Goal: Task Accomplishment & Management: Use online tool/utility

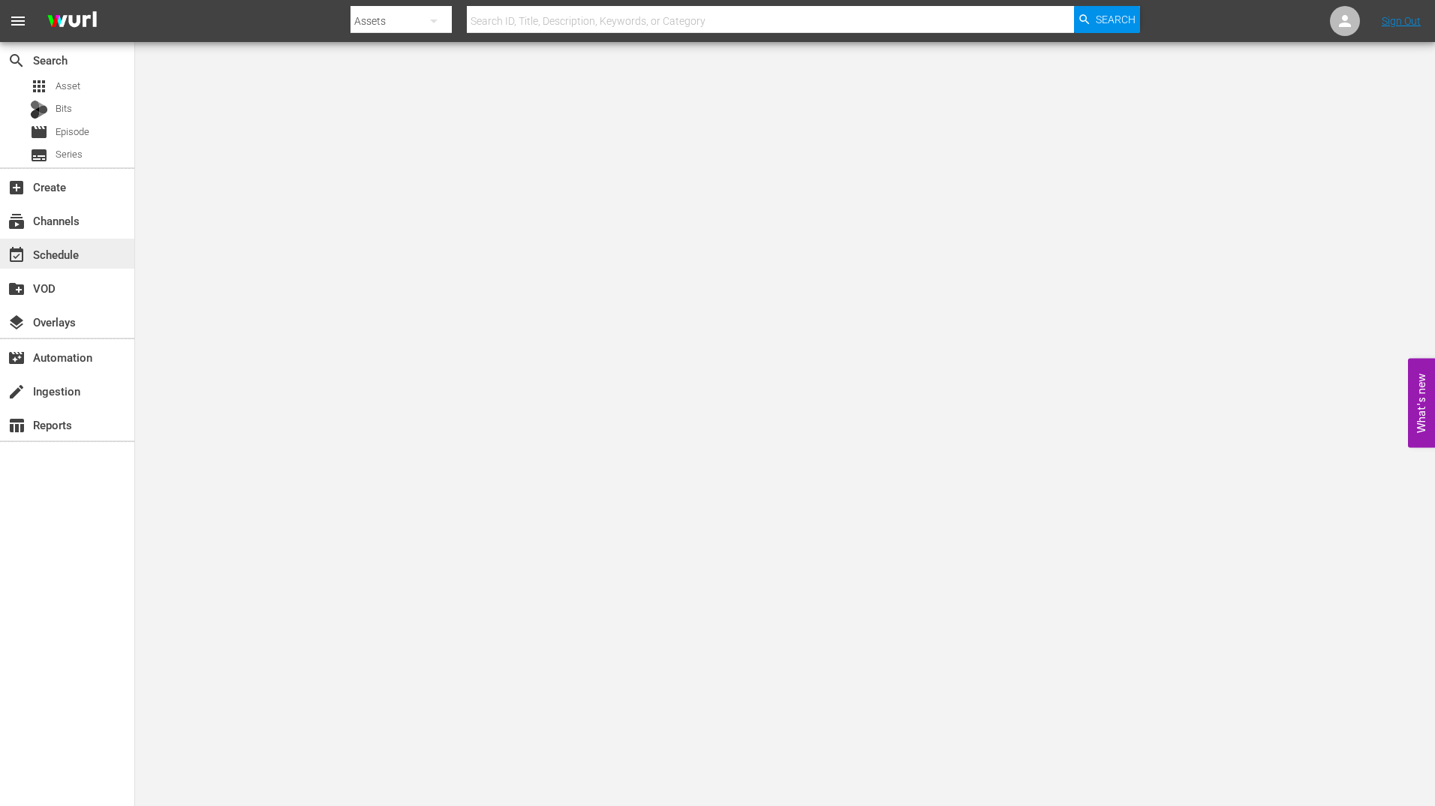
click at [66, 259] on div "event_available Schedule" at bounding box center [42, 252] width 84 height 14
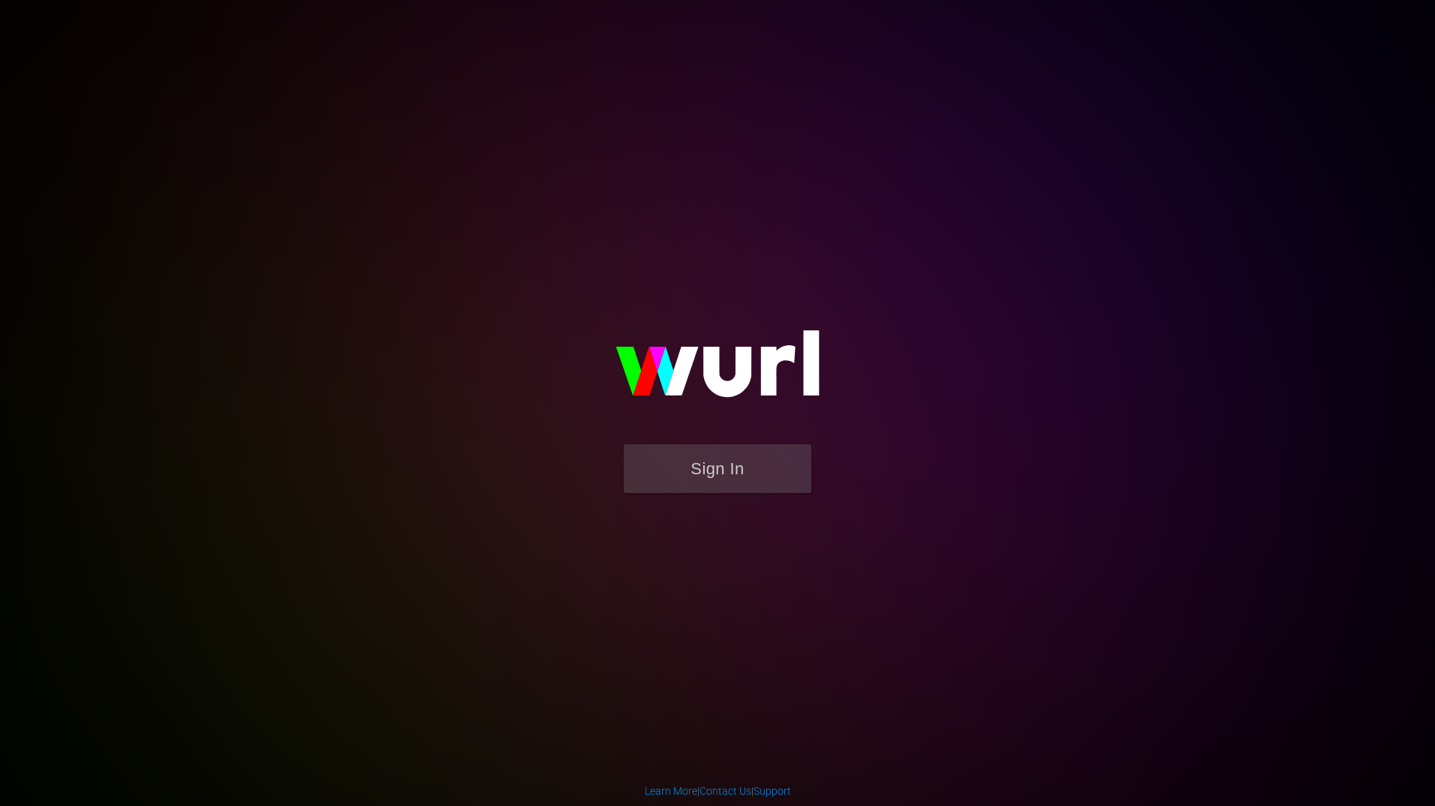
click at [734, 507] on form "Sign In" at bounding box center [717, 476] width 300 height 64
click at [736, 468] on button "Sign In" at bounding box center [718, 468] width 188 height 49
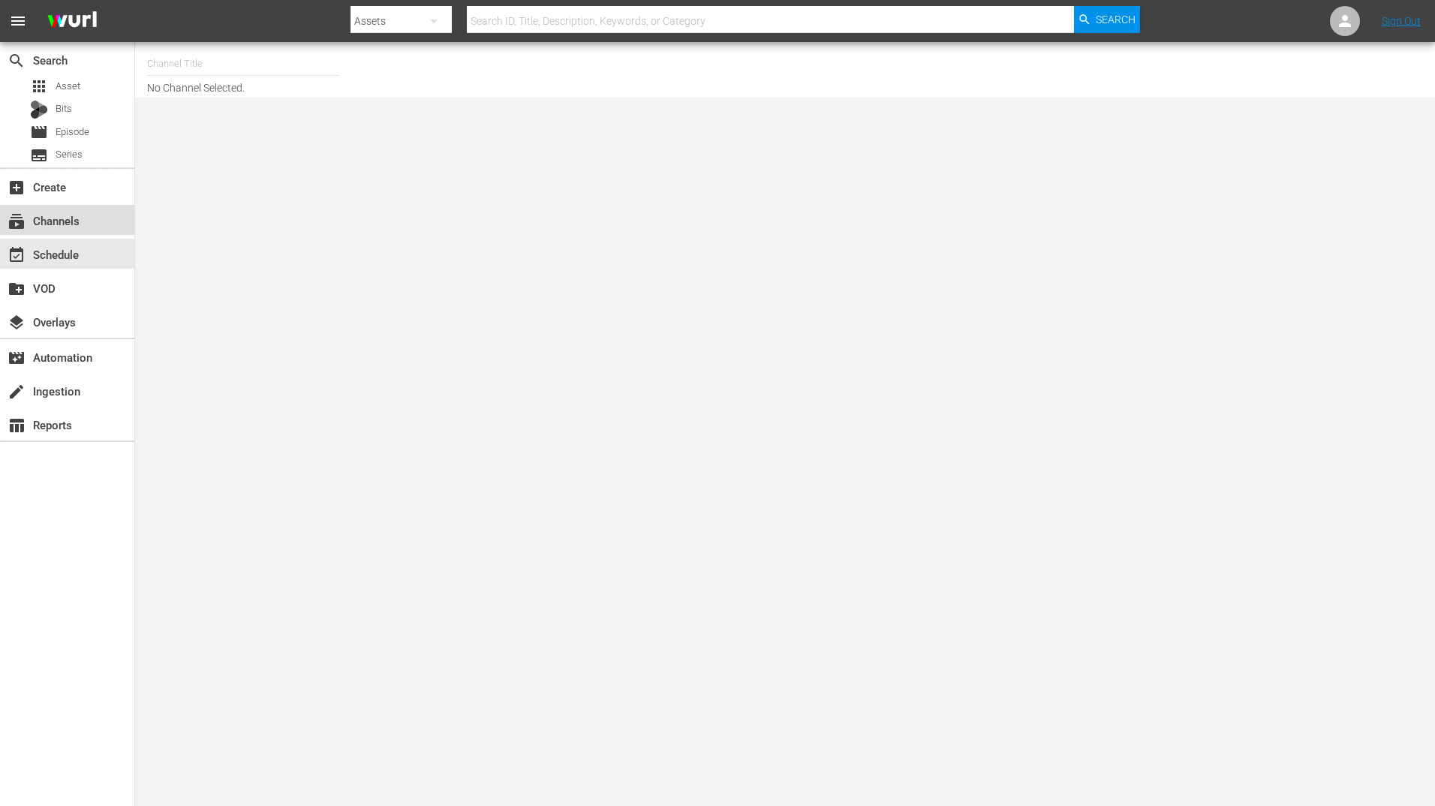
click at [70, 225] on div "subscriptions Channels" at bounding box center [42, 219] width 84 height 14
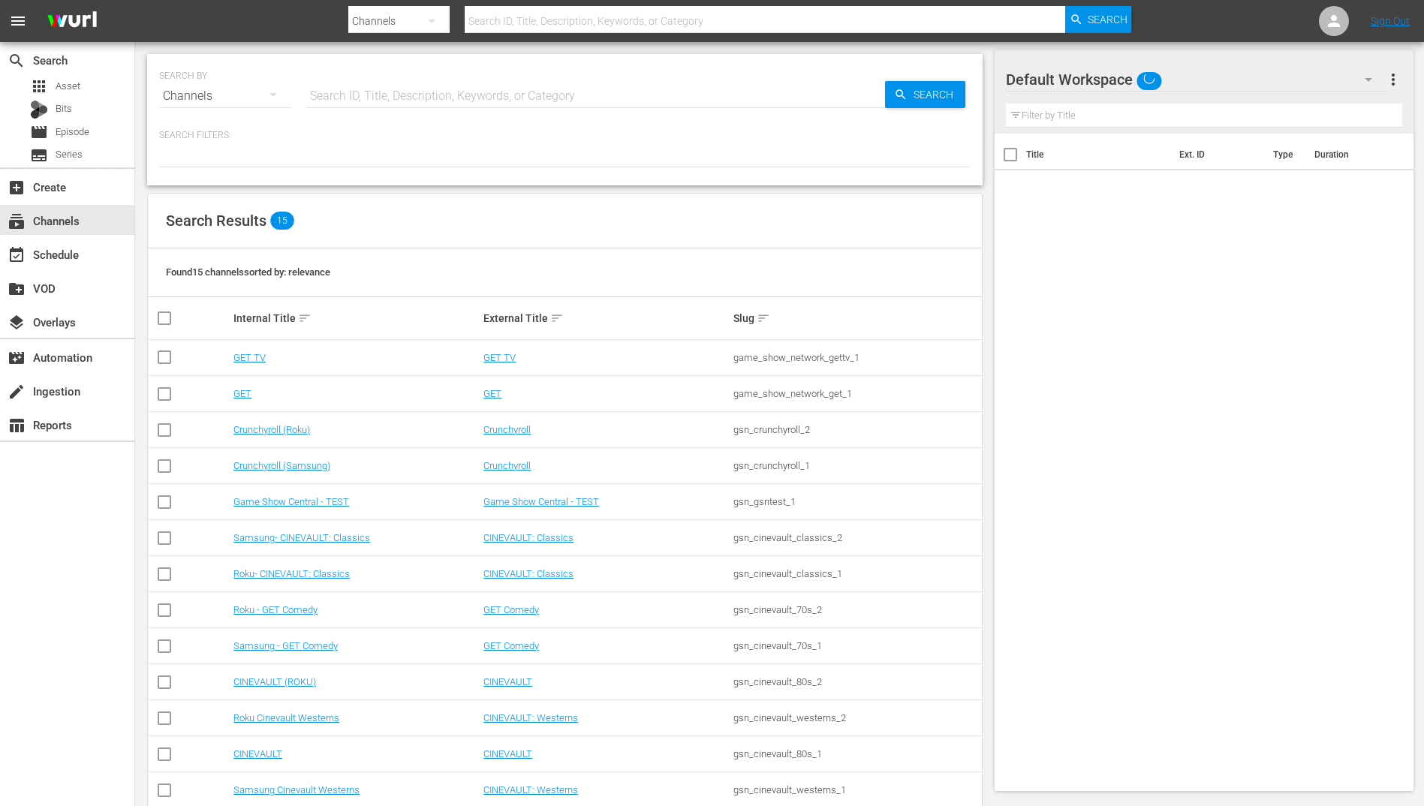
scroll to position [102, 0]
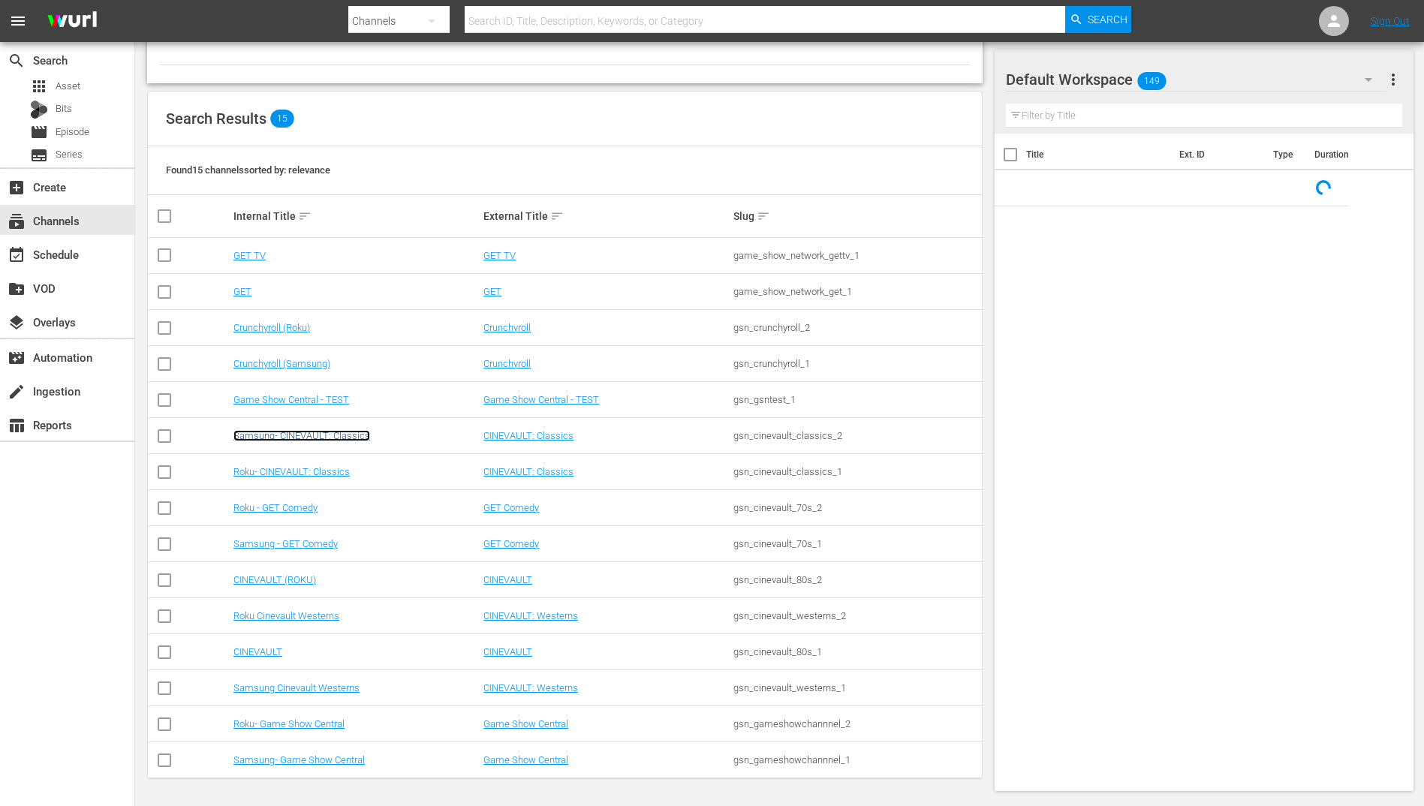
click at [285, 438] on link "Samsung- CINEVAULT: Classics" at bounding box center [301, 435] width 137 height 11
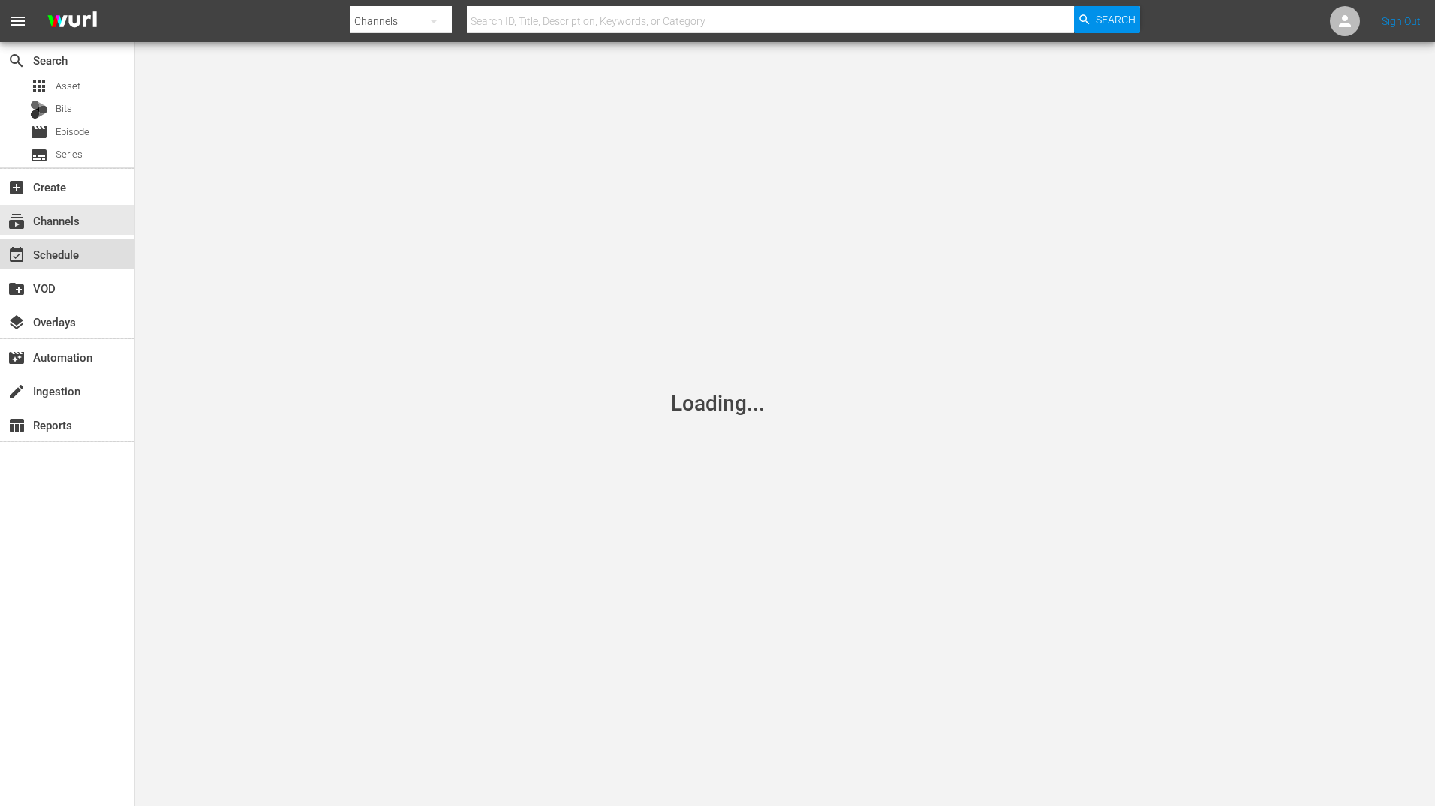
click at [88, 259] on div "event_available Schedule" at bounding box center [67, 254] width 134 height 30
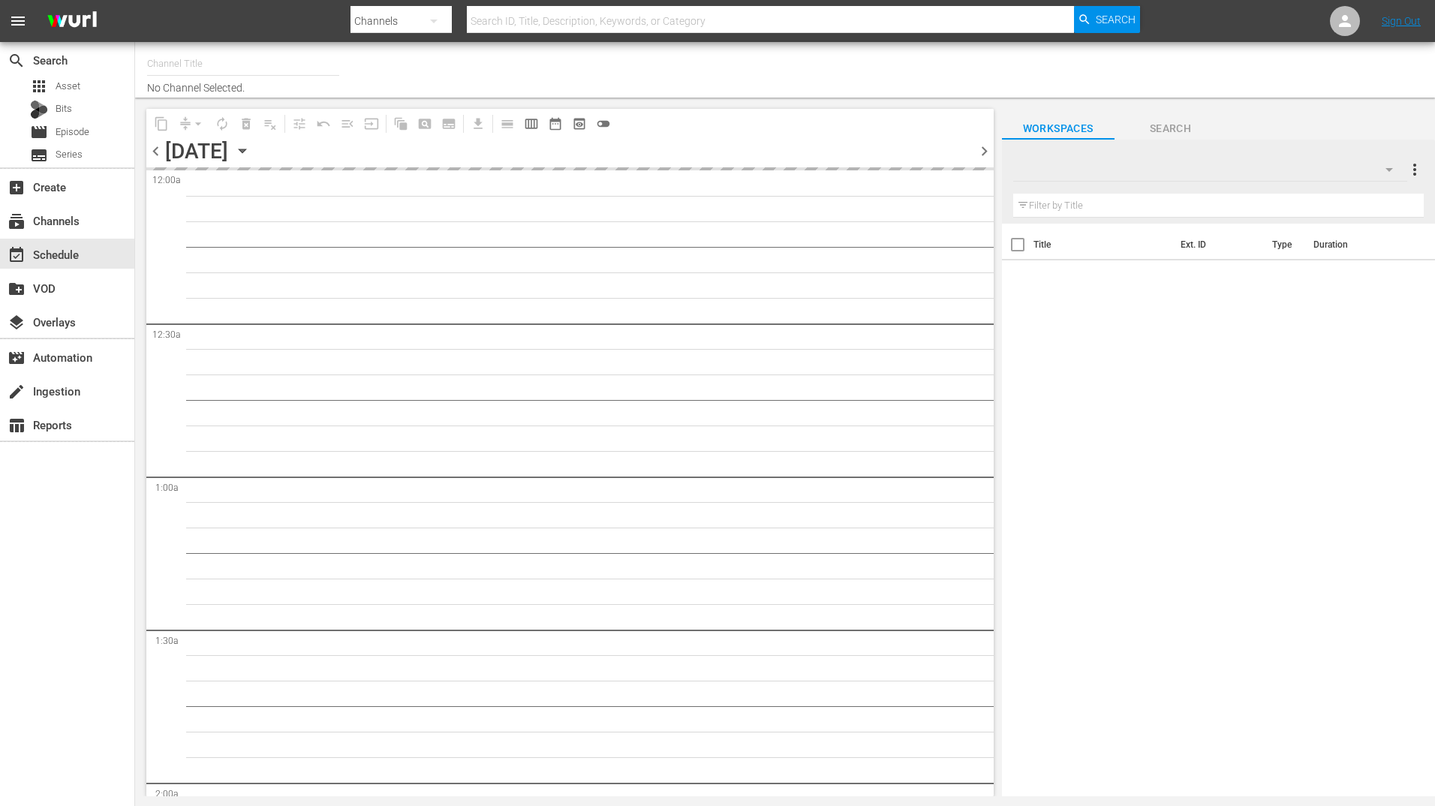
type input "Samsung- CINEVAULT: Classics (1043)"
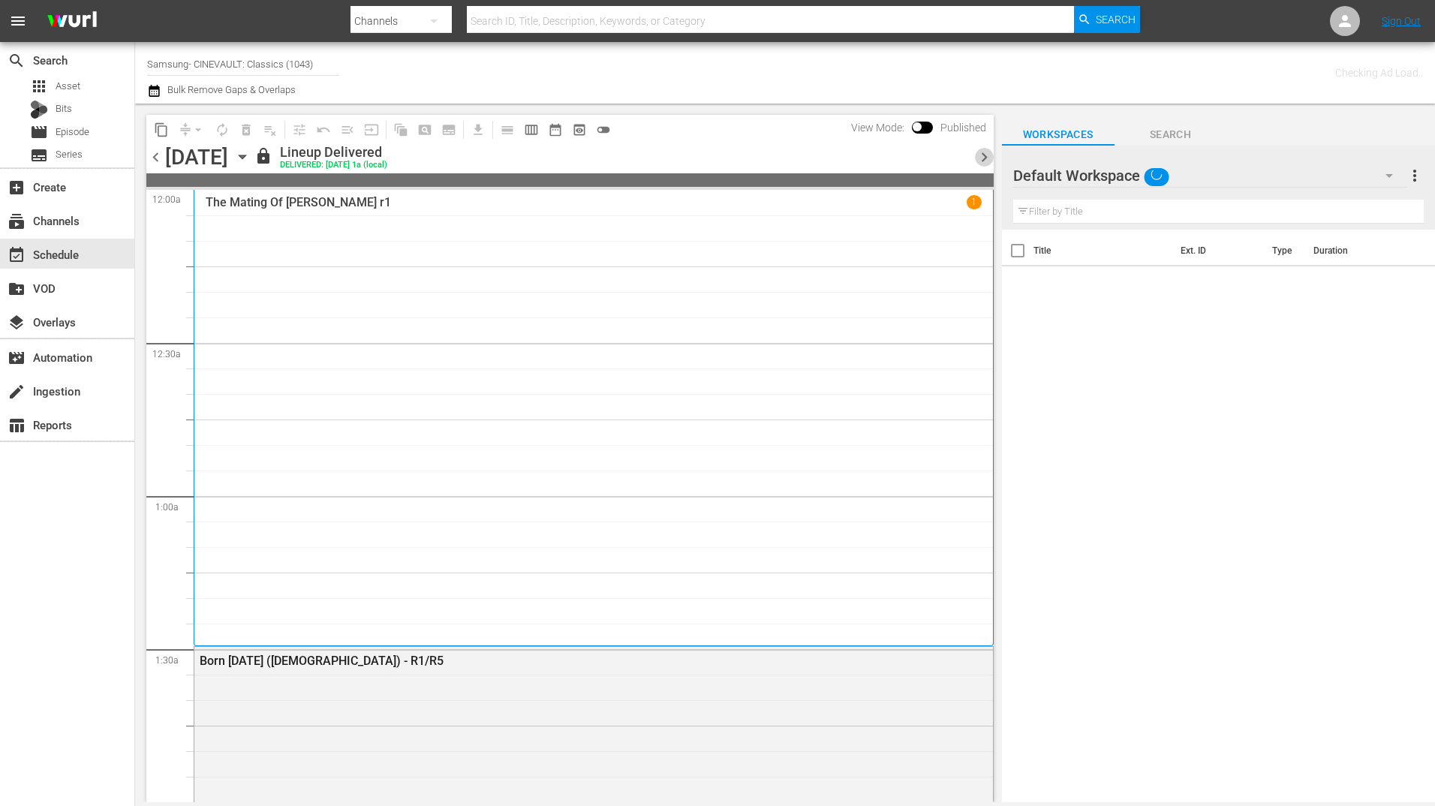
click at [984, 153] on span "chevron_right" at bounding box center [984, 157] width 19 height 19
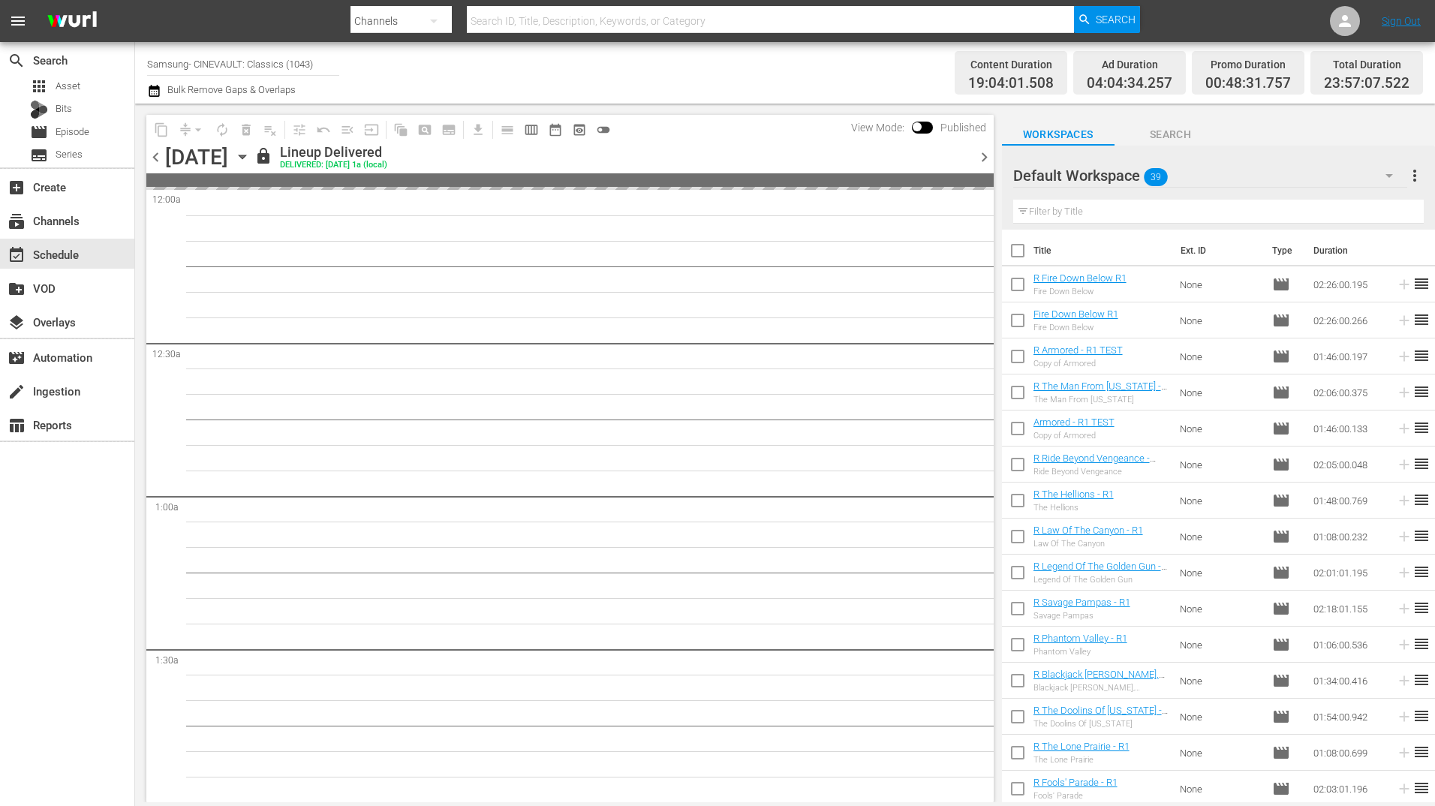
click at [984, 153] on span "chevron_right" at bounding box center [984, 157] width 19 height 19
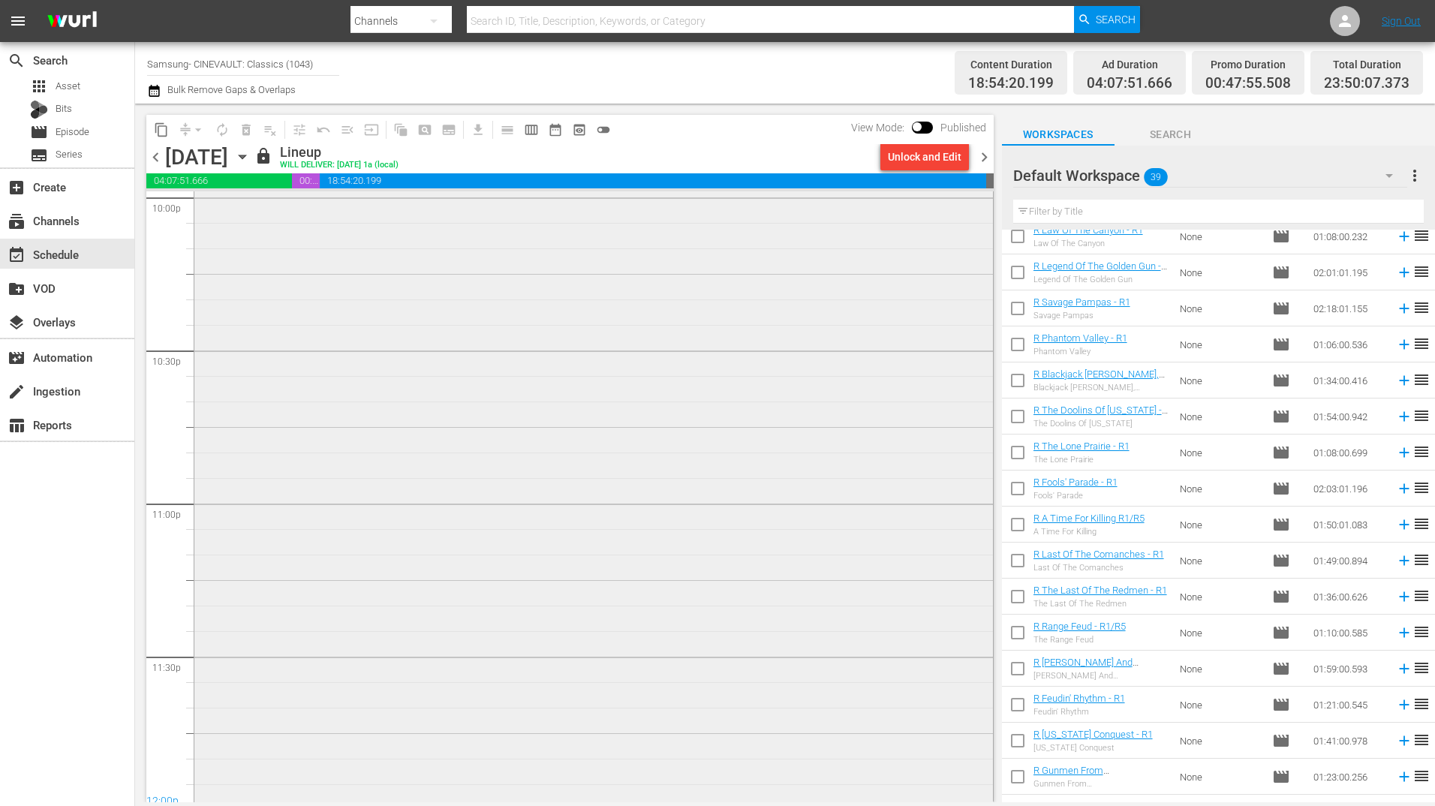
scroll to position [6743, 0]
click at [984, 158] on span "chevron_right" at bounding box center [984, 157] width 19 height 19
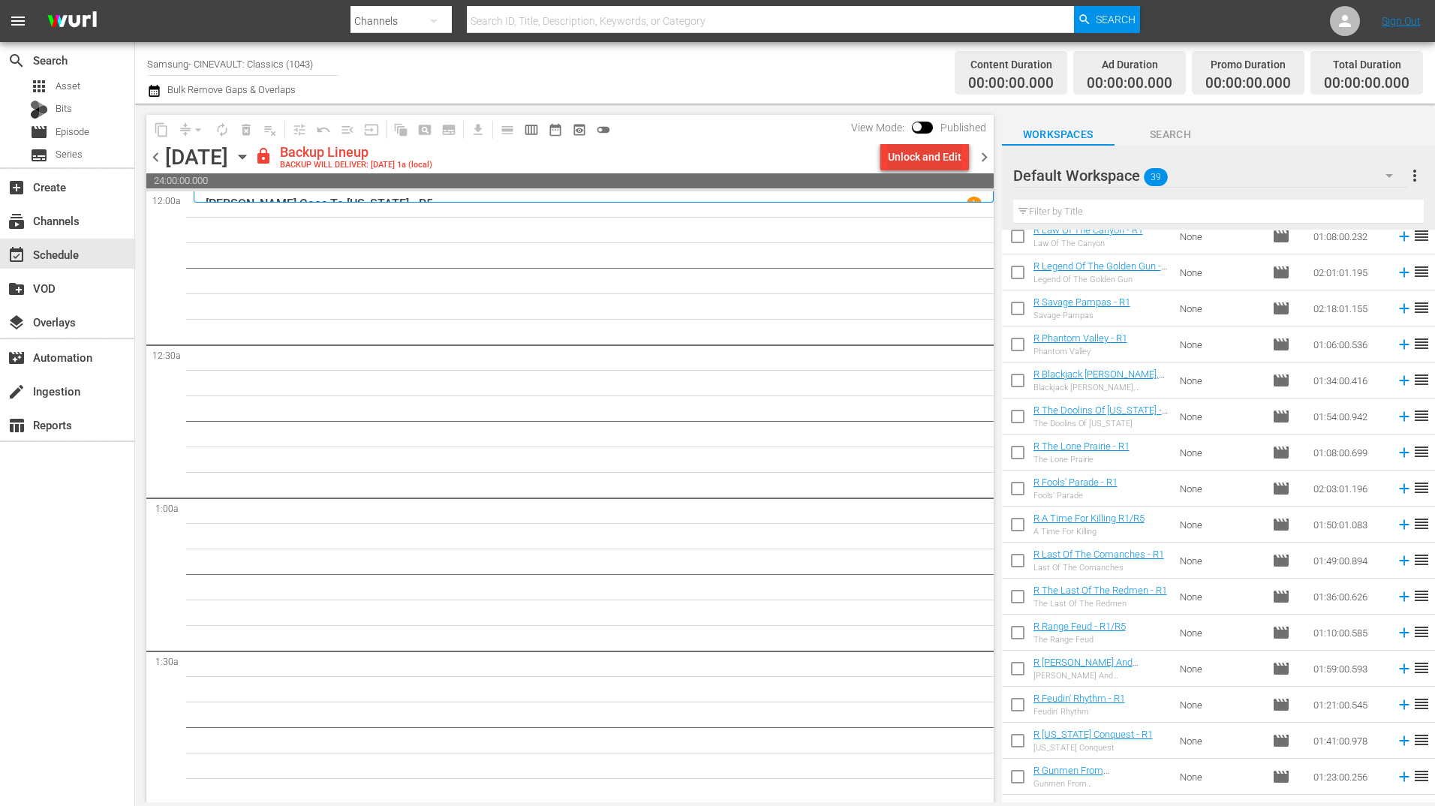
click at [935, 152] on div "Unlock and Edit" at bounding box center [925, 156] width 74 height 27
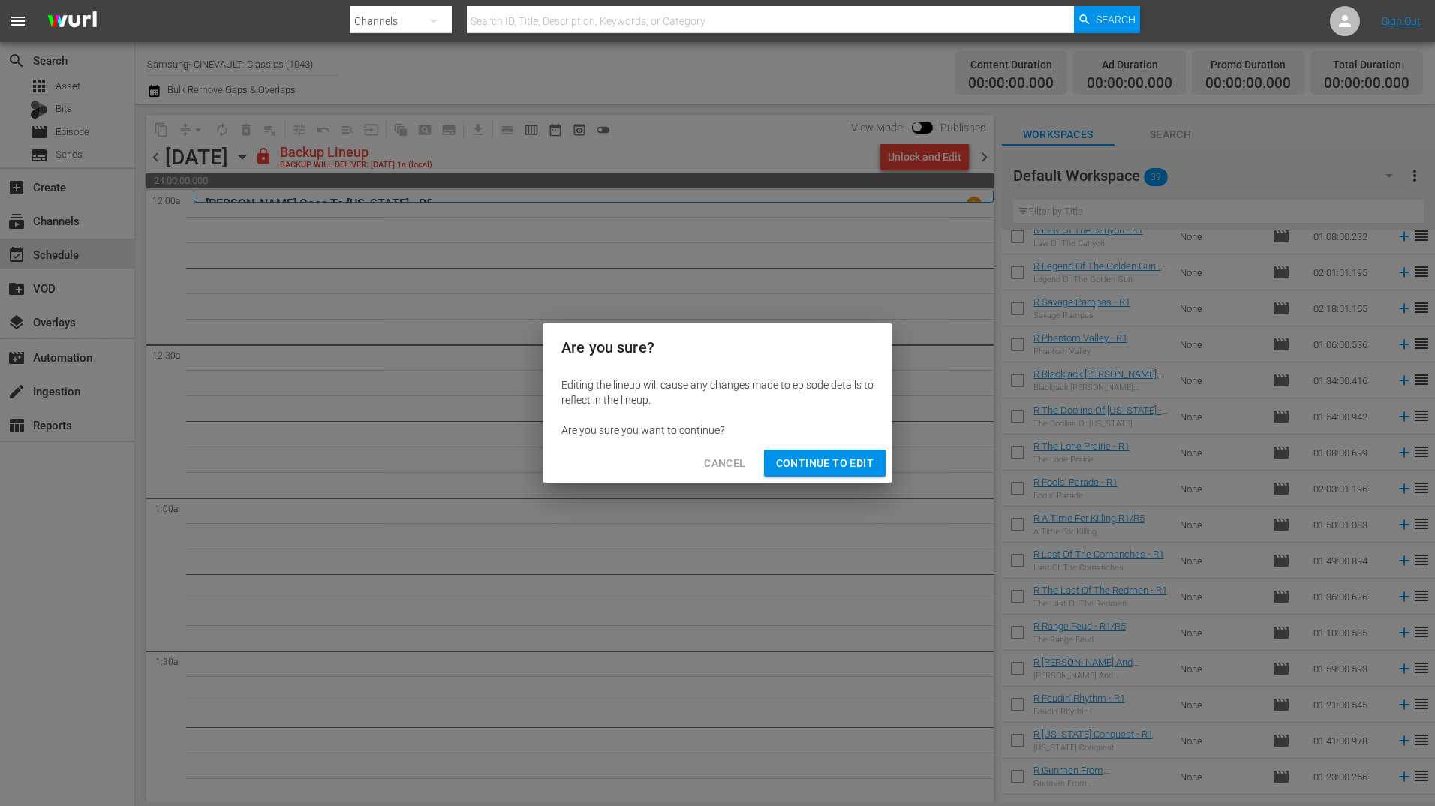
click at [835, 468] on span "Continue to Edit" at bounding box center [825, 463] width 98 height 19
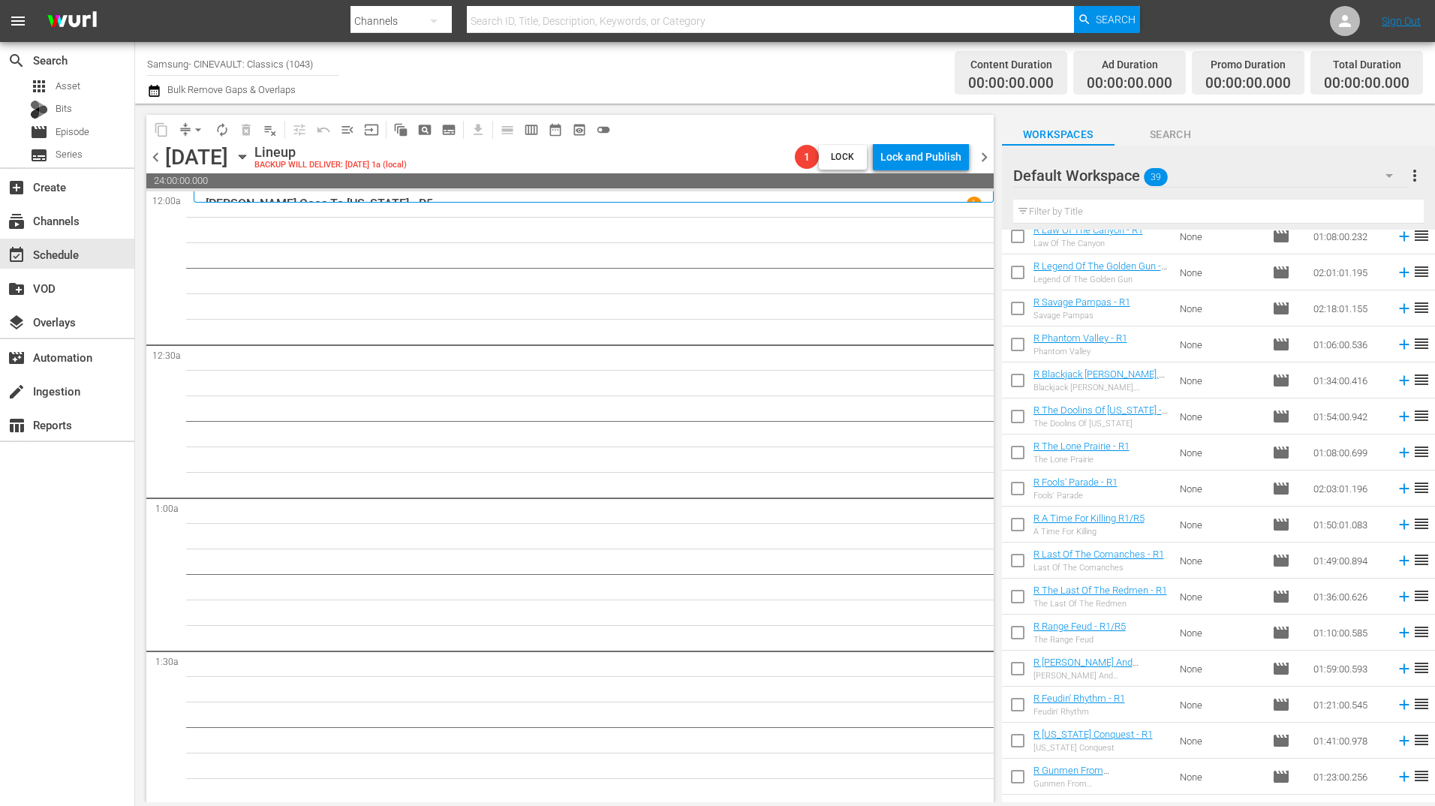
click at [1255, 182] on div "Default Workspace 39" at bounding box center [1210, 176] width 394 height 42
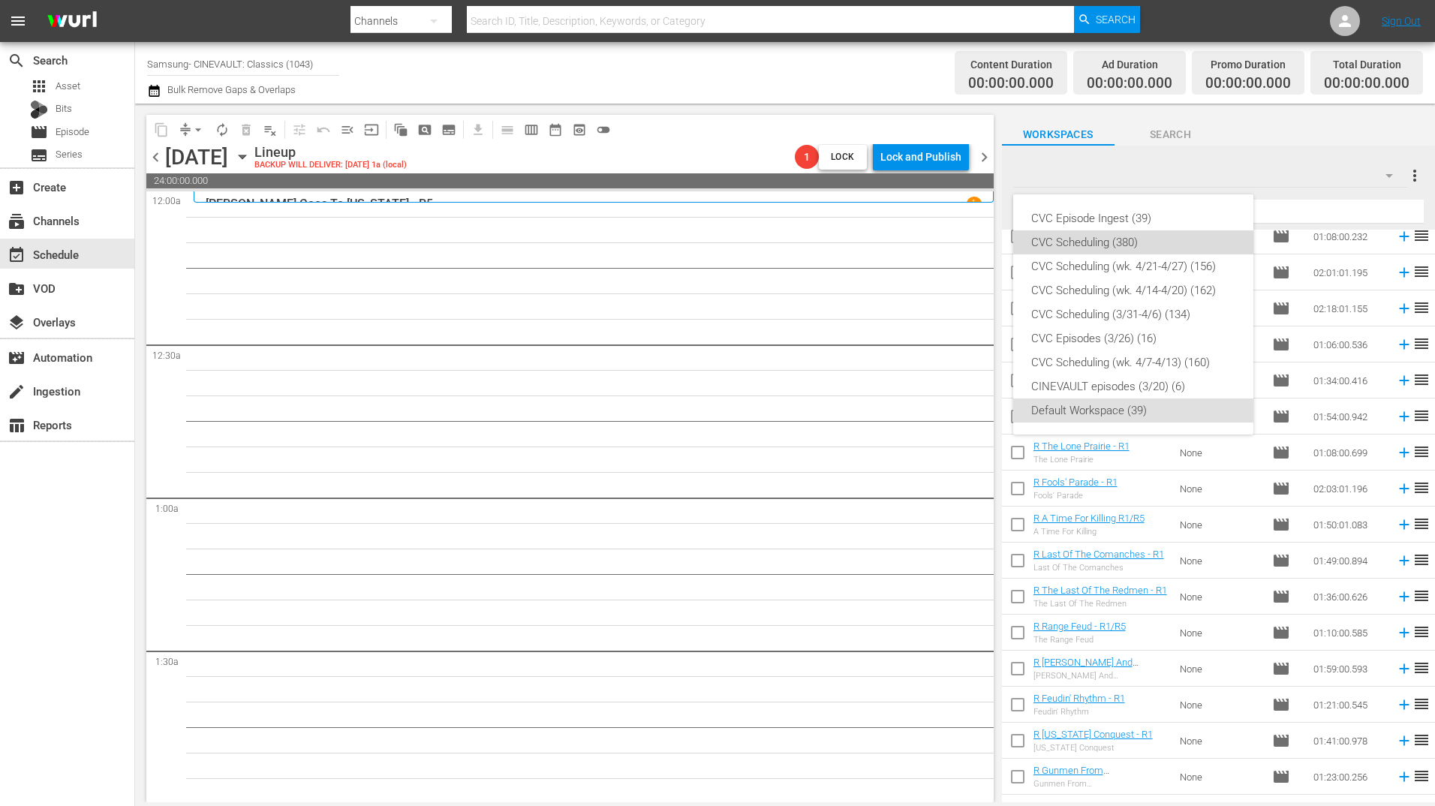
click at [1101, 233] on div "CVC Scheduling (380)" at bounding box center [1133, 242] width 204 height 24
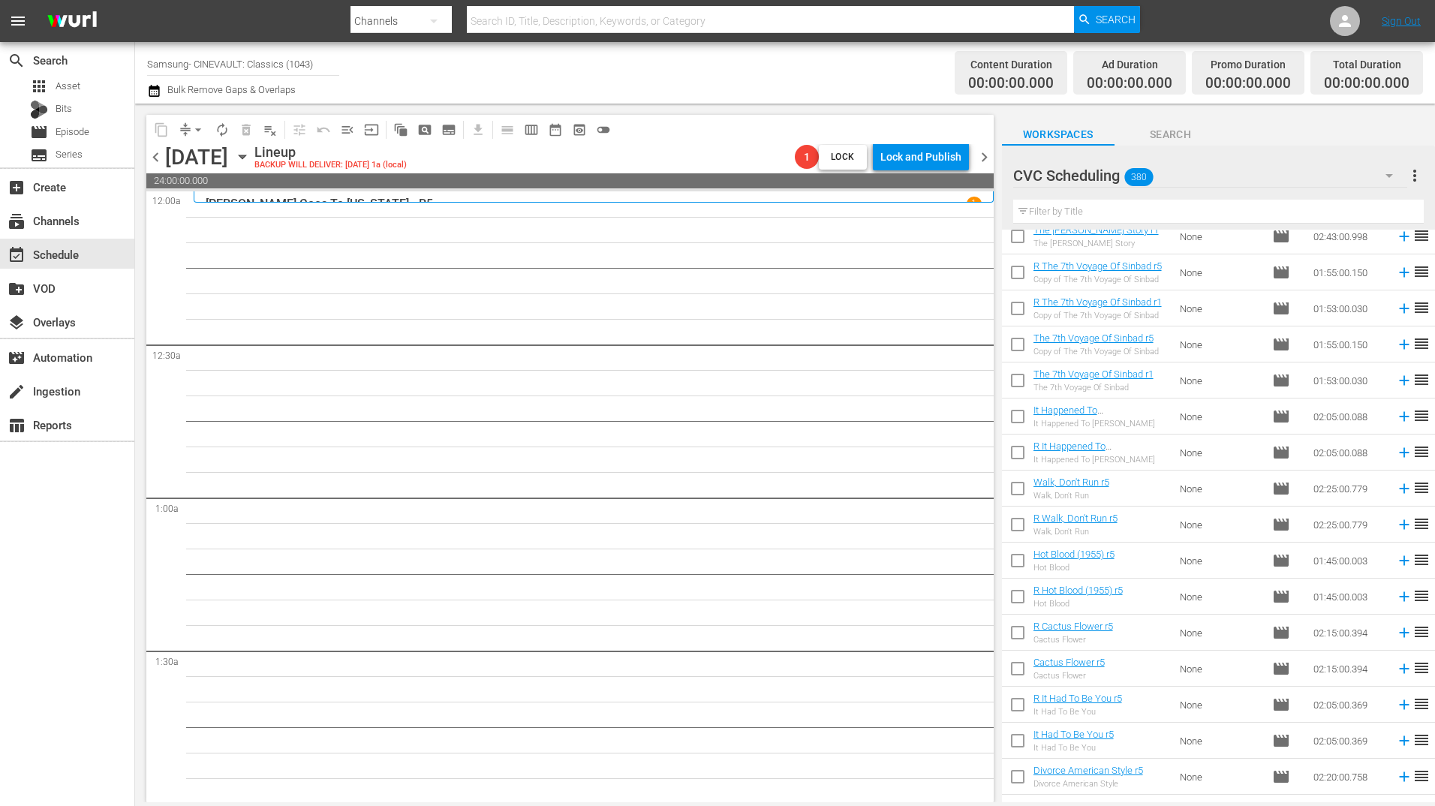
click at [1191, 212] on input "text" at bounding box center [1218, 212] width 411 height 24
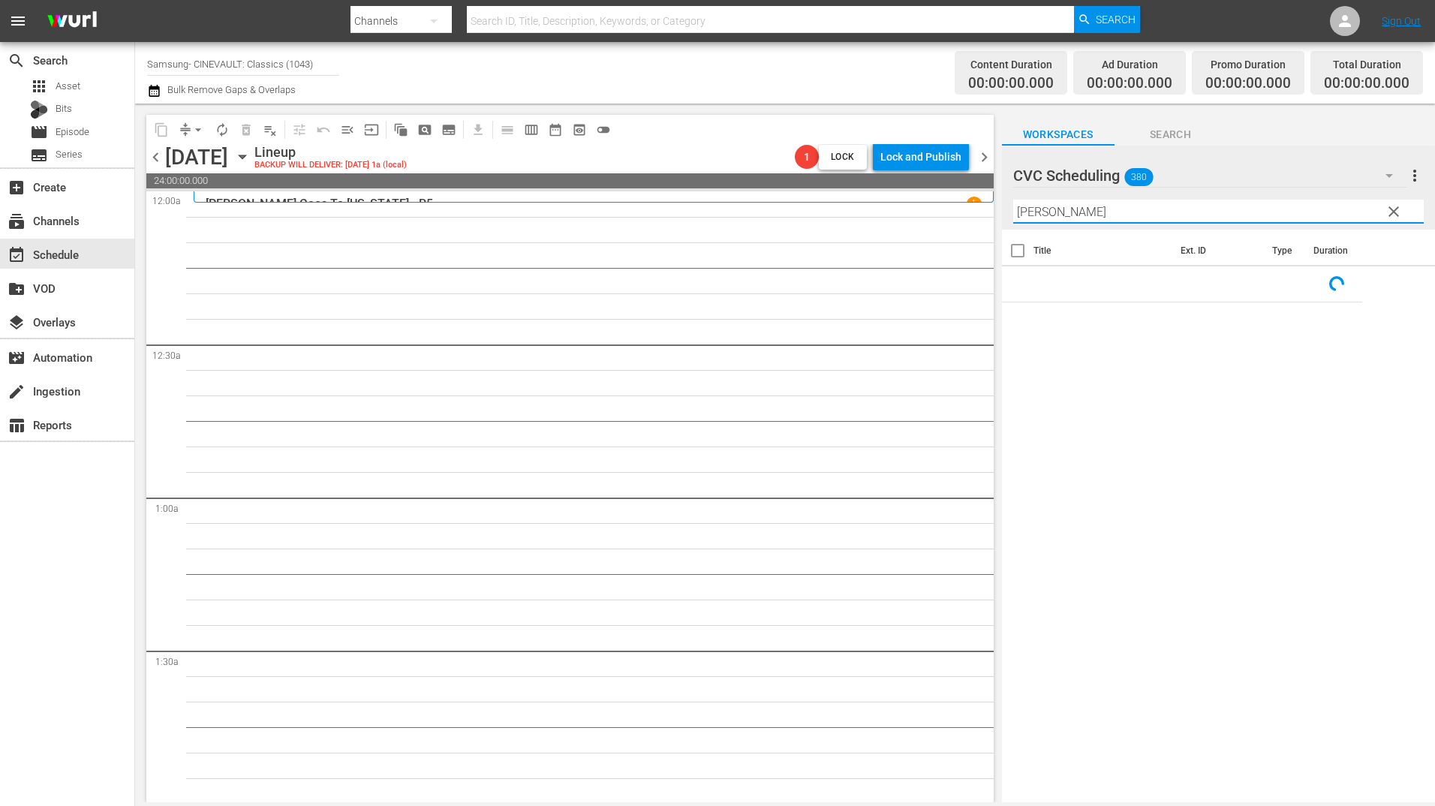
type input "duffy"
click at [1385, 215] on span "clear" at bounding box center [1394, 212] width 18 height 18
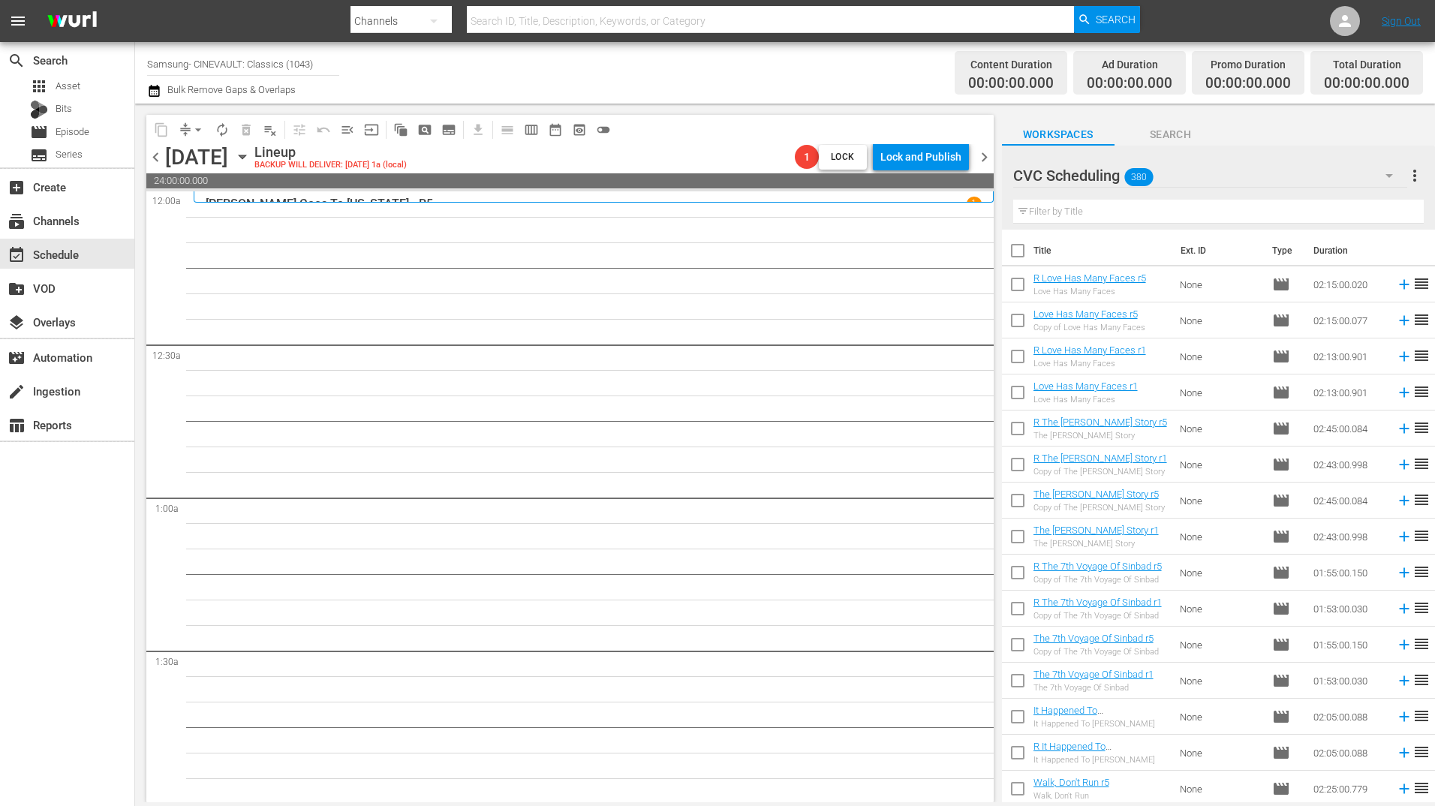
click at [1317, 212] on input "text" at bounding box center [1218, 212] width 411 height 24
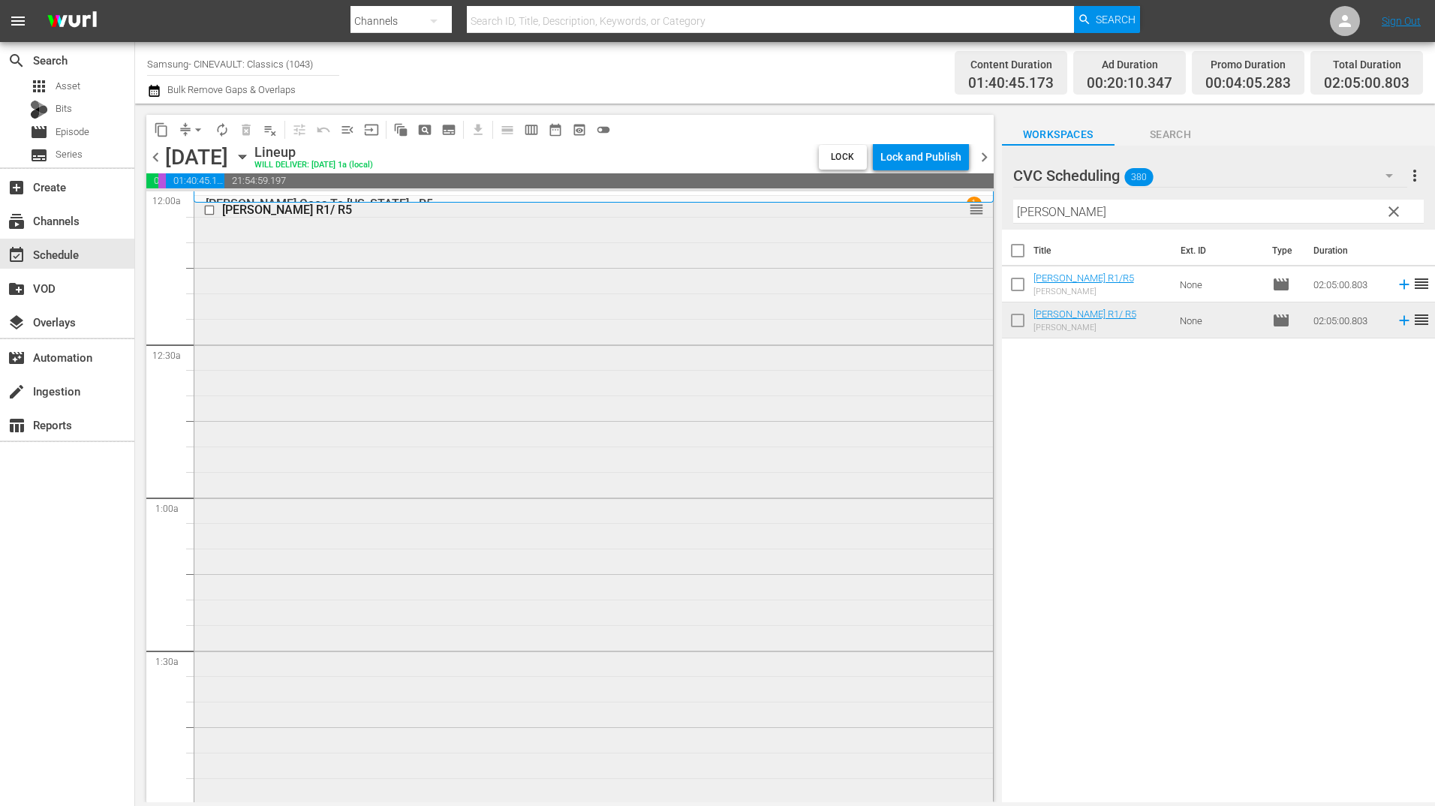
click at [678, 293] on div "Duffy R1/ R5 reorder" at bounding box center [593, 513] width 799 height 634
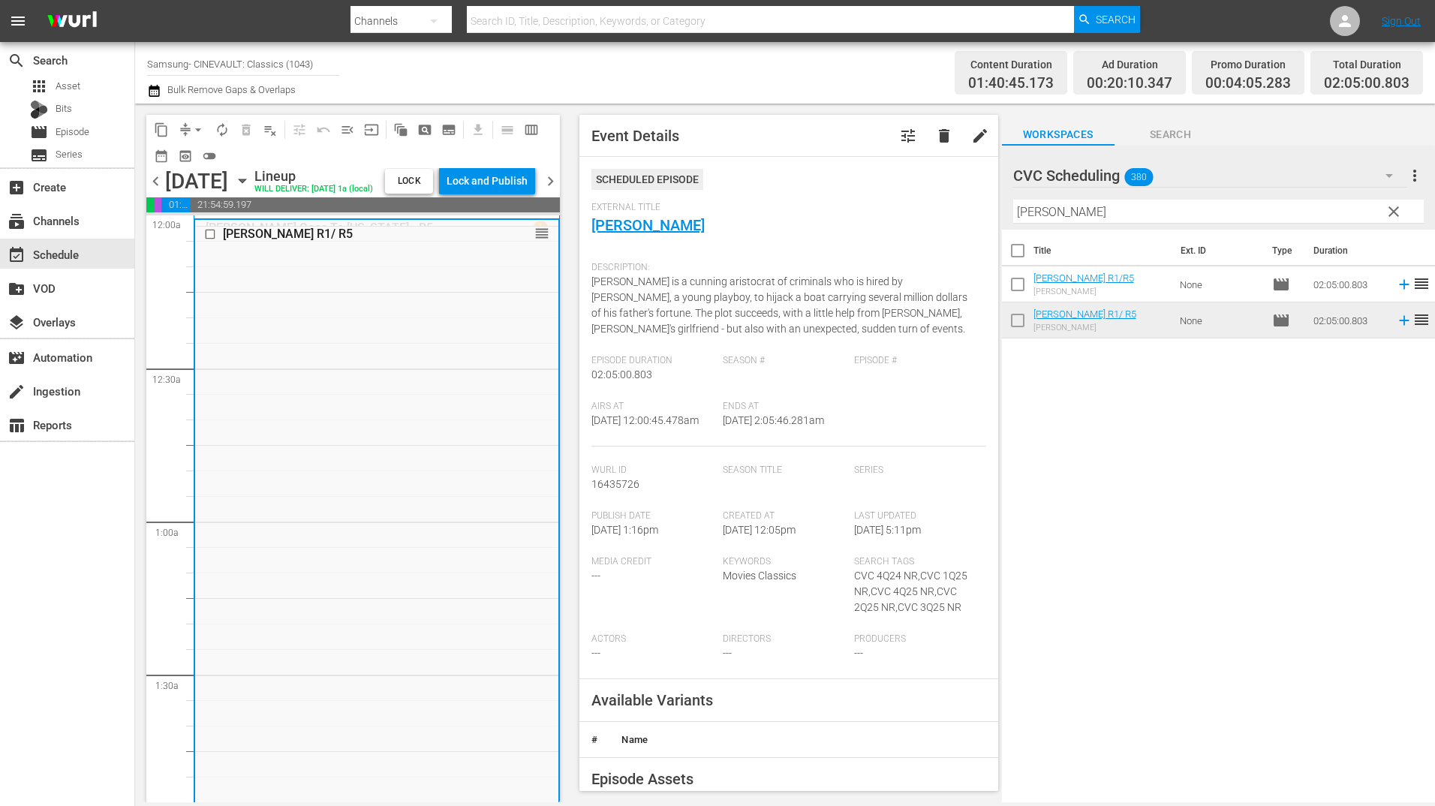
click at [157, 191] on span "chevron_left" at bounding box center [155, 181] width 19 height 19
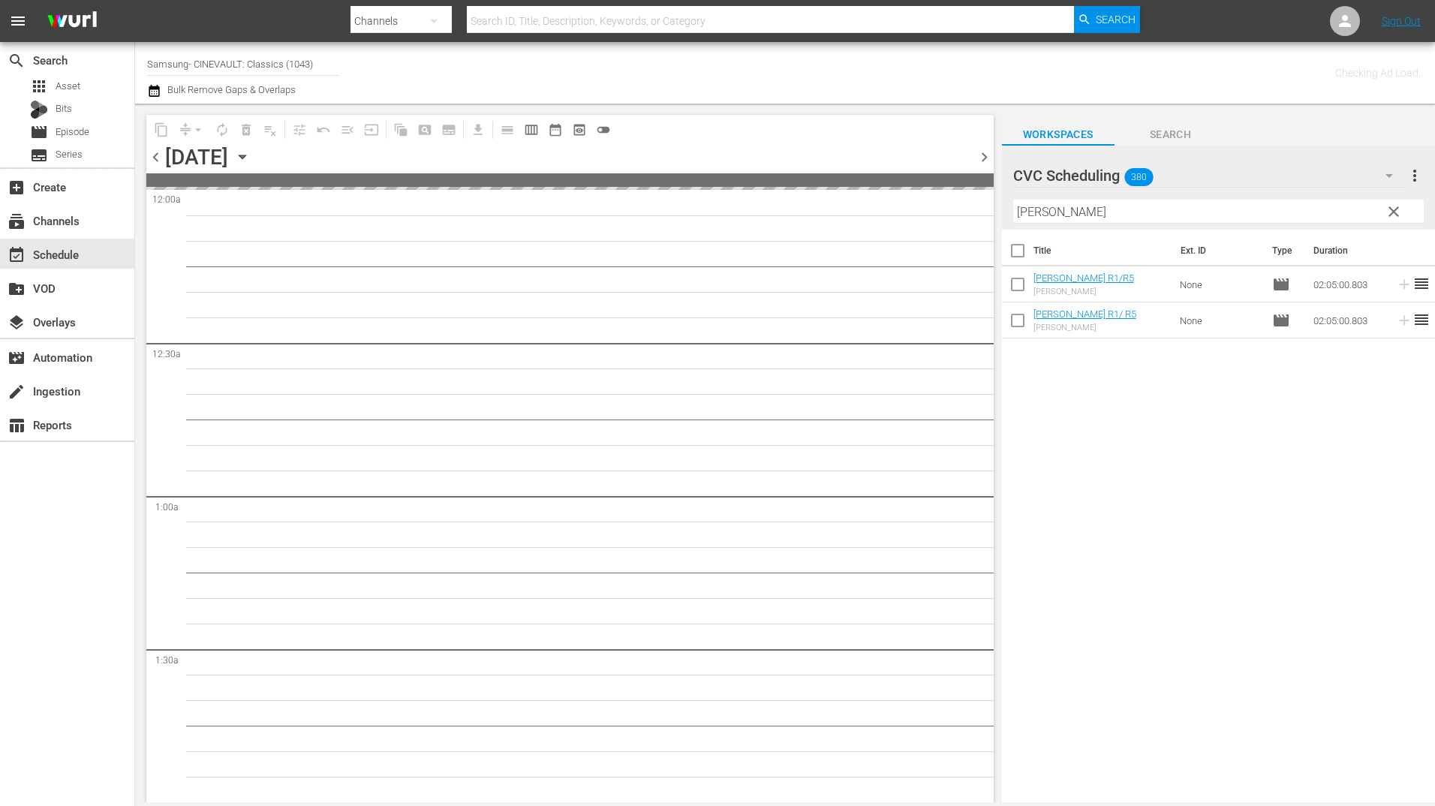
click at [986, 155] on span "chevron_right" at bounding box center [984, 157] width 19 height 19
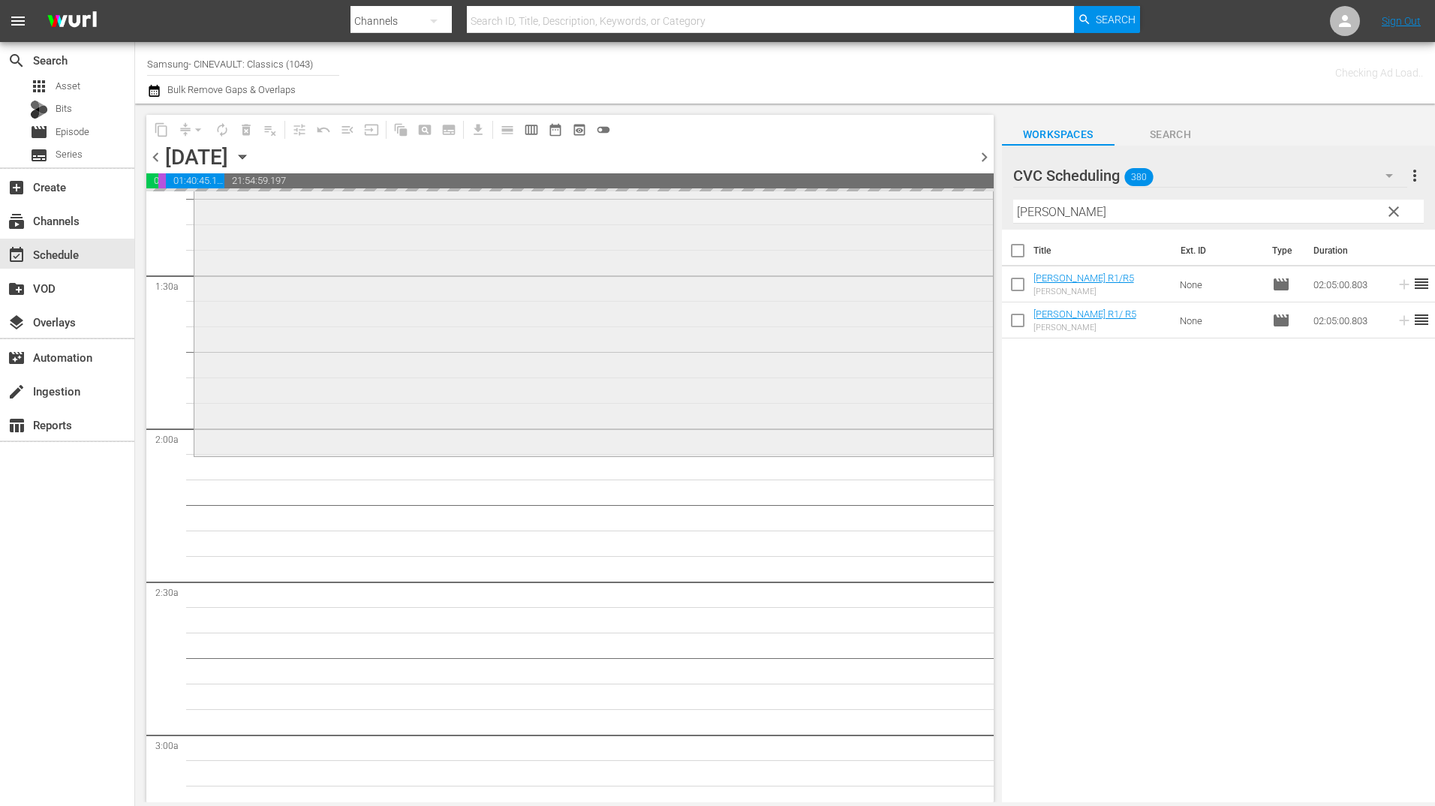
scroll to position [450, 0]
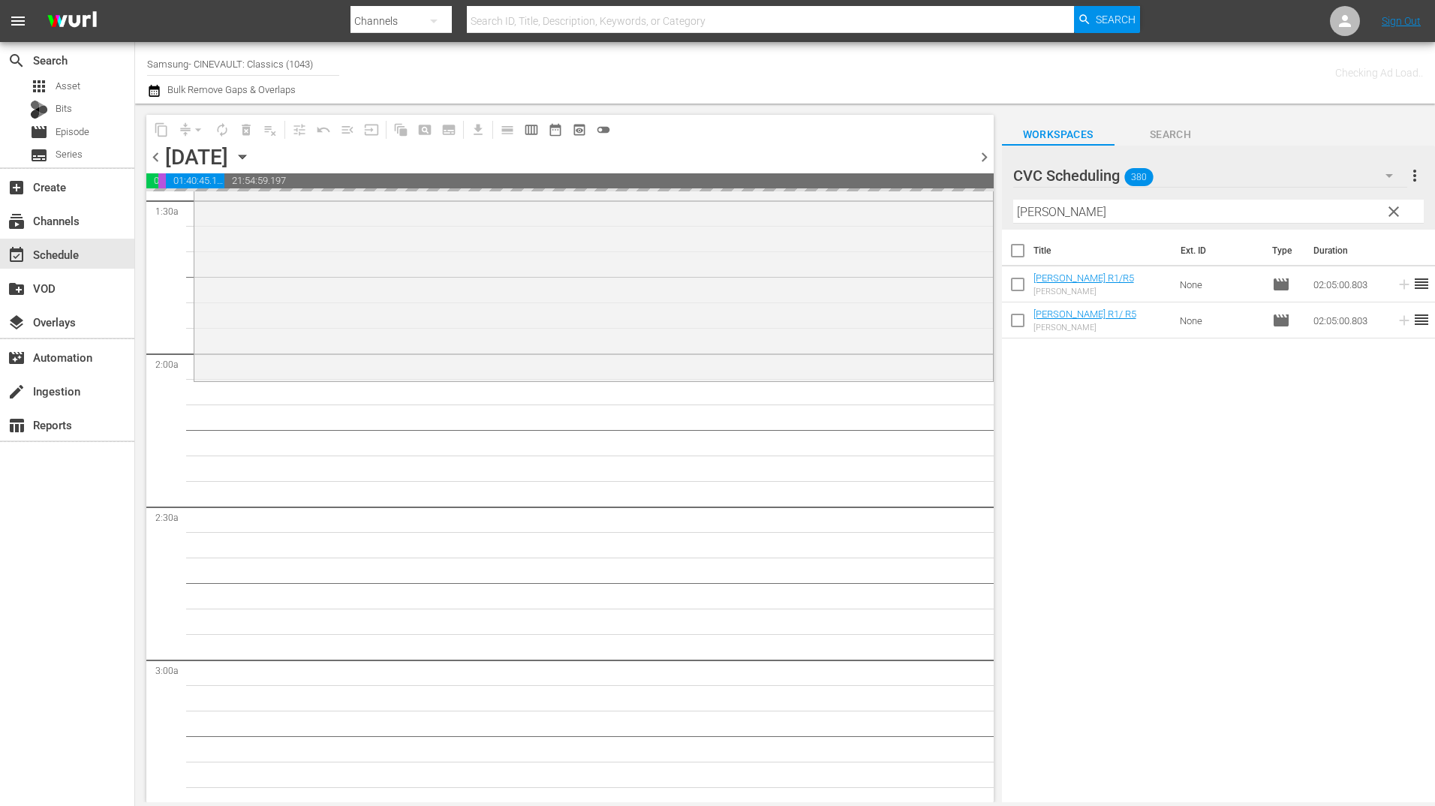
click at [1122, 211] on input "[PERSON_NAME]" at bounding box center [1218, 212] width 411 height 24
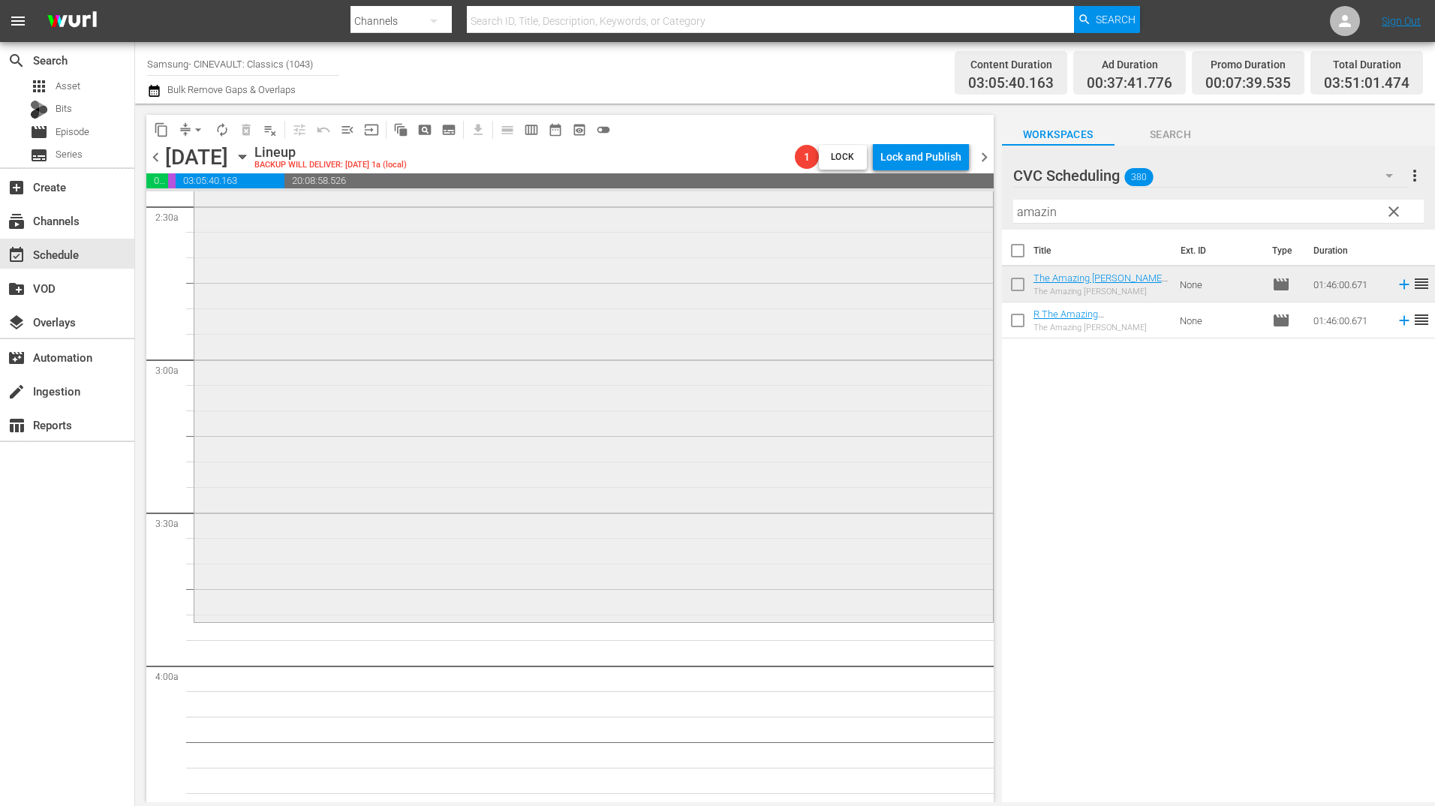
scroll to position [826, 0]
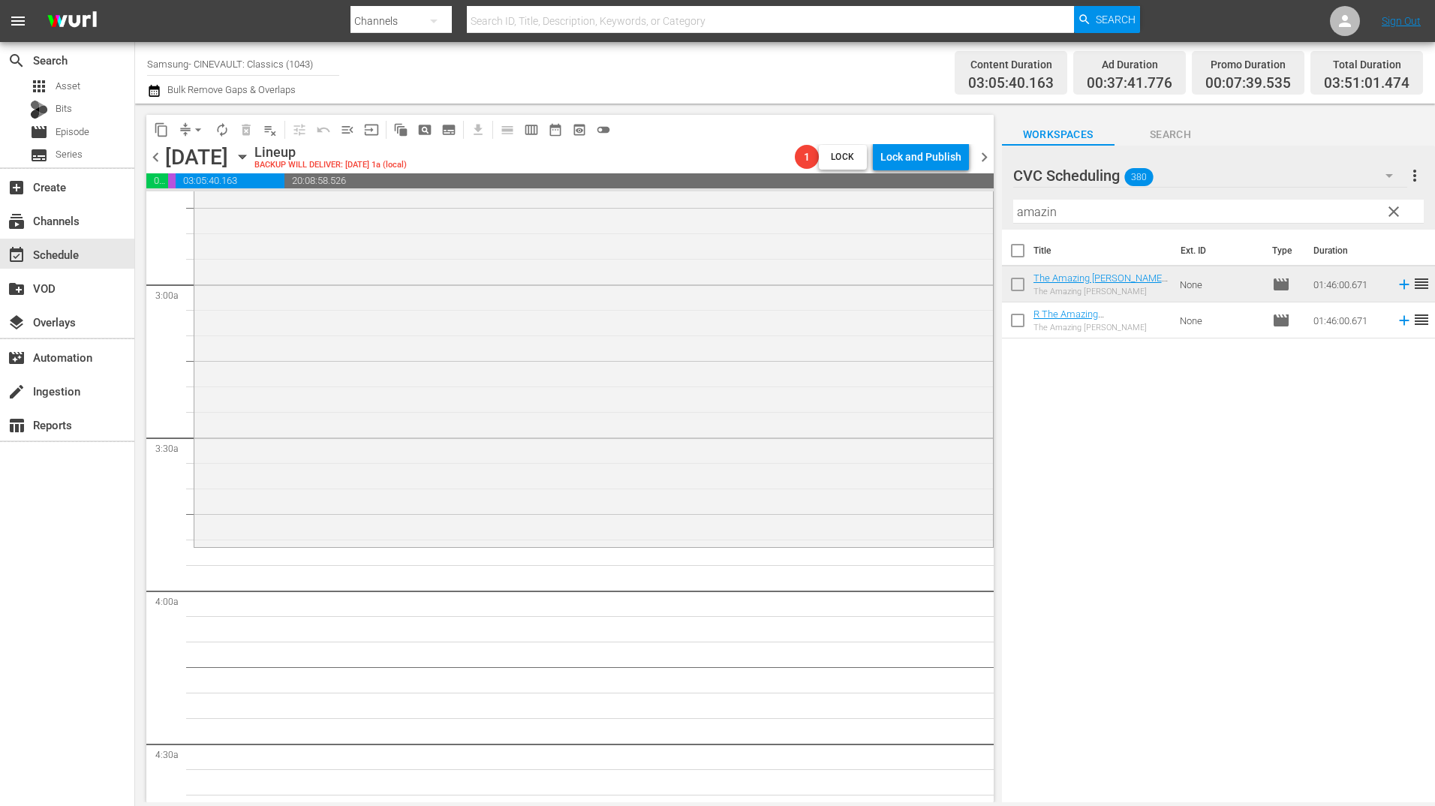
click at [1103, 215] on input "amazin" at bounding box center [1218, 212] width 411 height 24
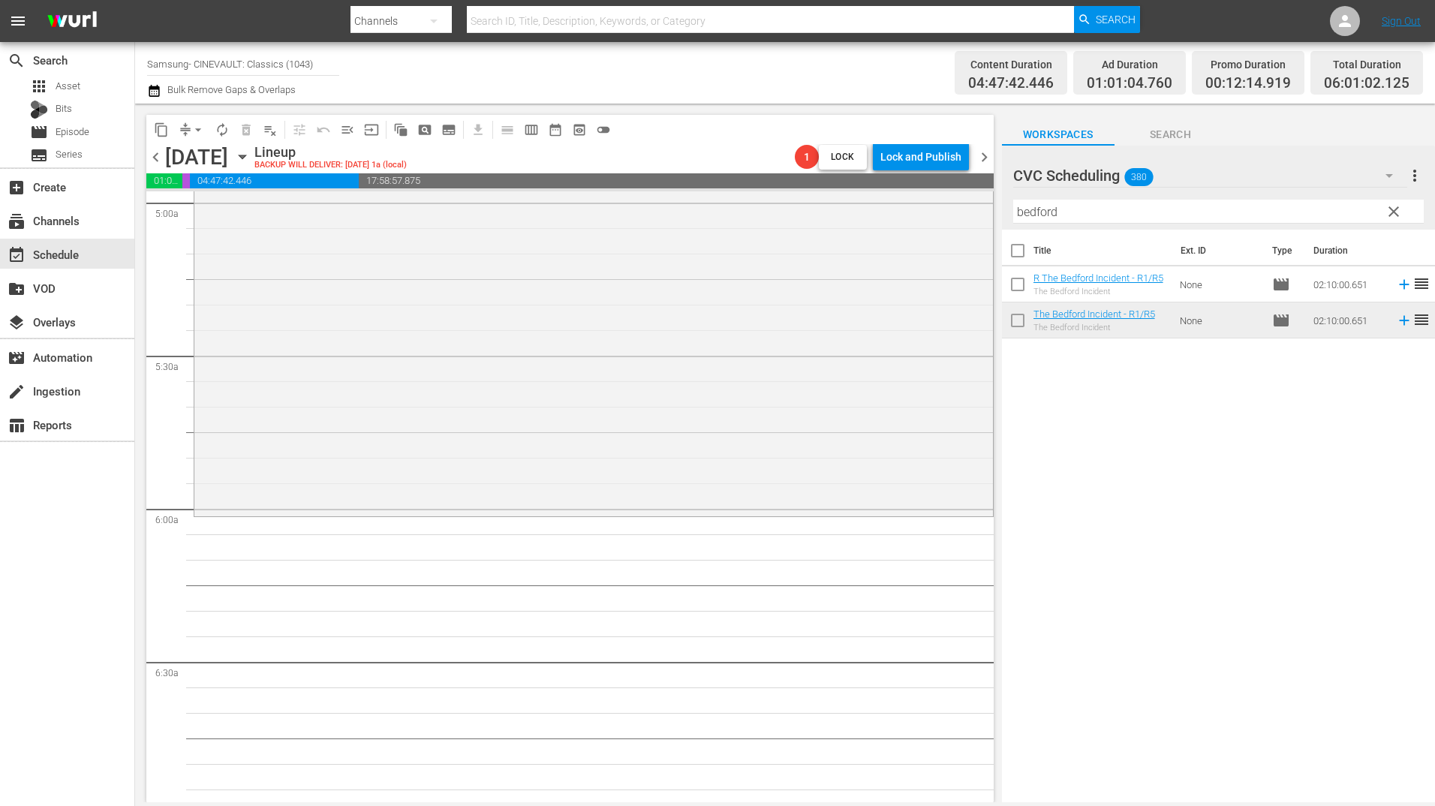
scroll to position [1576, 0]
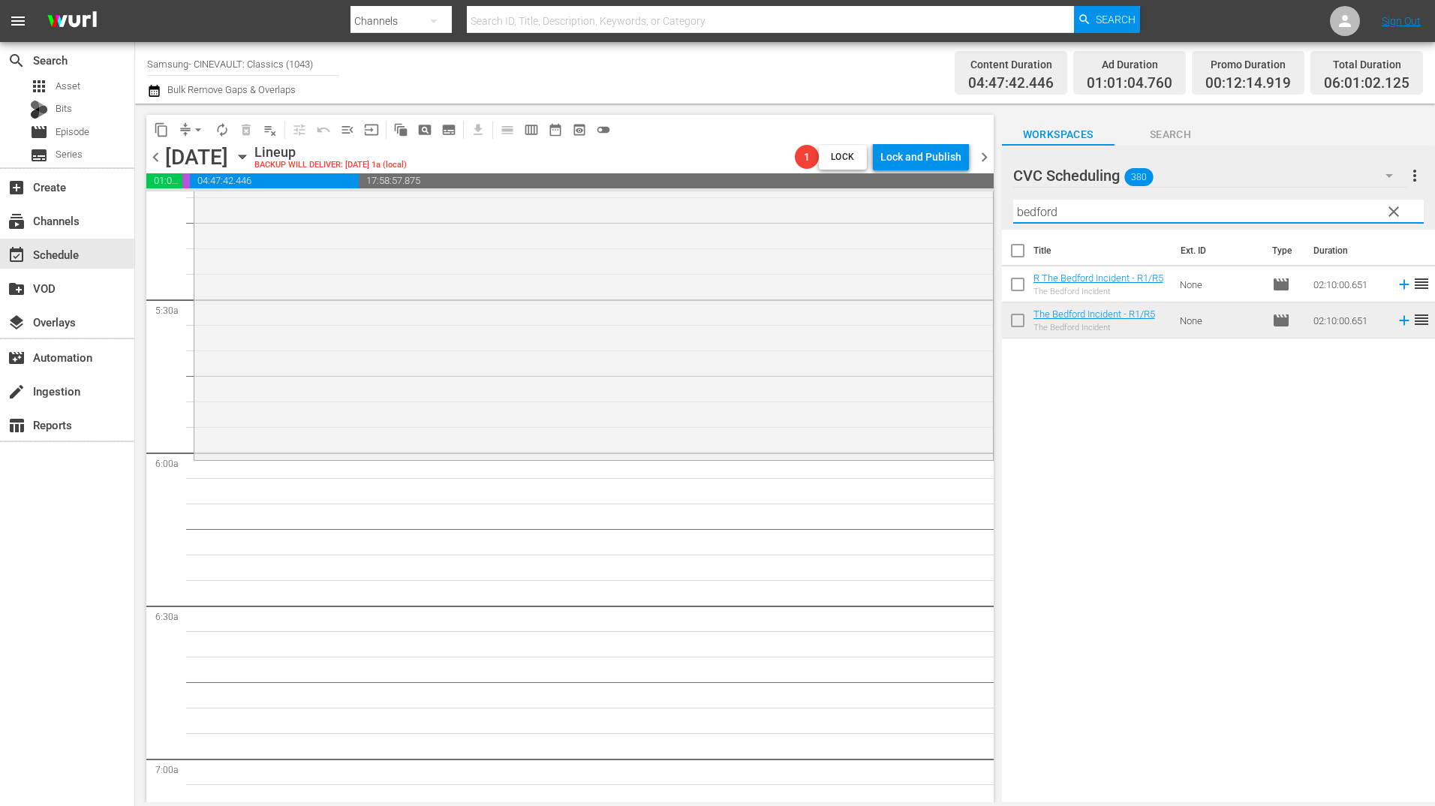
click at [1052, 215] on input "bedford" at bounding box center [1218, 212] width 411 height 24
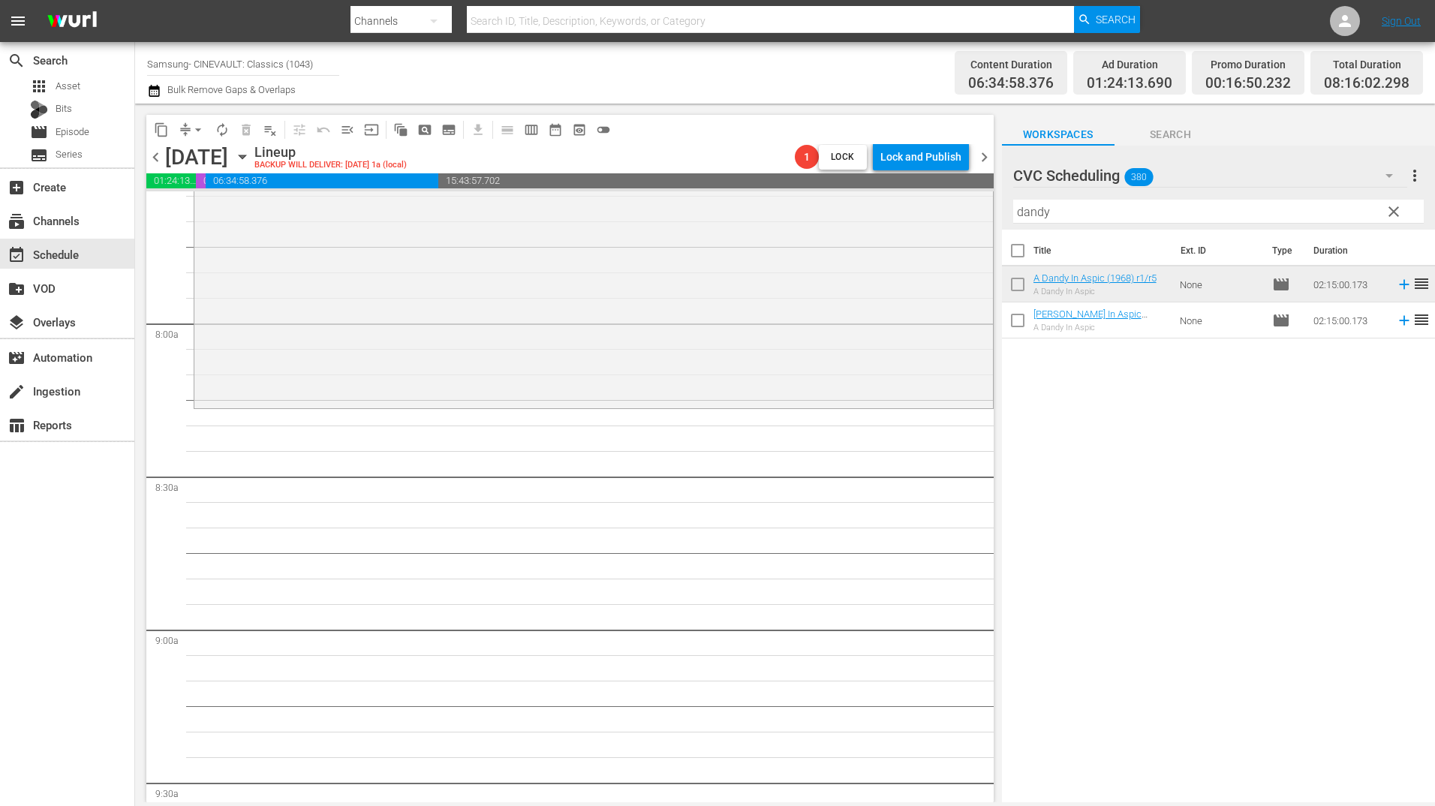
scroll to position [2402, 0]
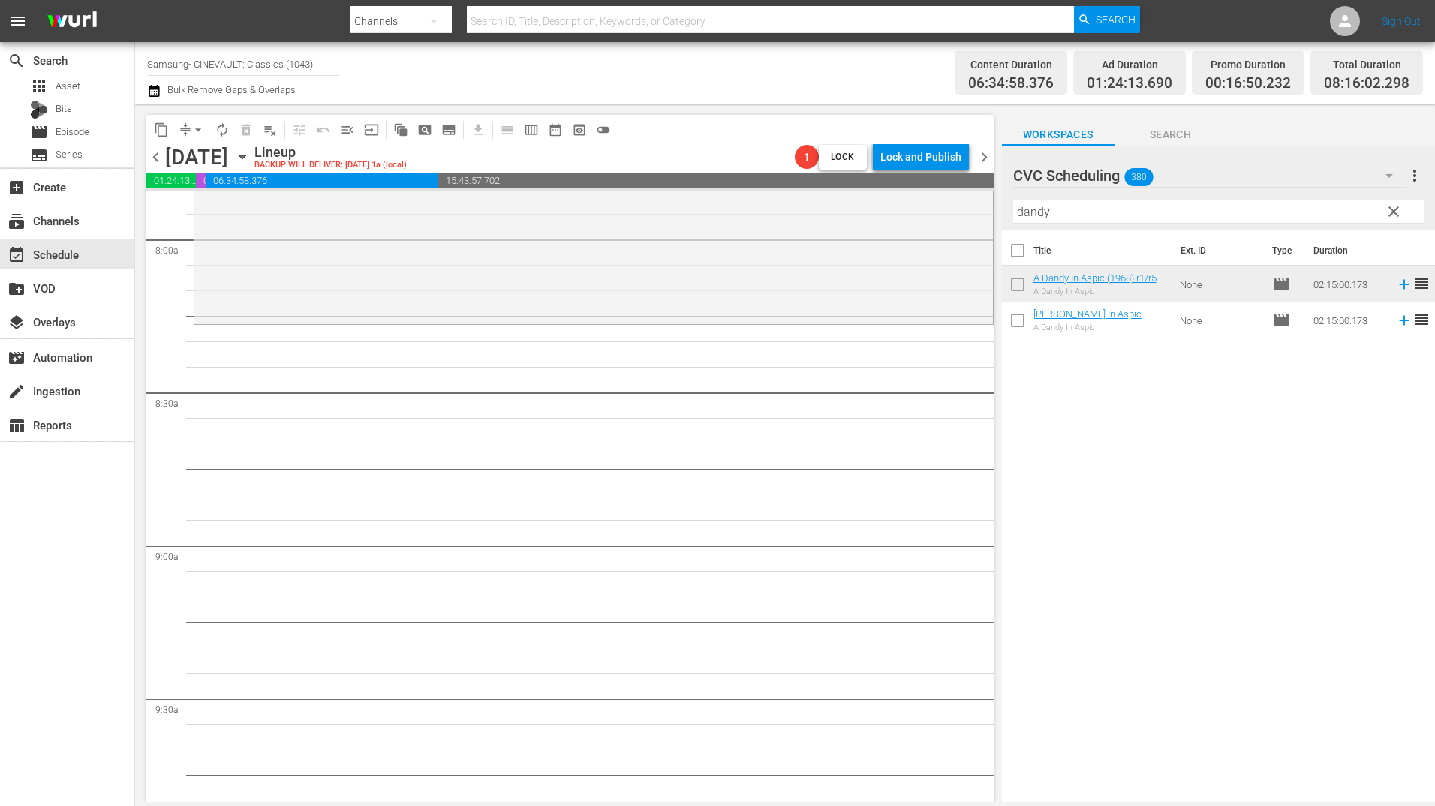
click at [1069, 202] on input "dandy" at bounding box center [1218, 212] width 411 height 24
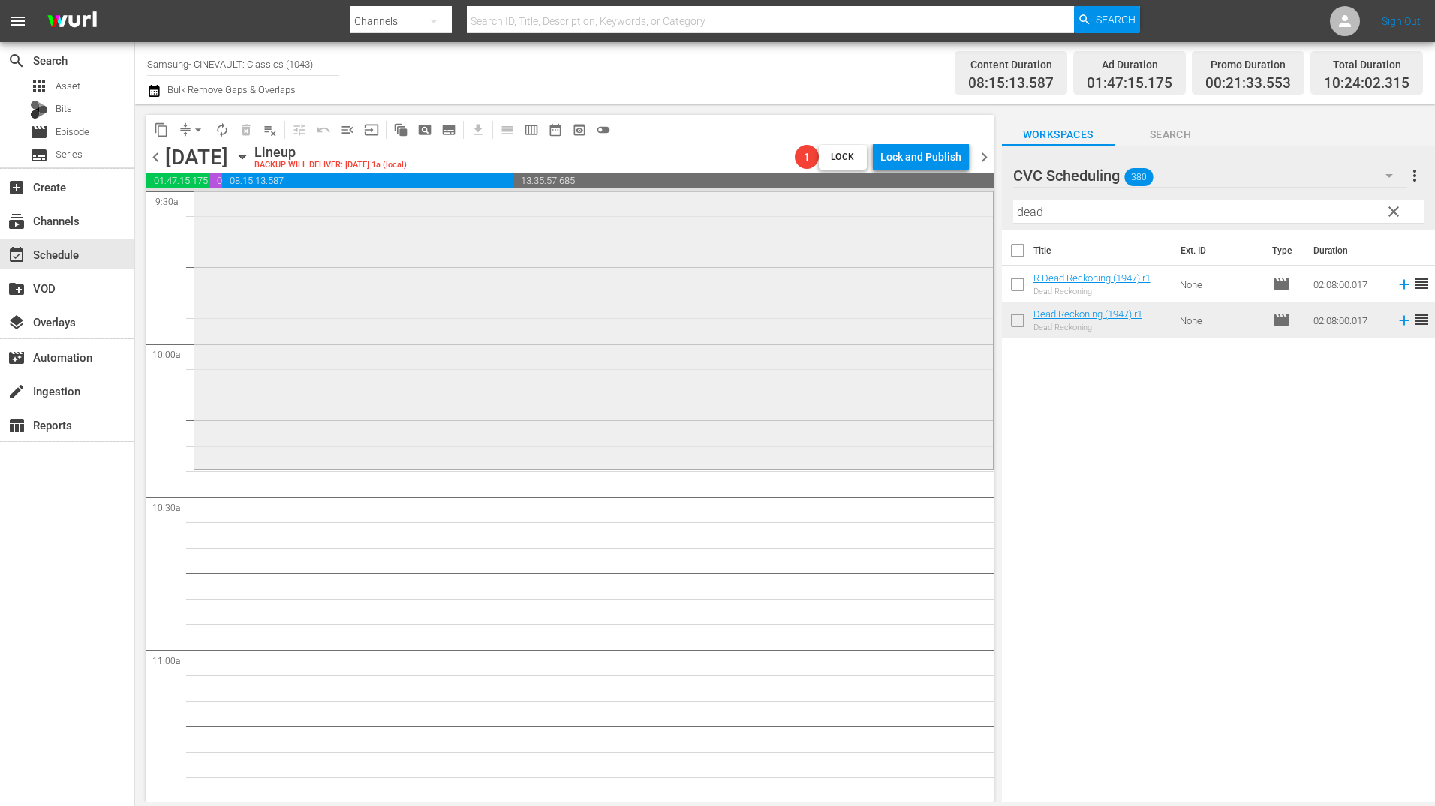
scroll to position [2927, 0]
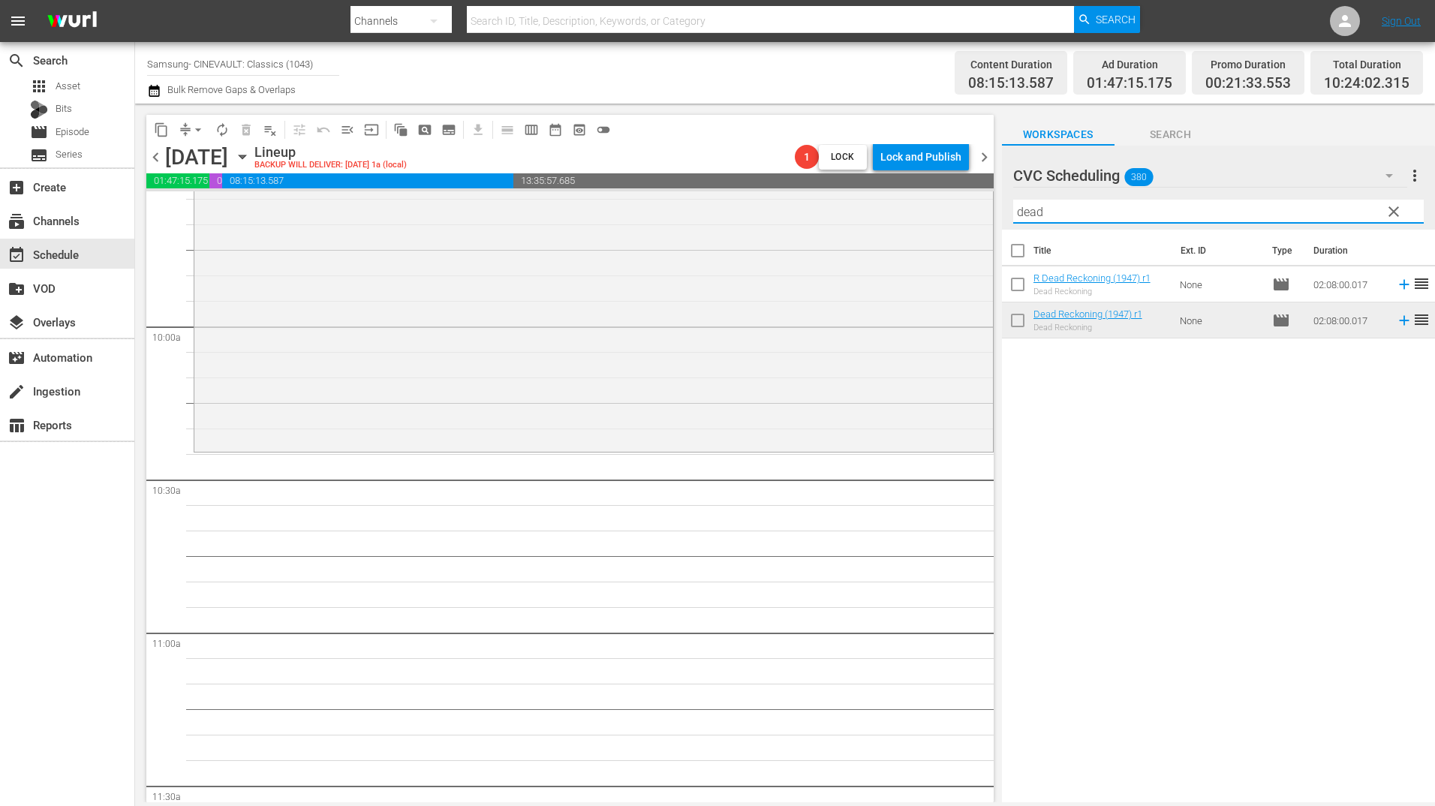
click at [1059, 222] on input "dead" at bounding box center [1218, 212] width 411 height 24
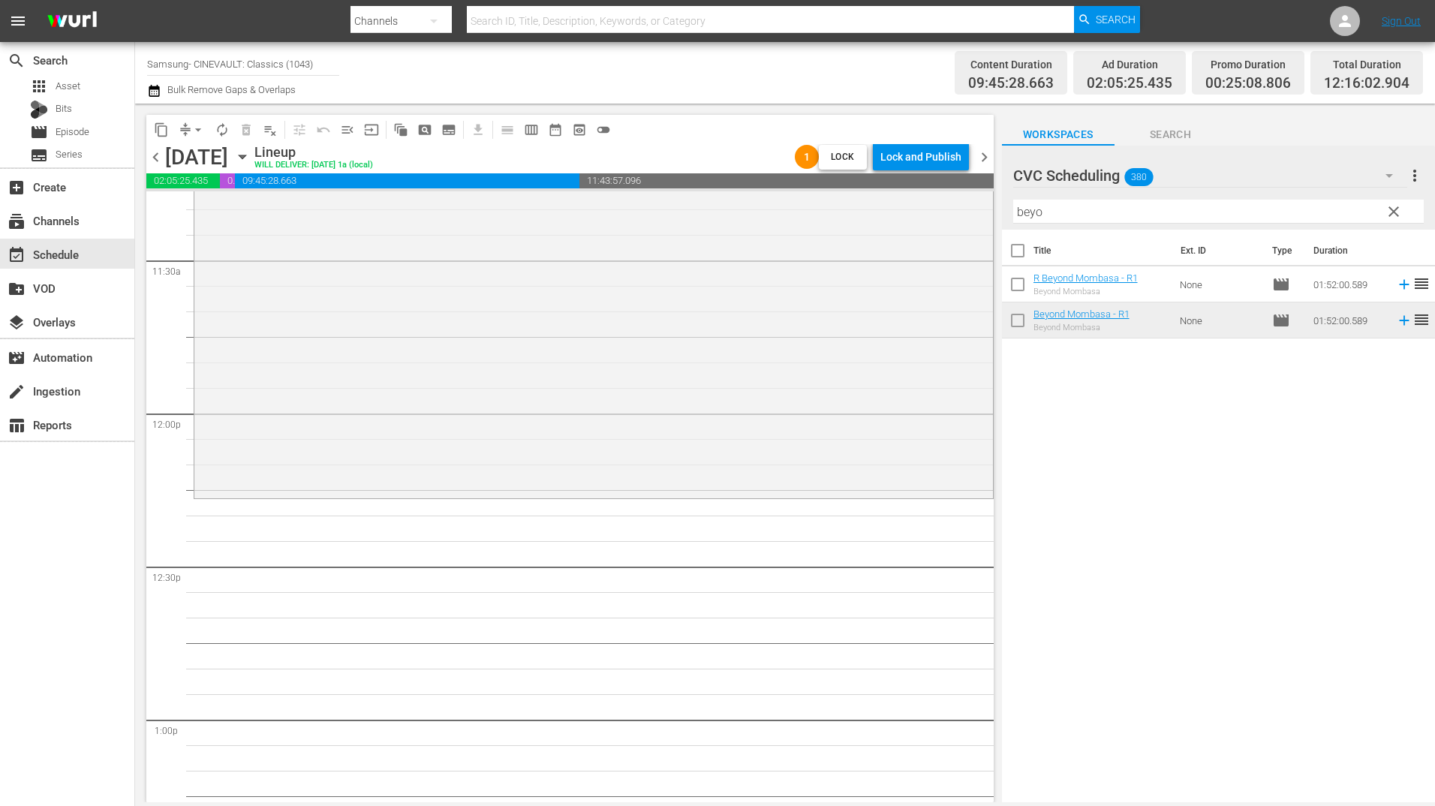
scroll to position [3603, 0]
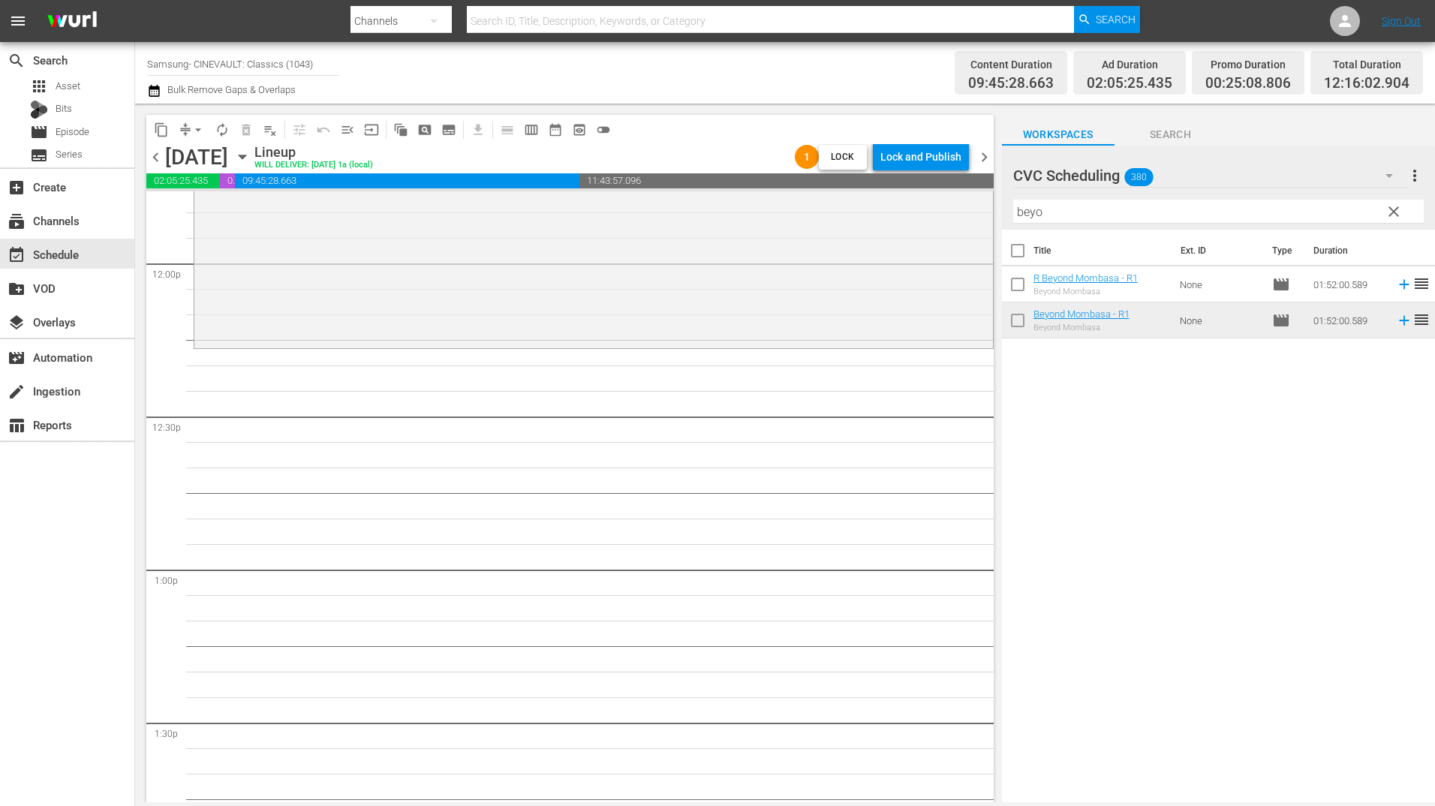
click at [1051, 214] on input "beyo" at bounding box center [1218, 212] width 411 height 24
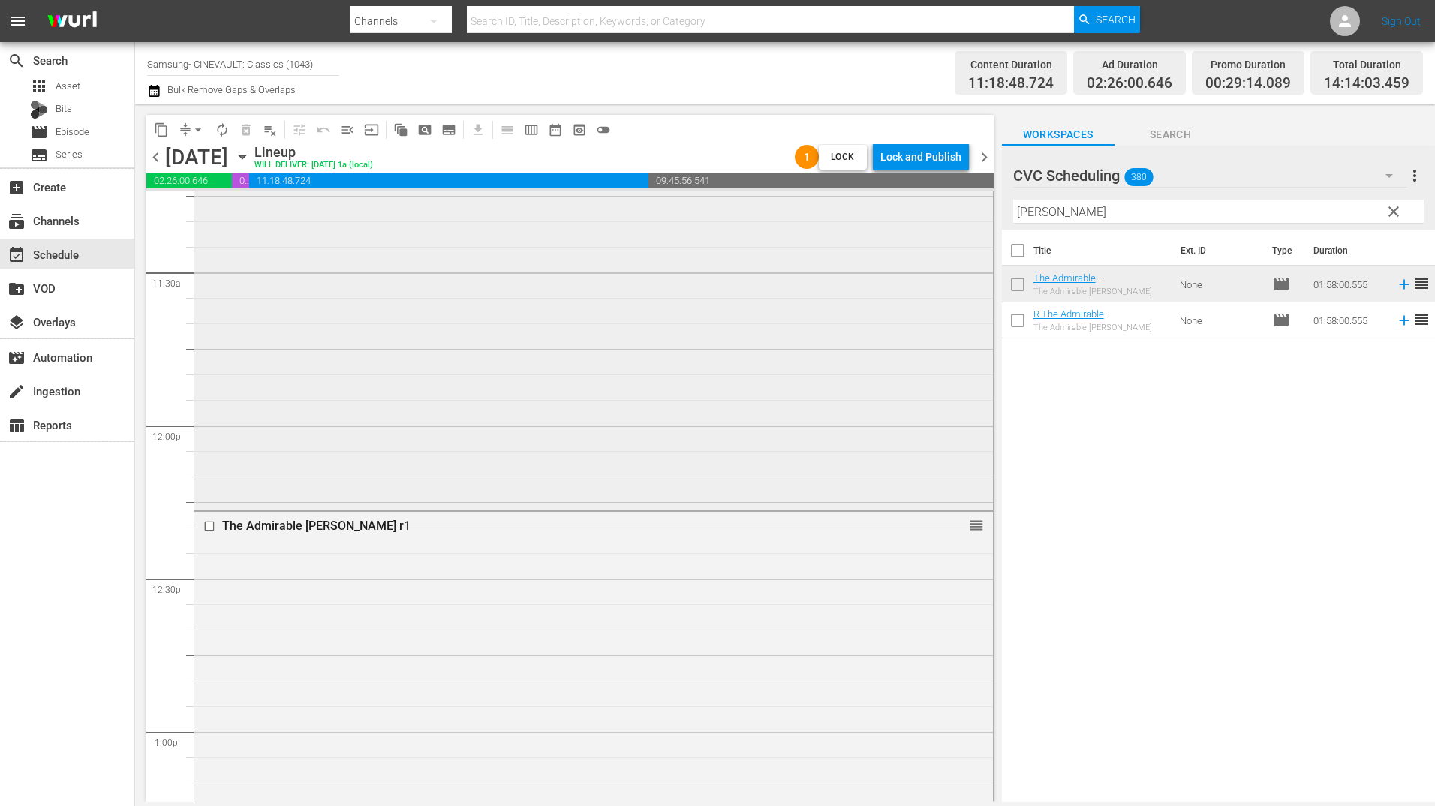
scroll to position [3453, 0]
click at [213, 513] on input "checkbox" at bounding box center [211, 514] width 16 height 13
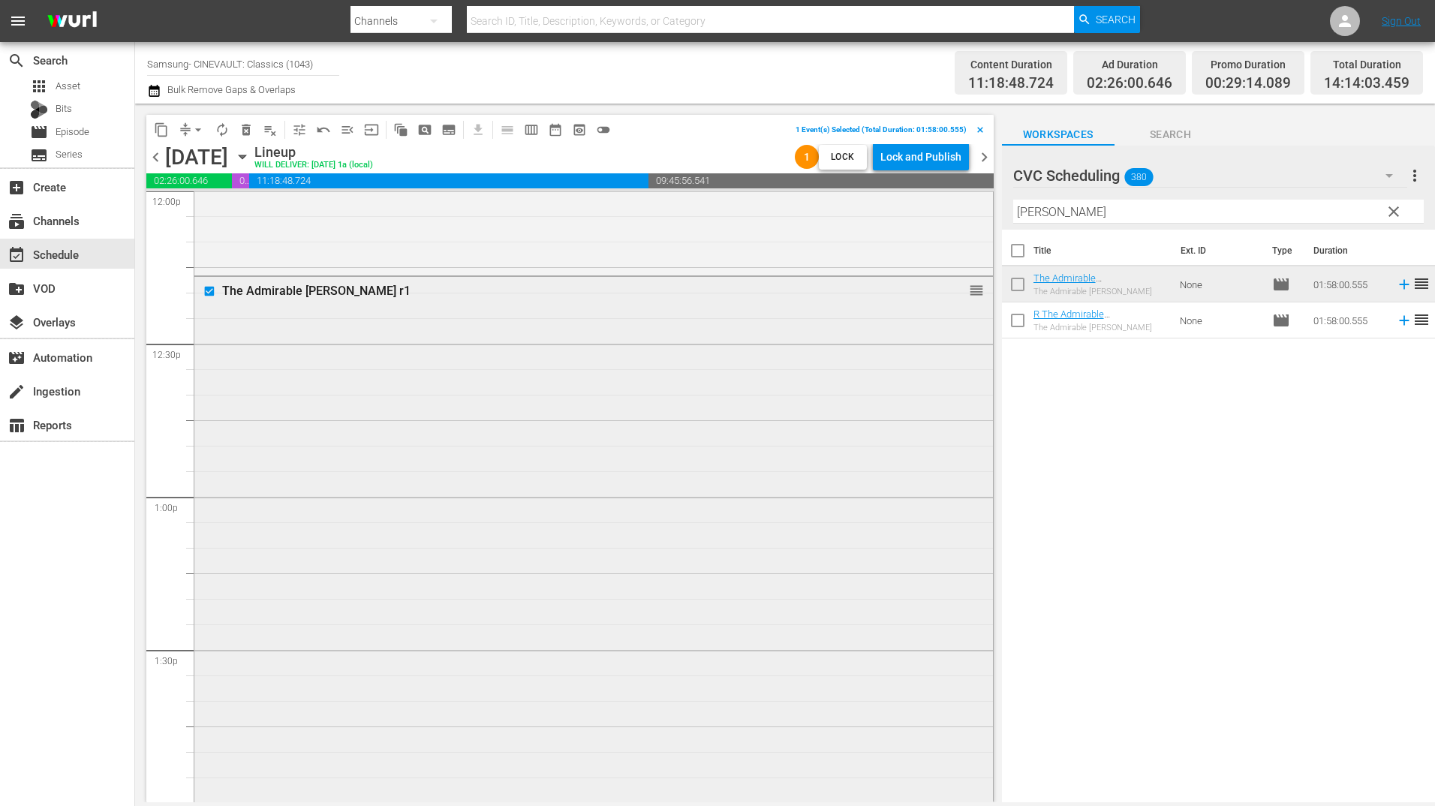
scroll to position [3603, 0]
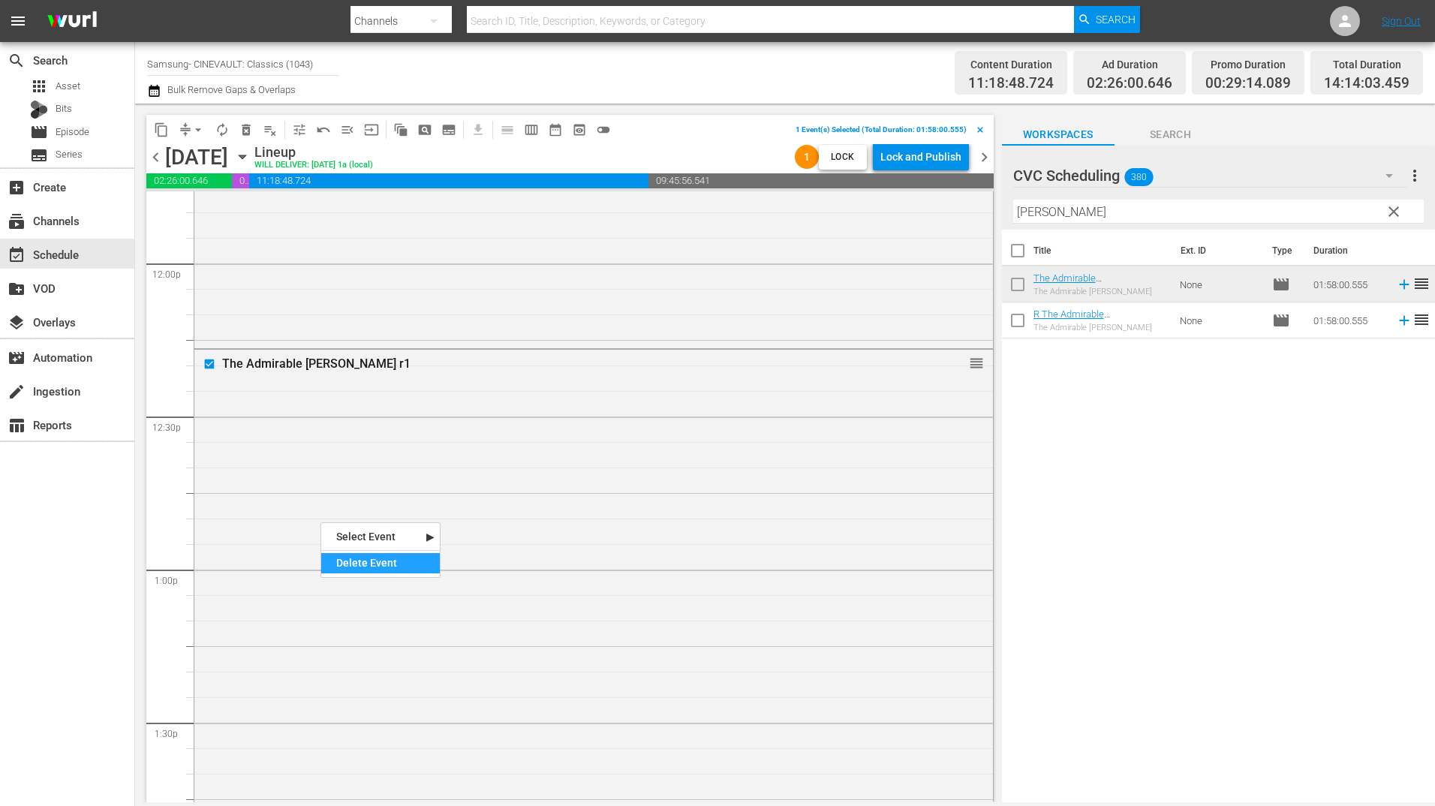
click at [387, 561] on div "Delete Event" at bounding box center [380, 563] width 119 height 20
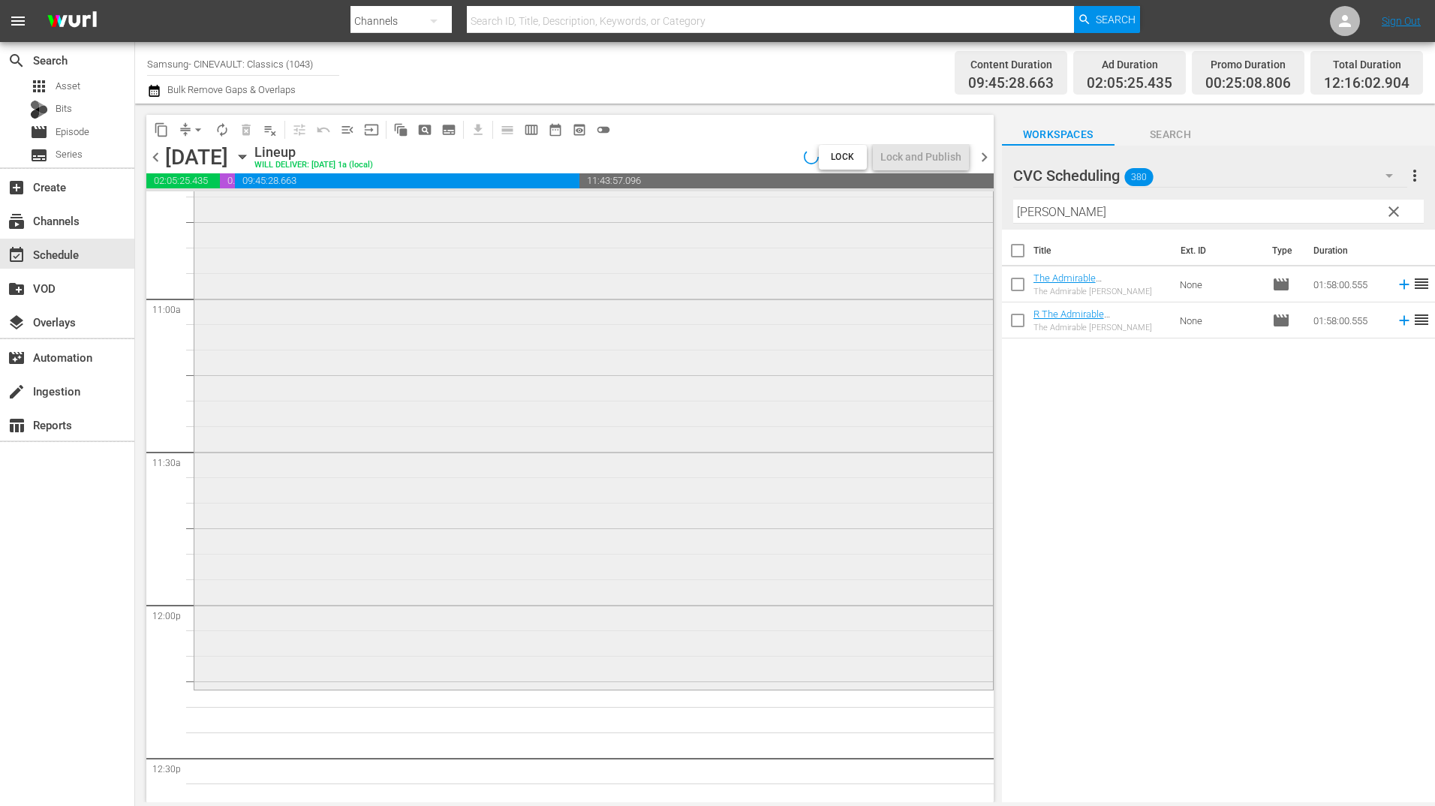
scroll to position [3453, 0]
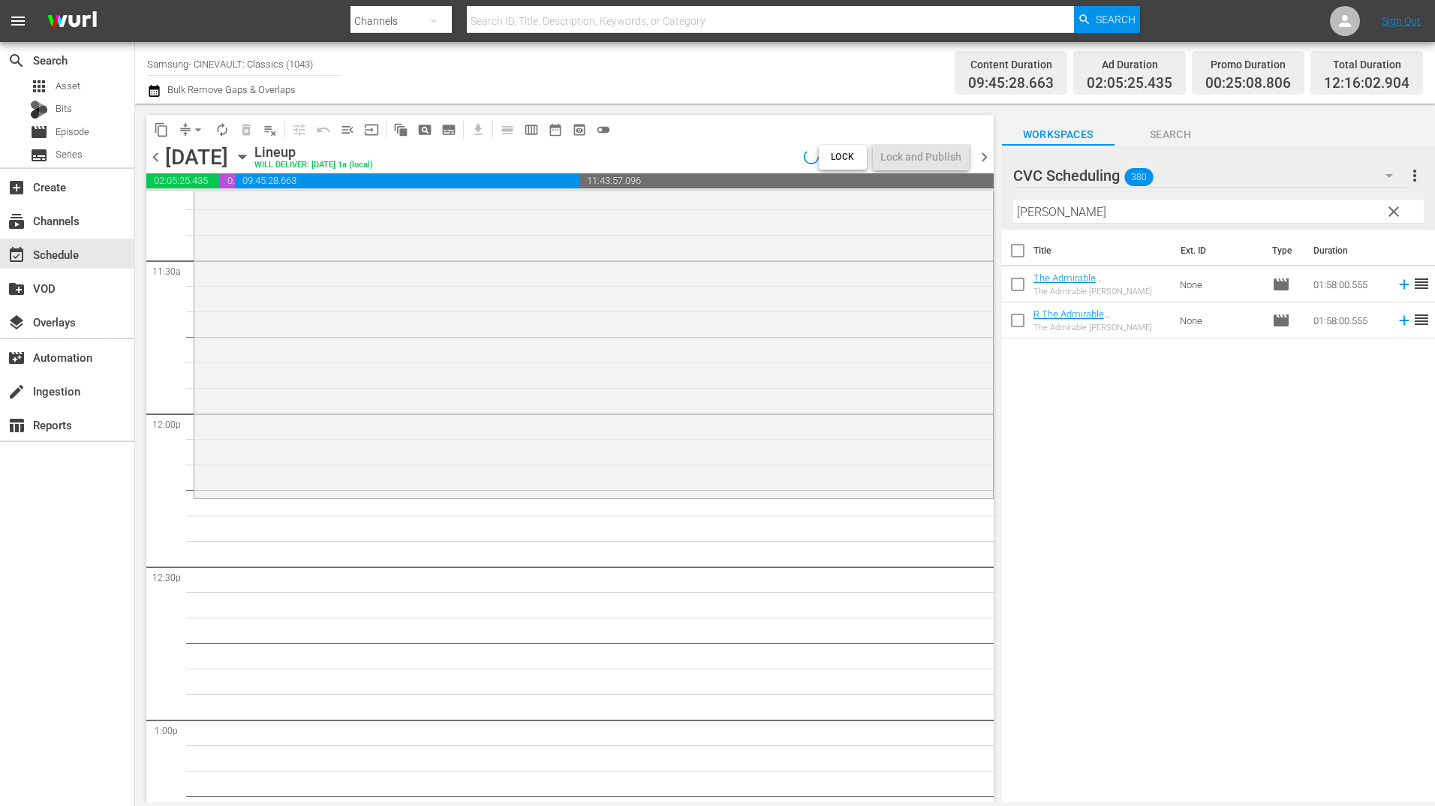
click at [1151, 221] on input "admir" at bounding box center [1218, 212] width 411 height 24
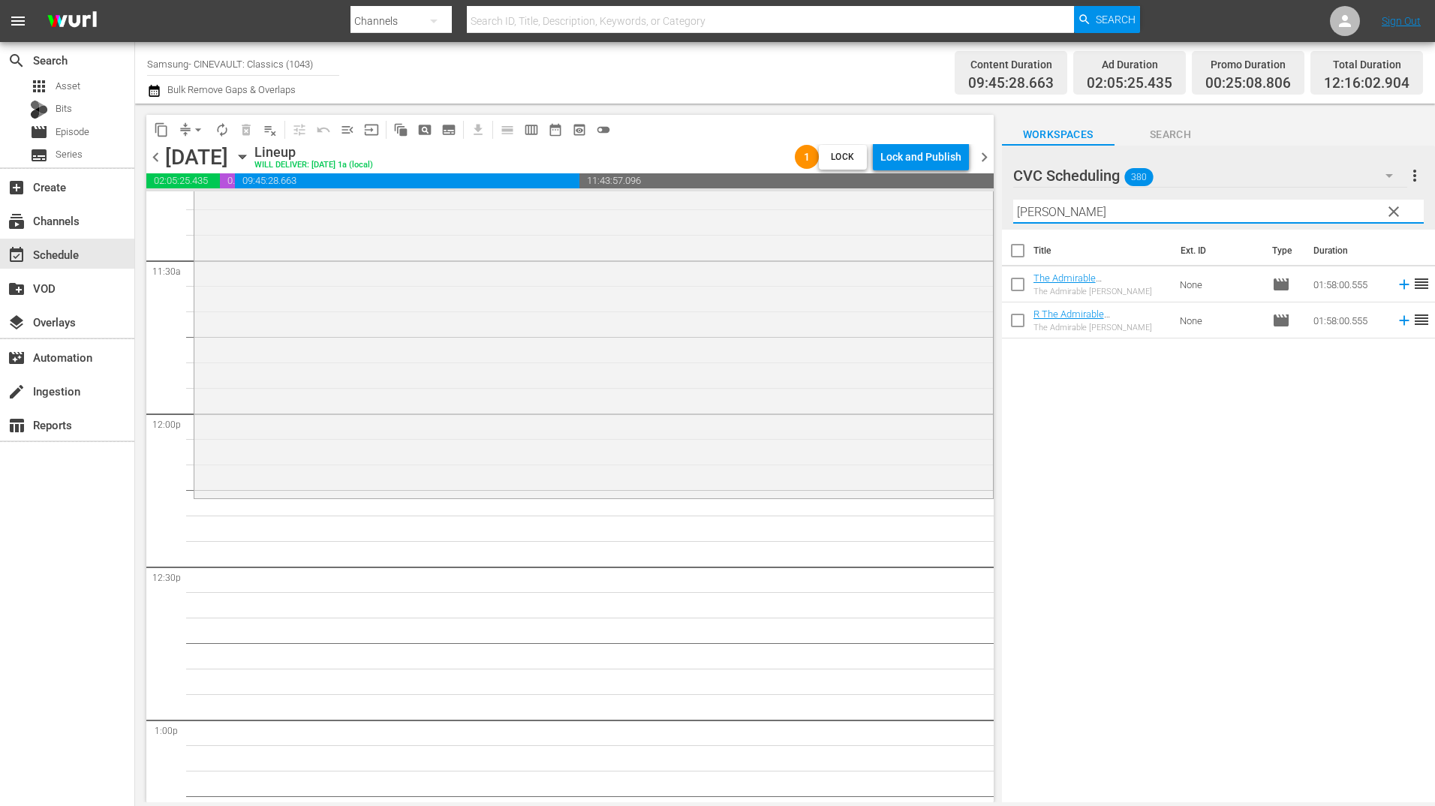
click at [1151, 221] on input "admir" at bounding box center [1218, 212] width 411 height 24
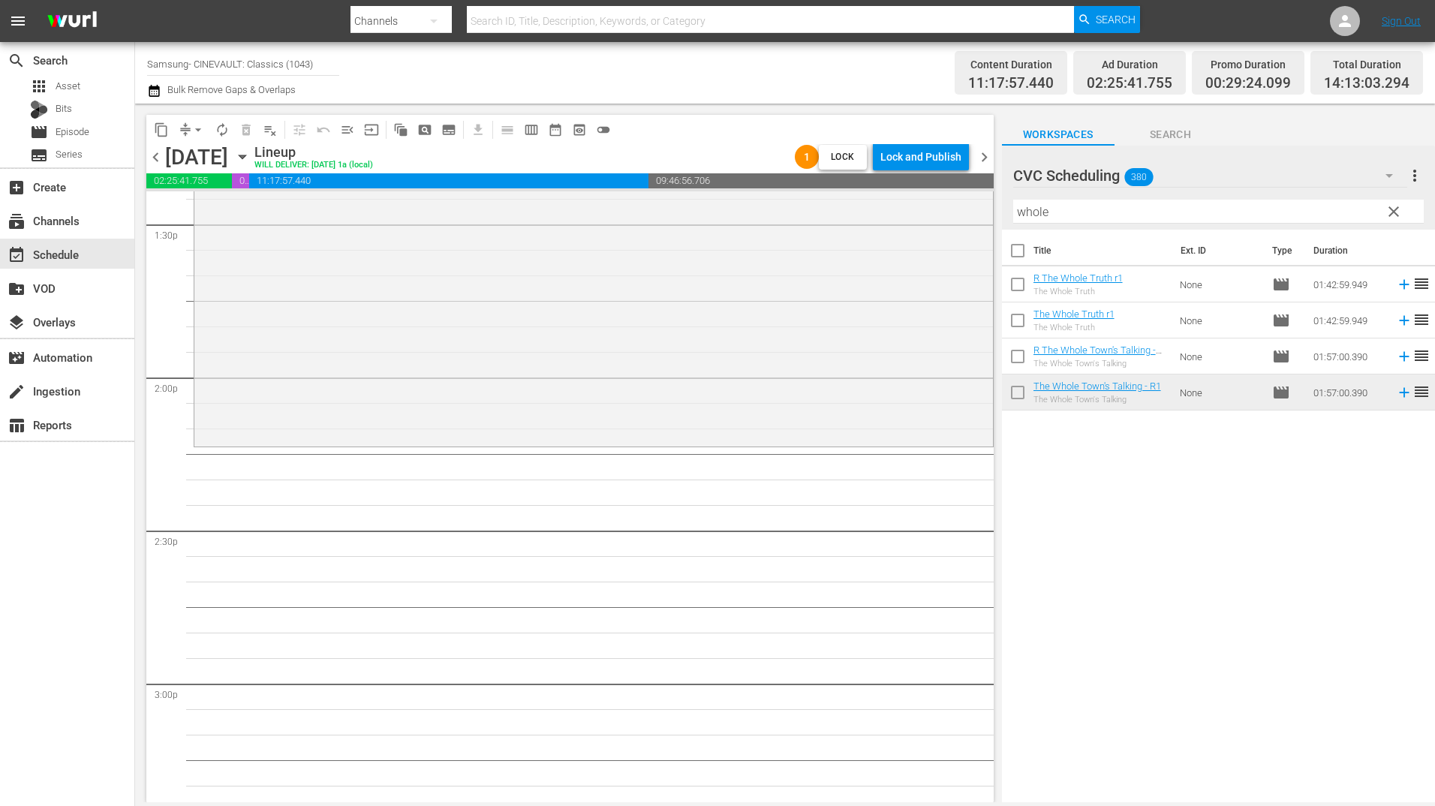
scroll to position [4128, 0]
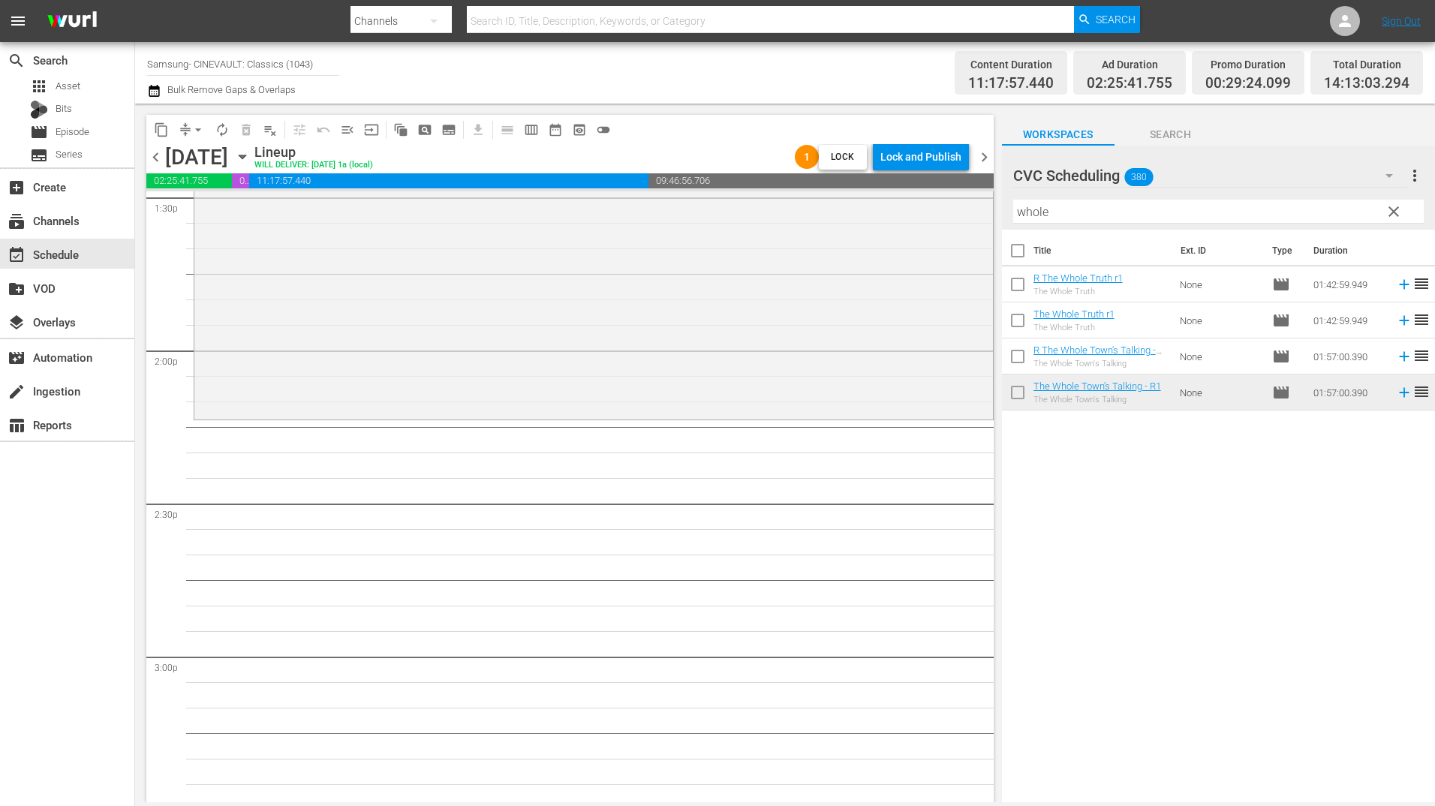
click at [1041, 212] on input "whole" at bounding box center [1218, 212] width 411 height 24
click at [1041, 213] on input "whole" at bounding box center [1218, 212] width 411 height 24
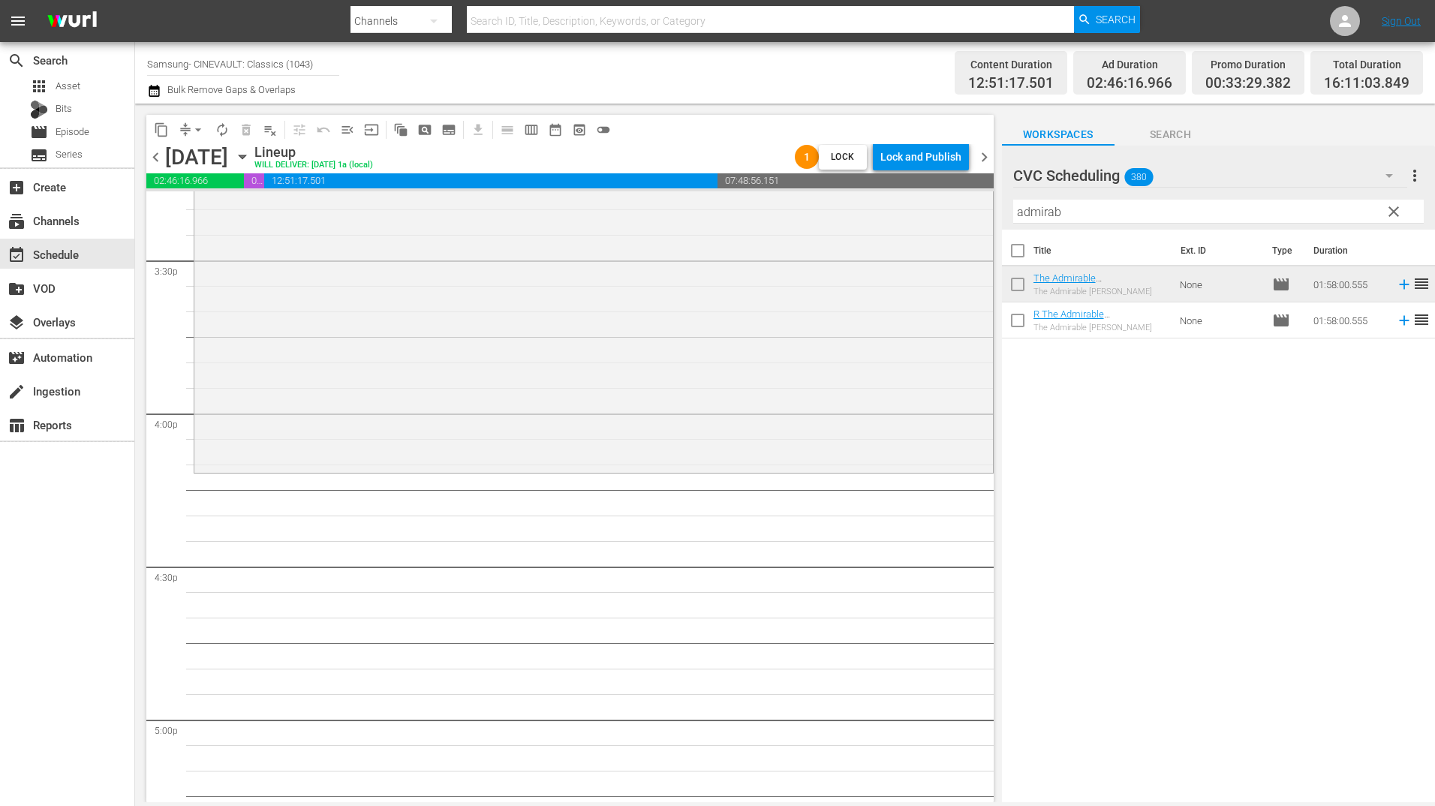
scroll to position [4729, 0]
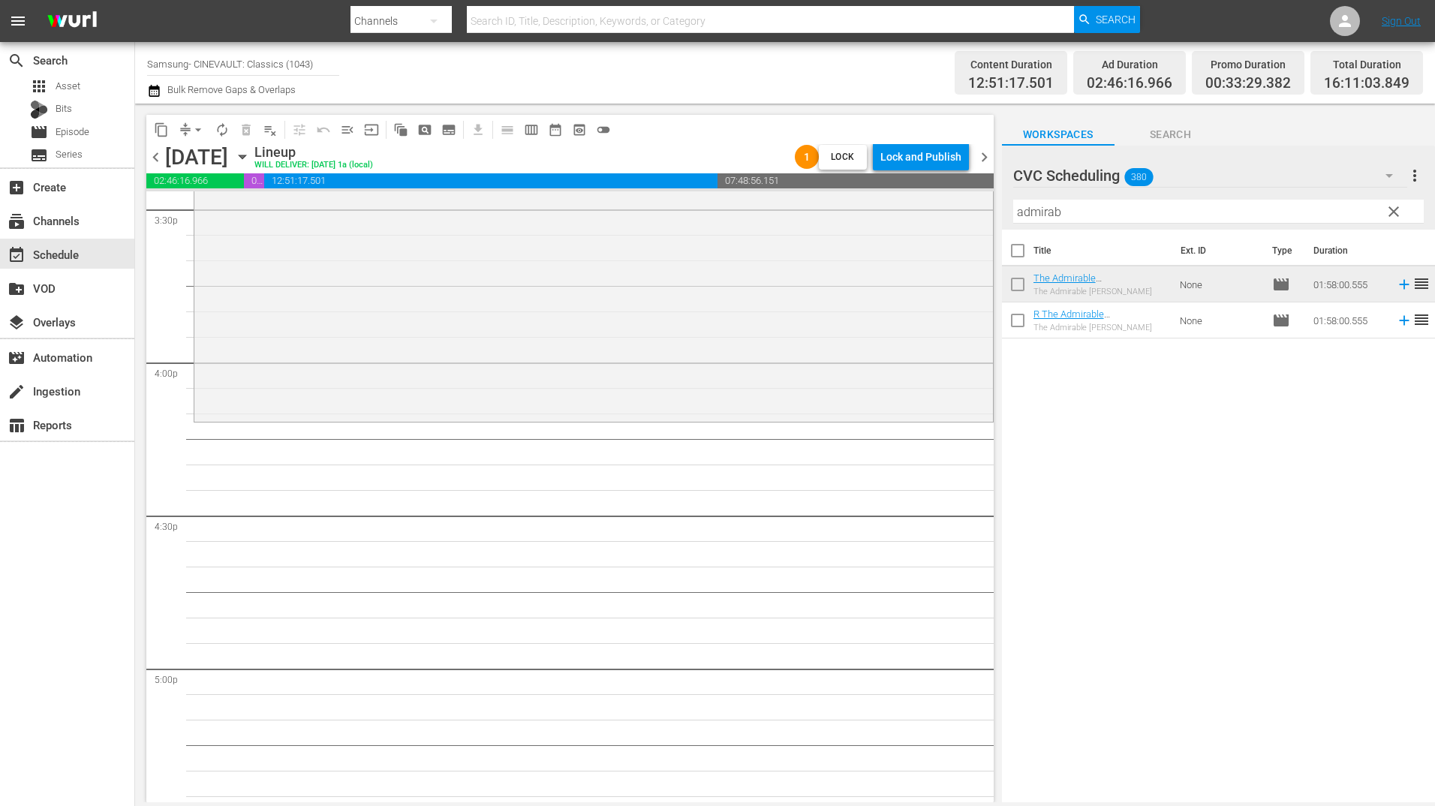
click at [1073, 205] on input "admirab" at bounding box center [1218, 212] width 411 height 24
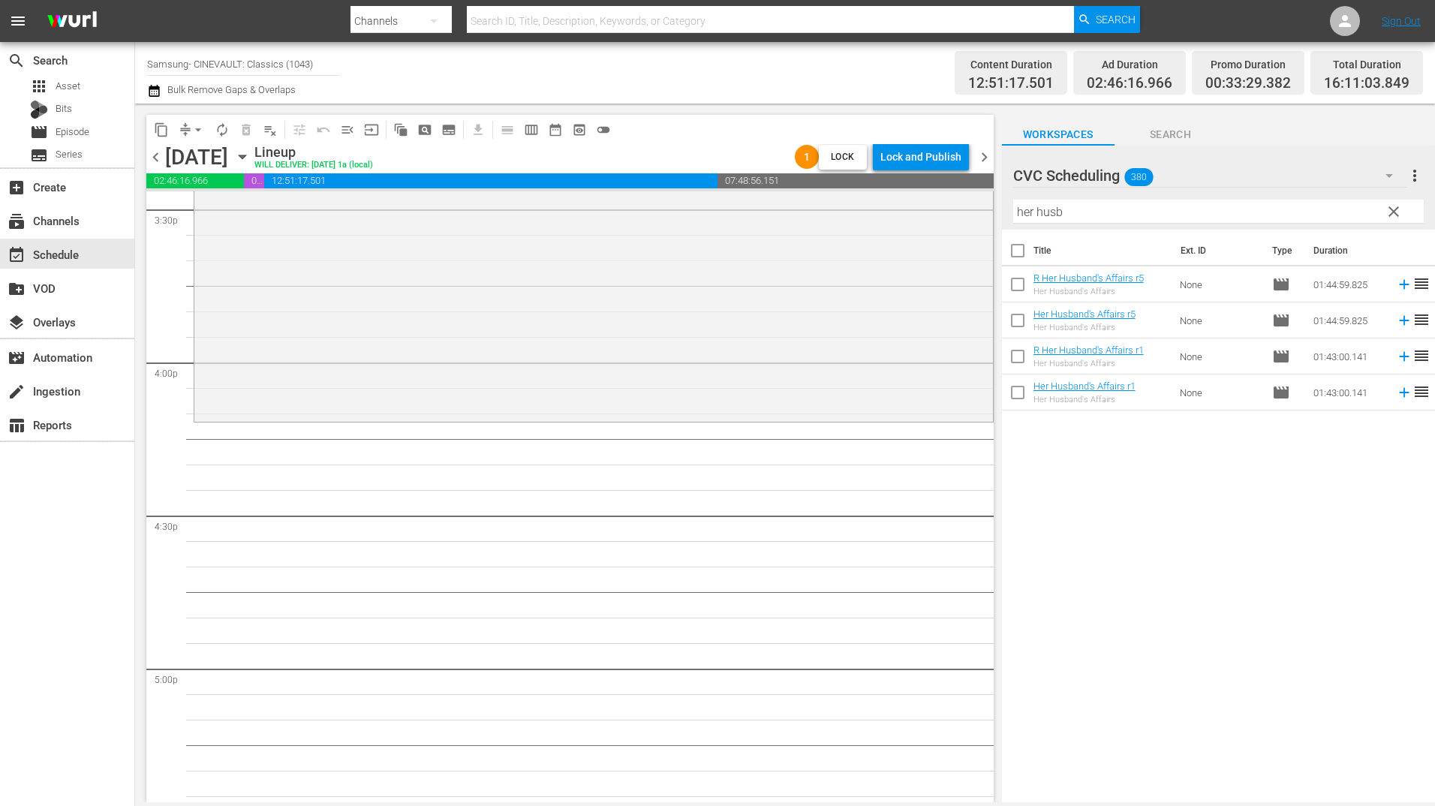
click at [1165, 324] on td "Her Husband's Affairs r5 Her Husband's Affairs" at bounding box center [1104, 320] width 141 height 36
drag, startPoint x: 1165, startPoint y: 324, endPoint x: 1080, endPoint y: 324, distance: 84.8
click at [1111, 325] on td "Her Husband's Affairs r5 Her Husband's Affairs" at bounding box center [1104, 320] width 141 height 36
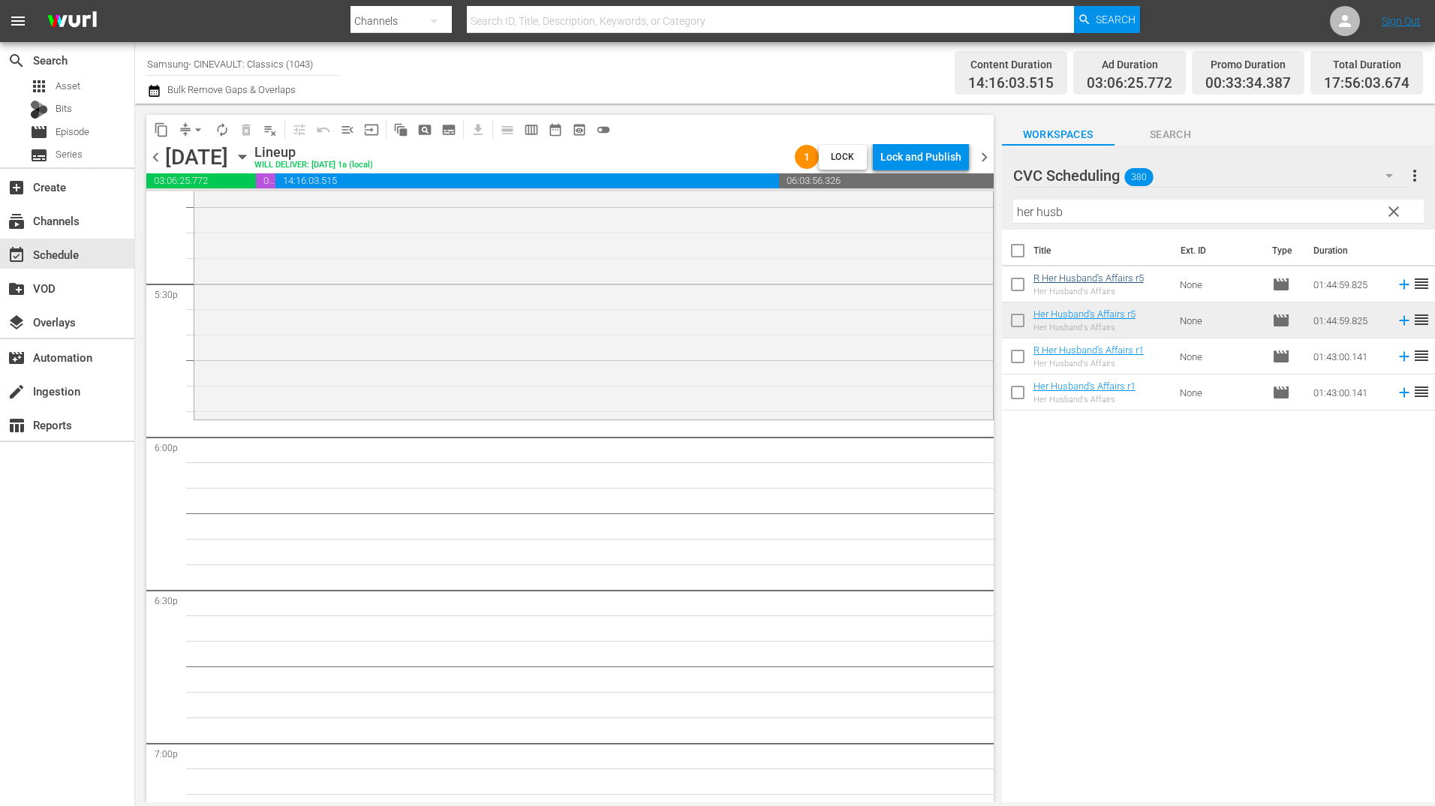
scroll to position [5329, 0]
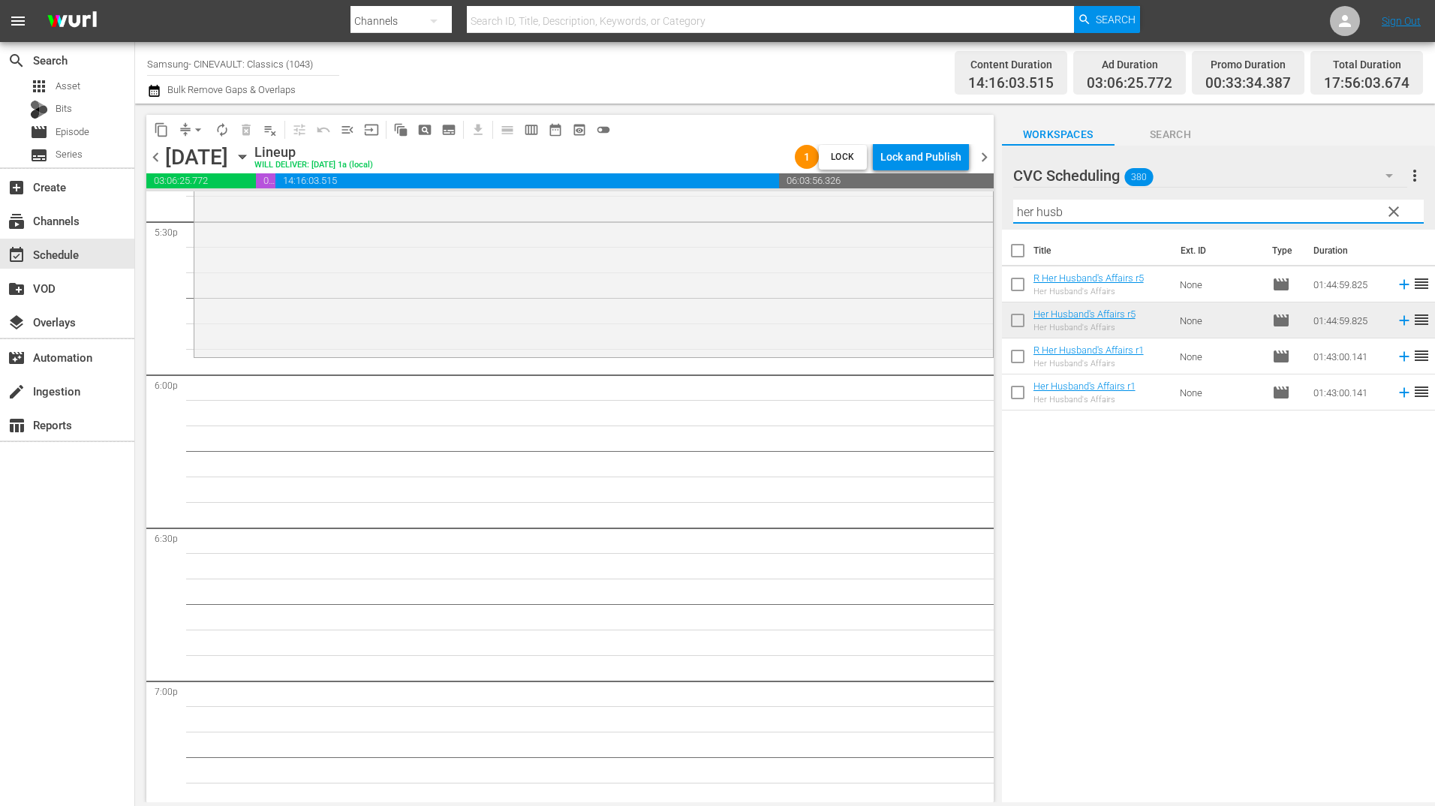
click at [1093, 214] on input "her husb" at bounding box center [1218, 212] width 411 height 24
click at [1093, 213] on input "her husb" at bounding box center [1218, 212] width 411 height 24
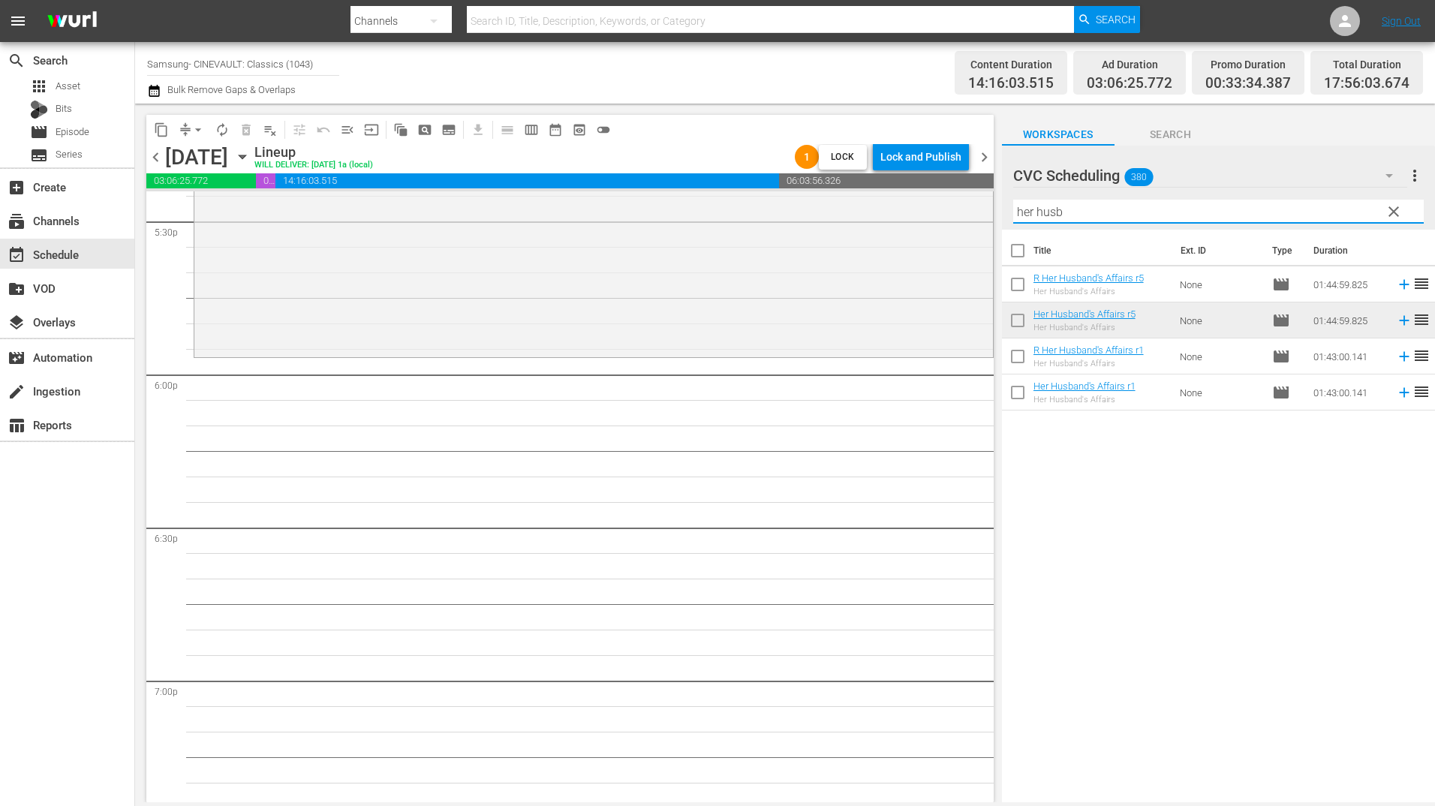
click at [1093, 213] on input "her husb" at bounding box center [1218, 212] width 411 height 24
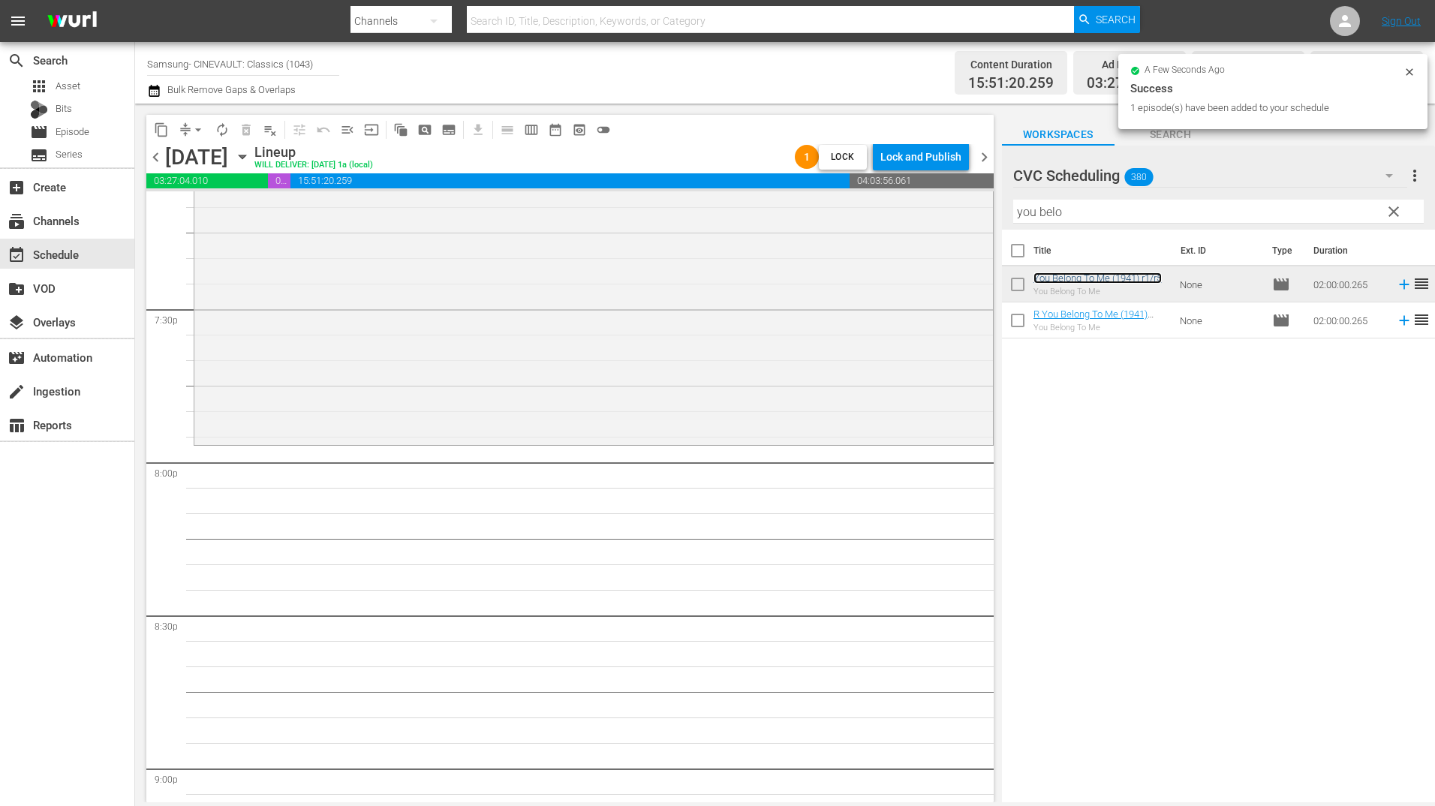
scroll to position [5855, 0]
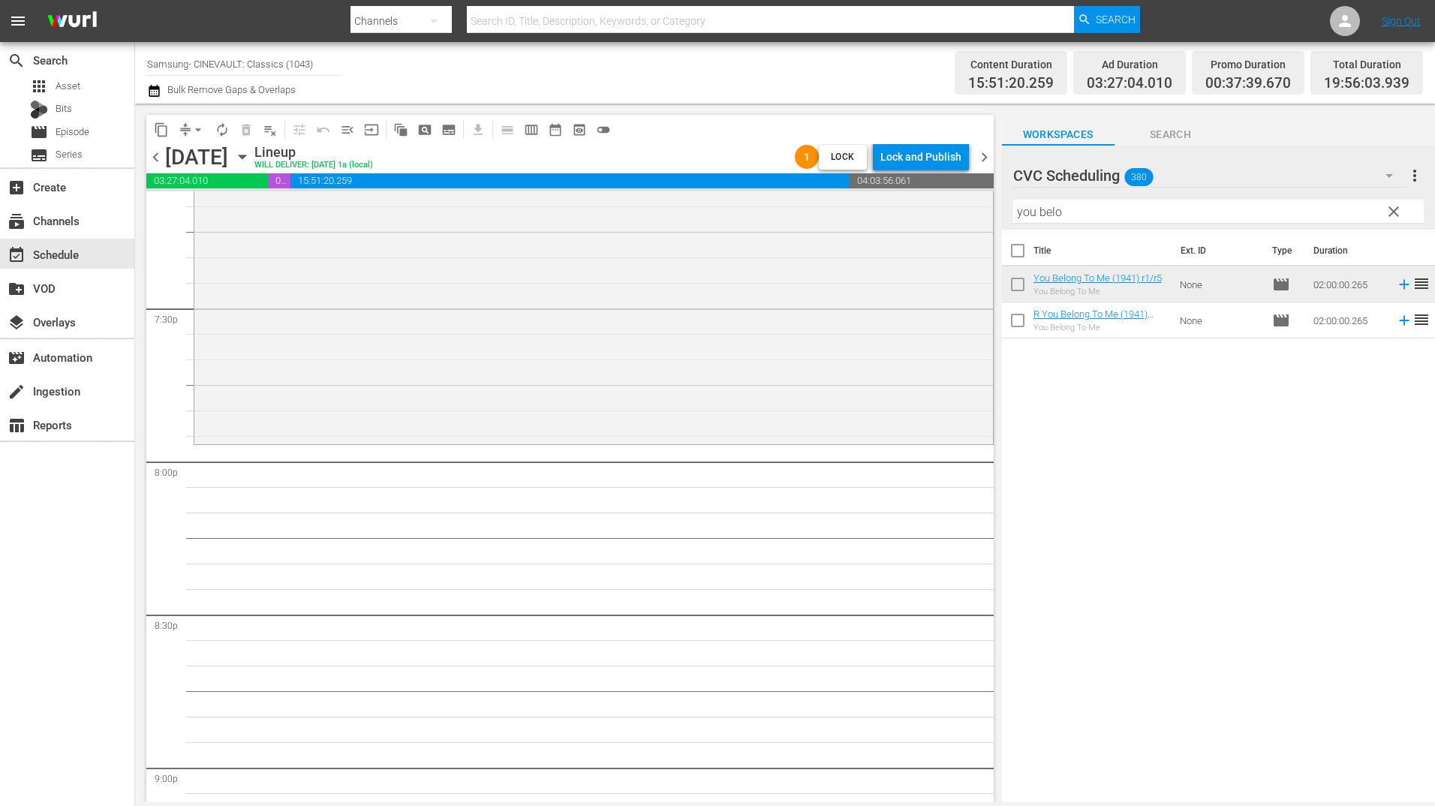
click at [1044, 210] on input "you belo" at bounding box center [1218, 212] width 411 height 24
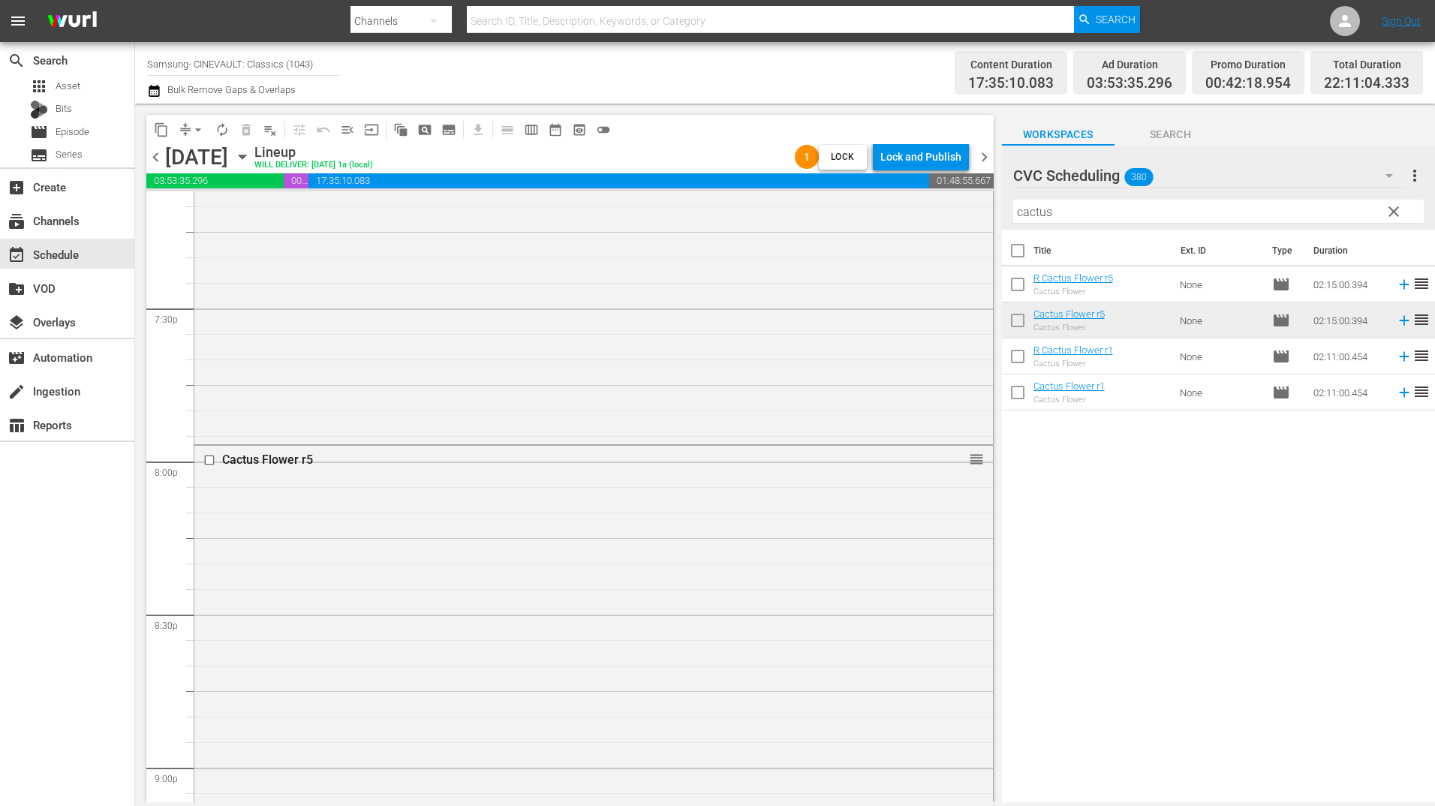
click at [1053, 221] on input "cactus" at bounding box center [1218, 212] width 411 height 24
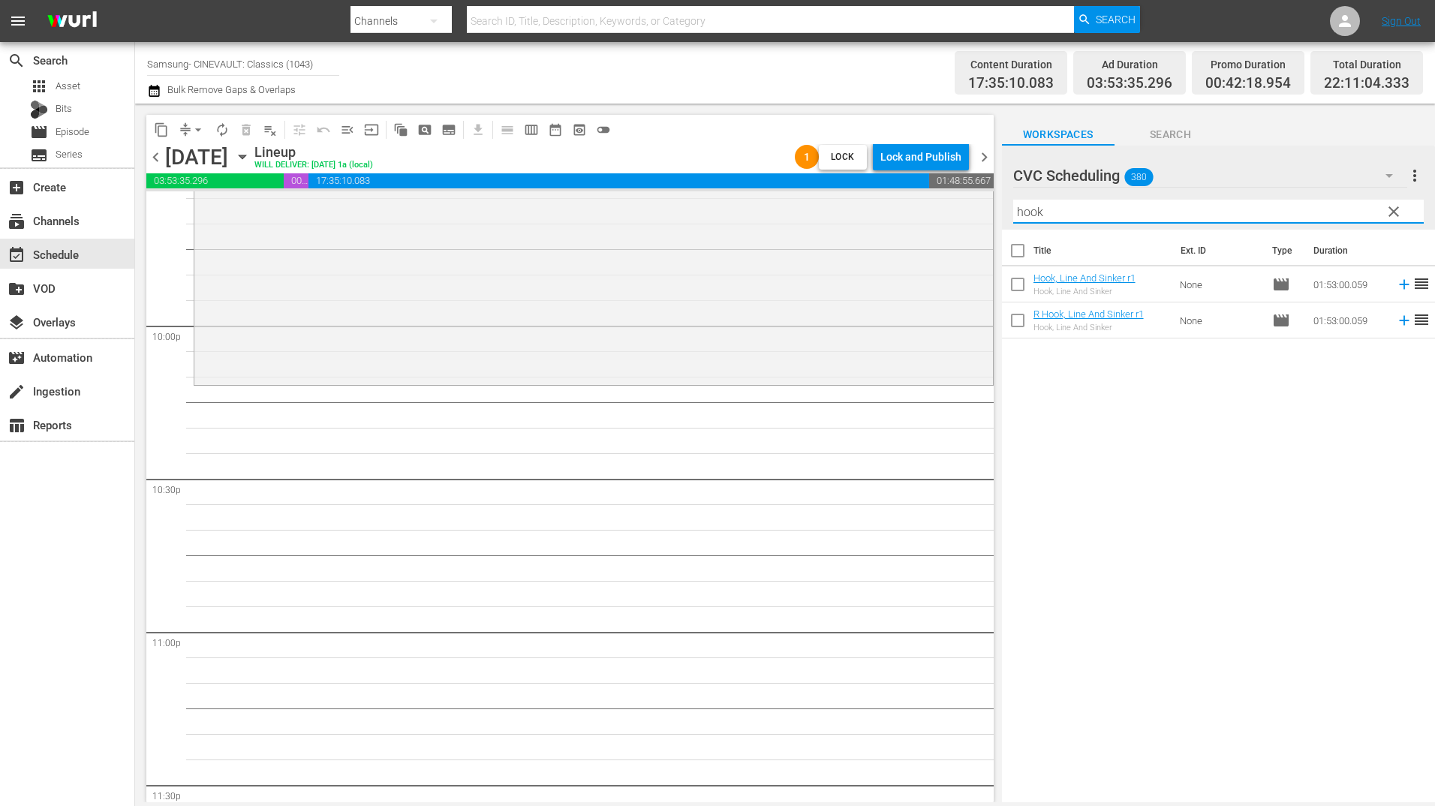
scroll to position [6605, 0]
type input "hook"
click at [69, 128] on span "Episode" at bounding box center [73, 132] width 34 height 15
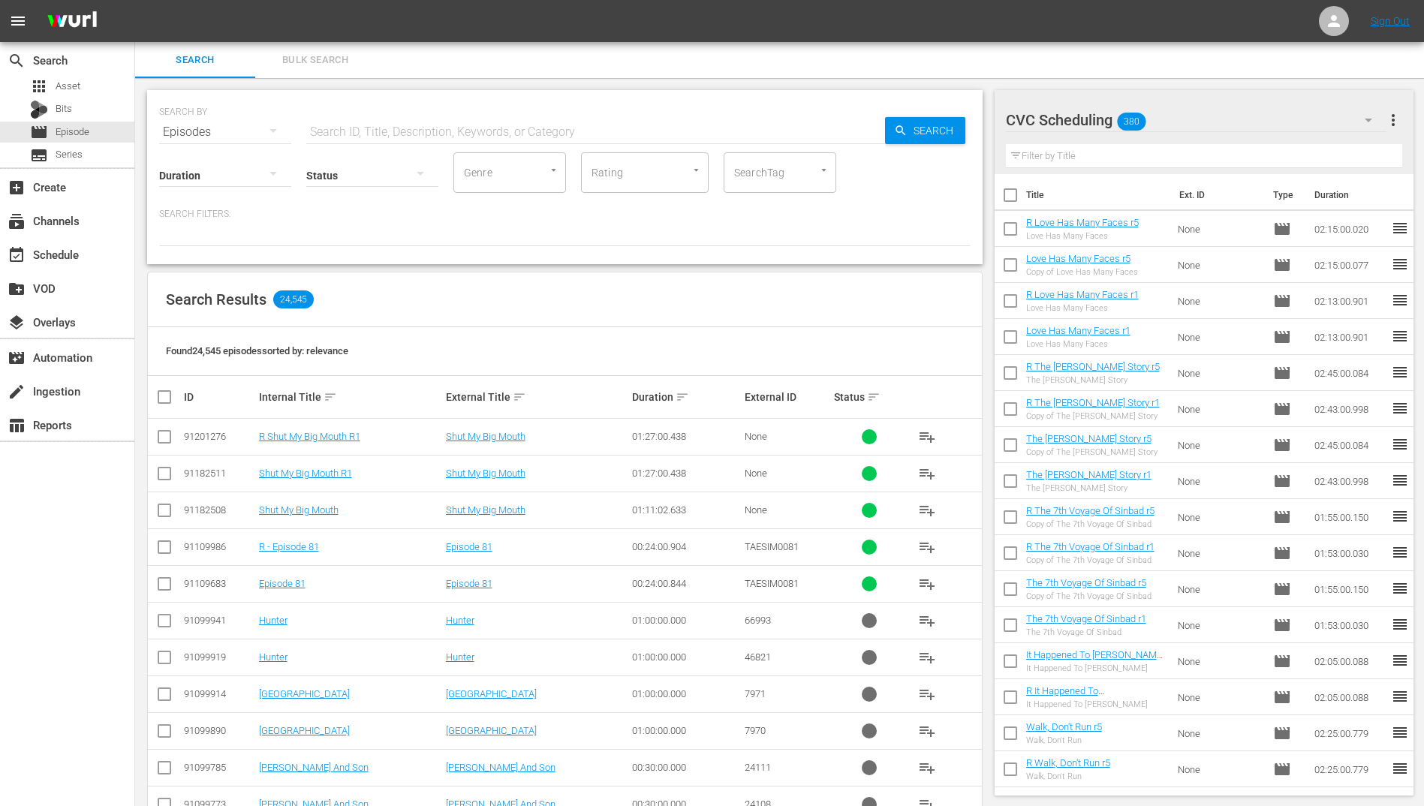
click at [436, 135] on input "text" at bounding box center [595, 132] width 579 height 36
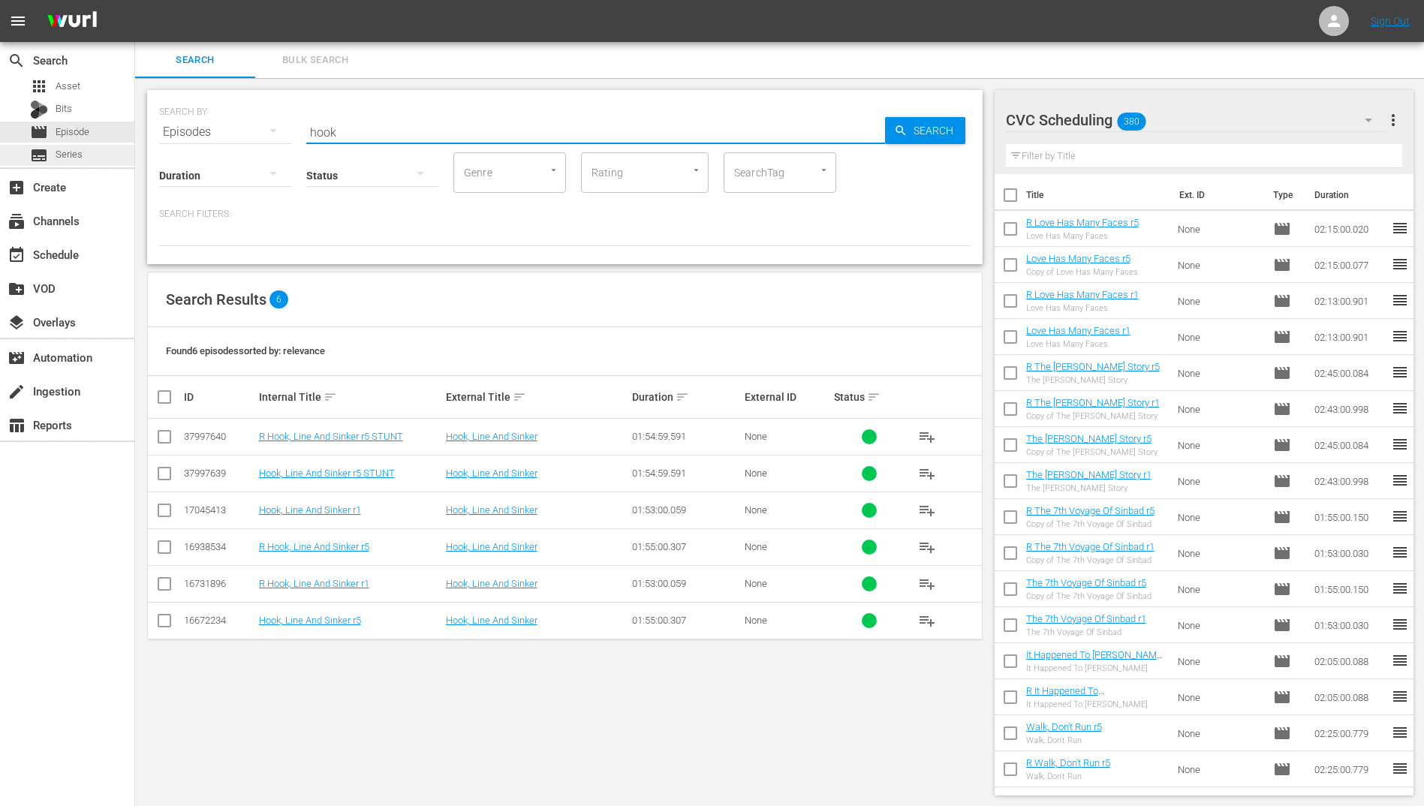
type input "hook"
click at [161, 625] on input "checkbox" at bounding box center [164, 624] width 18 height 18
drag, startPoint x: 161, startPoint y: 625, endPoint x: 162, endPoint y: 581, distance: 43.6
click at [161, 625] on input "checkbox" at bounding box center [164, 624] width 18 height 18
checkbox input "false"
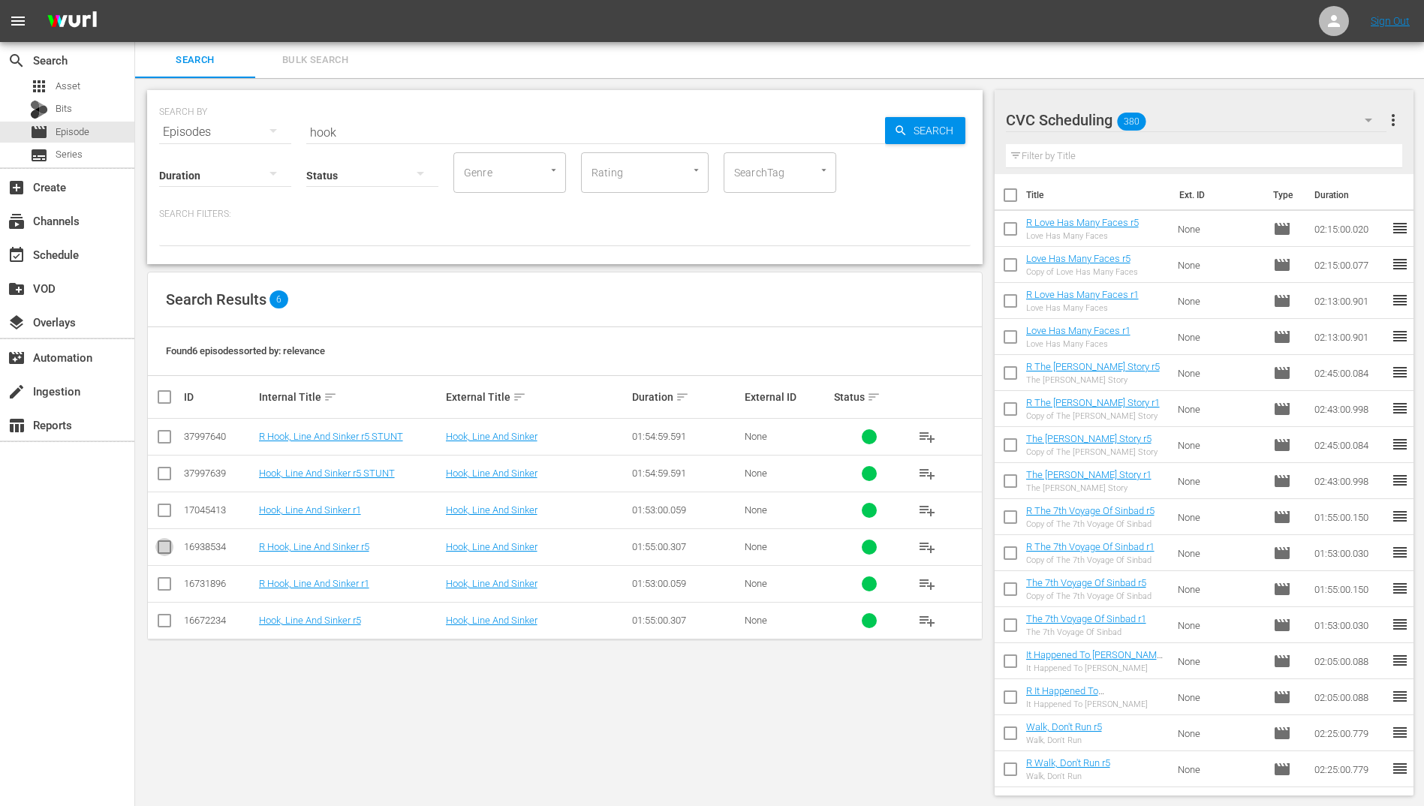
click at [165, 546] on input "checkbox" at bounding box center [164, 550] width 18 height 18
checkbox input "true"
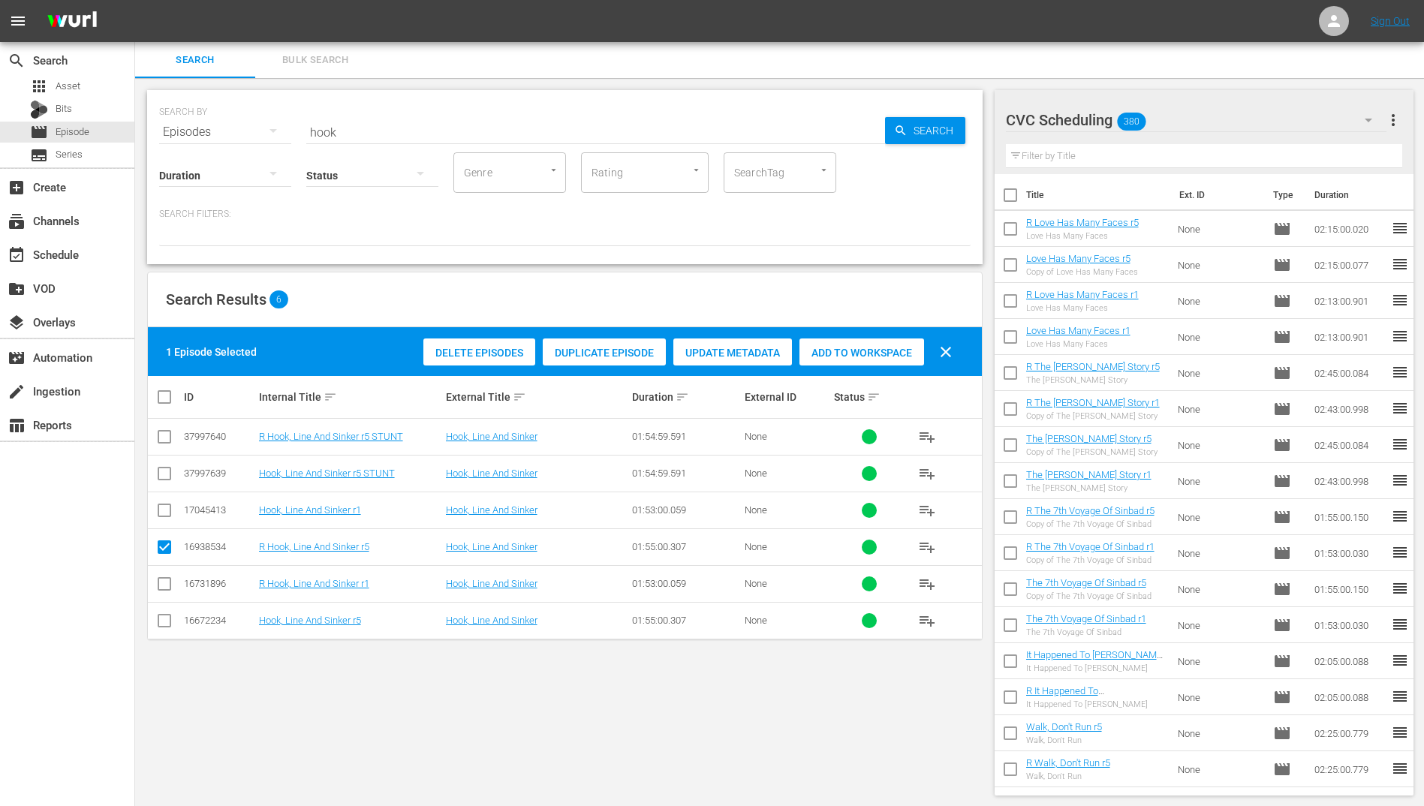
click at [160, 621] on input "checkbox" at bounding box center [164, 624] width 18 height 18
checkbox input "true"
click at [881, 353] on span "Add to Workspace" at bounding box center [861, 353] width 125 height 12
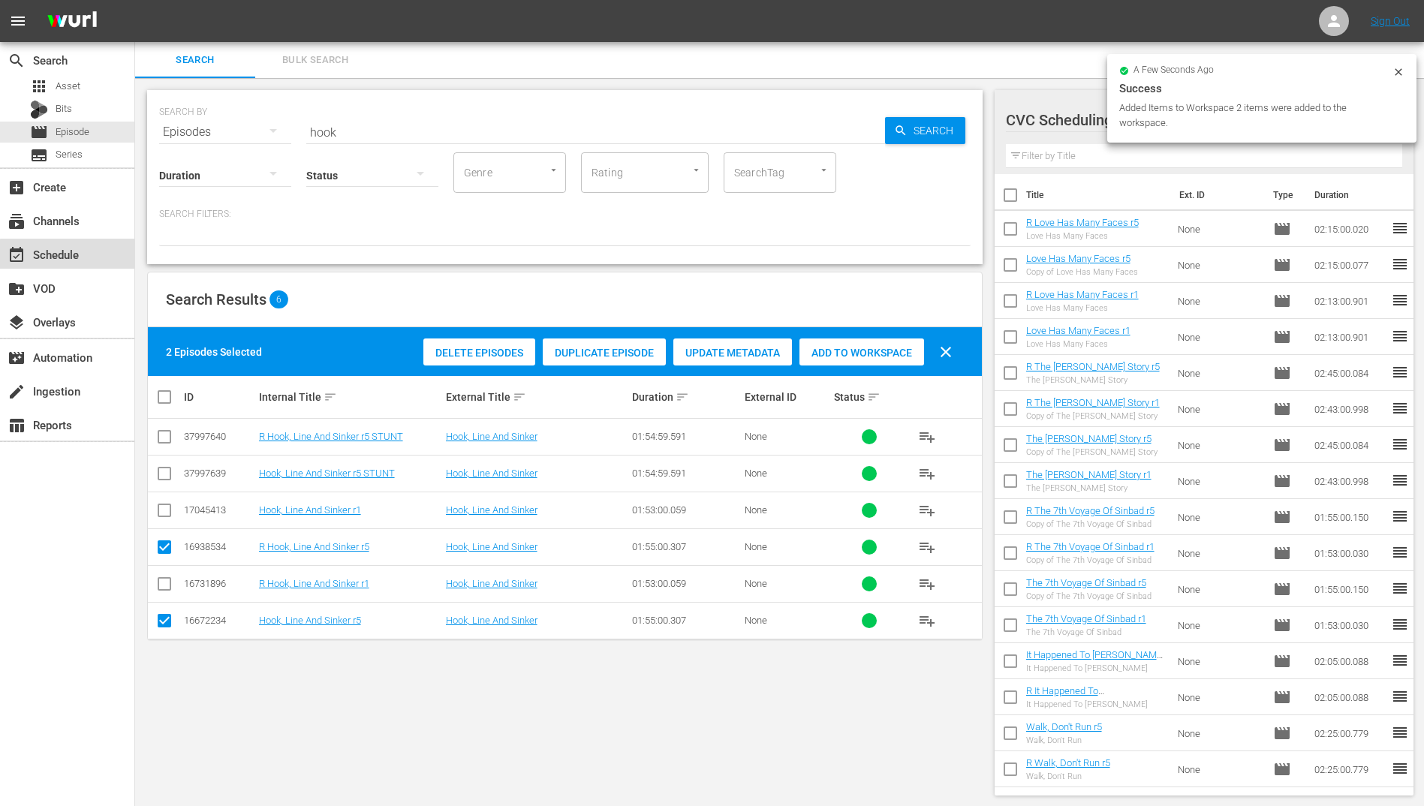
click at [80, 259] on div "event_available Schedule" at bounding box center [67, 254] width 134 height 30
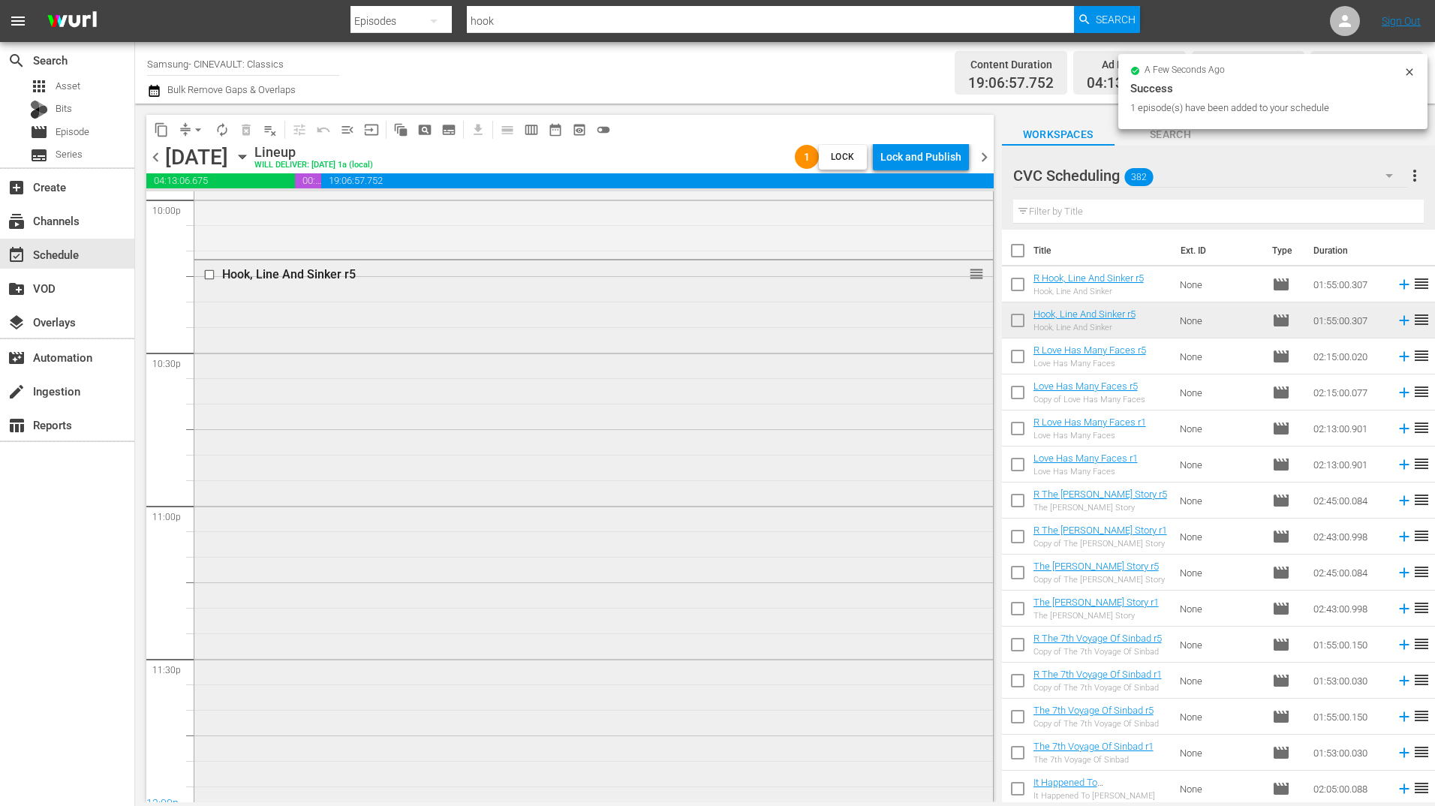
scroll to position [6773, 0]
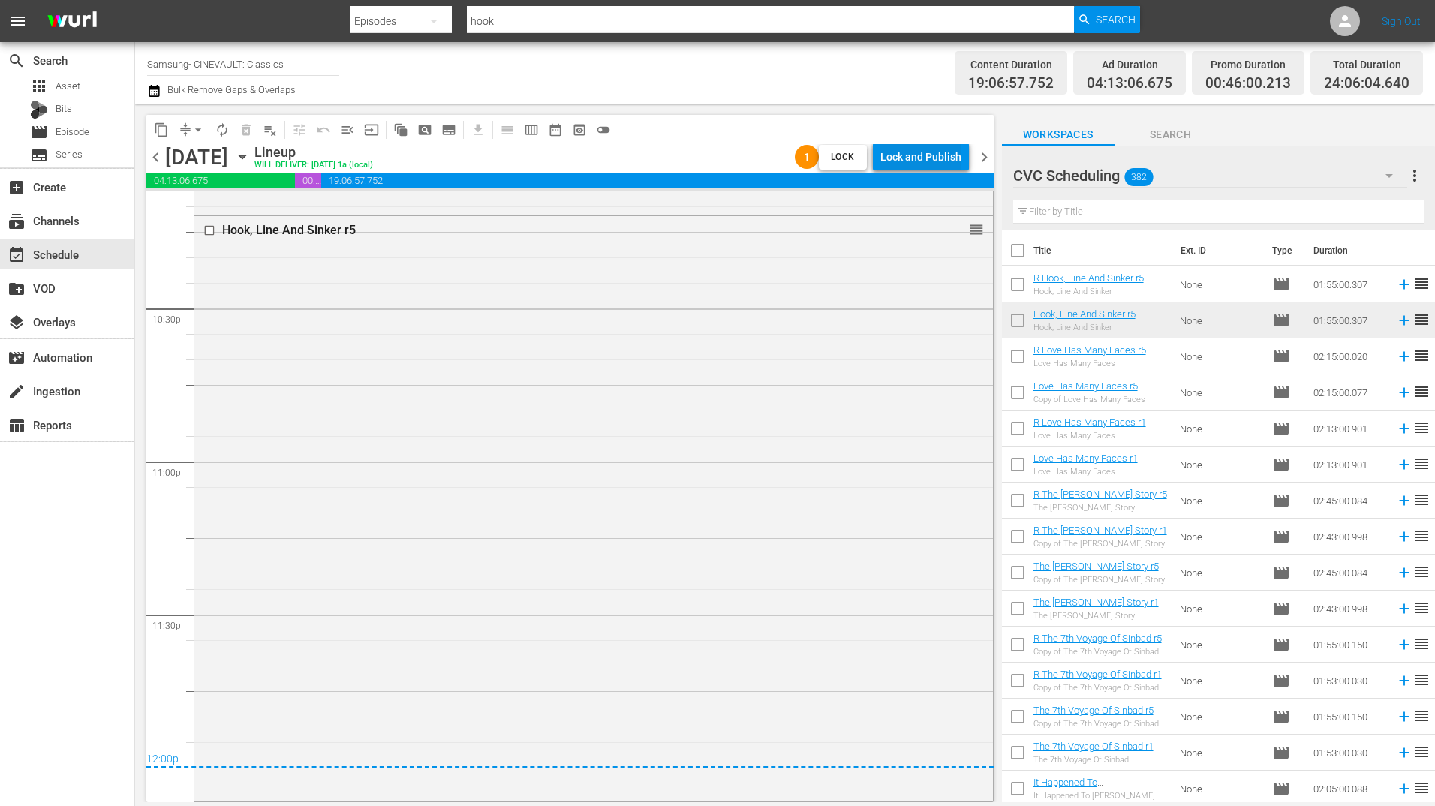
click at [932, 158] on div "Lock and Publish" at bounding box center [920, 156] width 81 height 27
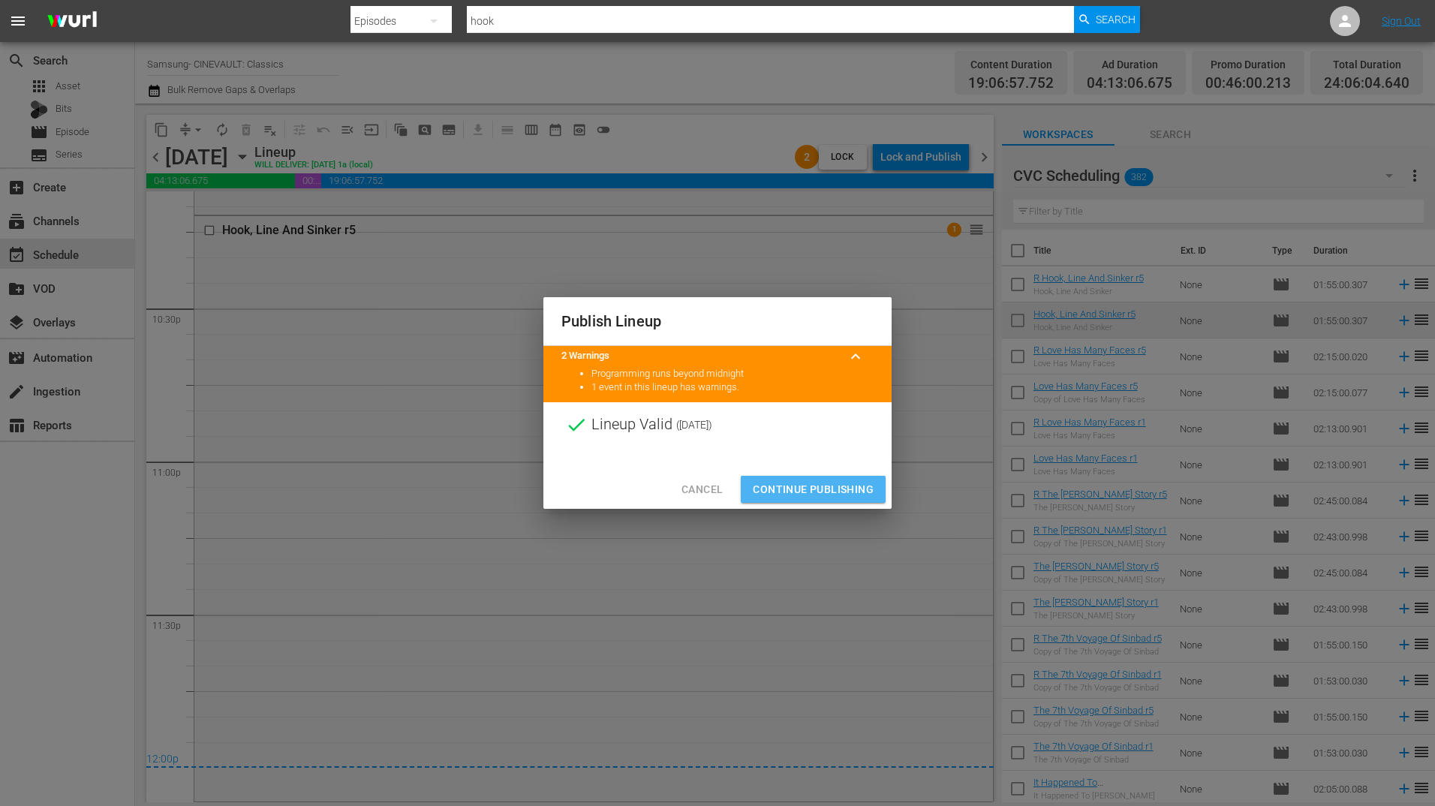
click at [814, 492] on span "Continue Publishing" at bounding box center [813, 489] width 121 height 19
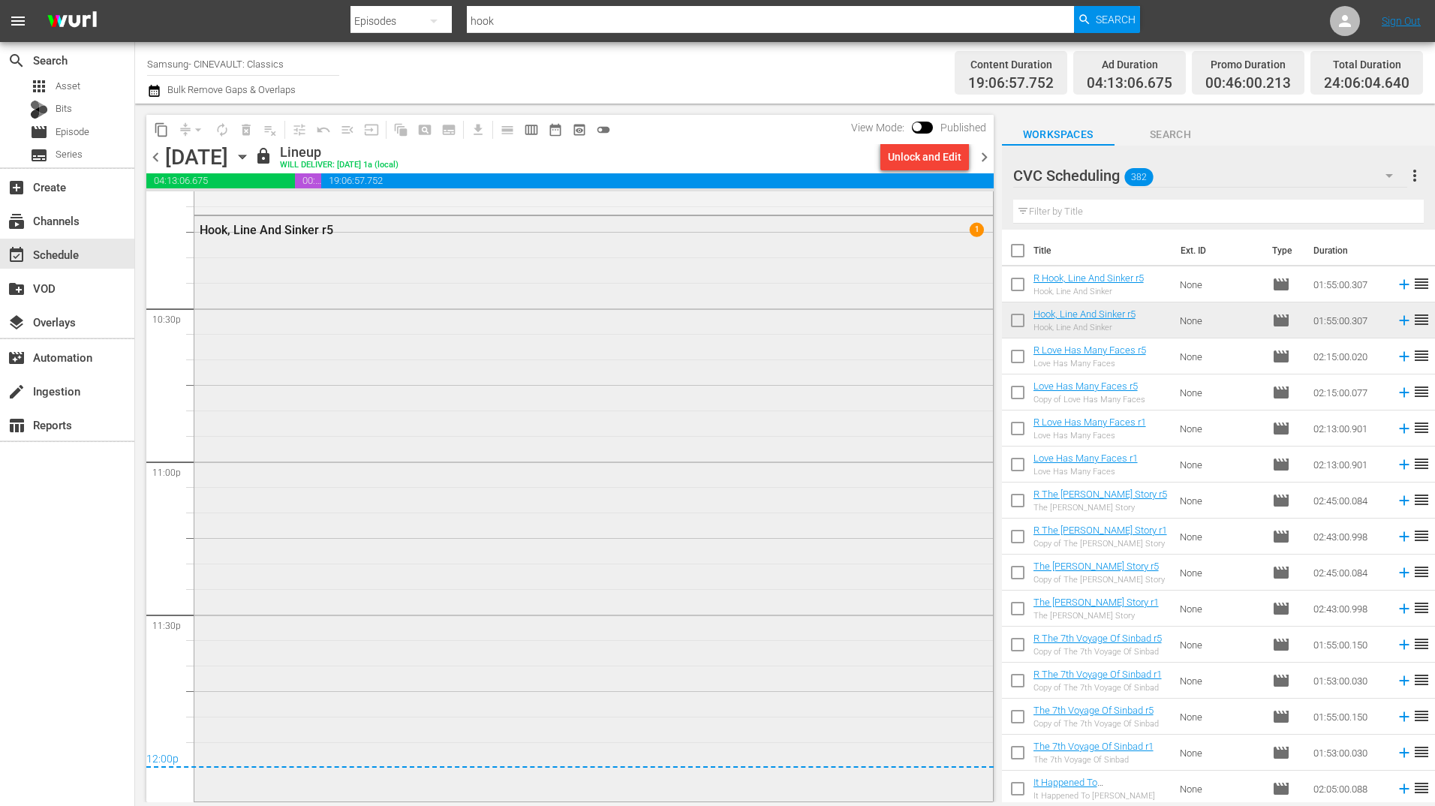
click at [779, 361] on div "Hook, Line And Sinker r5 1" at bounding box center [593, 507] width 799 height 582
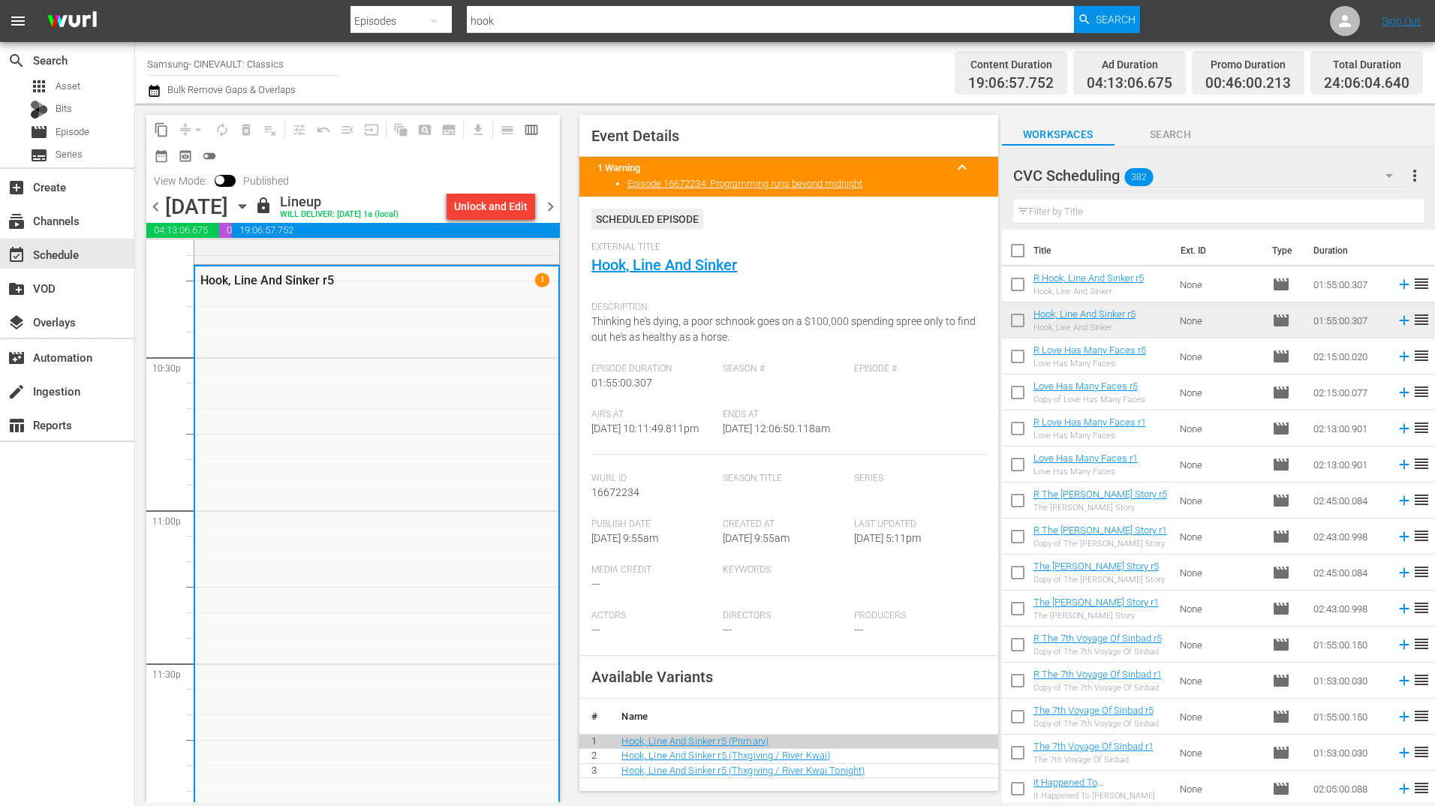
click at [554, 205] on span "chevron_right" at bounding box center [550, 206] width 19 height 19
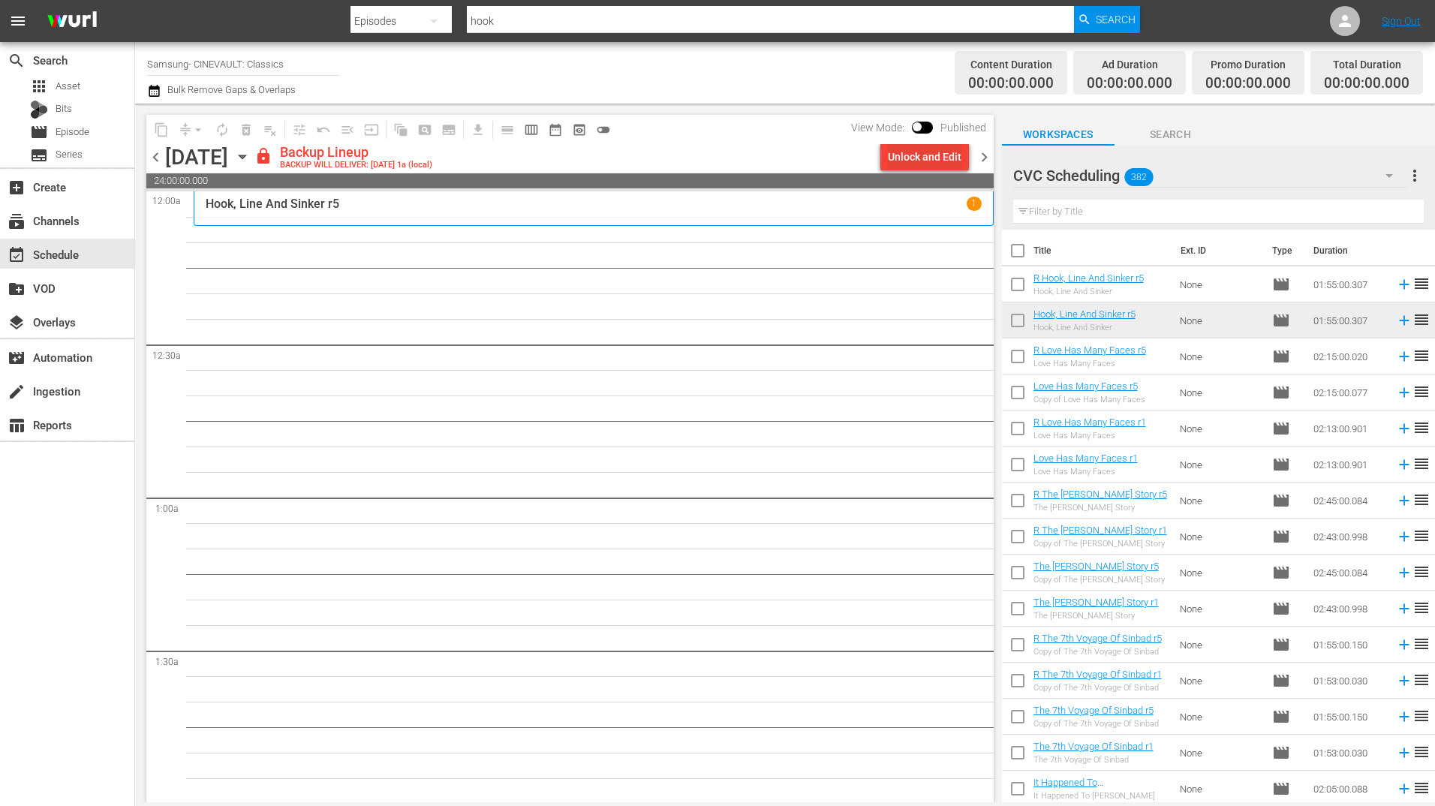
click at [913, 158] on div "Unlock and Edit" at bounding box center [925, 156] width 74 height 27
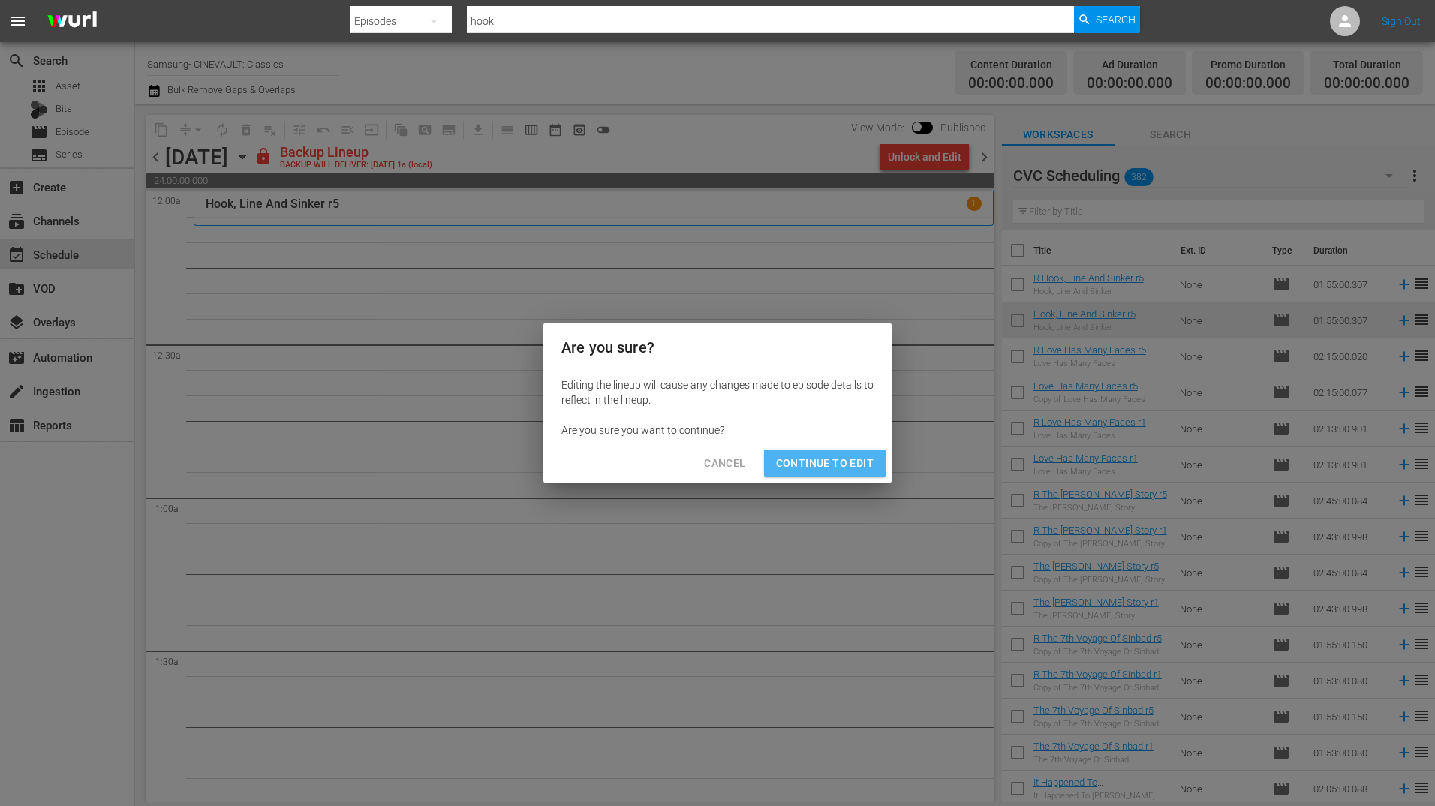
click at [843, 462] on span "Continue to Edit" at bounding box center [825, 463] width 98 height 19
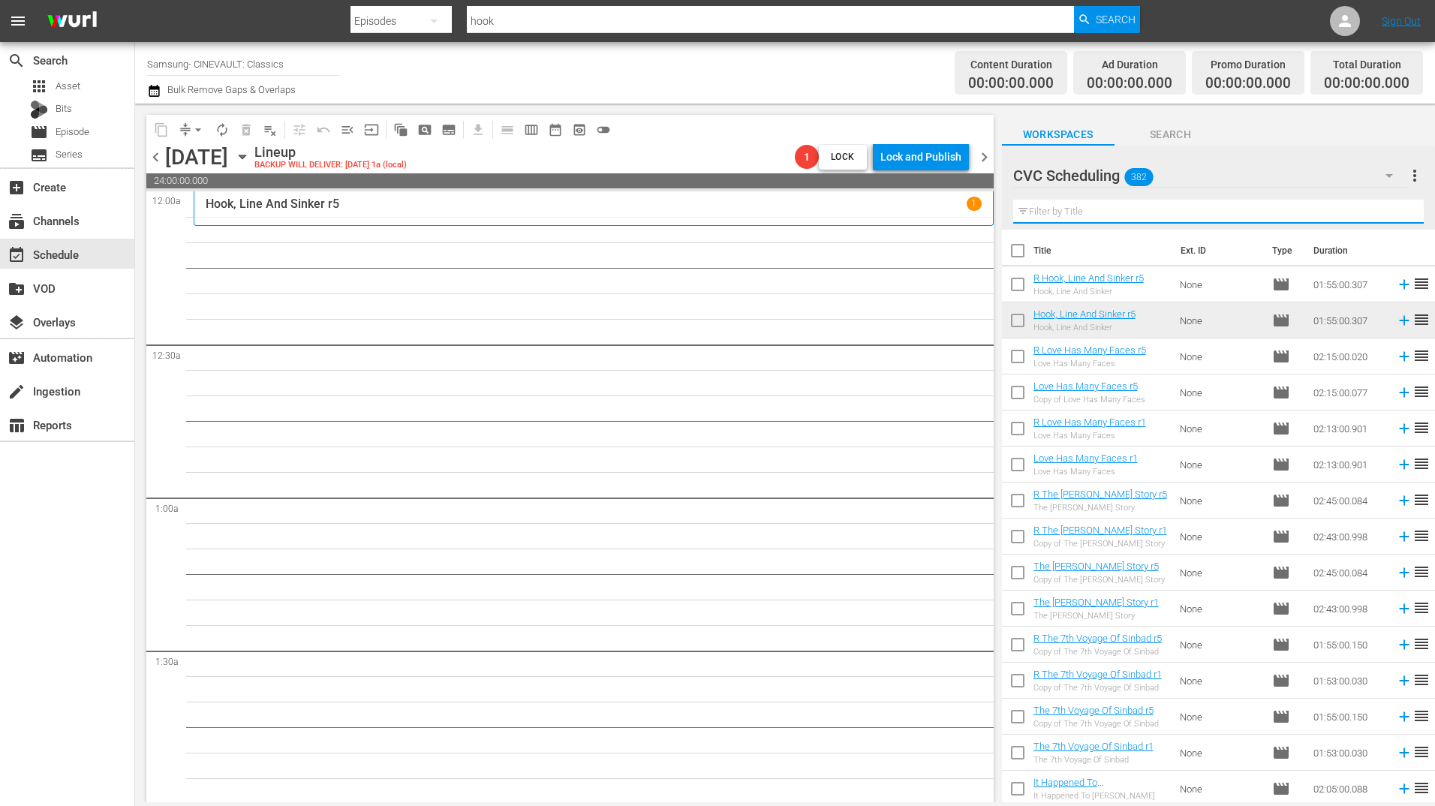
click at [1112, 212] on input "text" at bounding box center [1218, 212] width 411 height 24
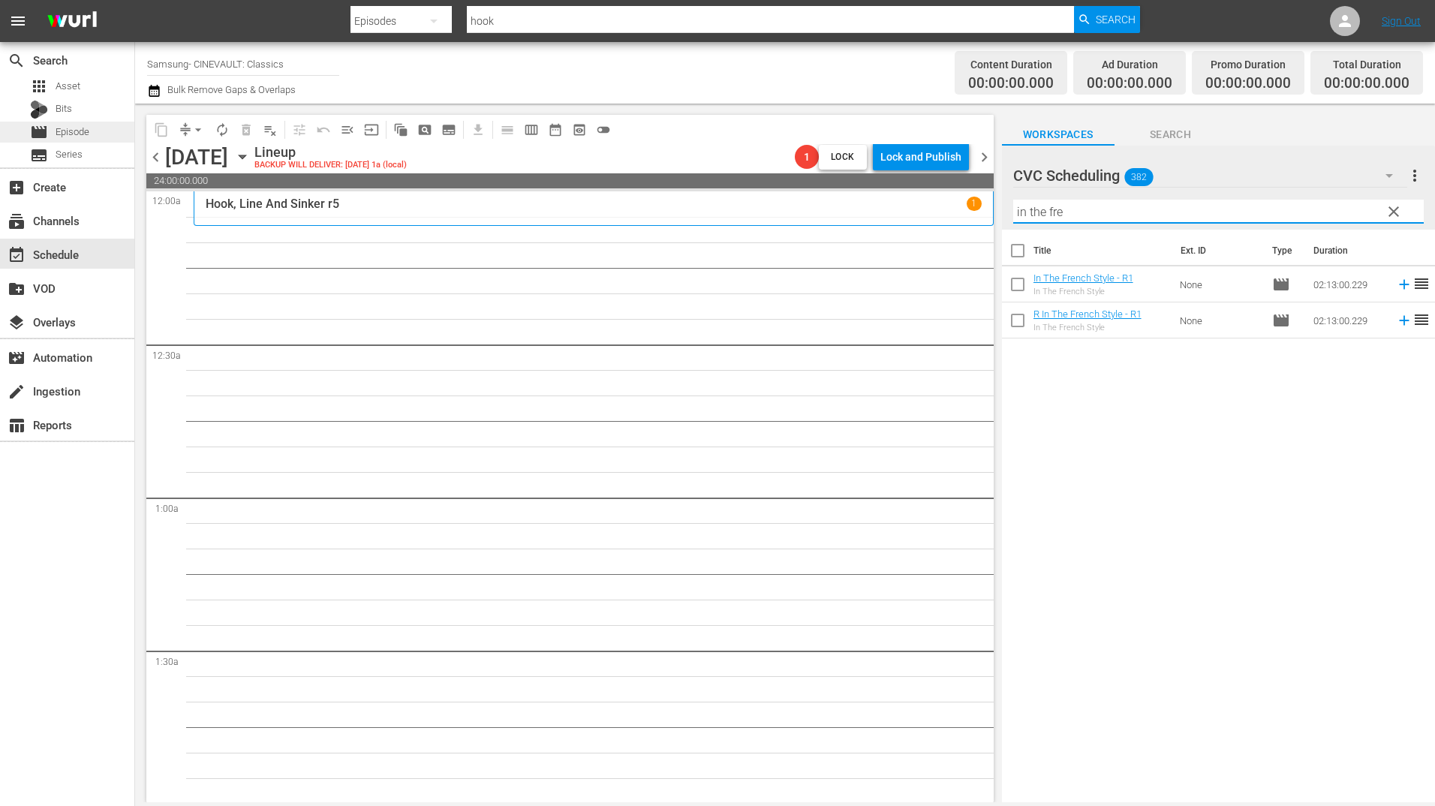
type input "in the fre"
click at [66, 122] on div "movie Episode" at bounding box center [59, 132] width 59 height 21
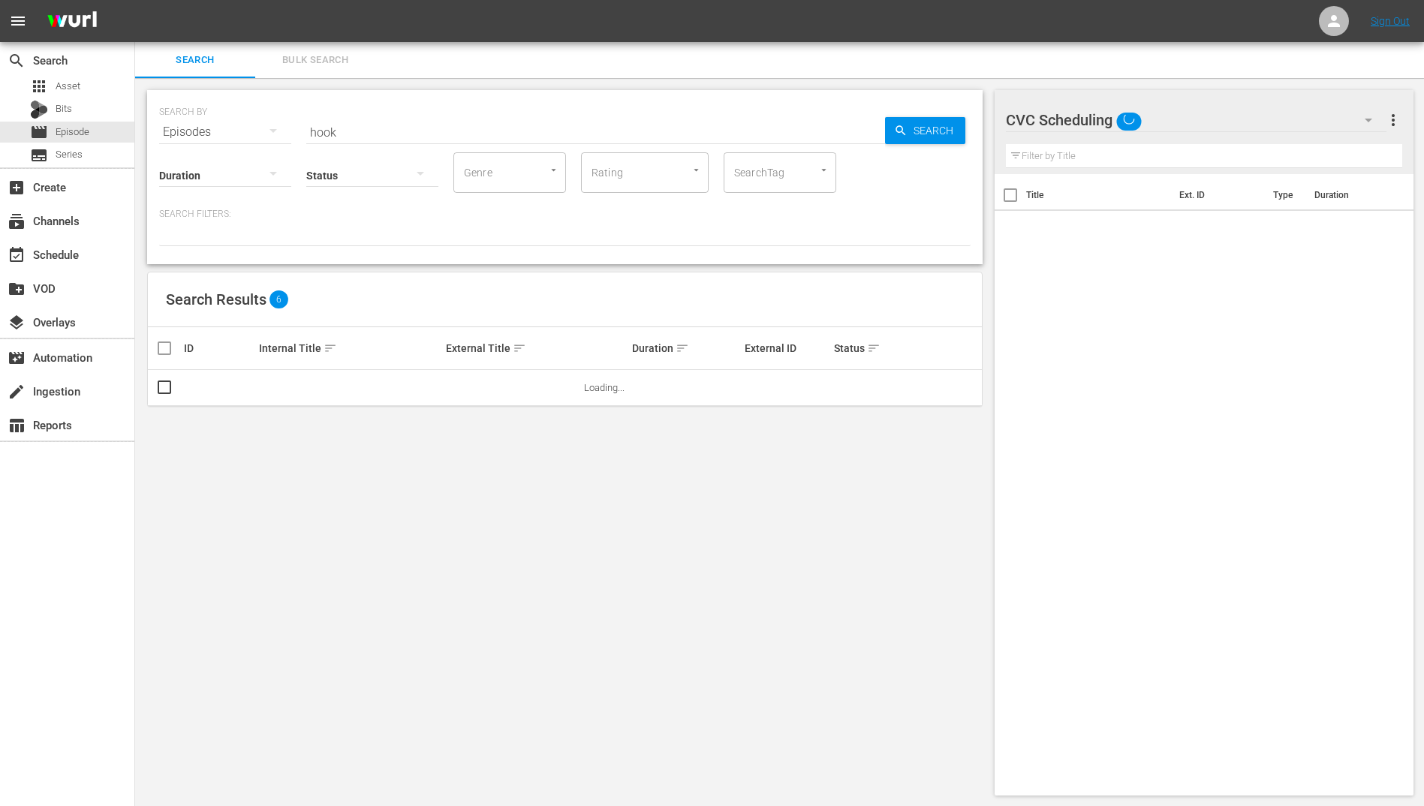
click at [447, 140] on input "hook" at bounding box center [595, 132] width 579 height 36
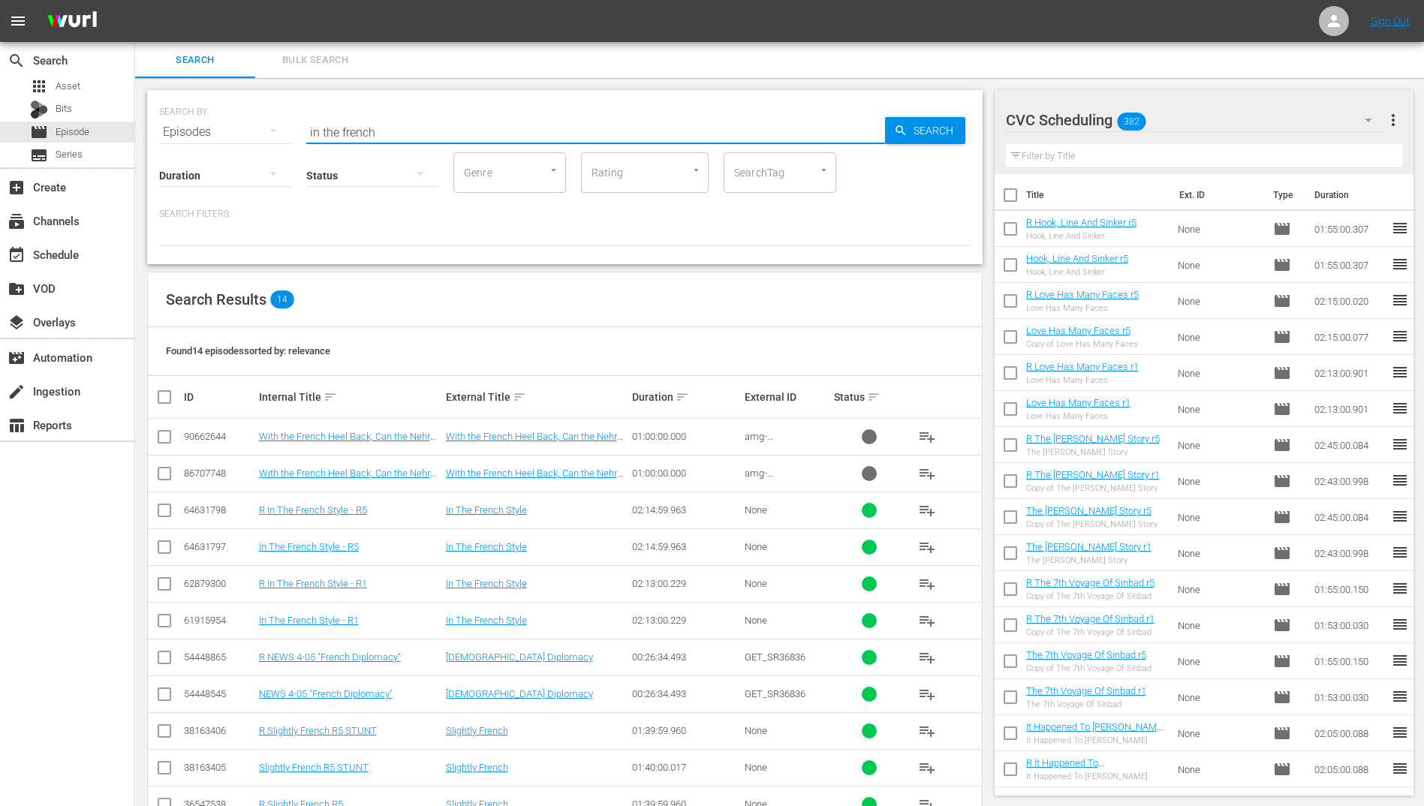
type input "in the french"
click at [168, 546] on input "checkbox" at bounding box center [164, 550] width 18 height 18
checkbox input "false"
click at [158, 511] on input "checkbox" at bounding box center [164, 513] width 18 height 18
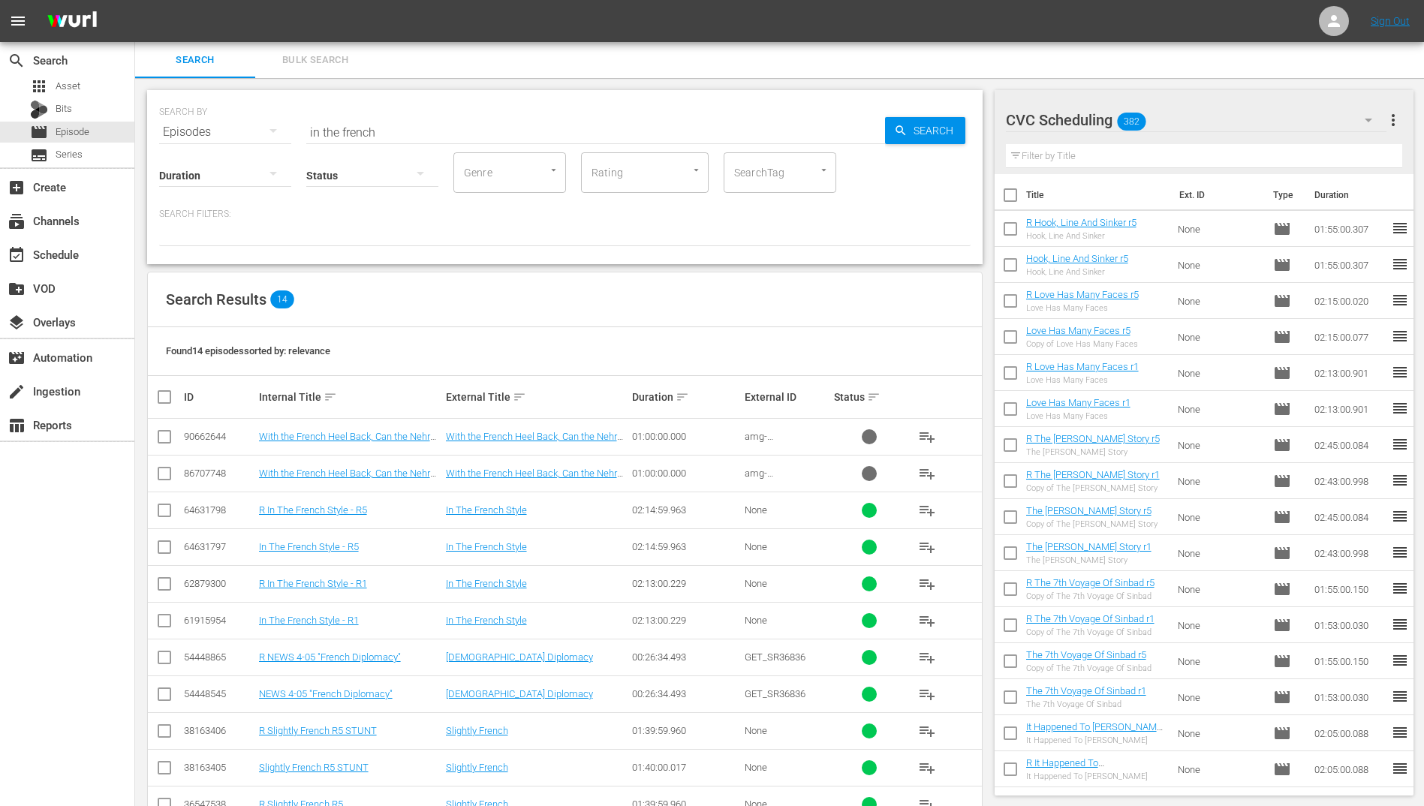
checkbox input "true"
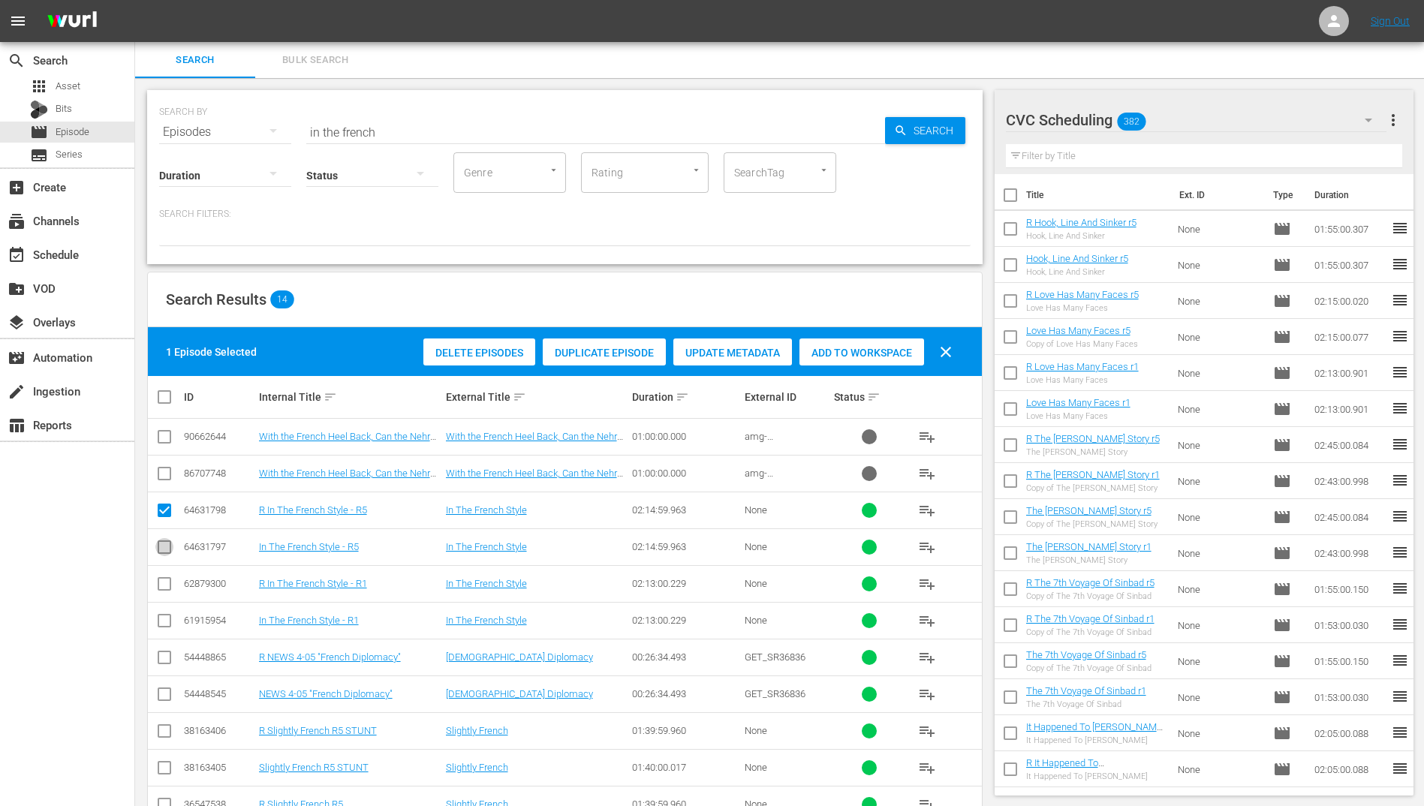
click at [162, 550] on input "checkbox" at bounding box center [164, 550] width 18 height 18
checkbox input "true"
click at [873, 343] on div "Add to Workspace" at bounding box center [861, 353] width 125 height 29
click at [74, 242] on div "event_available Schedule" at bounding box center [67, 254] width 134 height 30
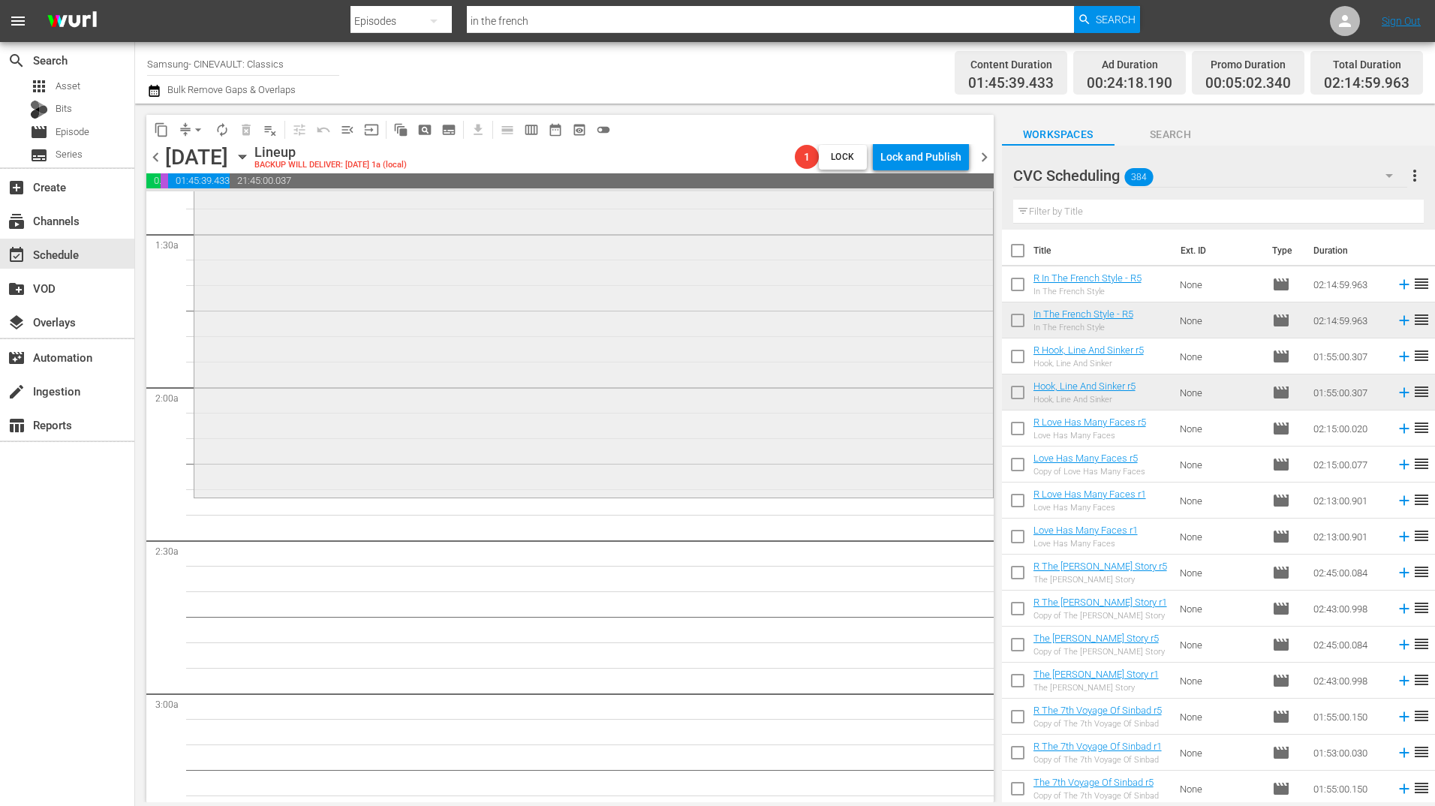
scroll to position [525, 0]
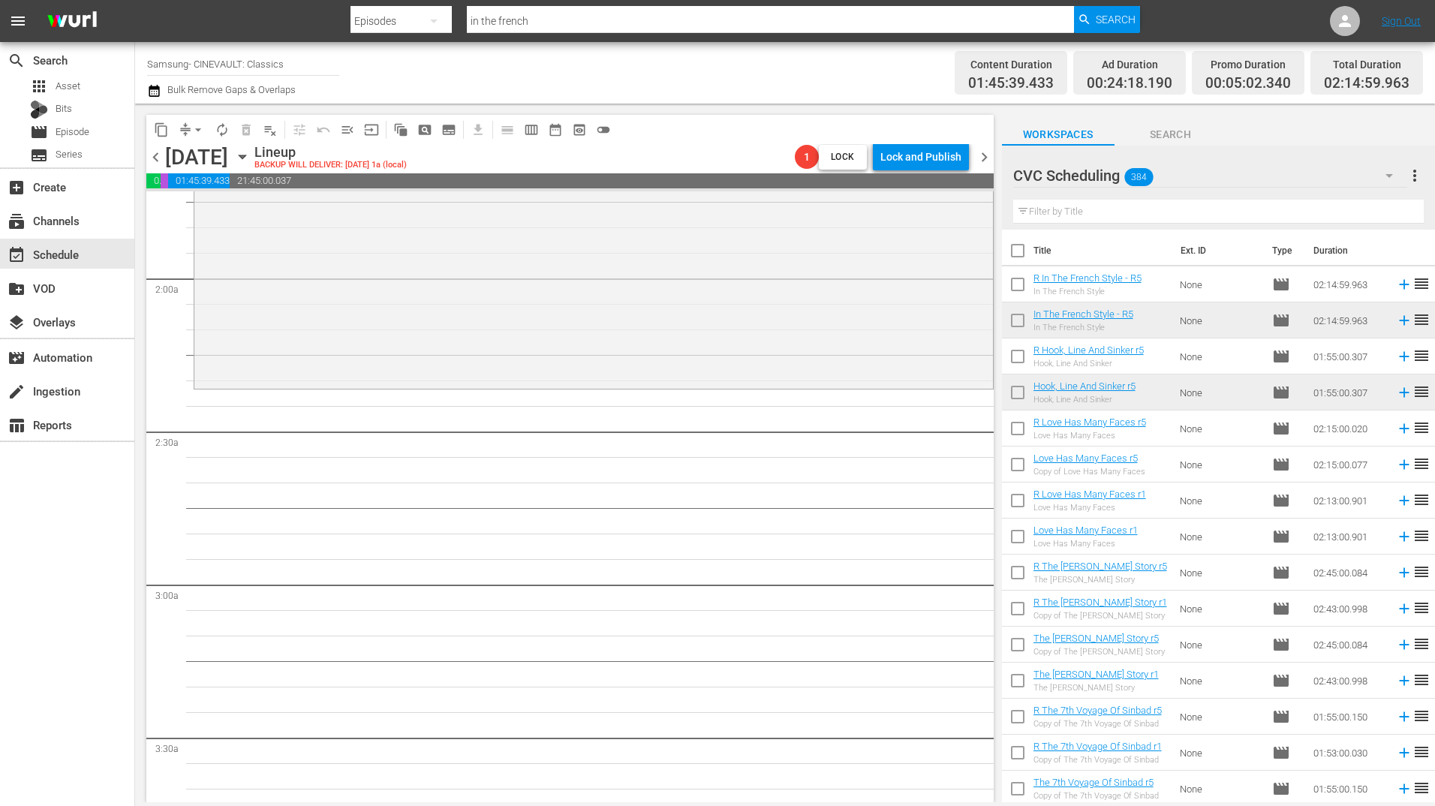
click at [1230, 216] on input "text" at bounding box center [1218, 212] width 411 height 24
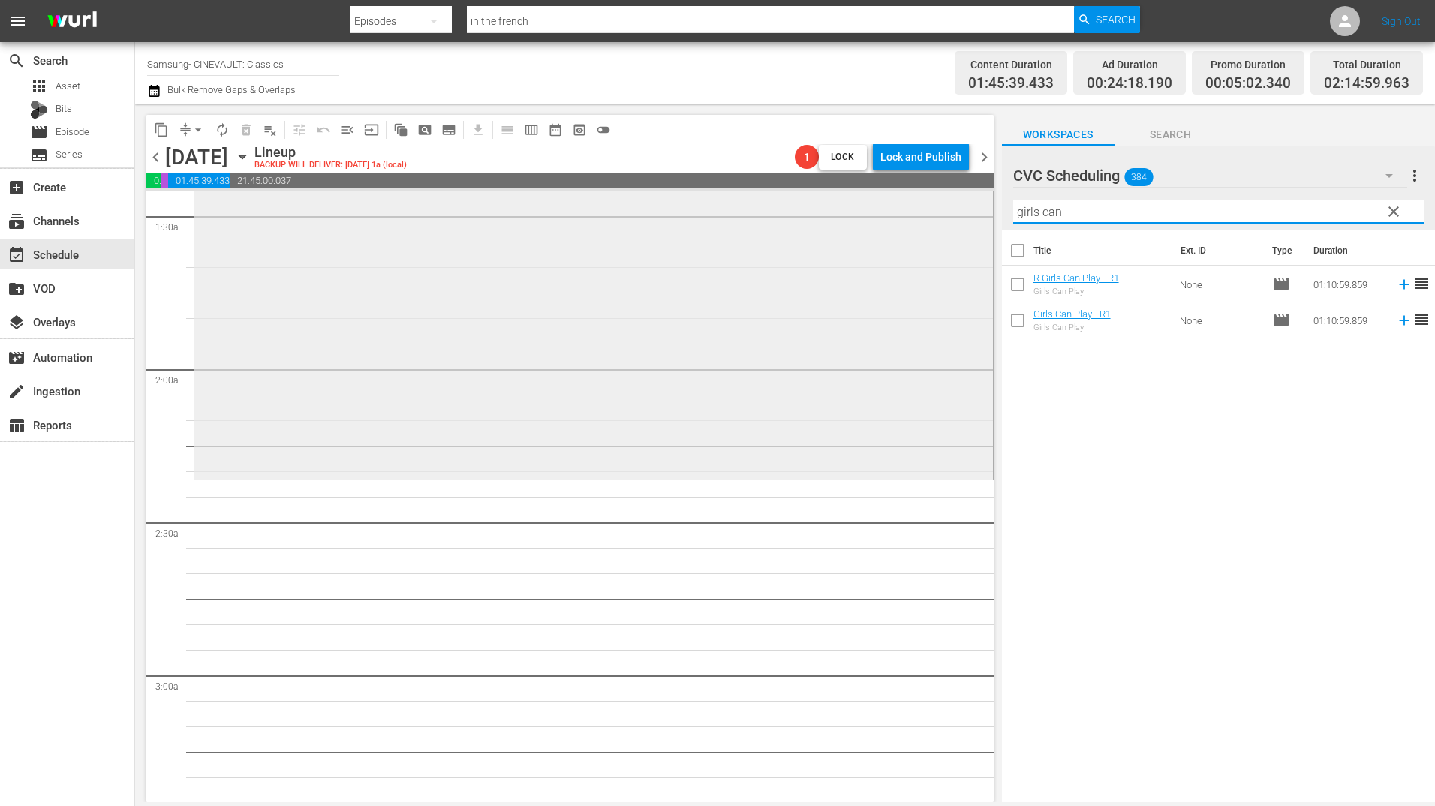
scroll to position [450, 0]
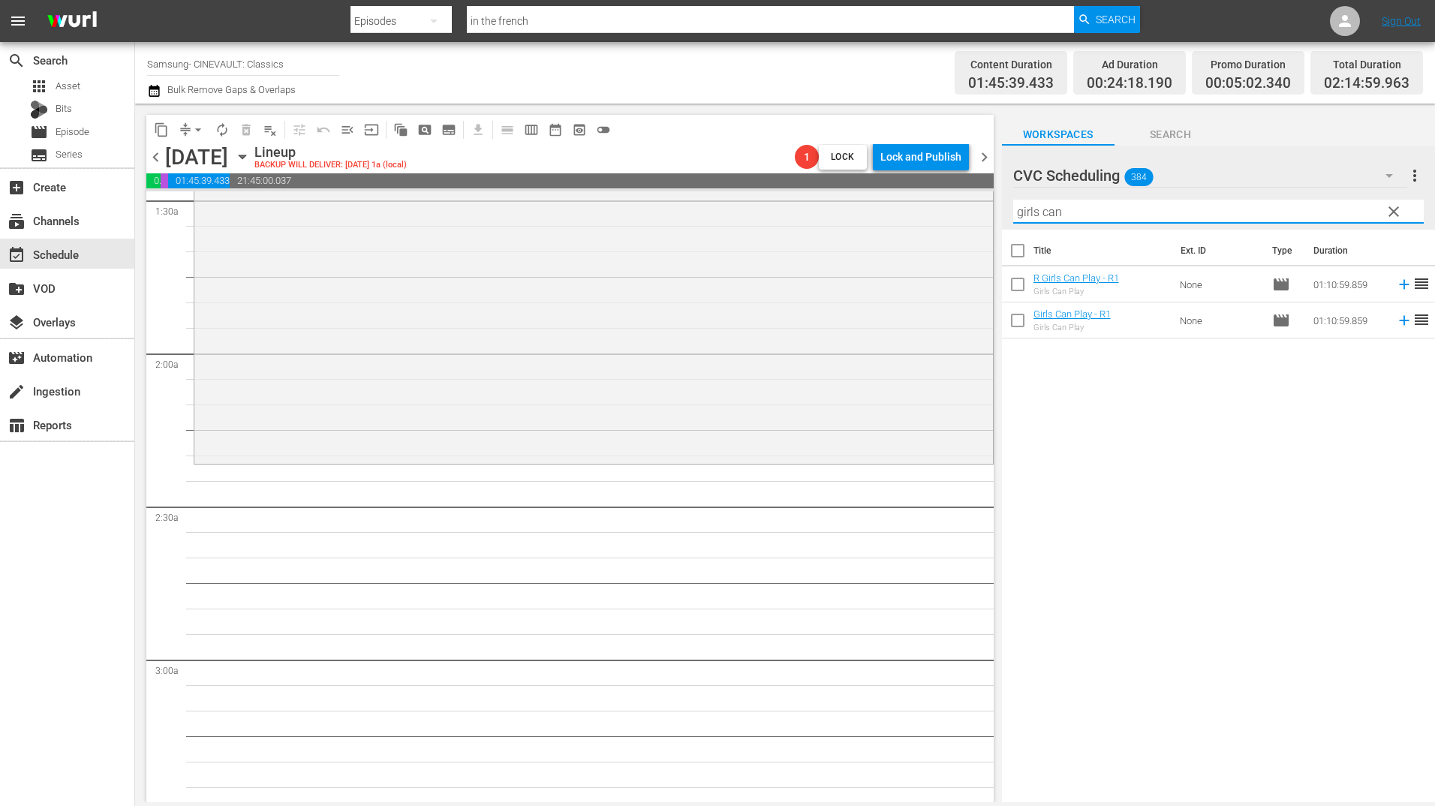
click at [1079, 204] on input "girls can" at bounding box center [1218, 212] width 411 height 24
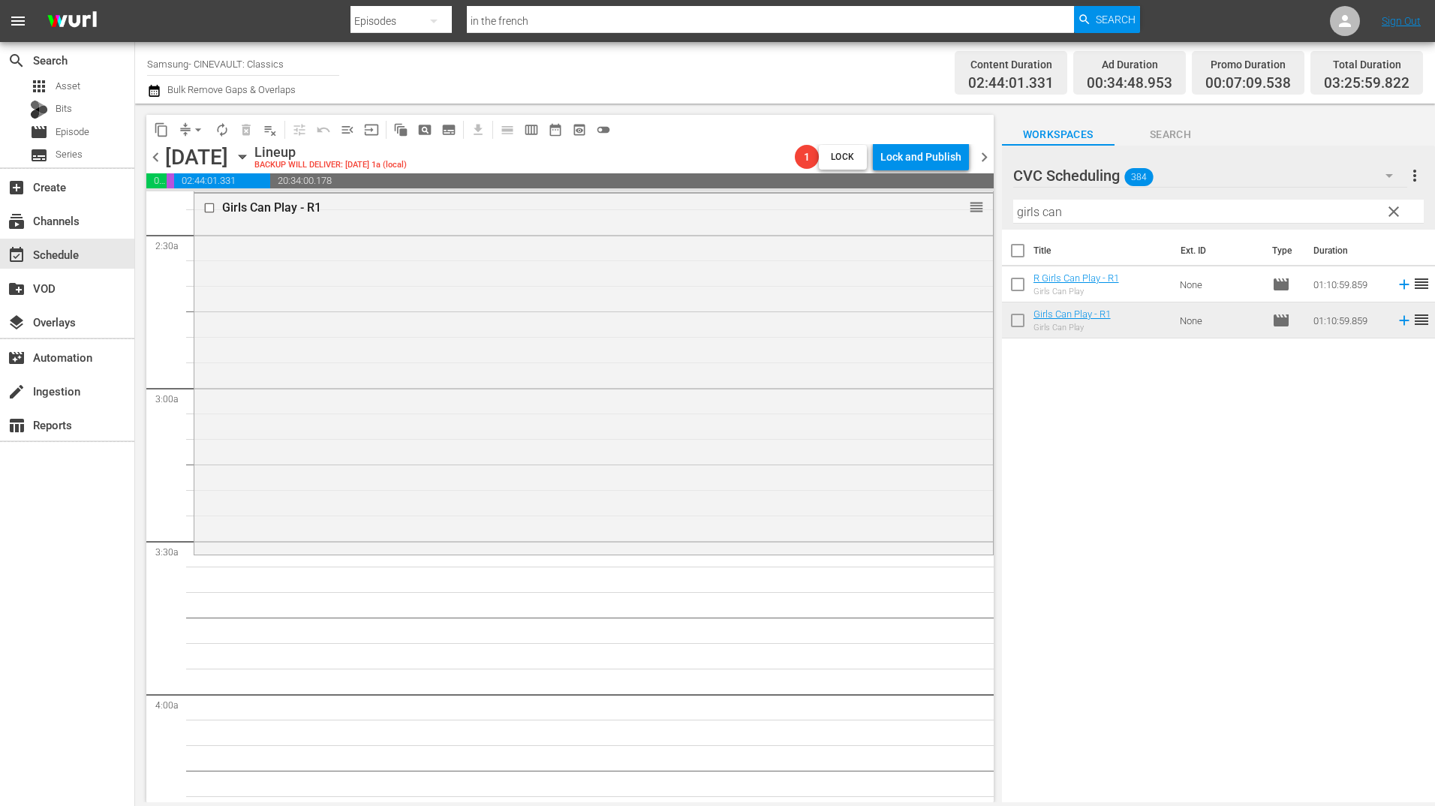
scroll to position [826, 0]
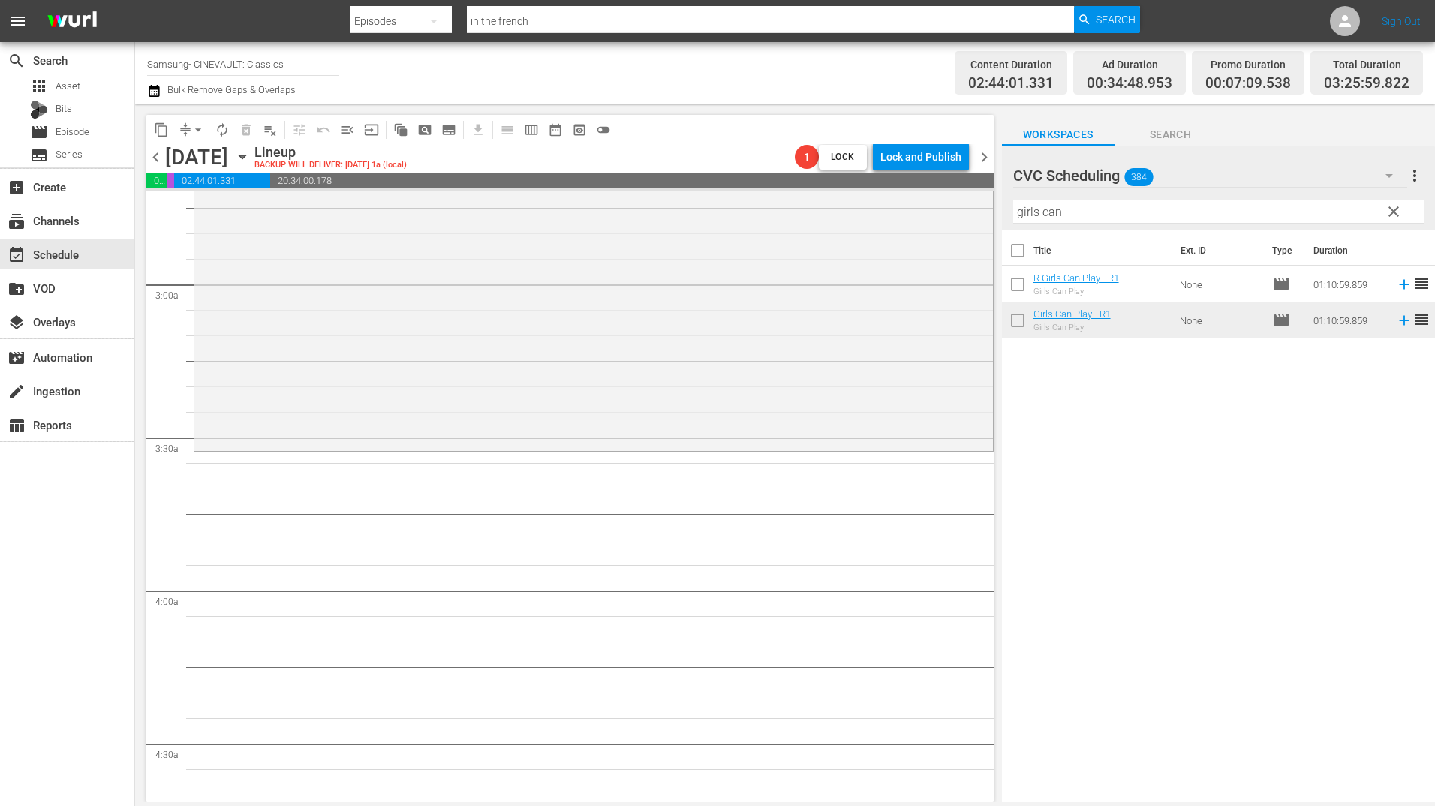
click at [1159, 216] on input "girls can" at bounding box center [1218, 212] width 411 height 24
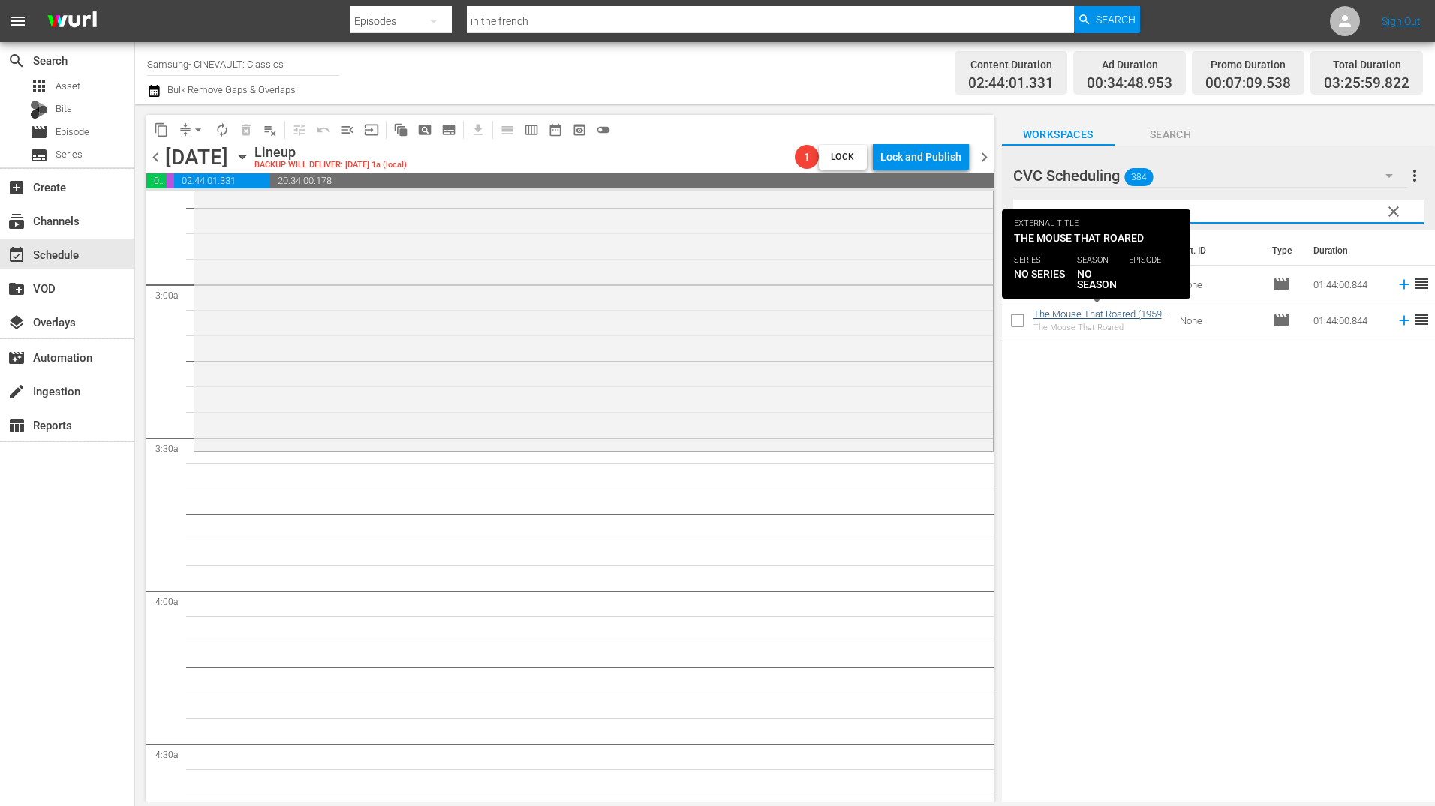
type input "mouse"
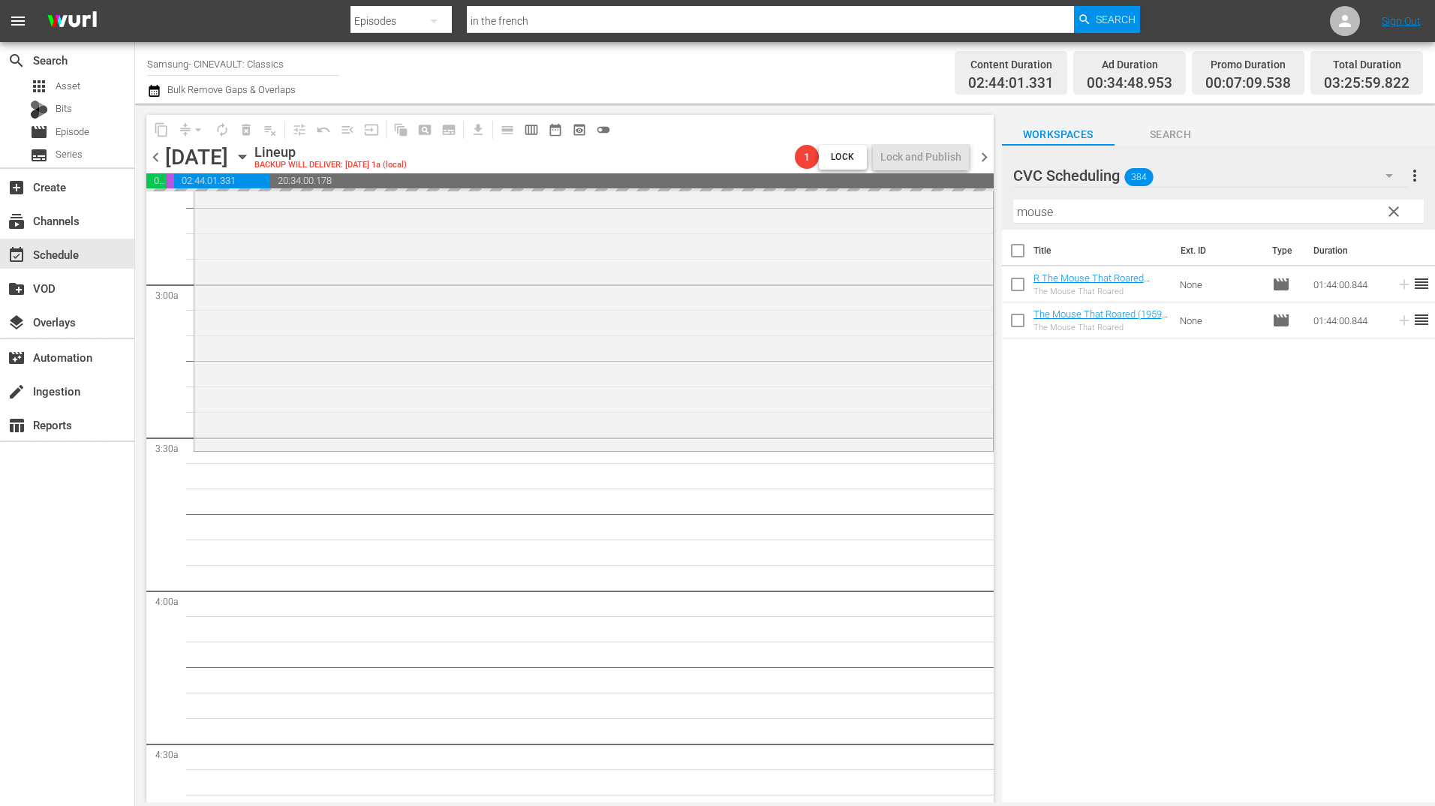
drag, startPoint x: 1109, startPoint y: 326, endPoint x: 906, endPoint y: 459, distance: 242.3
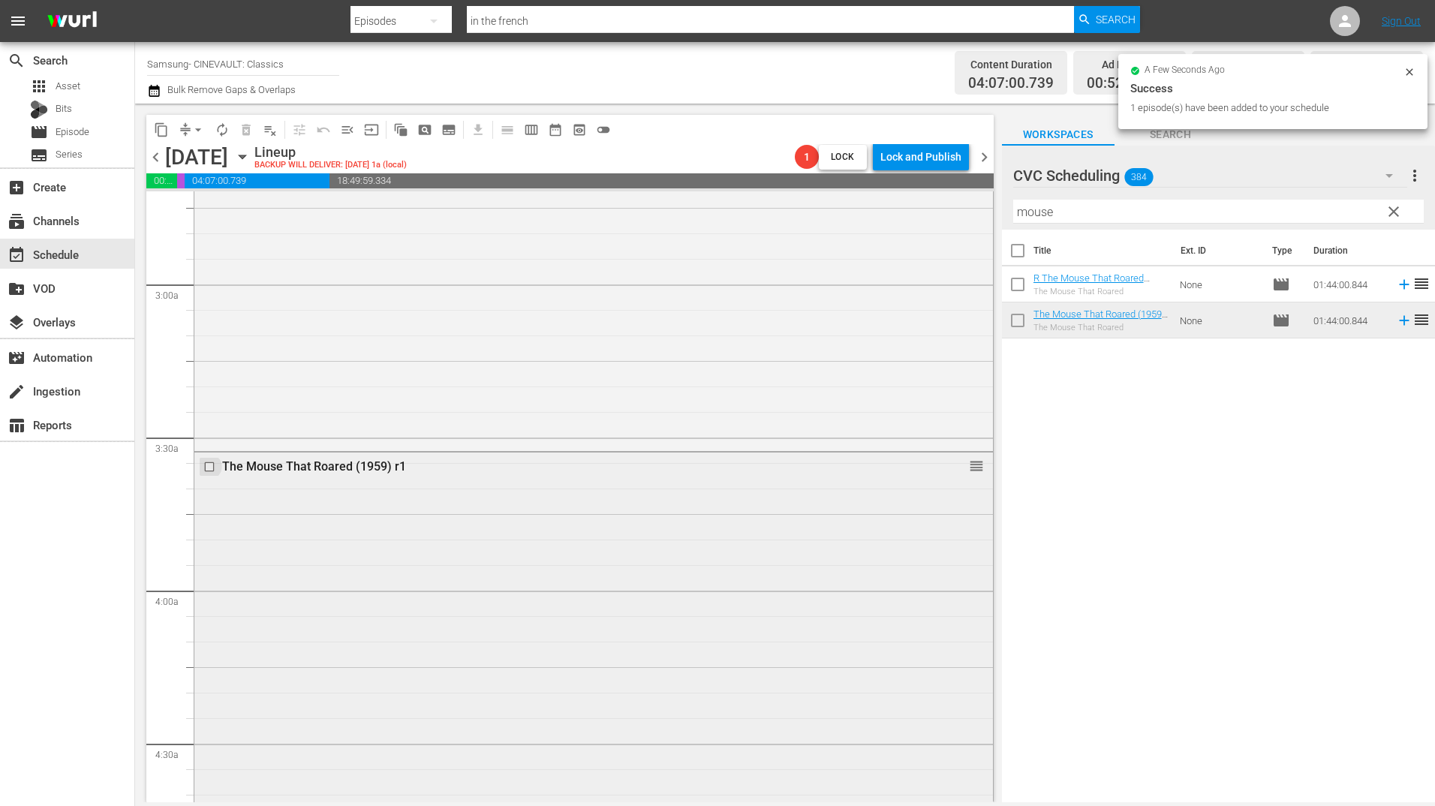
click at [208, 466] on input "checkbox" at bounding box center [211, 467] width 16 height 13
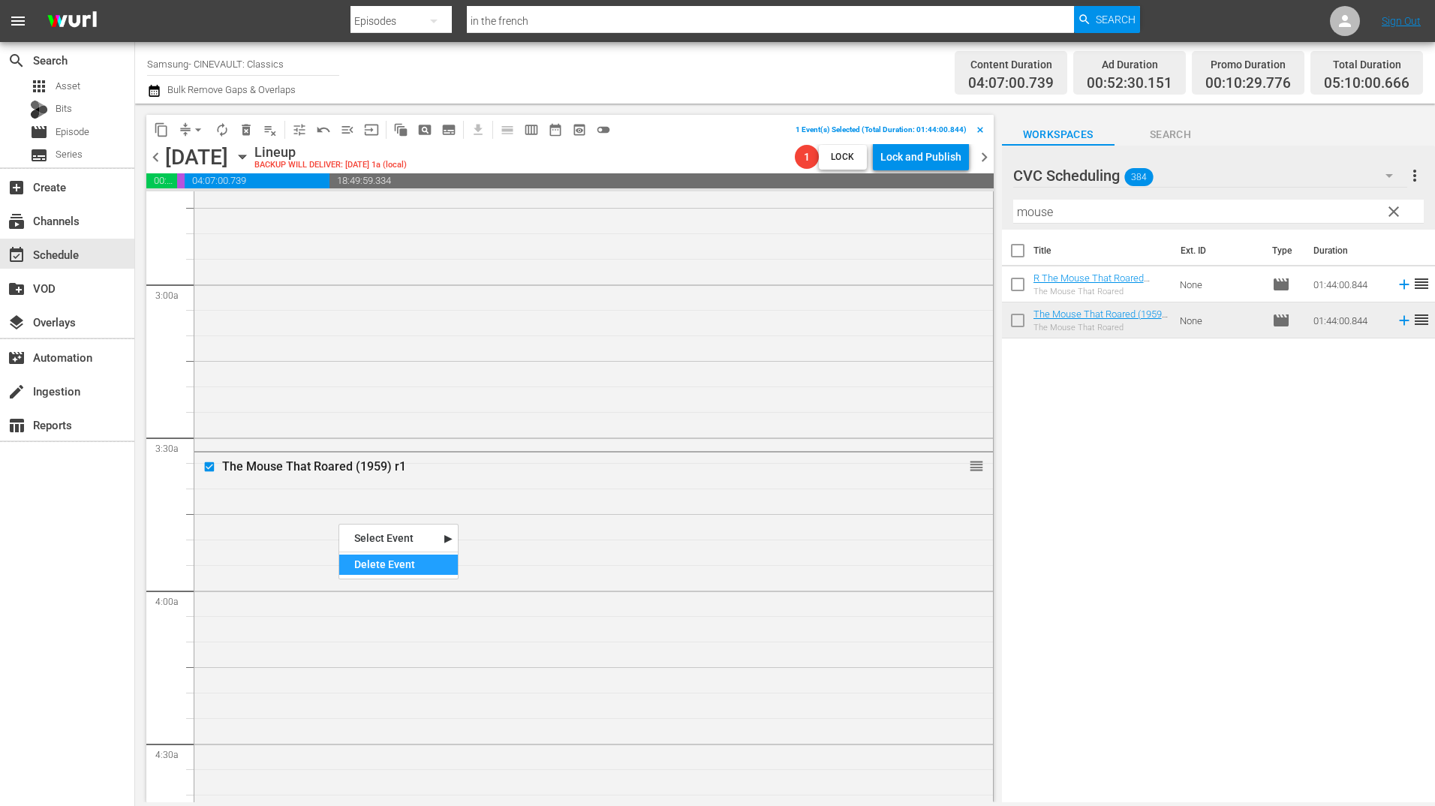
click at [418, 558] on div "Delete Event" at bounding box center [398, 565] width 119 height 20
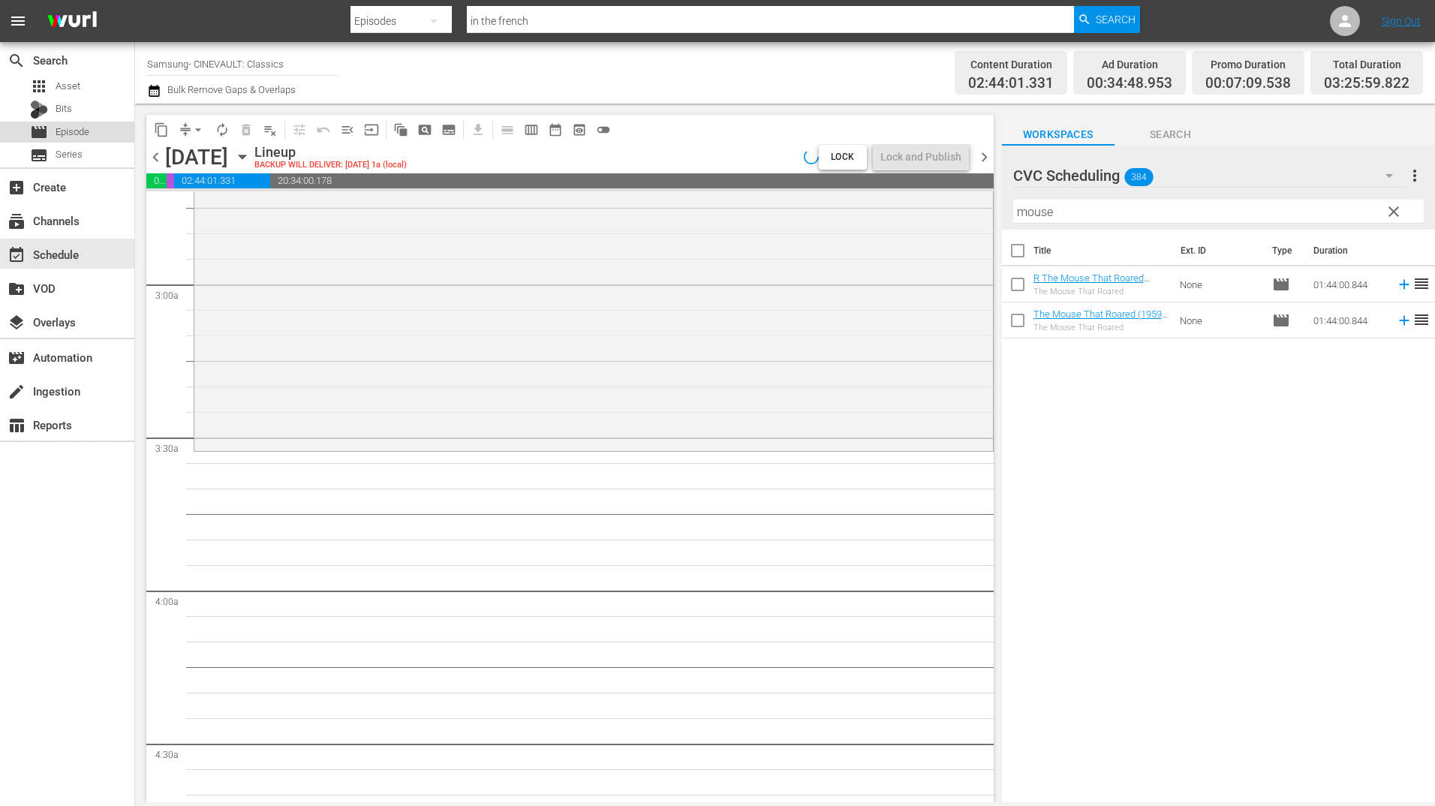
click at [81, 131] on span "Episode" at bounding box center [73, 132] width 34 height 15
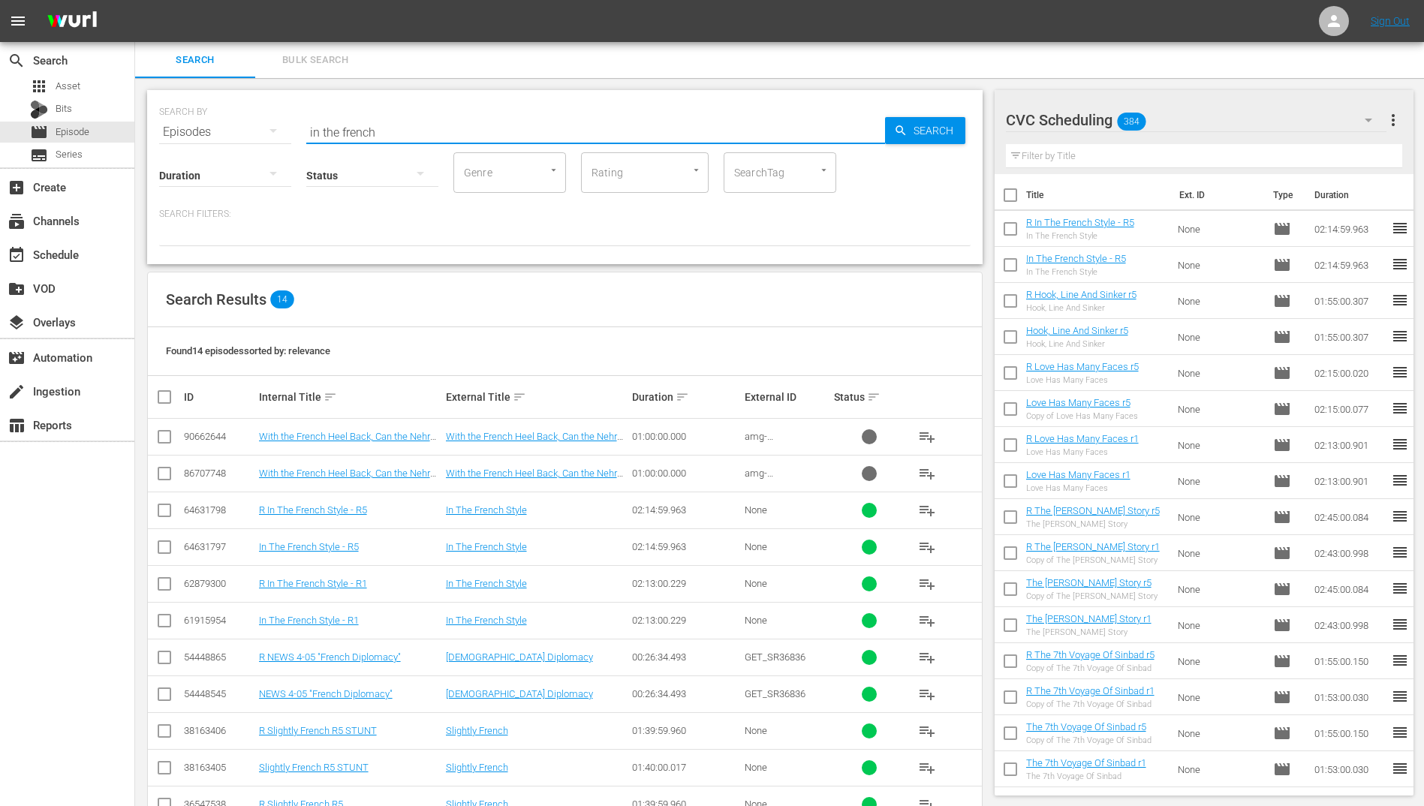
click at [441, 125] on input "in the french" at bounding box center [595, 132] width 579 height 36
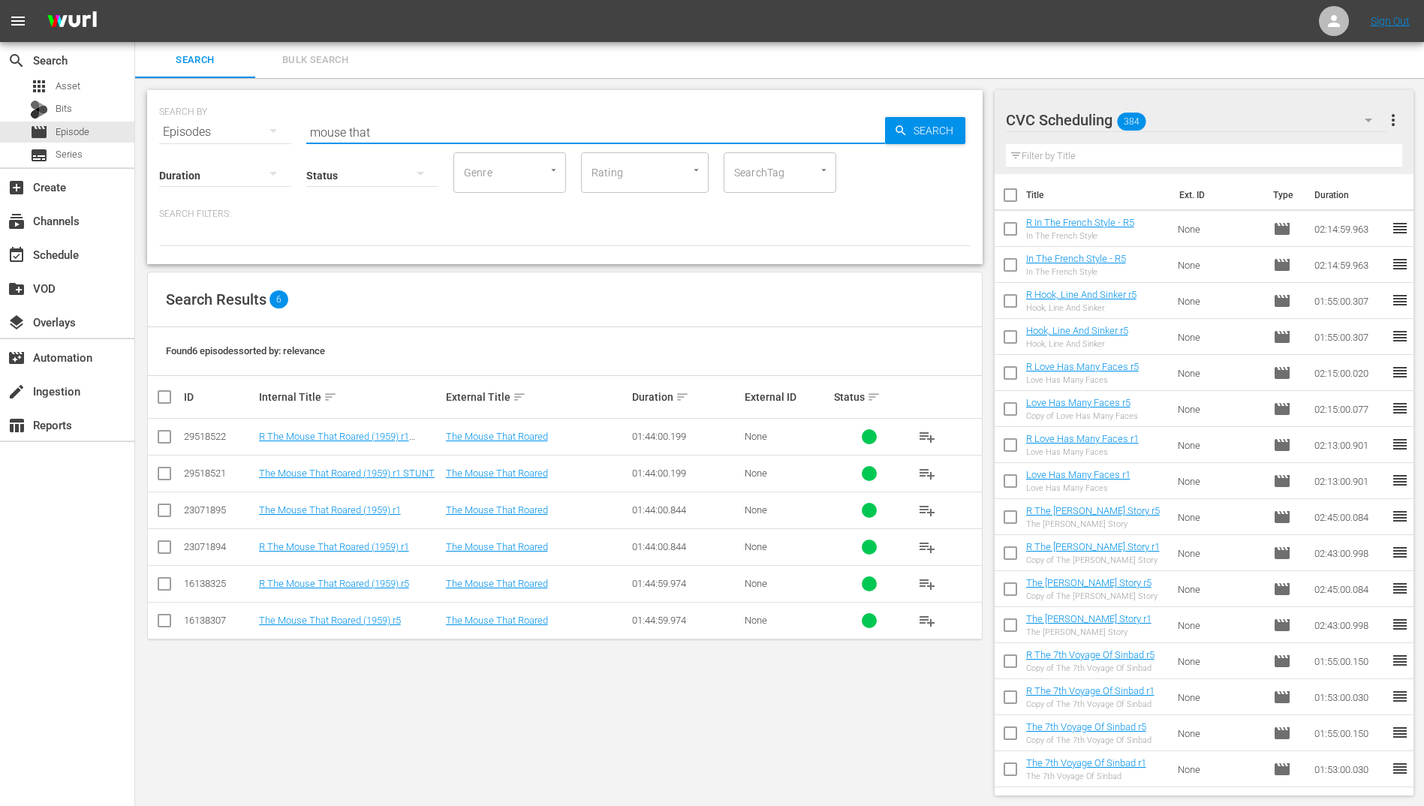
type input "mouse that"
click at [164, 623] on input "checkbox" at bounding box center [164, 624] width 18 height 18
checkbox input "true"
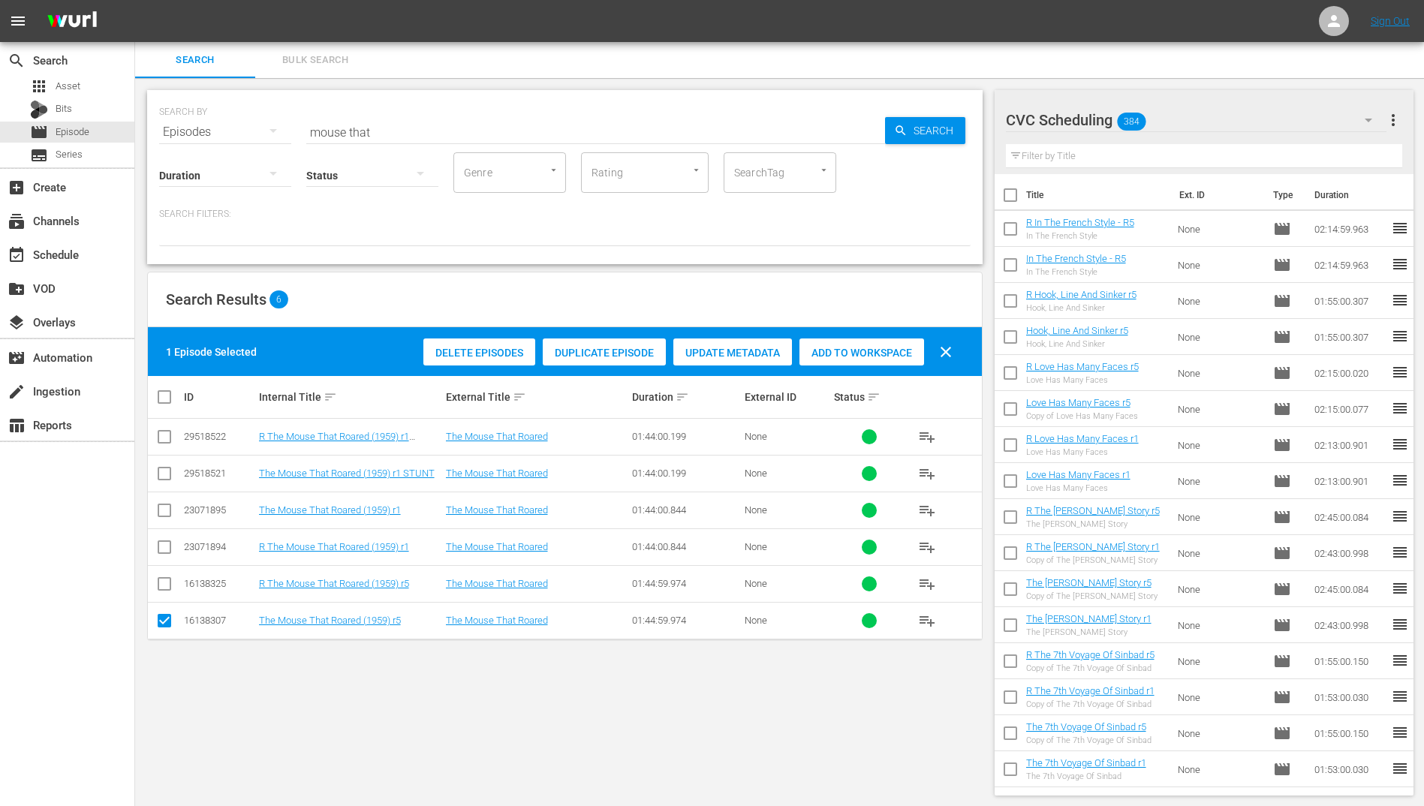
click at [166, 583] on input "checkbox" at bounding box center [164, 587] width 18 height 18
checkbox input "true"
click at [843, 347] on span "Add to Workspace" at bounding box center [861, 353] width 125 height 12
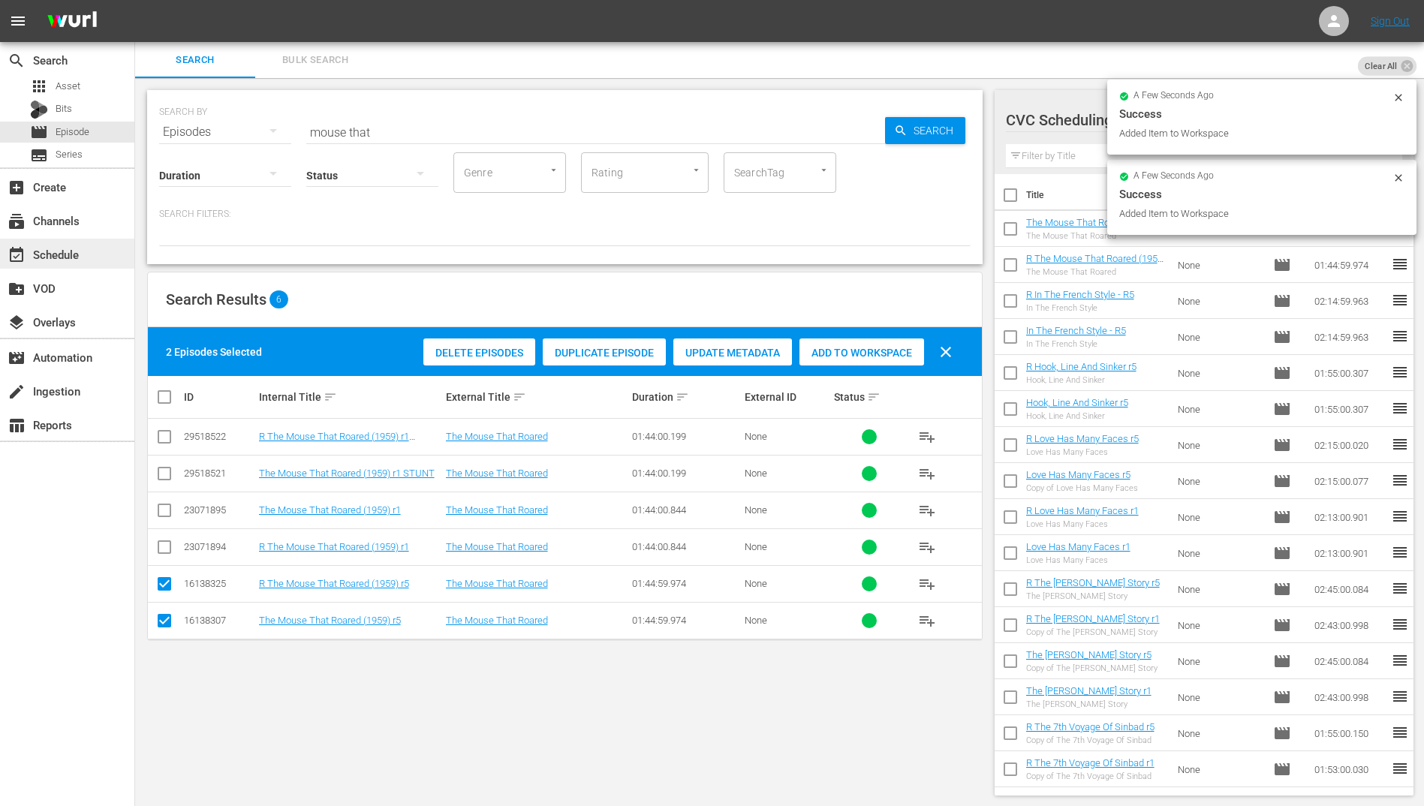
click at [82, 257] on div "event_available Schedule" at bounding box center [42, 252] width 84 height 14
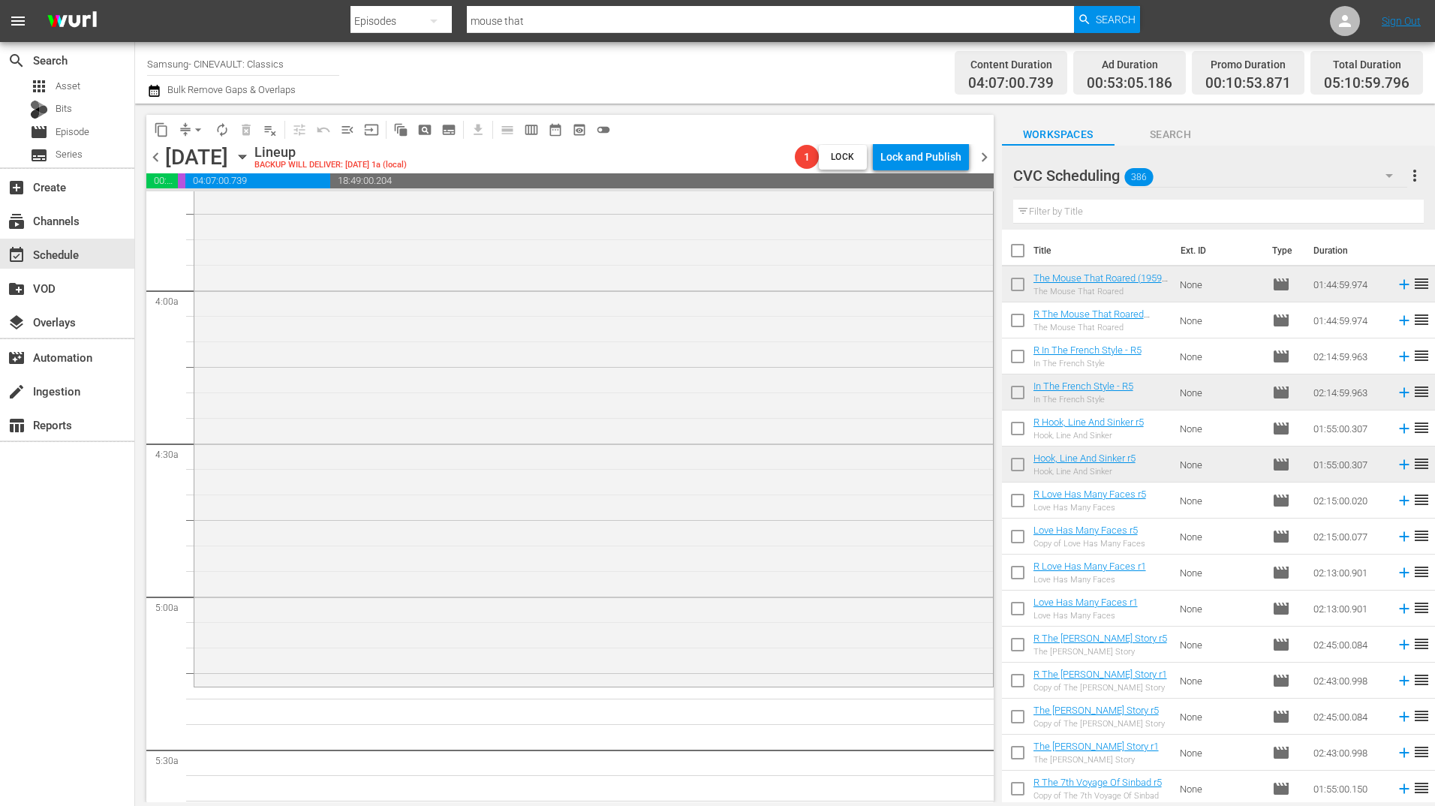
scroll to position [1201, 0]
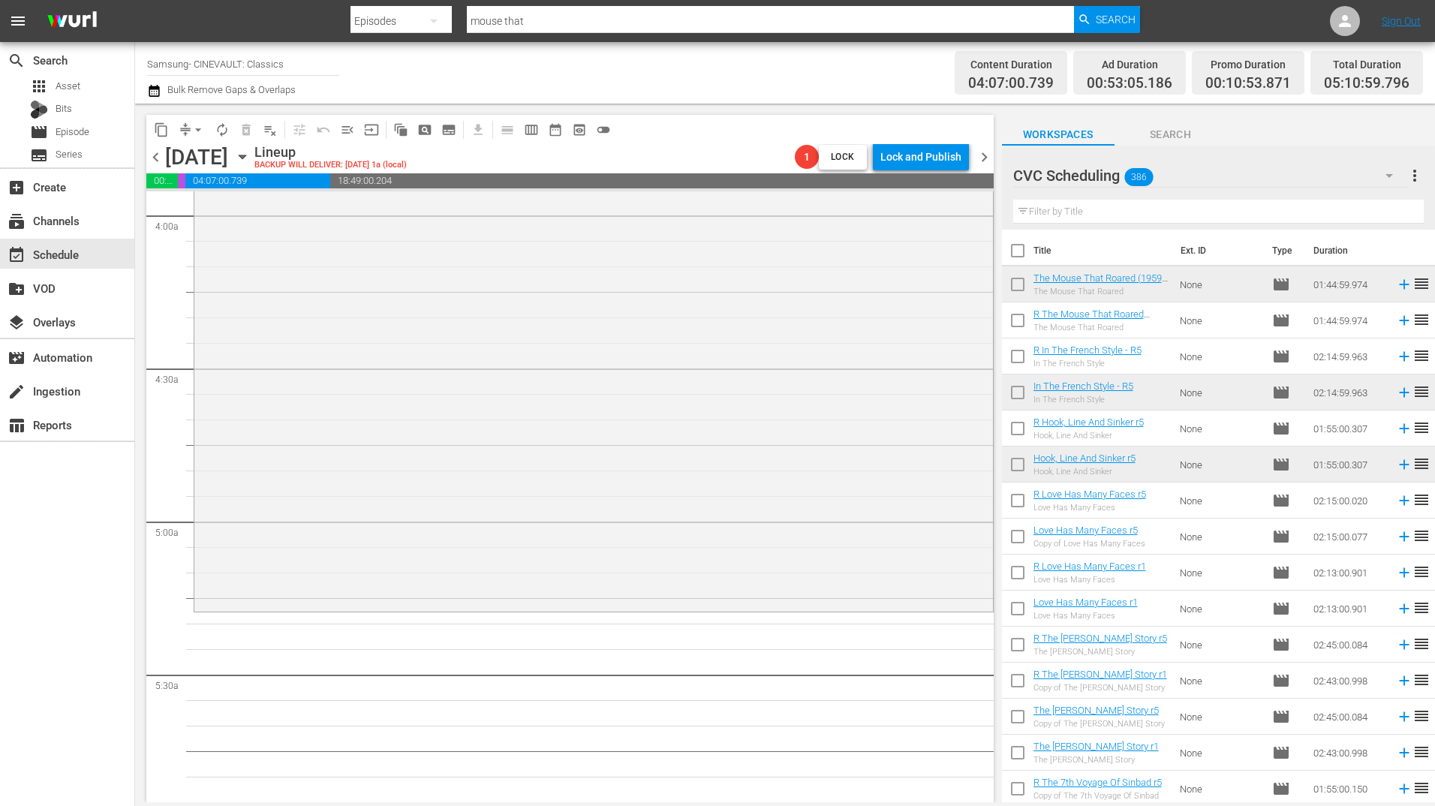
click at [1107, 217] on input "text" at bounding box center [1218, 212] width 411 height 24
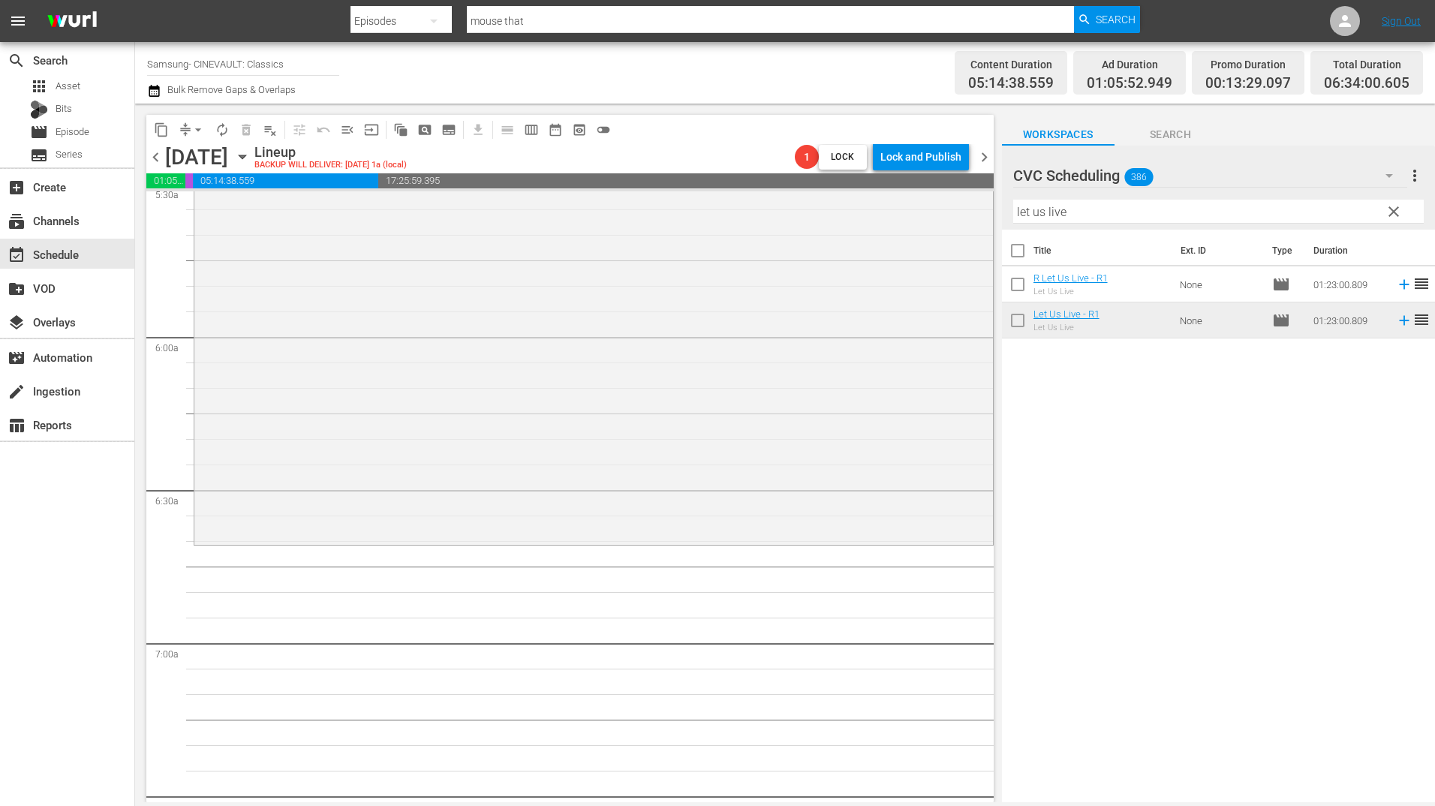
scroll to position [1726, 0]
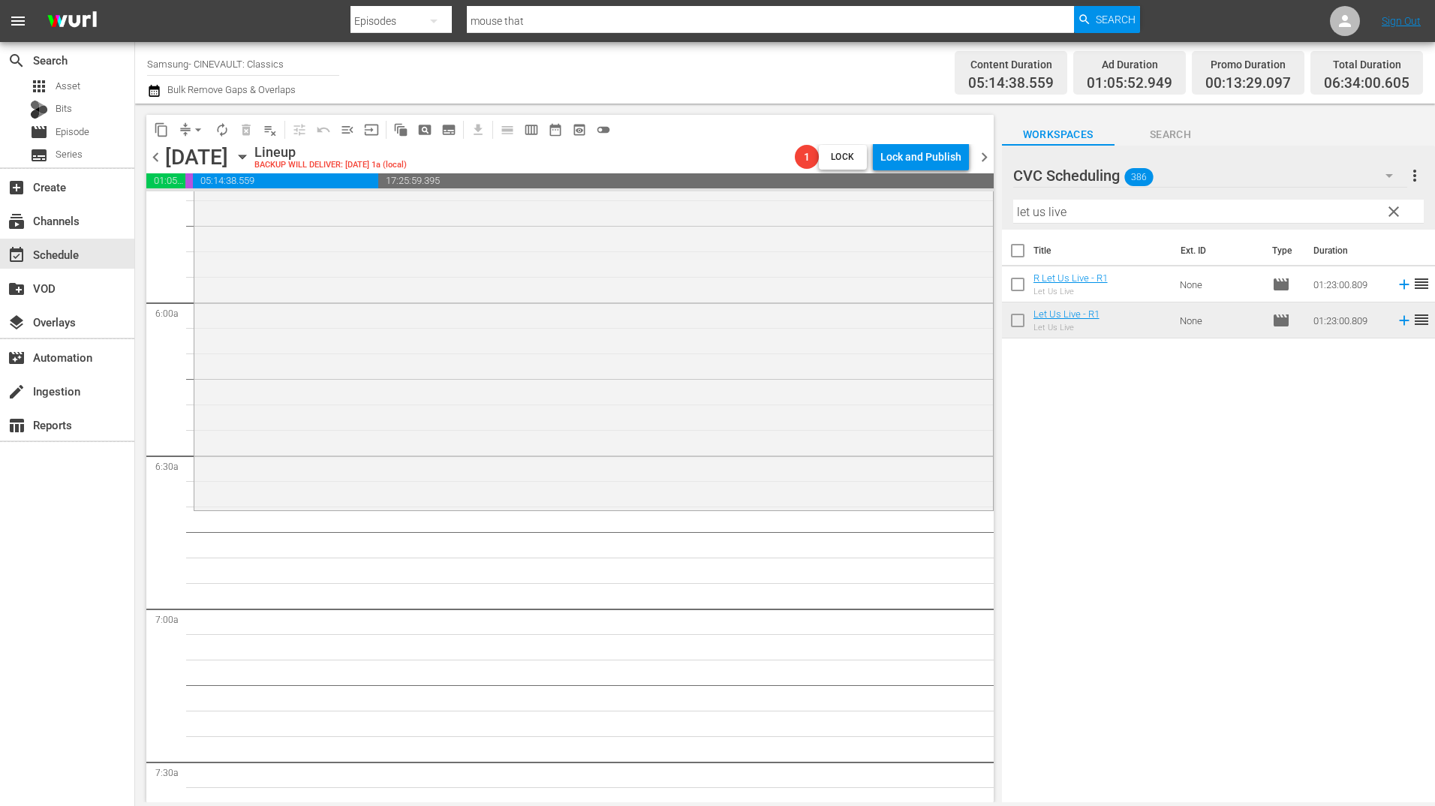
click at [1093, 199] on div "Filter by Title let us live" at bounding box center [1218, 212] width 411 height 36
click at [1091, 210] on input "let us live" at bounding box center [1218, 212] width 411 height 24
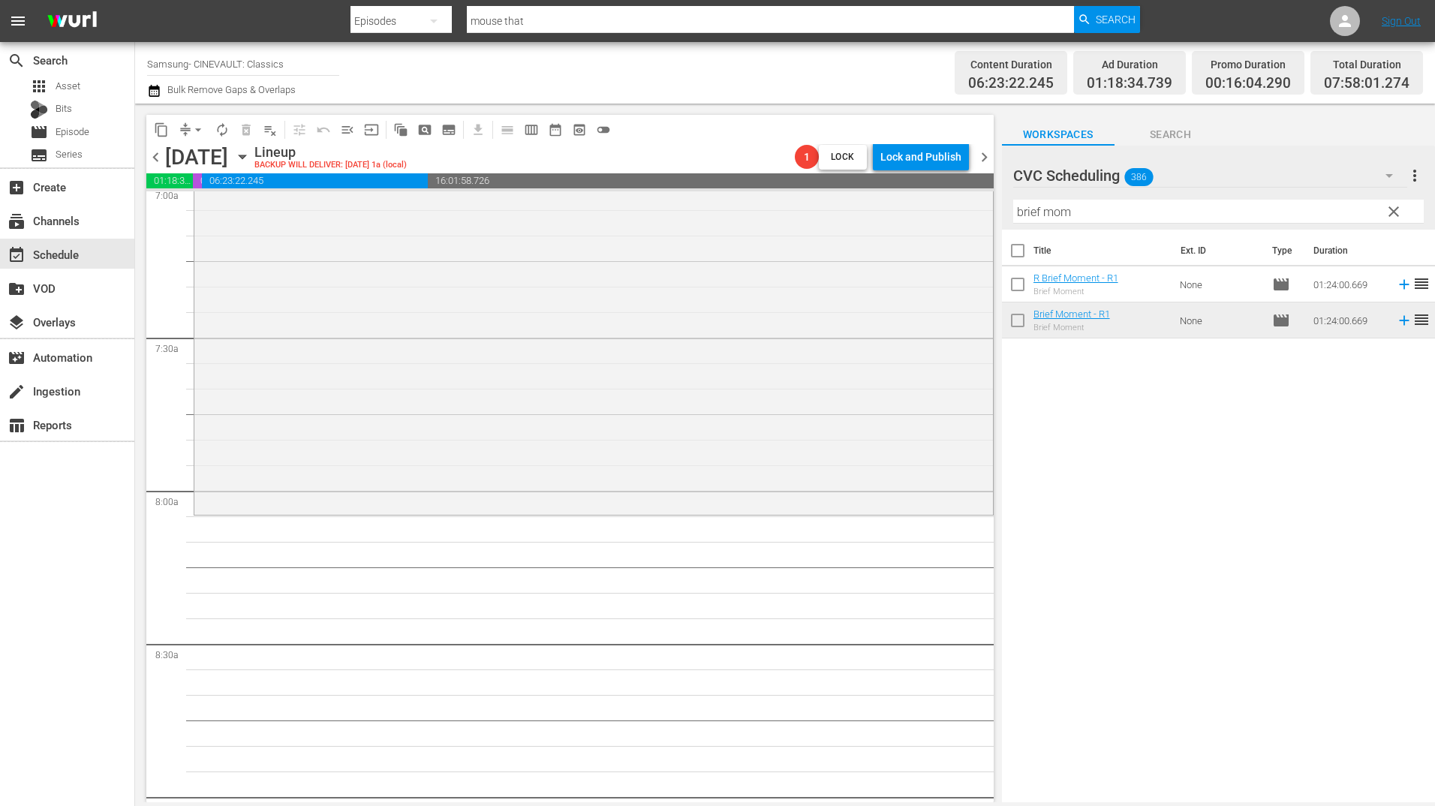
scroll to position [2177, 0]
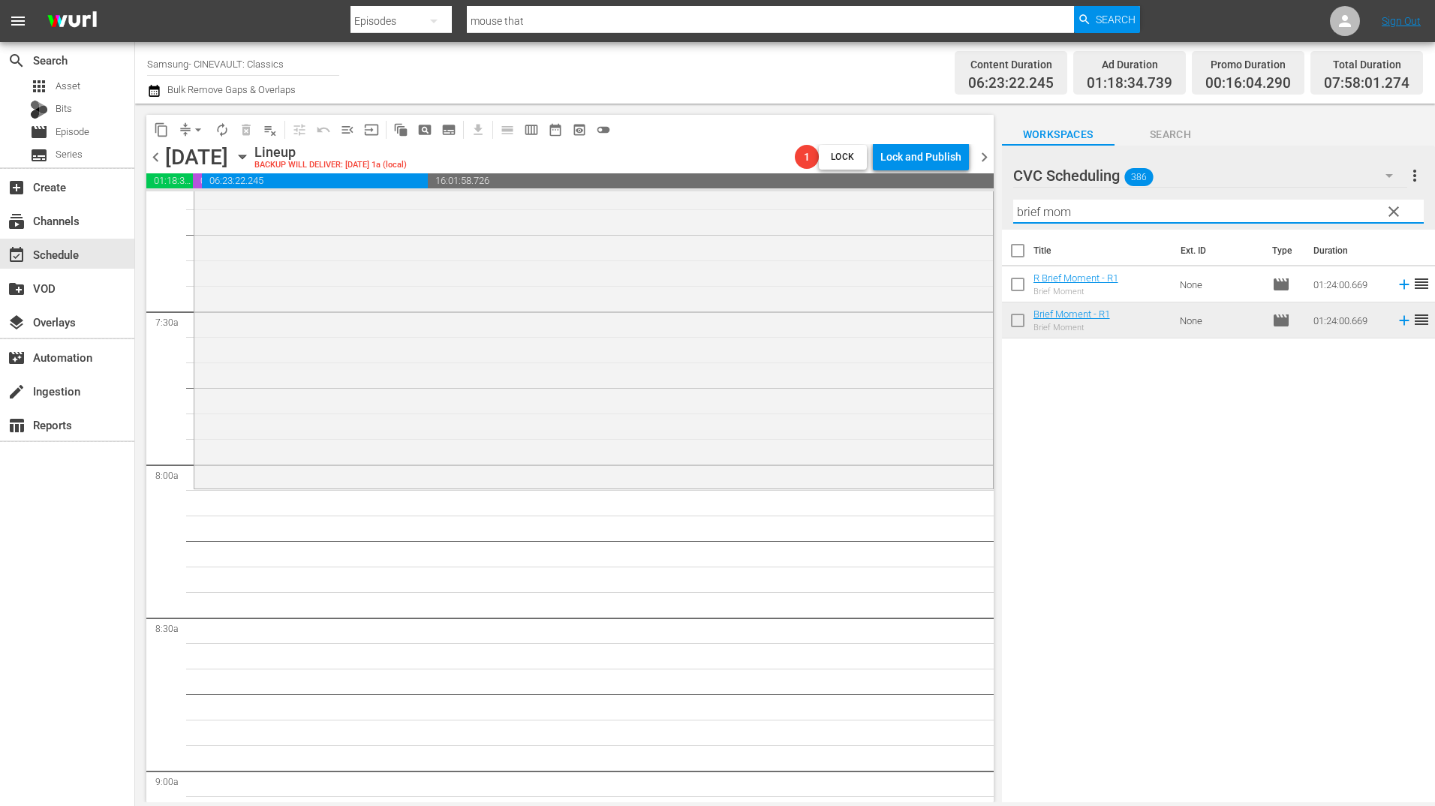
click at [1133, 216] on input "brief mom" at bounding box center [1218, 212] width 411 height 24
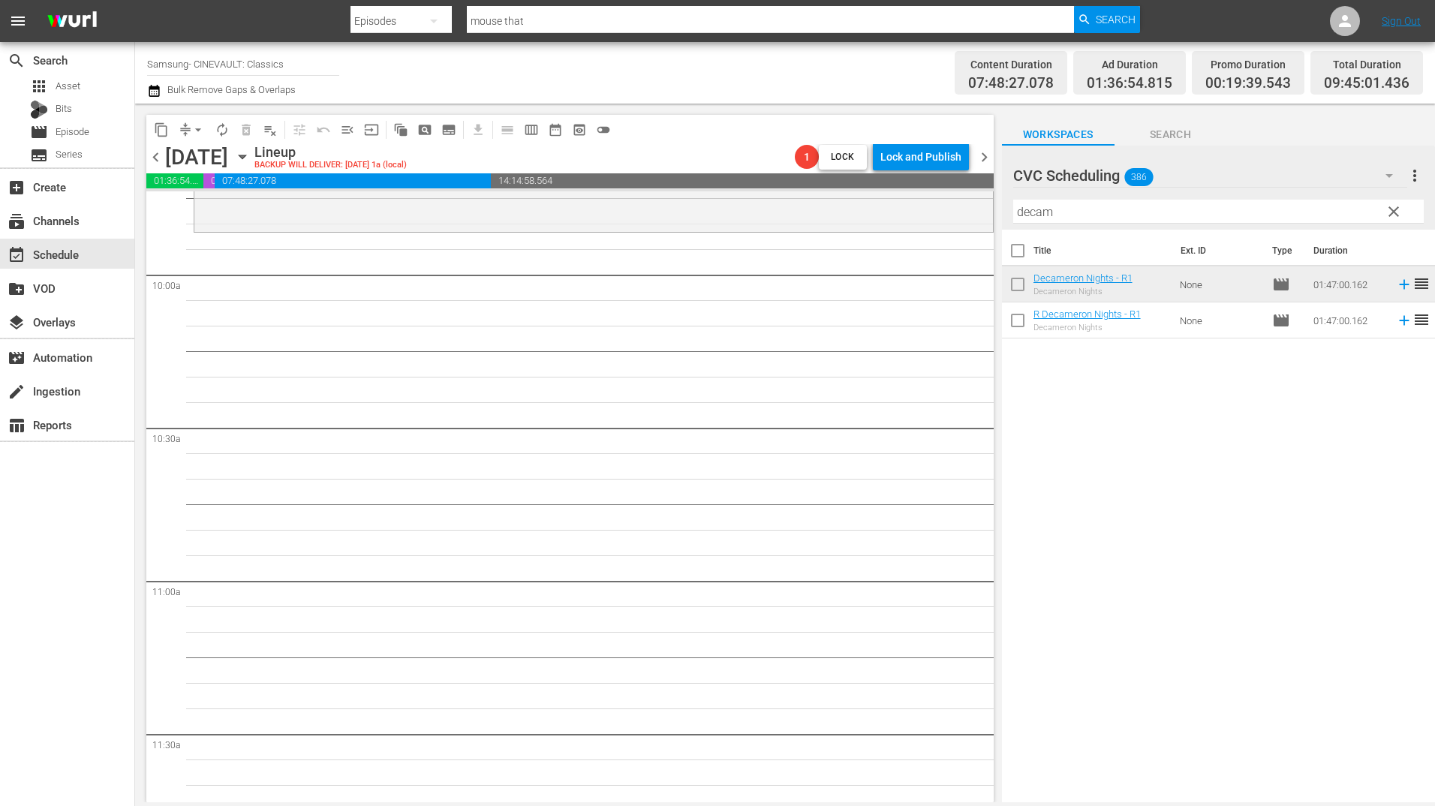
scroll to position [3002, 0]
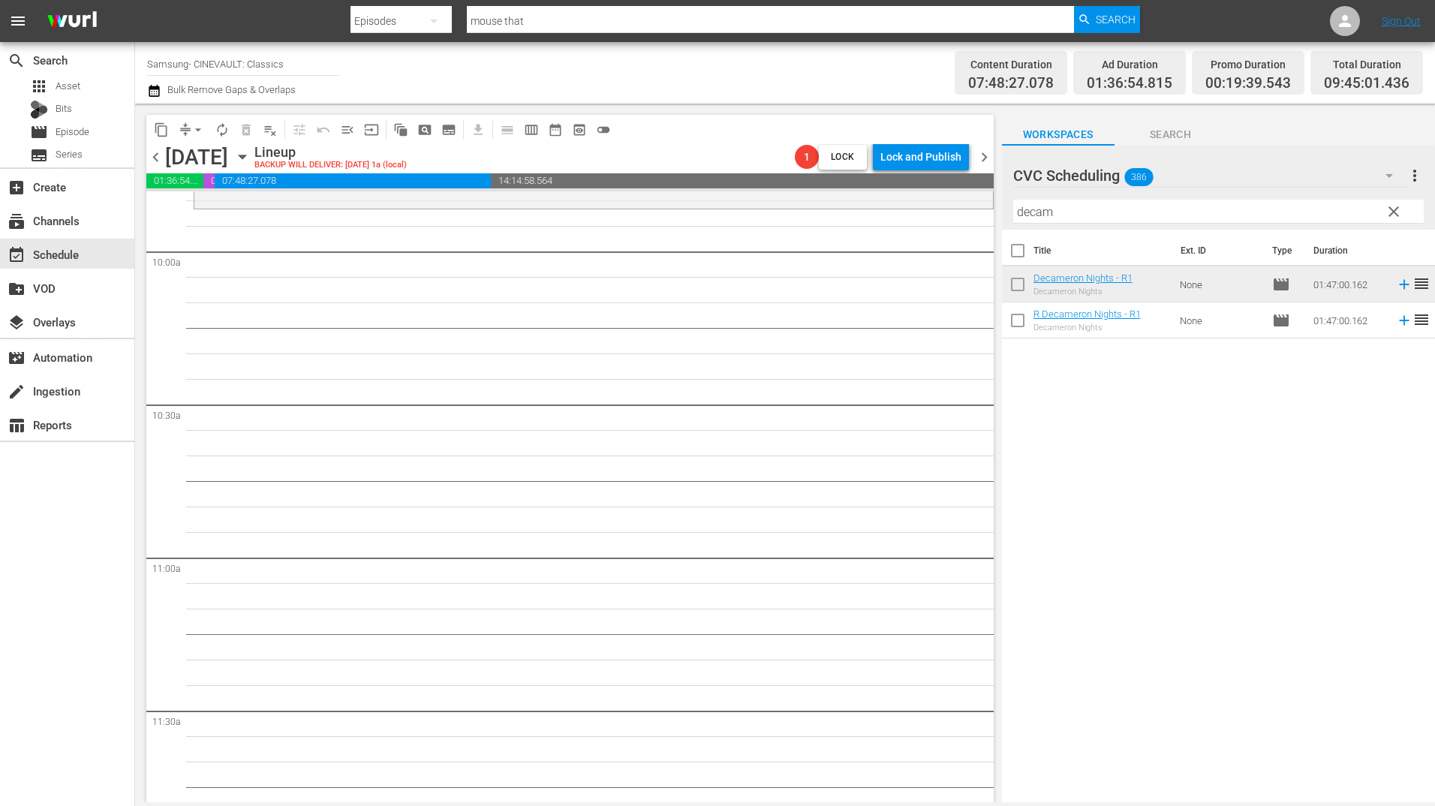
click at [1068, 199] on div "Filter by Title decam" at bounding box center [1218, 212] width 411 height 36
click at [1068, 208] on input "decam" at bounding box center [1218, 212] width 411 height 24
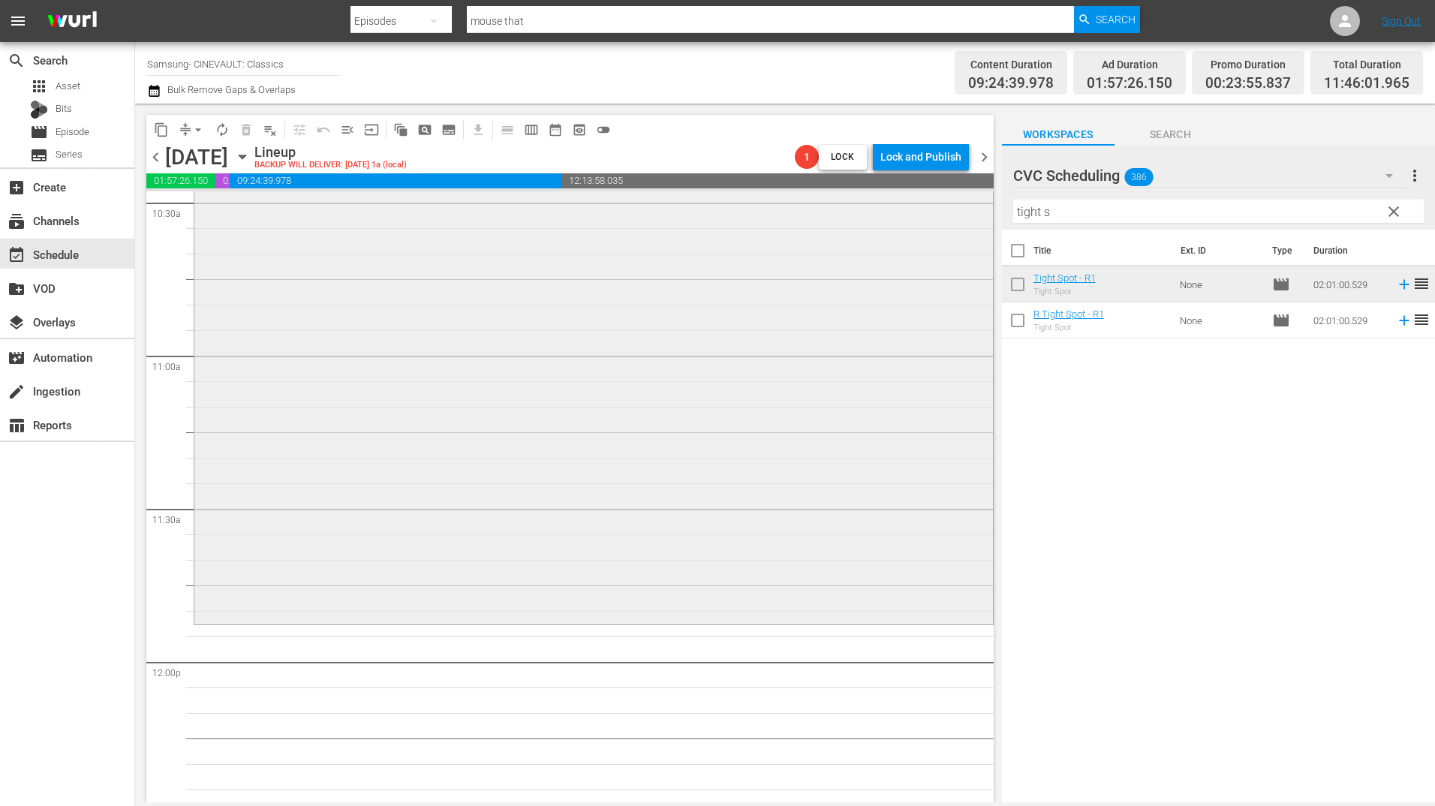
scroll to position [3222, 0]
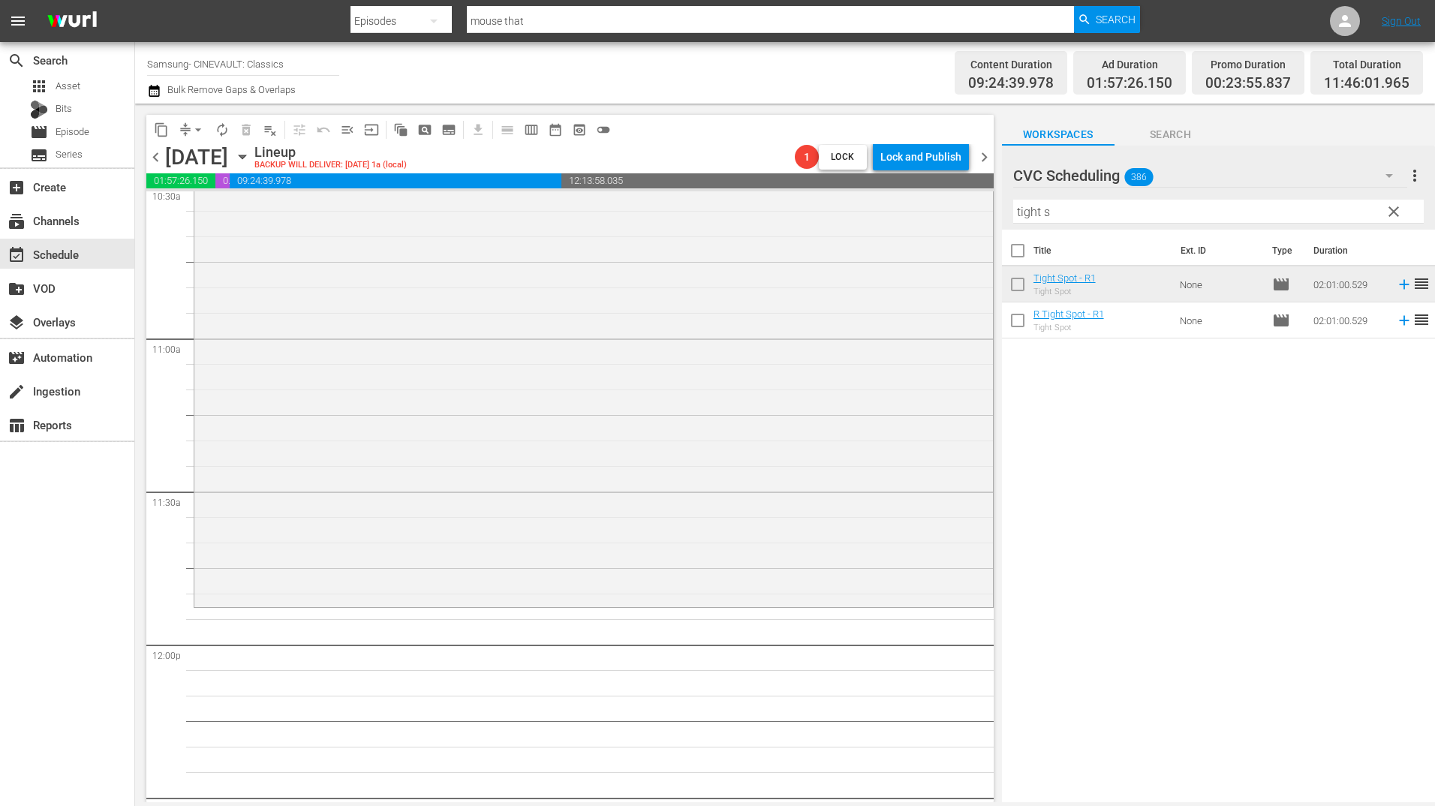
click at [1064, 212] on input "tight s" at bounding box center [1218, 212] width 411 height 24
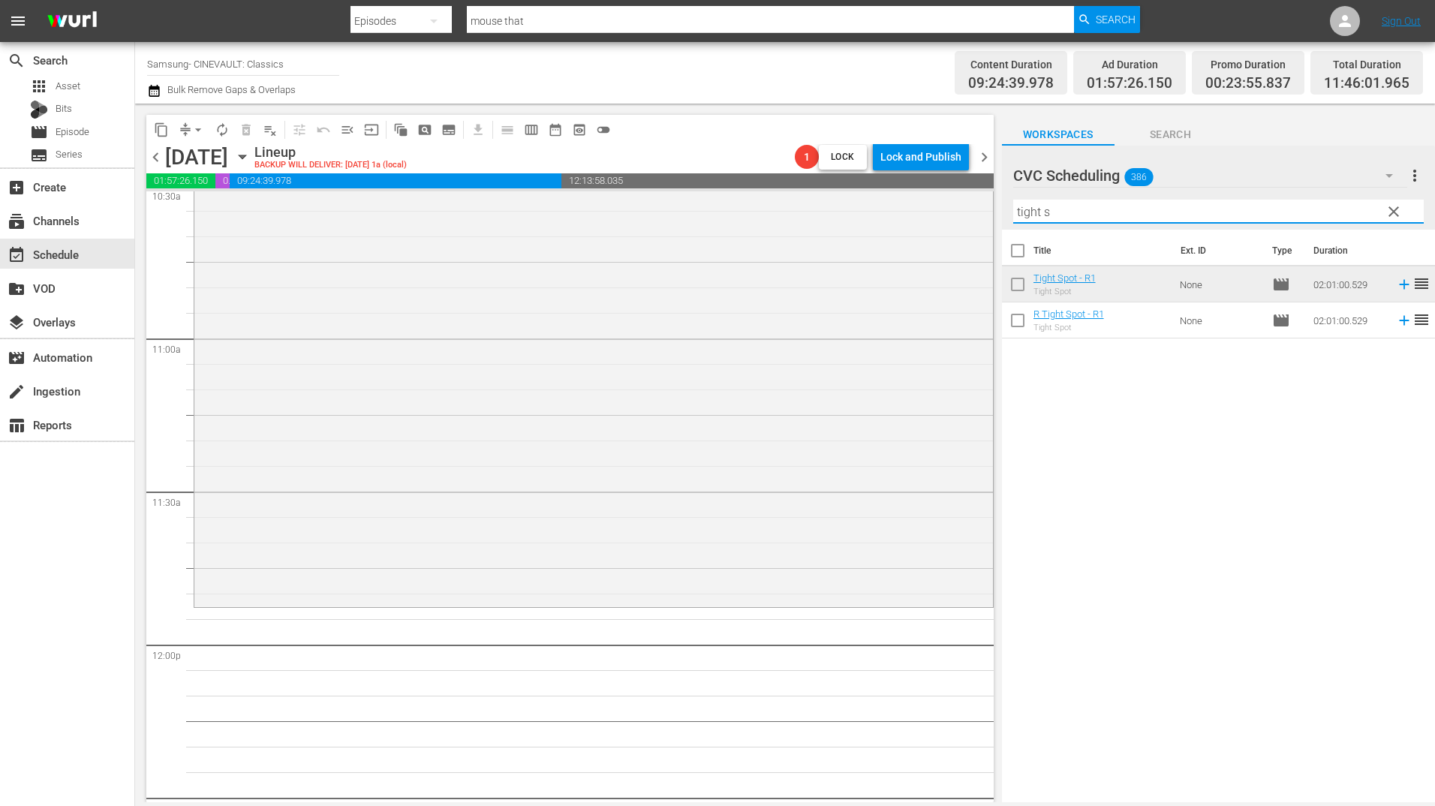
click at [1064, 212] on input "tight s" at bounding box center [1218, 212] width 411 height 24
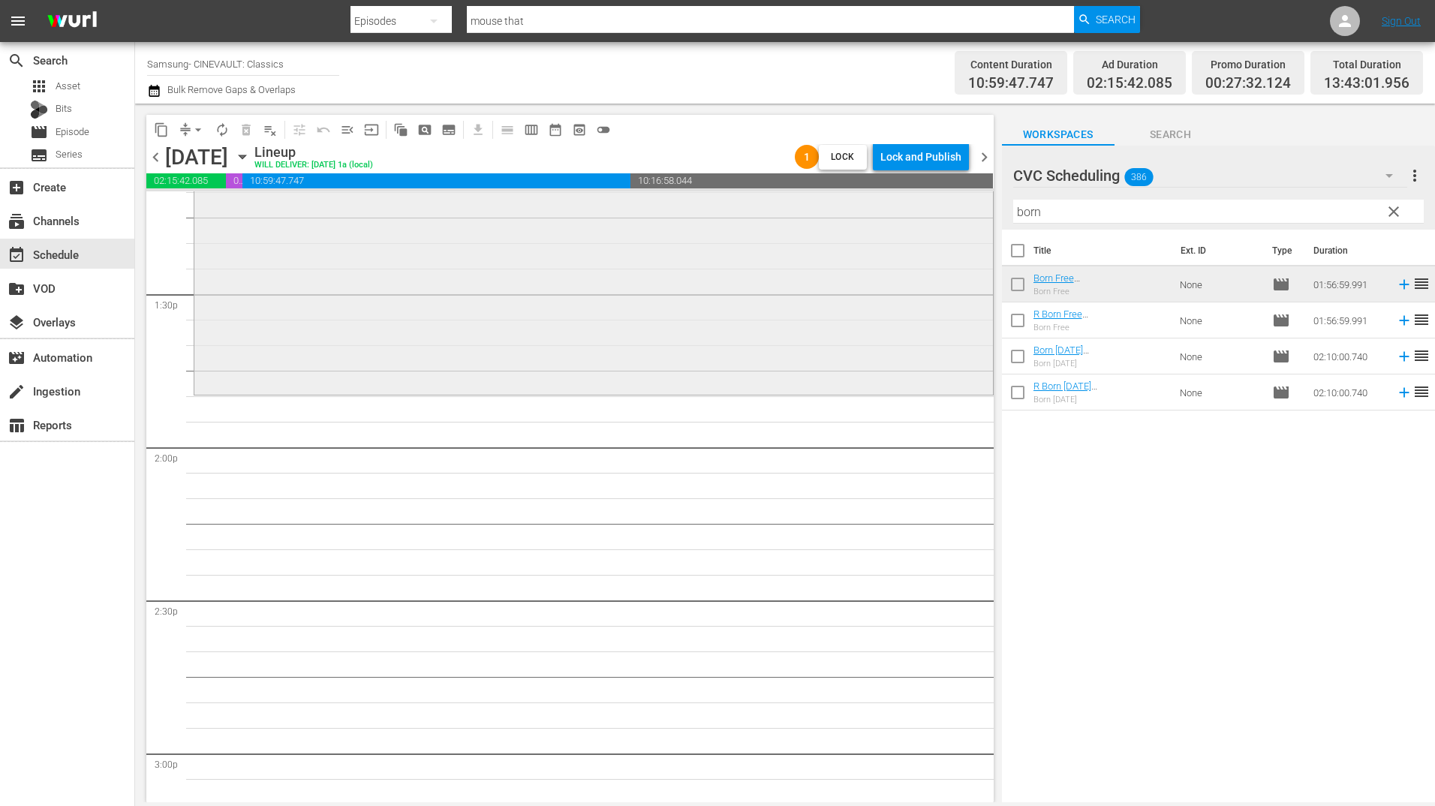
scroll to position [4047, 0]
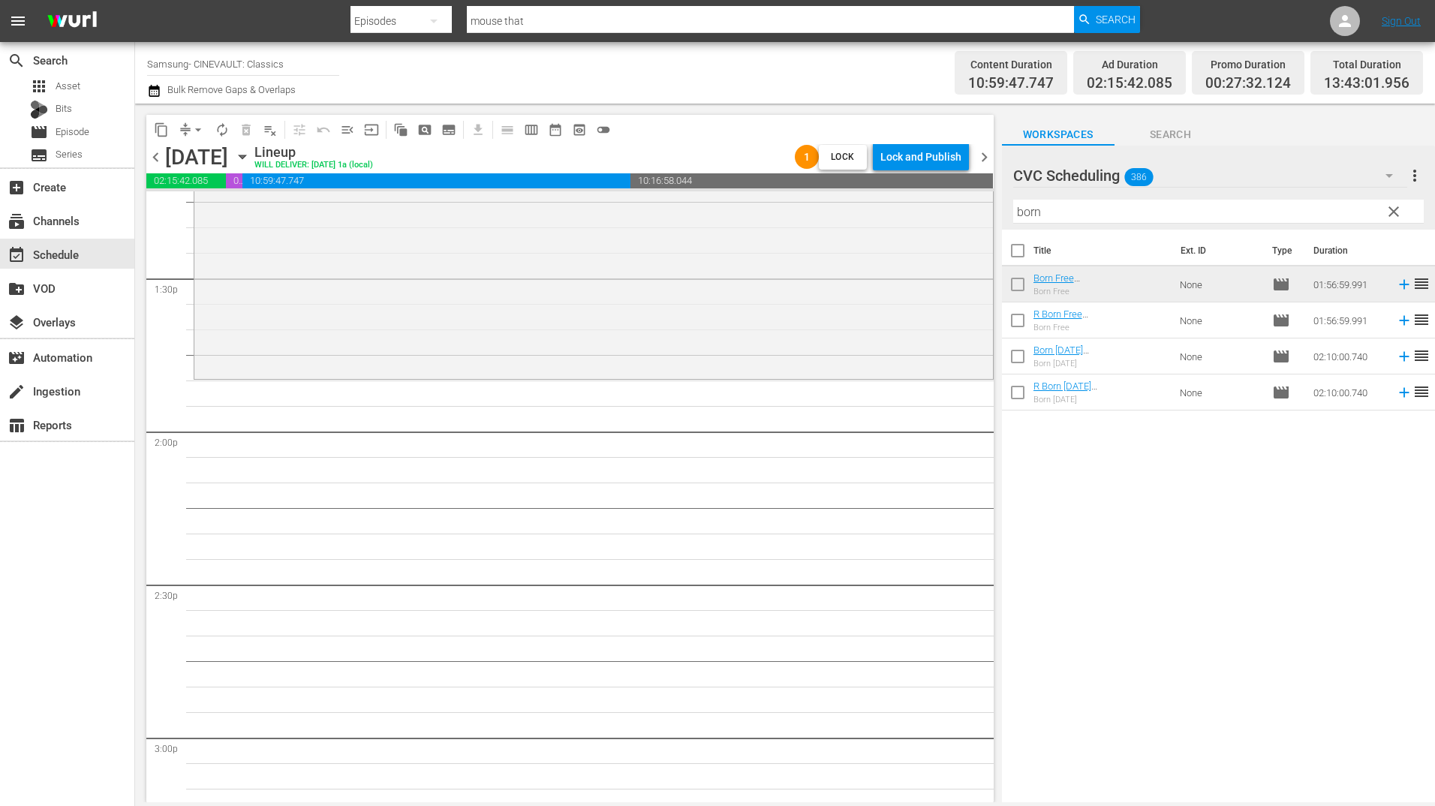
click at [1047, 216] on input "born" at bounding box center [1218, 212] width 411 height 24
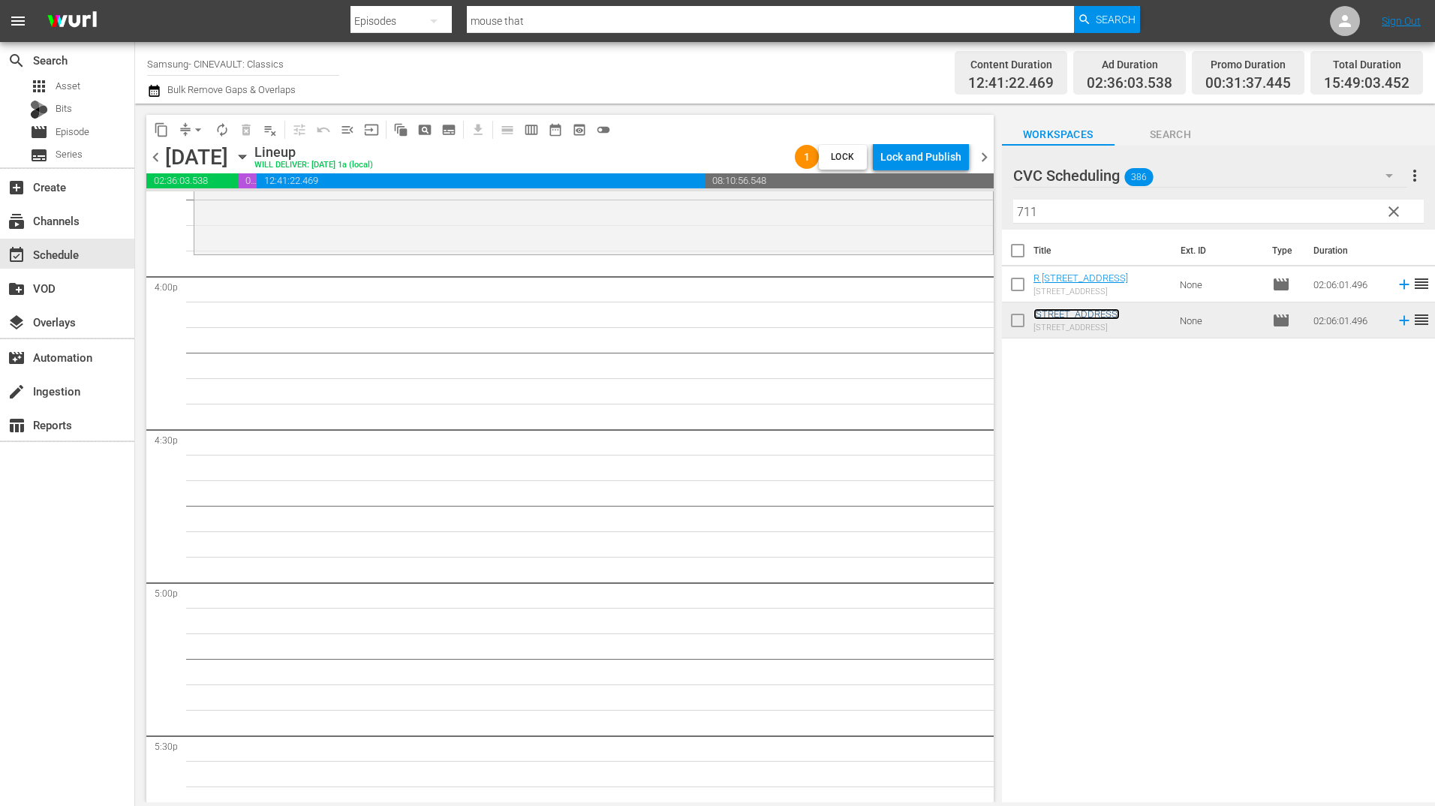
scroll to position [4798, 0]
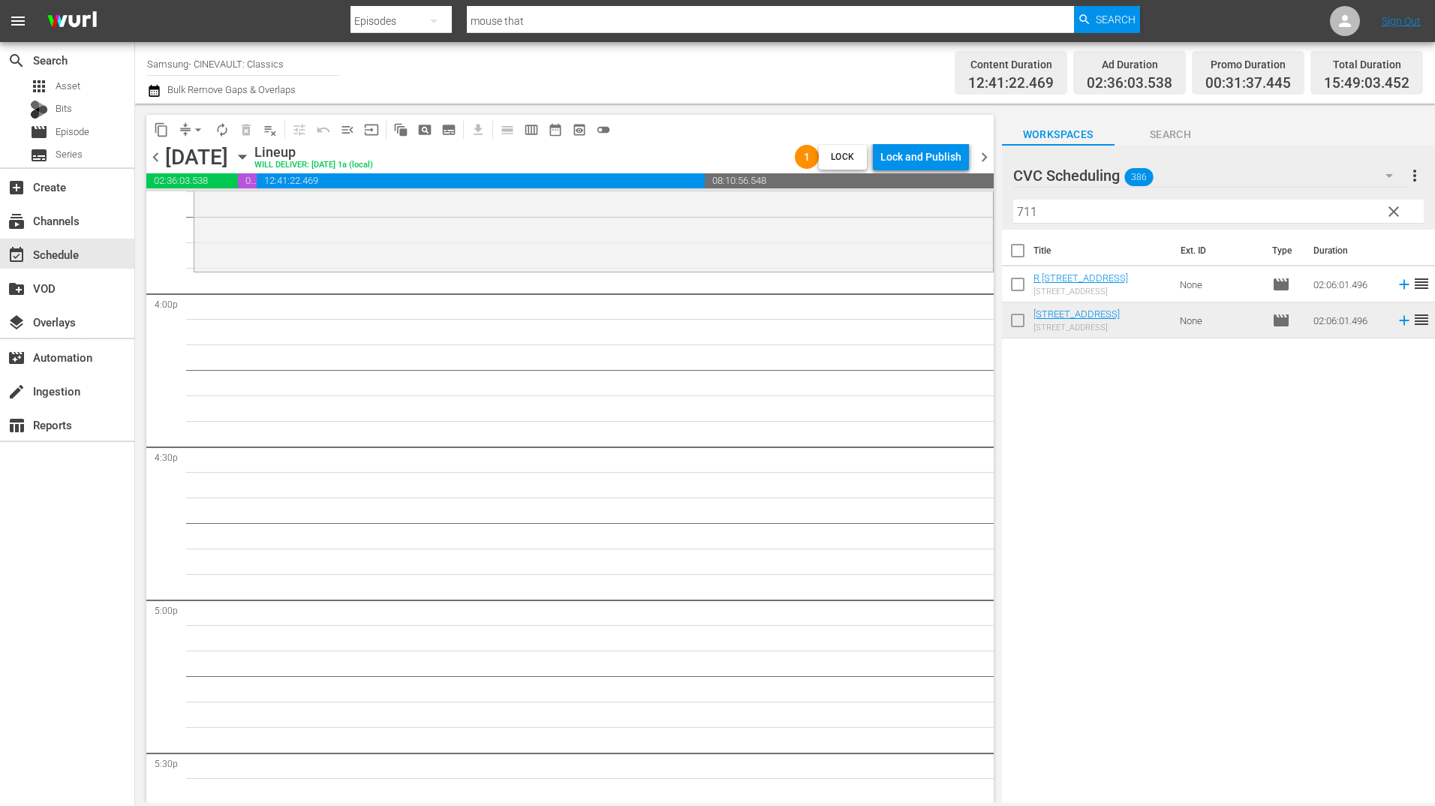
click at [1063, 203] on input "711" at bounding box center [1218, 212] width 411 height 24
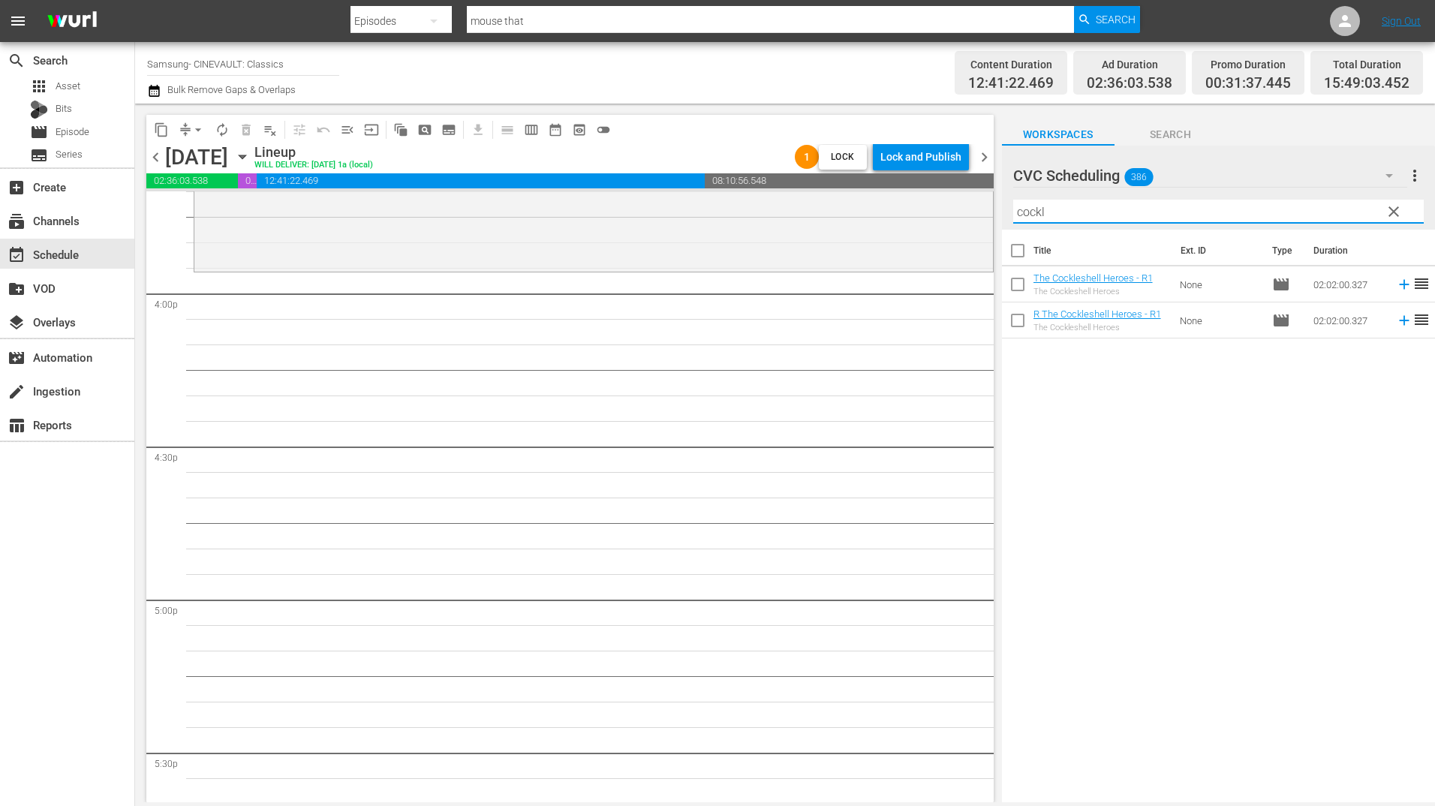
type input "cockl"
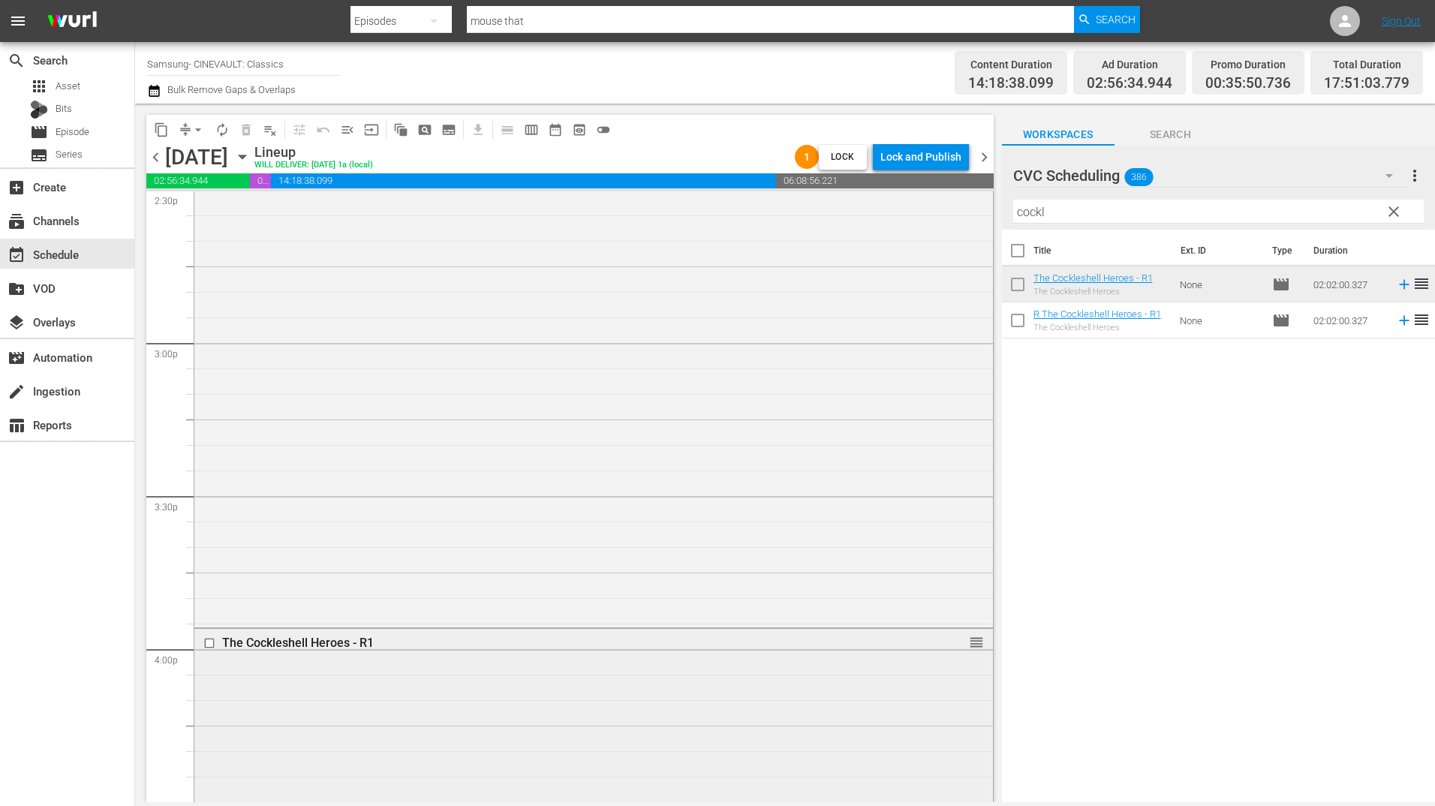
scroll to position [4573, 0]
click at [213, 512] on input "checkbox" at bounding box center [211, 512] width 16 height 13
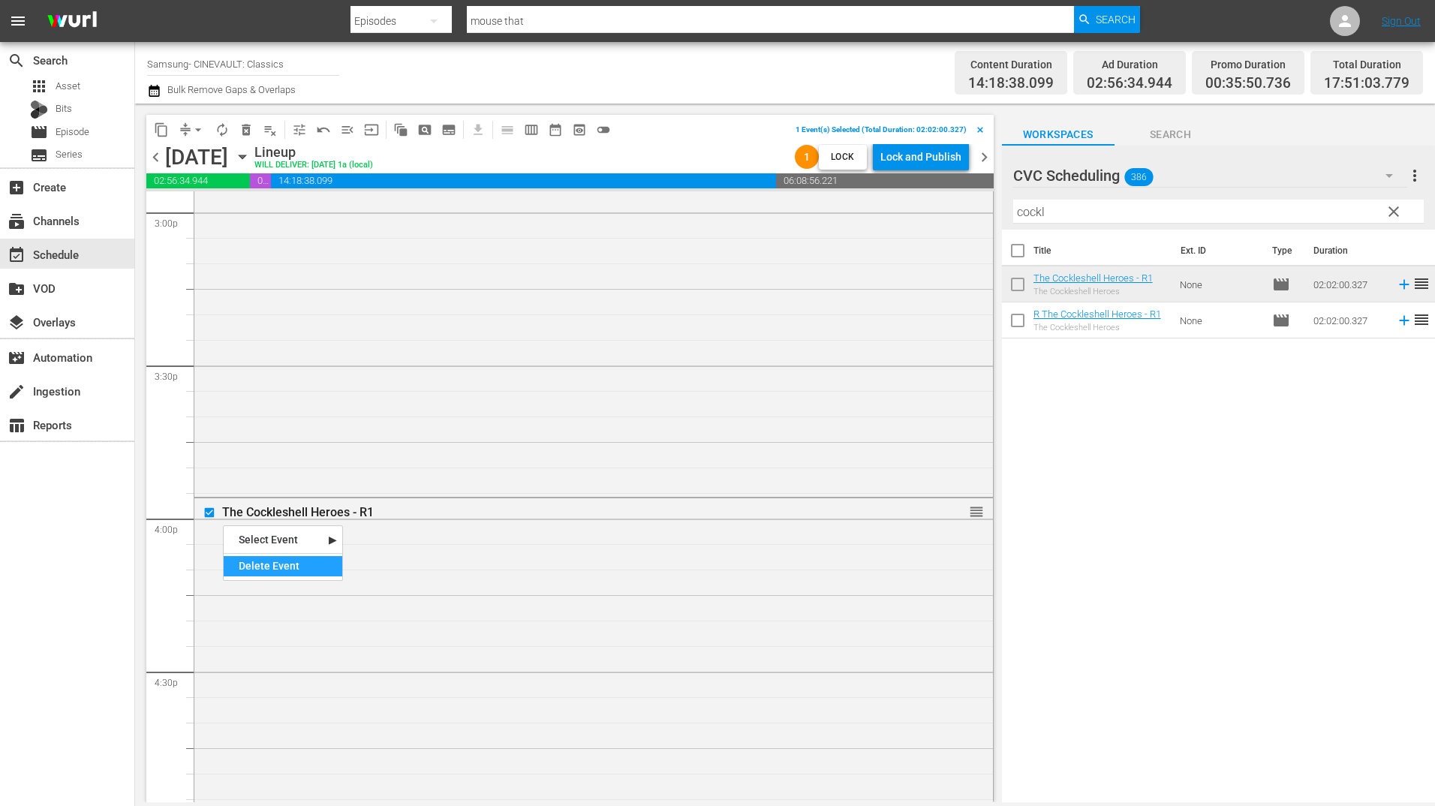
click at [287, 567] on div "Delete Event" at bounding box center [283, 566] width 119 height 20
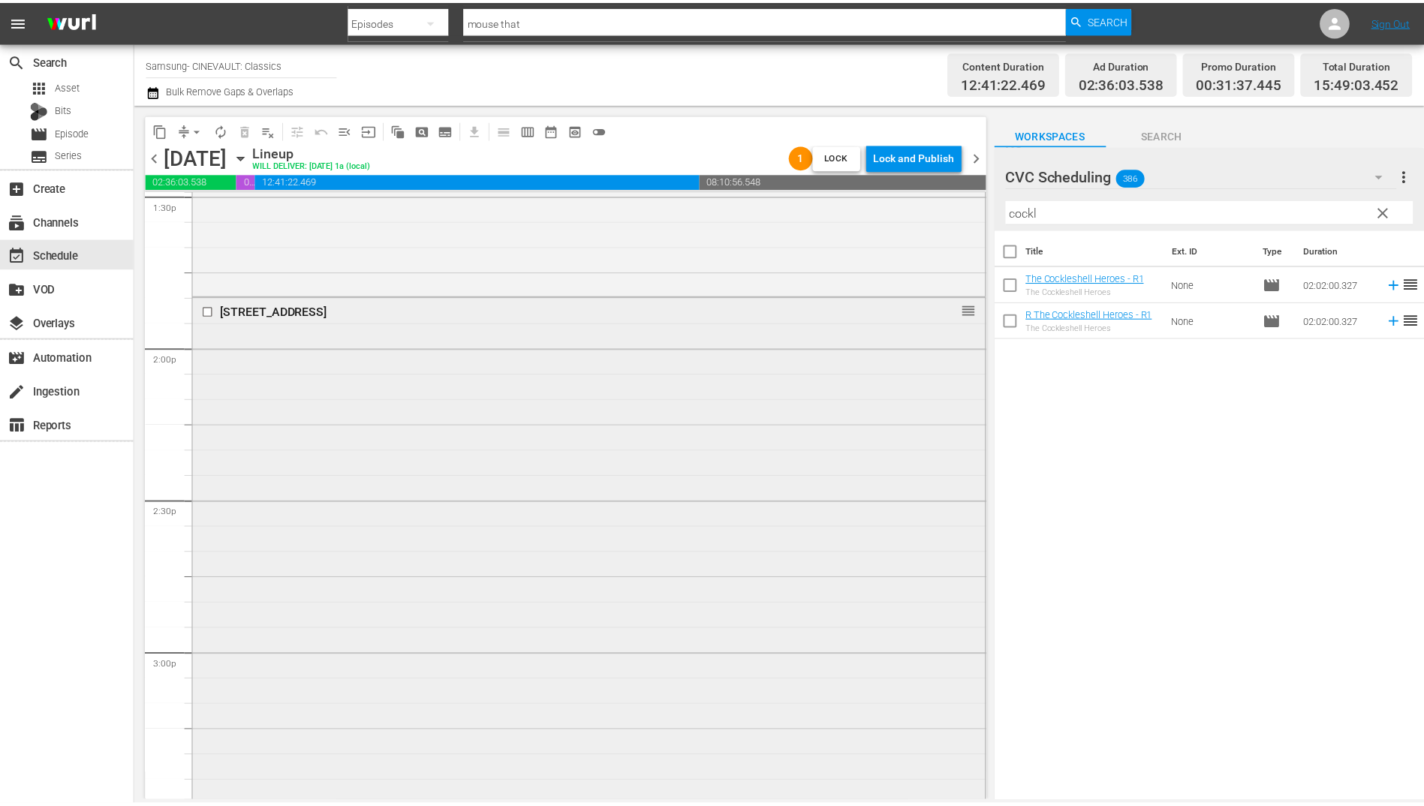
scroll to position [4122, 0]
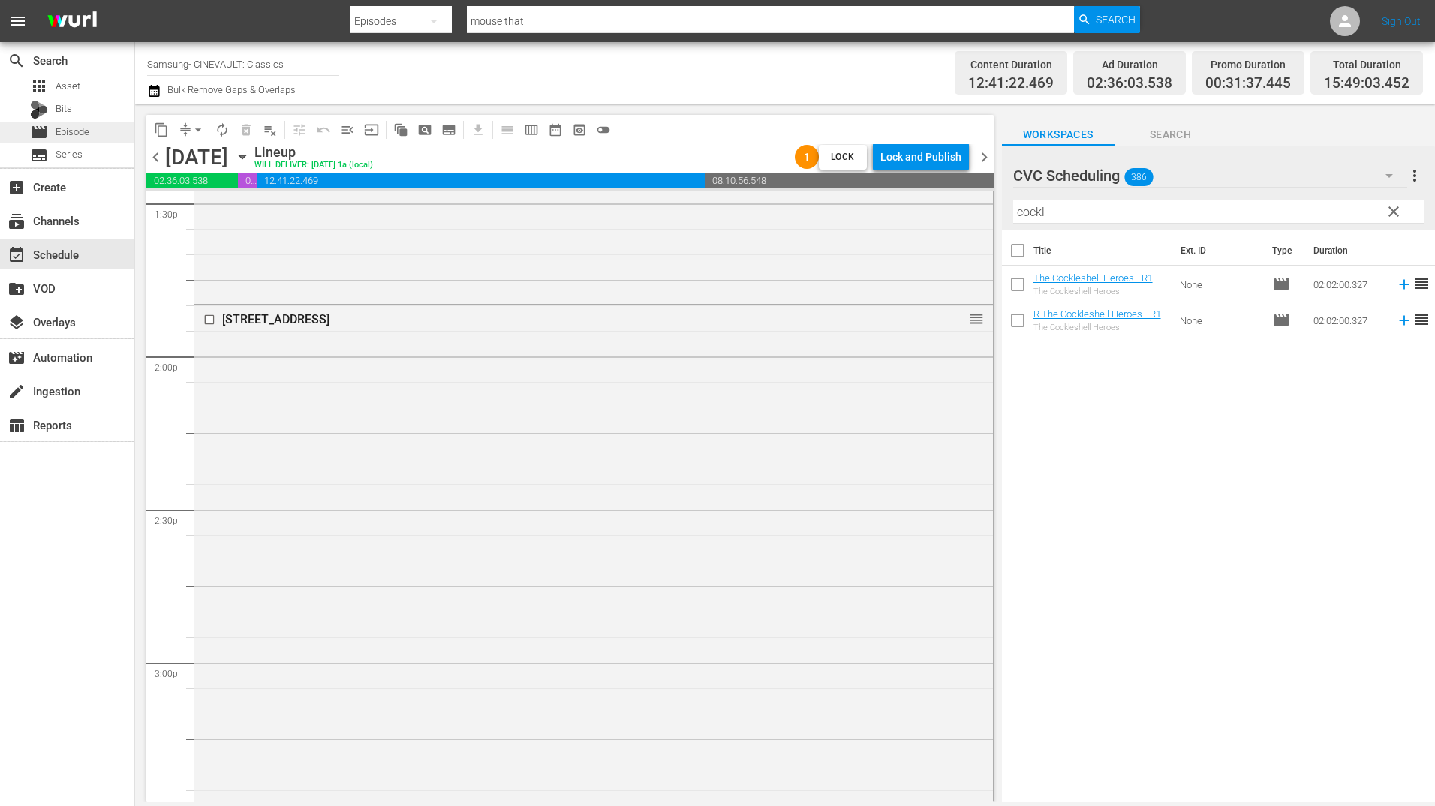
click at [83, 125] on span "Episode" at bounding box center [73, 132] width 34 height 15
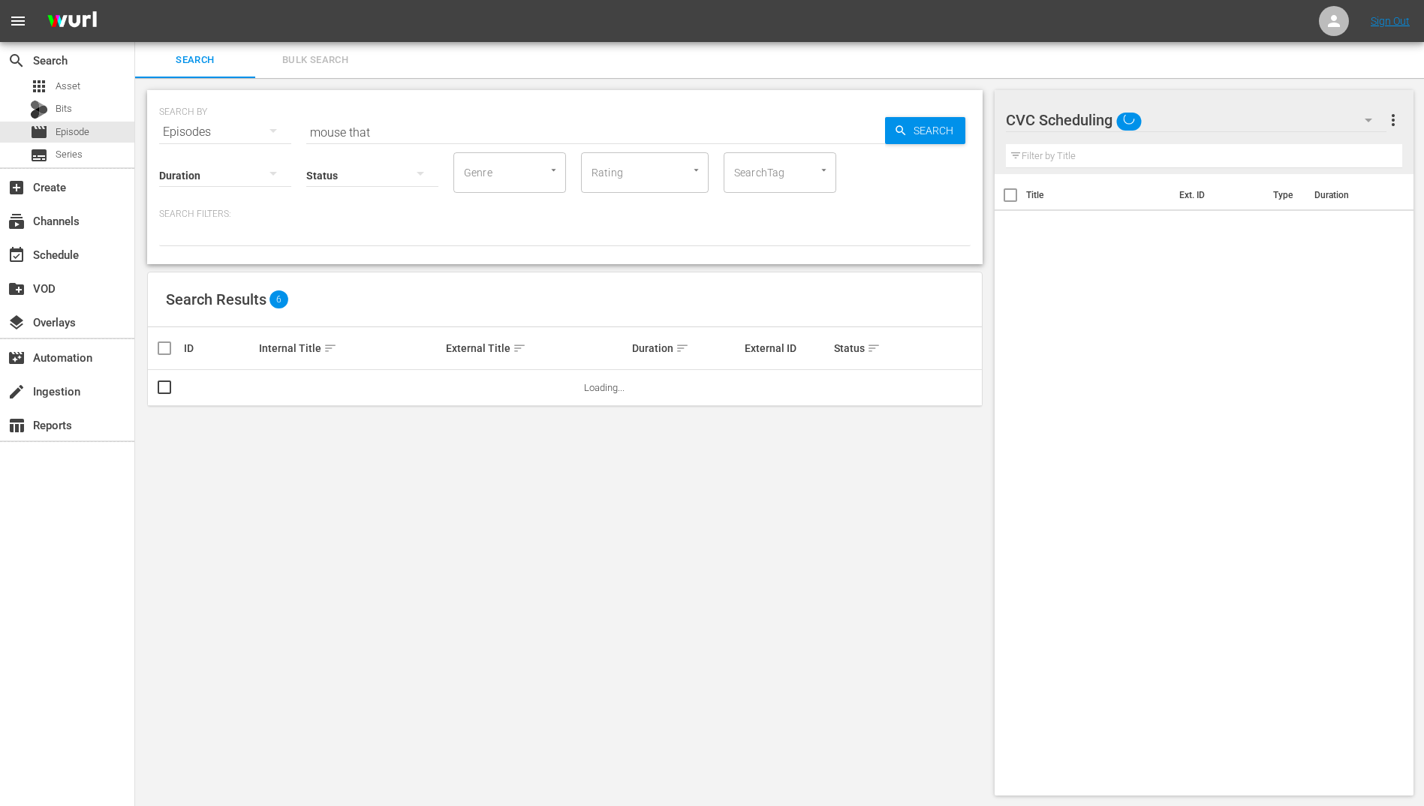
click at [399, 138] on input "mouse that" at bounding box center [595, 132] width 579 height 36
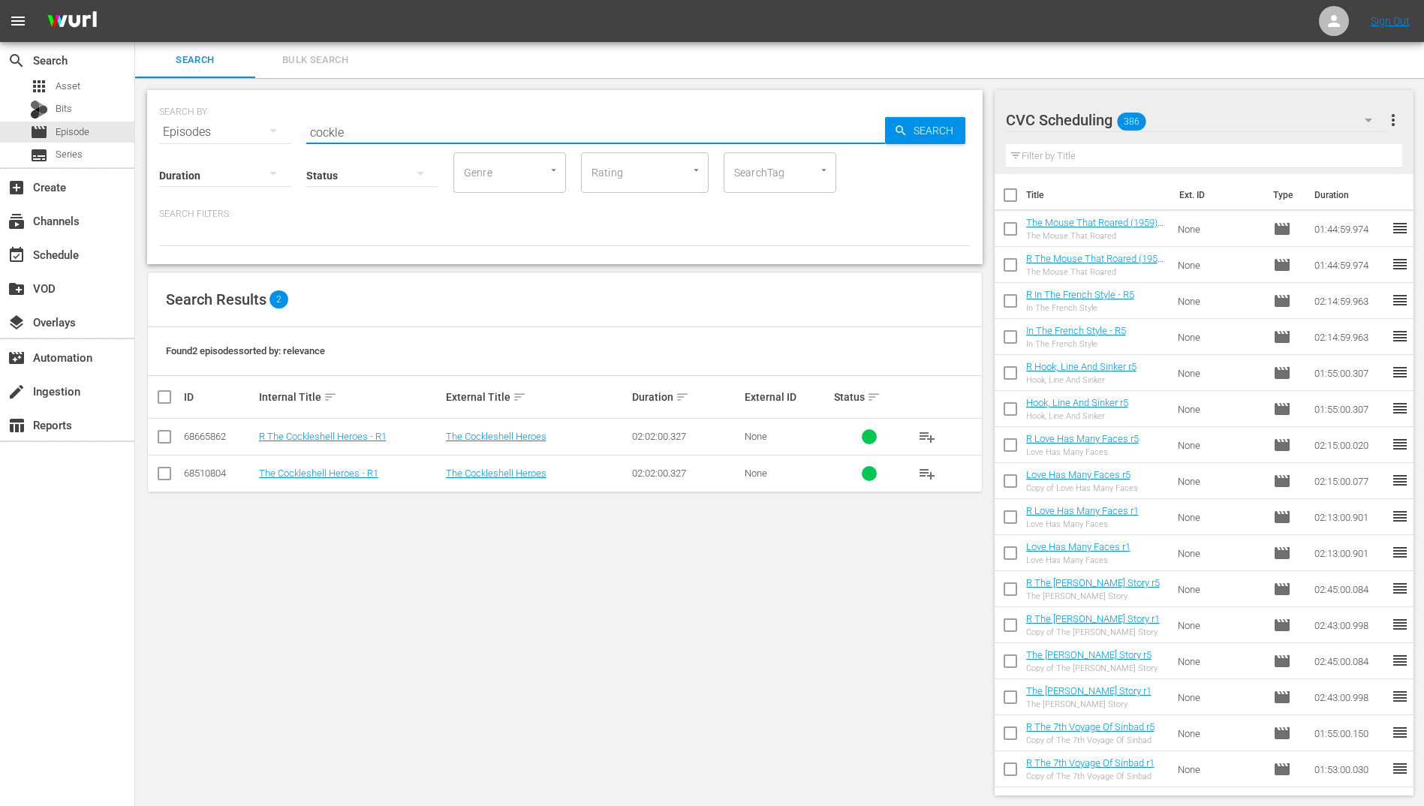
scroll to position [2, 0]
type input "cockle"
click at [1215, 149] on input "text" at bounding box center [1204, 155] width 397 height 24
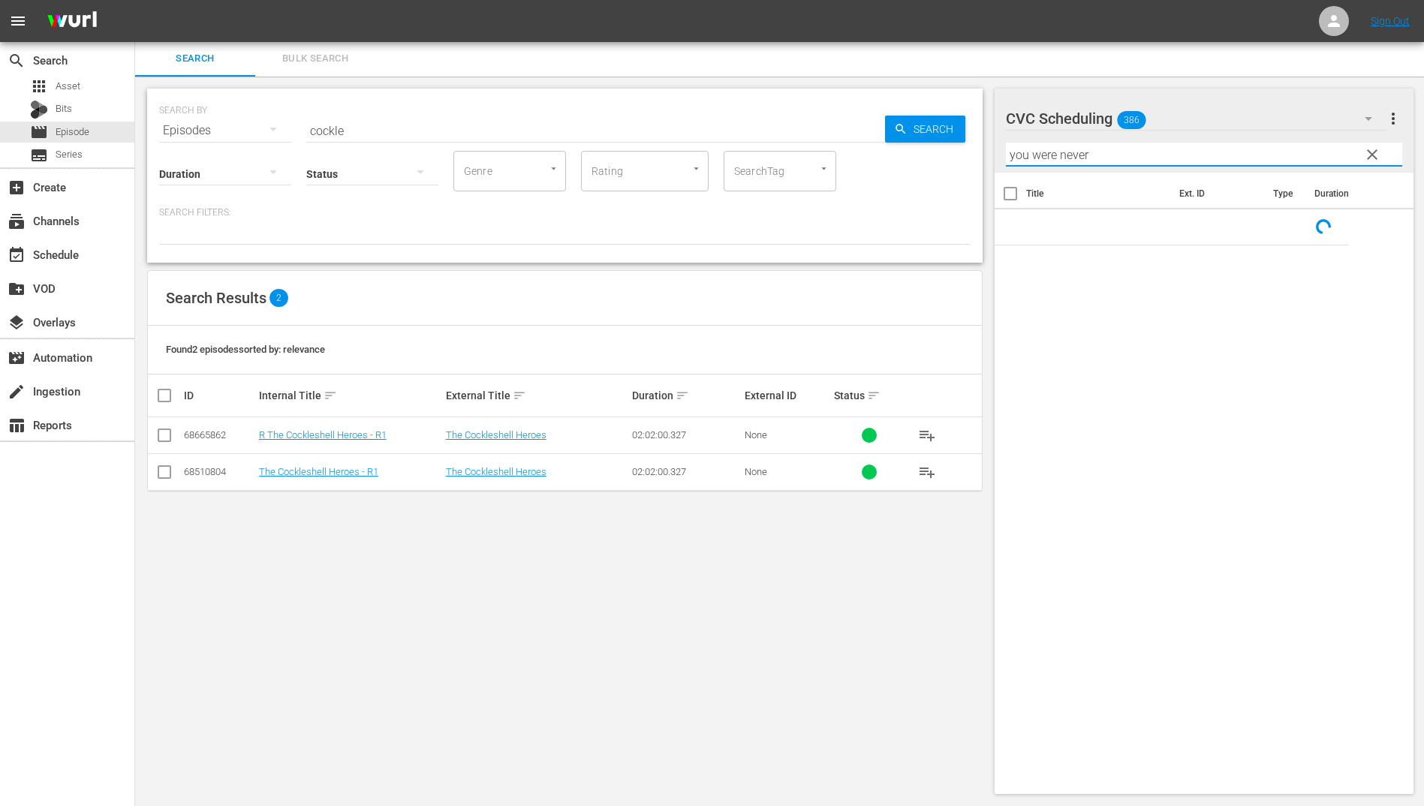
type input "you were never"
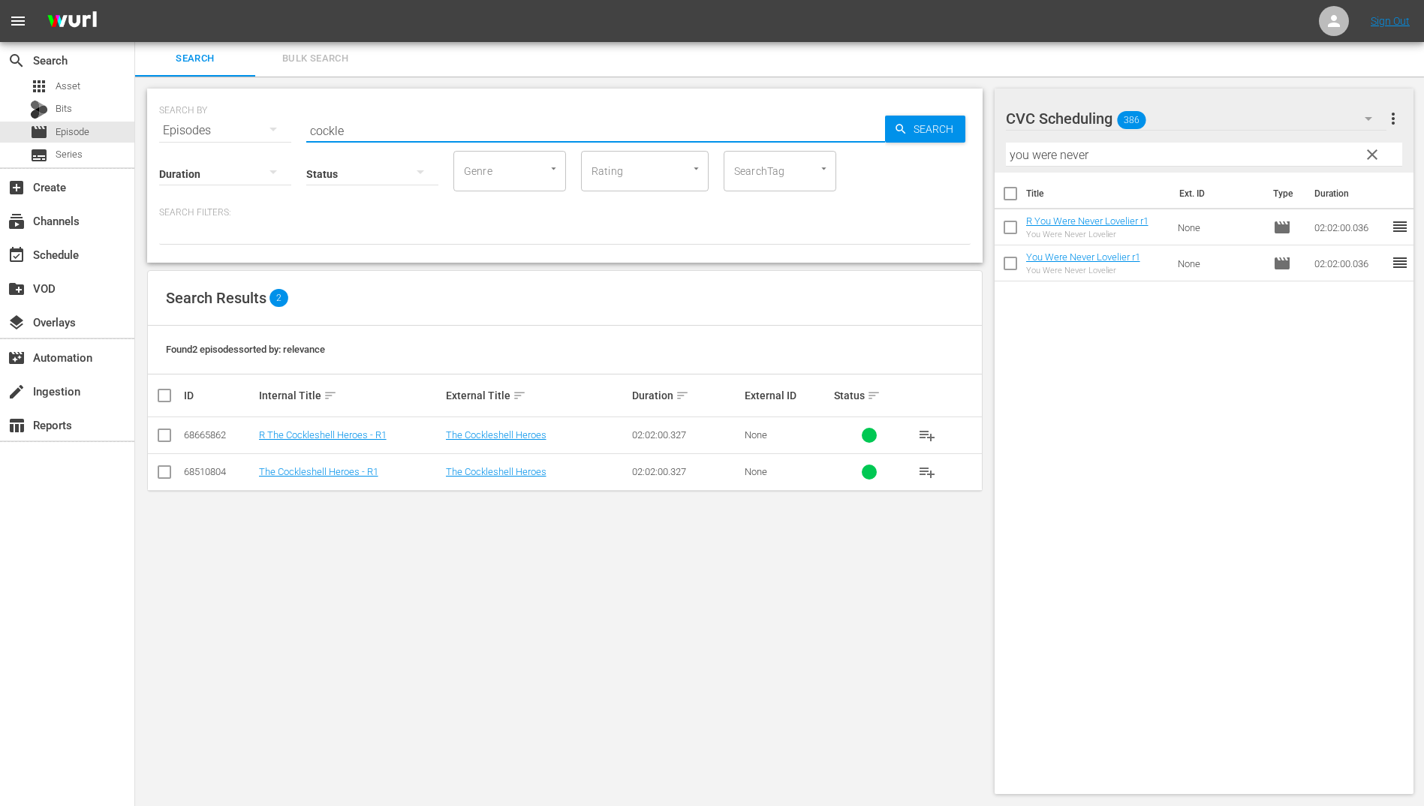
click at [445, 127] on input "cockle" at bounding box center [595, 131] width 579 height 36
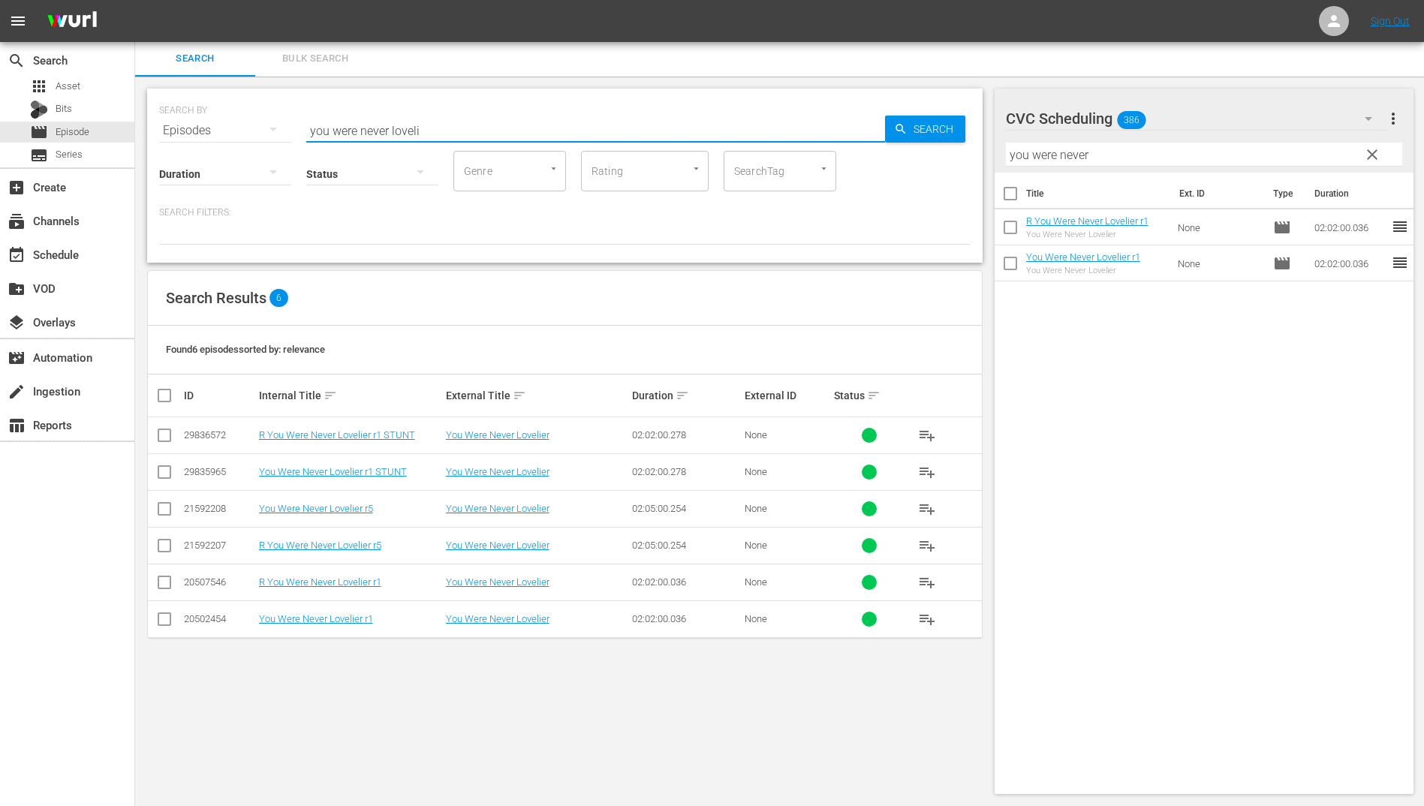
type input "you were never loveli"
click at [167, 544] on input "checkbox" at bounding box center [164, 549] width 18 height 18
checkbox input "true"
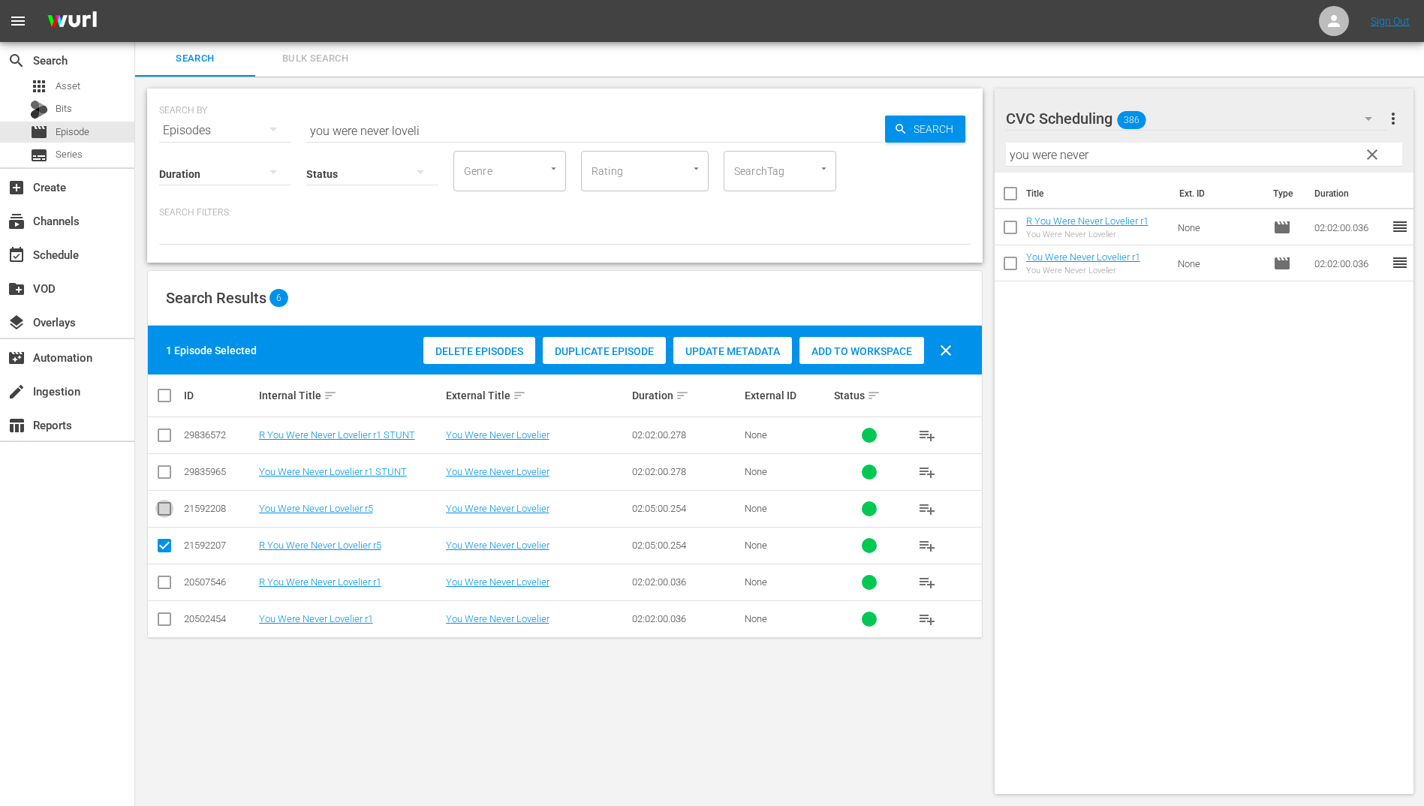
click at [164, 507] on input "checkbox" at bounding box center [164, 512] width 18 height 18
checkbox input "true"
click at [877, 357] on div "Add to Workspace" at bounding box center [861, 351] width 125 height 29
click at [479, 131] on input "you were never loveli" at bounding box center [595, 131] width 579 height 36
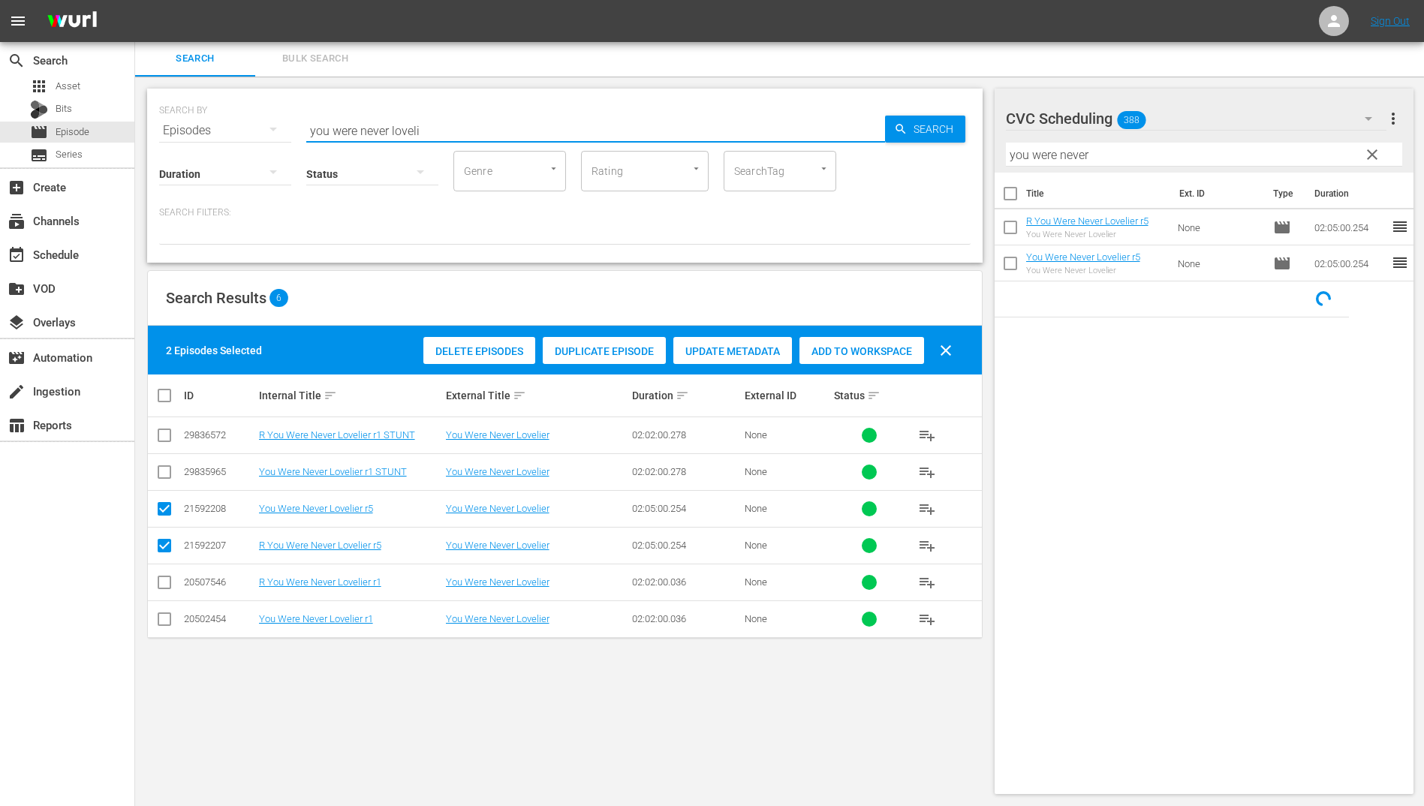
click at [479, 131] on input "you were never loveli" at bounding box center [595, 131] width 579 height 36
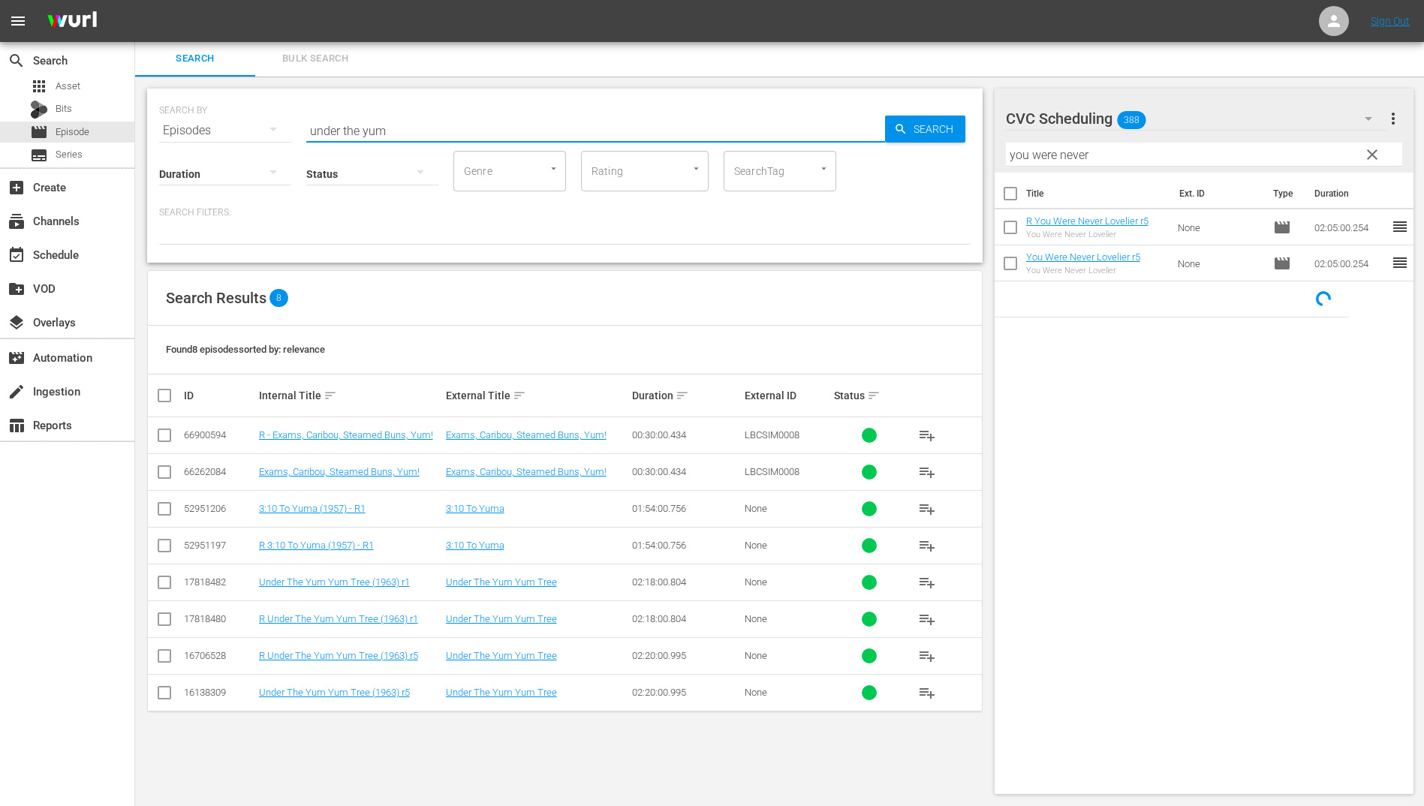
type input "under the yum"
click at [1060, 160] on input "you were never" at bounding box center [1204, 155] width 397 height 24
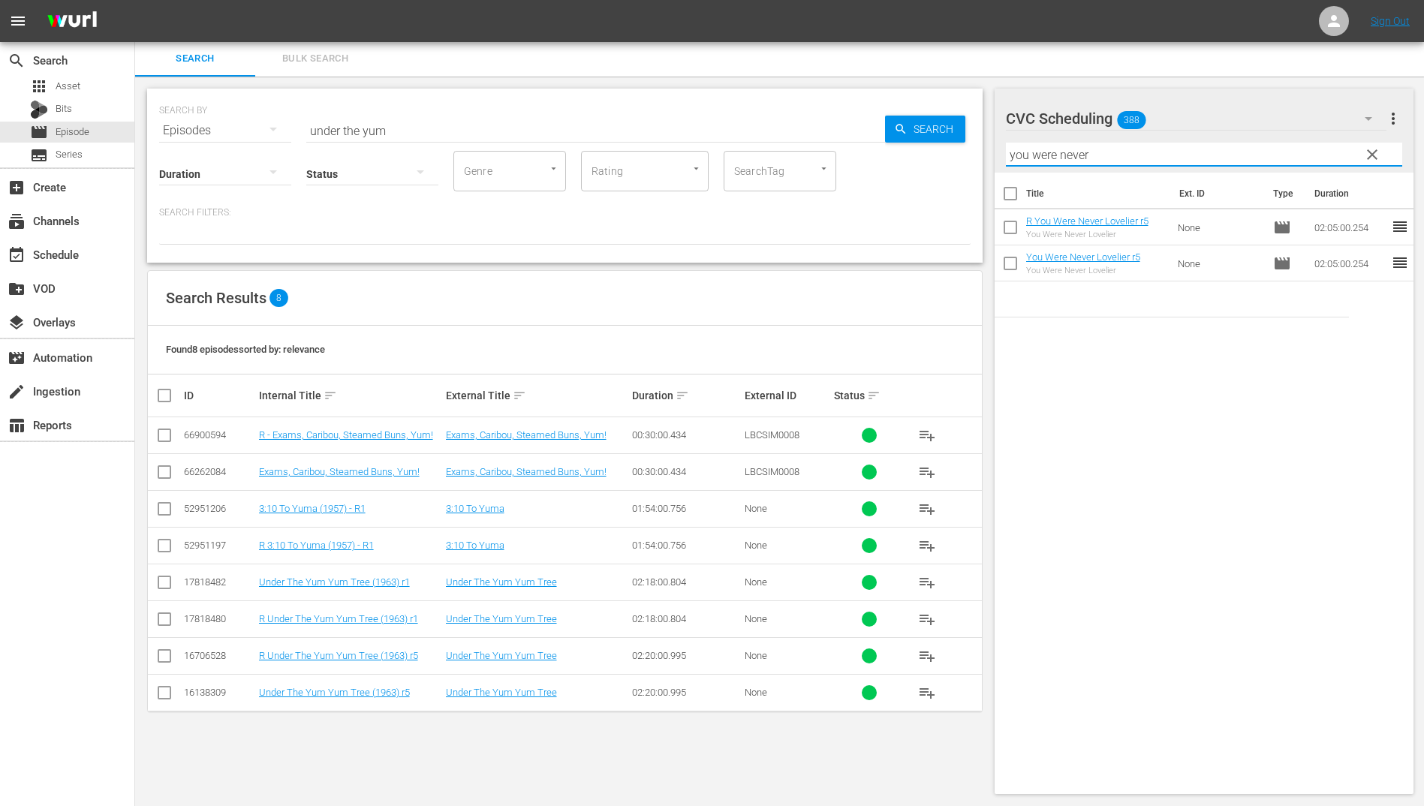
click at [1060, 160] on input "you were never" at bounding box center [1204, 155] width 397 height 24
type input "under the yum"
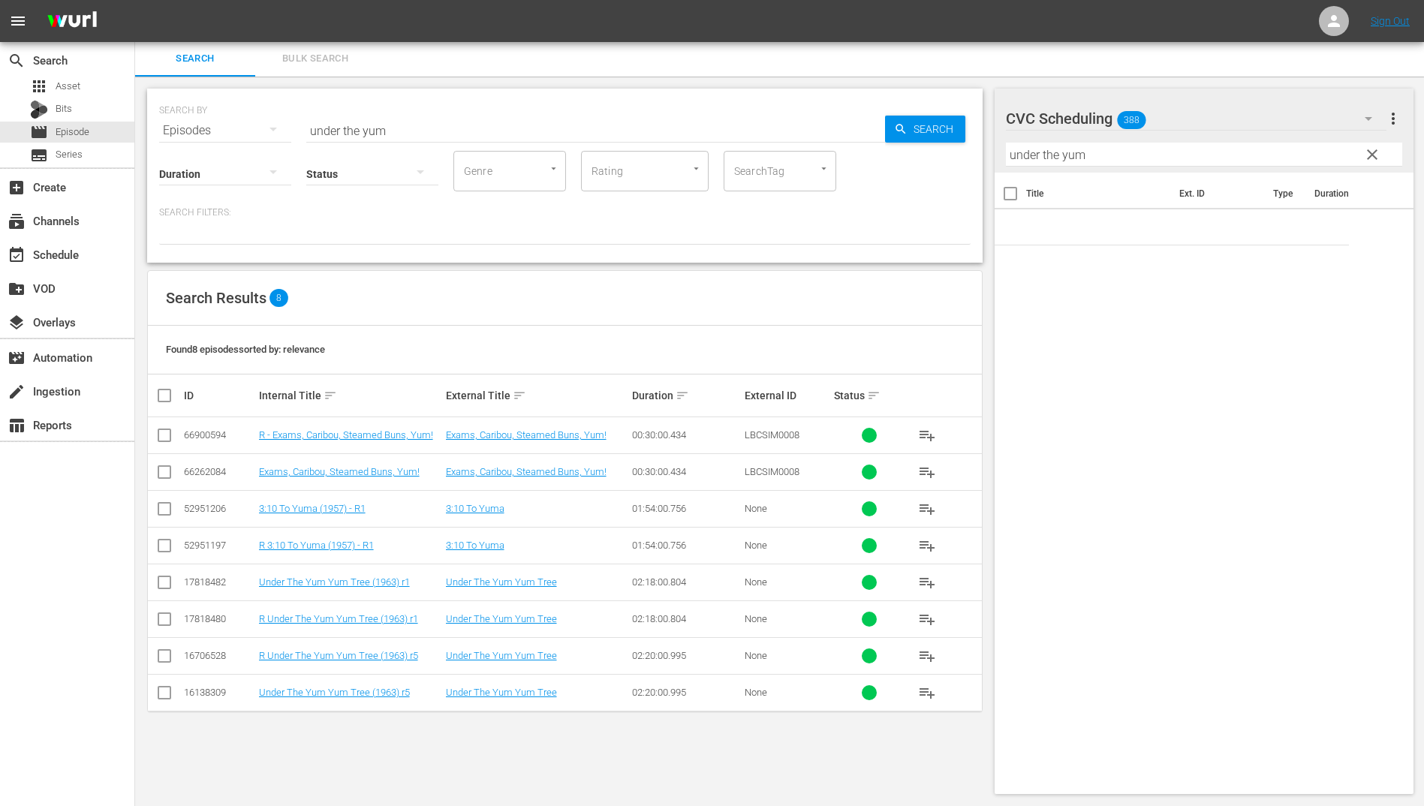
click at [1158, 137] on div "Filter by Title under the yum" at bounding box center [1204, 155] width 397 height 36
click at [1159, 149] on input "under the yum" at bounding box center [1204, 155] width 397 height 24
click at [1160, 149] on input "under the yum" at bounding box center [1204, 155] width 397 height 24
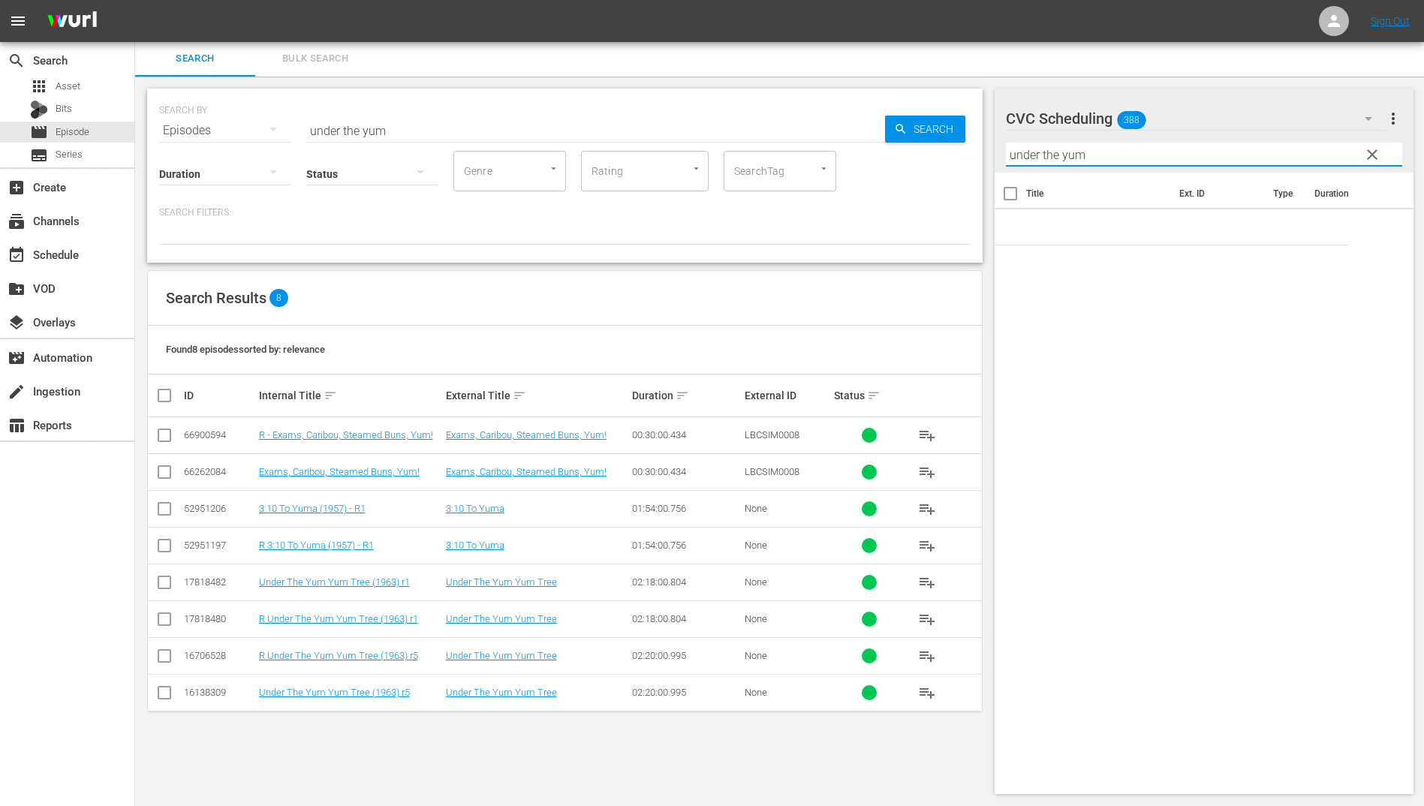
click at [1160, 149] on input "under the yum" at bounding box center [1204, 155] width 397 height 24
click at [1374, 149] on span "clear" at bounding box center [1372, 155] width 18 height 18
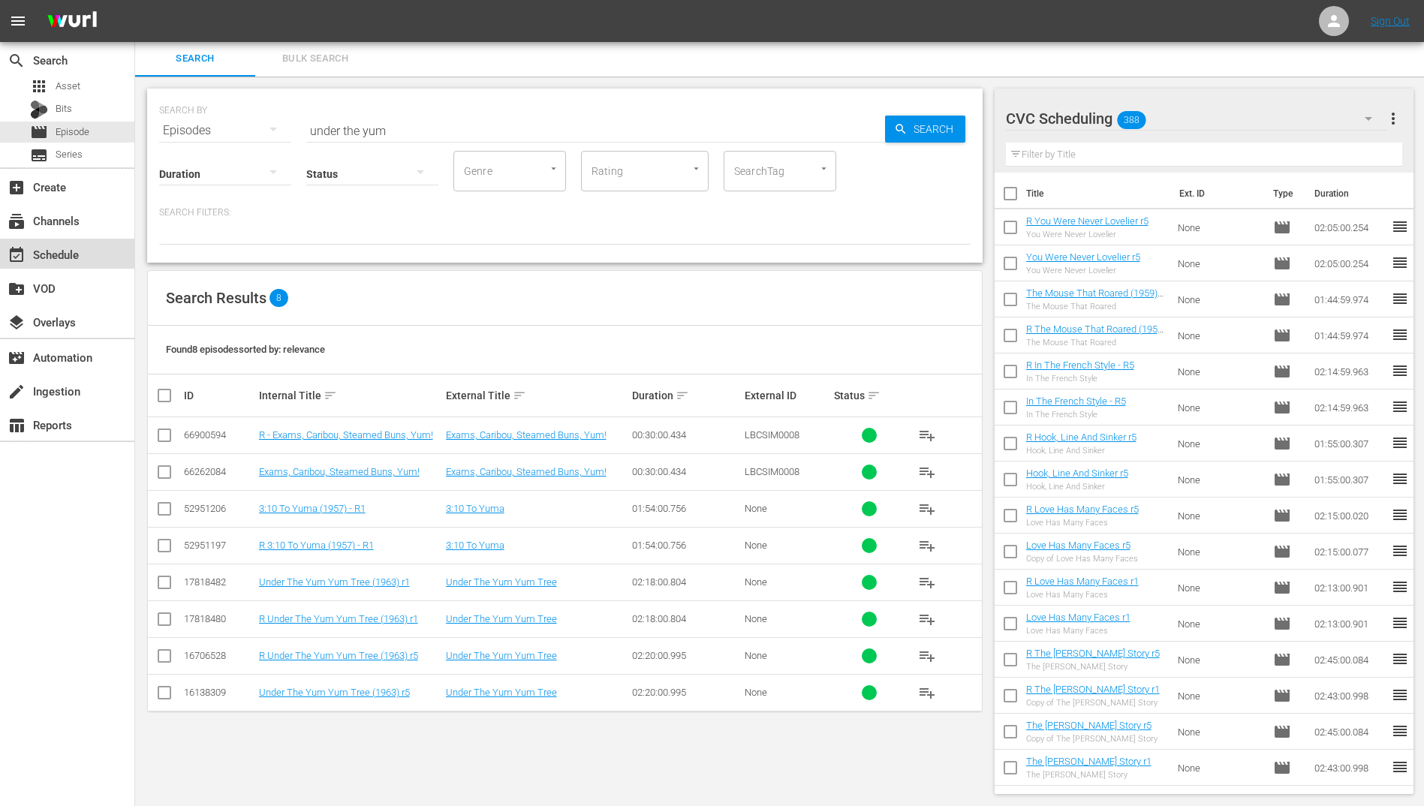
click at [86, 259] on div "event_available Schedule" at bounding box center [67, 254] width 134 height 30
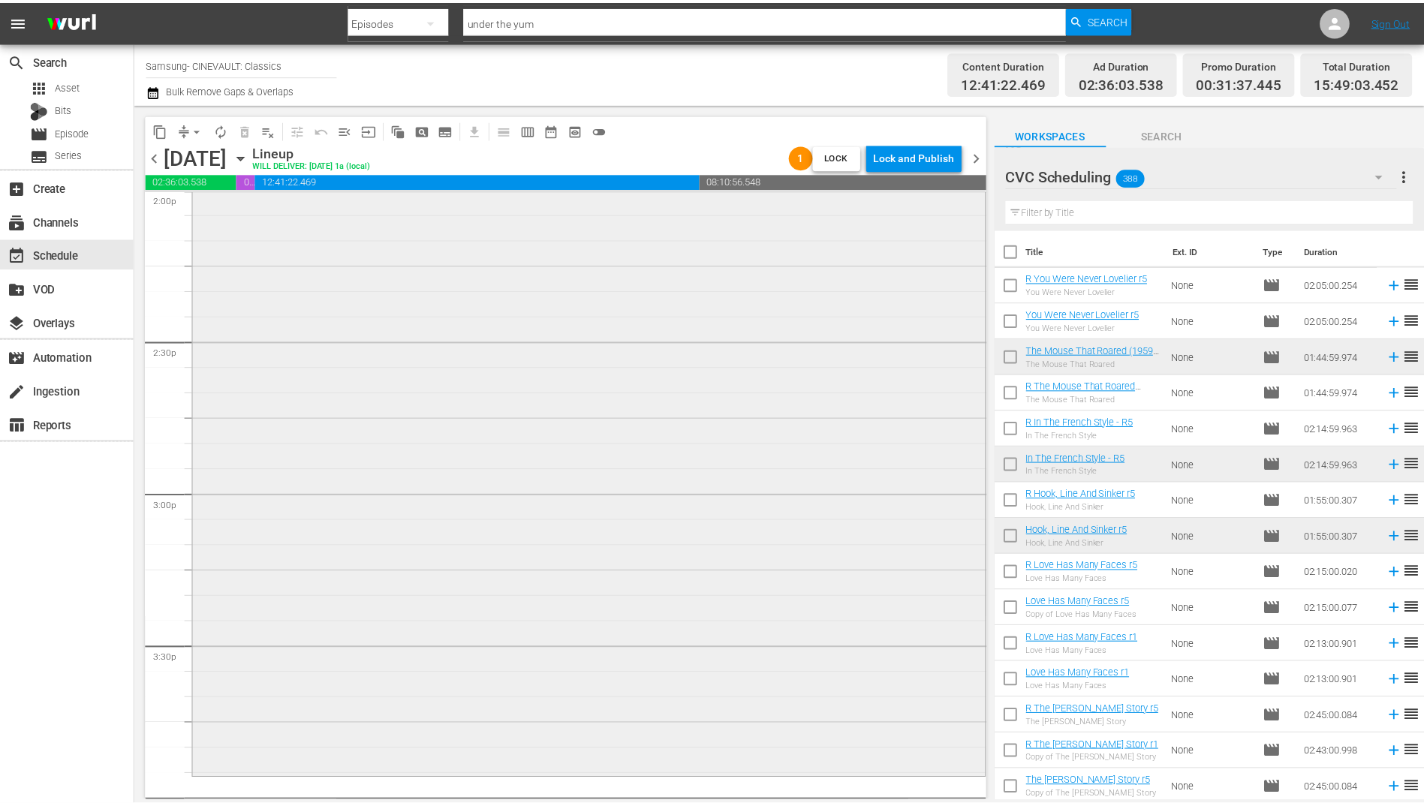
scroll to position [4579, 0]
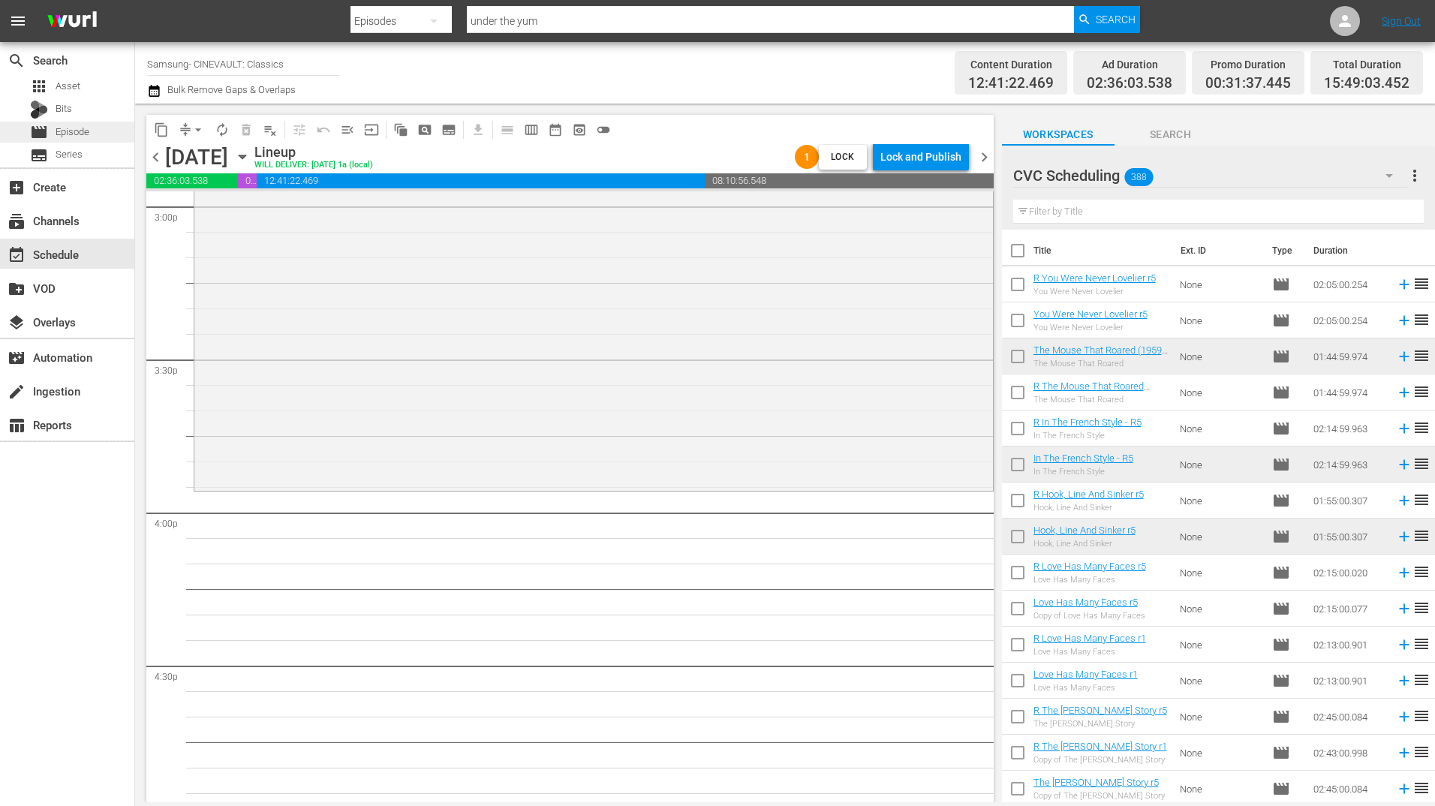
click at [54, 126] on div "movie Episode" at bounding box center [59, 132] width 59 height 21
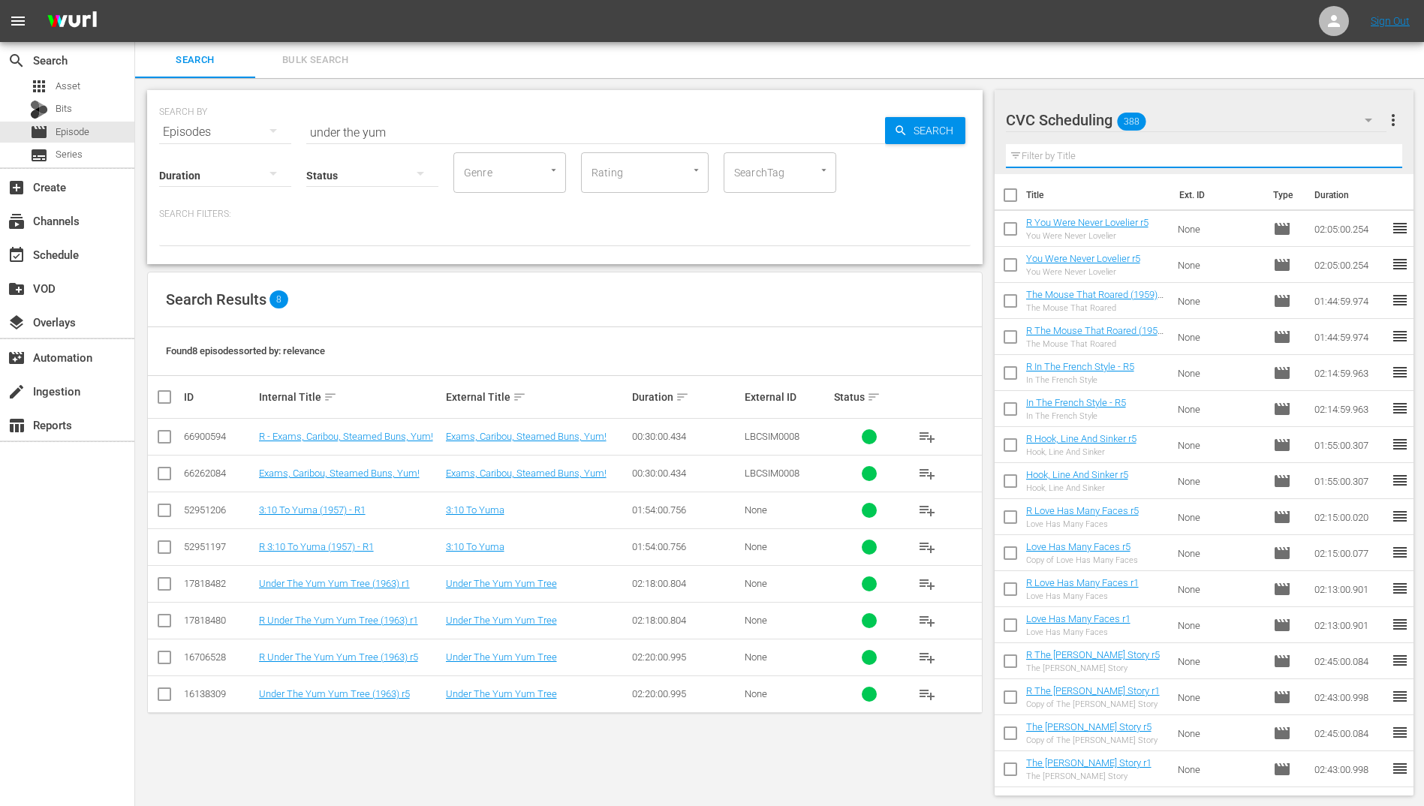
click at [1084, 161] on input "text" at bounding box center [1204, 156] width 397 height 24
click at [164, 695] on input "checkbox" at bounding box center [164, 697] width 18 height 18
checkbox input "true"
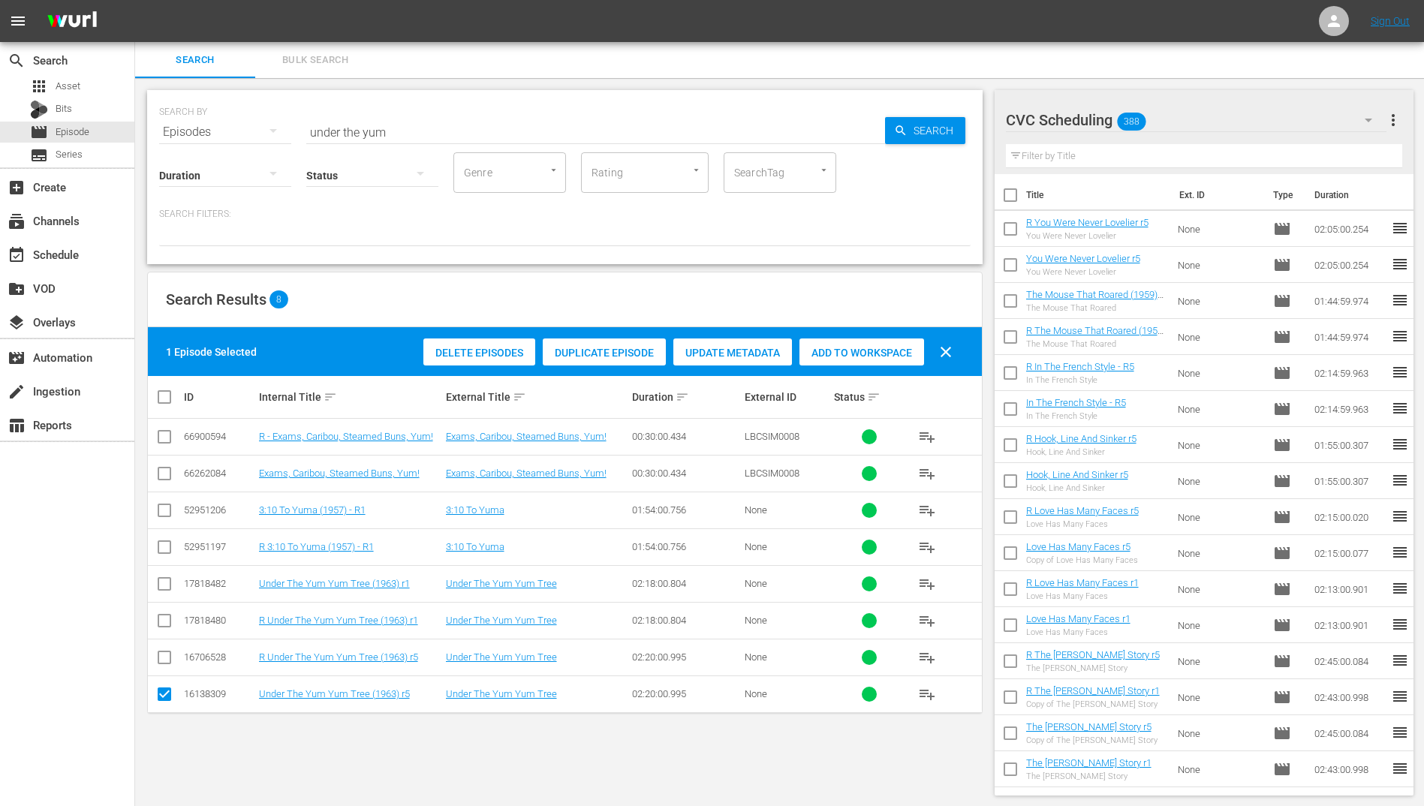
click at [168, 664] on input "checkbox" at bounding box center [164, 661] width 18 height 18
click at [880, 363] on div "Add to Workspace" at bounding box center [861, 353] width 125 height 29
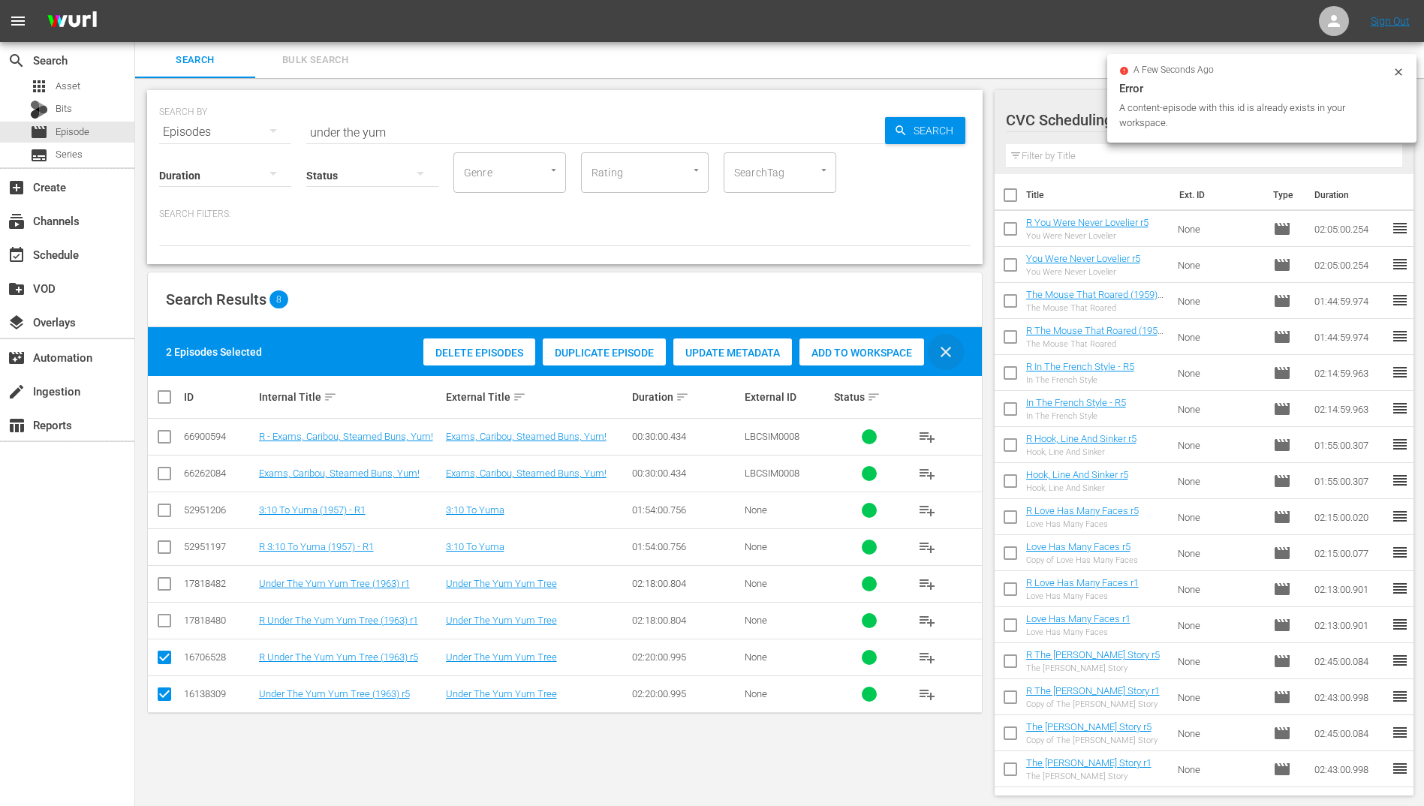
click at [941, 358] on span "clear" at bounding box center [946, 352] width 18 height 18
checkbox input "false"
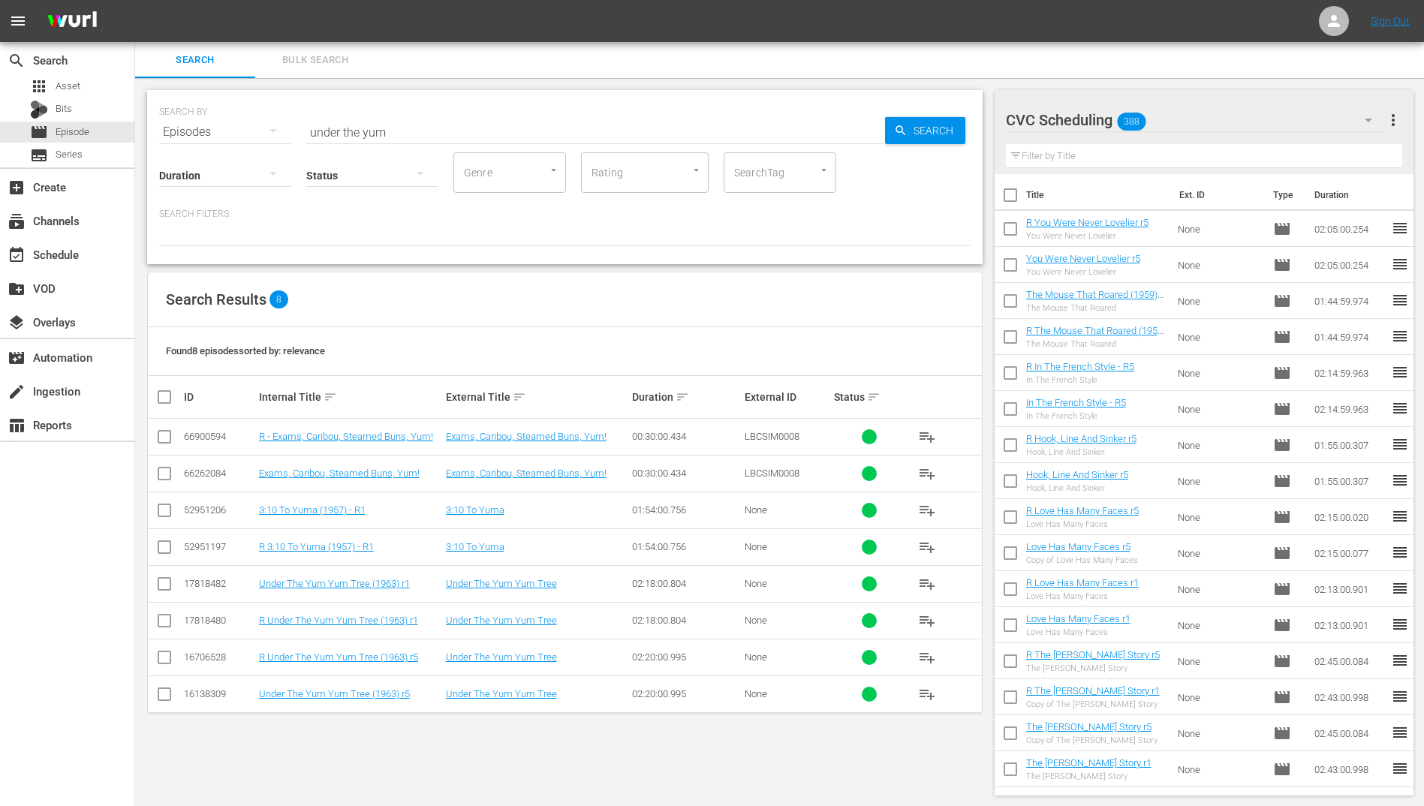
click at [492, 135] on input "under the yum" at bounding box center [595, 132] width 579 height 36
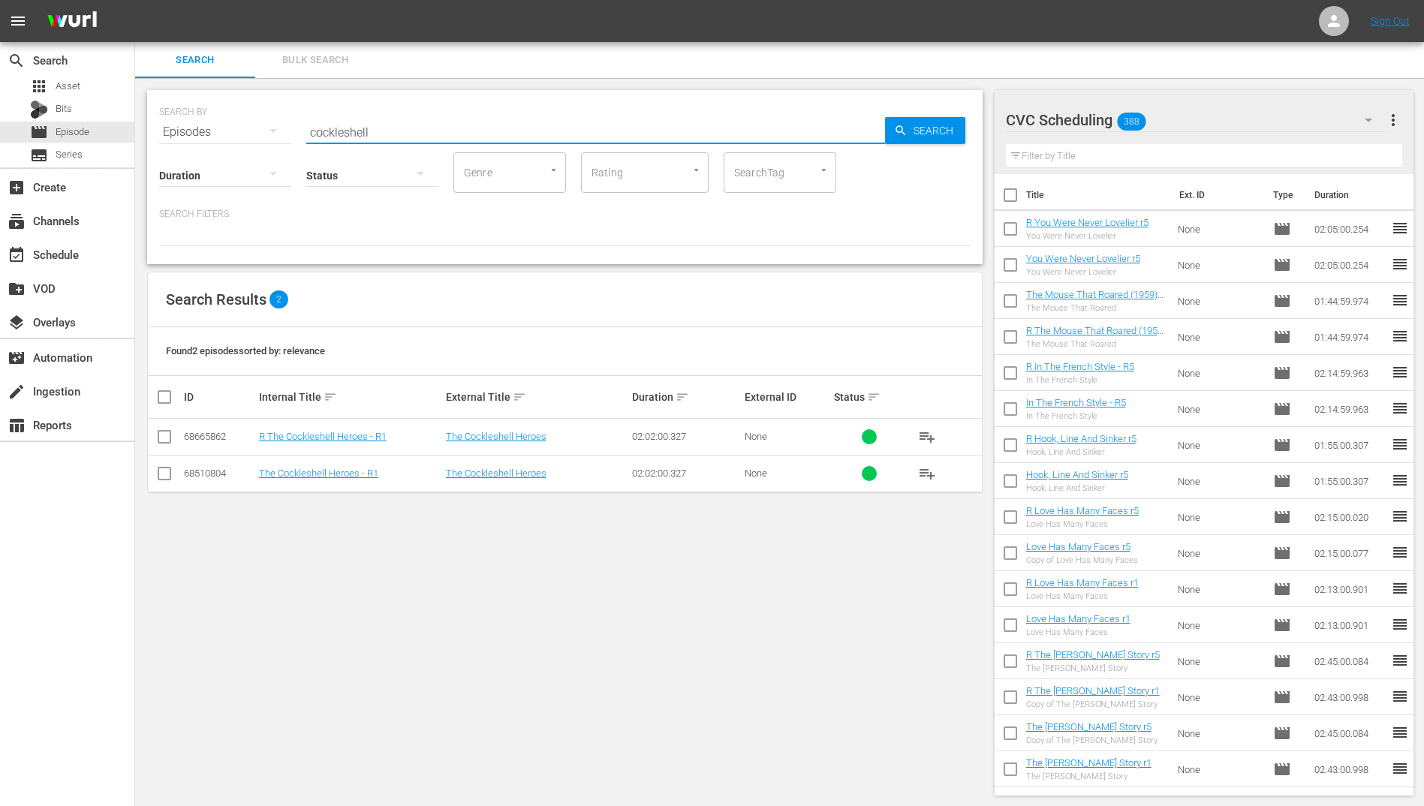
type input "cockleshell"
click at [167, 474] on input "checkbox" at bounding box center [164, 477] width 18 height 18
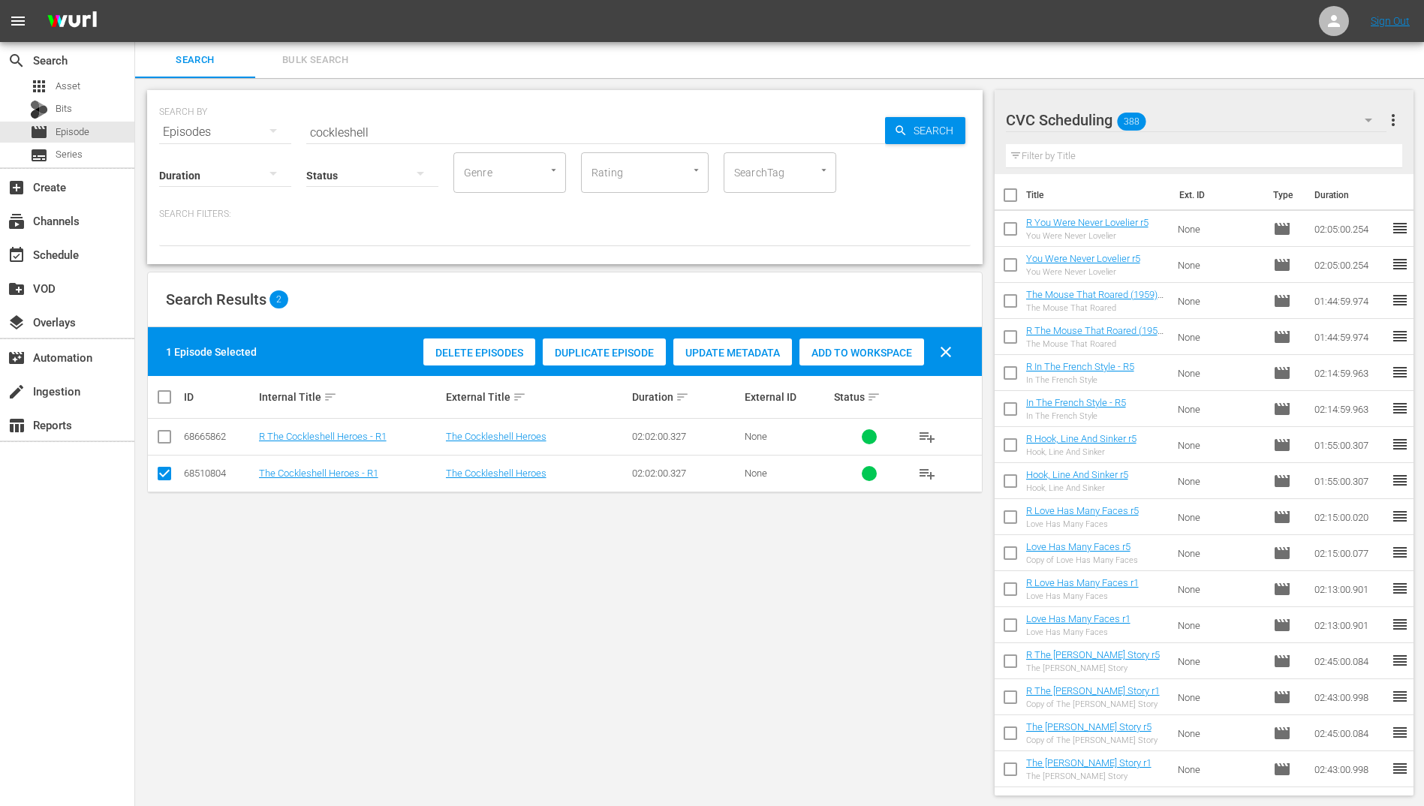
click at [625, 360] on div "Duplicate Episode" at bounding box center [604, 353] width 123 height 29
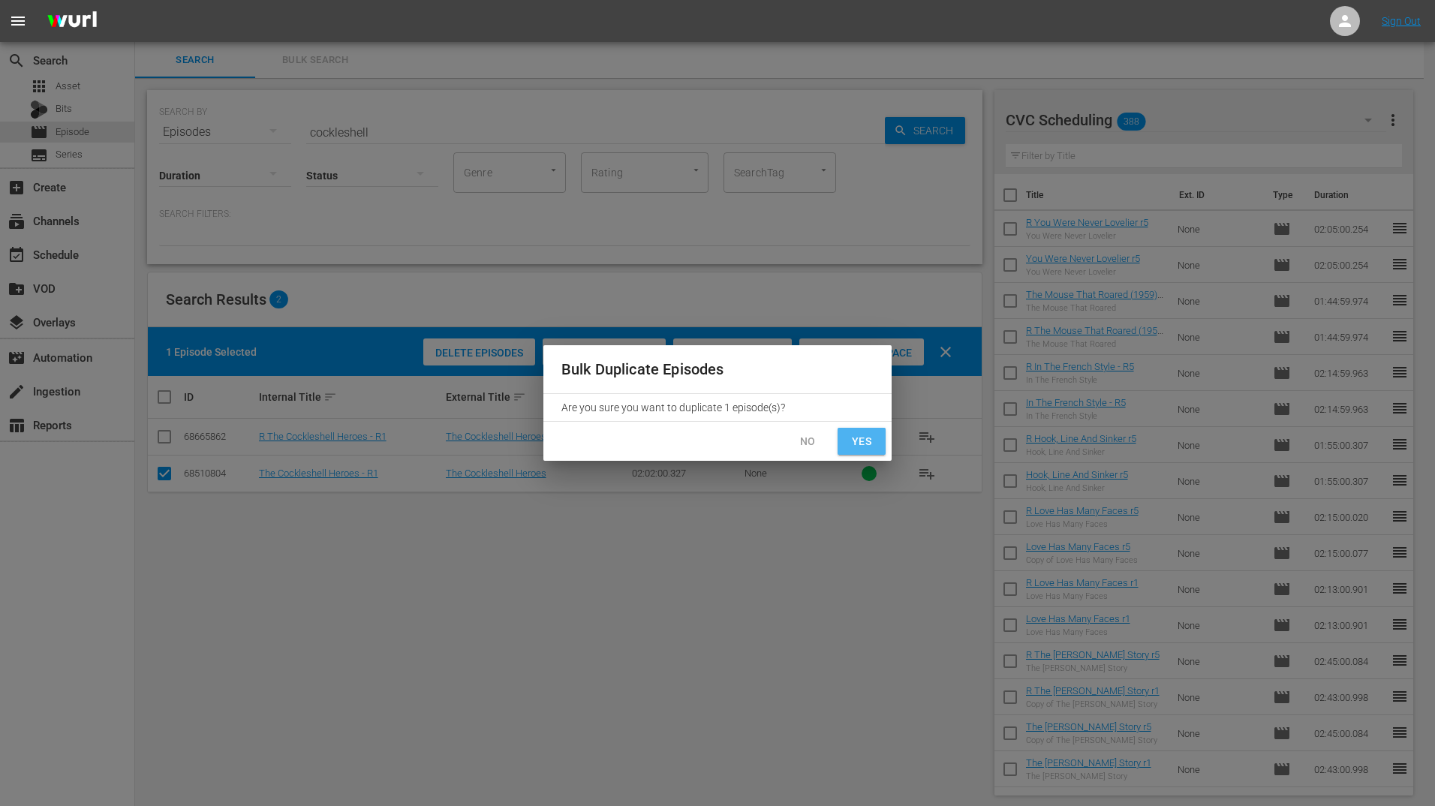
click at [877, 441] on button "Yes" at bounding box center [862, 442] width 48 height 28
checkbox input "false"
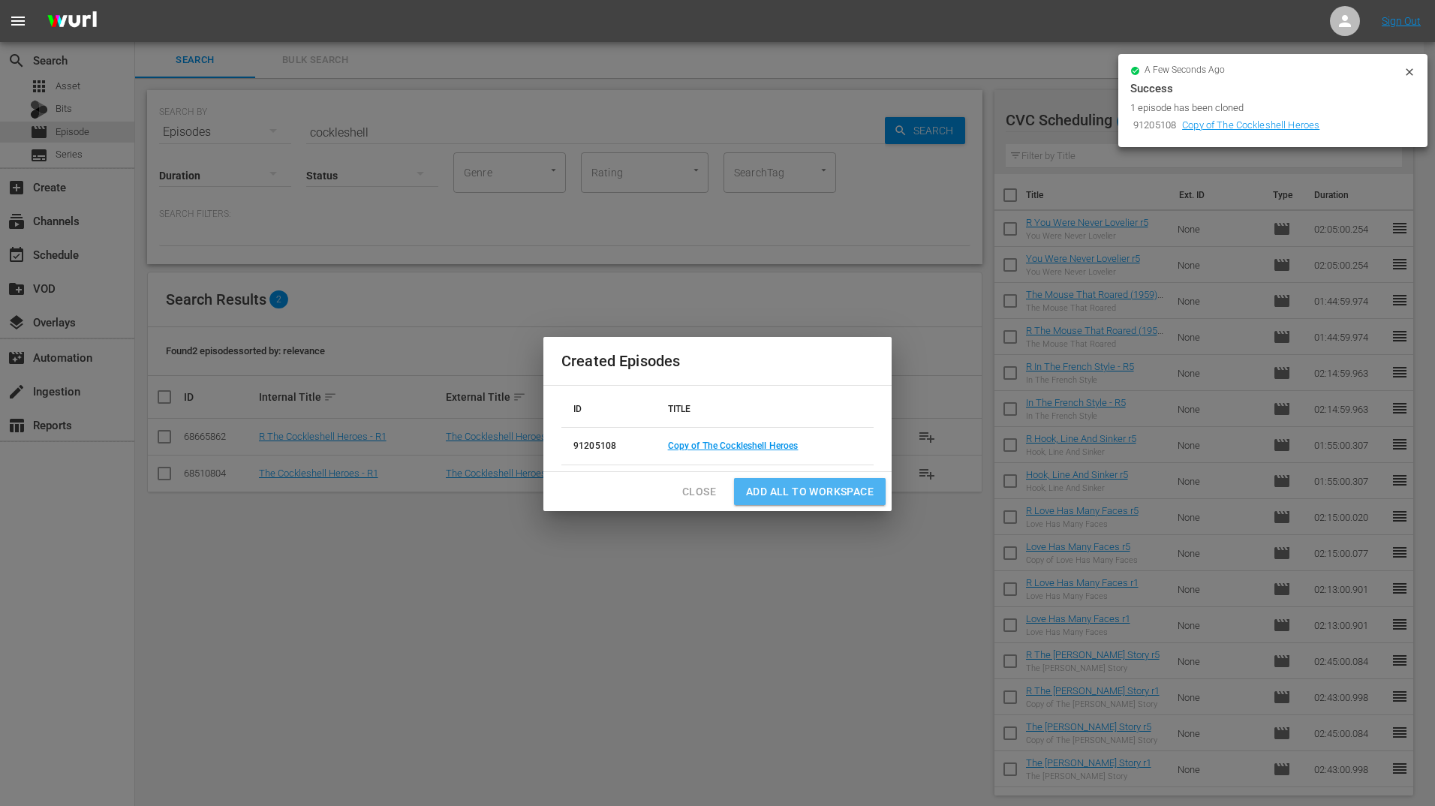
click at [820, 489] on span "Add all to Workspace" at bounding box center [810, 492] width 128 height 19
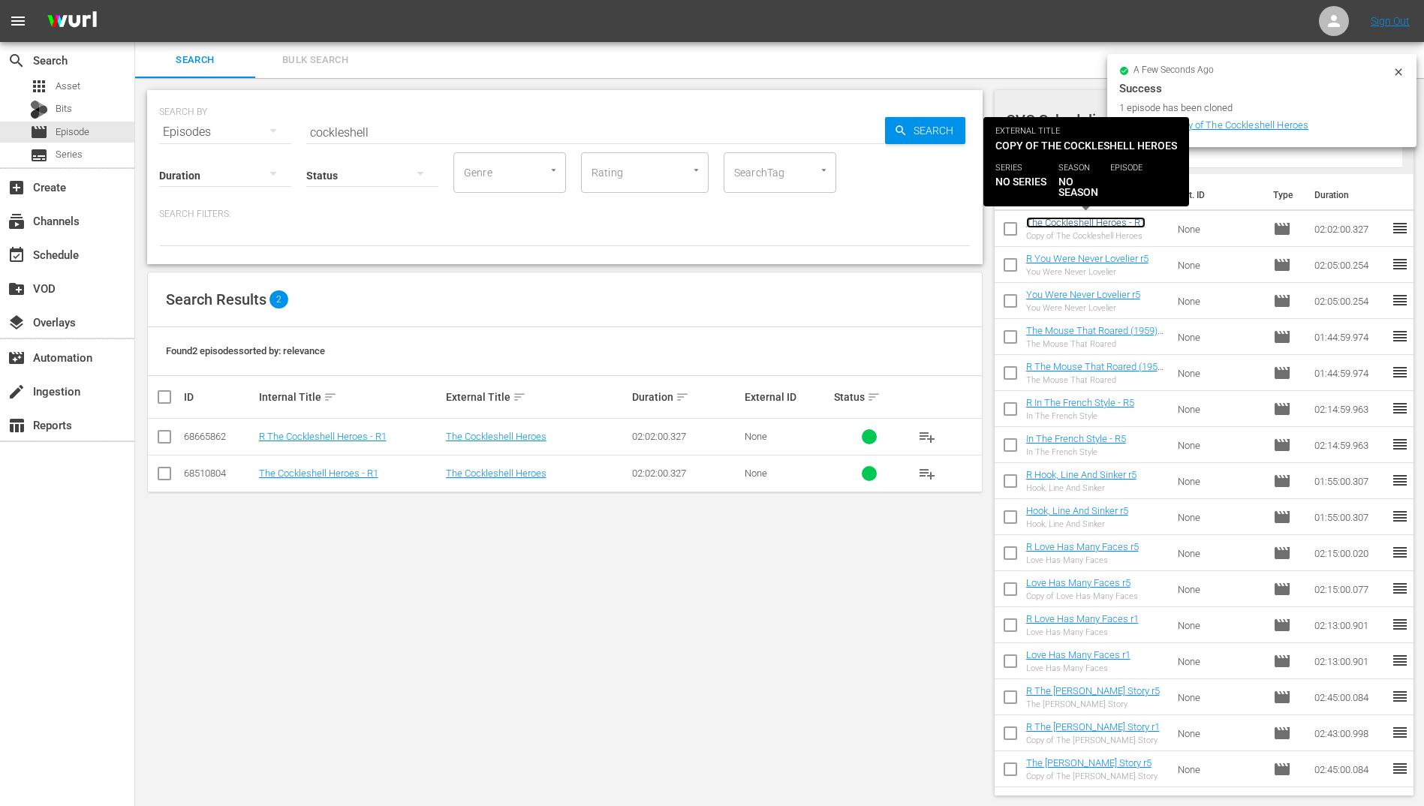
click at [1061, 222] on link "The Cockleshell Heroes - R1" at bounding box center [1085, 222] width 119 height 11
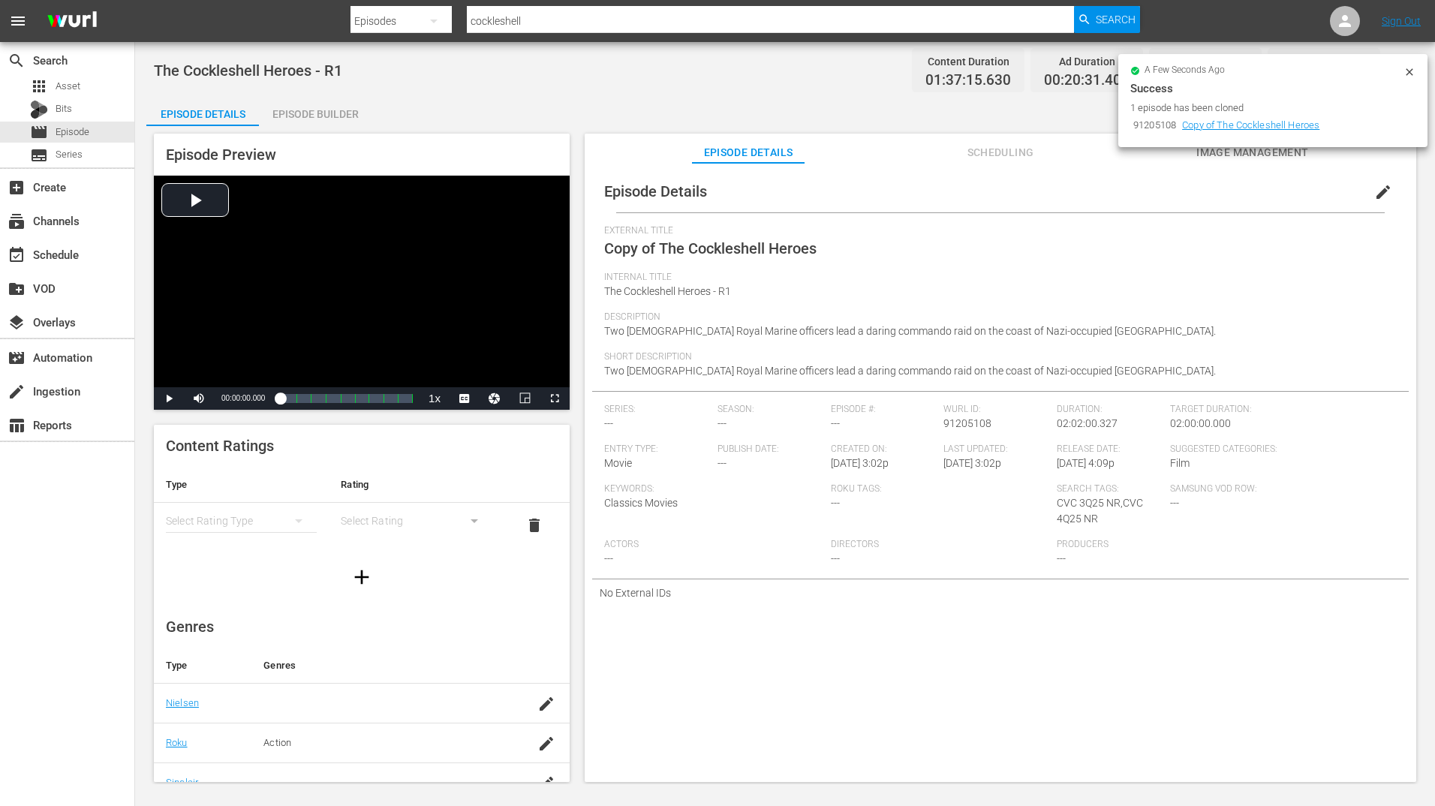
click at [660, 248] on span "Copy of The Cockleshell Heroes" at bounding box center [710, 248] width 212 height 18
click at [655, 253] on span "Copy of The Cockleshell Heroes" at bounding box center [710, 248] width 212 height 18
click at [664, 249] on span "Copy of The Cockleshell Heroes" at bounding box center [710, 248] width 212 height 18
click at [661, 247] on span "Copy of The Cockleshell Heroes" at bounding box center [710, 248] width 212 height 18
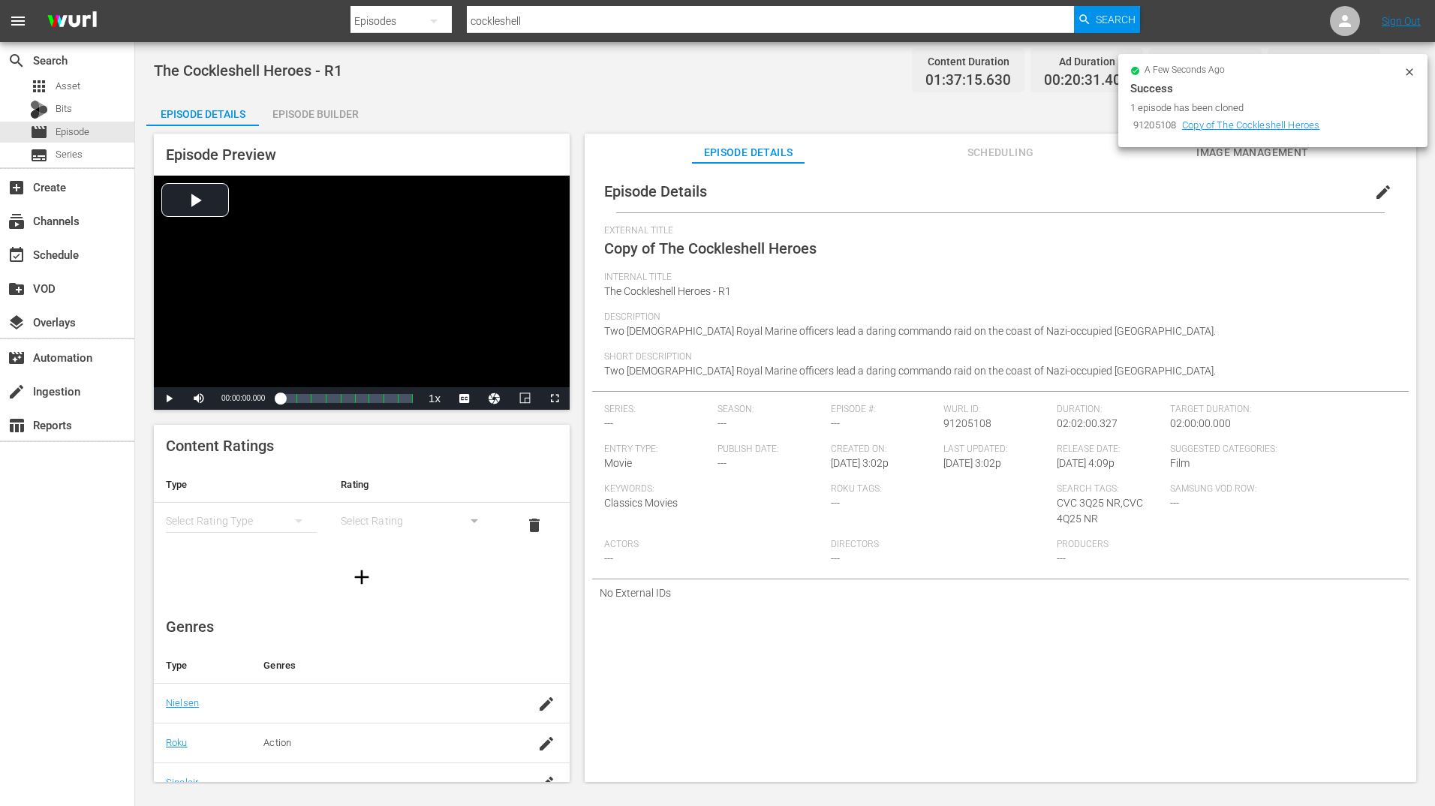
click at [774, 279] on span "Internal Title" at bounding box center [996, 278] width 785 height 12
click at [1374, 193] on span "edit" at bounding box center [1383, 192] width 18 height 18
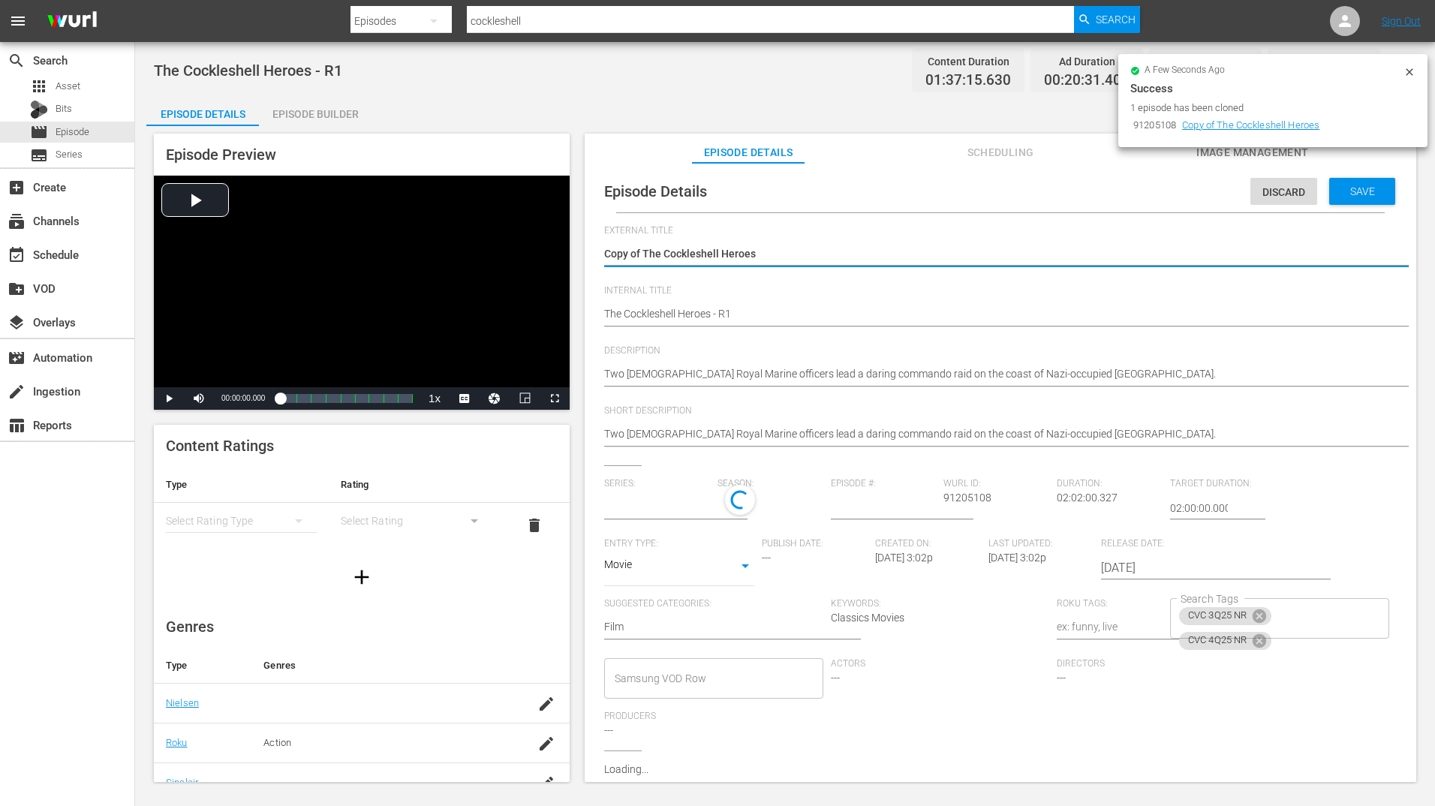
click at [643, 250] on textarea "Copy of The Cockleshell Heroes" at bounding box center [996, 255] width 785 height 18
type input "No Series"
type textarea "Copy ofThe Cockleshell Heroes"
type textarea "Copy oThe Cockleshell Heroes"
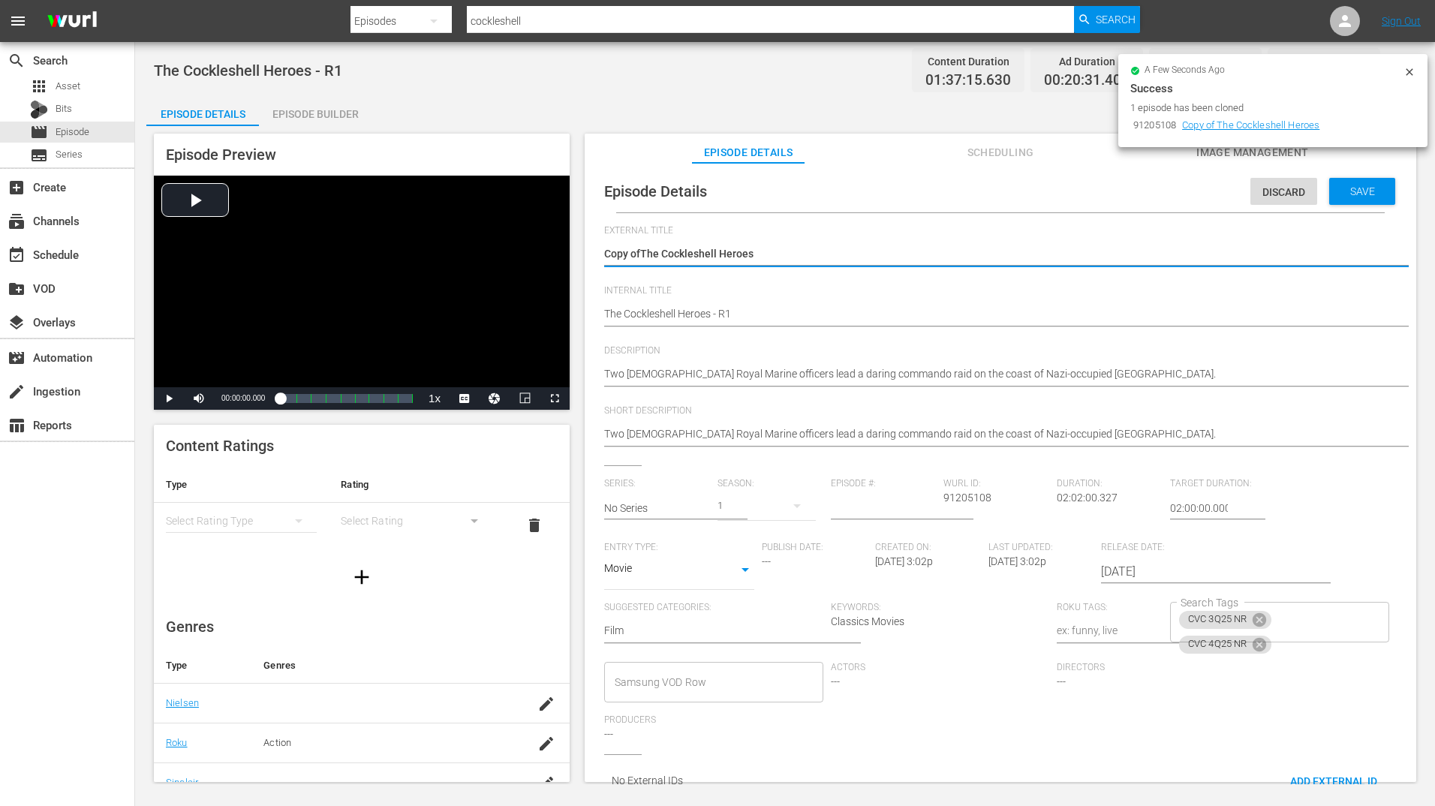
type textarea "Copy oThe Cockleshell Heroes"
type textarea "Copy The Cockleshell Heroes"
type textarea "CopyThe Cockleshell Heroes"
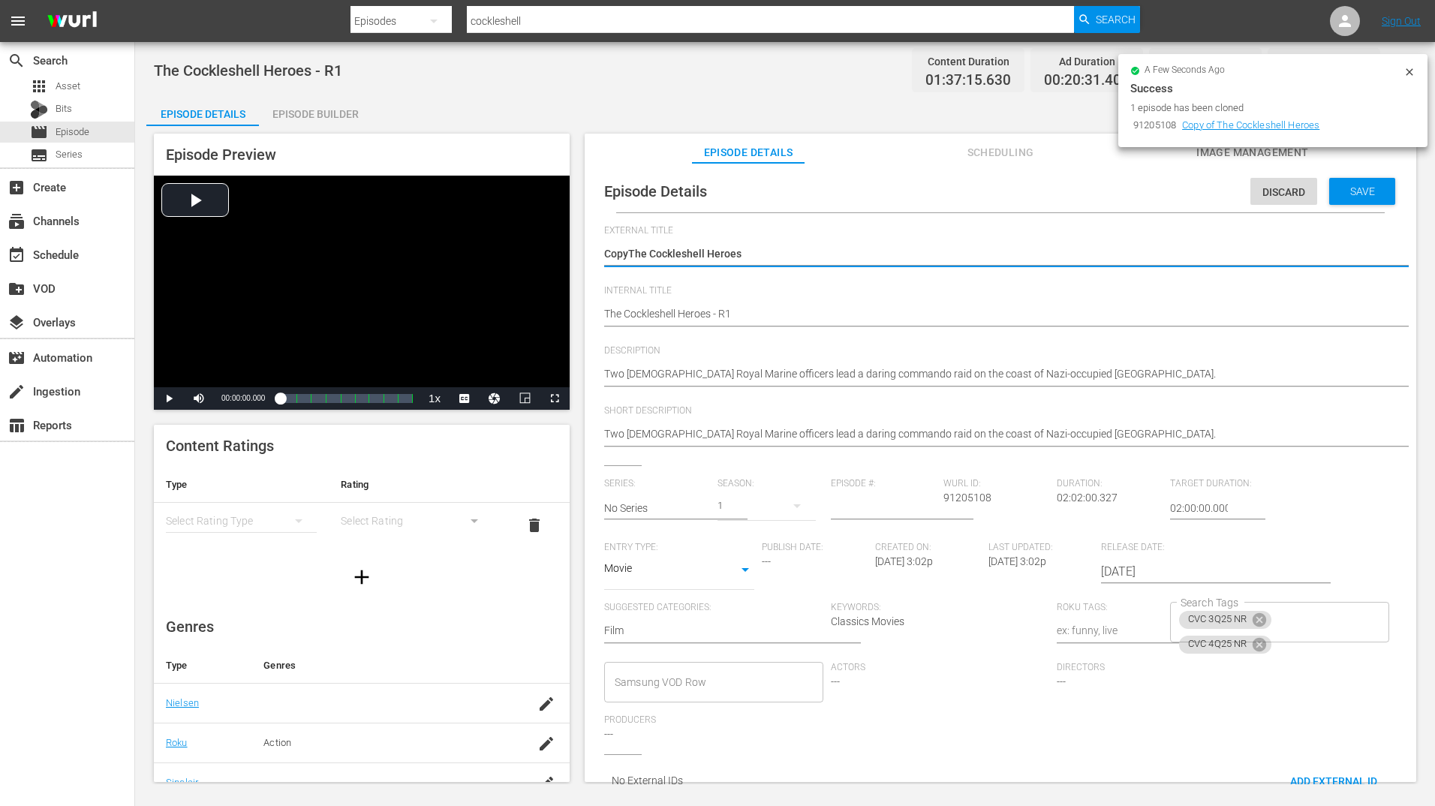
type textarea "CopThe Cockleshell Heroes"
type textarea "CoThe Cockleshell Heroes"
type textarea "CThe Cockleshell Heroes"
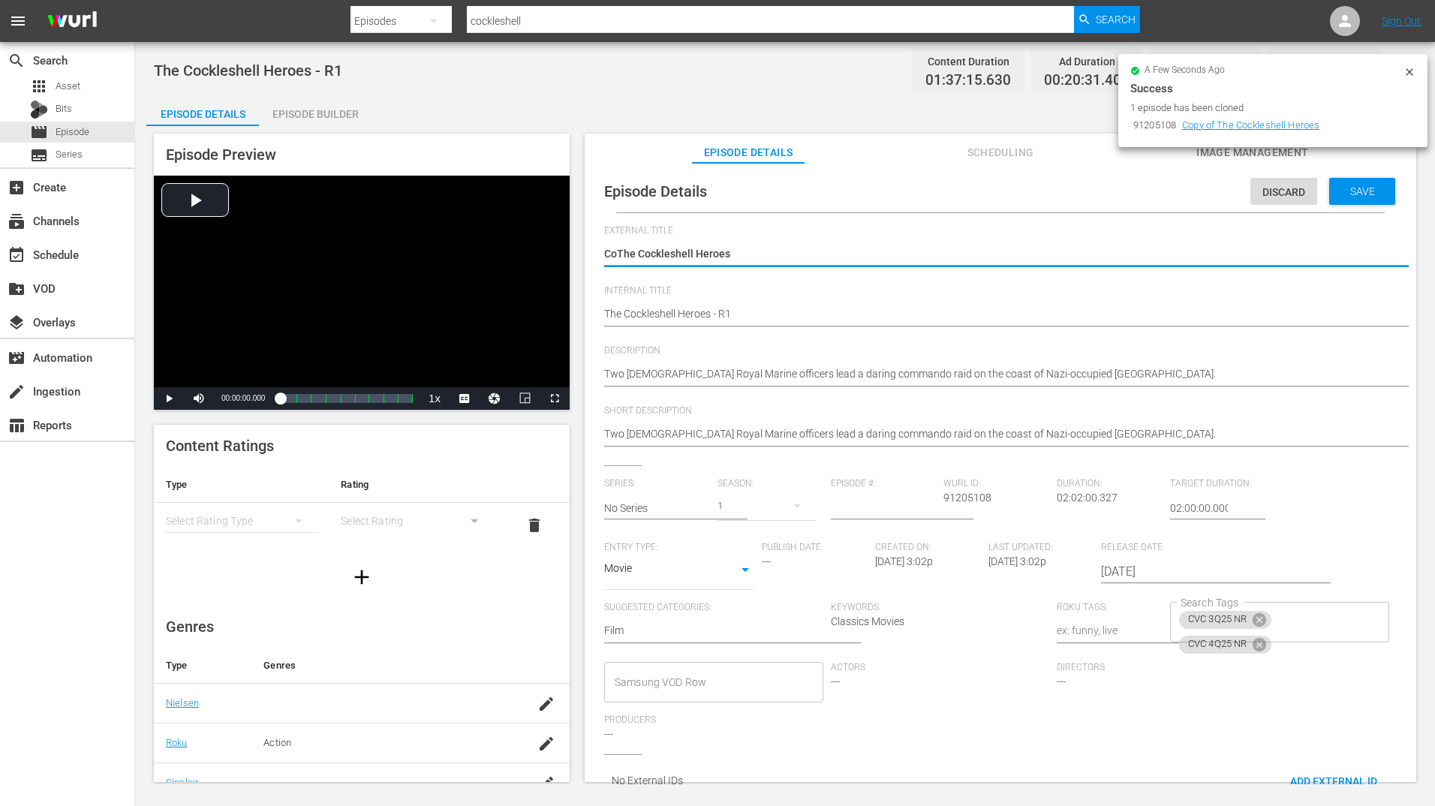
type textarea "CThe Cockleshell Heroes"
type textarea "The Cockleshell Heroes"
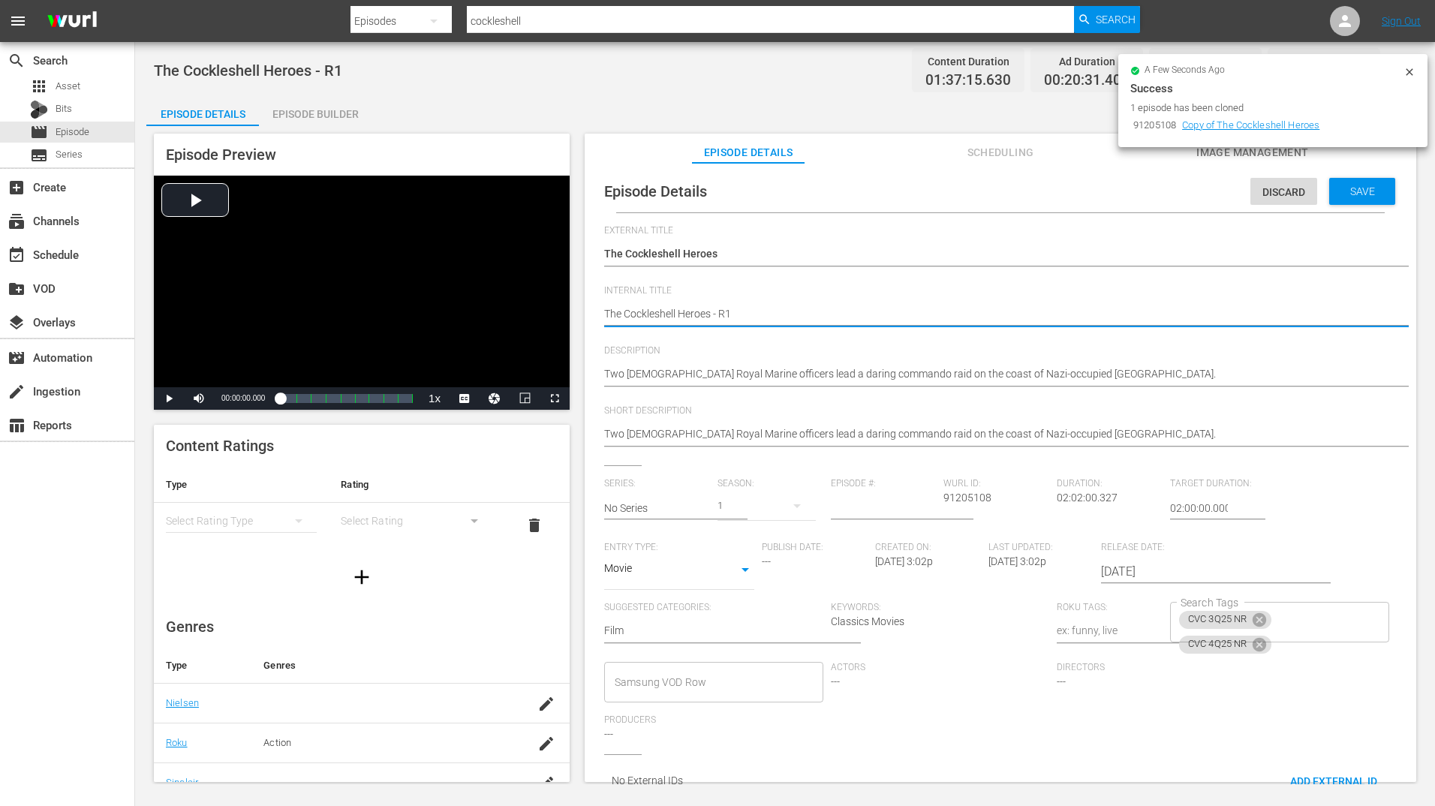
type textarea "The Cockleshell Heroes - R"
type textarea "The Cockleshell Heroes - R5"
click at [1335, 200] on div "Save" at bounding box center [1362, 191] width 66 height 27
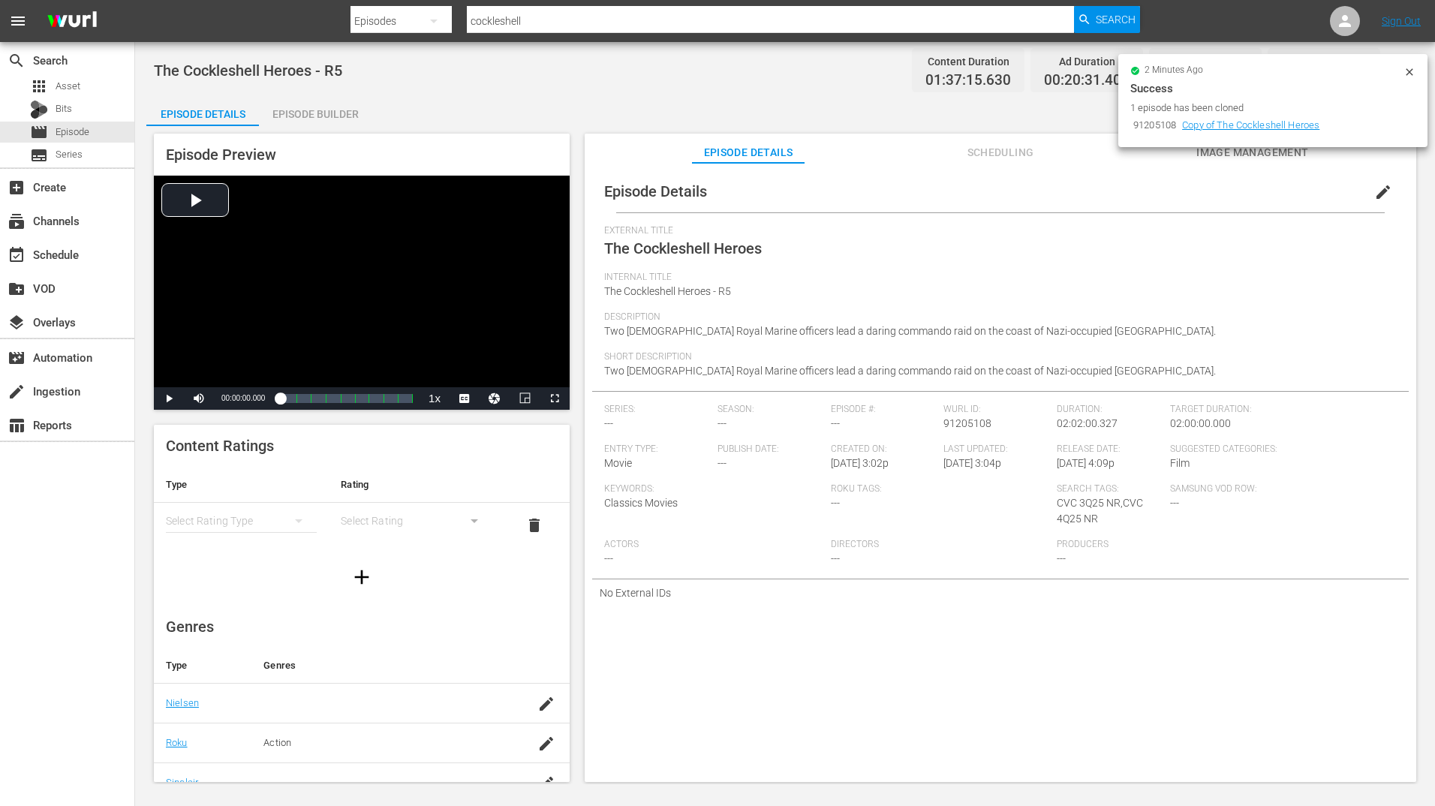
drag, startPoint x: 309, startPoint y: 111, endPoint x: 309, endPoint y: 134, distance: 23.3
click at [309, 111] on div "Episode Builder" at bounding box center [315, 114] width 113 height 36
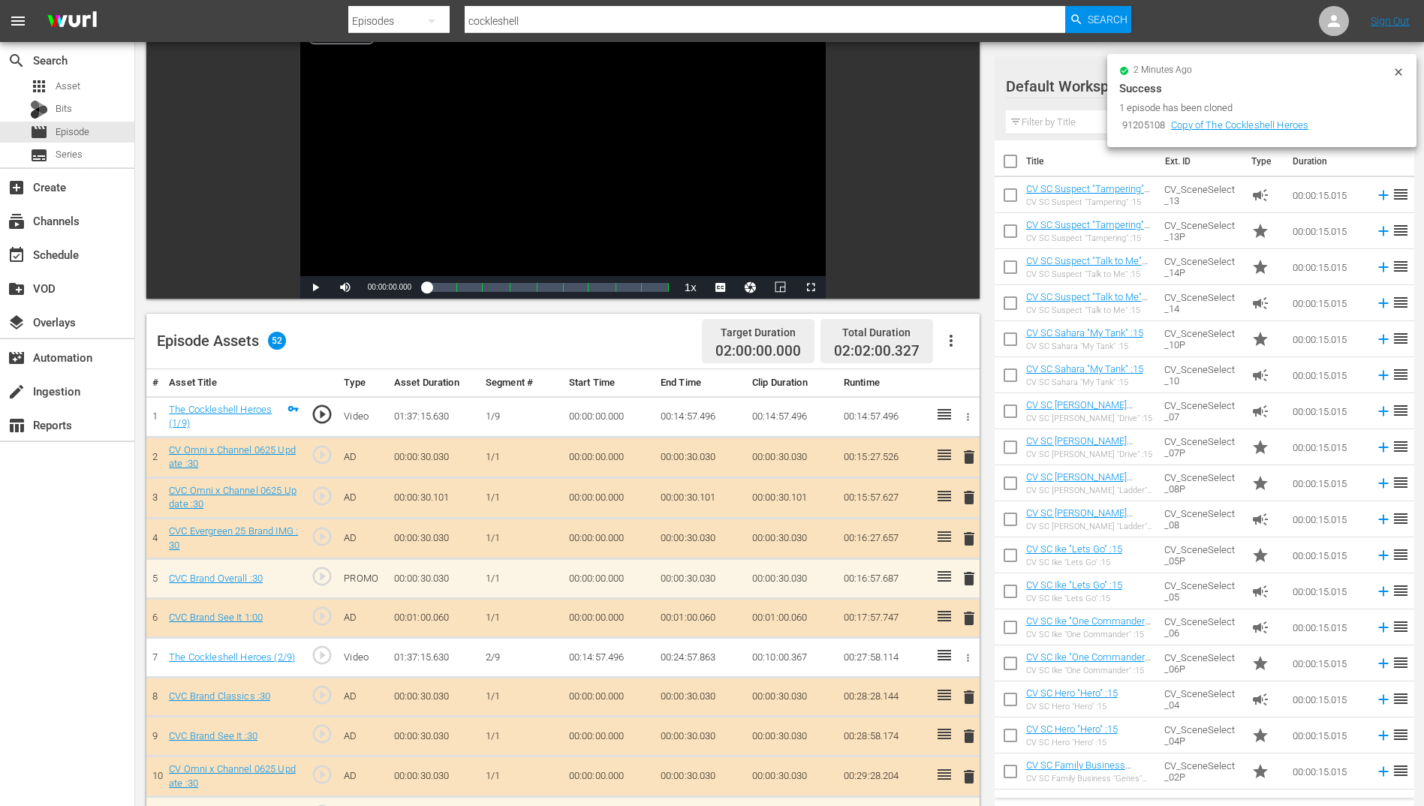
scroll to position [300, 0]
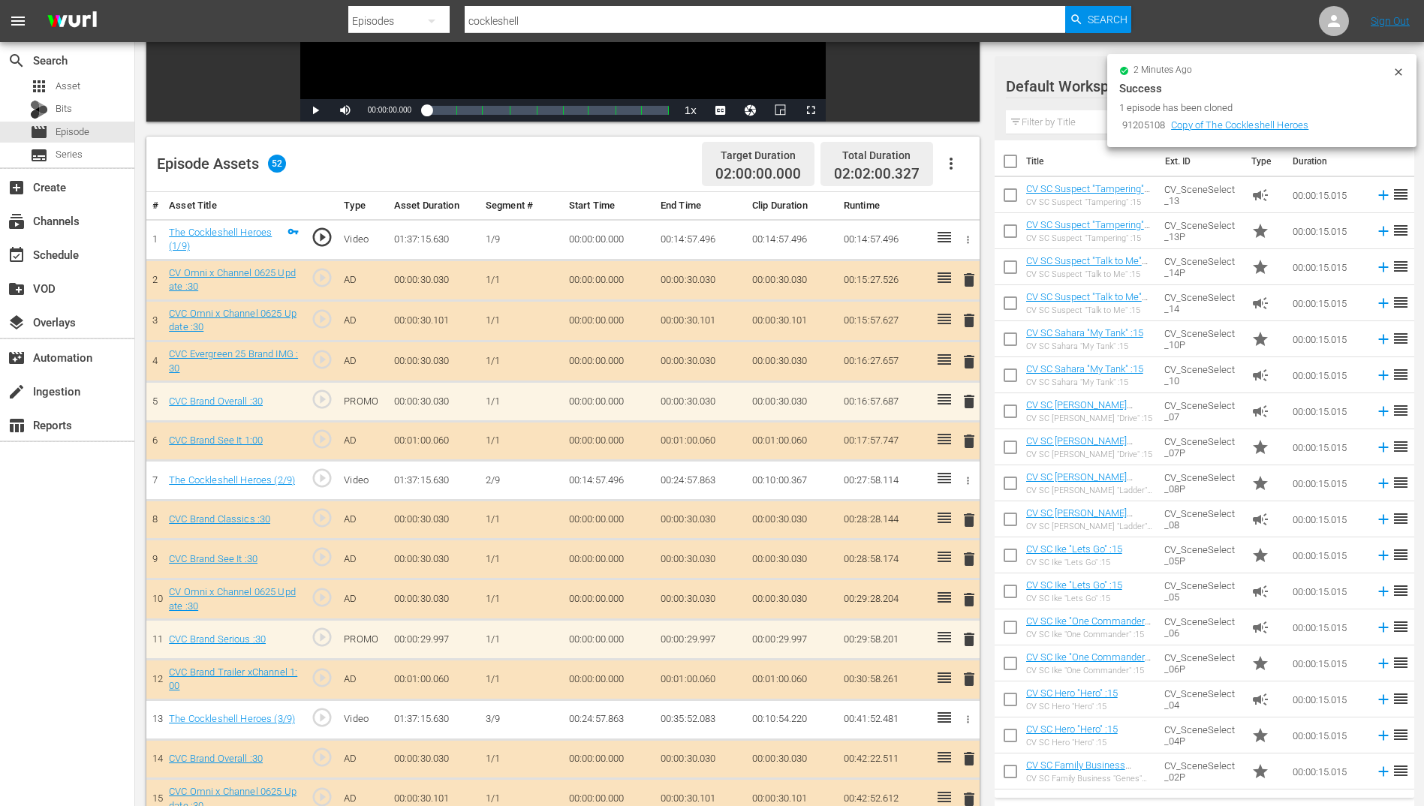
click at [1397, 73] on icon at bounding box center [1398, 72] width 12 height 12
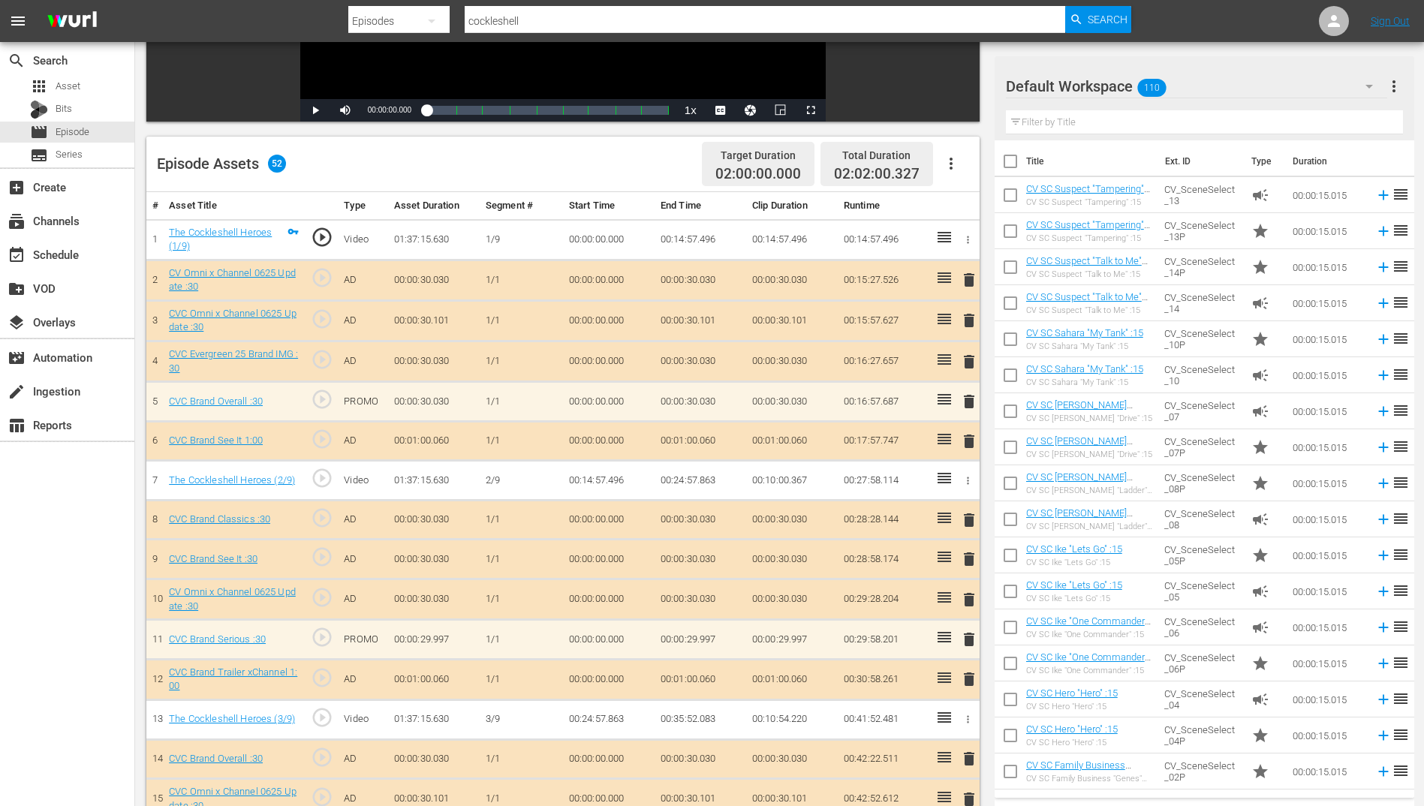
click at [1253, 81] on div "Default Workspace 110" at bounding box center [1196, 86] width 381 height 42
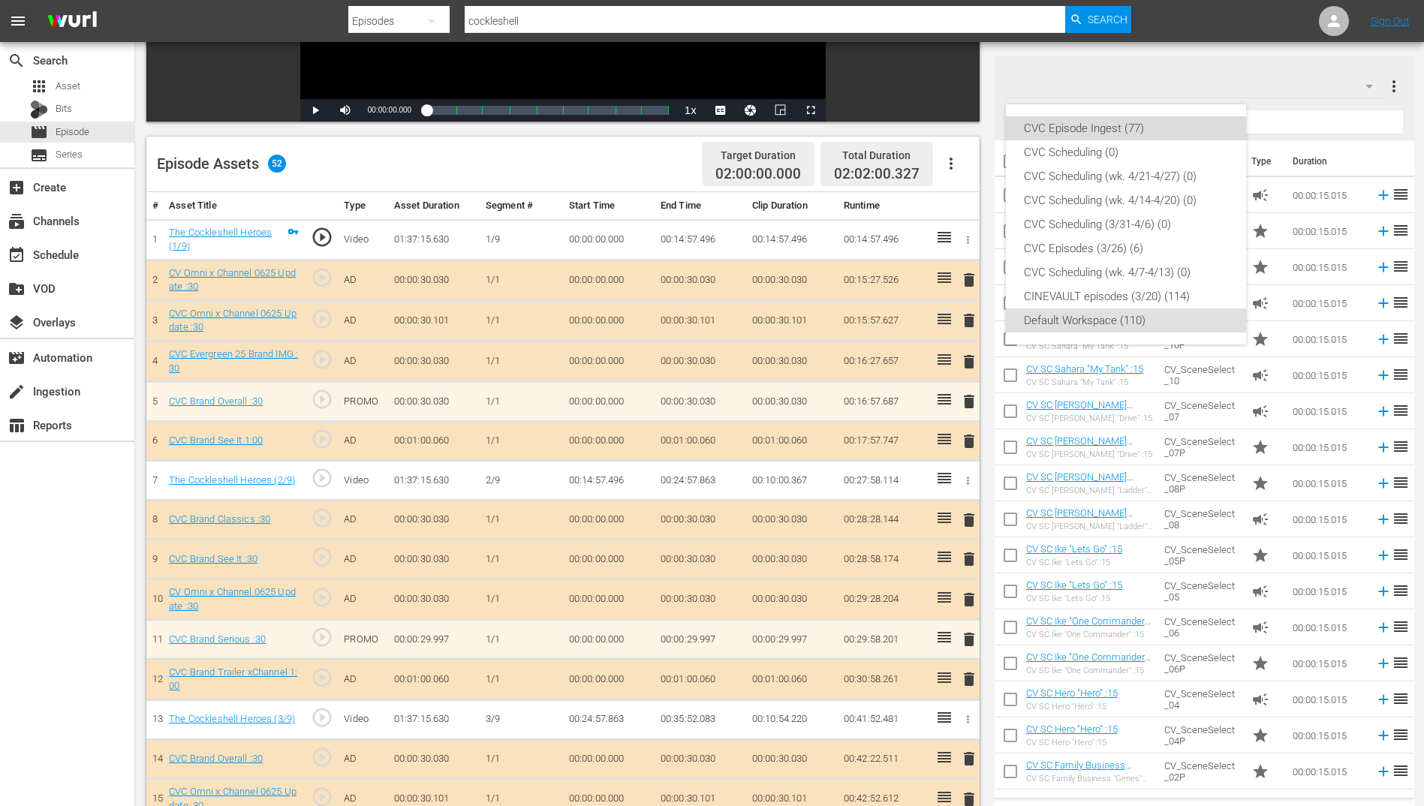
click at [1104, 131] on div "CVC Episode Ingest (77)" at bounding box center [1126, 128] width 204 height 24
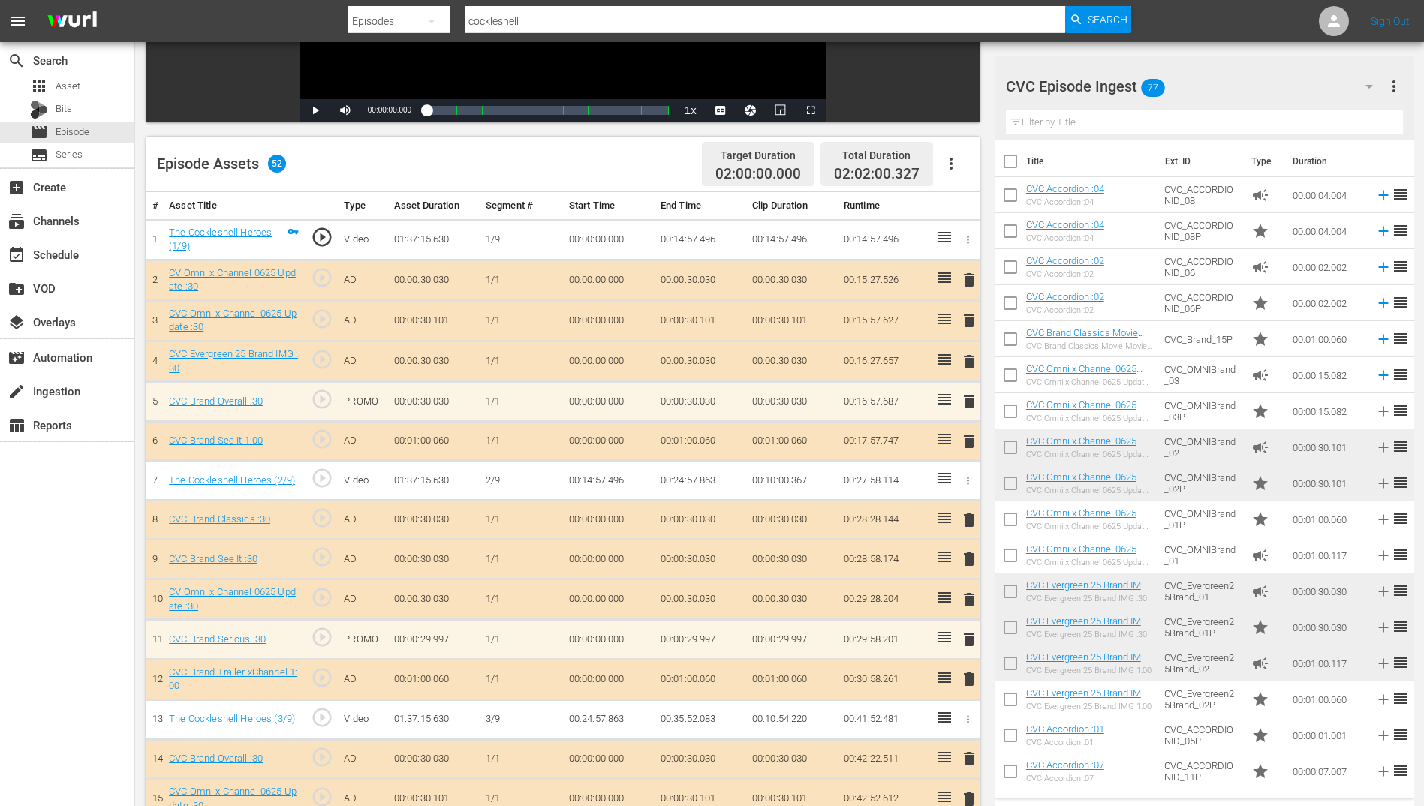
click at [1124, 128] on input "text" at bounding box center [1204, 122] width 397 height 24
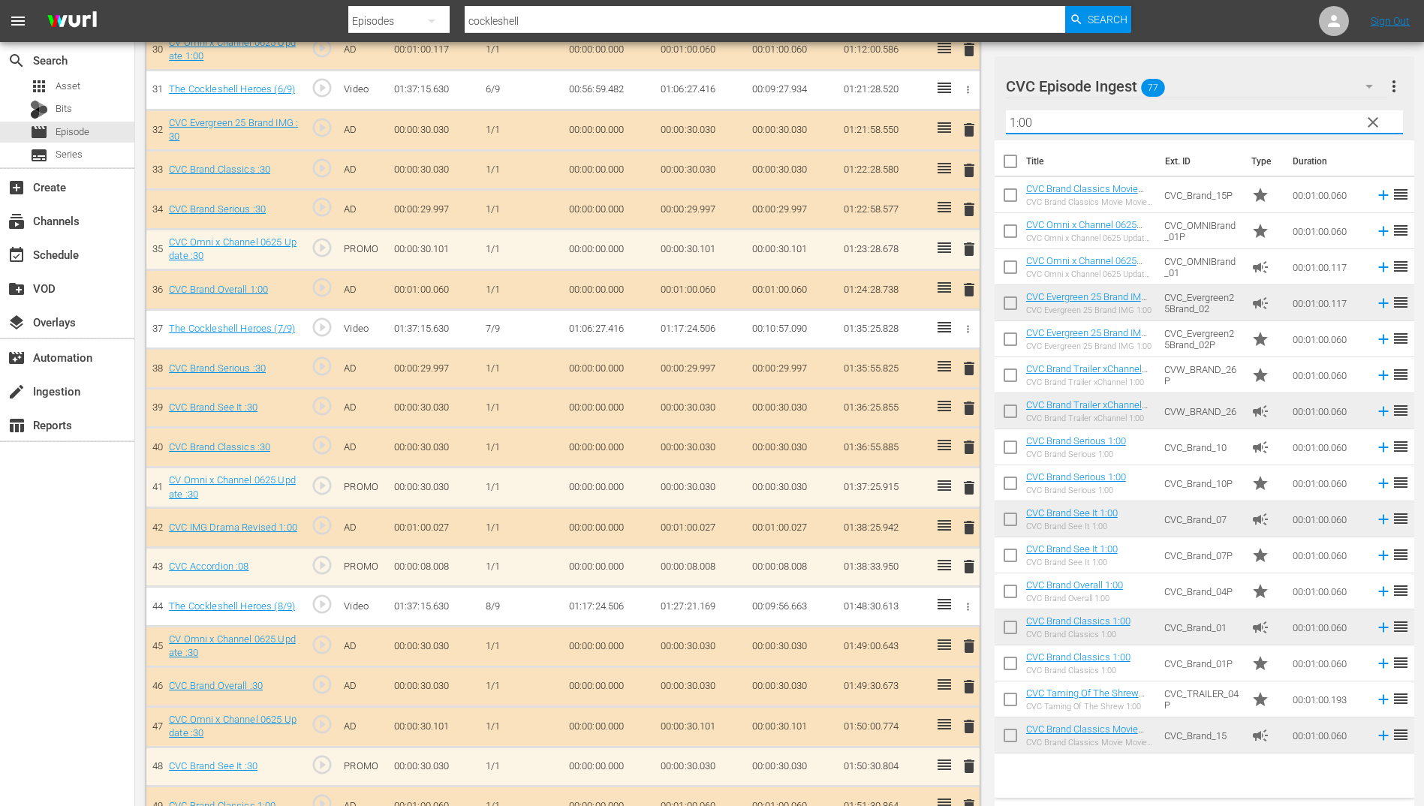
scroll to position [1800, 0]
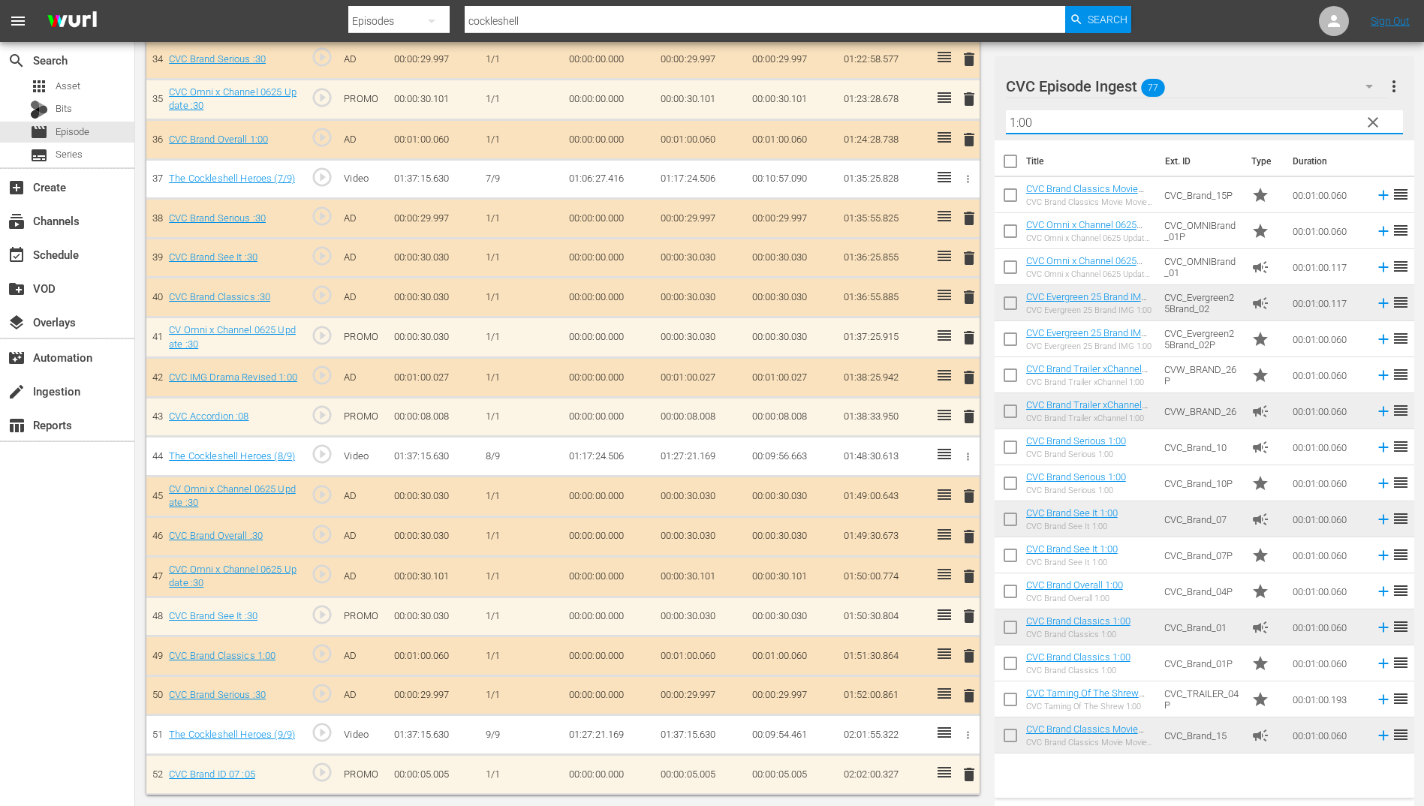
click at [1085, 128] on input "1:00" at bounding box center [1204, 122] width 397 height 24
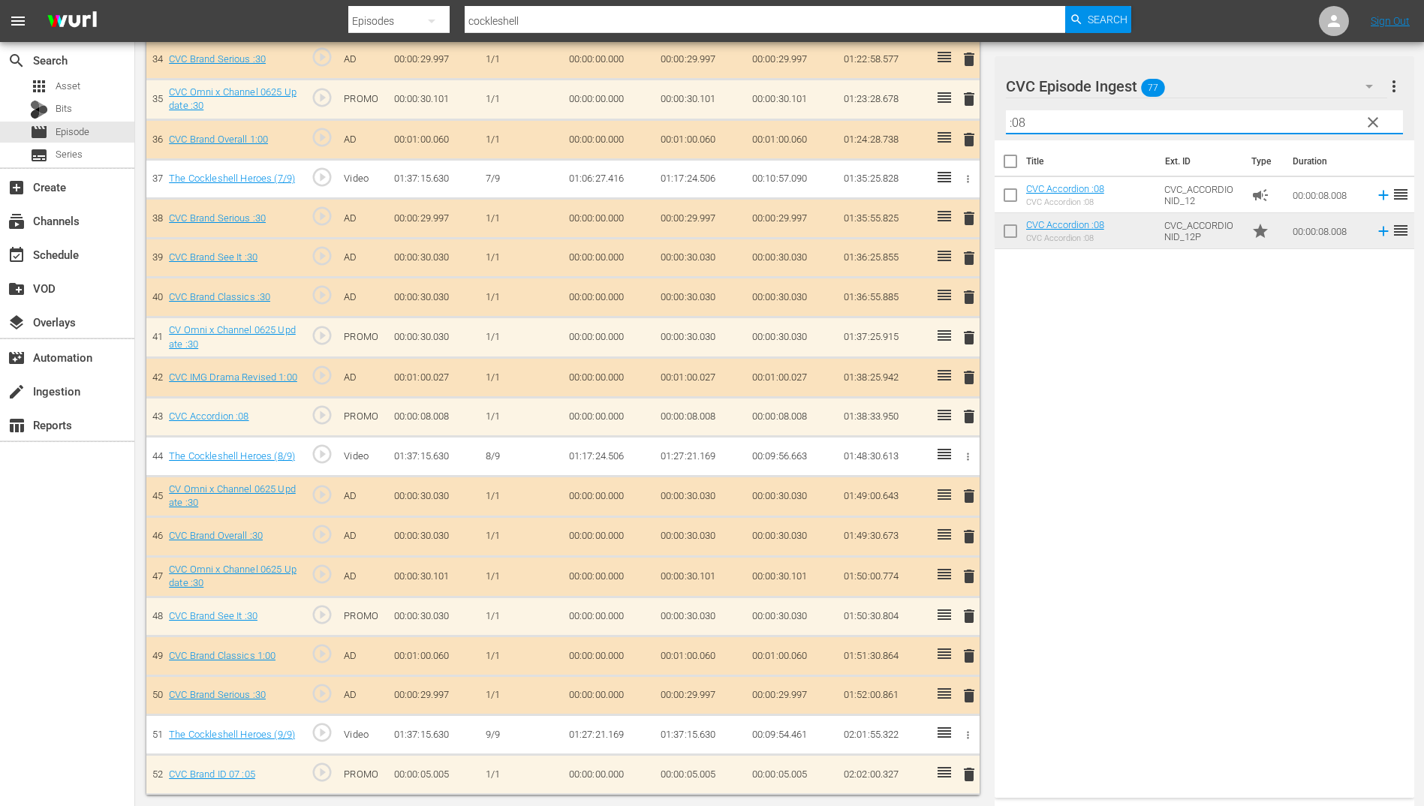
click at [962, 410] on span "delete" at bounding box center [969, 417] width 18 height 18
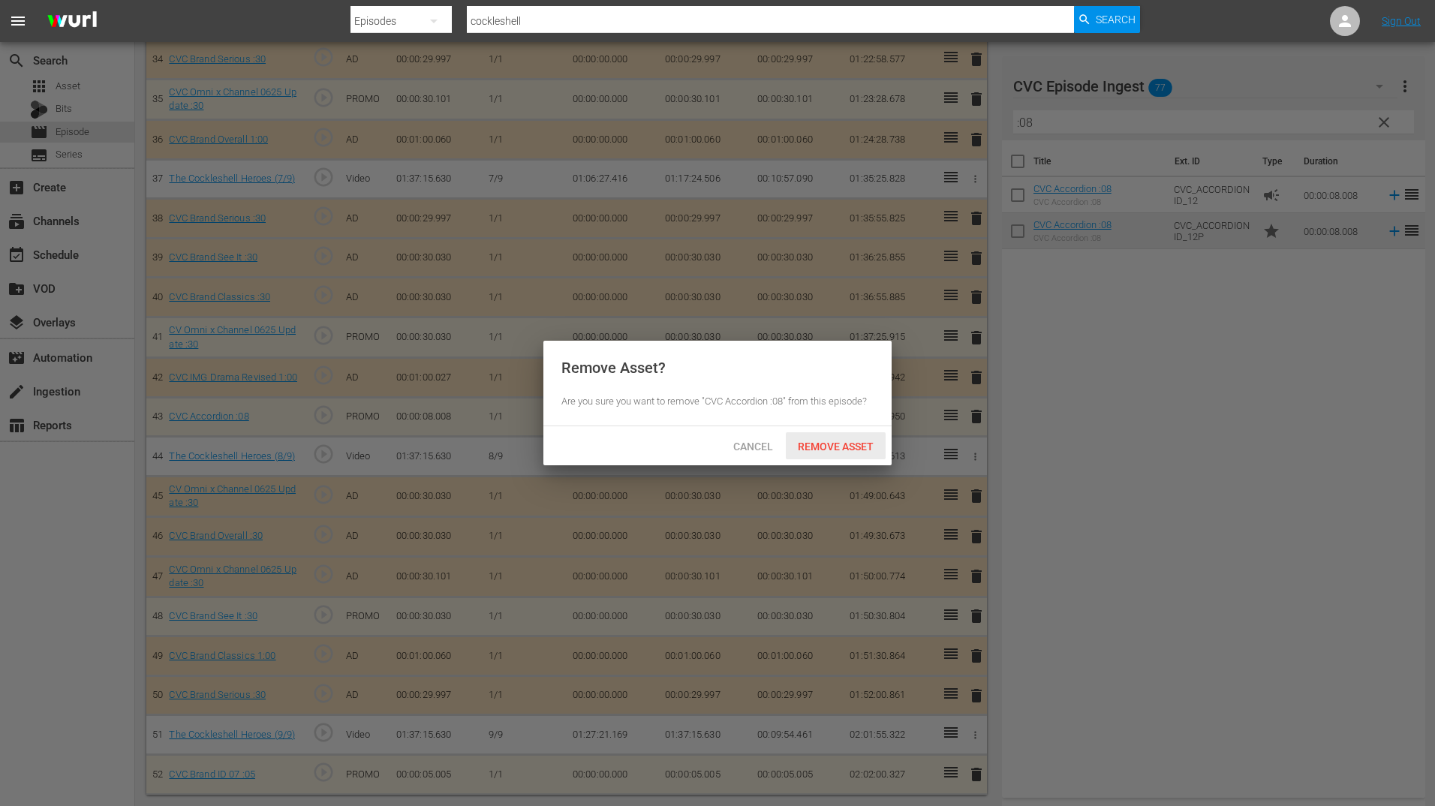
click at [846, 450] on span "Remove Asset" at bounding box center [836, 447] width 100 height 12
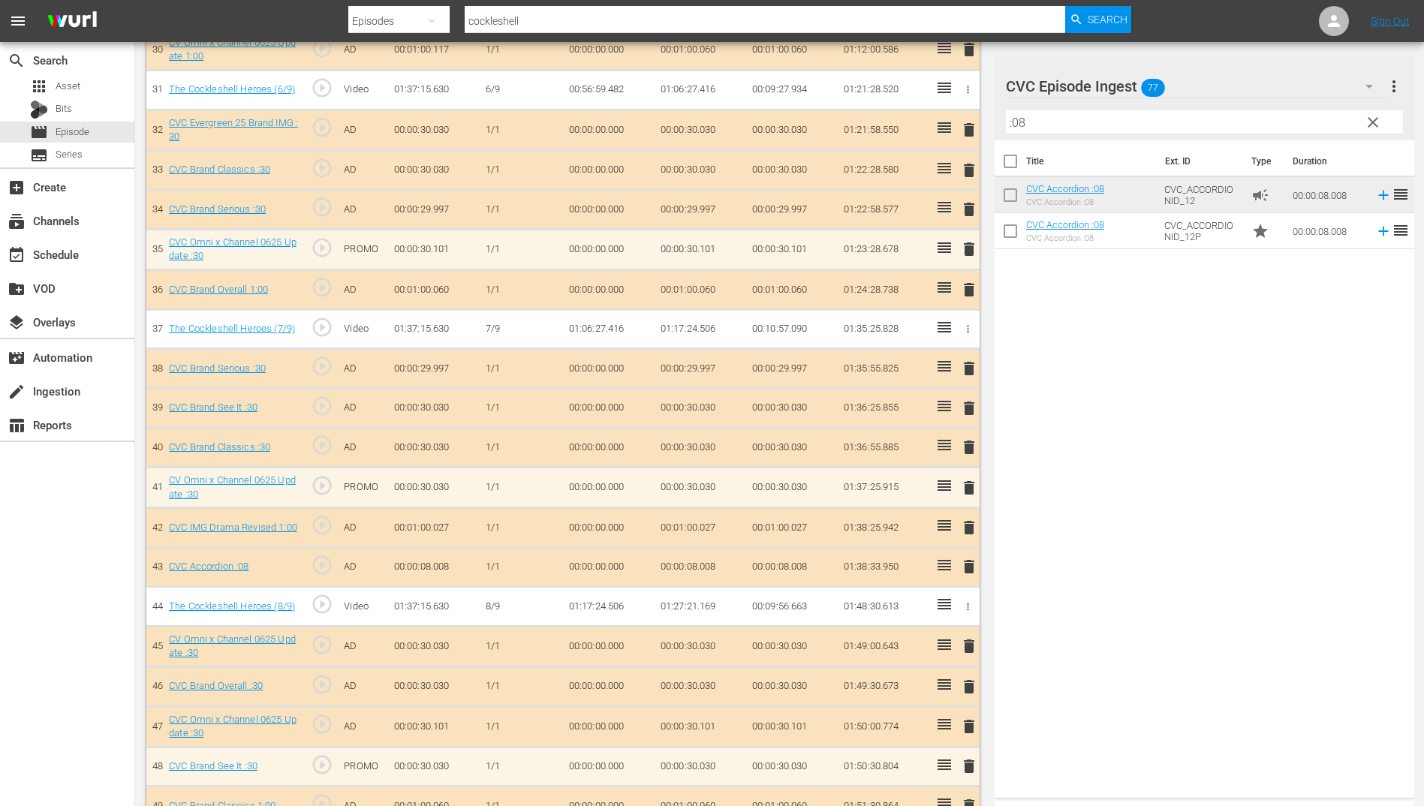
scroll to position [1425, 0]
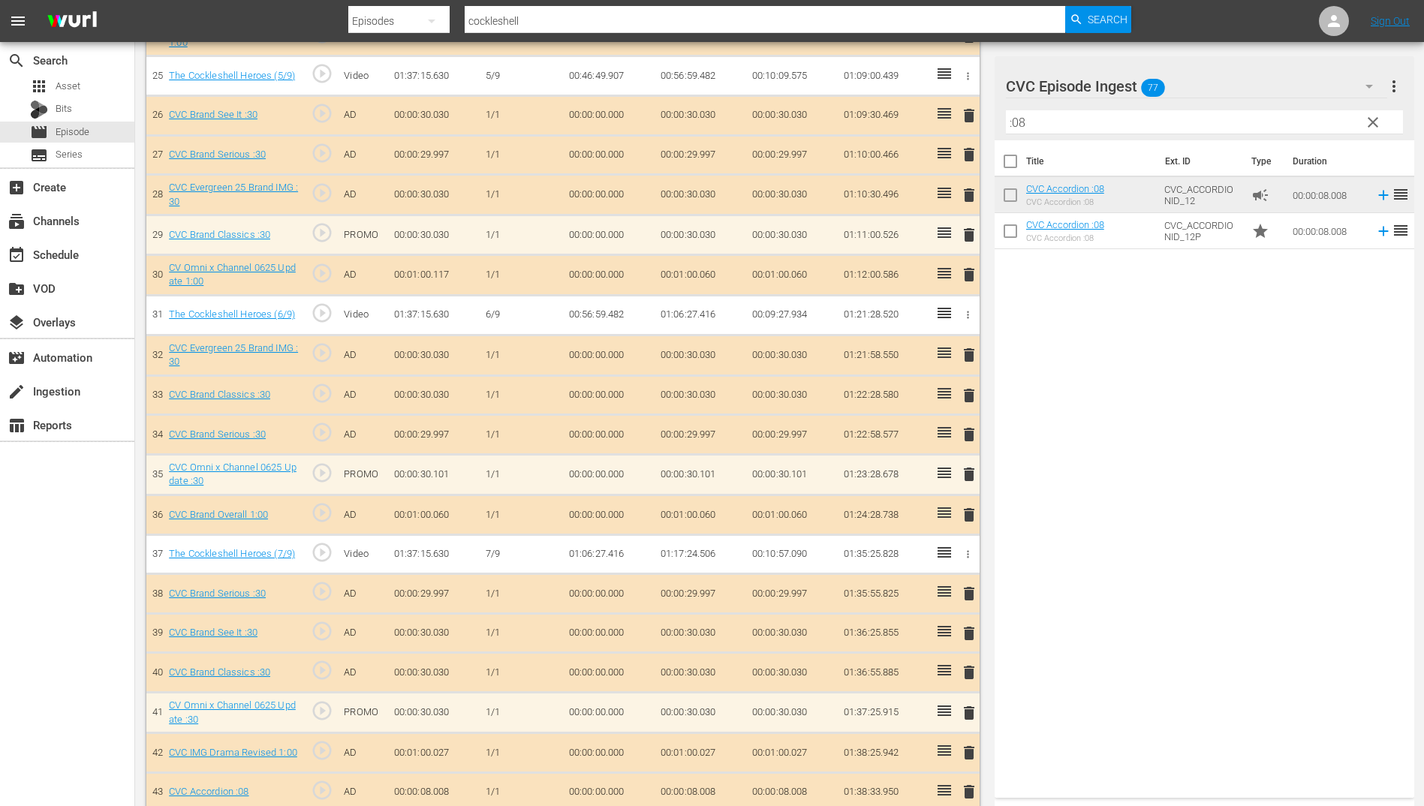
click at [1058, 116] on input ":08" at bounding box center [1204, 122] width 397 height 24
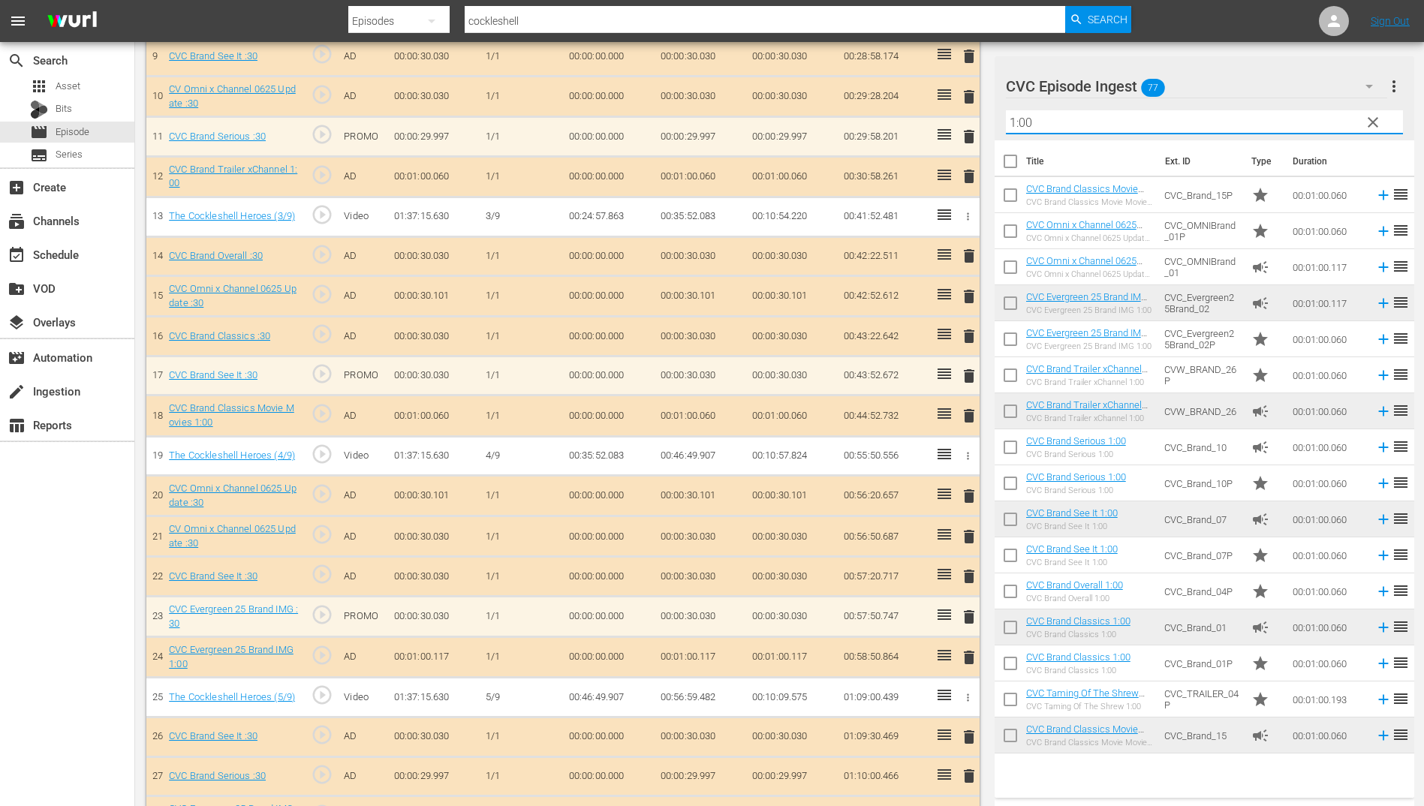
scroll to position [824, 0]
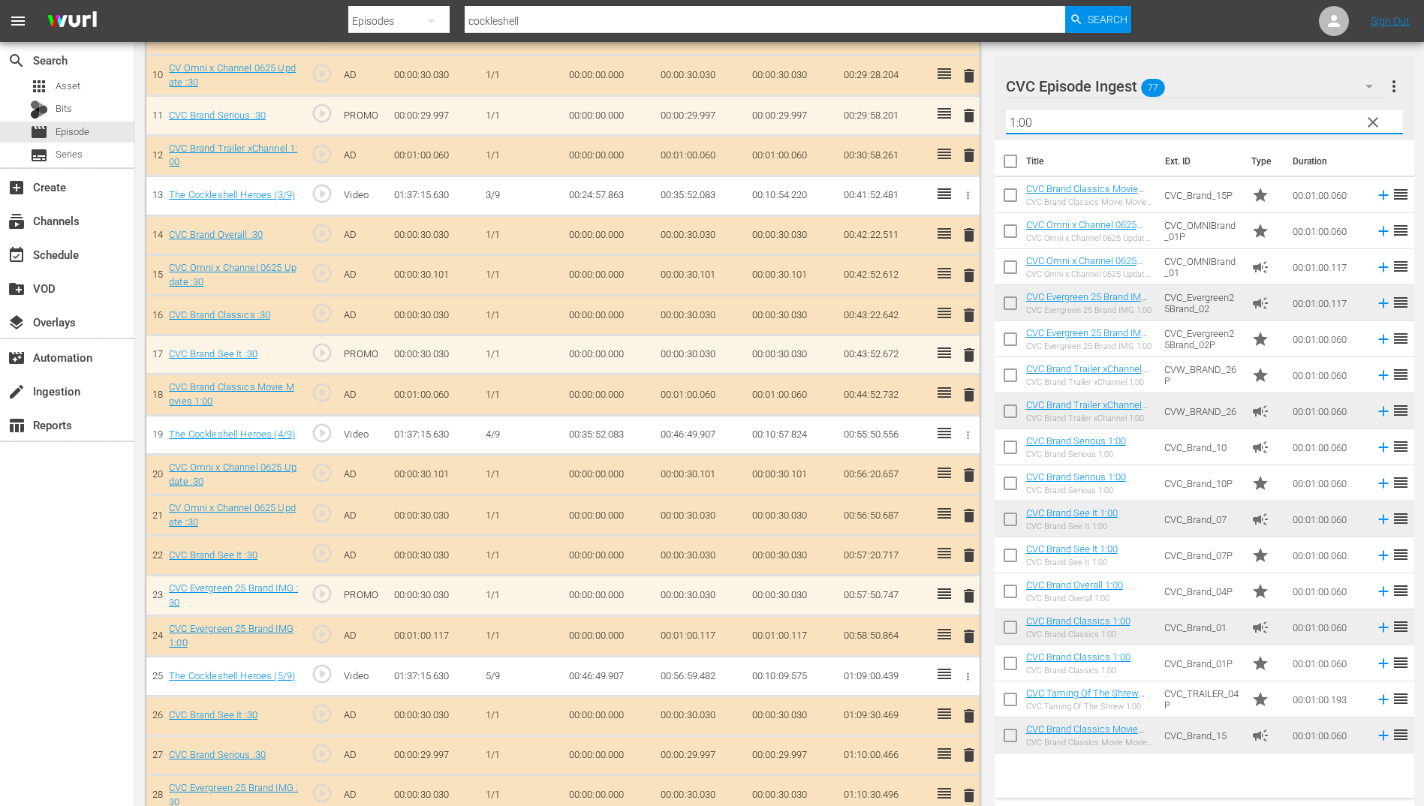
type input "1:00"
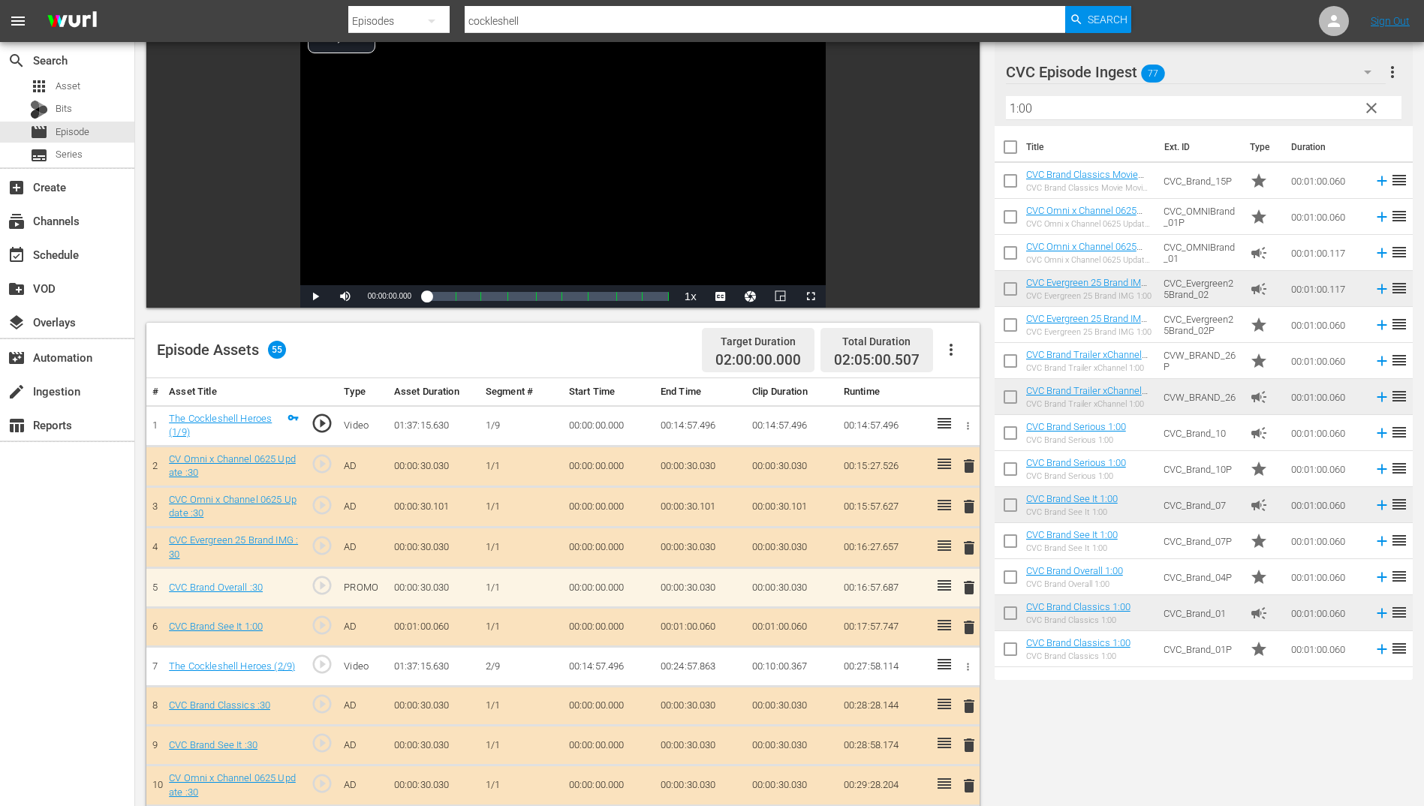
scroll to position [0, 0]
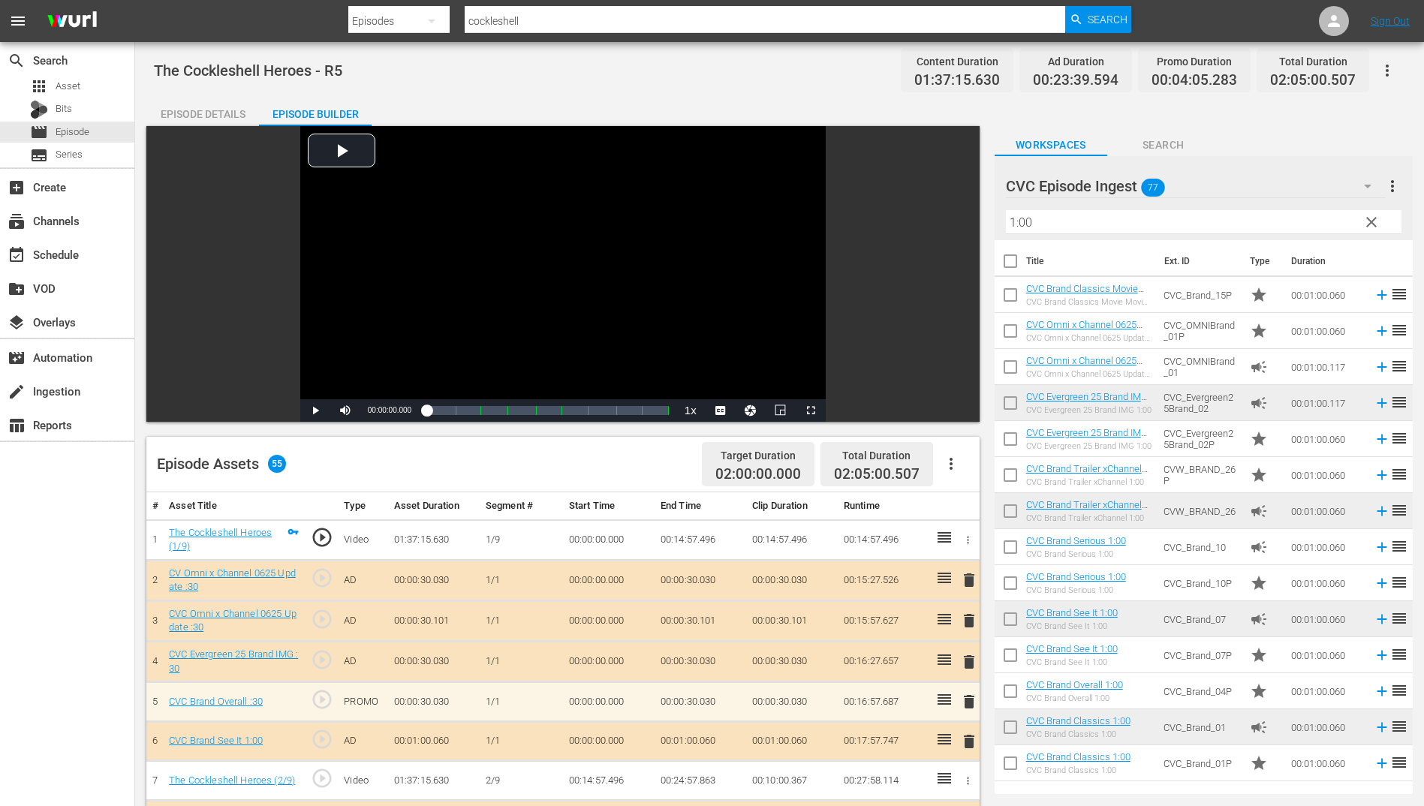
click at [206, 107] on div "Episode Details" at bounding box center [202, 114] width 113 height 36
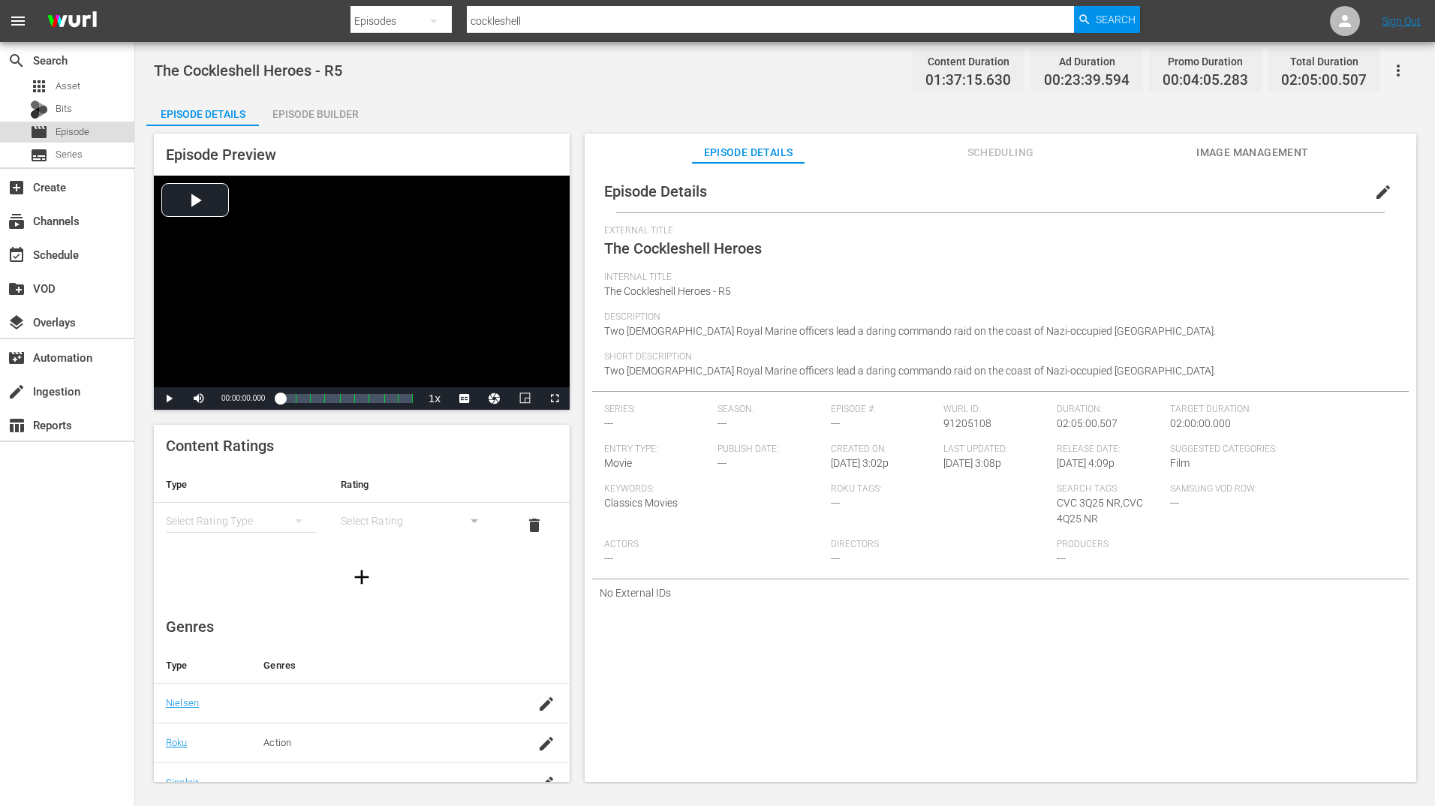
click at [81, 128] on span "Episode" at bounding box center [73, 132] width 34 height 15
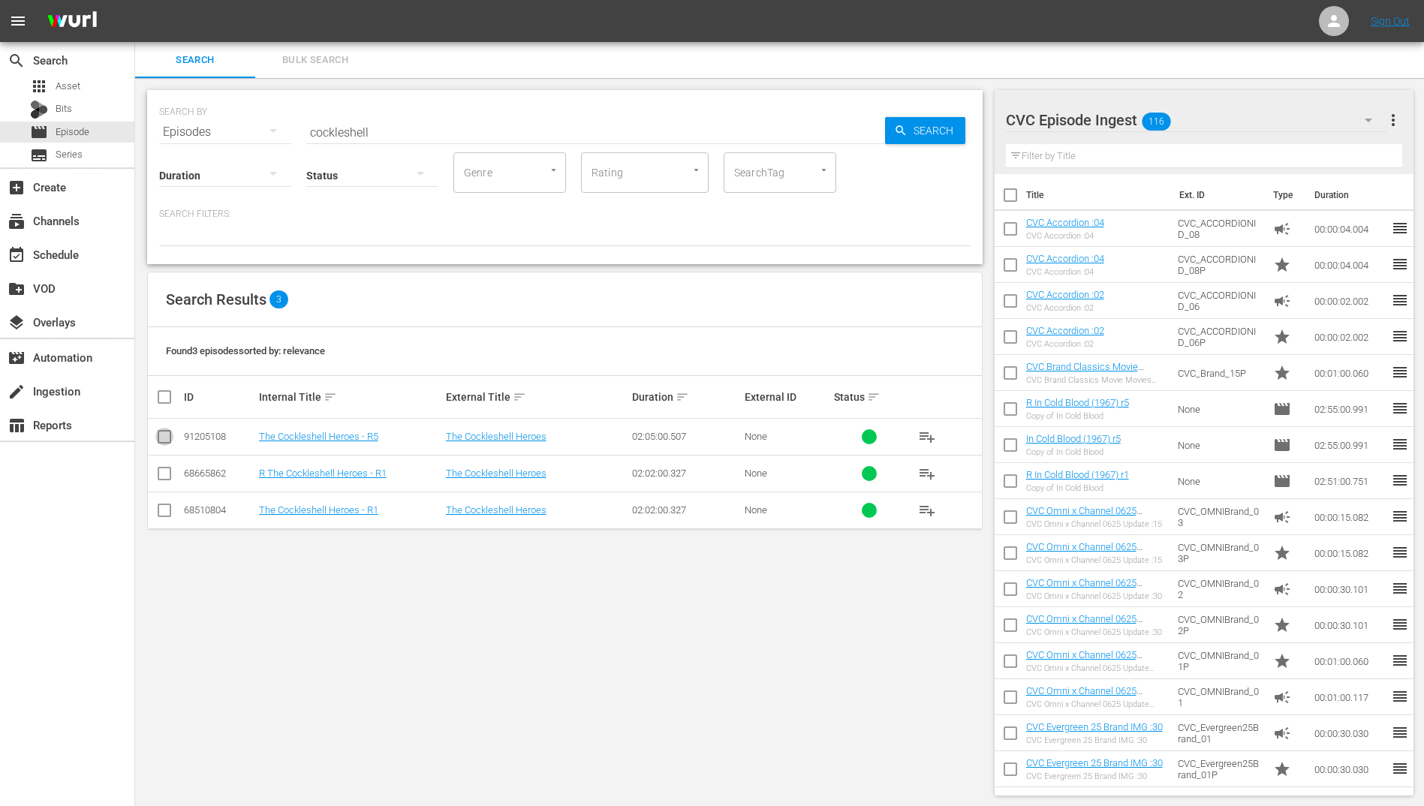
click at [170, 438] on input "checkbox" at bounding box center [164, 440] width 18 height 18
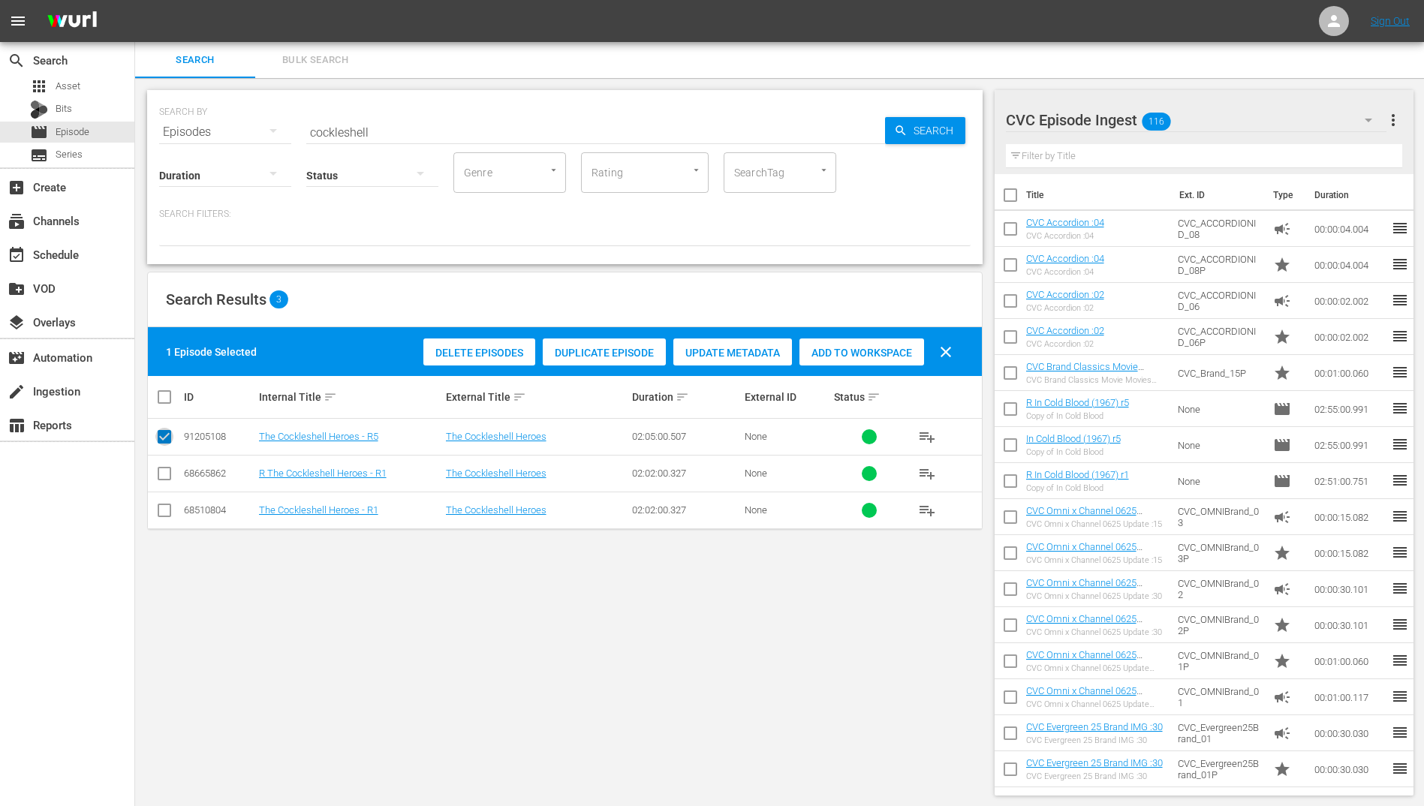
click at [162, 432] on input "checkbox" at bounding box center [164, 440] width 18 height 18
checkbox input "false"
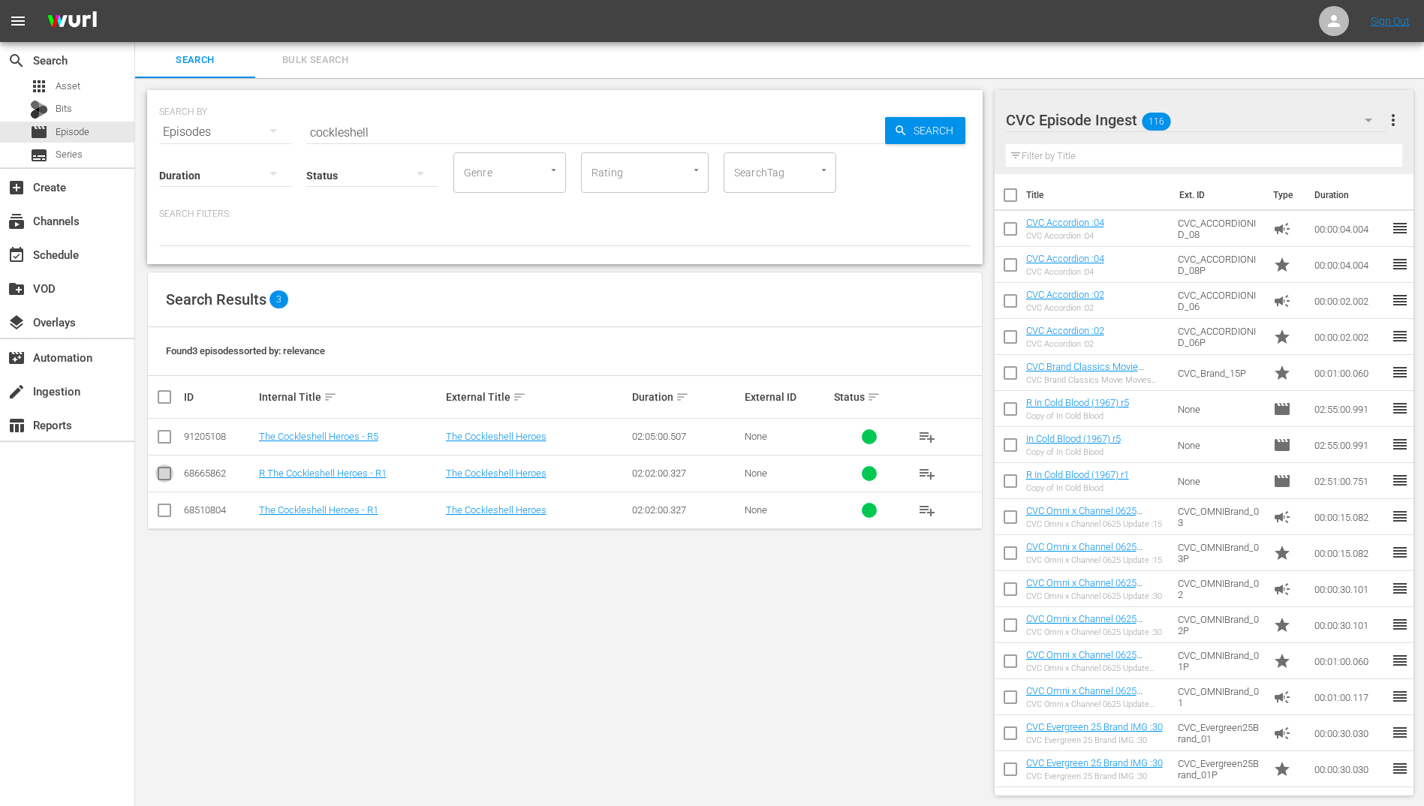
click at [169, 474] on input "checkbox" at bounding box center [164, 477] width 18 height 18
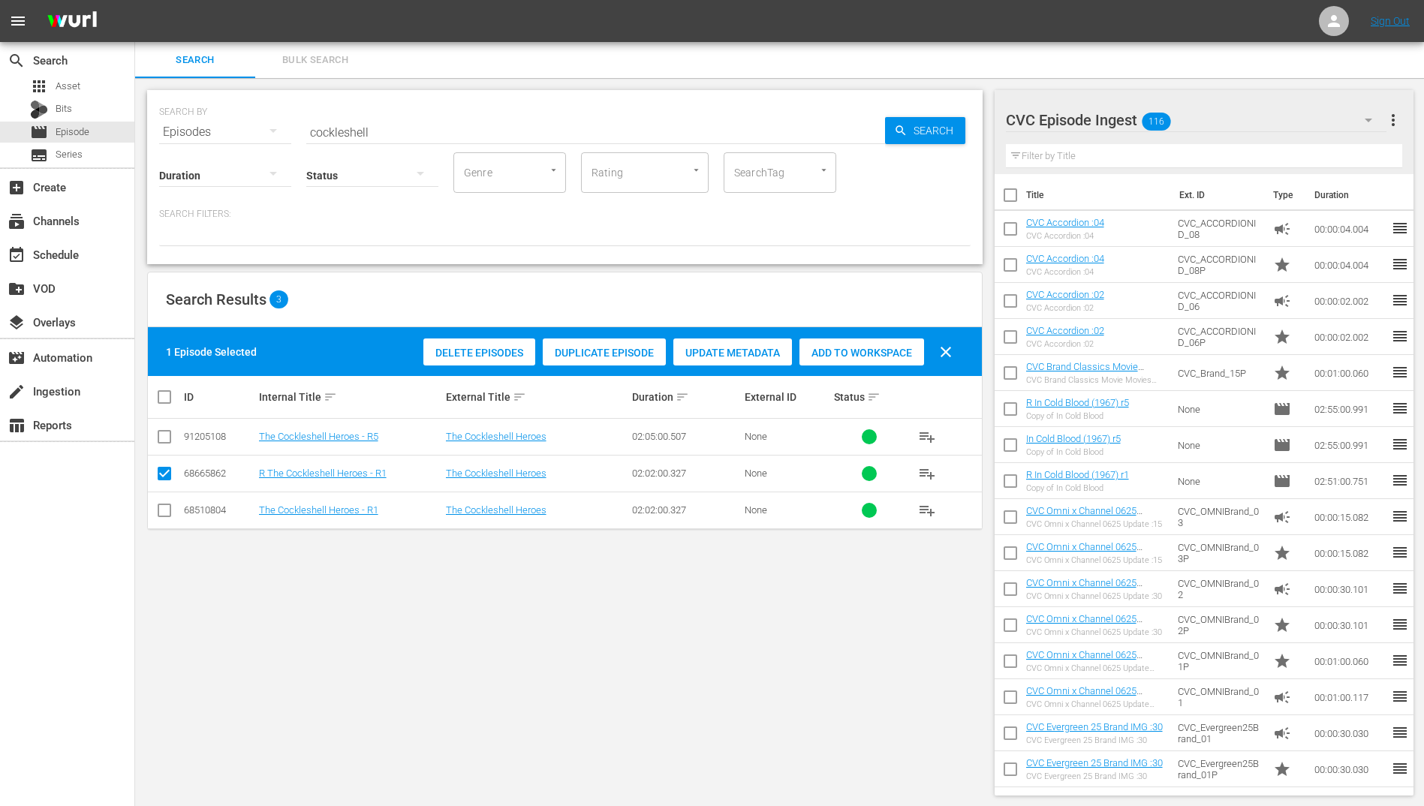
click at [622, 341] on div "Duplicate Episode" at bounding box center [604, 353] width 123 height 29
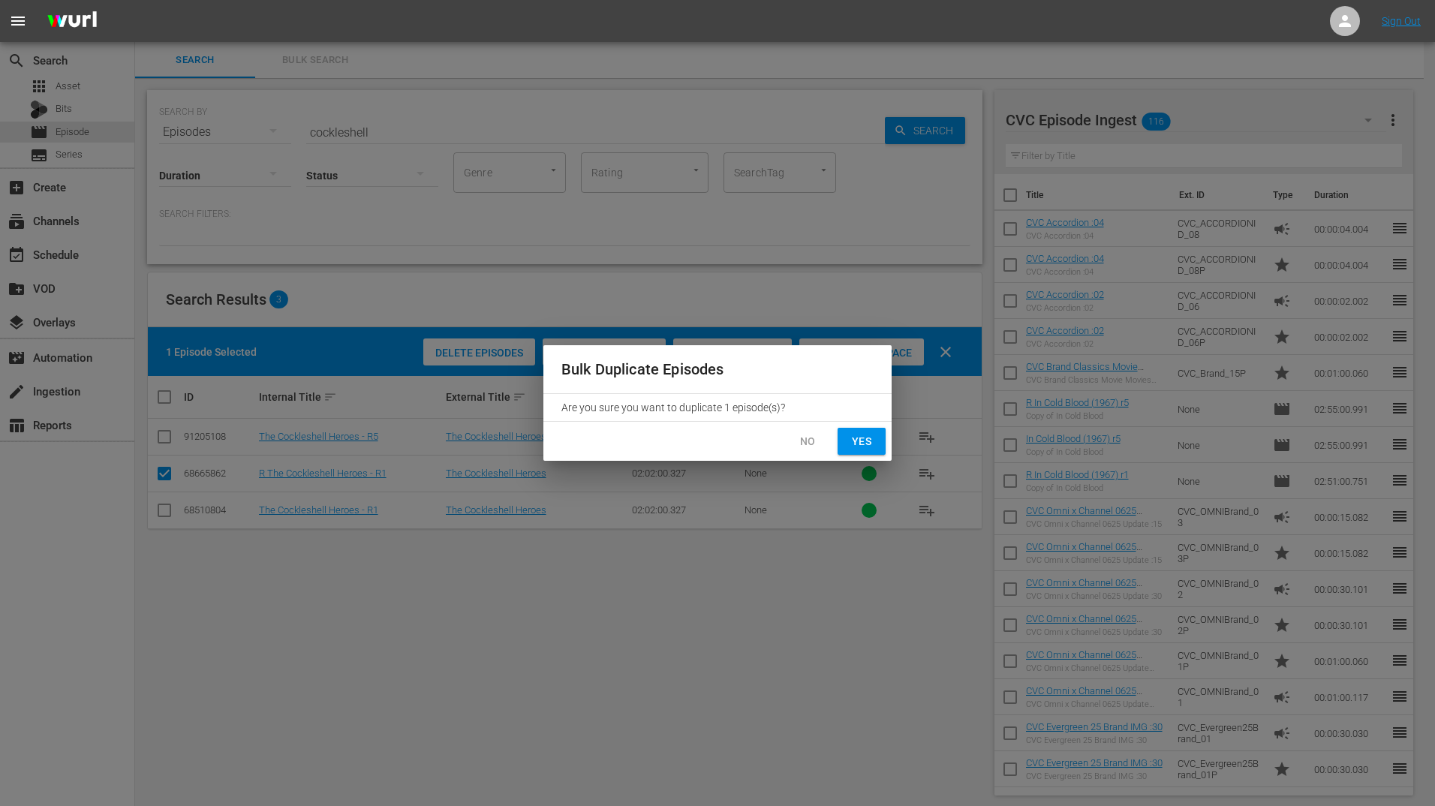
click at [862, 444] on span "Yes" at bounding box center [862, 441] width 24 height 19
checkbox input "false"
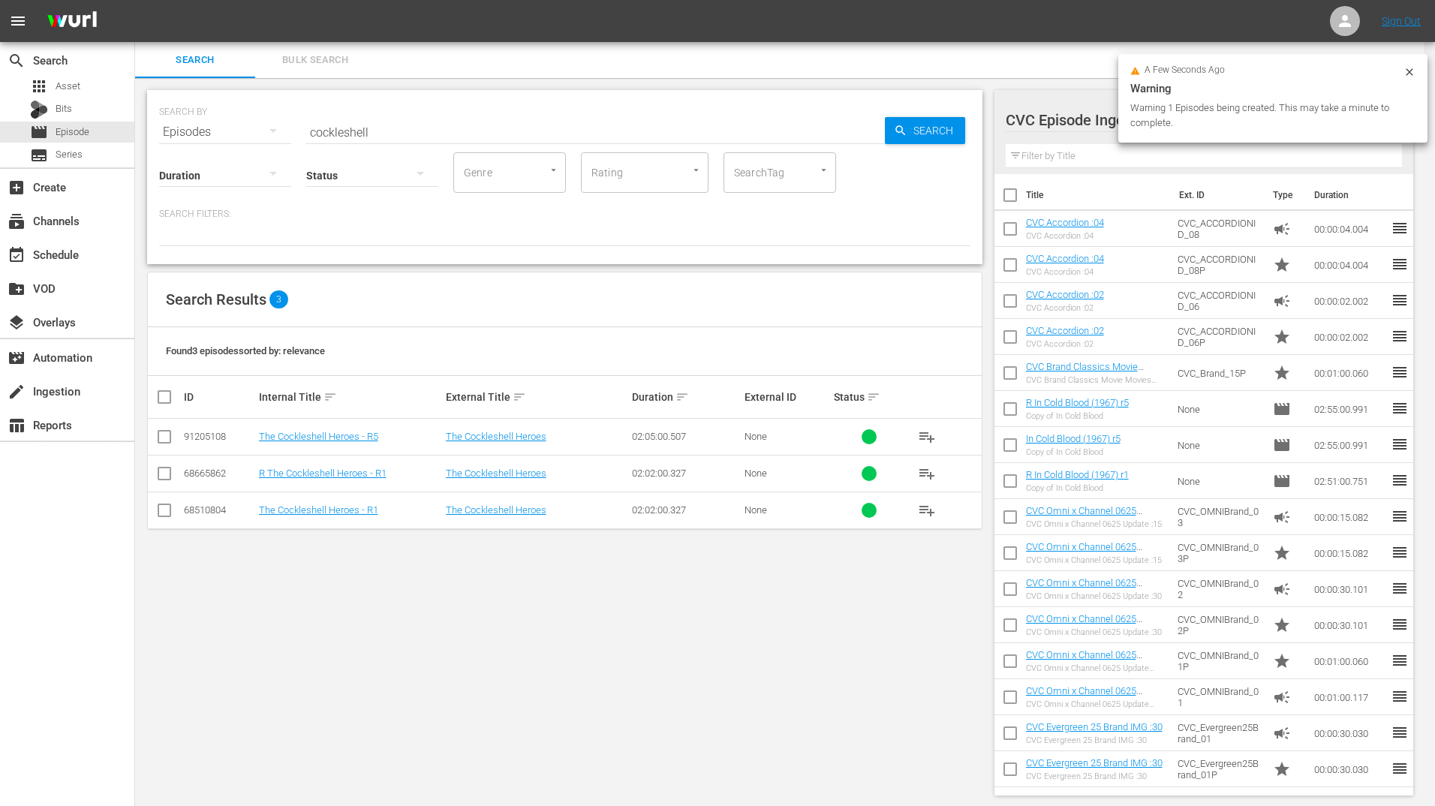
click at [862, 444] on span "Yes" at bounding box center [862, 441] width 24 height 19
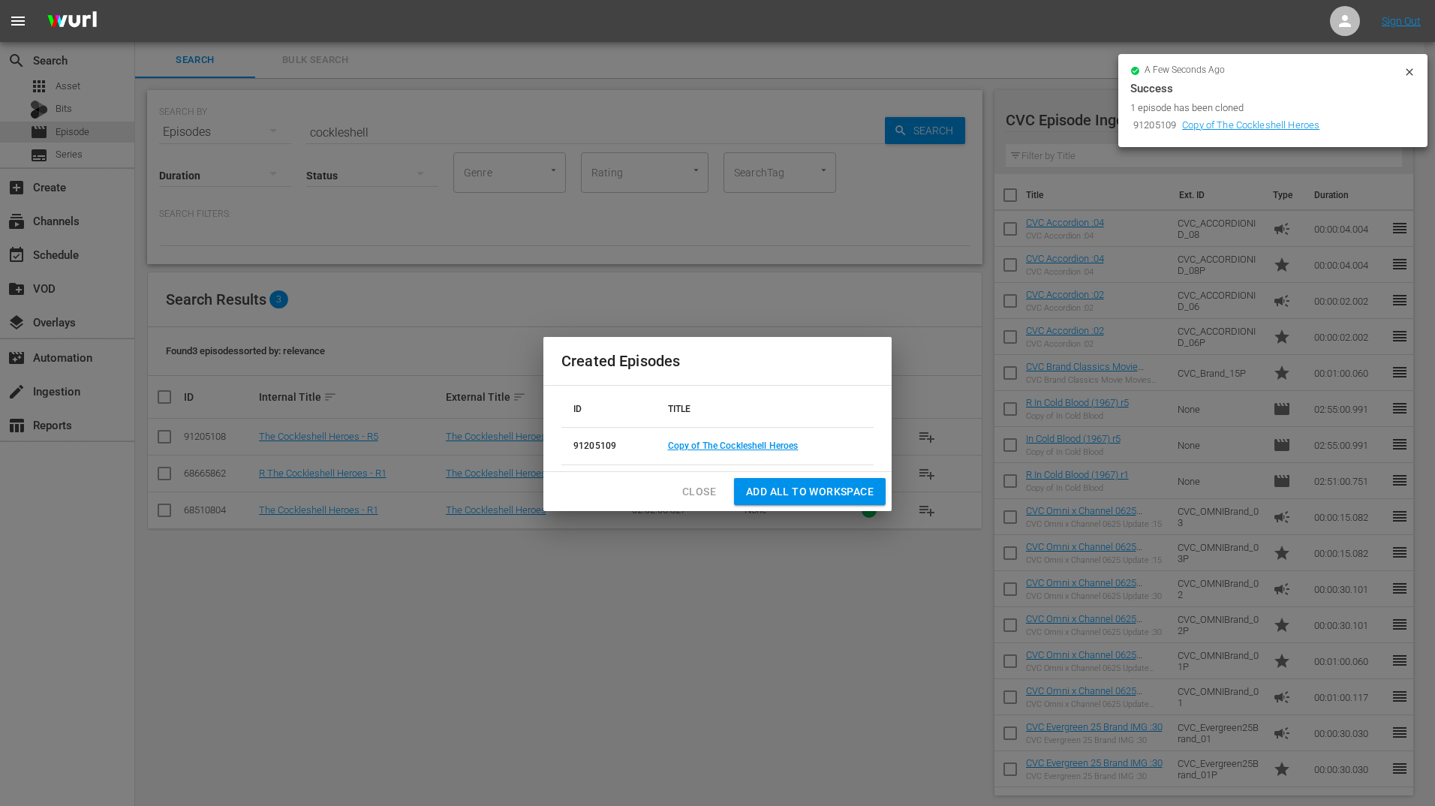
click at [1409, 74] on icon at bounding box center [1410, 72] width 12 height 12
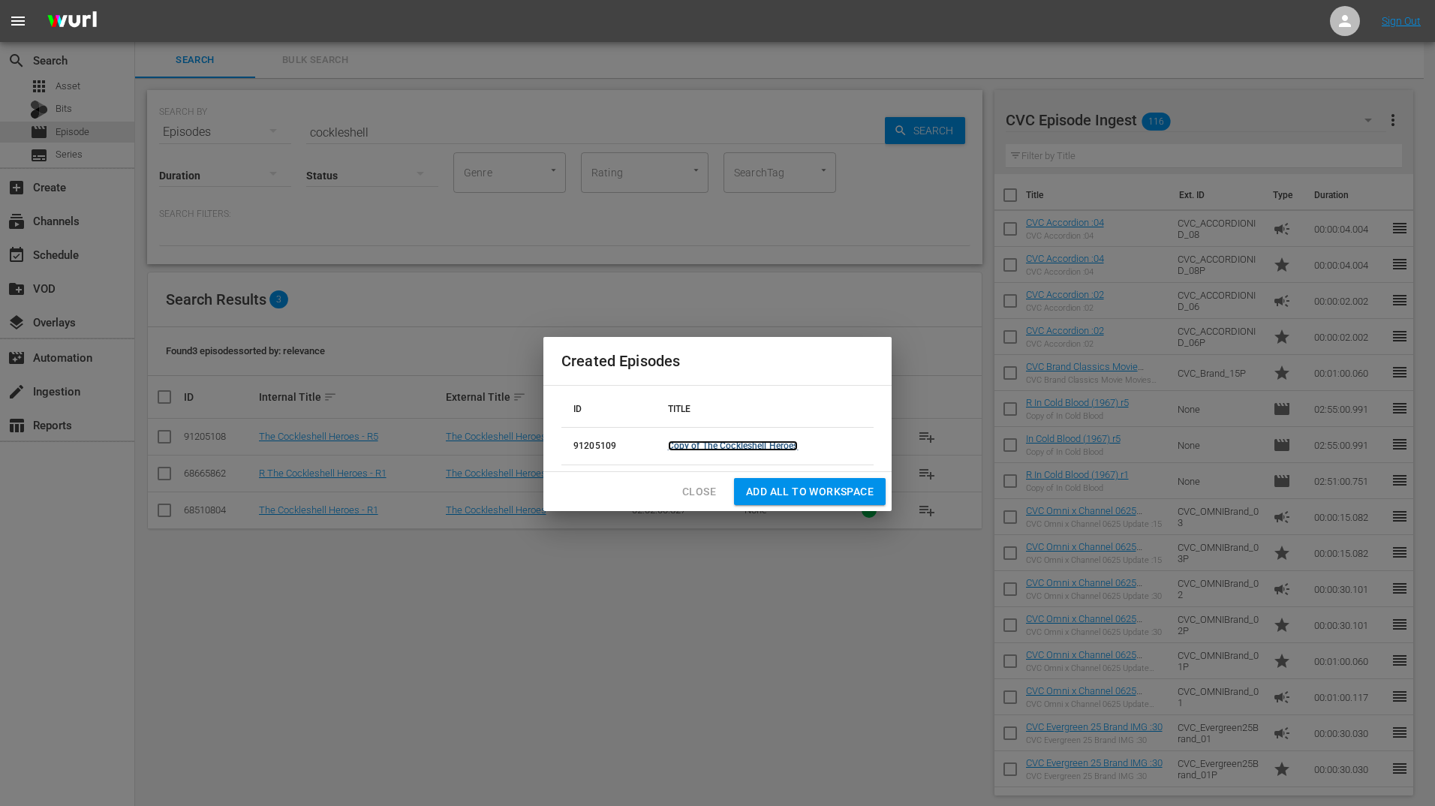
click at [705, 447] on link "Copy of The Cockleshell Heroes" at bounding box center [733, 446] width 131 height 11
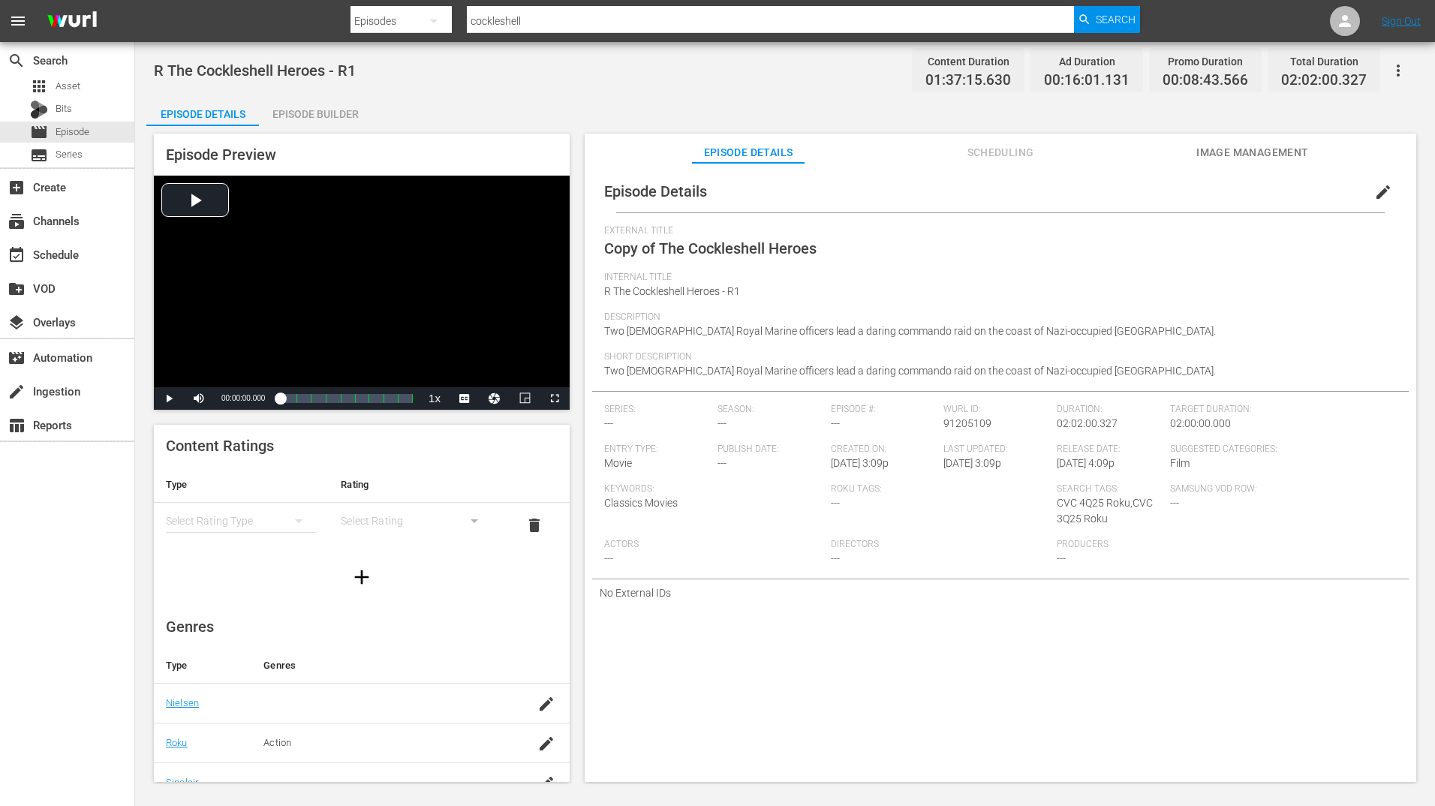
click at [1374, 186] on span "edit" at bounding box center [1383, 192] width 18 height 18
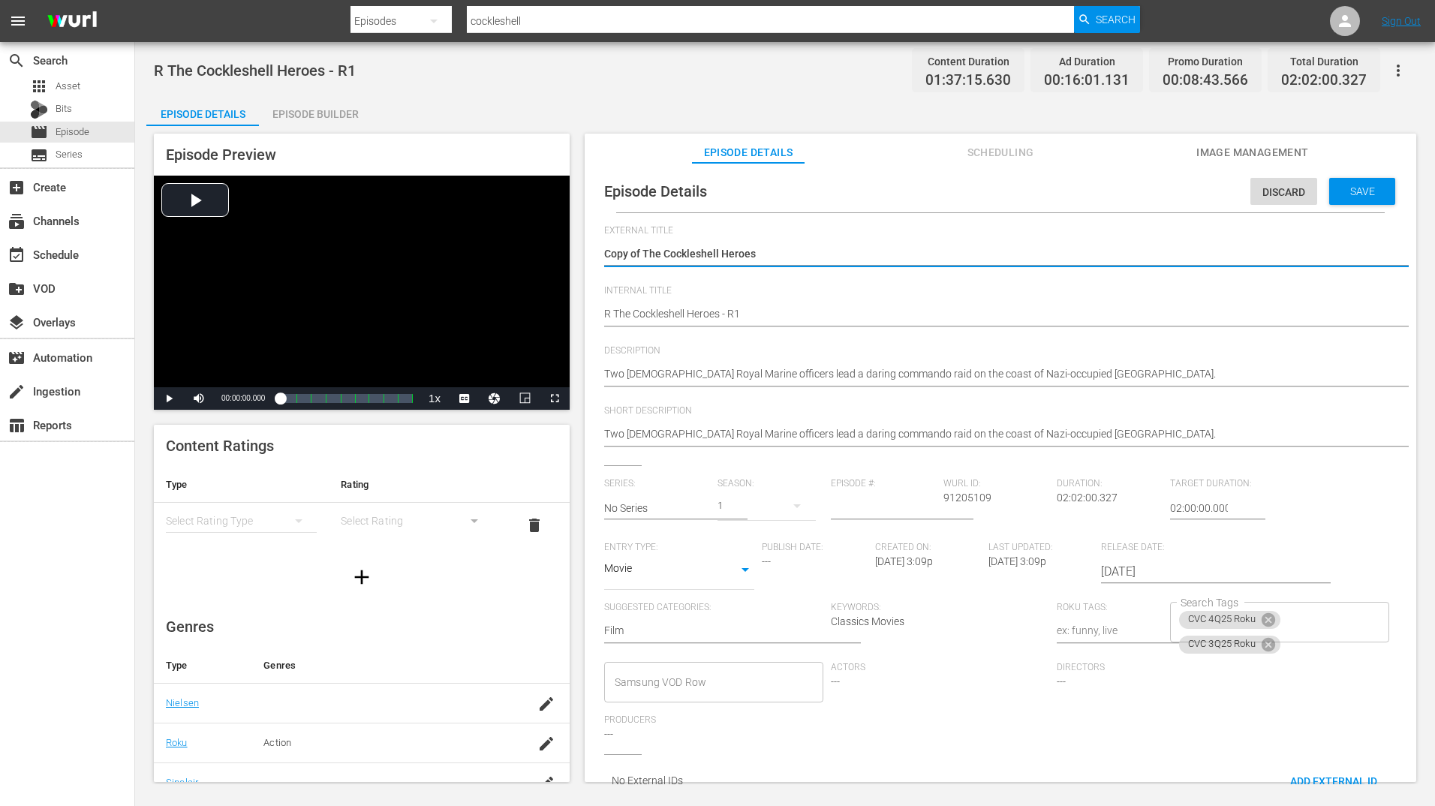
drag, startPoint x: 646, startPoint y: 253, endPoint x: 602, endPoint y: 256, distance: 44.4
click at [602, 256] on div "Episode Details Discard Save External Title Copy of The Cockleshell Heroes Copy…" at bounding box center [1000, 488] width 817 height 636
type textarea "he Cockleshell Heroes"
type textarea "The Cockleshell Heroes"
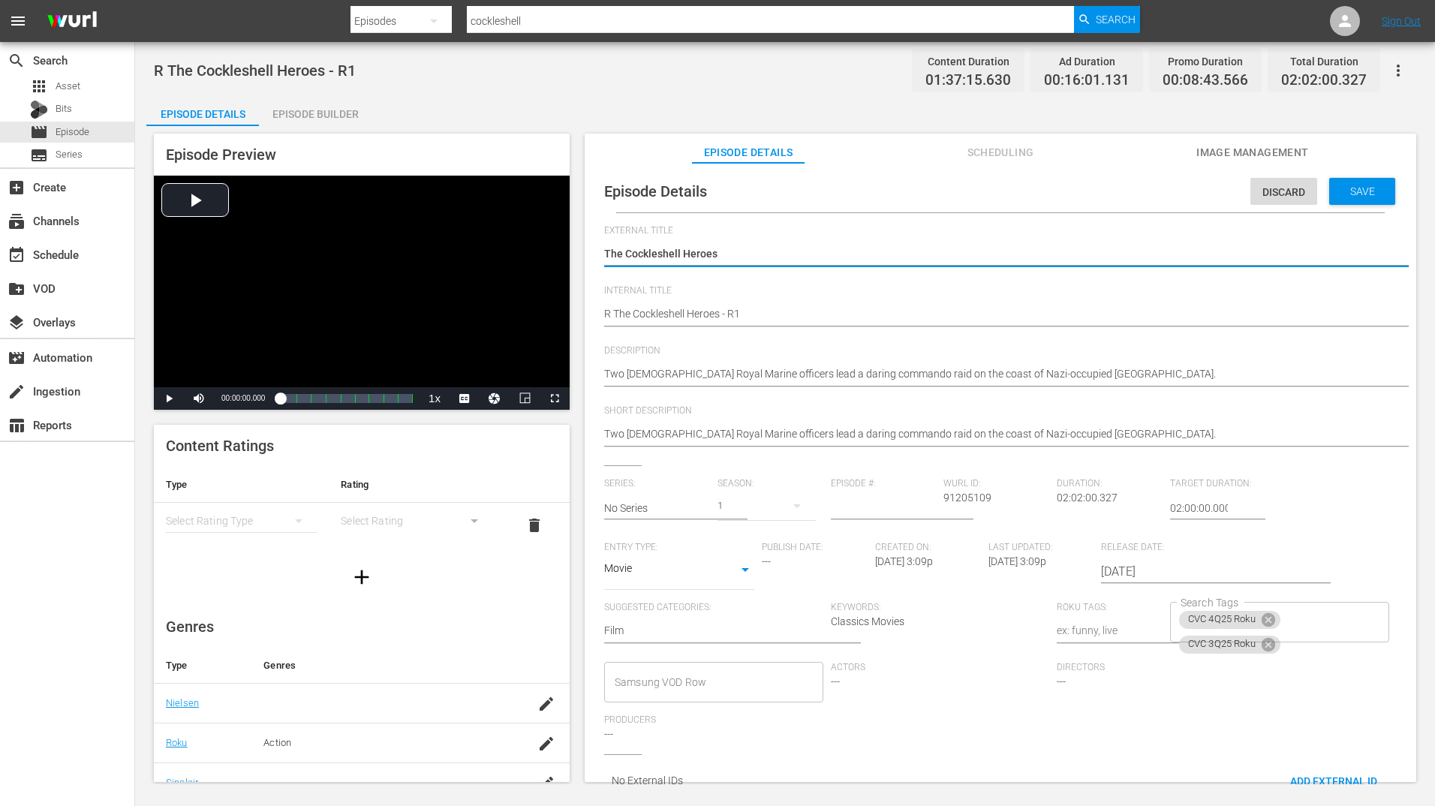
type textarea "The Cockleshell Heroes"
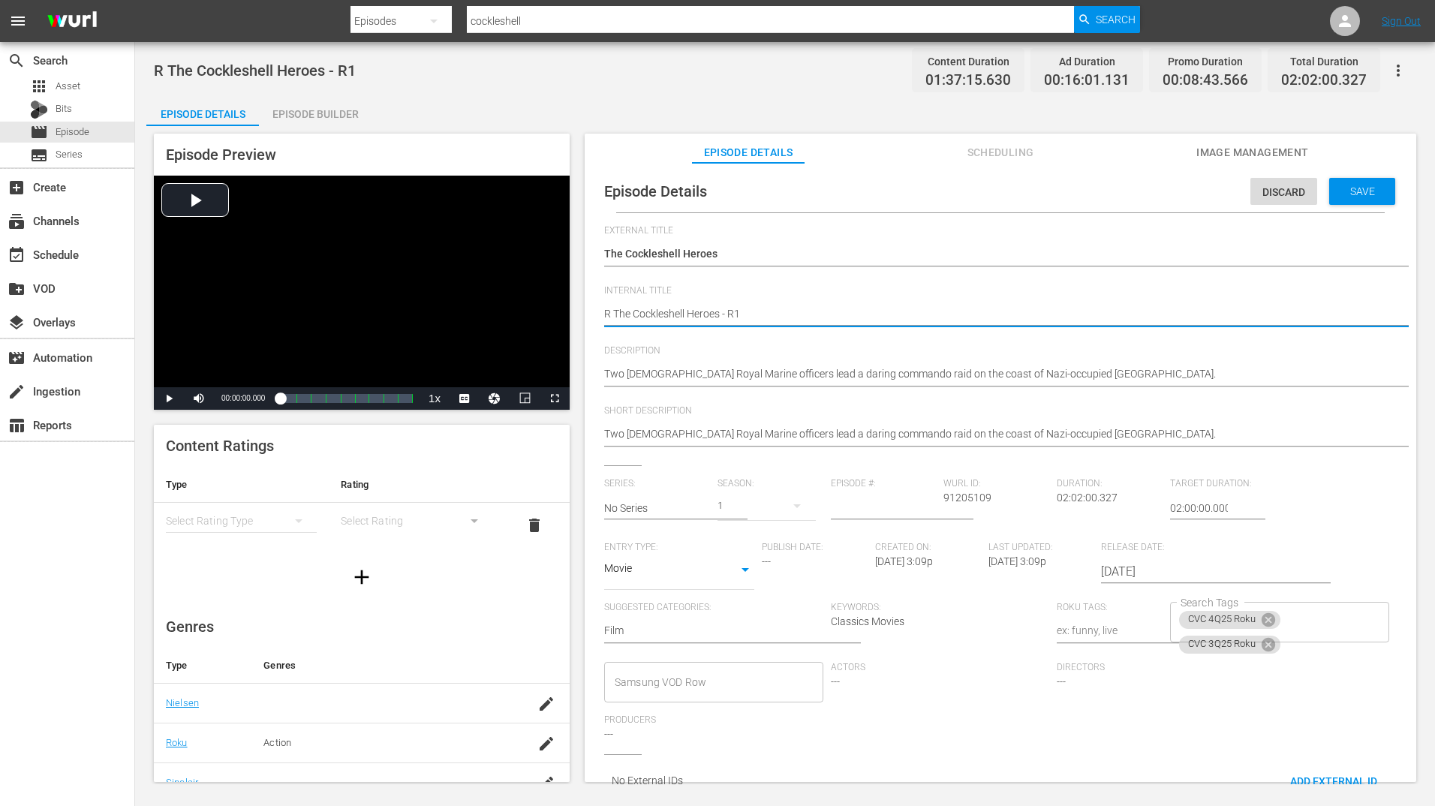
type textarea "R The Cockleshell Heroes - R"
type textarea "R The Cockleshell Heroes - R5"
click at [1344, 182] on div "Save" at bounding box center [1362, 191] width 66 height 27
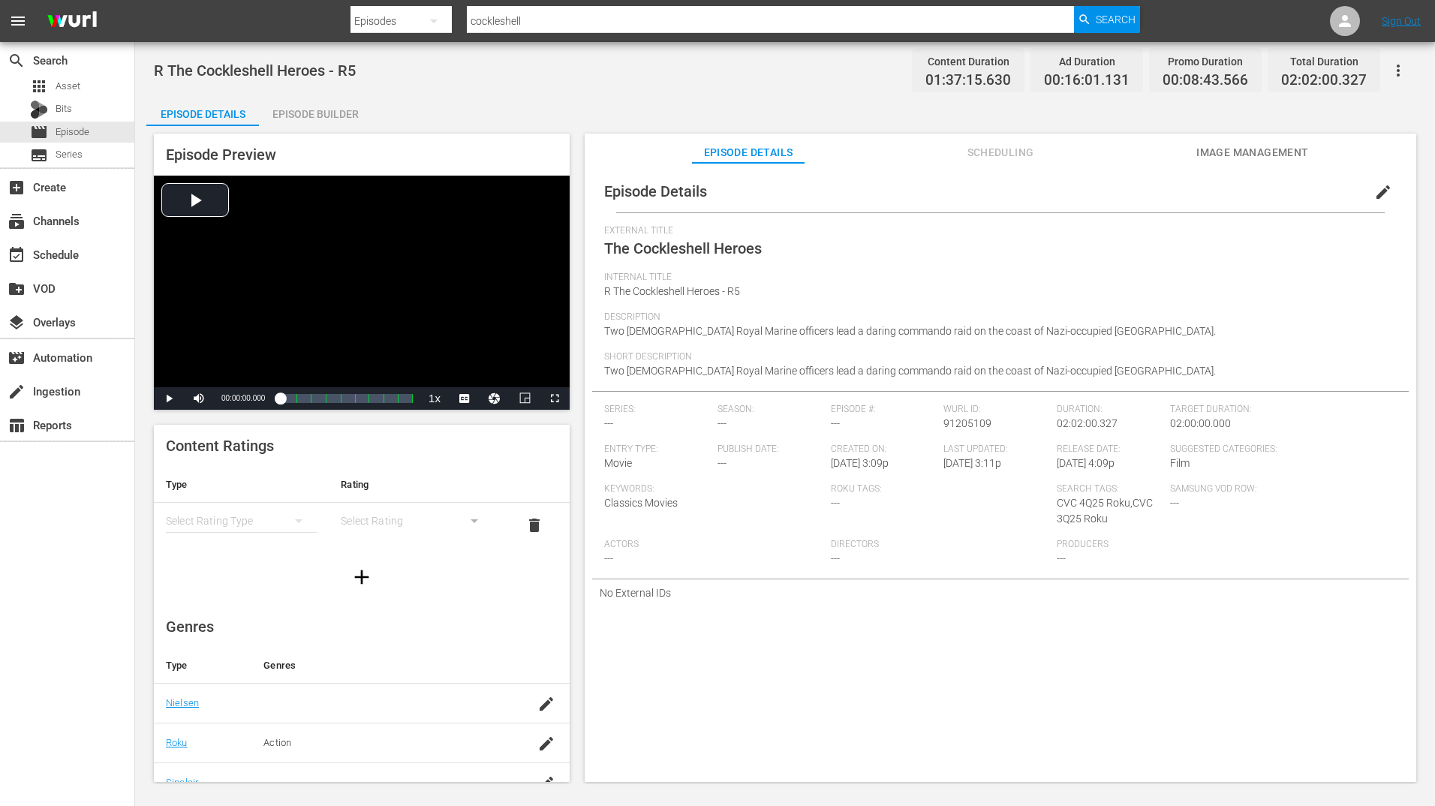
click at [301, 116] on div "Episode Builder" at bounding box center [315, 114] width 113 height 36
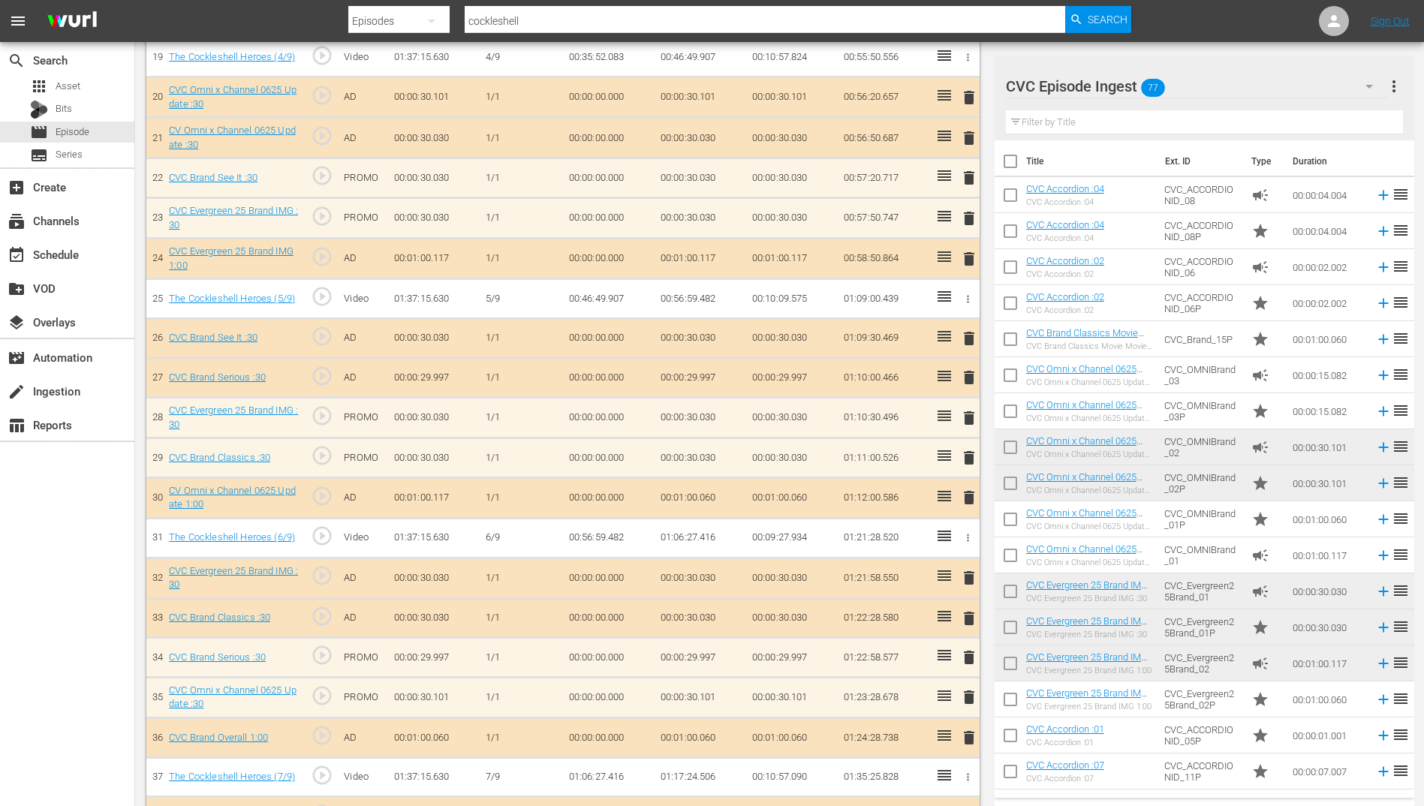
scroll to position [1199, 0]
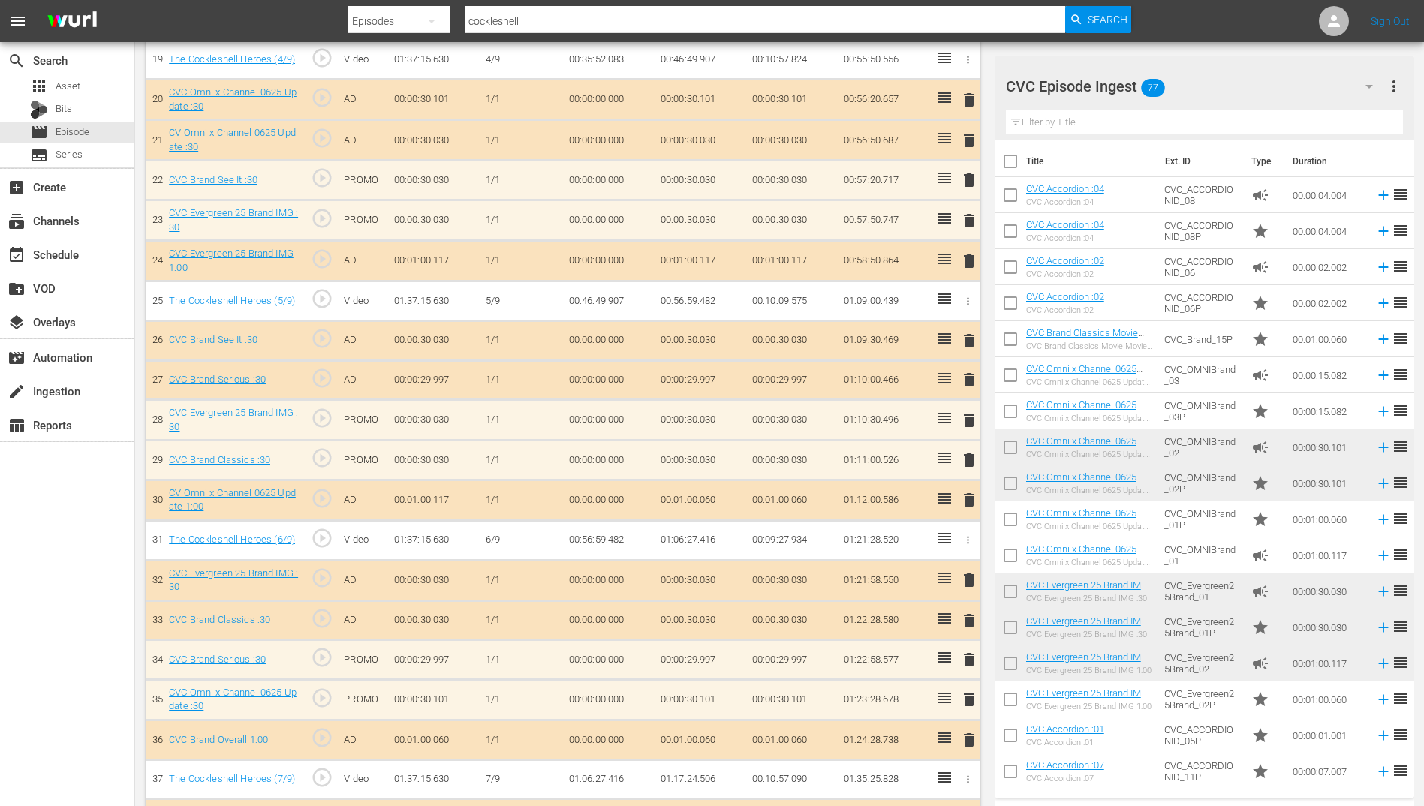
click at [1118, 128] on input "text" at bounding box center [1204, 122] width 397 height 24
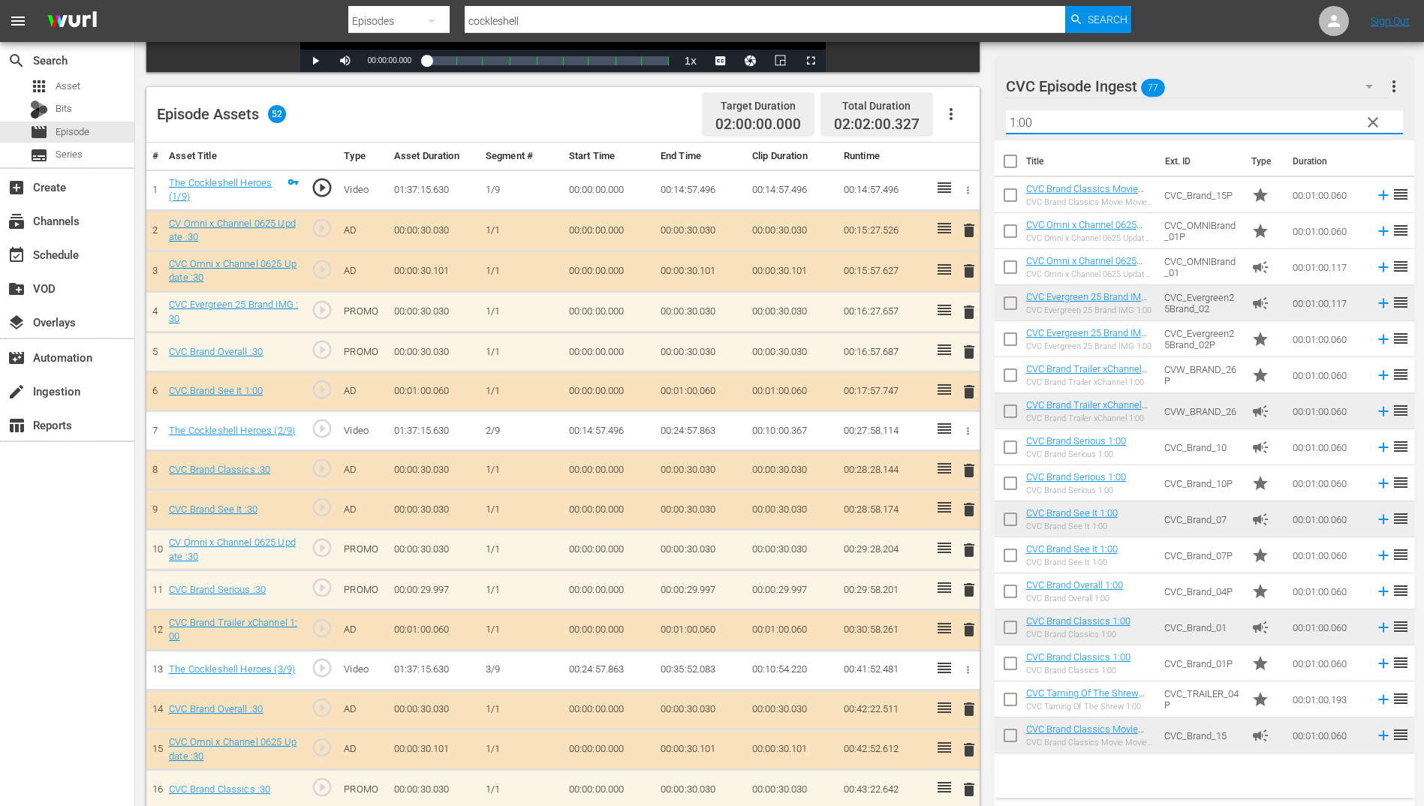
scroll to position [374, 0]
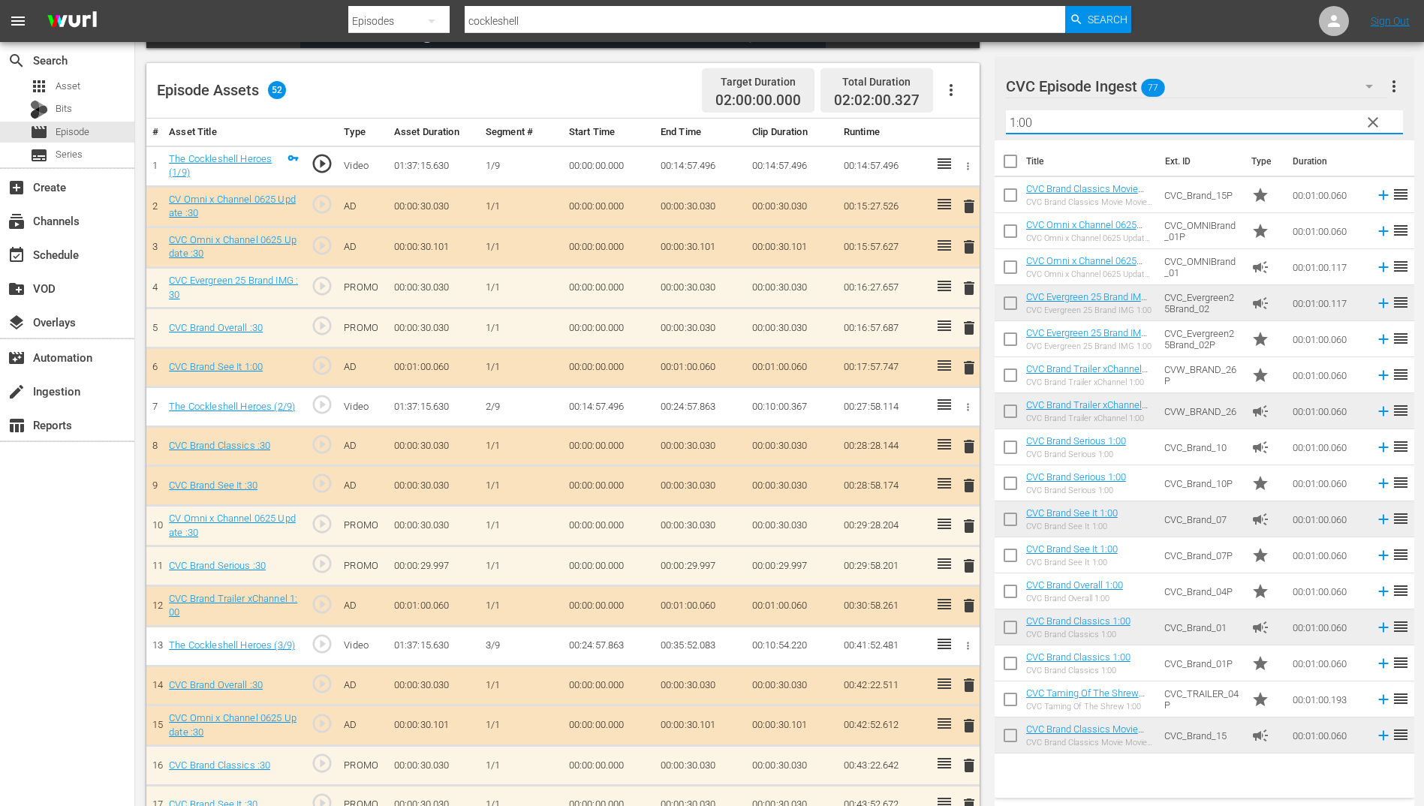
type input "1:00"
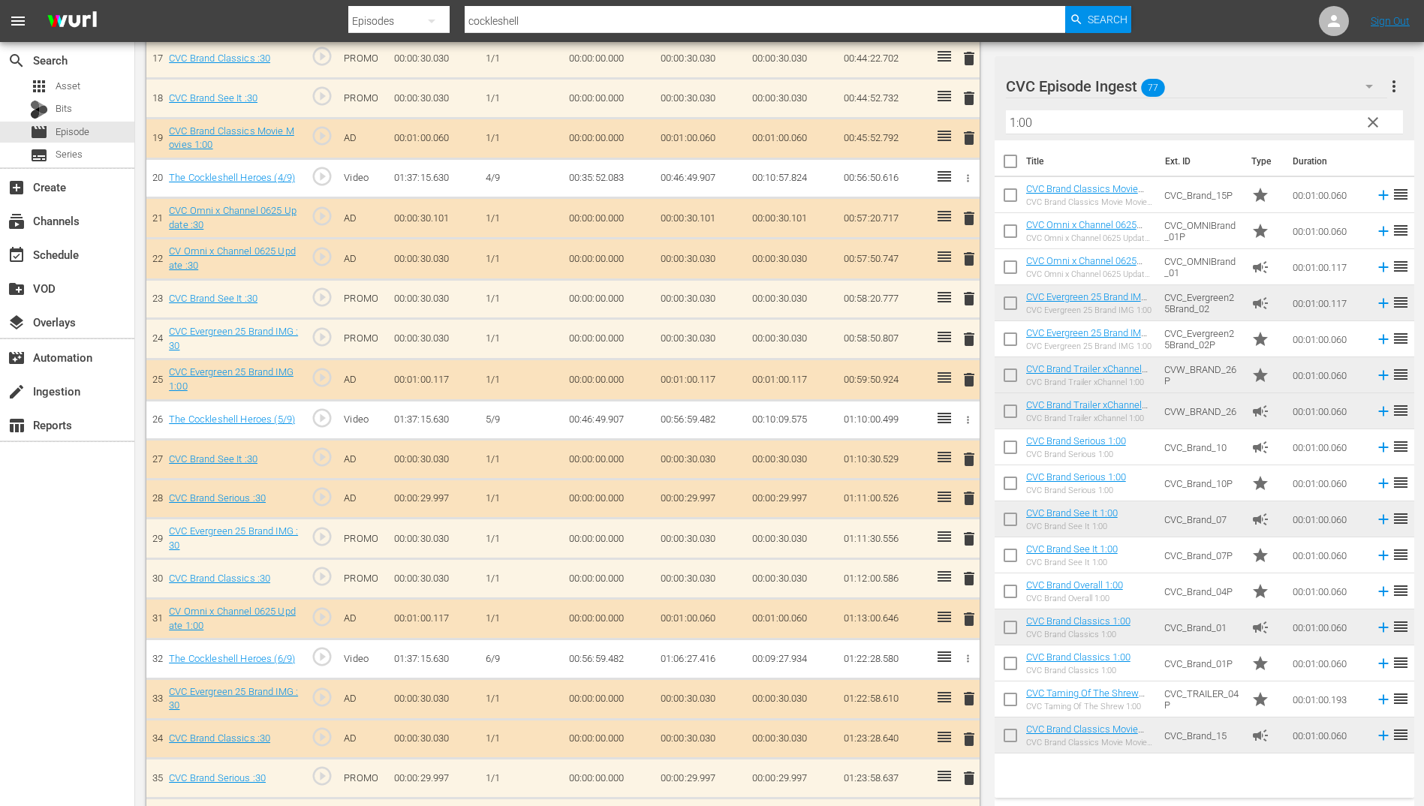
scroll to position [1124, 0]
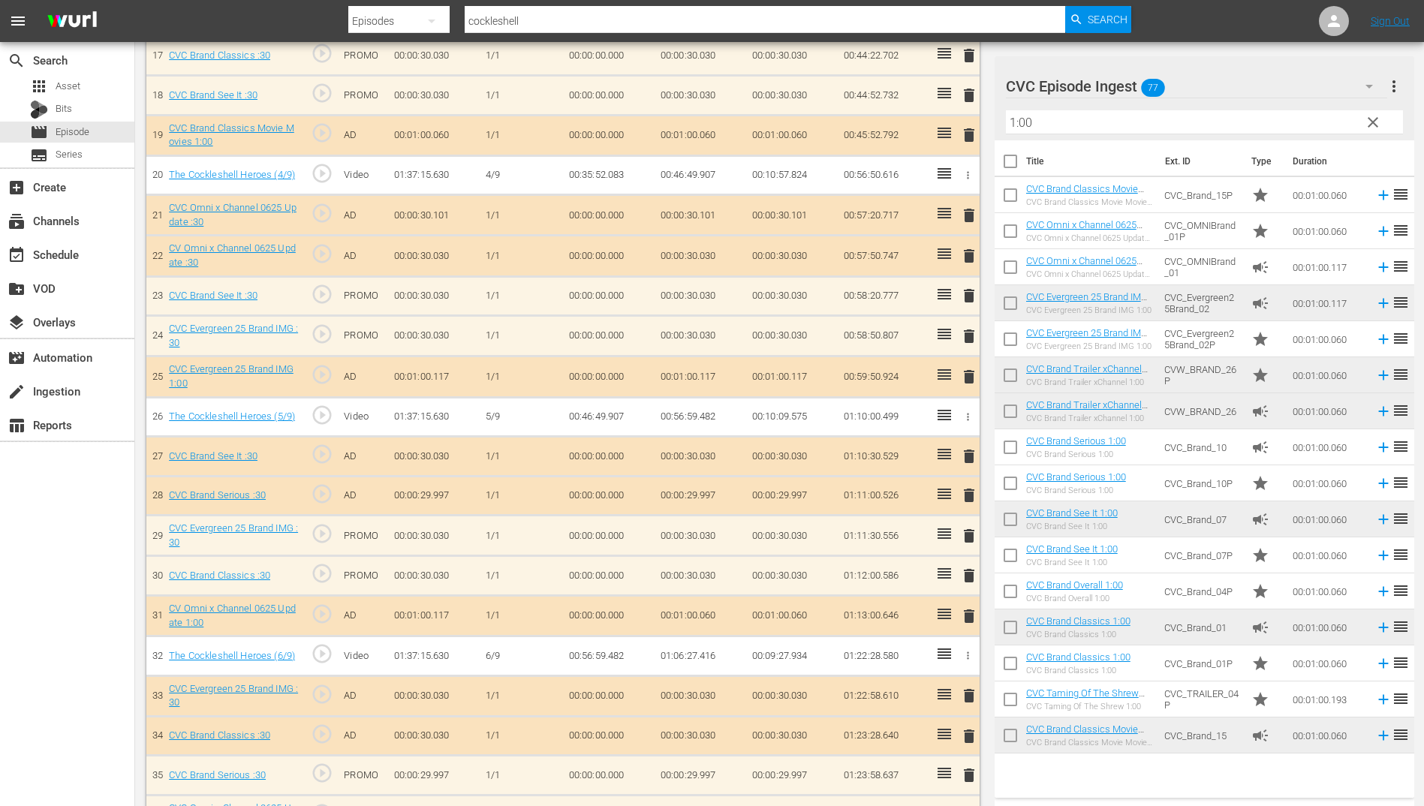
drag, startPoint x: 1206, startPoint y: 483, endPoint x: 1124, endPoint y: 492, distance: 83.0
click at [1206, 483] on td "CVC_Brand_10P" at bounding box center [1201, 483] width 87 height 36
drag, startPoint x: 1124, startPoint y: 492, endPoint x: 1255, endPoint y: 493, distance: 131.4
click at [1255, 493] on tr "CVC Brand Serious 1:00 CVC Brand Serious 1:00 CVC_Brand_10P star 00:01:00.060 r…" at bounding box center [1205, 483] width 420 height 36
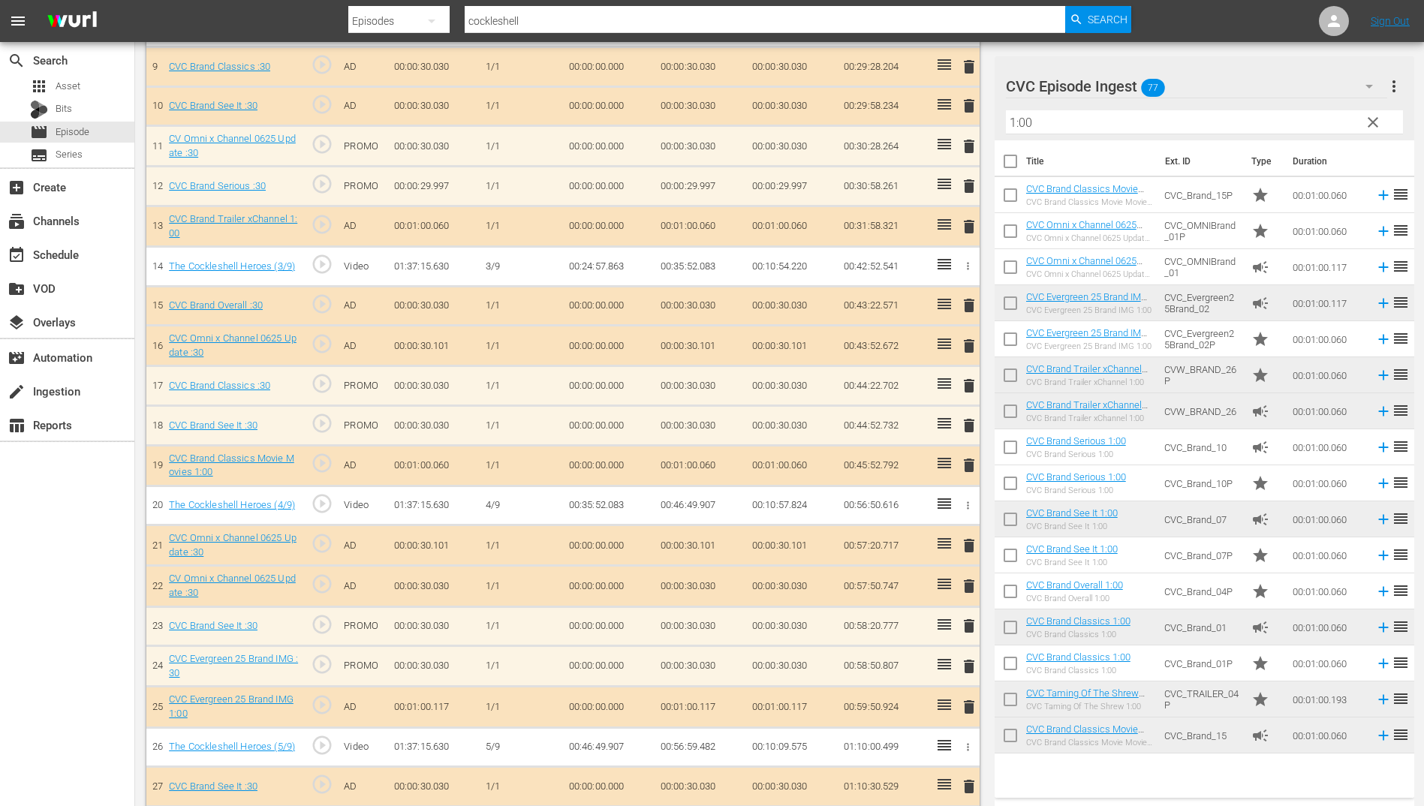
scroll to position [755, 0]
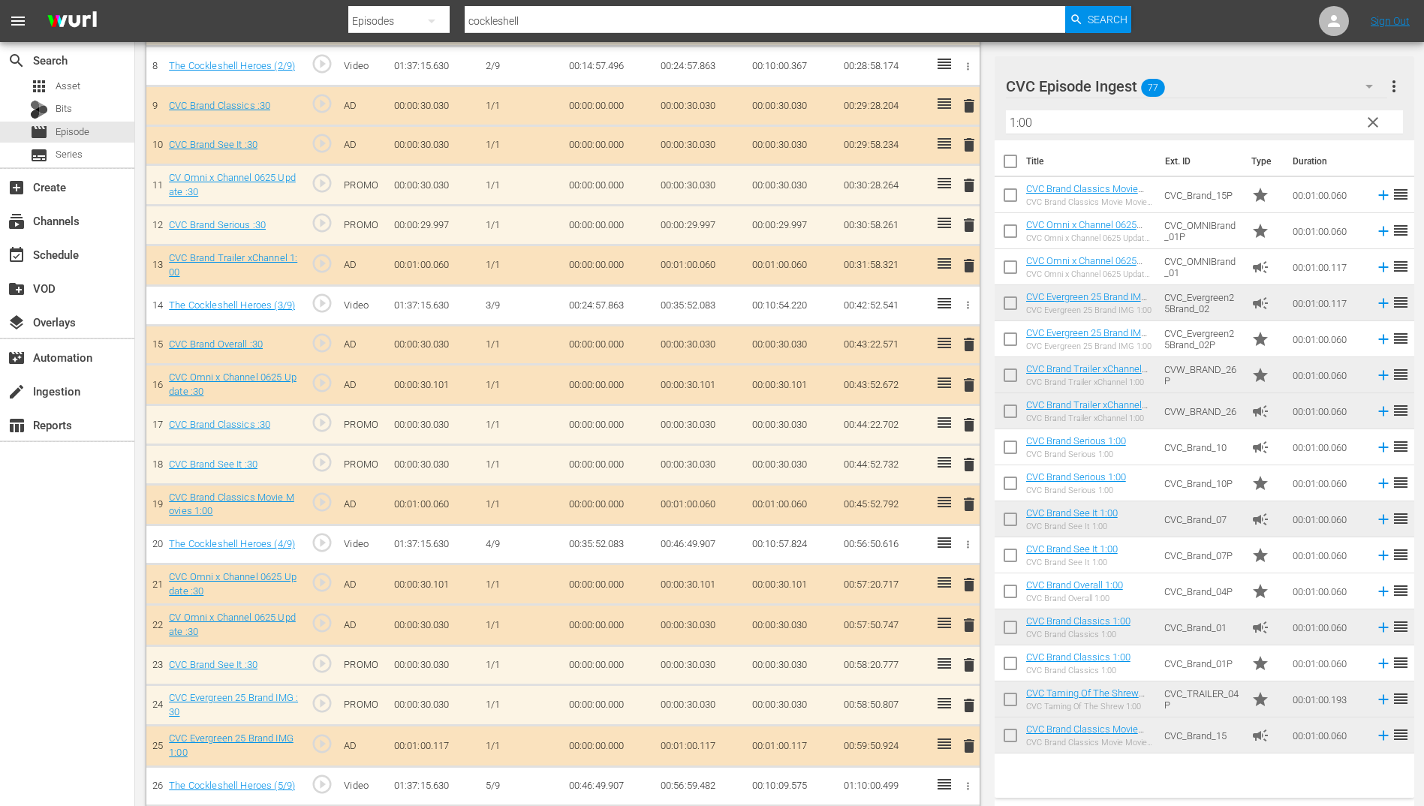
click at [1209, 700] on td "CVC_TRAILER_04P" at bounding box center [1201, 700] width 87 height 36
drag, startPoint x: 1209, startPoint y: 700, endPoint x: 1163, endPoint y: 576, distance: 133.0
click at [1154, 576] on tbody "CVC Brand Classics Movie Movies 1:00 CVC Brand Classics Movie Movies 1:00 CVC_B…" at bounding box center [1205, 465] width 420 height 576
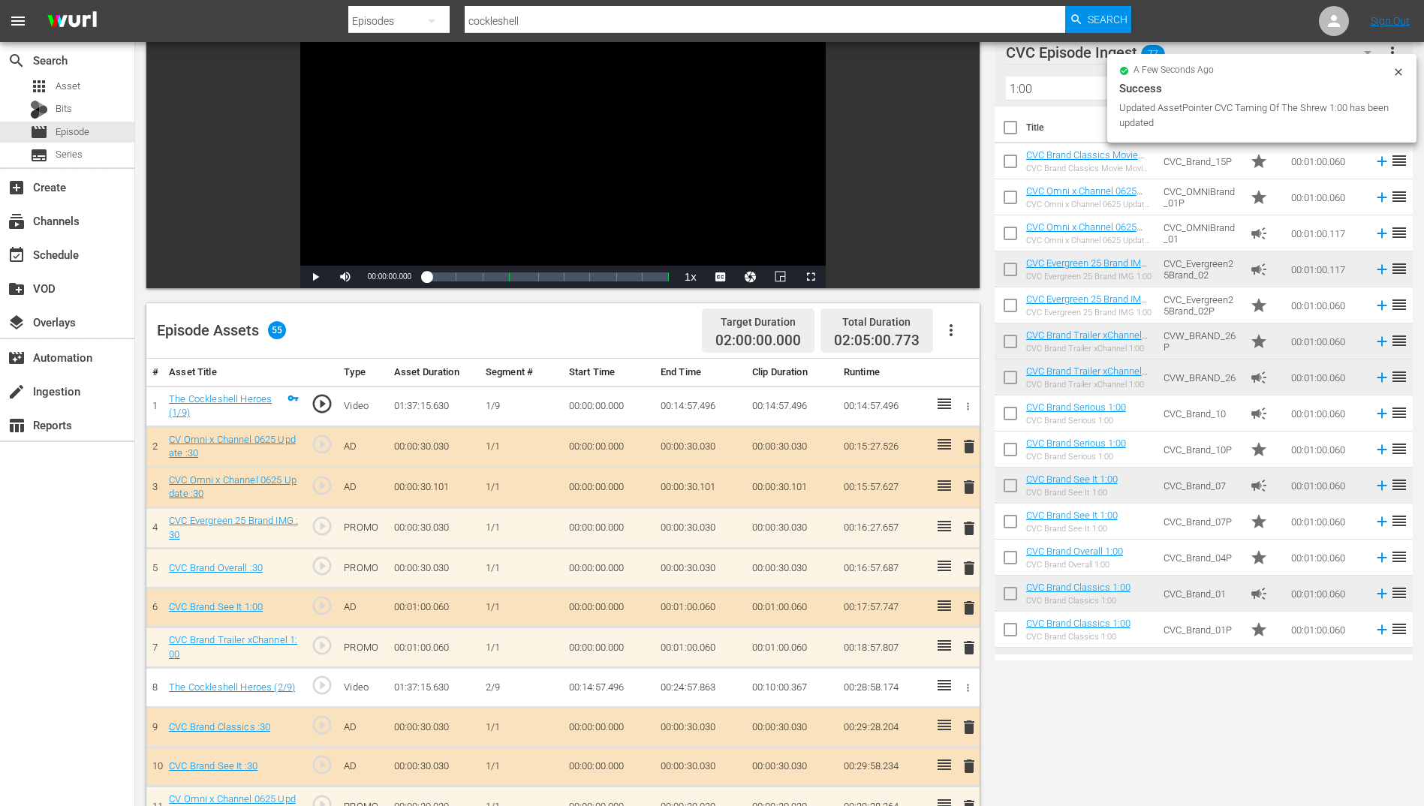
scroll to position [0, 0]
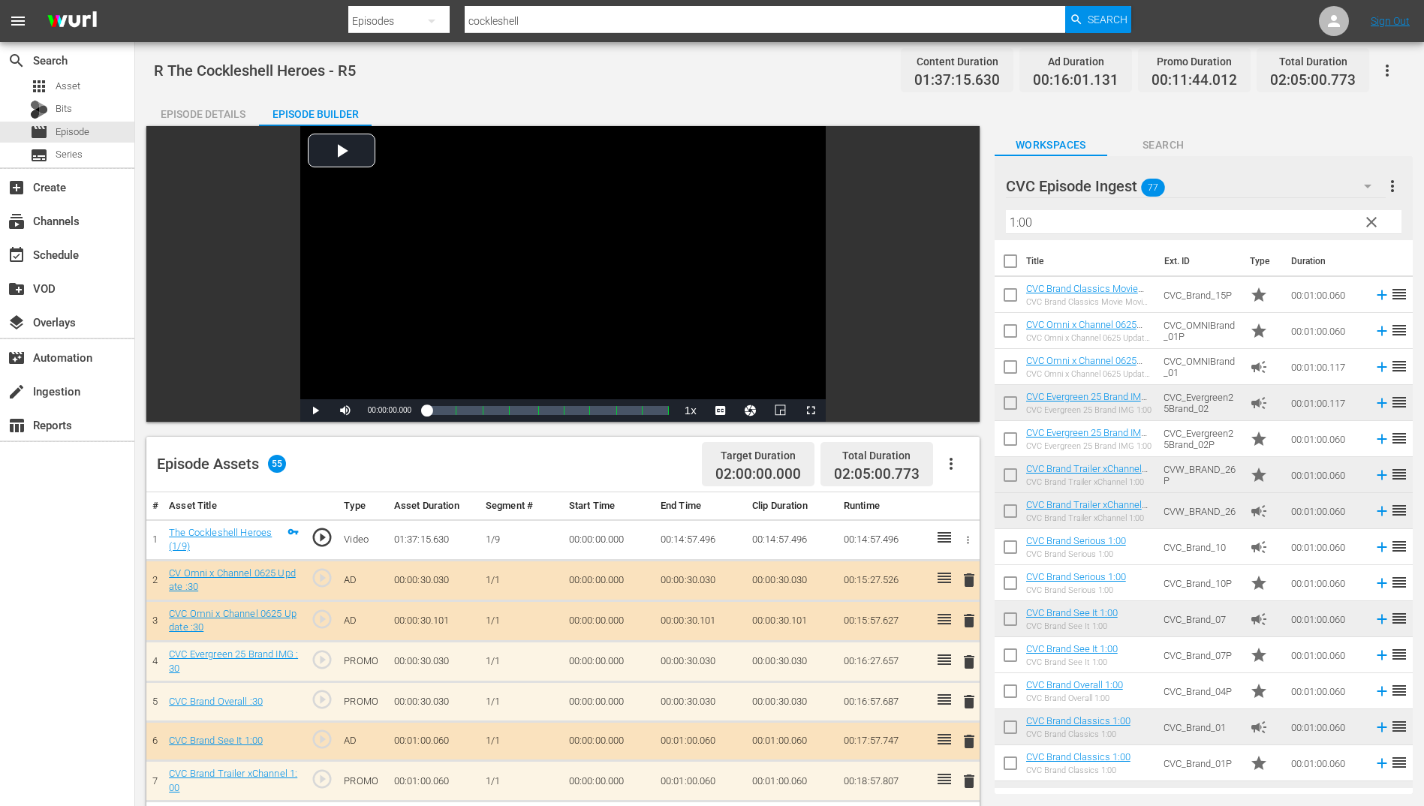
click at [193, 110] on div "Episode Details" at bounding box center [202, 114] width 113 height 36
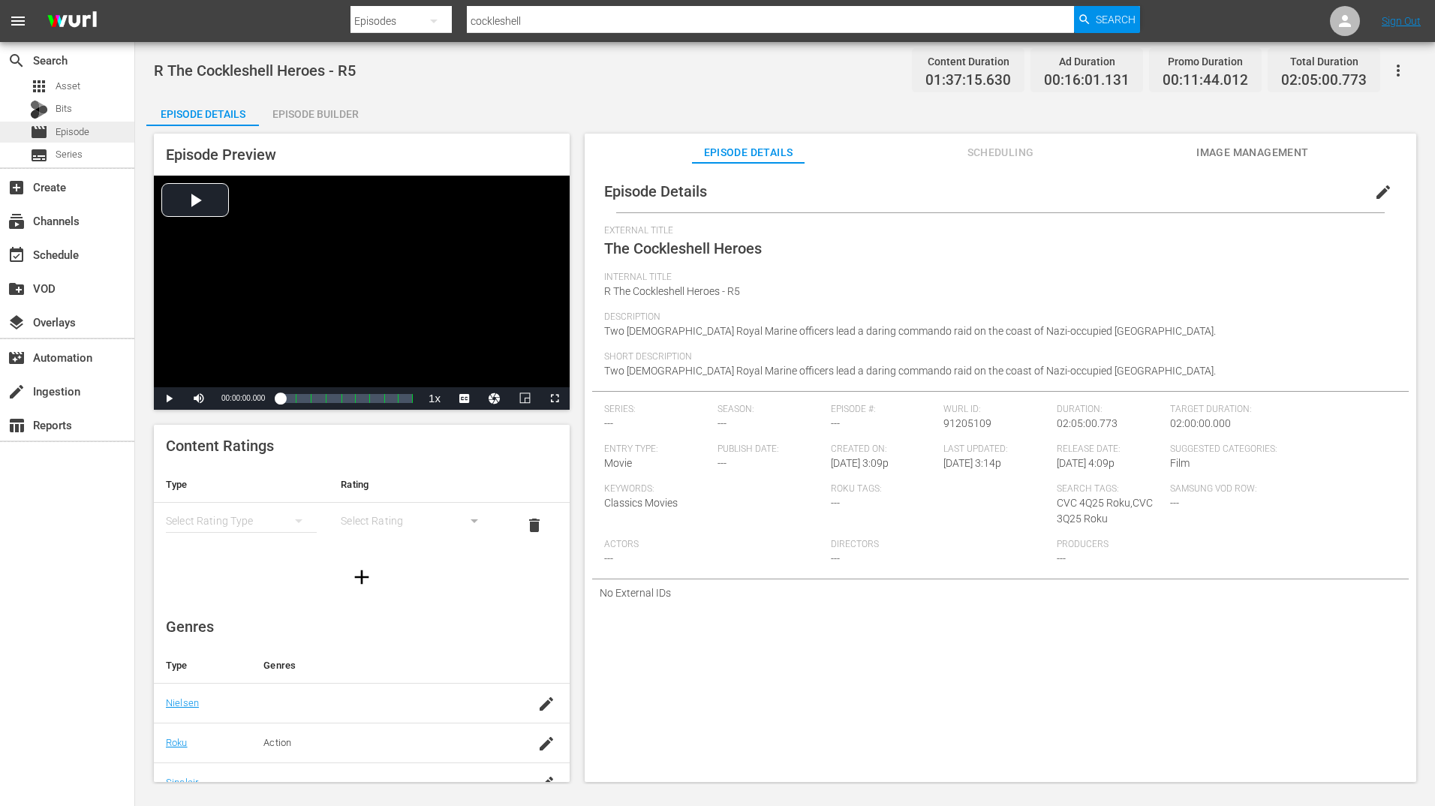
click at [68, 128] on span "Episode" at bounding box center [73, 132] width 34 height 15
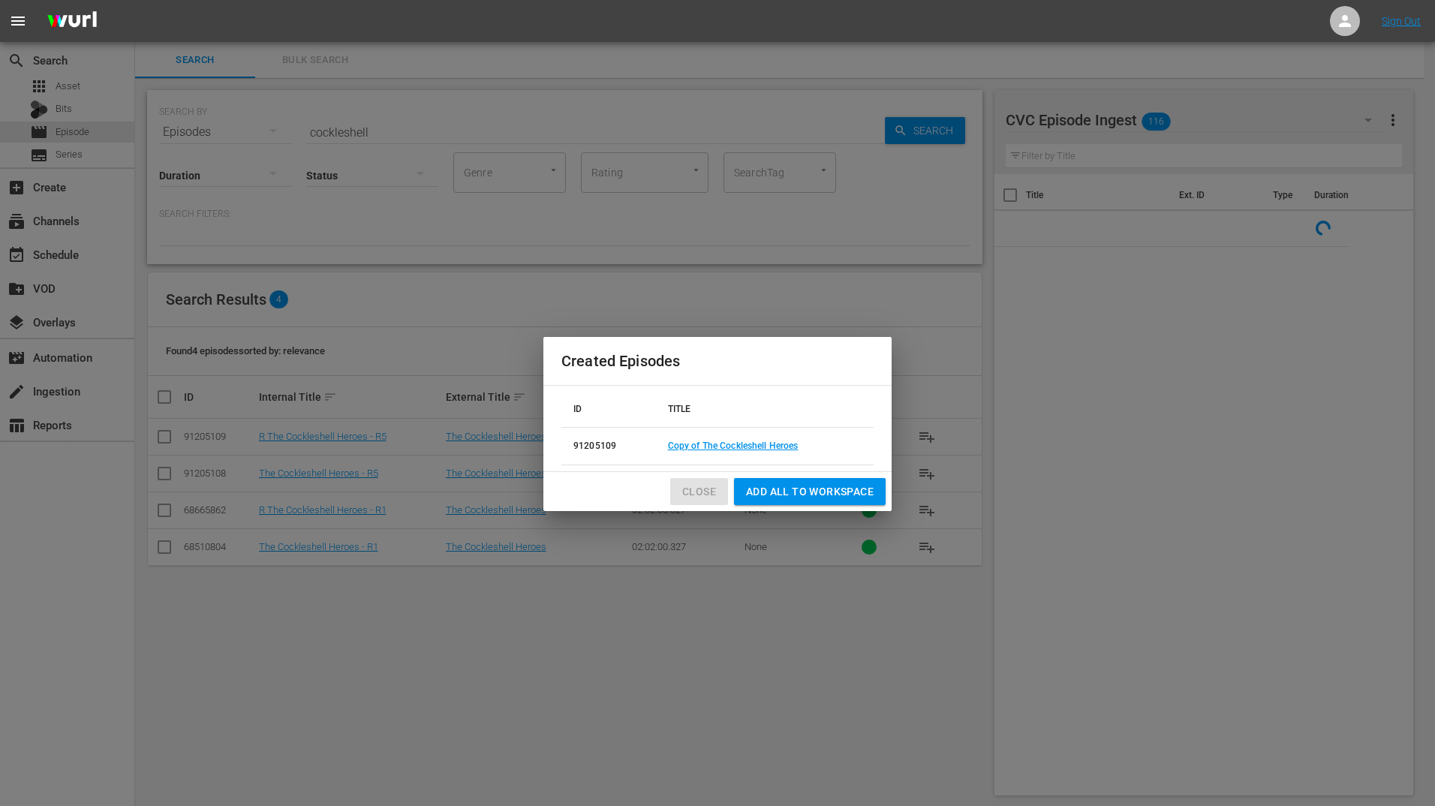
click at [704, 492] on span "Close" at bounding box center [699, 492] width 34 height 19
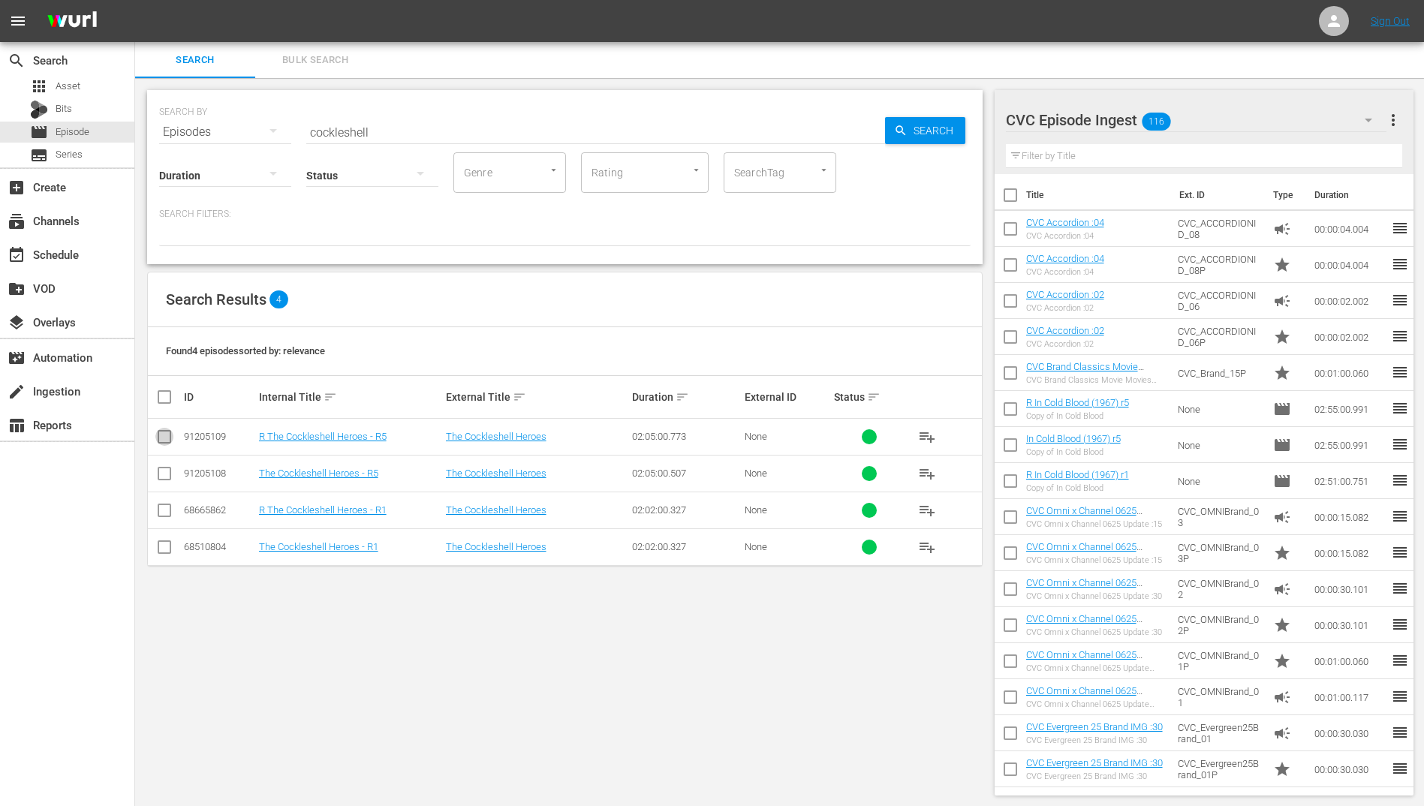
click at [160, 435] on input "checkbox" at bounding box center [164, 440] width 18 height 18
checkbox input "true"
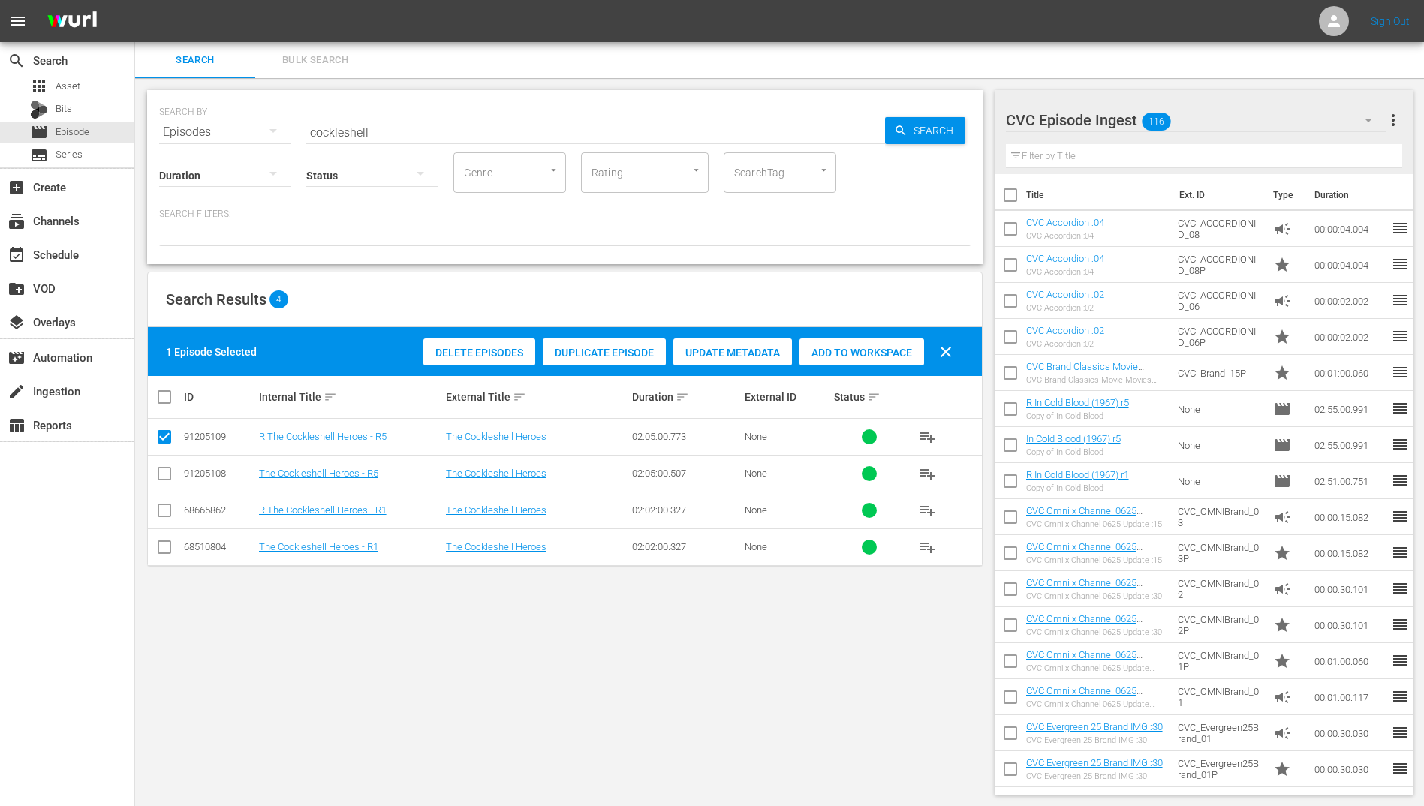
click at [1253, 125] on div "CVC Episode Ingest 116" at bounding box center [1196, 120] width 381 height 42
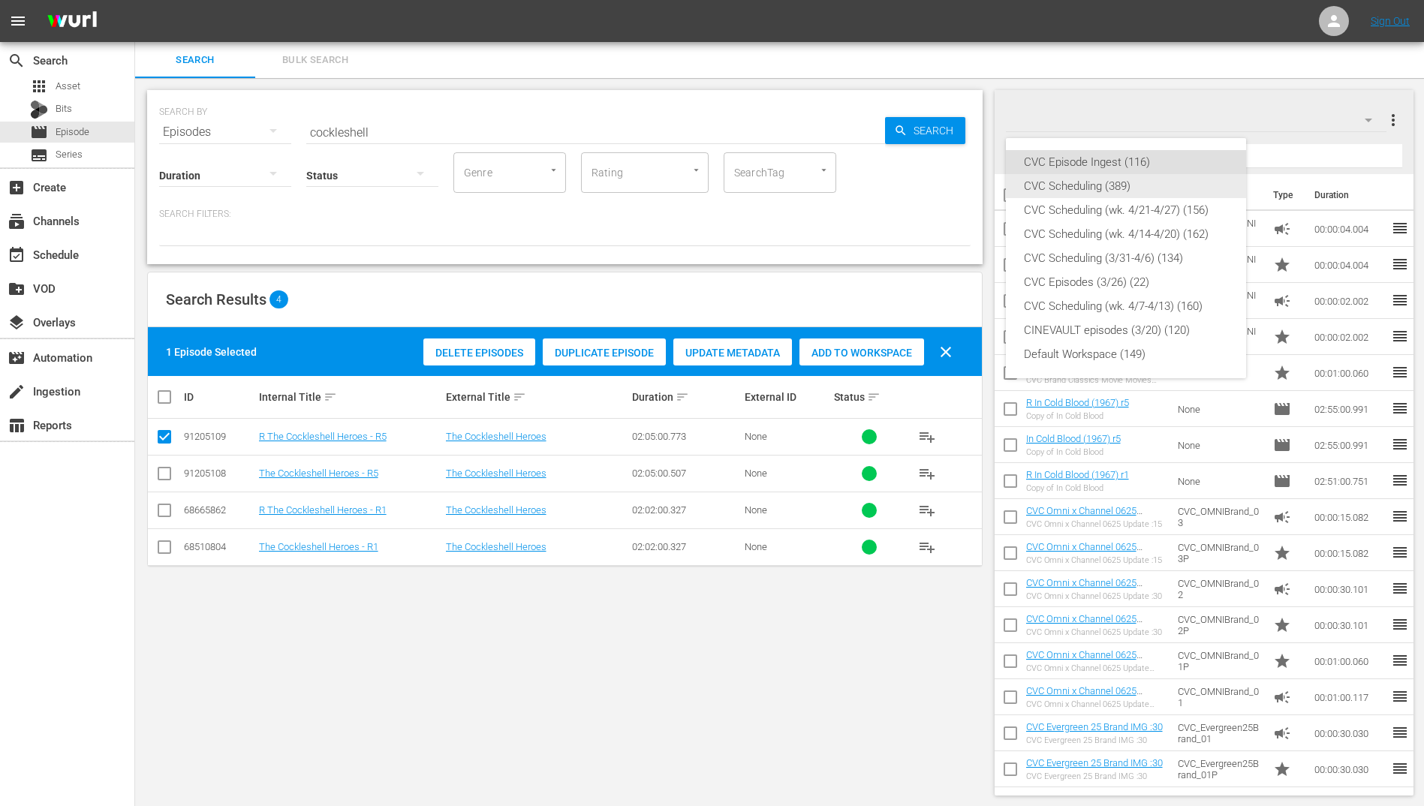
click at [1125, 180] on div "CVC Scheduling (389)" at bounding box center [1126, 186] width 204 height 24
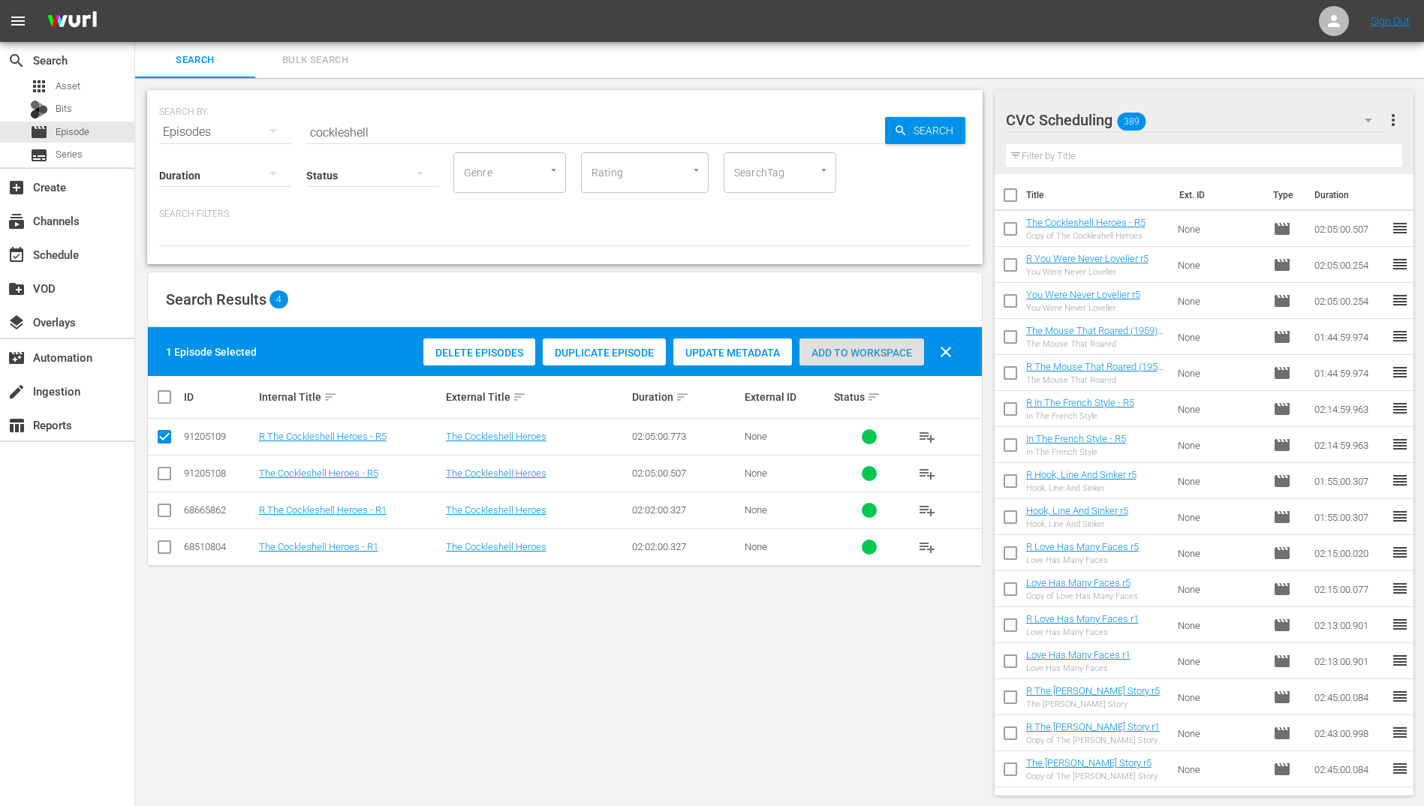
click at [859, 349] on span "Add to Workspace" at bounding box center [861, 353] width 125 height 12
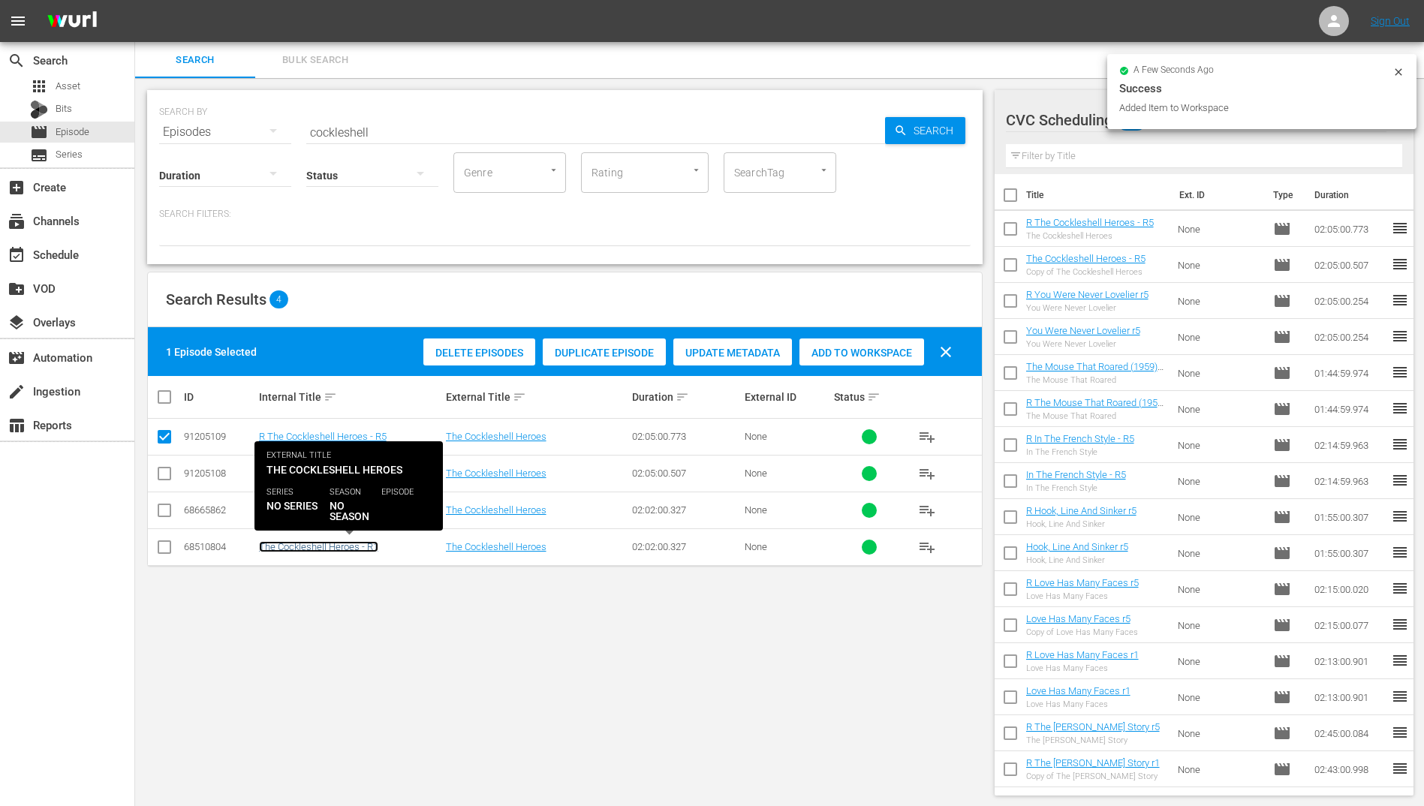
click at [326, 542] on link "The Cockleshell Heroes - R1" at bounding box center [318, 546] width 119 height 11
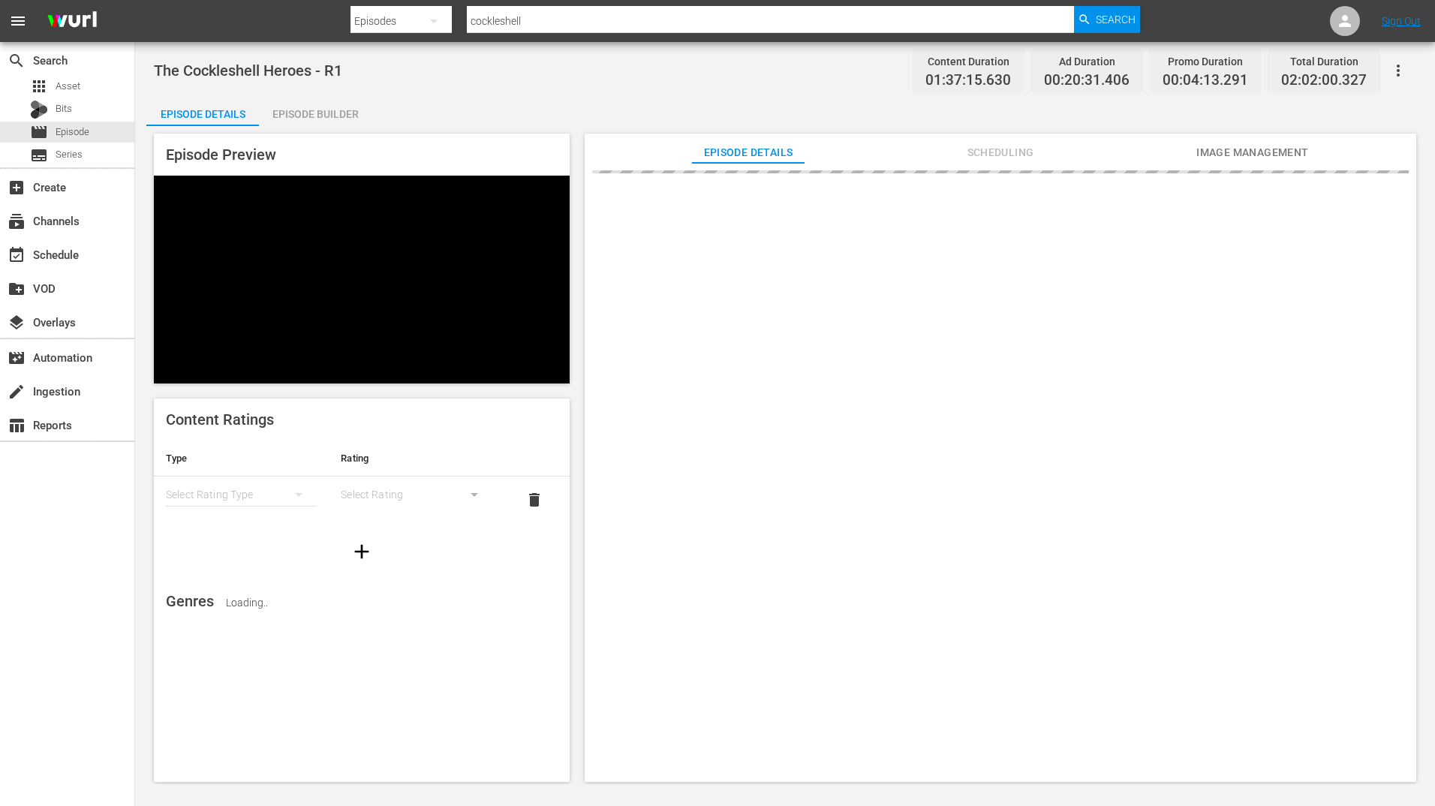
click at [281, 116] on div "Episode Builder" at bounding box center [315, 114] width 113 height 36
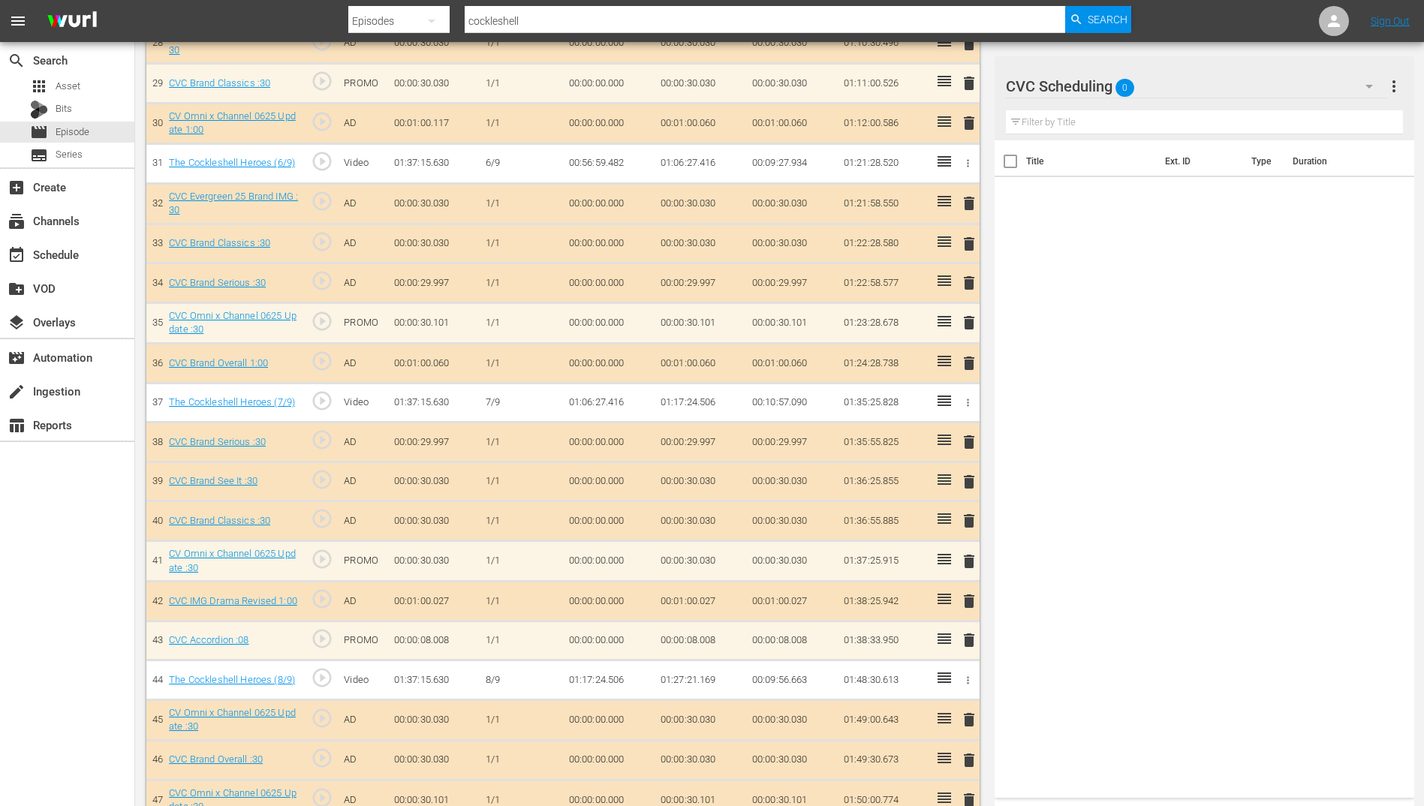
scroll to position [1726, 0]
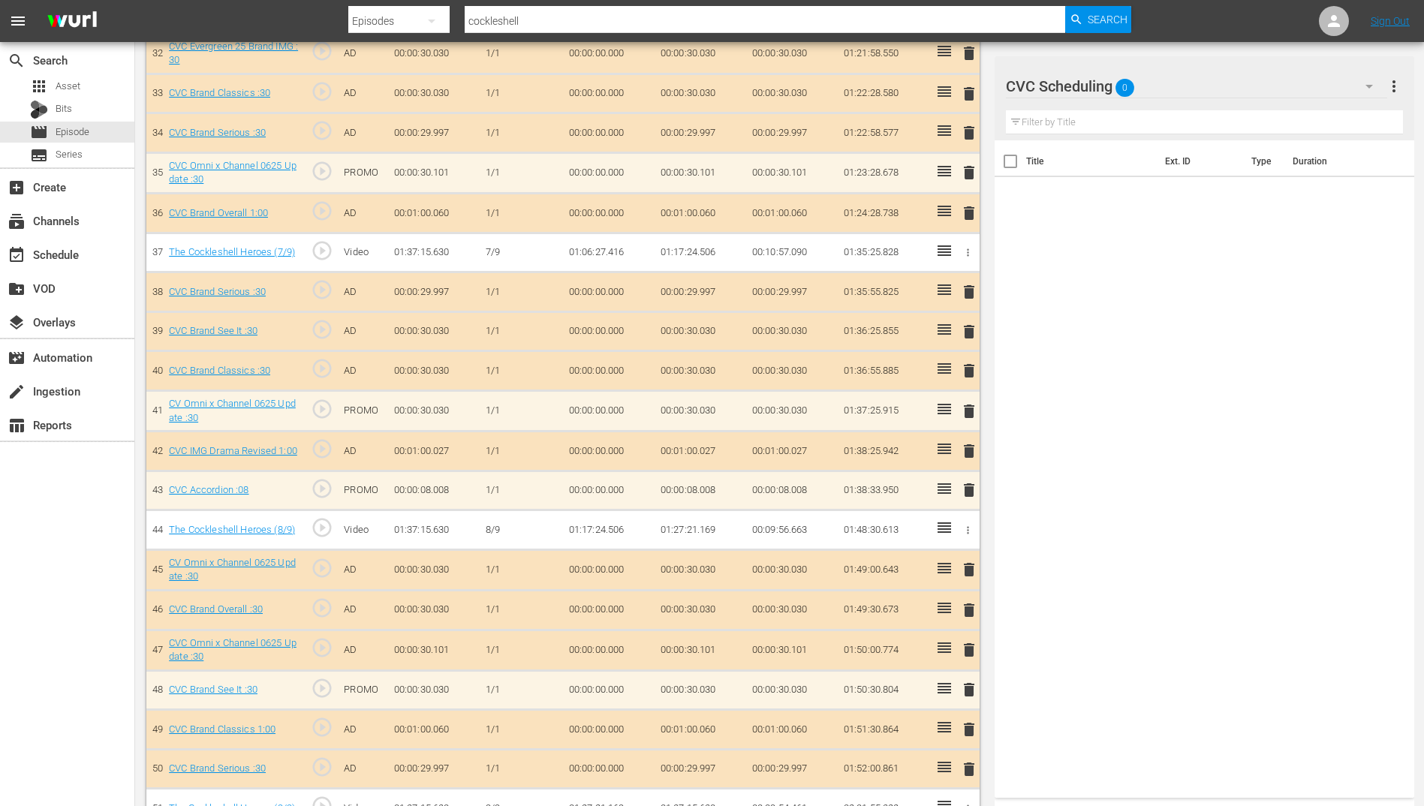
click at [1229, 117] on input "text" at bounding box center [1204, 122] width 397 height 24
click at [1191, 80] on div "CVC Scheduling 0" at bounding box center [1196, 86] width 381 height 42
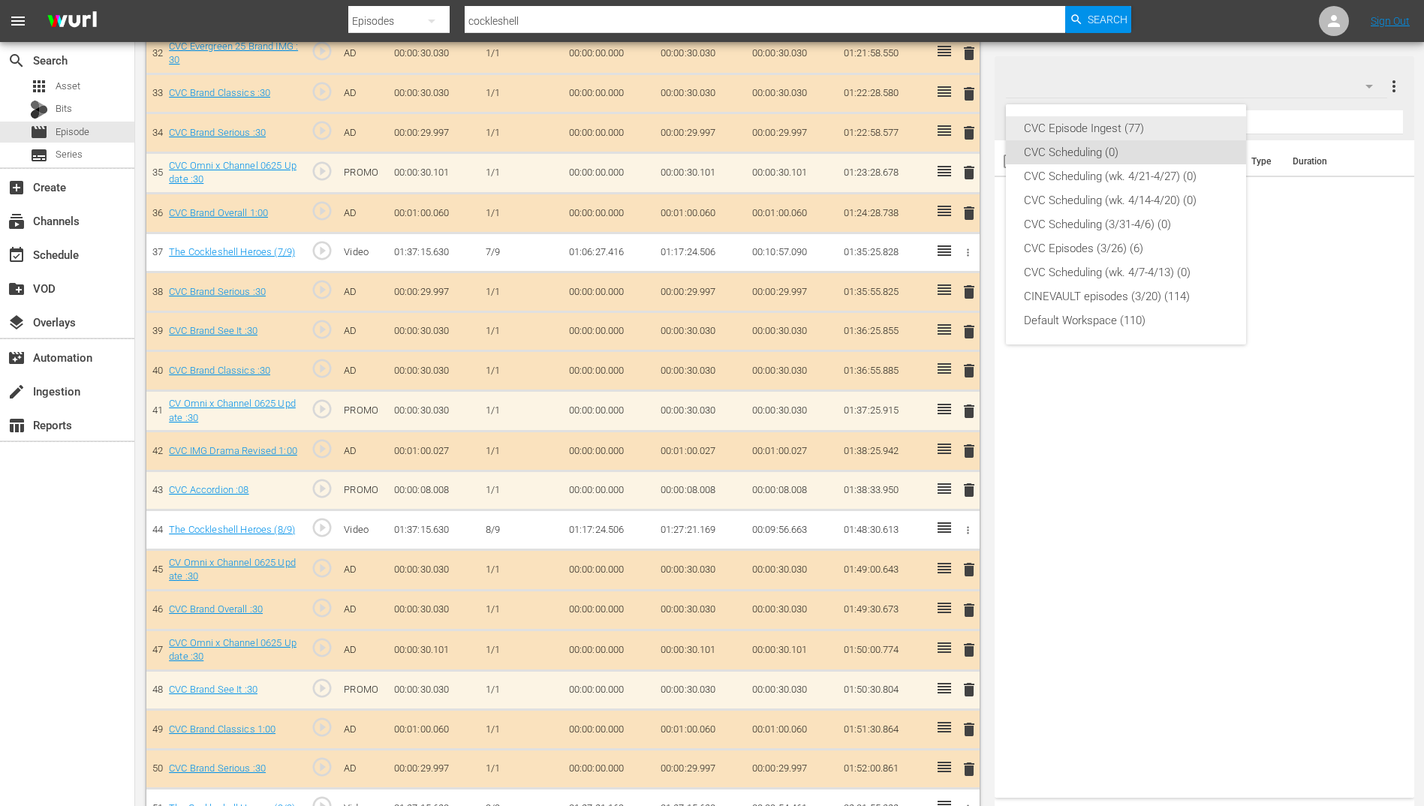
click at [1123, 136] on div "CVC Episode Ingest (77)" at bounding box center [1126, 128] width 204 height 24
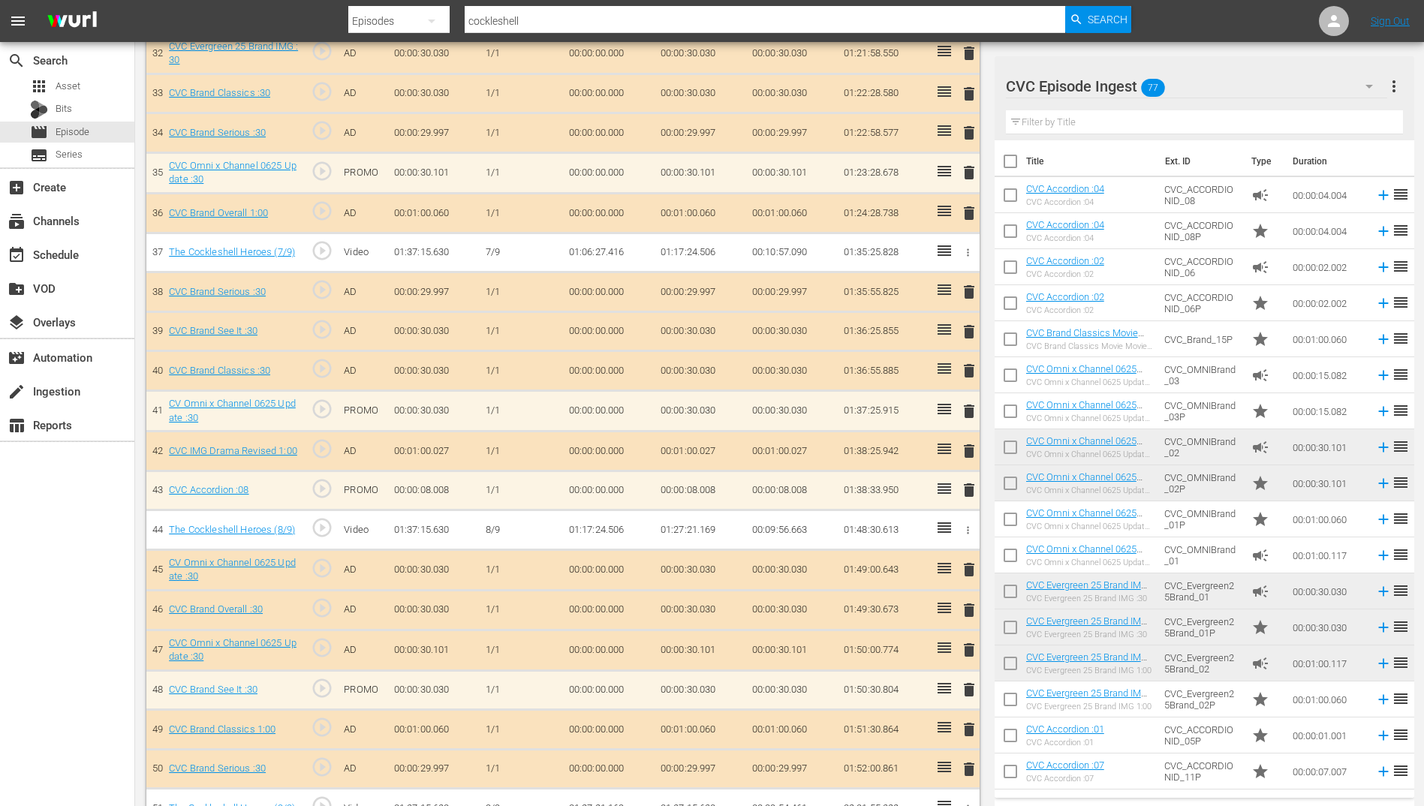
click at [1106, 125] on input "text" at bounding box center [1204, 122] width 397 height 24
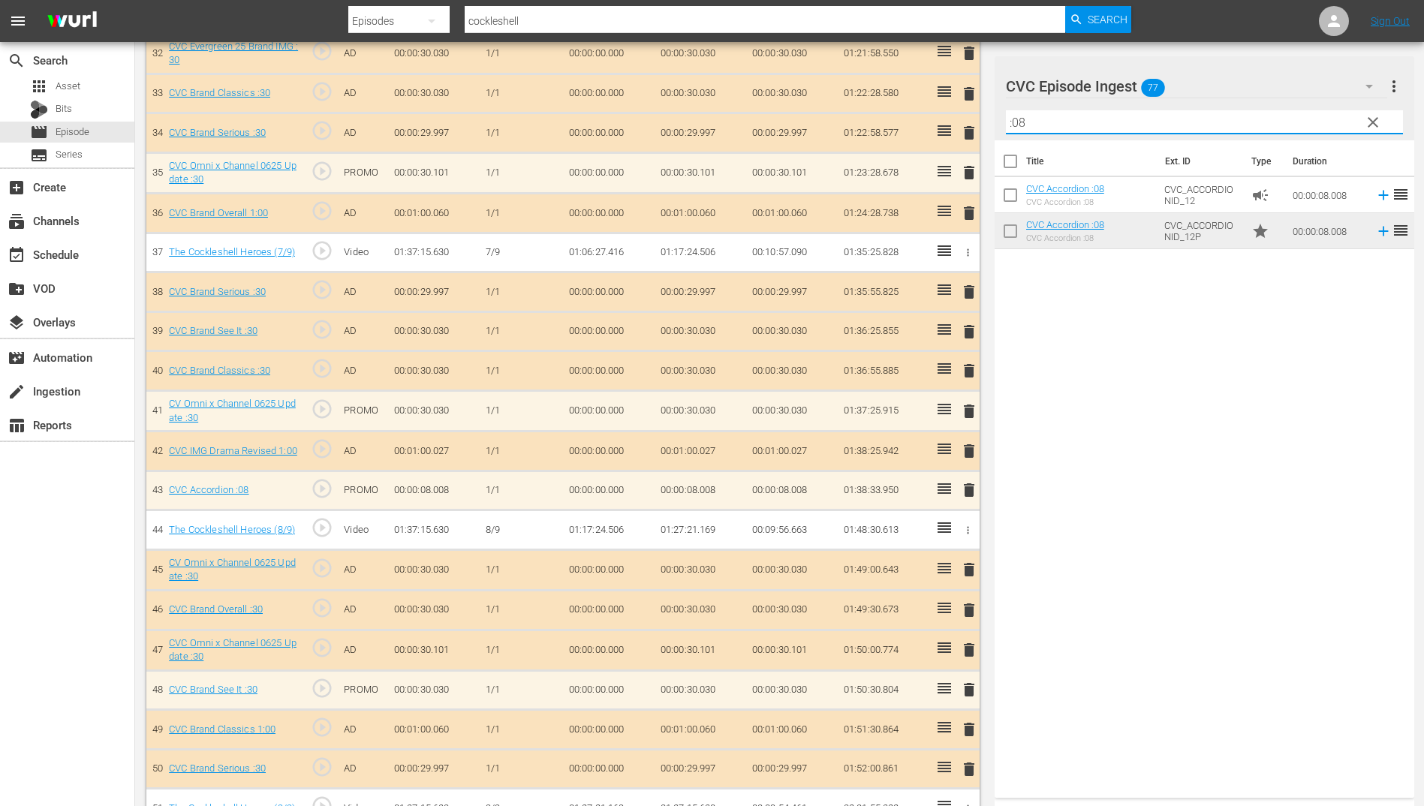
type input ":08"
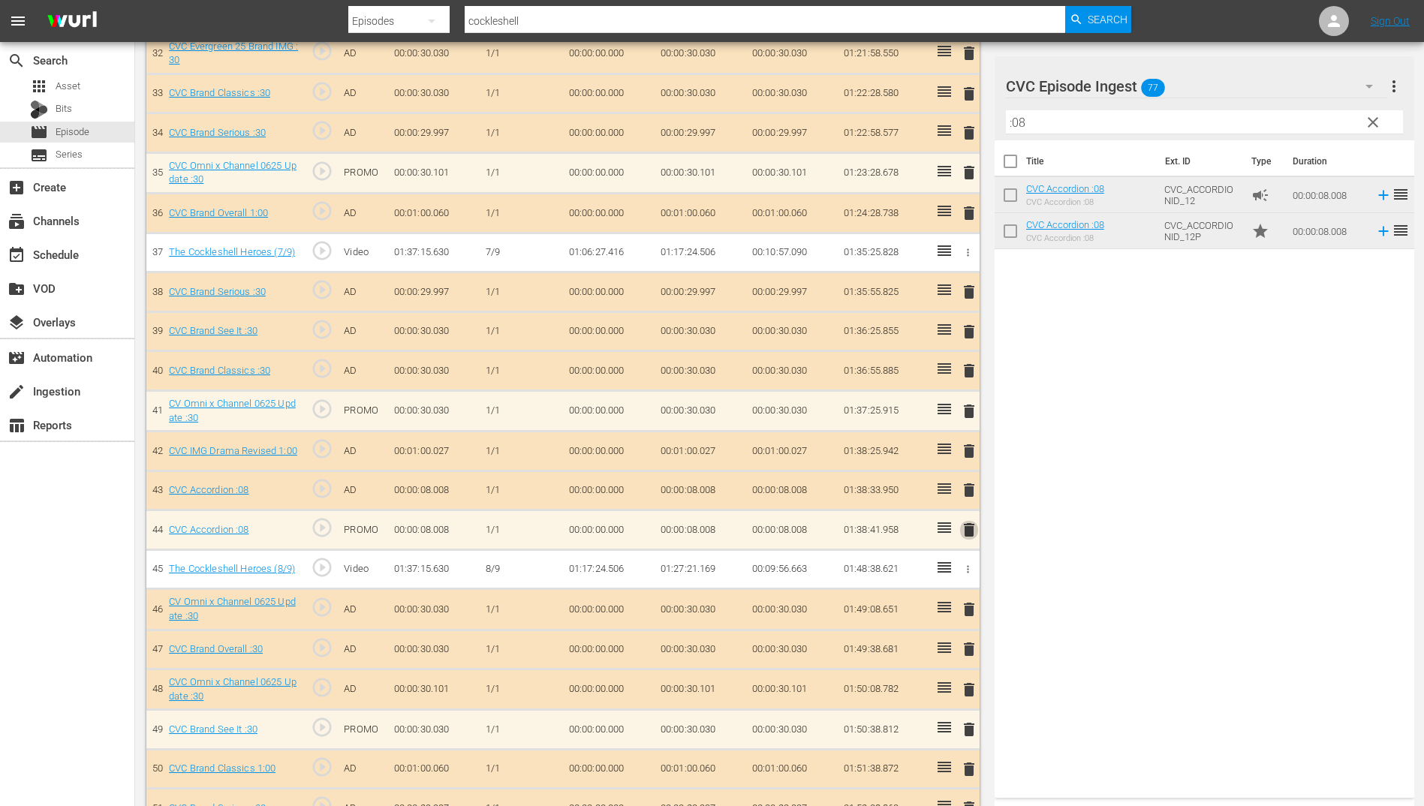
click at [971, 530] on span "delete" at bounding box center [969, 530] width 18 height 18
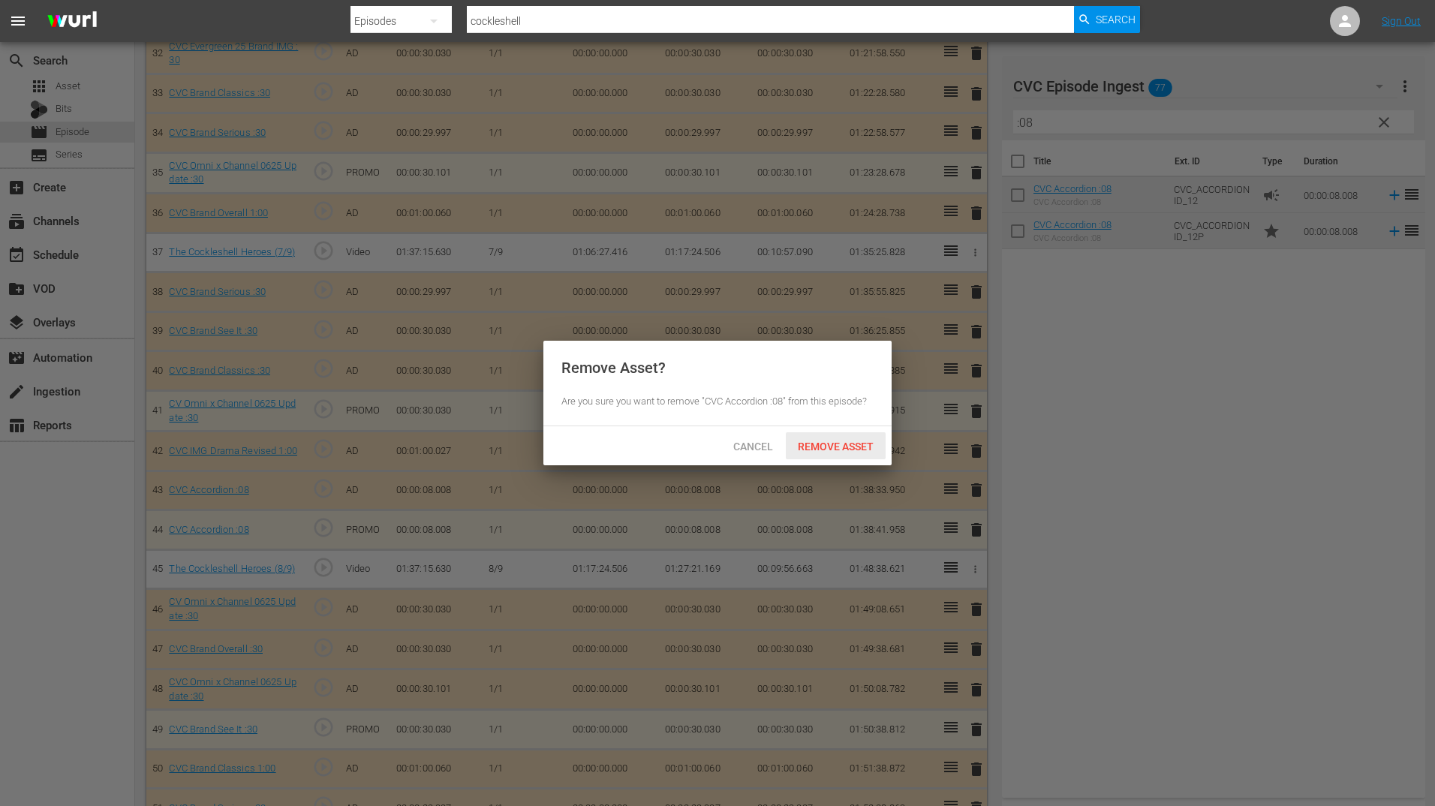
click at [843, 449] on span "Remove Asset" at bounding box center [836, 447] width 100 height 12
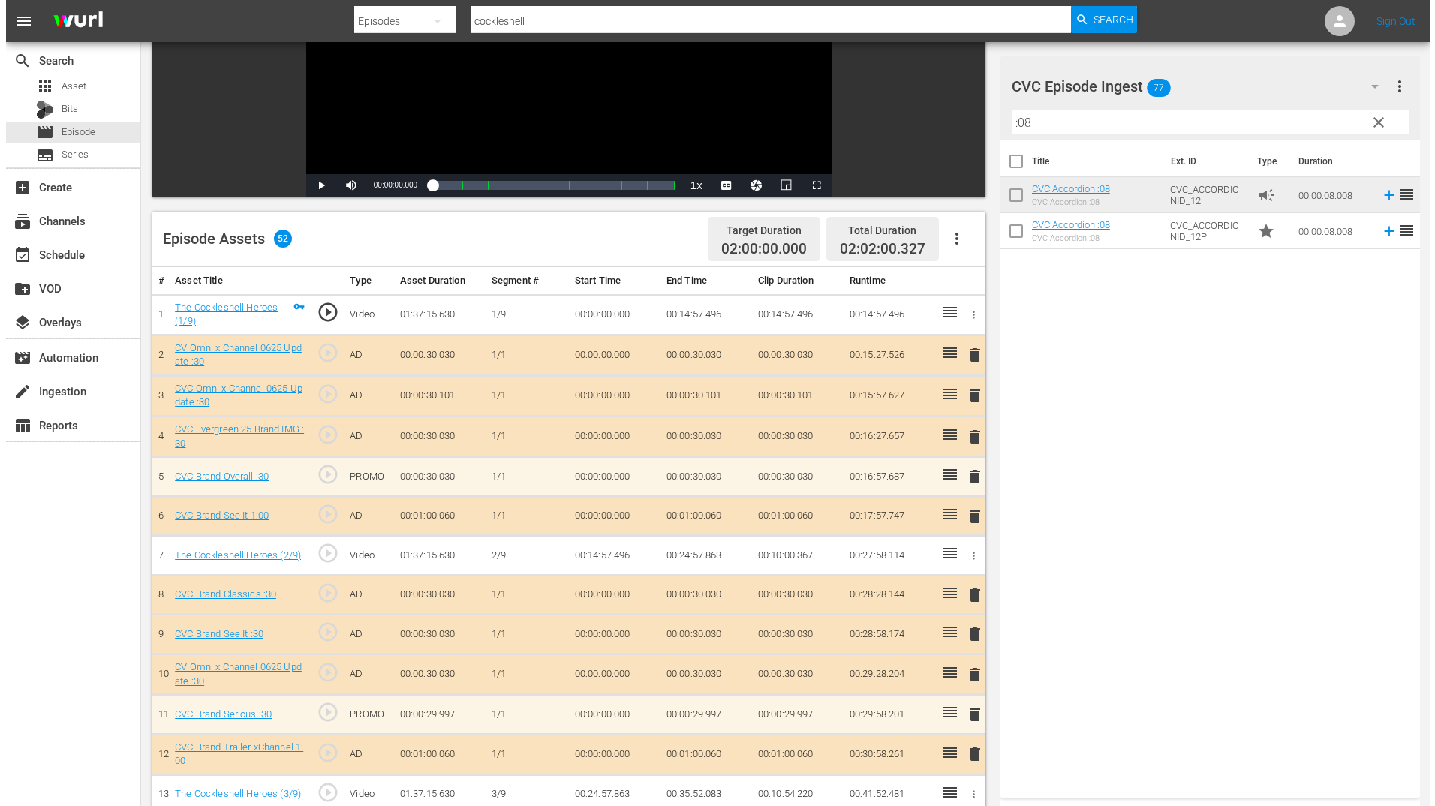
scroll to position [0, 0]
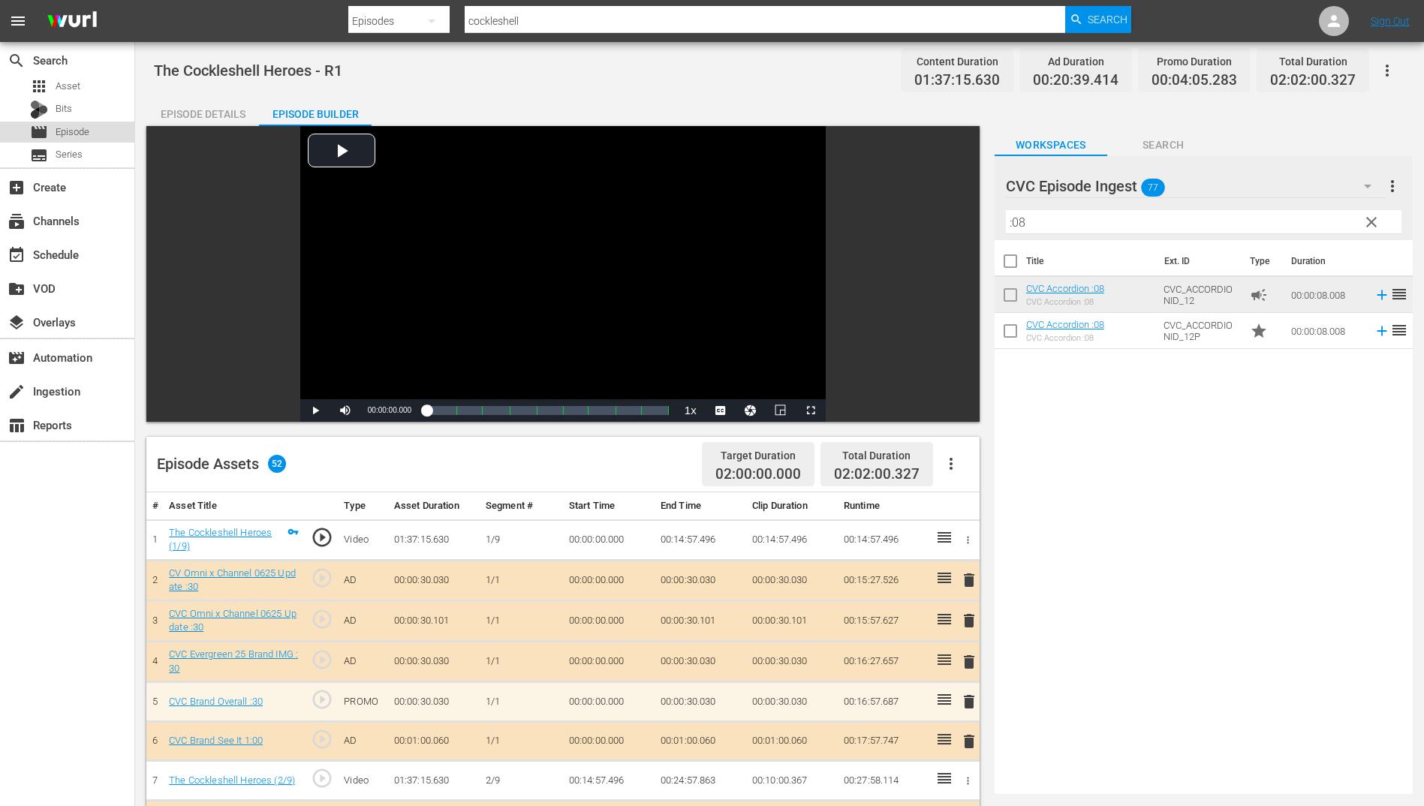
click at [74, 134] on span "Episode" at bounding box center [73, 132] width 34 height 15
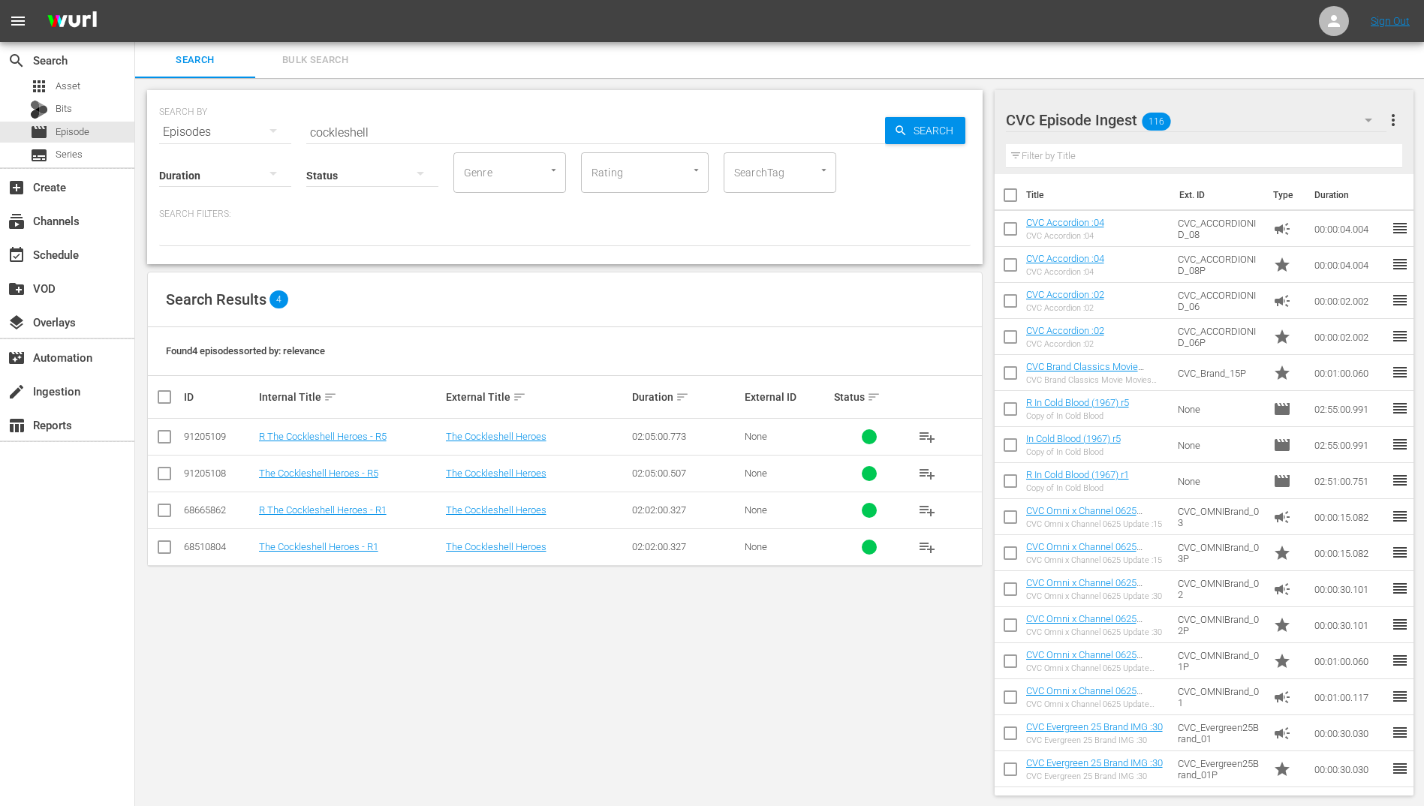
click at [1263, 134] on div "CVC Episode Ingest 116" at bounding box center [1196, 120] width 381 height 42
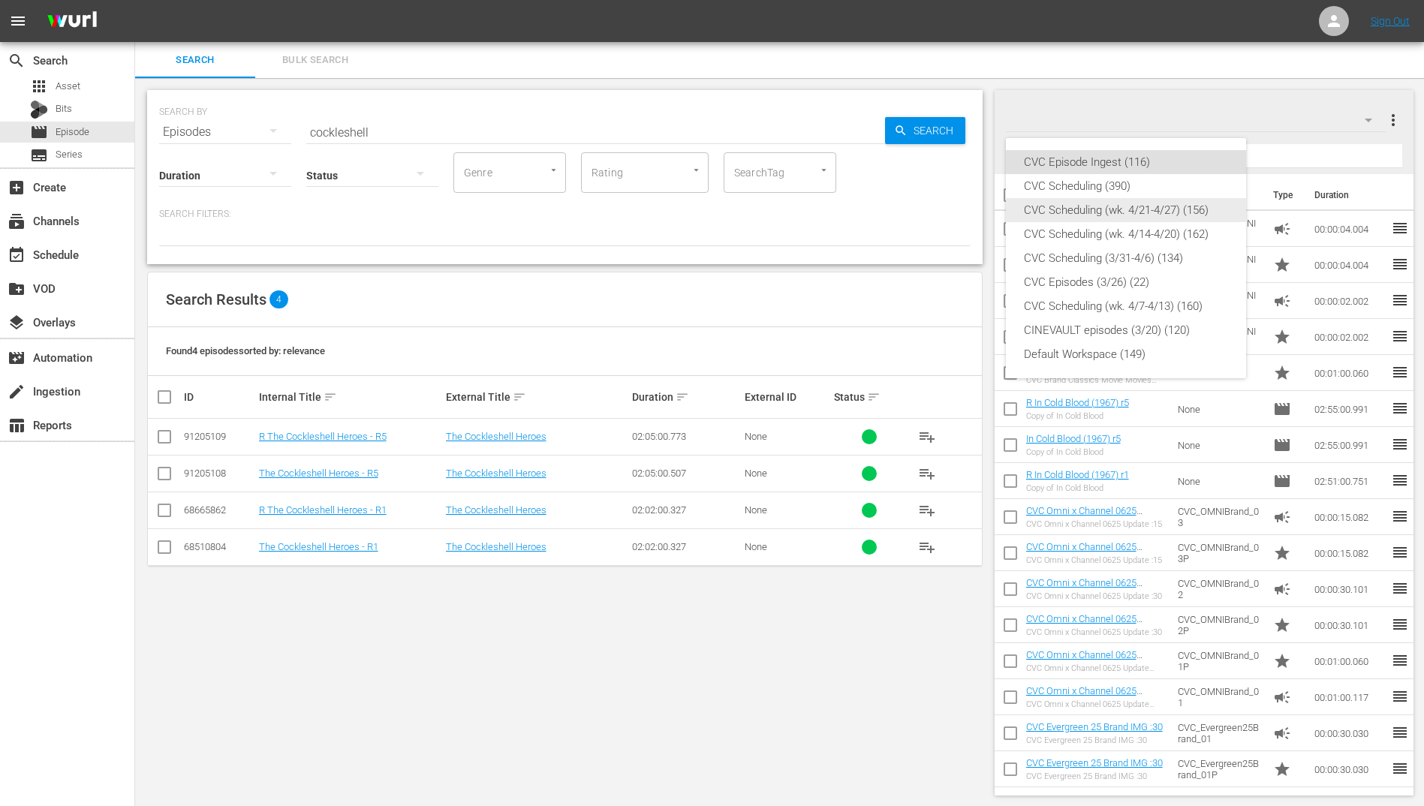
click at [1141, 192] on div "CVC Scheduling (390)" at bounding box center [1126, 186] width 204 height 24
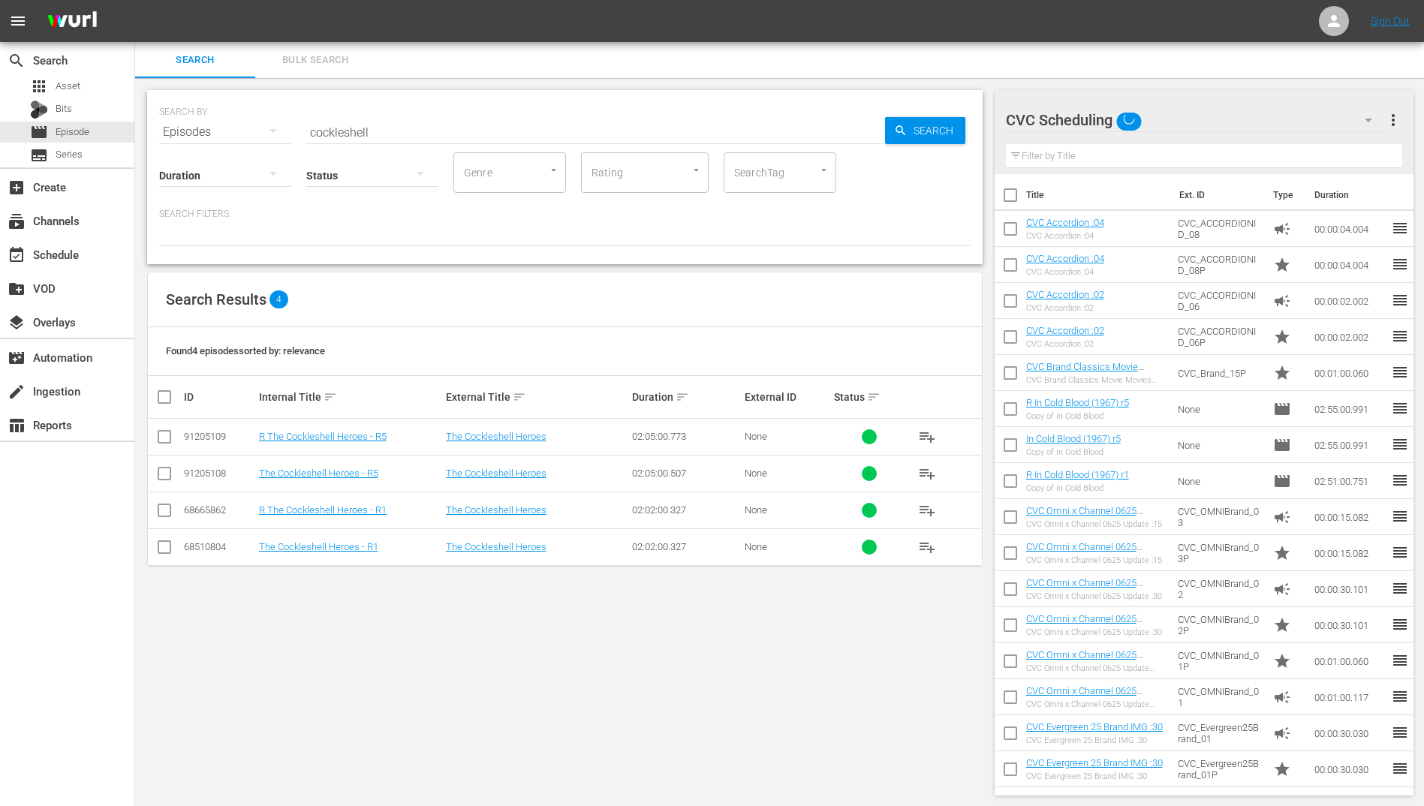
click at [1141, 138] on div "CVC Episode Ingest (116) CVC Scheduling (390) CVC Scheduling (wk. 4/21-4/27) (1…" at bounding box center [1126, 138] width 240 height 0
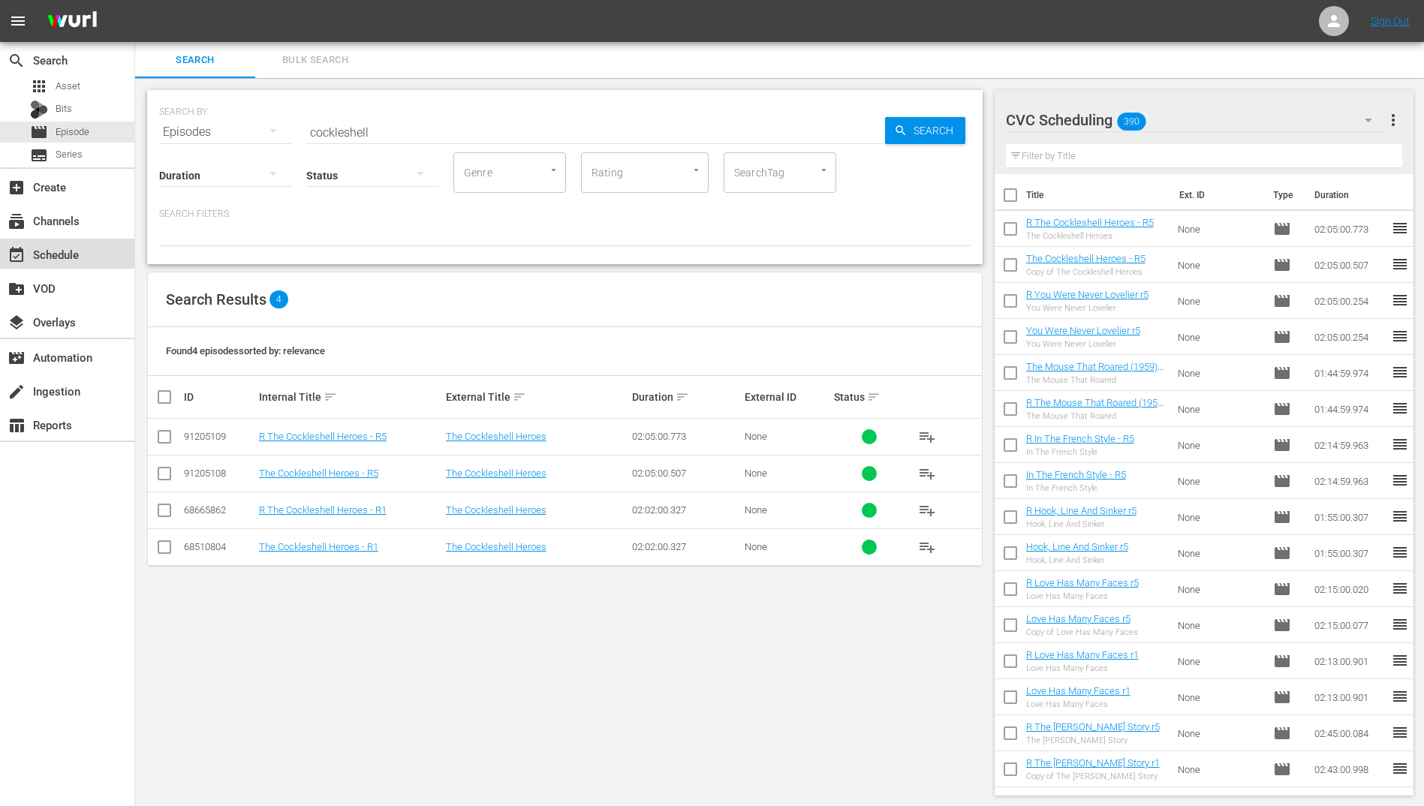
click at [77, 244] on div "event_available Schedule" at bounding box center [67, 254] width 134 height 30
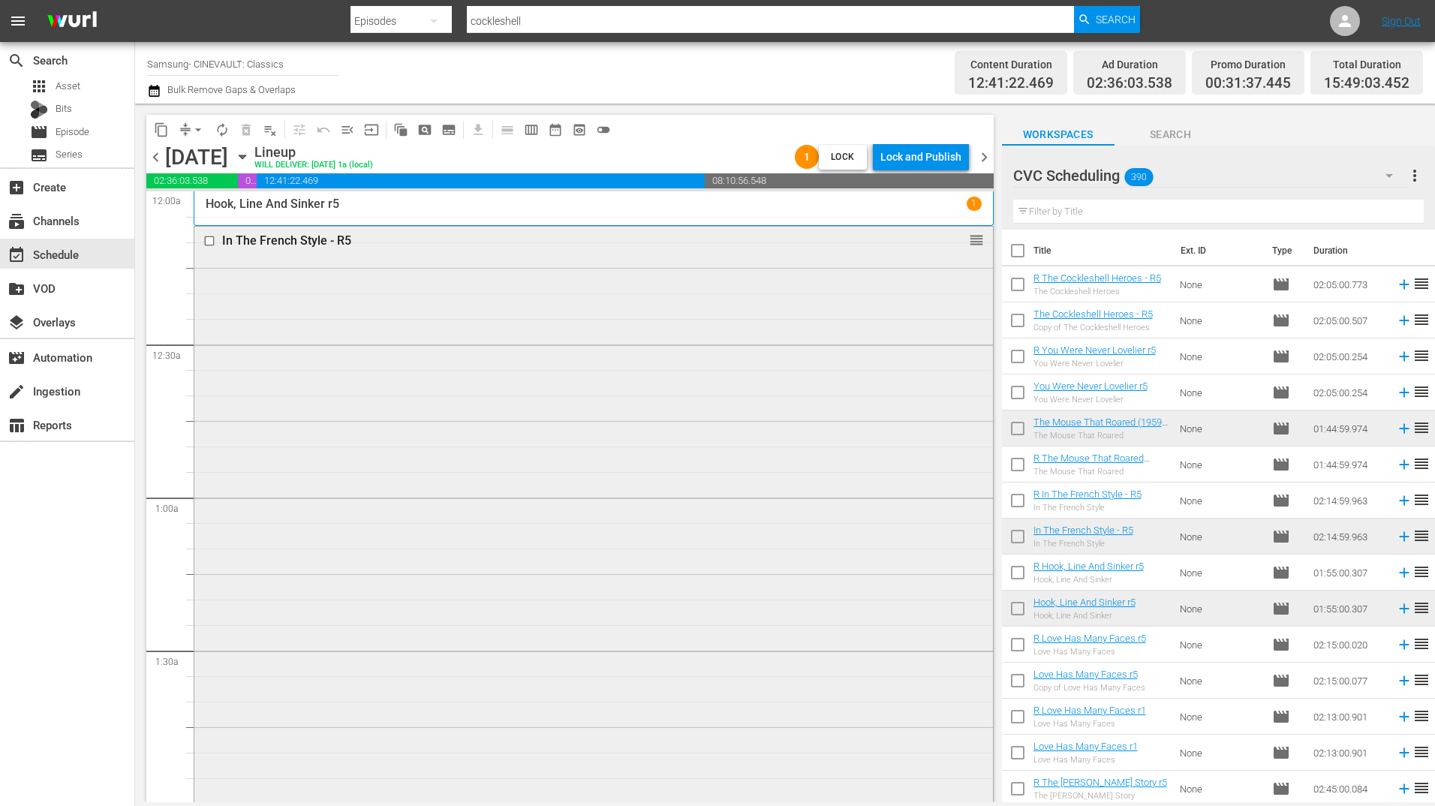
click at [754, 375] on div "In The French Style - R5 reorder" at bounding box center [593, 569] width 799 height 685
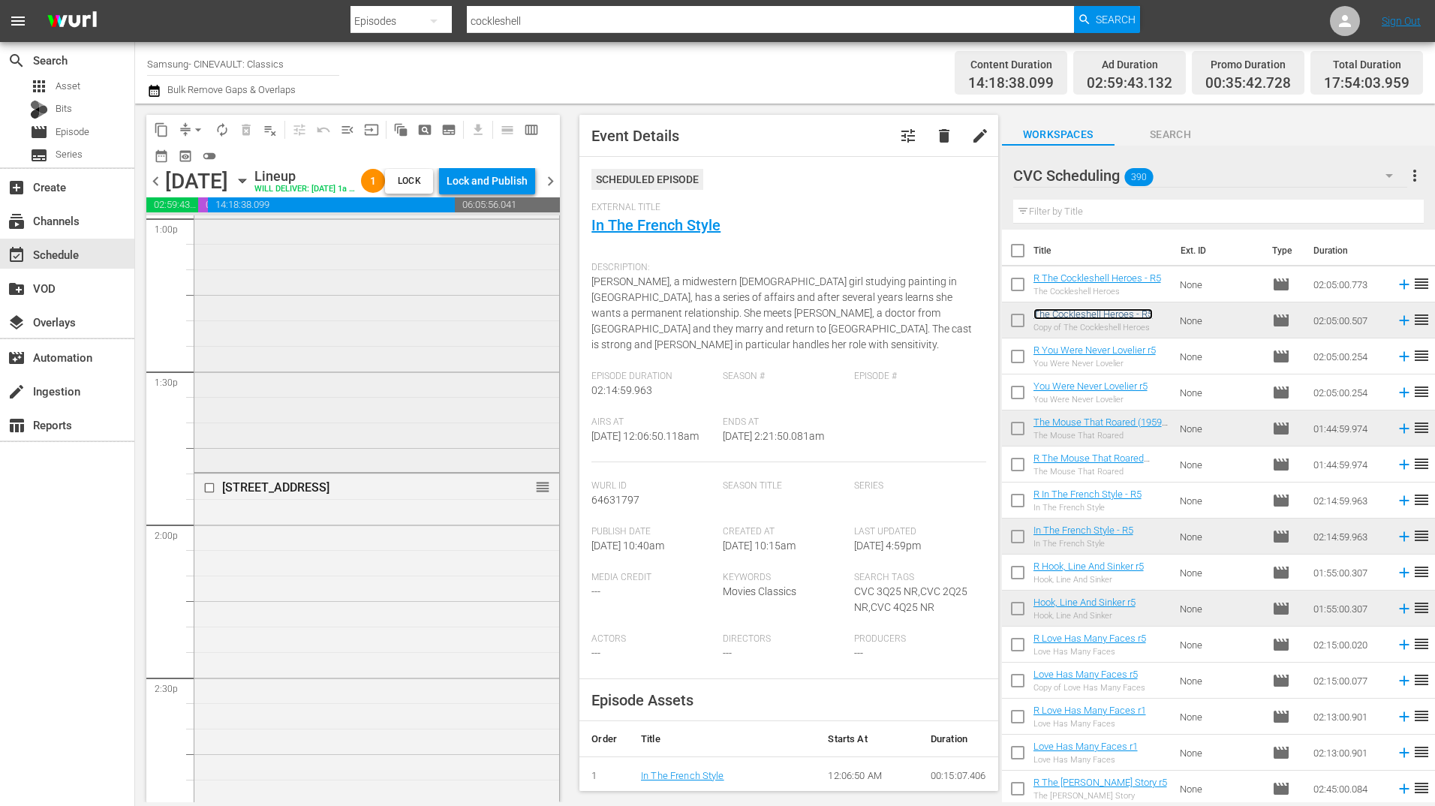
scroll to position [3903, 0]
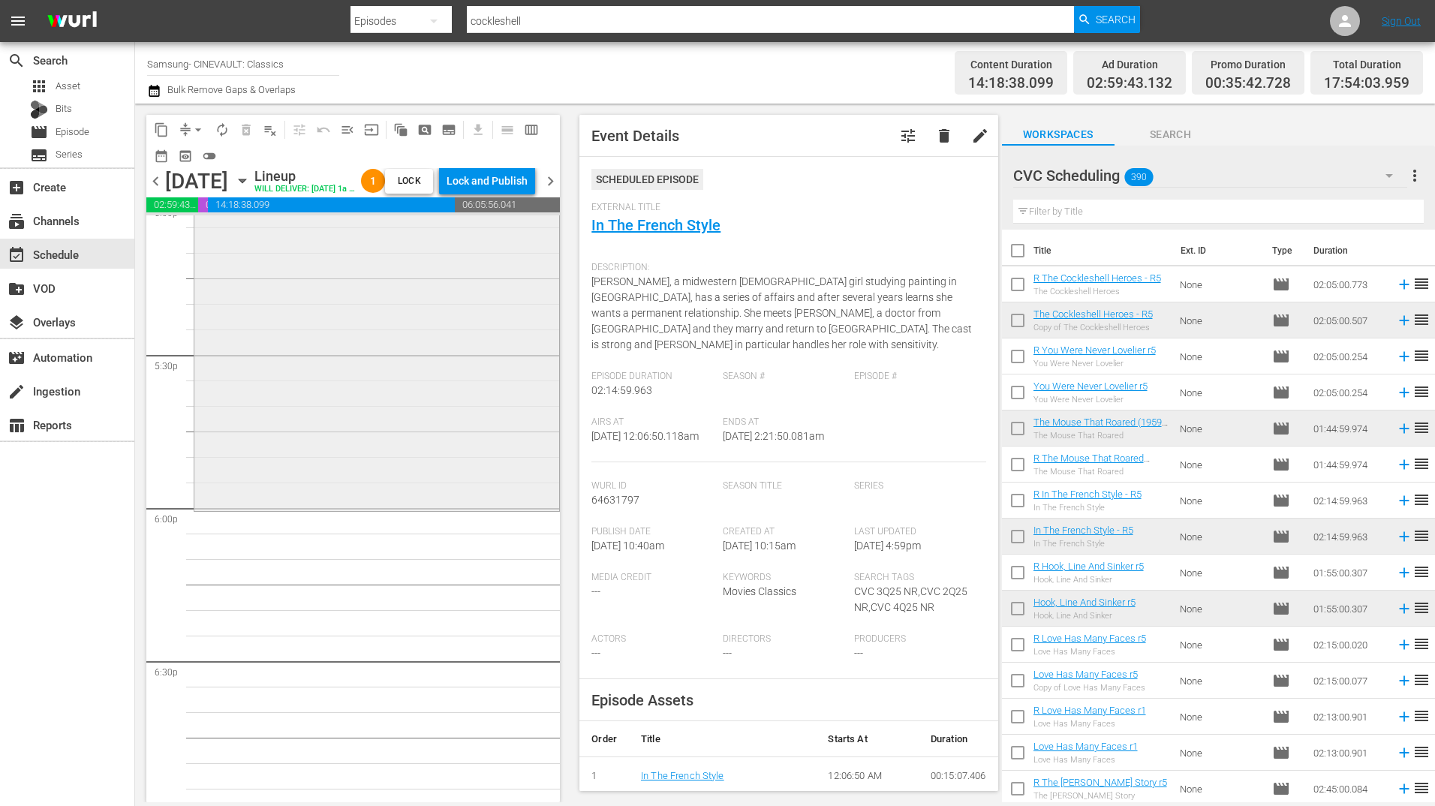
scroll to position [5254, 0]
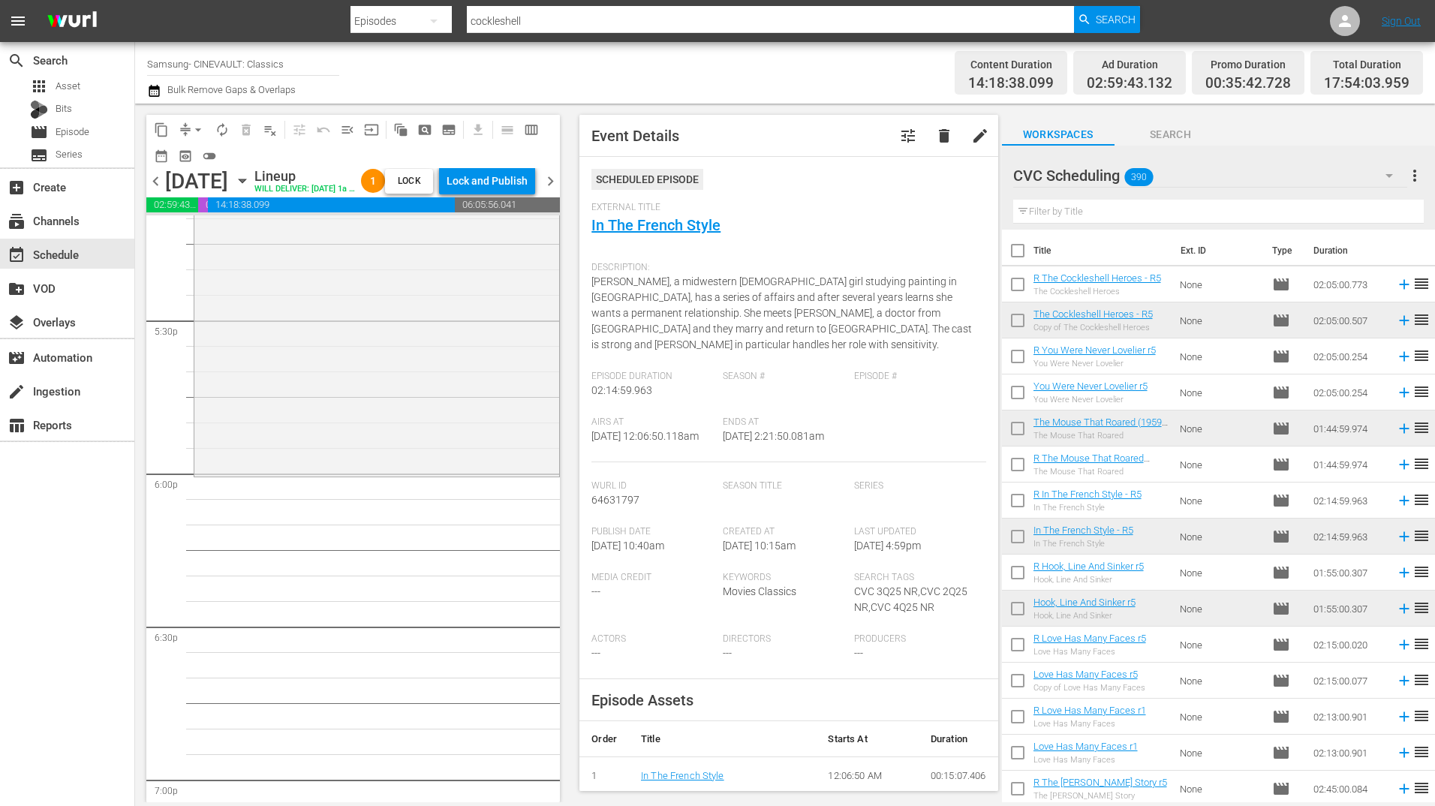
click at [1118, 200] on input "text" at bounding box center [1218, 212] width 411 height 24
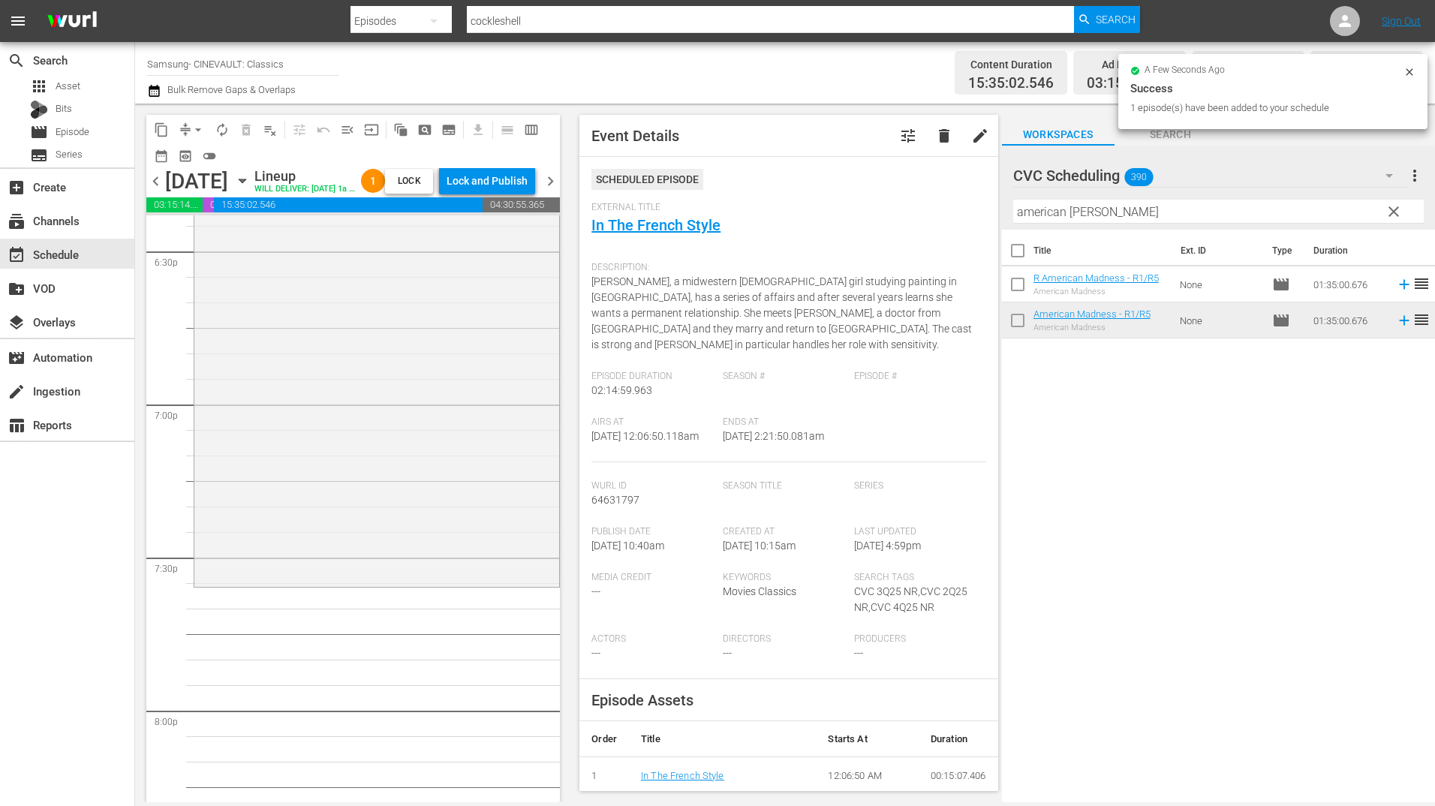
scroll to position [5855, 0]
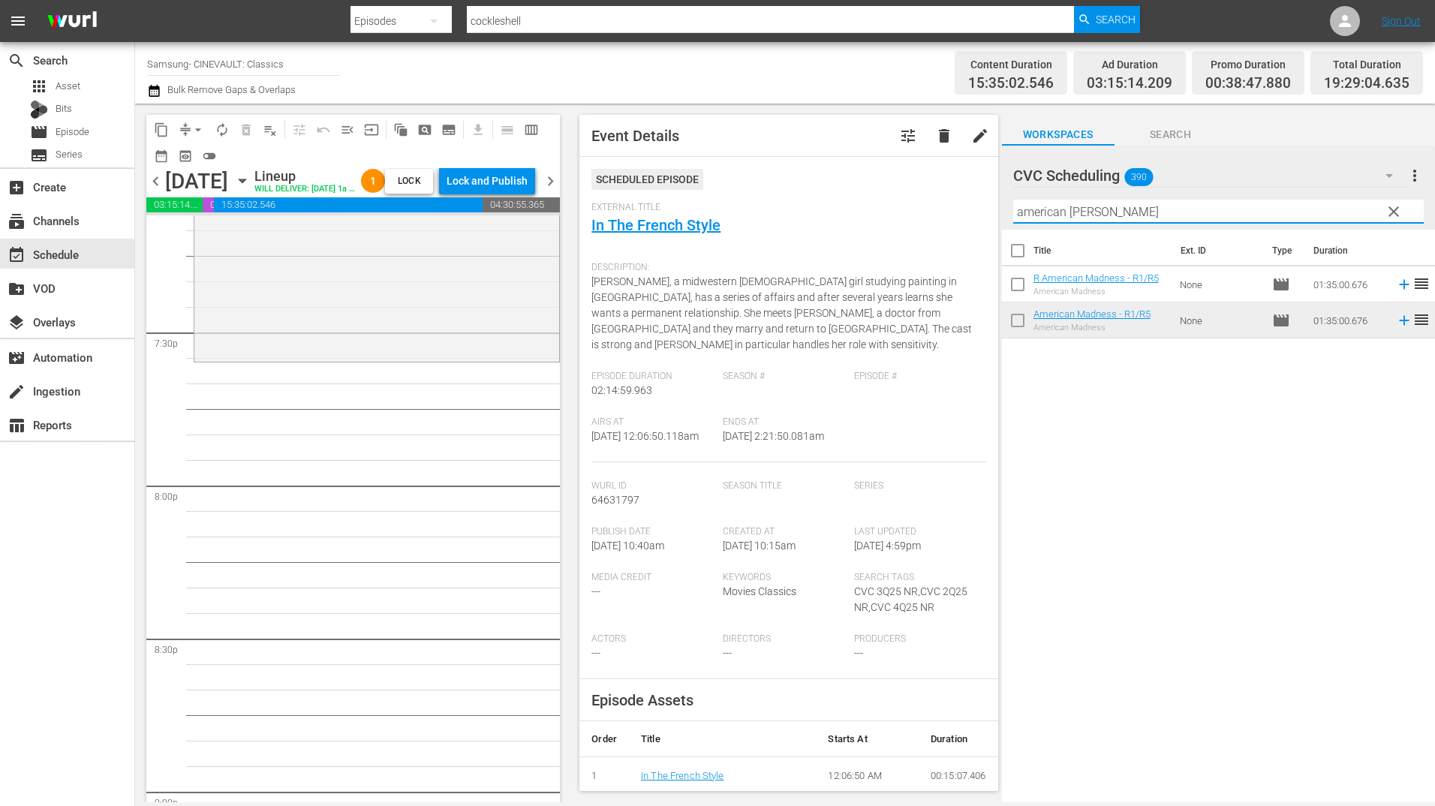
click at [1147, 204] on input "american madne" at bounding box center [1218, 212] width 411 height 24
click at [1146, 205] on input "american madne" at bounding box center [1218, 212] width 411 height 24
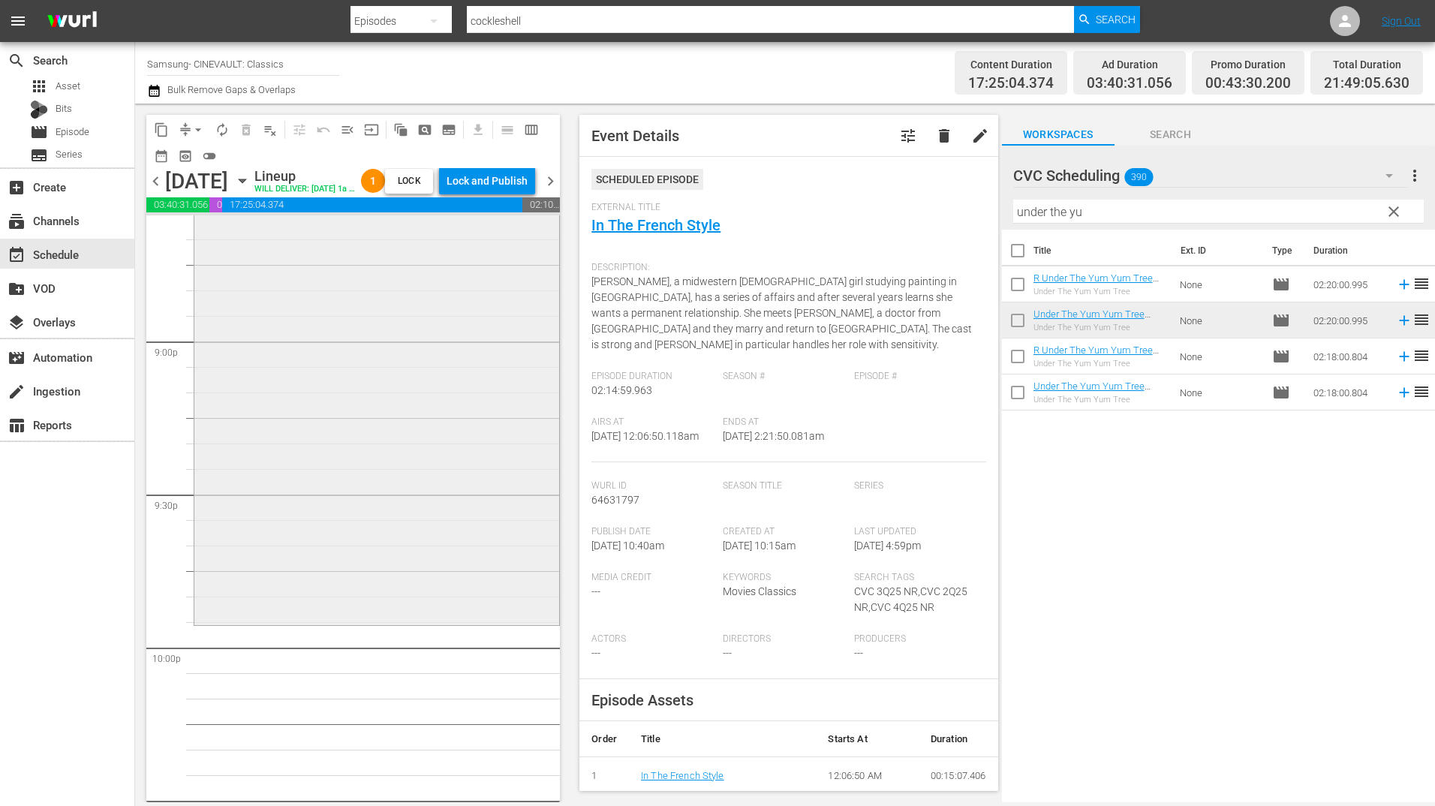
scroll to position [6380, 0]
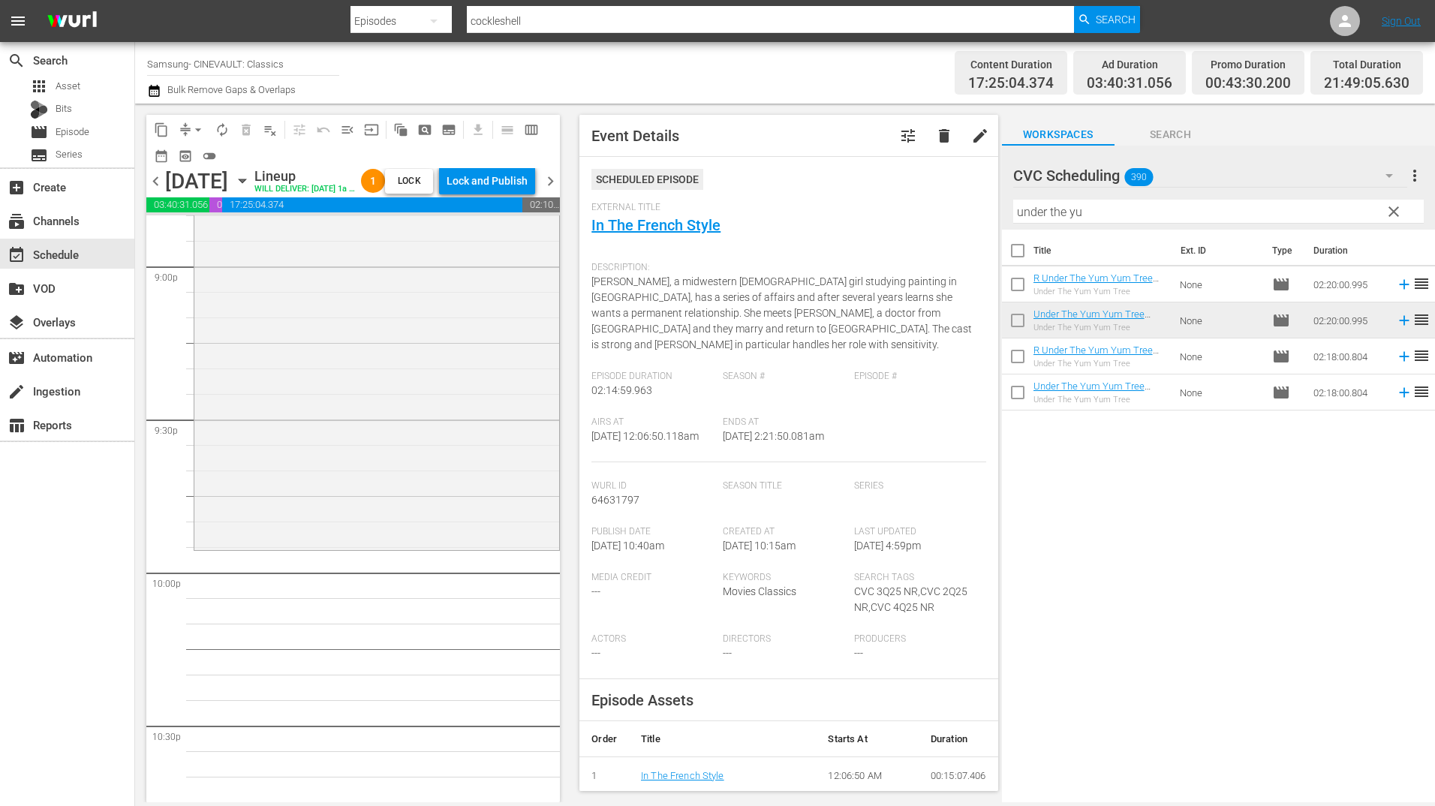
click at [1107, 216] on input "under the yu" at bounding box center [1218, 212] width 411 height 24
click at [1106, 216] on input "under the yu" at bounding box center [1218, 212] width 411 height 24
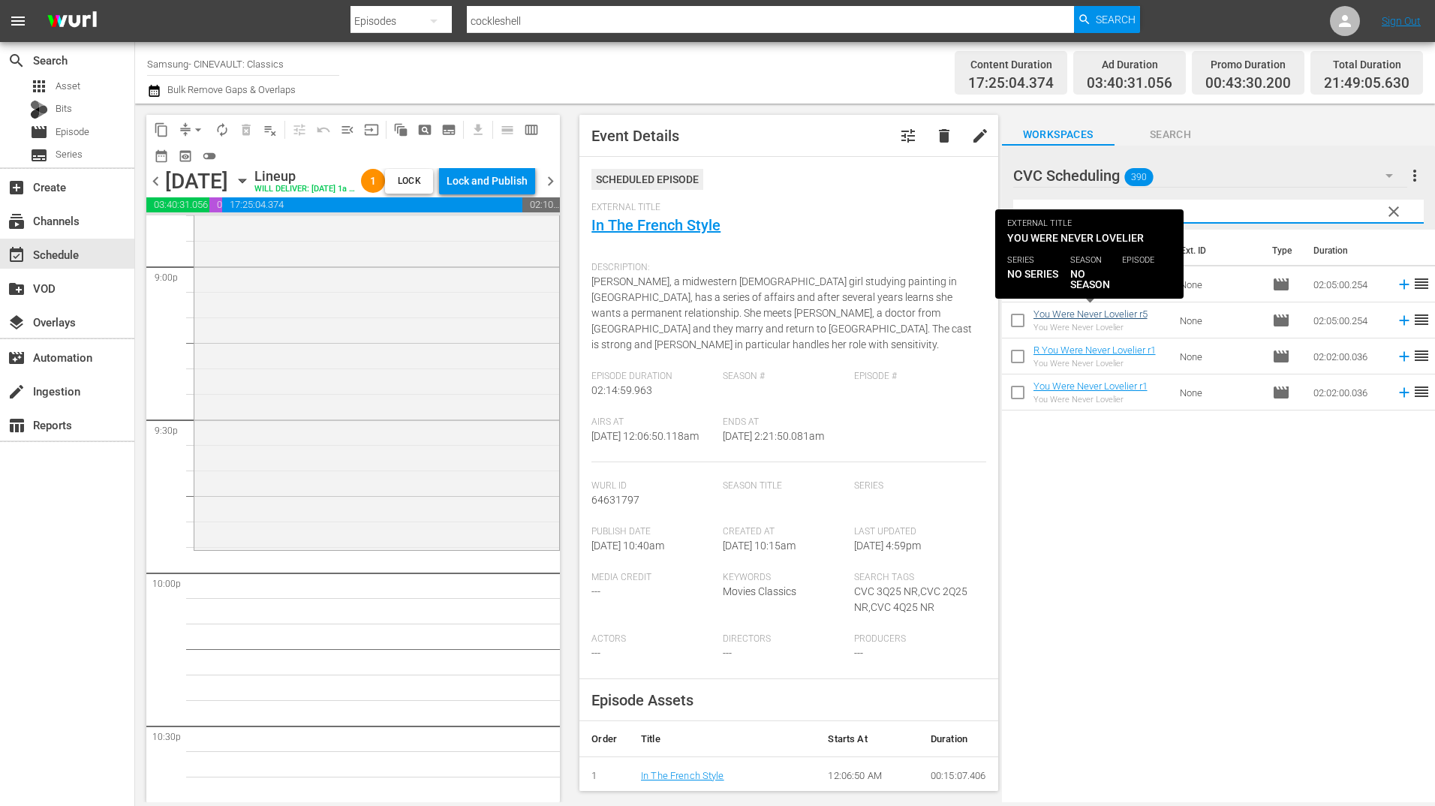
type input "you wer"
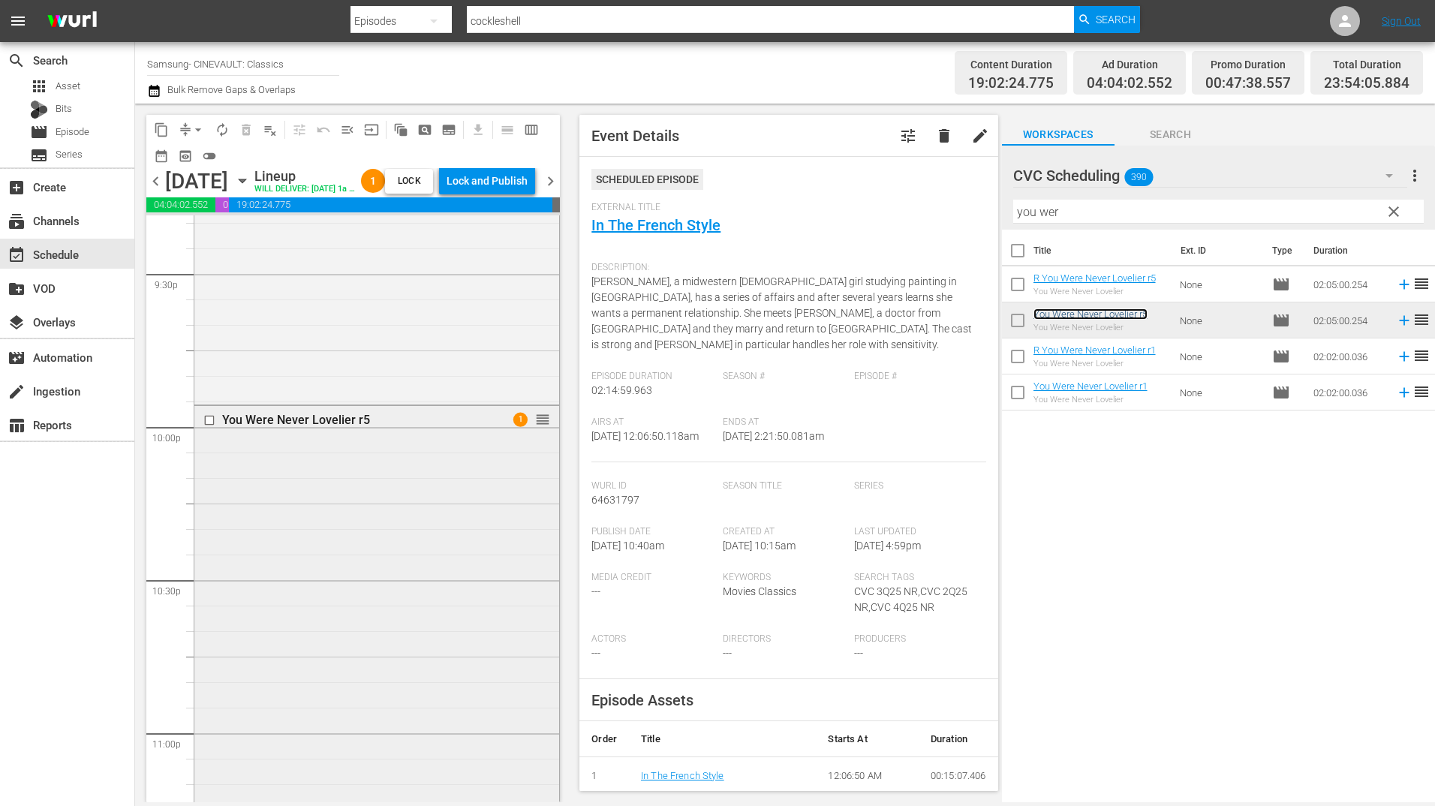
scroll to position [6680, 0]
click at [422, 612] on div "You Were Never Lovelier r5 1 reorder" at bounding box center [376, 568] width 365 height 634
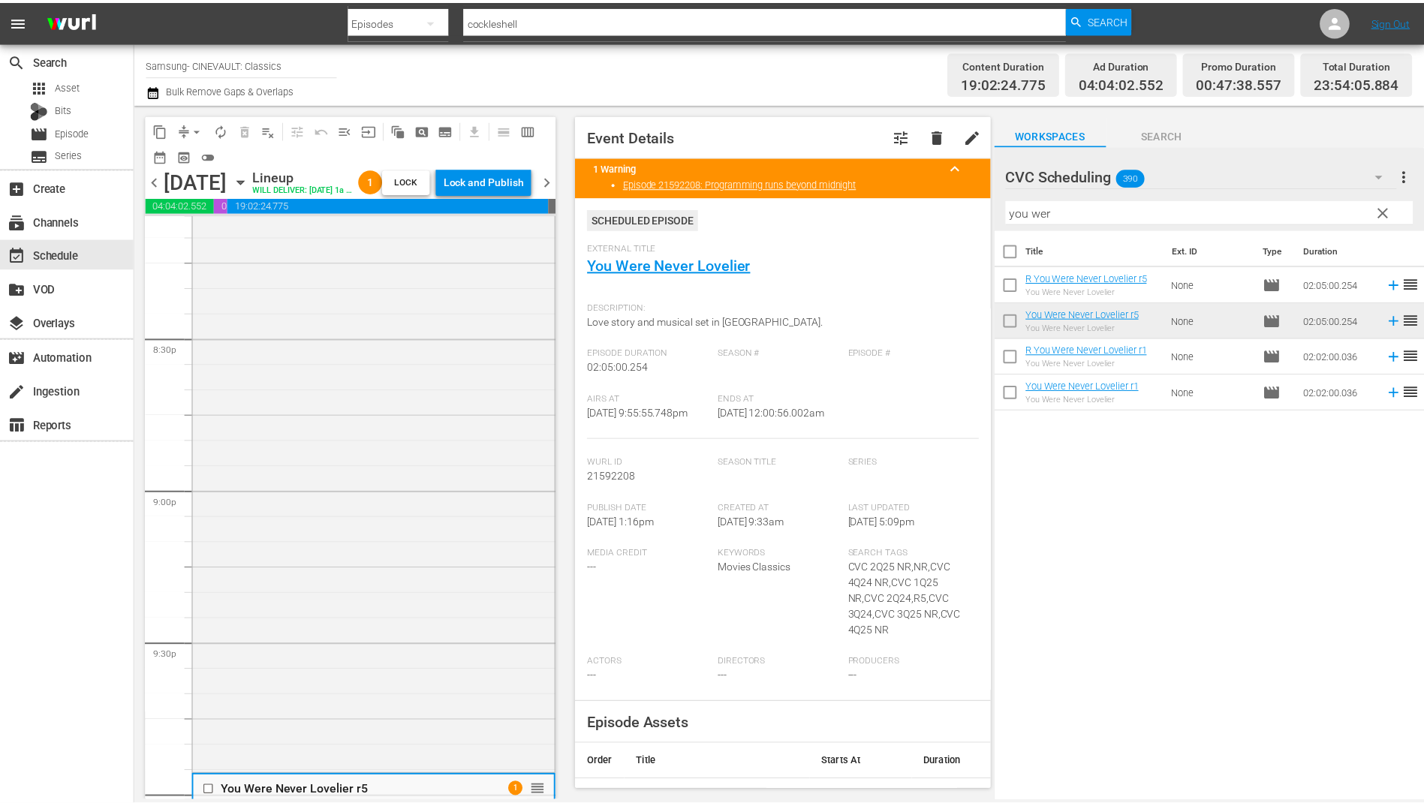
scroll to position [5705, 0]
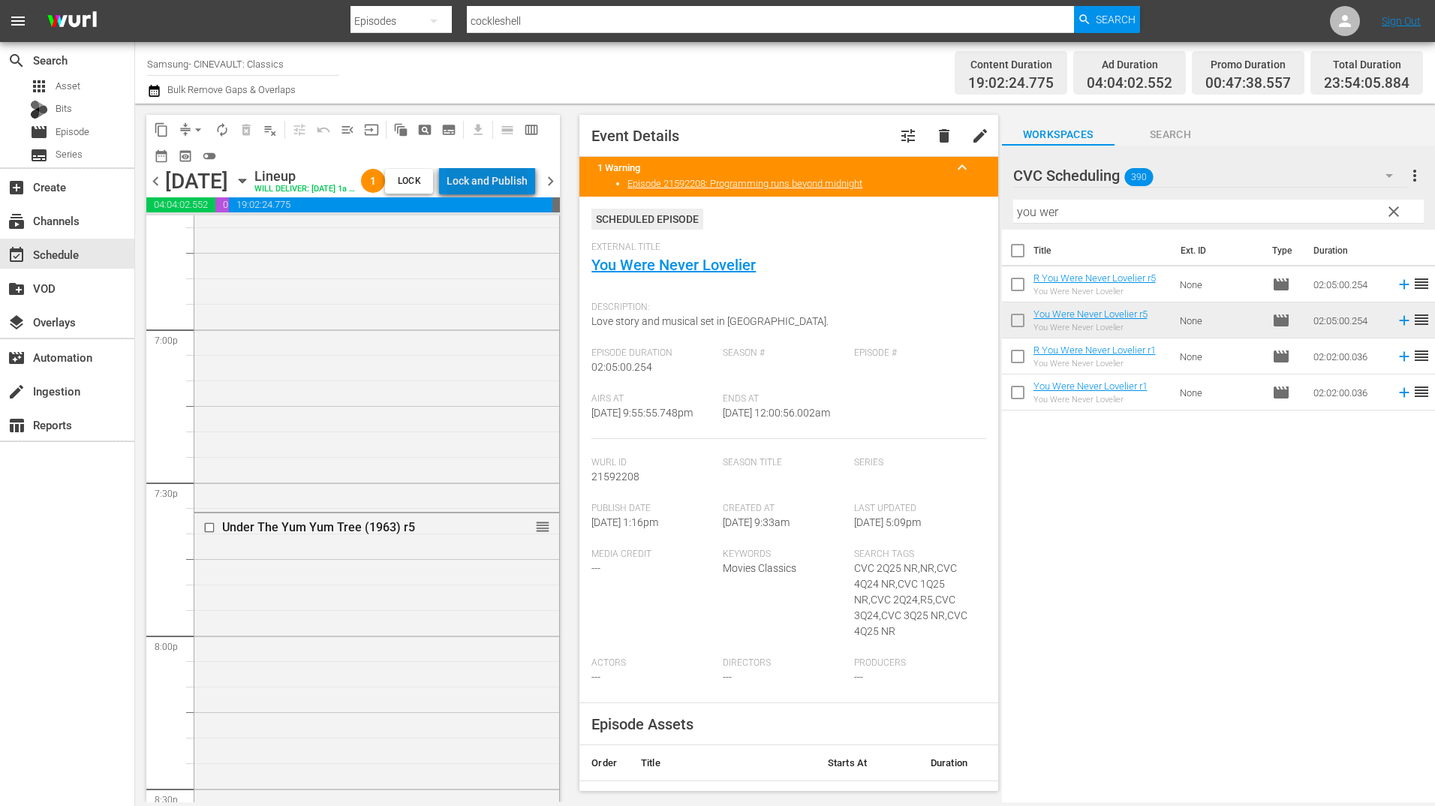
click at [528, 175] on div "Lock and Publish" at bounding box center [487, 180] width 81 height 27
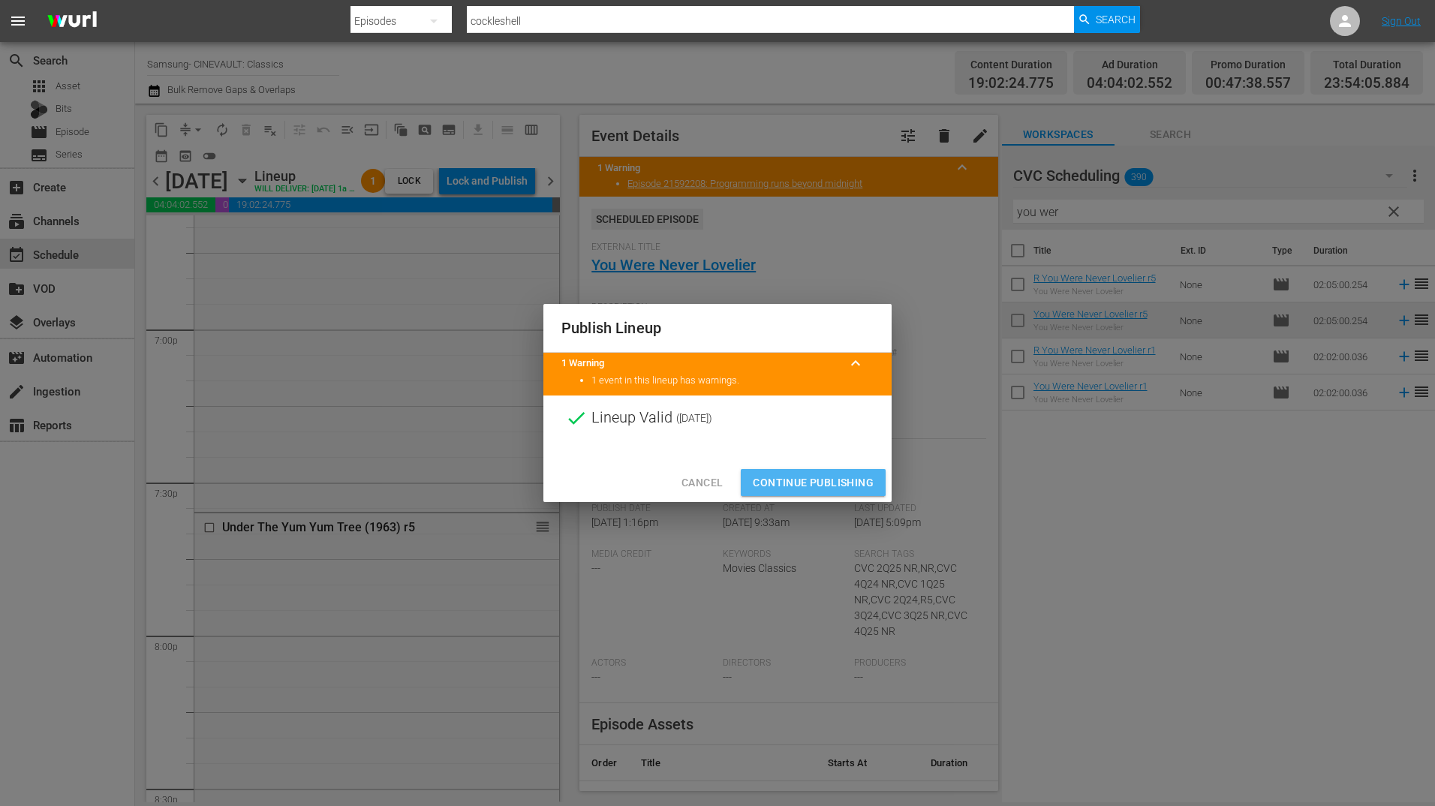
click at [812, 477] on span "Continue Publishing" at bounding box center [813, 483] width 121 height 19
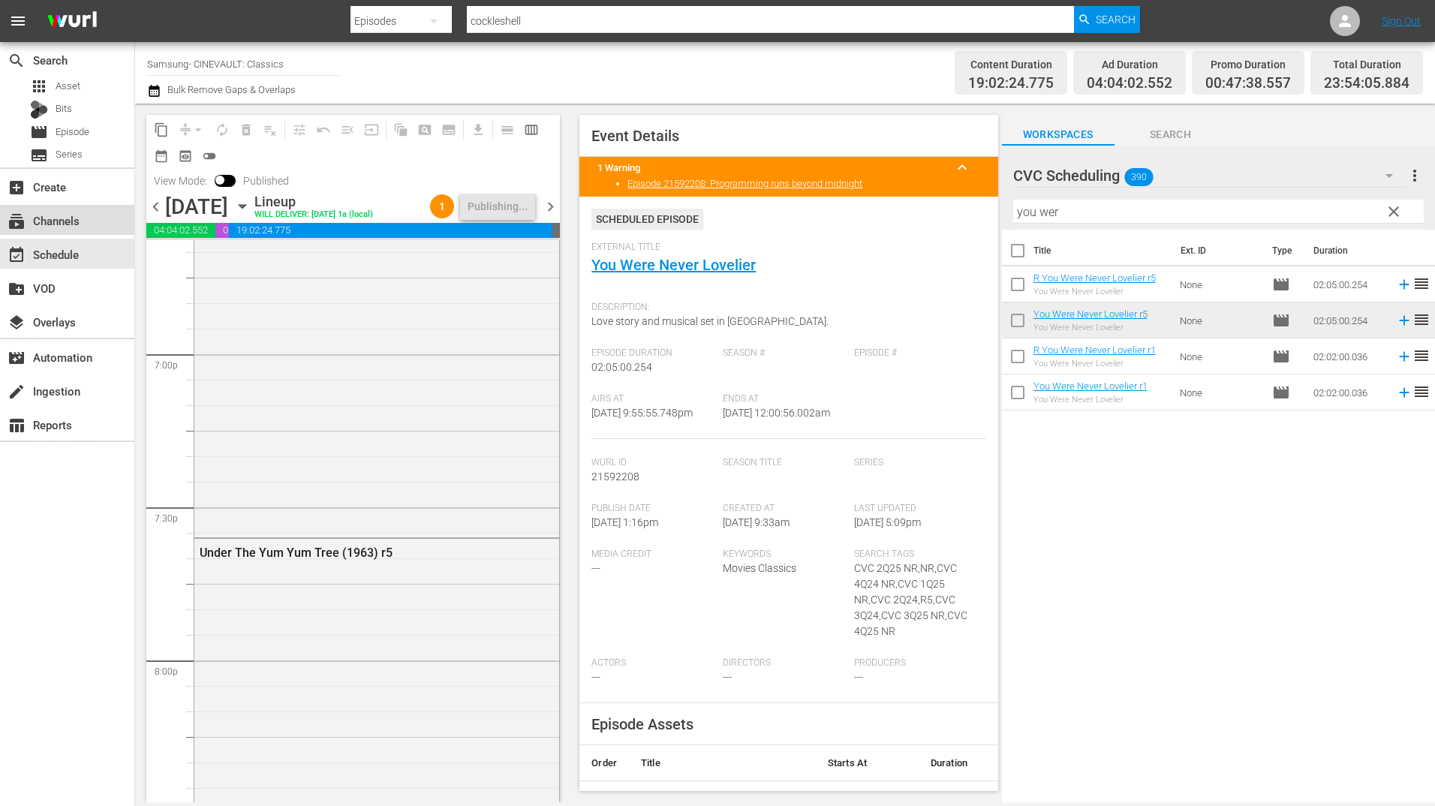
click at [82, 209] on div "subscriptions Channels" at bounding box center [67, 220] width 134 height 30
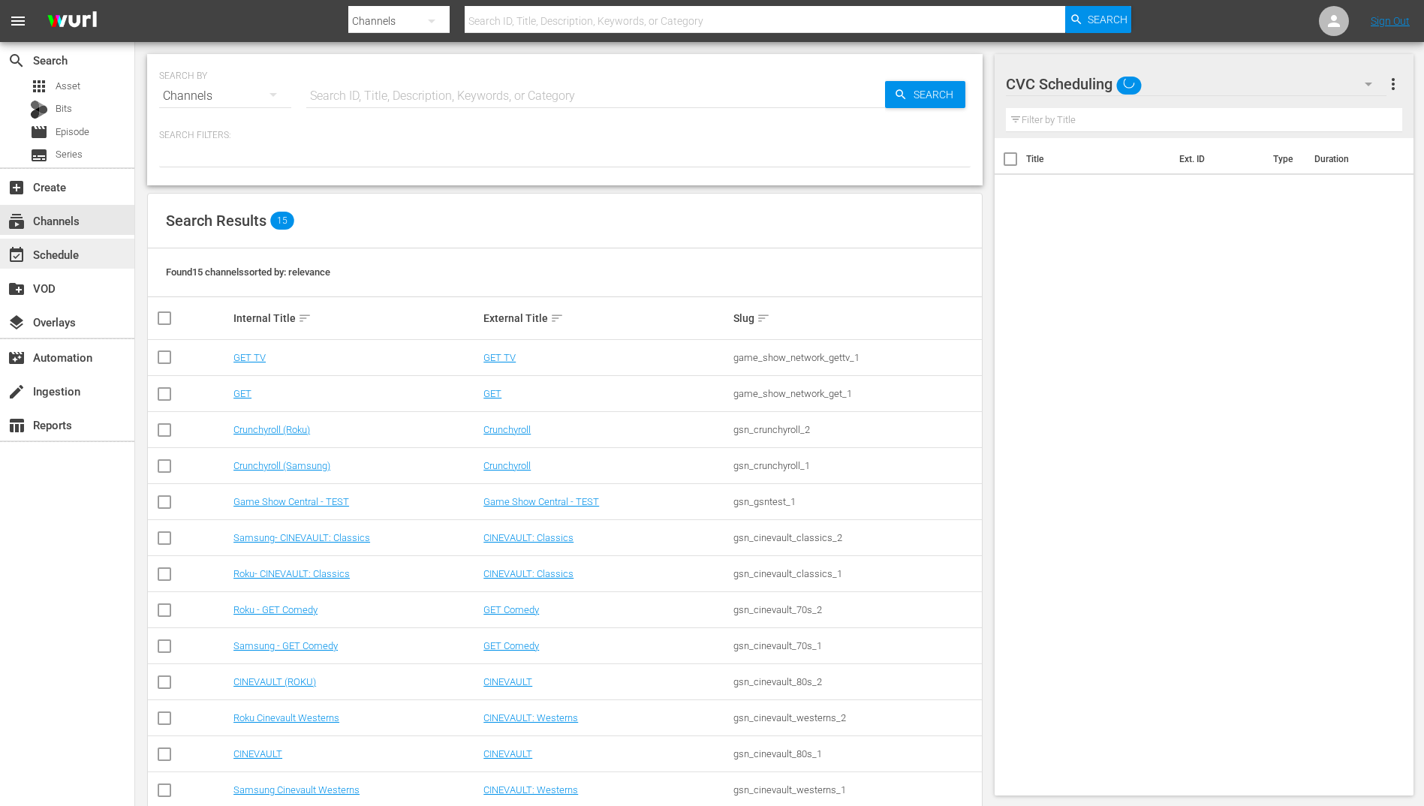
click at [77, 258] on div "event_available Schedule" at bounding box center [42, 252] width 84 height 14
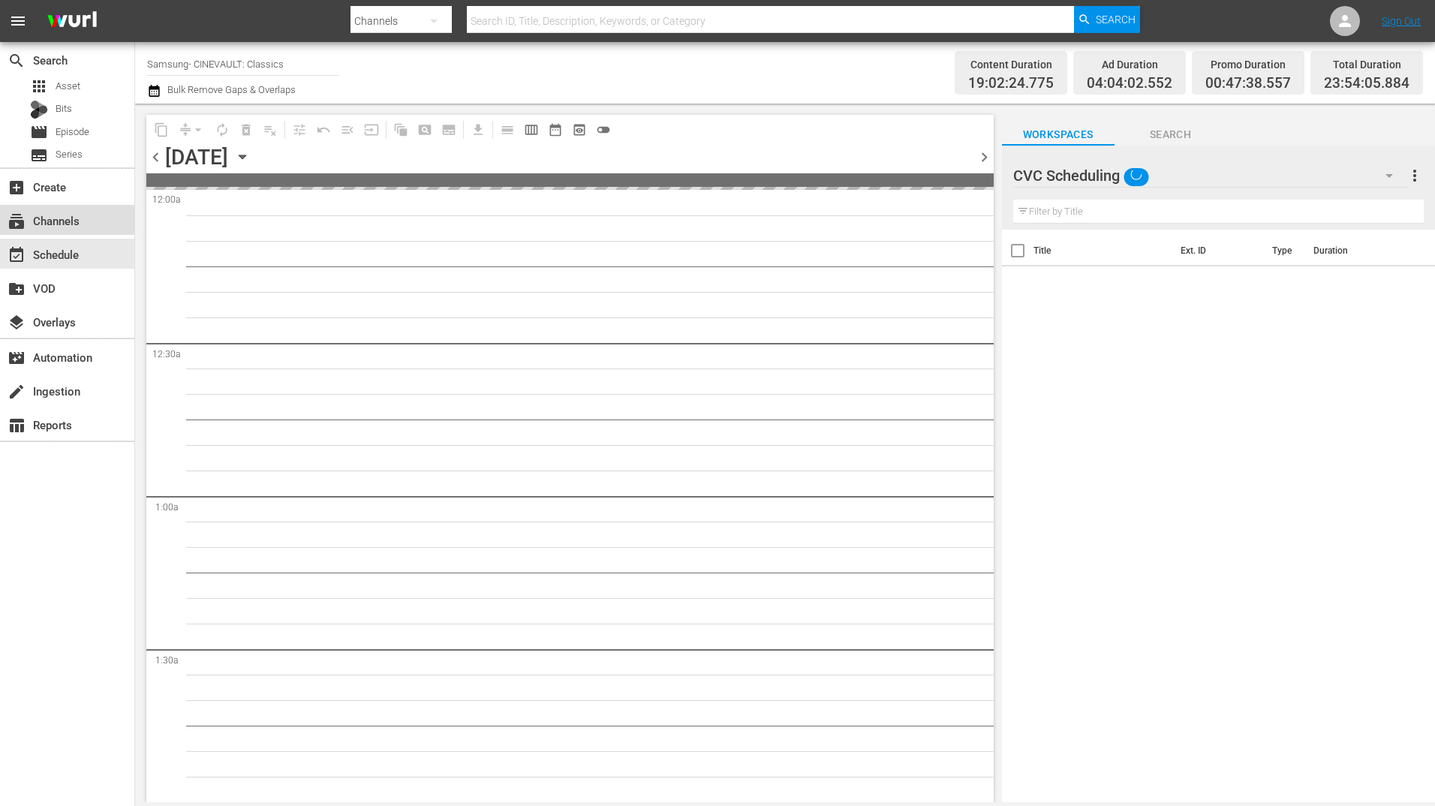
click at [70, 233] on div "subscriptions Channels" at bounding box center [67, 220] width 134 height 30
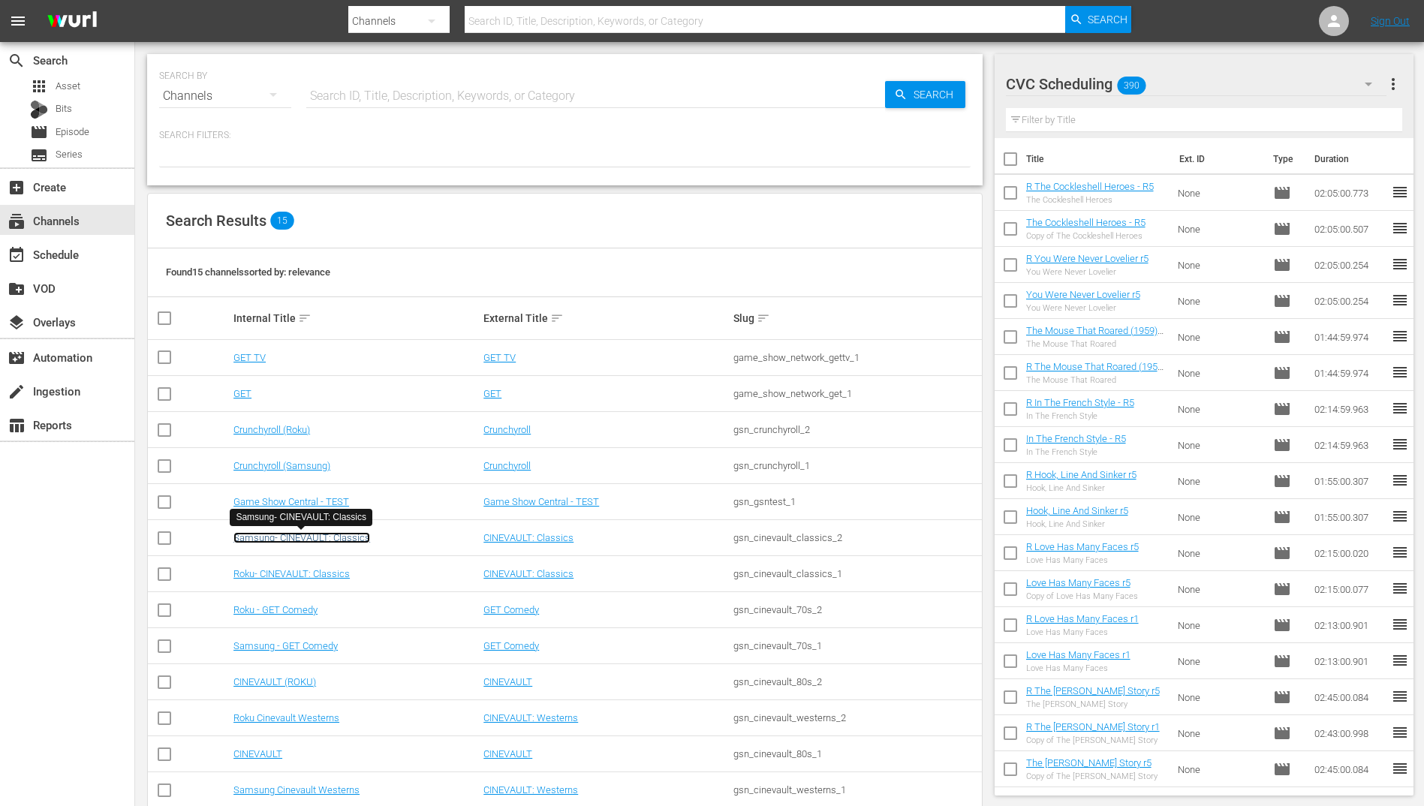
click at [305, 538] on link "Samsung- CINEVAULT: Classics" at bounding box center [301, 537] width 137 height 11
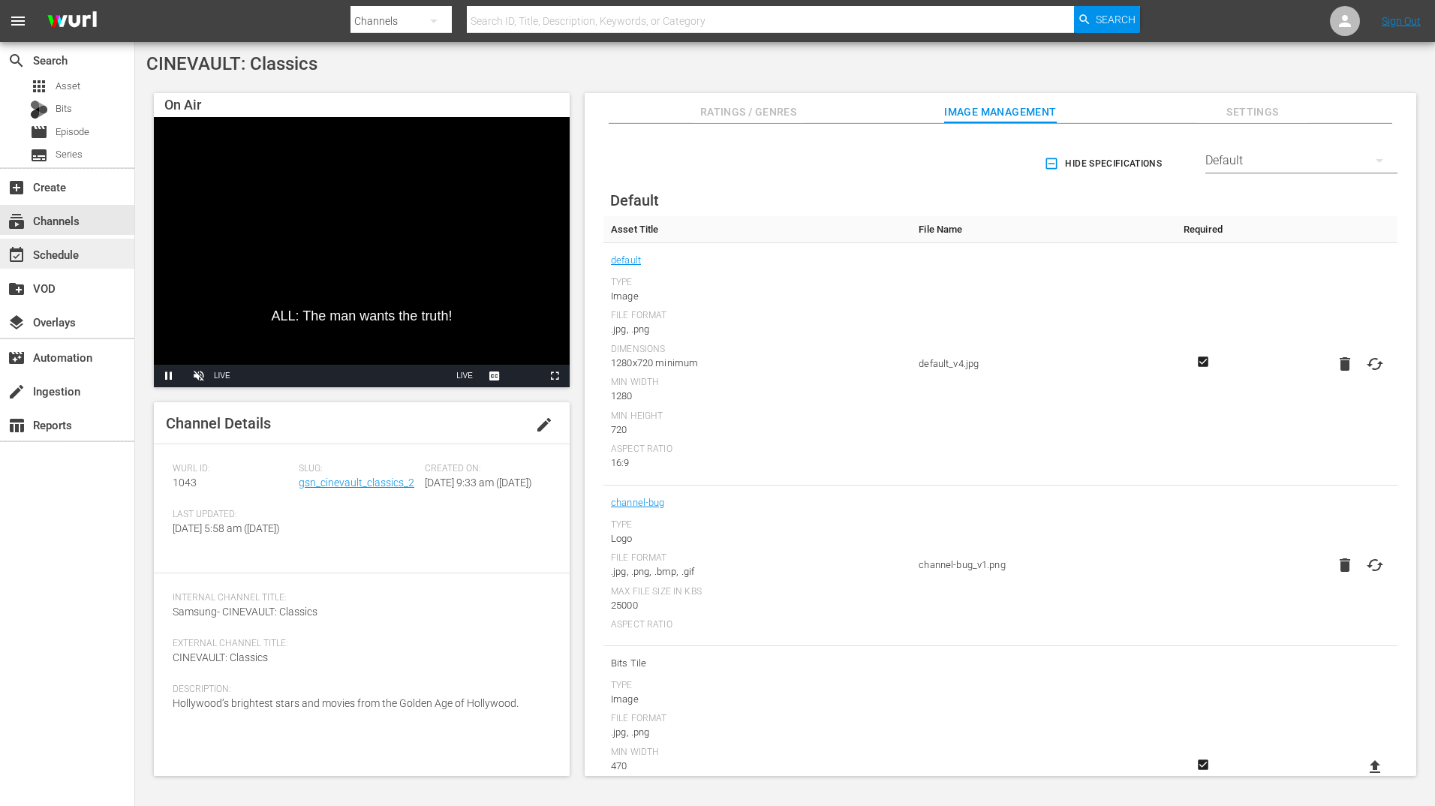
click at [74, 257] on div "event_available Schedule" at bounding box center [42, 252] width 84 height 14
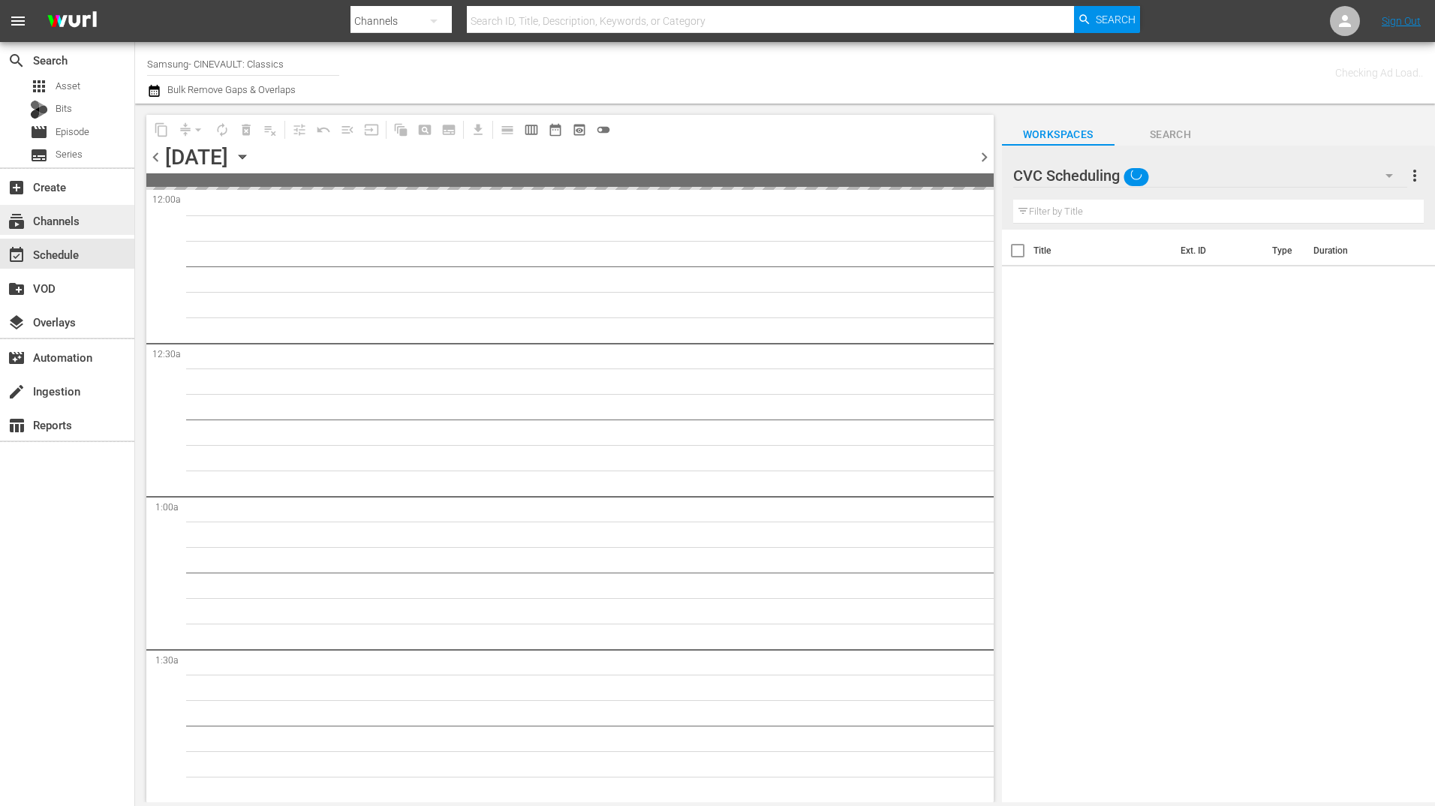
click at [64, 225] on div "subscriptions Channels" at bounding box center [42, 219] width 84 height 14
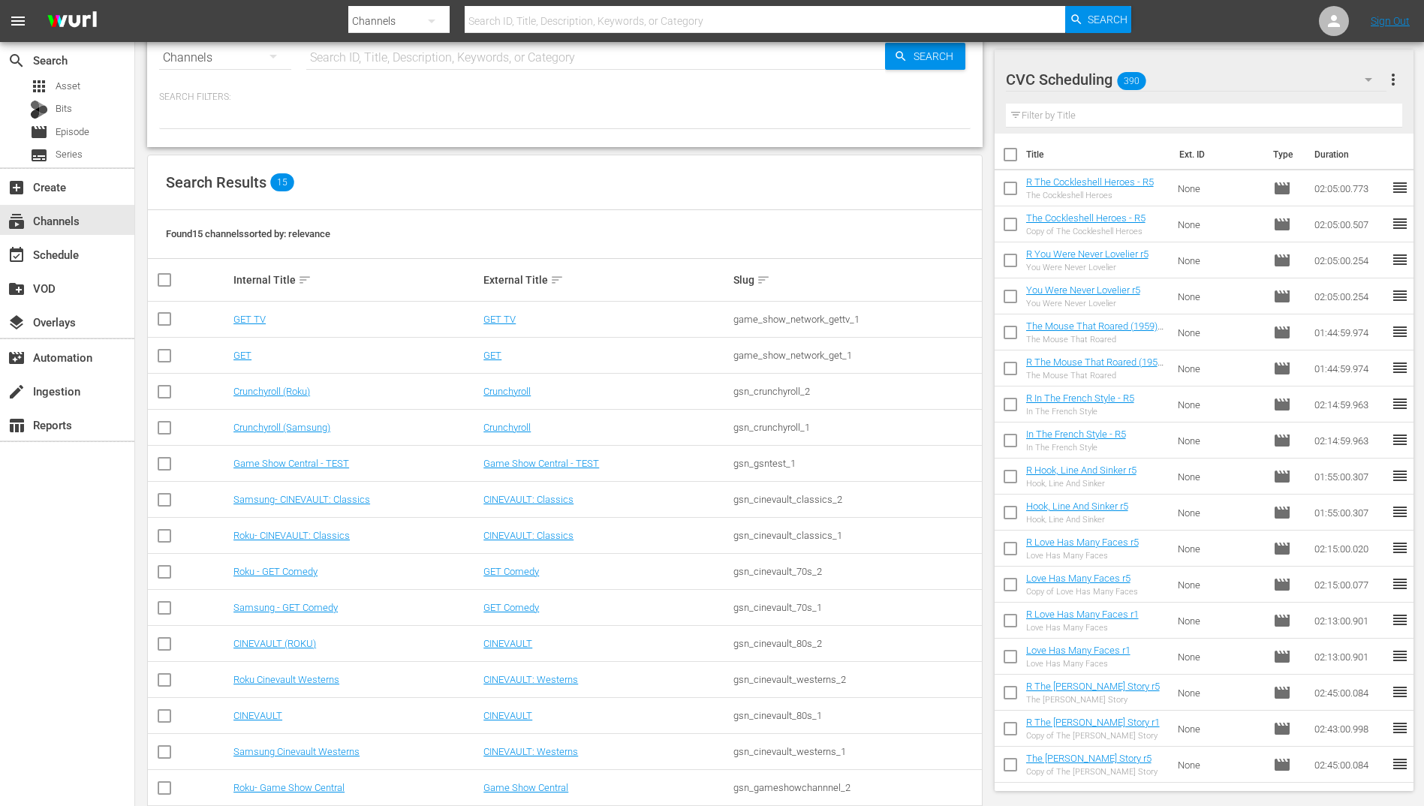
scroll to position [75, 0]
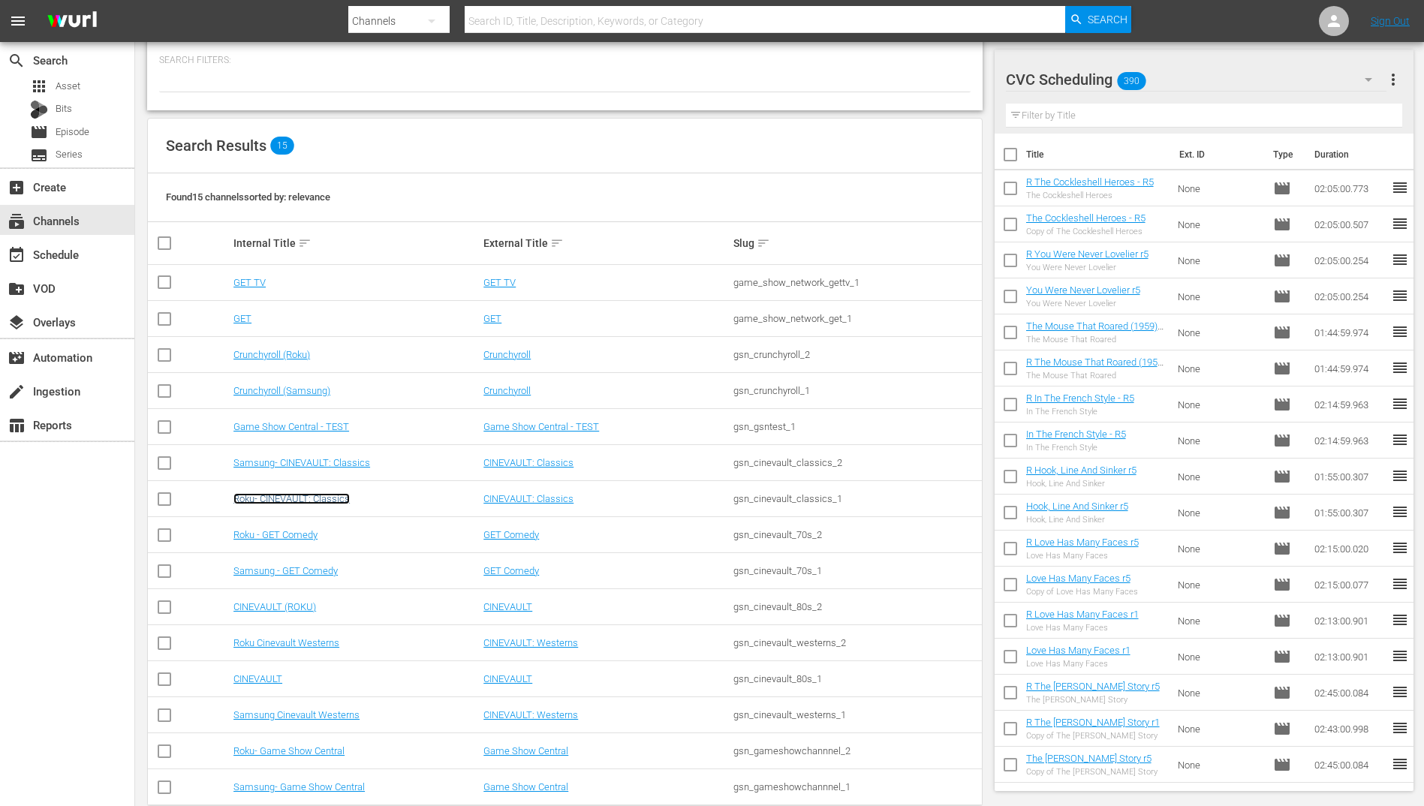
click at [336, 498] on link "Roku- CINEVAULT: Classics" at bounding box center [291, 498] width 116 height 11
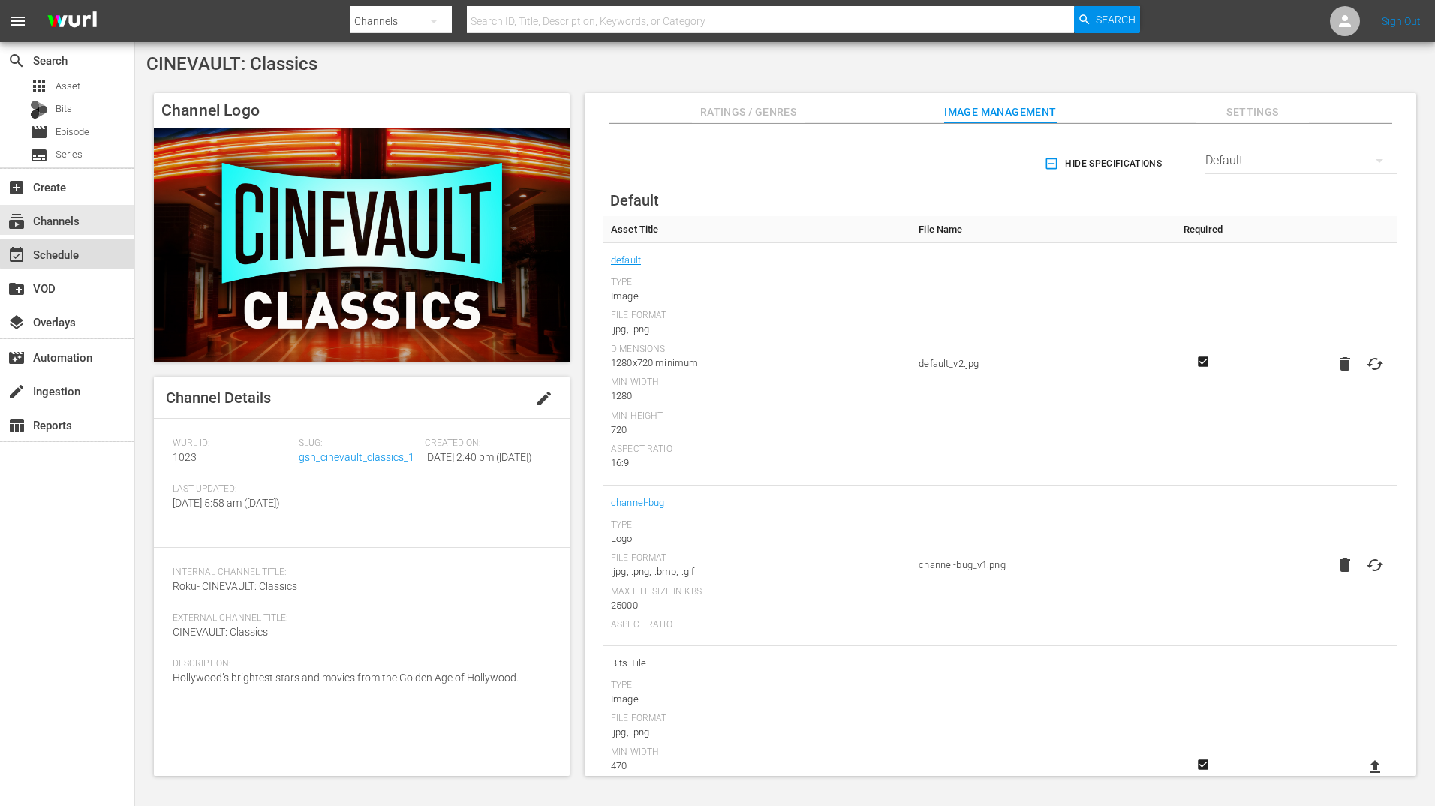
click at [113, 254] on div "event_available Schedule" at bounding box center [67, 254] width 134 height 30
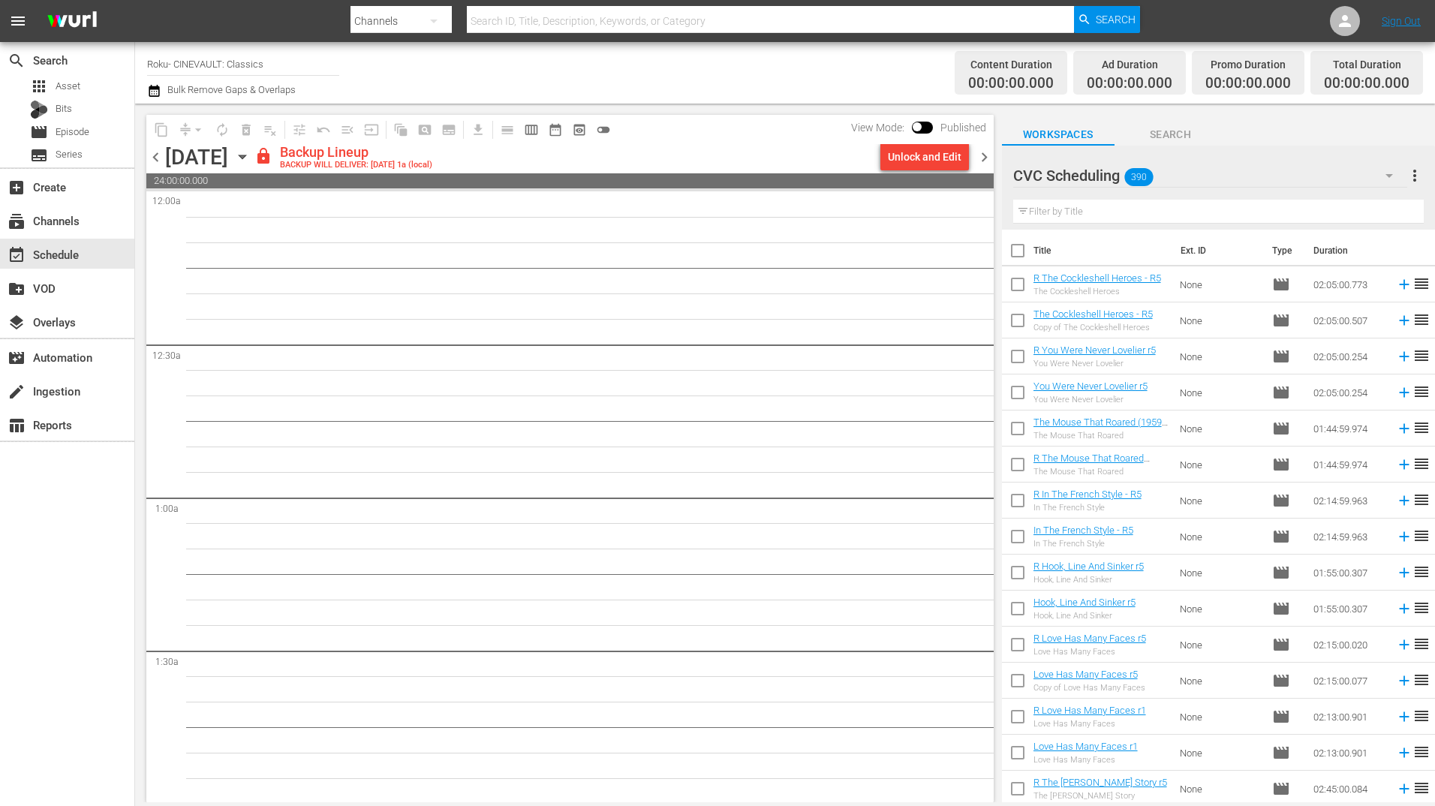
click at [162, 151] on span "chevron_left" at bounding box center [155, 157] width 19 height 19
click at [1227, 214] on input "text" at bounding box center [1218, 212] width 411 height 24
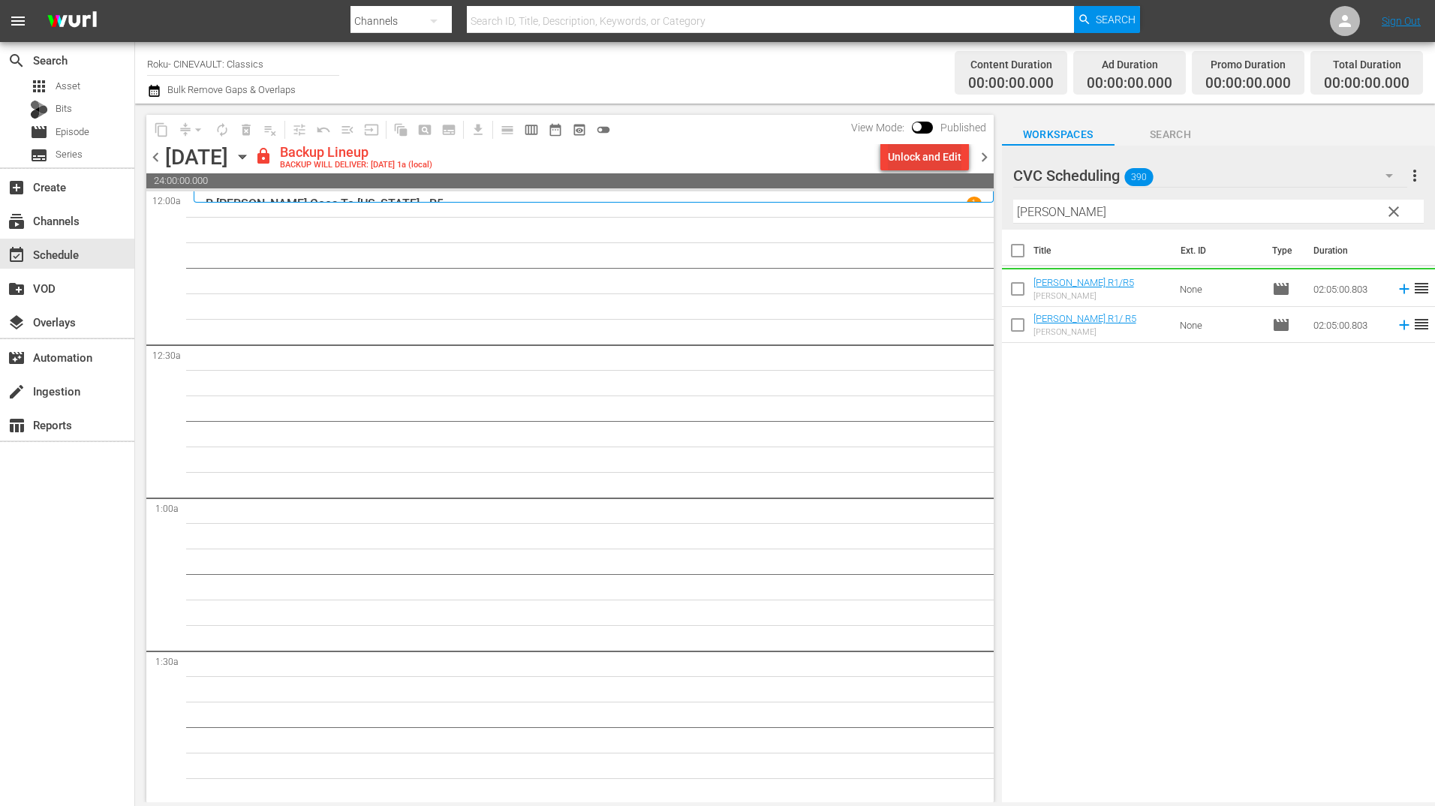
click at [936, 156] on div "Unlock and Edit" at bounding box center [925, 156] width 74 height 27
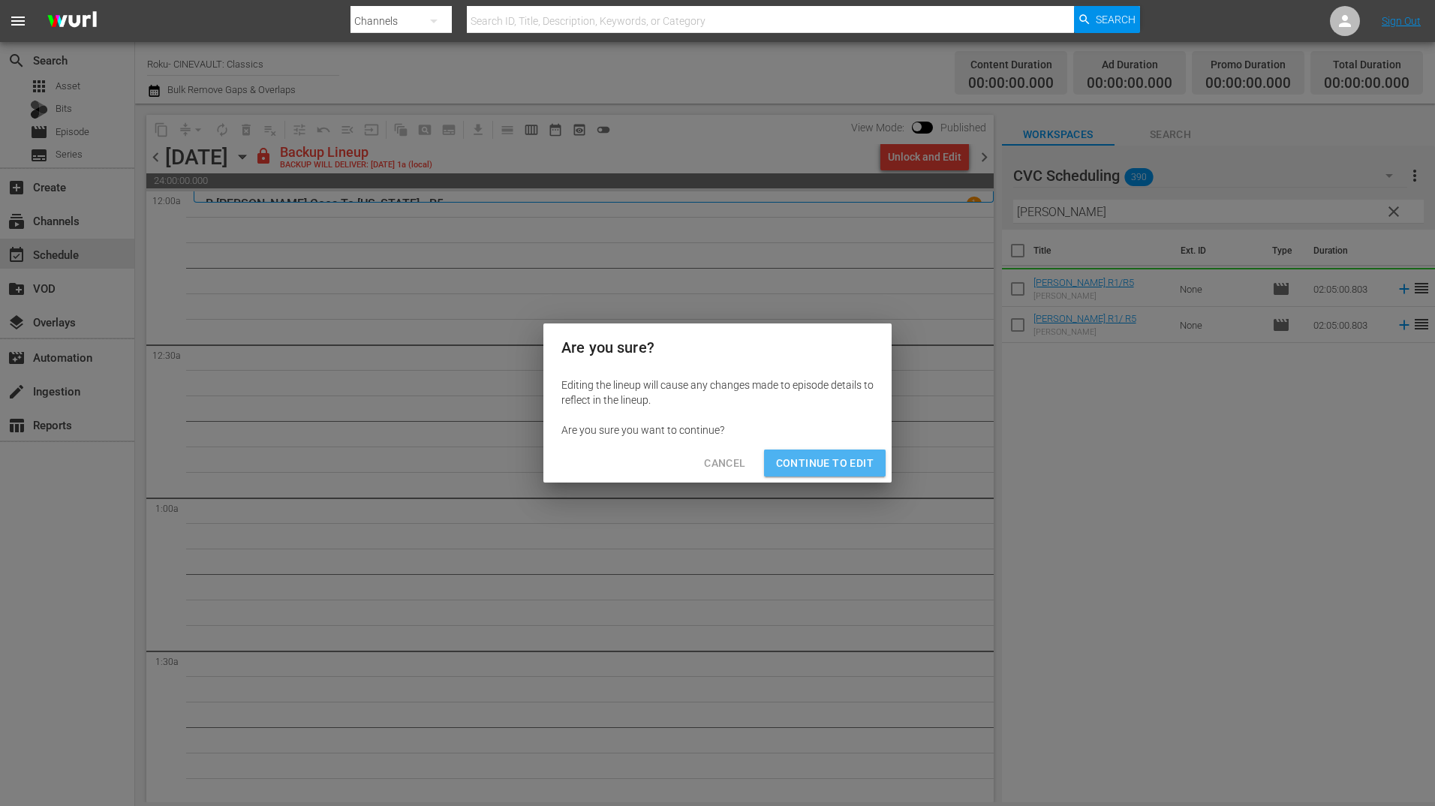
click at [835, 463] on span "Continue to Edit" at bounding box center [825, 463] width 98 height 19
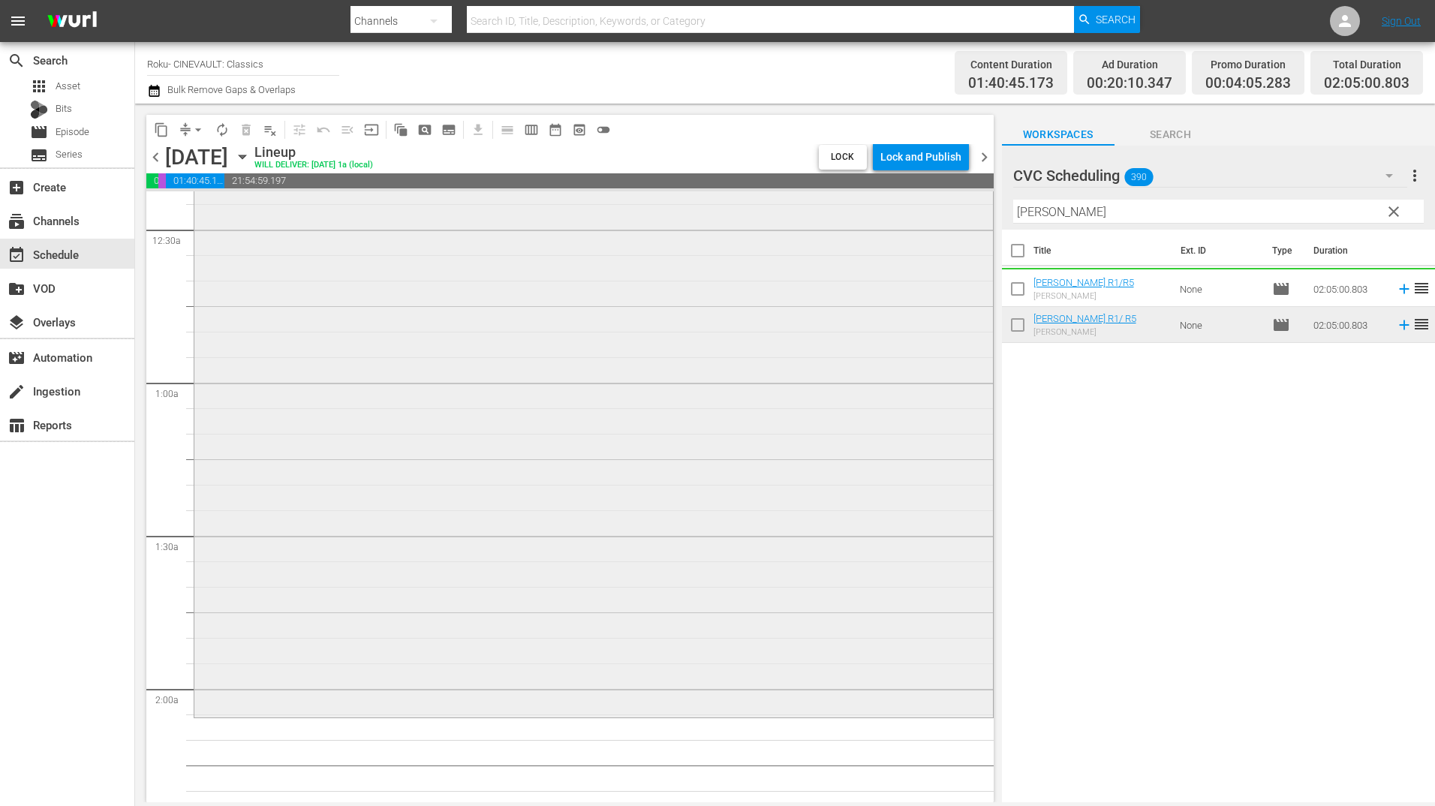
scroll to position [300, 0]
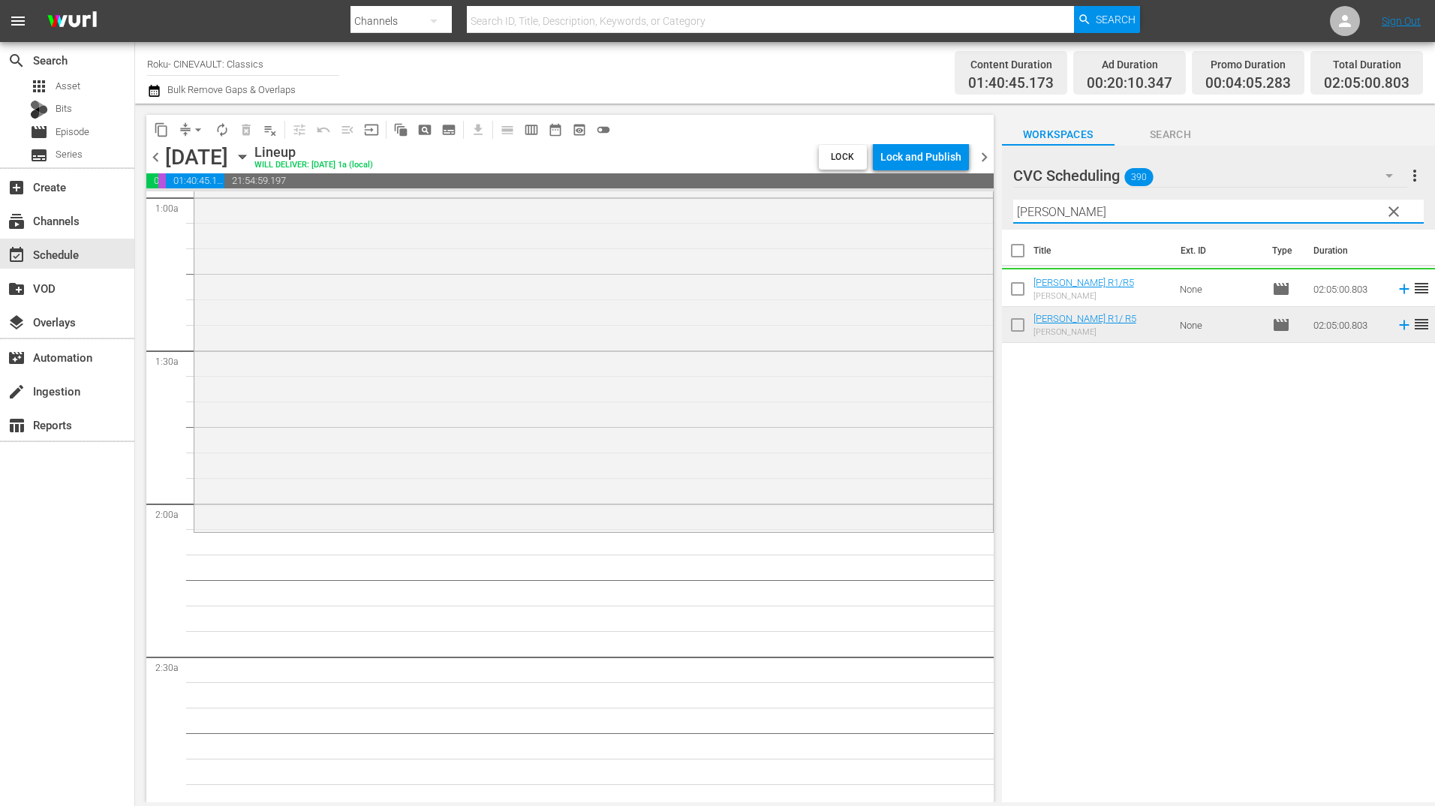
click at [1074, 206] on input "duffy" at bounding box center [1218, 212] width 411 height 24
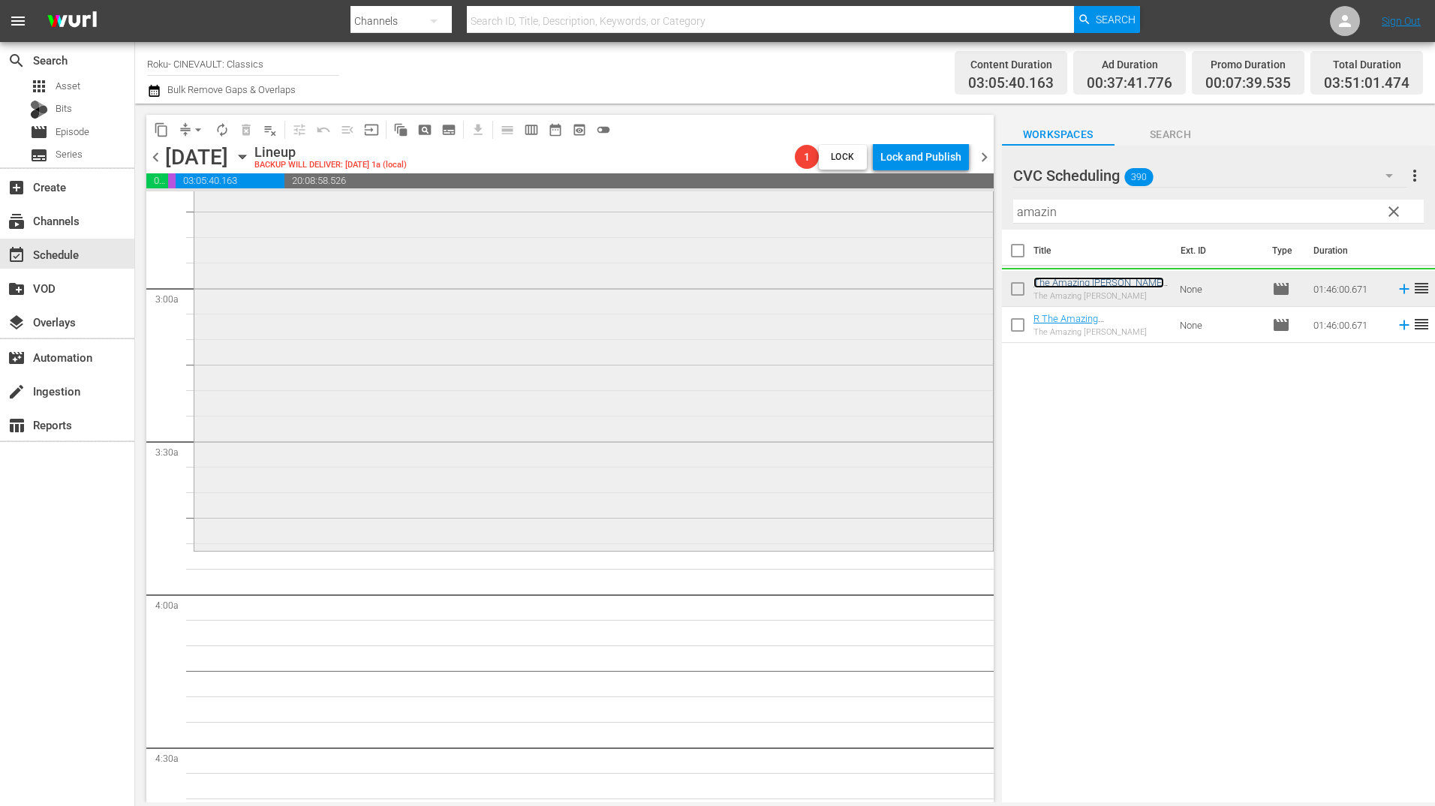
scroll to position [826, 0]
click at [1048, 213] on input "amazin" at bounding box center [1218, 212] width 411 height 24
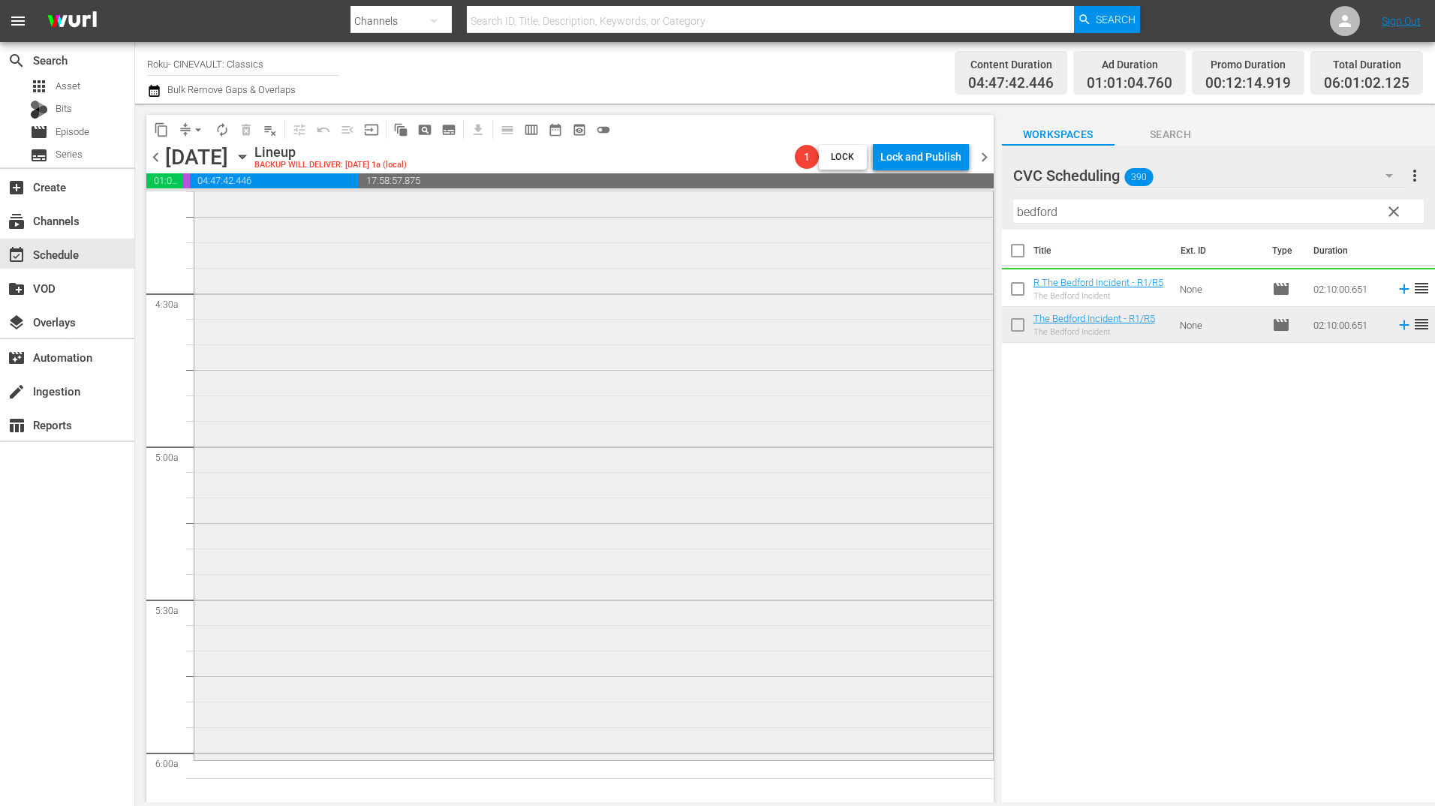
scroll to position [1576, 0]
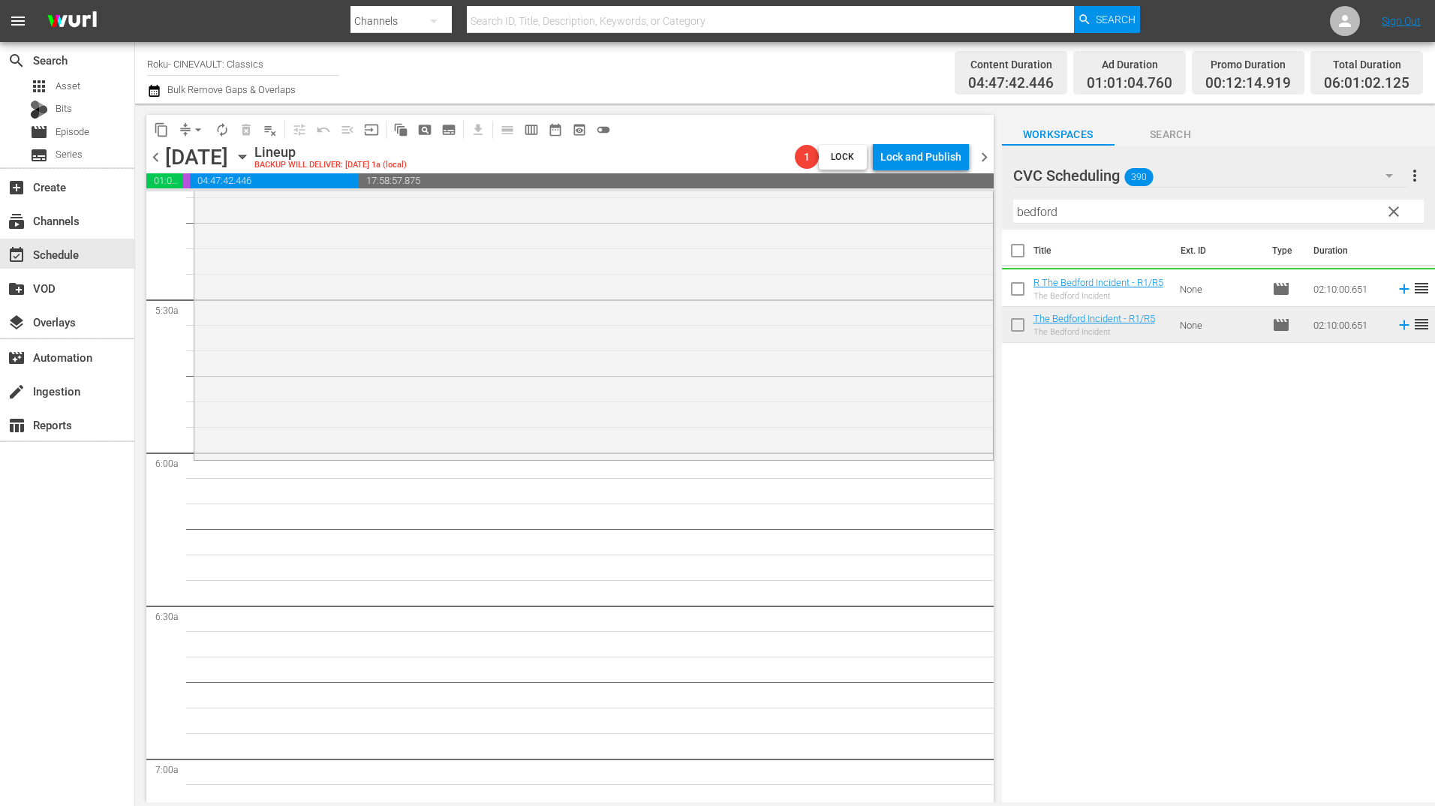
click at [1100, 211] on input "bedford" at bounding box center [1218, 212] width 411 height 24
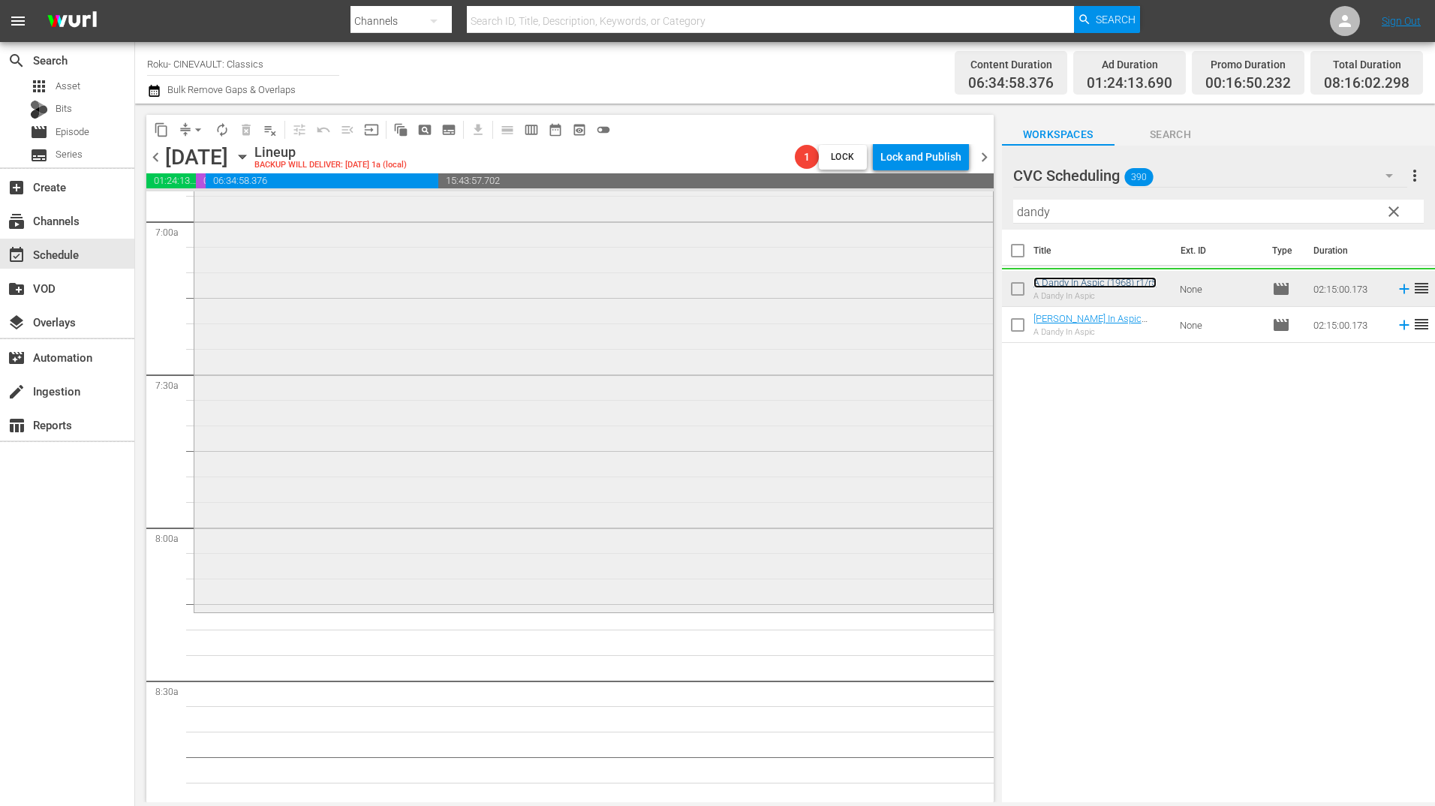
scroll to position [2402, 0]
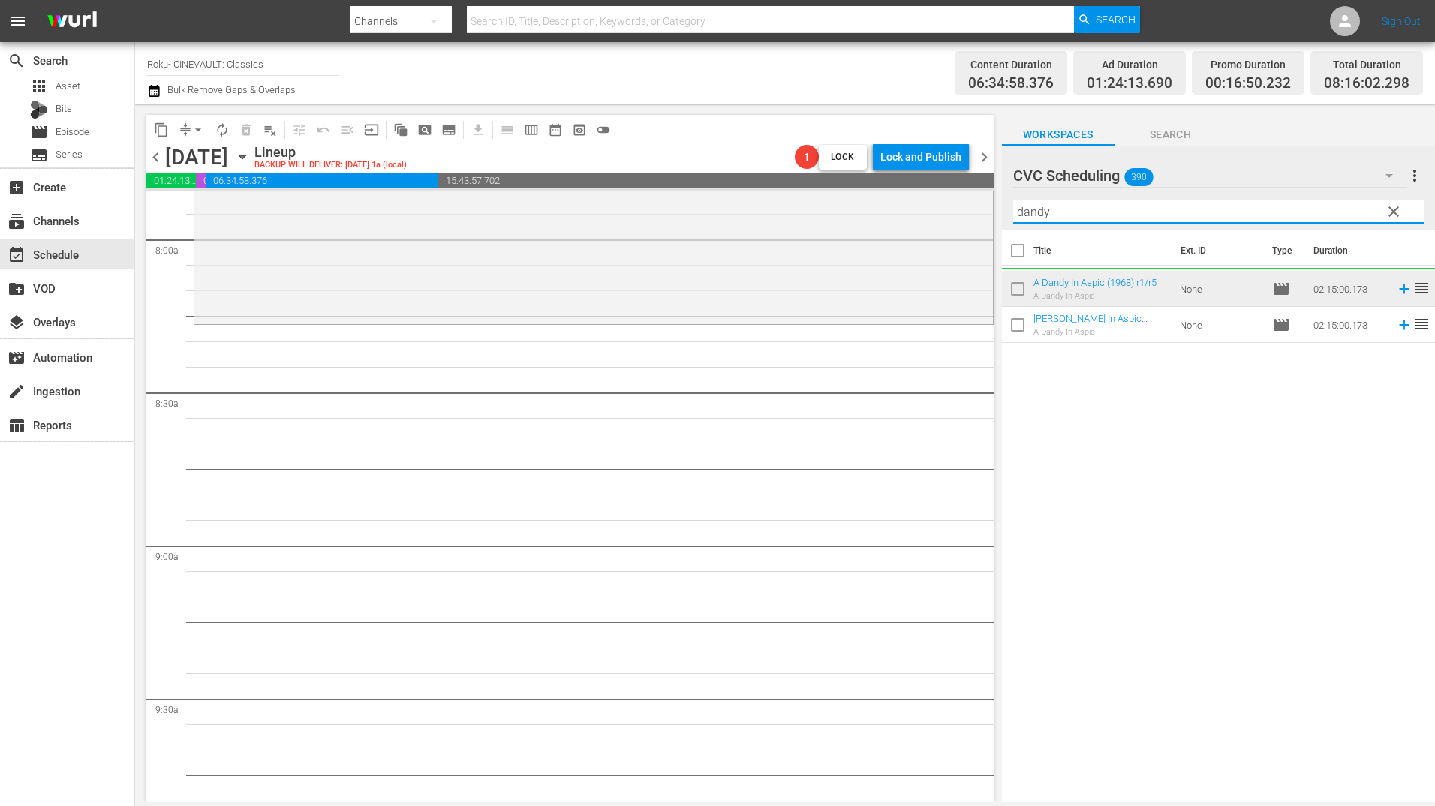
click at [1094, 210] on input "dandy" at bounding box center [1218, 212] width 411 height 24
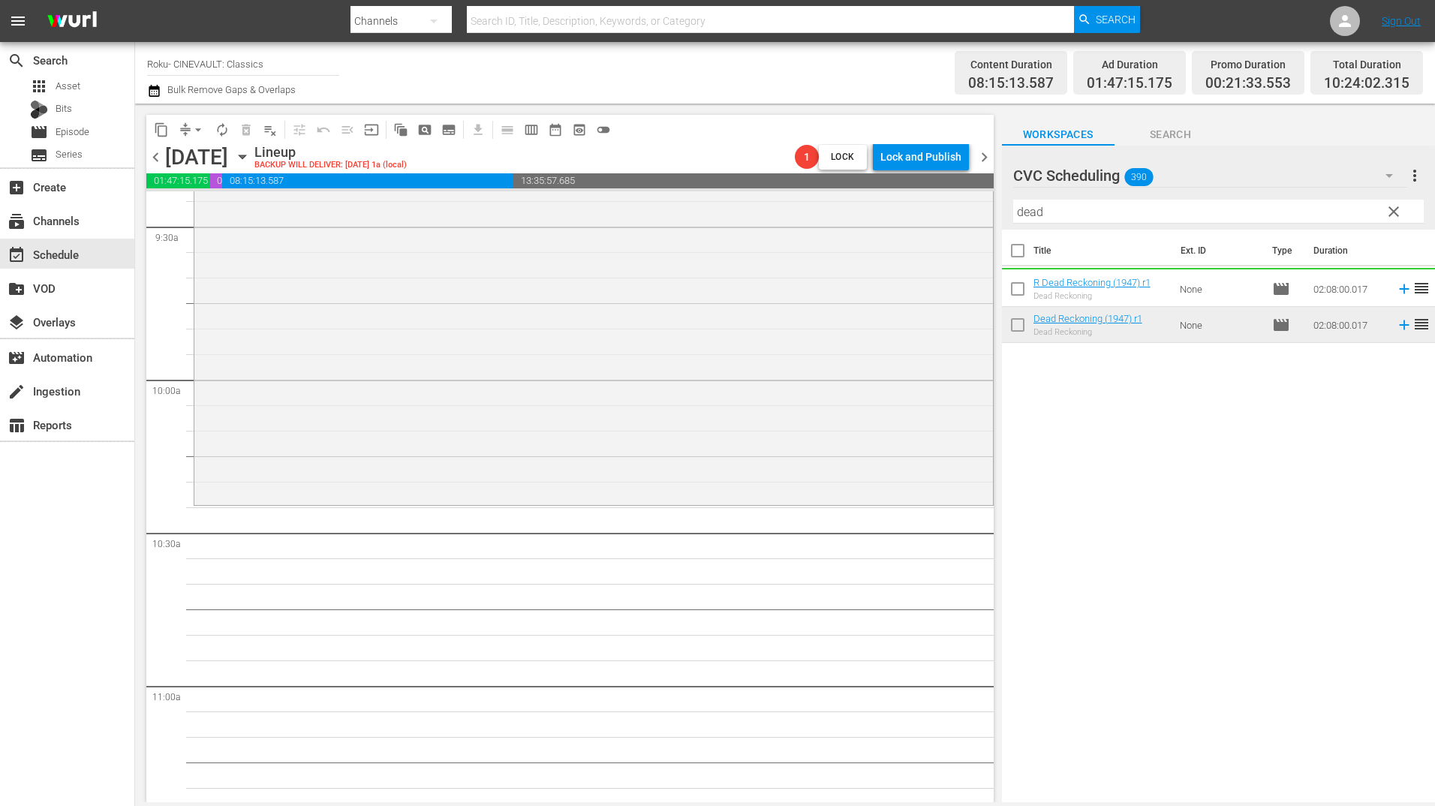
scroll to position [3002, 0]
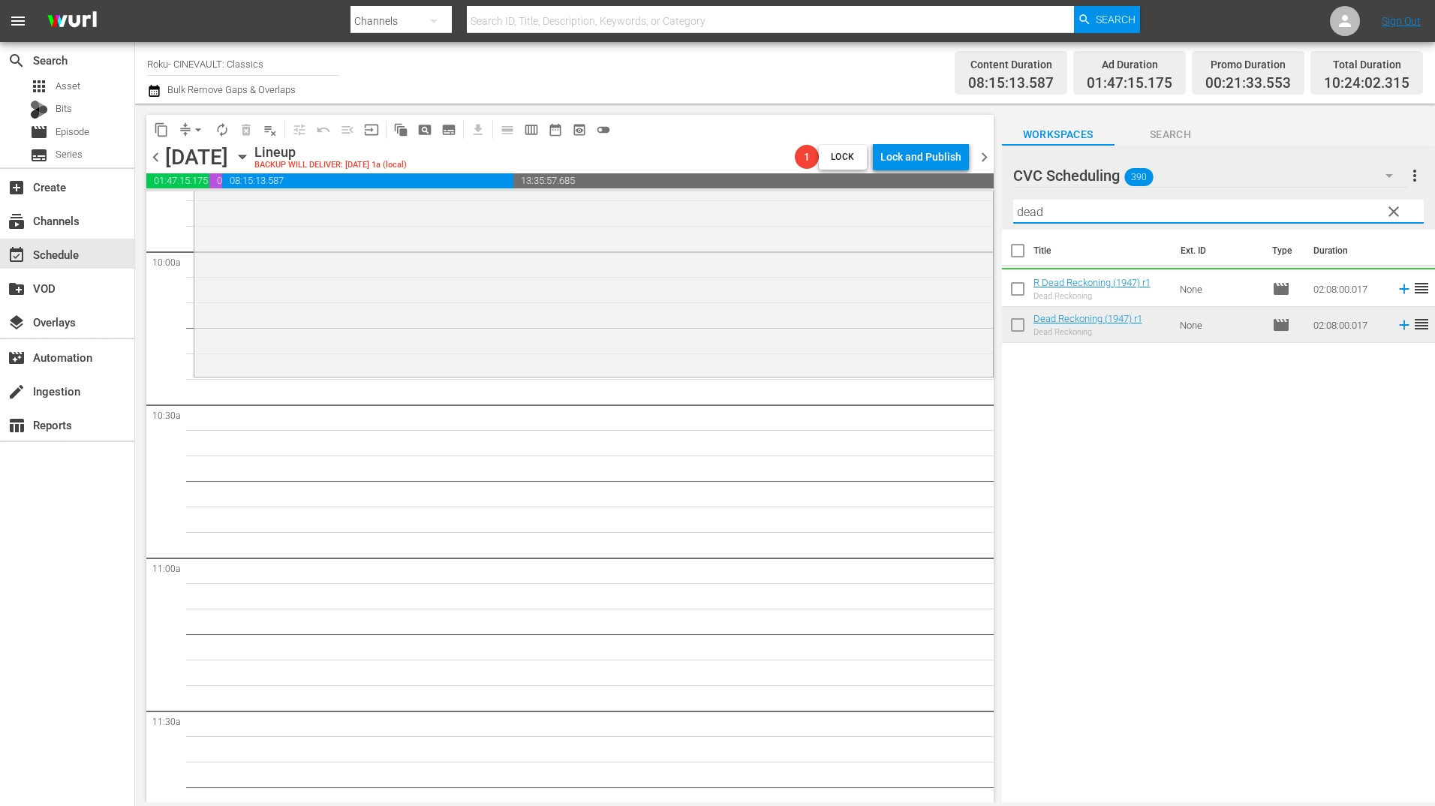
click at [1065, 206] on input "dead" at bounding box center [1218, 212] width 411 height 24
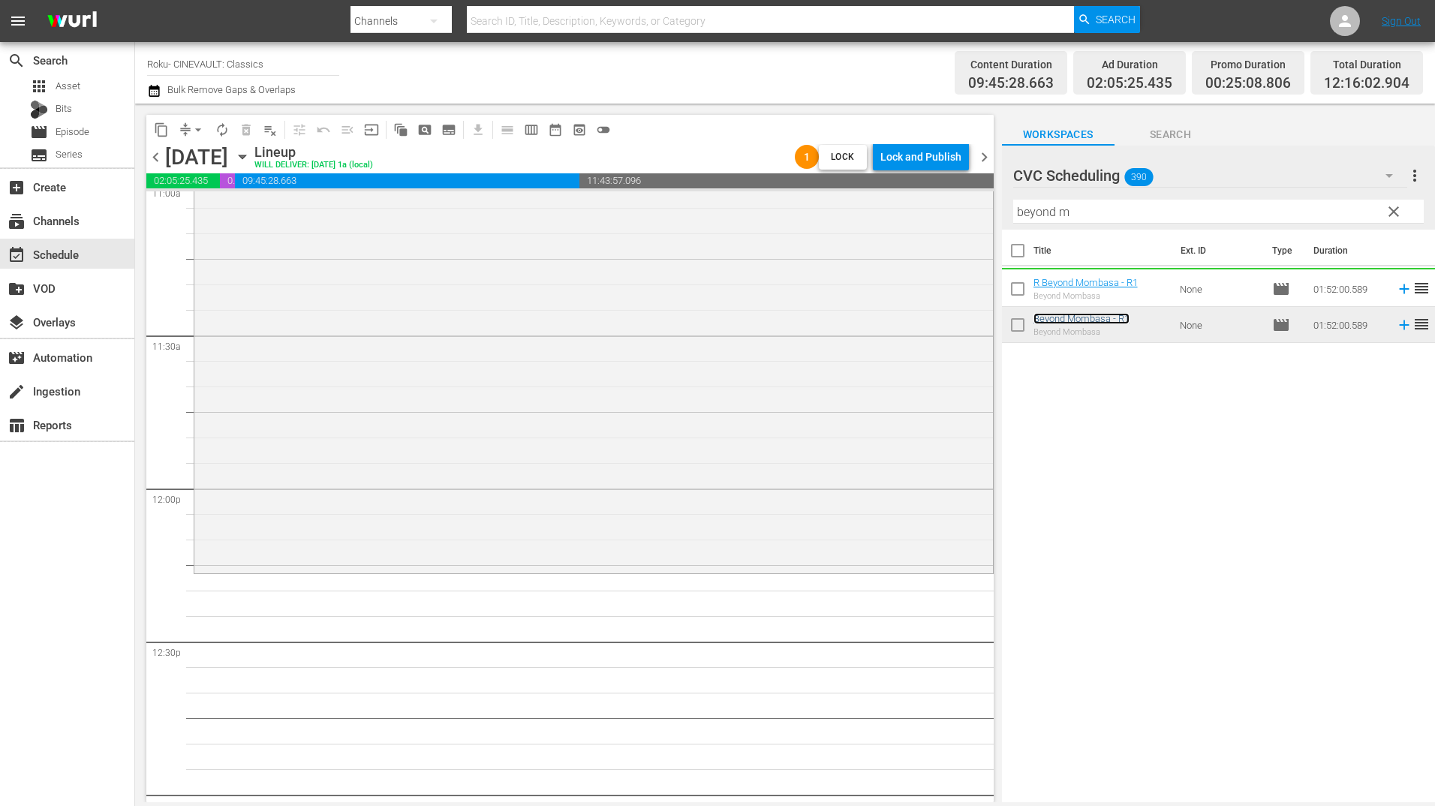
scroll to position [3603, 0]
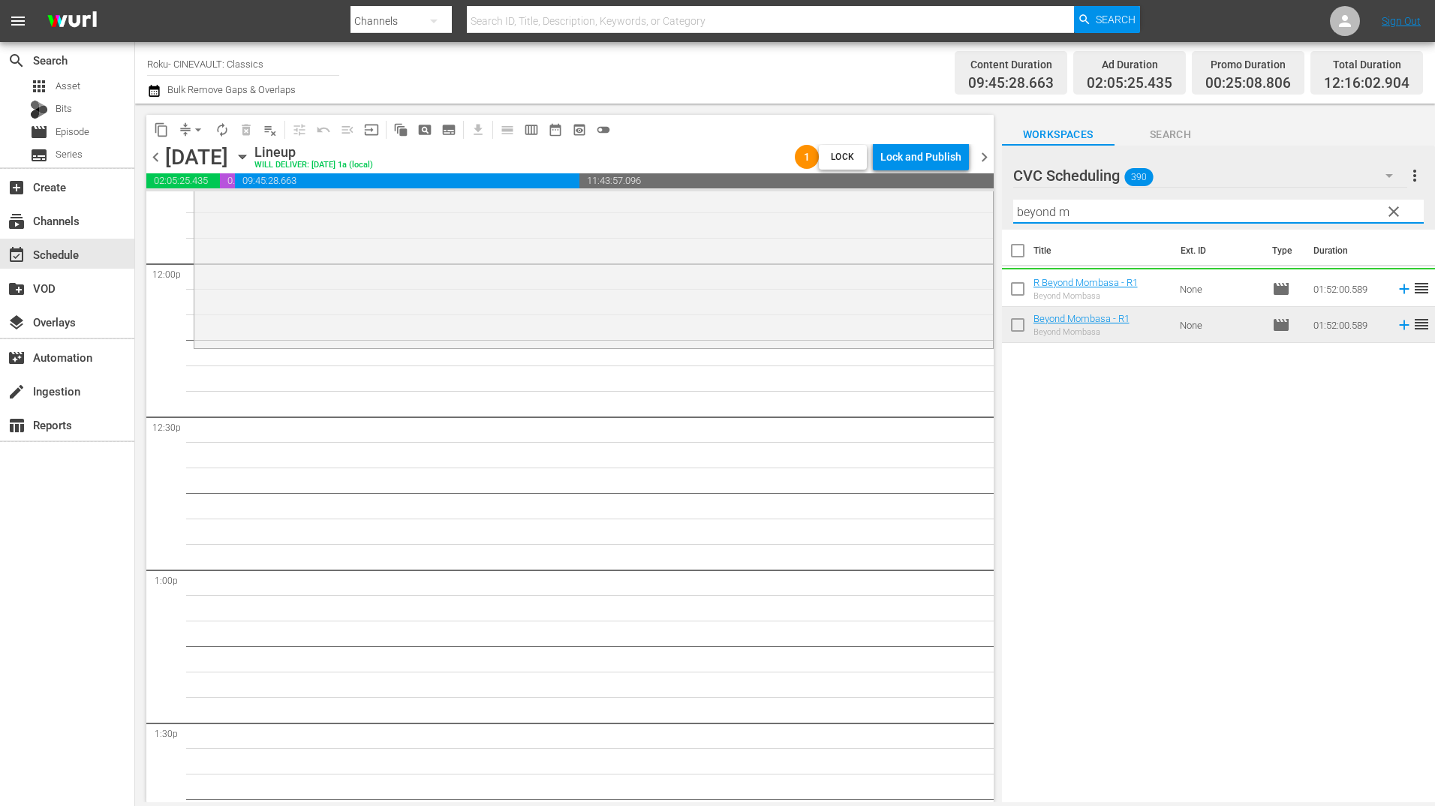
click at [1070, 203] on input "beyond m" at bounding box center [1218, 212] width 411 height 24
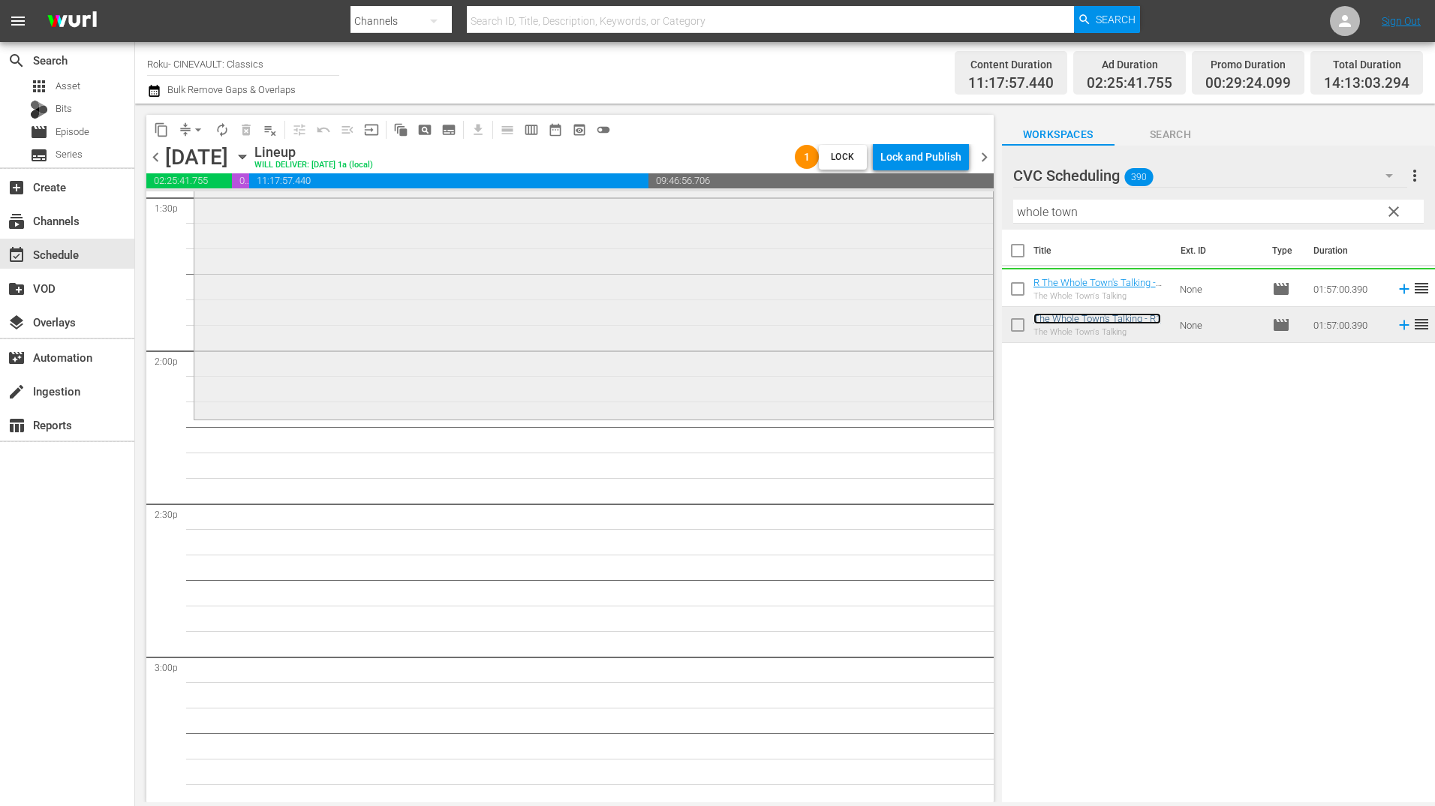
scroll to position [4203, 0]
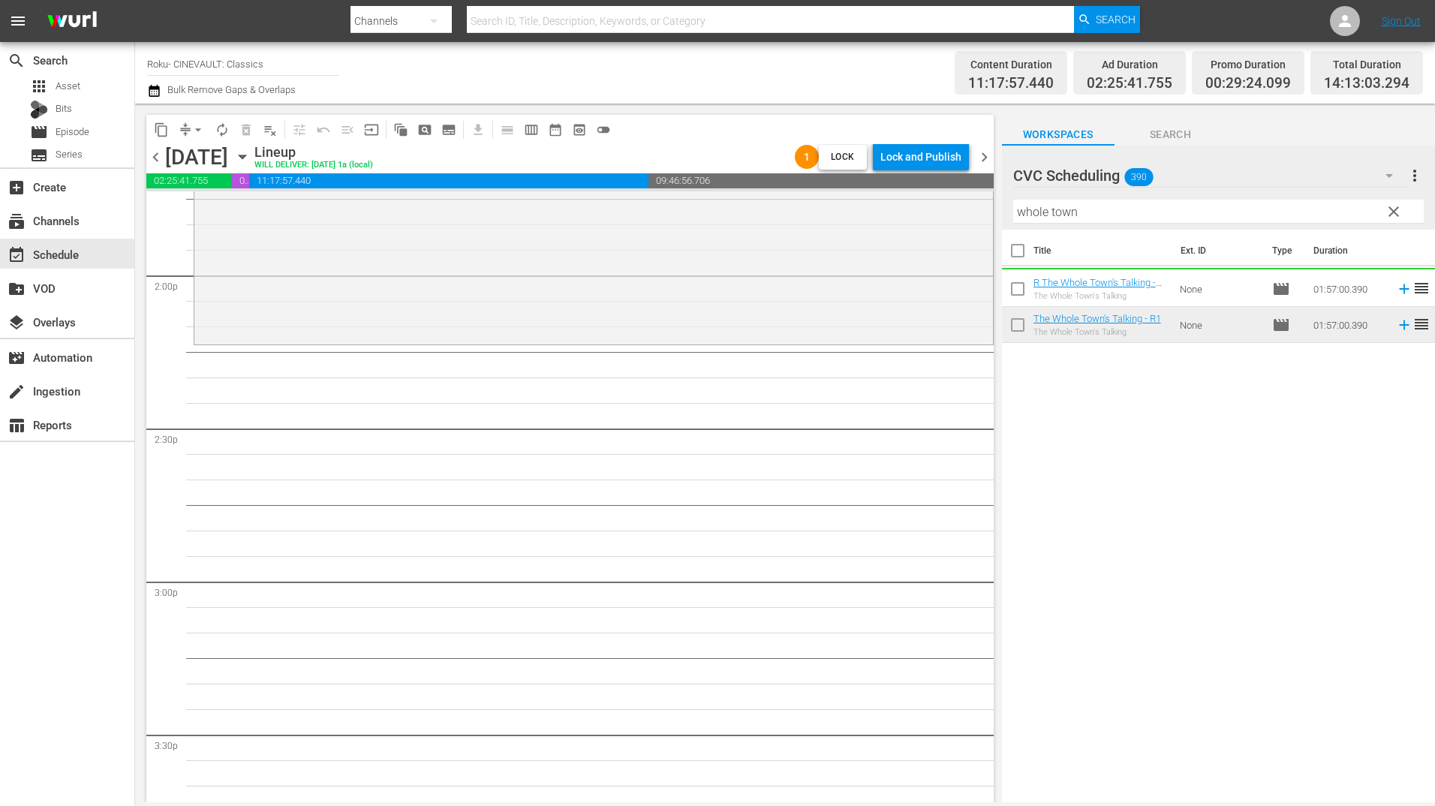
click at [1107, 219] on input "whole town" at bounding box center [1218, 212] width 411 height 24
click at [1157, 331] on td "R The Admirable Crichton r1 The Admirable Crichton" at bounding box center [1104, 325] width 141 height 36
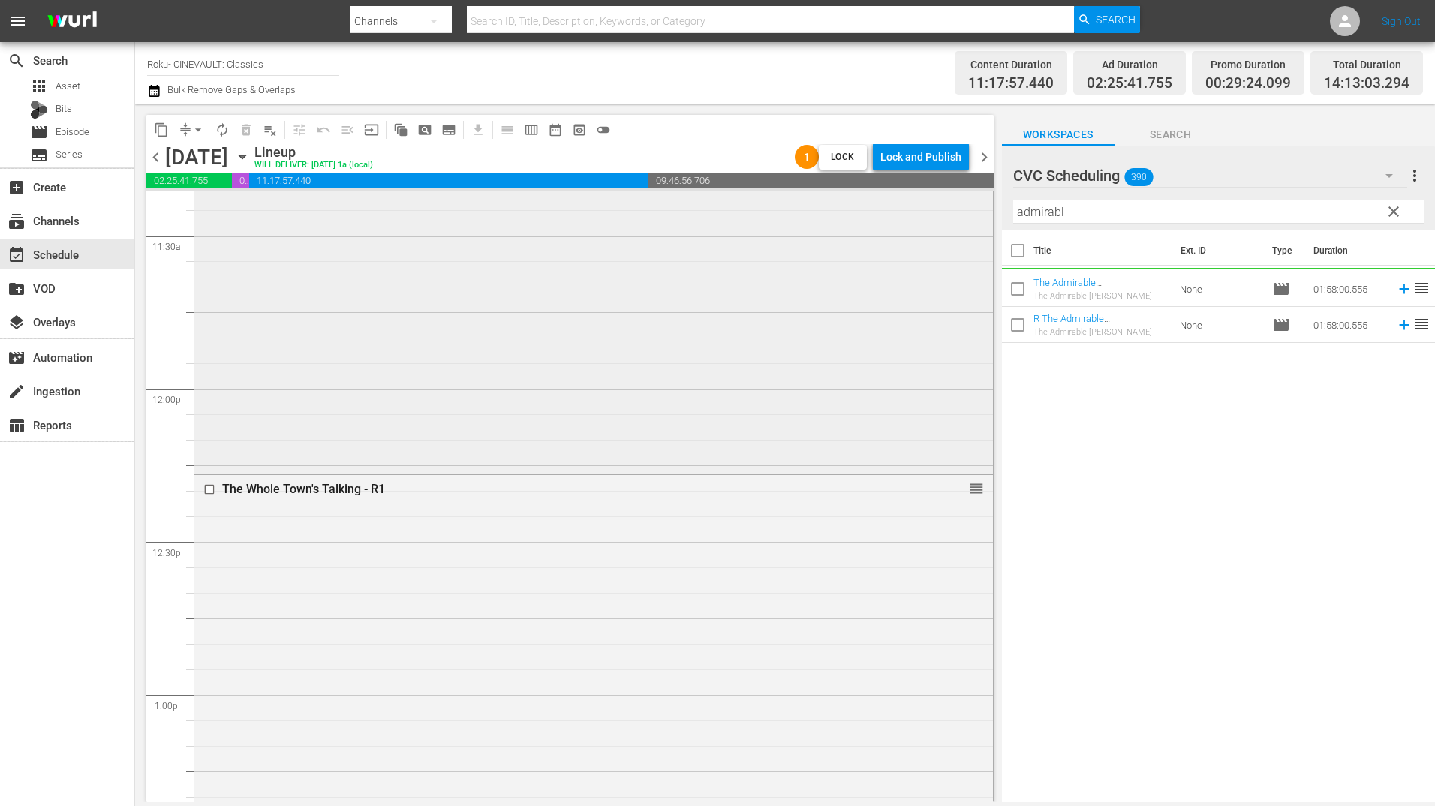
scroll to position [3378, 0]
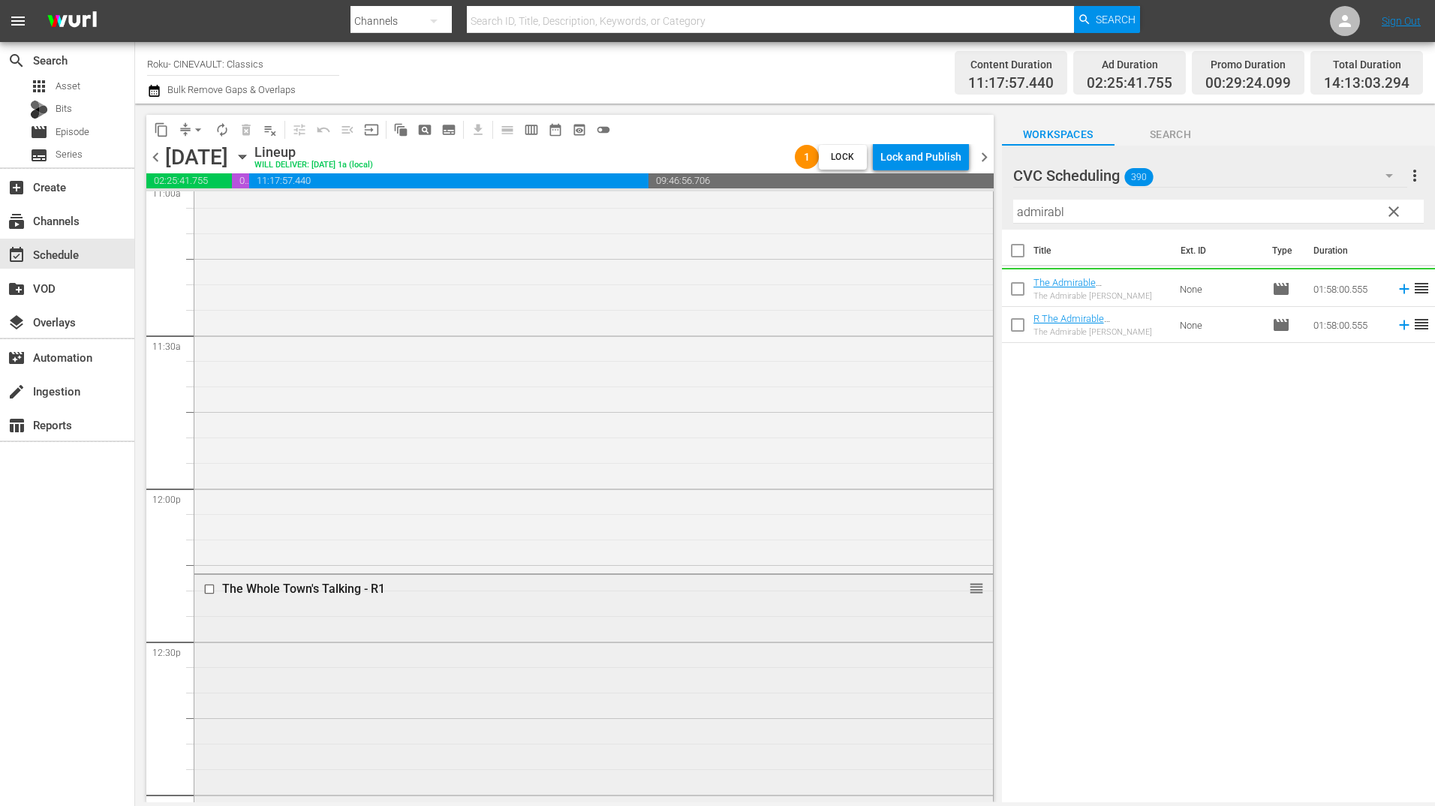
click at [208, 589] on input "checkbox" at bounding box center [211, 589] width 16 height 13
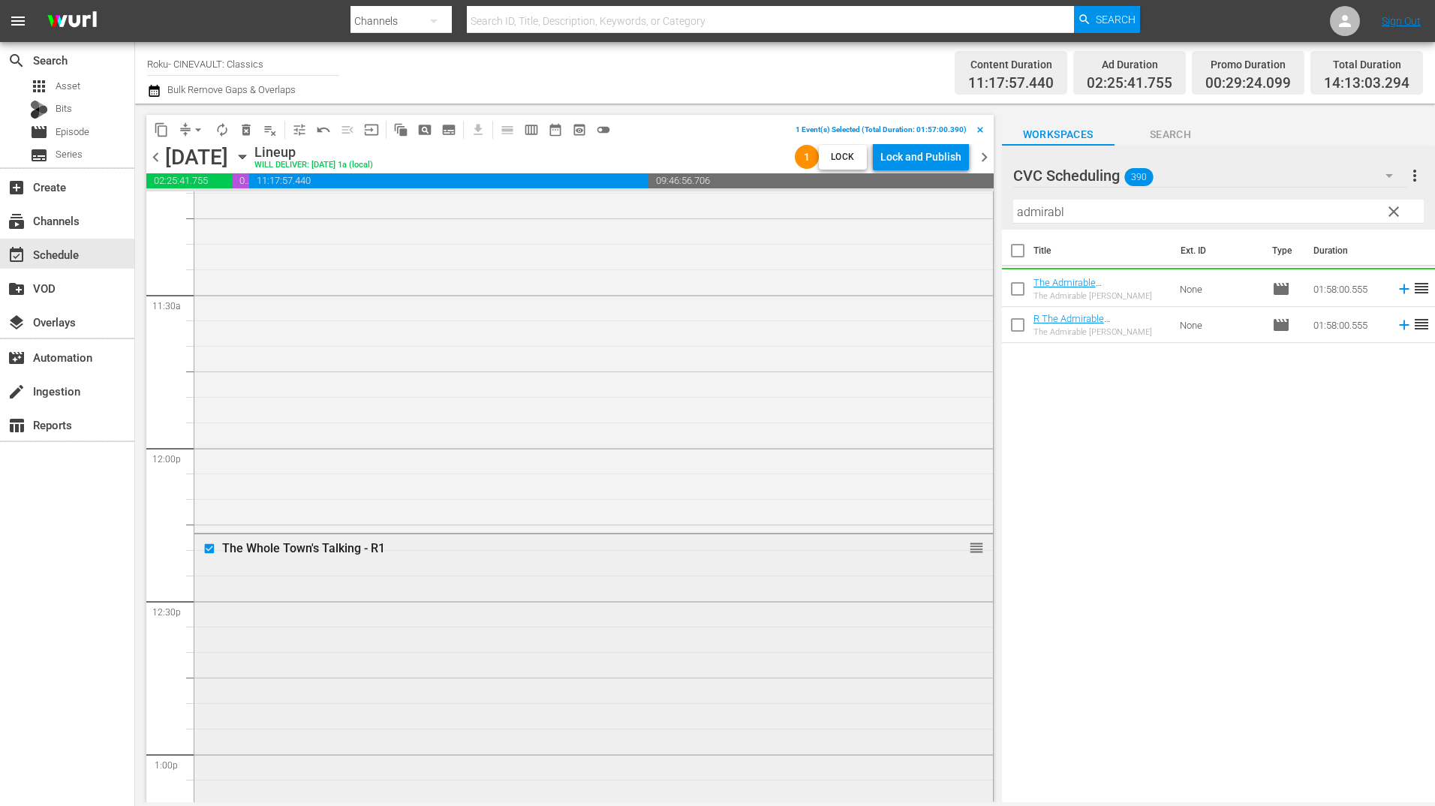
scroll to position [3528, 0]
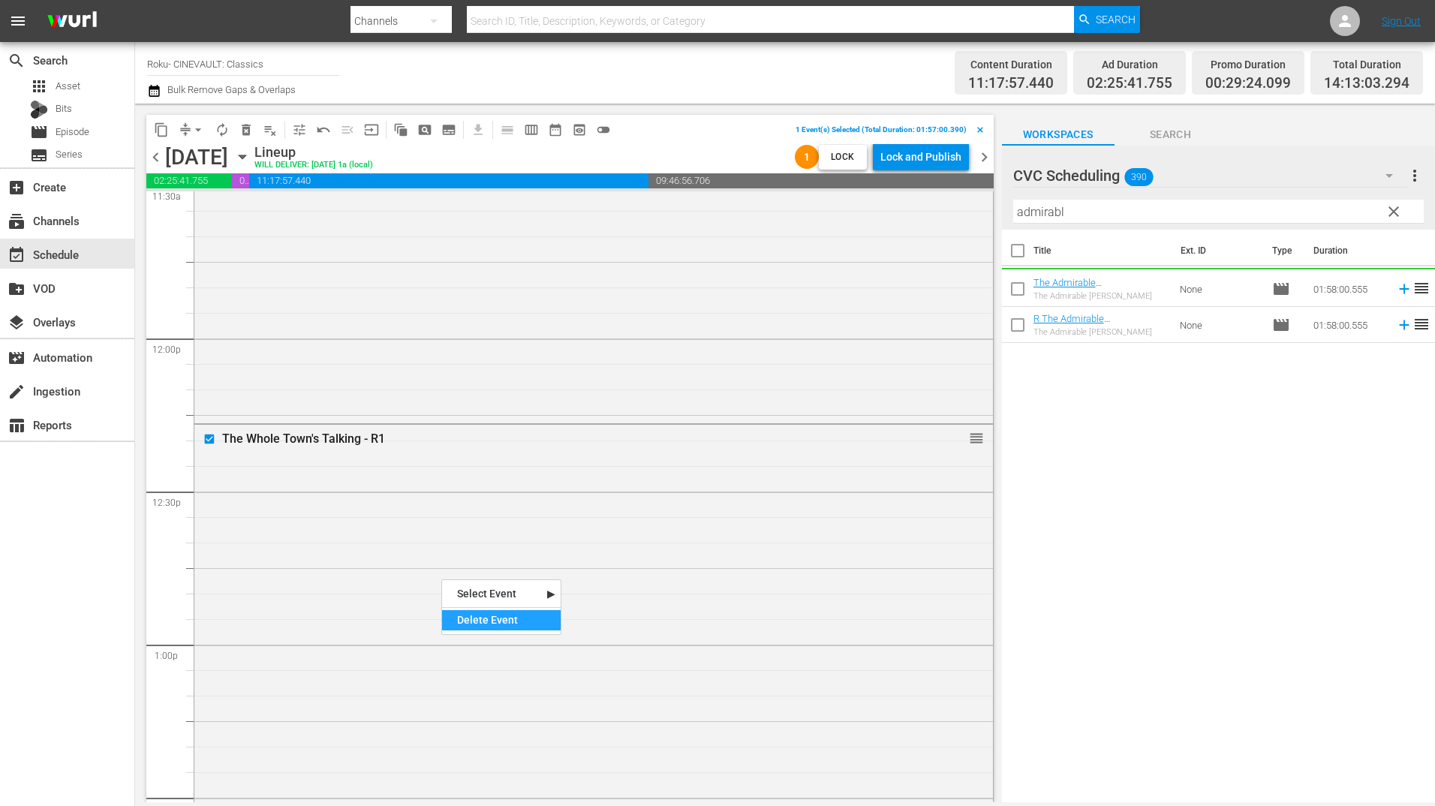
click at [506, 625] on div "Delete Event" at bounding box center [501, 620] width 119 height 20
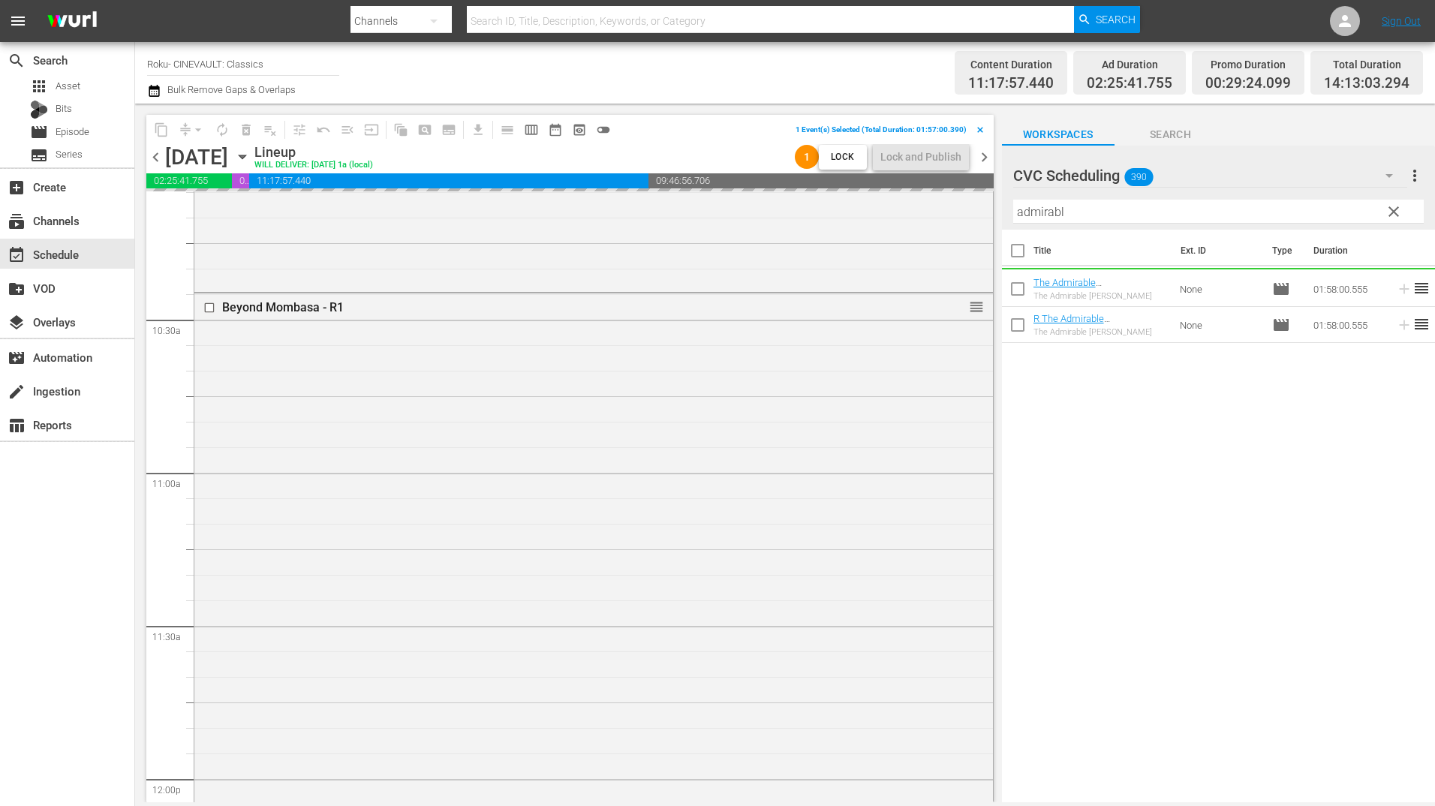
scroll to position [3077, 0]
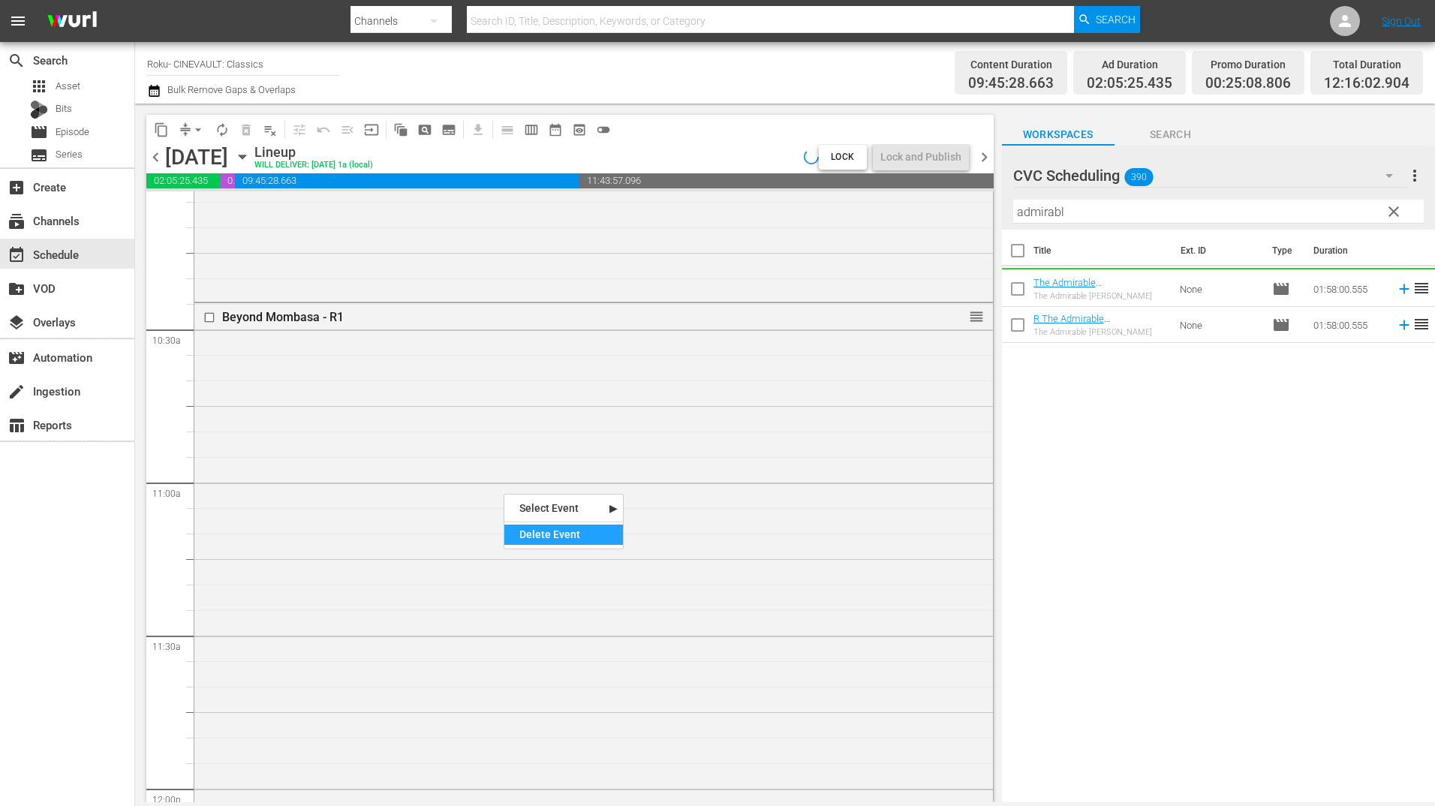
click at [602, 532] on div "Delete Event" at bounding box center [563, 535] width 119 height 20
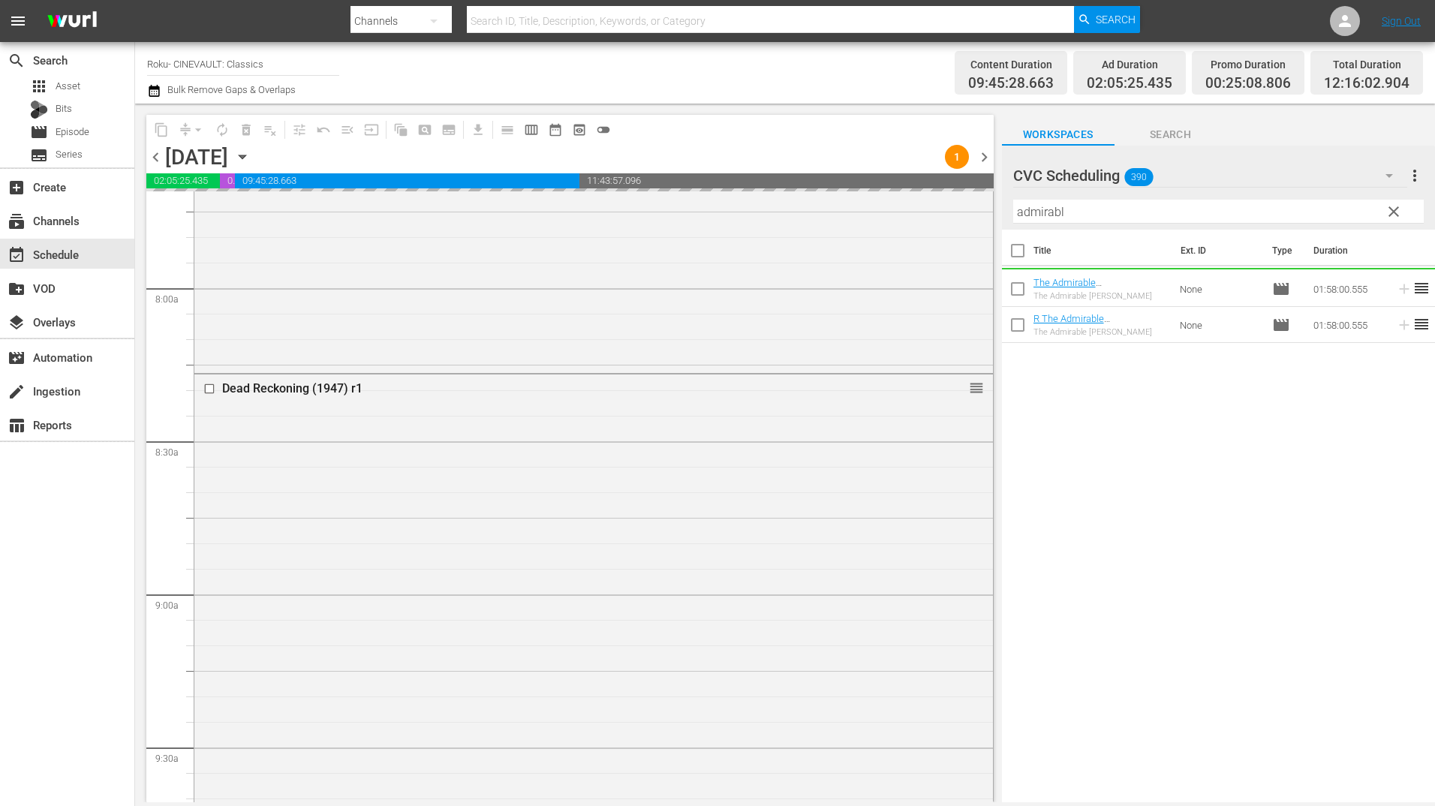
scroll to position [2327, 0]
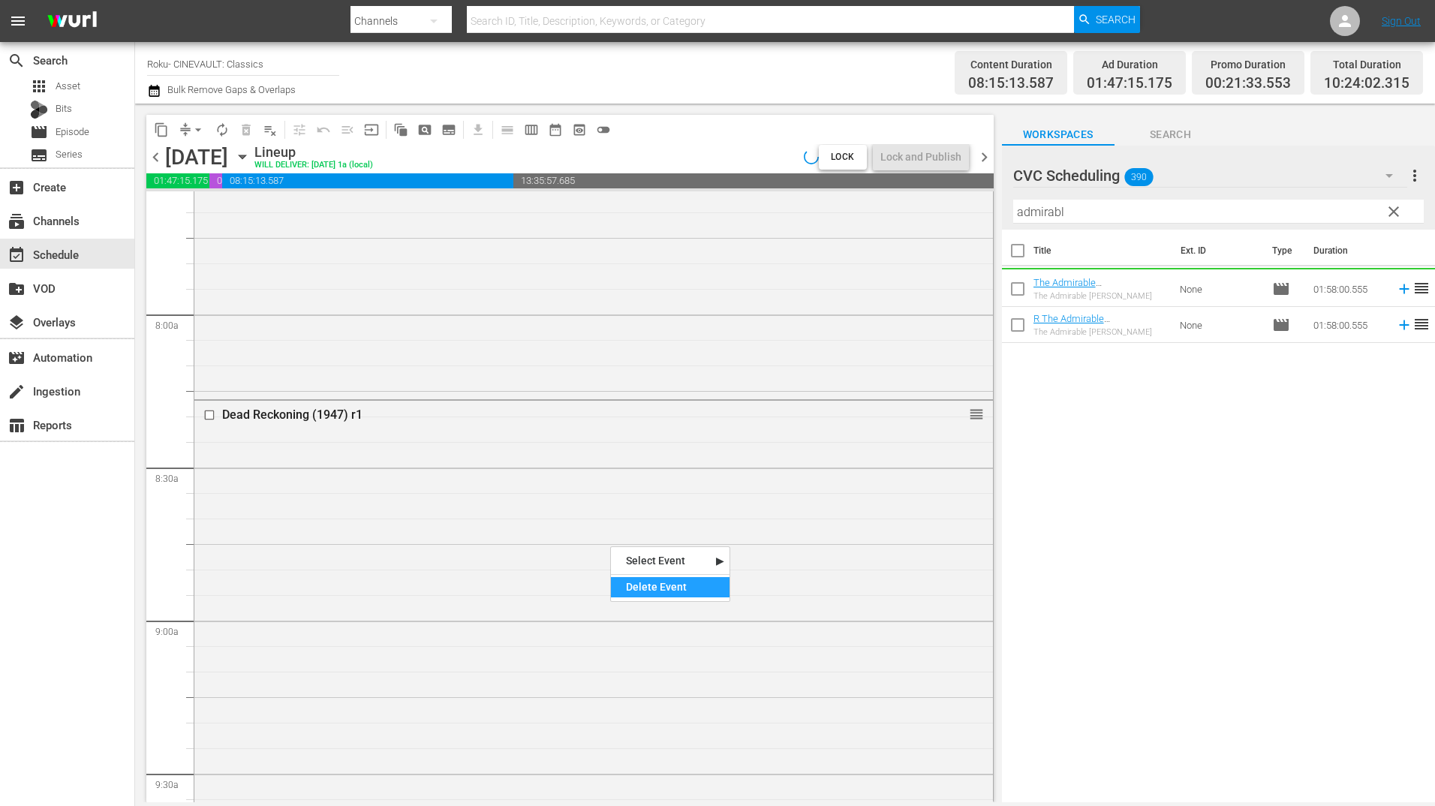
click at [670, 591] on div "Delete Event" at bounding box center [670, 587] width 119 height 20
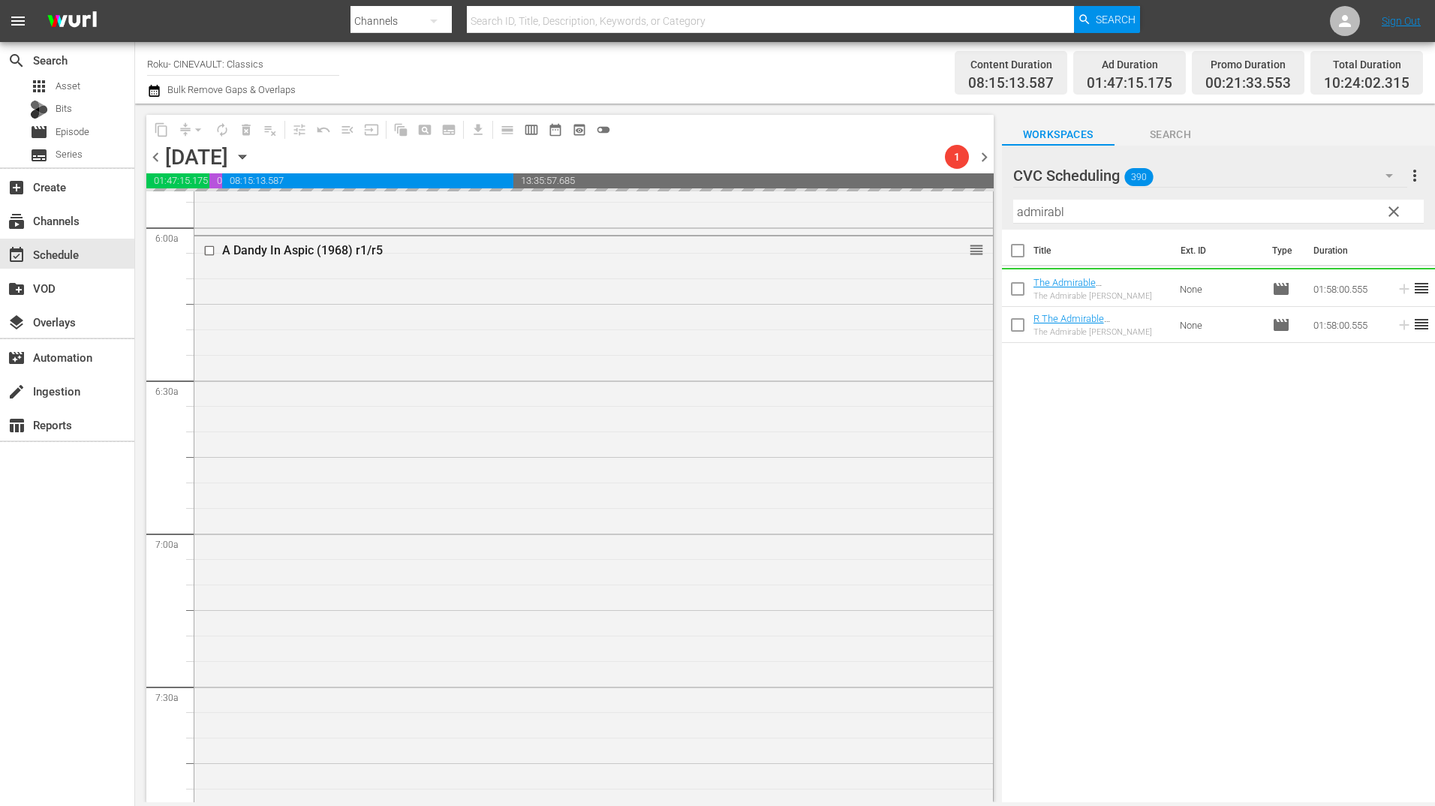
scroll to position [1576, 0]
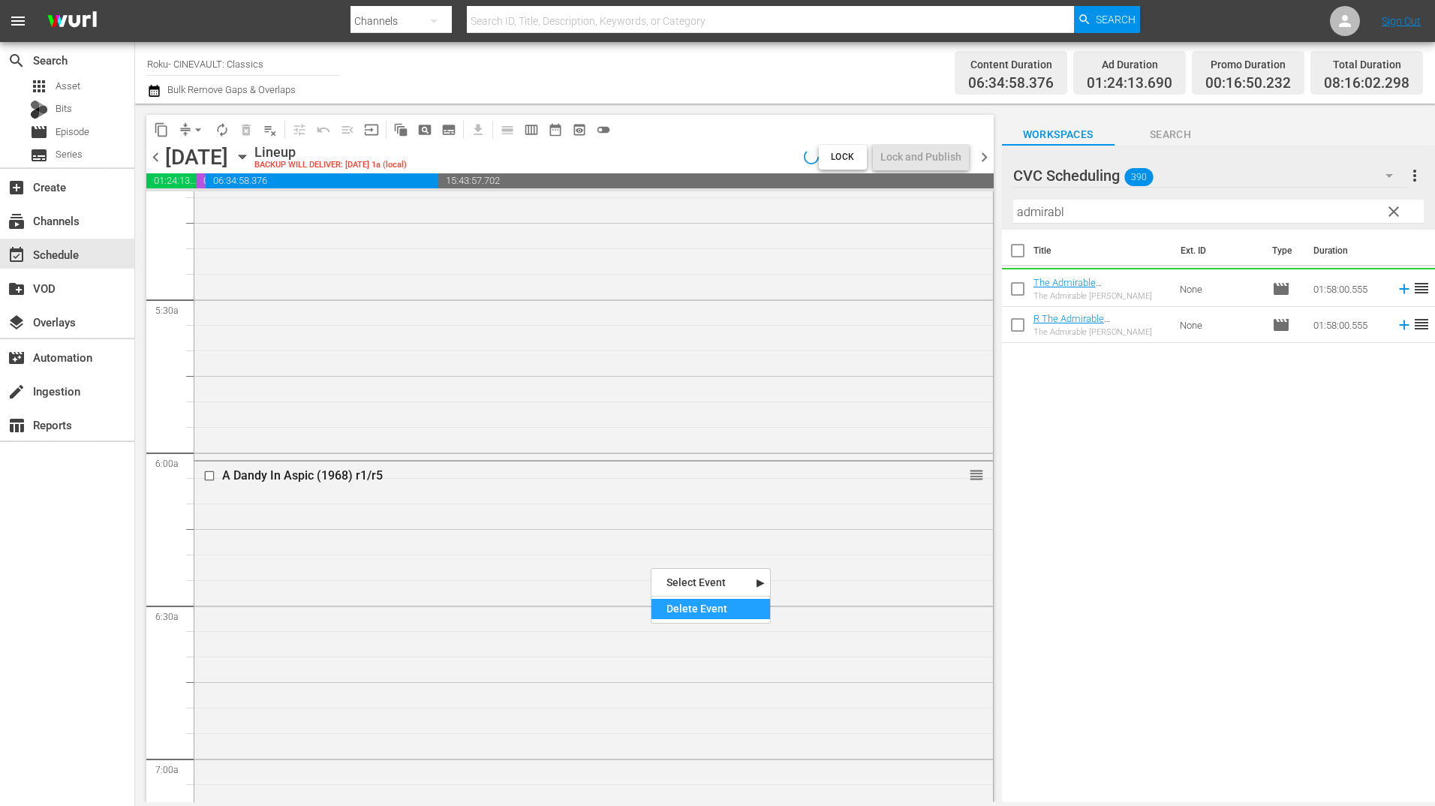
click at [700, 615] on div "Delete Event" at bounding box center [711, 609] width 119 height 20
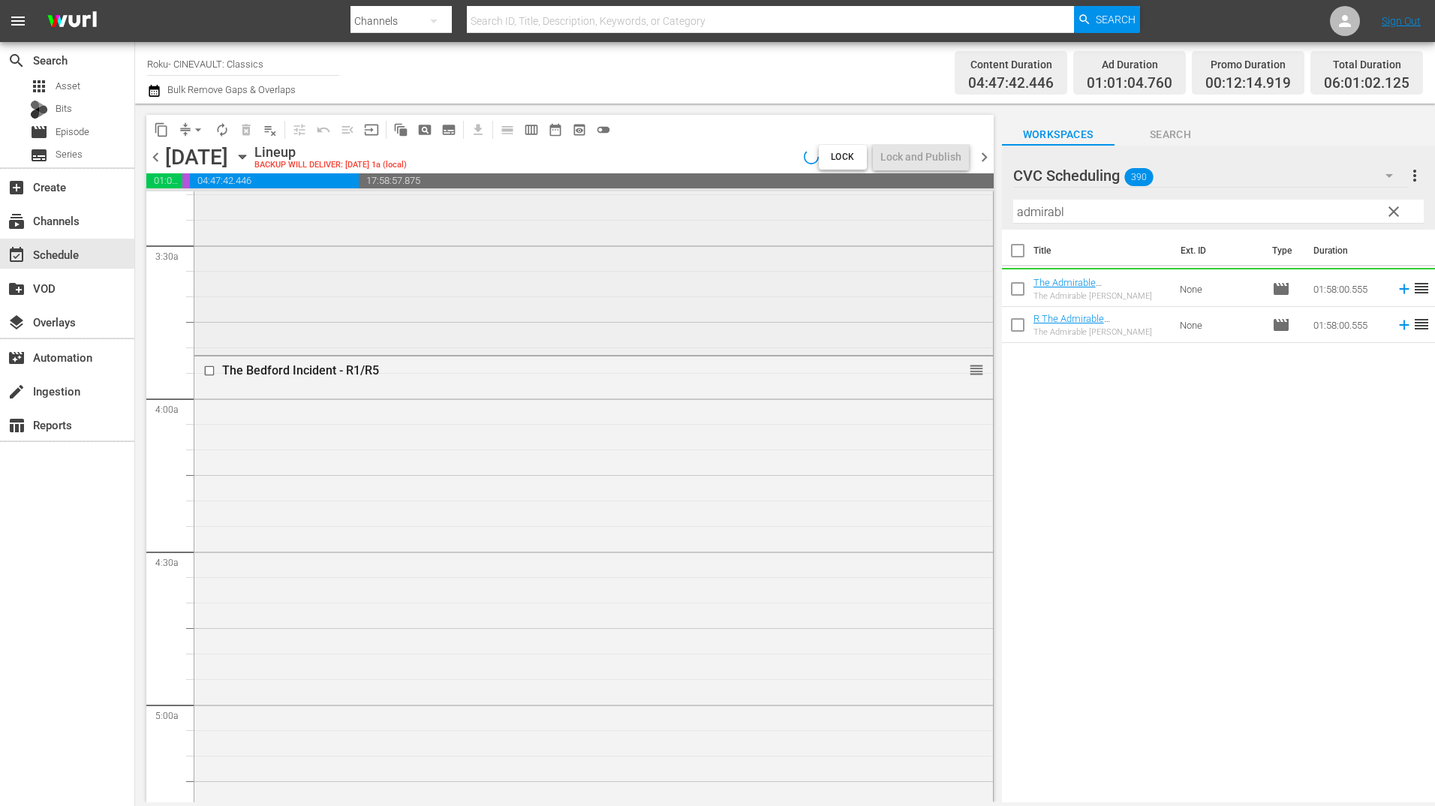
scroll to position [751, 0]
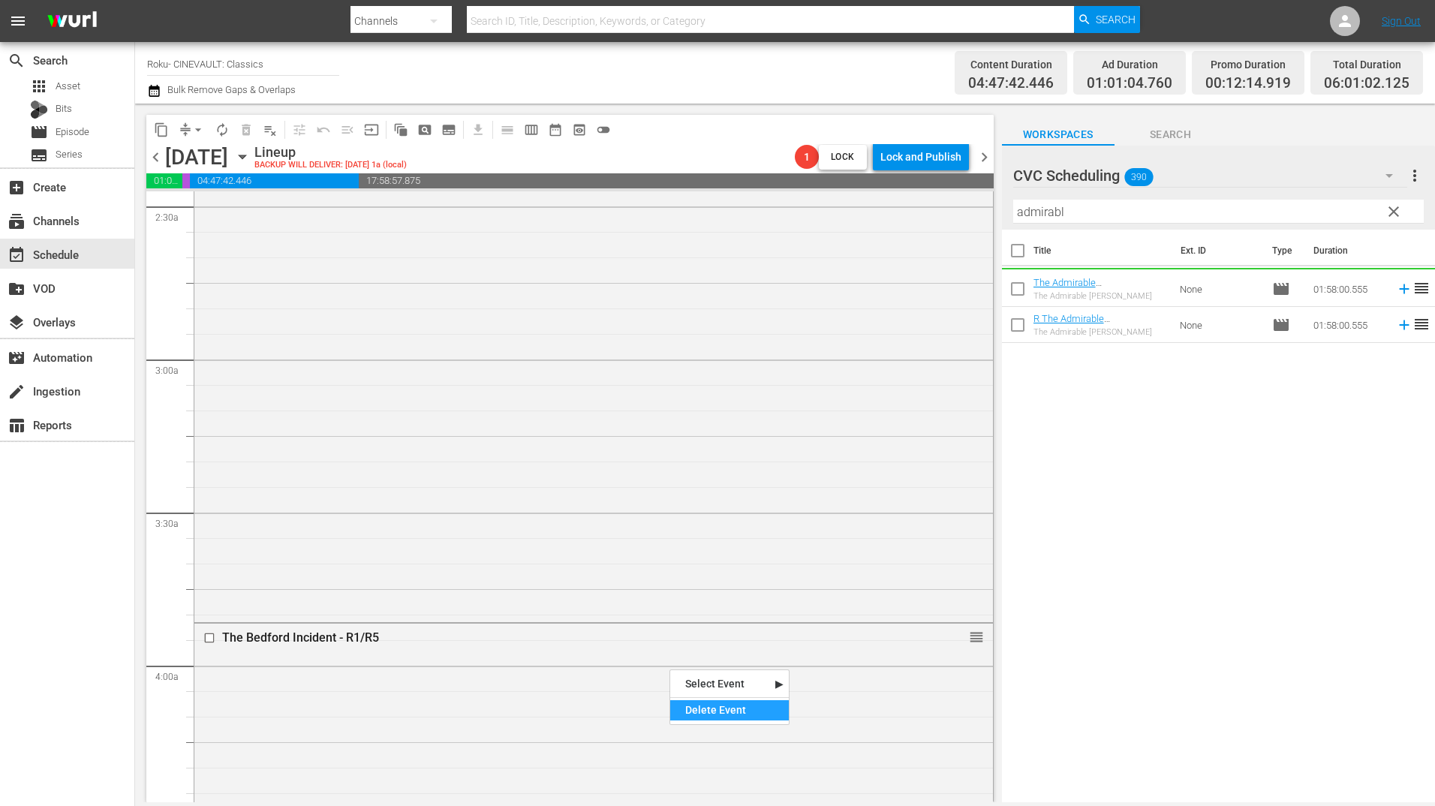
click at [715, 704] on div "Delete Event" at bounding box center [729, 710] width 119 height 20
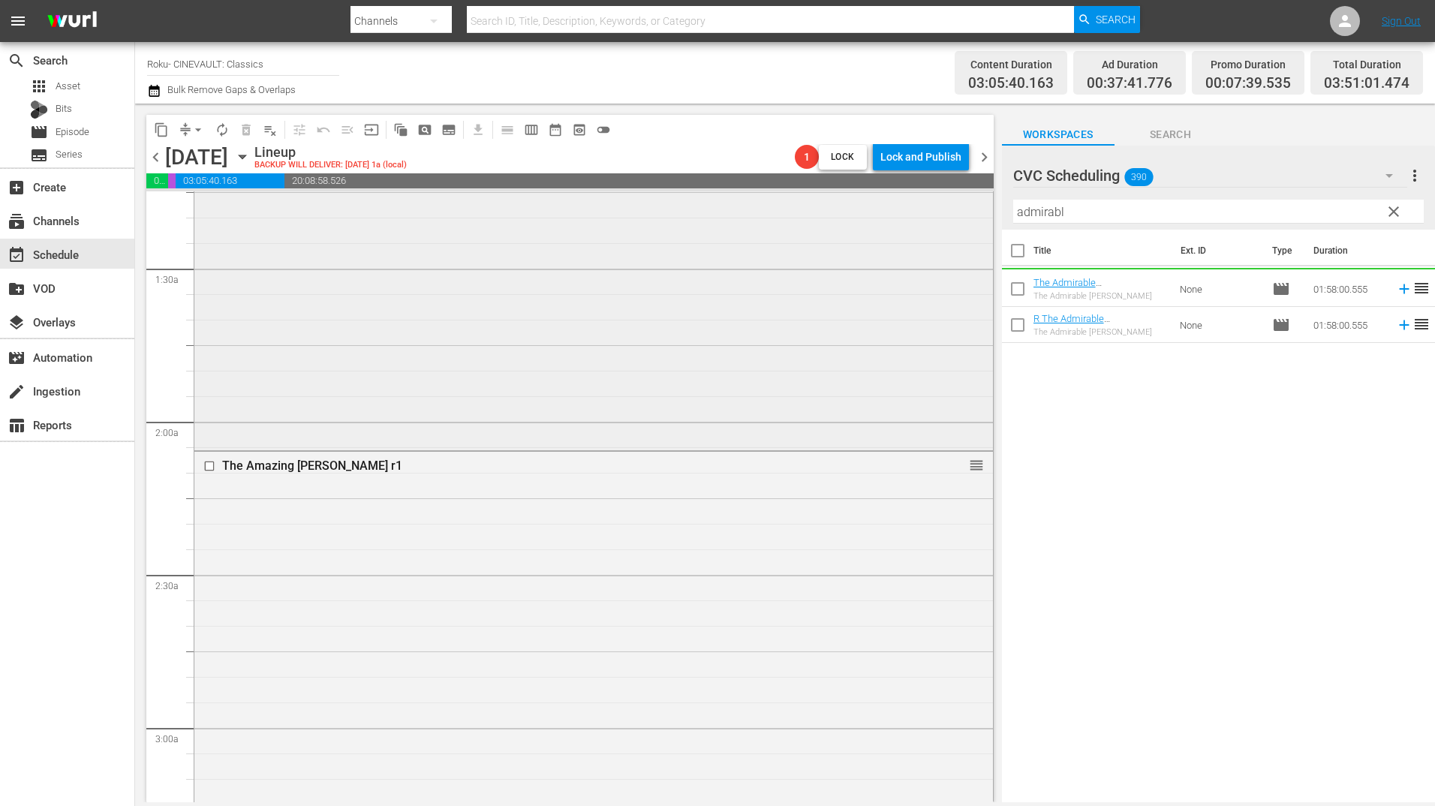
scroll to position [375, 0]
click at [715, 621] on div "Delete Event" at bounding box center [740, 625] width 119 height 20
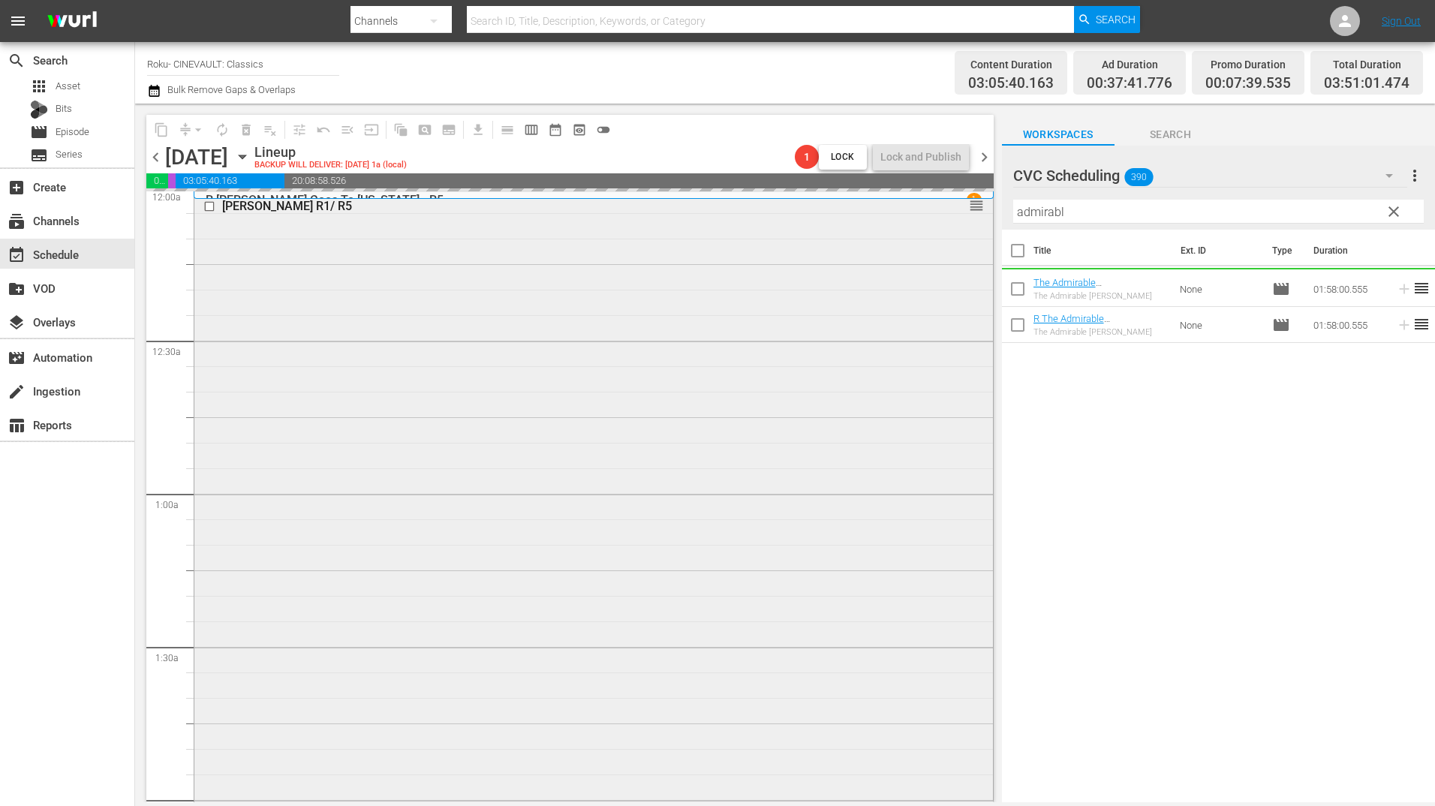
scroll to position [0, 0]
click at [737, 483] on div "Delete Event" at bounding box center [726, 476] width 119 height 20
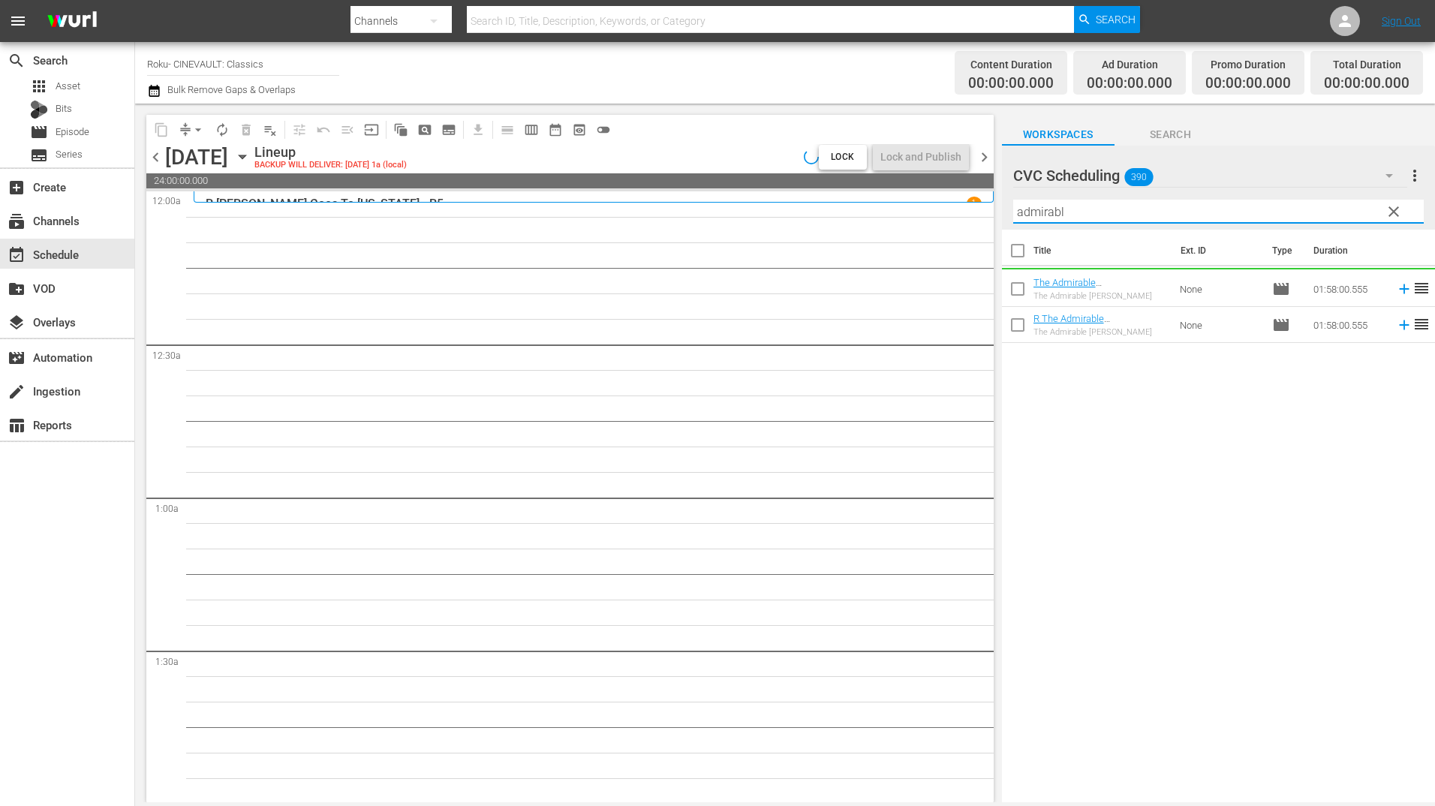
click at [1117, 206] on input "admirabl" at bounding box center [1218, 212] width 411 height 24
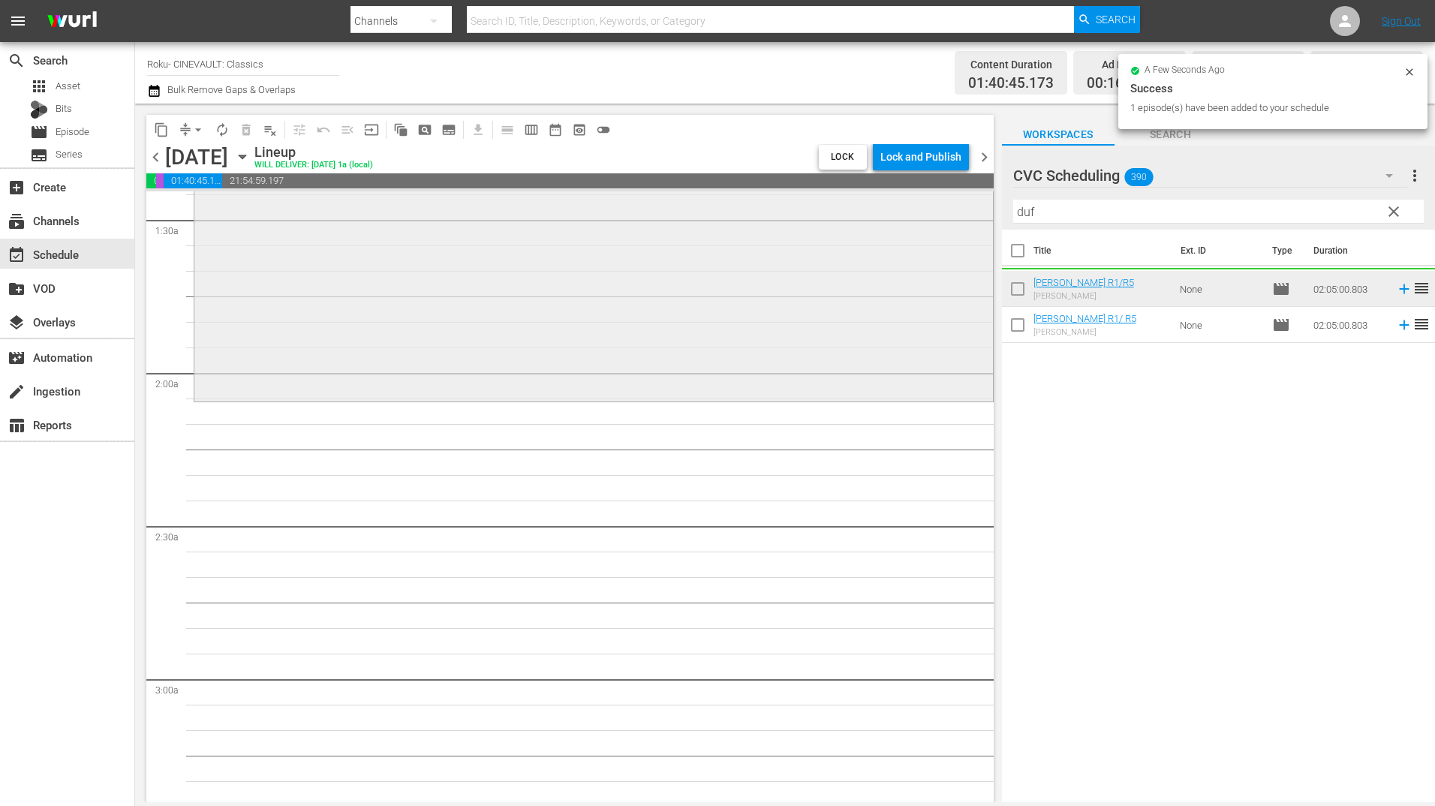
scroll to position [525, 0]
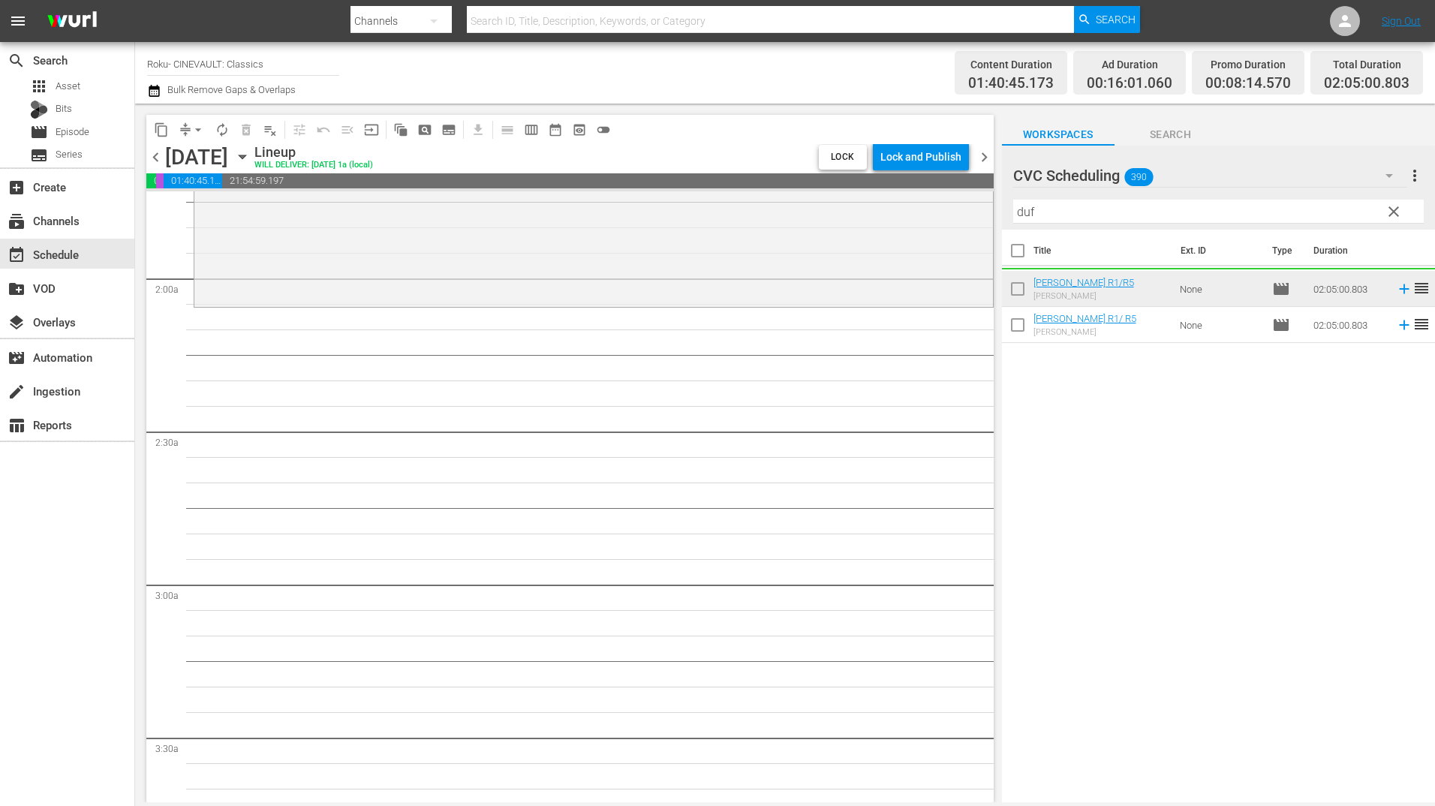
click at [1106, 221] on input "duf" at bounding box center [1218, 212] width 411 height 24
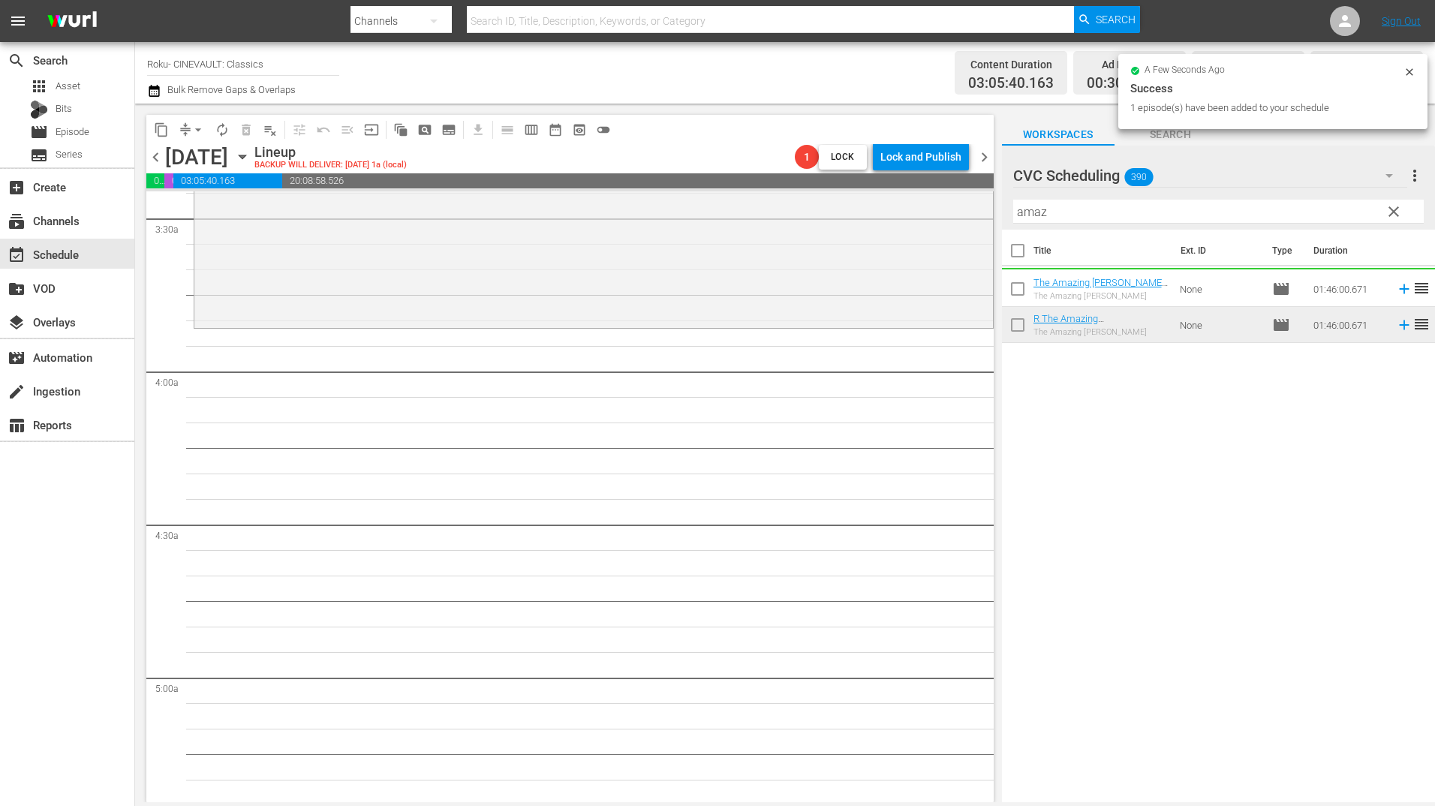
scroll to position [1051, 0]
click at [1047, 212] on input "amaz" at bounding box center [1218, 212] width 411 height 24
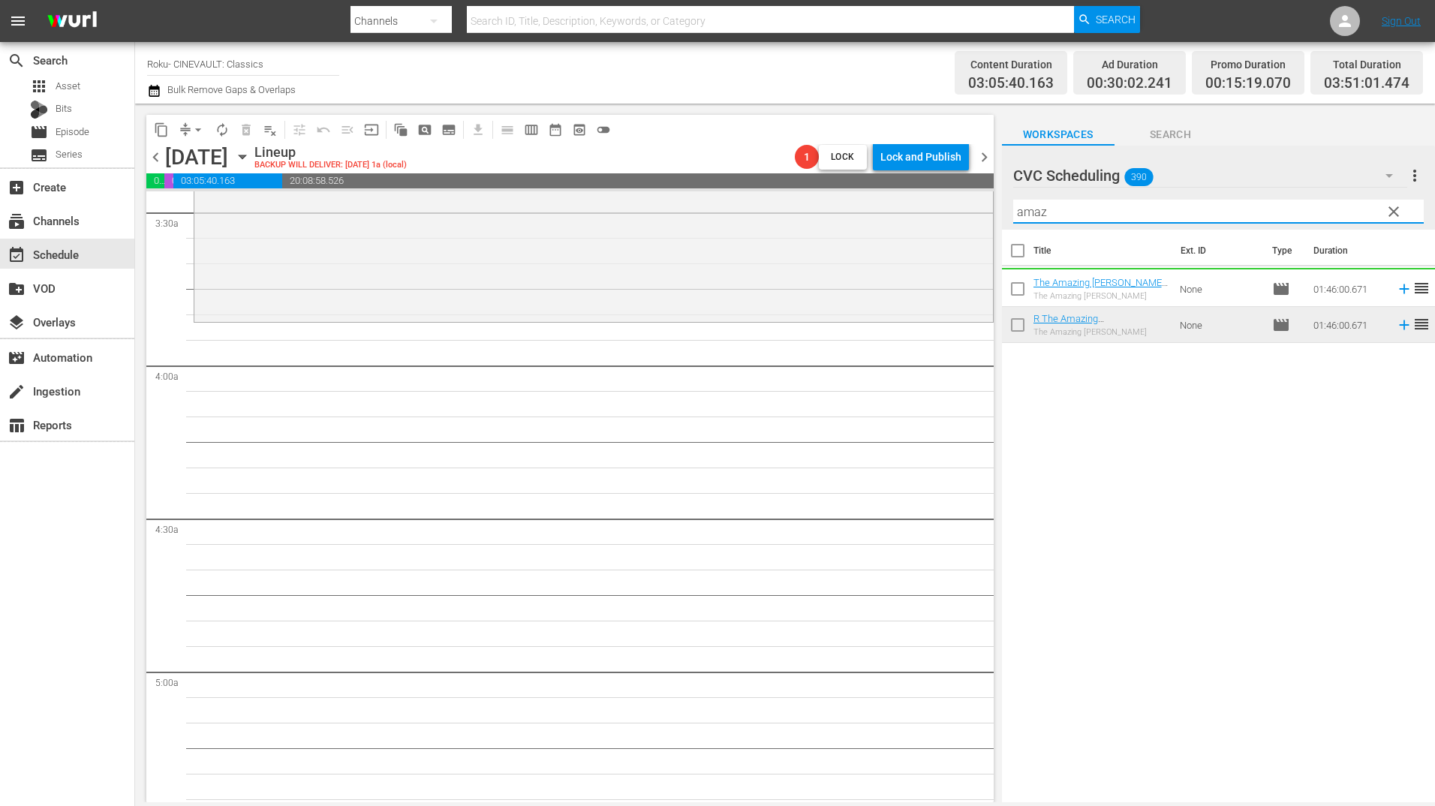
click at [1047, 212] on input "amaz" at bounding box center [1218, 212] width 411 height 24
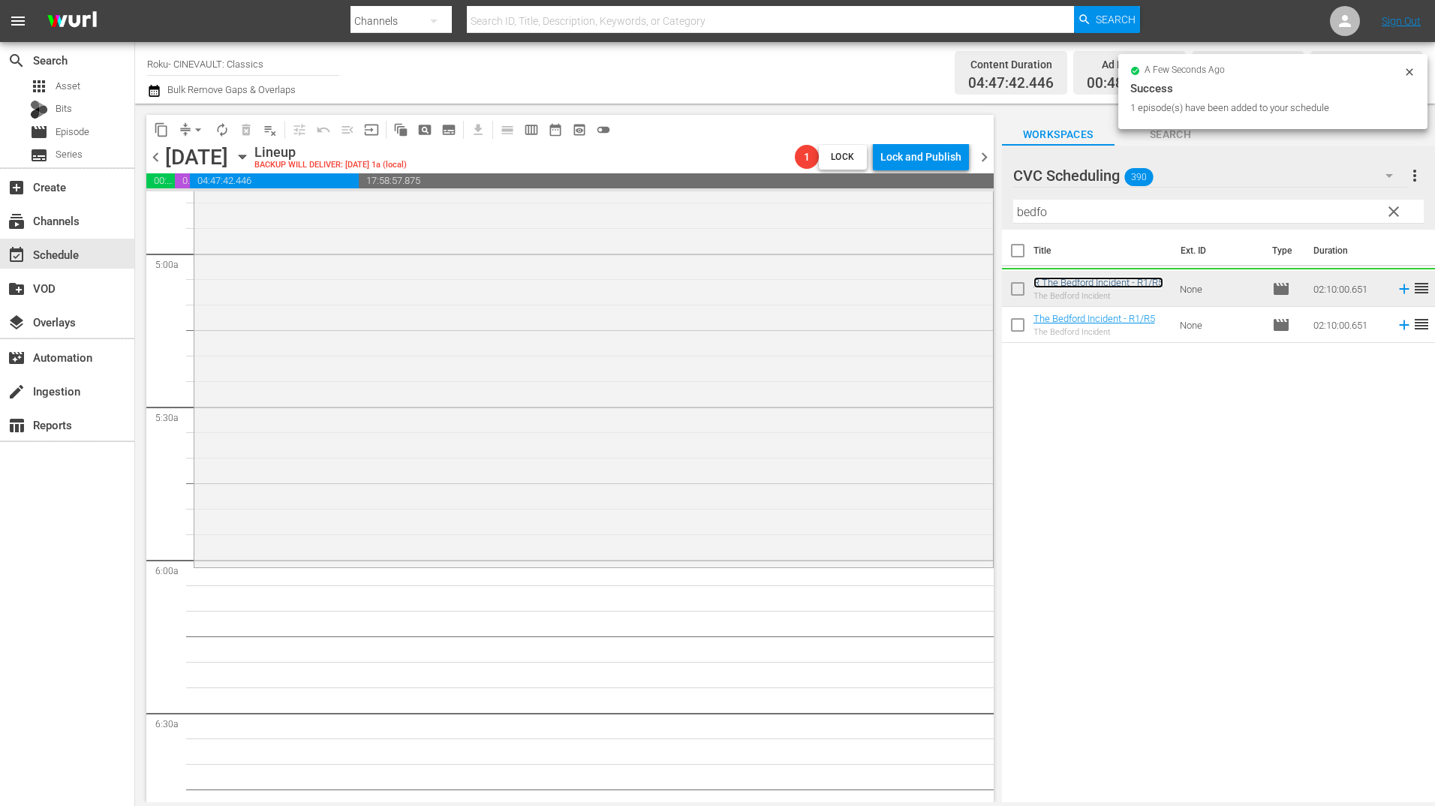
scroll to position [1501, 0]
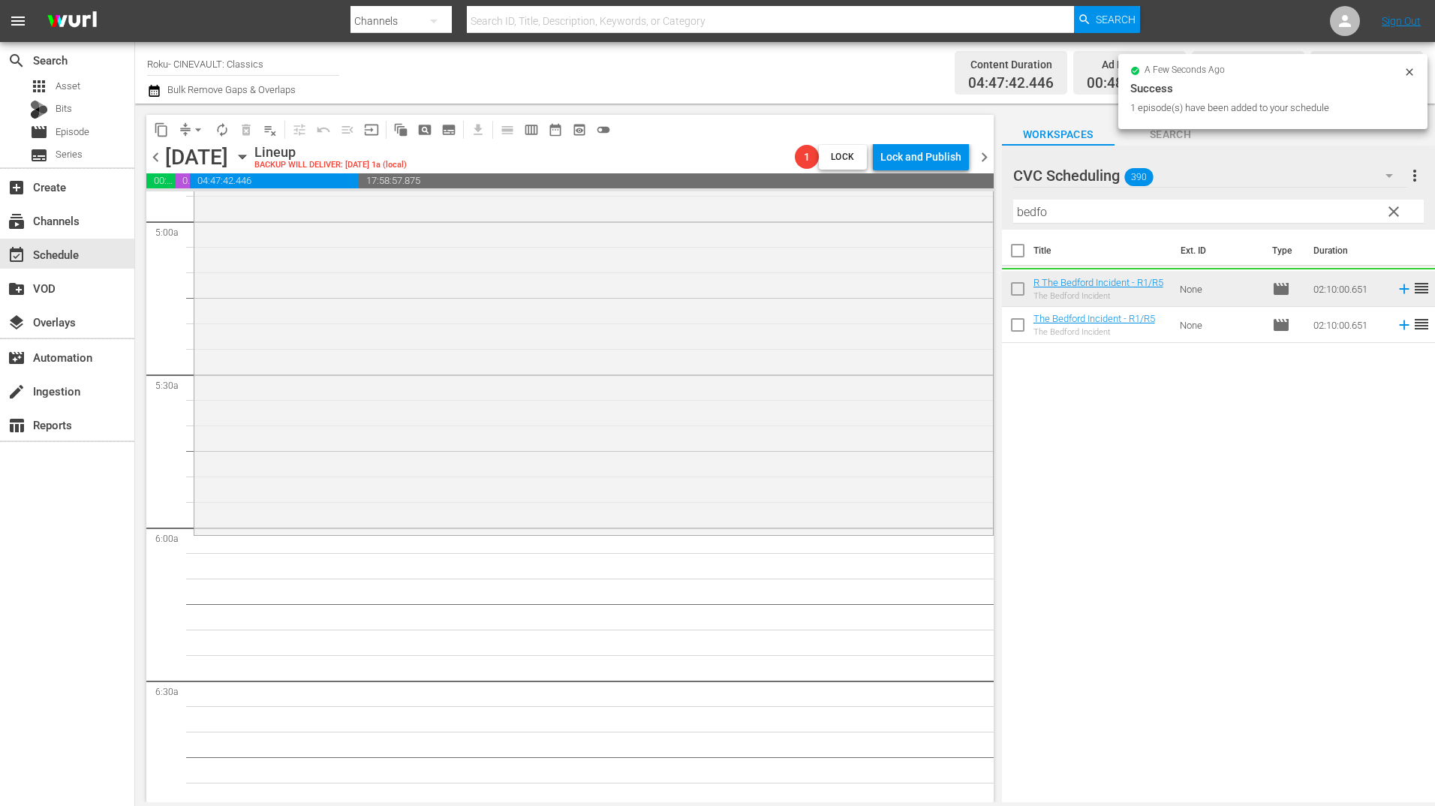
click at [1070, 215] on input "bedfo" at bounding box center [1218, 212] width 411 height 24
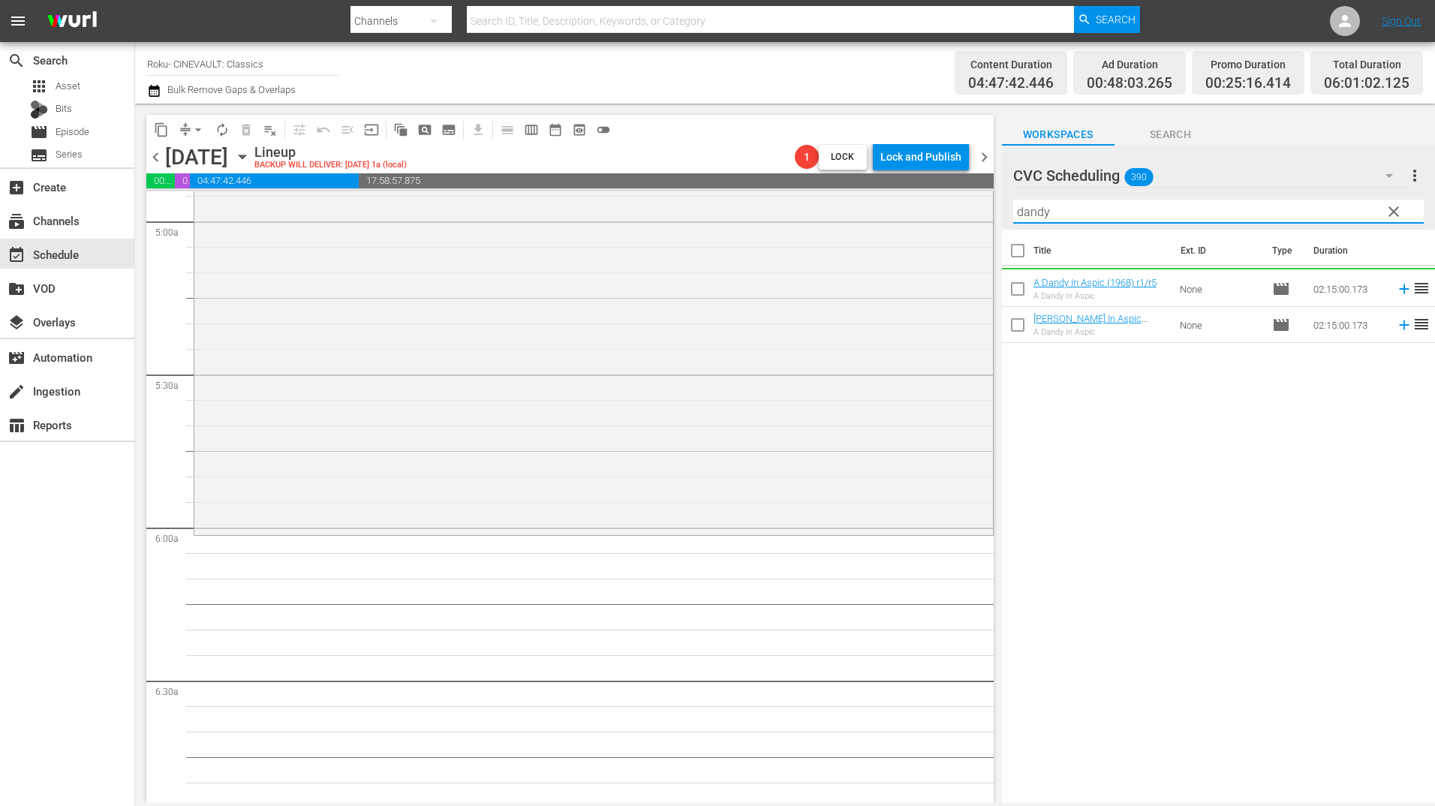
click at [1081, 336] on div "A Dandy In Aspic" at bounding box center [1101, 332] width 135 height 10
drag, startPoint x: 1081, startPoint y: 336, endPoint x: 1119, endPoint y: 366, distance: 48.7
click at [1119, 366] on div "Title Ext. ID Type Duration A Dandy In Aspic (1968) r1/r5 A Dandy In Aspic None…" at bounding box center [1218, 517] width 433 height 575
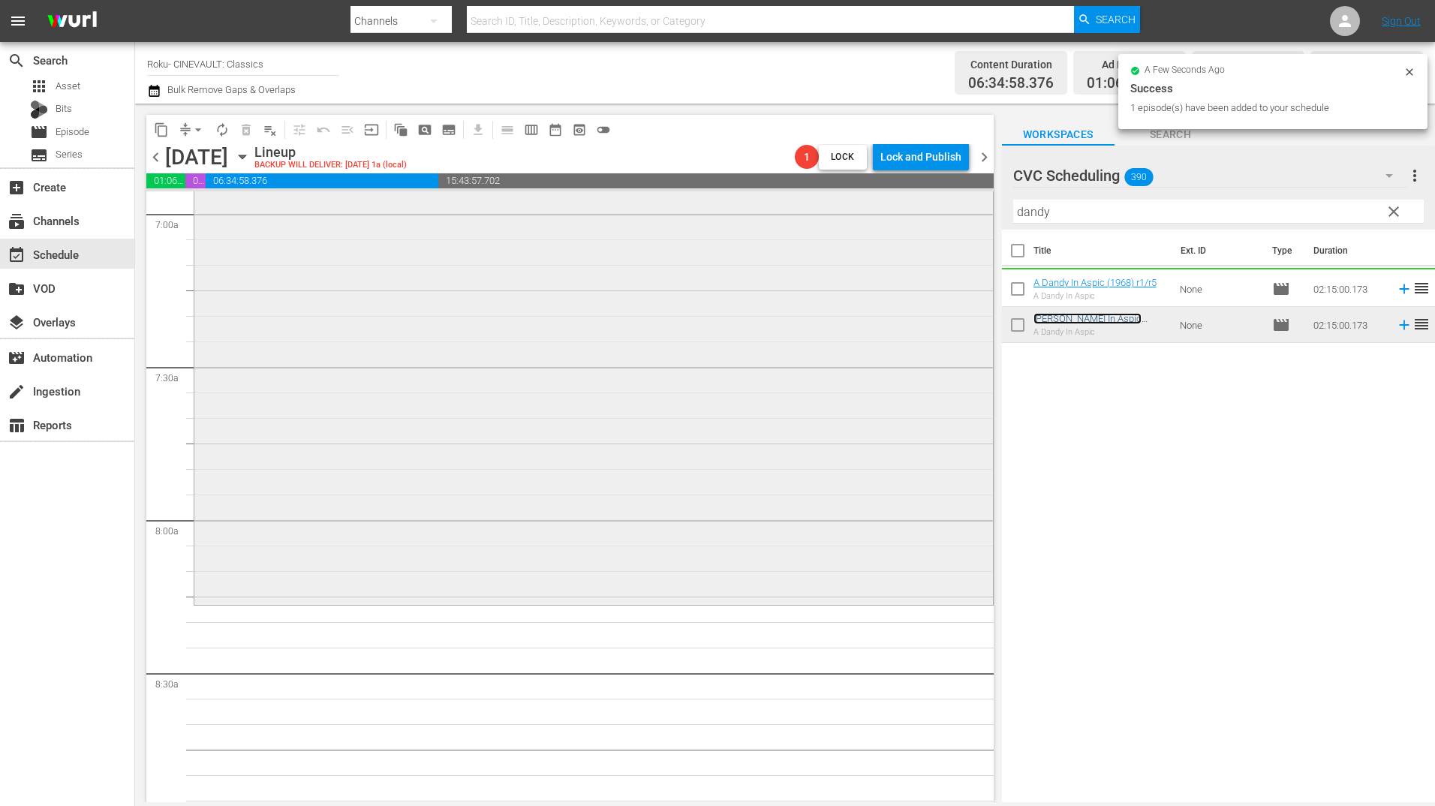
scroll to position [2252, 0]
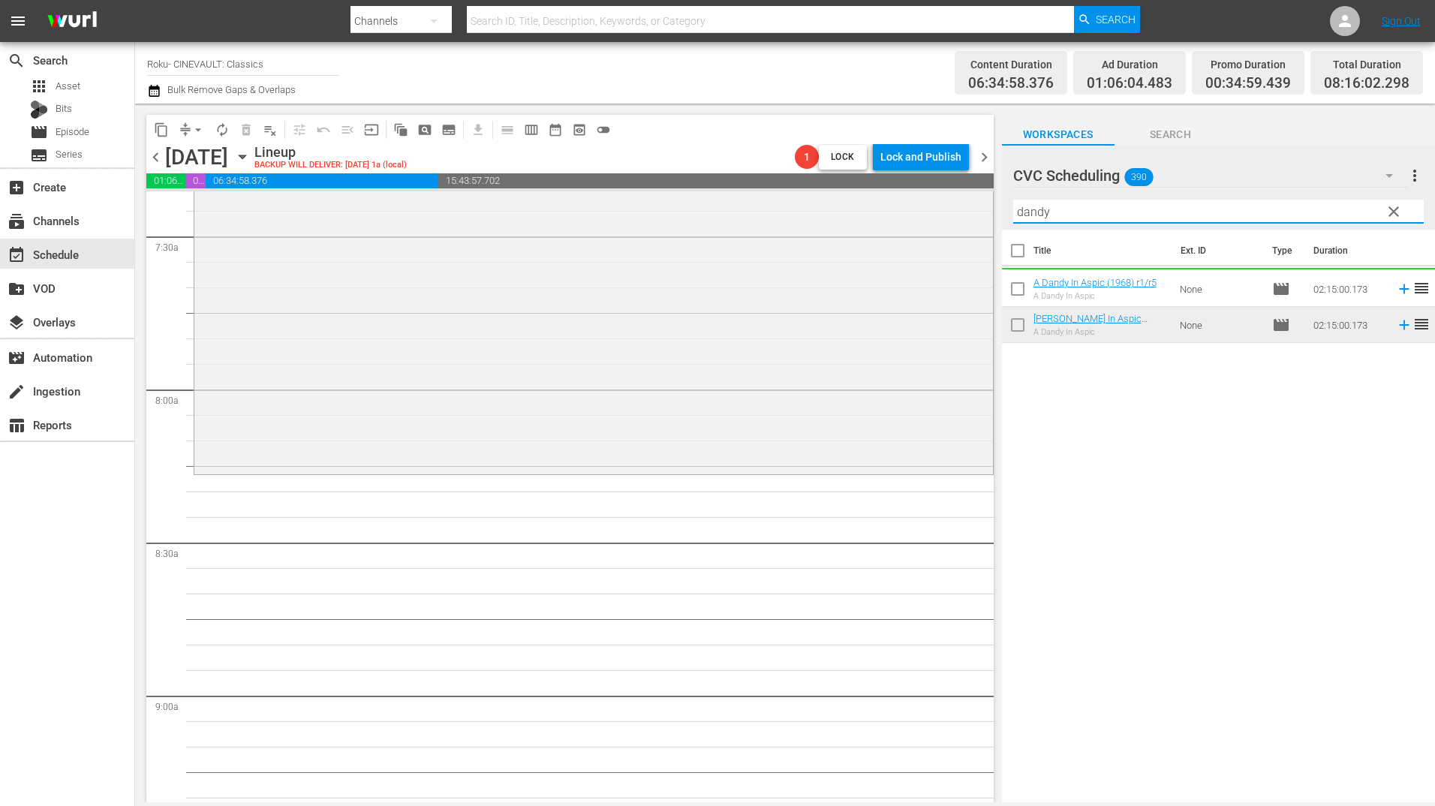
click at [1082, 208] on input "dandy" at bounding box center [1218, 212] width 411 height 24
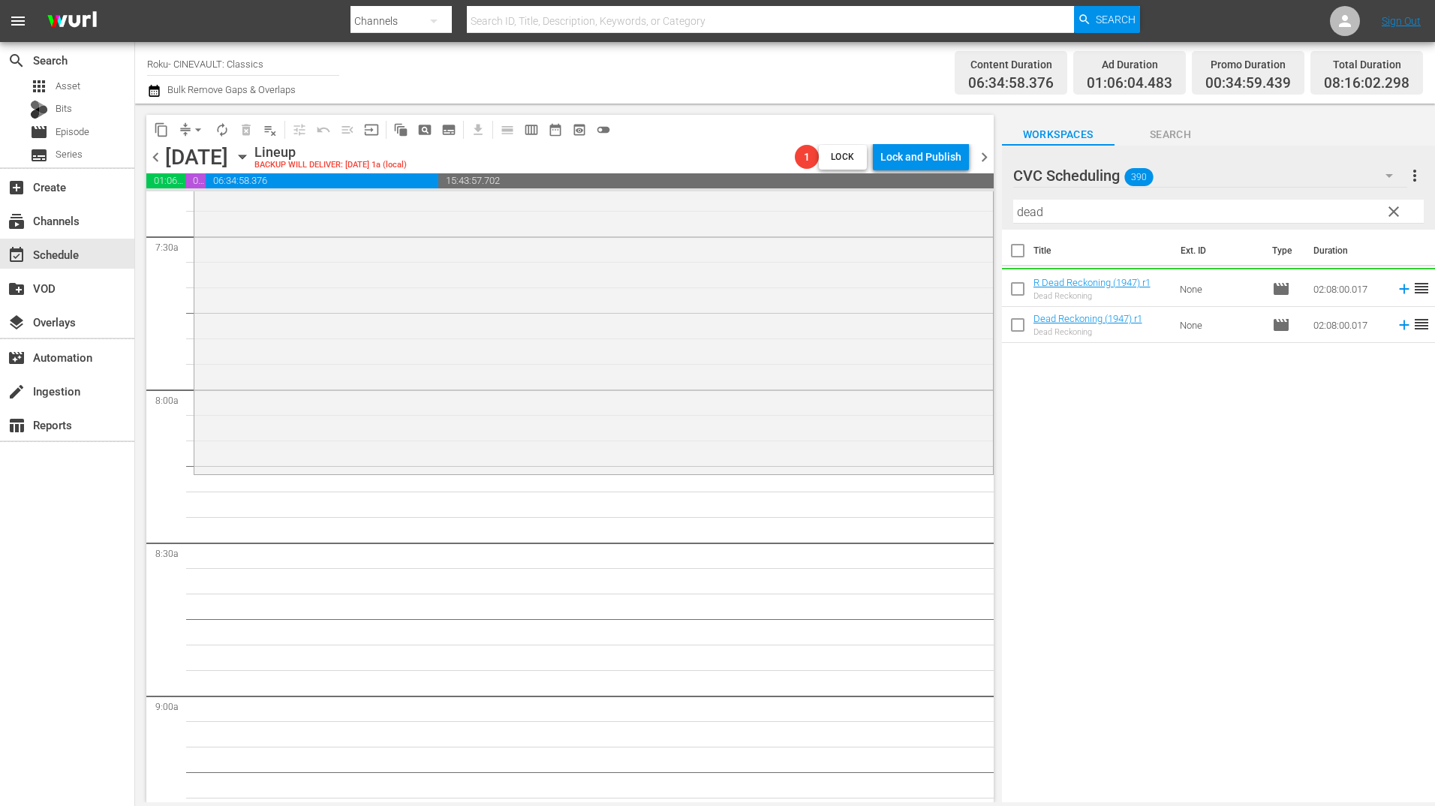
click at [1097, 294] on div "Dead Reckoning" at bounding box center [1092, 296] width 117 height 10
drag, startPoint x: 1097, startPoint y: 294, endPoint x: 1182, endPoint y: 275, distance: 87.8
click at [1182, 275] on tr "R Dead Reckoning (1947) r1 Dead Reckoning None movie 02:08:00.017 reorder" at bounding box center [1218, 289] width 433 height 36
click at [1175, 295] on td "None" at bounding box center [1220, 289] width 92 height 36
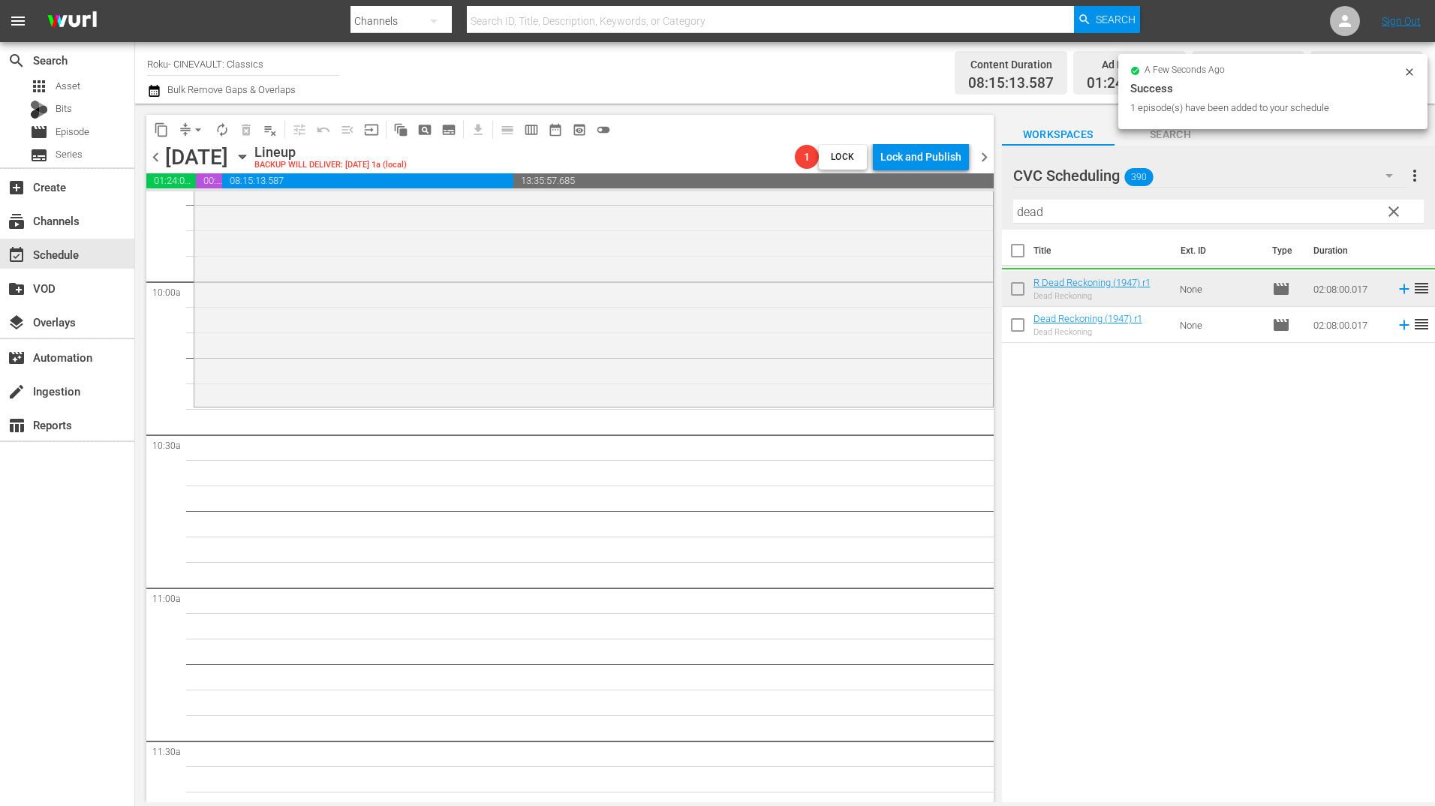
scroll to position [3077, 0]
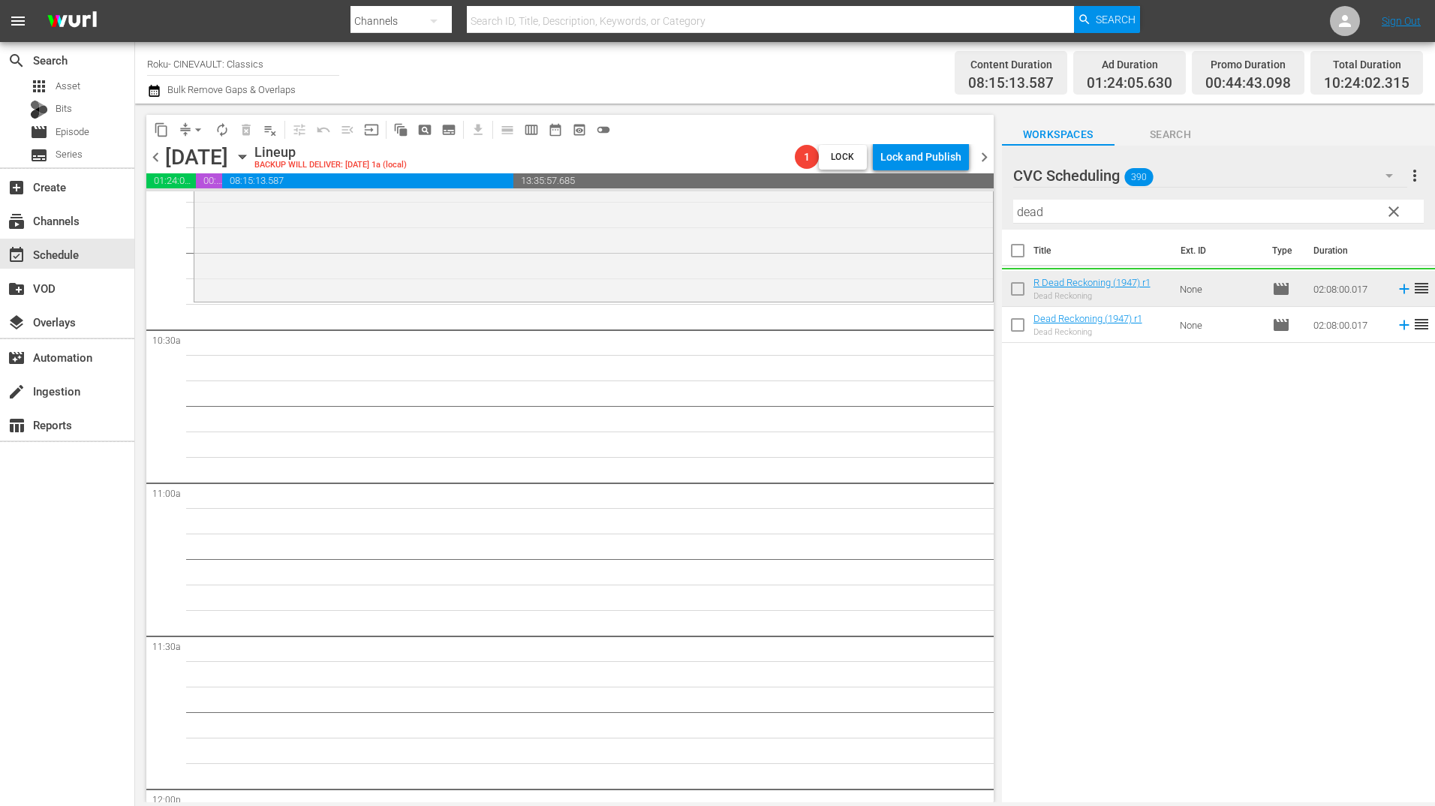
click at [1116, 201] on input "dead" at bounding box center [1218, 212] width 411 height 24
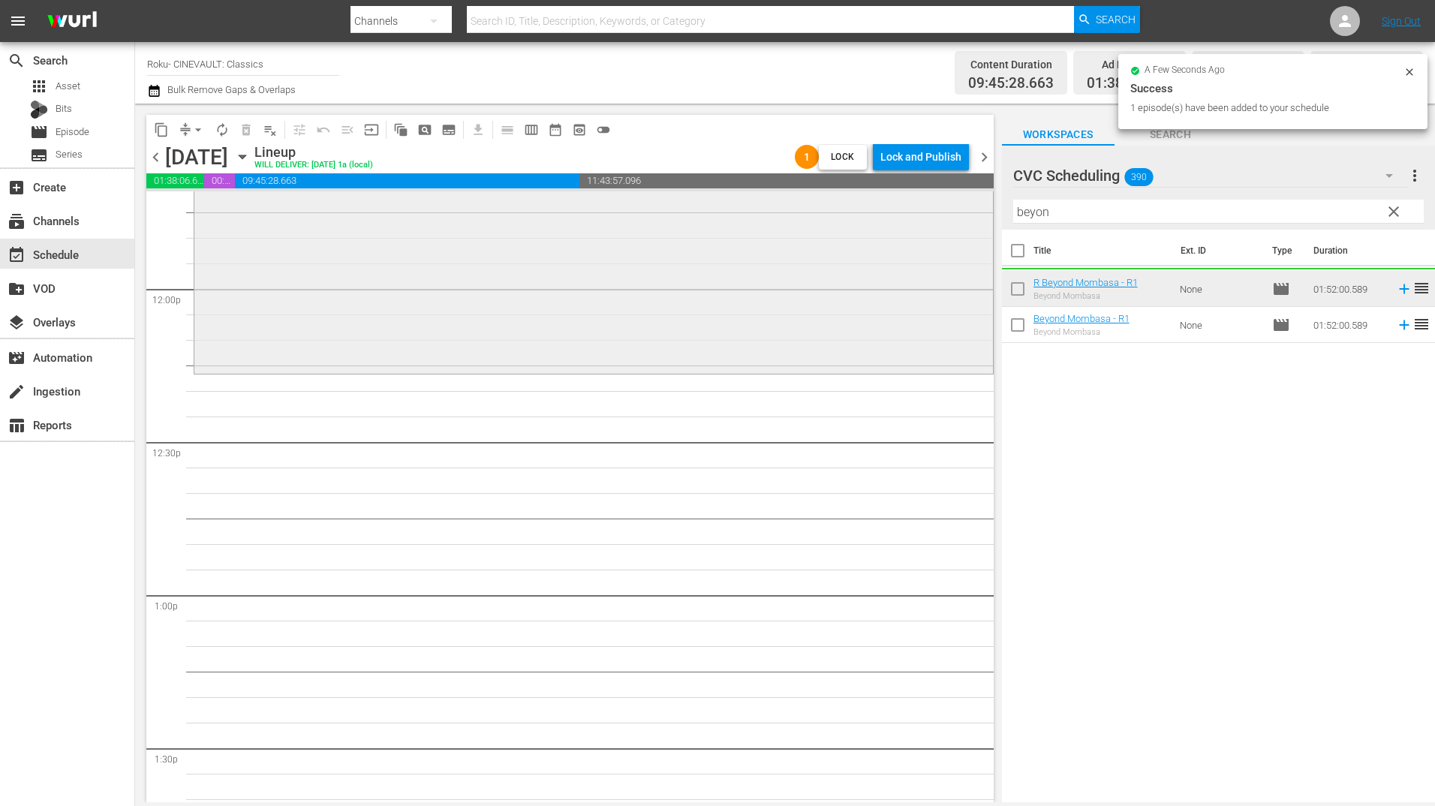
scroll to position [3603, 0]
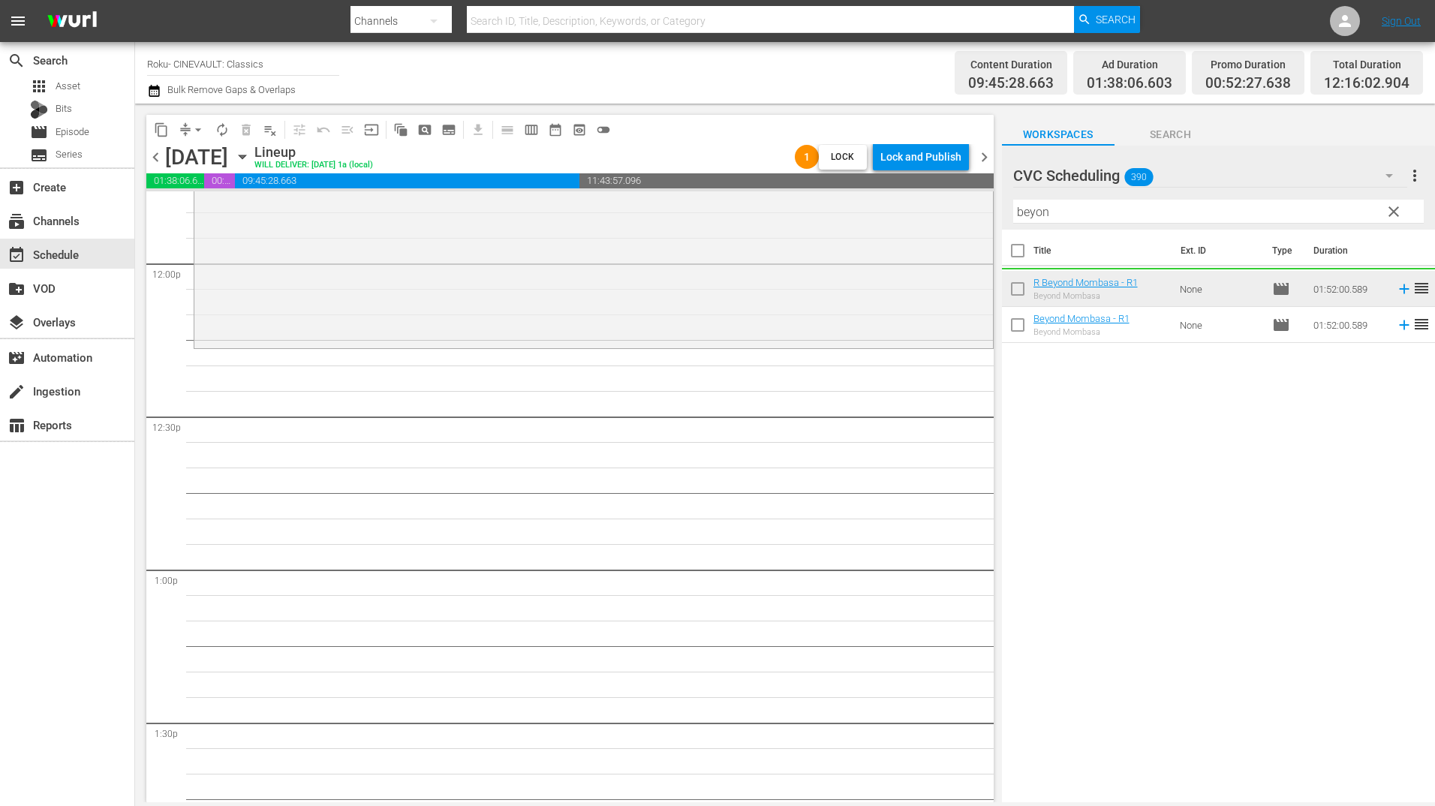
click at [1071, 194] on div at bounding box center [1087, 177] width 149 height 38
click at [1071, 194] on div "CVC Scheduling 390 CVC Scheduling more_vert clear Filter by Title beyon" at bounding box center [1218, 188] width 433 height 84
drag, startPoint x: 1071, startPoint y: 194, endPoint x: 1066, endPoint y: 212, distance: 18.0
click at [1066, 212] on input "beyon" at bounding box center [1218, 212] width 411 height 24
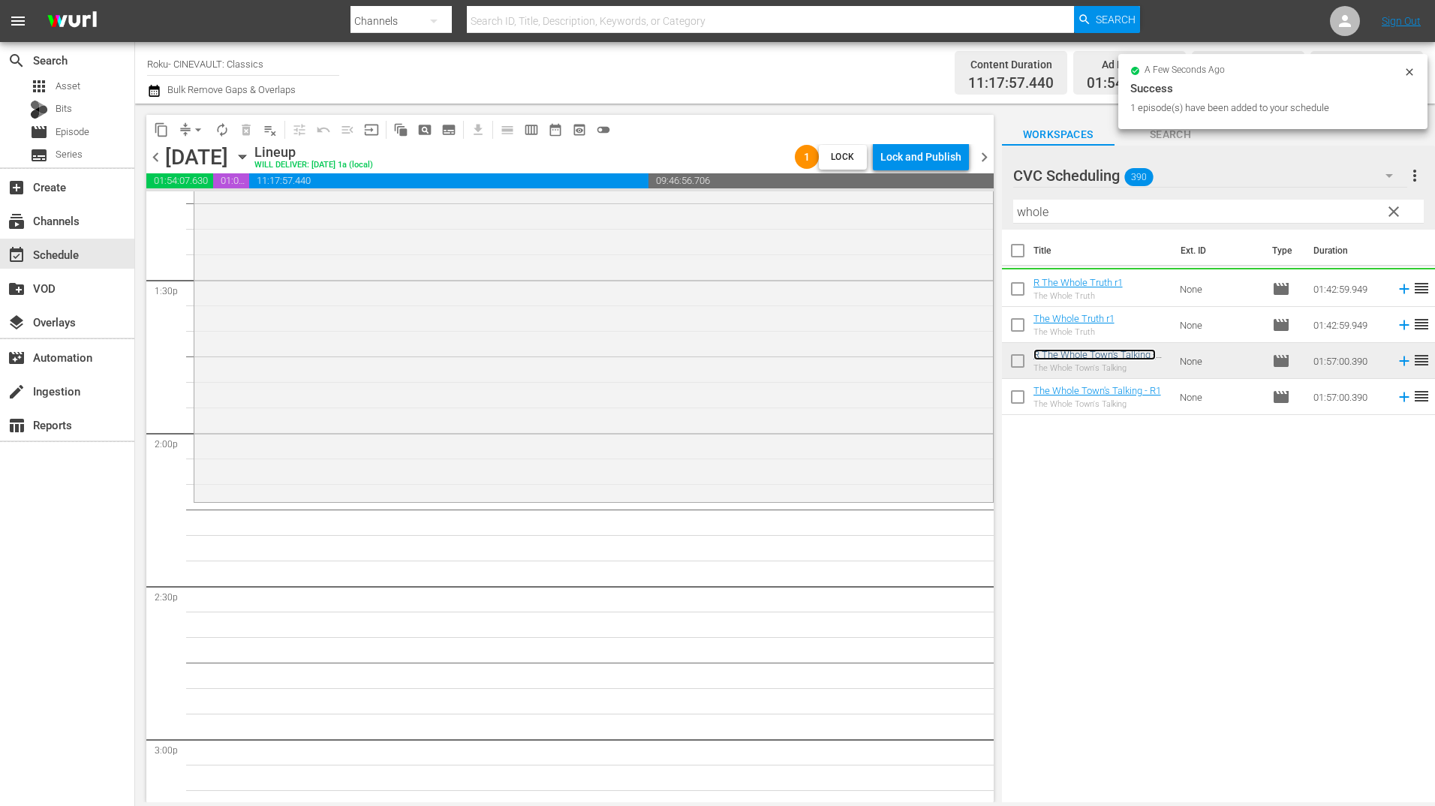
scroll to position [4128, 0]
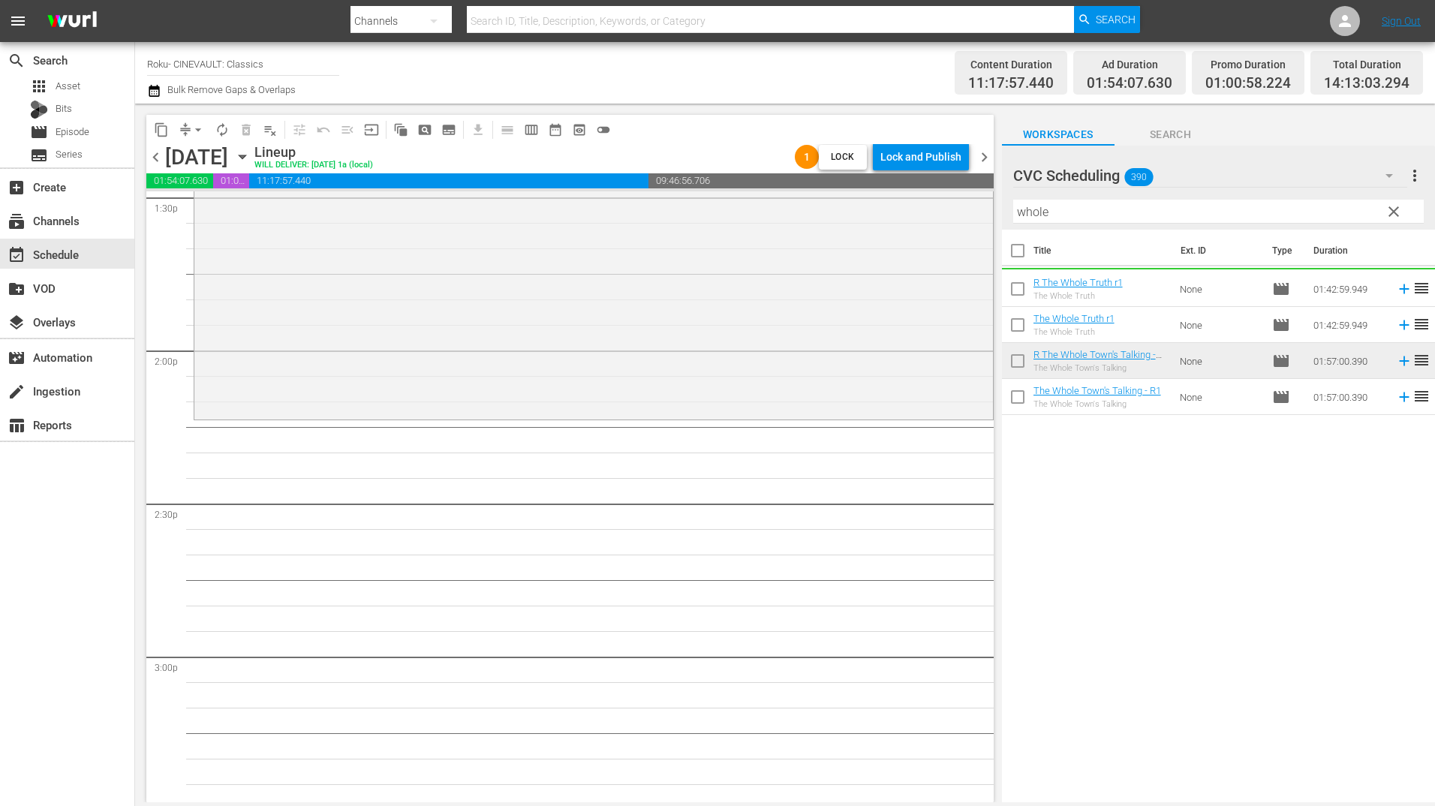
click at [1084, 212] on input "whole" at bounding box center [1218, 212] width 411 height 24
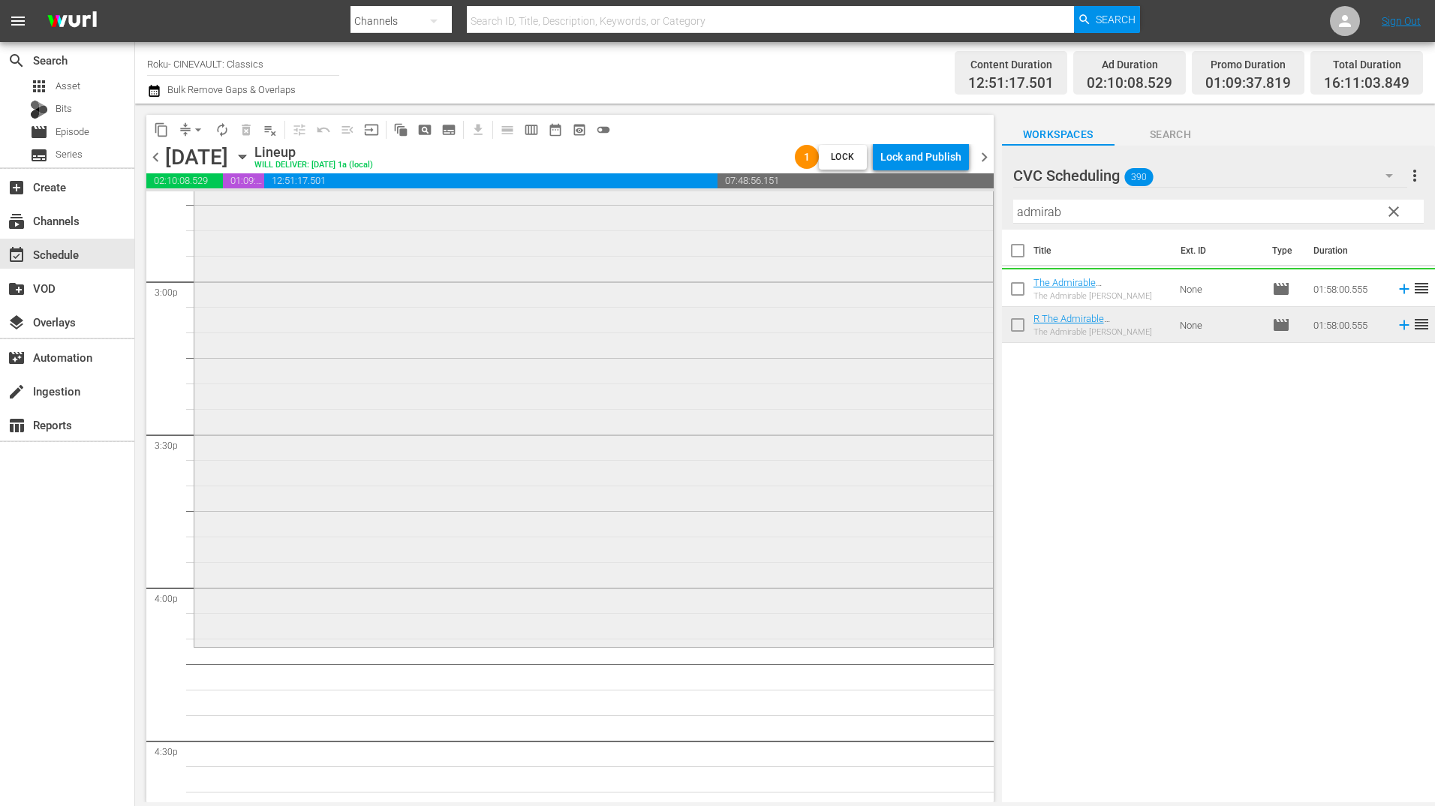
scroll to position [4654, 0]
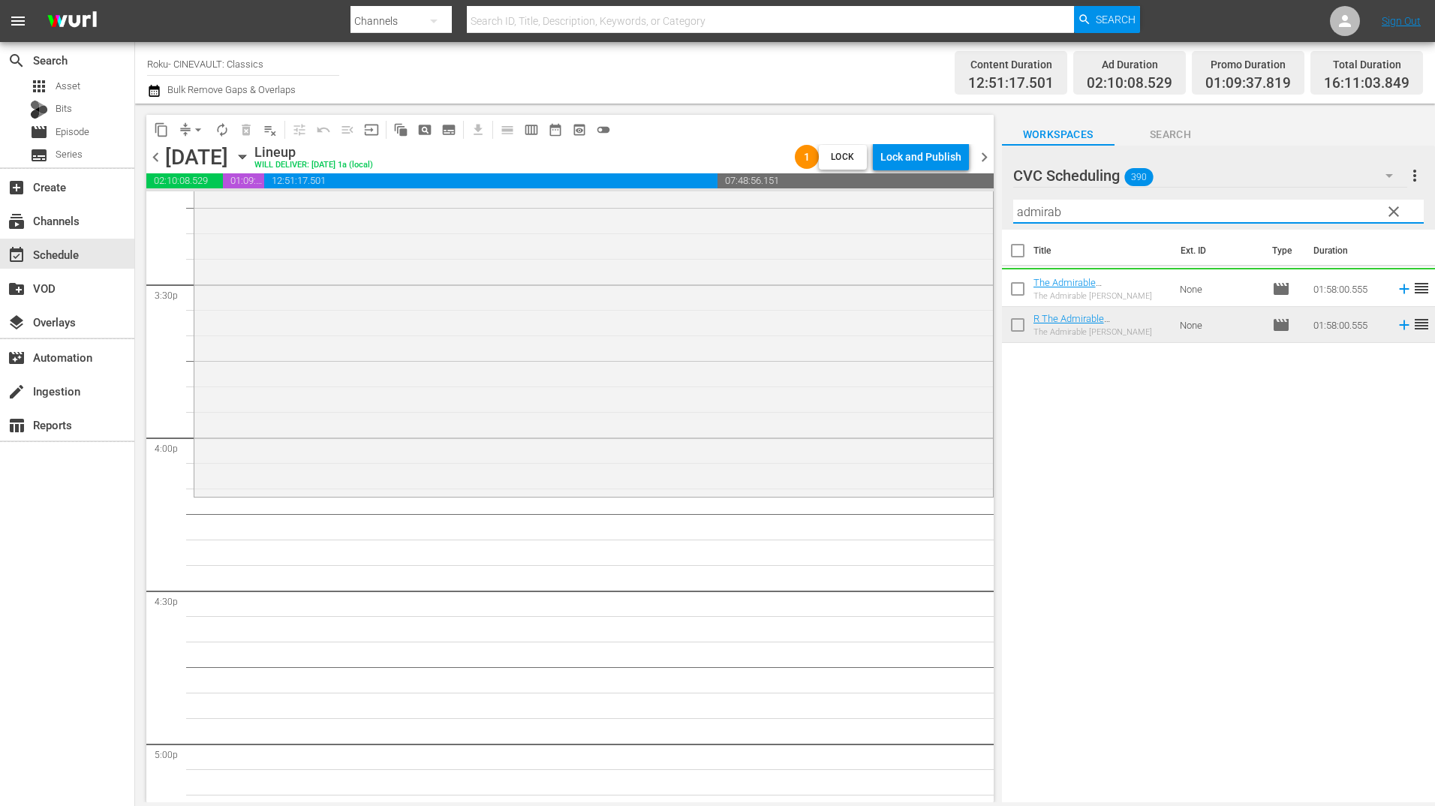
click at [1054, 203] on input "admirab" at bounding box center [1218, 212] width 411 height 24
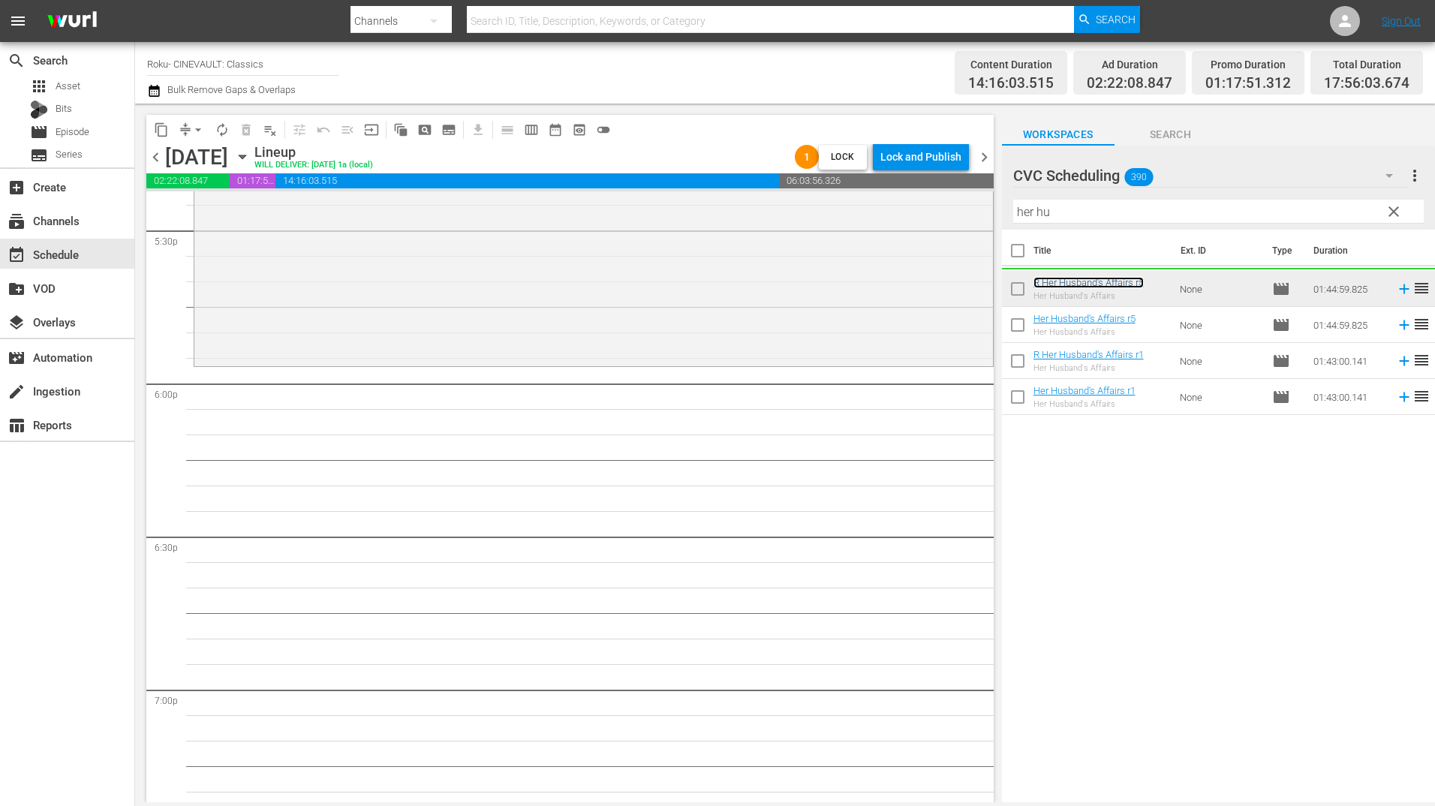
scroll to position [5329, 0]
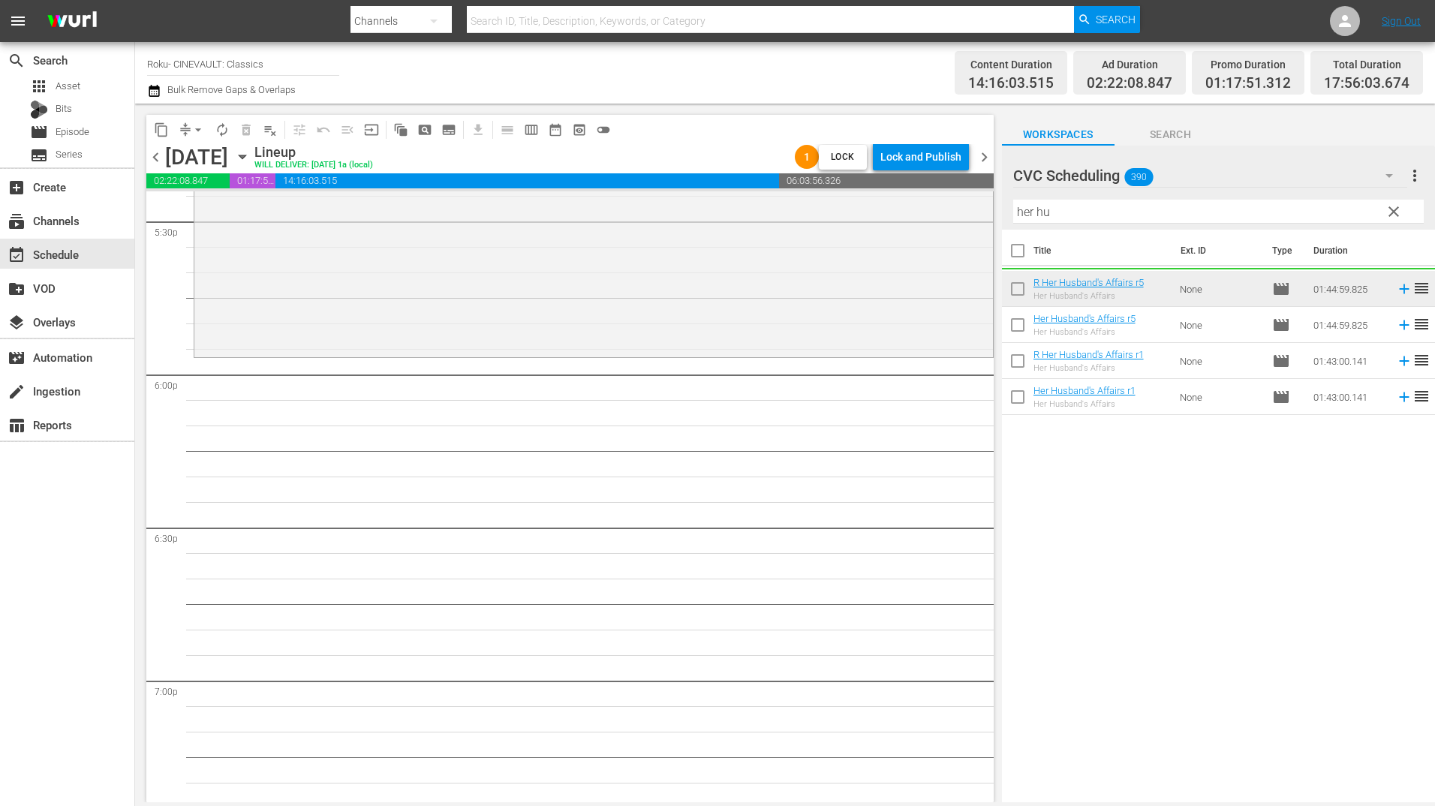
click at [1076, 218] on input "her hu" at bounding box center [1218, 212] width 411 height 24
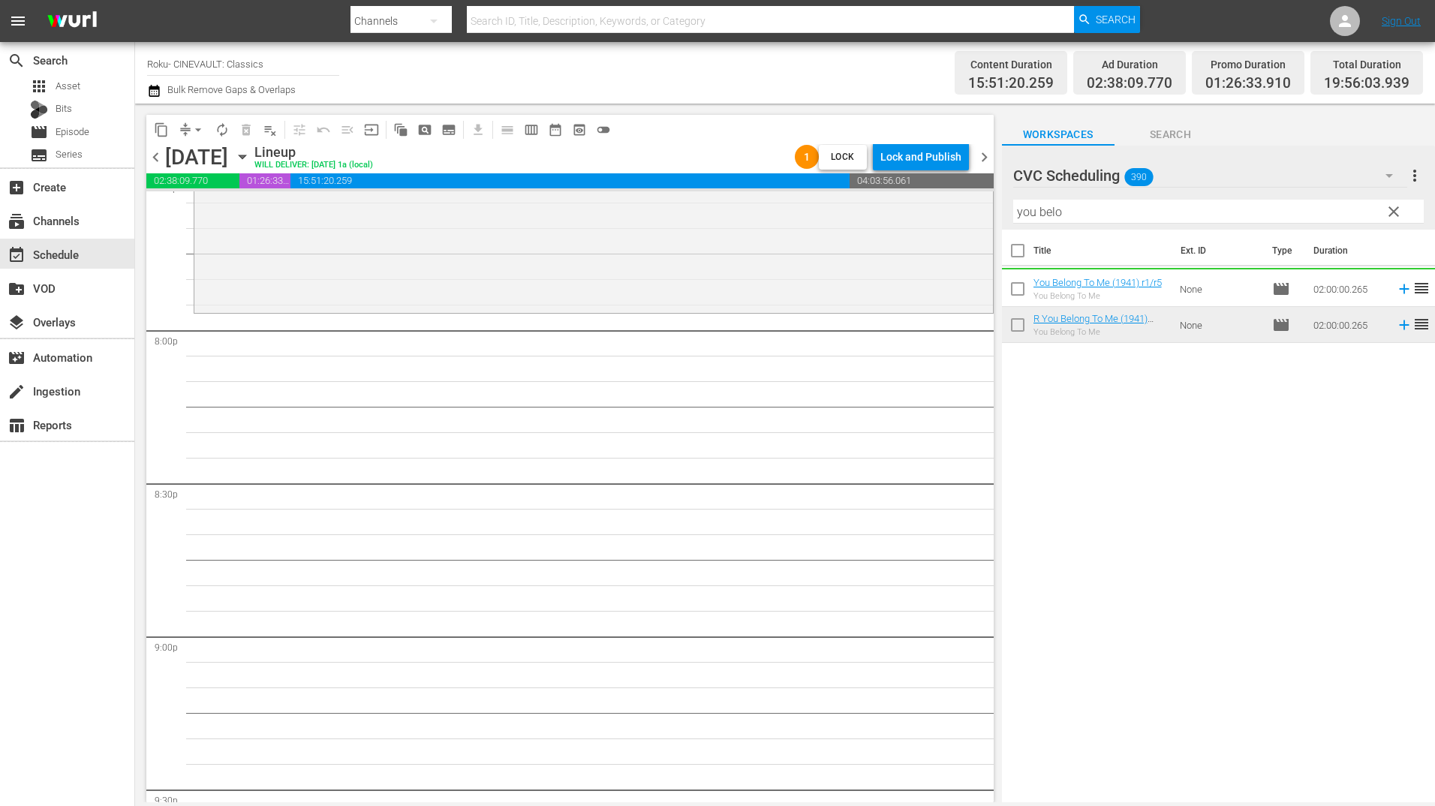
scroll to position [6005, 0]
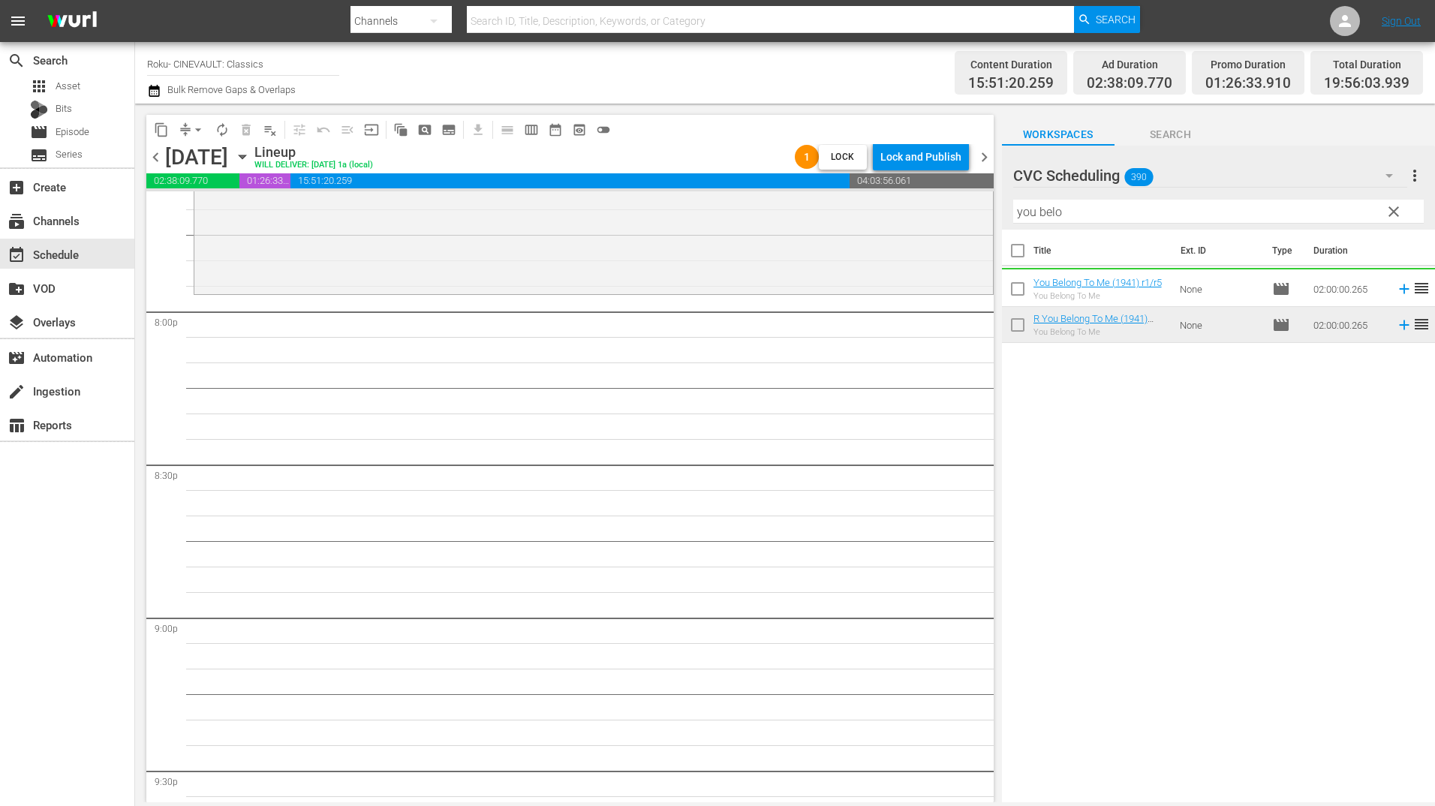
click at [1082, 209] on input "you belo" at bounding box center [1218, 212] width 411 height 24
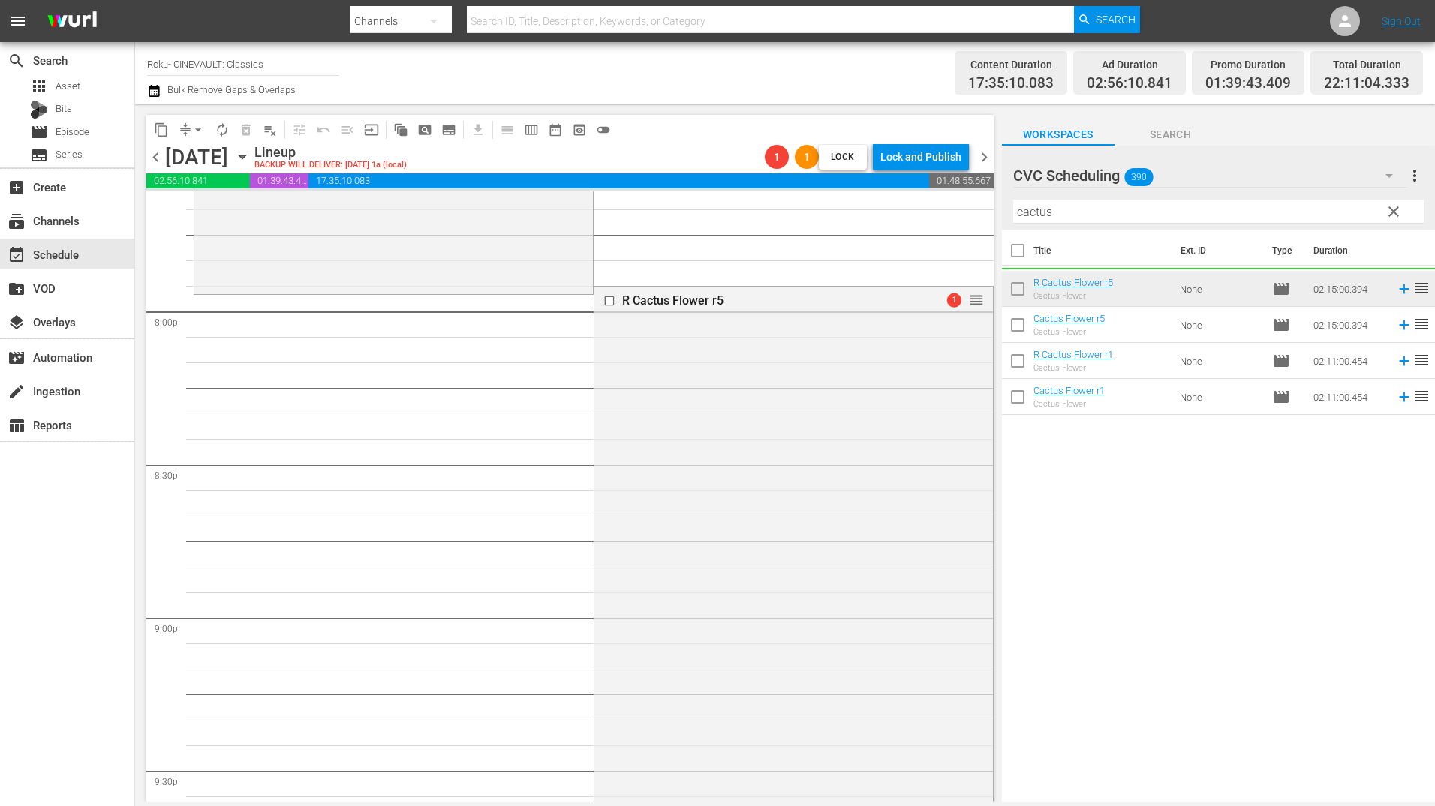
drag, startPoint x: 964, startPoint y: 293, endPoint x: 966, endPoint y: 305, distance: 12.2
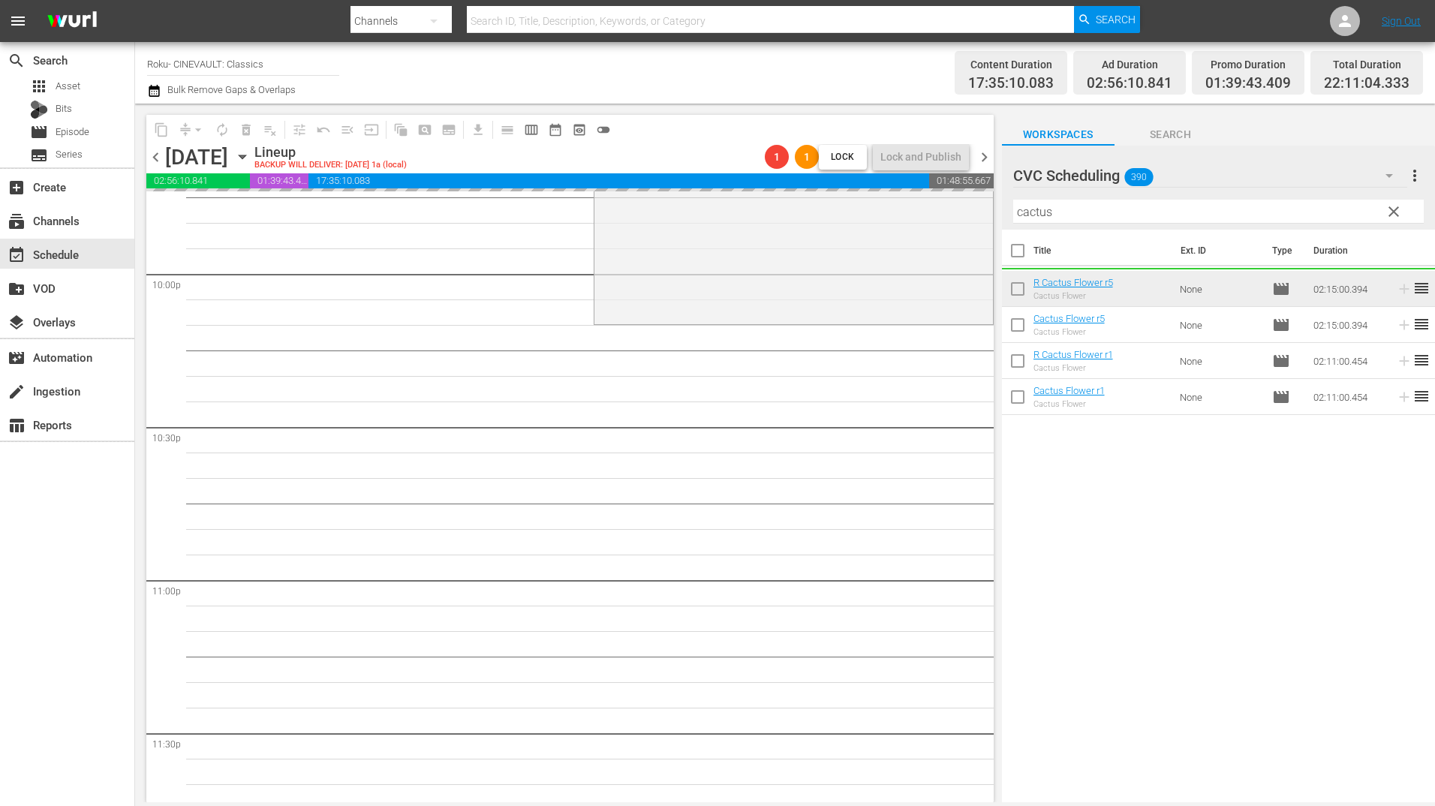
scroll to position [6739, 0]
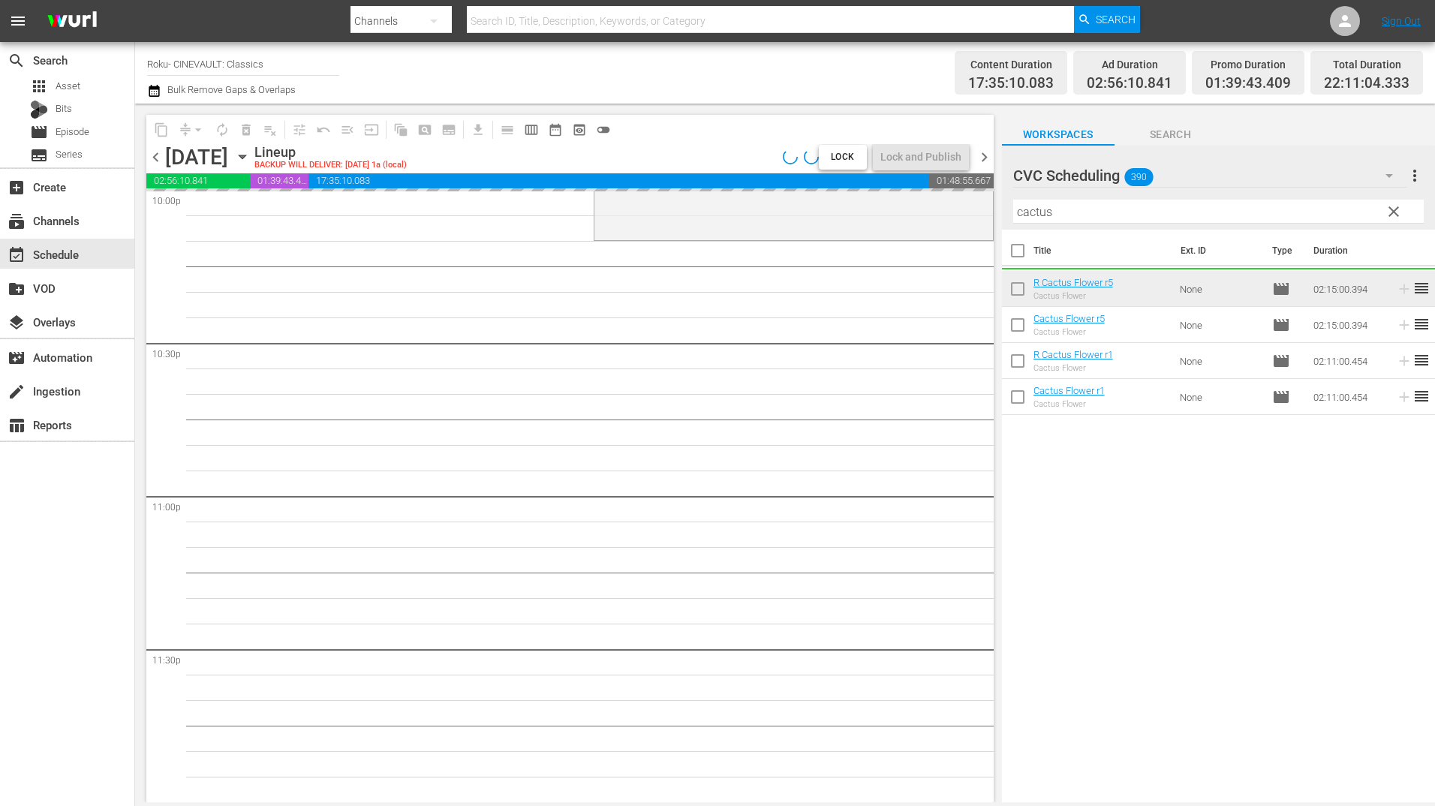
click at [1194, 221] on input "cactus" at bounding box center [1218, 212] width 411 height 24
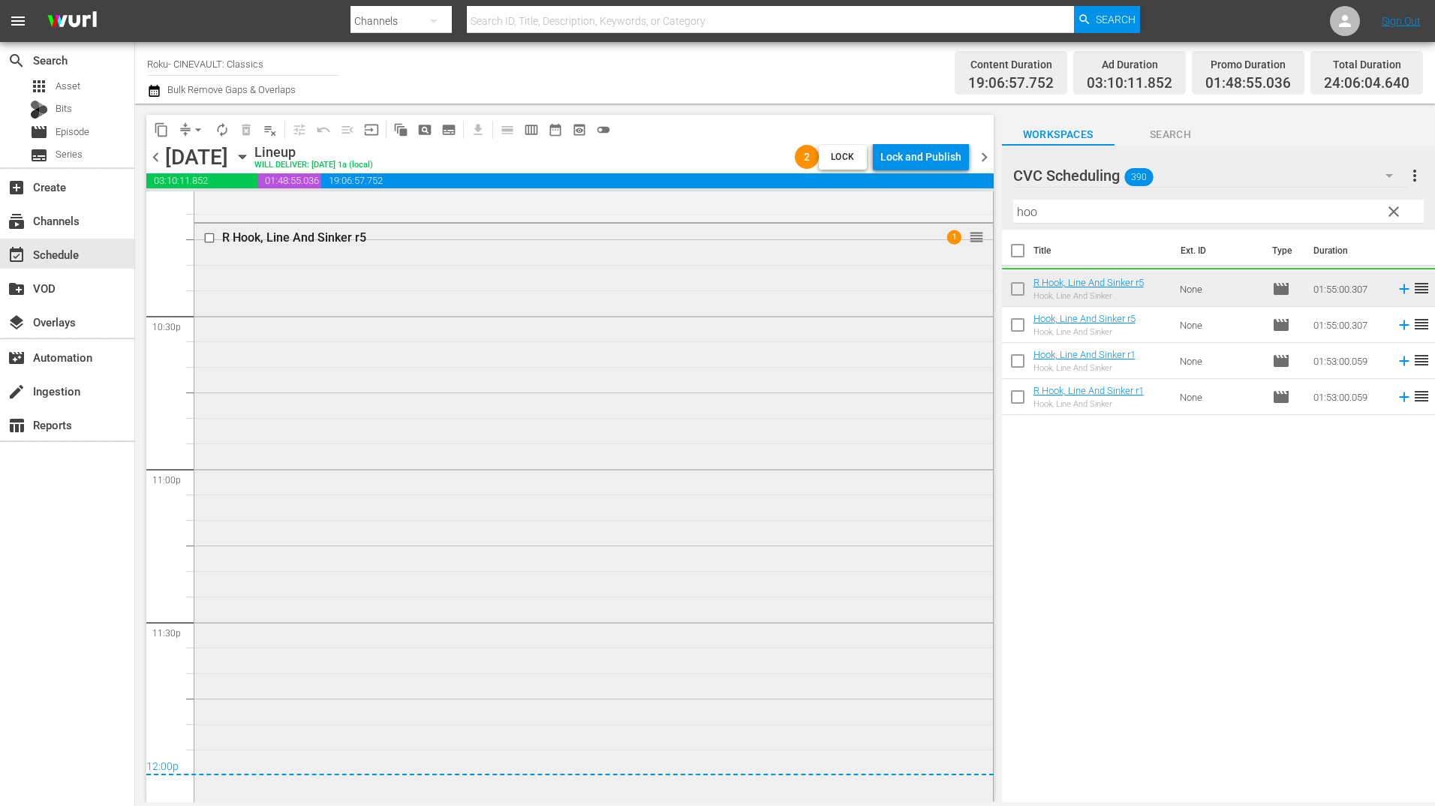
scroll to position [6773, 0]
click at [913, 288] on div "R Hook, Line And Sinker r5 1 reorder" at bounding box center [593, 507] width 799 height 582
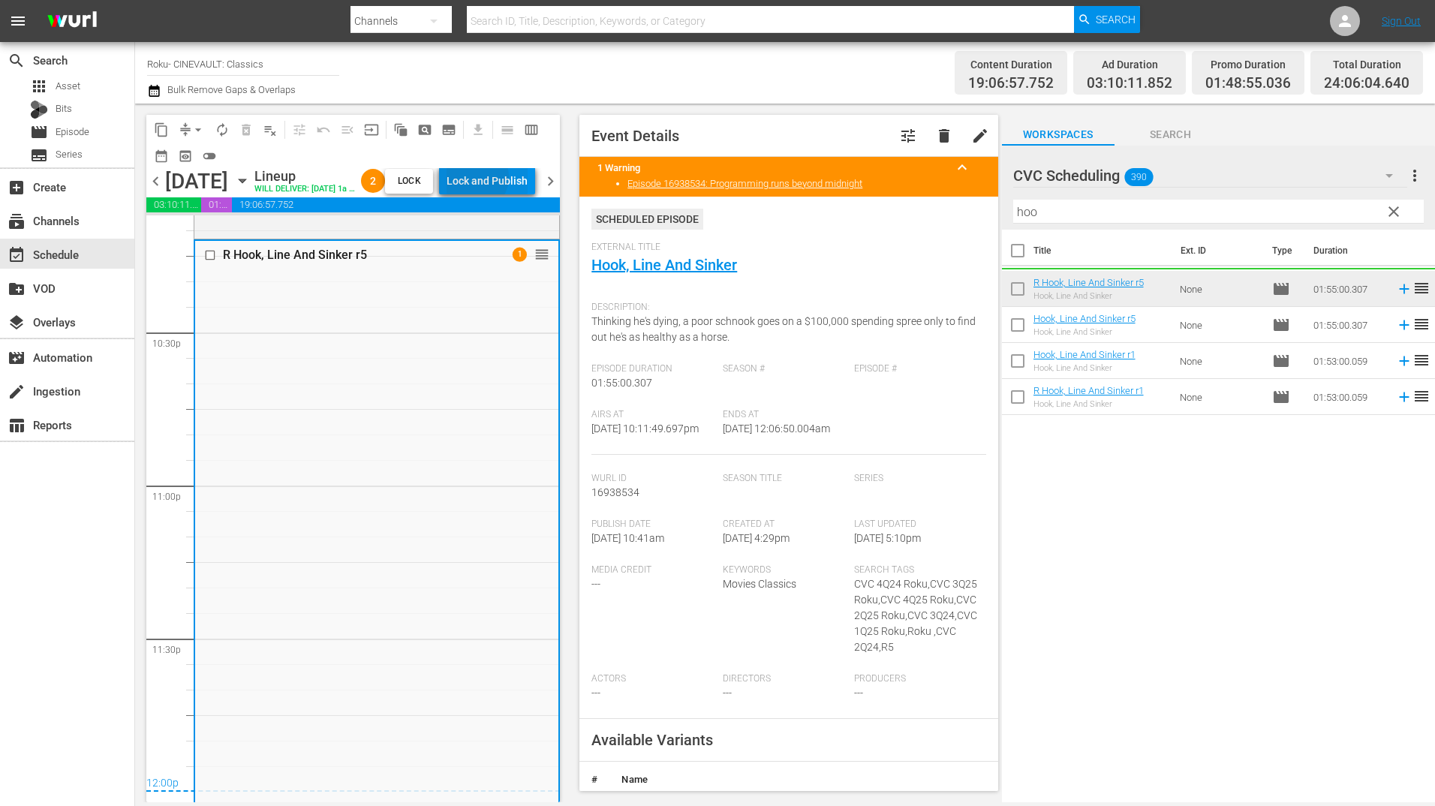
click at [512, 180] on div "Lock and Publish" at bounding box center [487, 180] width 81 height 27
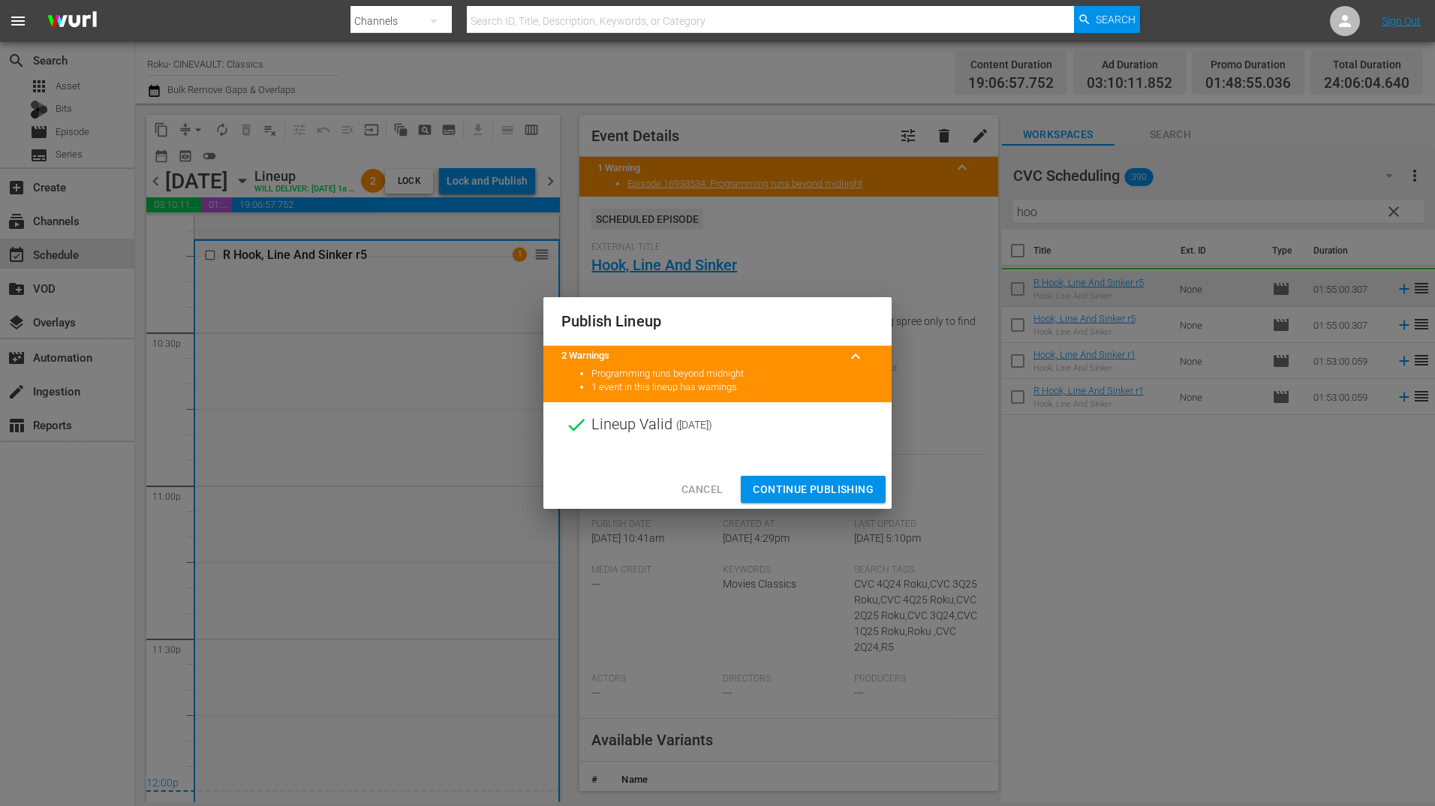
click at [789, 489] on span "Continue Publishing" at bounding box center [813, 489] width 121 height 19
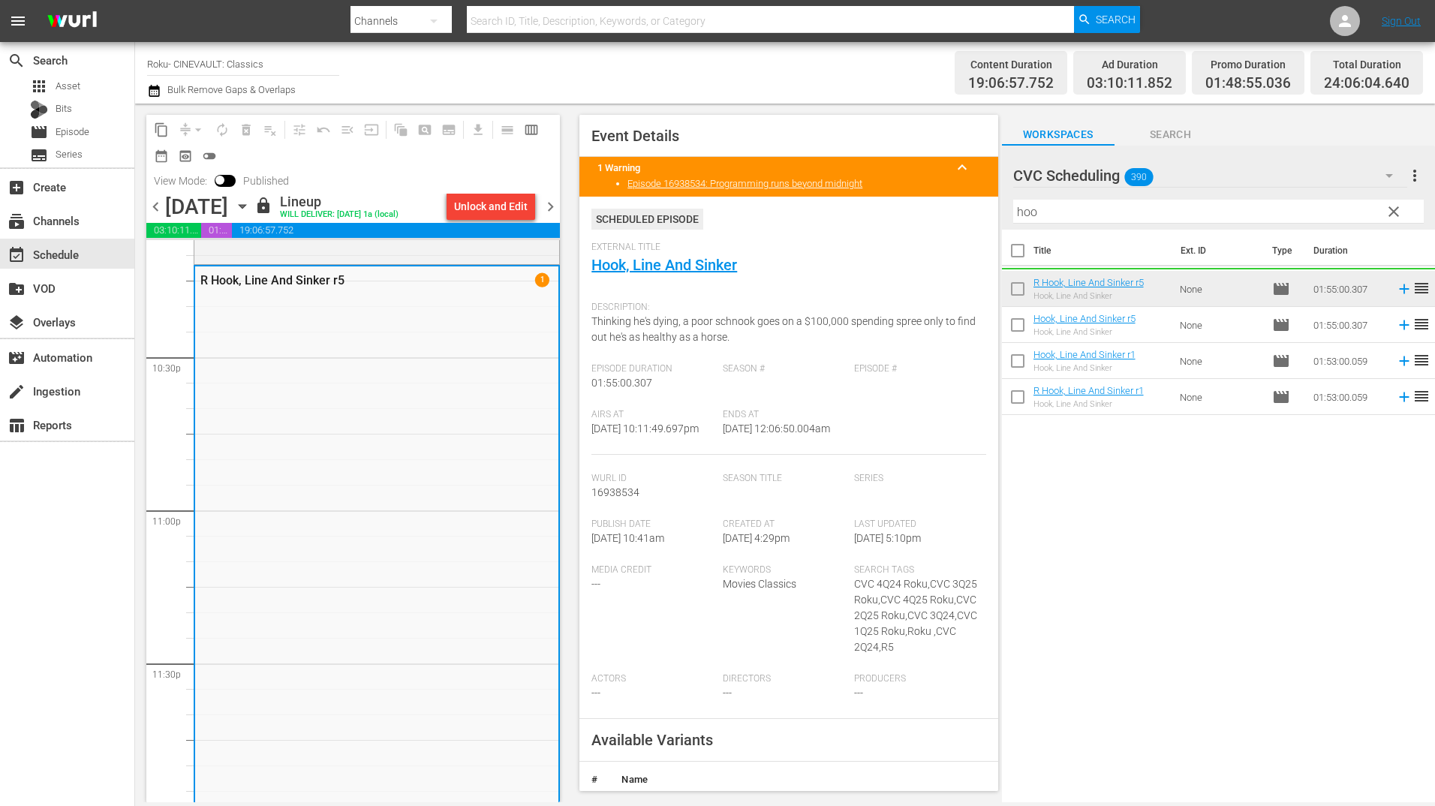
click at [559, 198] on span "chevron_right" at bounding box center [550, 206] width 19 height 19
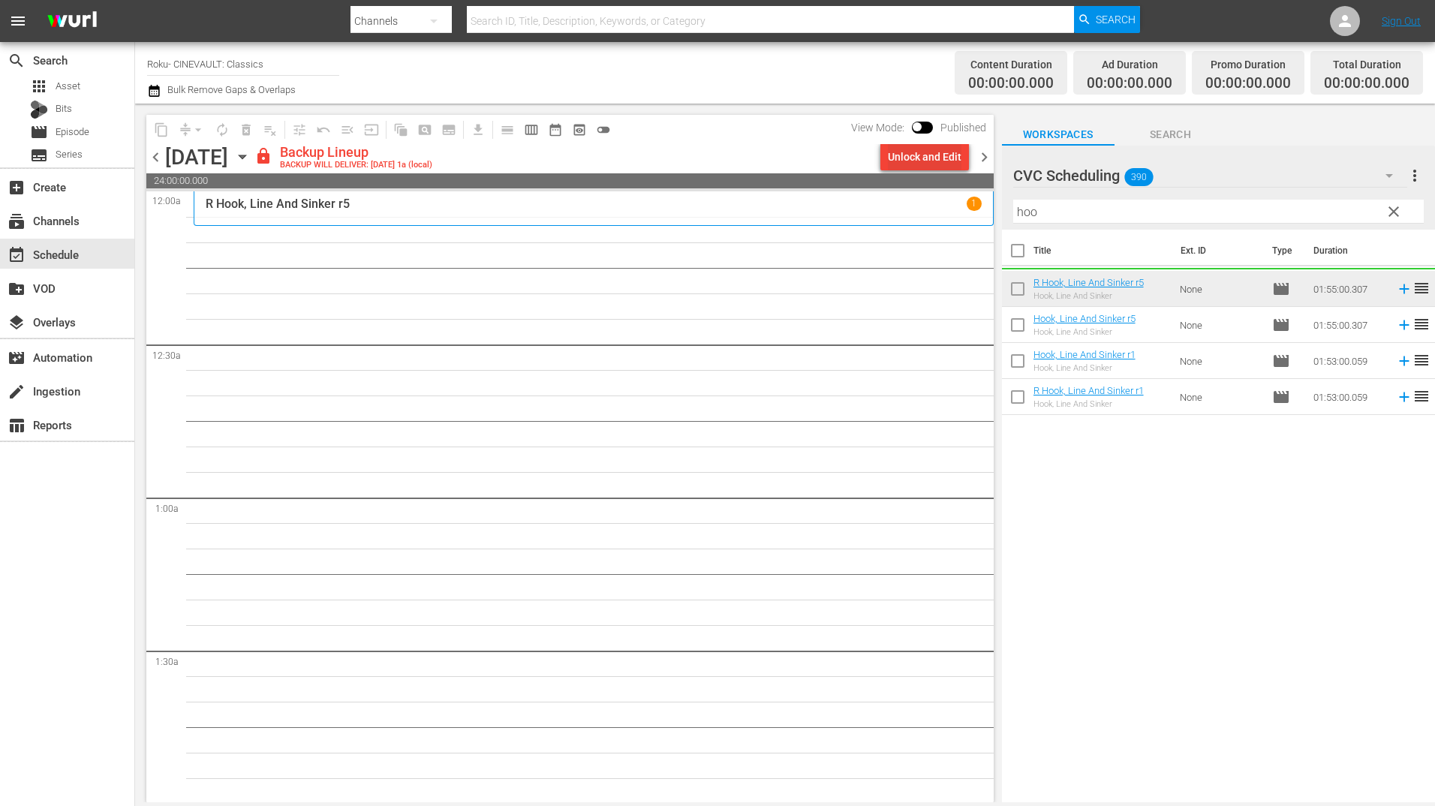
click at [958, 155] on div "Unlock and Edit" at bounding box center [925, 156] width 74 height 27
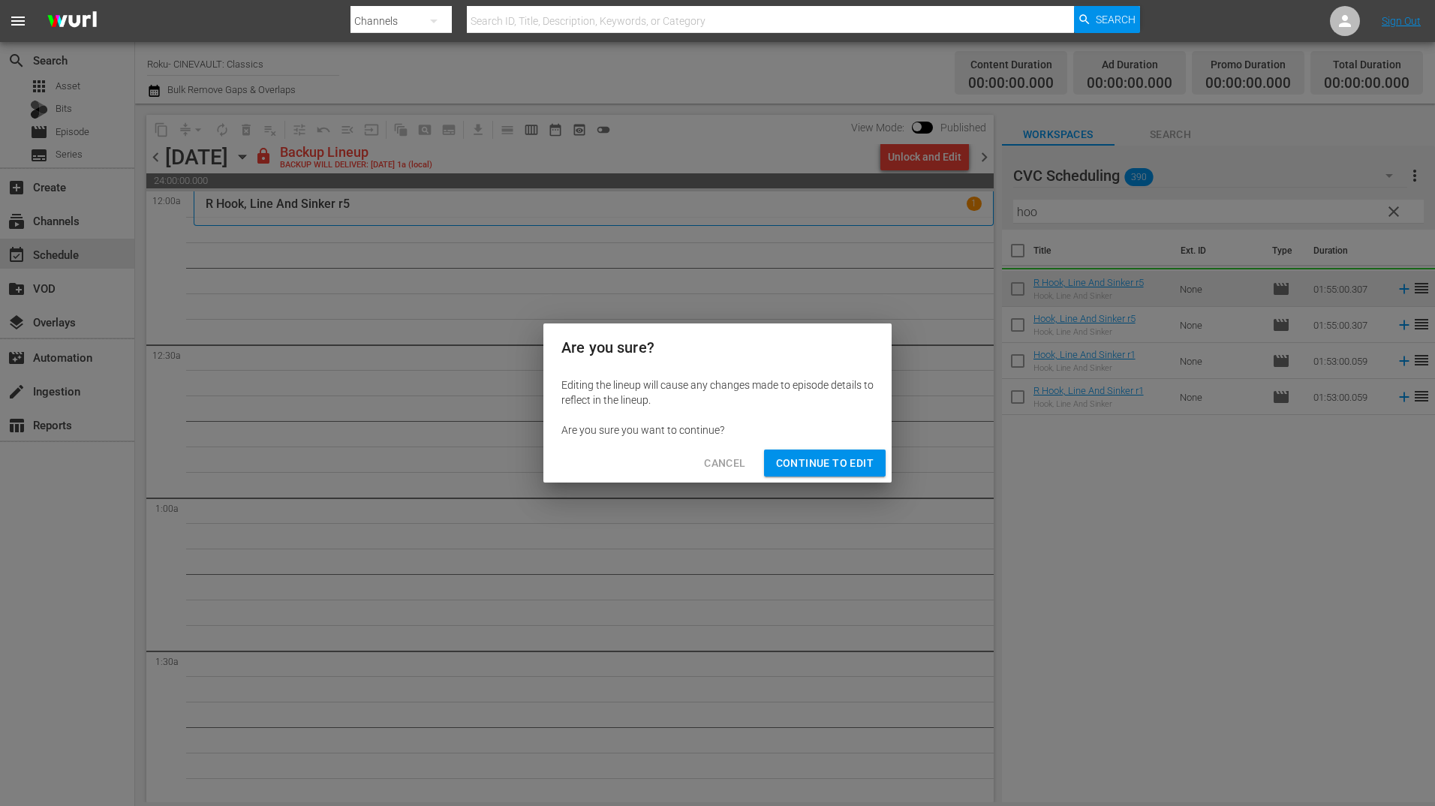
click at [856, 466] on span "Continue to Edit" at bounding box center [825, 463] width 98 height 19
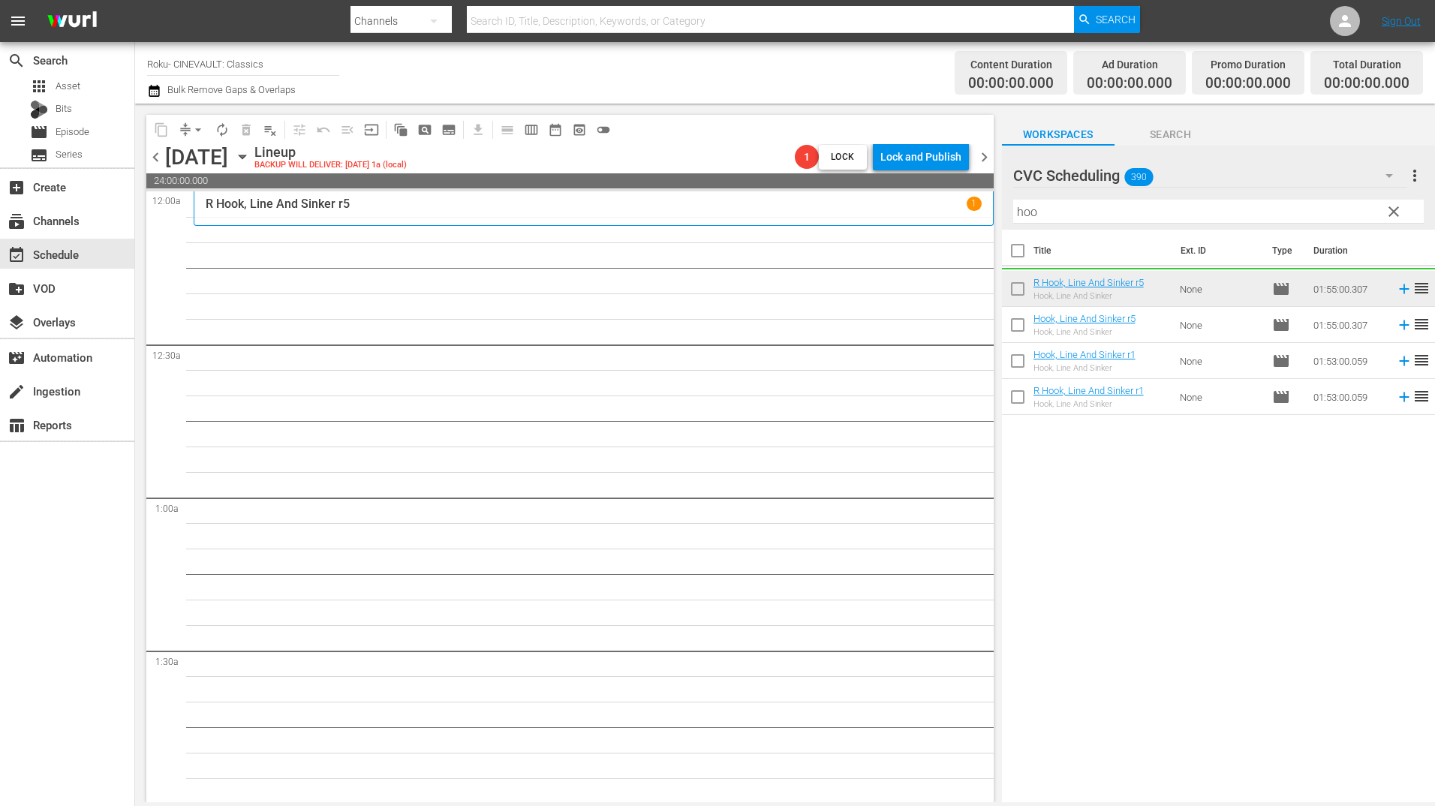
click at [1112, 211] on input "hoo" at bounding box center [1218, 212] width 411 height 24
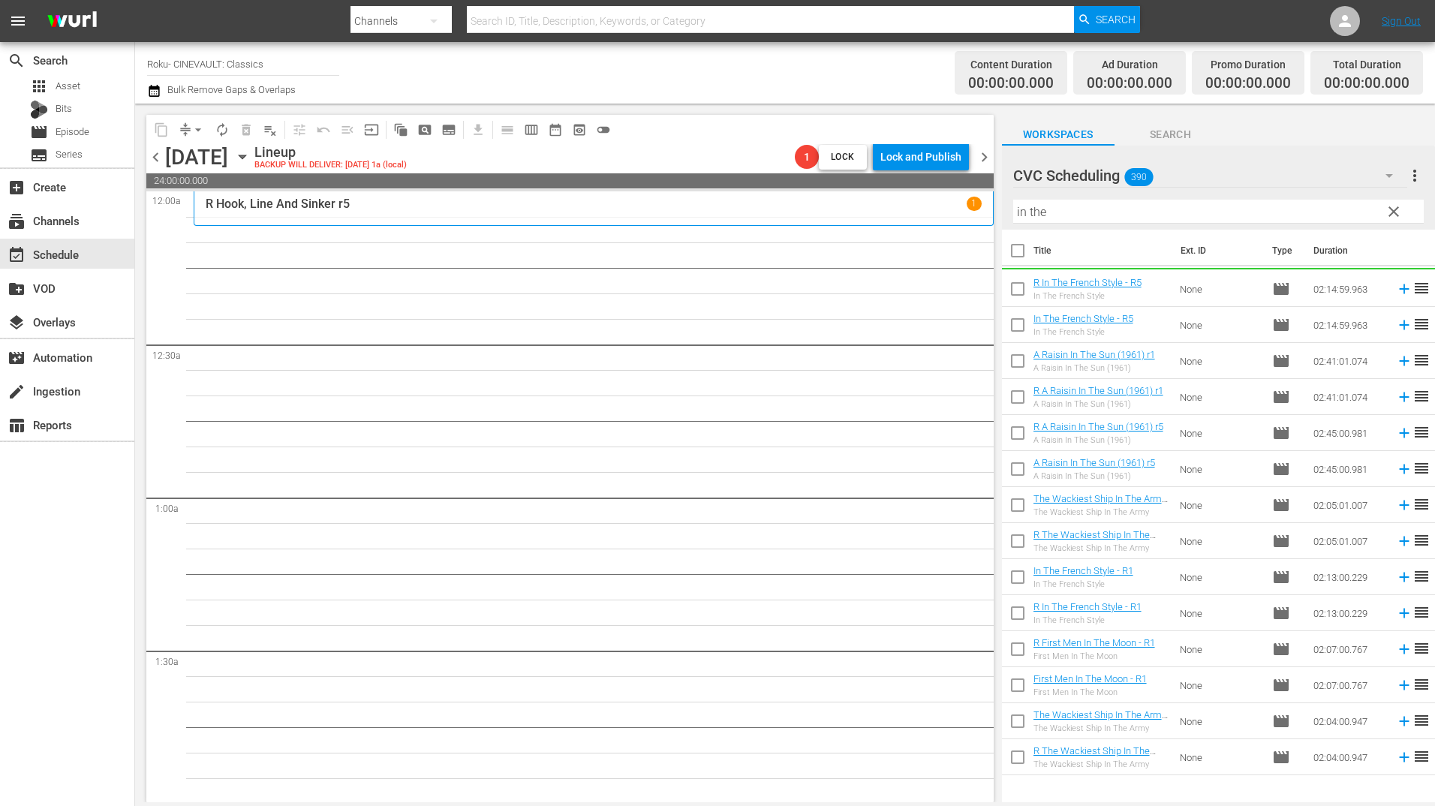
click at [1149, 290] on td "R In The French Style - R5 In The French Style" at bounding box center [1104, 289] width 141 height 36
drag, startPoint x: 761, startPoint y: 315, endPoint x: 1136, endPoint y: 296, distance: 375.8
click at [1136, 297] on td "R In The French Style - R5 In The French Style" at bounding box center [1104, 289] width 141 height 36
drag, startPoint x: 1165, startPoint y: 291, endPoint x: 655, endPoint y: 230, distance: 513.4
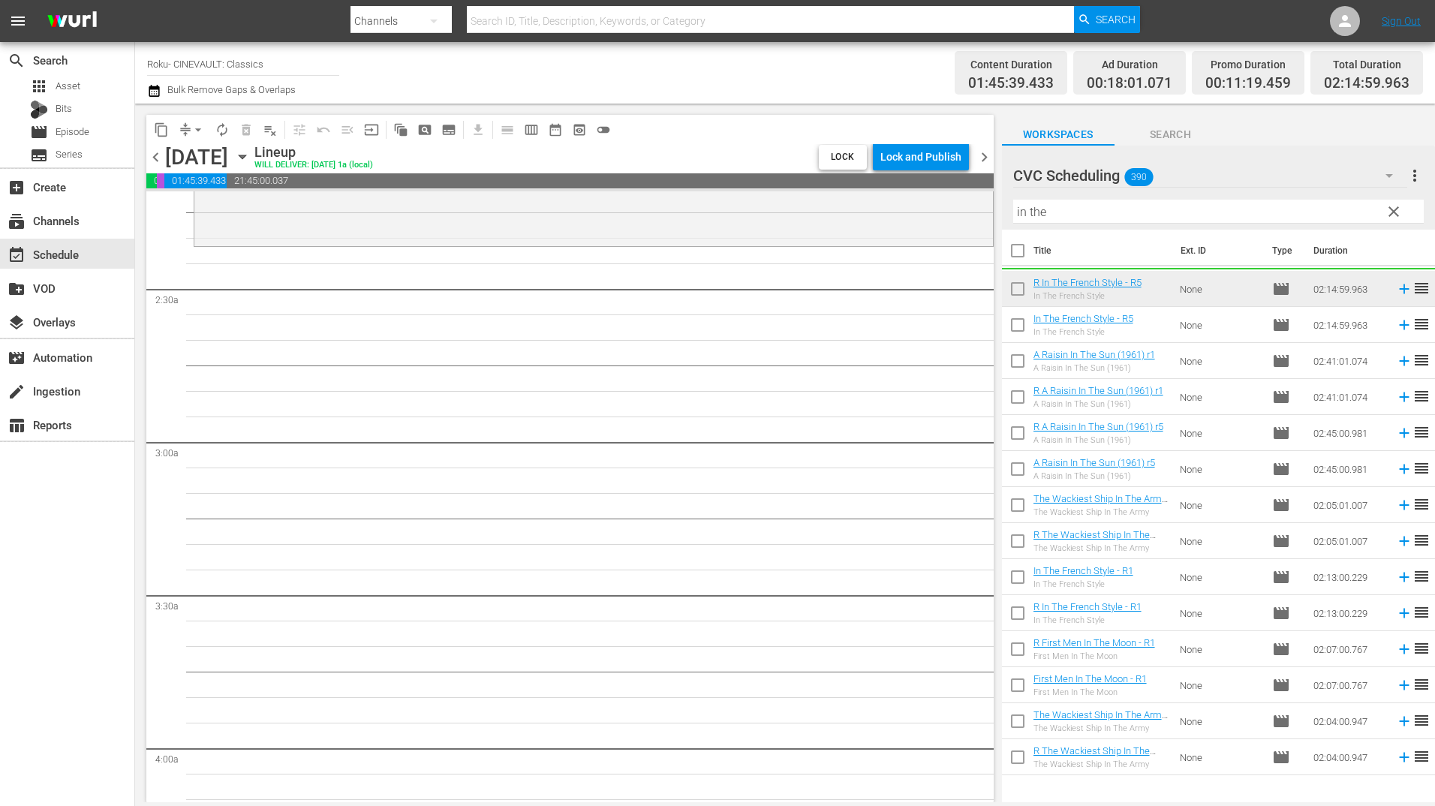
scroll to position [676, 0]
click at [1137, 205] on input "in the" at bounding box center [1218, 212] width 411 height 24
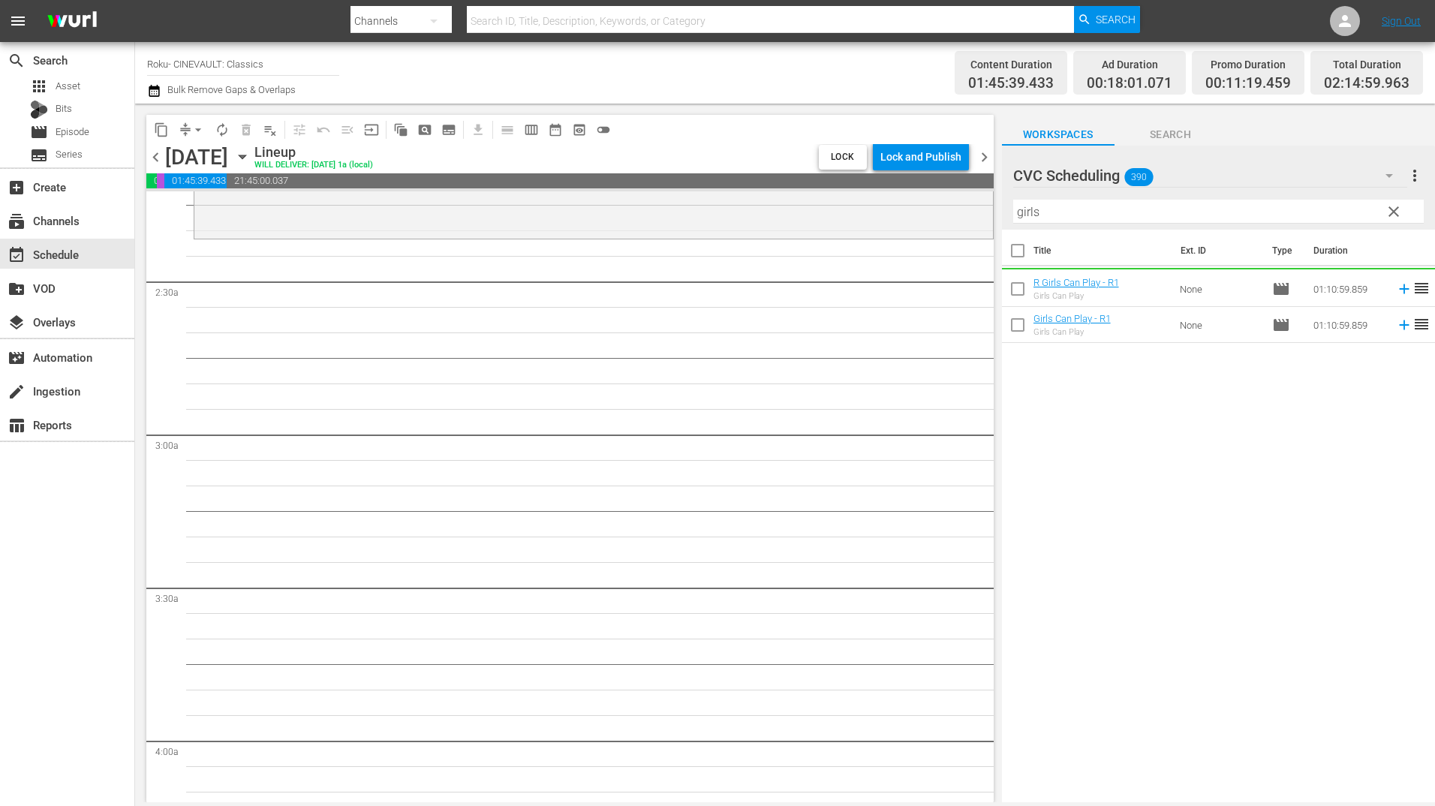
drag, startPoint x: 1164, startPoint y: 293, endPoint x: 969, endPoint y: 275, distance: 196.0
drag, startPoint x: 1146, startPoint y: 288, endPoint x: 628, endPoint y: 270, distance: 519.0
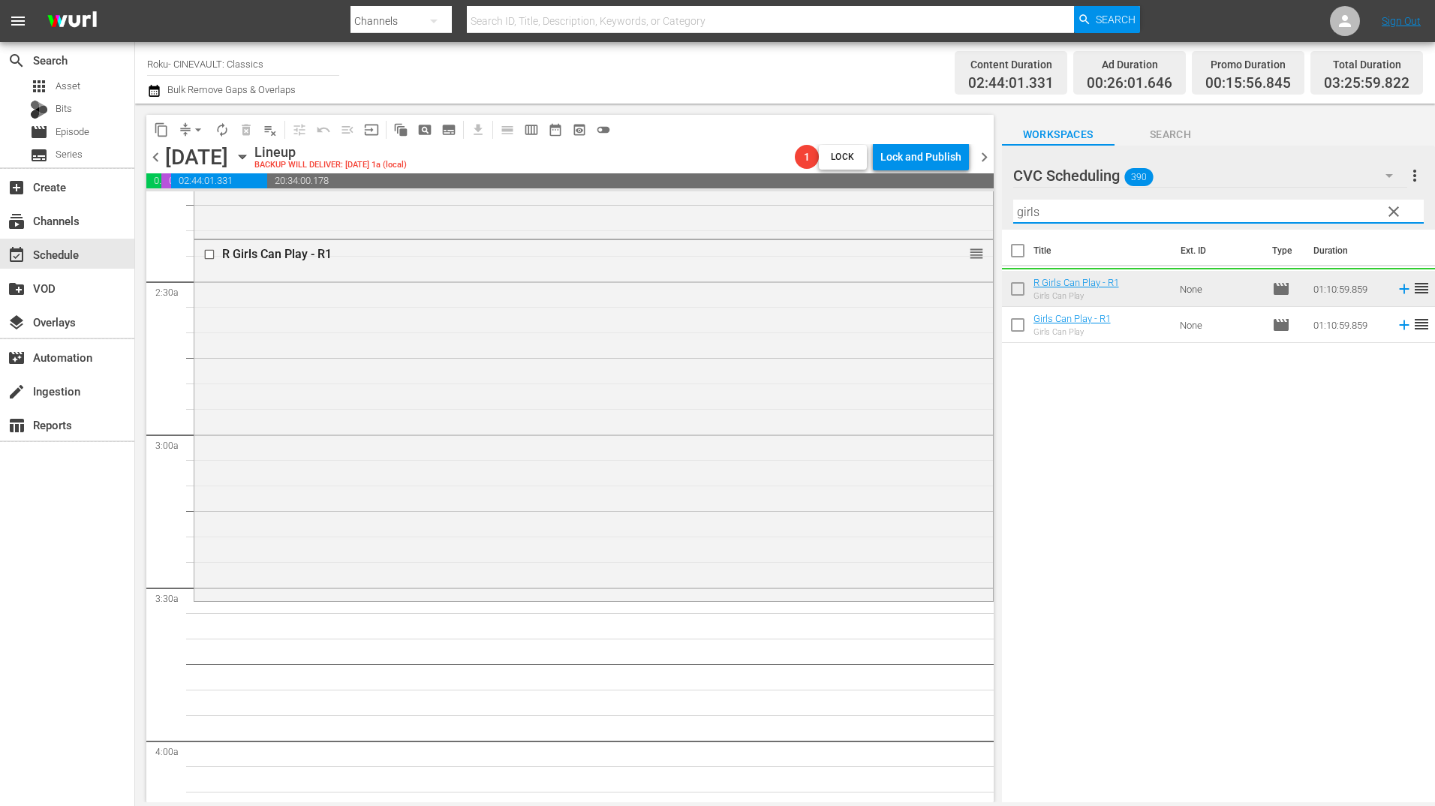
click at [1100, 205] on input "girls" at bounding box center [1218, 212] width 411 height 24
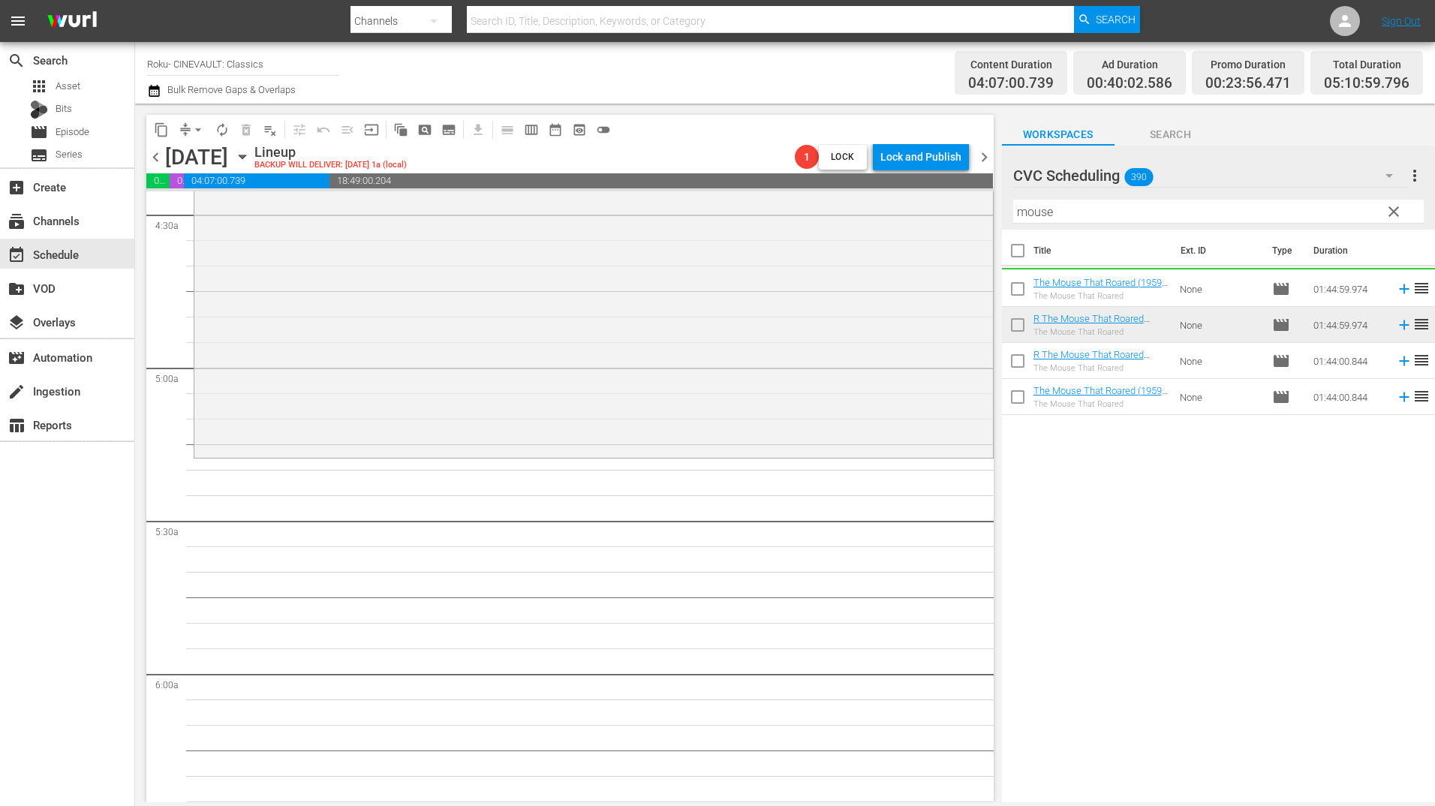
scroll to position [1426, 0]
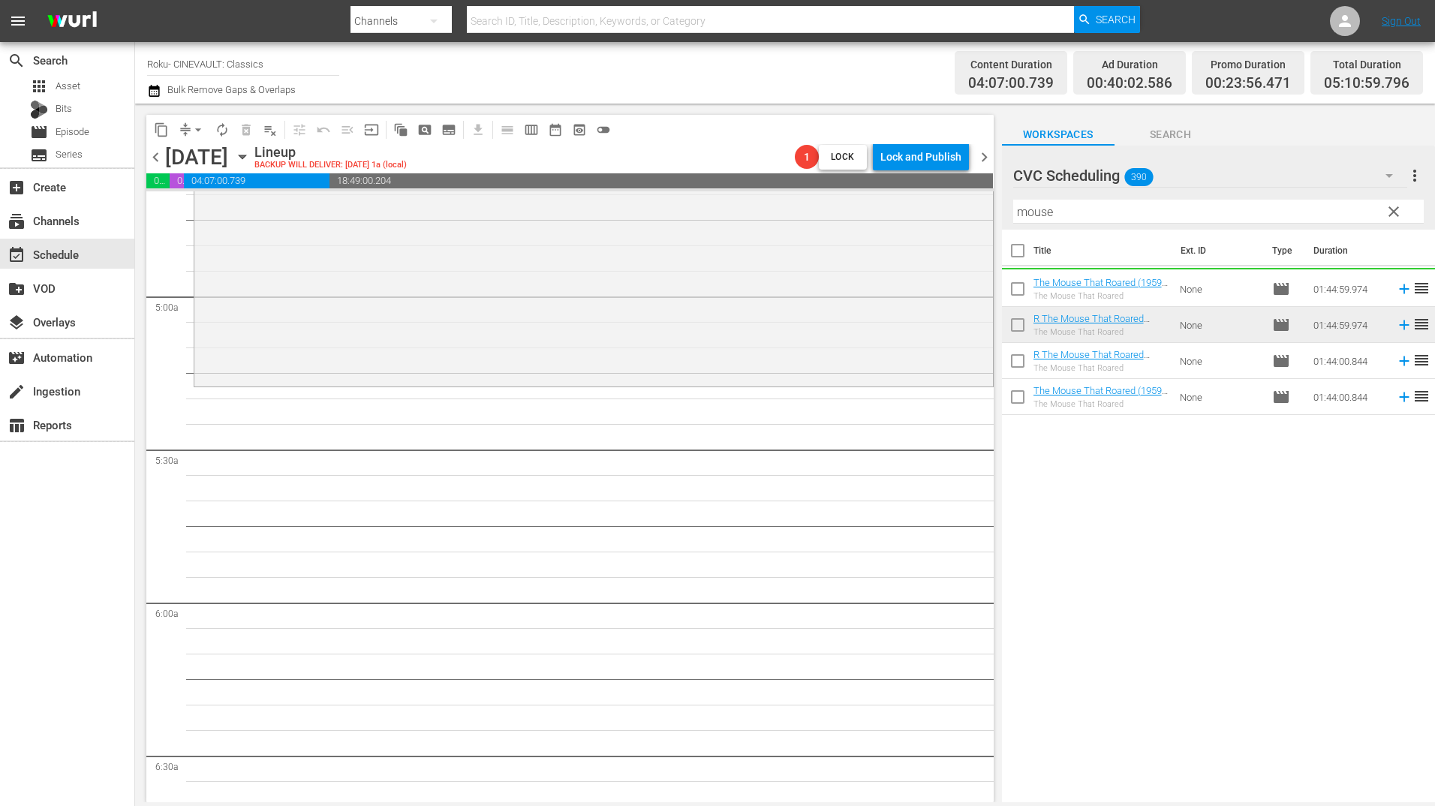
click at [1153, 218] on input "mouse" at bounding box center [1218, 212] width 411 height 24
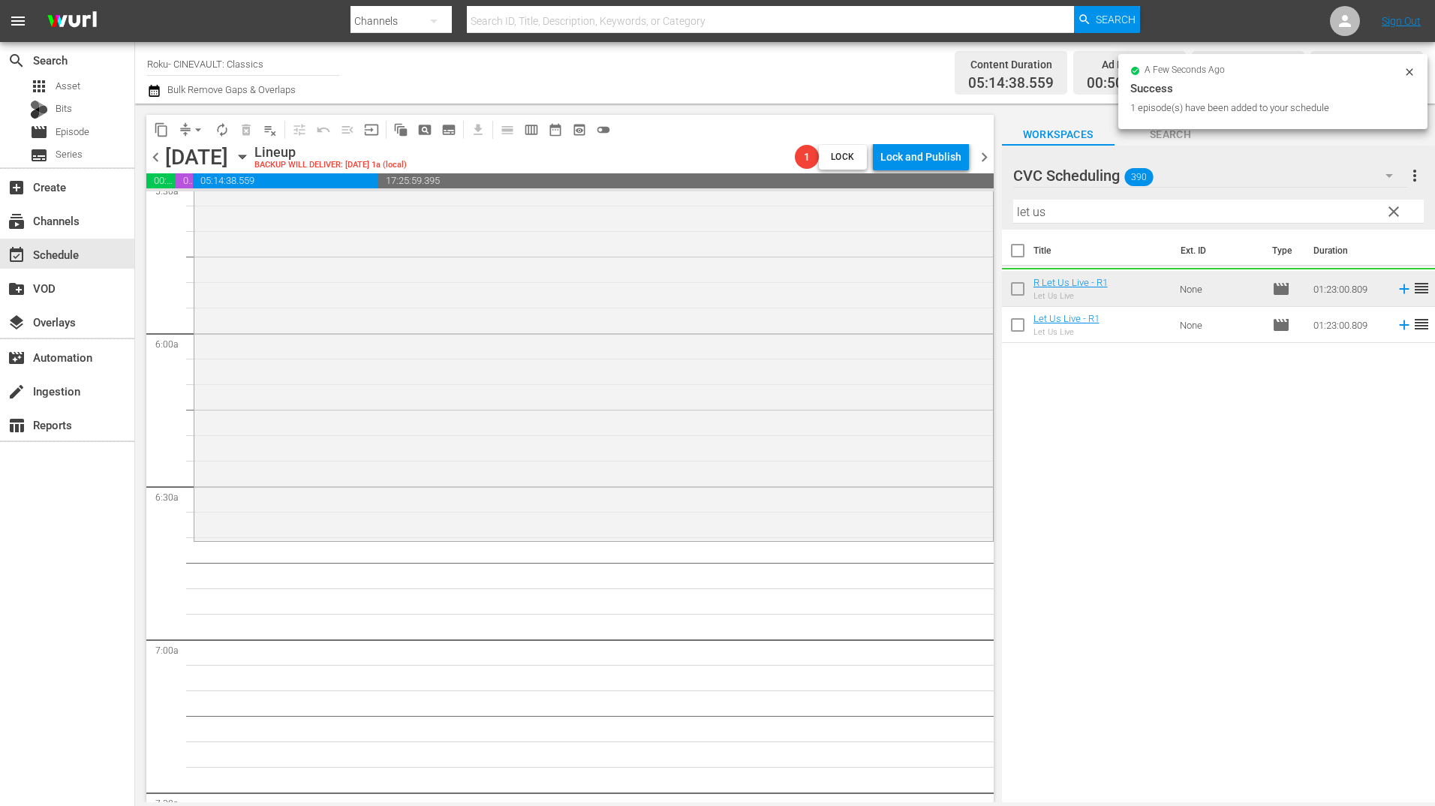
scroll to position [1877, 0]
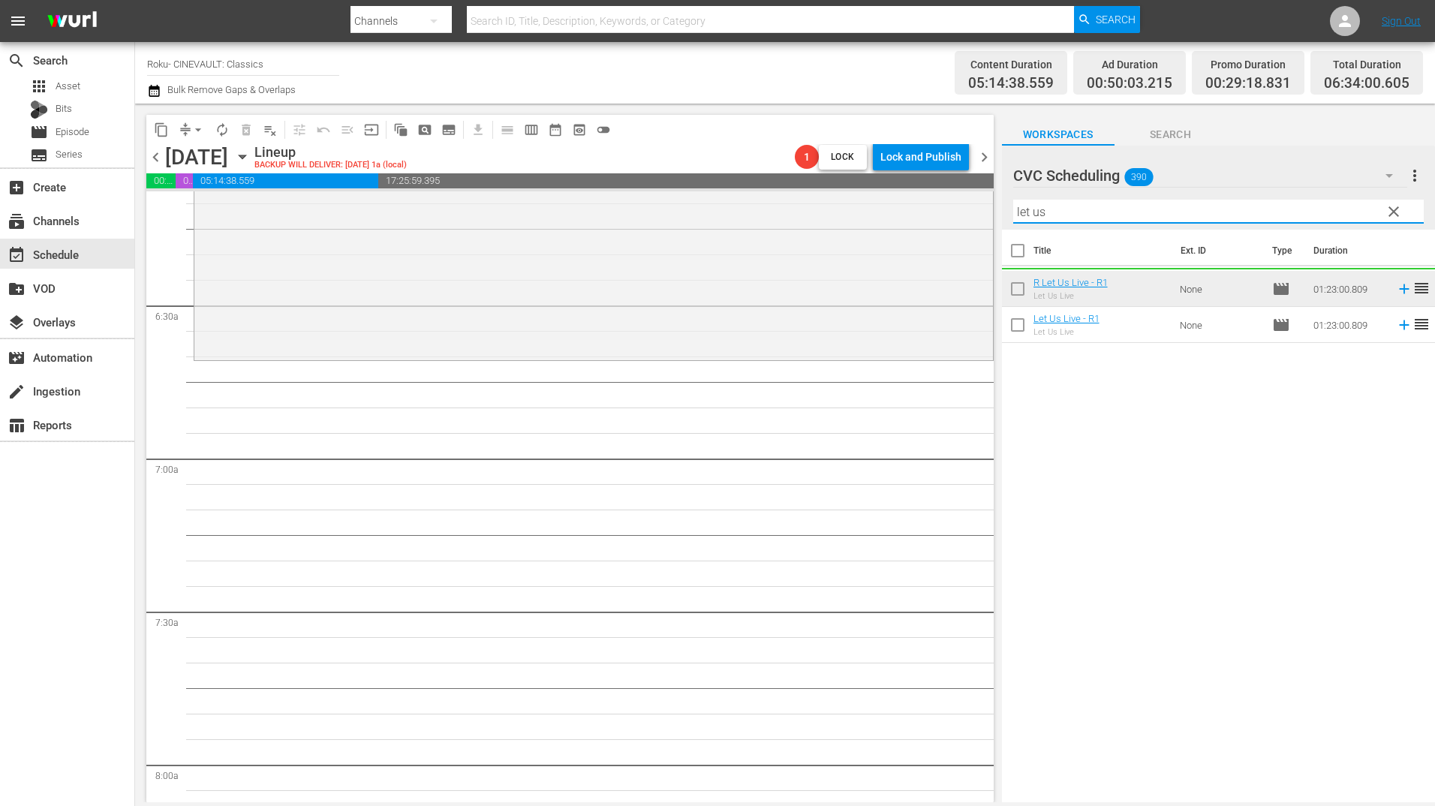
click at [1047, 207] on input "let us" at bounding box center [1218, 212] width 411 height 24
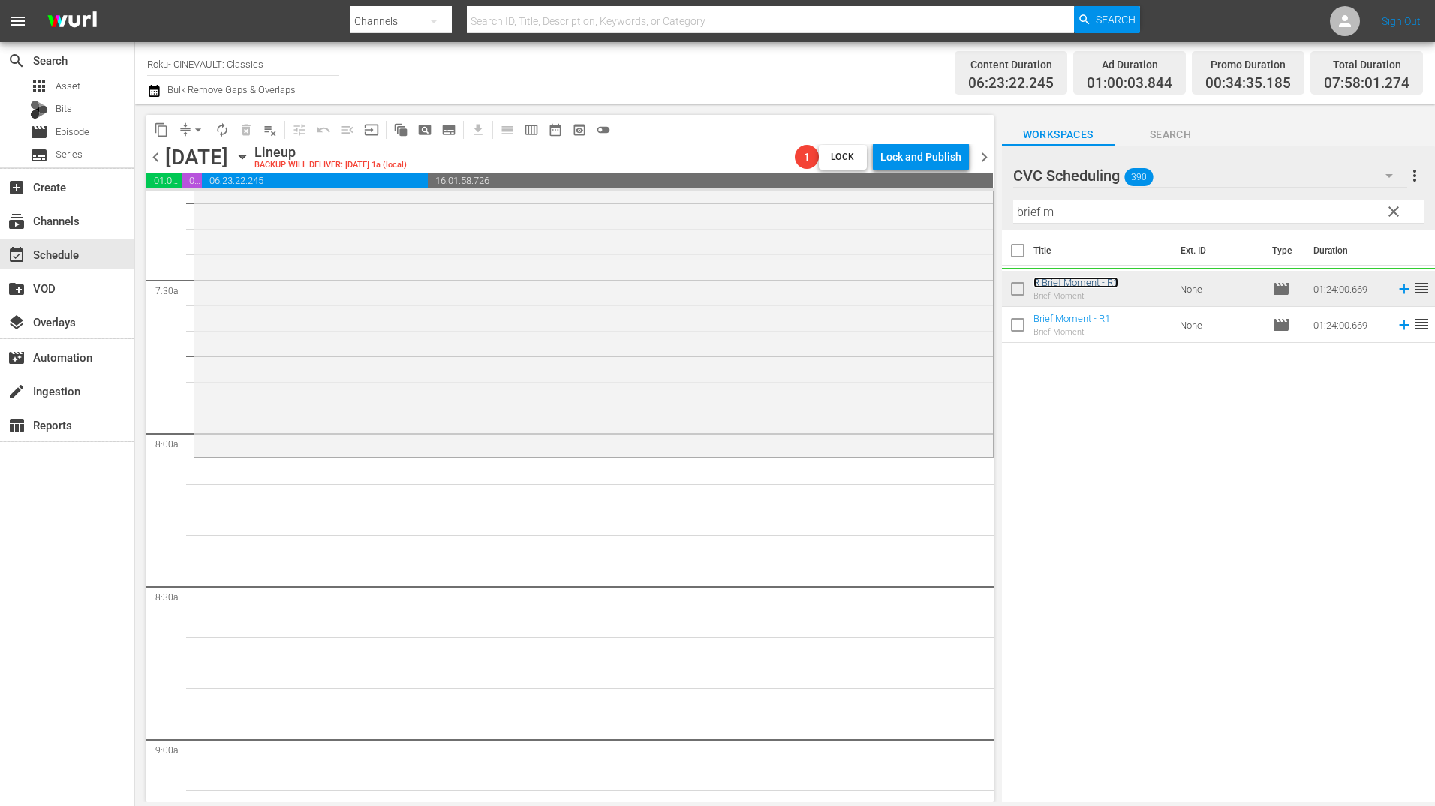
scroll to position [2327, 0]
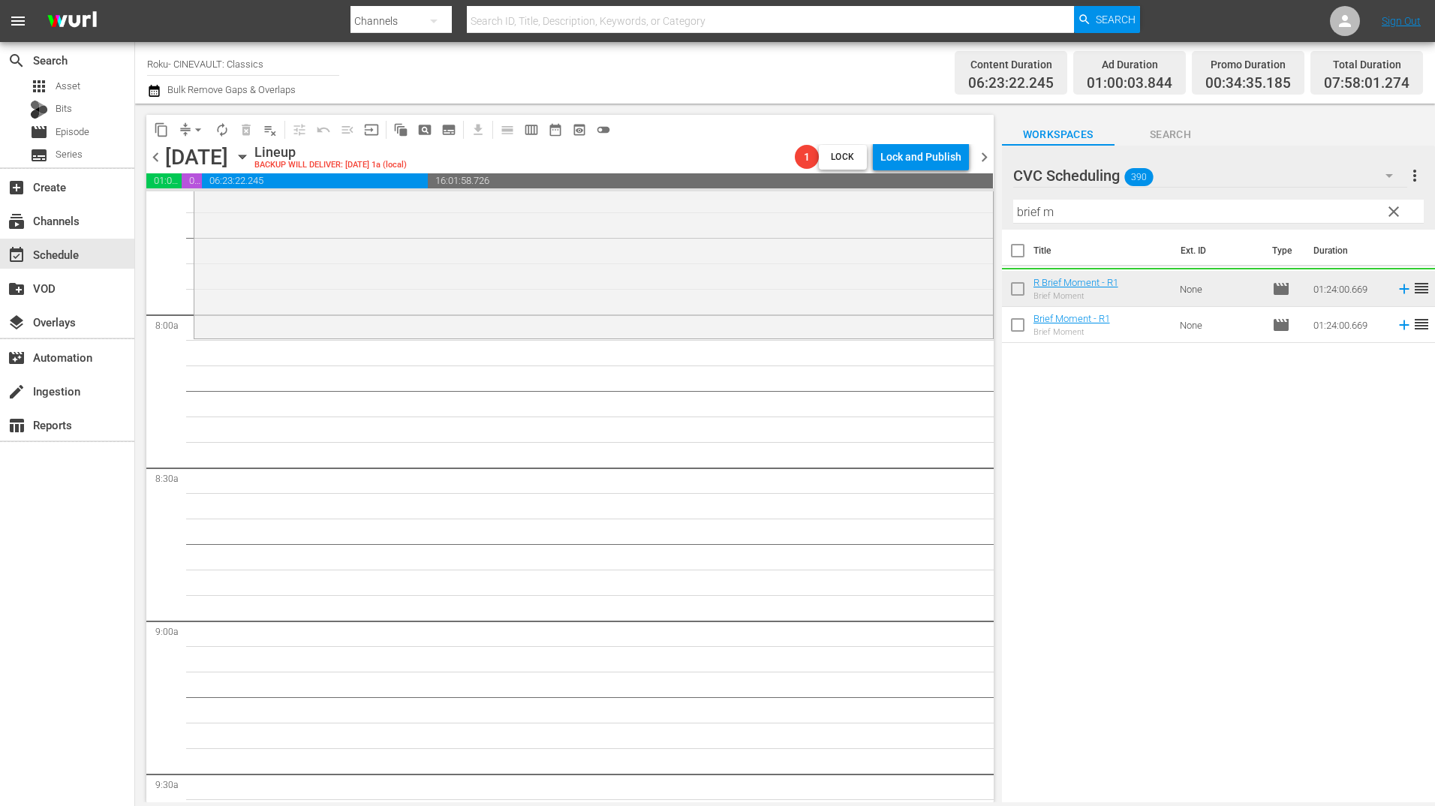
click at [1044, 210] on input "brief m" at bounding box center [1218, 212] width 411 height 24
click at [1045, 210] on input "brief m" at bounding box center [1218, 212] width 411 height 24
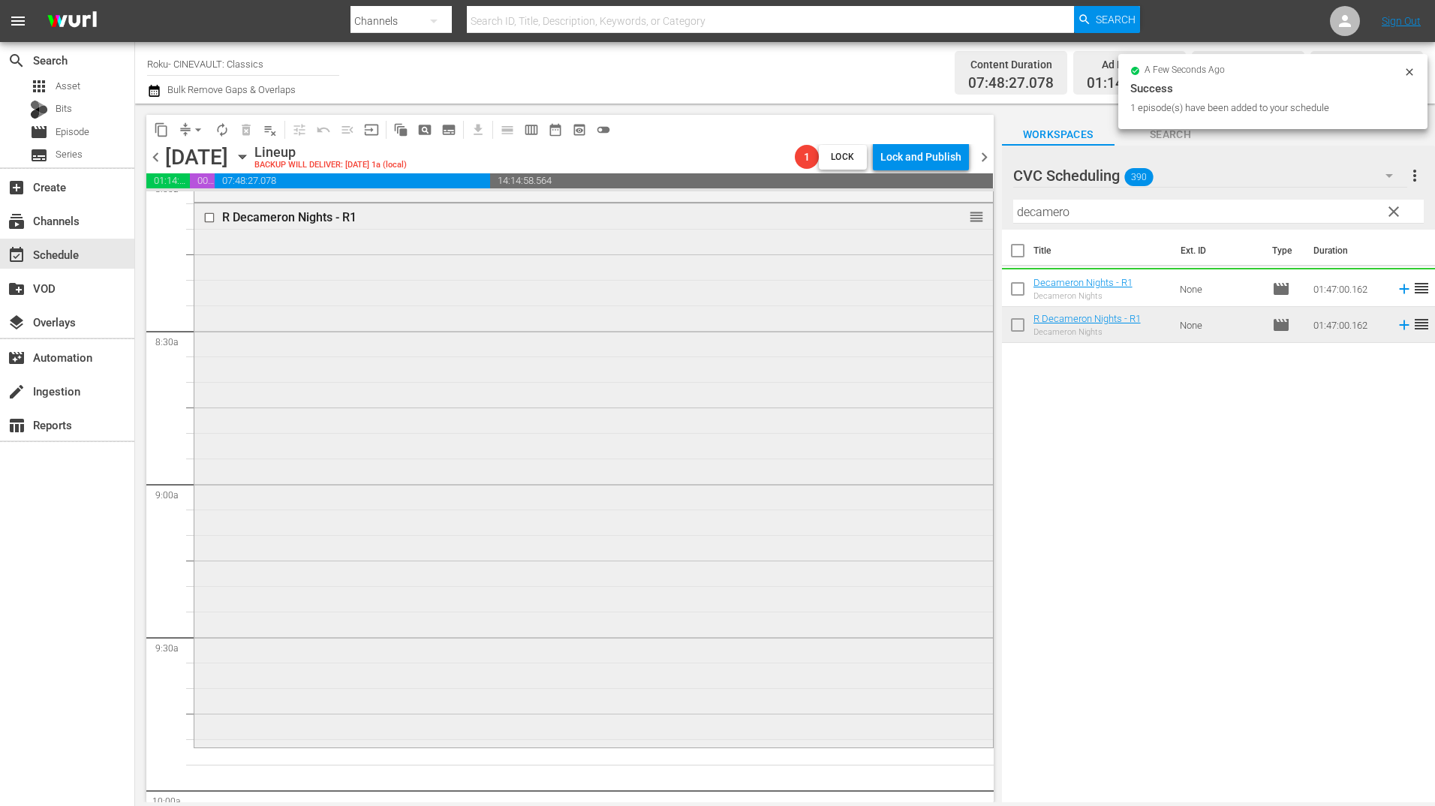
scroll to position [2927, 0]
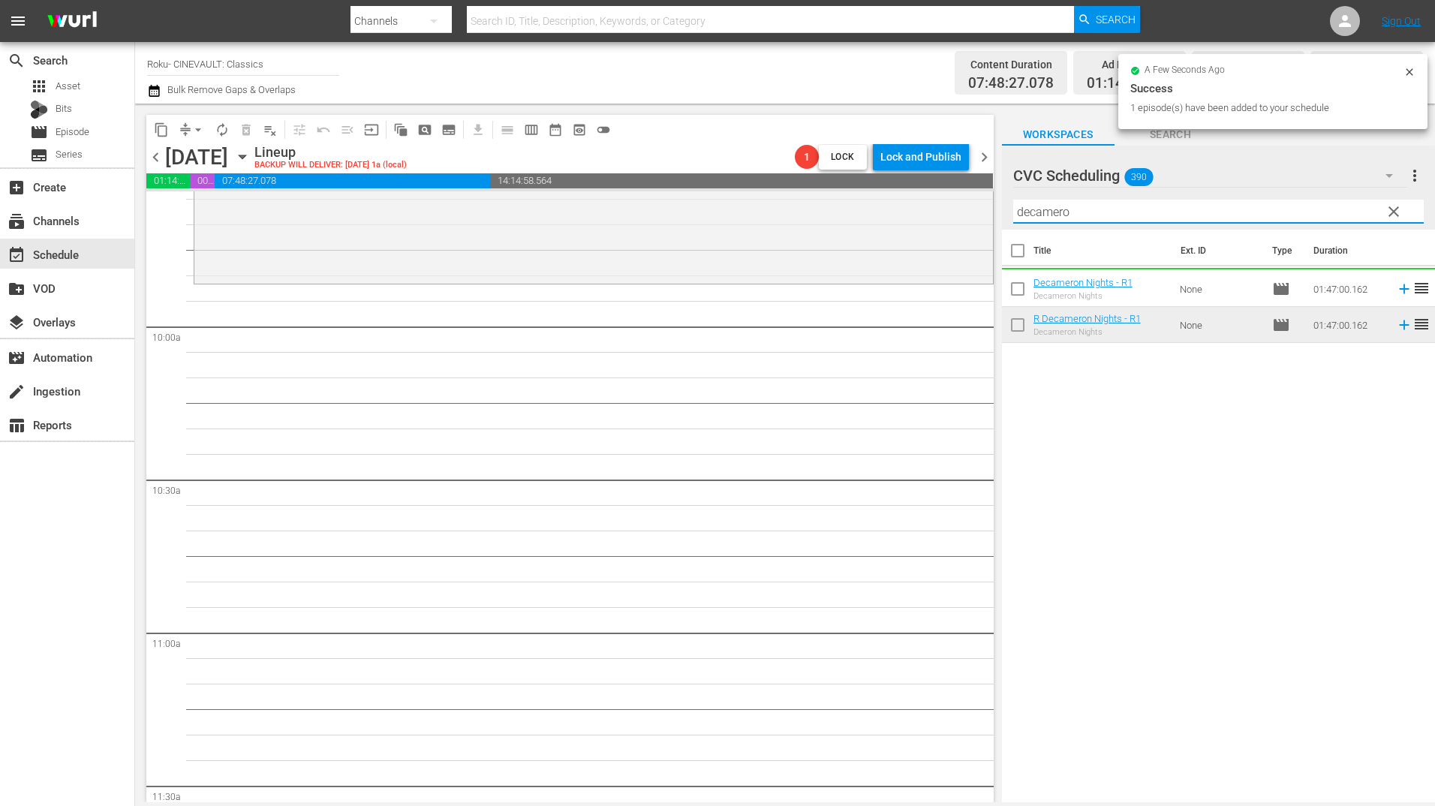
click at [1046, 211] on input "decamero" at bounding box center [1218, 212] width 411 height 24
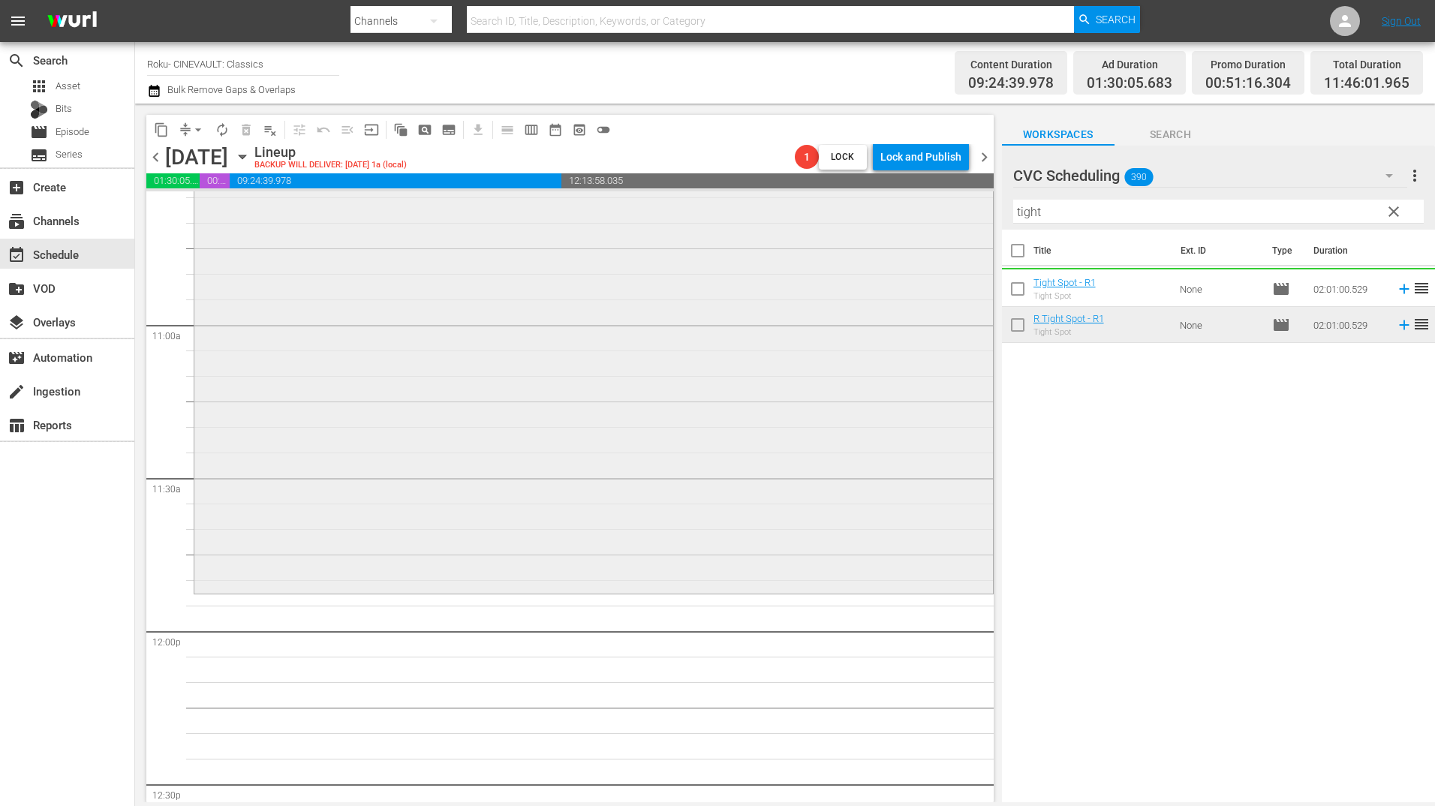
scroll to position [3378, 0]
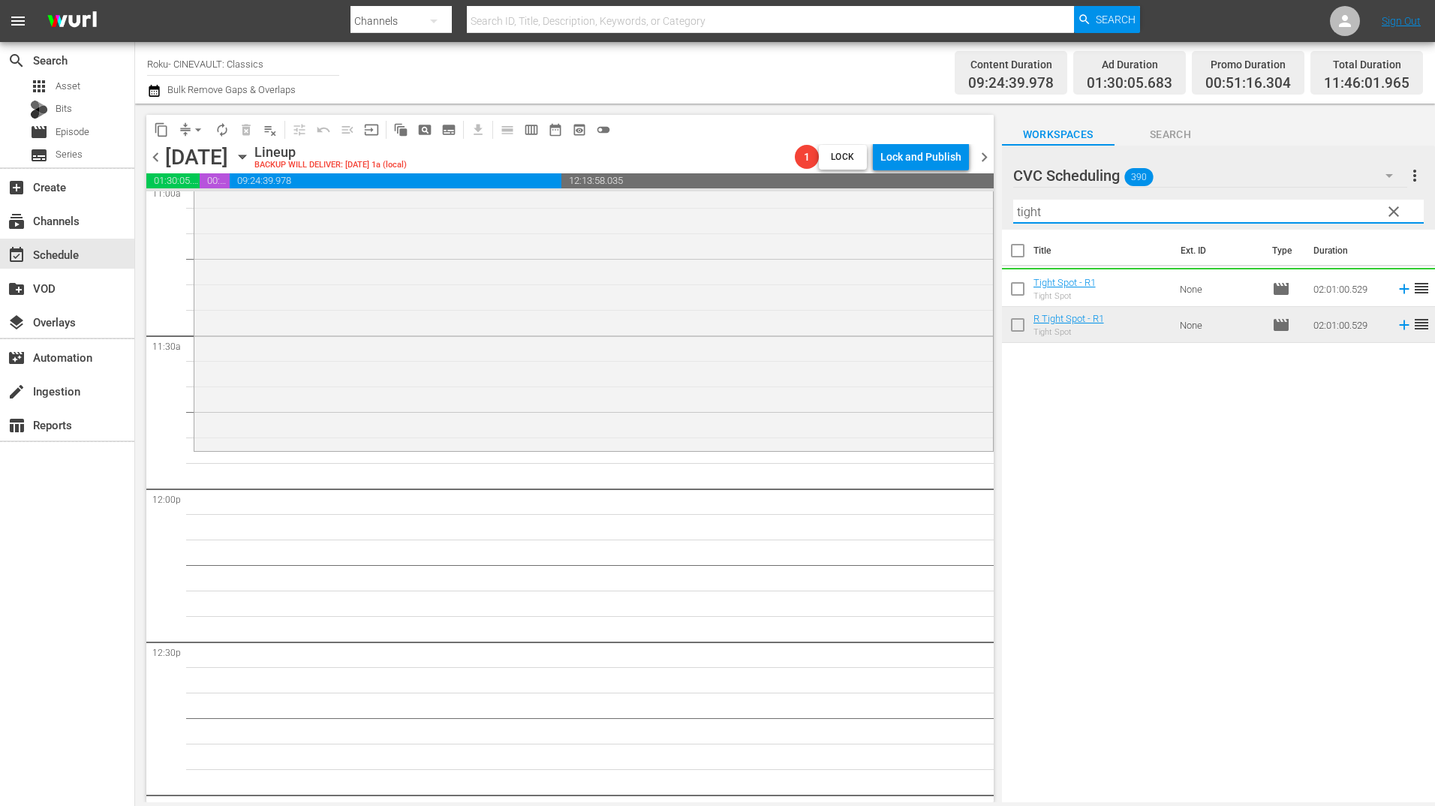
click at [1059, 209] on input "tight" at bounding box center [1218, 212] width 411 height 24
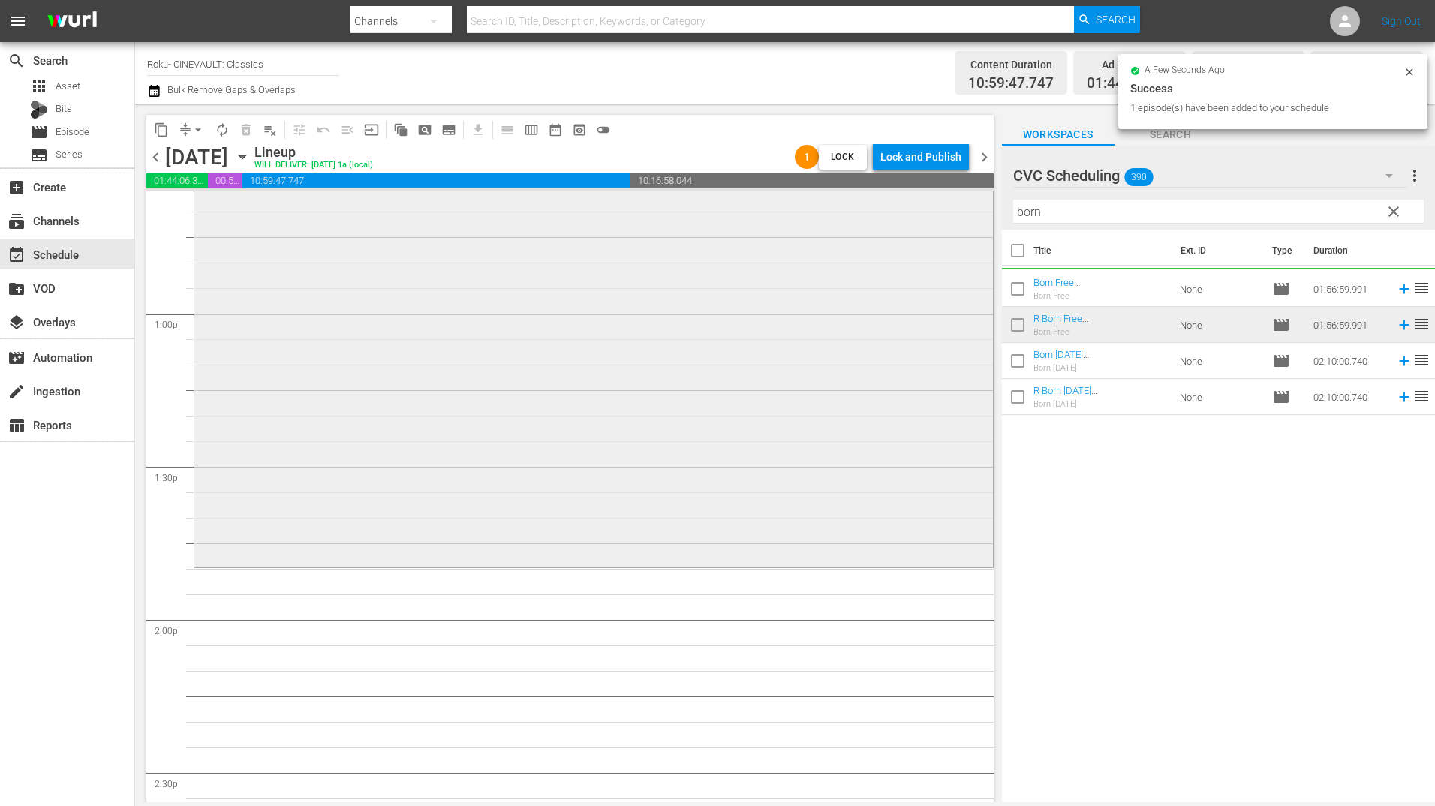
scroll to position [3903, 0]
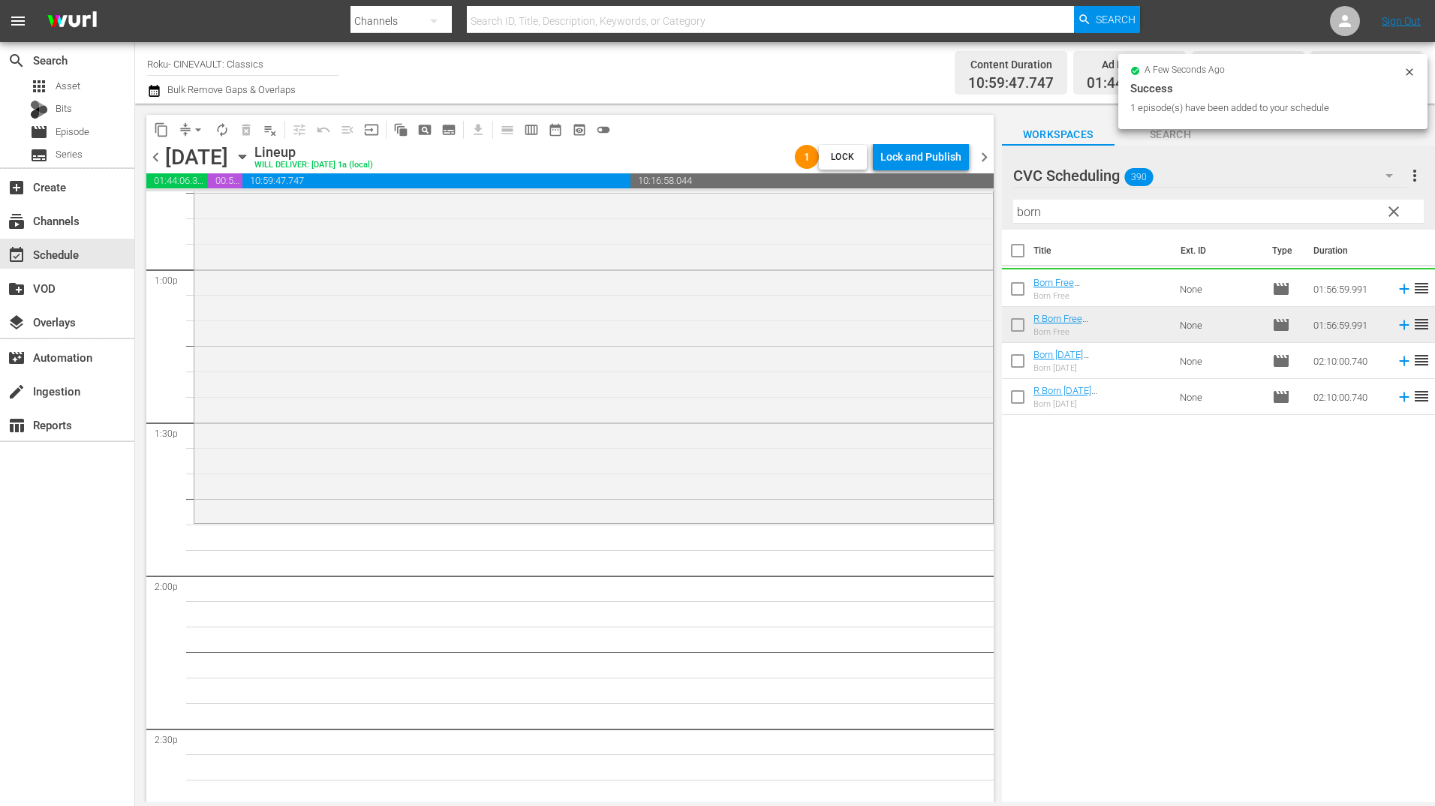
click at [1064, 219] on input "born" at bounding box center [1218, 212] width 411 height 24
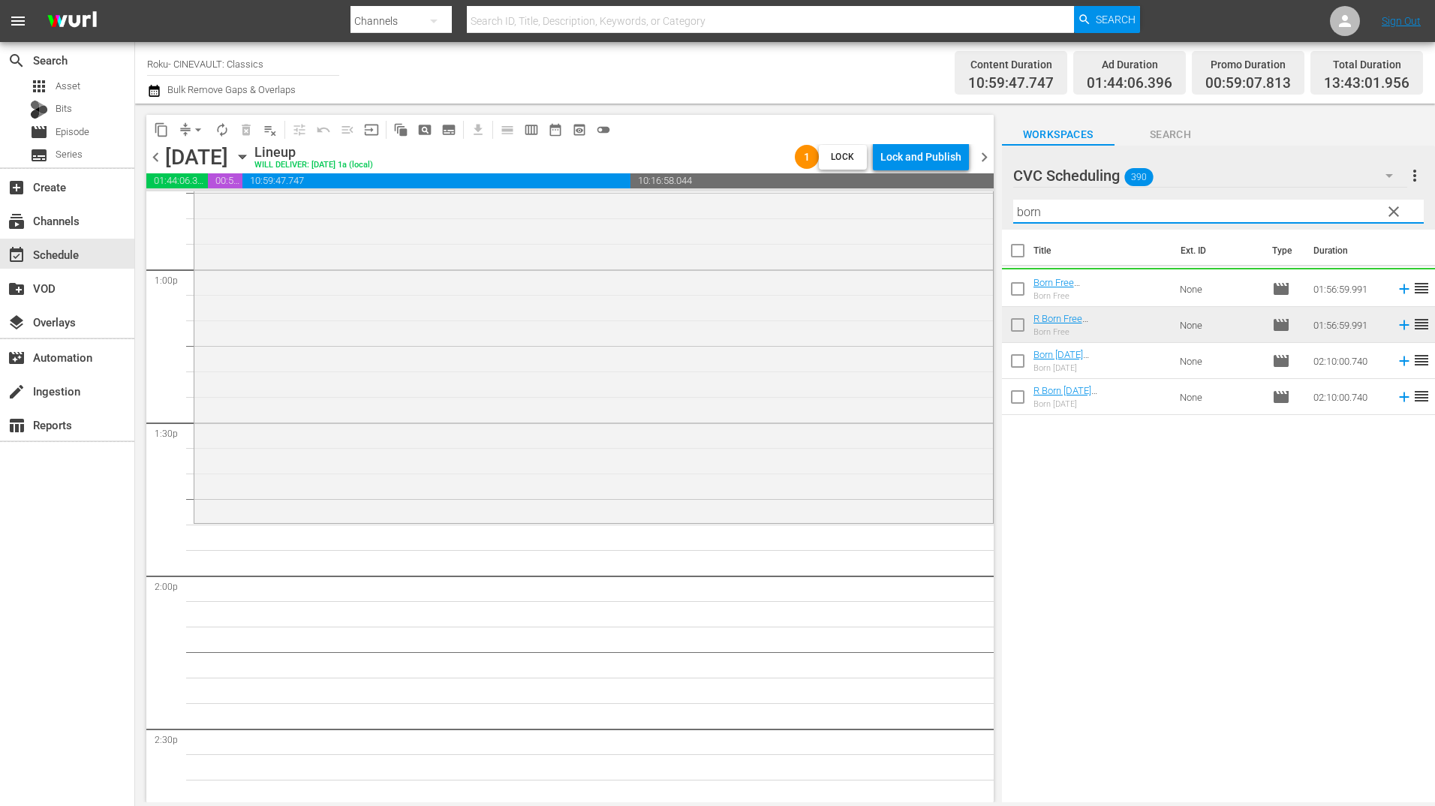
click at [1064, 219] on input "born" at bounding box center [1218, 212] width 411 height 24
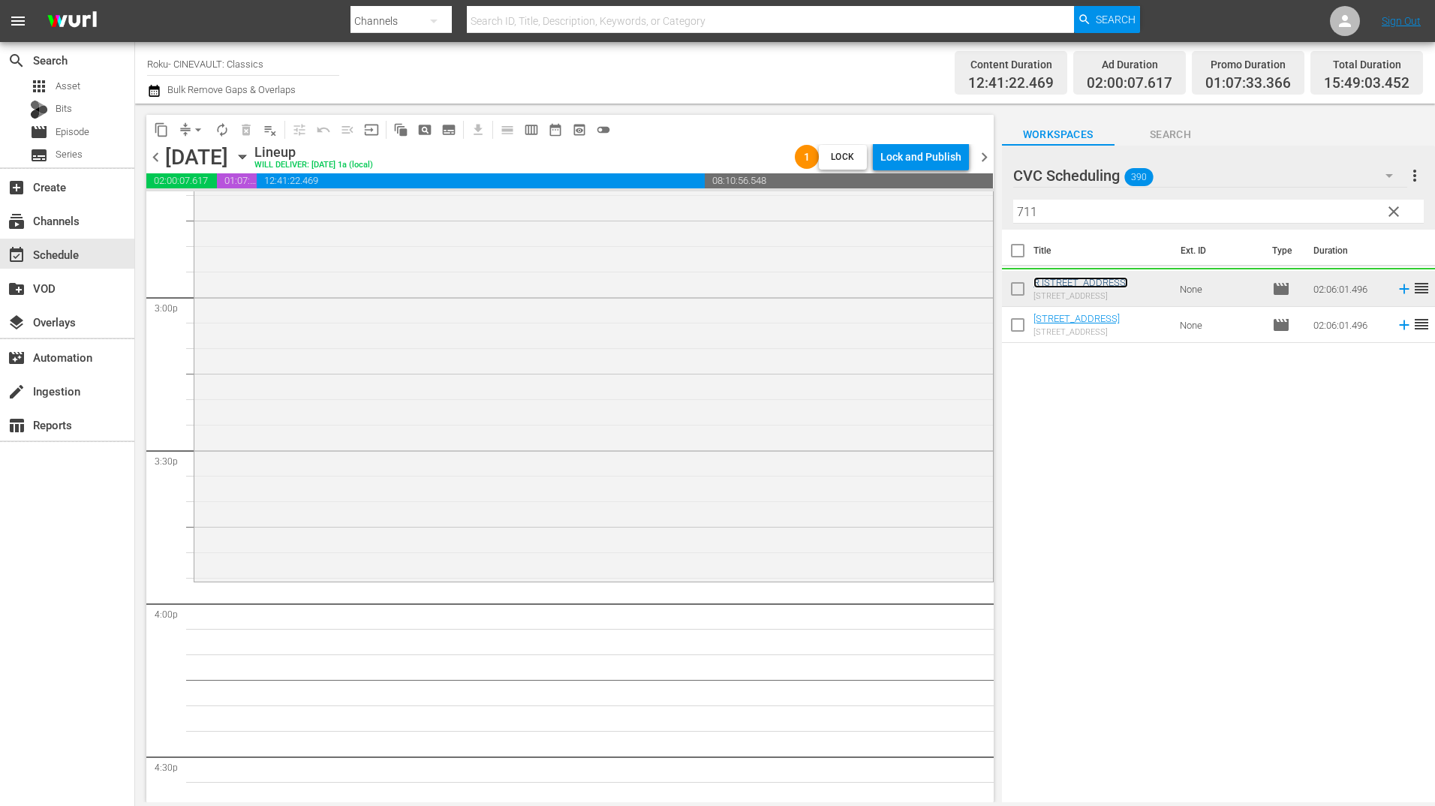
scroll to position [4579, 0]
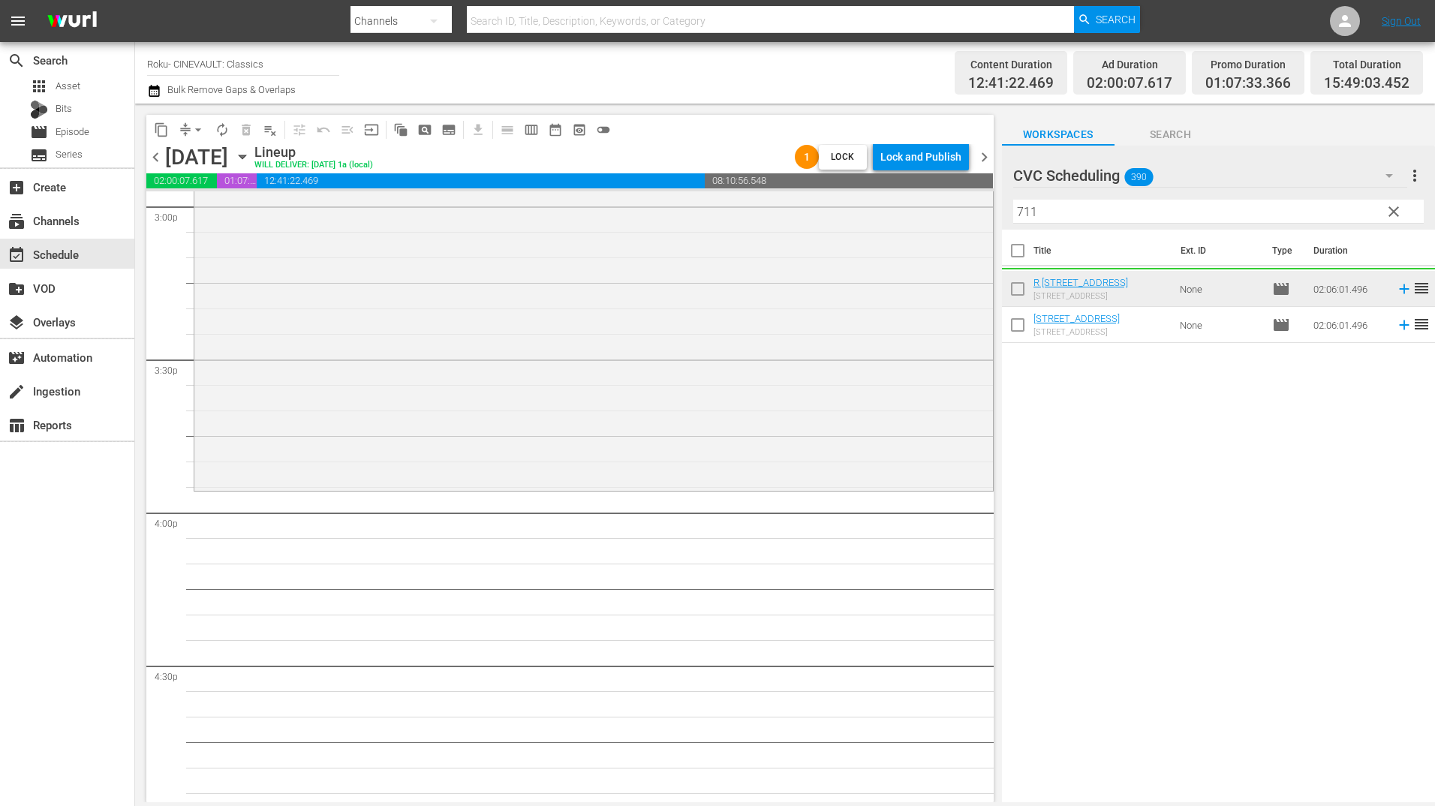
click at [1067, 220] on input "711" at bounding box center [1218, 212] width 411 height 24
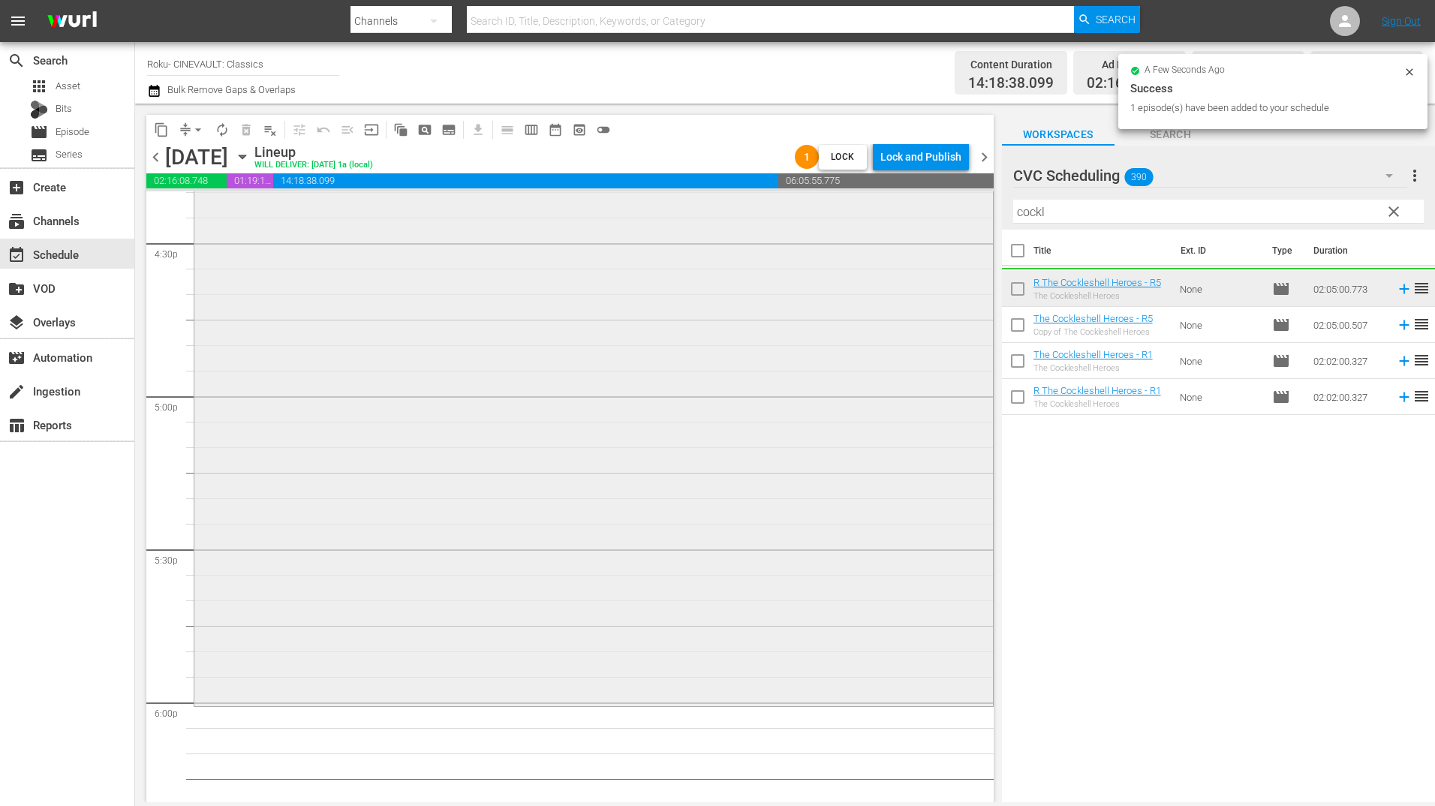
scroll to position [5104, 0]
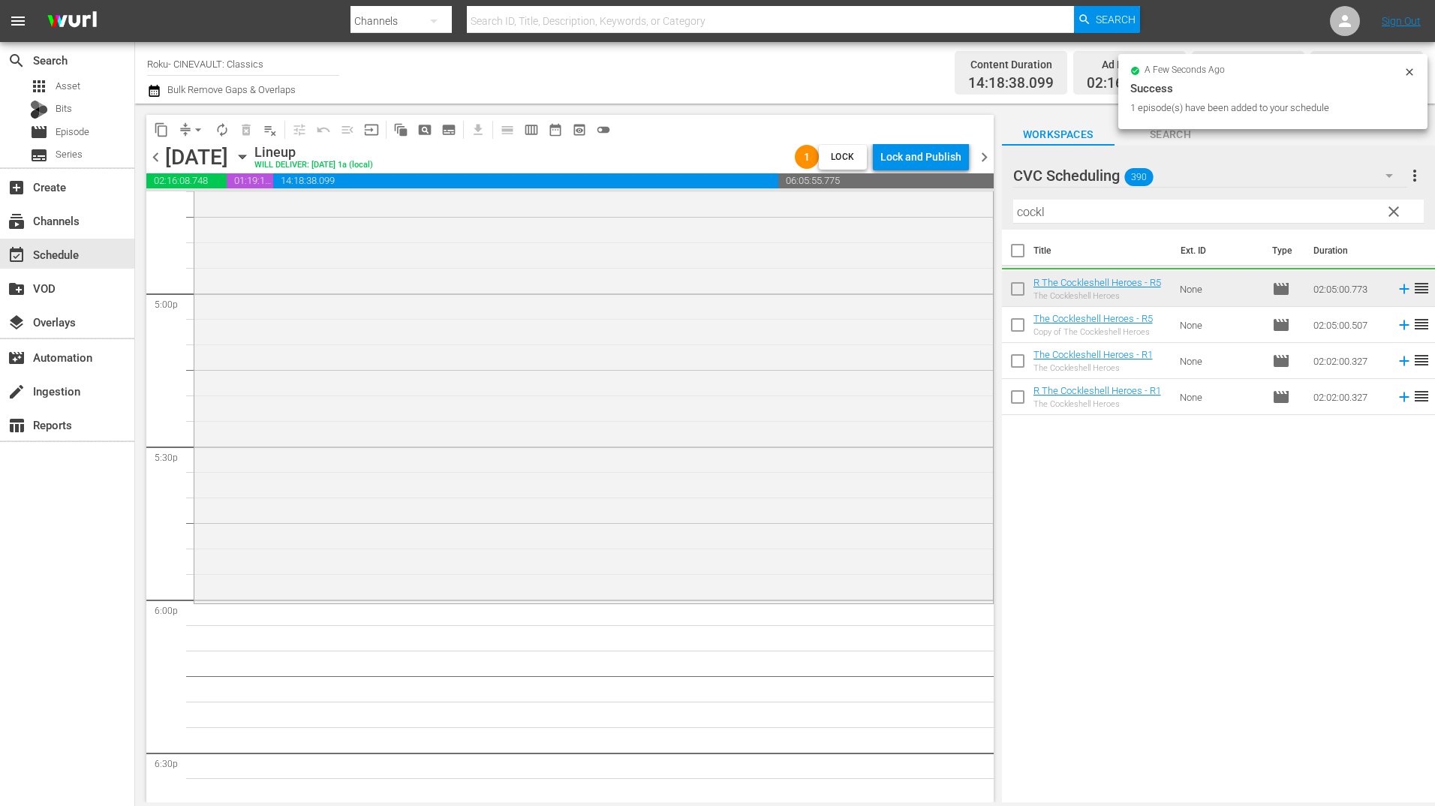
click at [1088, 207] on input "cockl" at bounding box center [1218, 212] width 411 height 24
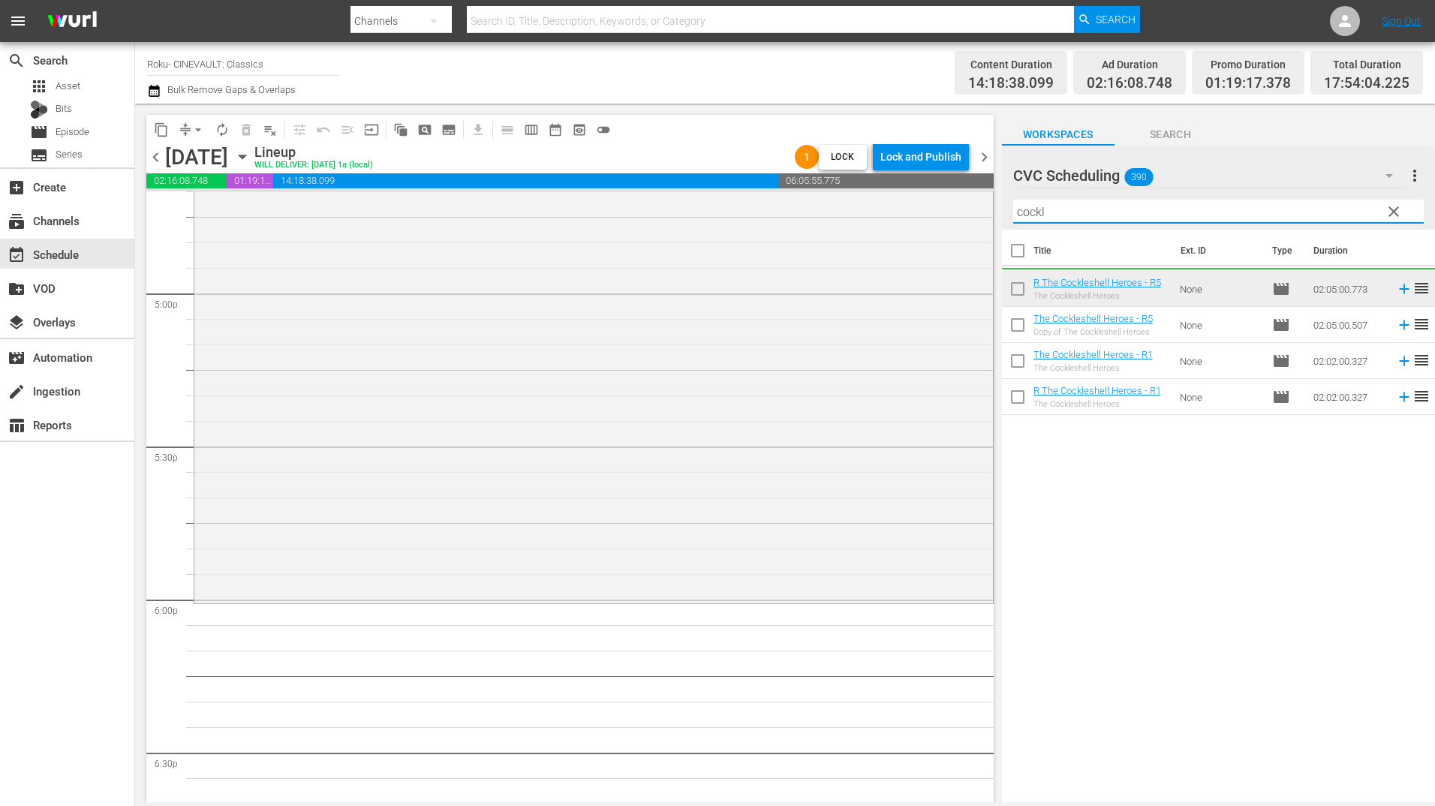
click at [1088, 207] on input "cockl" at bounding box center [1218, 212] width 411 height 24
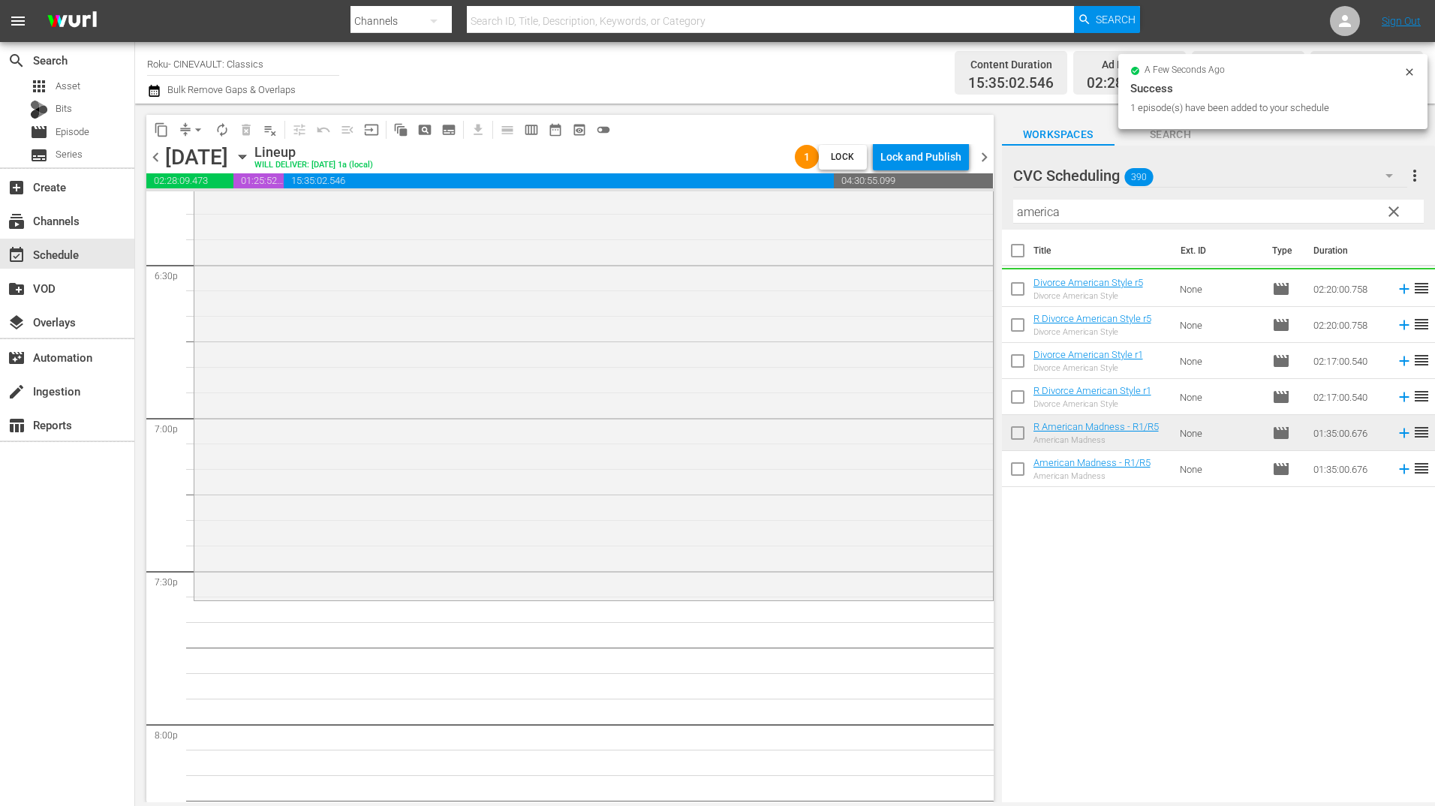
scroll to position [5705, 0]
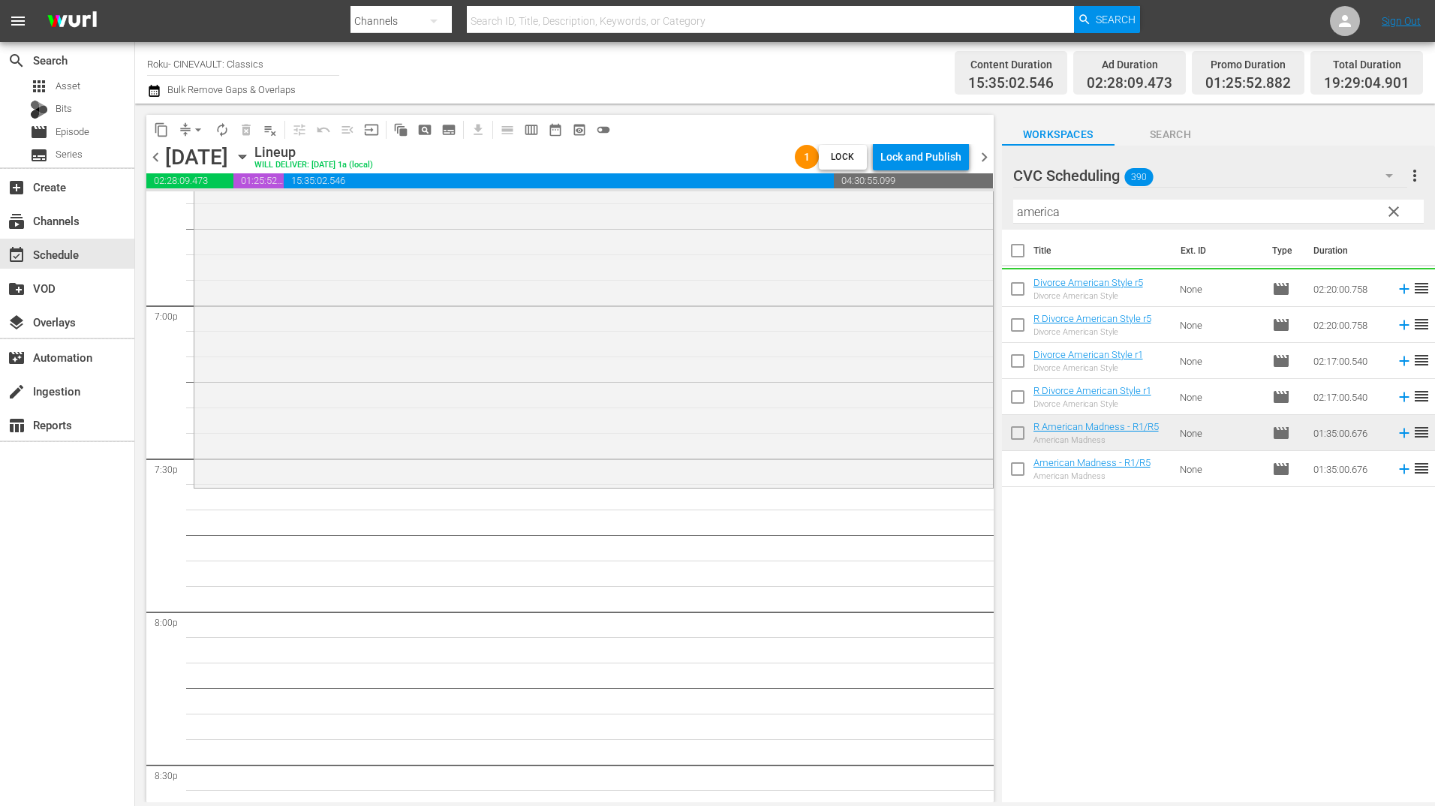
click at [1106, 215] on input "america" at bounding box center [1218, 212] width 411 height 24
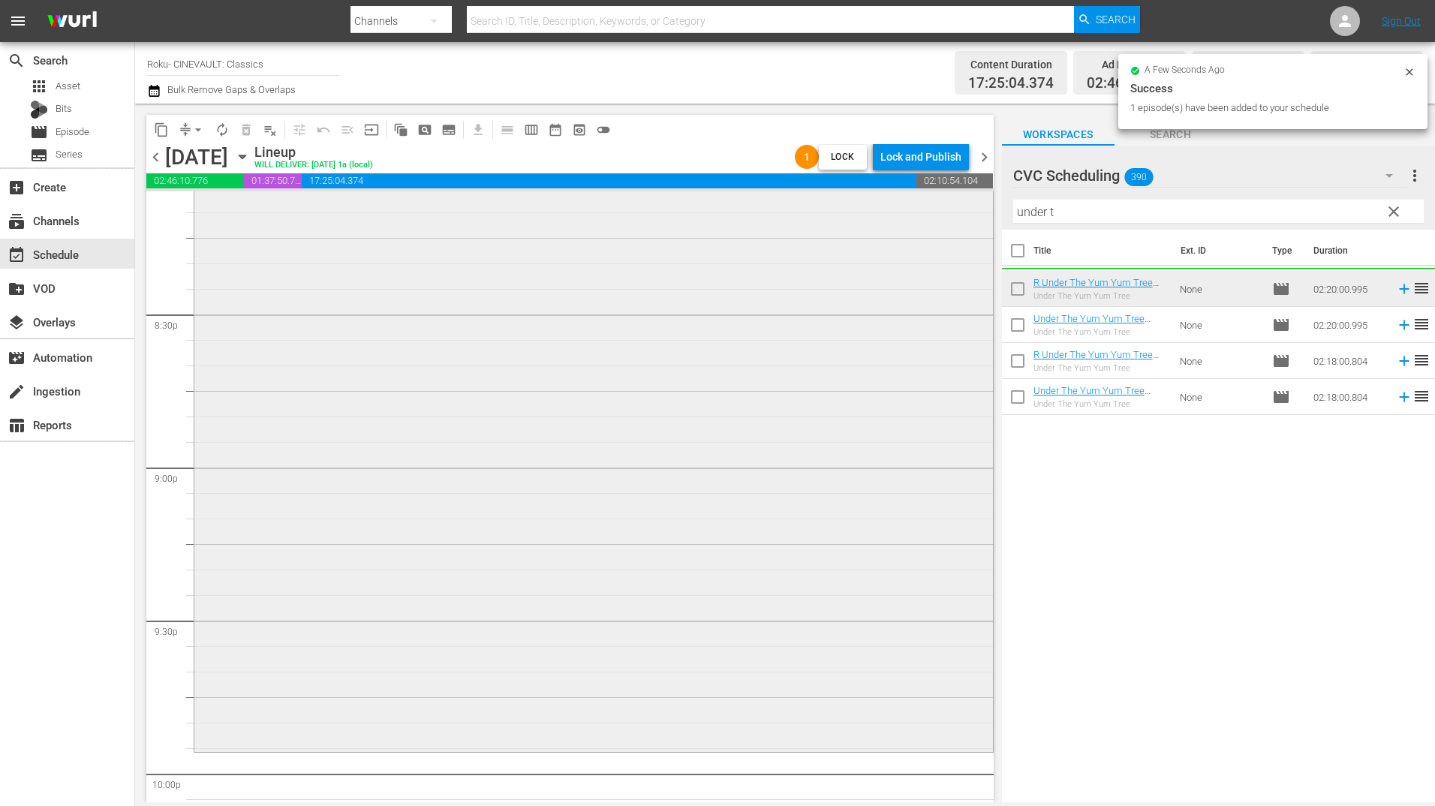
scroll to position [6455, 0]
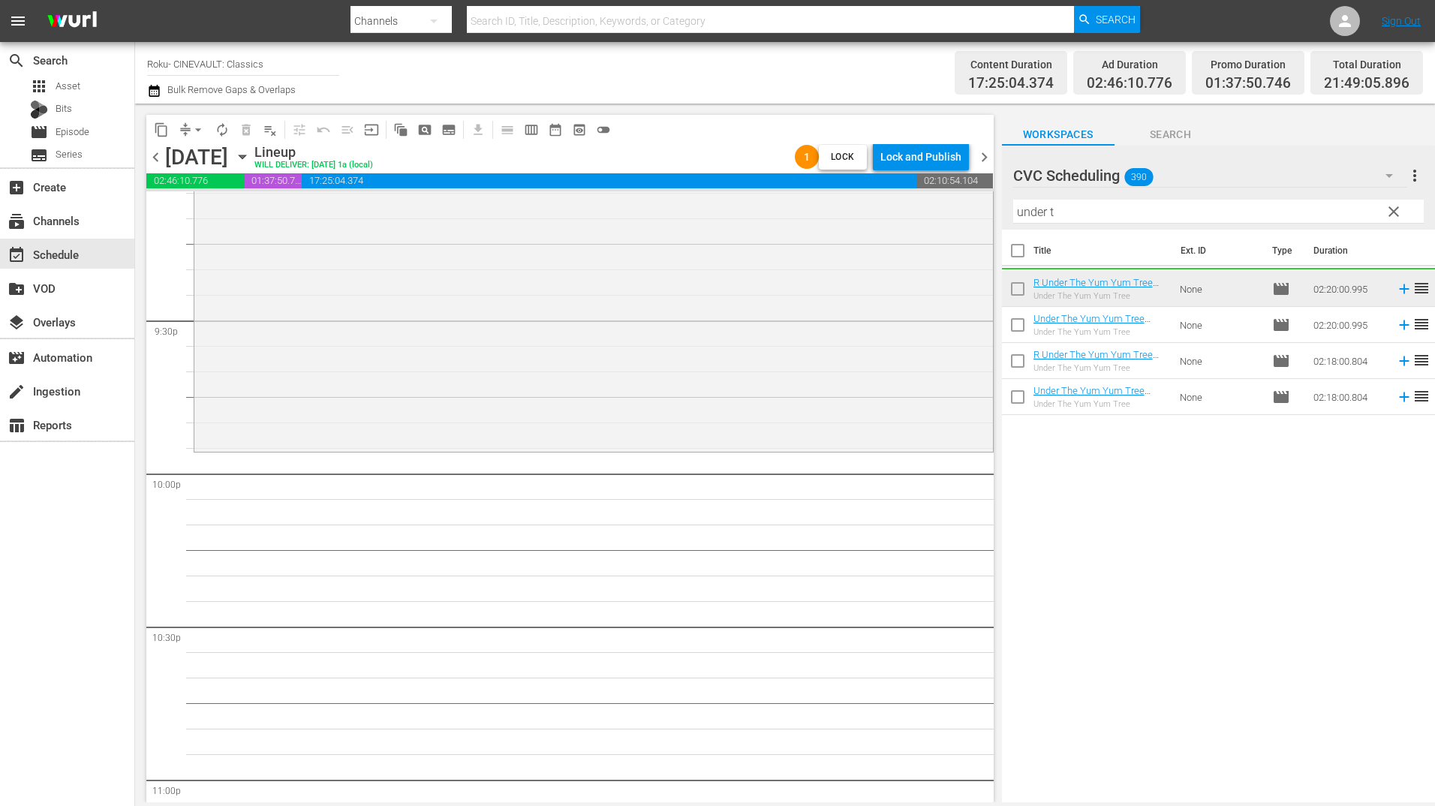
click at [1073, 214] on input "under t" at bounding box center [1218, 212] width 411 height 24
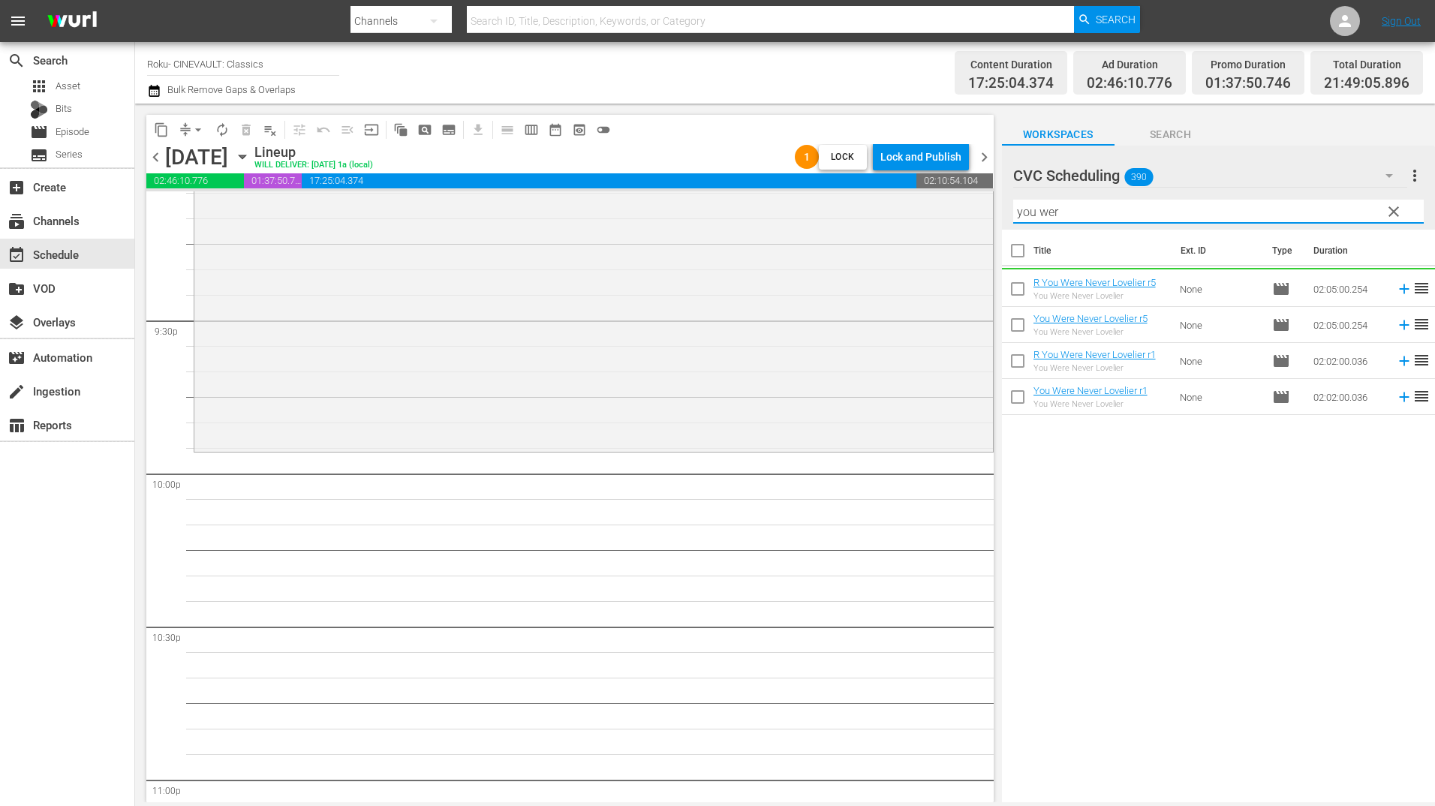
type input "you wer"
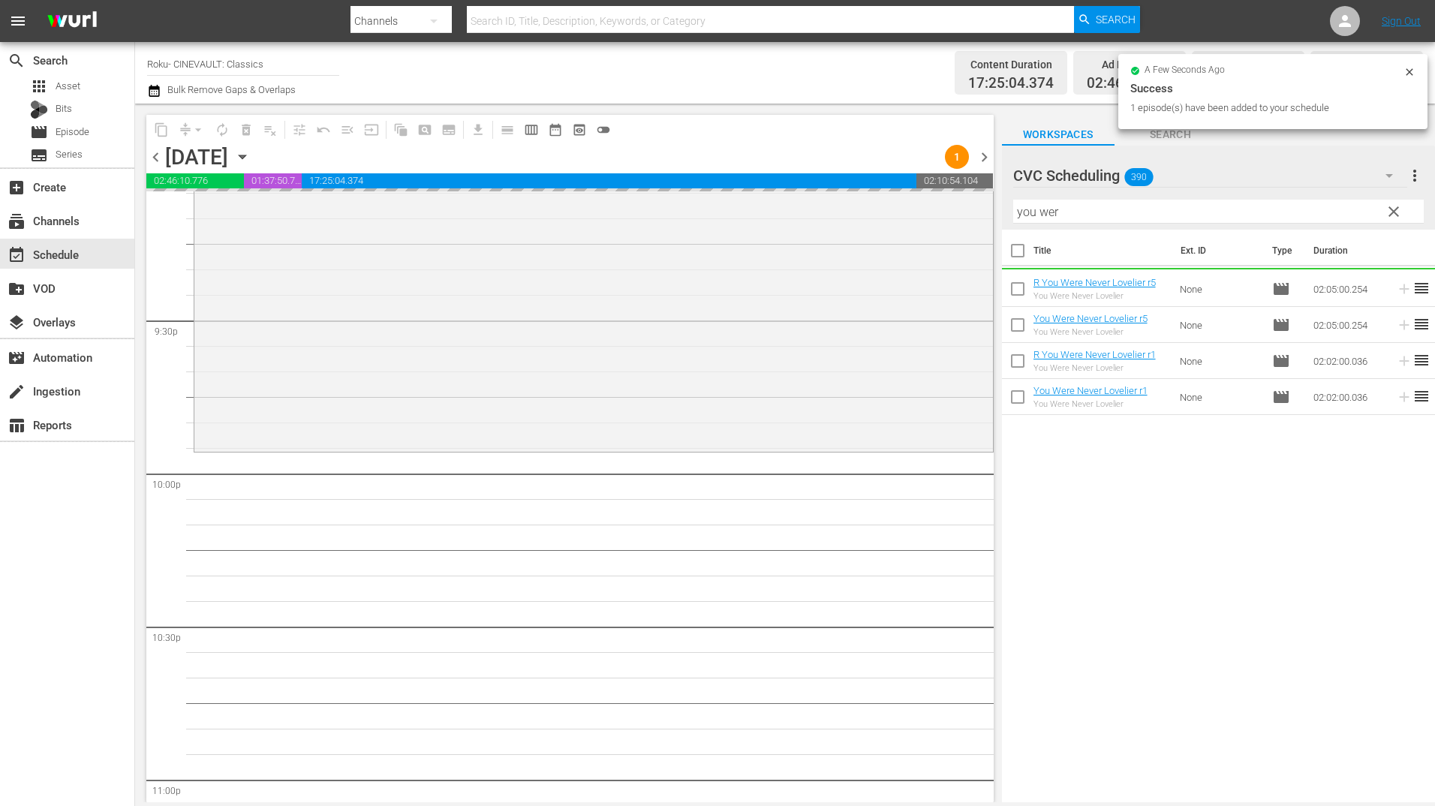
drag, startPoint x: 1185, startPoint y: 290, endPoint x: 688, endPoint y: 444, distance: 520.2
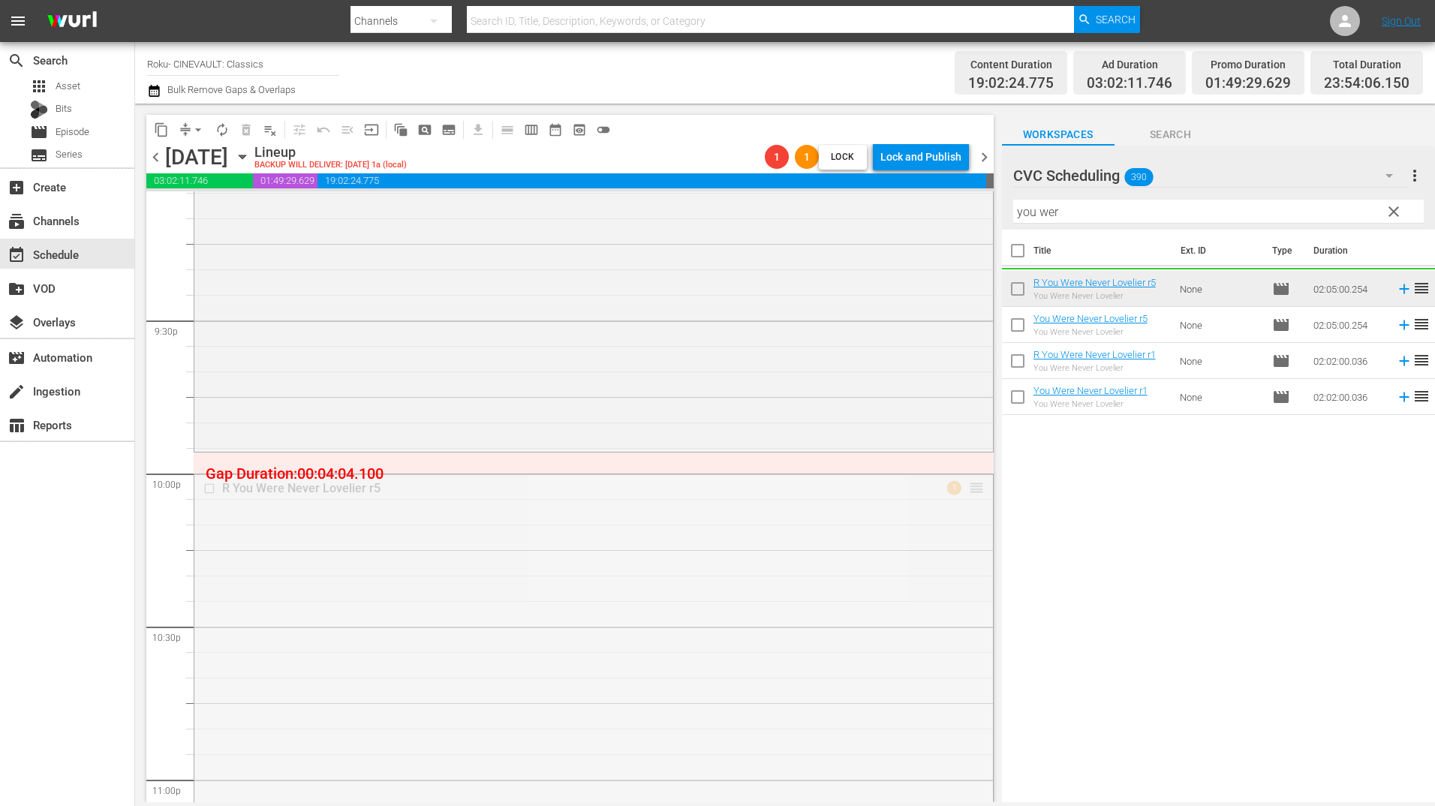
drag, startPoint x: 963, startPoint y: 481, endPoint x: 962, endPoint y: 465, distance: 15.8
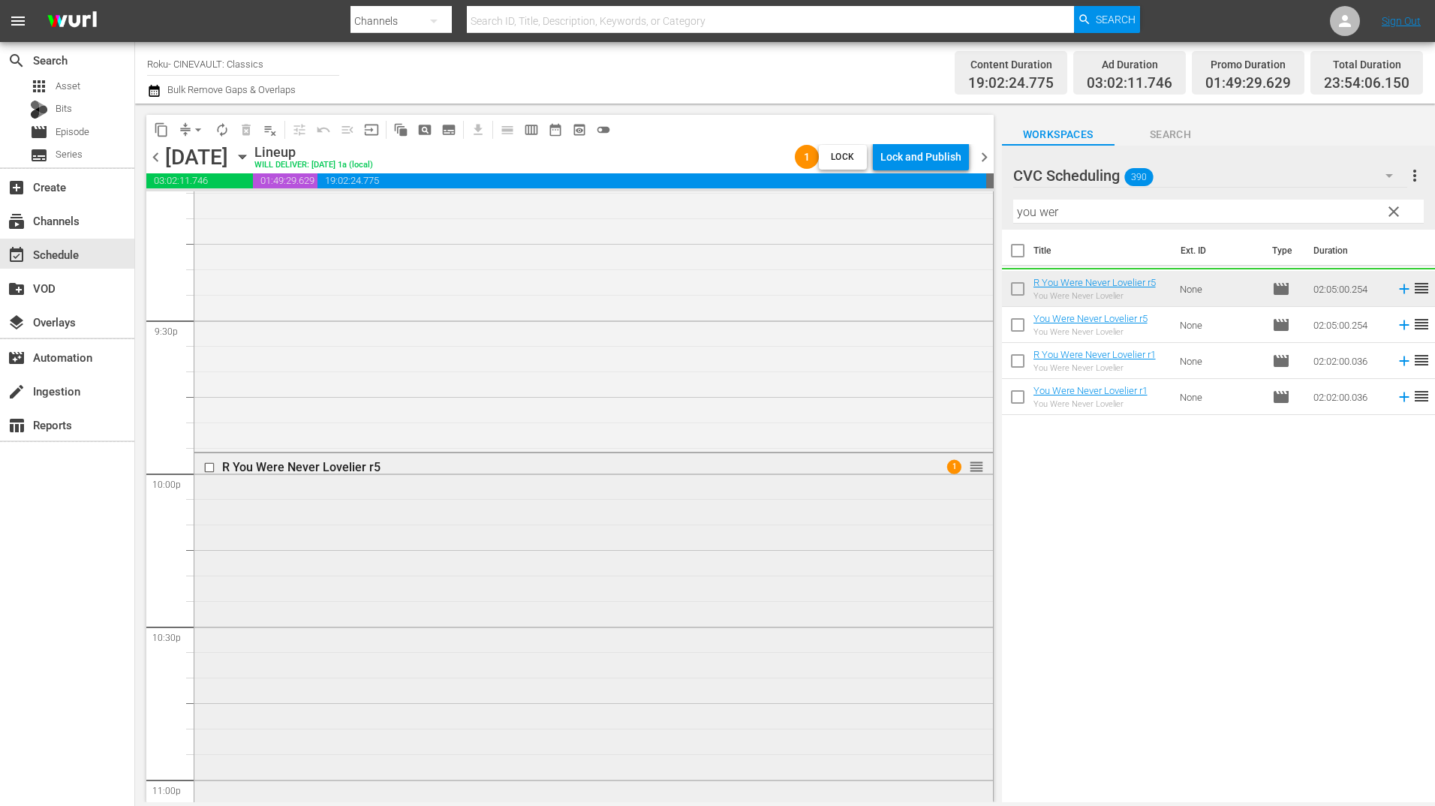
click at [848, 567] on div "R You Were Never Lovelier r5 1 reorder" at bounding box center [593, 770] width 799 height 634
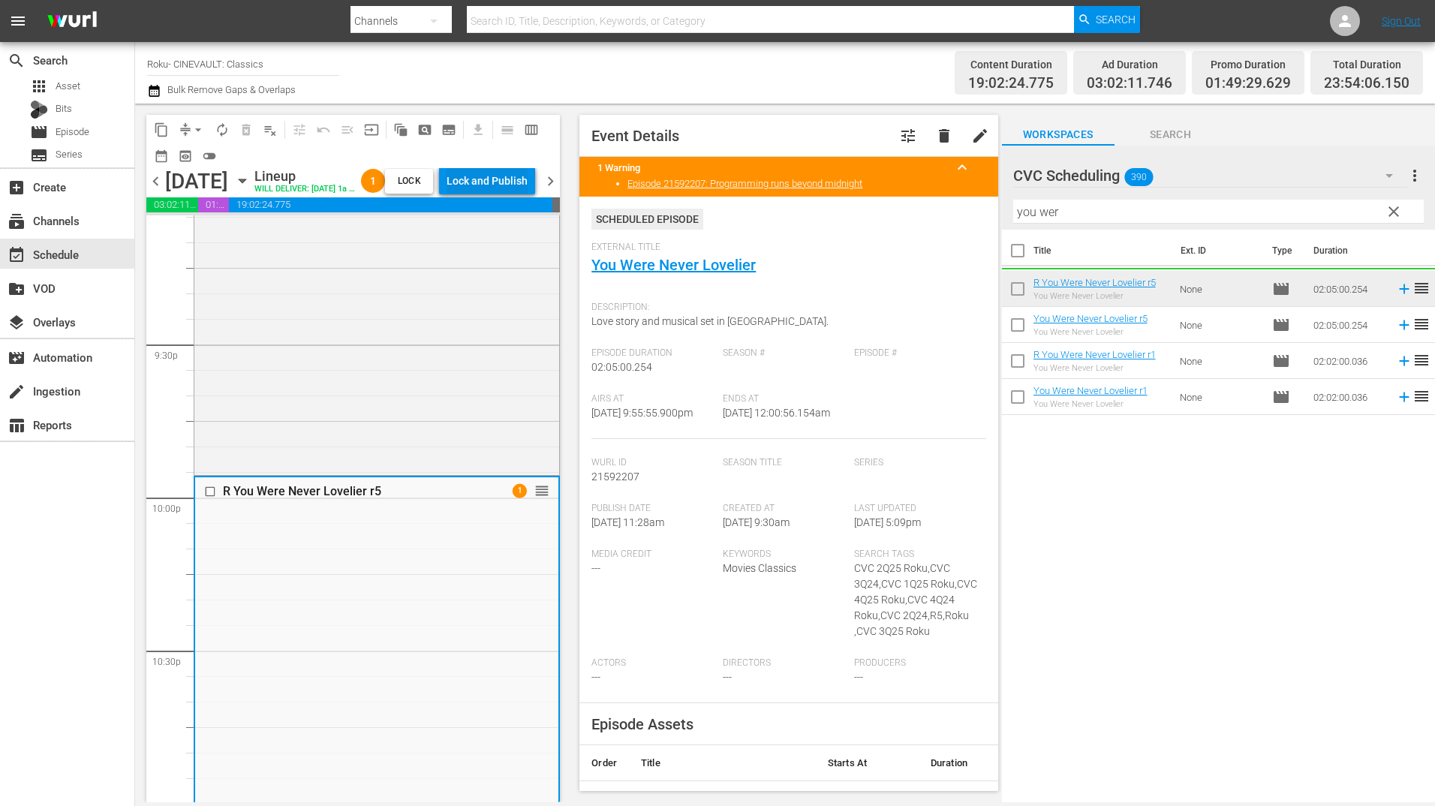
click at [528, 184] on div "Lock and Publish" at bounding box center [487, 180] width 81 height 27
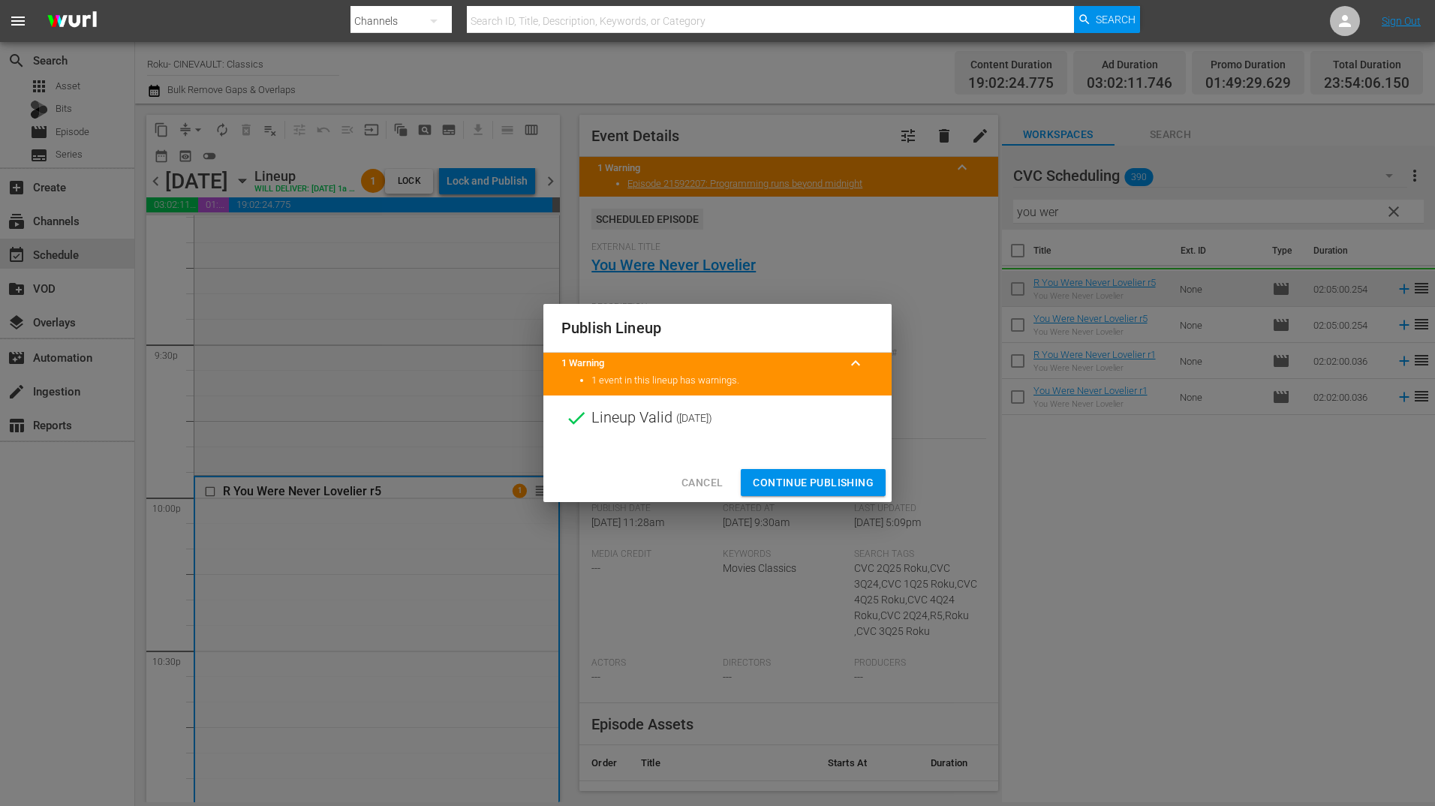
click at [820, 480] on span "Continue Publishing" at bounding box center [813, 483] width 121 height 19
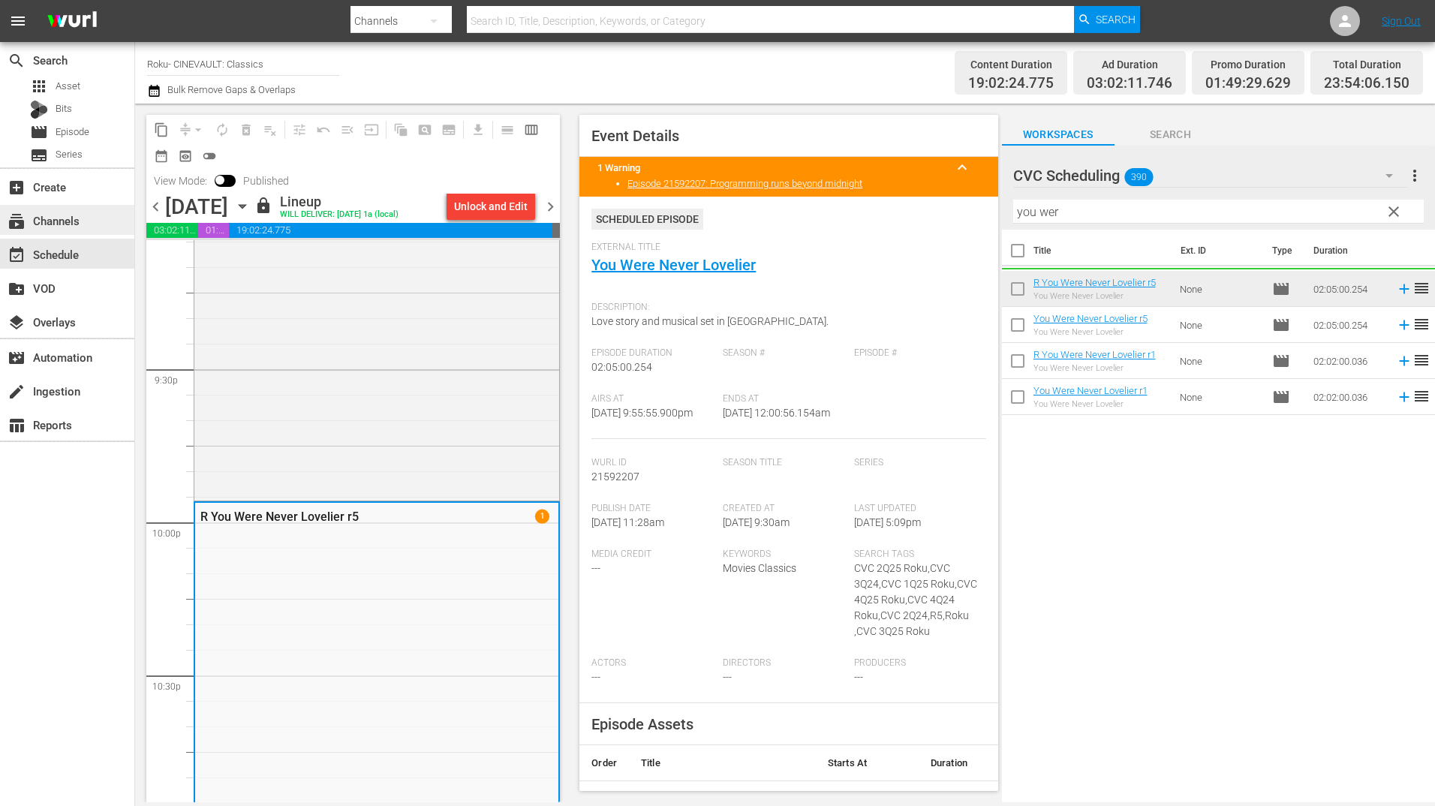
click at [75, 232] on div "subscriptions Channels" at bounding box center [67, 220] width 134 height 30
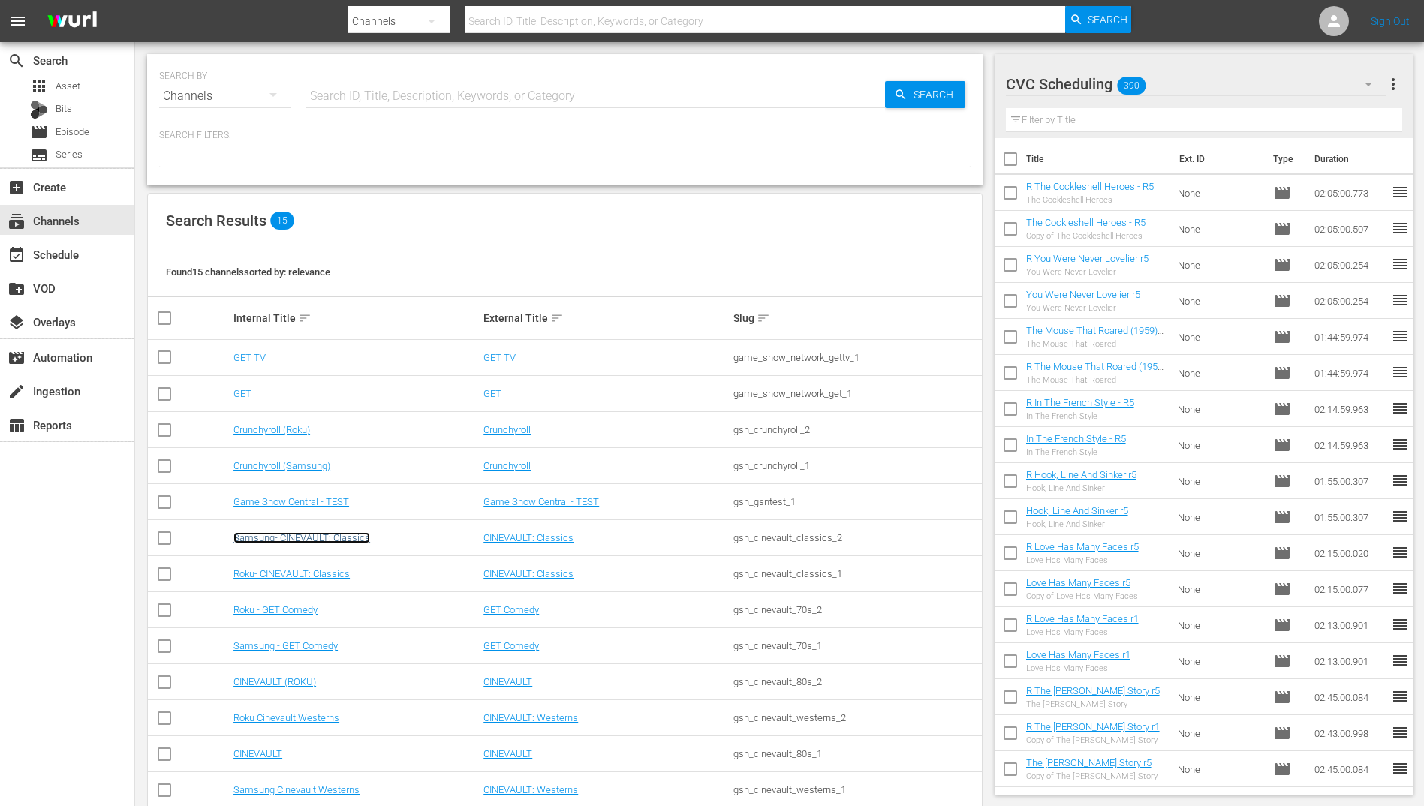
click at [349, 538] on link "Samsung- CINEVAULT: Classics" at bounding box center [301, 537] width 137 height 11
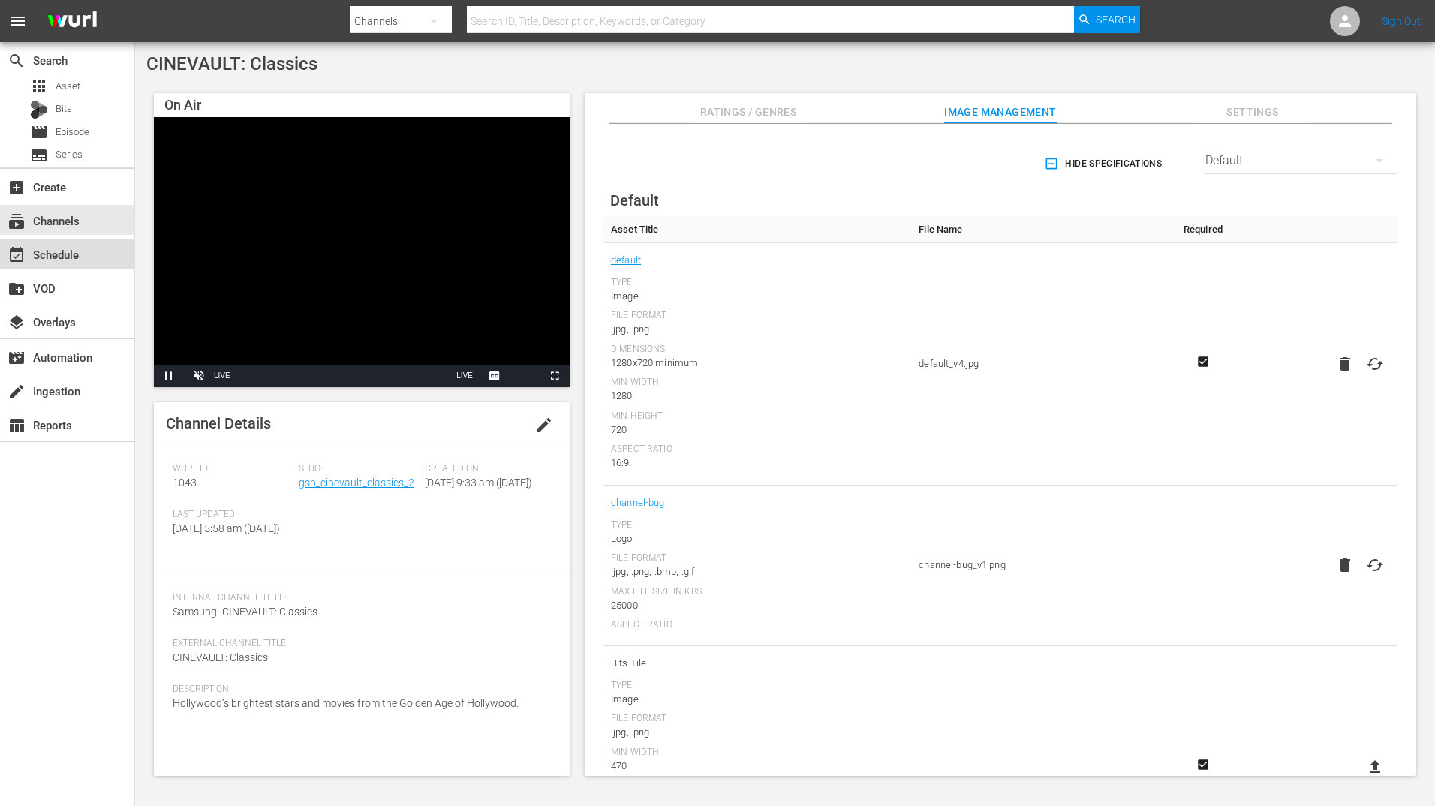
click at [91, 249] on div "event_available Schedule" at bounding box center [67, 254] width 134 height 30
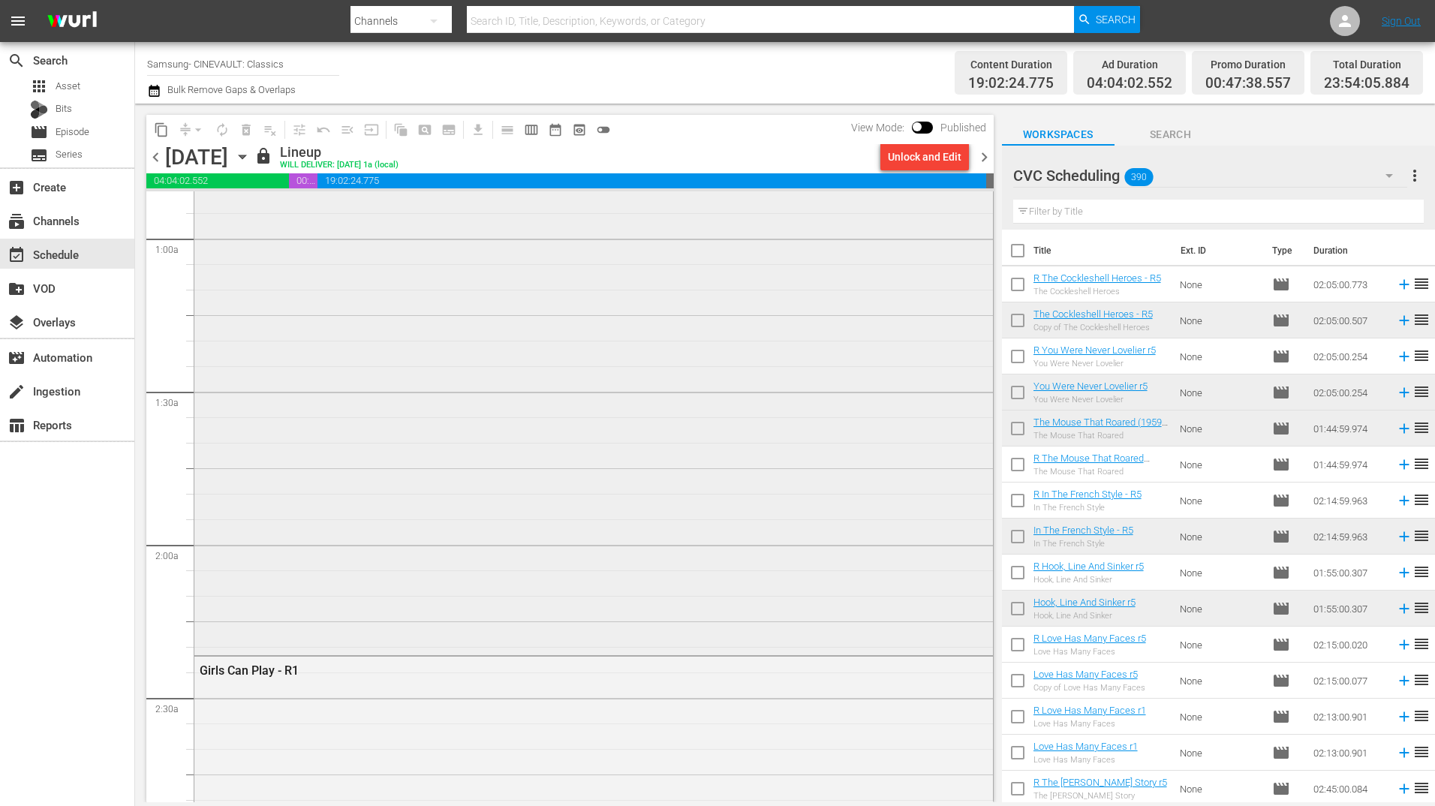
scroll to position [450, 0]
click at [980, 157] on span "chevron_right" at bounding box center [984, 157] width 19 height 19
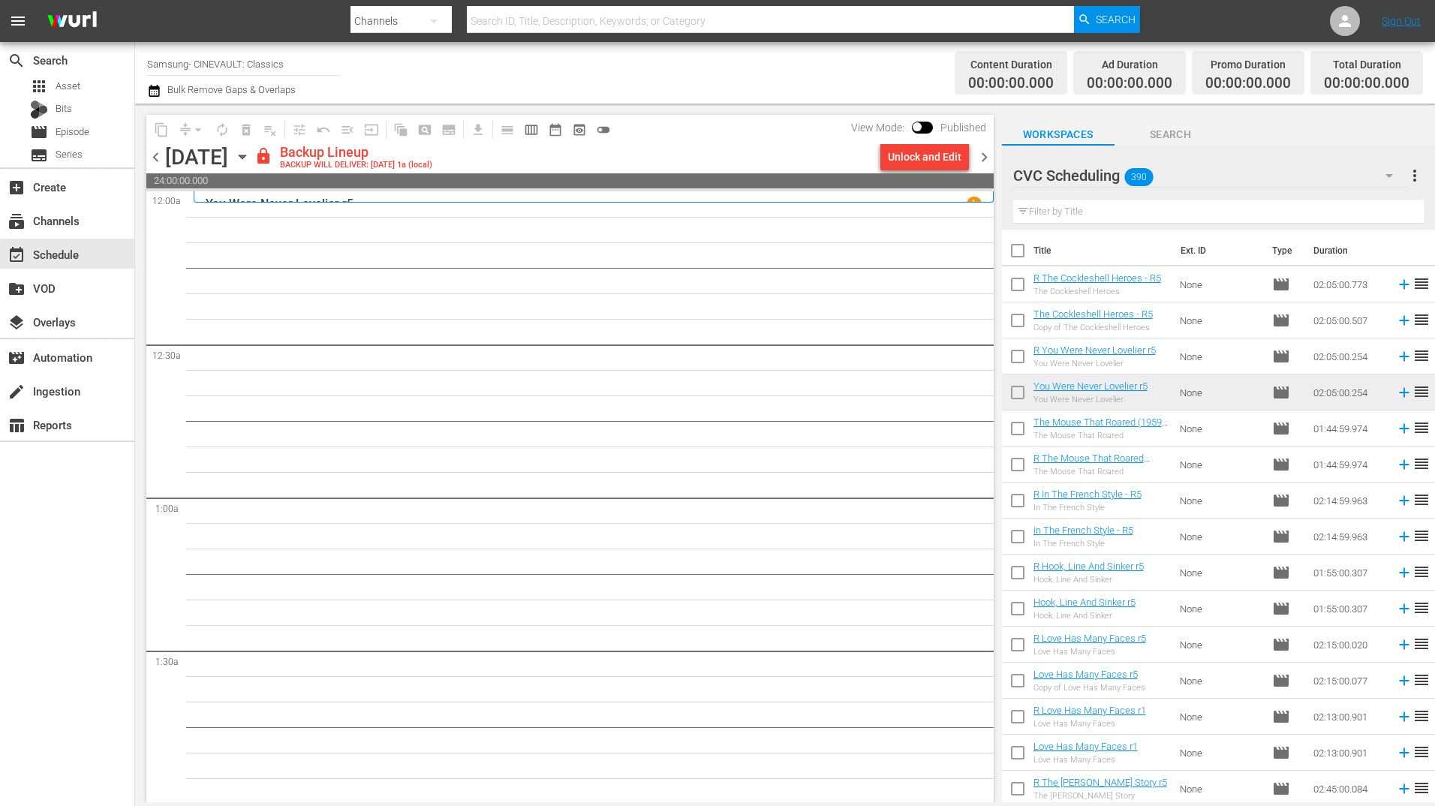
click at [1088, 212] on input "text" at bounding box center [1218, 212] width 411 height 24
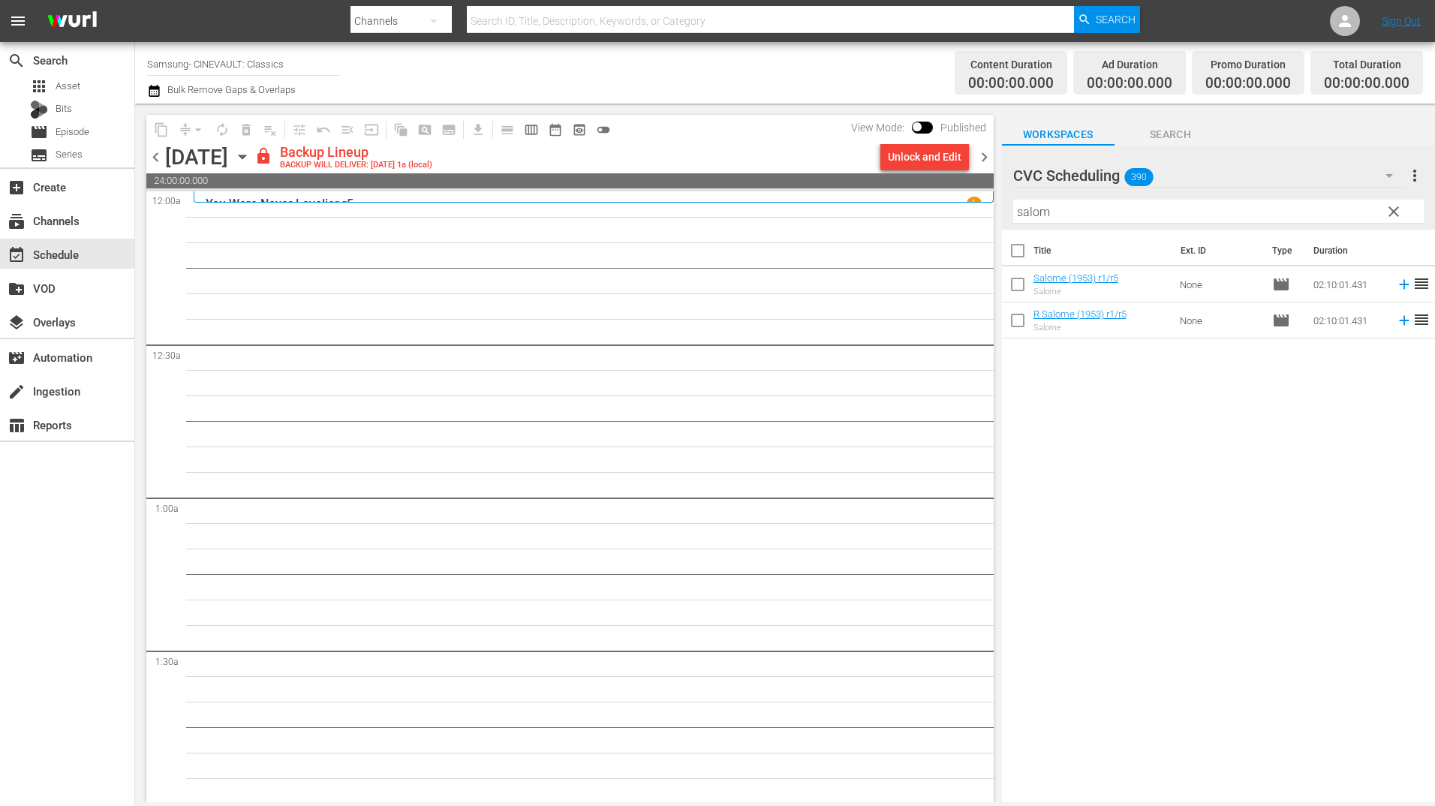
click at [908, 138] on div "View Mode: Published" at bounding box center [919, 128] width 150 height 26
click at [904, 155] on div "Unlock and Edit" at bounding box center [925, 156] width 74 height 27
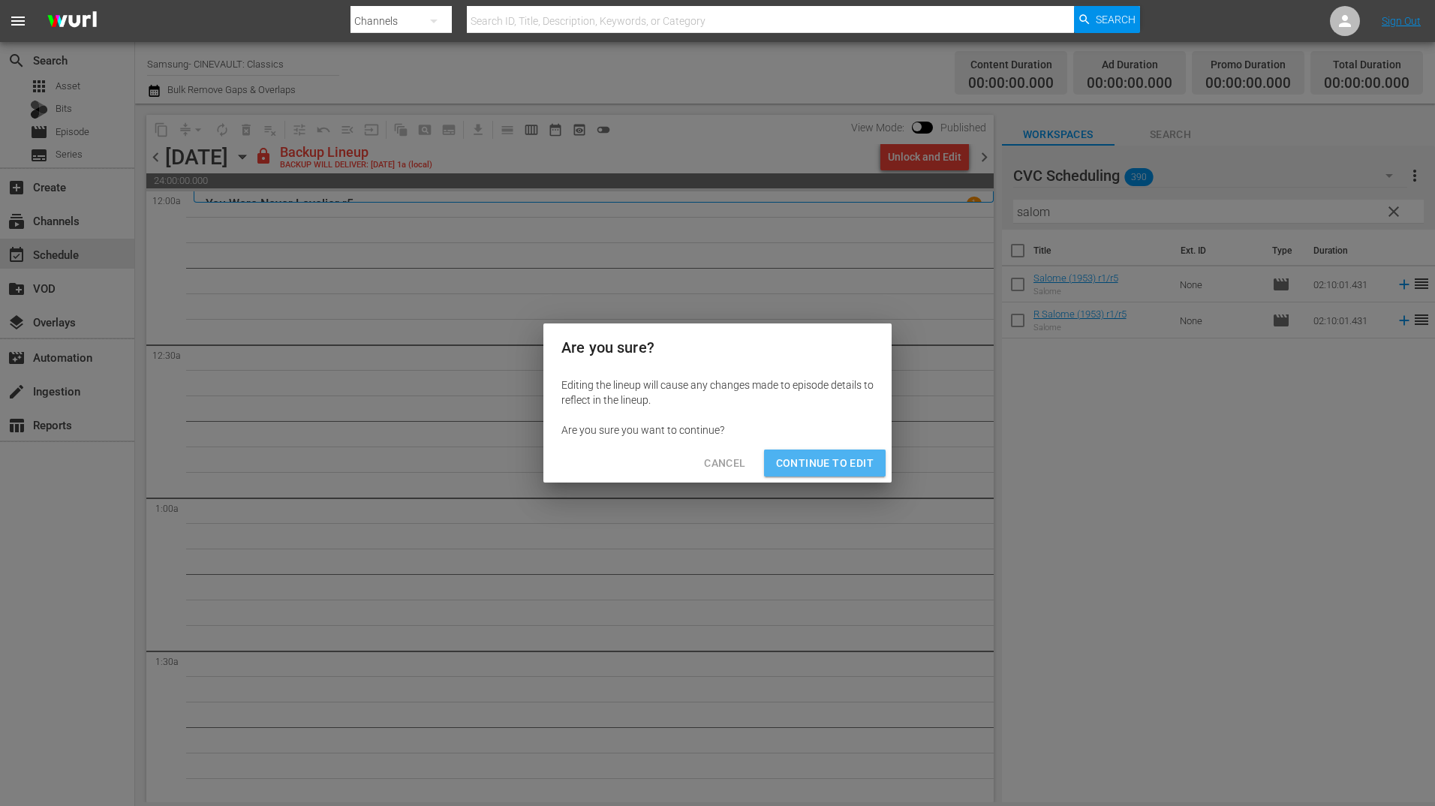
click at [837, 463] on span "Continue to Edit" at bounding box center [825, 463] width 98 height 19
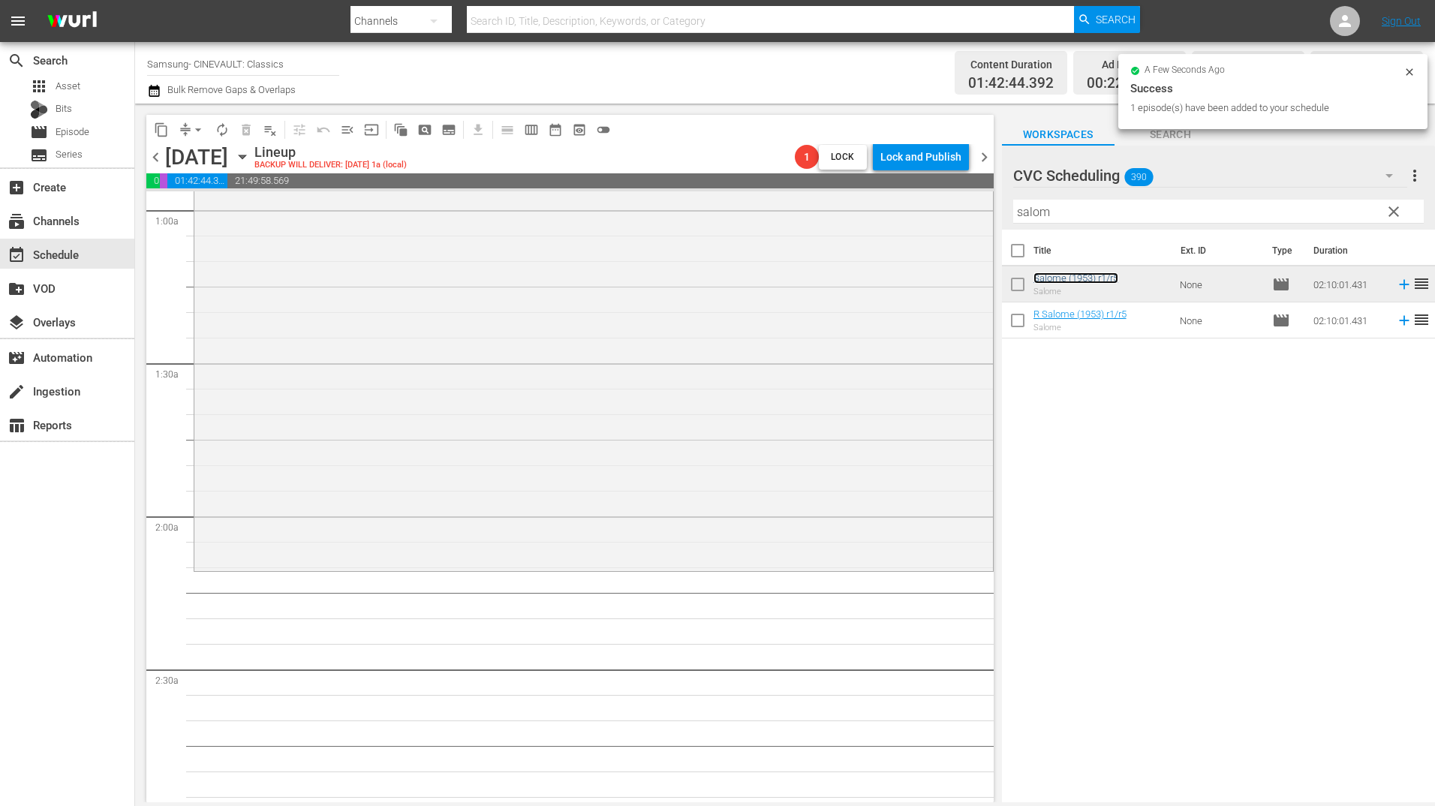
scroll to position [300, 0]
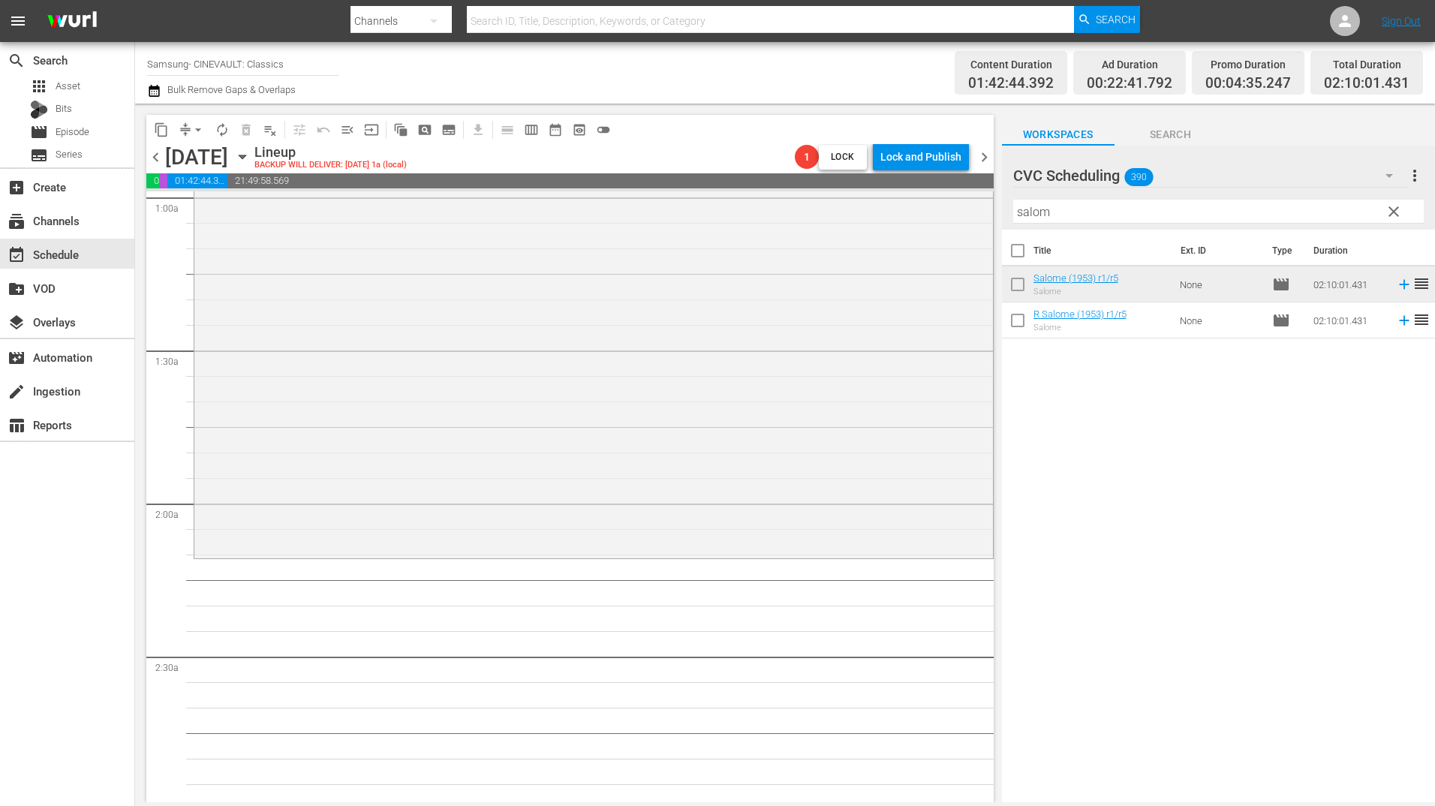
click at [1064, 202] on input "salom" at bounding box center [1218, 212] width 411 height 24
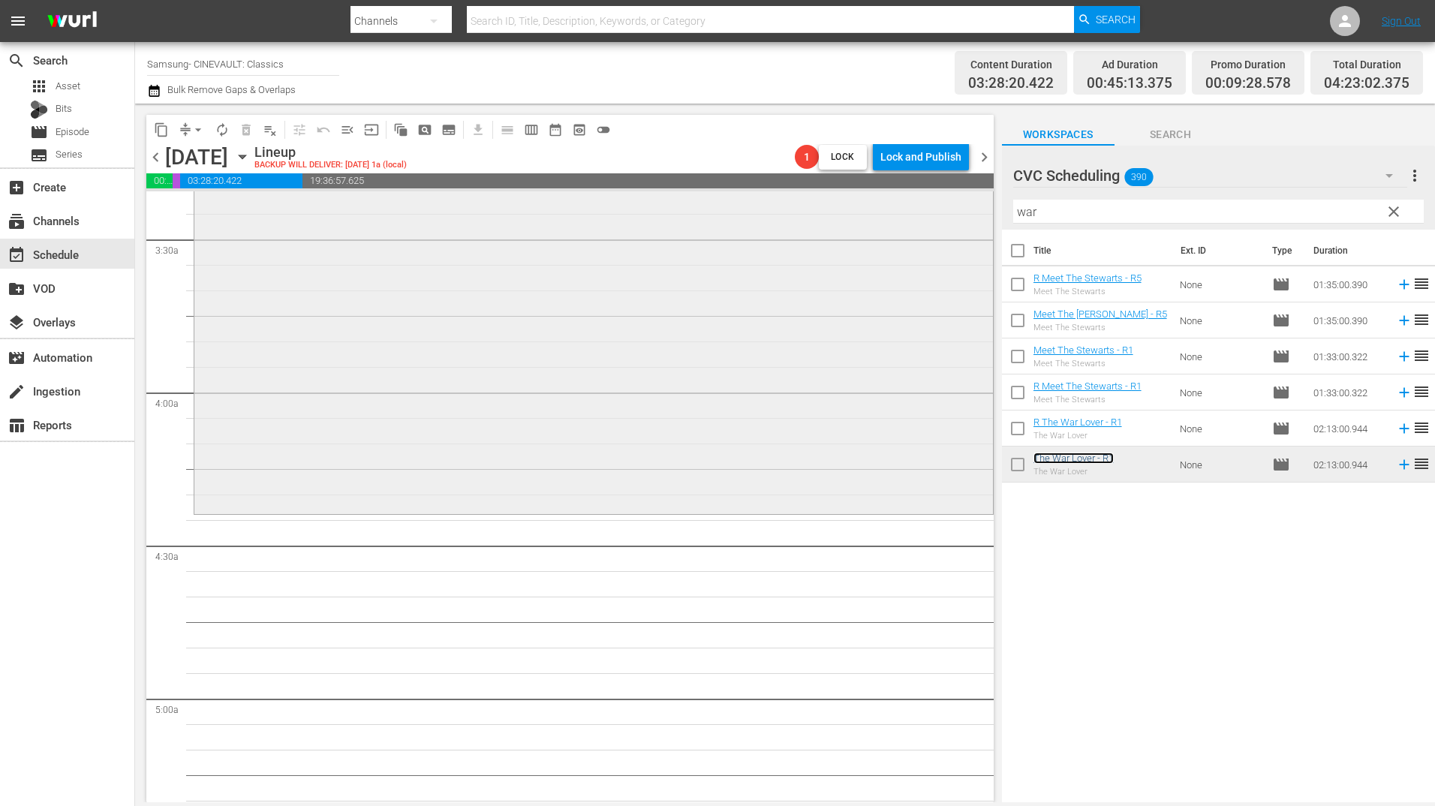
scroll to position [1051, 0]
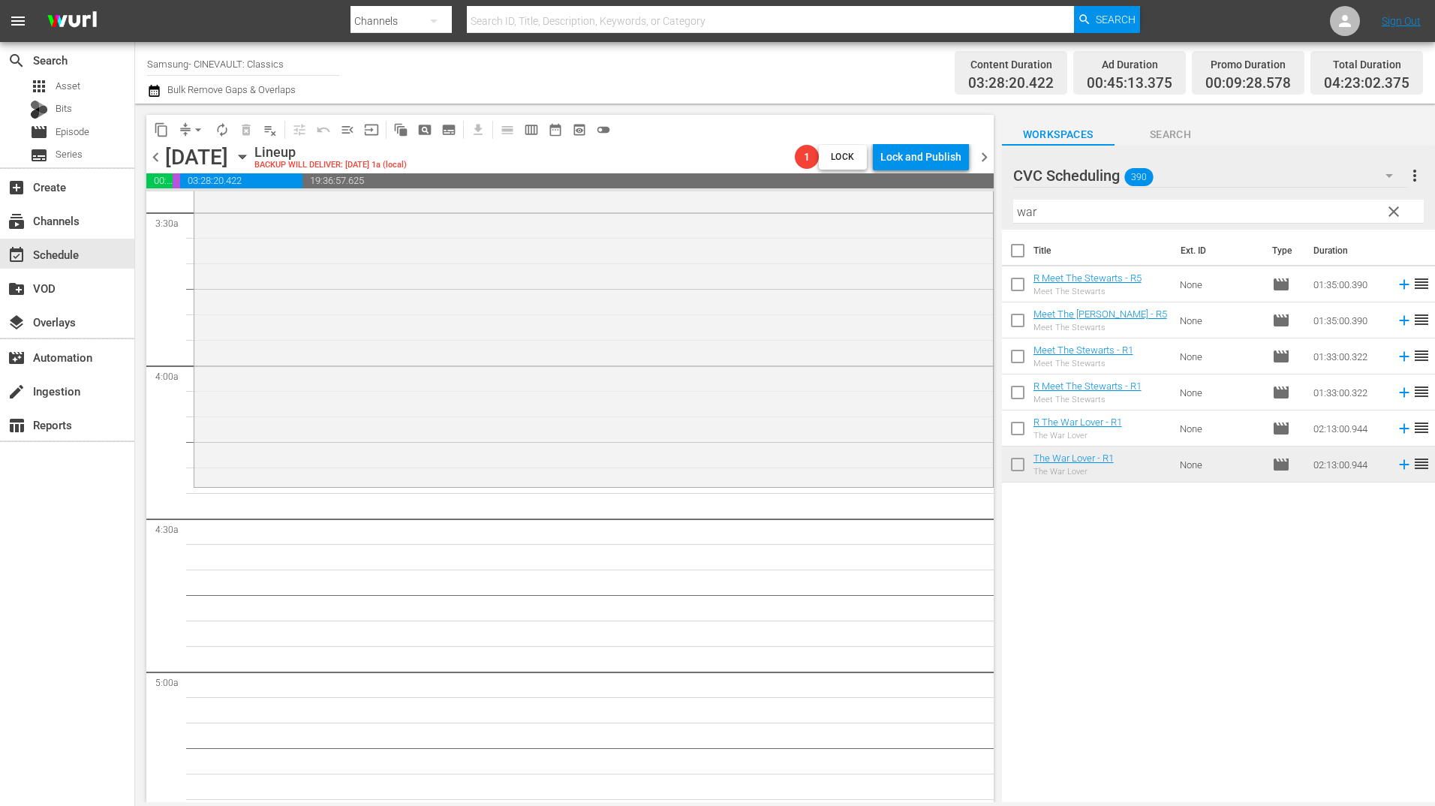
click at [1114, 212] on input "war" at bounding box center [1218, 212] width 411 height 24
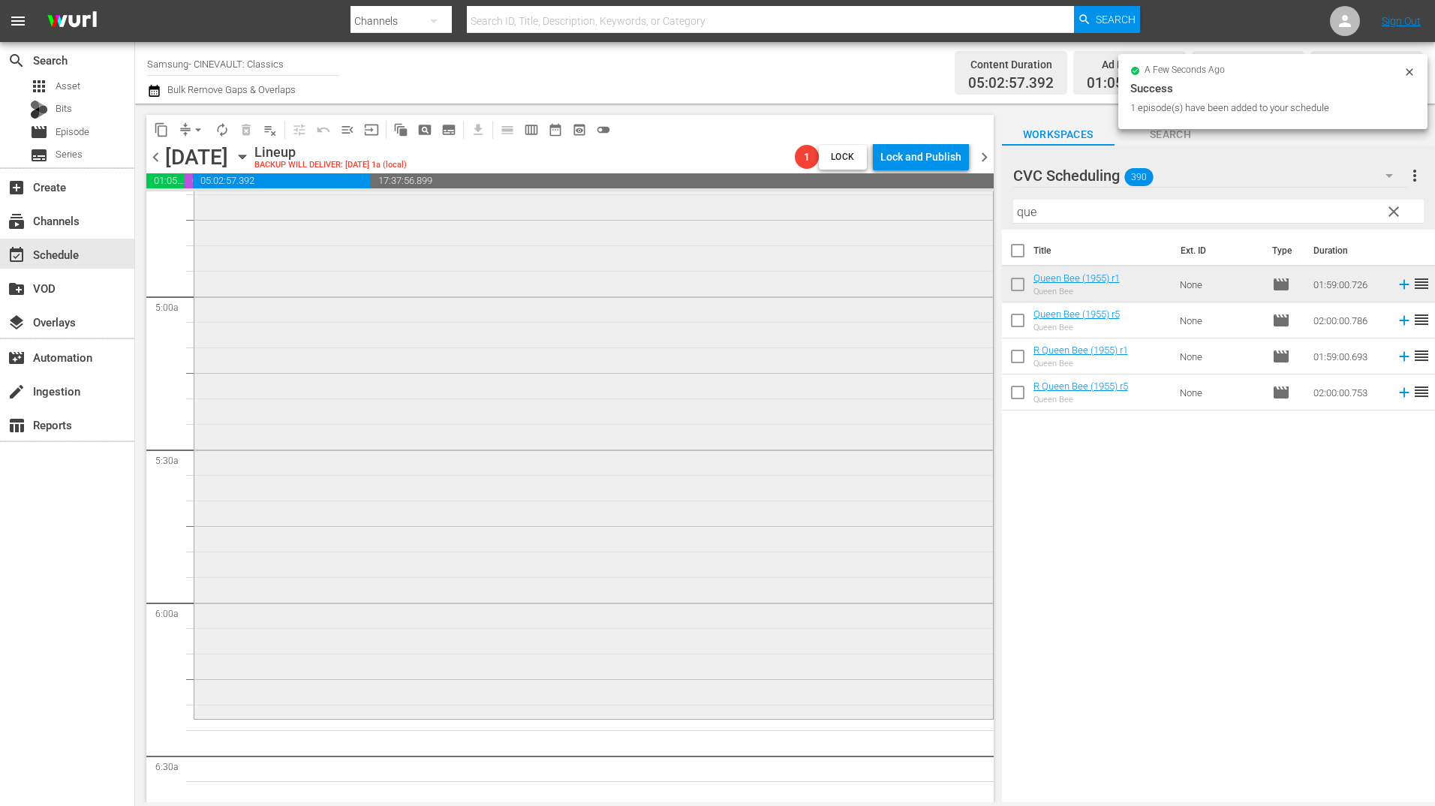
scroll to position [1651, 0]
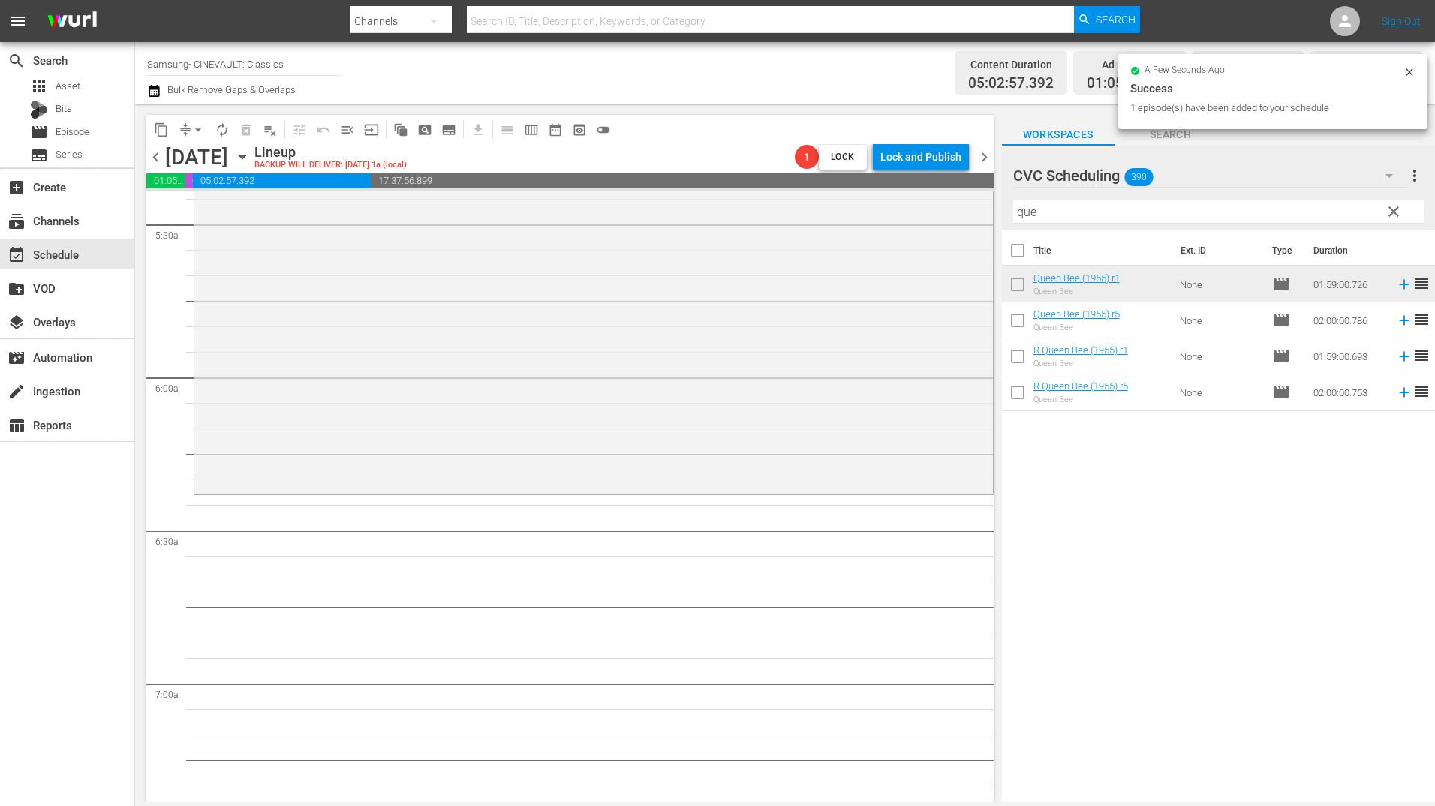
click at [1046, 222] on input "que" at bounding box center [1218, 212] width 411 height 24
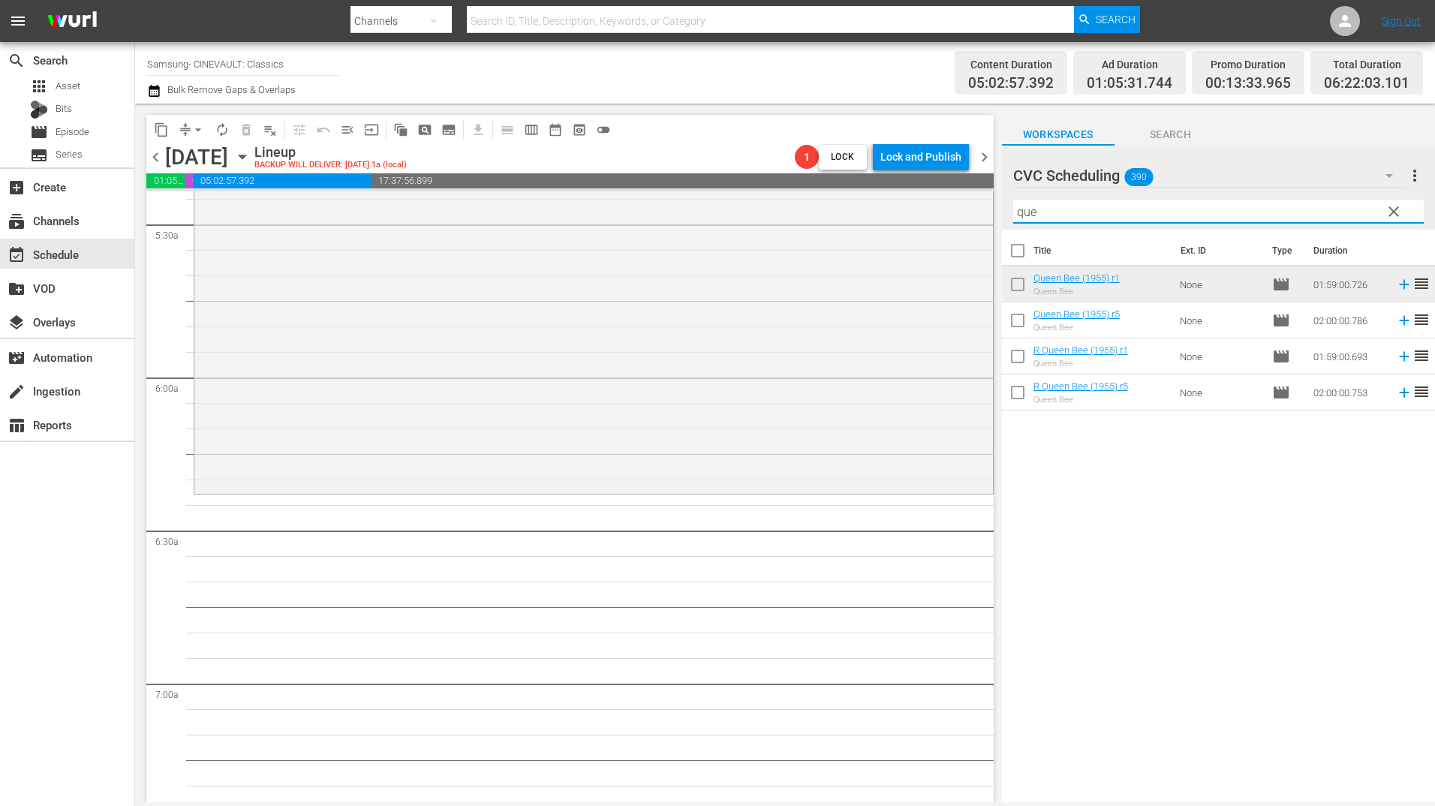
click at [1046, 222] on input "que" at bounding box center [1218, 212] width 411 height 24
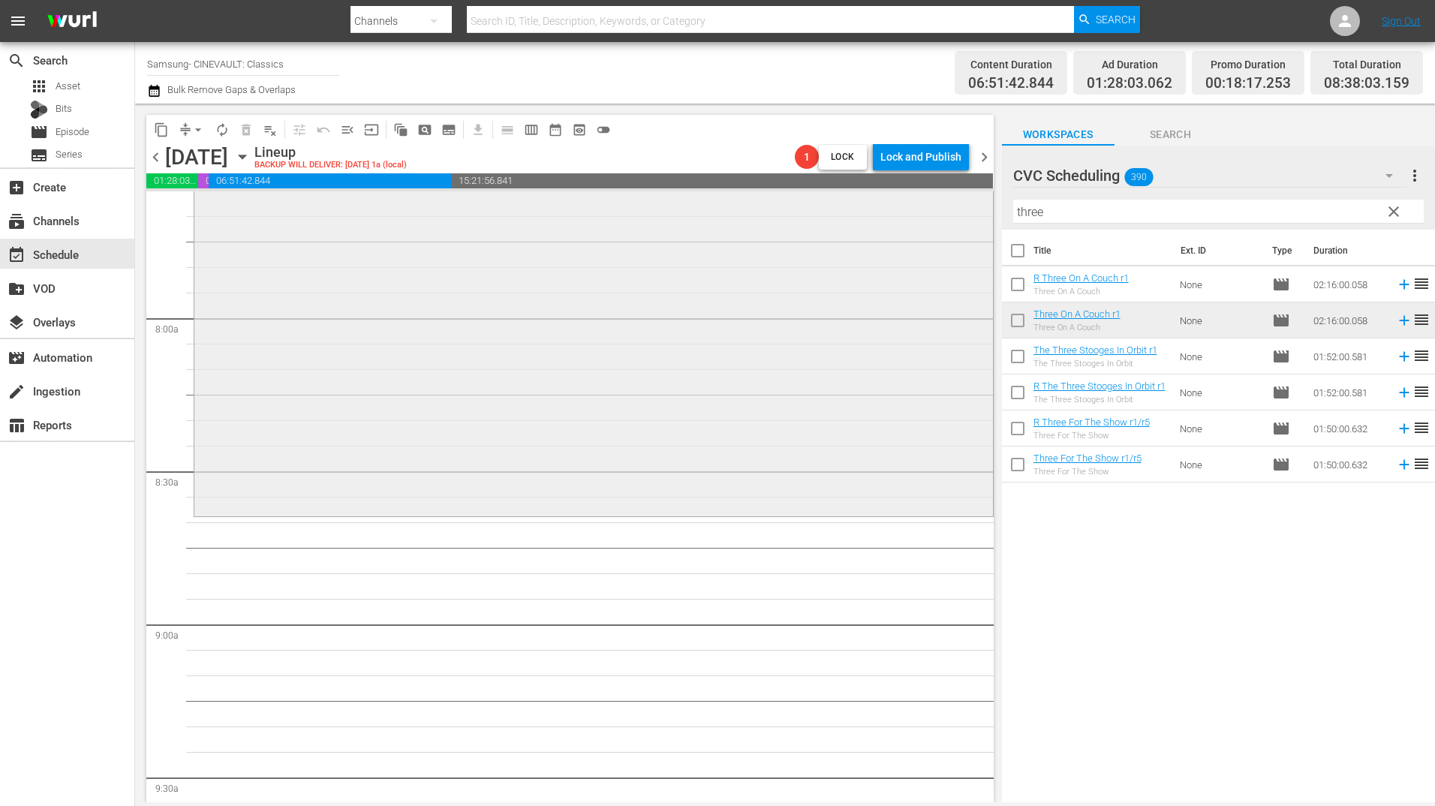
scroll to position [2327, 0]
click at [1046, 200] on input "three" at bounding box center [1218, 212] width 411 height 24
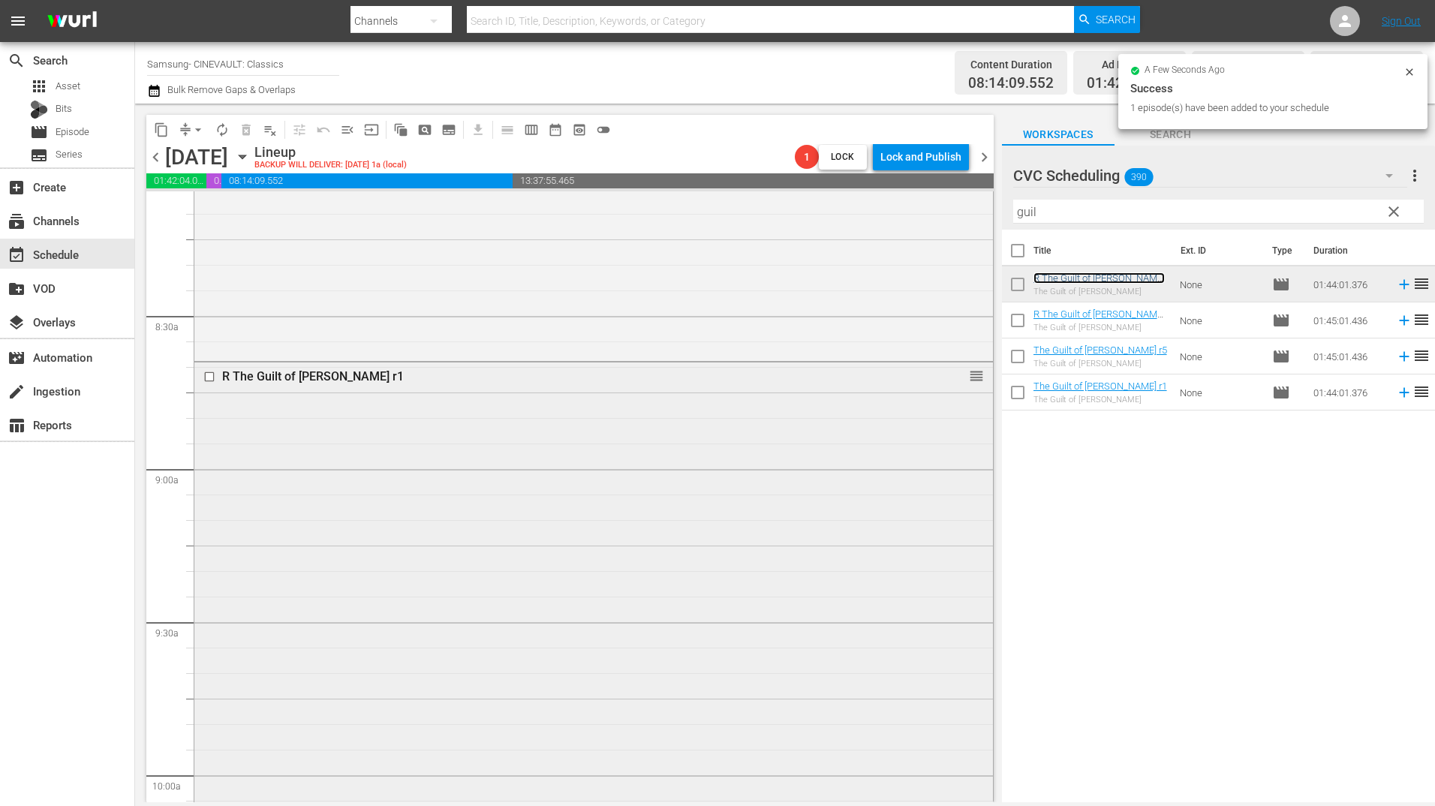
scroll to position [2477, 0]
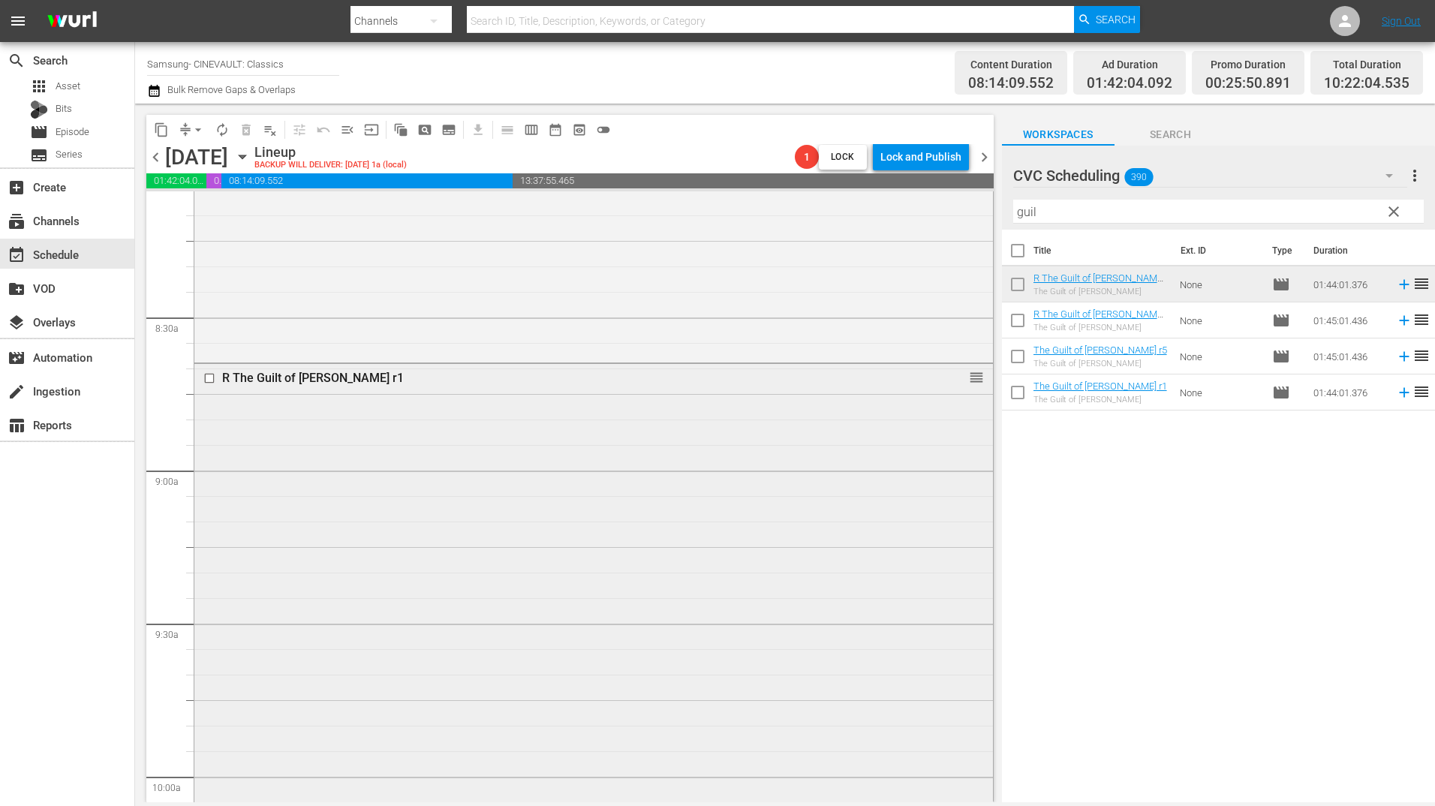
click at [210, 382] on input "checkbox" at bounding box center [211, 378] width 16 height 13
click at [315, 423] on div "Delete Event" at bounding box center [270, 424] width 119 height 20
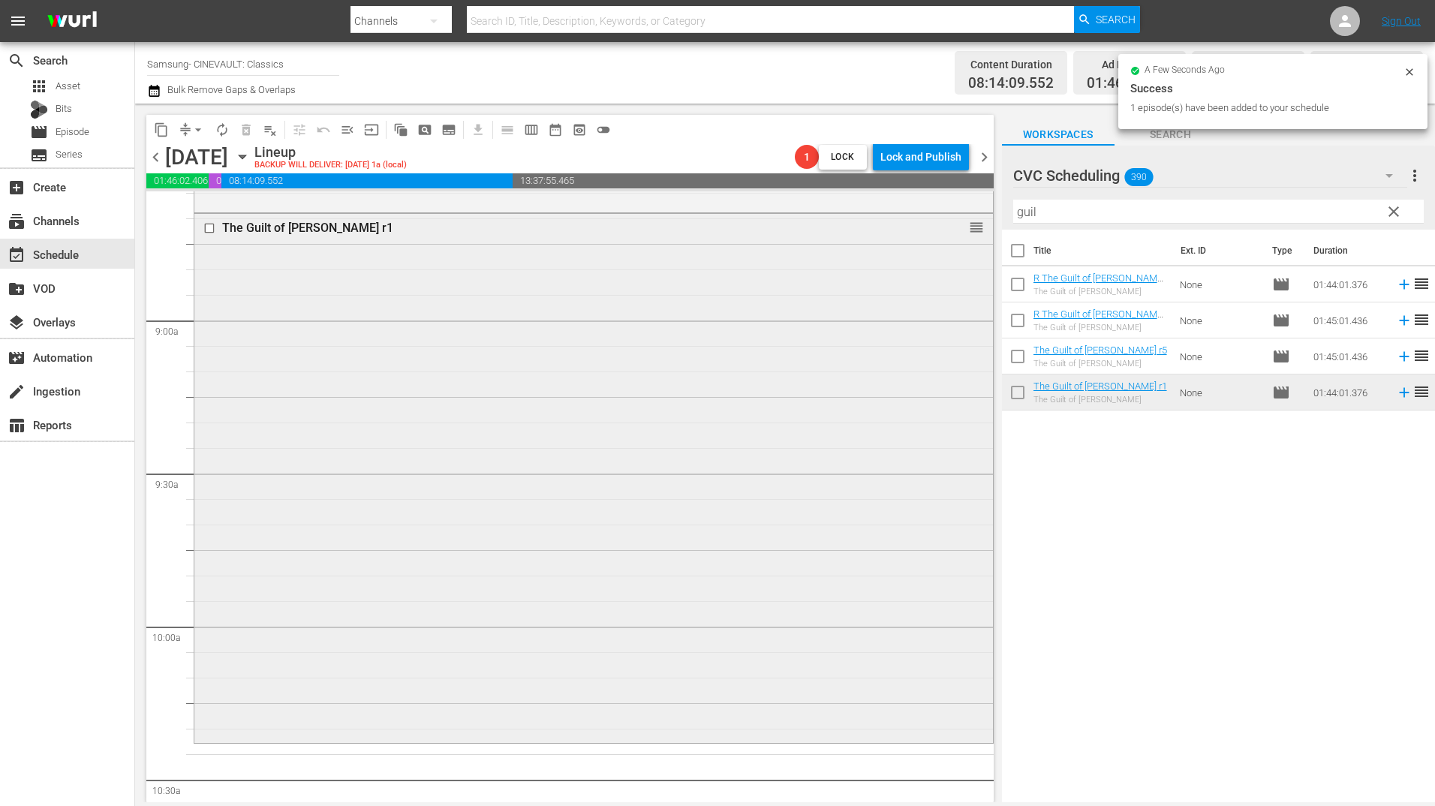
scroll to position [2927, 0]
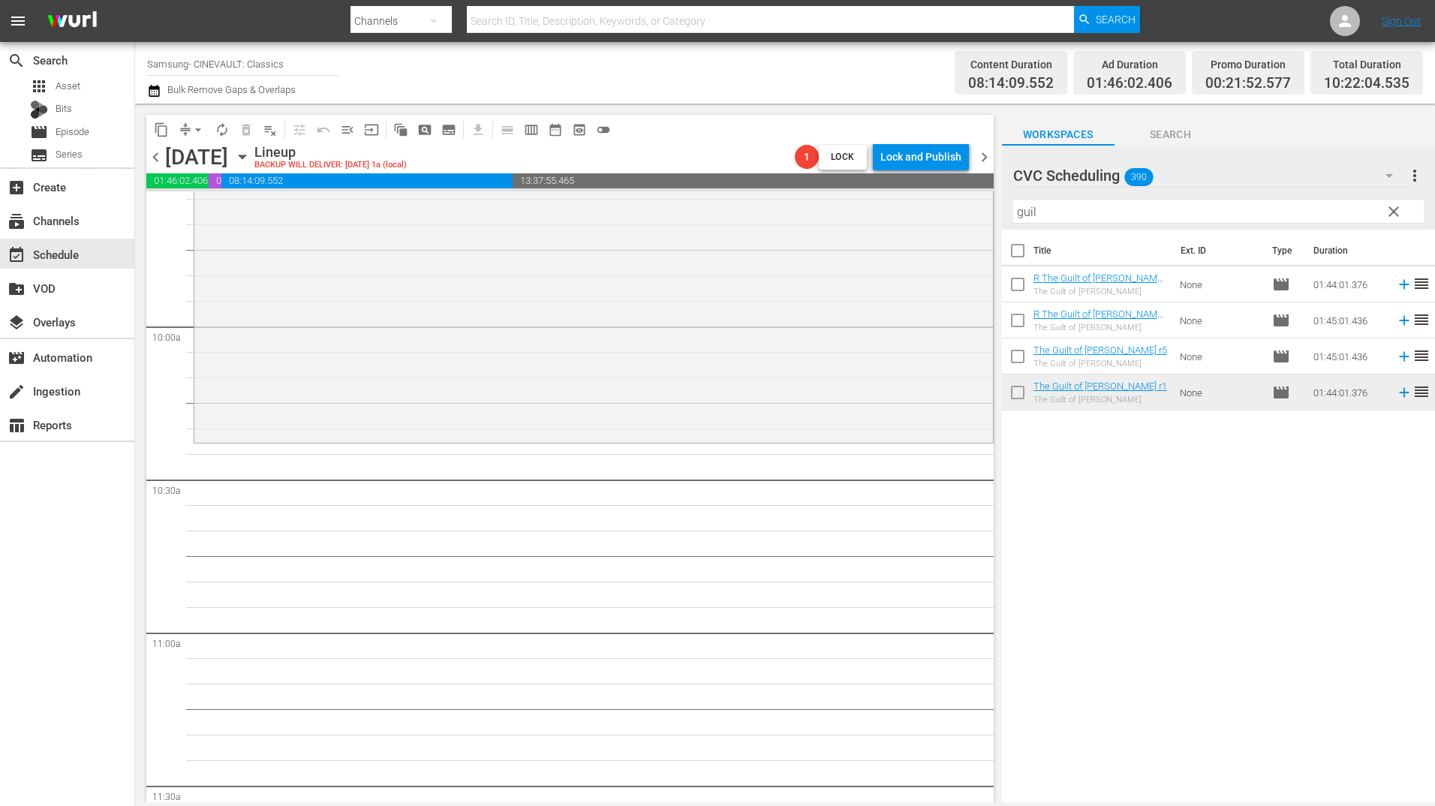
click at [1052, 224] on hr at bounding box center [1218, 223] width 411 height 1
click at [1050, 219] on input "guil" at bounding box center [1218, 212] width 411 height 24
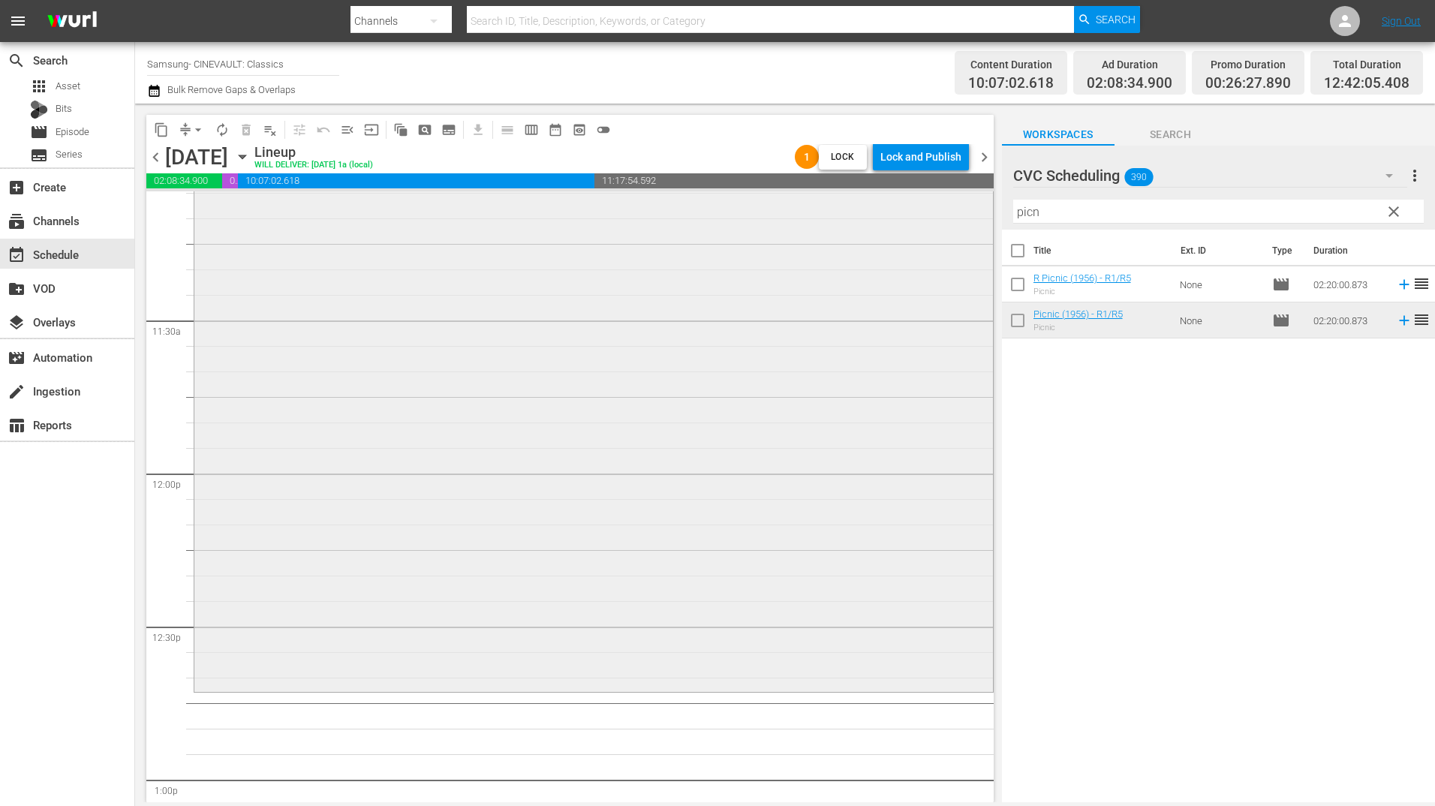
scroll to position [3528, 0]
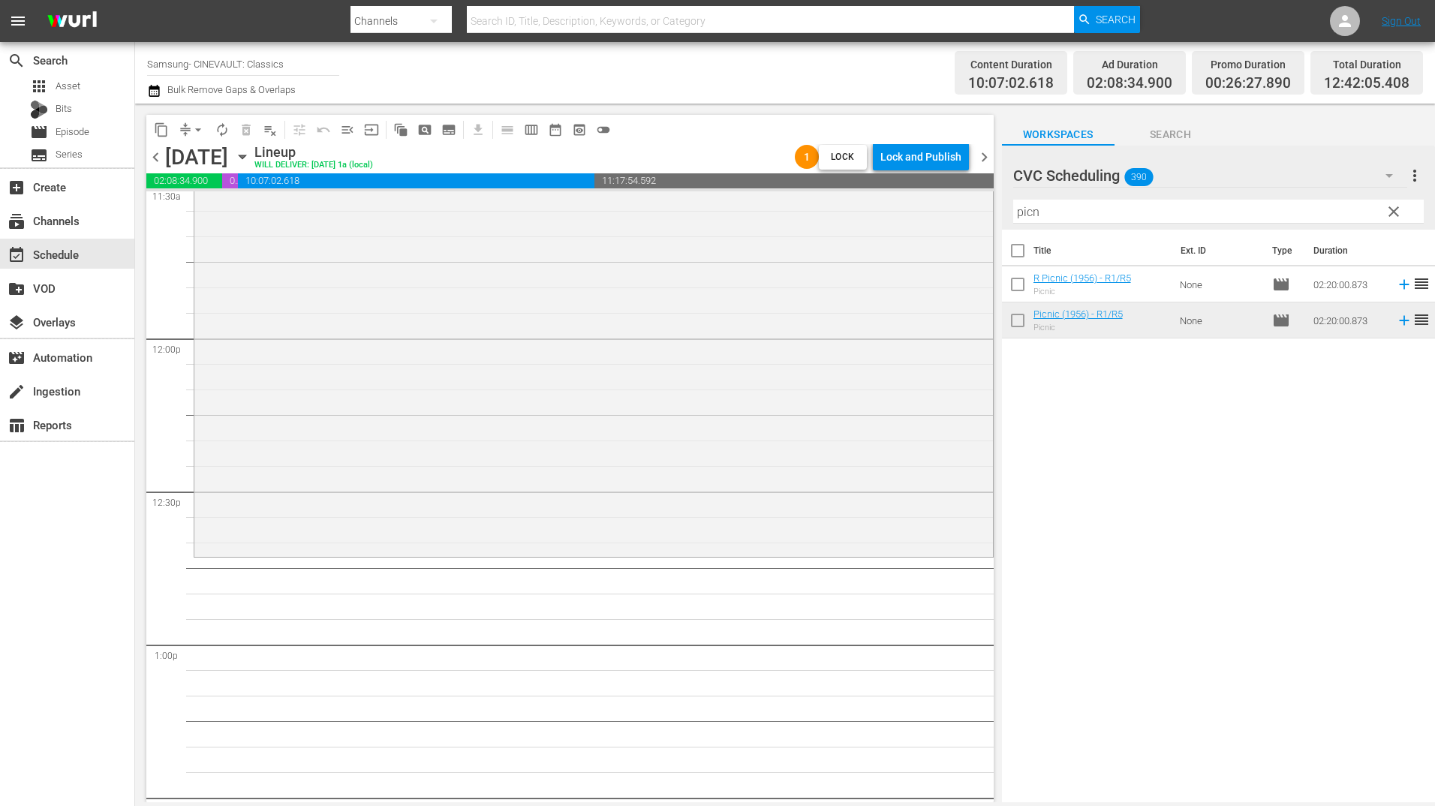
click at [1048, 215] on input "picn" at bounding box center [1218, 212] width 411 height 24
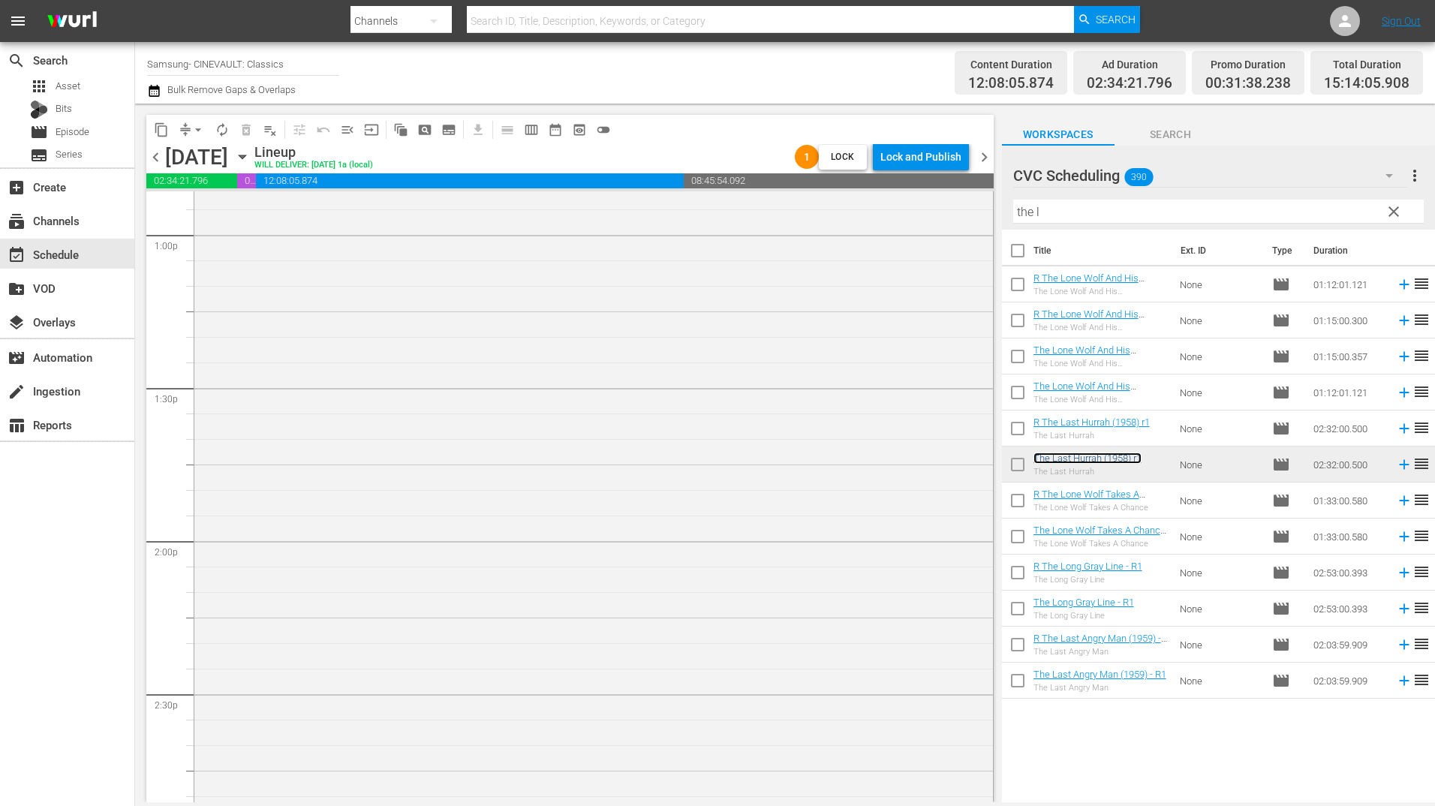
scroll to position [4128, 0]
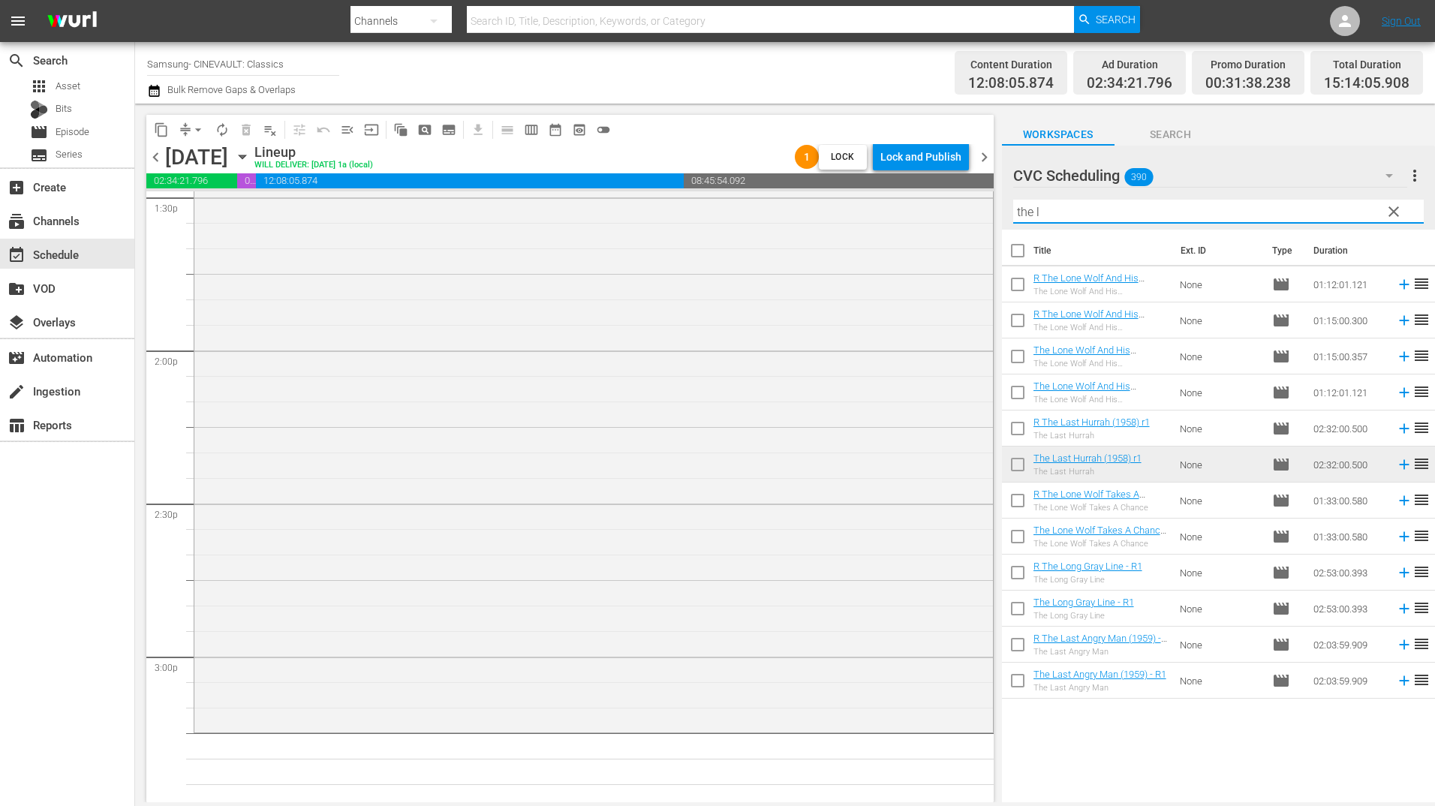
click at [1113, 213] on input "the l" at bounding box center [1218, 212] width 411 height 24
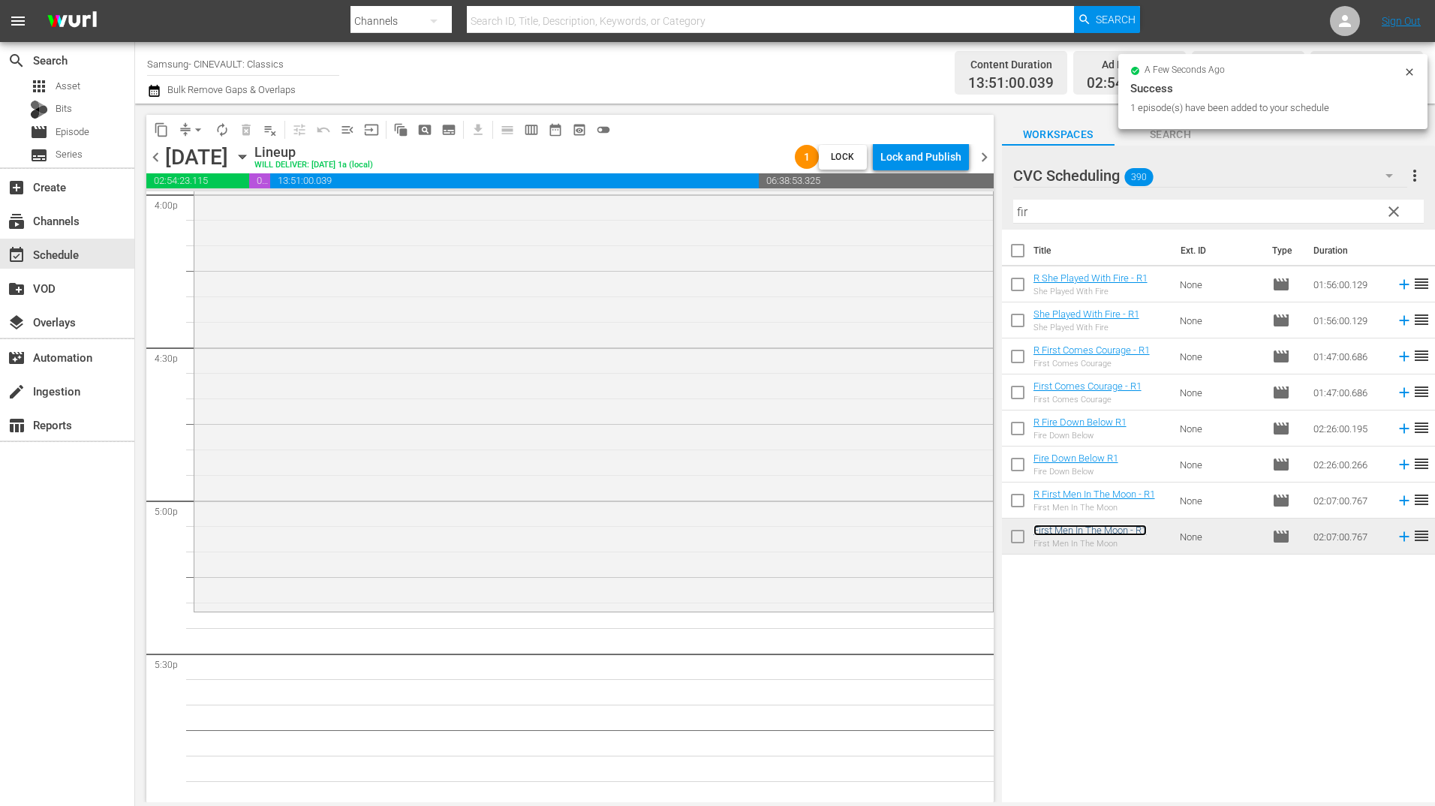
scroll to position [5029, 0]
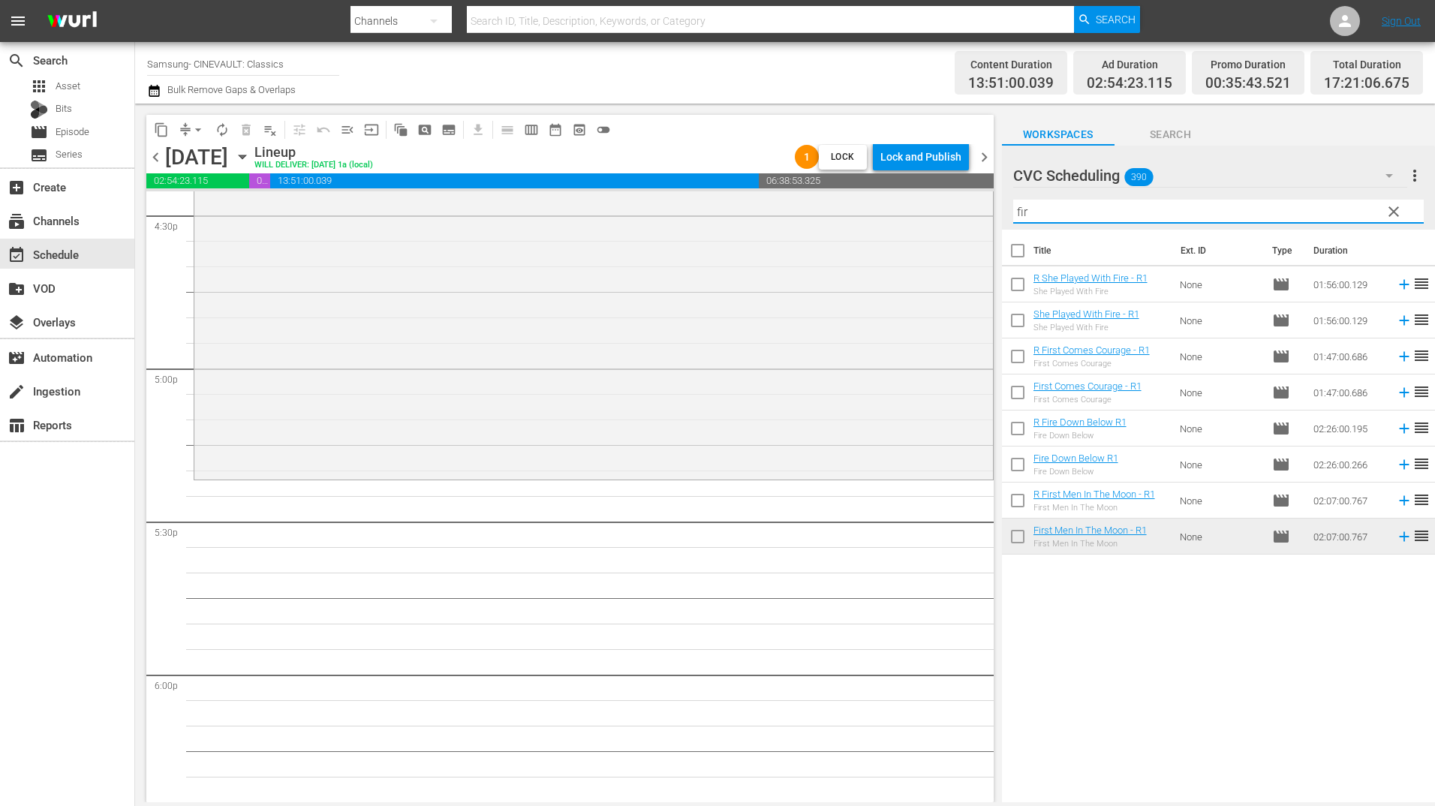
click at [1079, 212] on input "fir" at bounding box center [1218, 212] width 411 height 24
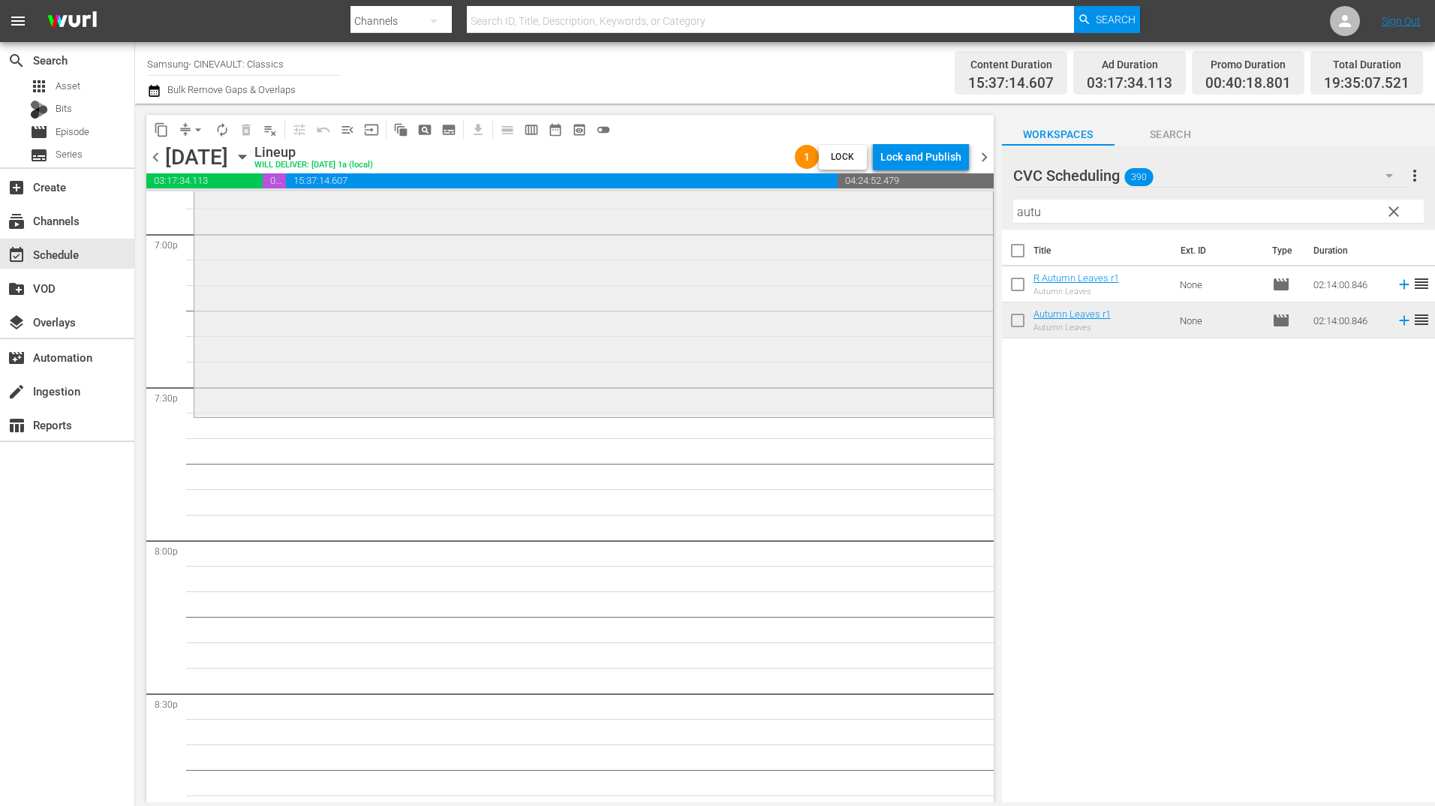
scroll to position [5780, 0]
click at [1049, 219] on input "autu" at bounding box center [1218, 212] width 411 height 24
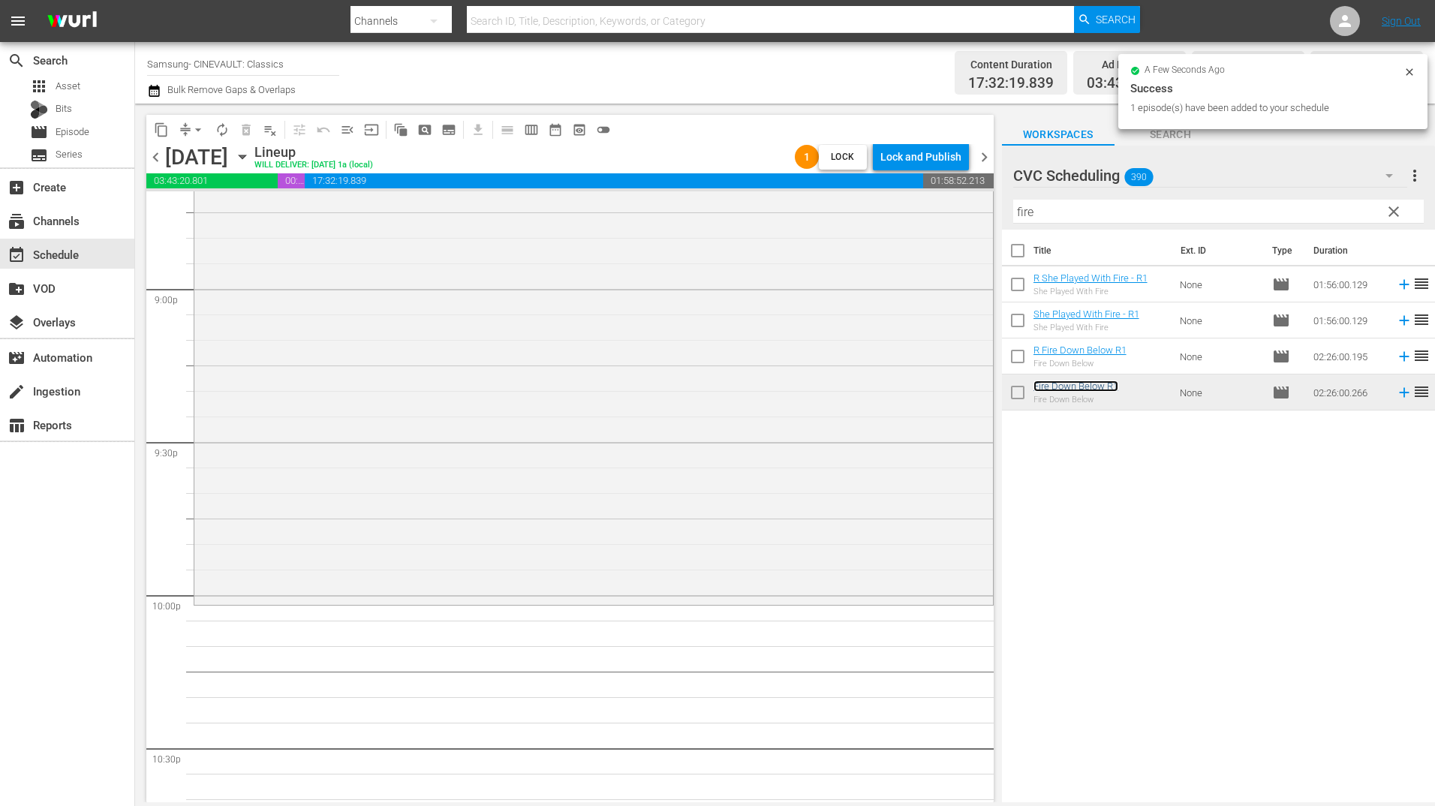
scroll to position [6380, 0]
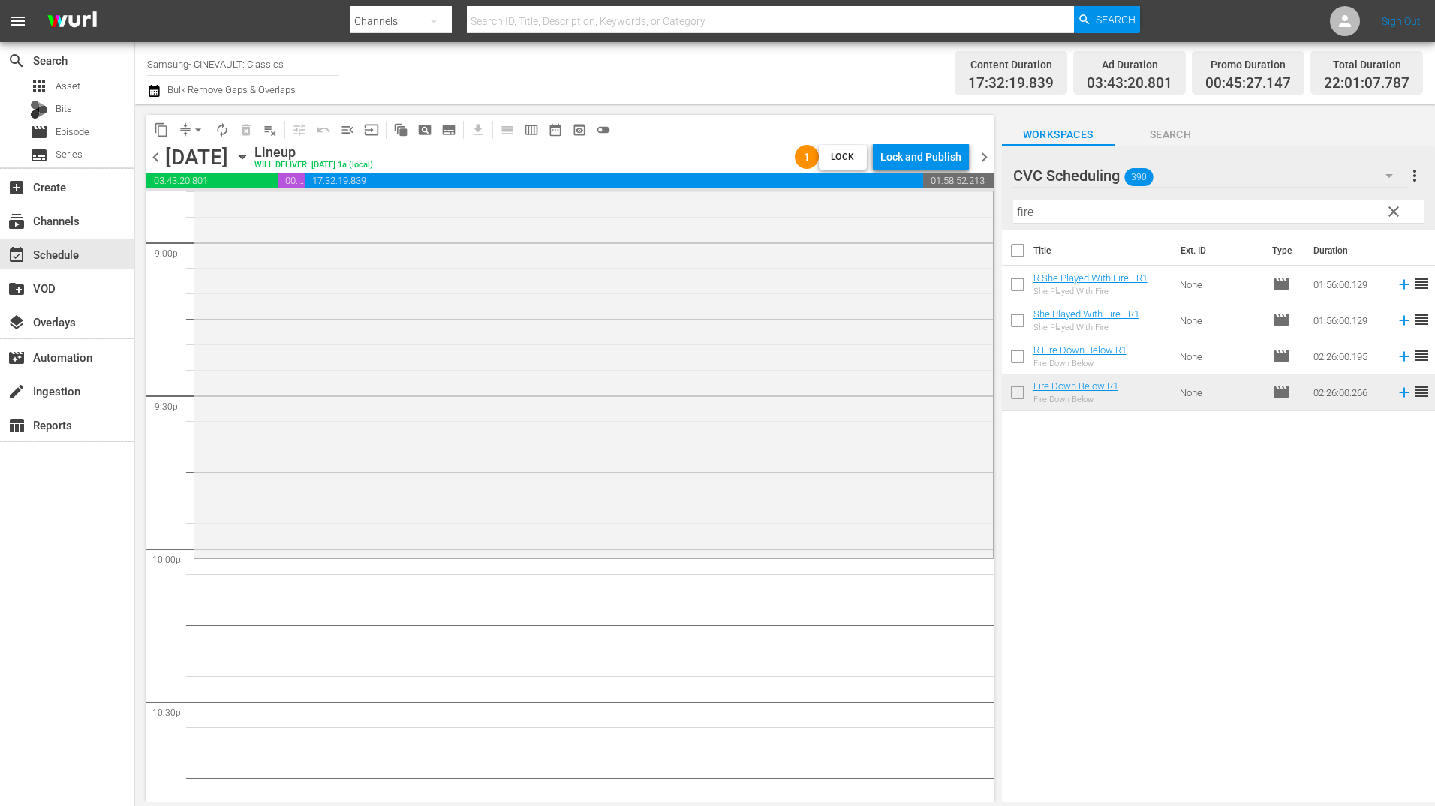
click at [1077, 227] on div "Filter by Title fire" at bounding box center [1218, 212] width 411 height 36
click at [1079, 218] on input "fire" at bounding box center [1218, 212] width 411 height 24
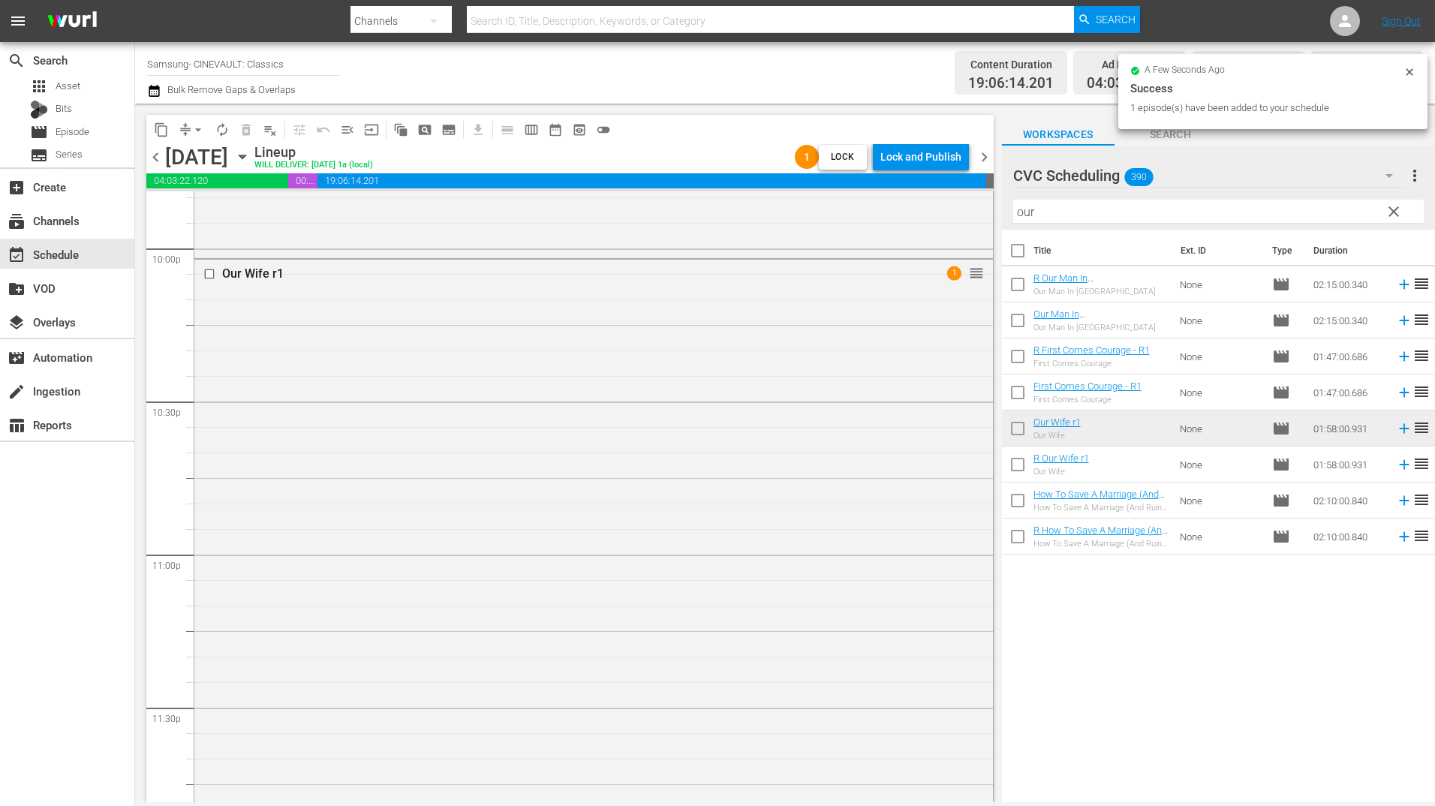
scroll to position [6739, 0]
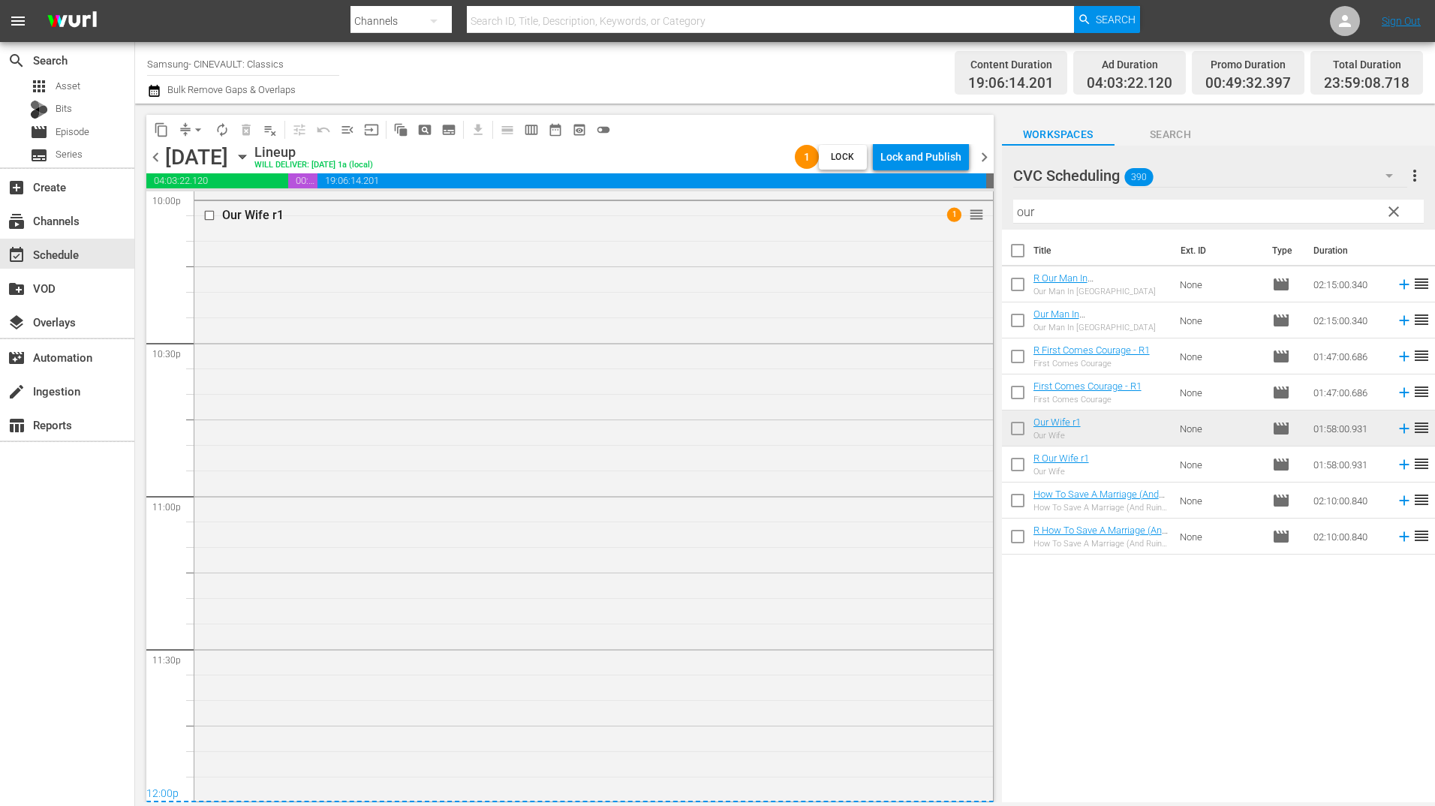
click at [841, 440] on div "Our Wife r1 1 reorder" at bounding box center [593, 500] width 799 height 598
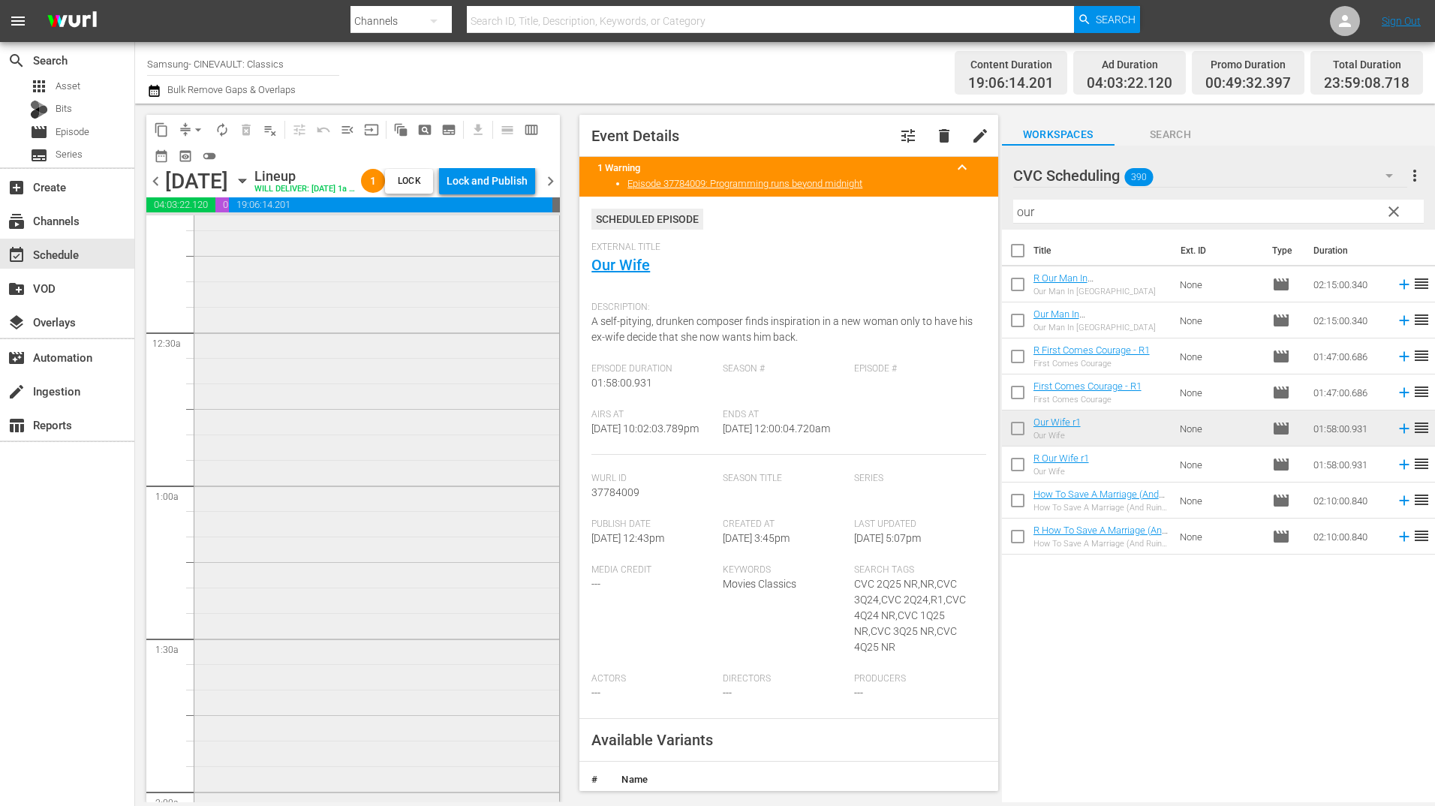
scroll to position [0, 0]
click at [519, 174] on div "Lock and Publish" at bounding box center [487, 180] width 81 height 27
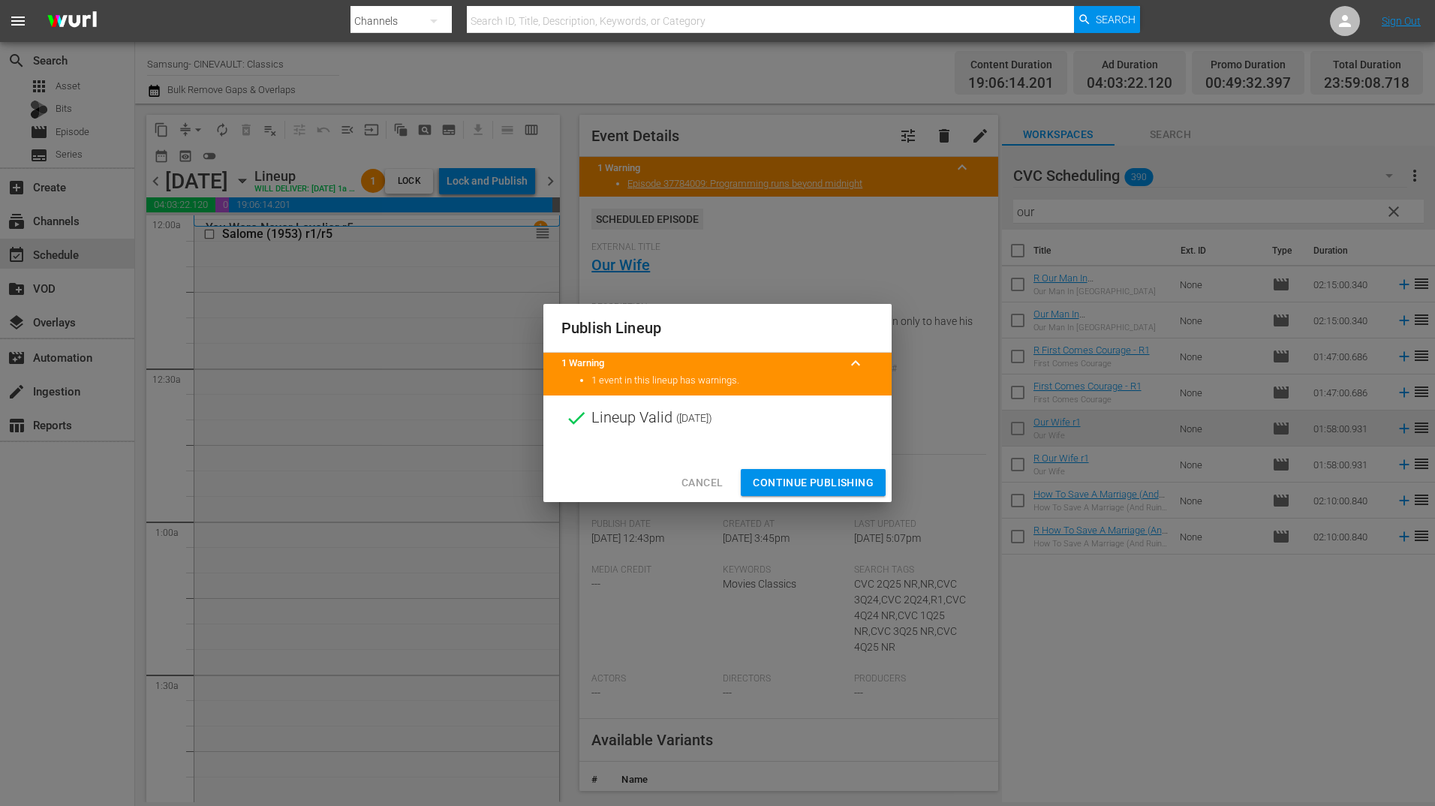
click at [804, 483] on span "Continue Publishing" at bounding box center [813, 483] width 121 height 19
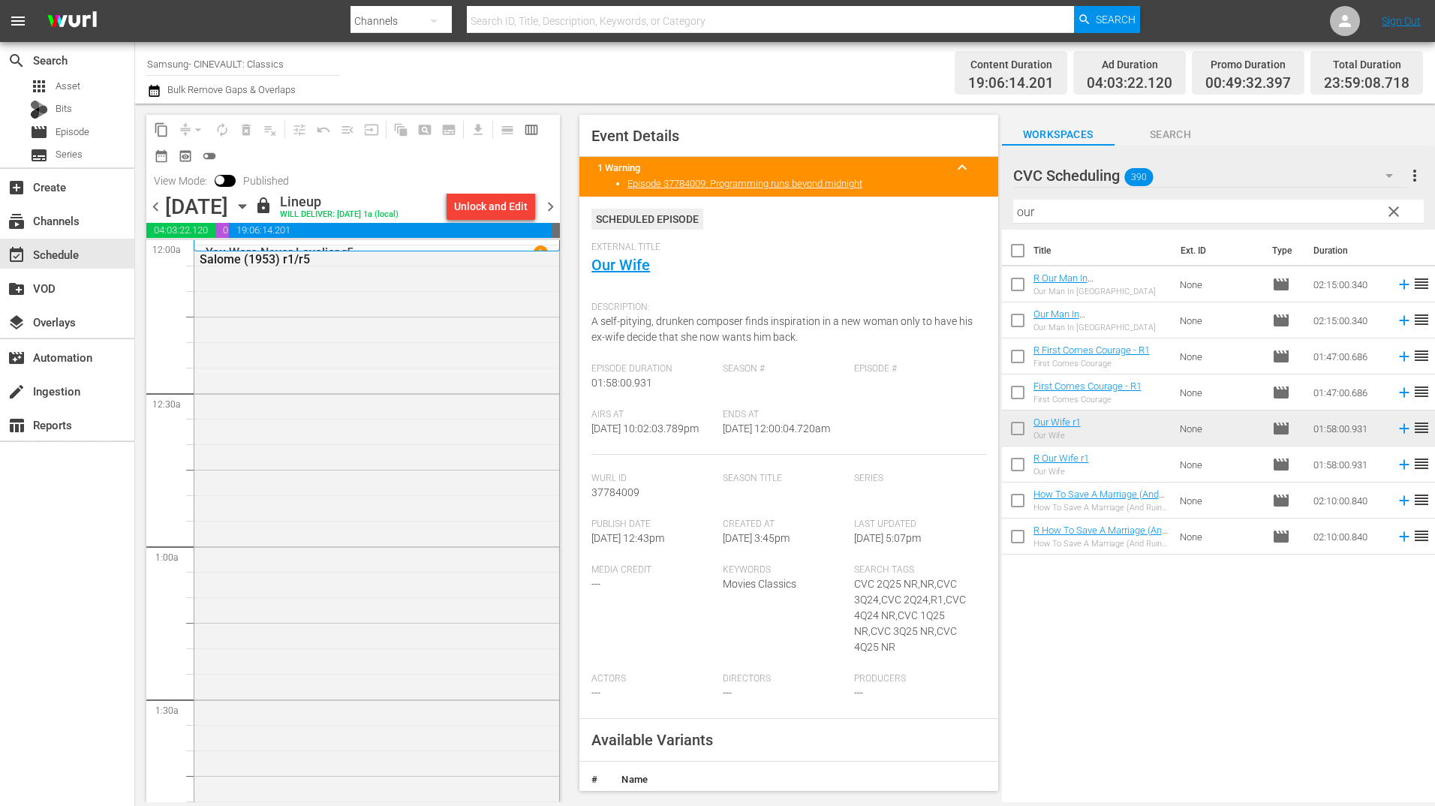
click at [543, 204] on span "chevron_right" at bounding box center [550, 206] width 19 height 19
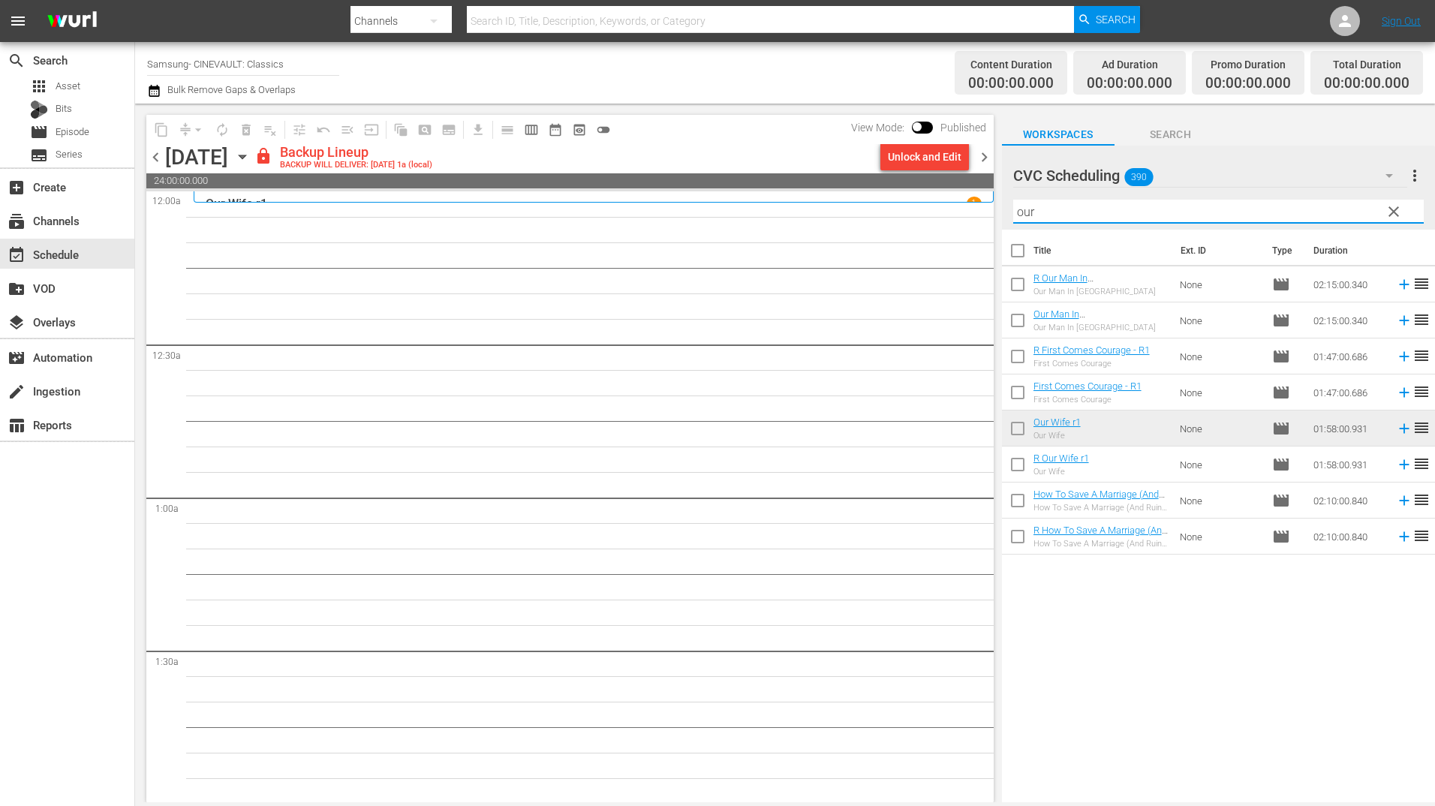
click at [1069, 212] on input "our" at bounding box center [1218, 212] width 411 height 24
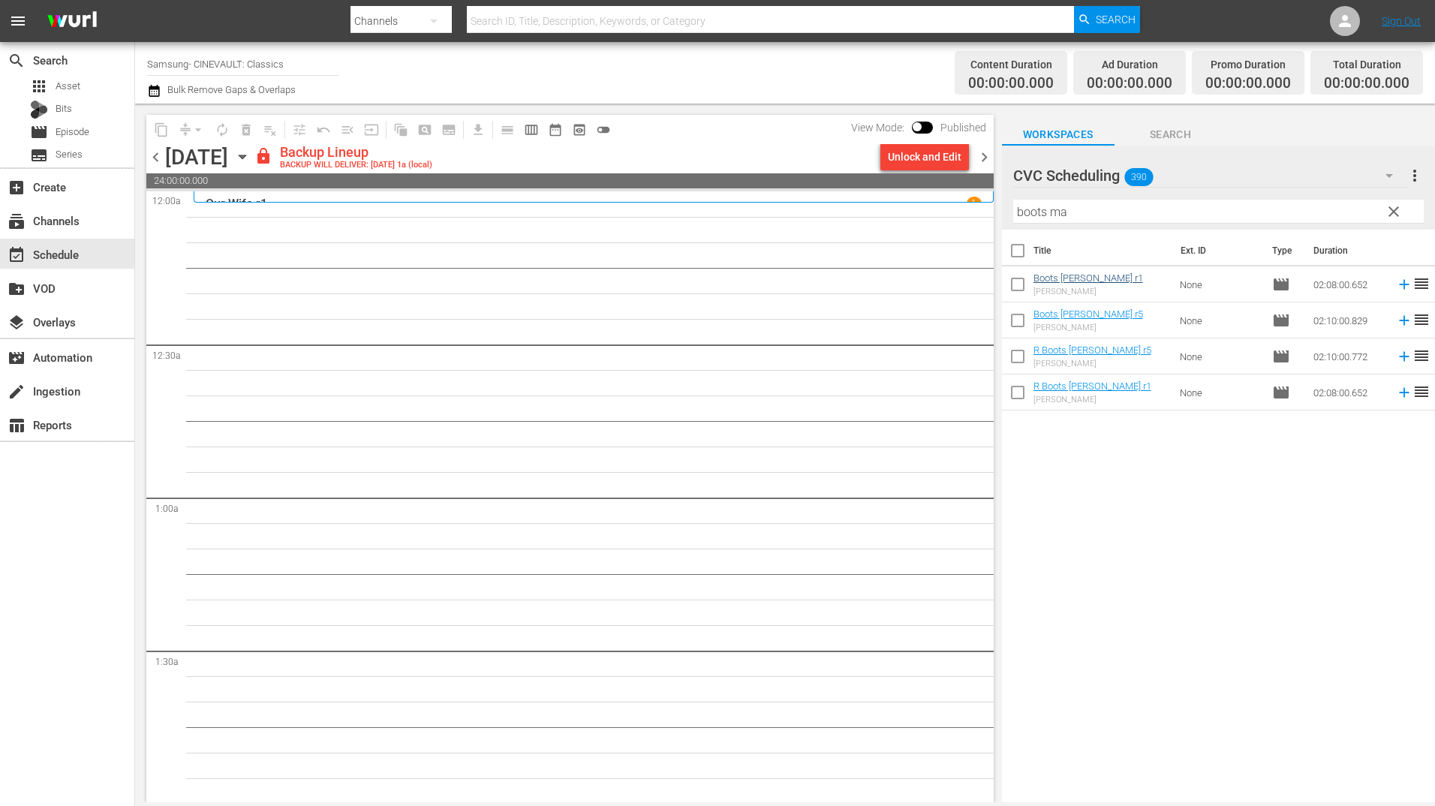
click at [1103, 278] on td "Boots Malone r1 Boots Malone" at bounding box center [1104, 284] width 141 height 36
drag, startPoint x: 1099, startPoint y: 281, endPoint x: 537, endPoint y: 226, distance: 564.9
click at [954, 152] on div "Unlock and Edit" at bounding box center [925, 156] width 74 height 27
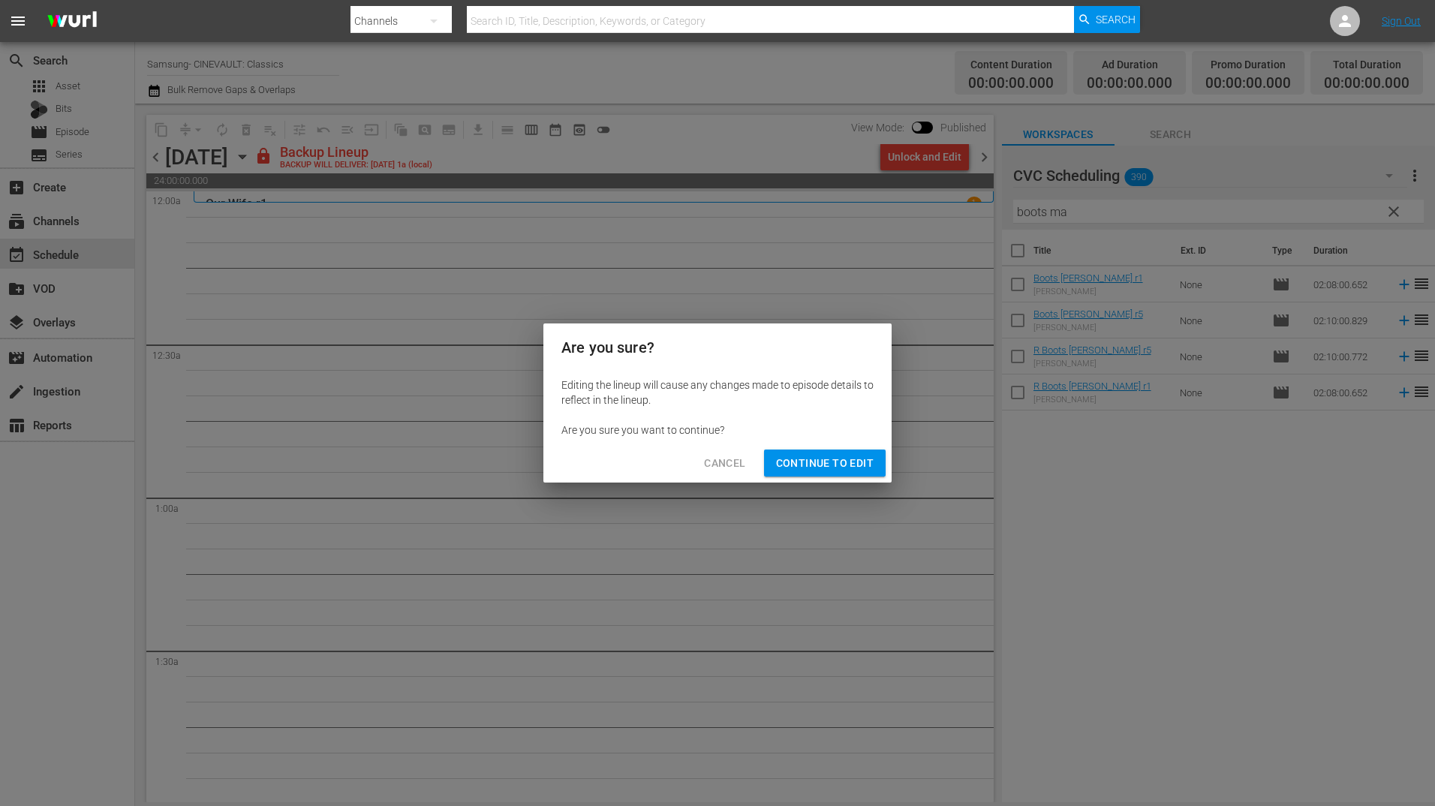
click at [820, 462] on span "Continue to Edit" at bounding box center [825, 463] width 98 height 19
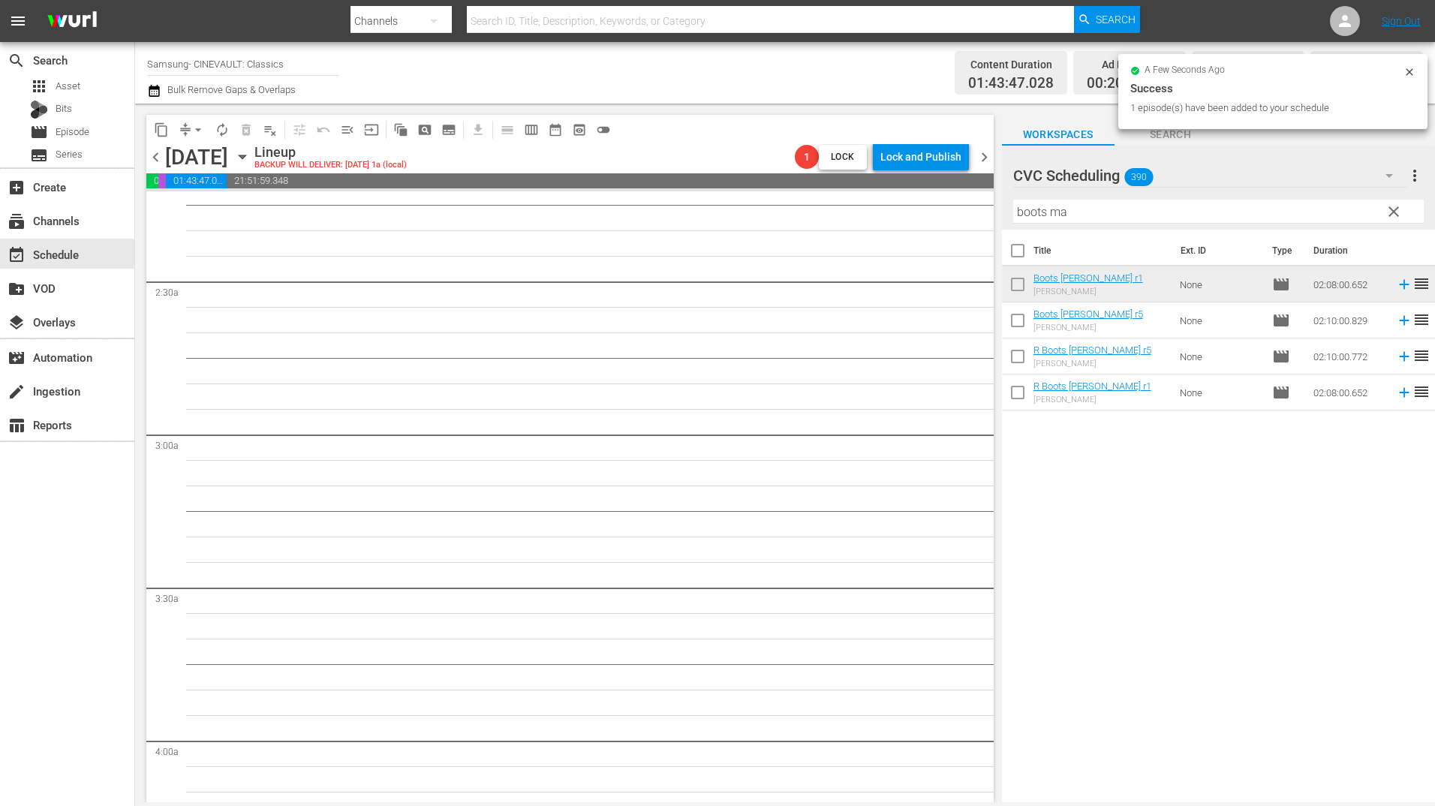
scroll to position [450, 0]
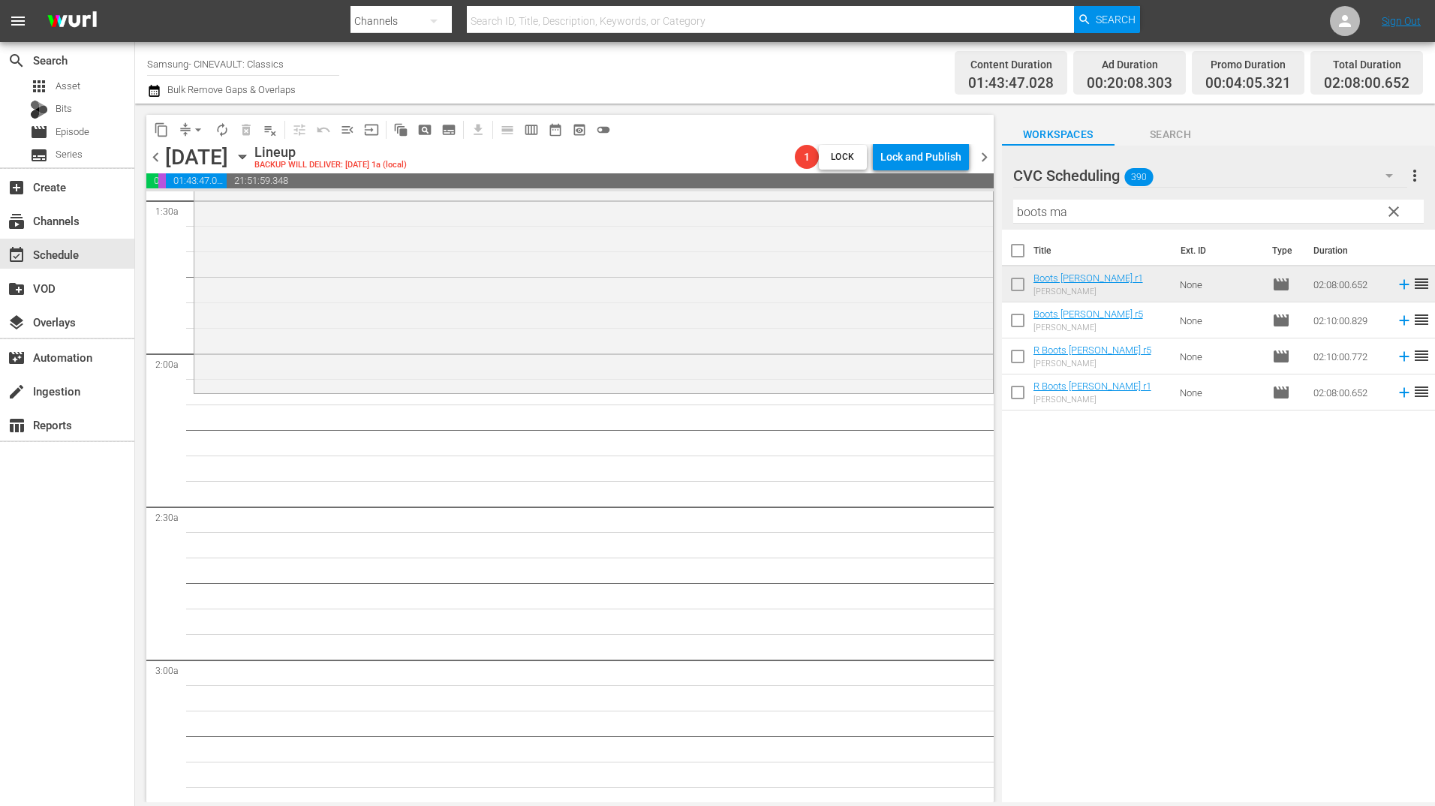
click at [1043, 199] on div "Filter by Title boots ma" at bounding box center [1218, 212] width 411 height 36
click at [1043, 208] on input "boots ma" at bounding box center [1218, 212] width 411 height 24
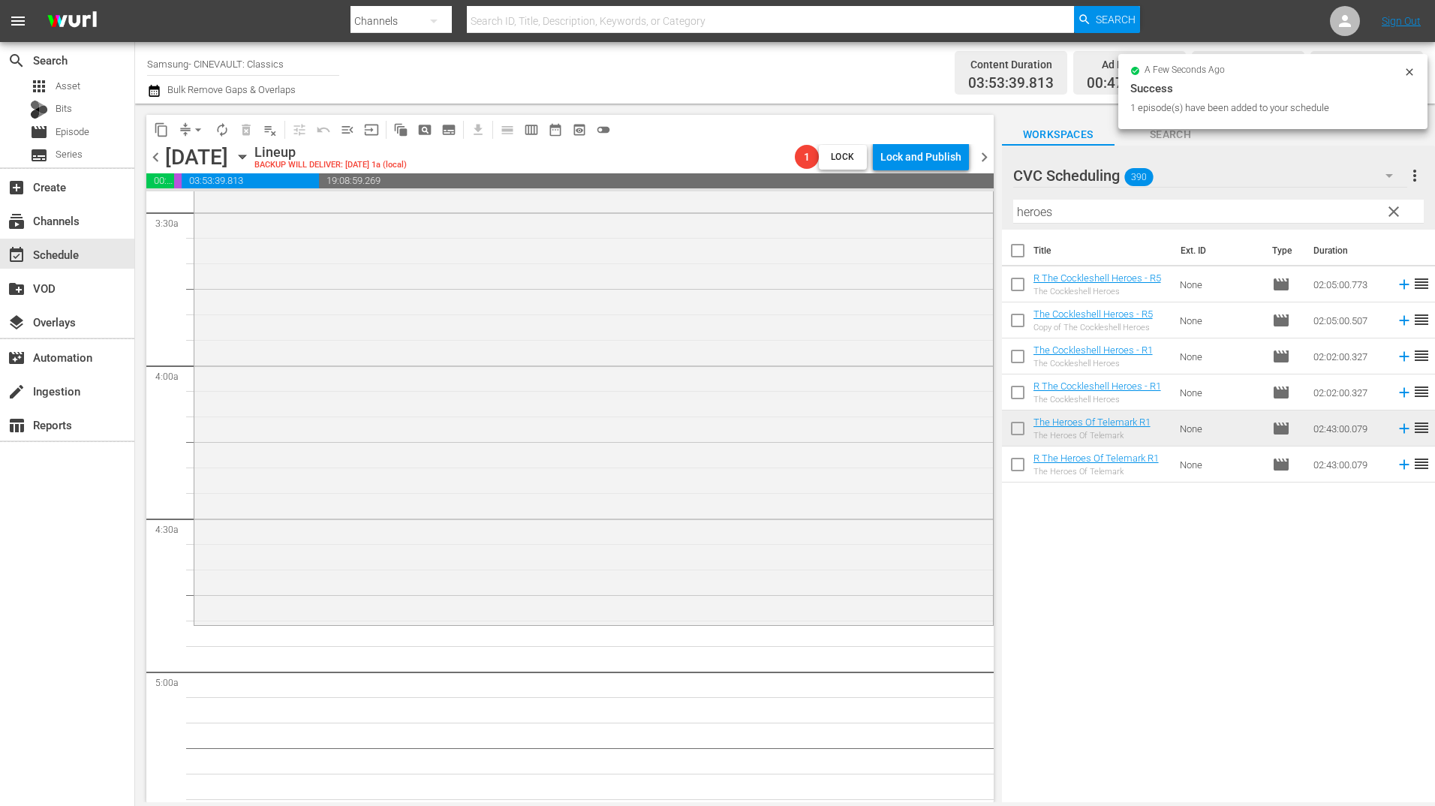
scroll to position [1201, 0]
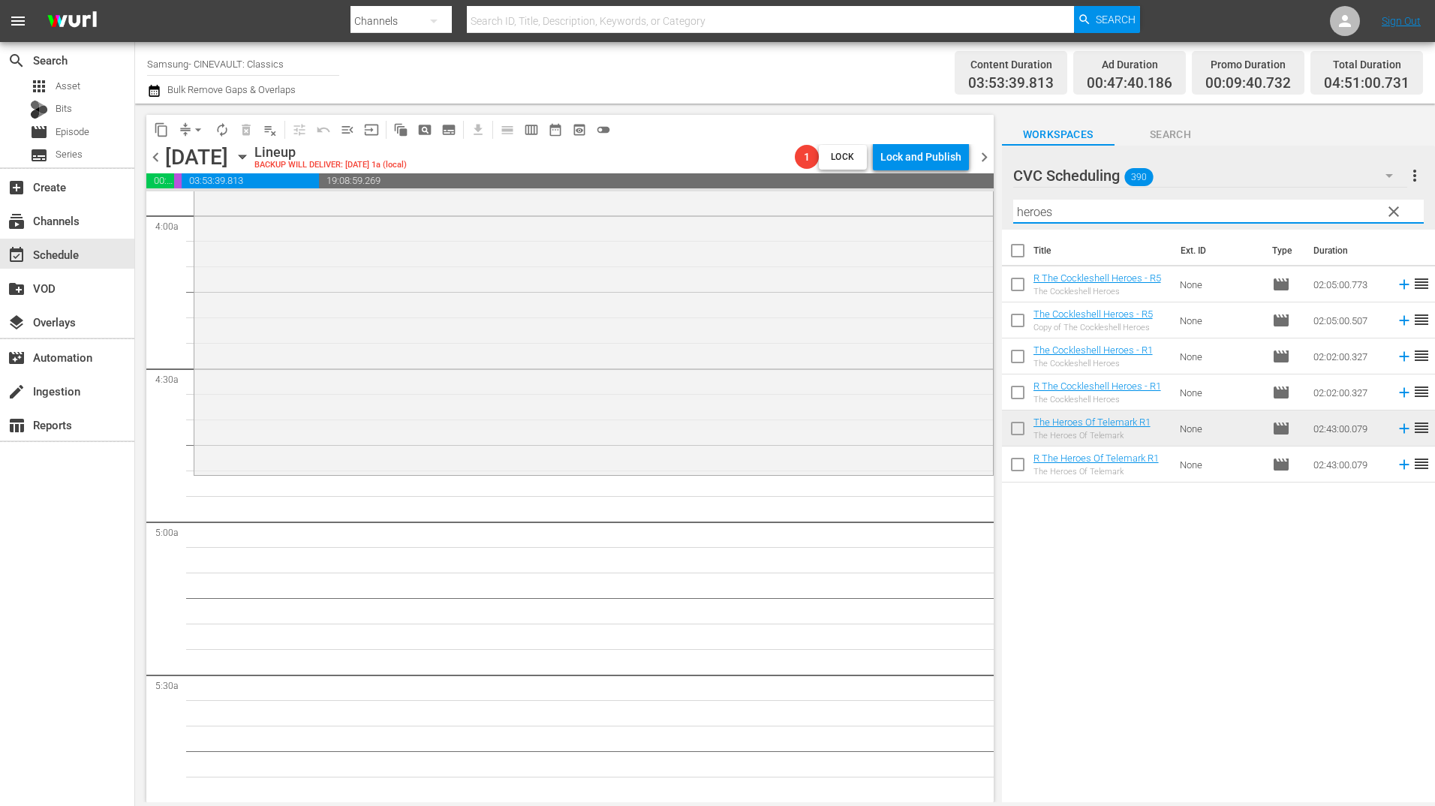
click at [1098, 211] on input "heroes" at bounding box center [1218, 212] width 411 height 24
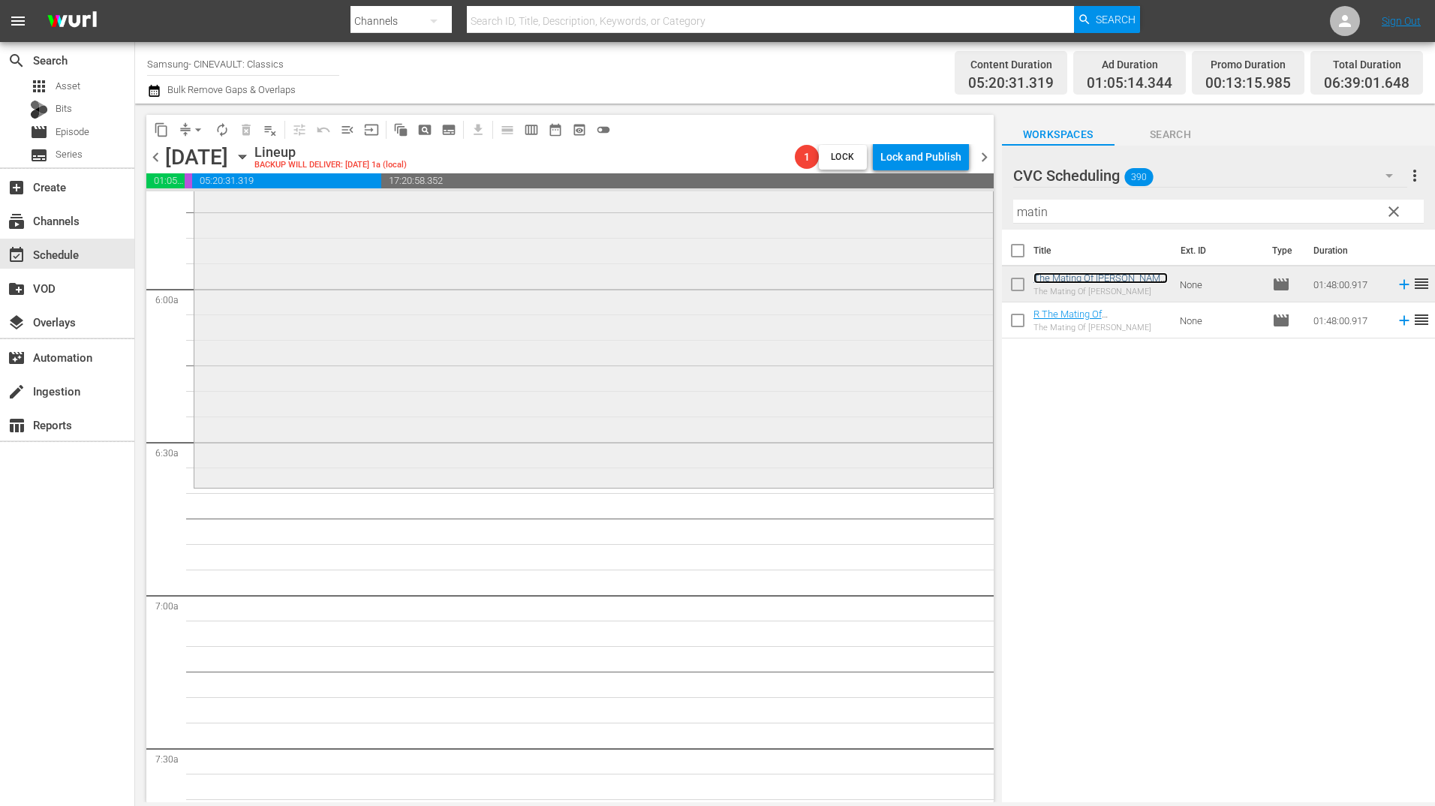
scroll to position [1726, 0]
click at [1060, 220] on input "matin" at bounding box center [1218, 212] width 411 height 24
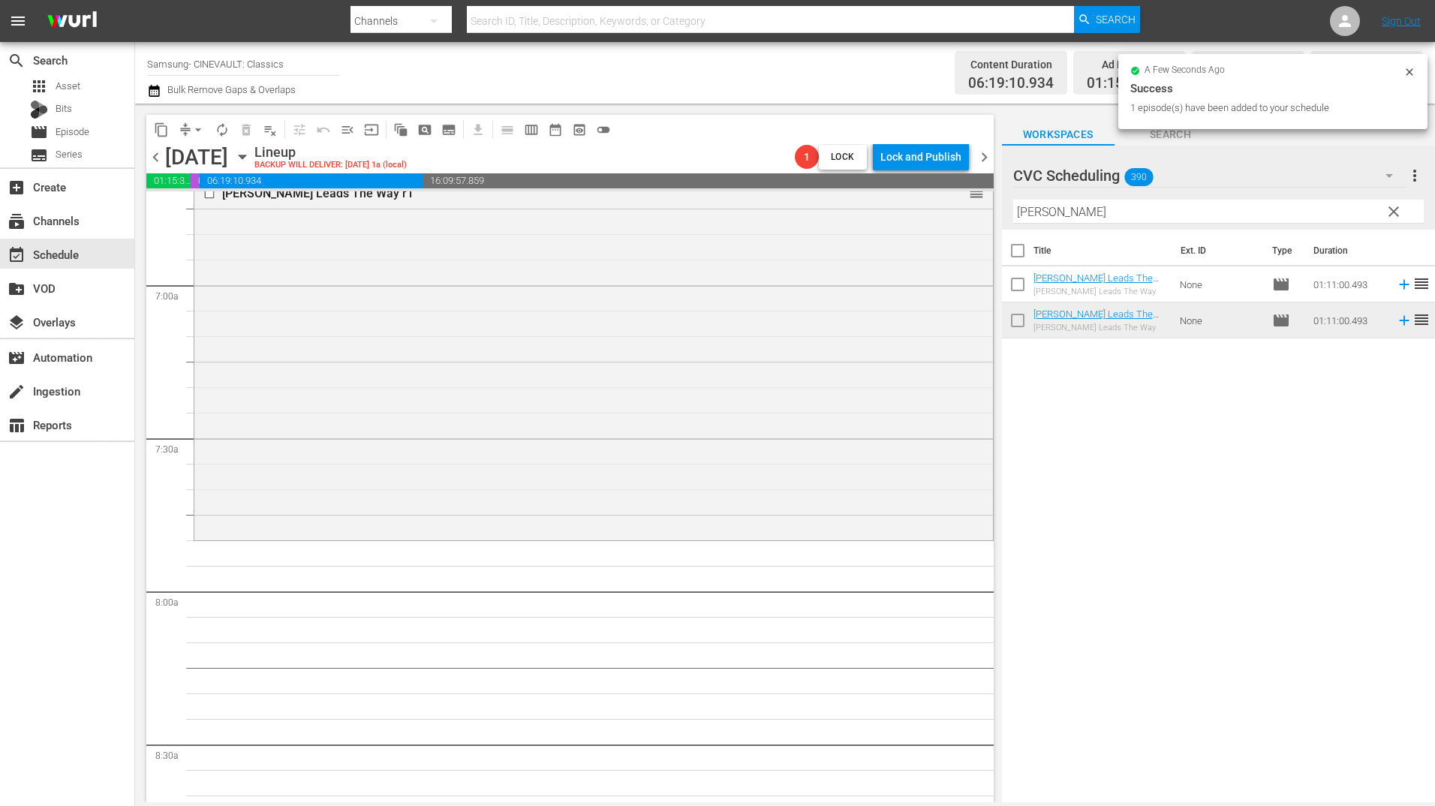
scroll to position [2177, 0]
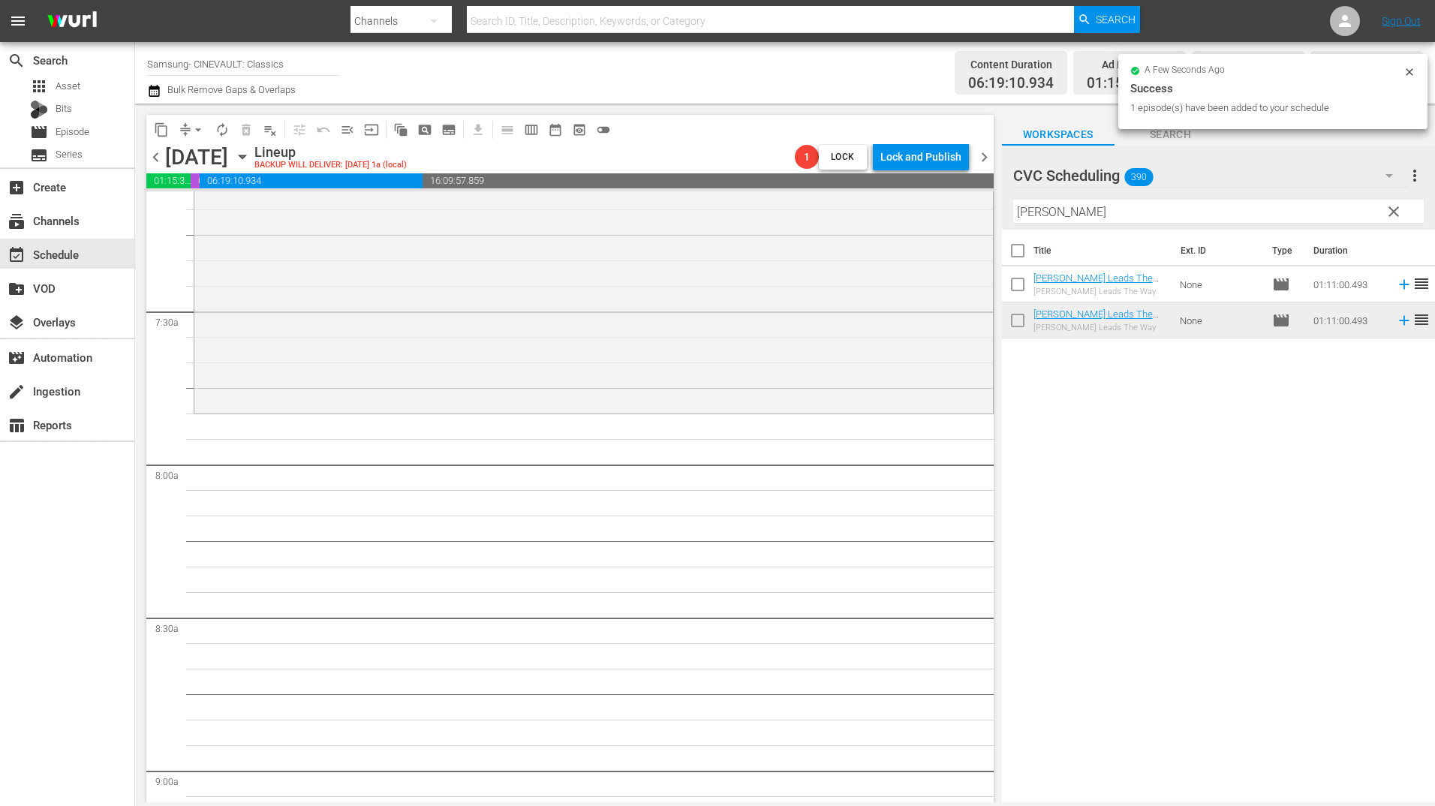
click at [1046, 214] on input "[PERSON_NAME]" at bounding box center [1218, 212] width 411 height 24
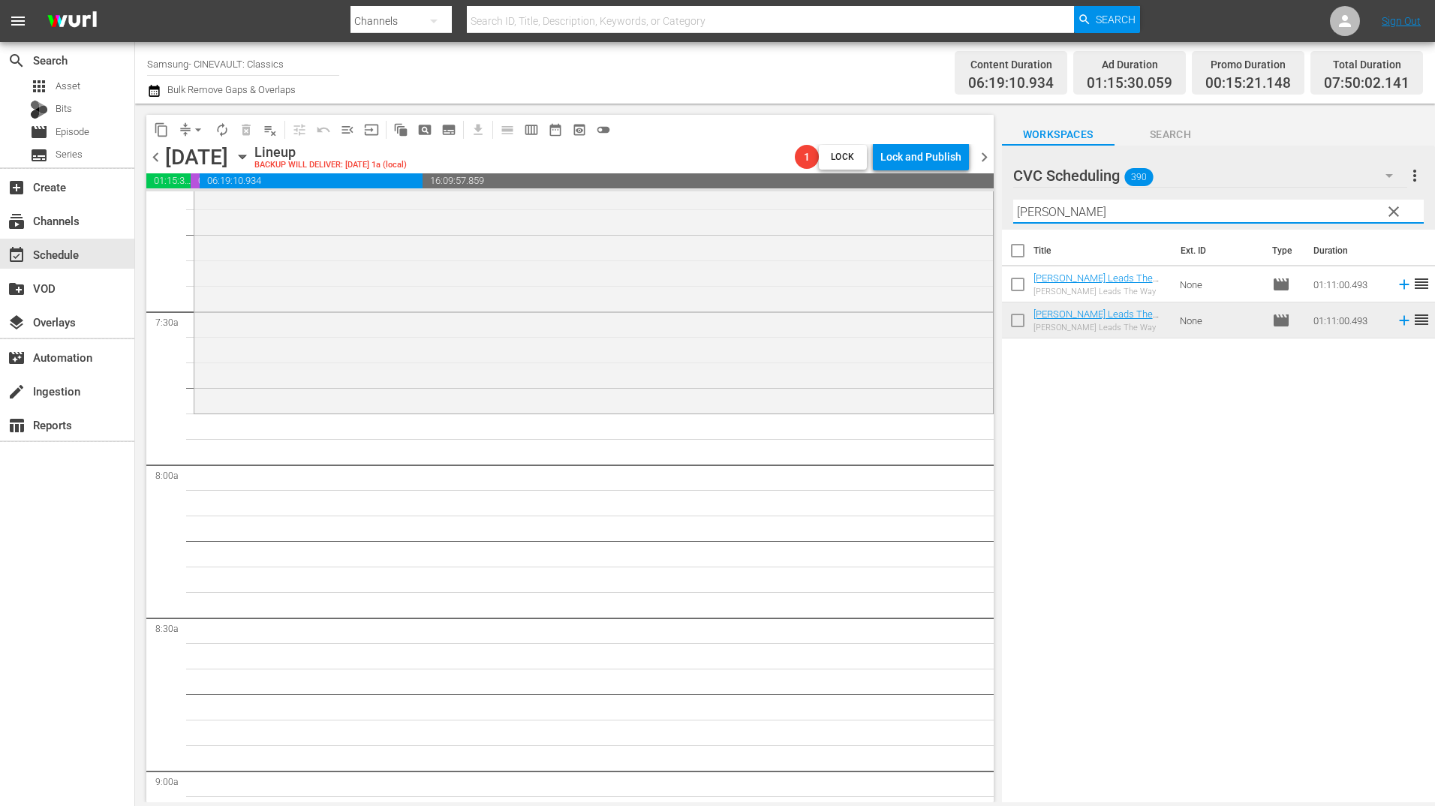
click at [1046, 214] on input "[PERSON_NAME]" at bounding box center [1218, 212] width 411 height 24
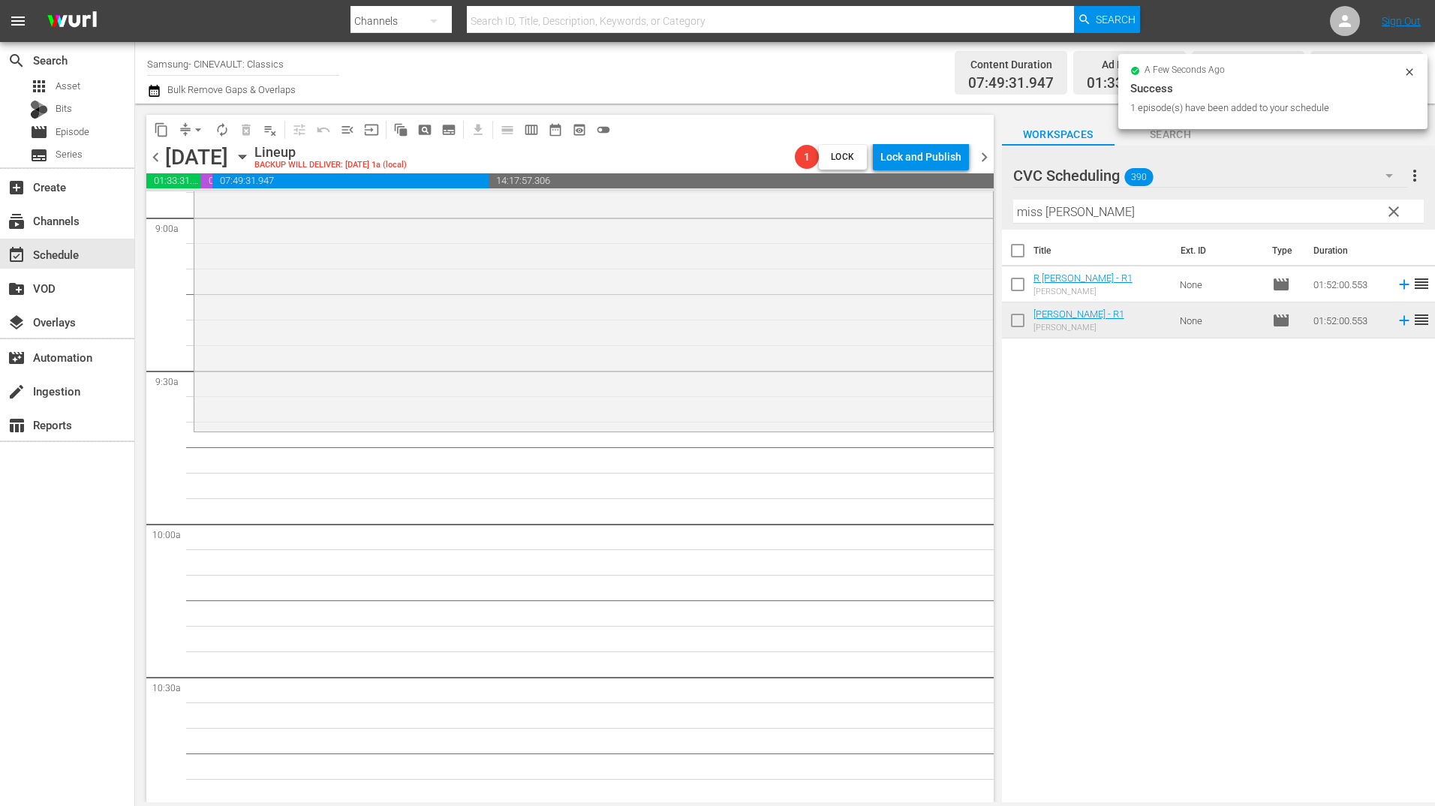
scroll to position [2852, 0]
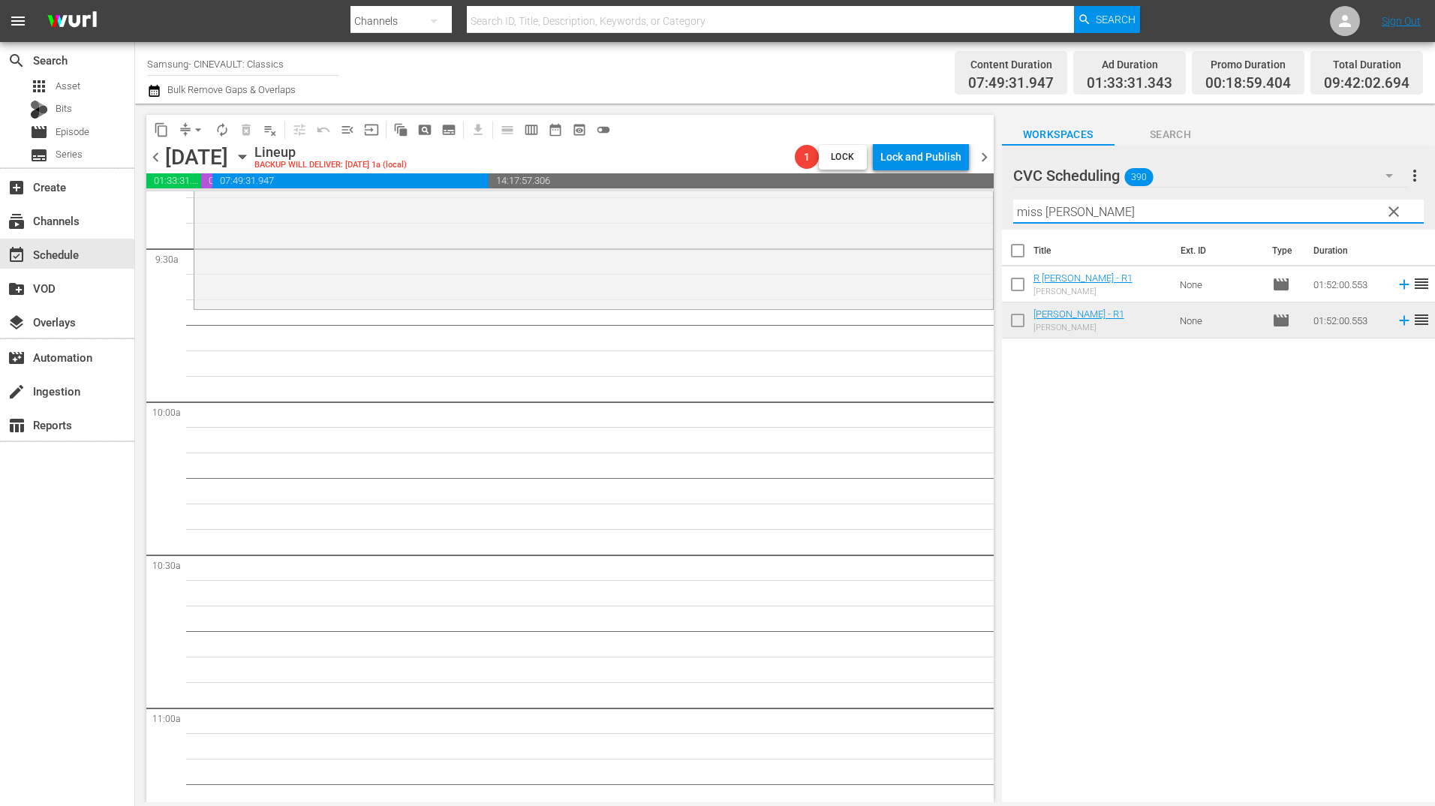
click at [1061, 217] on input "miss [PERSON_NAME]" at bounding box center [1218, 212] width 411 height 24
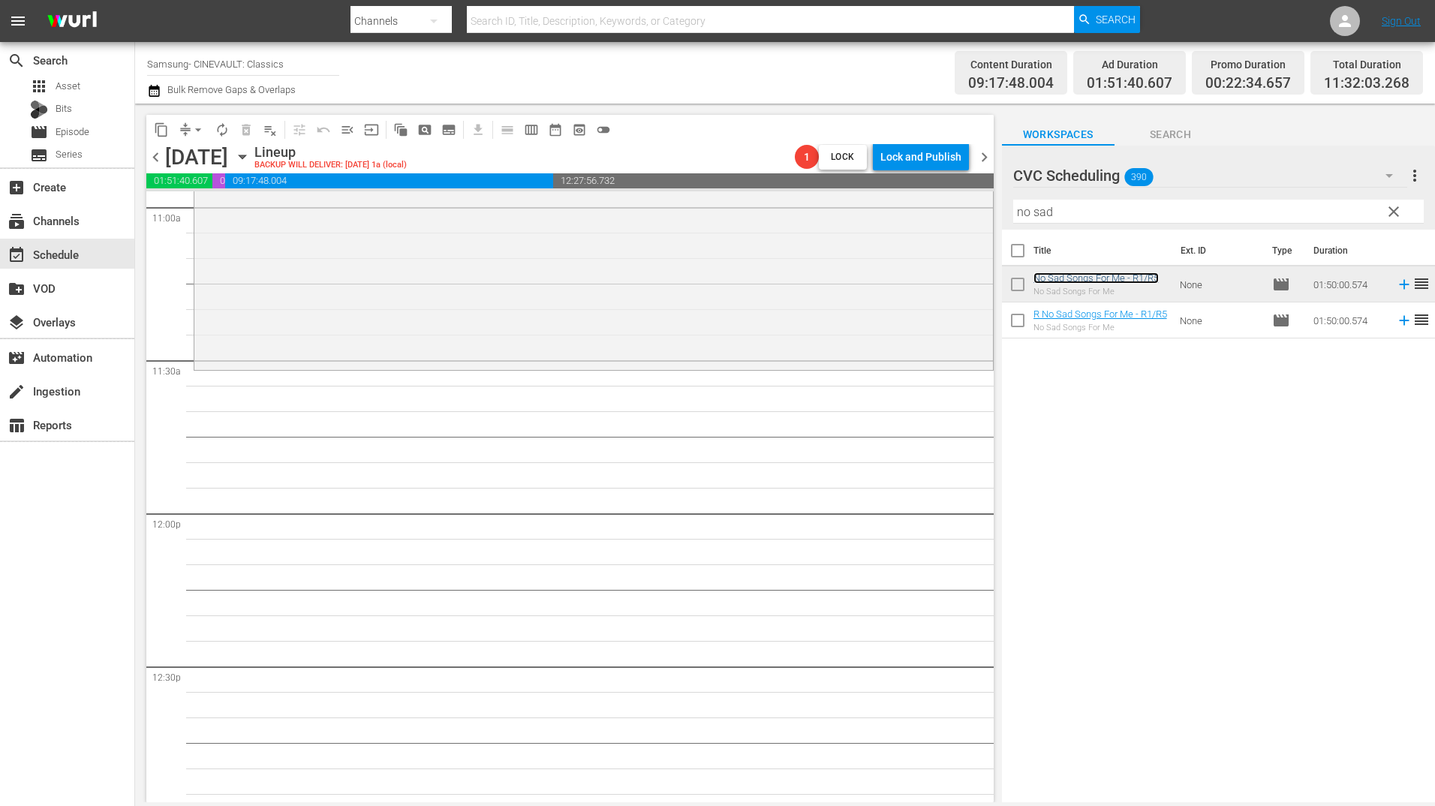
scroll to position [3453, 0]
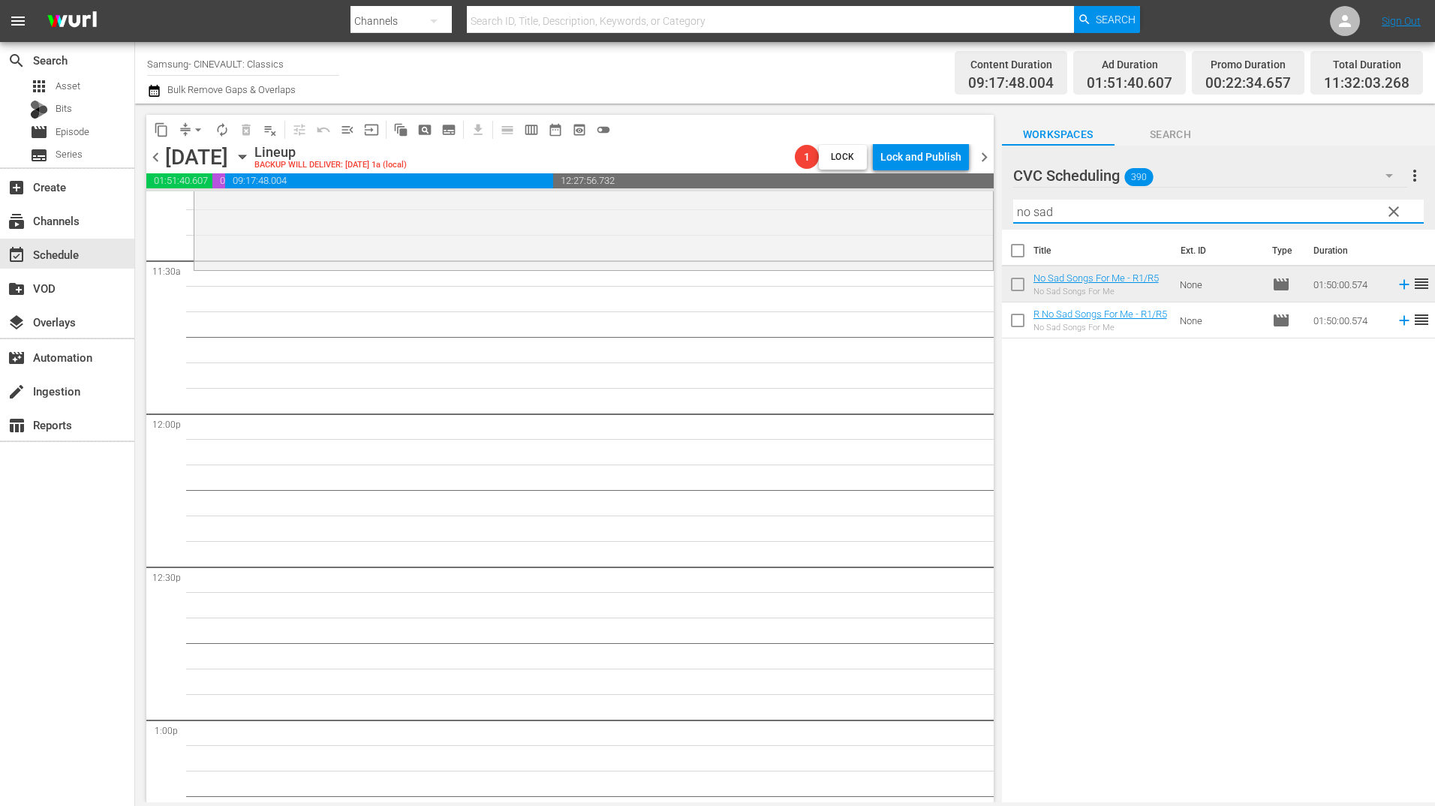
click at [1083, 215] on input "no sad" at bounding box center [1218, 212] width 411 height 24
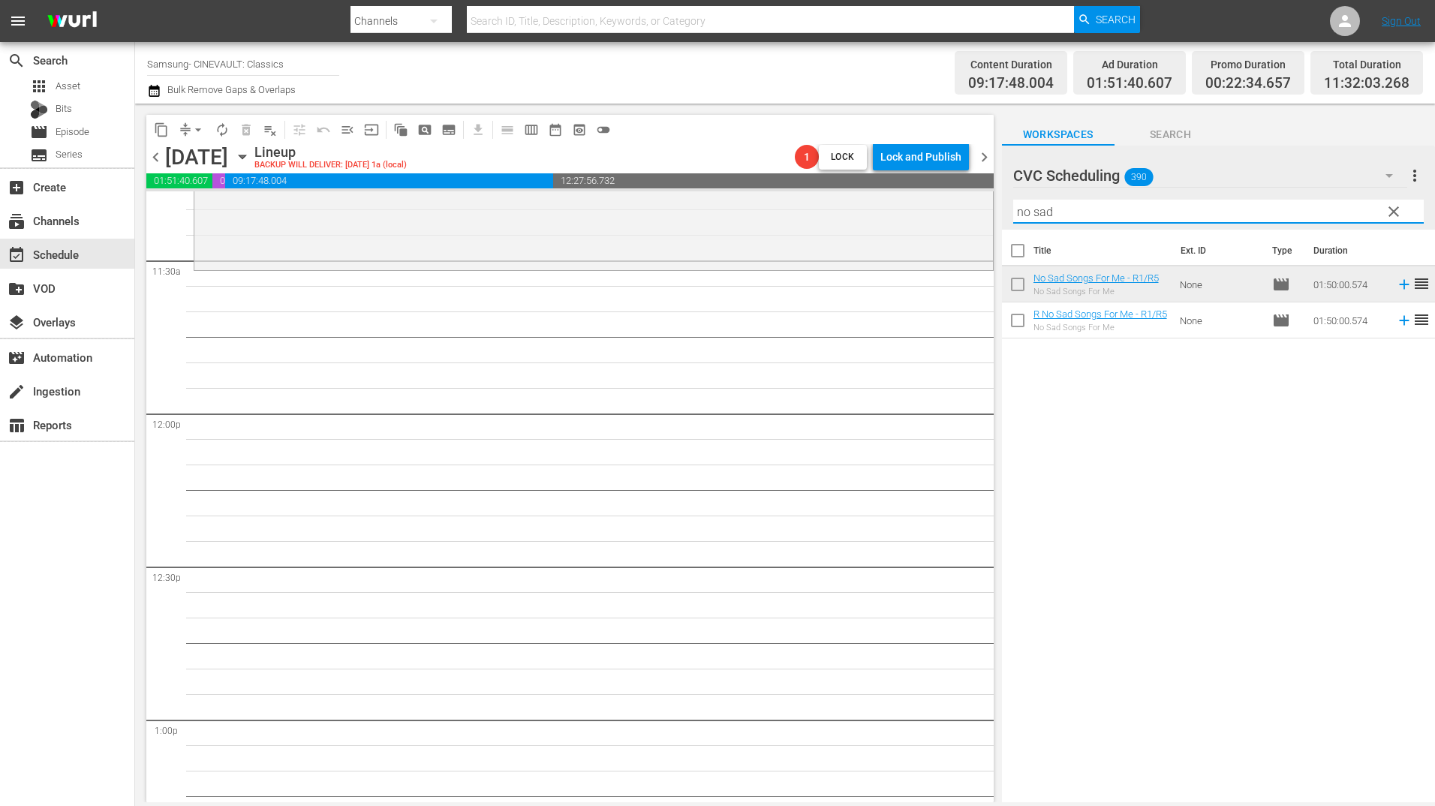
click at [1083, 215] on input "no sad" at bounding box center [1218, 212] width 411 height 24
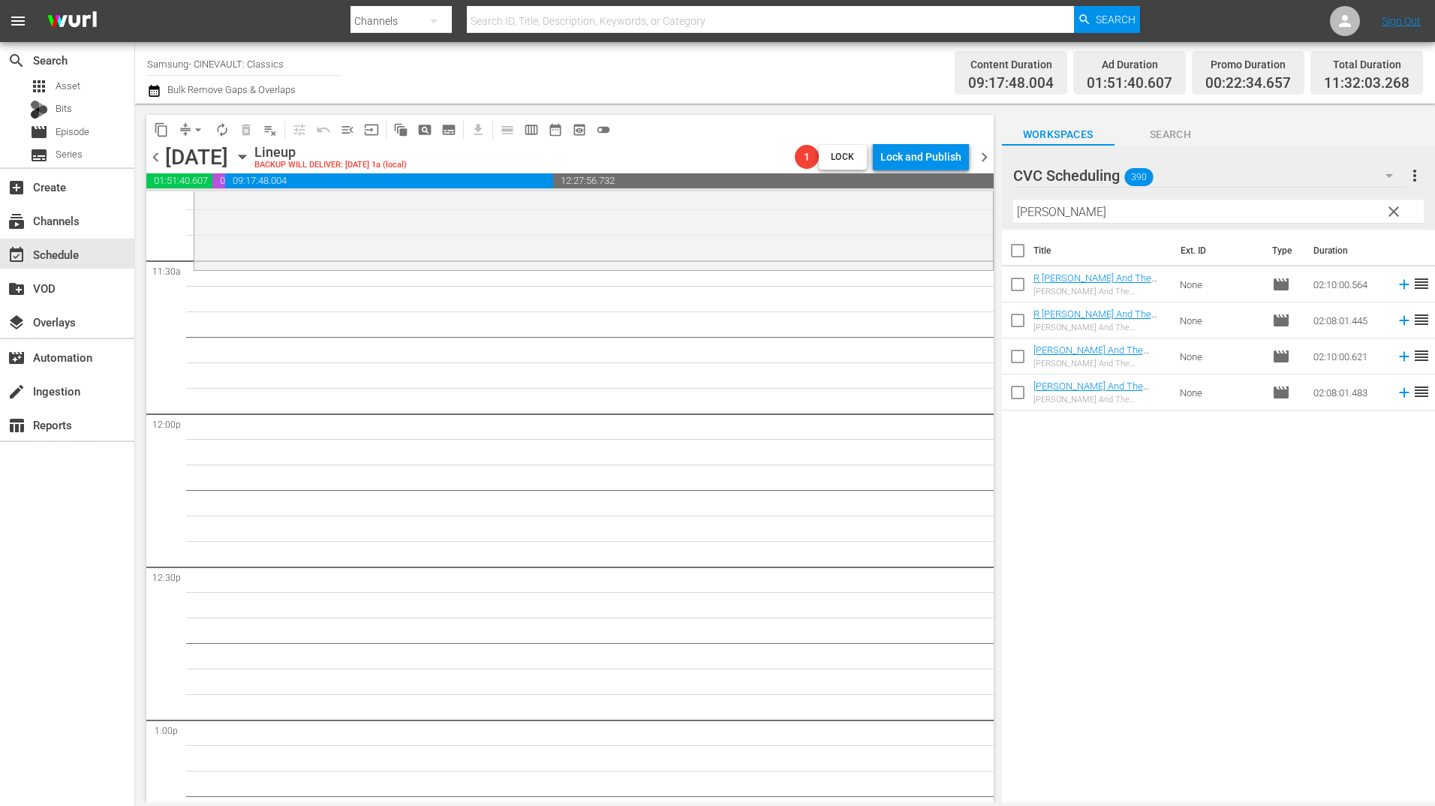
click at [1100, 321] on div "R Jason And The Argonauts (1963) r1 Jason And The Argonauts" at bounding box center [1101, 321] width 135 height 24
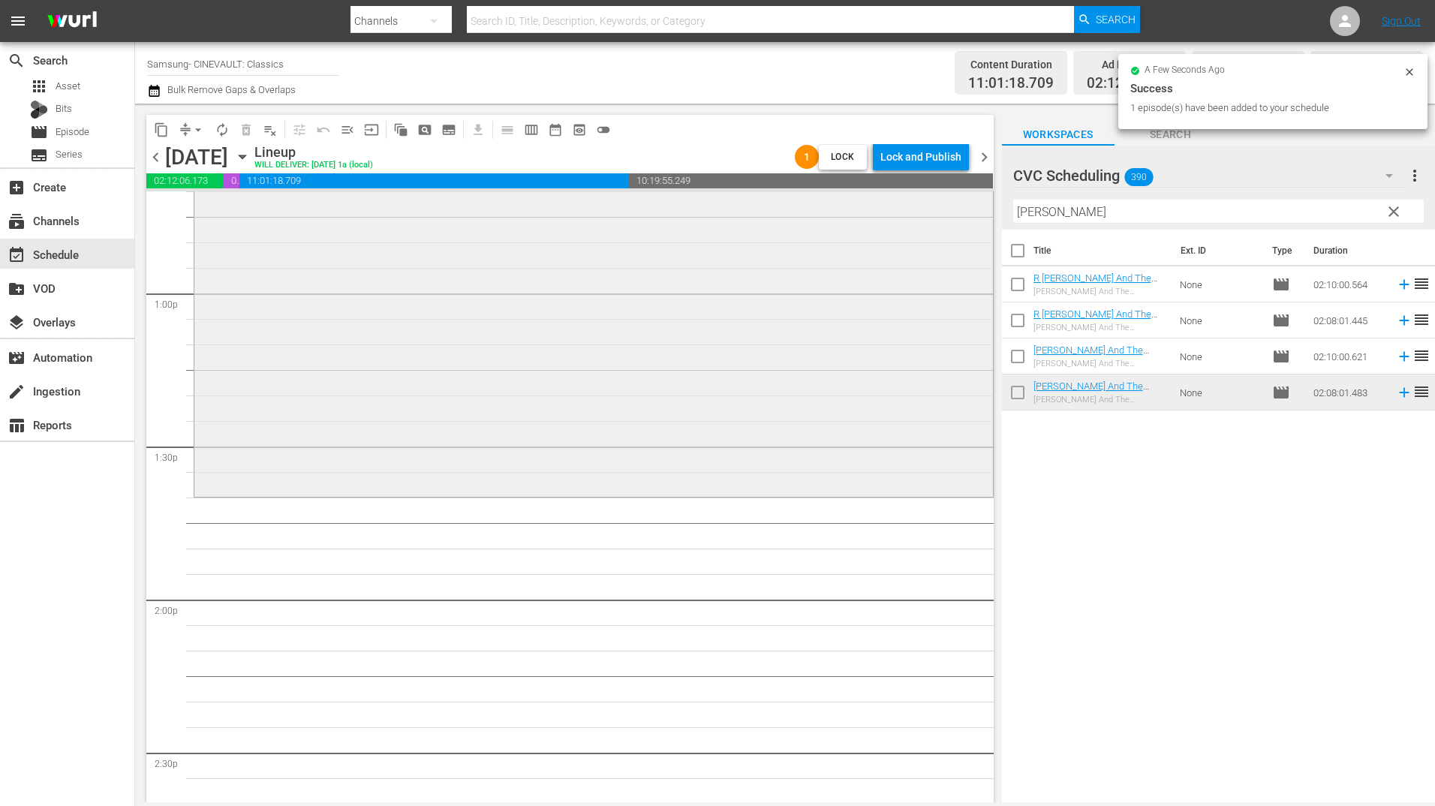
scroll to position [3903, 0]
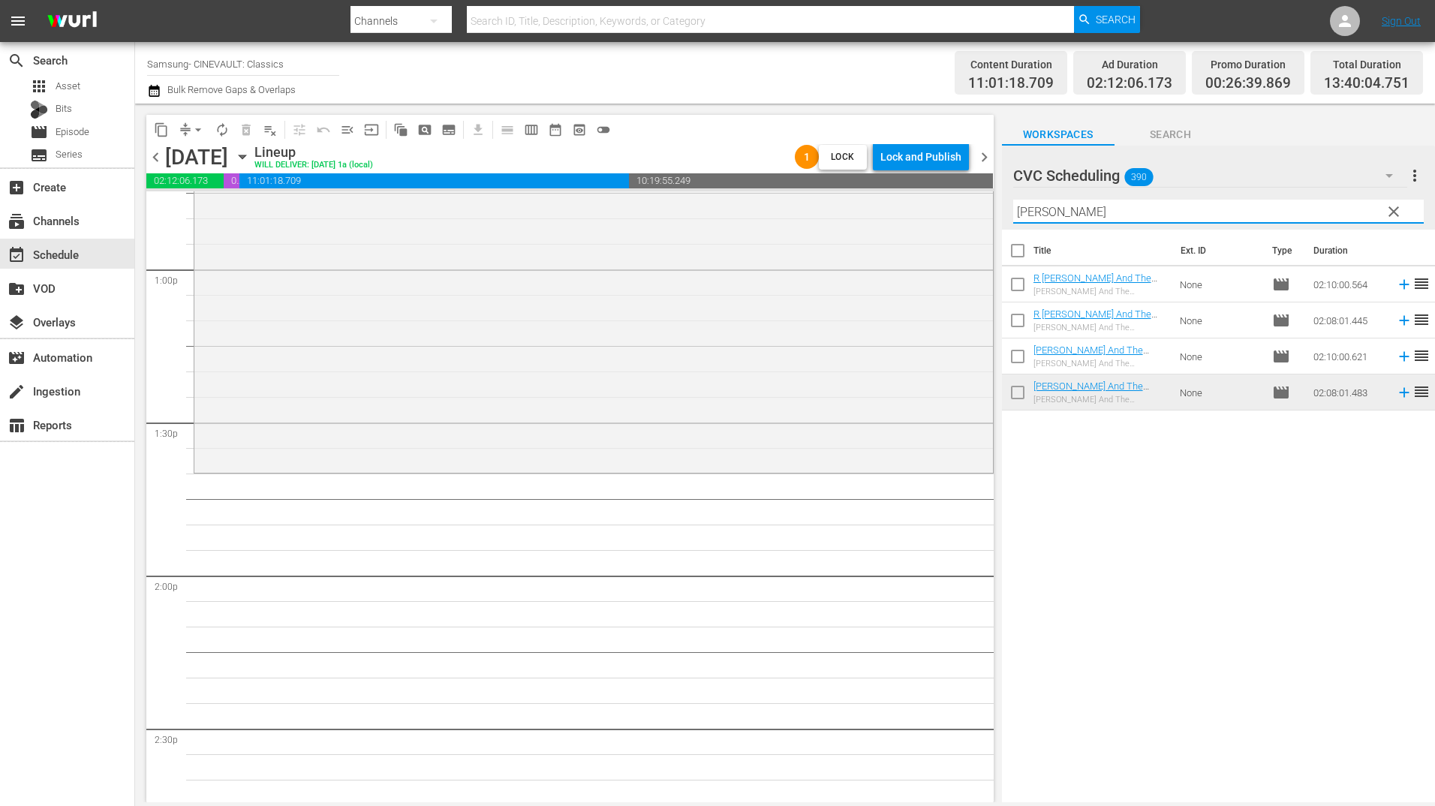
click at [1082, 201] on input "[PERSON_NAME]" at bounding box center [1218, 212] width 411 height 24
click at [1082, 207] on input "[PERSON_NAME]" at bounding box center [1218, 212] width 411 height 24
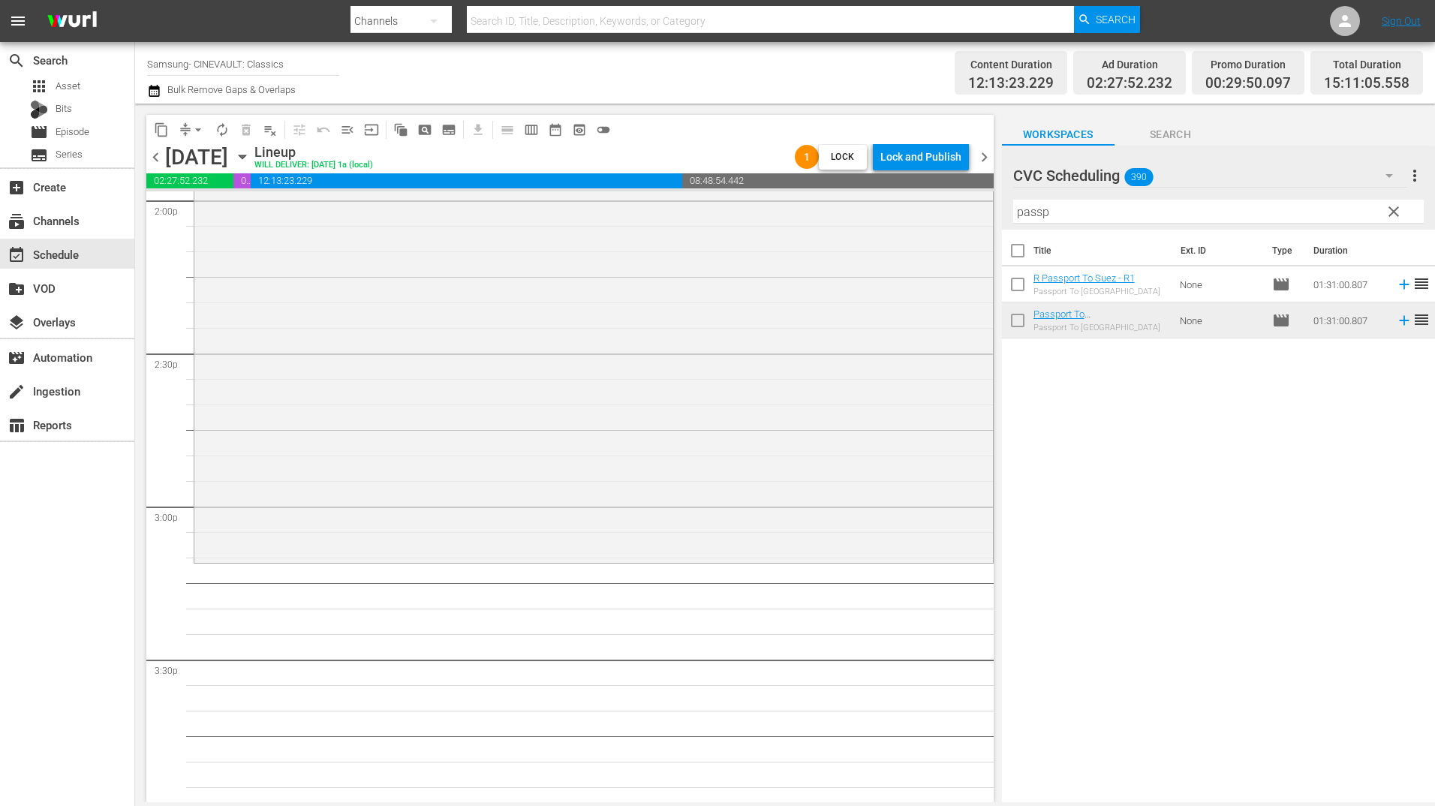
scroll to position [4504, 0]
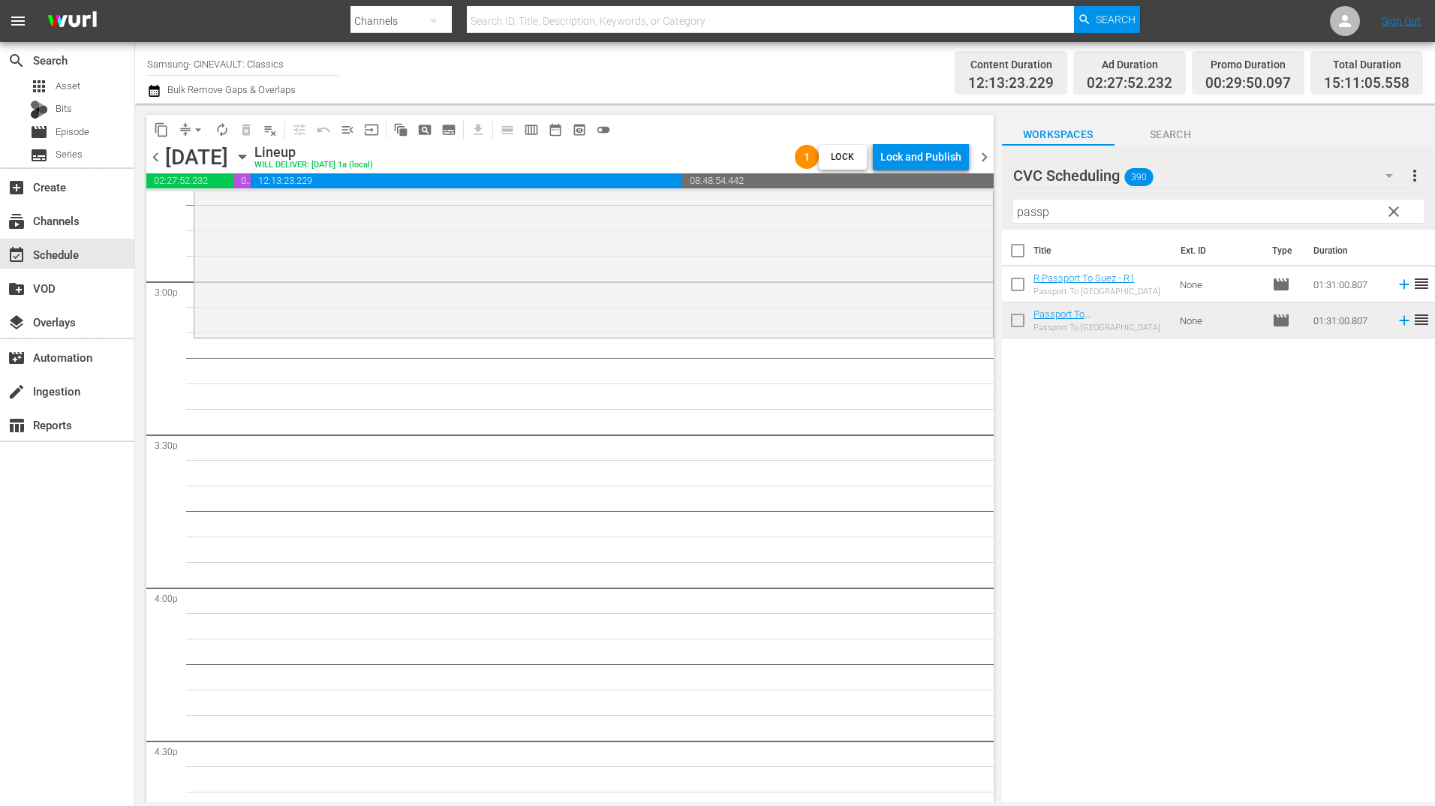
click at [1086, 218] on input "passp" at bounding box center [1218, 212] width 411 height 24
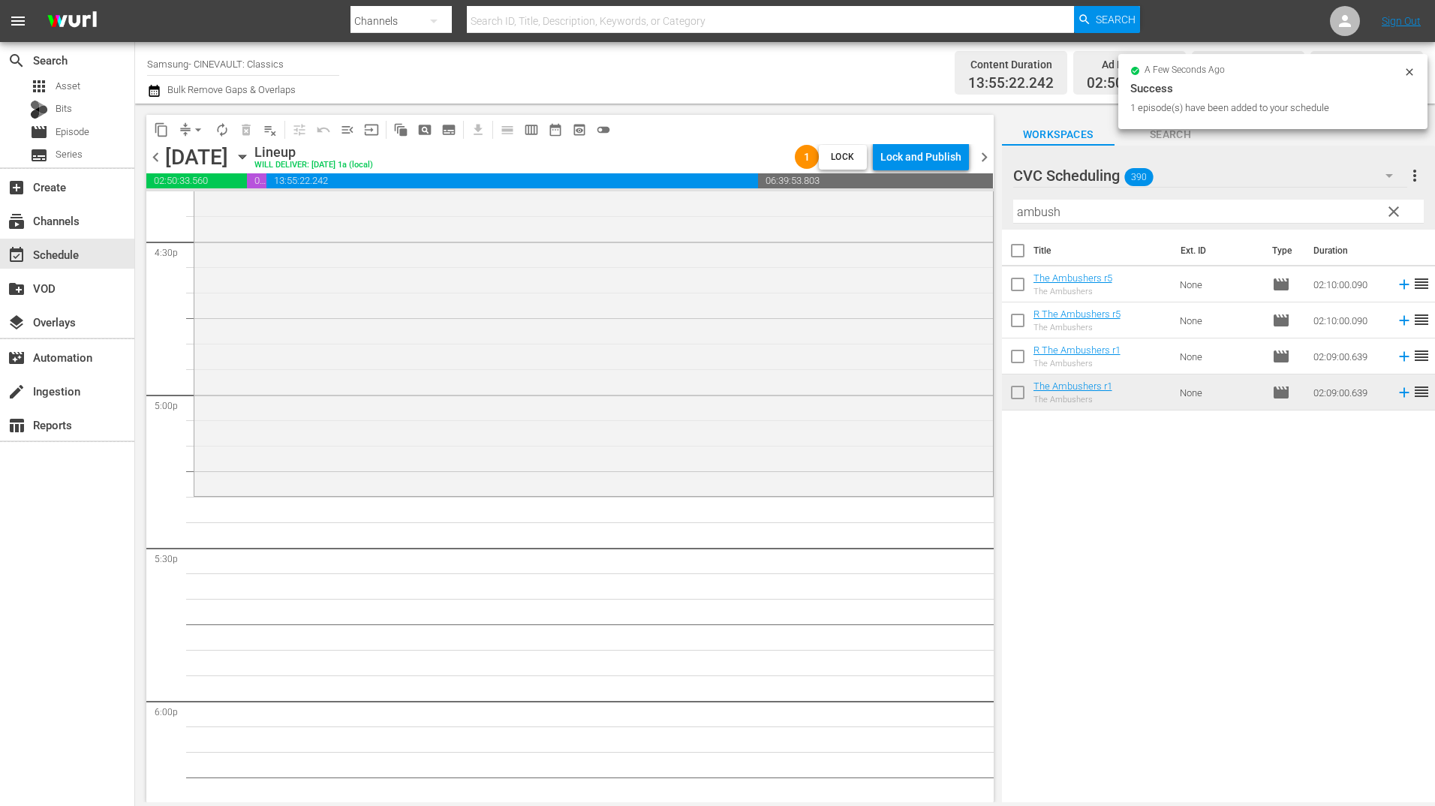
scroll to position [5029, 0]
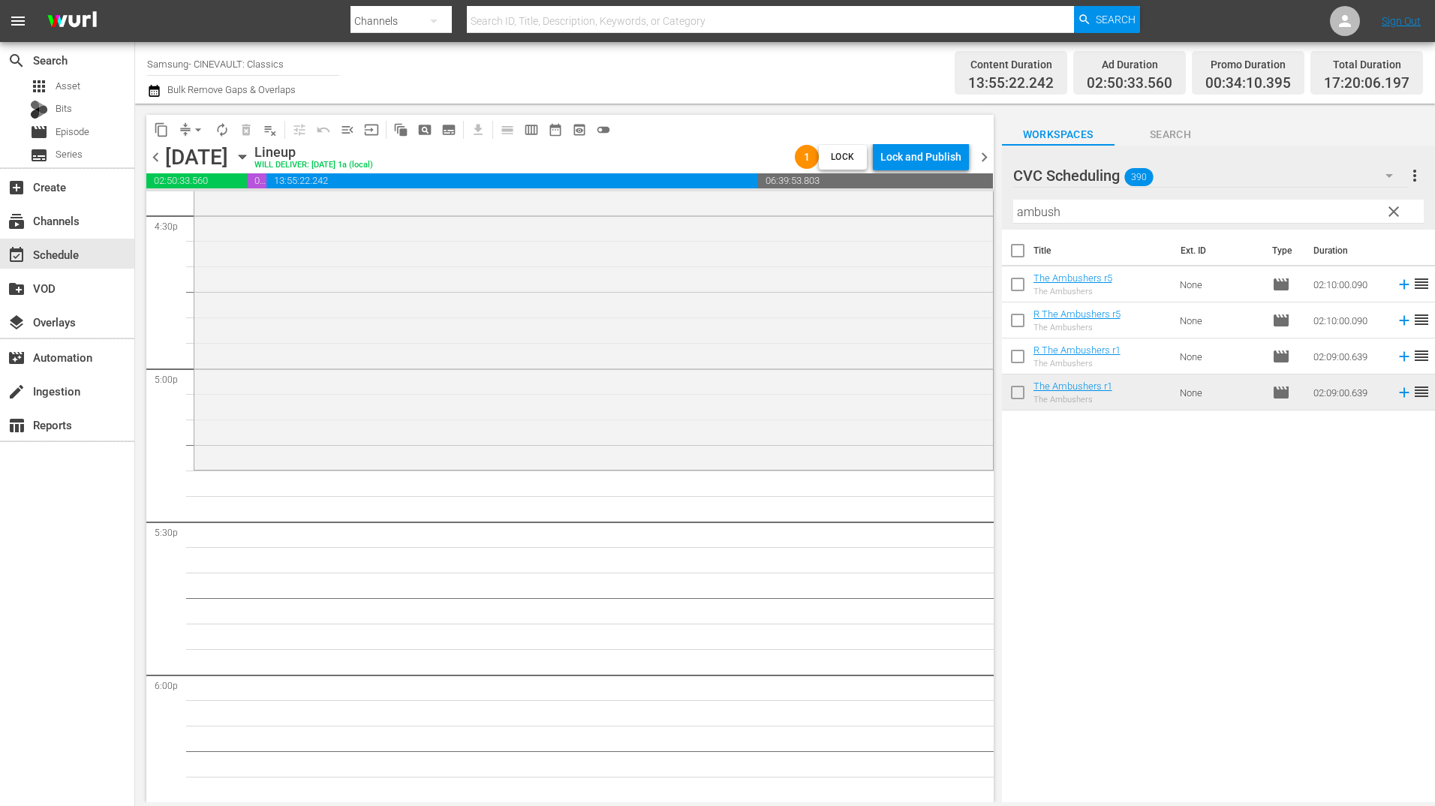
click at [1050, 220] on input "ambush" at bounding box center [1218, 212] width 411 height 24
click at [1050, 221] on input "ambush" at bounding box center [1218, 212] width 411 height 24
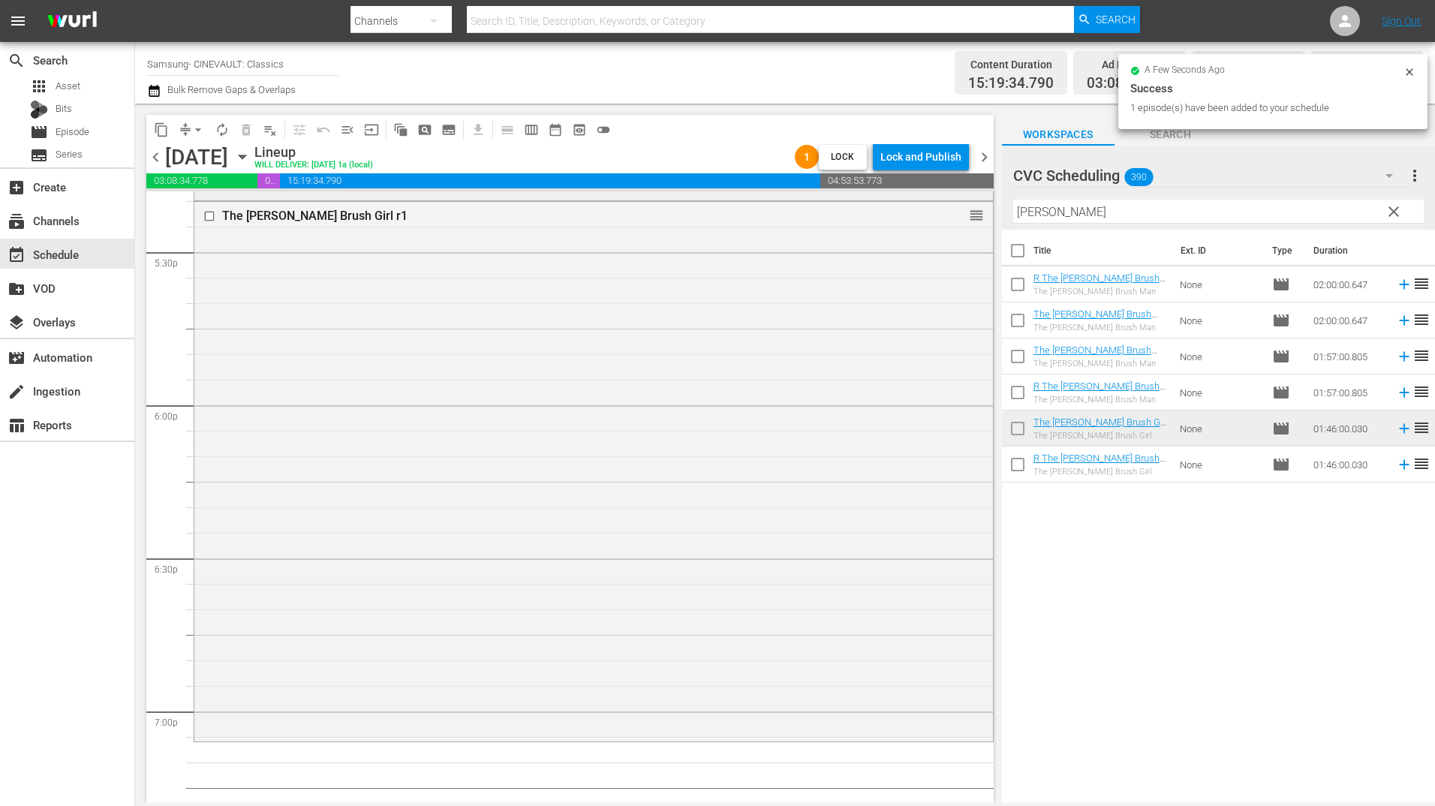
scroll to position [5555, 0]
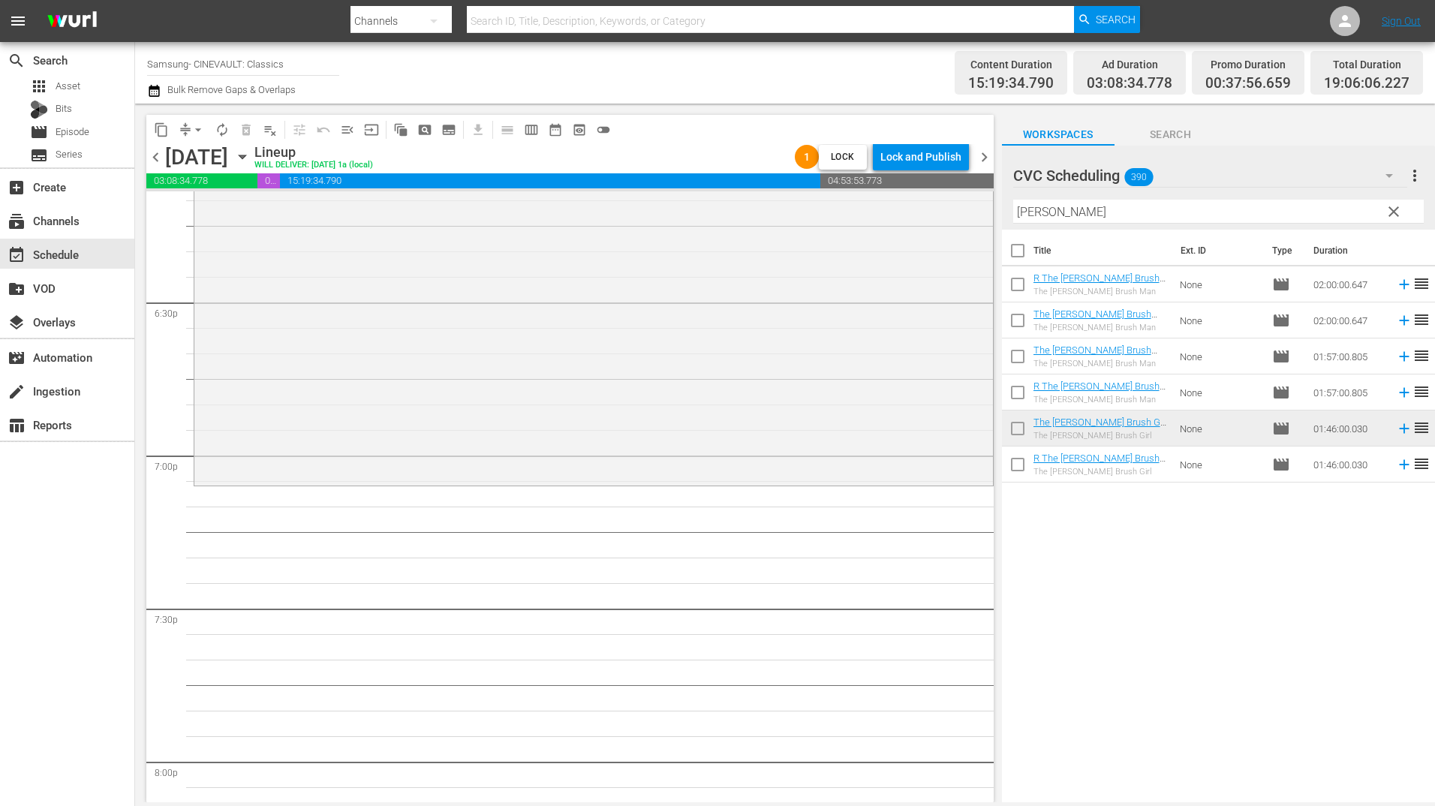
click at [1104, 203] on input "[PERSON_NAME]" at bounding box center [1218, 212] width 411 height 24
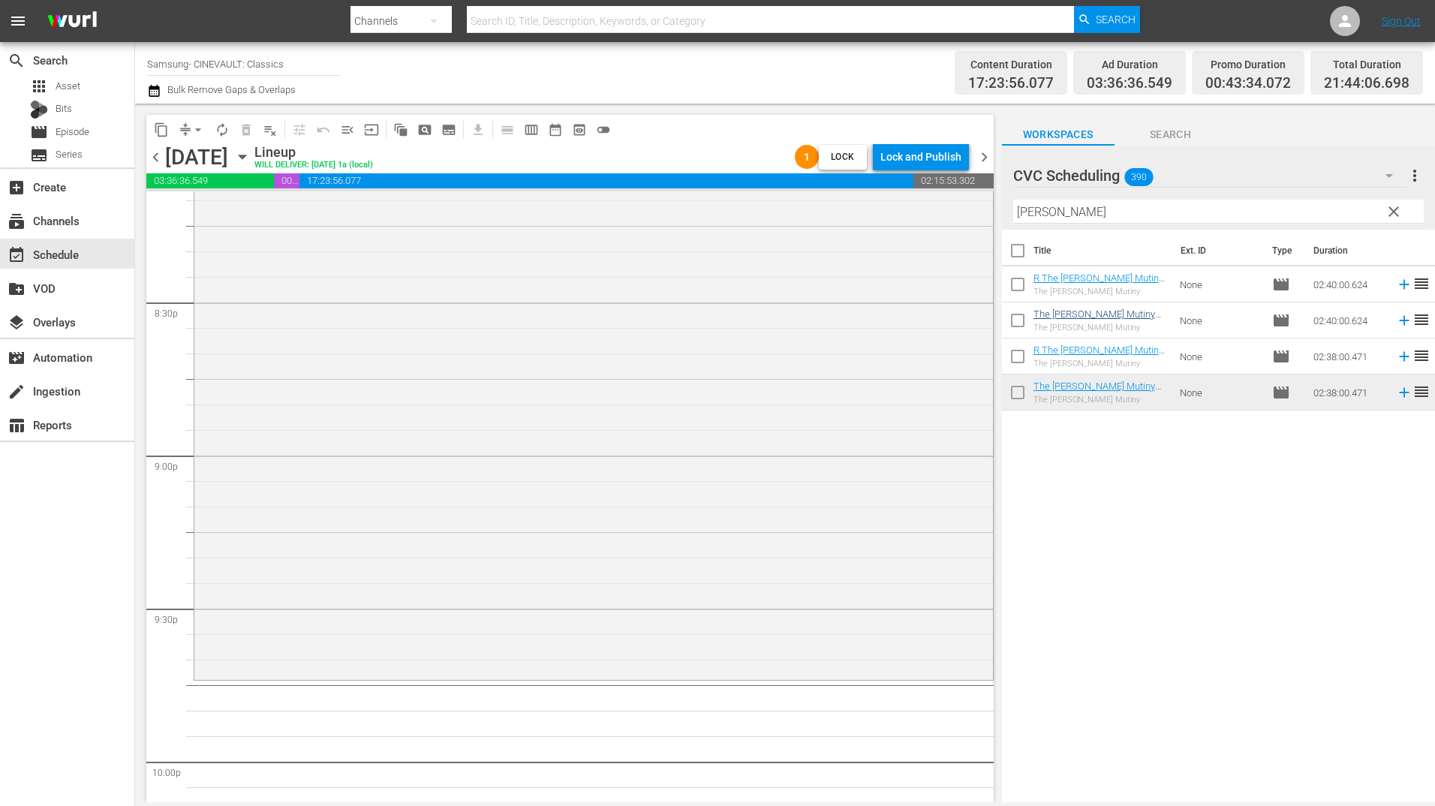
scroll to position [6230, 0]
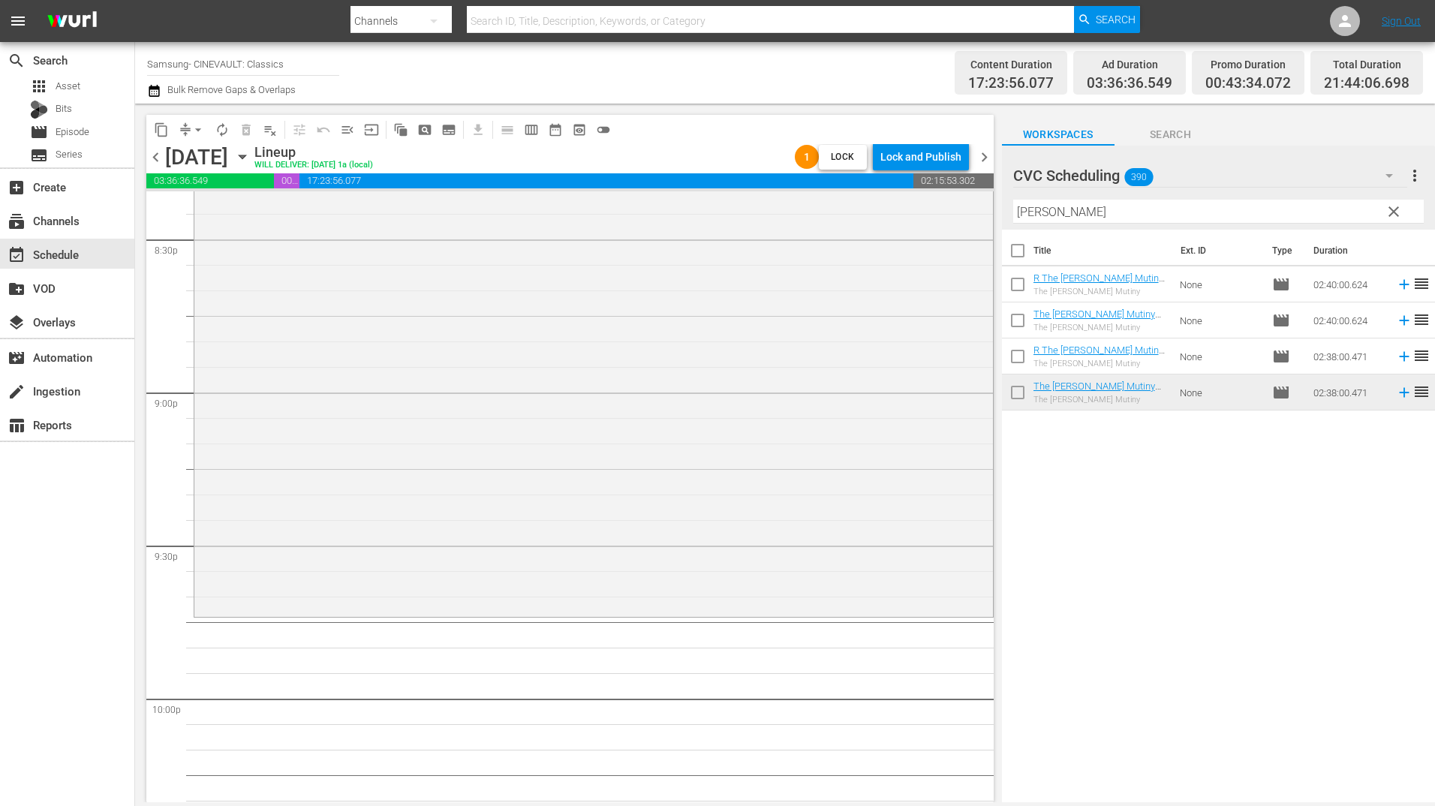
click at [1165, 208] on input "[PERSON_NAME]" at bounding box center [1218, 212] width 411 height 24
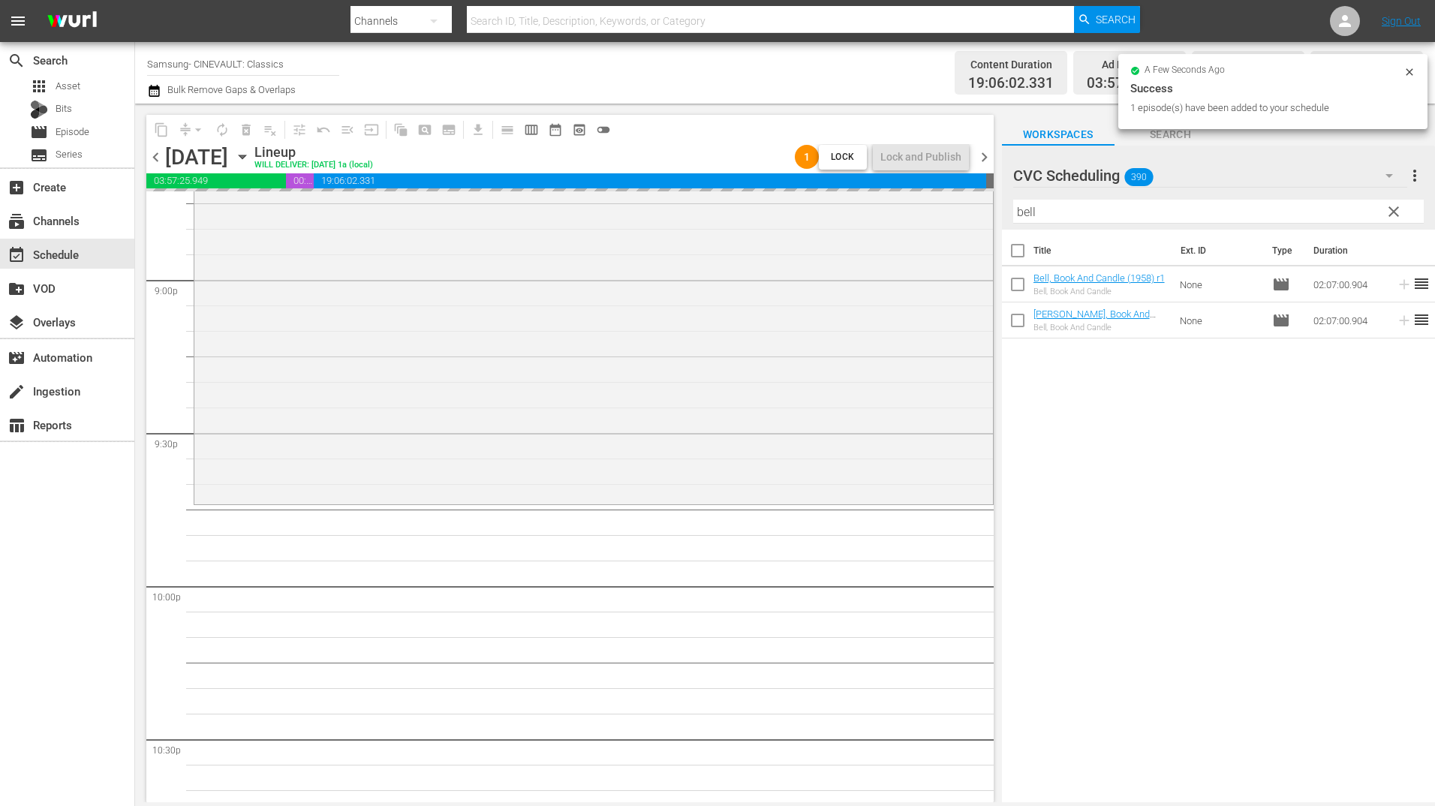
scroll to position [6605, 0]
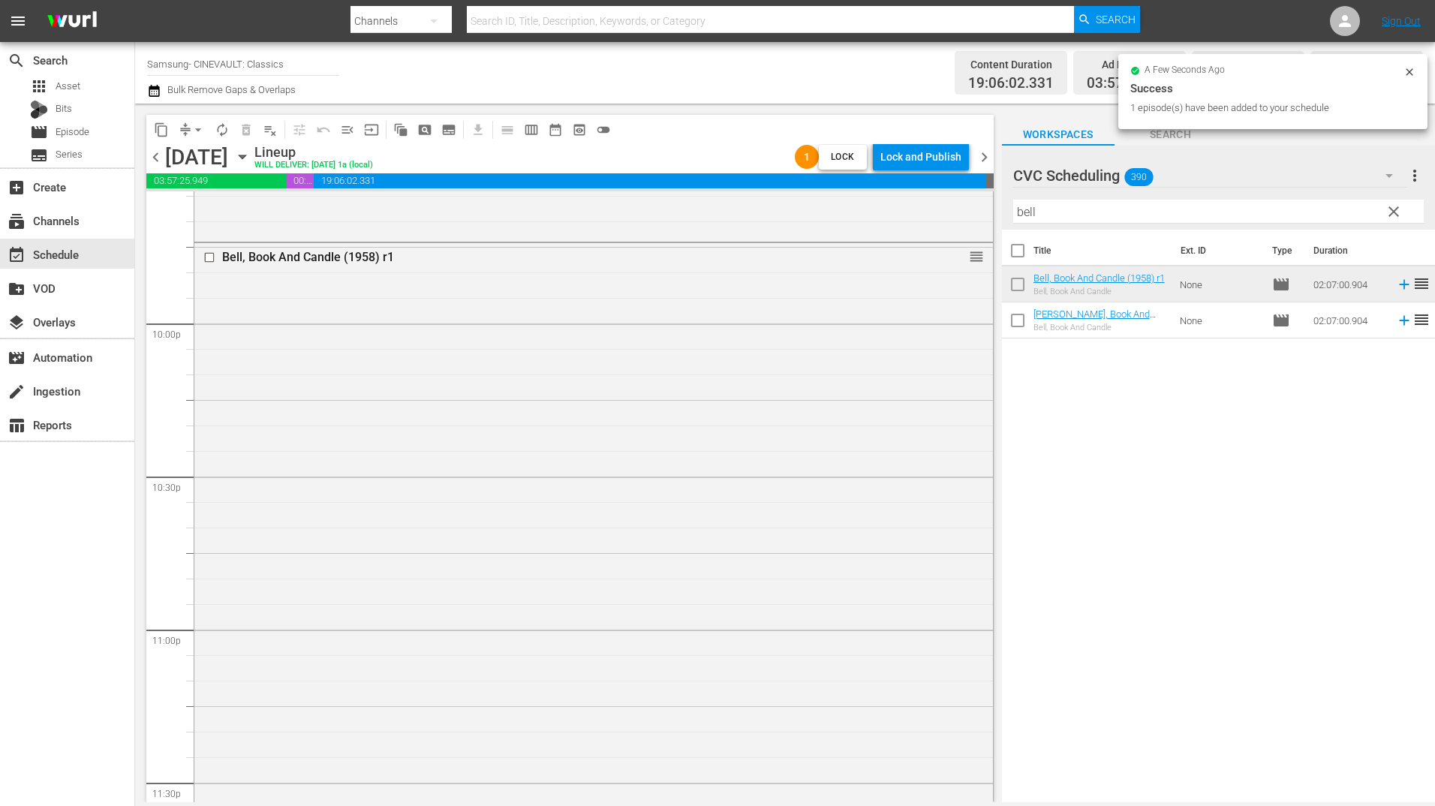
click at [637, 482] on div "Bell, Book And Candle (1958) r1 reorder" at bounding box center [593, 565] width 799 height 644
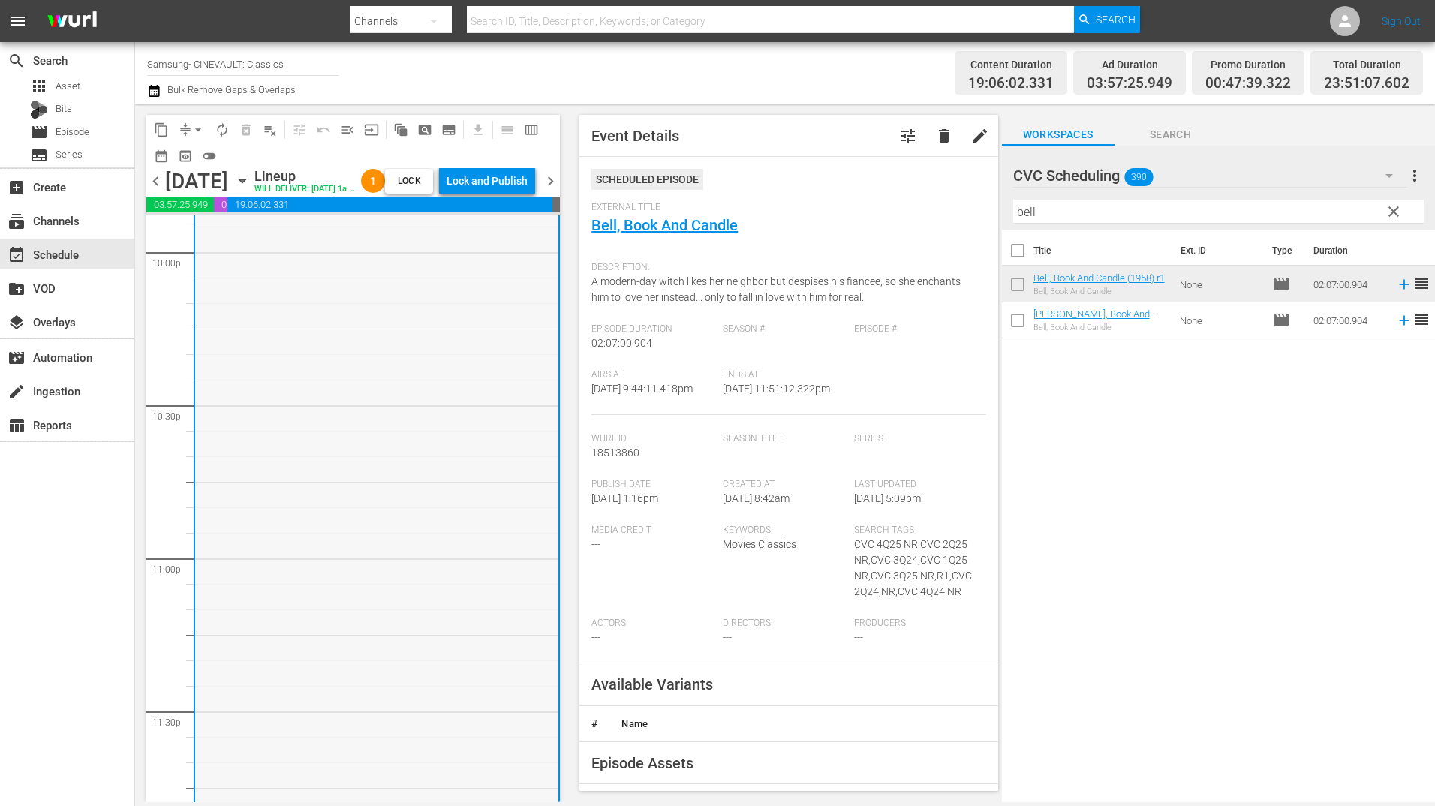
scroll to position [6788, 0]
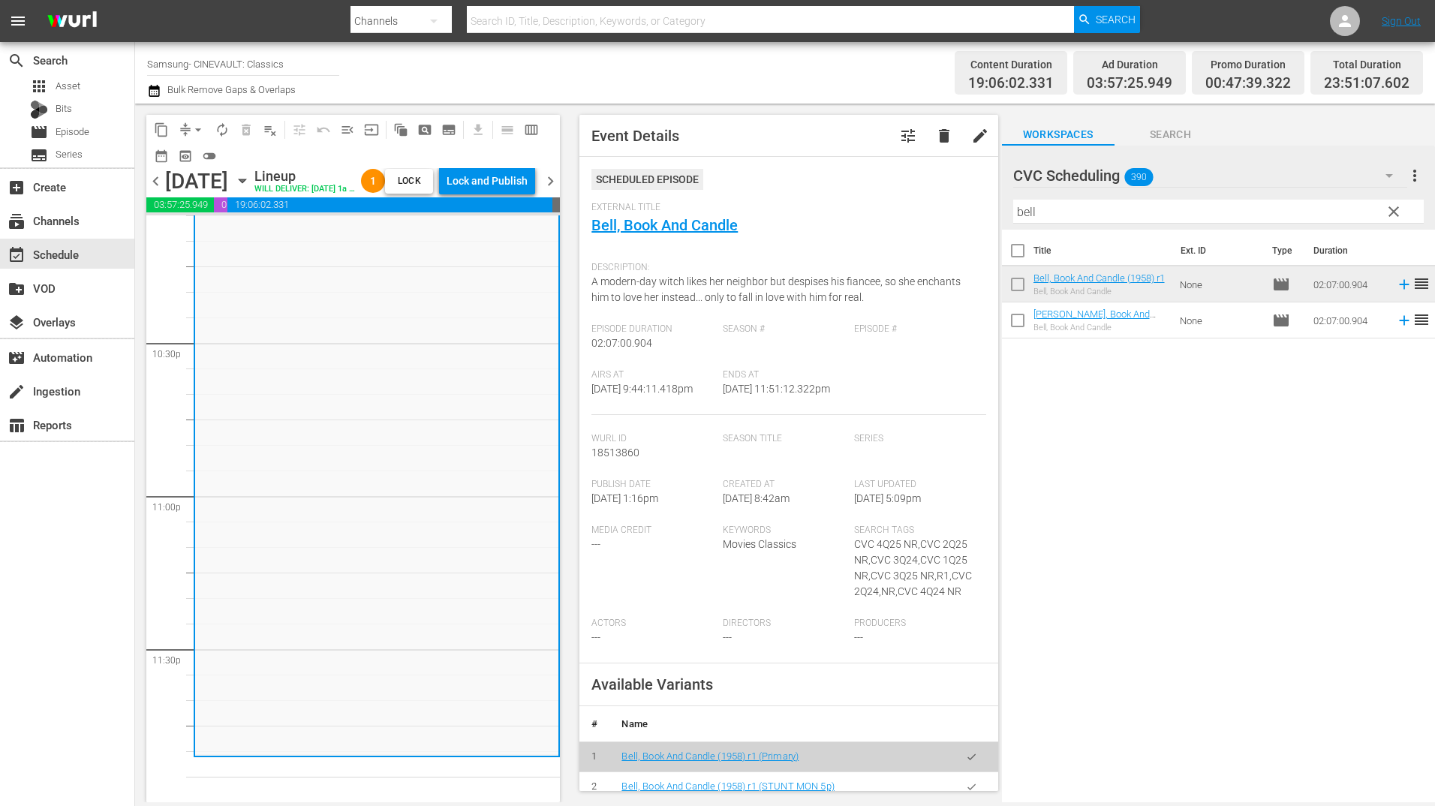
click at [1142, 212] on input "bell" at bounding box center [1218, 212] width 411 height 24
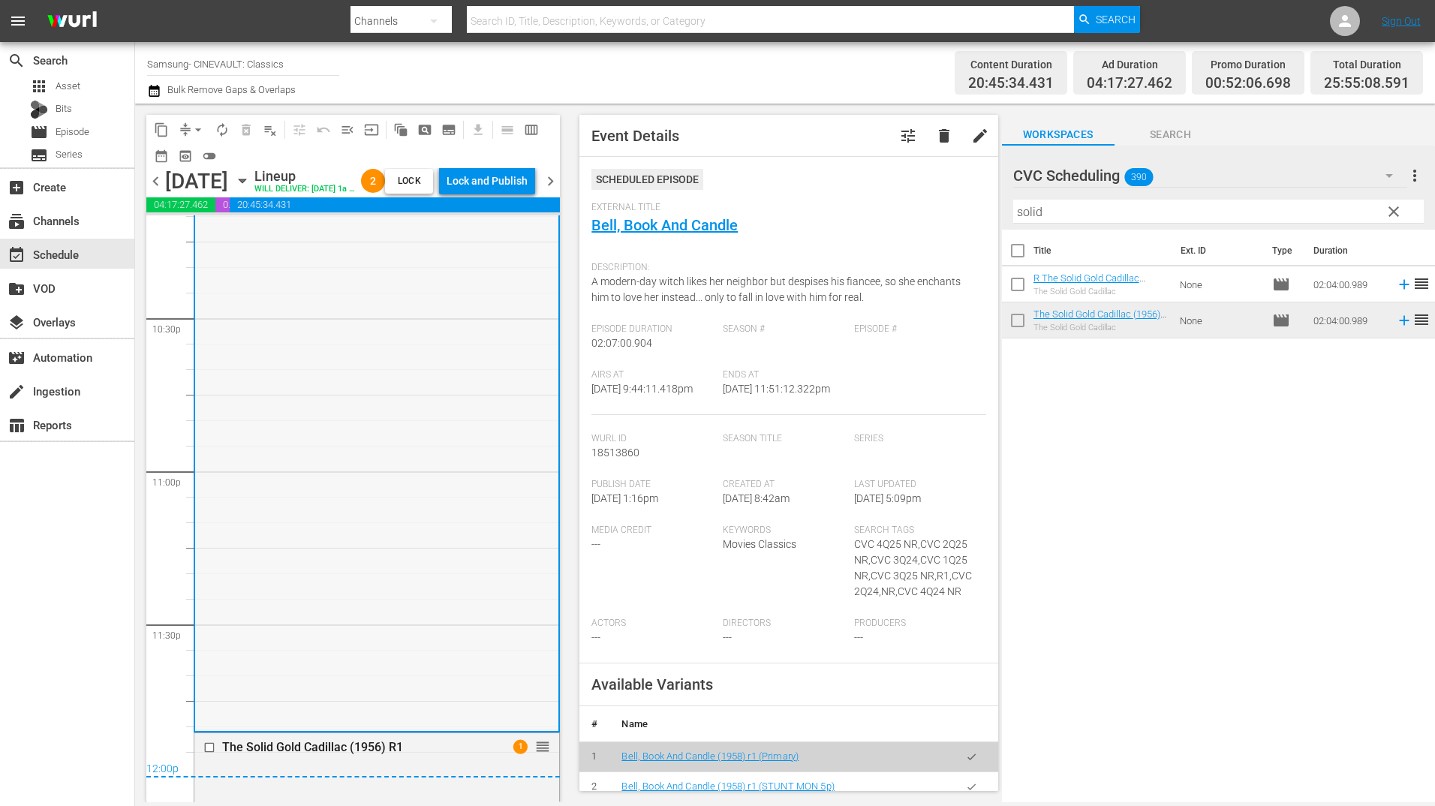
scroll to position [7238, 0]
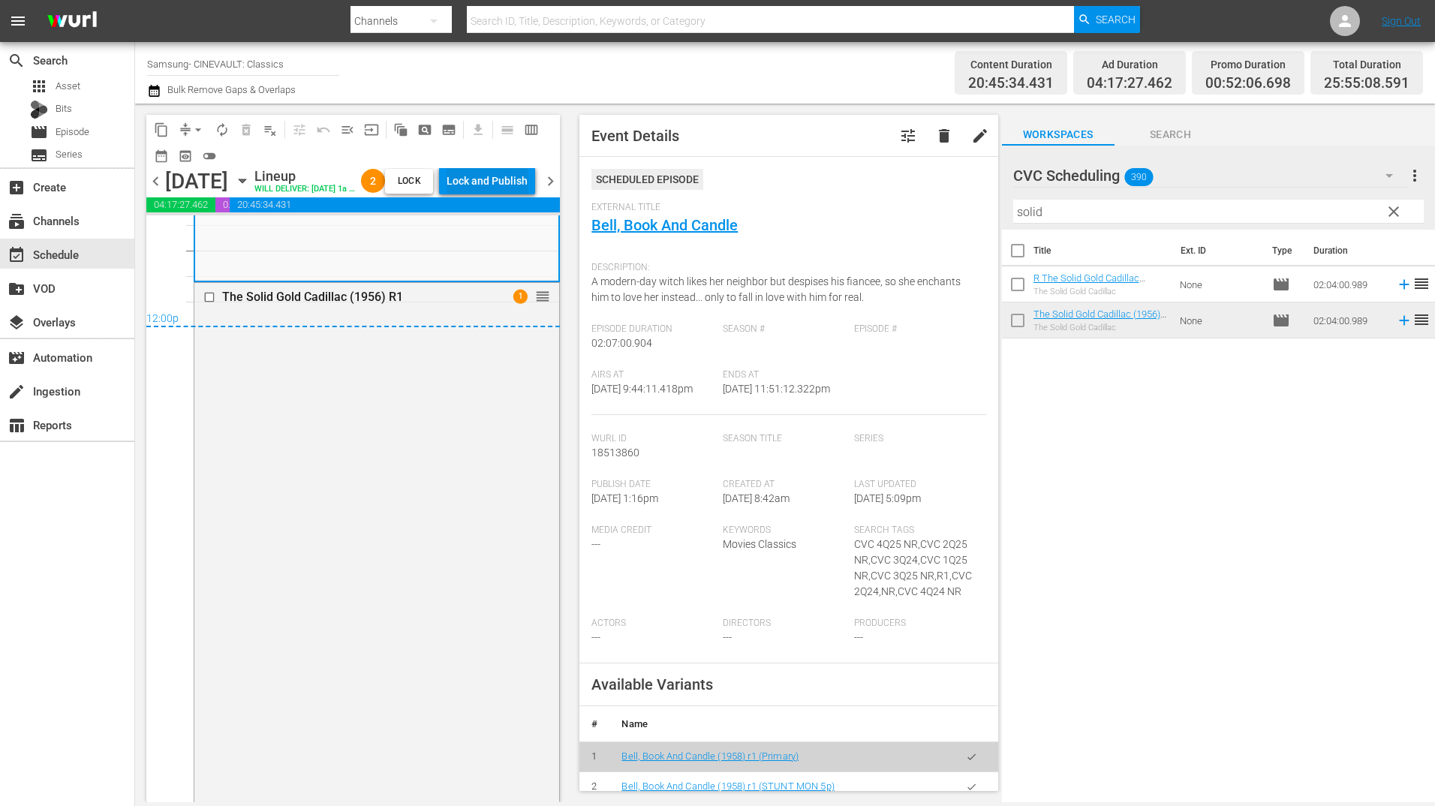
click at [517, 183] on div "Lock and Publish" at bounding box center [487, 180] width 81 height 27
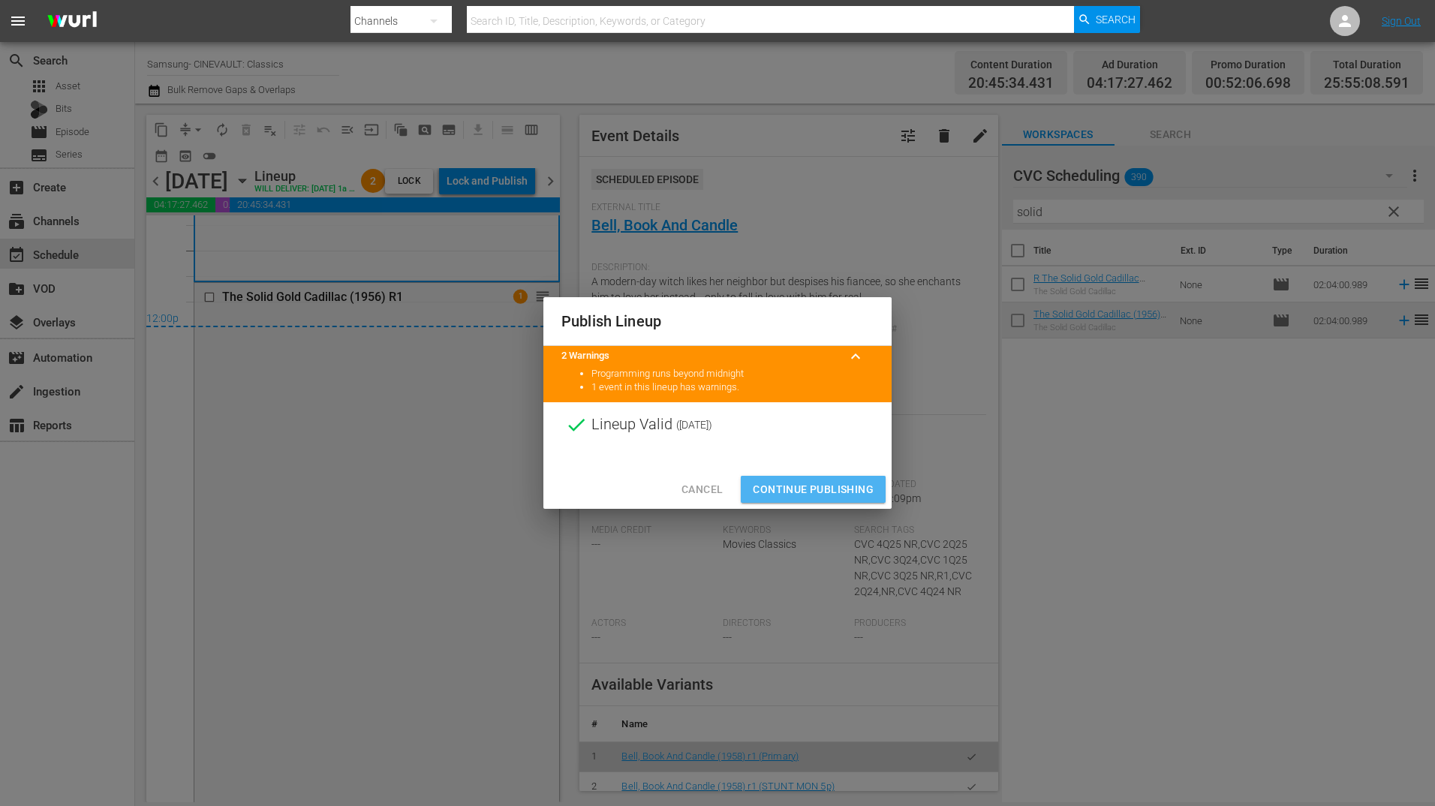
click at [832, 486] on span "Continue Publishing" at bounding box center [813, 489] width 121 height 19
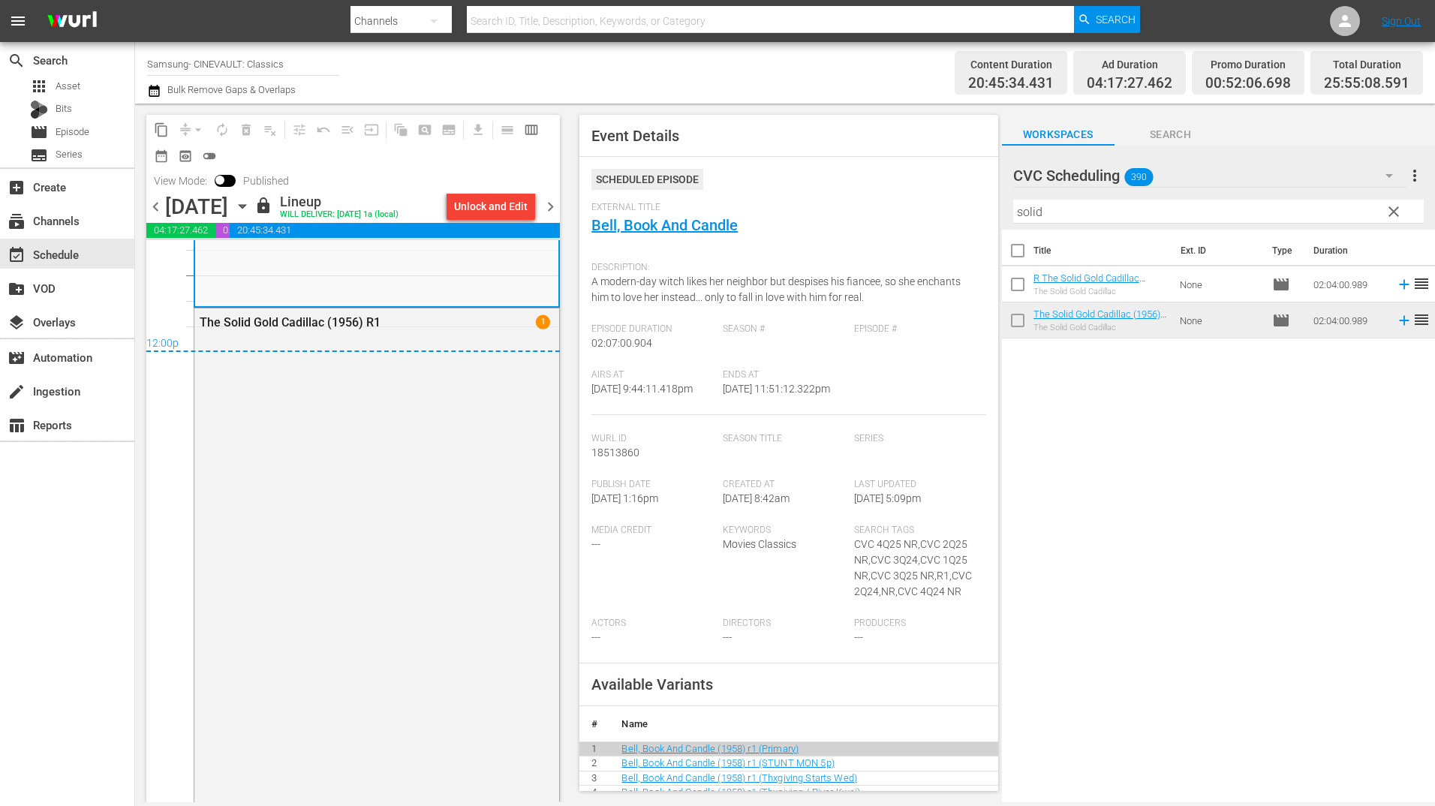
click at [550, 209] on span "chevron_right" at bounding box center [550, 206] width 19 height 19
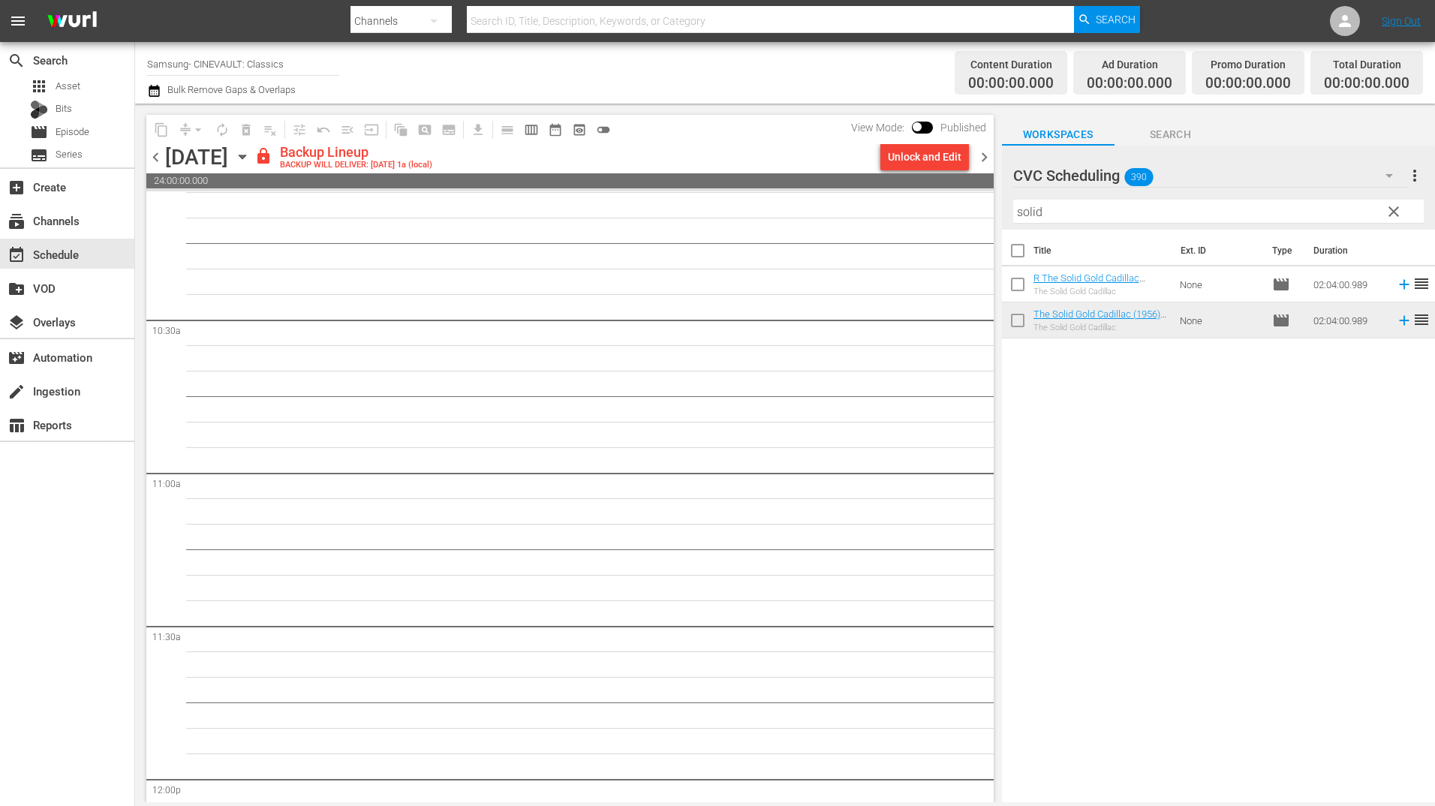
scroll to position [3059, 0]
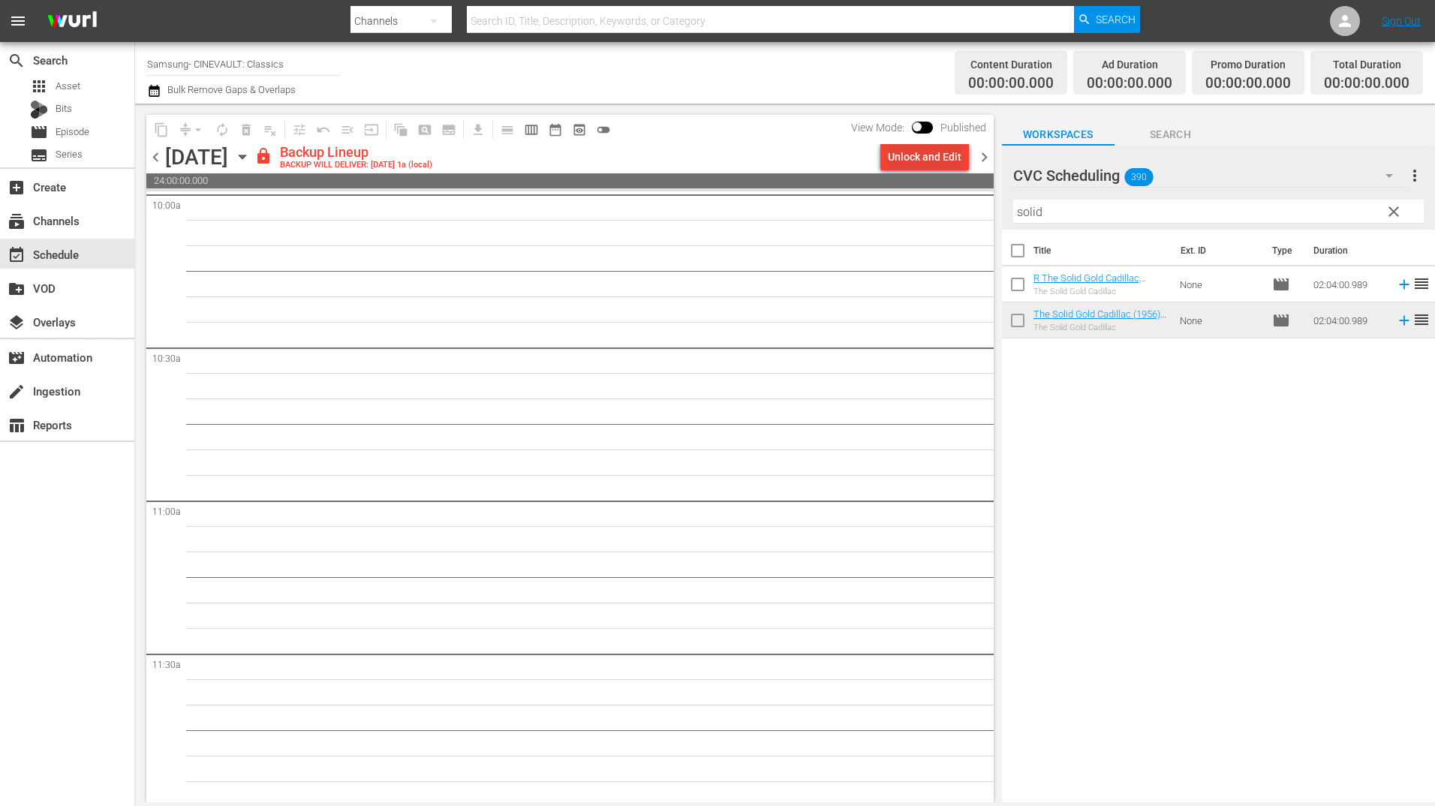
click at [921, 164] on div "Unlock and Edit" at bounding box center [925, 156] width 74 height 27
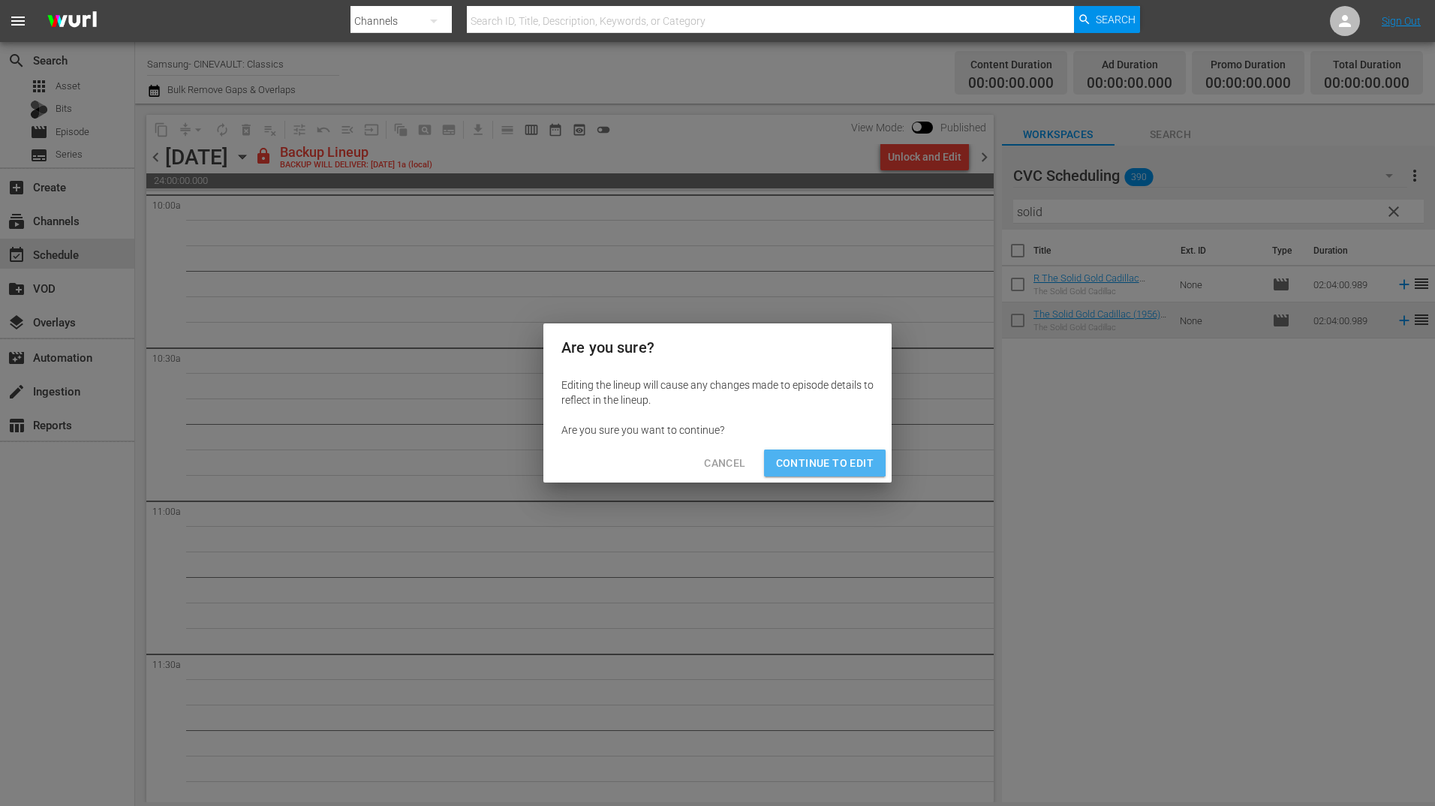
click at [811, 454] on span "Continue to Edit" at bounding box center [825, 463] width 98 height 19
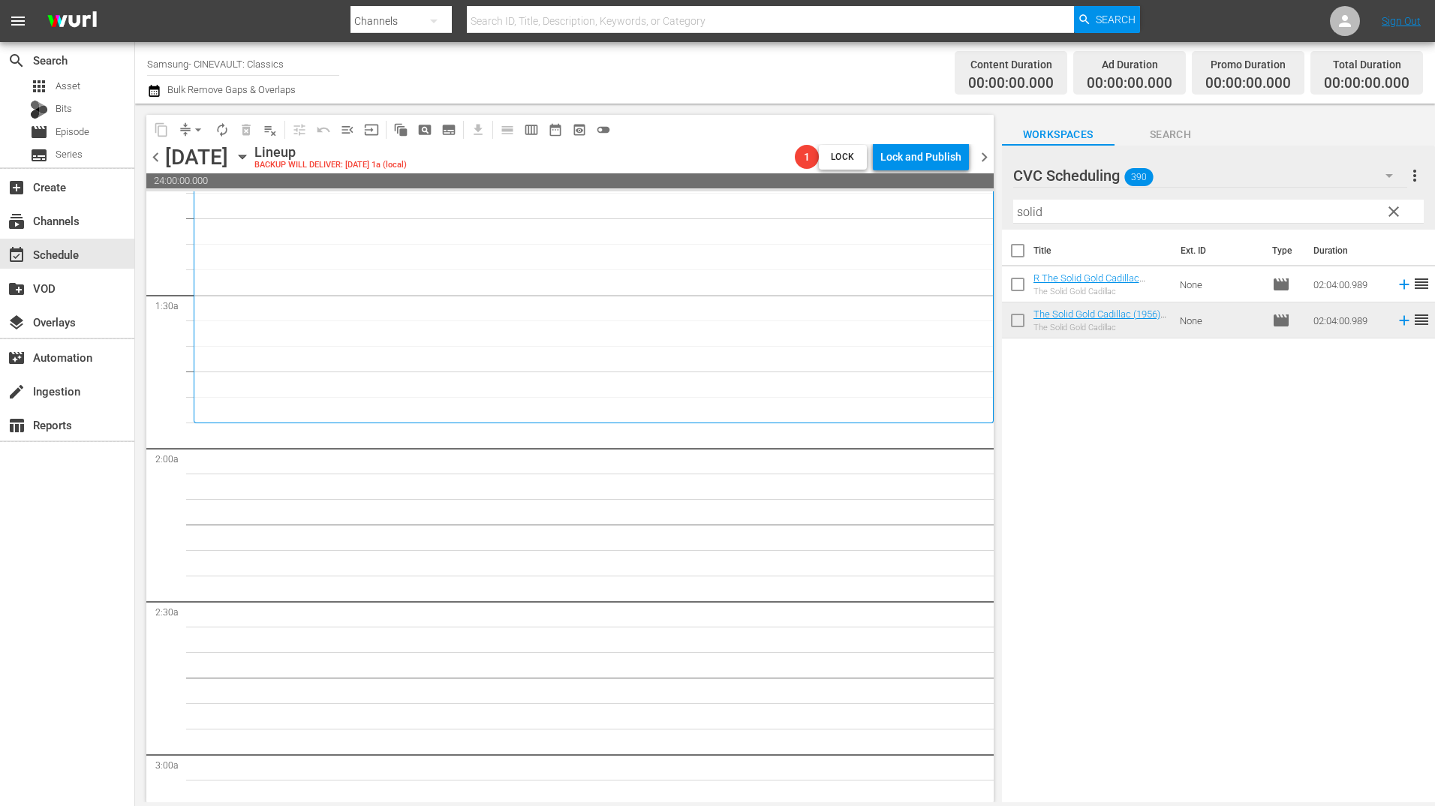
scroll to position [375, 0]
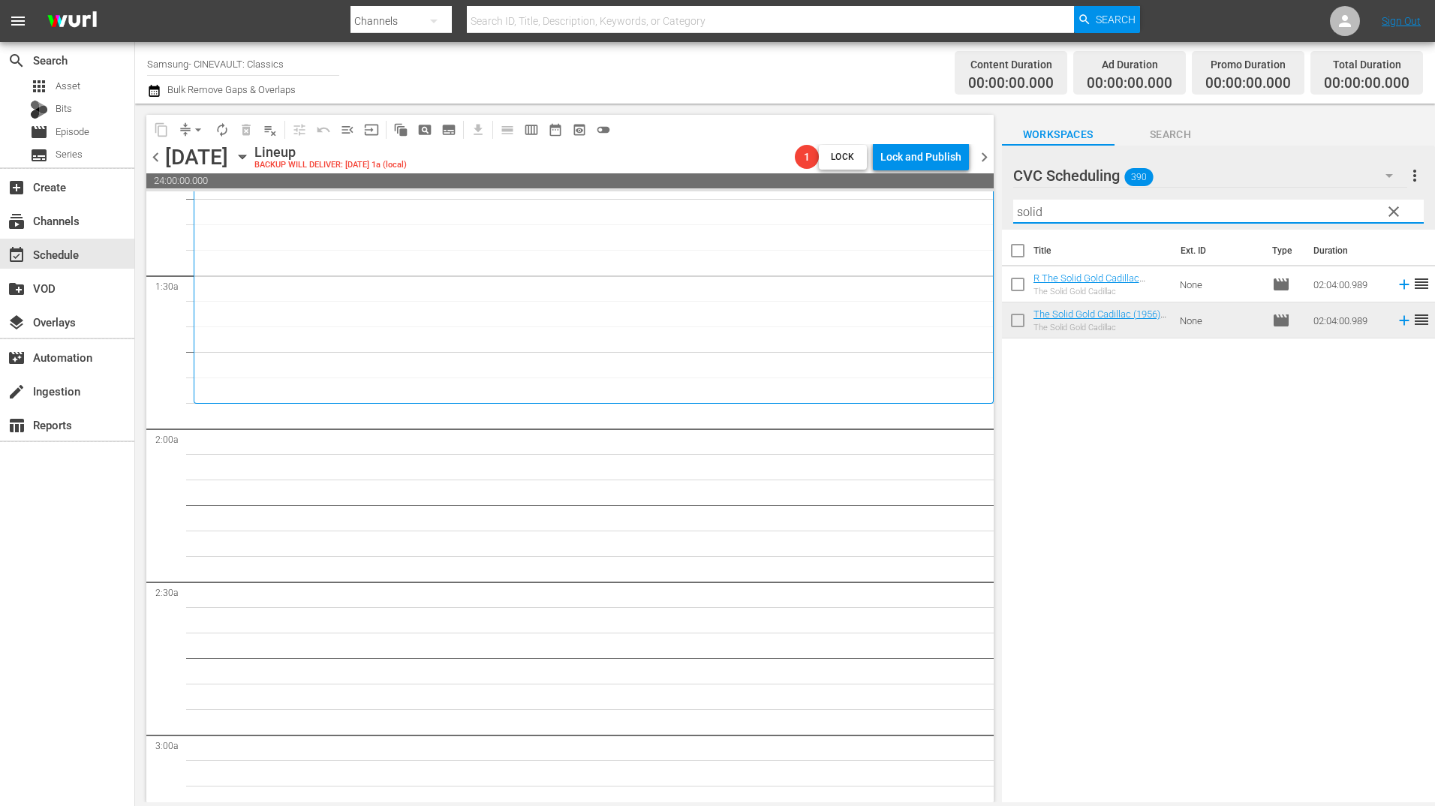
click at [1088, 206] on input "solid" at bounding box center [1218, 212] width 411 height 24
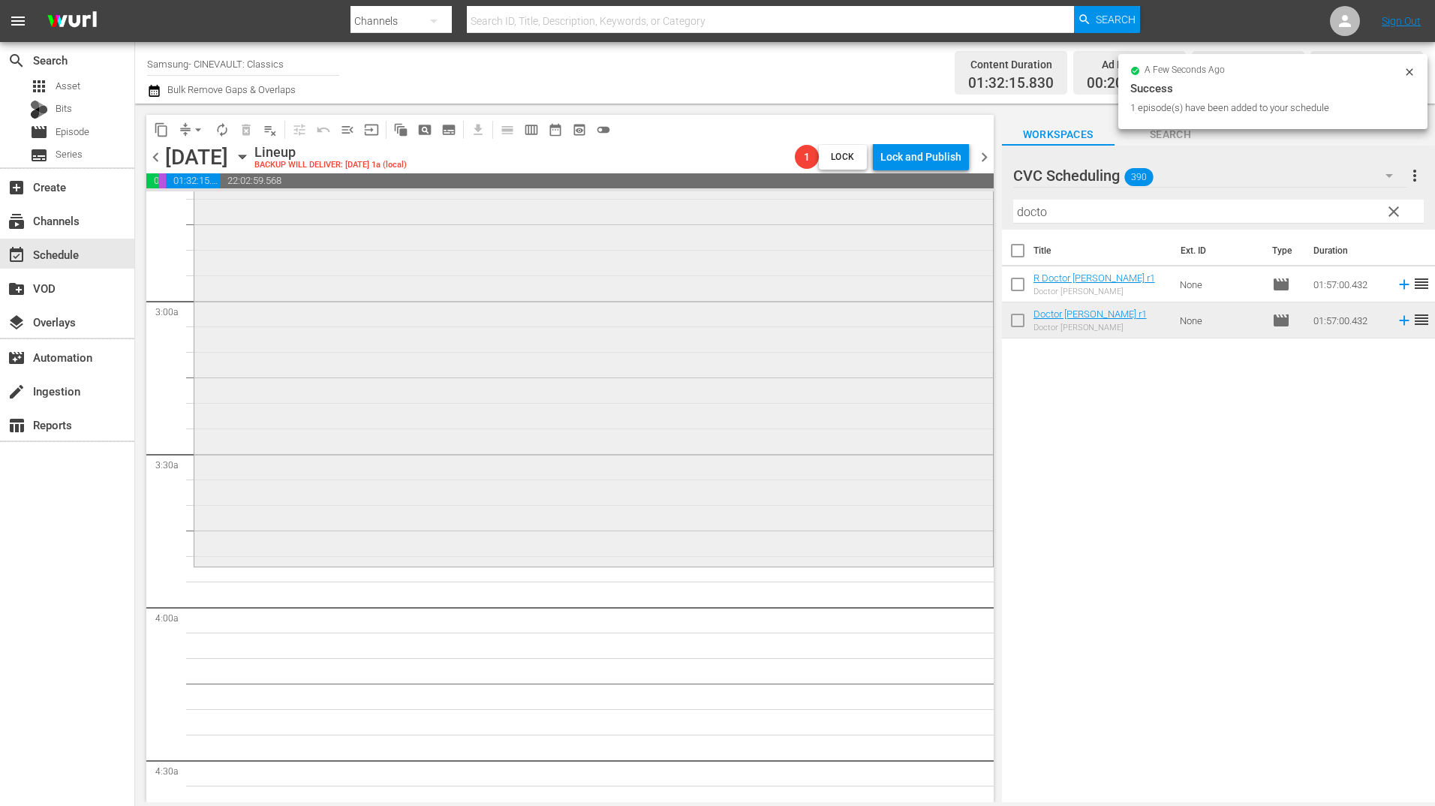
scroll to position [826, 0]
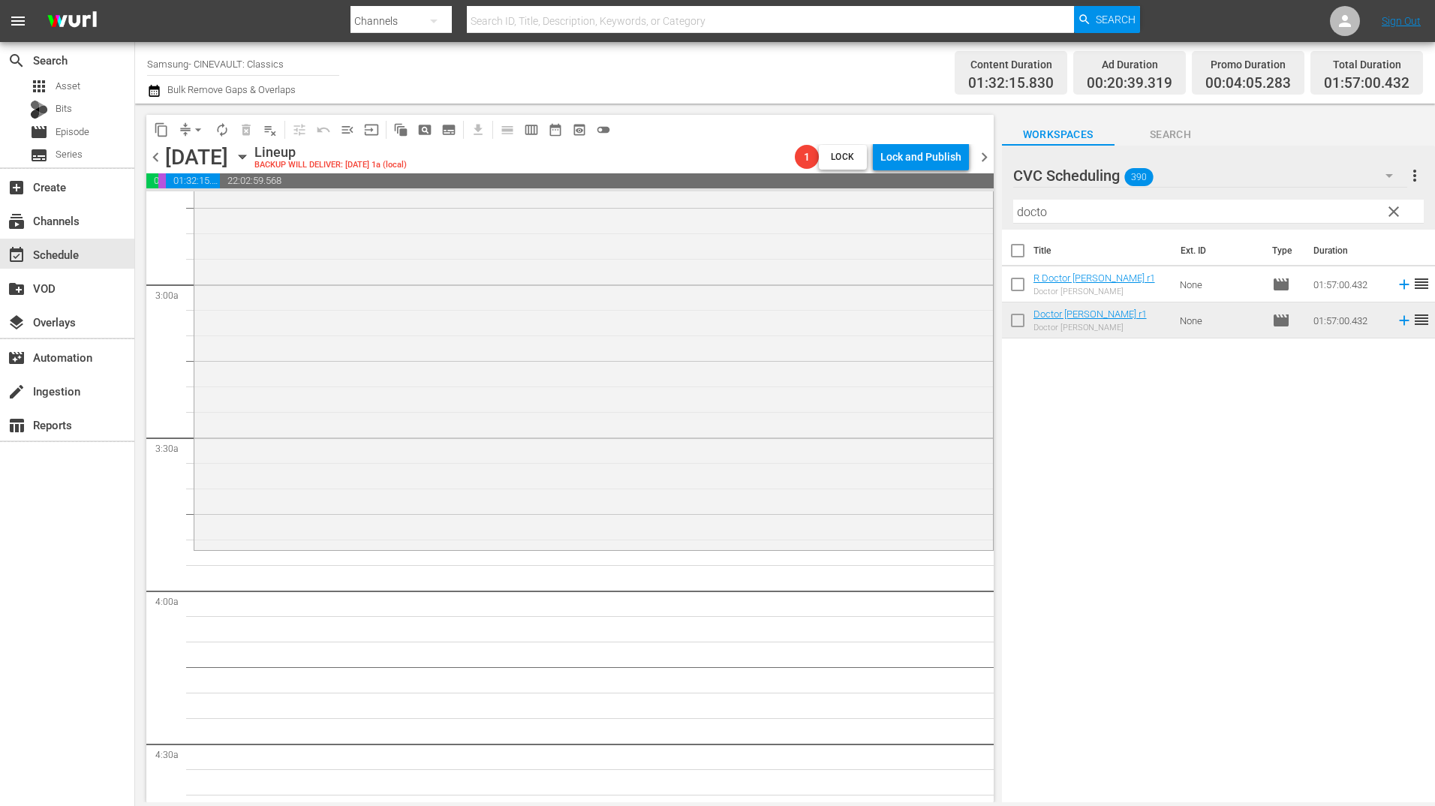
click at [1124, 206] on input "docto" at bounding box center [1218, 212] width 411 height 24
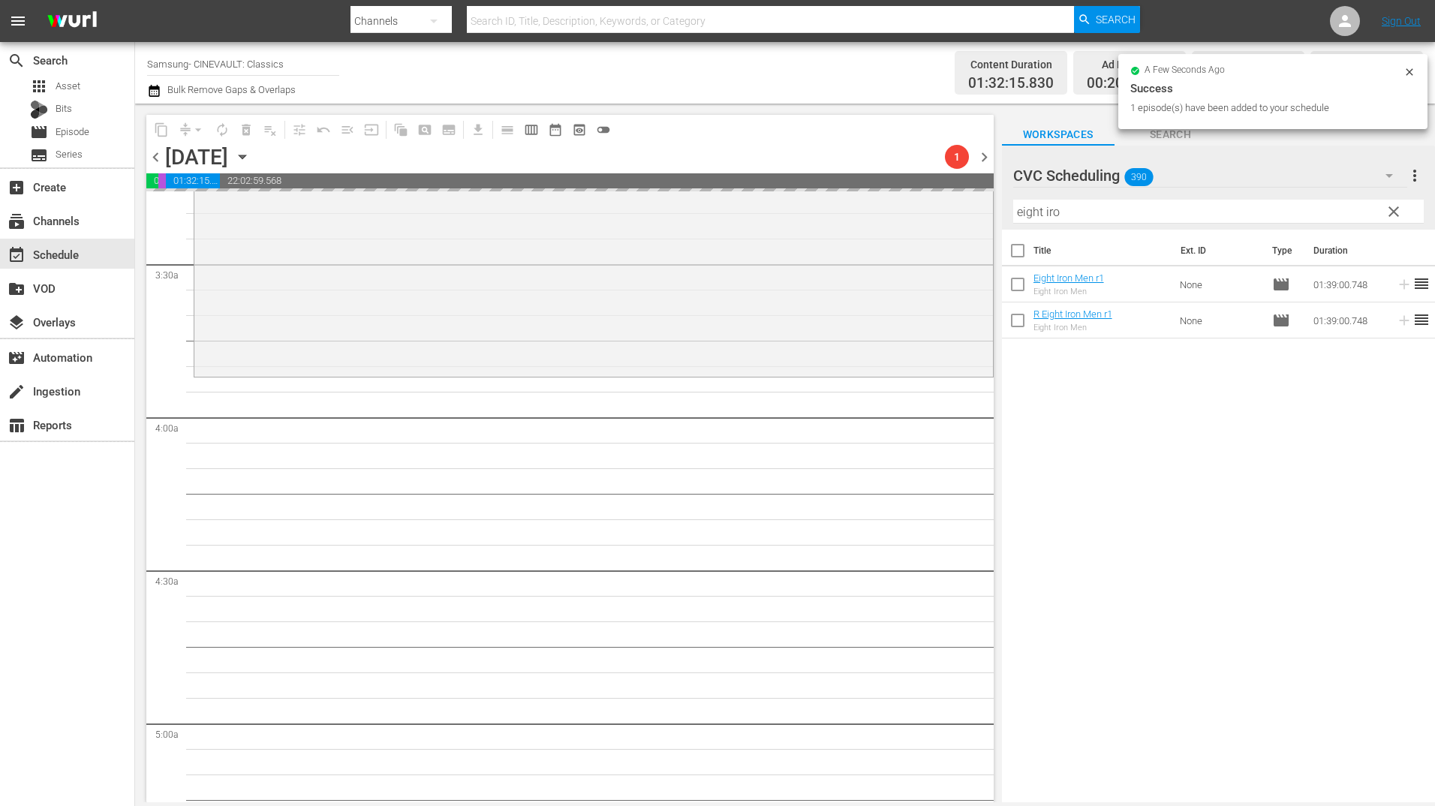
scroll to position [1126, 0]
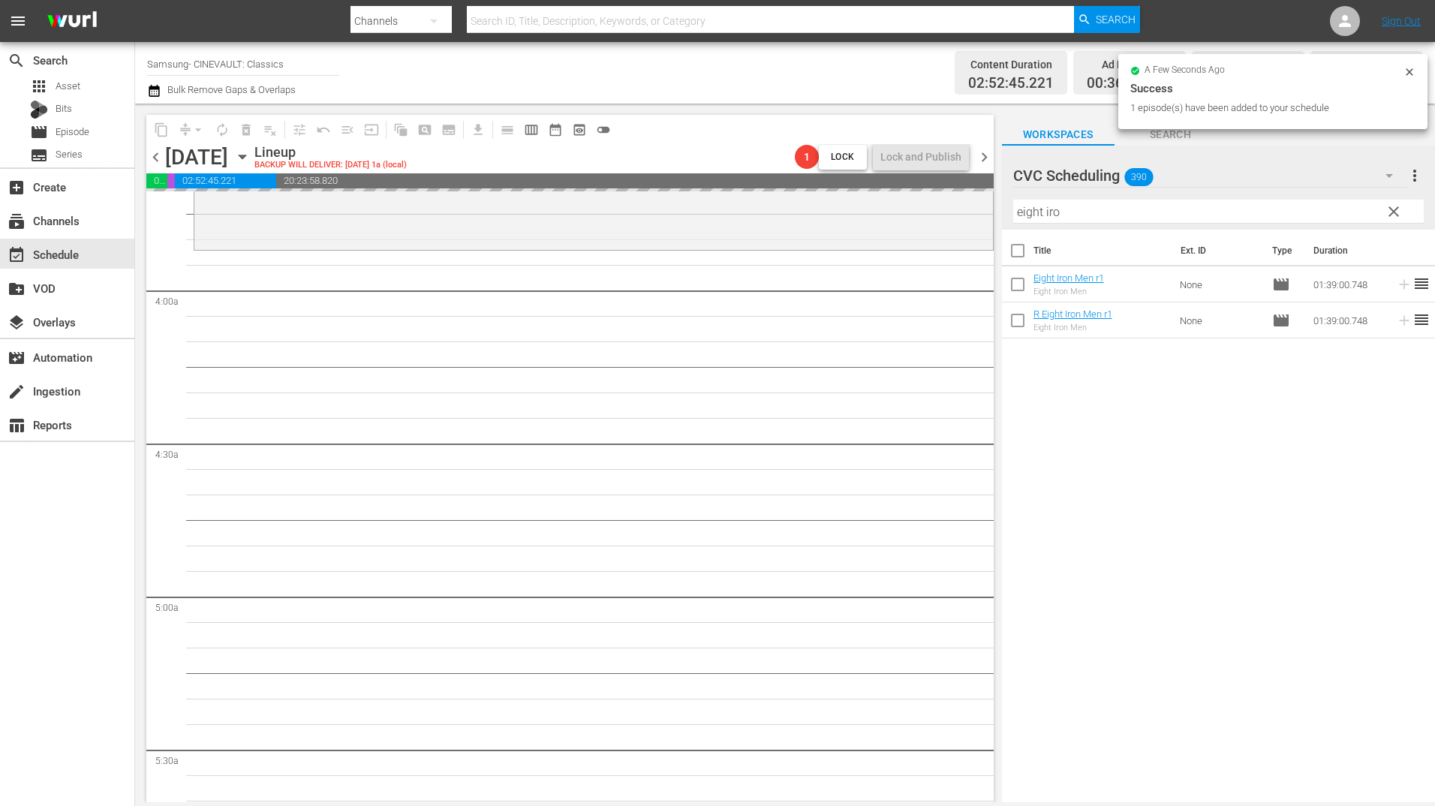
click at [1139, 215] on input "eight iro" at bounding box center [1218, 212] width 411 height 24
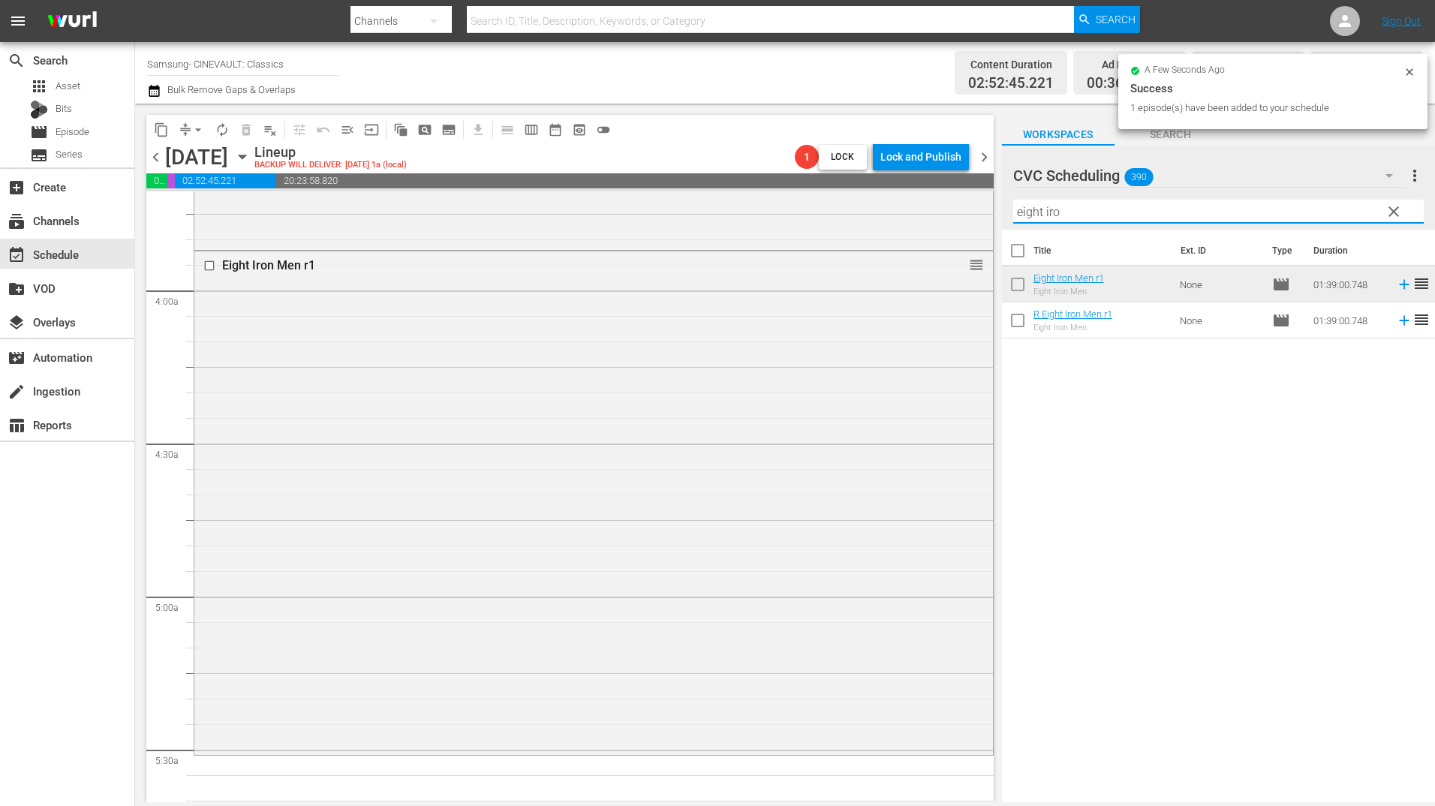
click at [1139, 215] on input "eight iro" at bounding box center [1218, 212] width 411 height 24
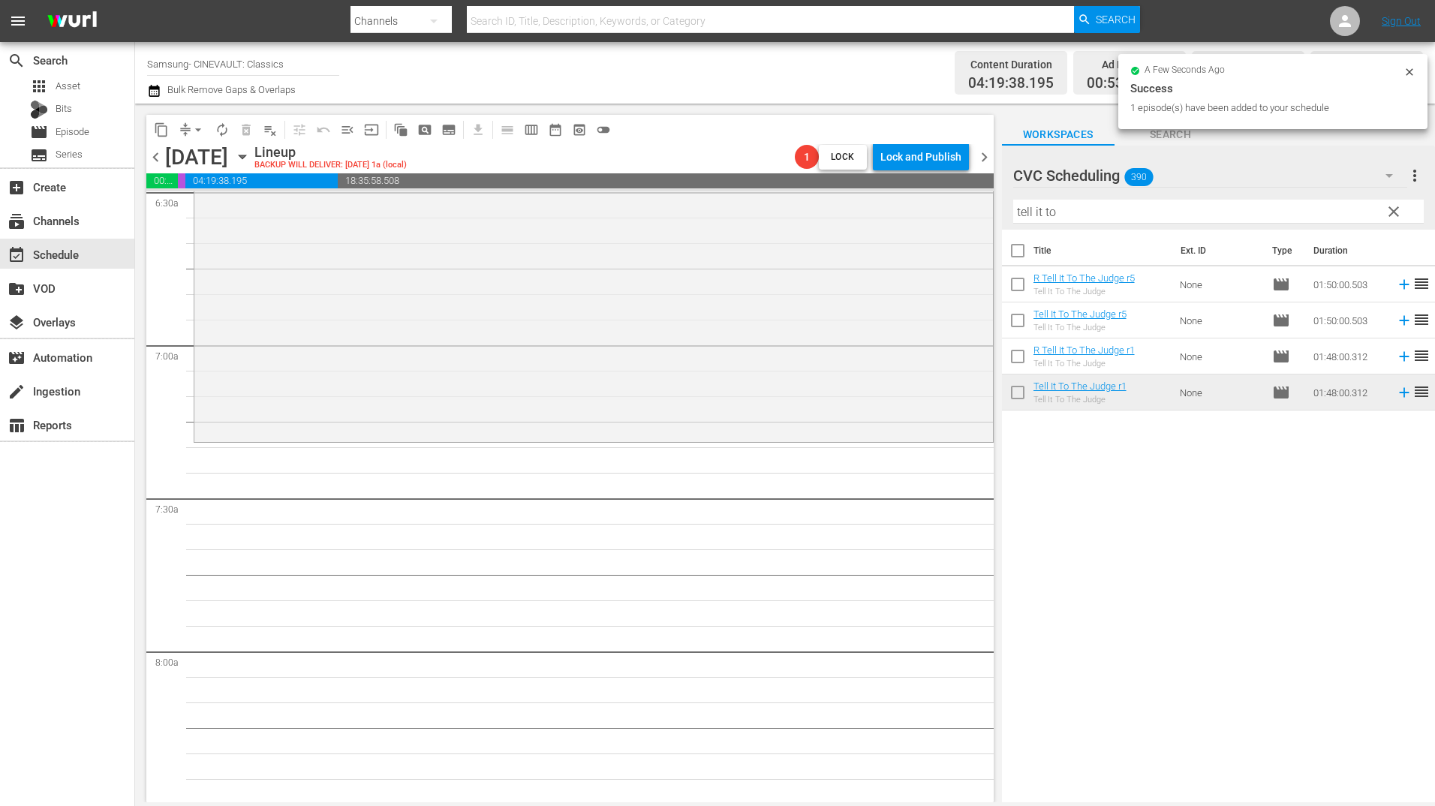
scroll to position [2027, 0]
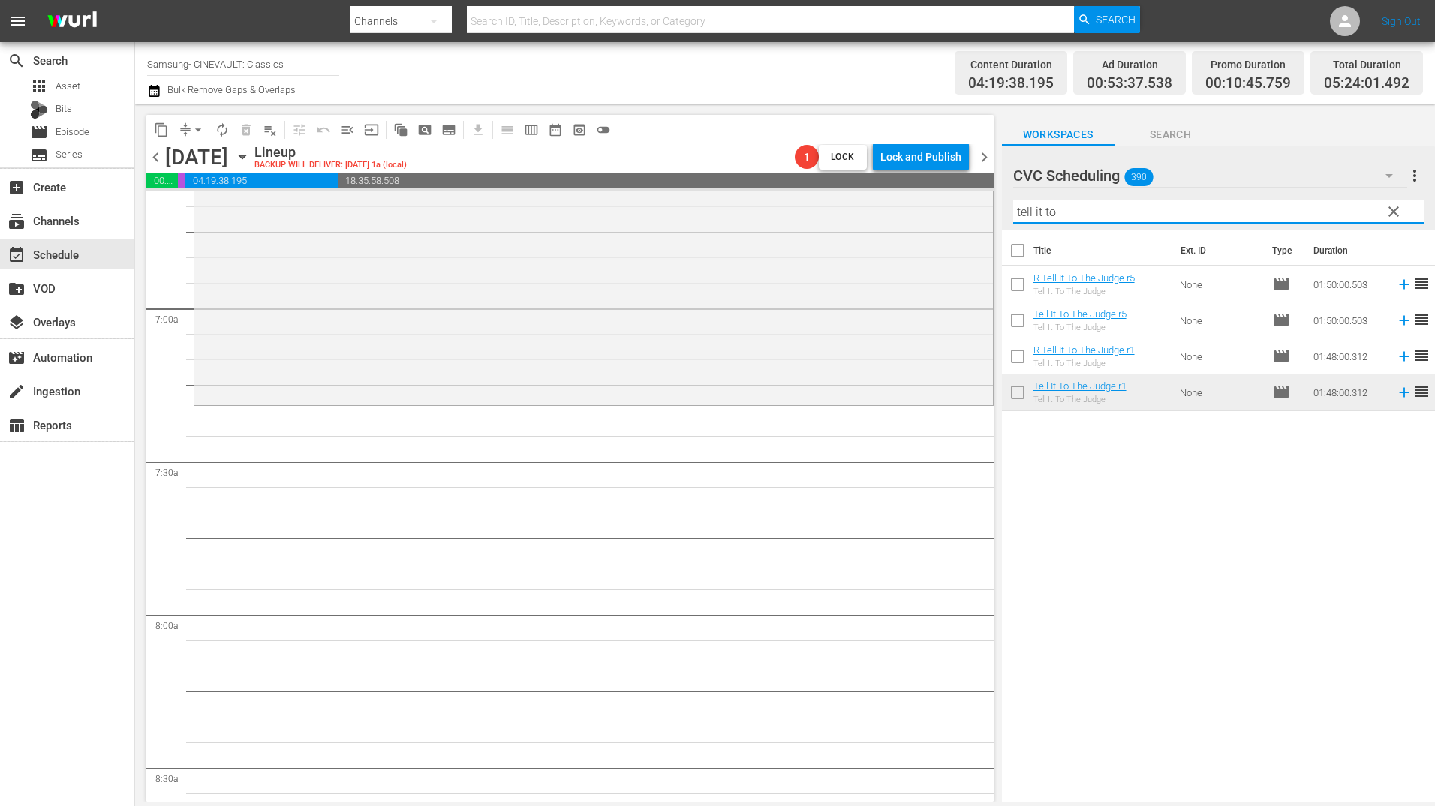
click at [1094, 212] on input "tell it to" at bounding box center [1218, 212] width 411 height 24
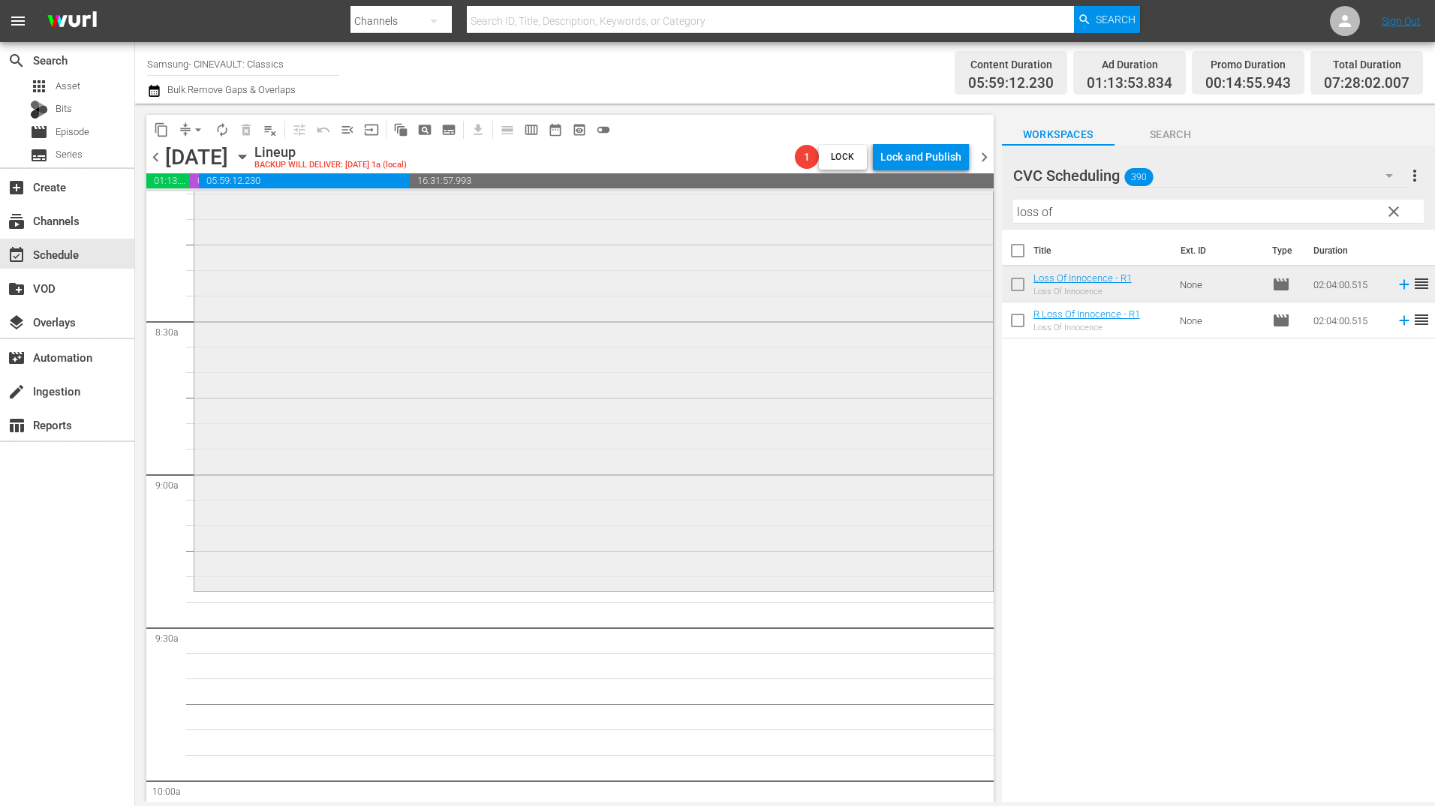
scroll to position [2627, 0]
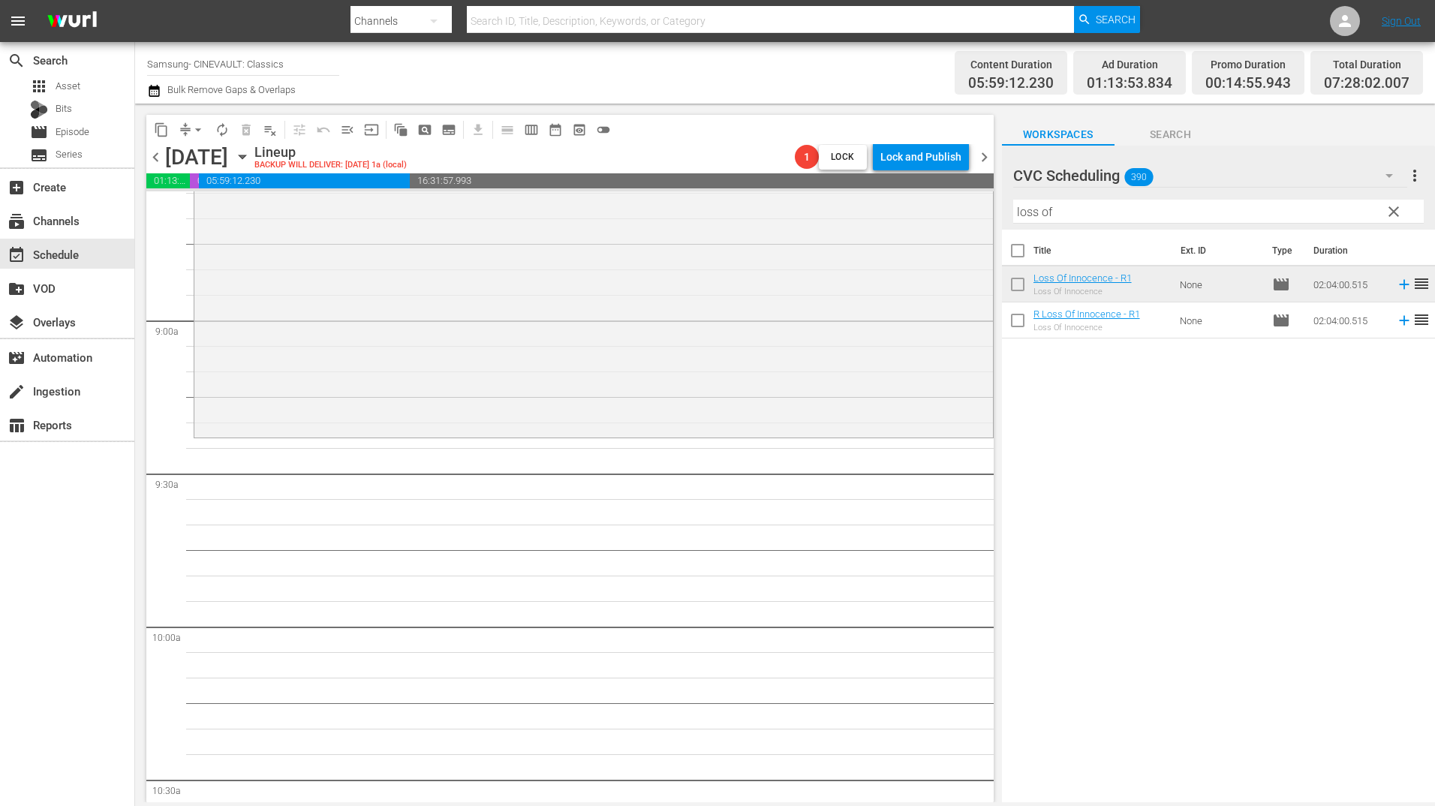
click at [1100, 201] on input "loss of" at bounding box center [1218, 212] width 411 height 24
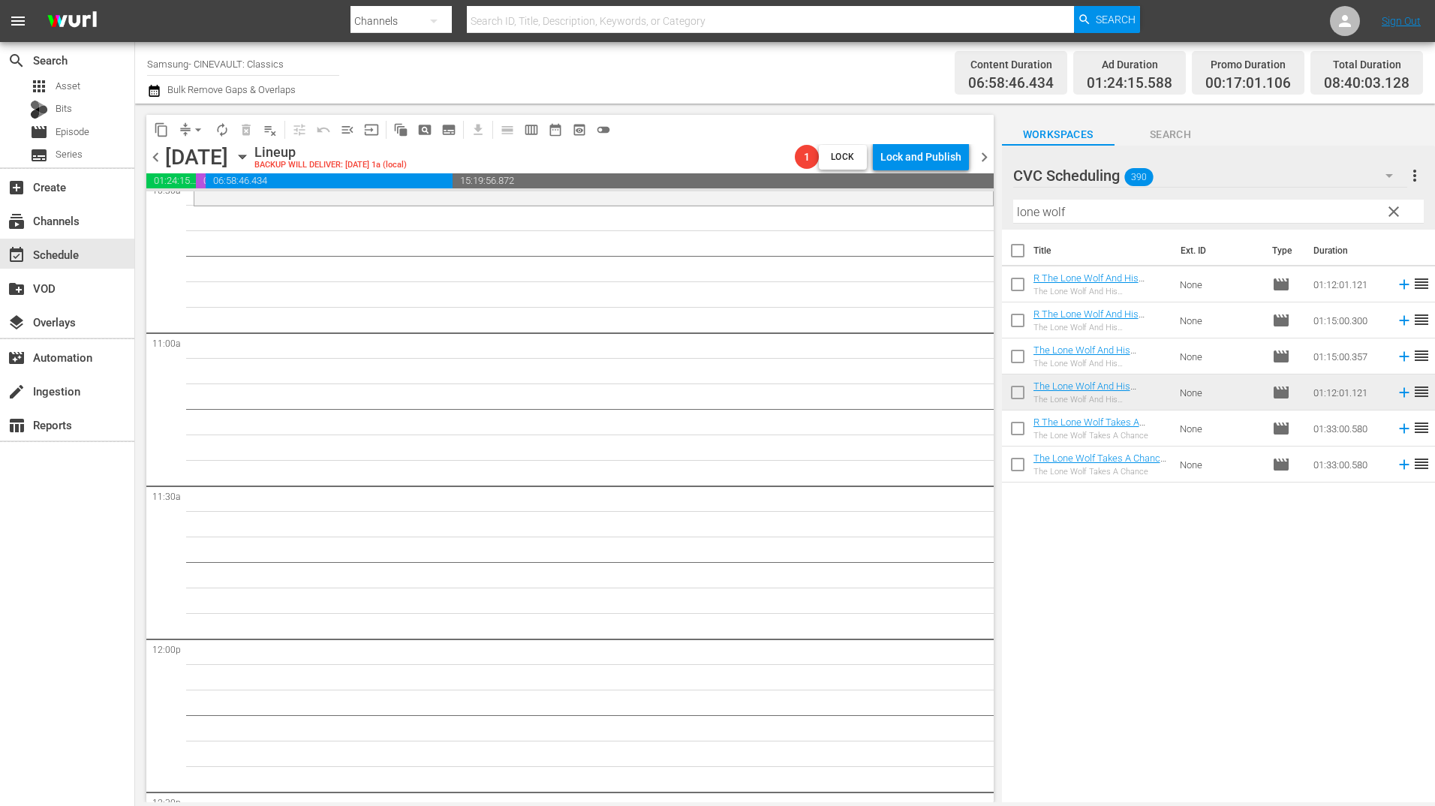
scroll to position [3153, 0]
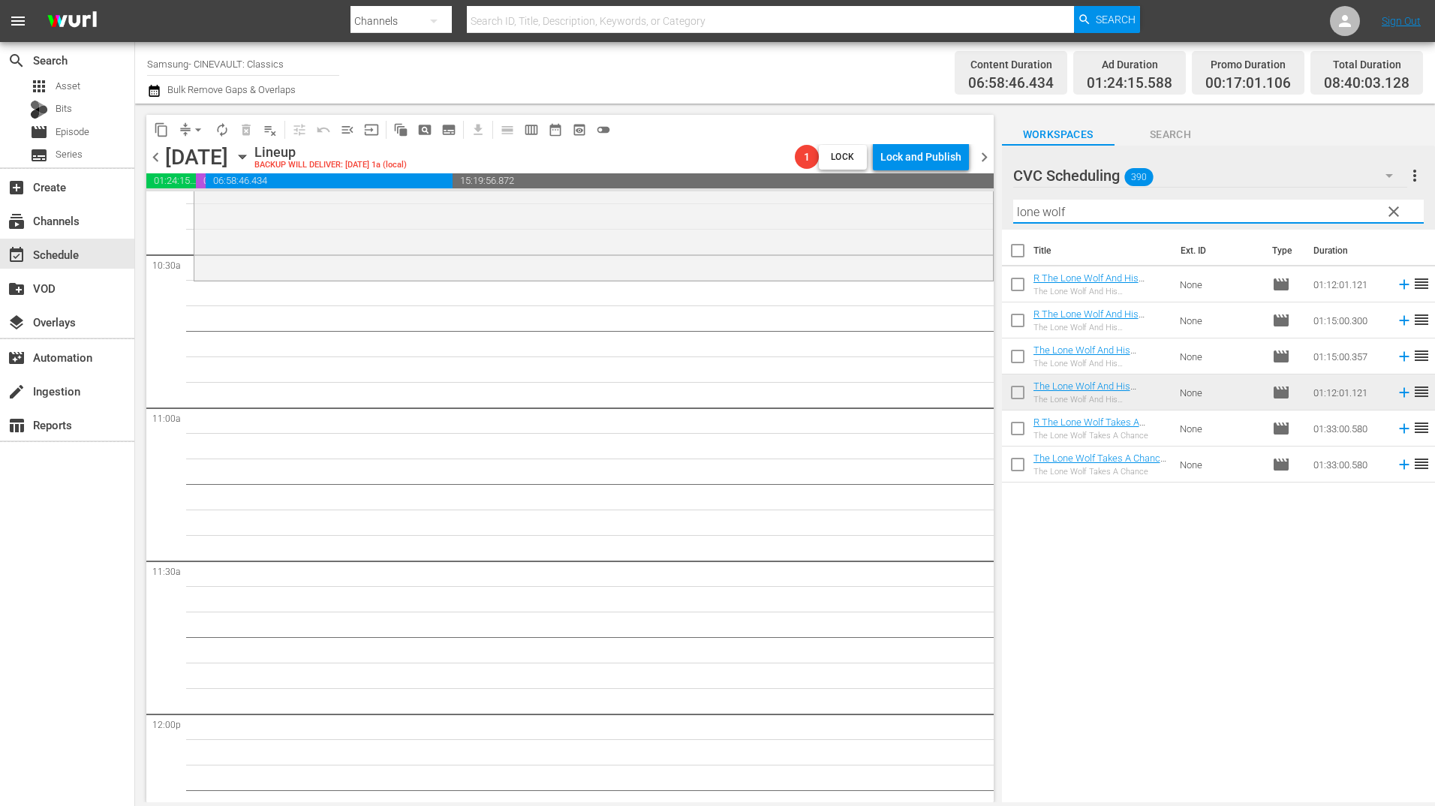
click at [1094, 209] on input "lone wolf" at bounding box center [1218, 212] width 411 height 24
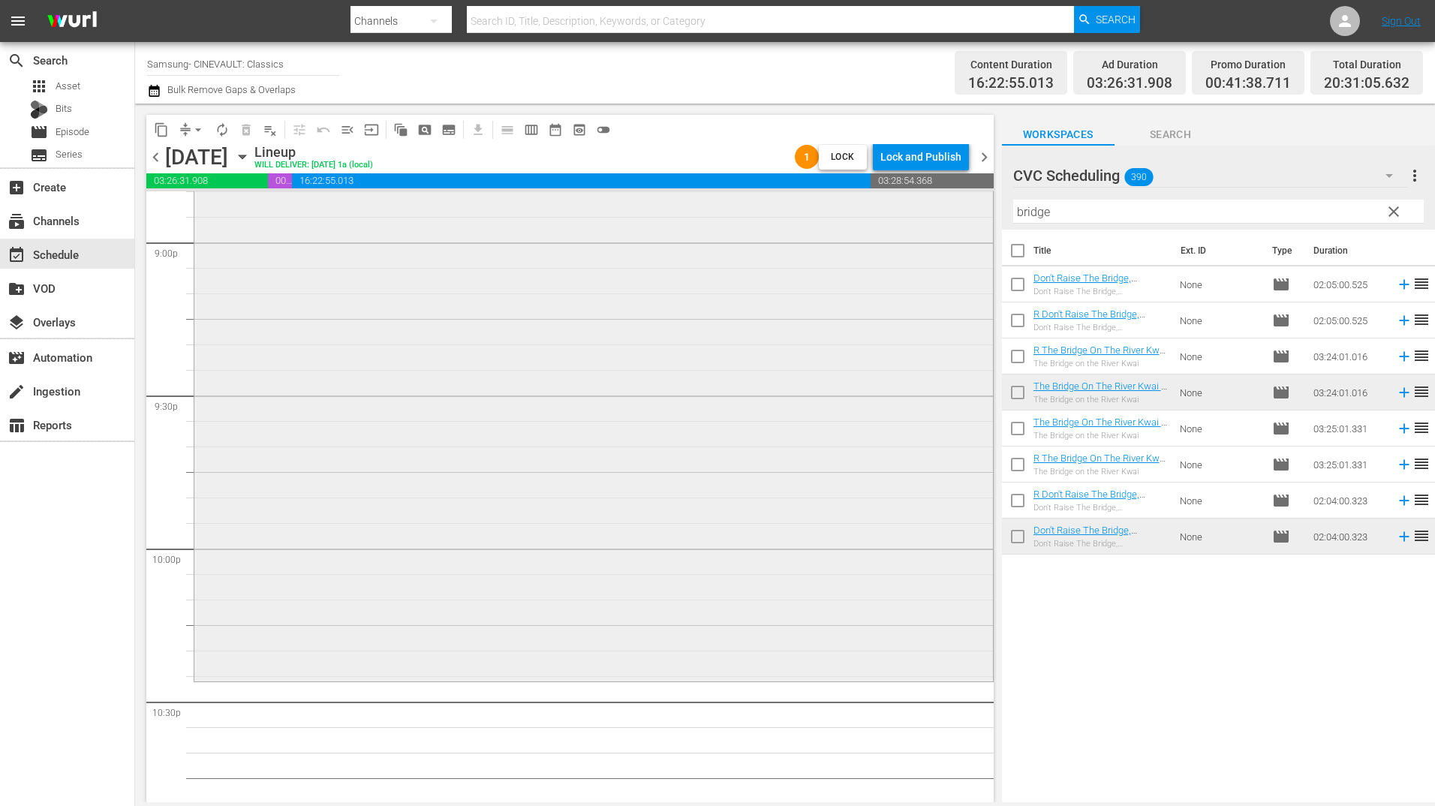
scroll to position [6605, 0]
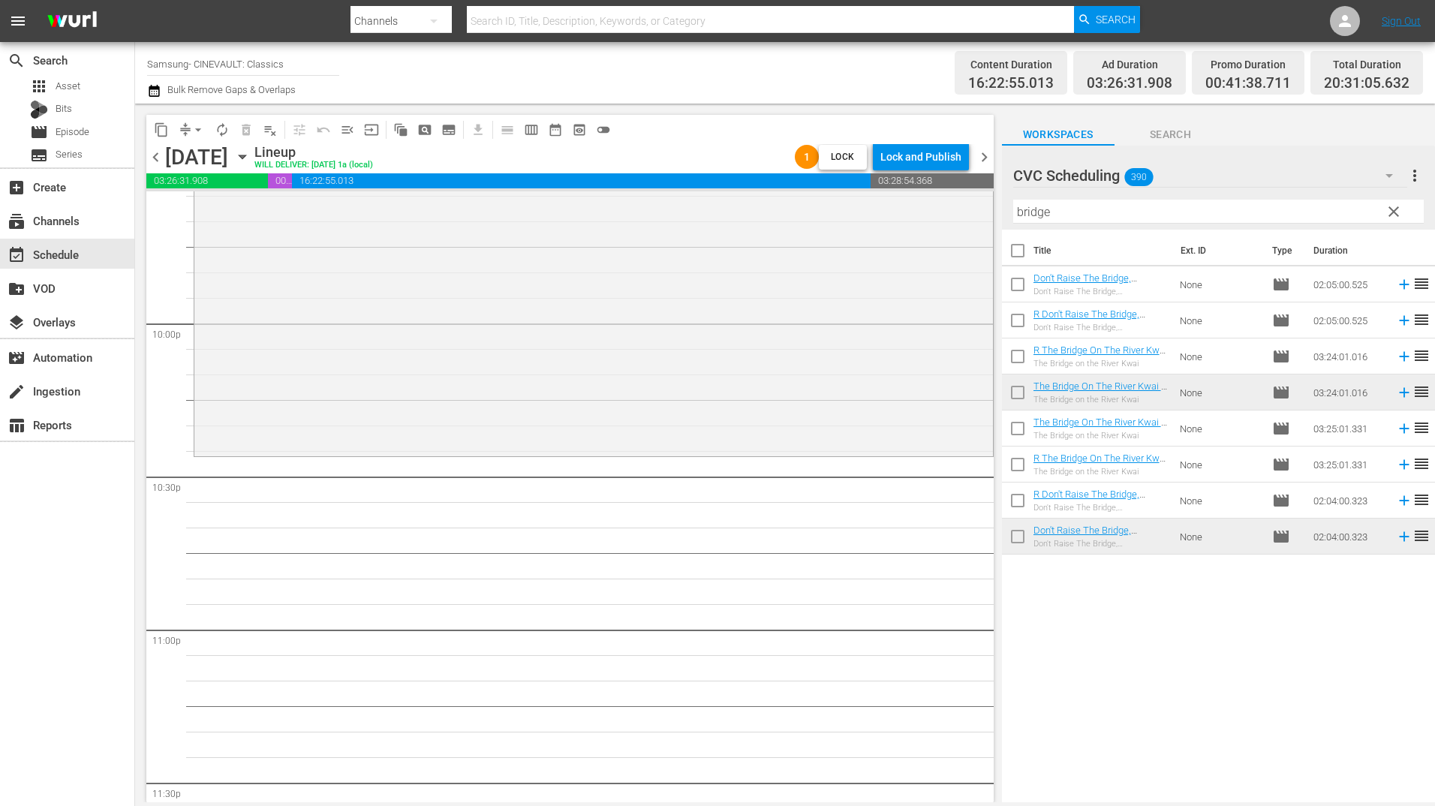
click at [1112, 221] on input "bridge" at bounding box center [1218, 212] width 411 height 24
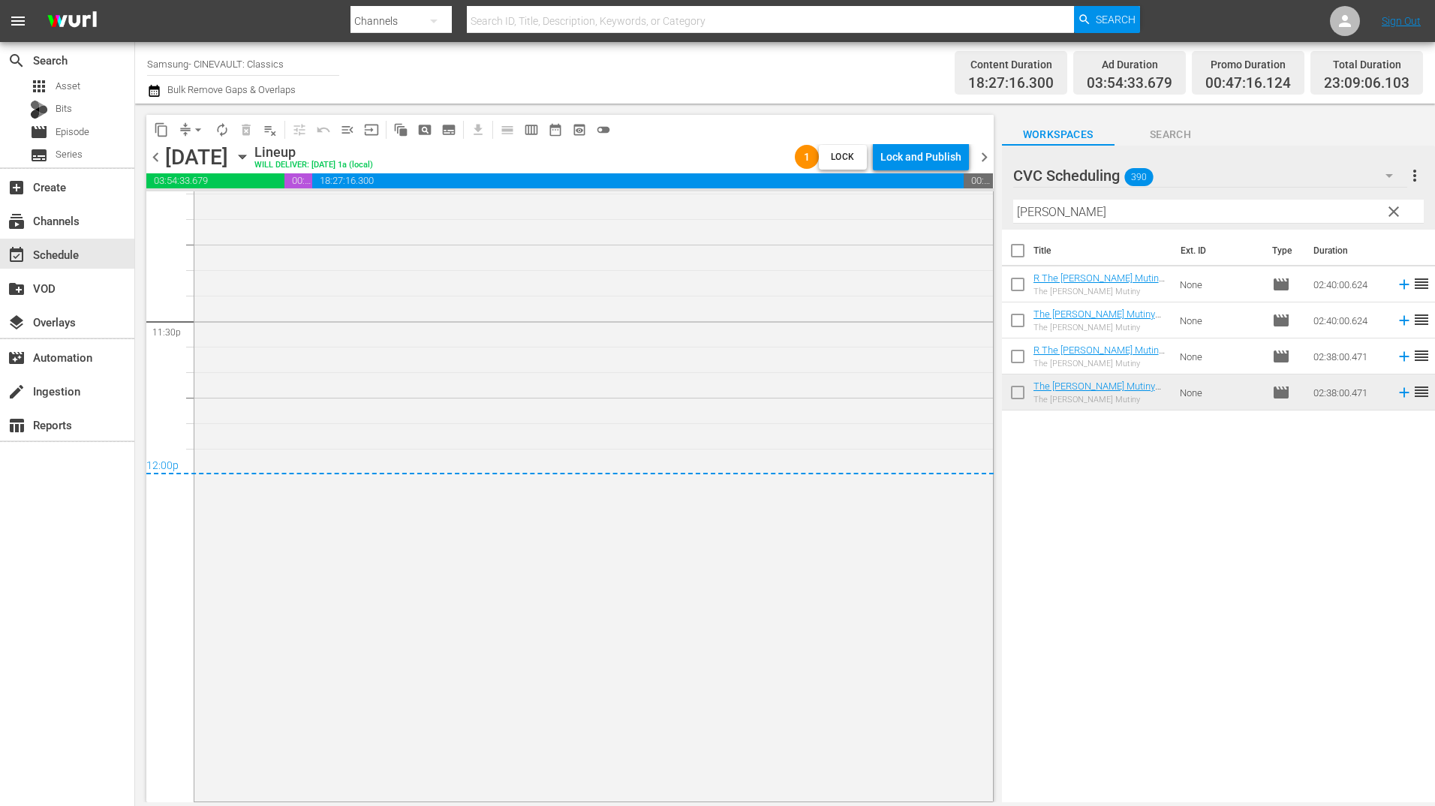
scroll to position [6842, 0]
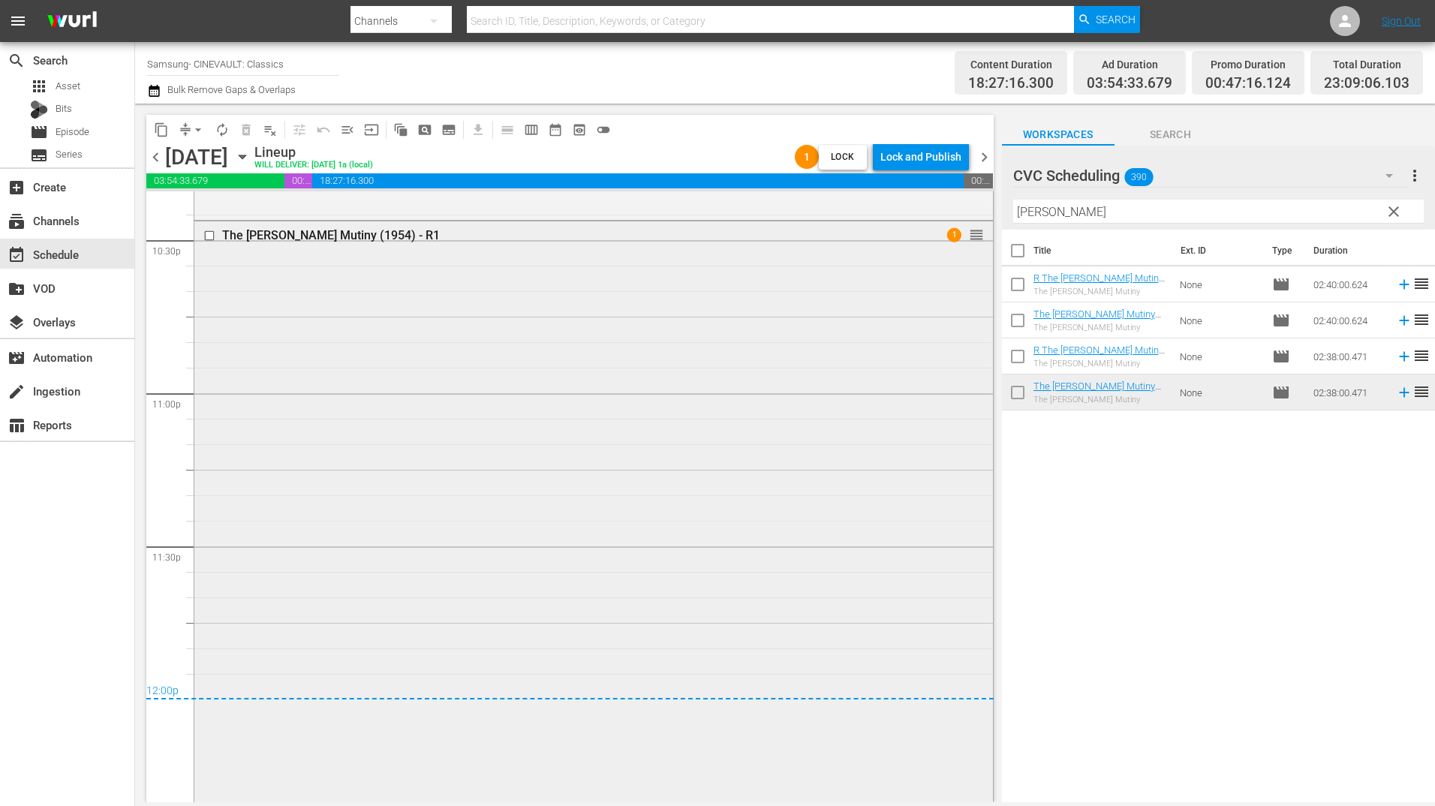
click at [831, 403] on div "The [PERSON_NAME] Mutiny (1954) - R1 1 reorder" at bounding box center [593, 622] width 799 height 802
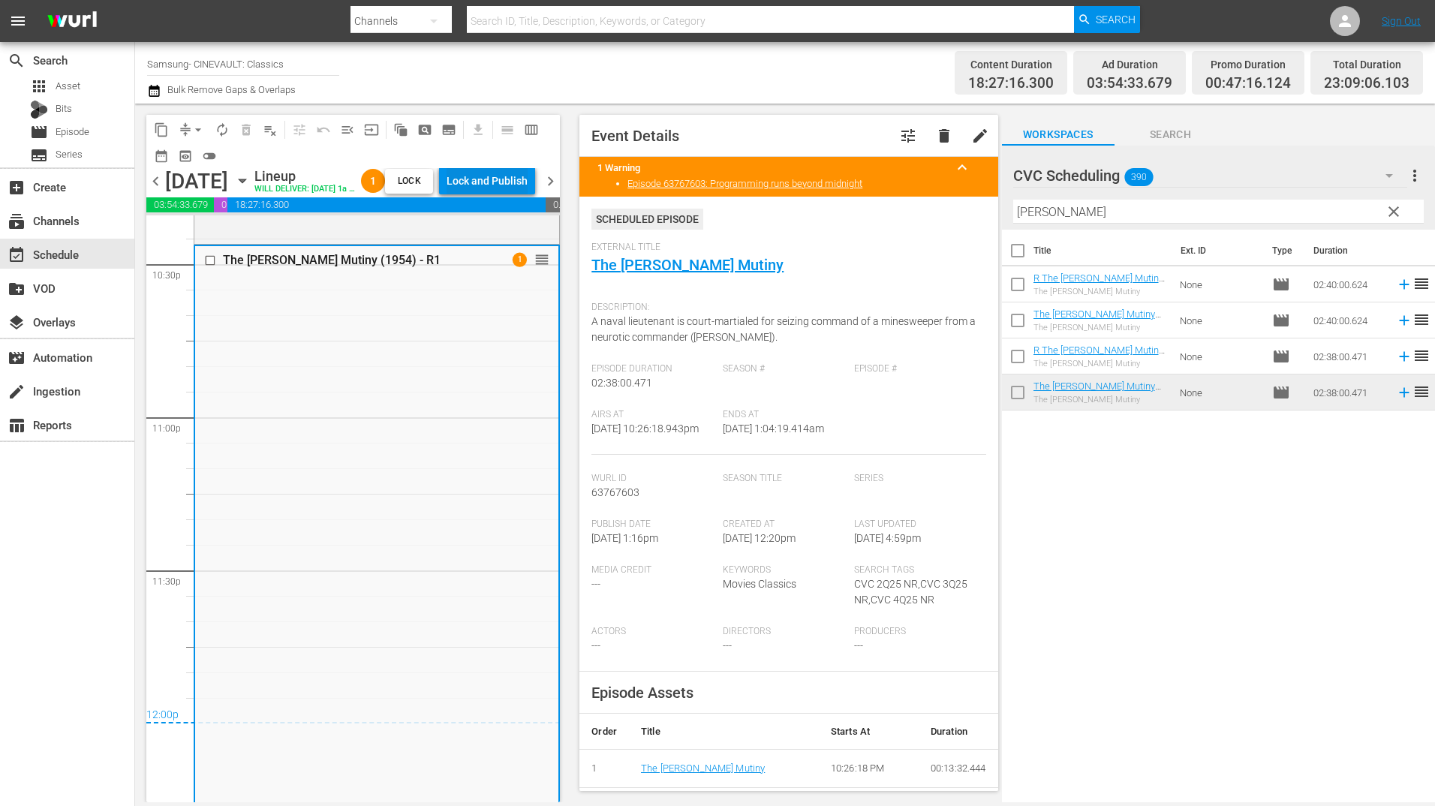
click at [504, 190] on div "Lock and Publish" at bounding box center [487, 180] width 81 height 27
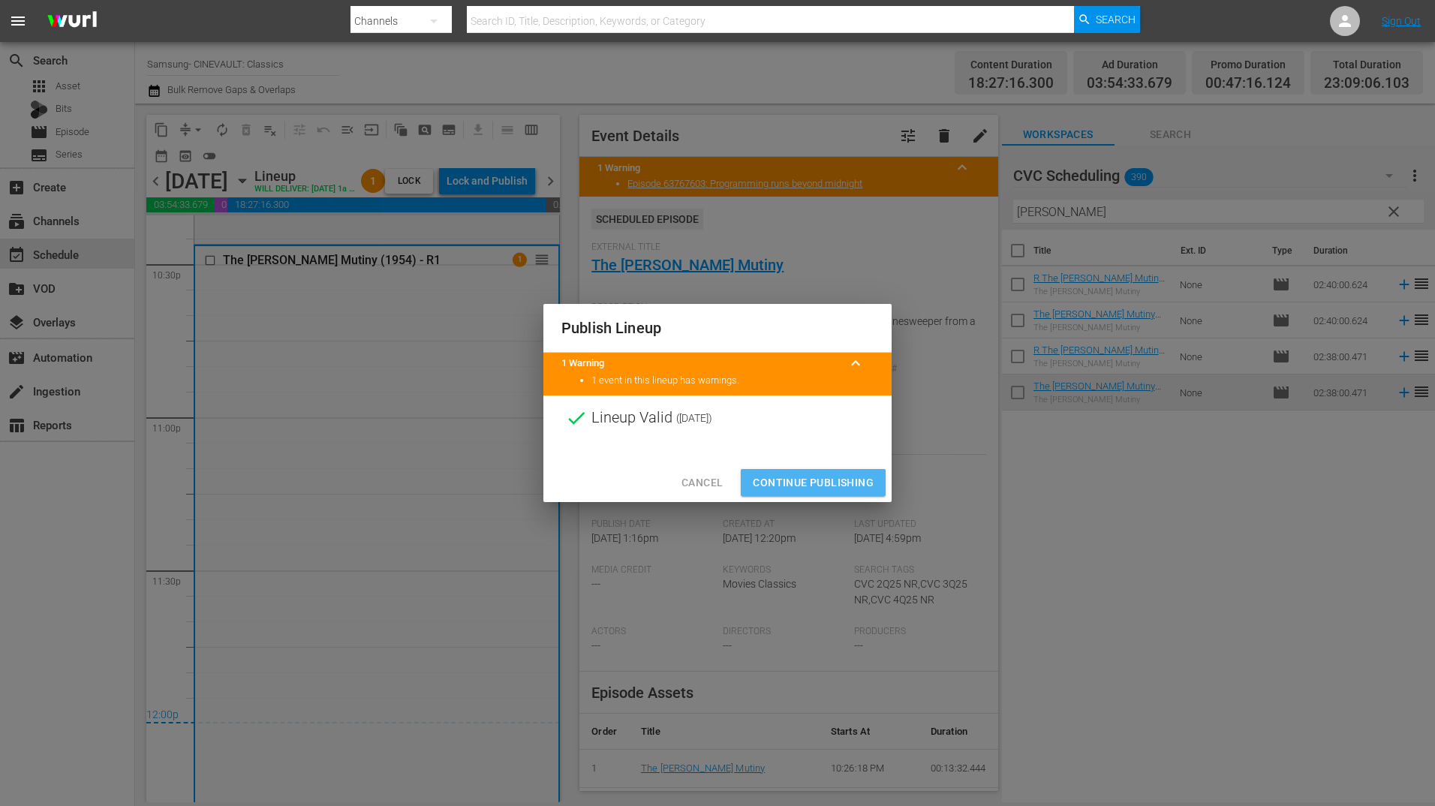
click at [835, 471] on button "Continue Publishing" at bounding box center [813, 483] width 145 height 28
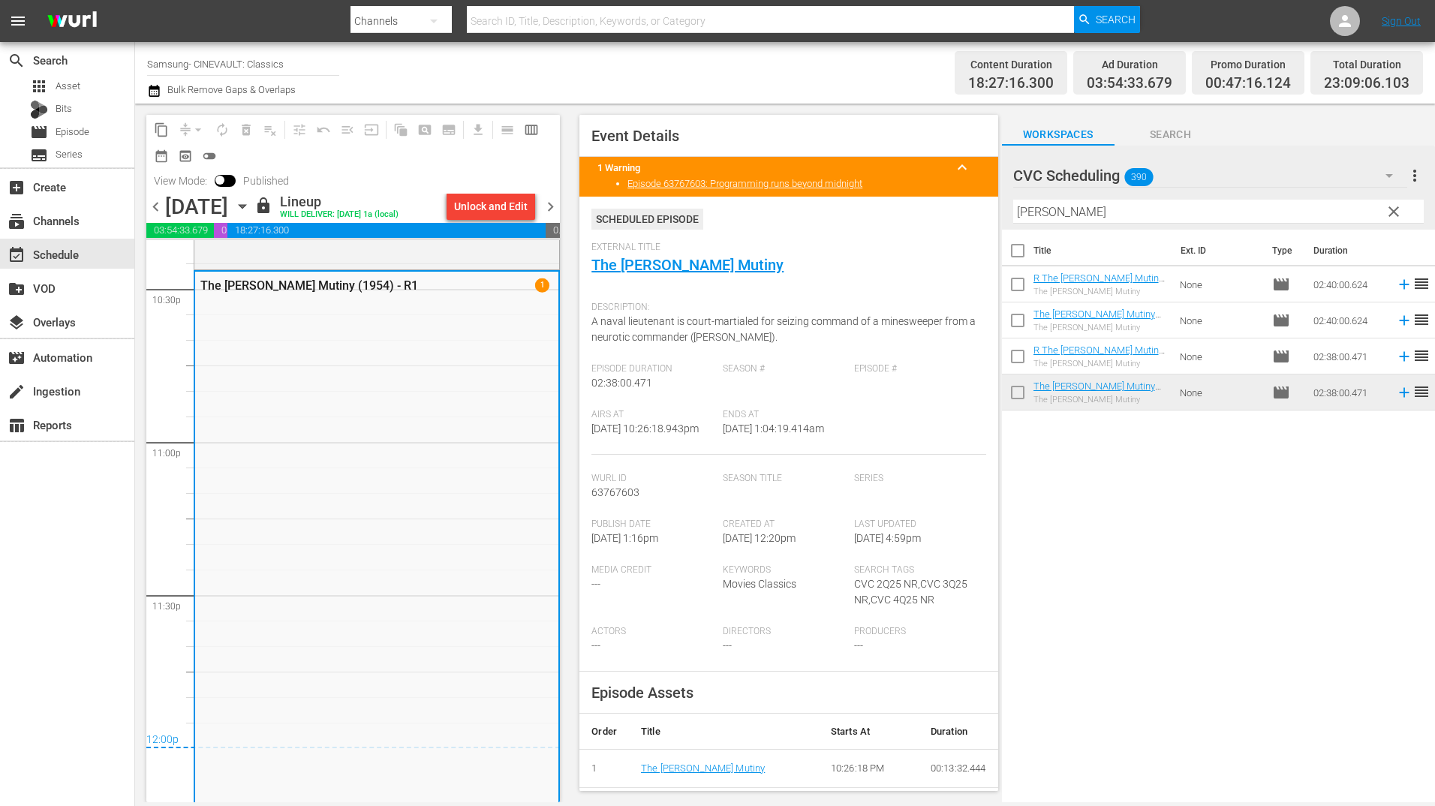
click at [549, 209] on span "chevron_right" at bounding box center [550, 206] width 19 height 19
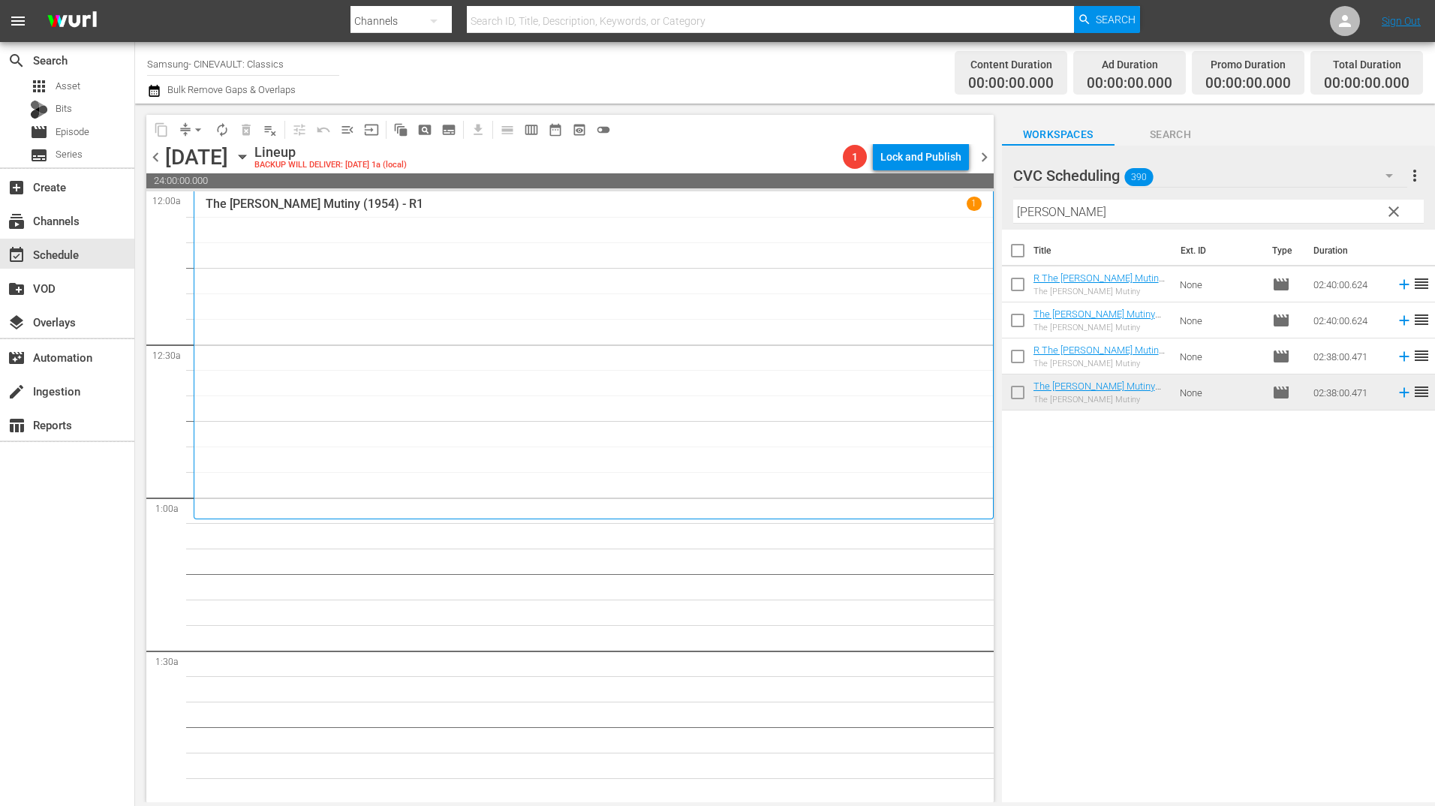
click at [1151, 191] on div at bounding box center [1087, 177] width 149 height 38
click at [1151, 191] on input "CVC Scheduling" at bounding box center [1211, 176] width 397 height 36
click at [1324, 208] on input "[PERSON_NAME]" at bounding box center [1218, 212] width 411 height 24
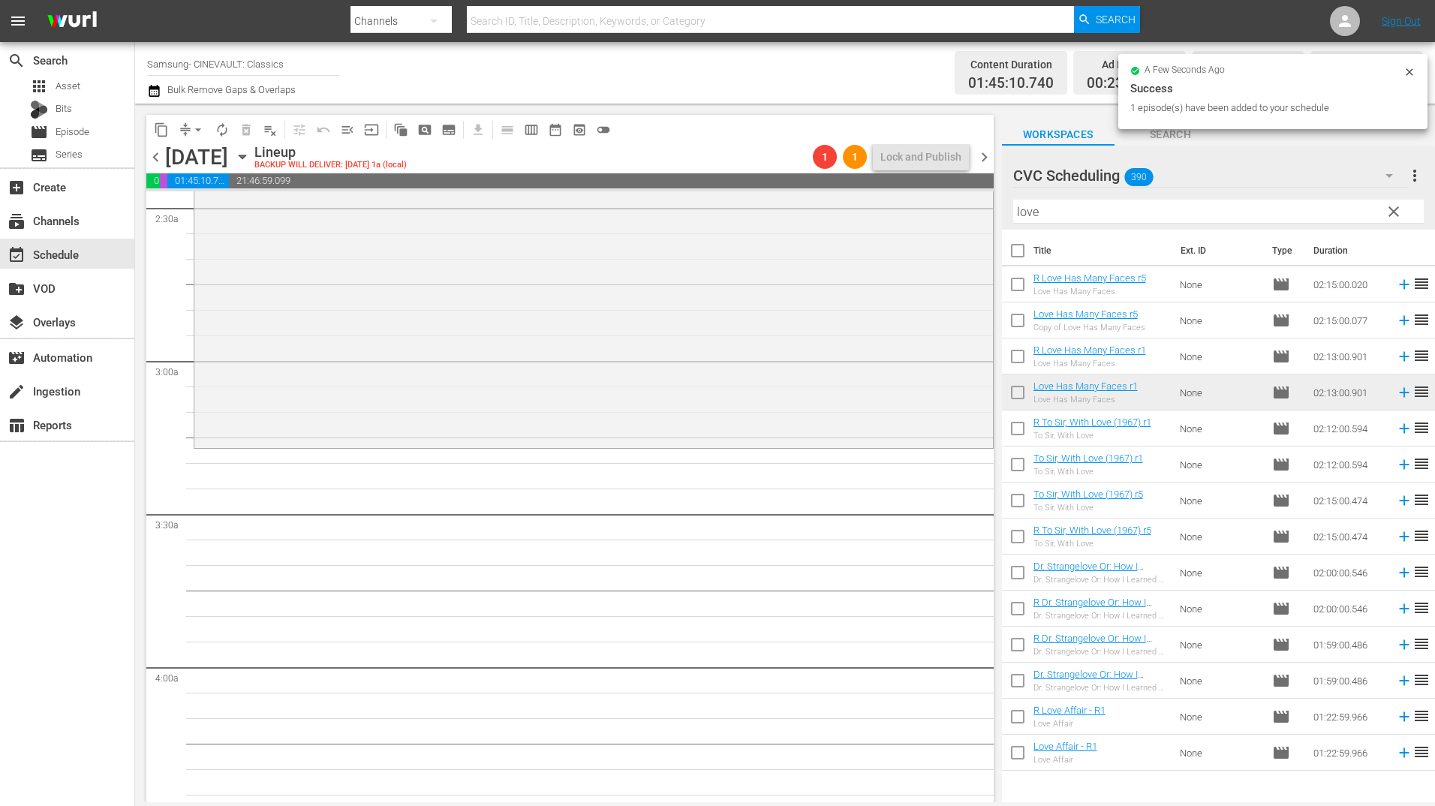
scroll to position [751, 0]
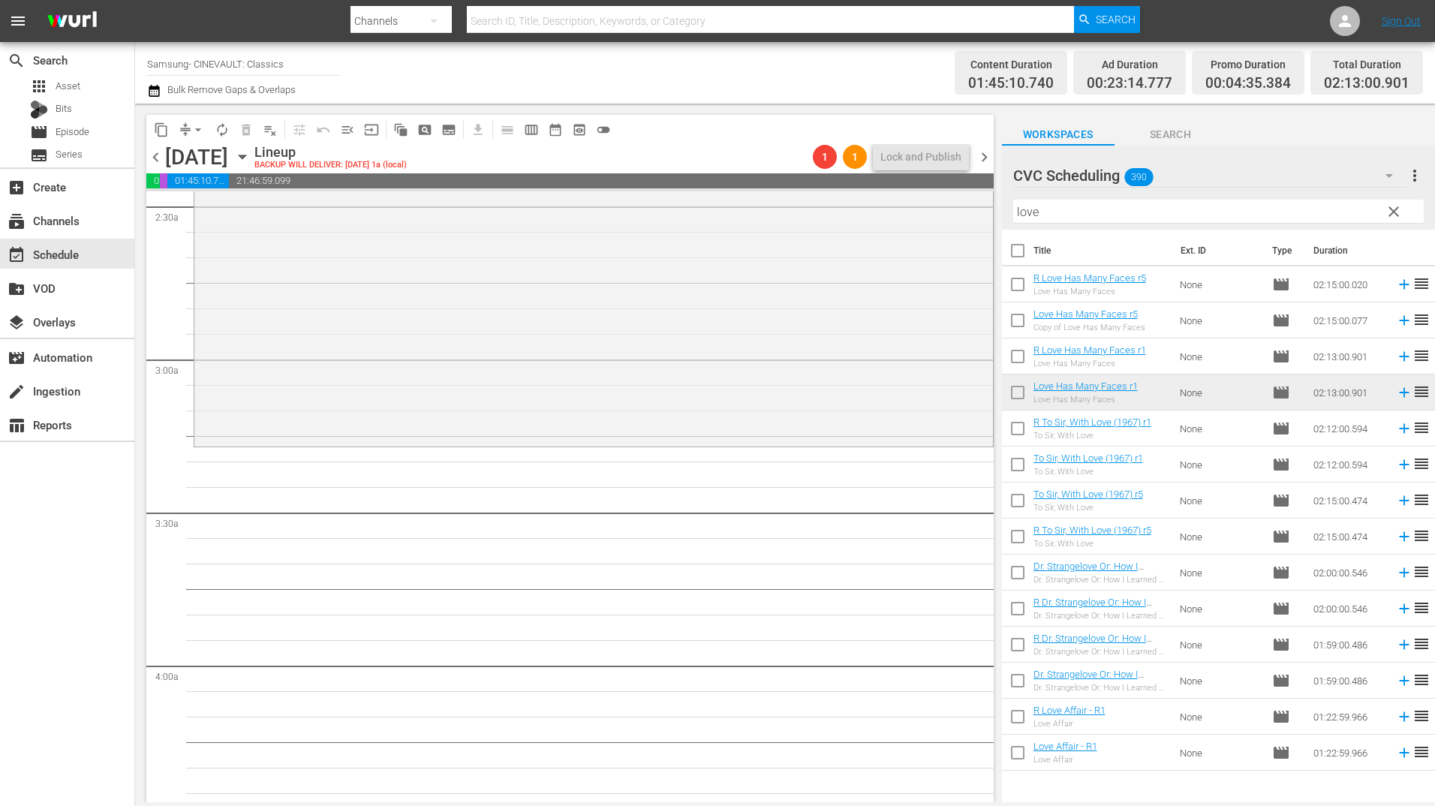
click at [1100, 218] on input "love" at bounding box center [1218, 212] width 411 height 24
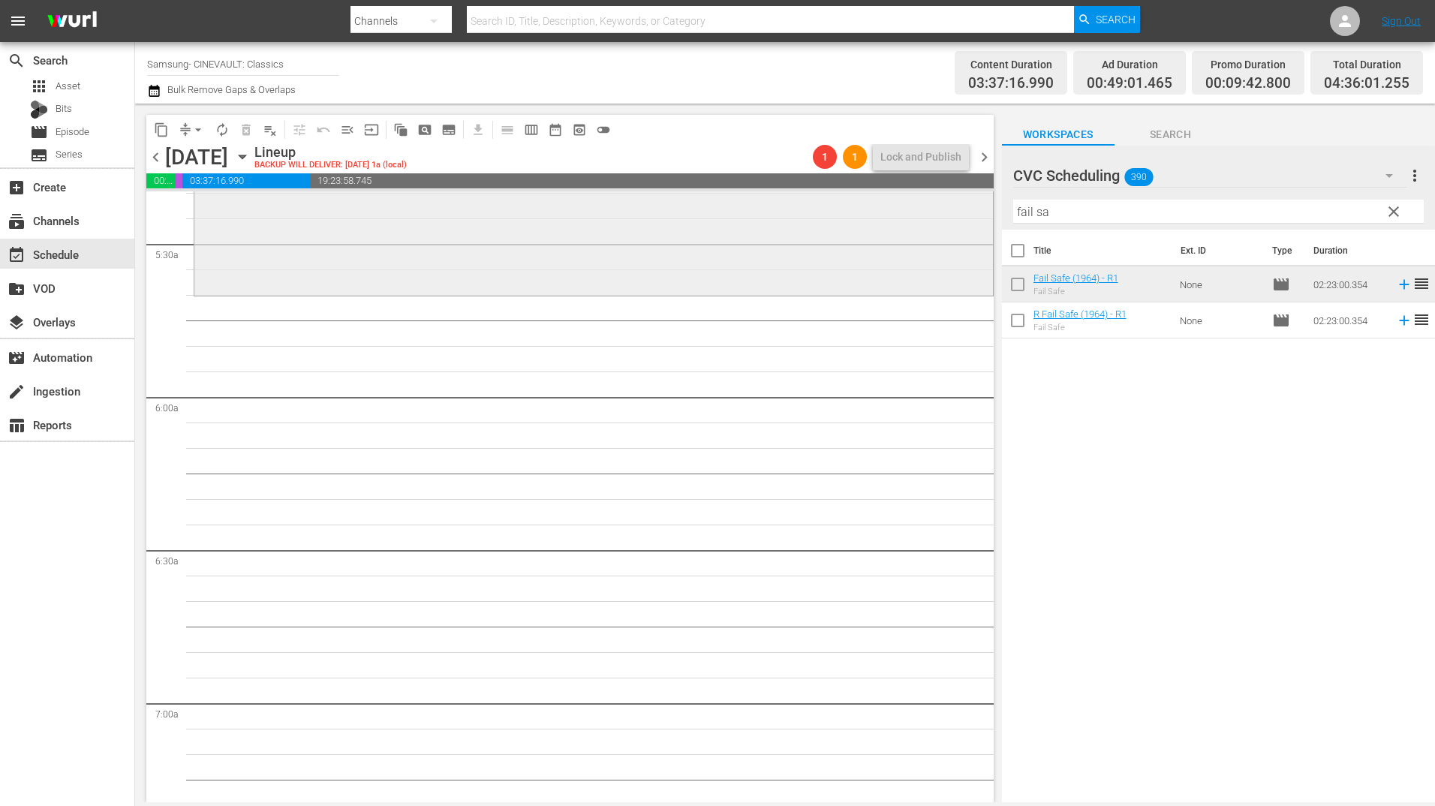
scroll to position [1651, 0]
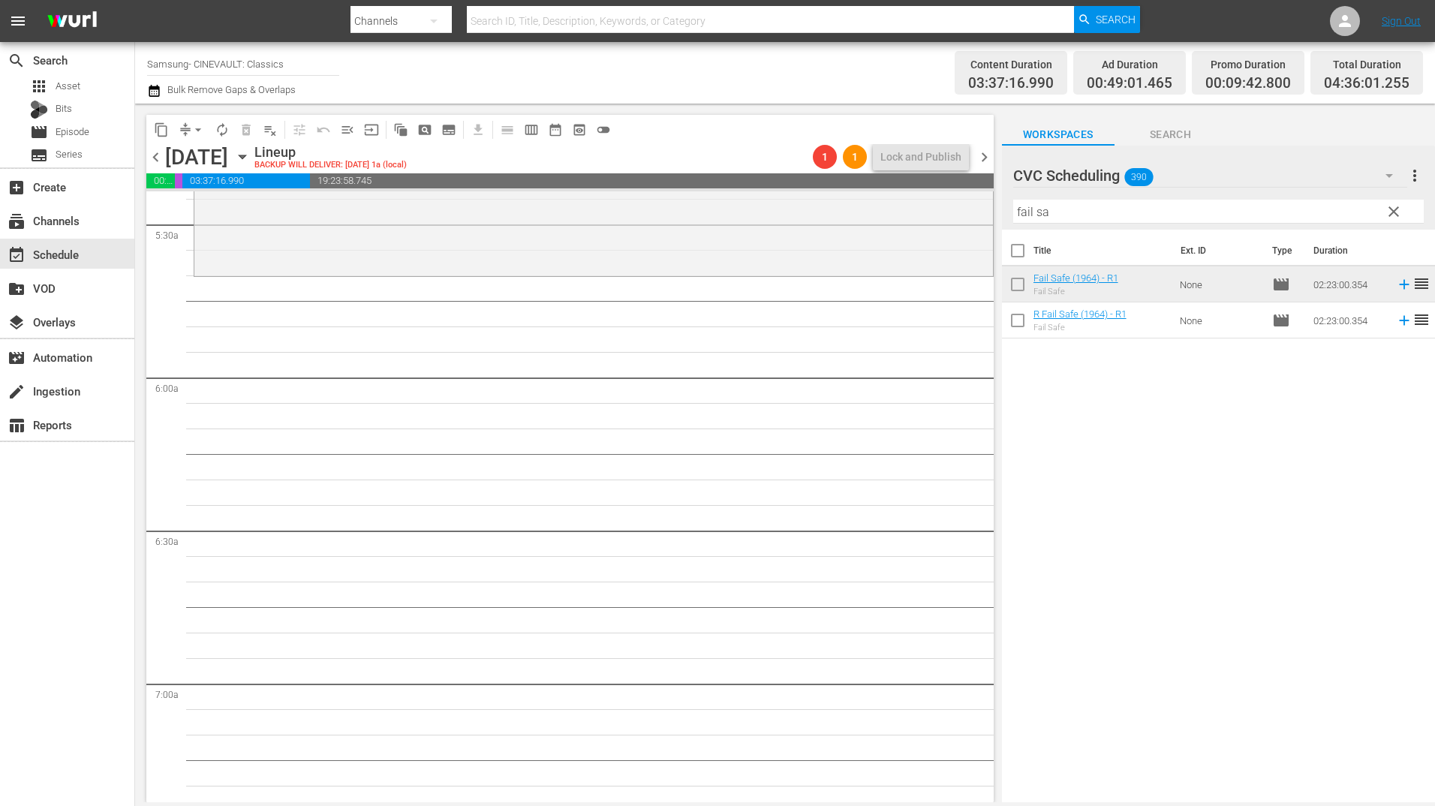
click at [1105, 218] on input "fail sa" at bounding box center [1218, 212] width 411 height 24
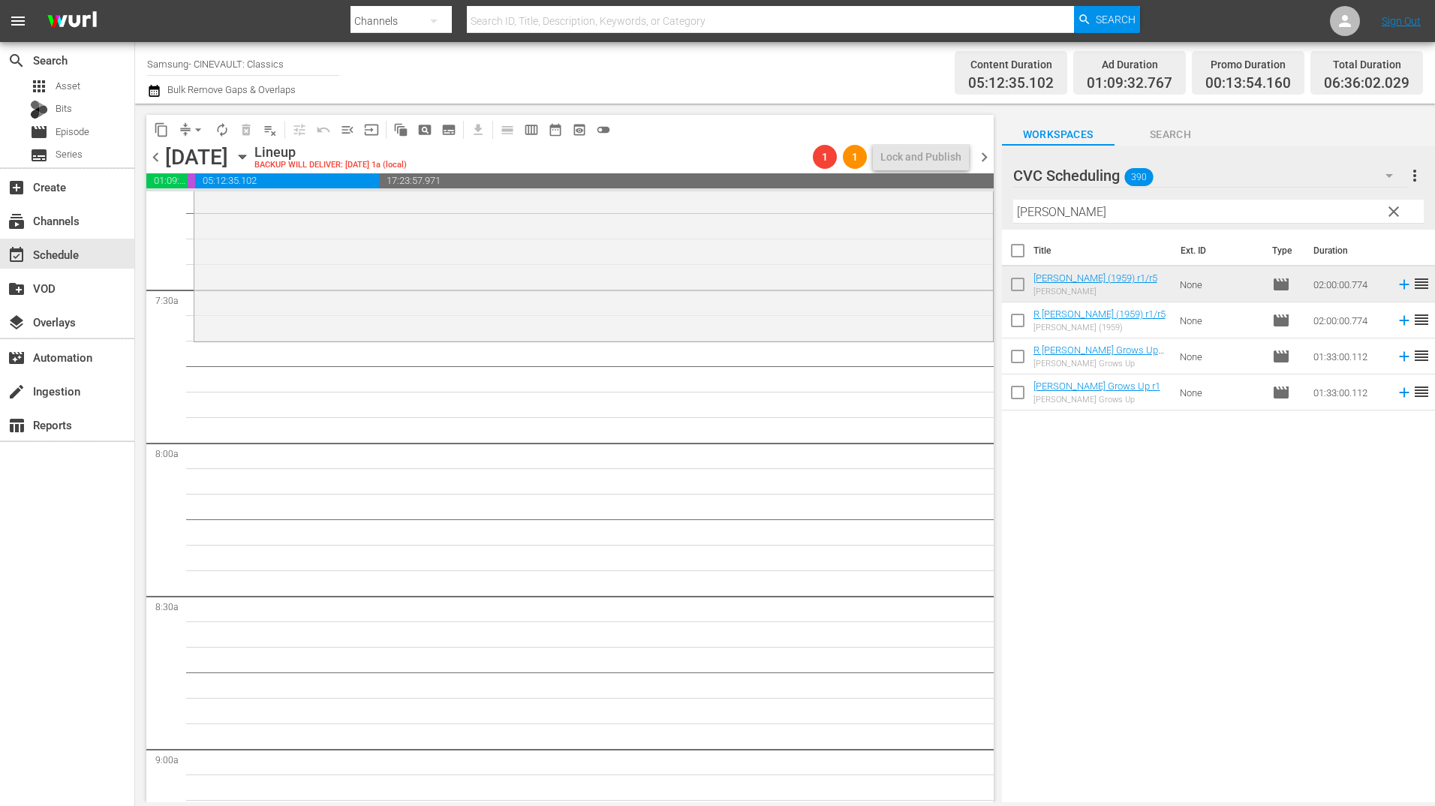
scroll to position [2252, 0]
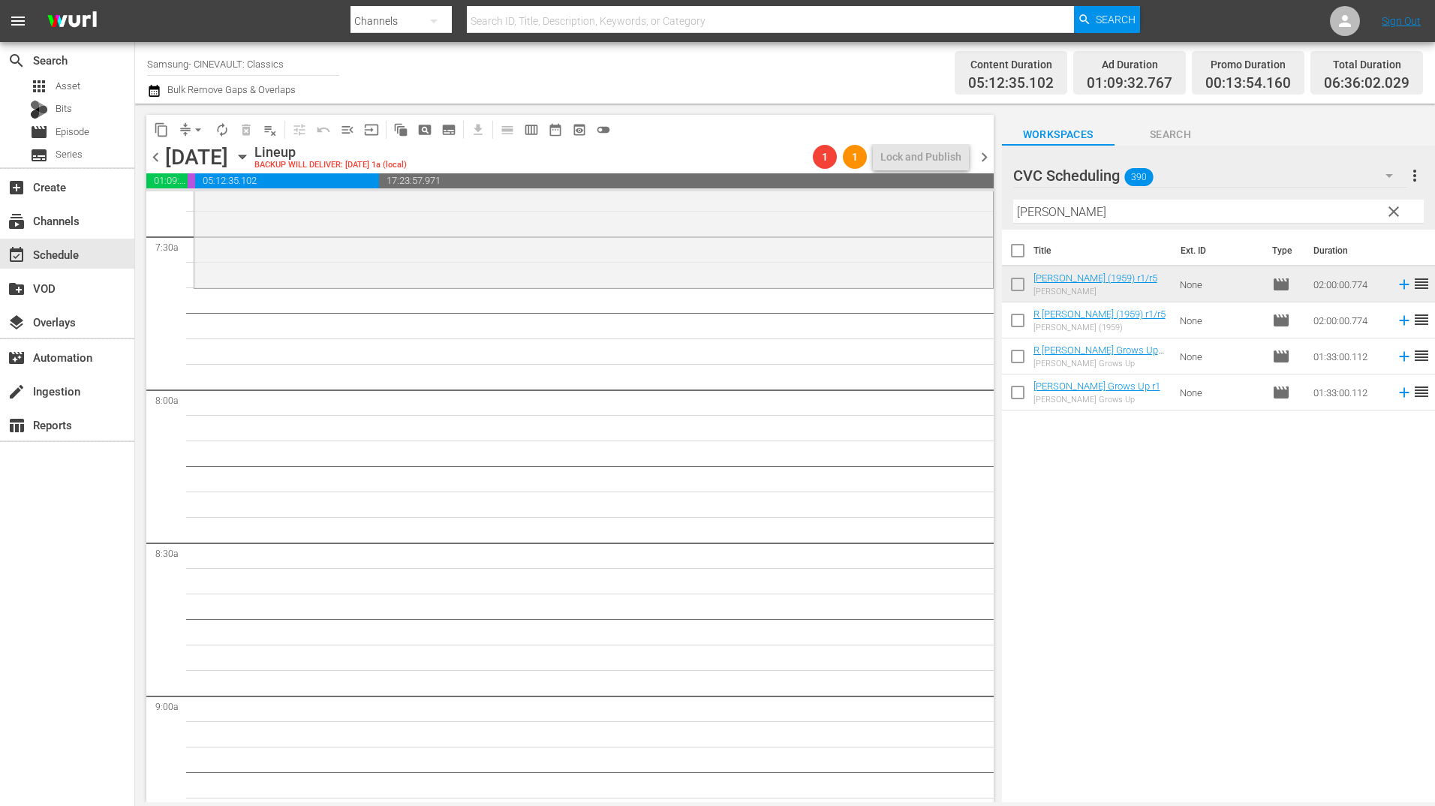
click at [1032, 221] on input "[PERSON_NAME]" at bounding box center [1218, 212] width 411 height 24
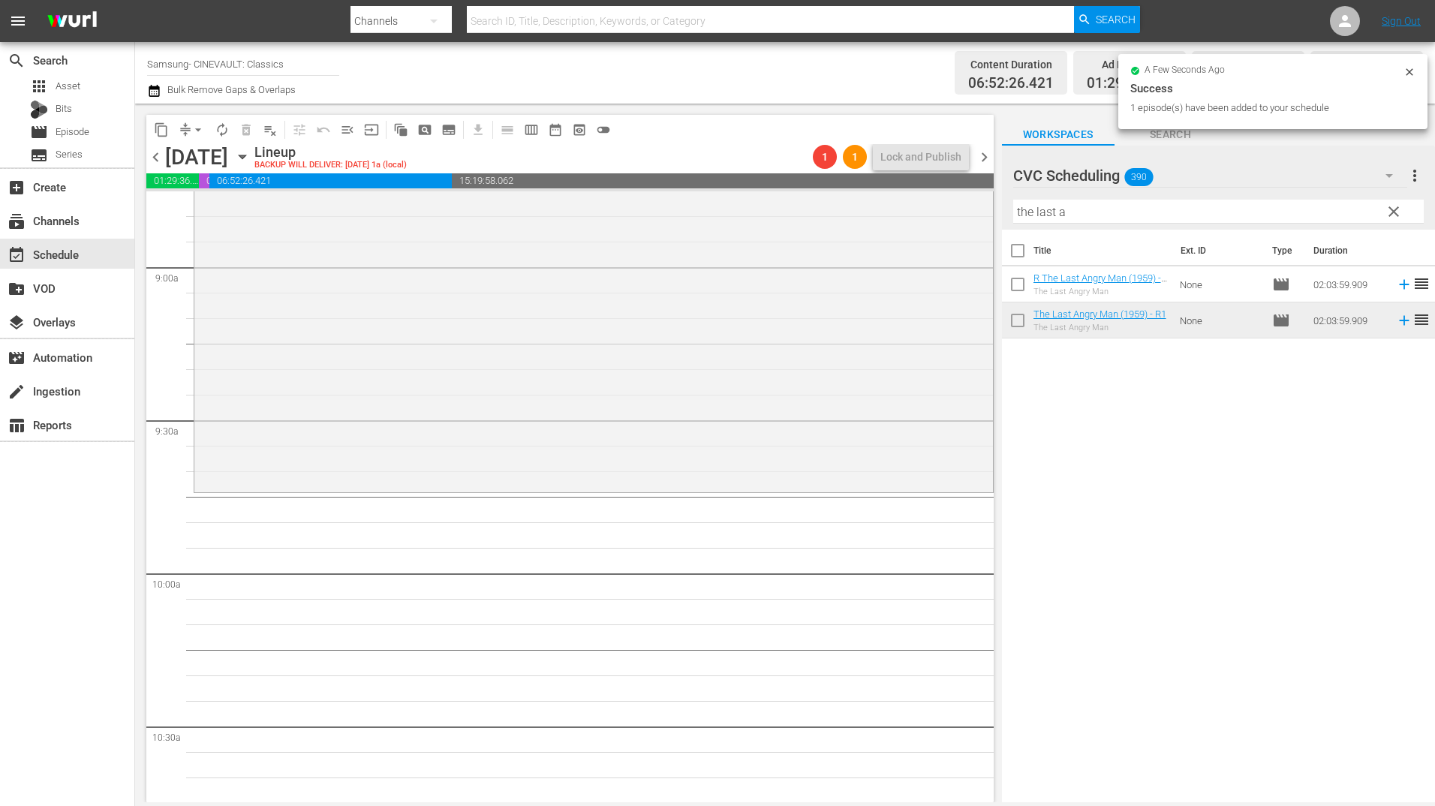
scroll to position [2702, 0]
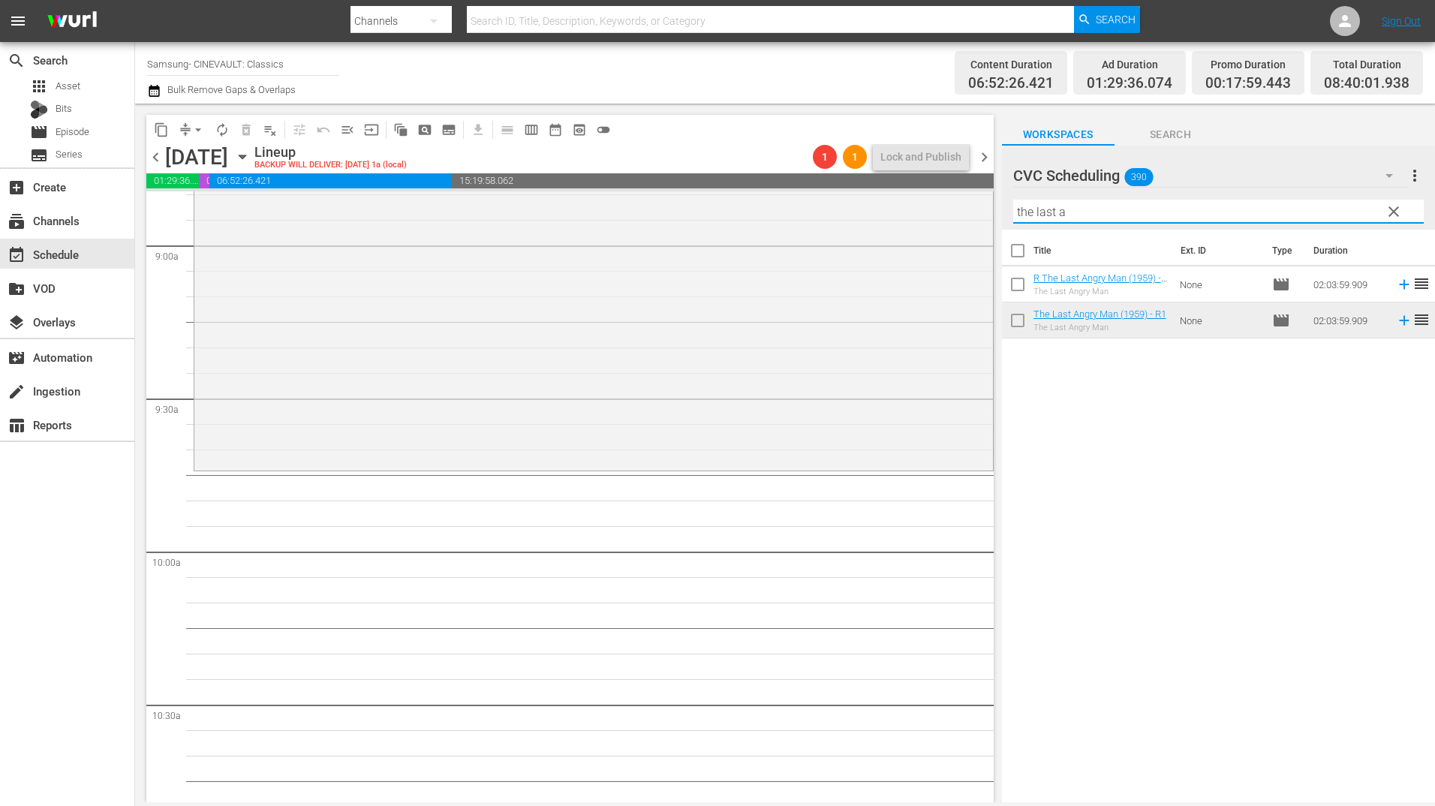
click at [1145, 206] on input "the last a" at bounding box center [1218, 212] width 411 height 24
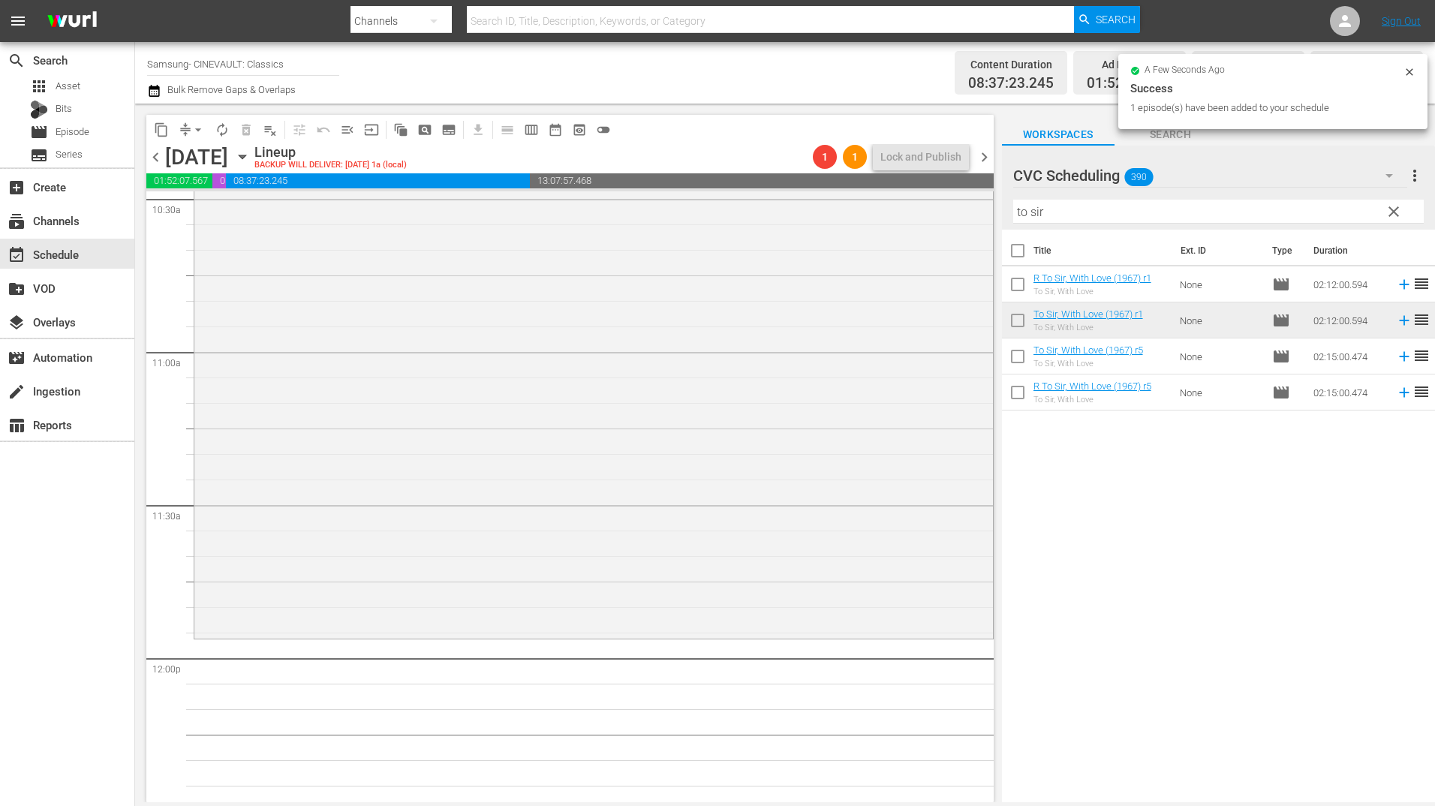
scroll to position [3228, 0]
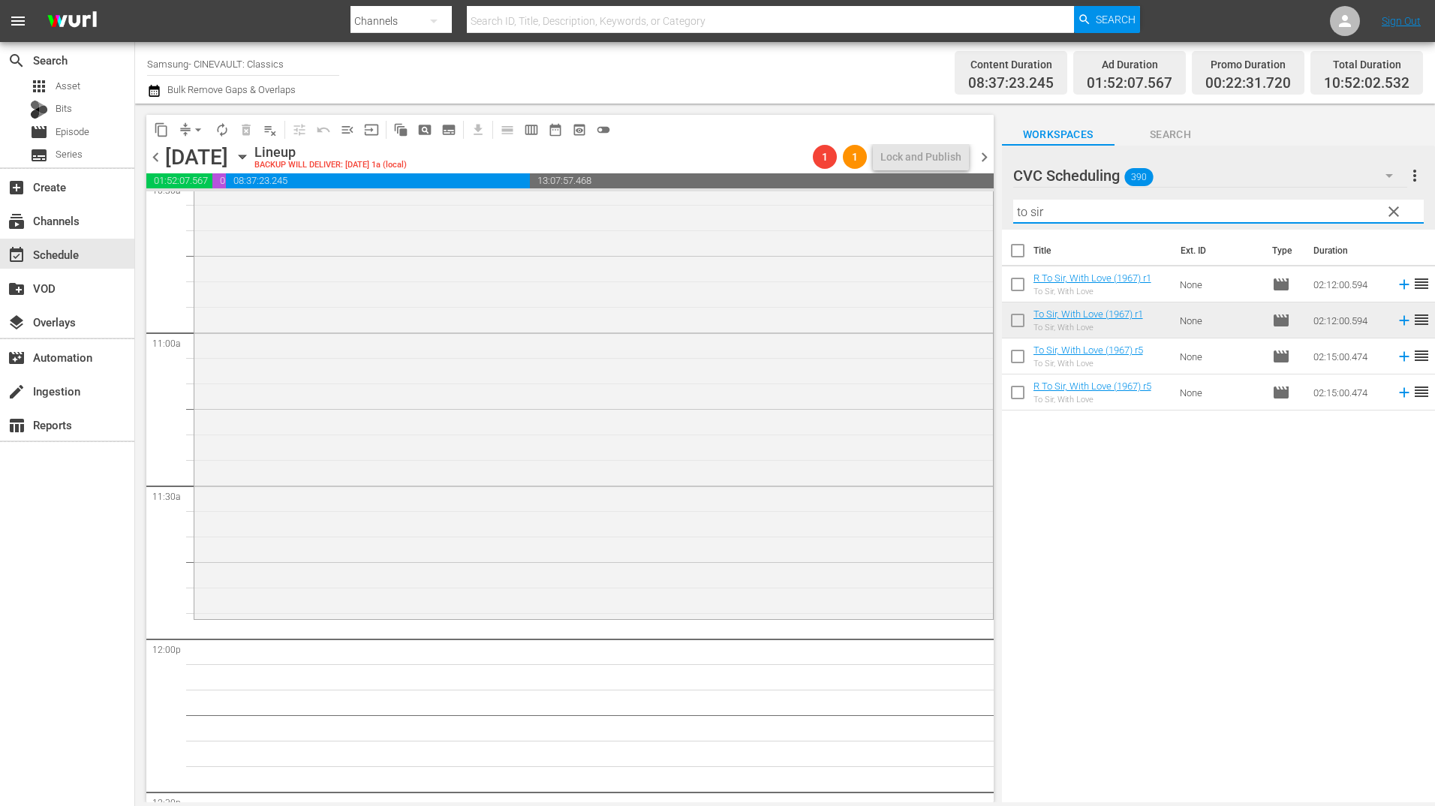
click at [1087, 221] on input "to sir" at bounding box center [1218, 212] width 411 height 24
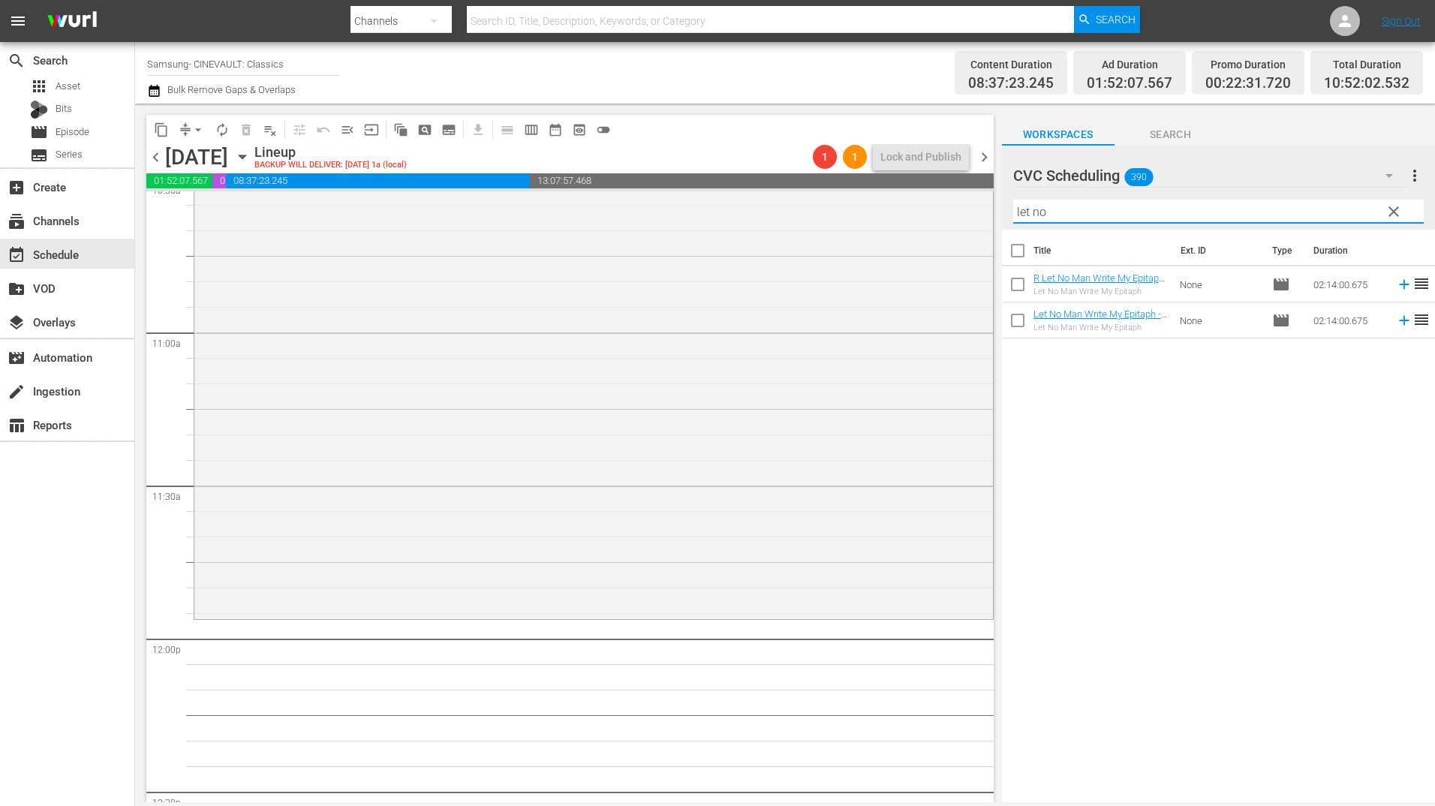
click at [1127, 327] on div "Let No Man Write My Epitaph" at bounding box center [1101, 328] width 135 height 10
drag, startPoint x: 1127, startPoint y: 327, endPoint x: 1050, endPoint y: 349, distance: 79.8
click at [1050, 349] on div "Title Ext. ID Type Duration R Let No Man Write My Epitaph - R1 Let No Man Write…" at bounding box center [1218, 517] width 433 height 575
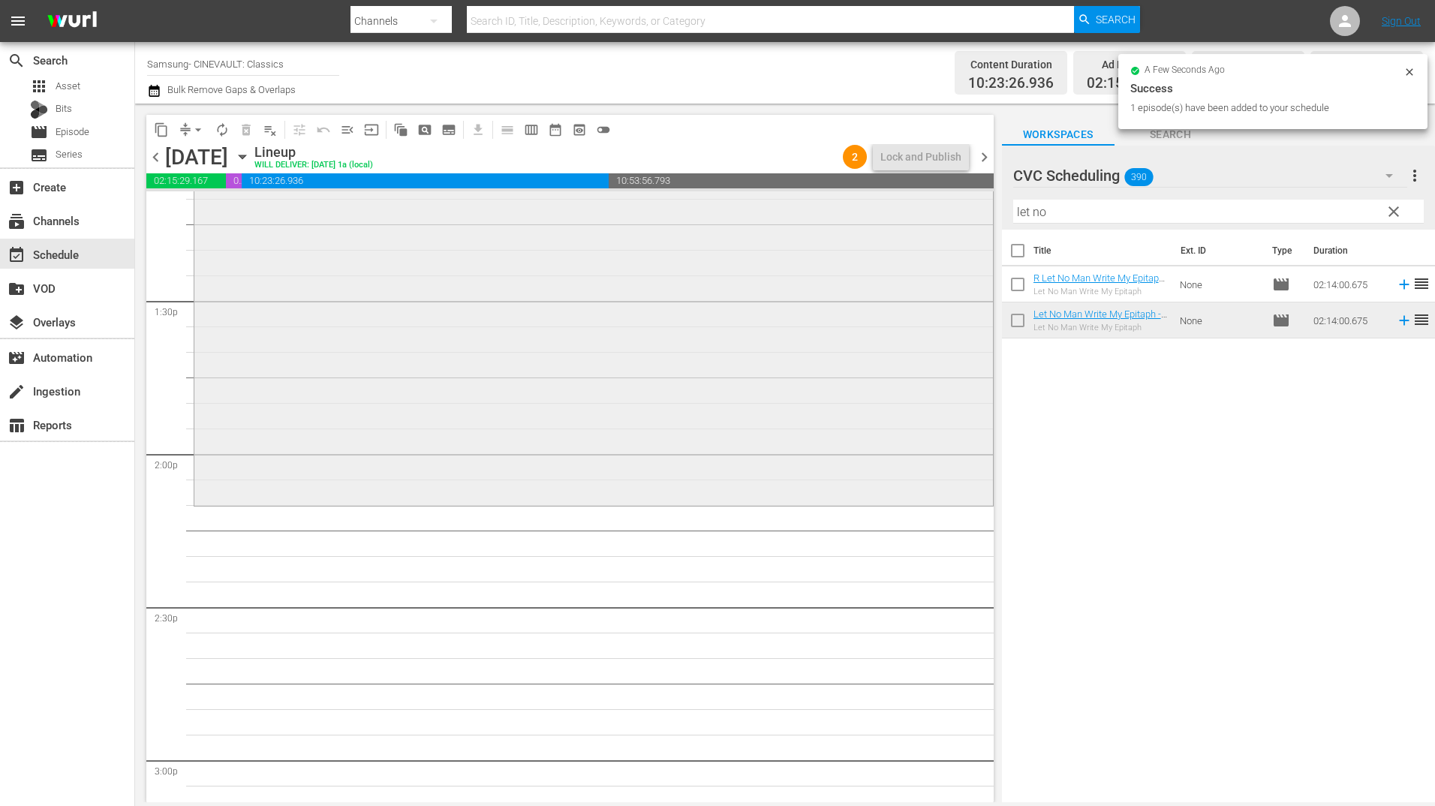
scroll to position [4128, 0]
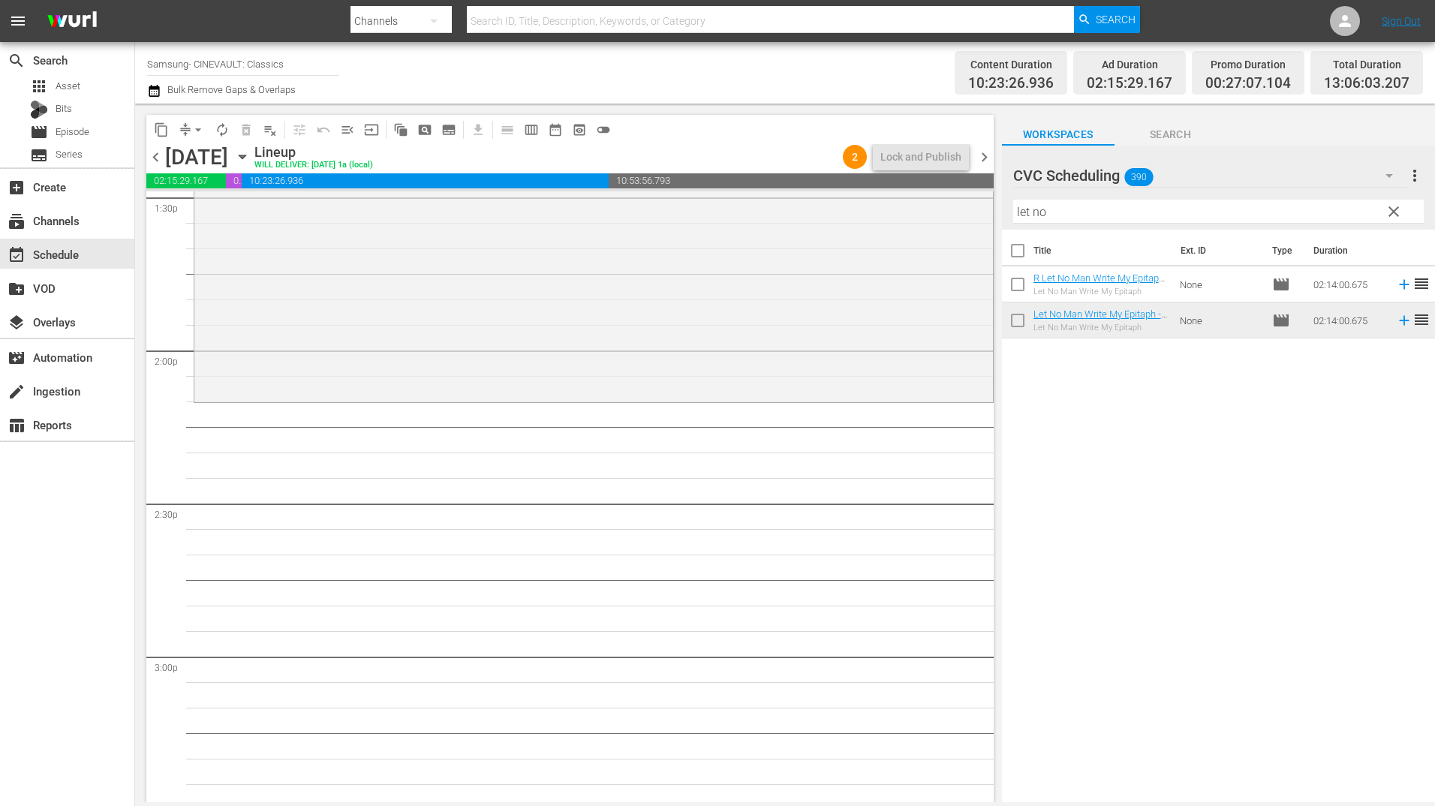
click at [1108, 211] on input "let no" at bounding box center [1218, 212] width 411 height 24
type input "f"
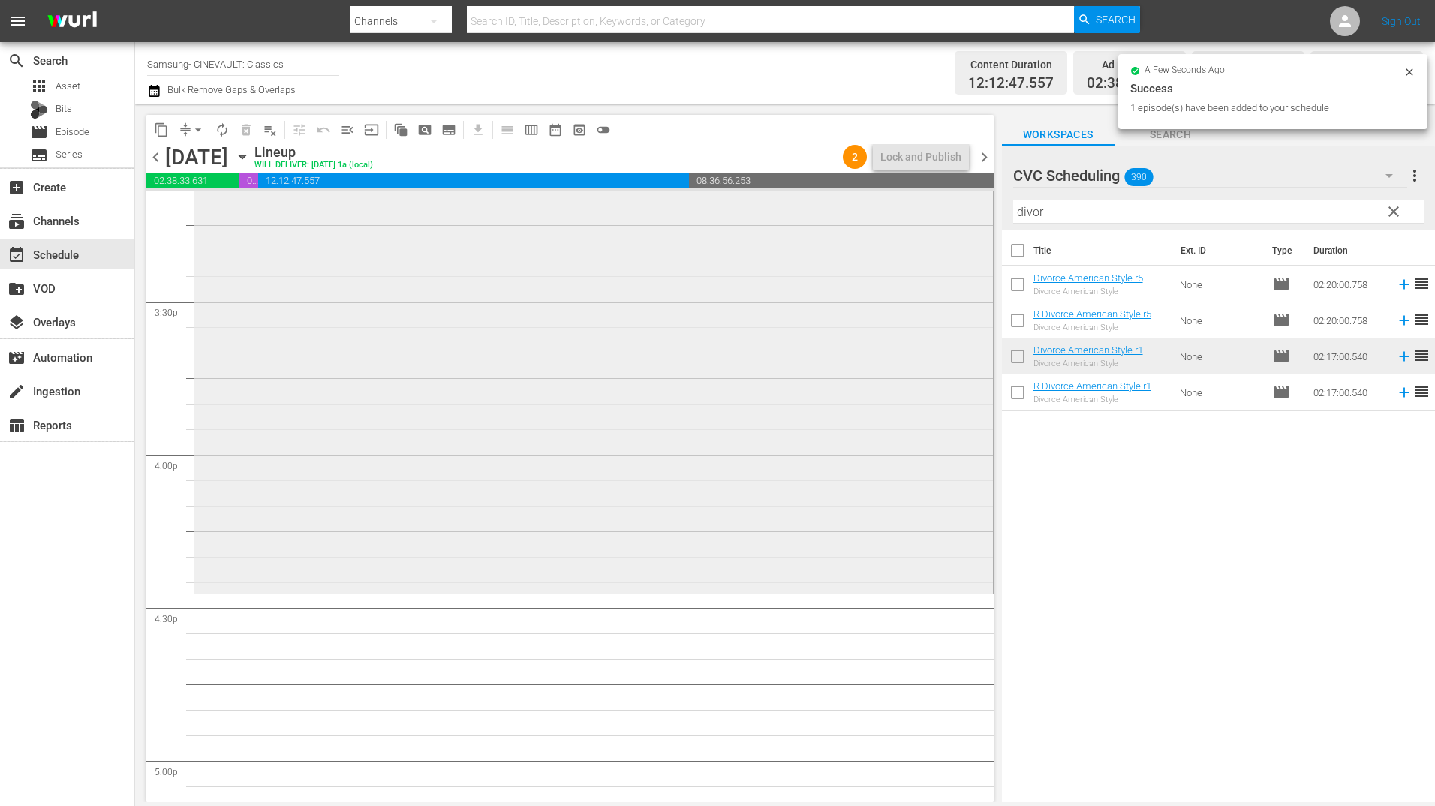
scroll to position [4654, 0]
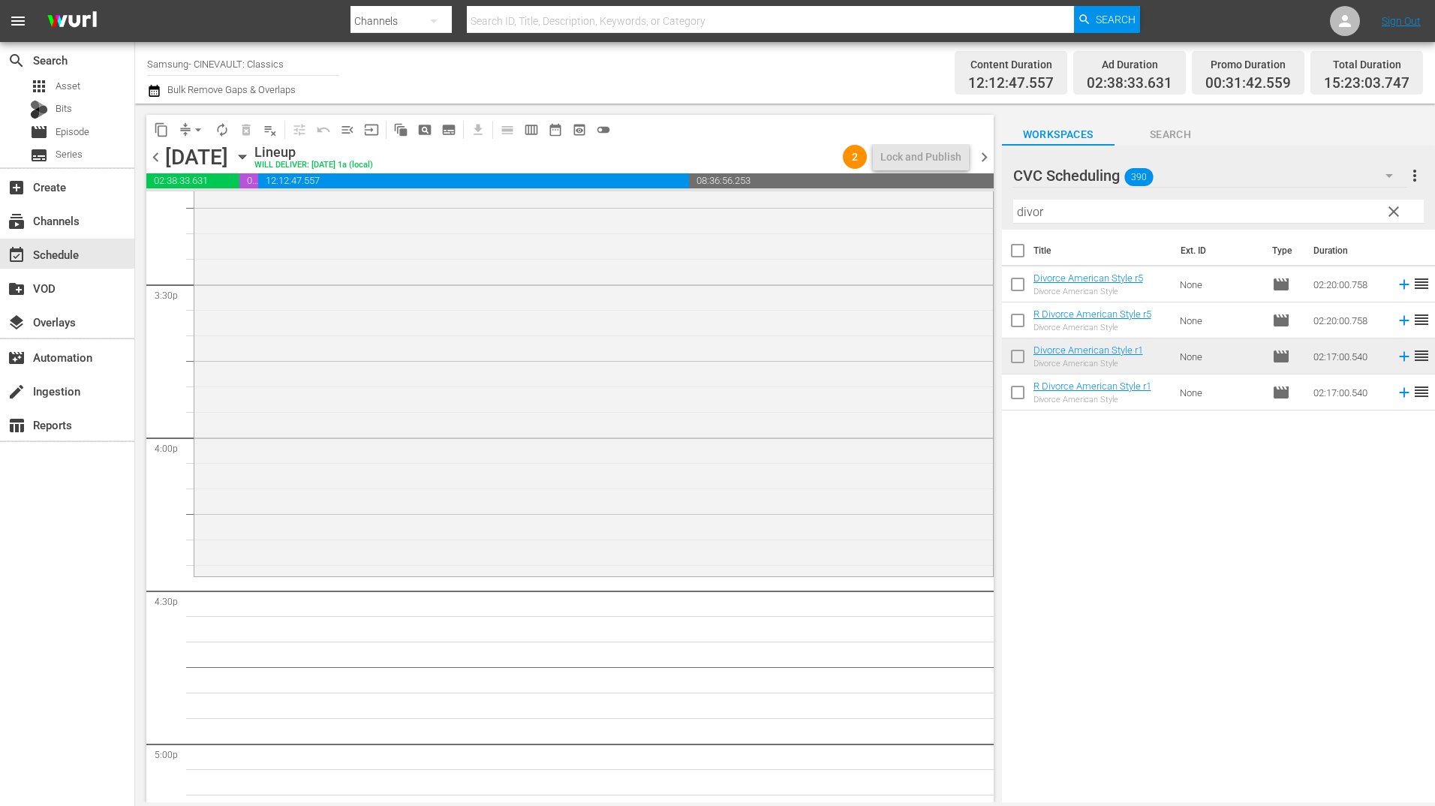
click at [1136, 217] on input "divor" at bounding box center [1218, 212] width 411 height 24
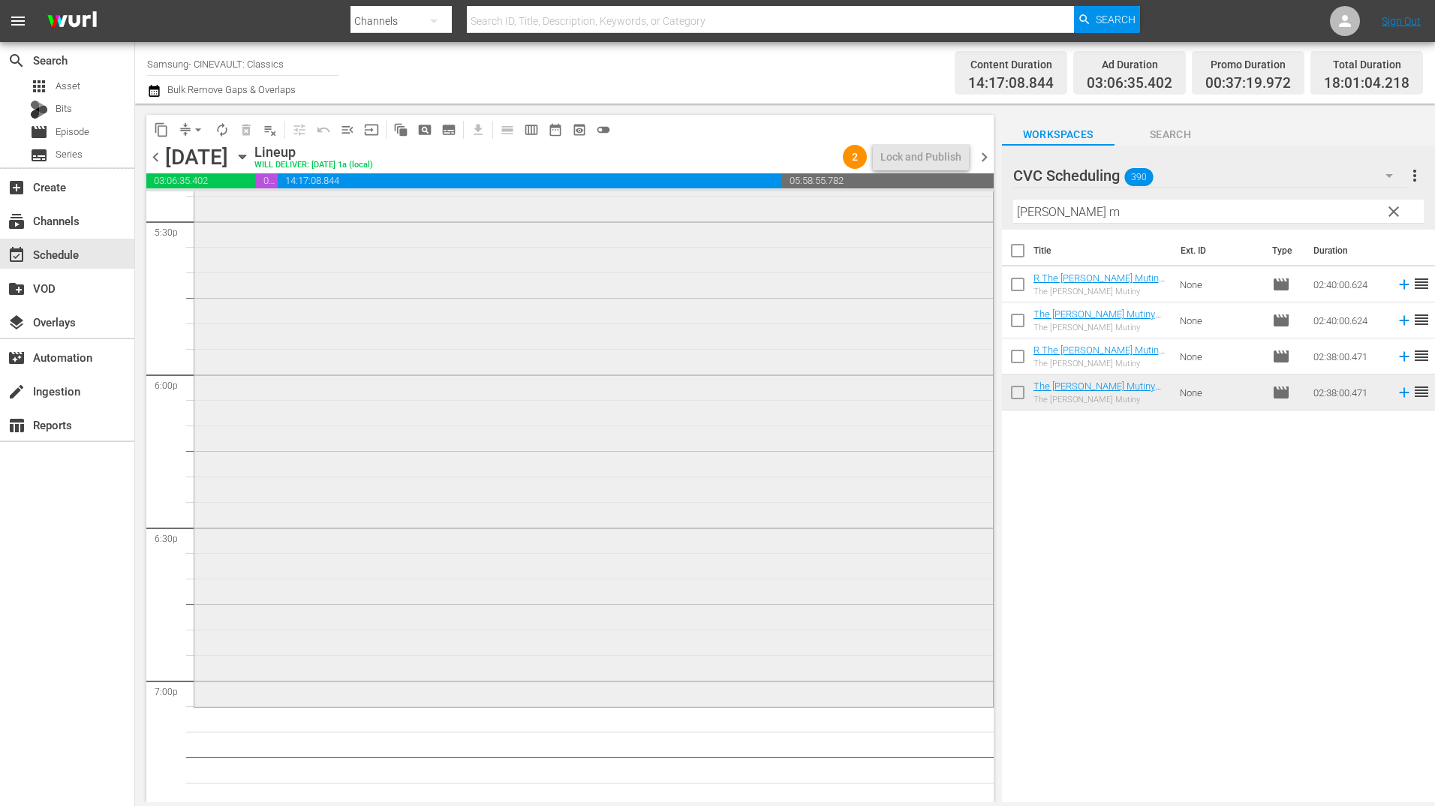
scroll to position [5630, 0]
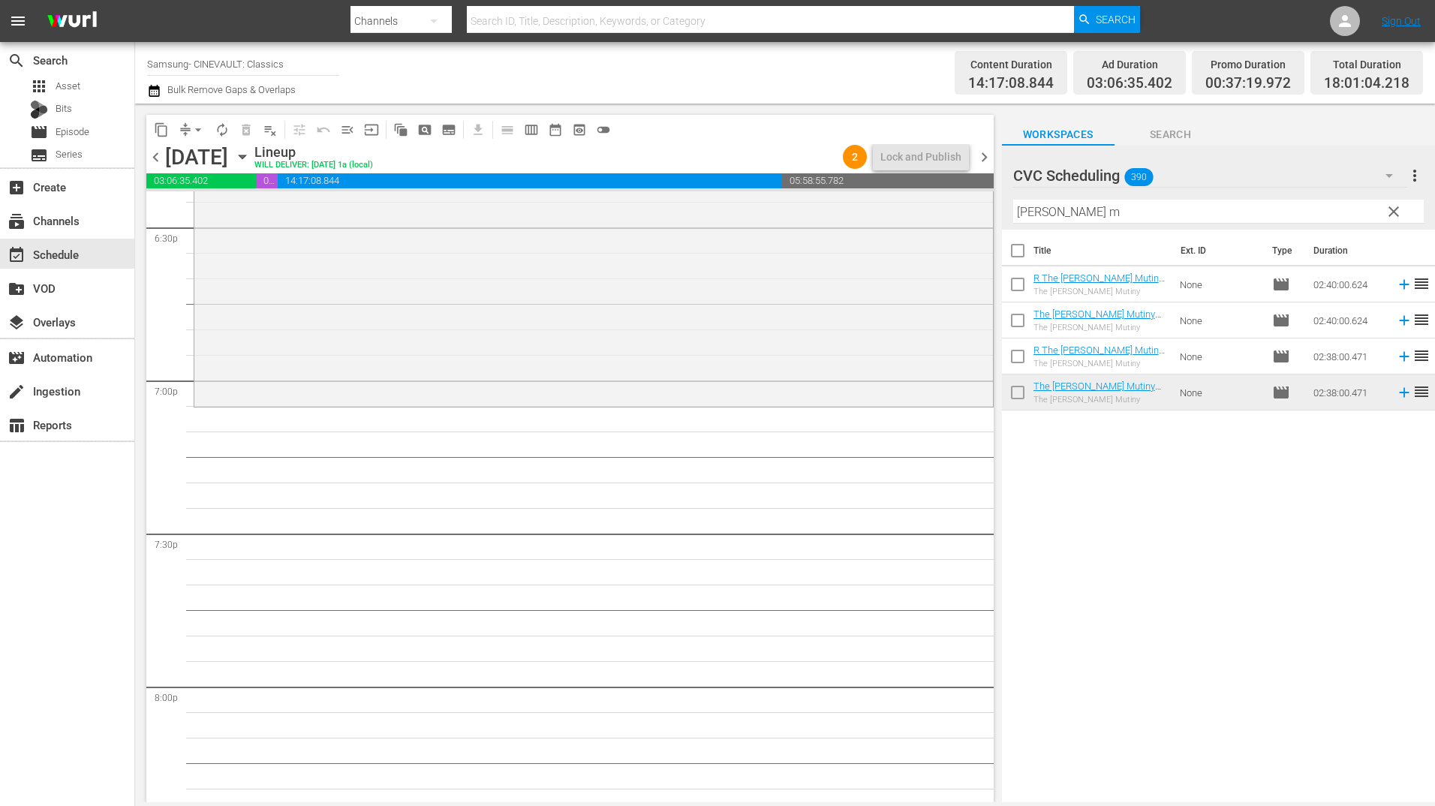
click at [1091, 218] on input "[PERSON_NAME] m" at bounding box center [1218, 212] width 411 height 24
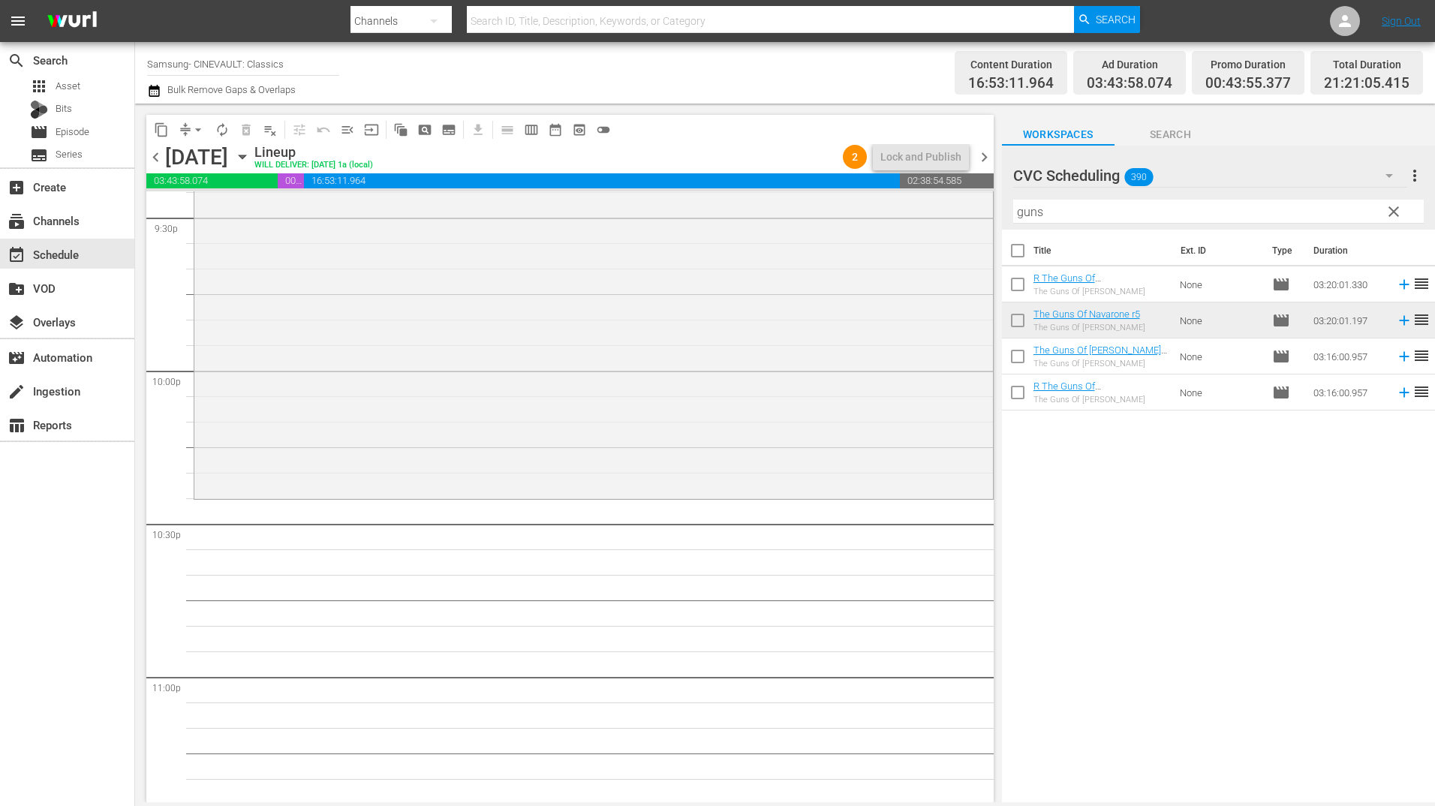
scroll to position [6680, 0]
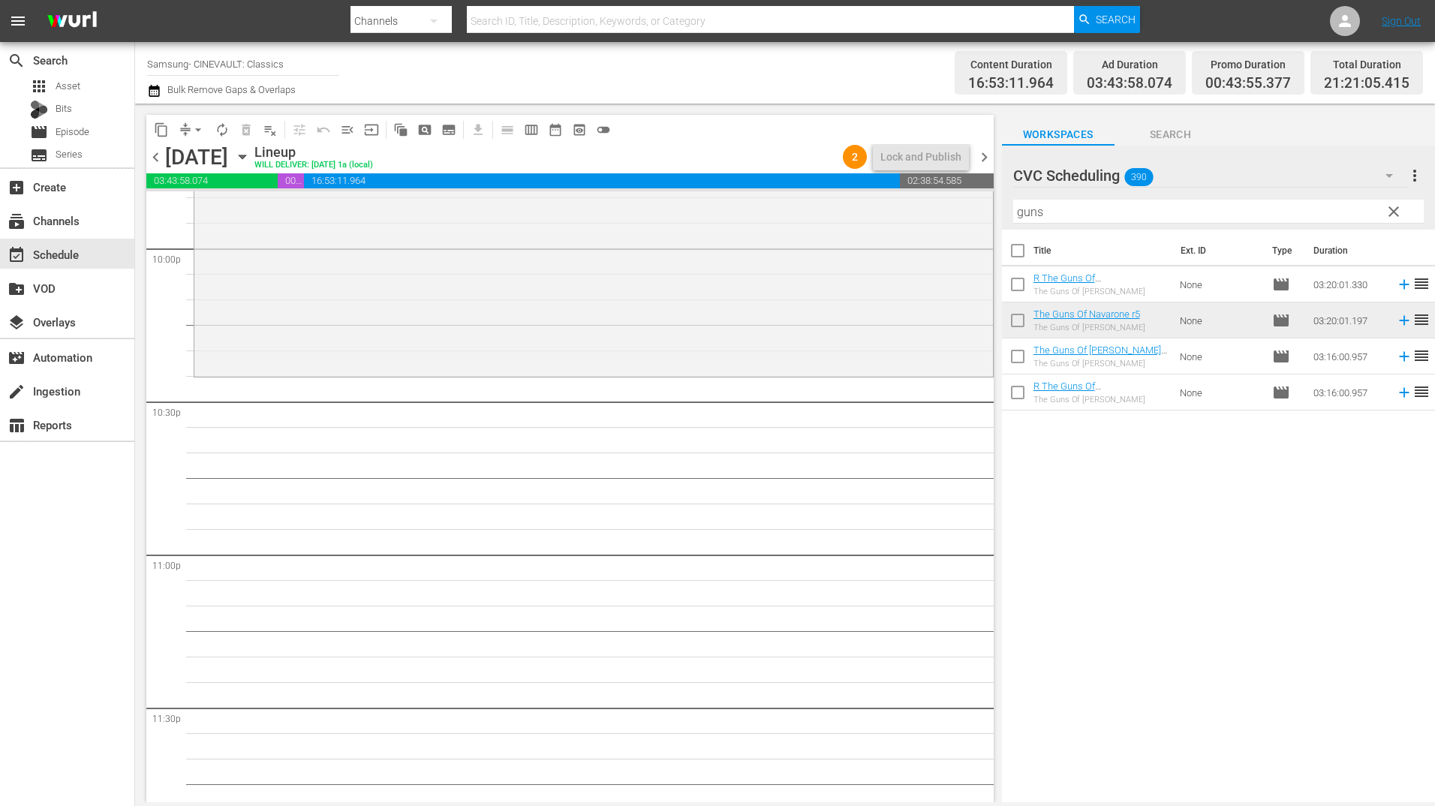
click at [1076, 209] on input "guns" at bounding box center [1218, 212] width 411 height 24
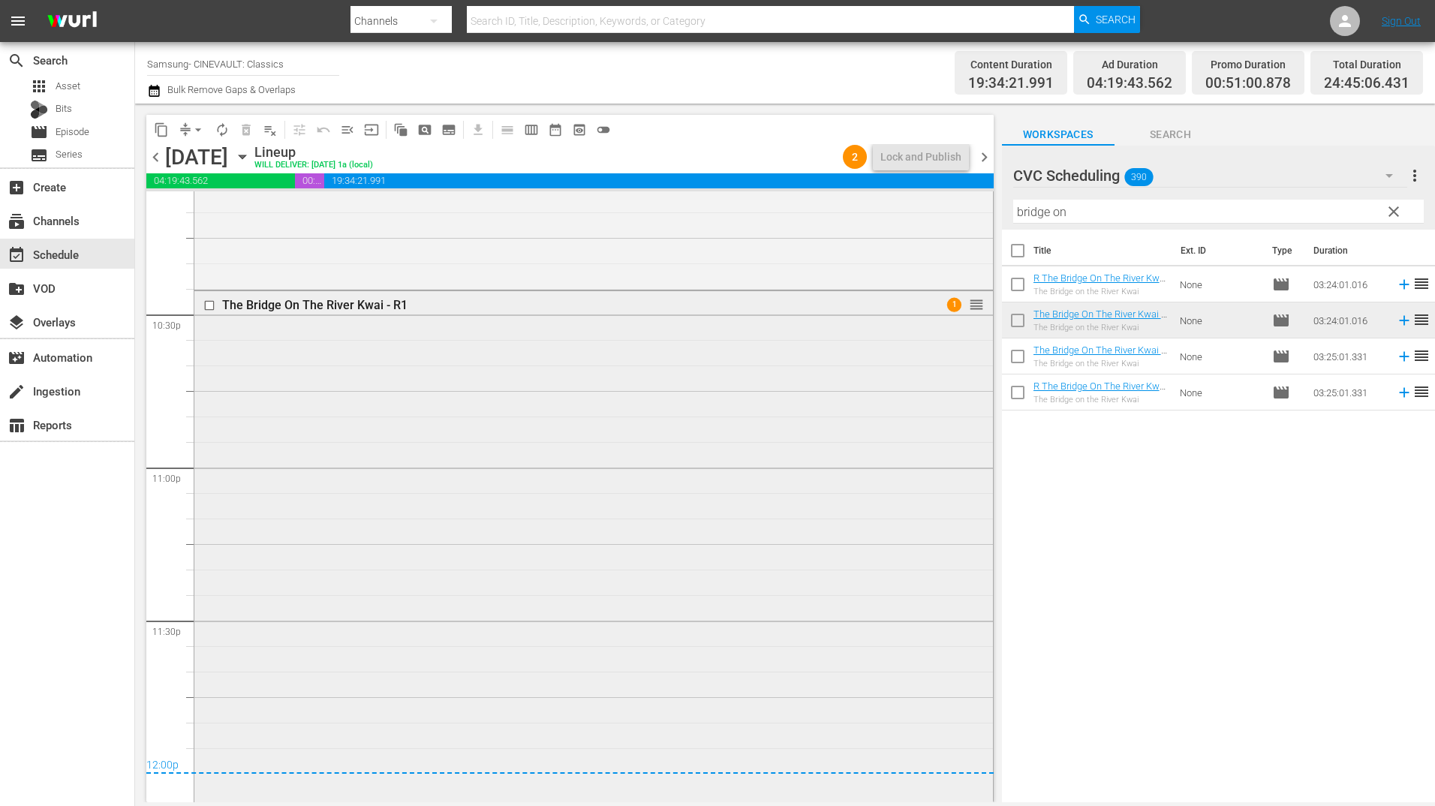
scroll to position [6755, 0]
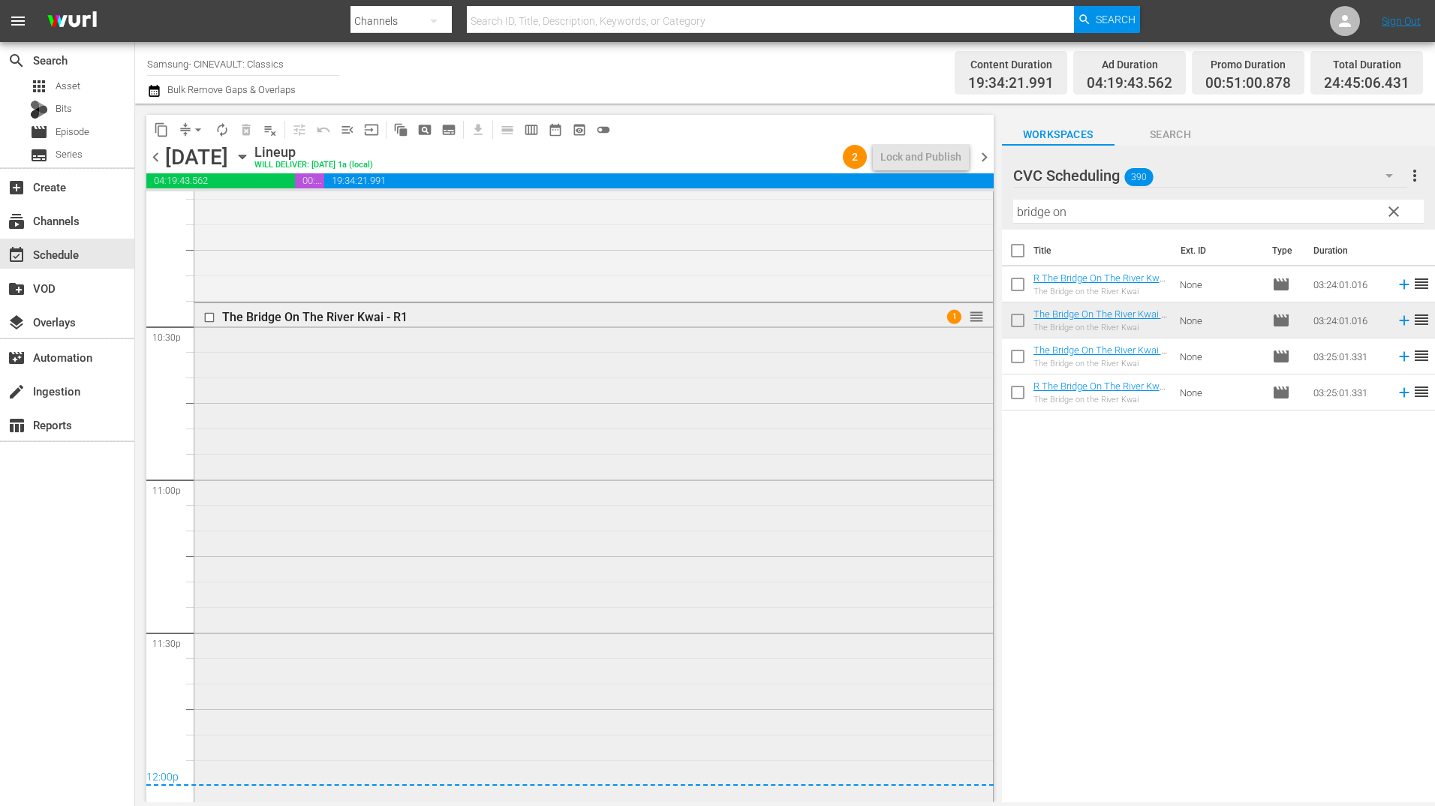
click at [712, 519] on div "The Bridge On The River Kwai - R1 1 reorder" at bounding box center [593, 821] width 799 height 1037
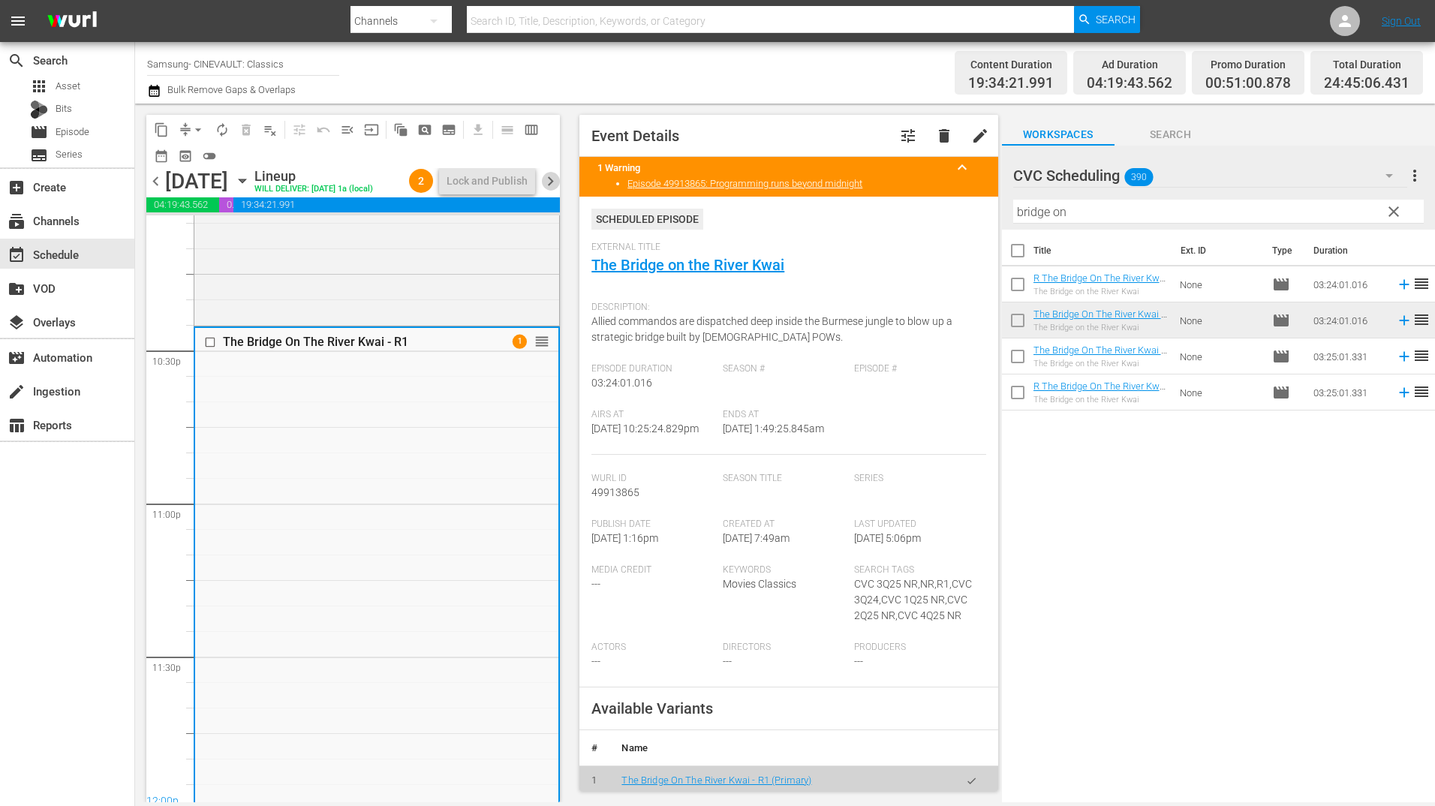
click at [552, 176] on span "chevron_right" at bounding box center [550, 181] width 19 height 19
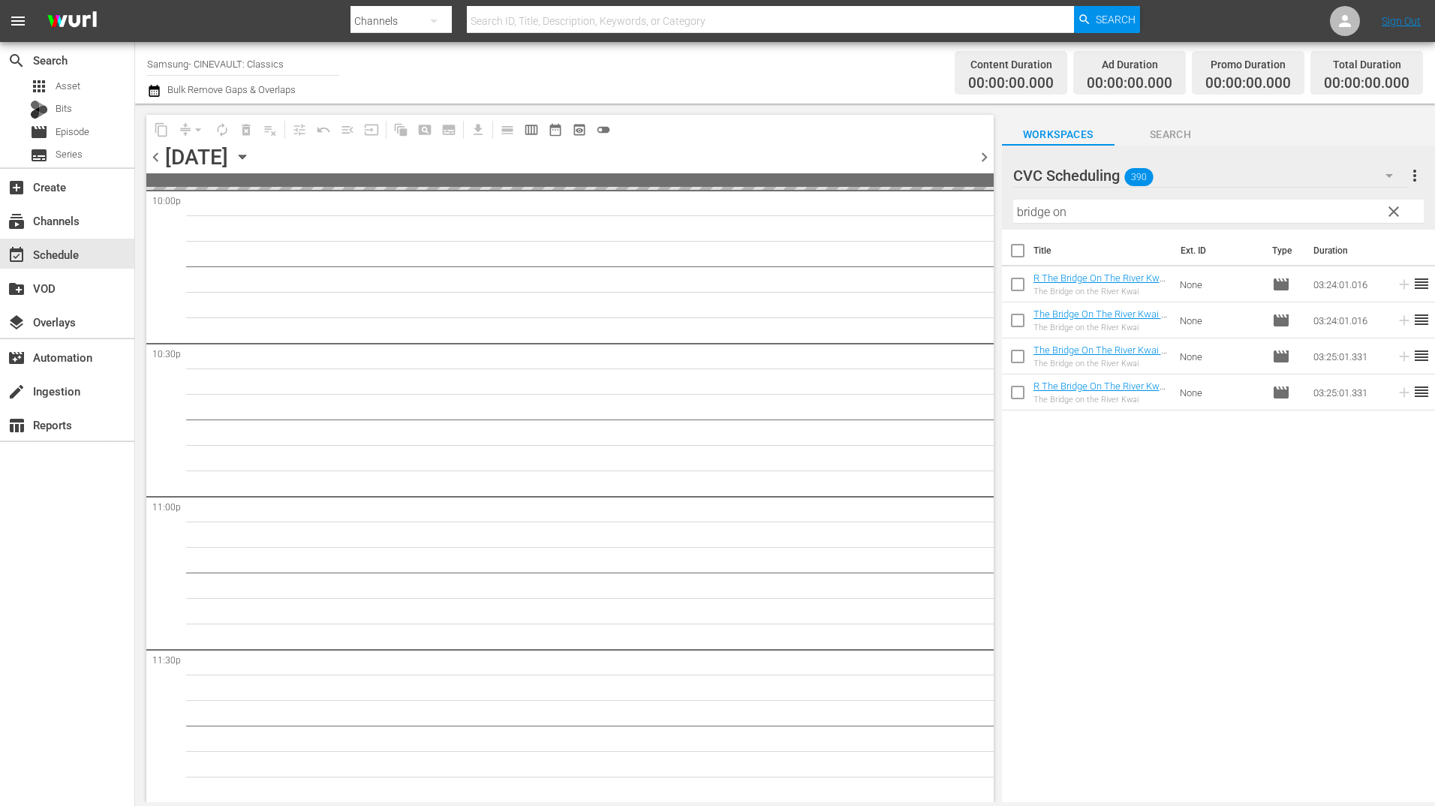
scroll to position [6739, 0]
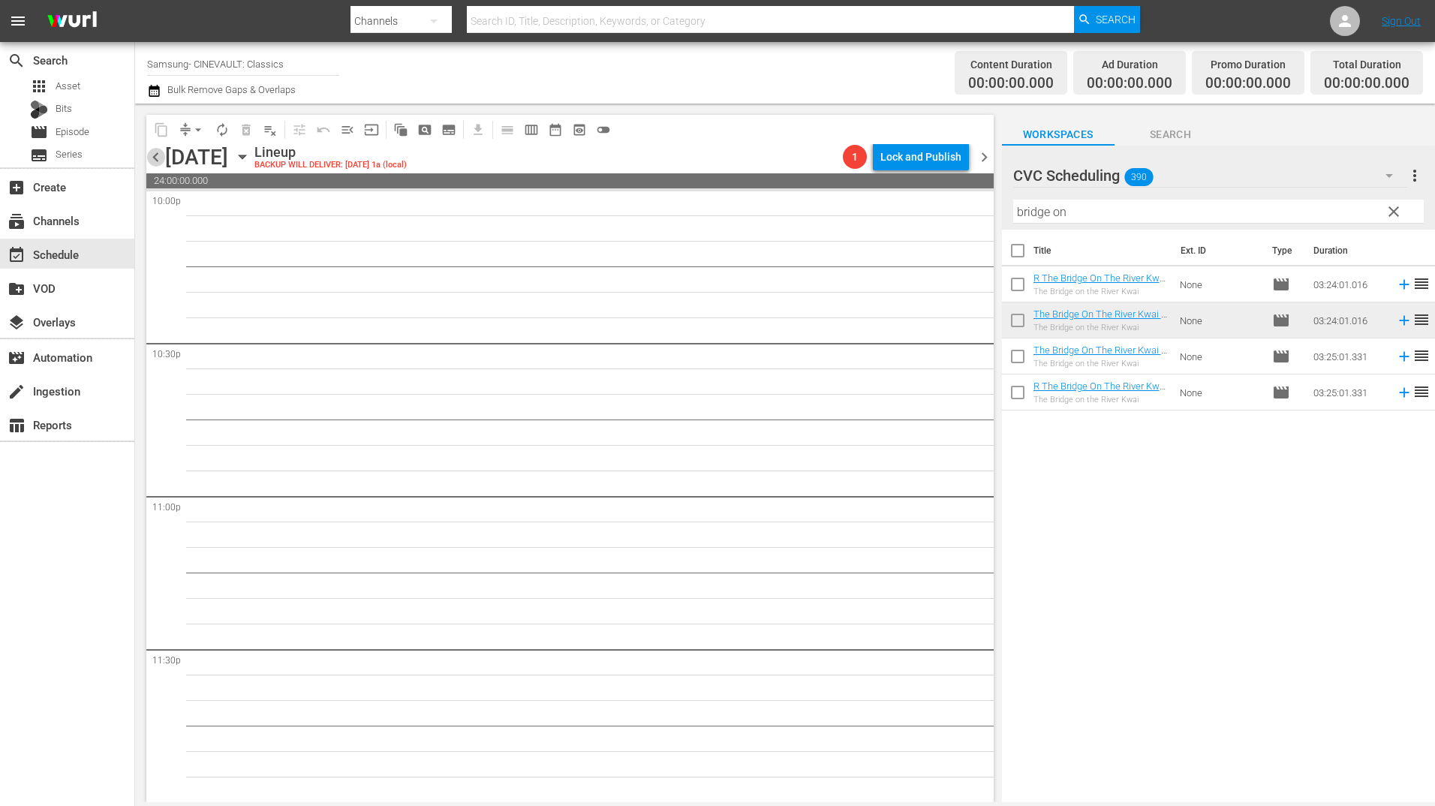
click at [154, 157] on span "chevron_left" at bounding box center [155, 157] width 19 height 19
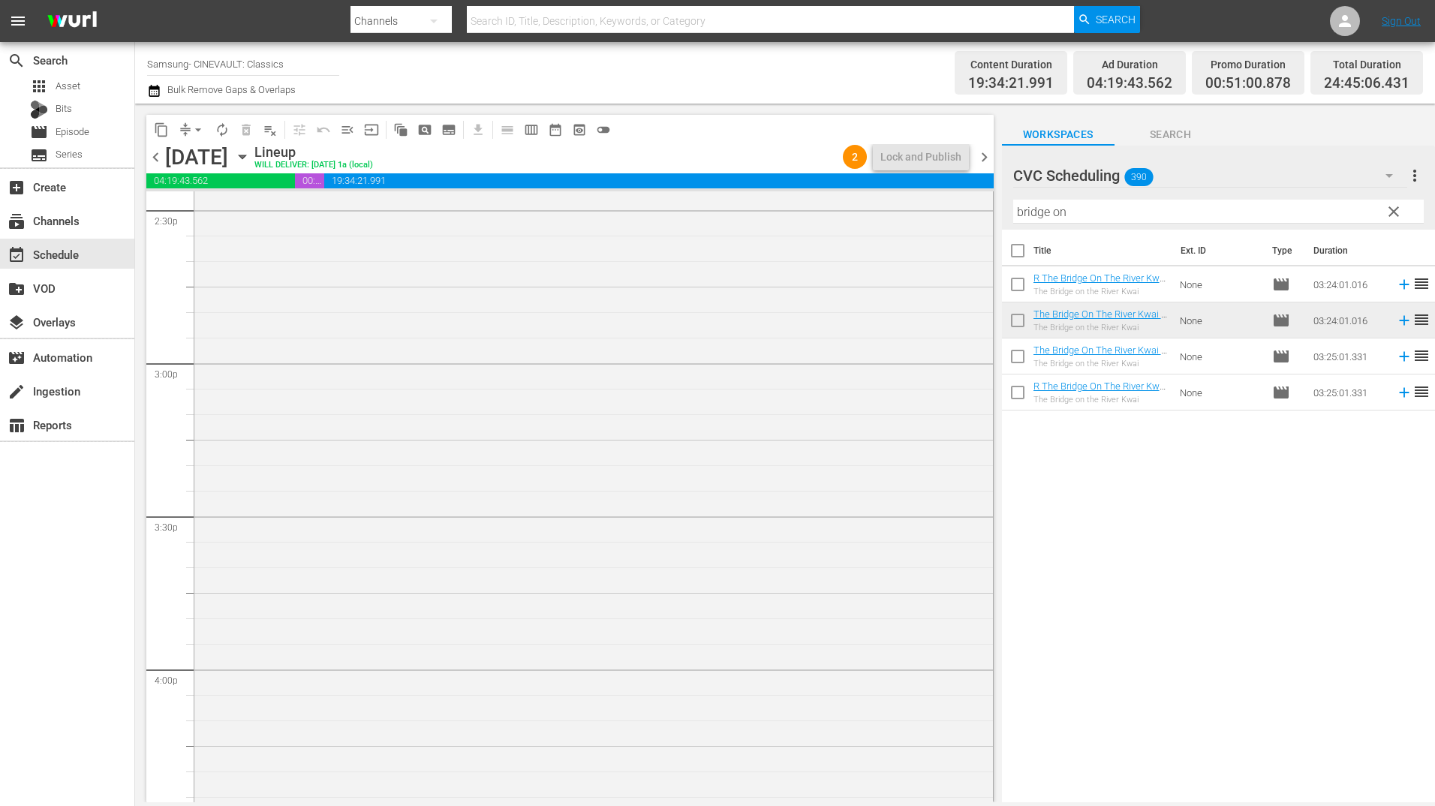
scroll to position [4409, 0]
click at [980, 154] on span "chevron_right" at bounding box center [984, 157] width 19 height 19
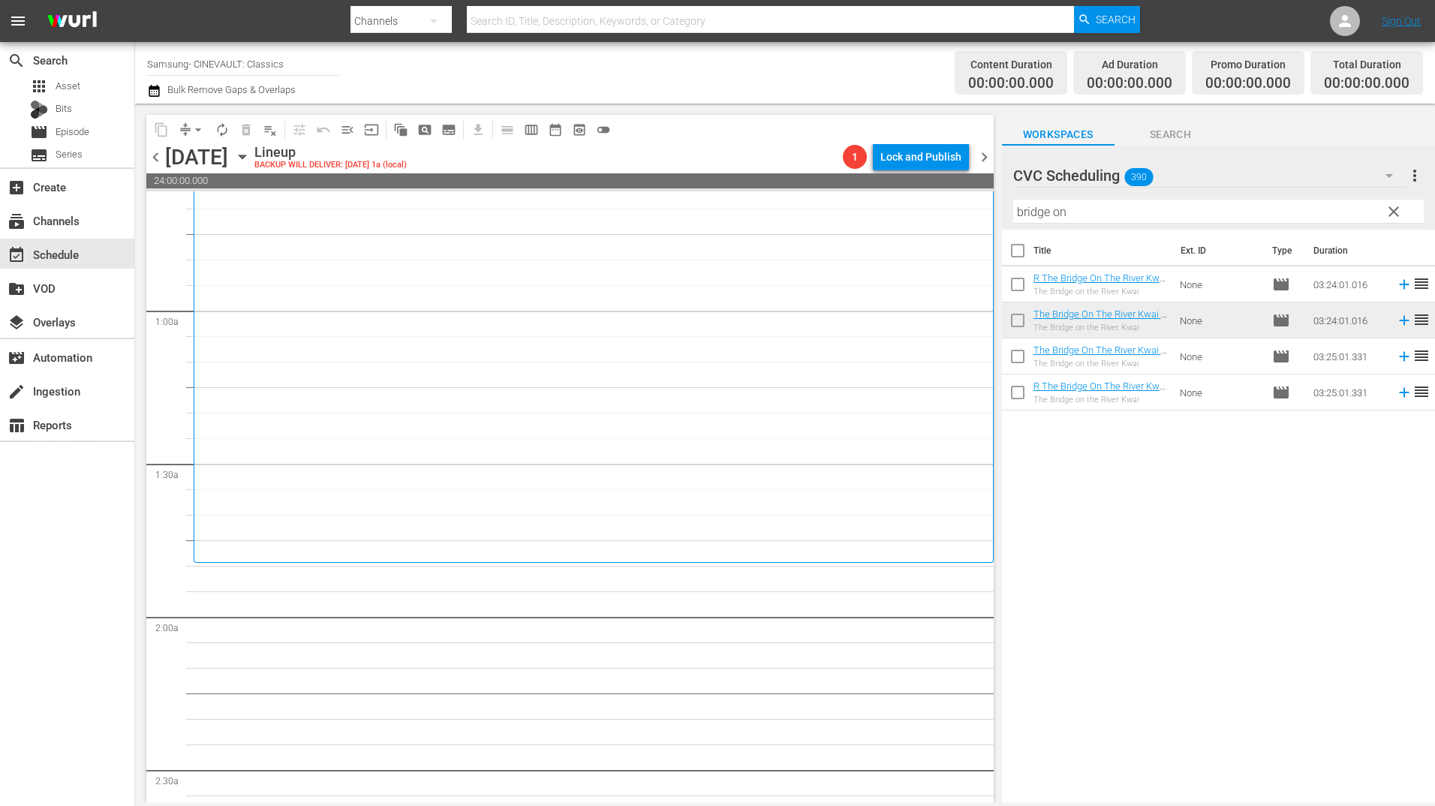
scroll to position [456, 0]
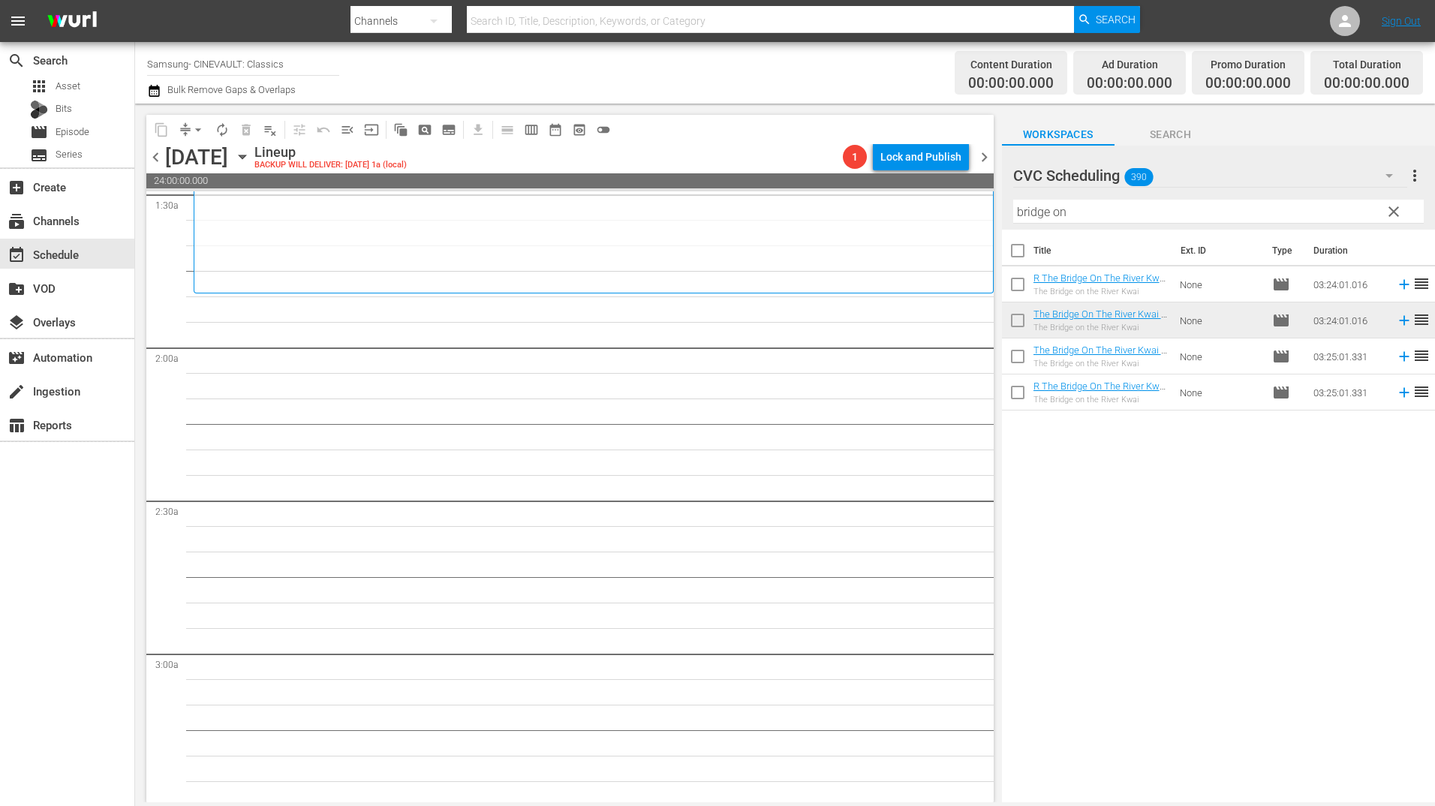
click at [1063, 210] on input "bridge on" at bounding box center [1218, 212] width 411 height 24
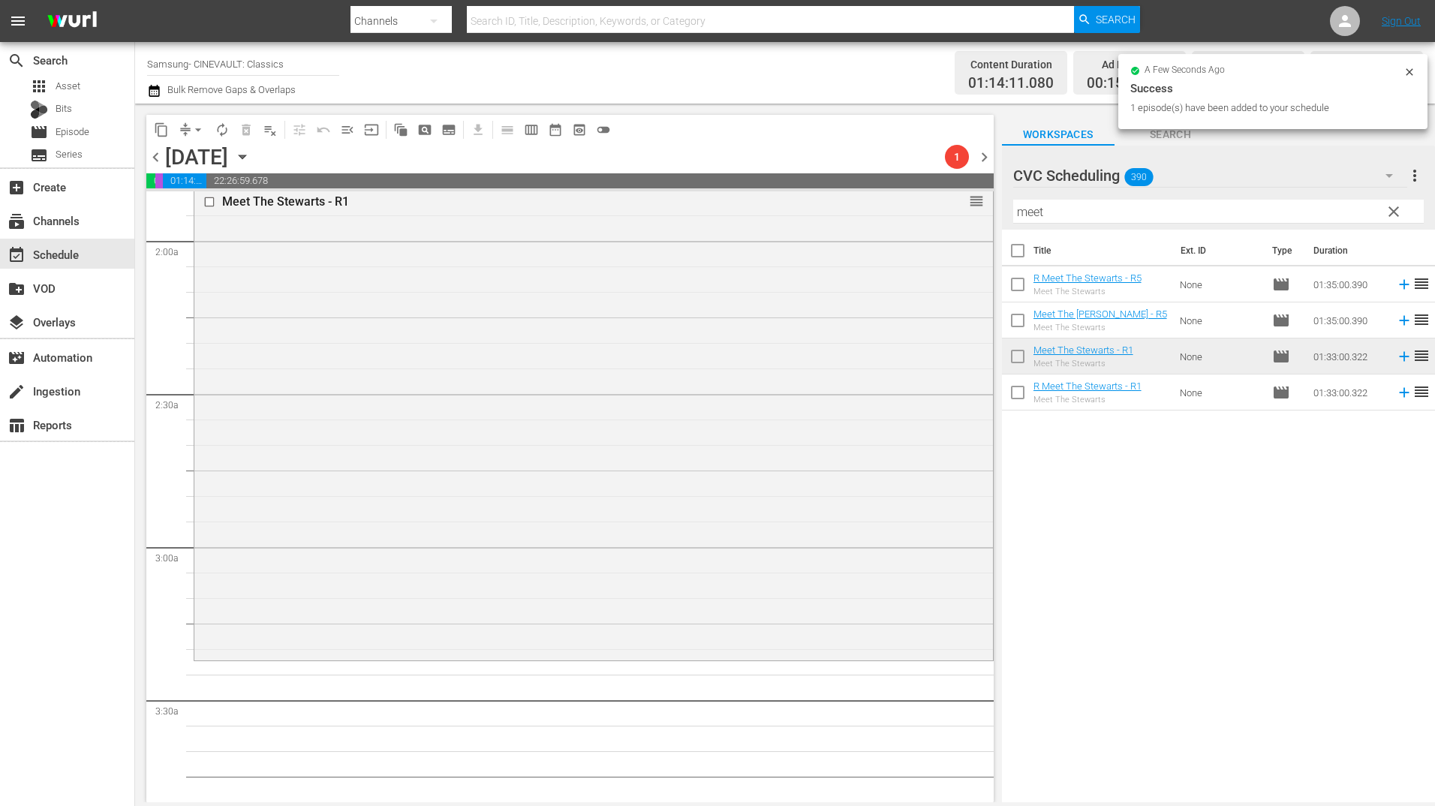
scroll to position [832, 0]
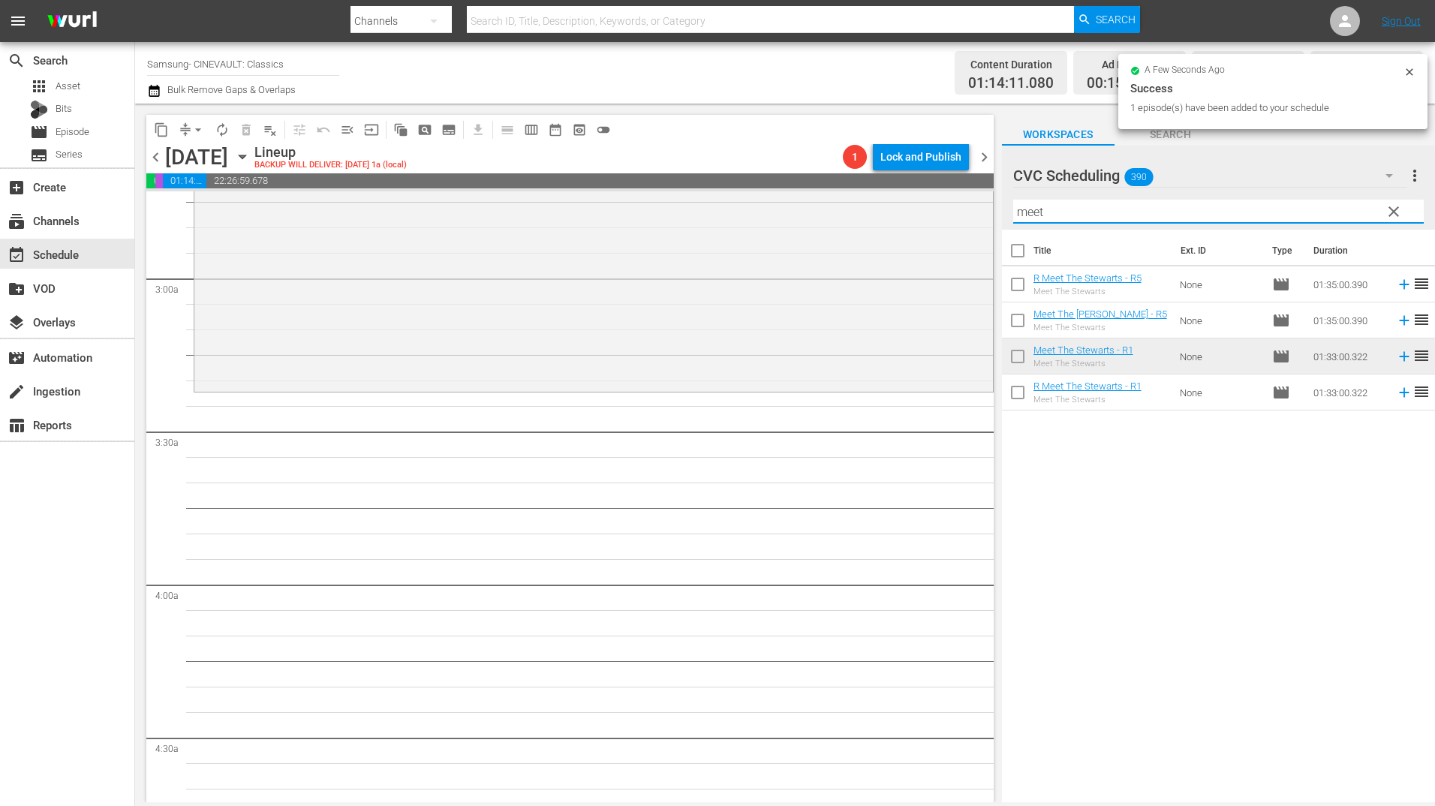
click at [1184, 215] on input "meet" at bounding box center [1218, 212] width 411 height 24
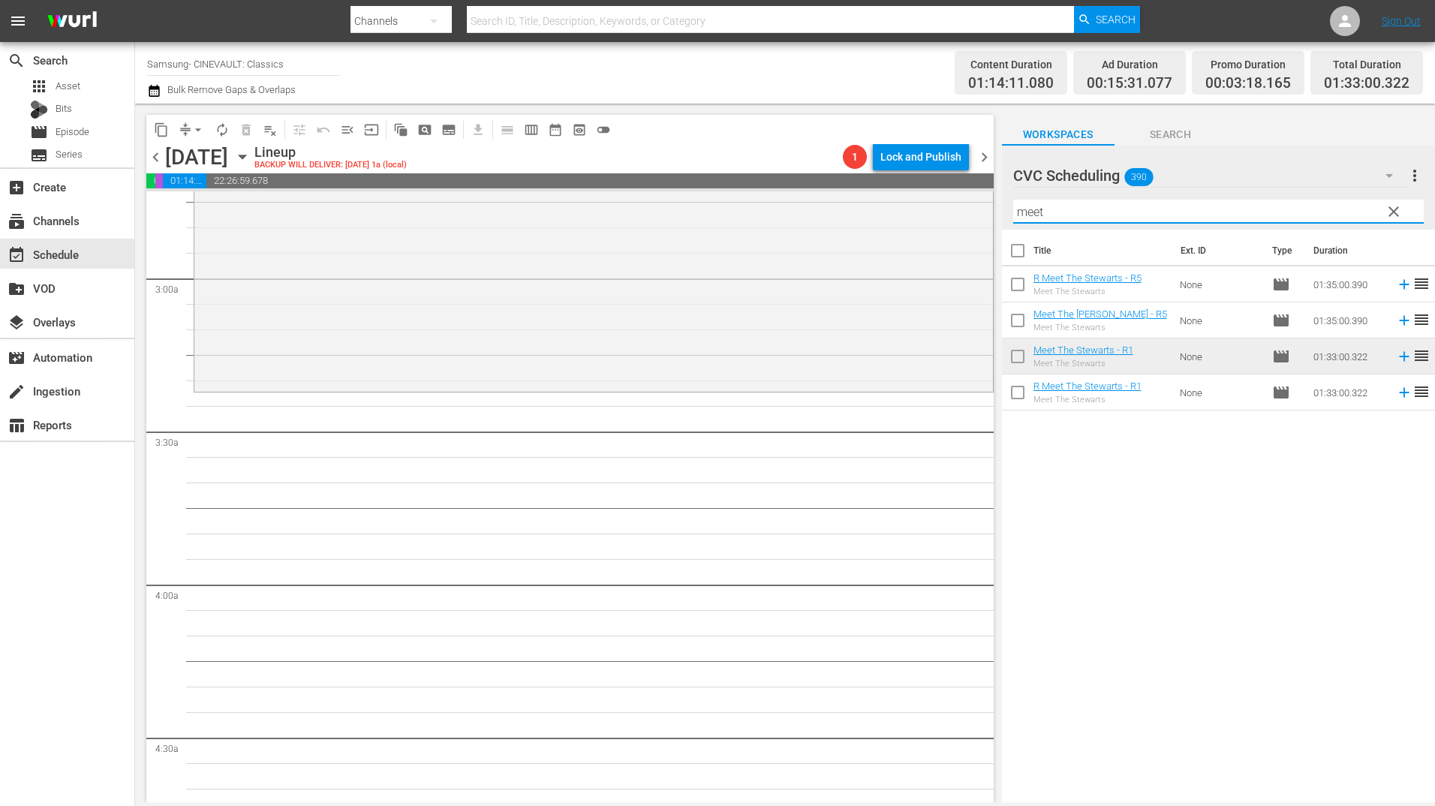
click at [1184, 215] on input "meet" at bounding box center [1218, 212] width 411 height 24
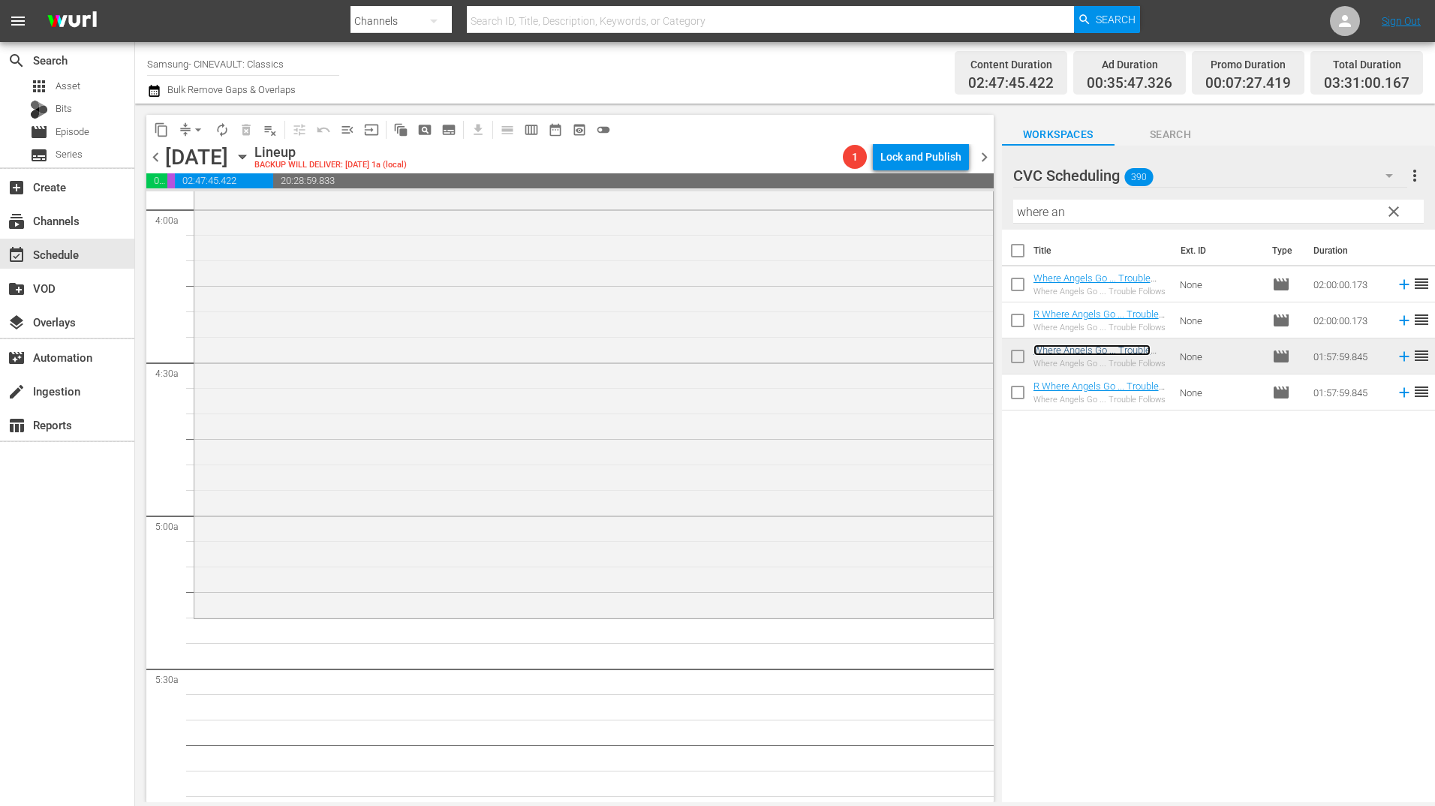
scroll to position [1282, 0]
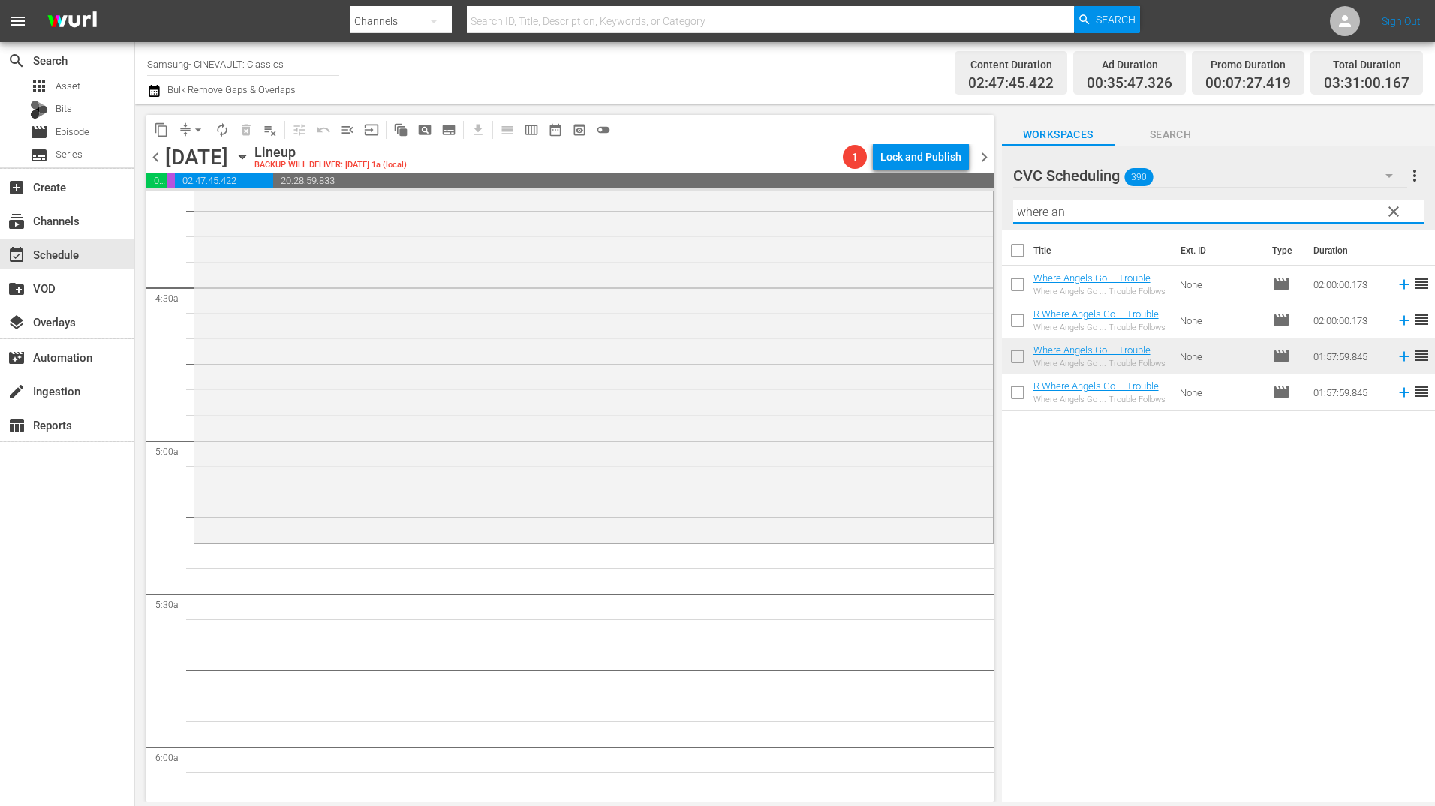
click at [1181, 209] on input "where an" at bounding box center [1218, 212] width 411 height 24
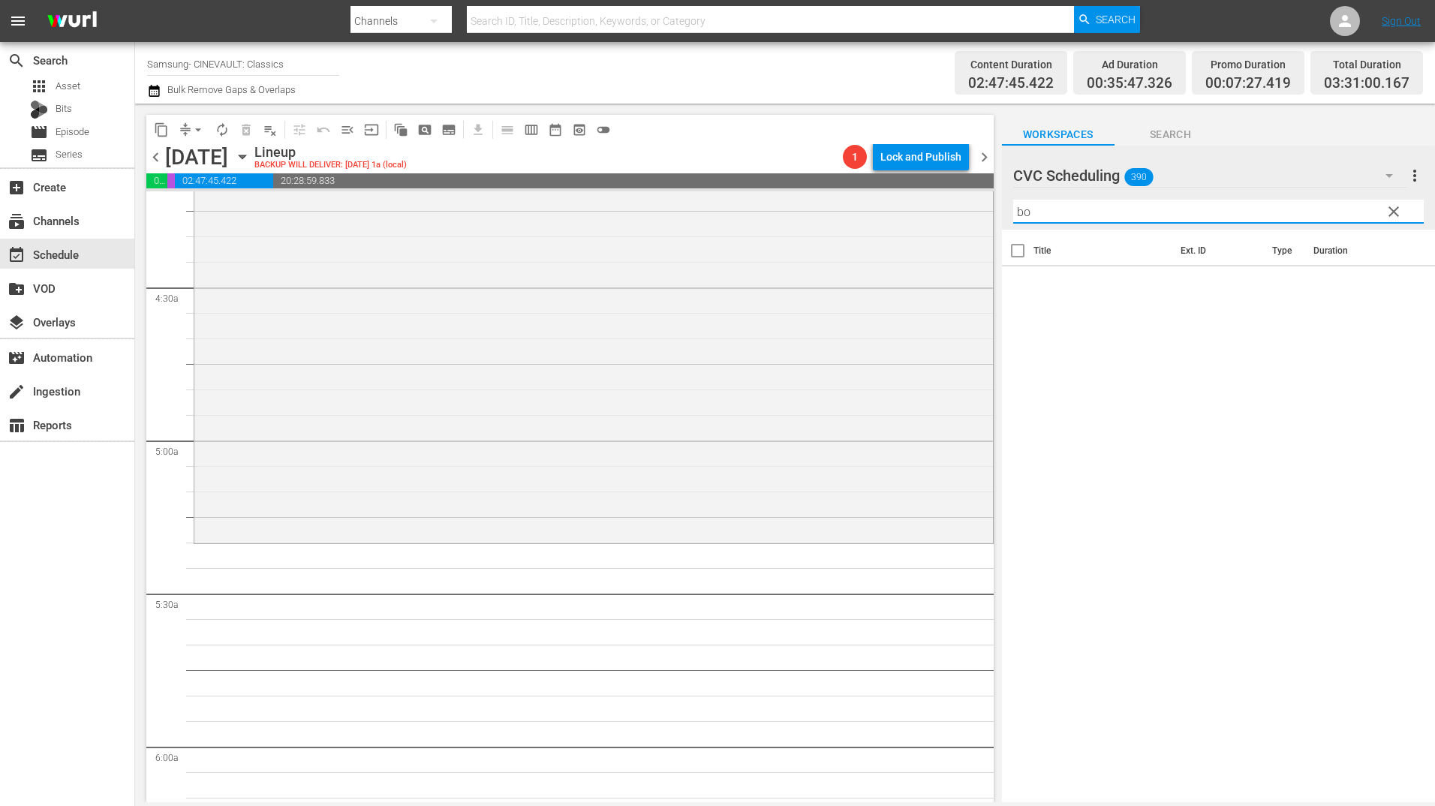
type input "b"
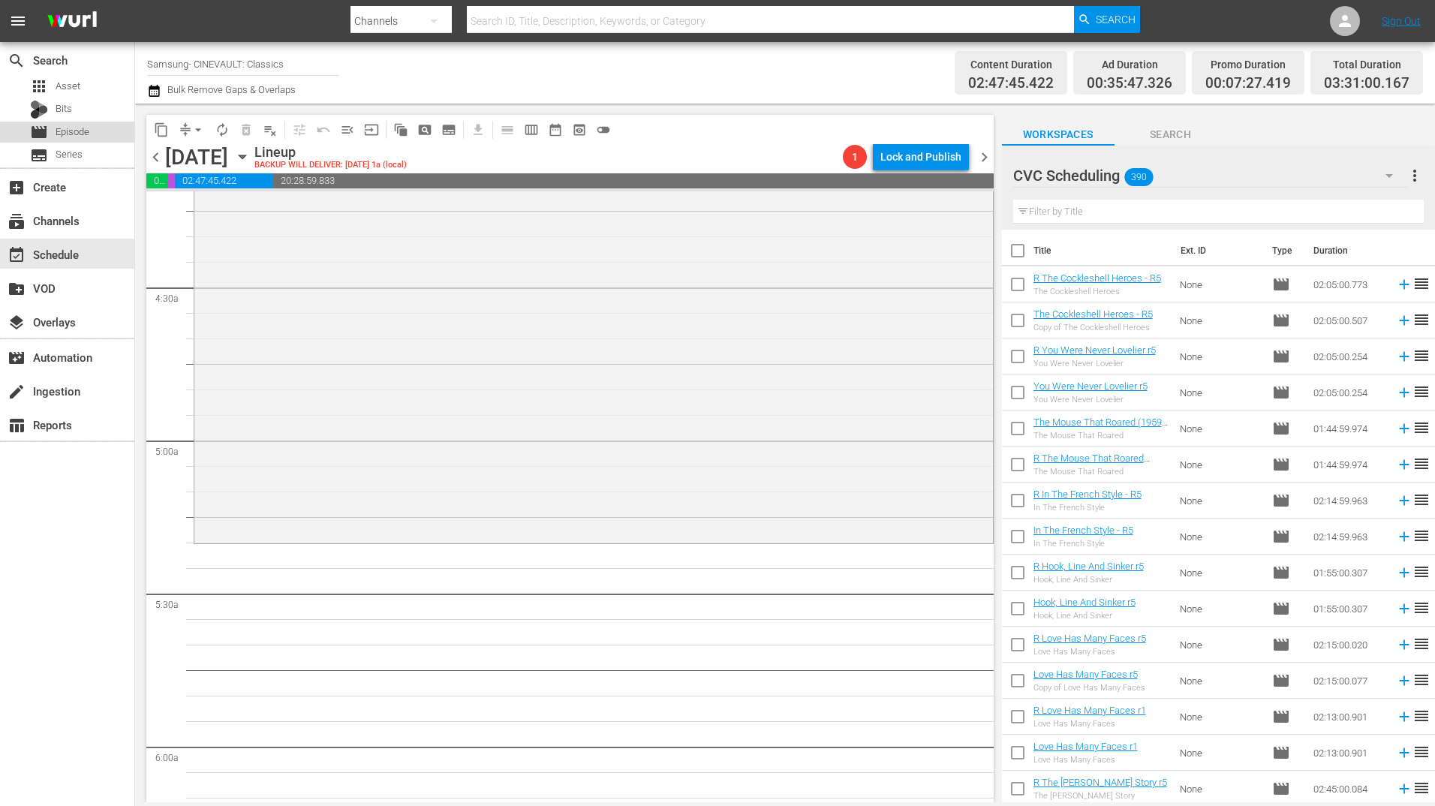
click at [80, 141] on div "movie Episode" at bounding box center [59, 132] width 59 height 21
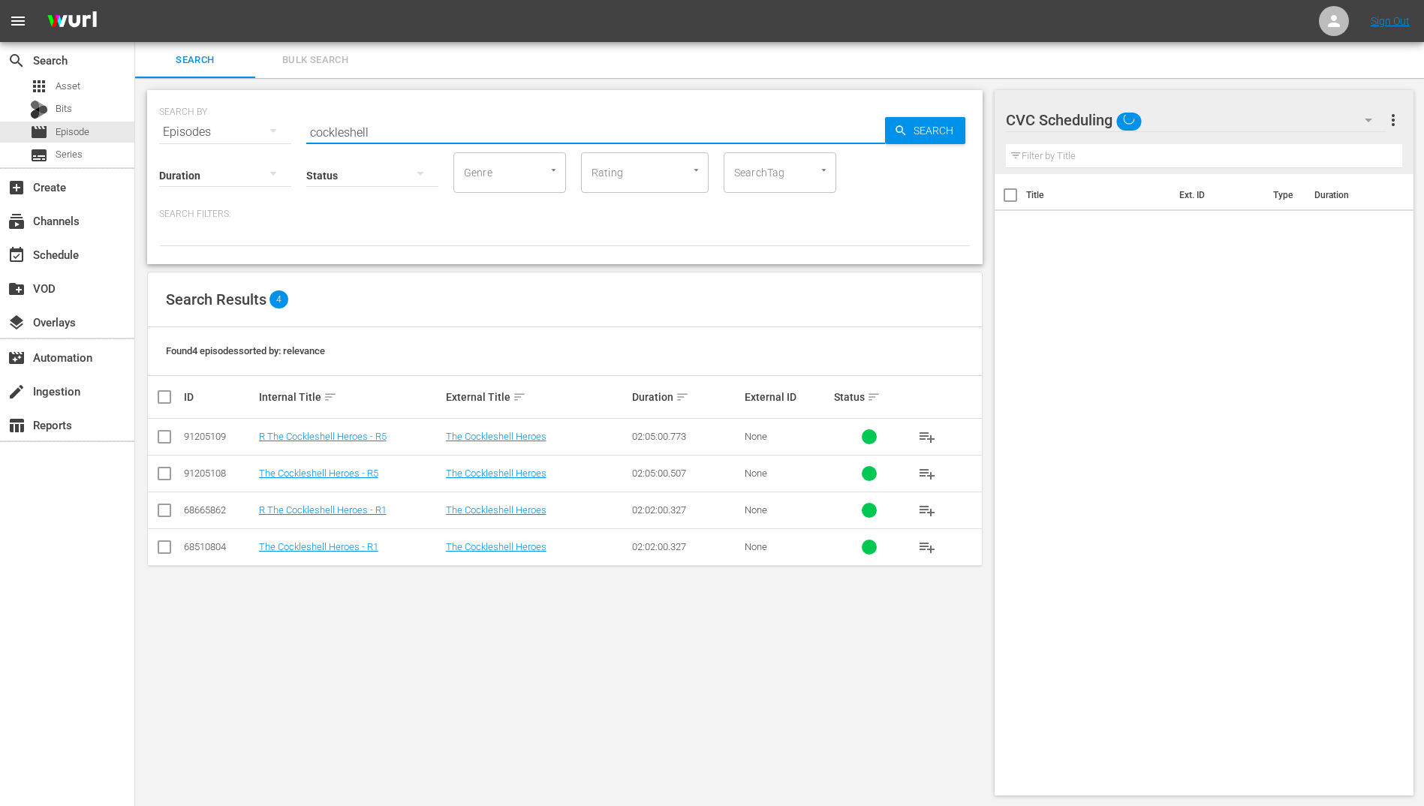
click at [570, 133] on input "cockleshell" at bounding box center [595, 132] width 579 height 36
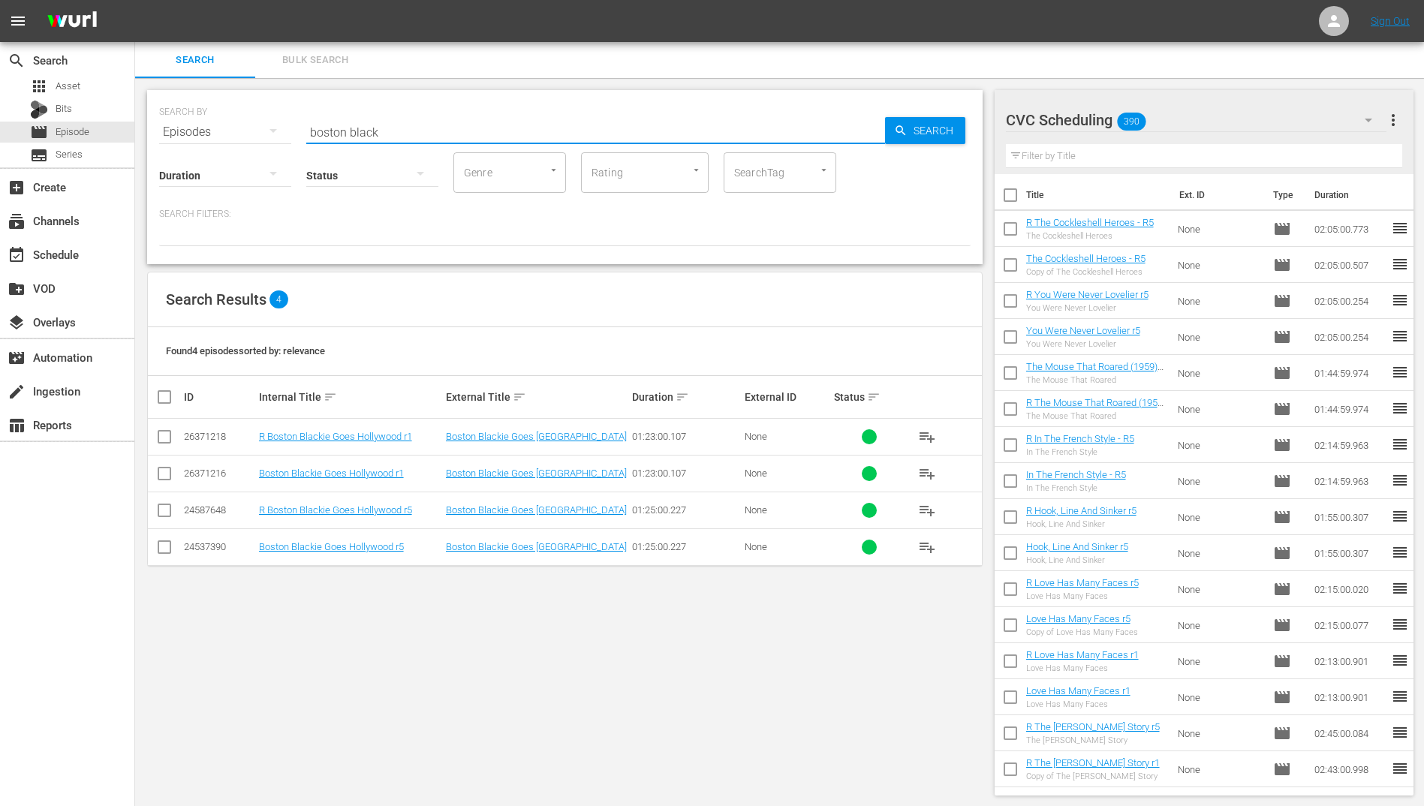
type input "boston black"
click at [173, 393] on input "checkbox" at bounding box center [170, 397] width 30 height 18
checkbox input "true"
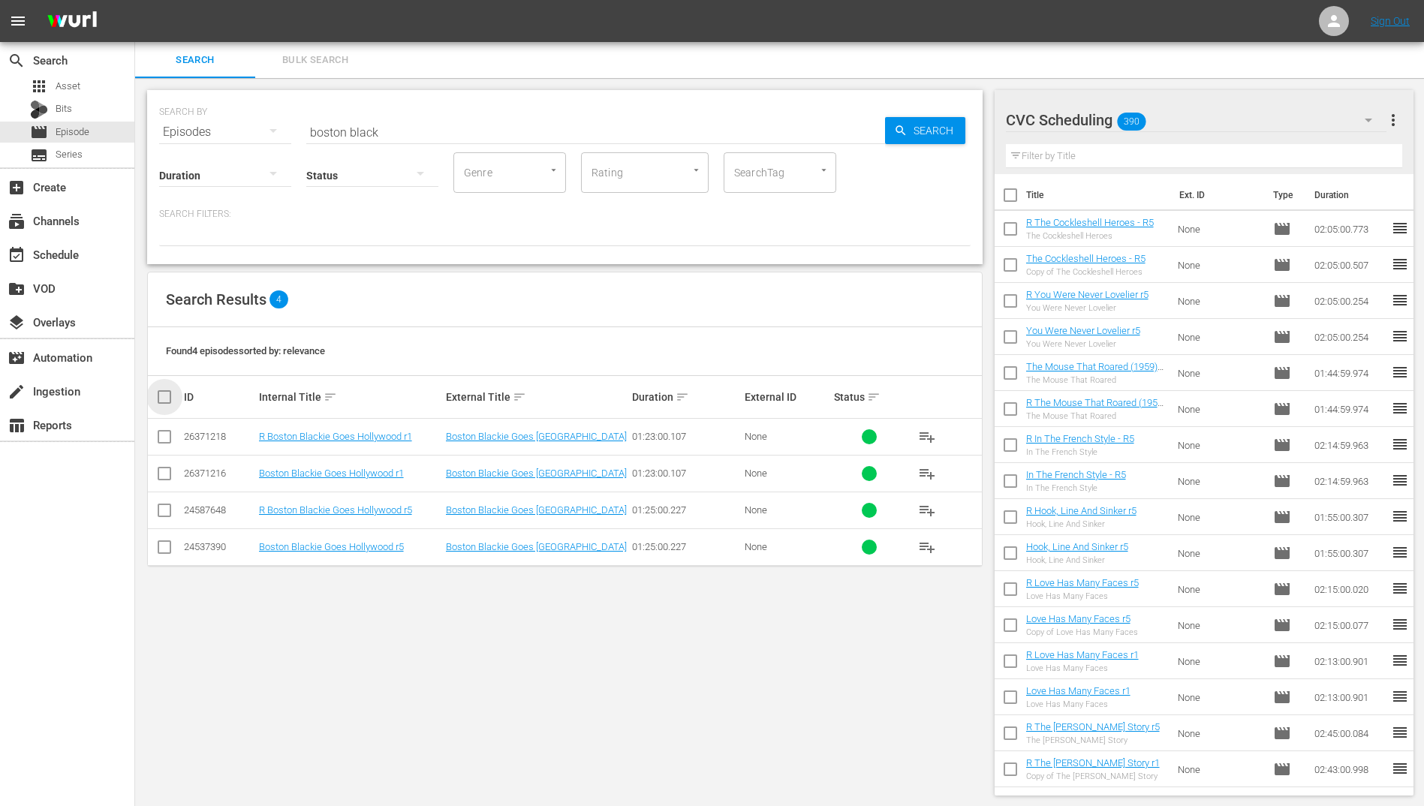
checkbox input "true"
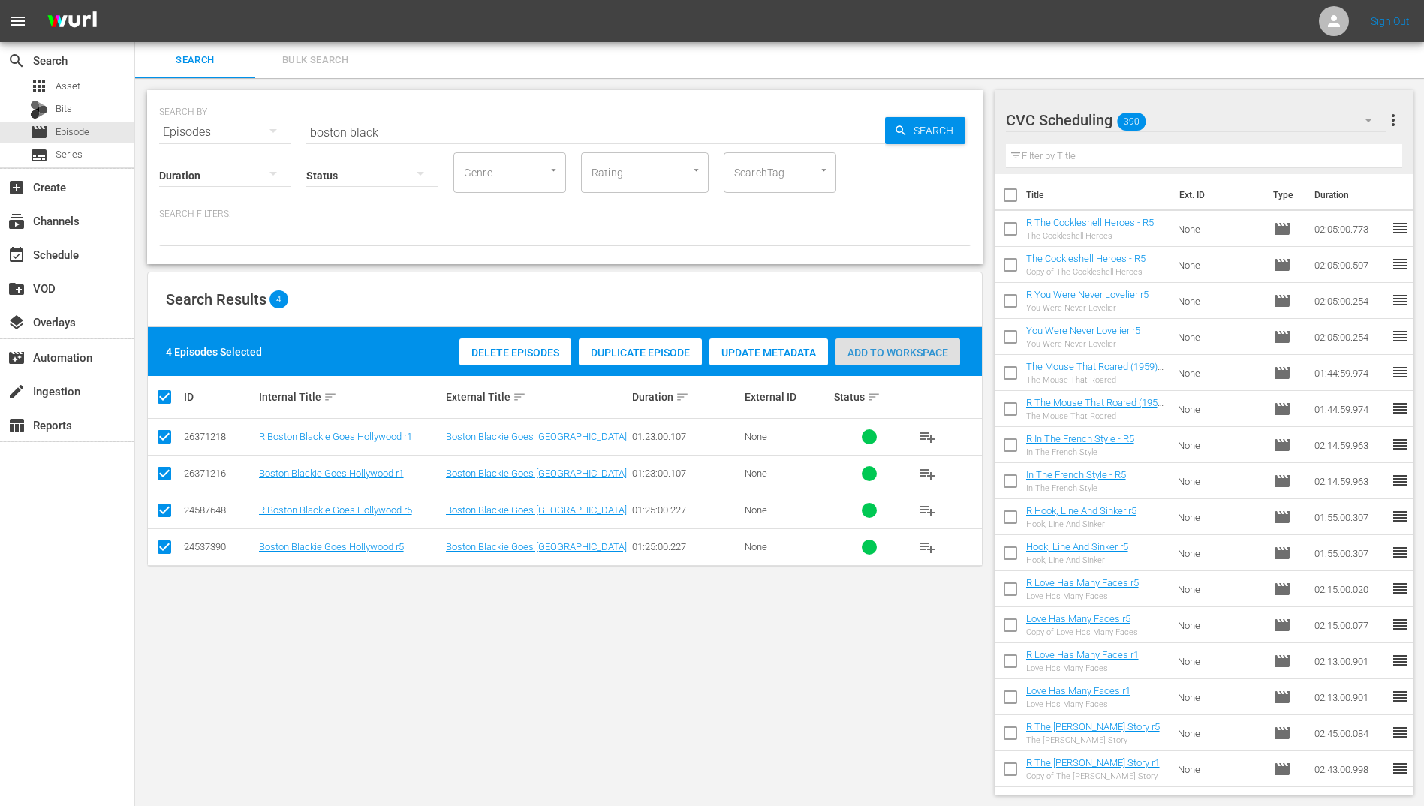
click at [919, 363] on div "Add to Workspace" at bounding box center [897, 353] width 125 height 29
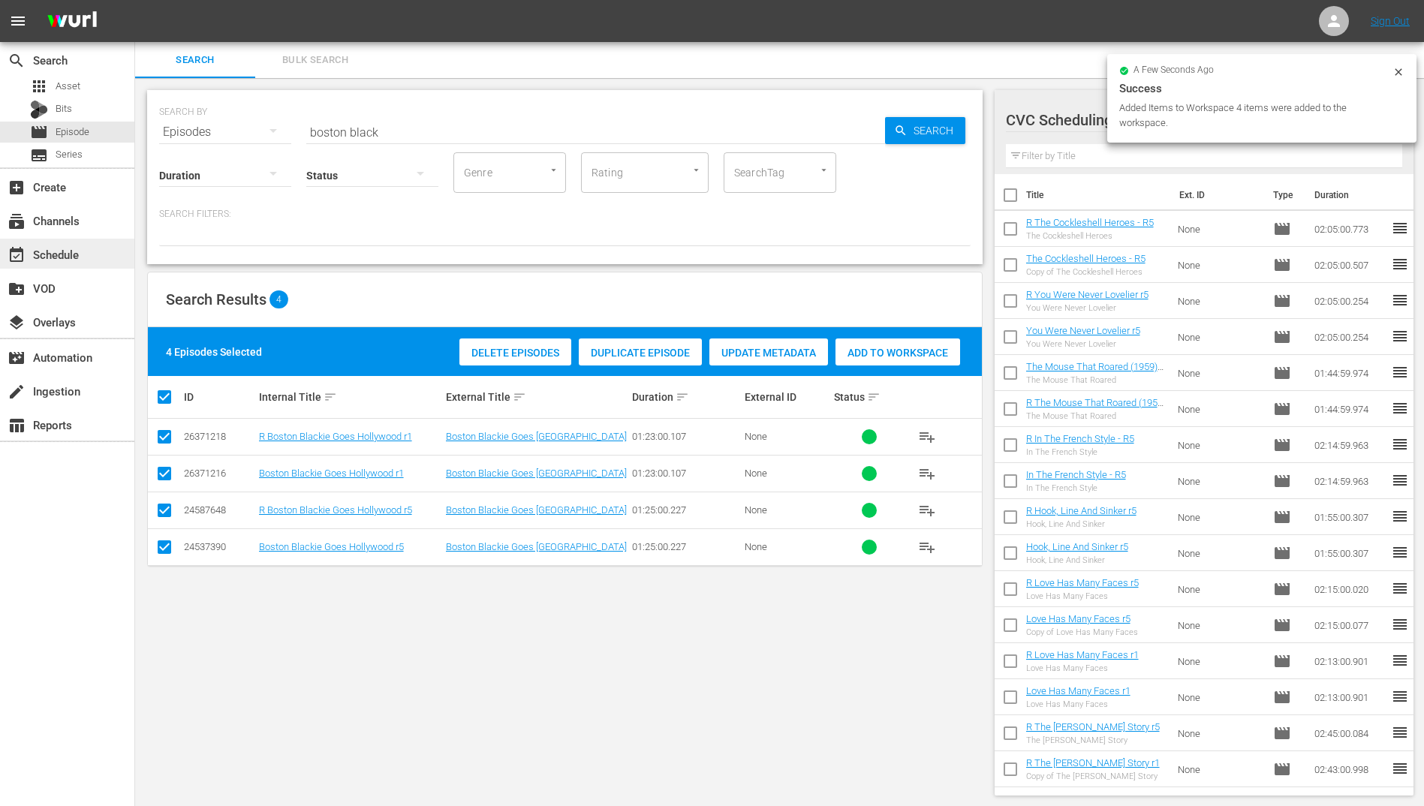
click at [63, 251] on div "event_available Schedule" at bounding box center [42, 252] width 84 height 14
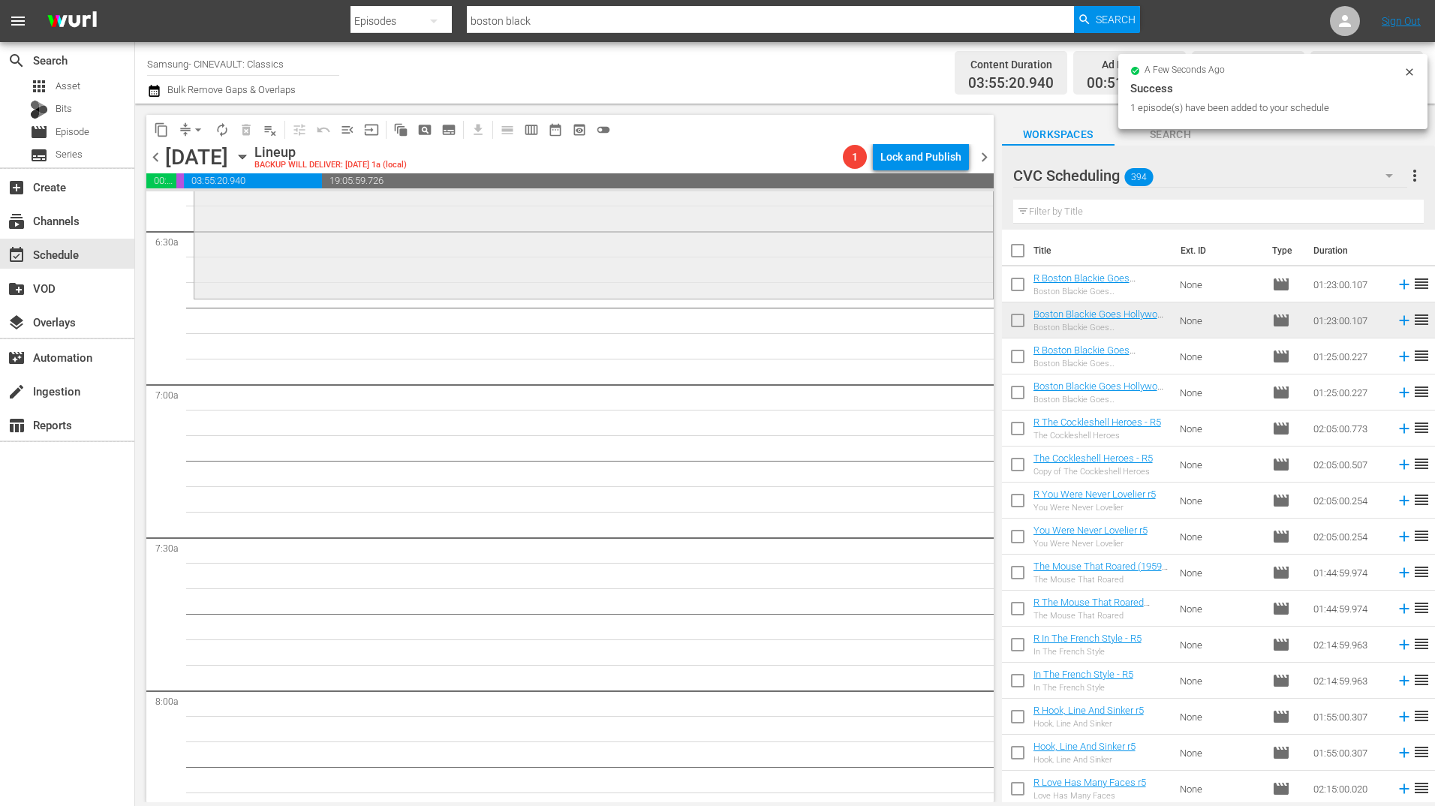
scroll to position [1952, 0]
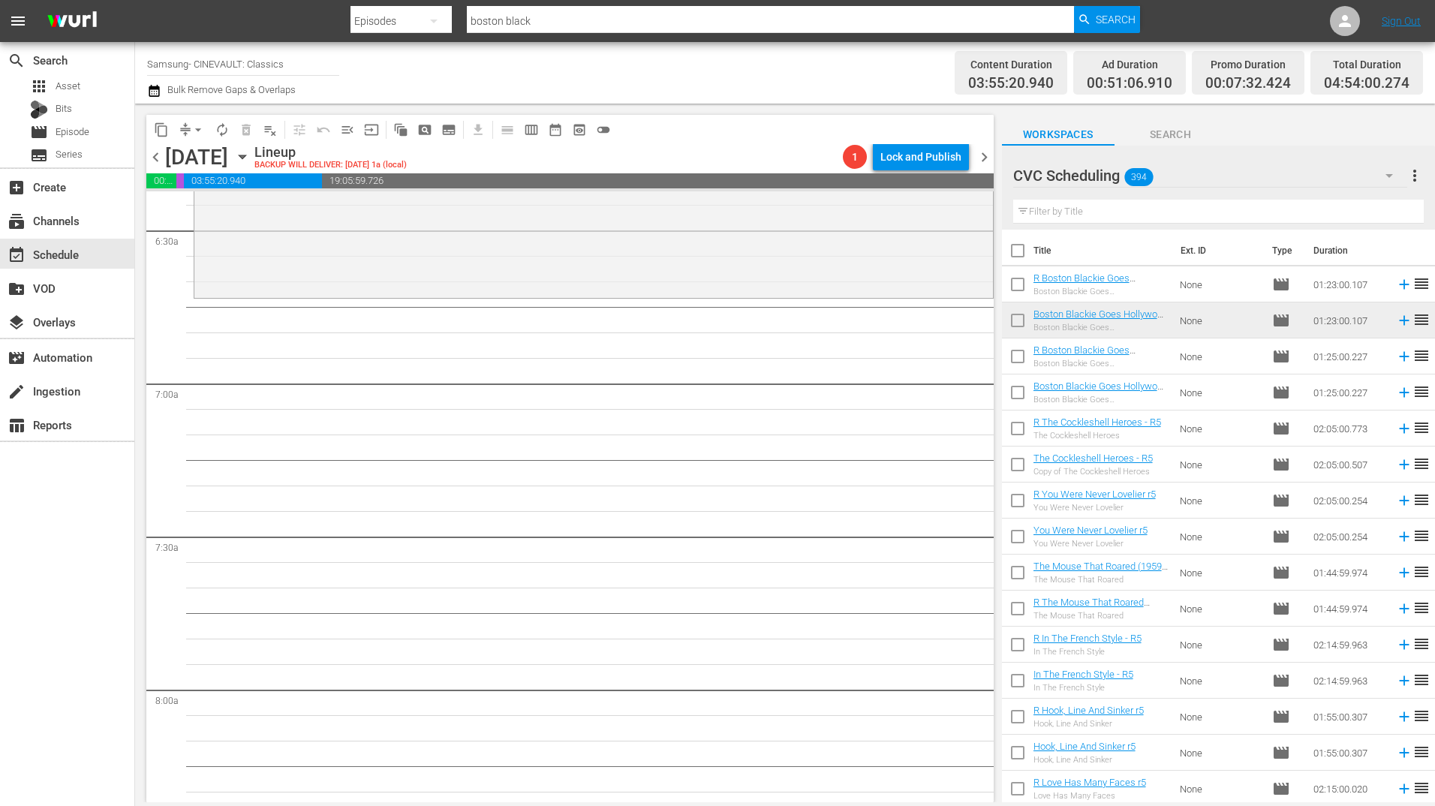
click at [1145, 215] on input "text" at bounding box center [1218, 212] width 411 height 24
type input "4"
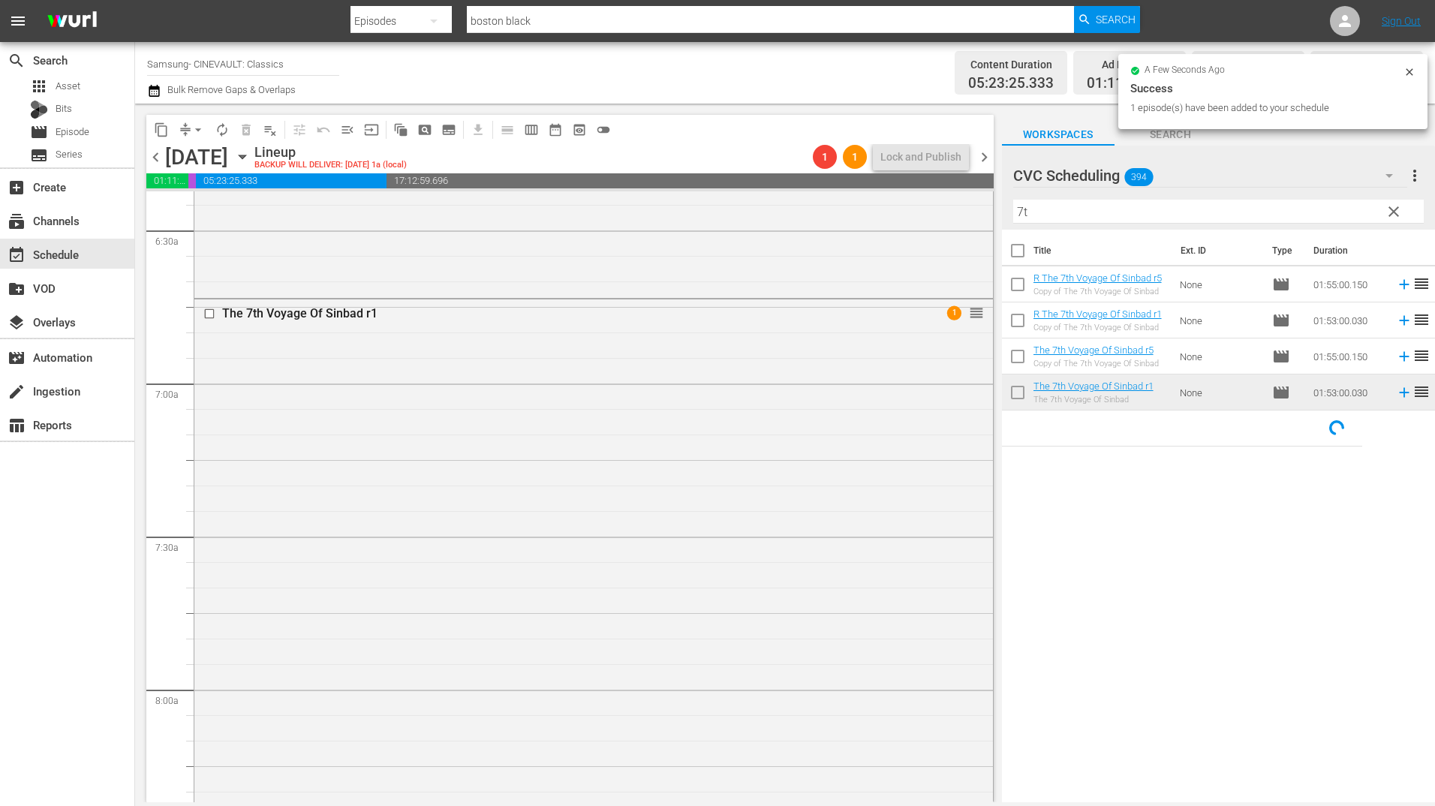
scroll to position [2477, 0]
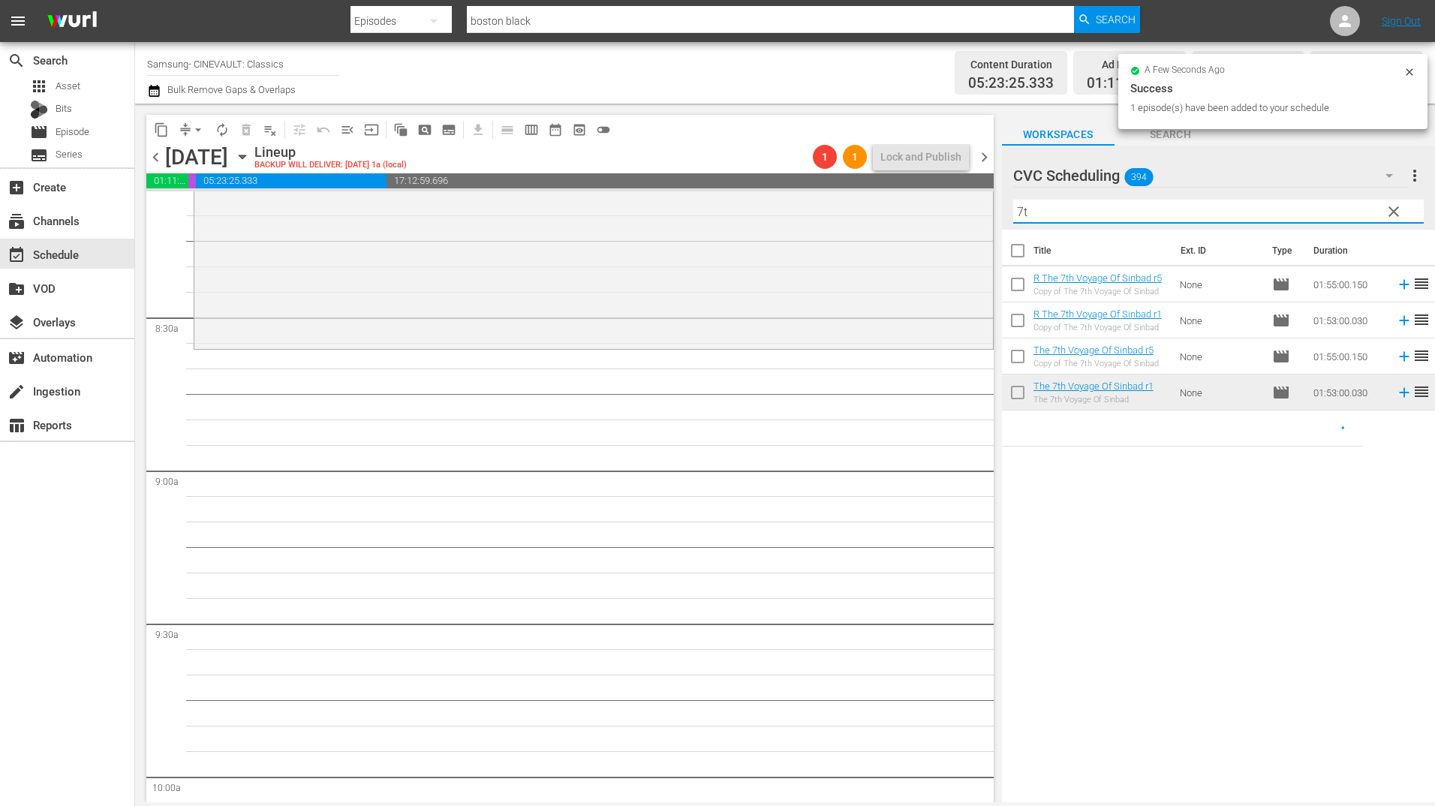
click at [1239, 213] on input "7t" at bounding box center [1218, 212] width 411 height 24
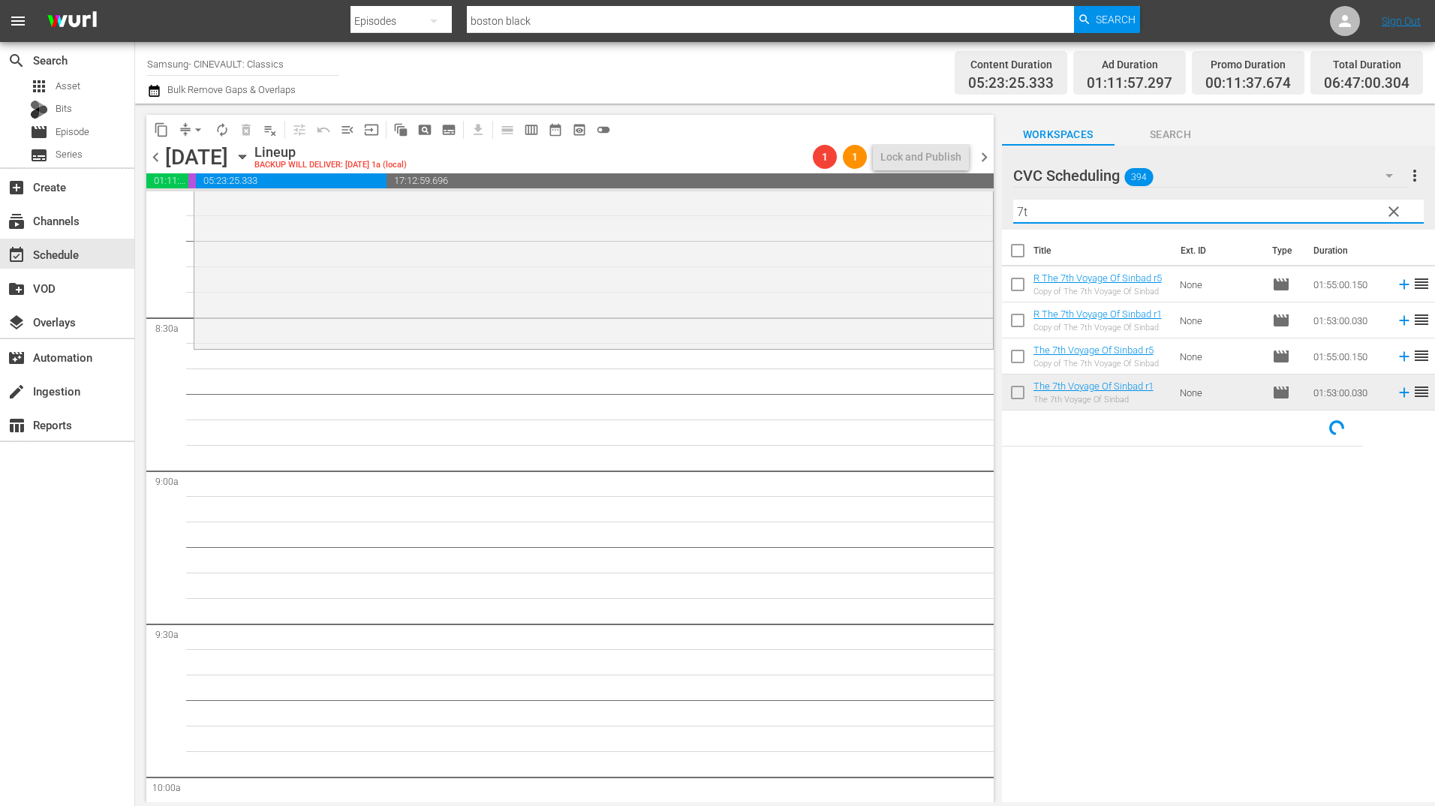
click at [1239, 213] on input "7t" at bounding box center [1218, 212] width 411 height 24
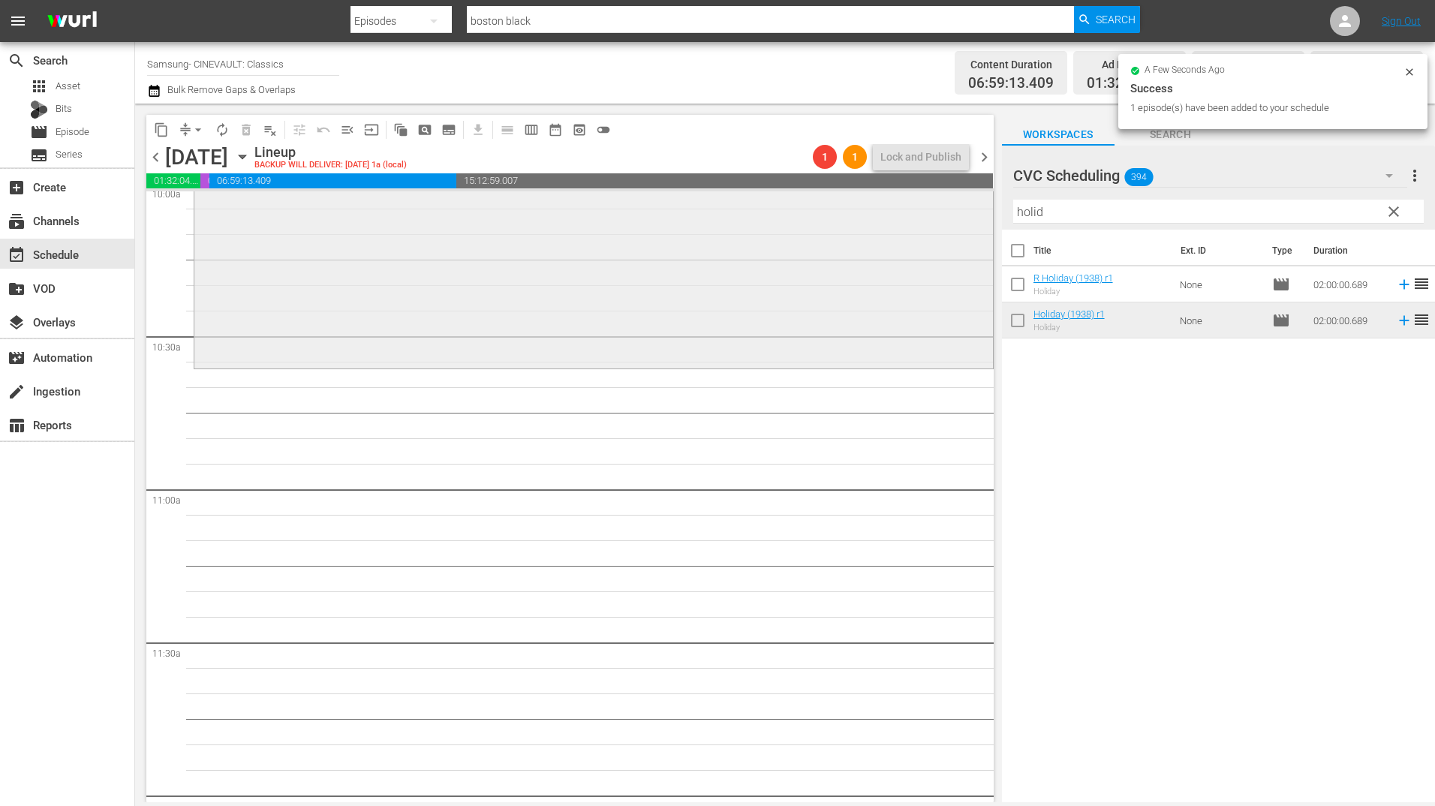
scroll to position [3077, 0]
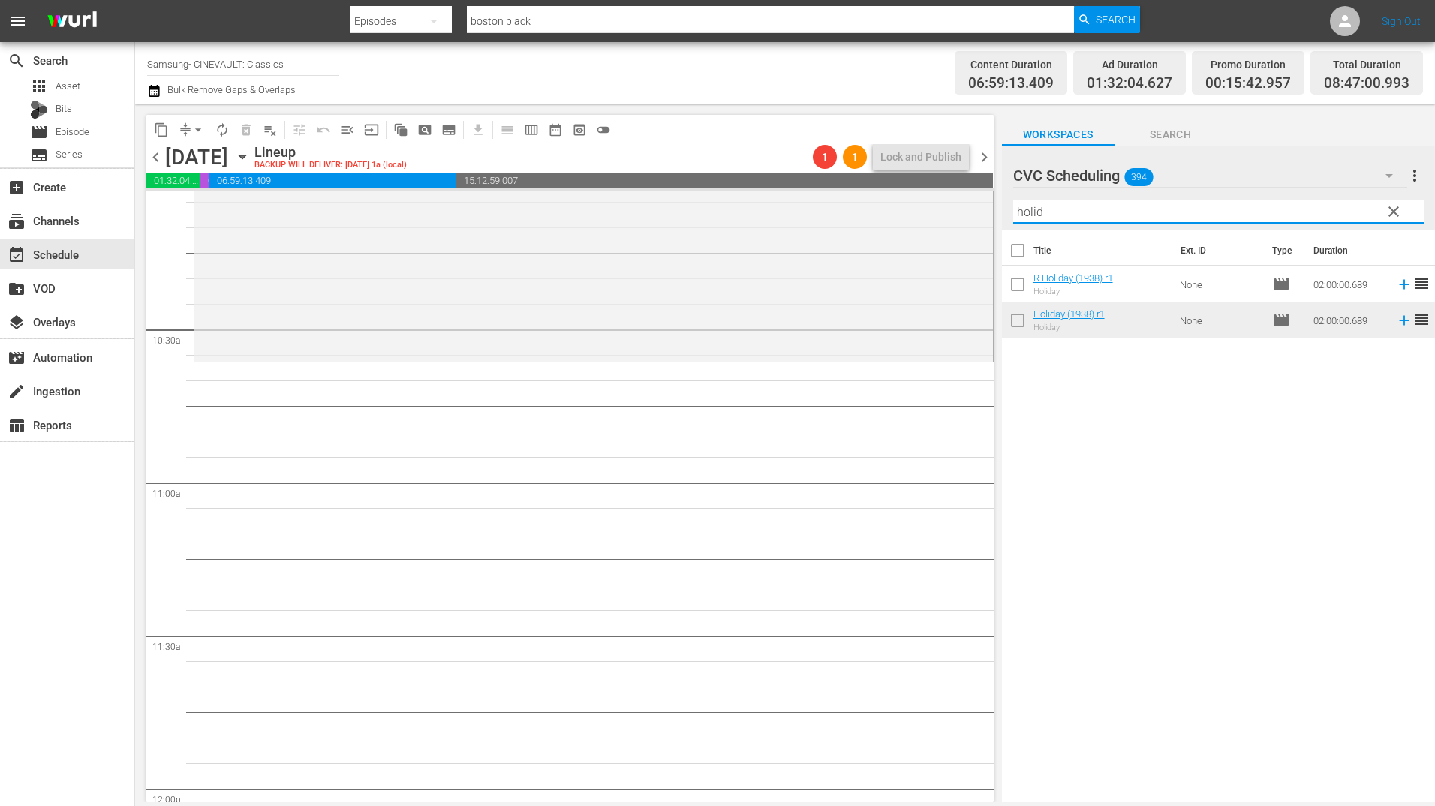
click at [1170, 215] on input "holid" at bounding box center [1218, 212] width 411 height 24
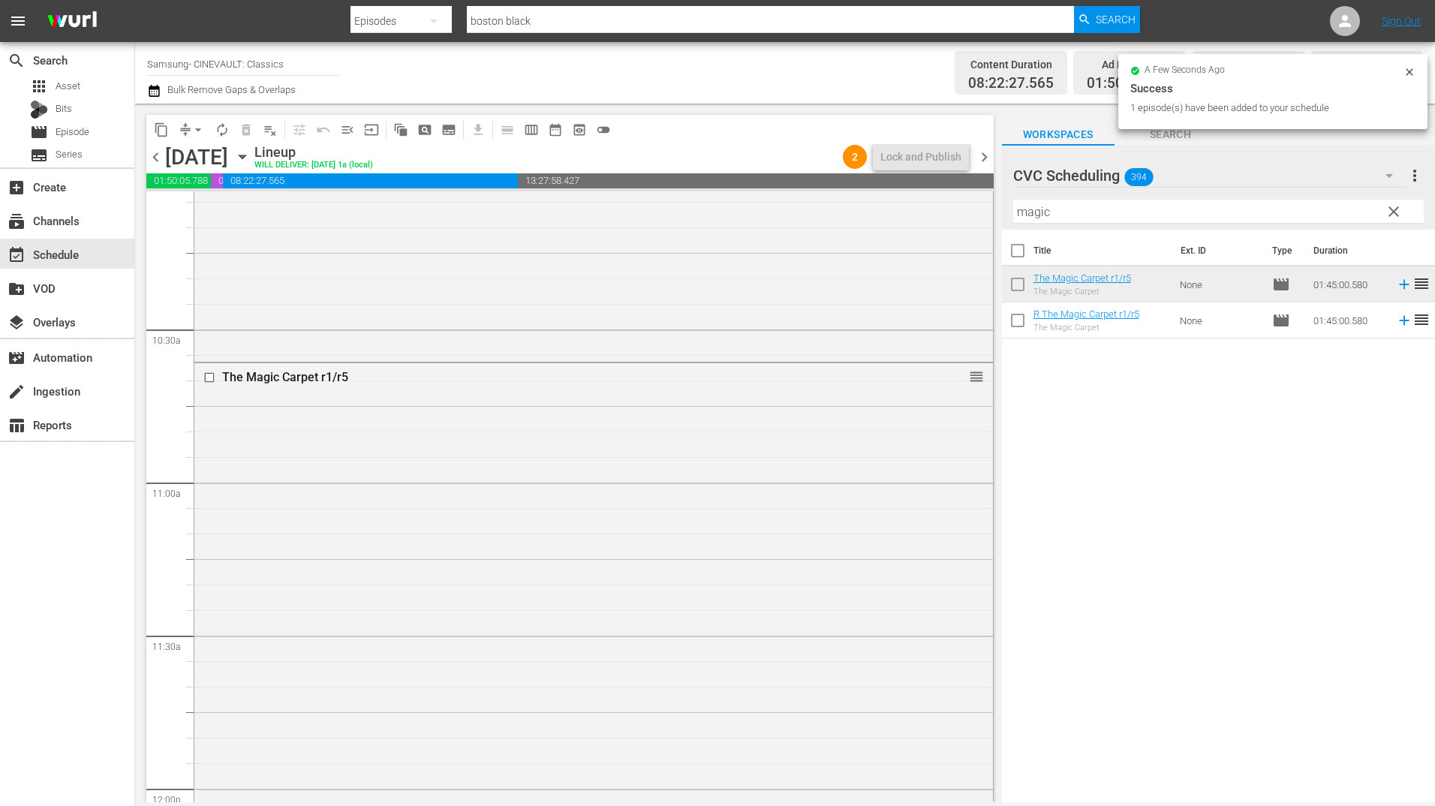
scroll to position [3528, 0]
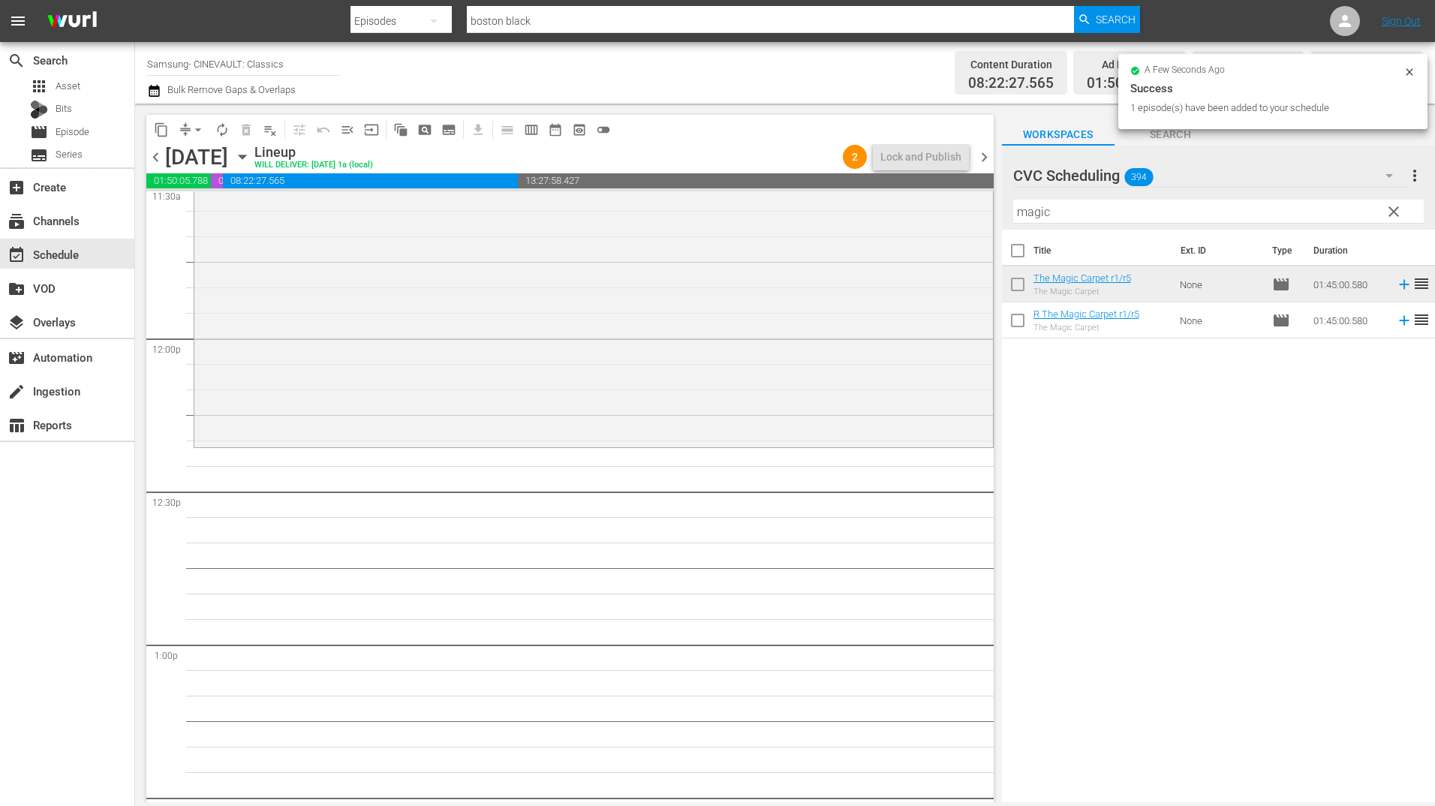
click at [1185, 206] on input "magic" at bounding box center [1218, 212] width 411 height 24
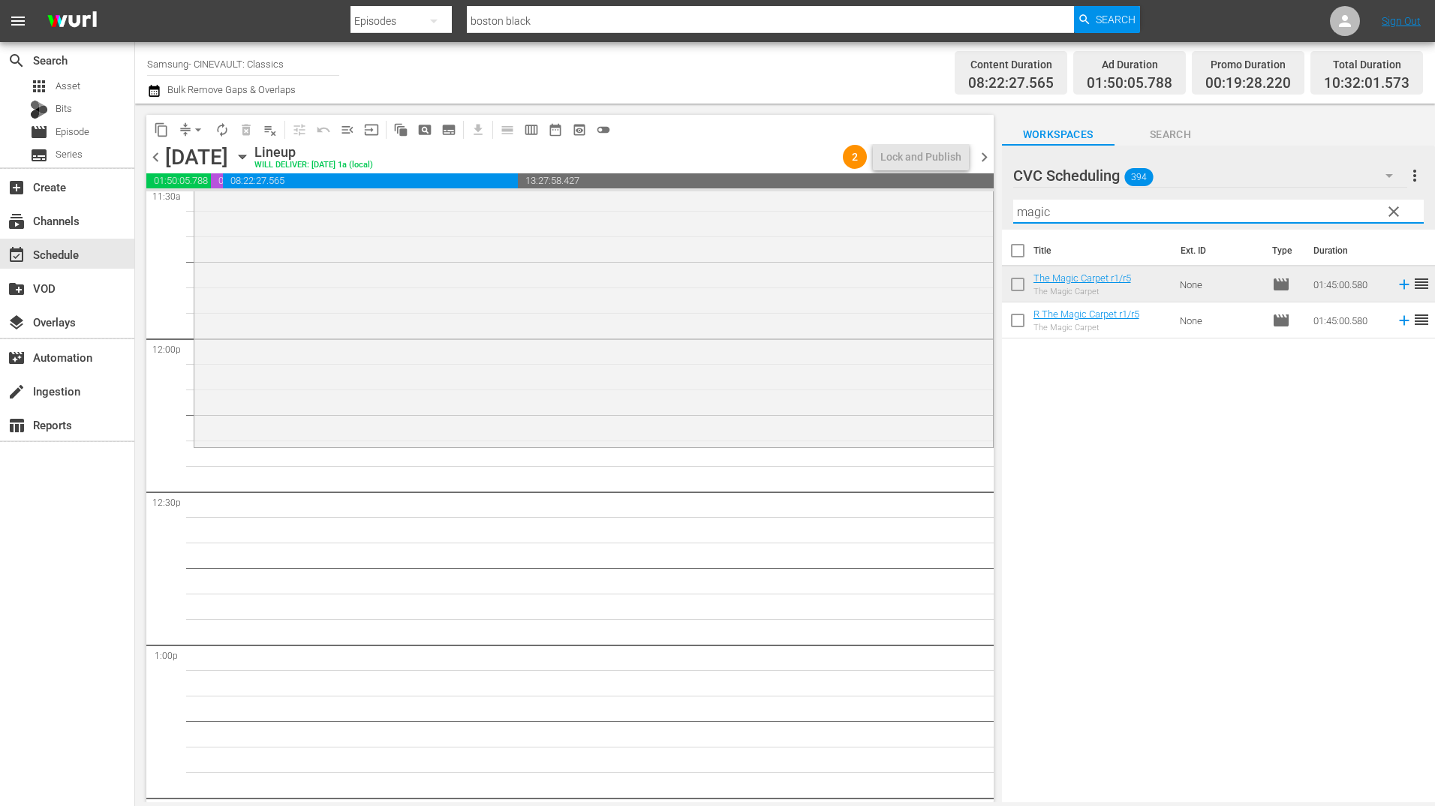
click at [1185, 206] on input "magic" at bounding box center [1218, 212] width 411 height 24
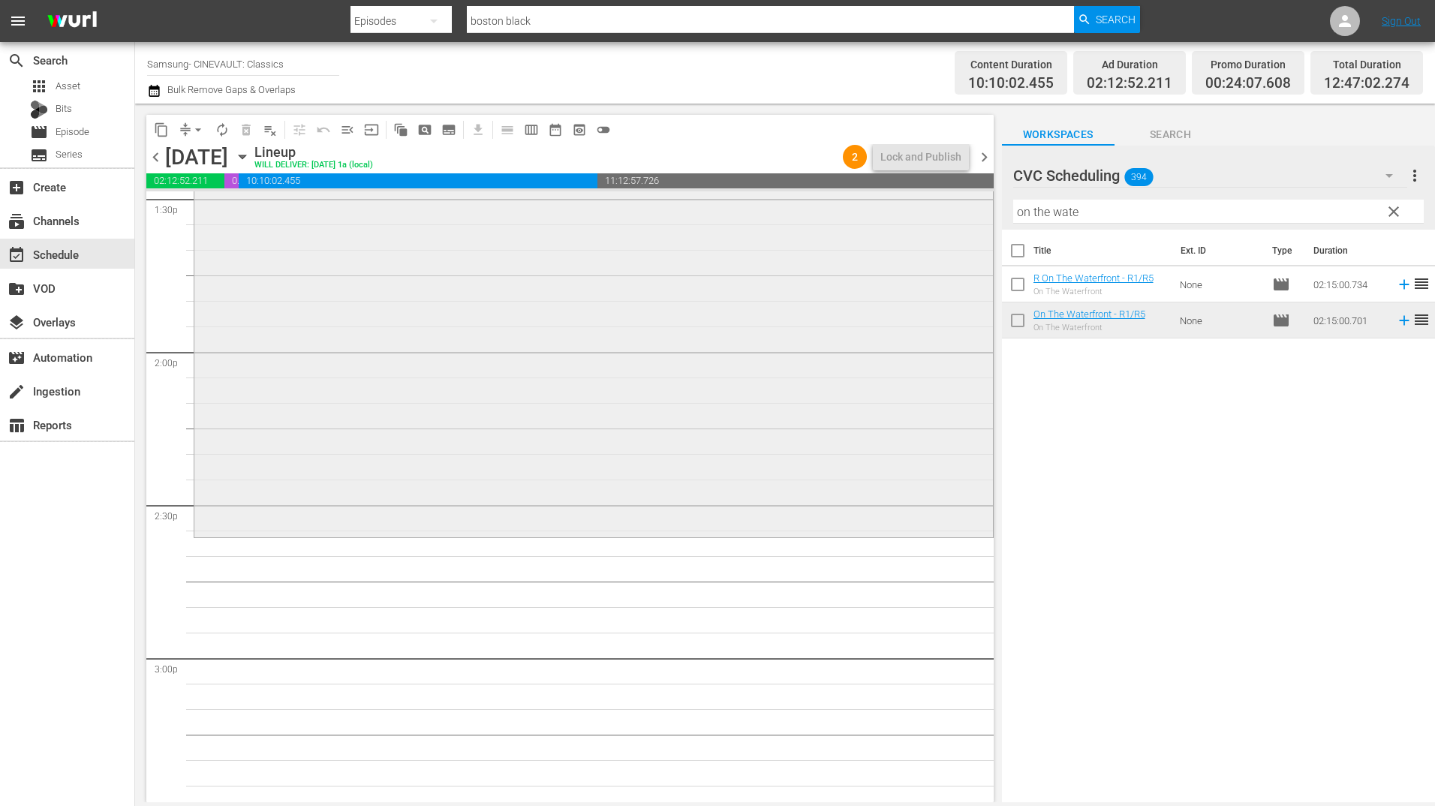
scroll to position [4128, 0]
click at [1116, 210] on input "on the wate" at bounding box center [1218, 212] width 411 height 24
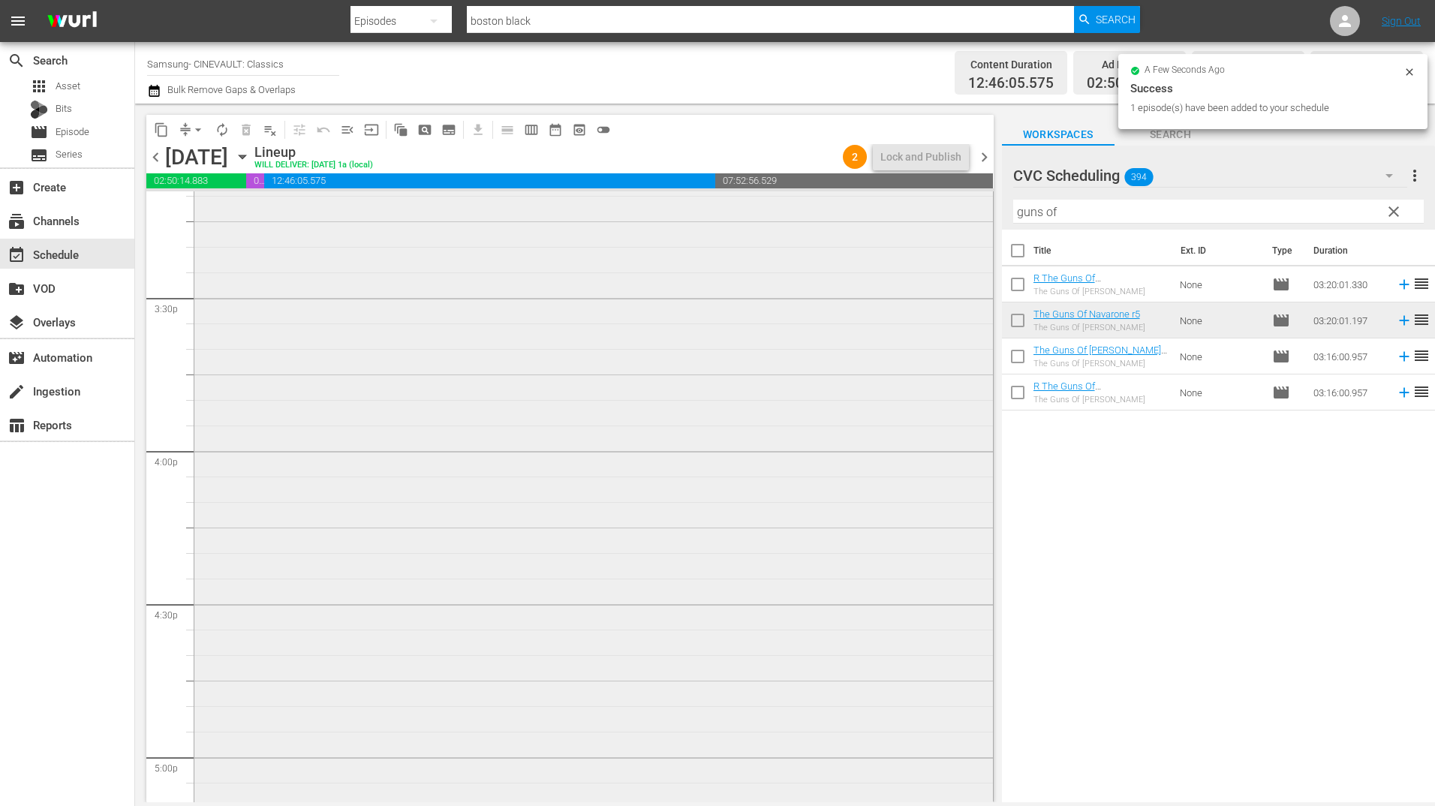
scroll to position [4654, 0]
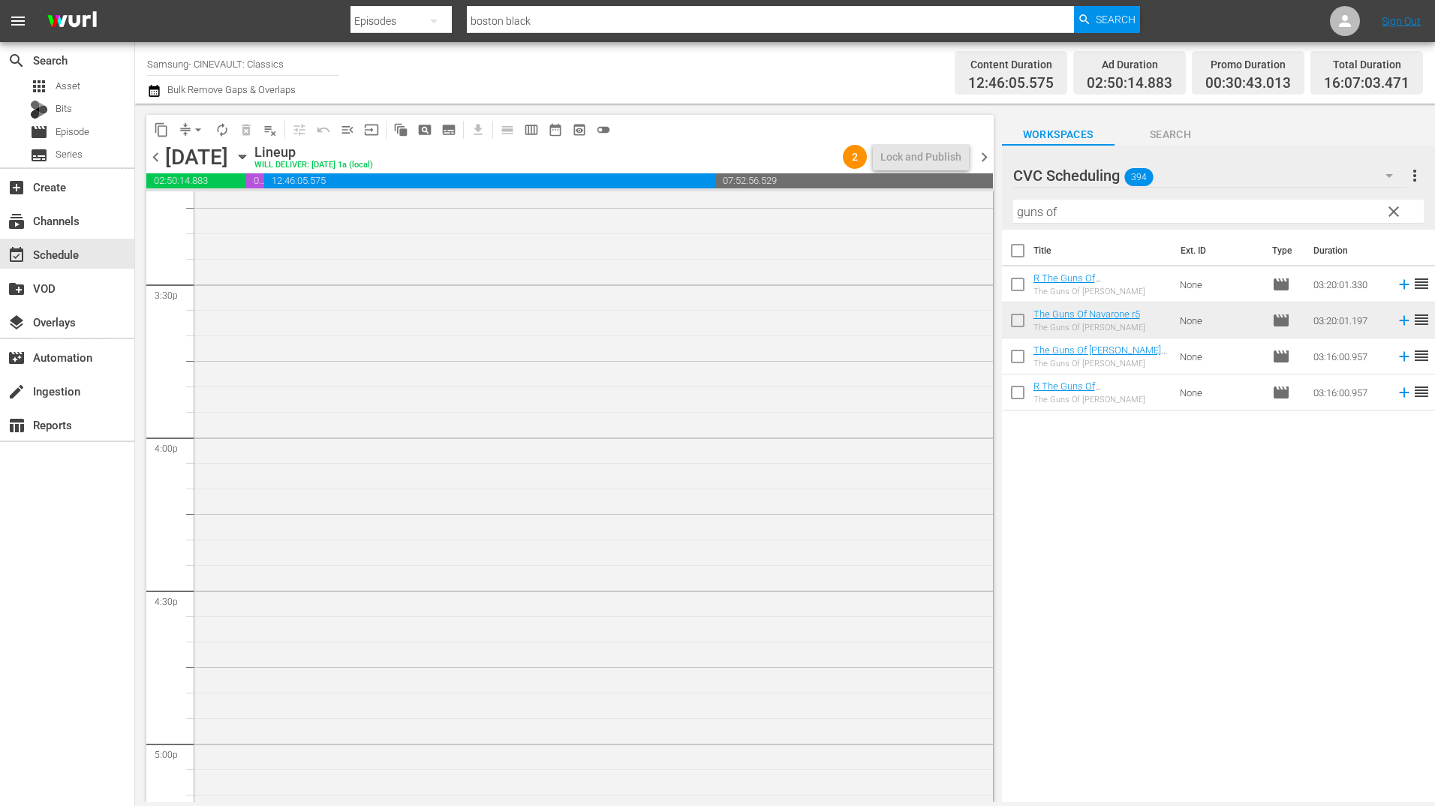
click at [1047, 221] on input "guns of" at bounding box center [1218, 212] width 411 height 24
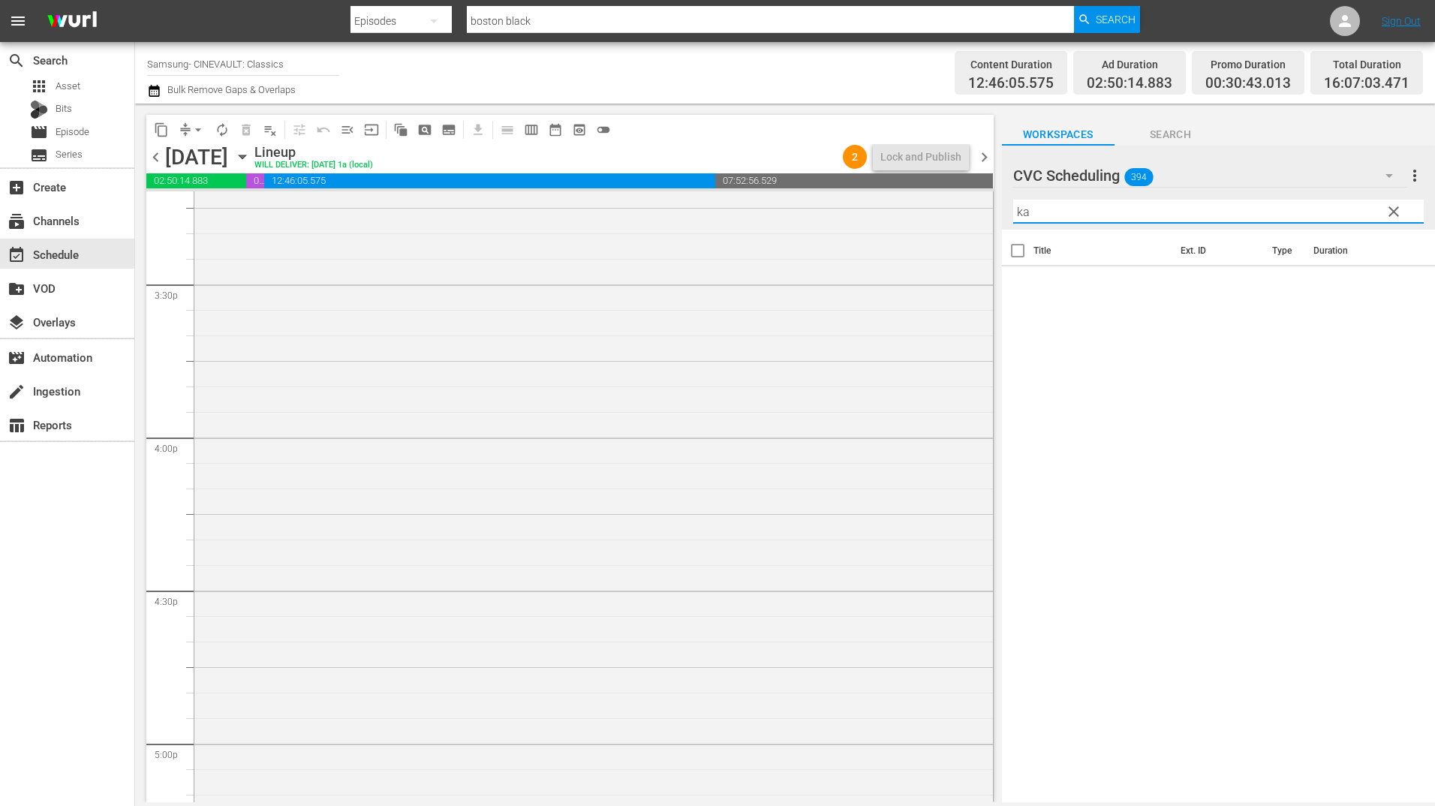
type input "k"
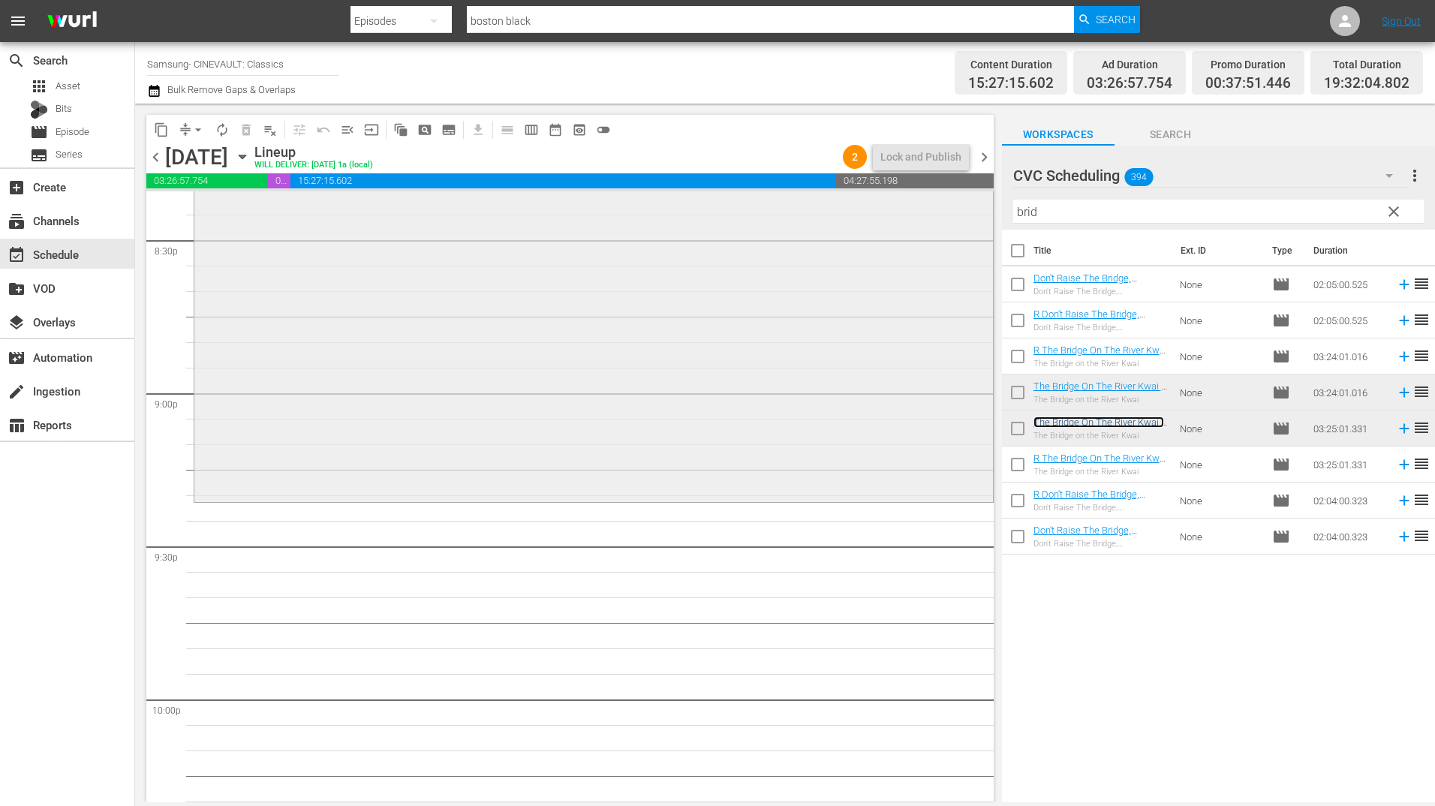
scroll to position [6230, 0]
click at [1024, 215] on input "brid" at bounding box center [1218, 212] width 411 height 24
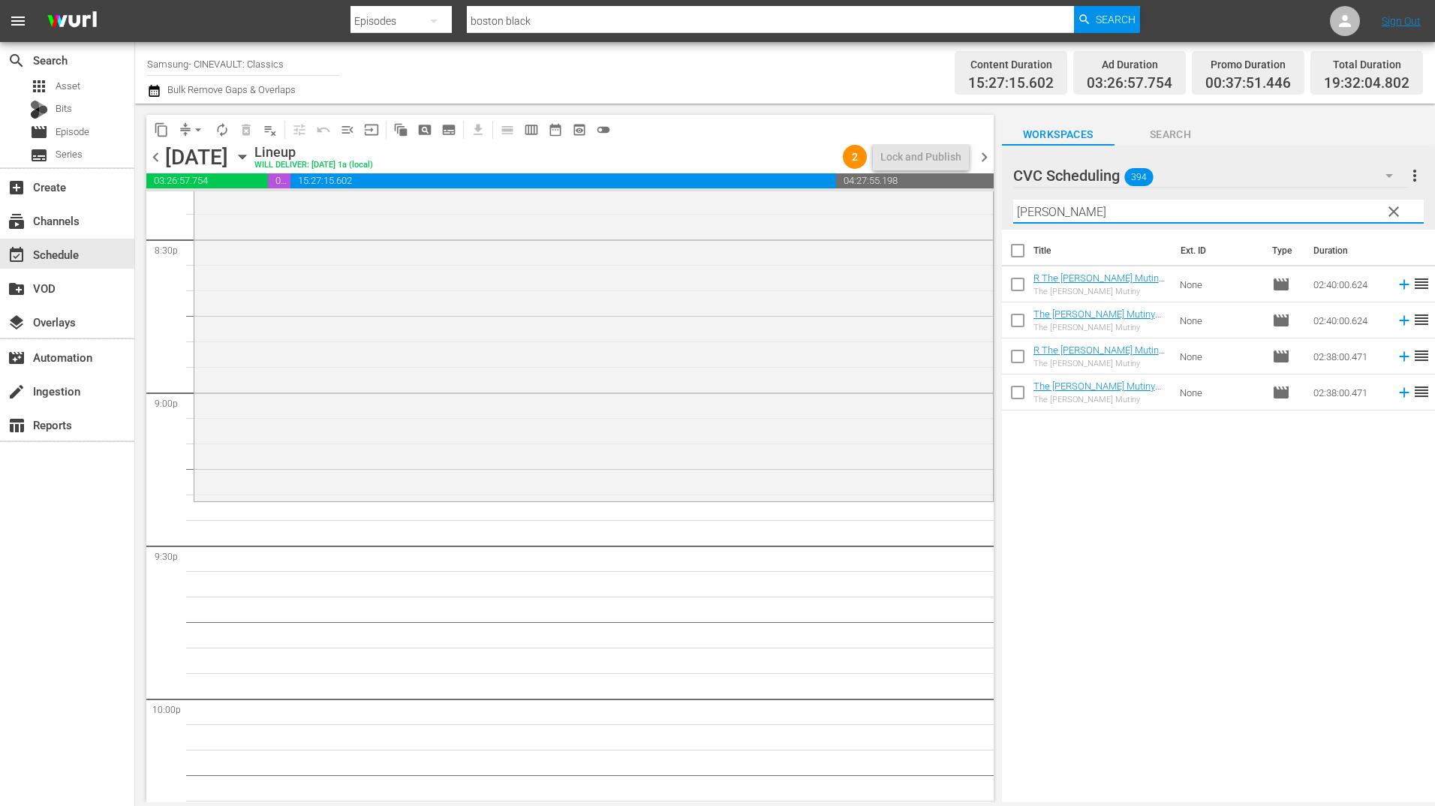
type input "[PERSON_NAME]"
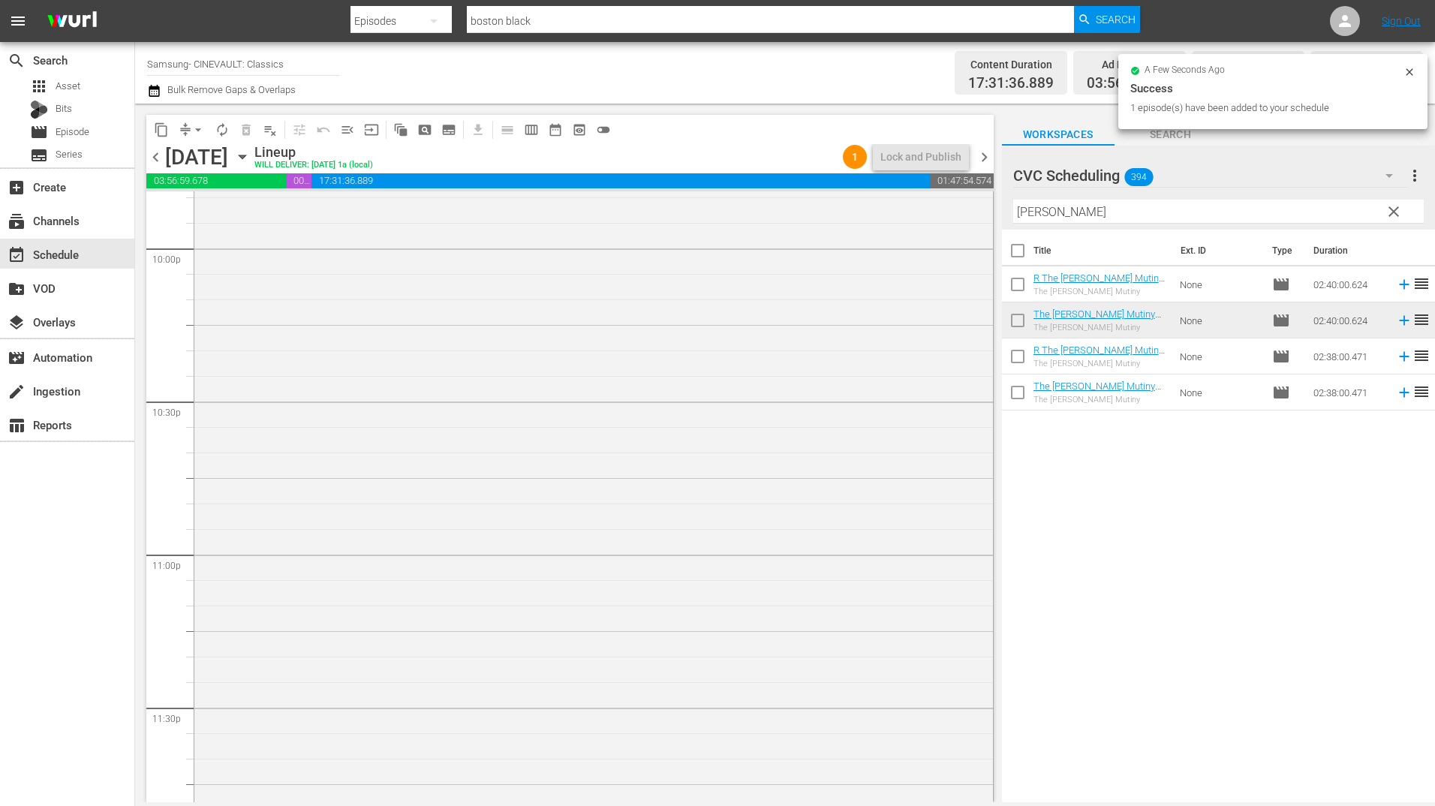
scroll to position [6746, 0]
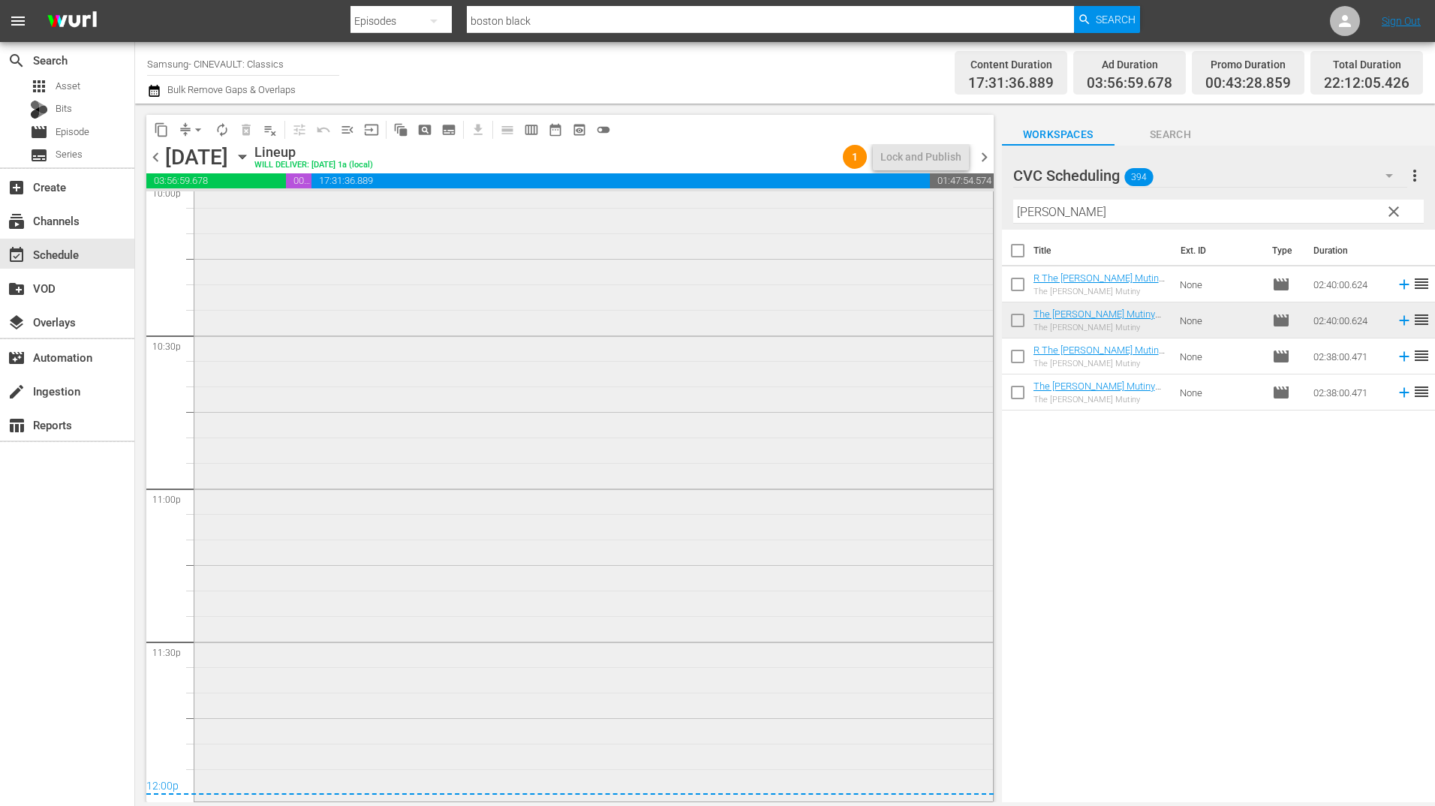
click at [745, 494] on div "The [PERSON_NAME] Mutiny (1954) - R5 1 reorder" at bounding box center [593, 392] width 799 height 812
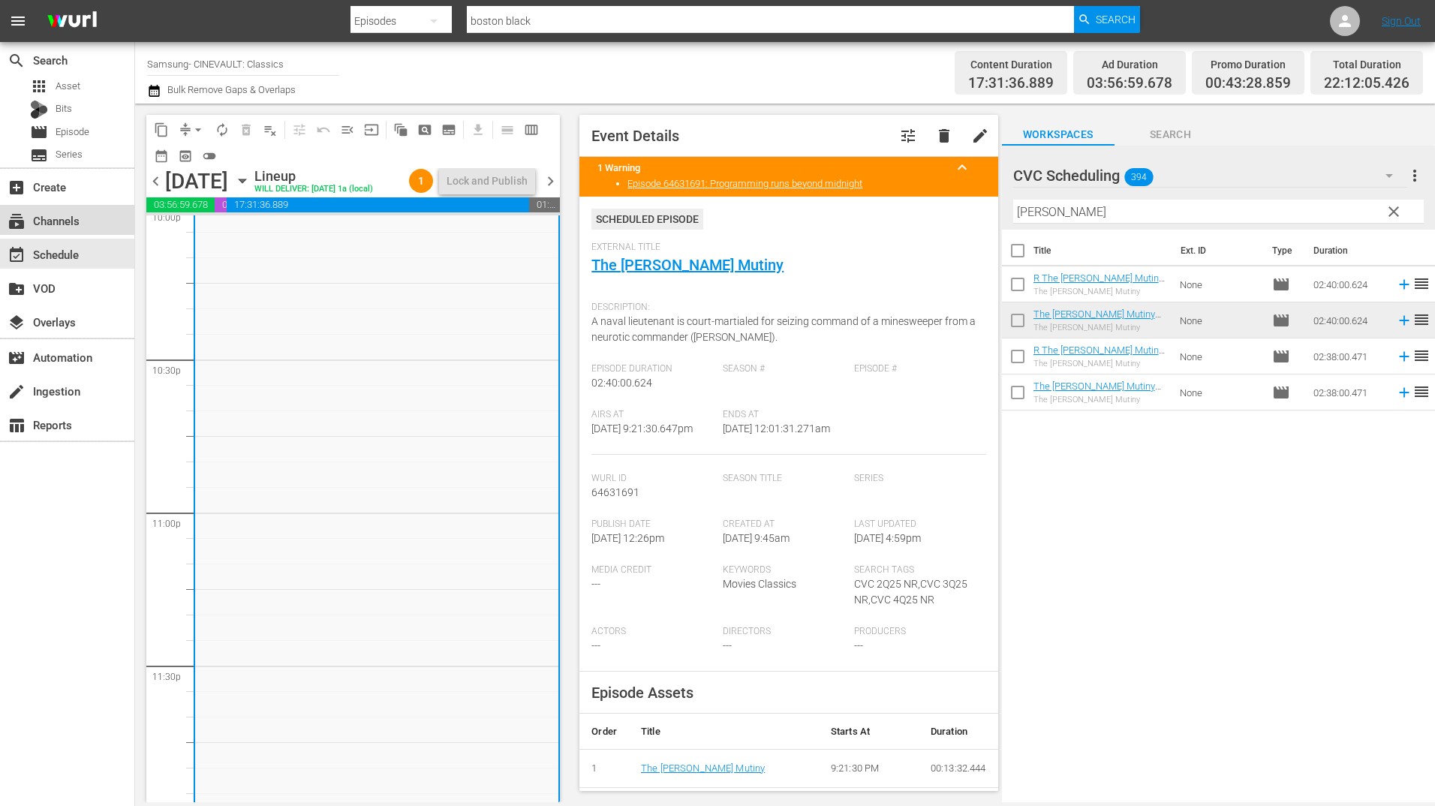
click at [86, 233] on div "subscriptions Channels" at bounding box center [67, 220] width 134 height 30
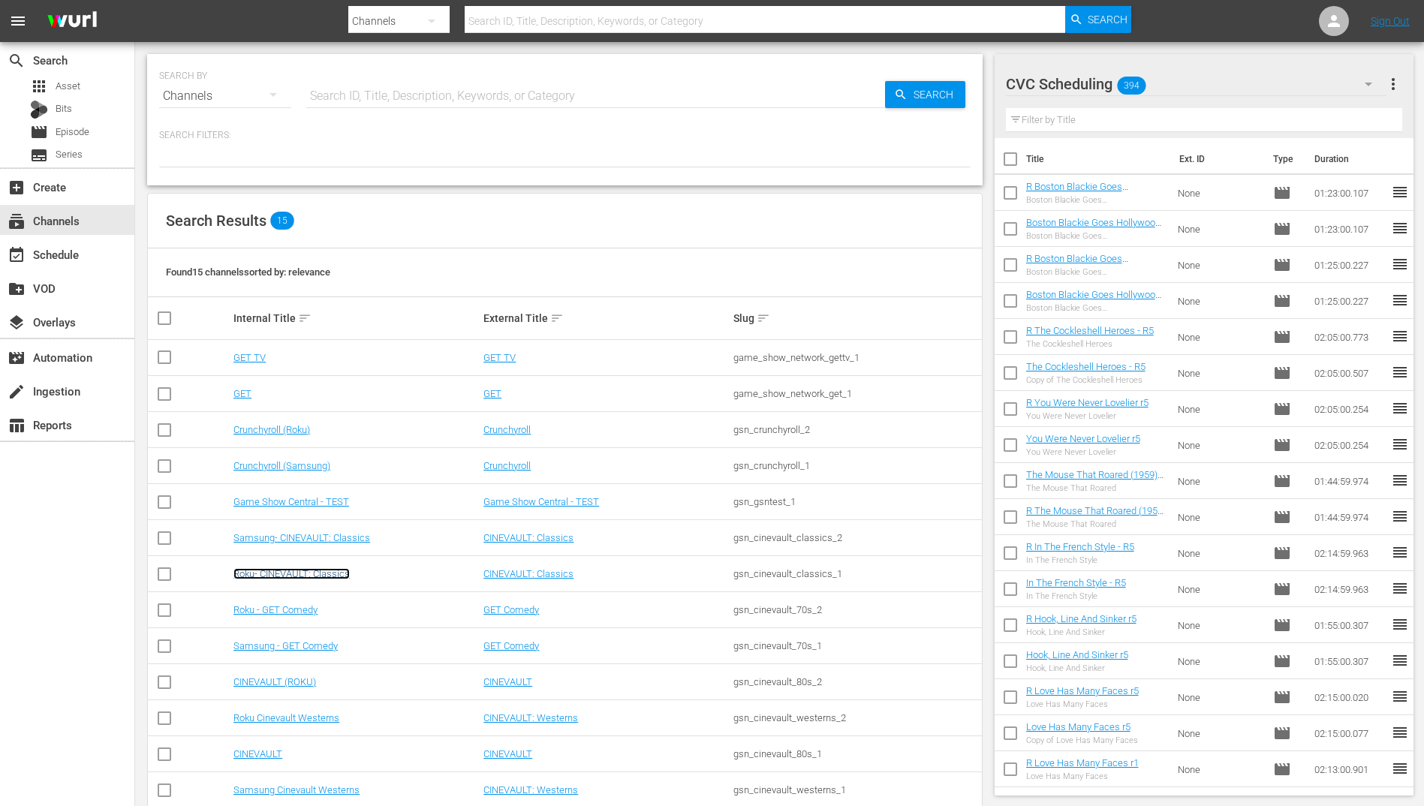
click at [313, 576] on link "Roku- CINEVAULT: Classics" at bounding box center [291, 573] width 116 height 11
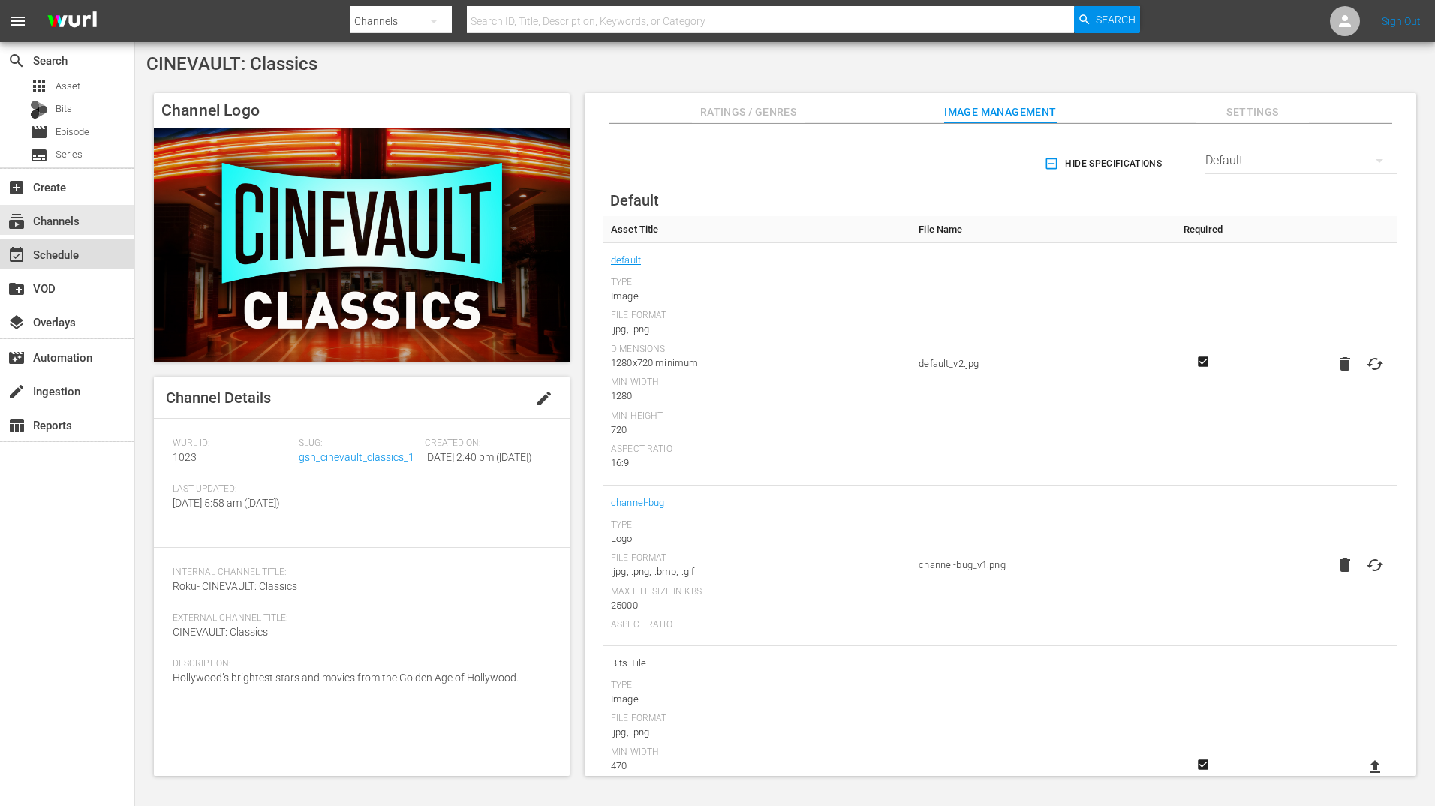
click at [123, 260] on div "event_available Schedule" at bounding box center [67, 254] width 134 height 30
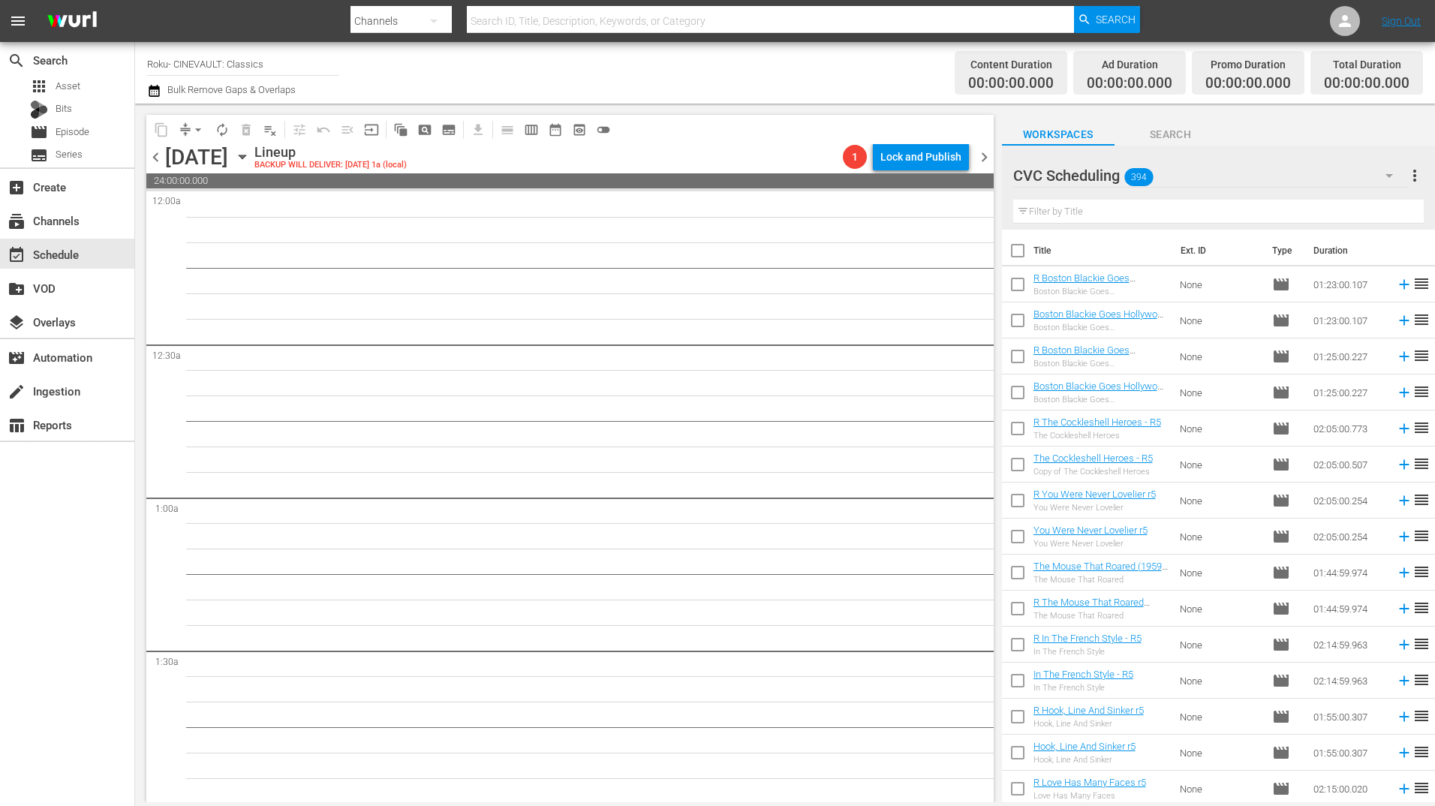
click at [152, 161] on span "chevron_left" at bounding box center [155, 157] width 19 height 19
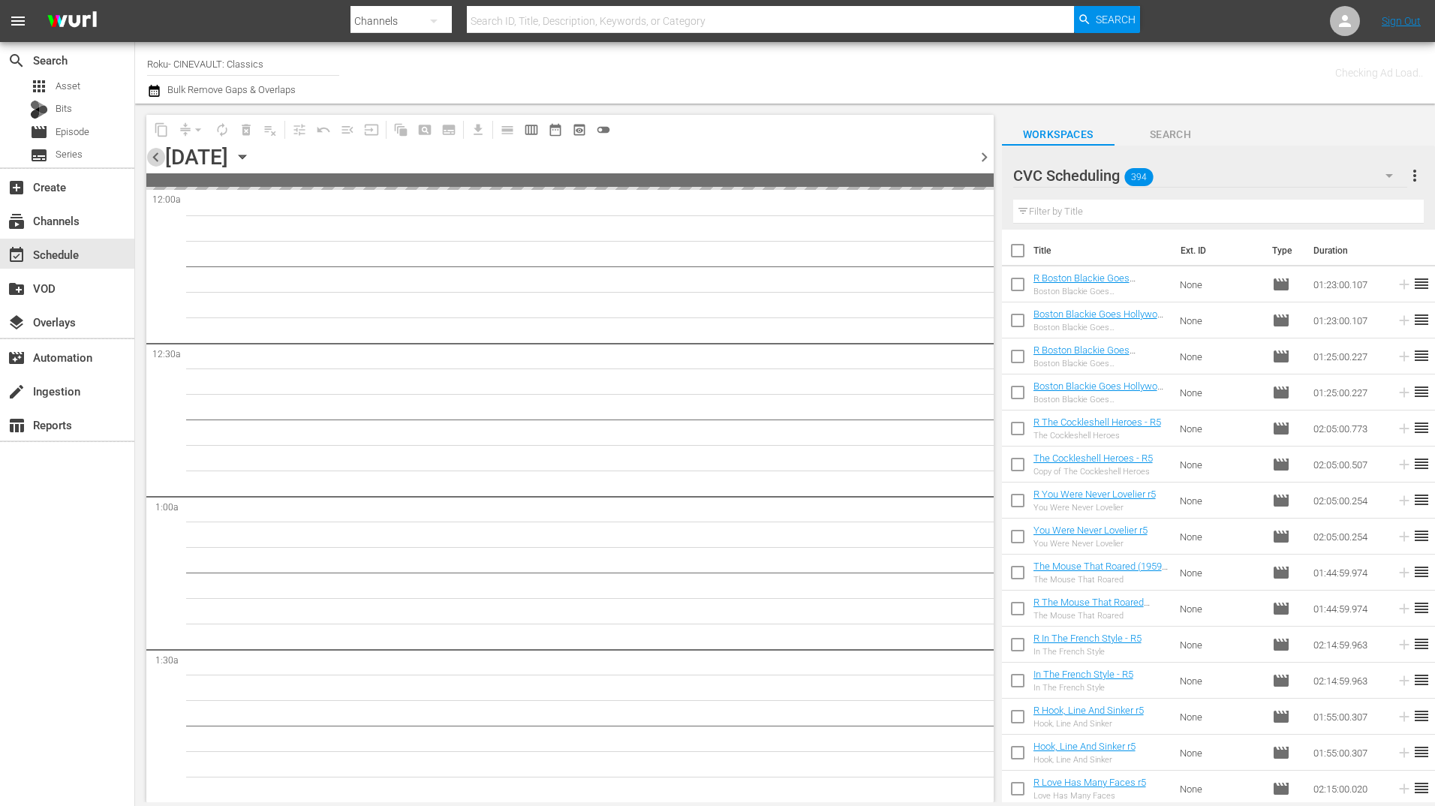
click at [152, 161] on span "chevron_left" at bounding box center [155, 157] width 19 height 19
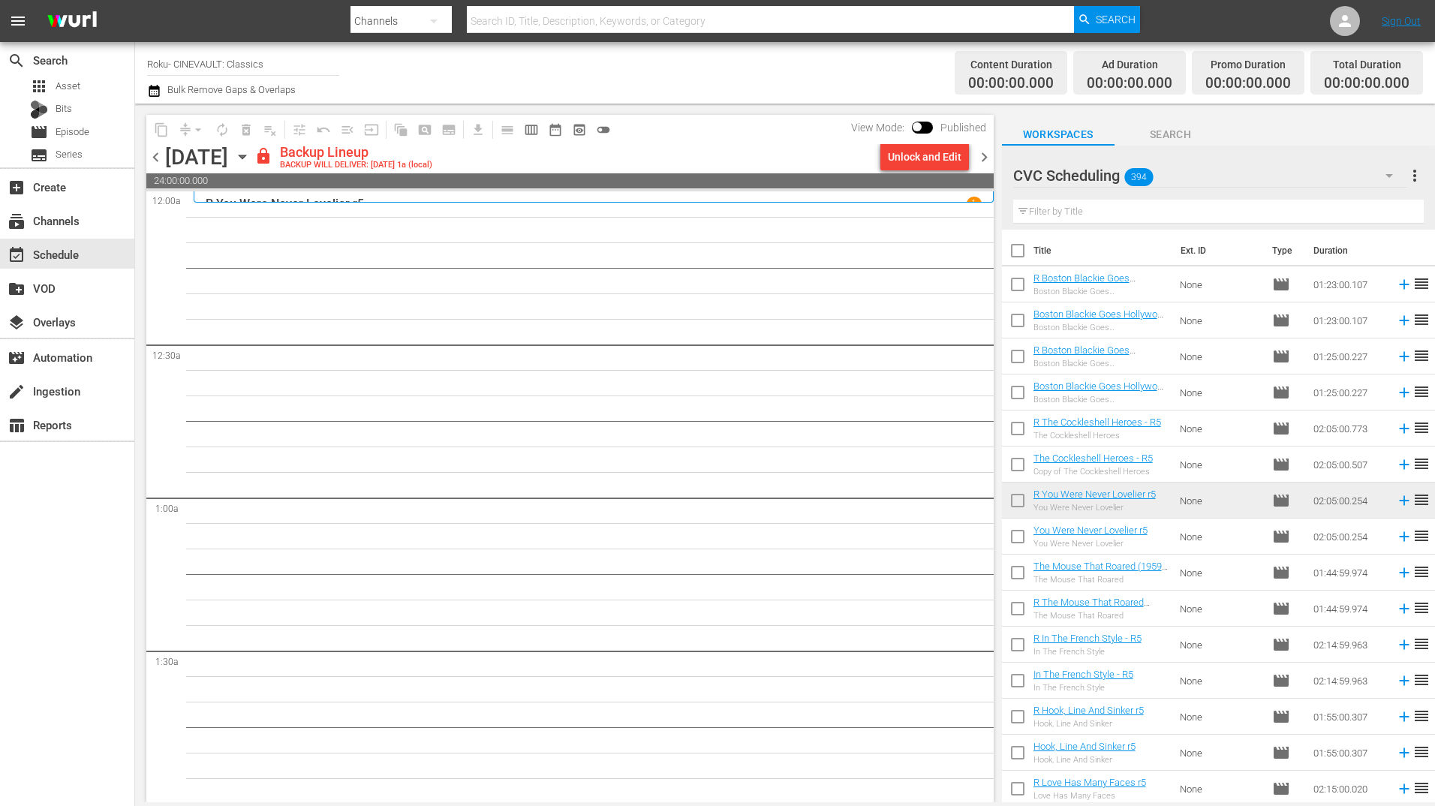
click at [1097, 207] on input "text" at bounding box center [1218, 212] width 411 height 24
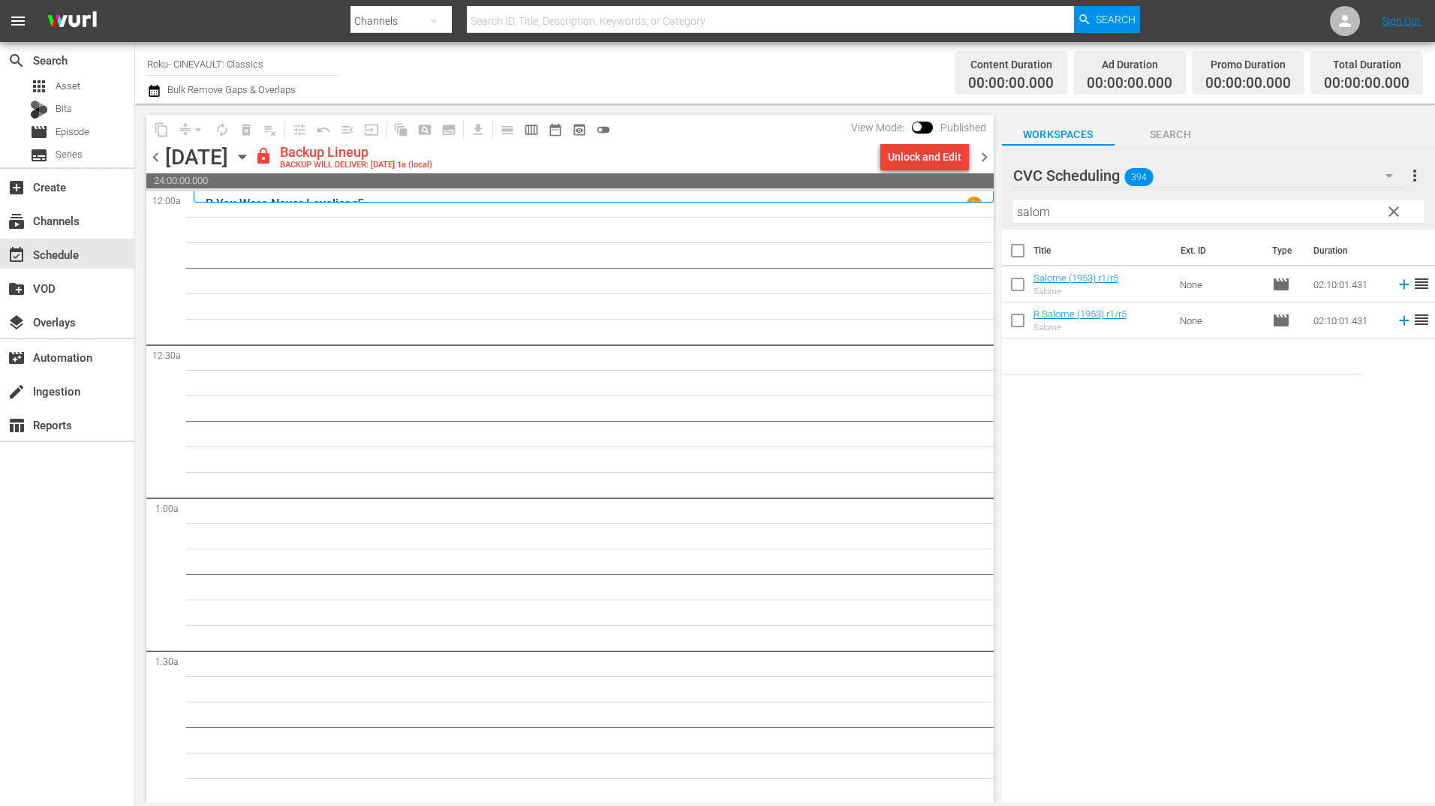
click at [901, 161] on div "Unlock and Edit" at bounding box center [925, 156] width 74 height 27
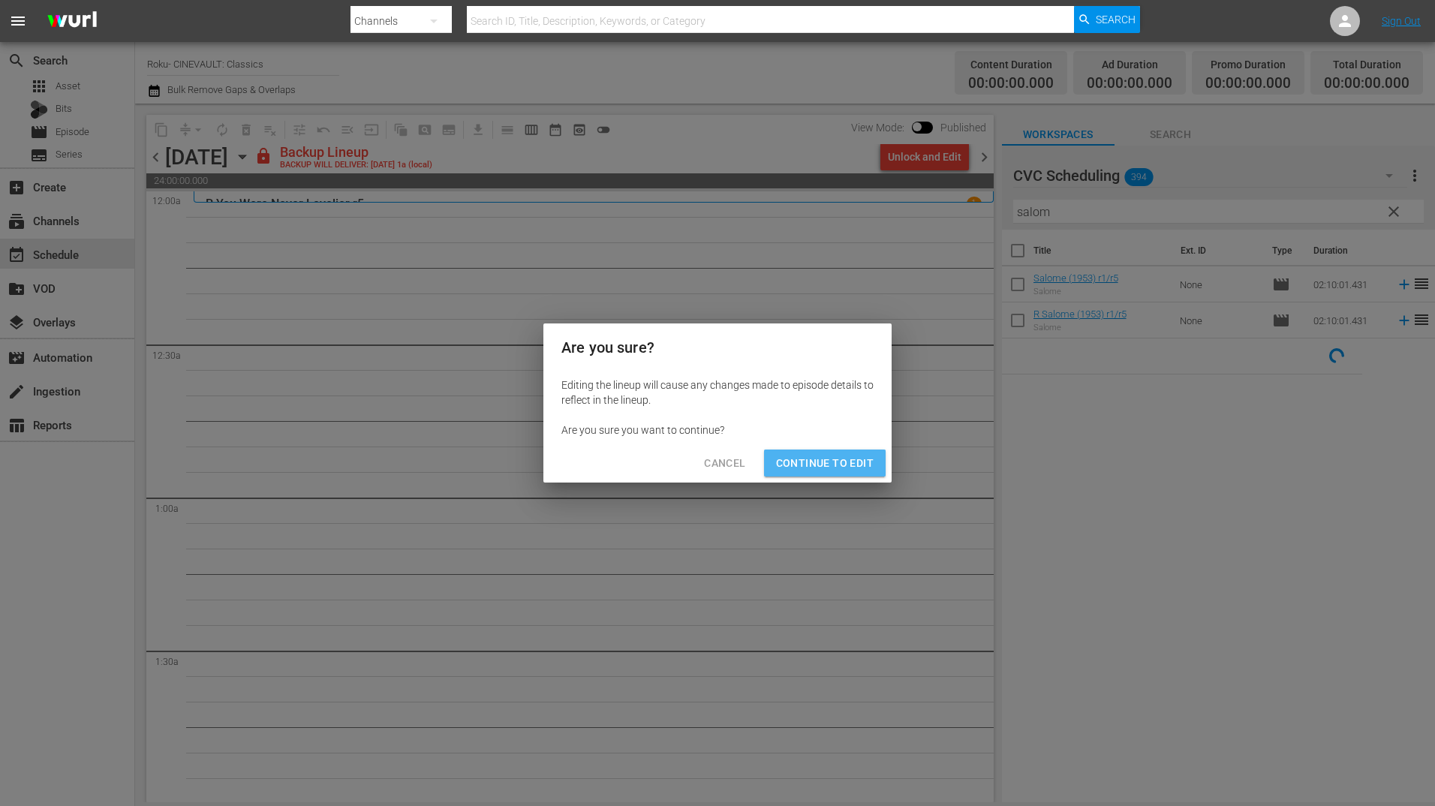
click at [820, 477] on button "Continue to Edit" at bounding box center [825, 464] width 122 height 28
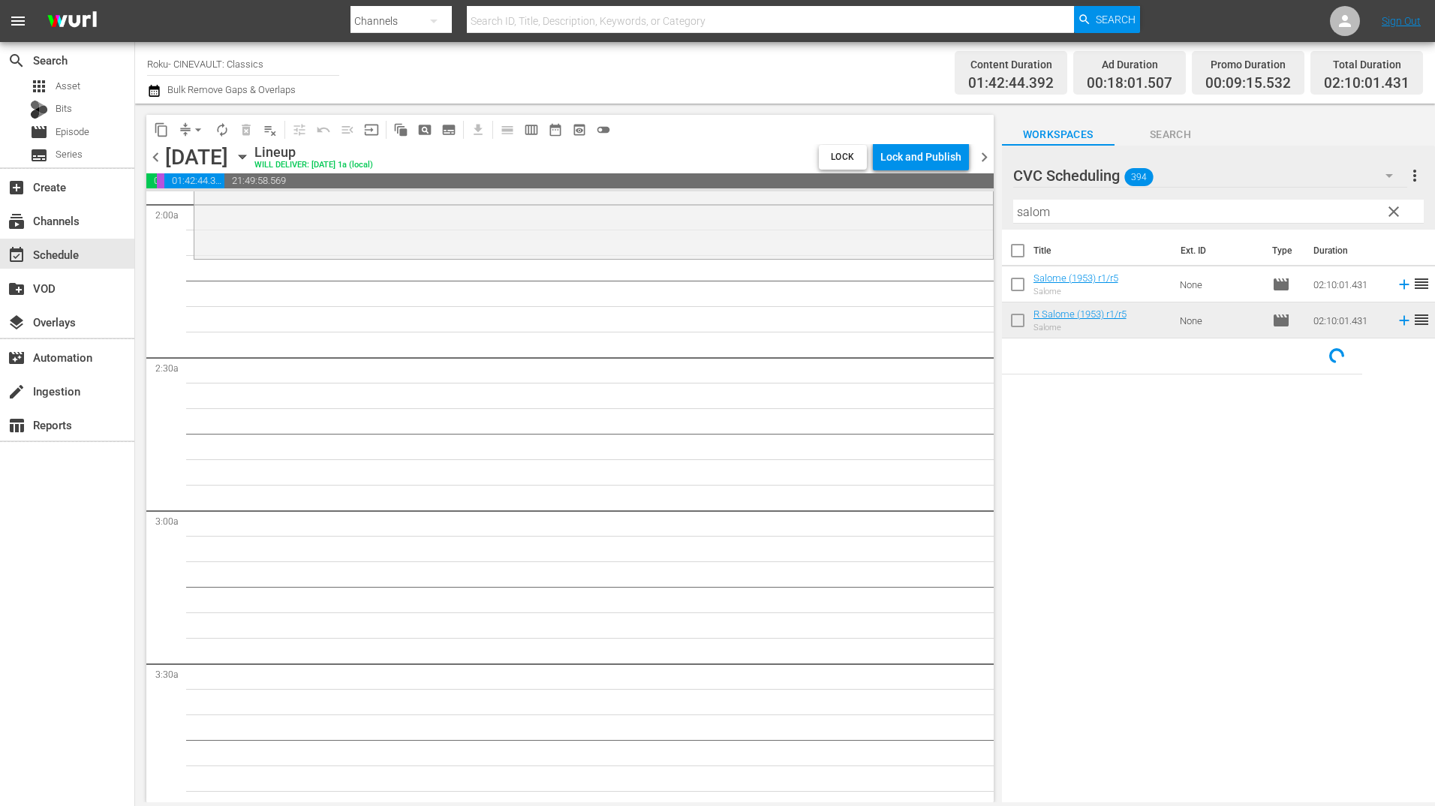
scroll to position [600, 0]
click at [1077, 210] on input "salom" at bounding box center [1218, 212] width 411 height 24
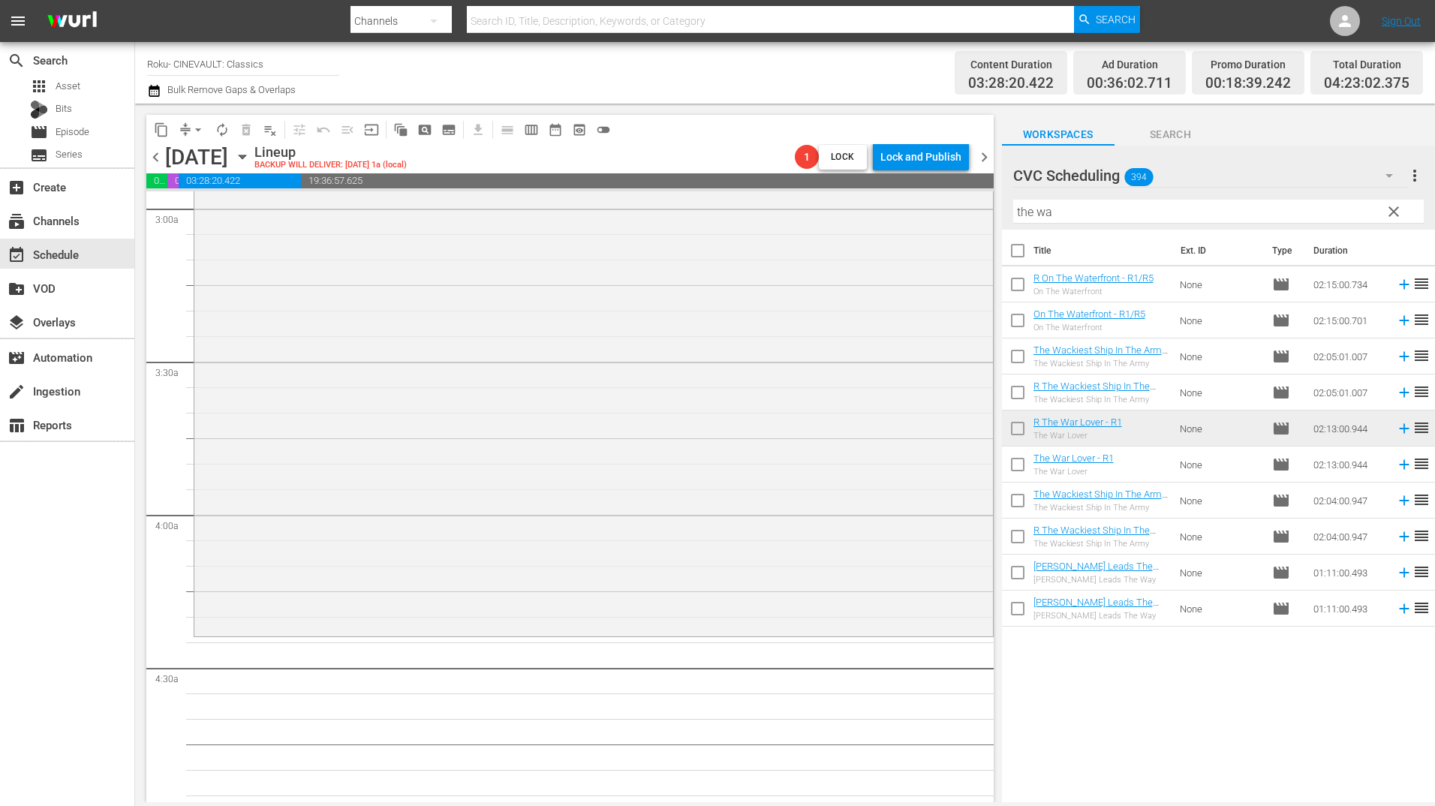
scroll to position [1126, 0]
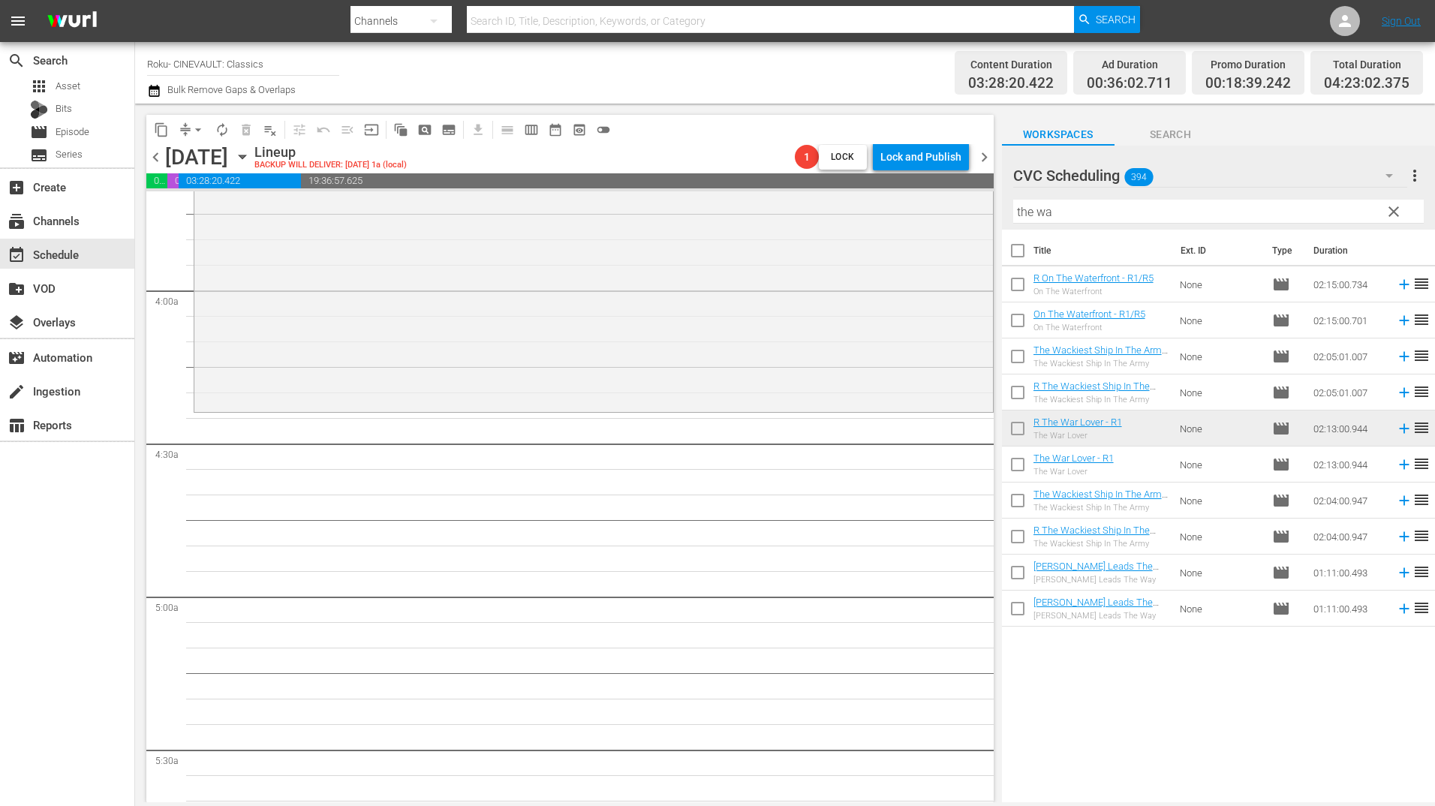
click at [1112, 210] on input "the wa" at bounding box center [1218, 212] width 411 height 24
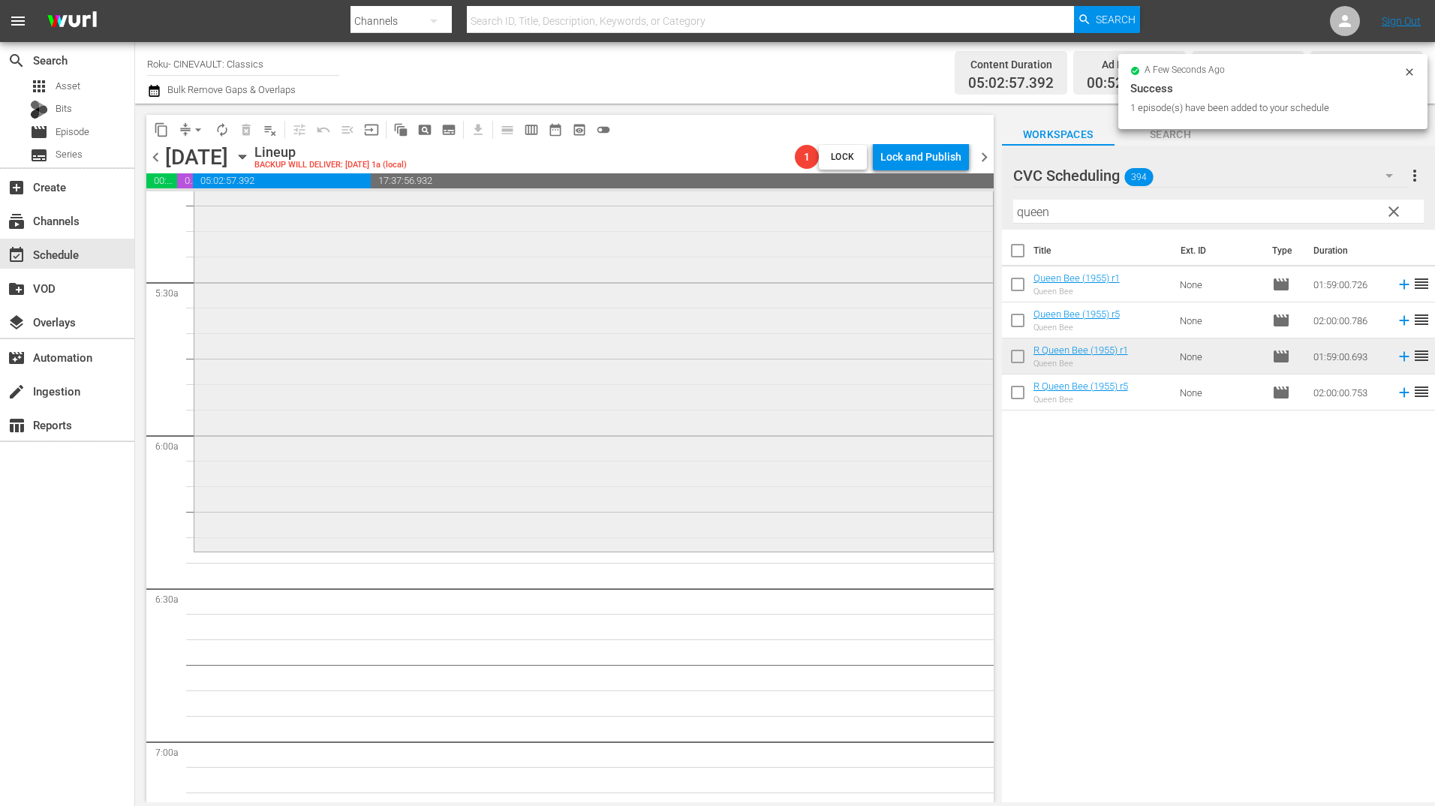
scroll to position [1651, 0]
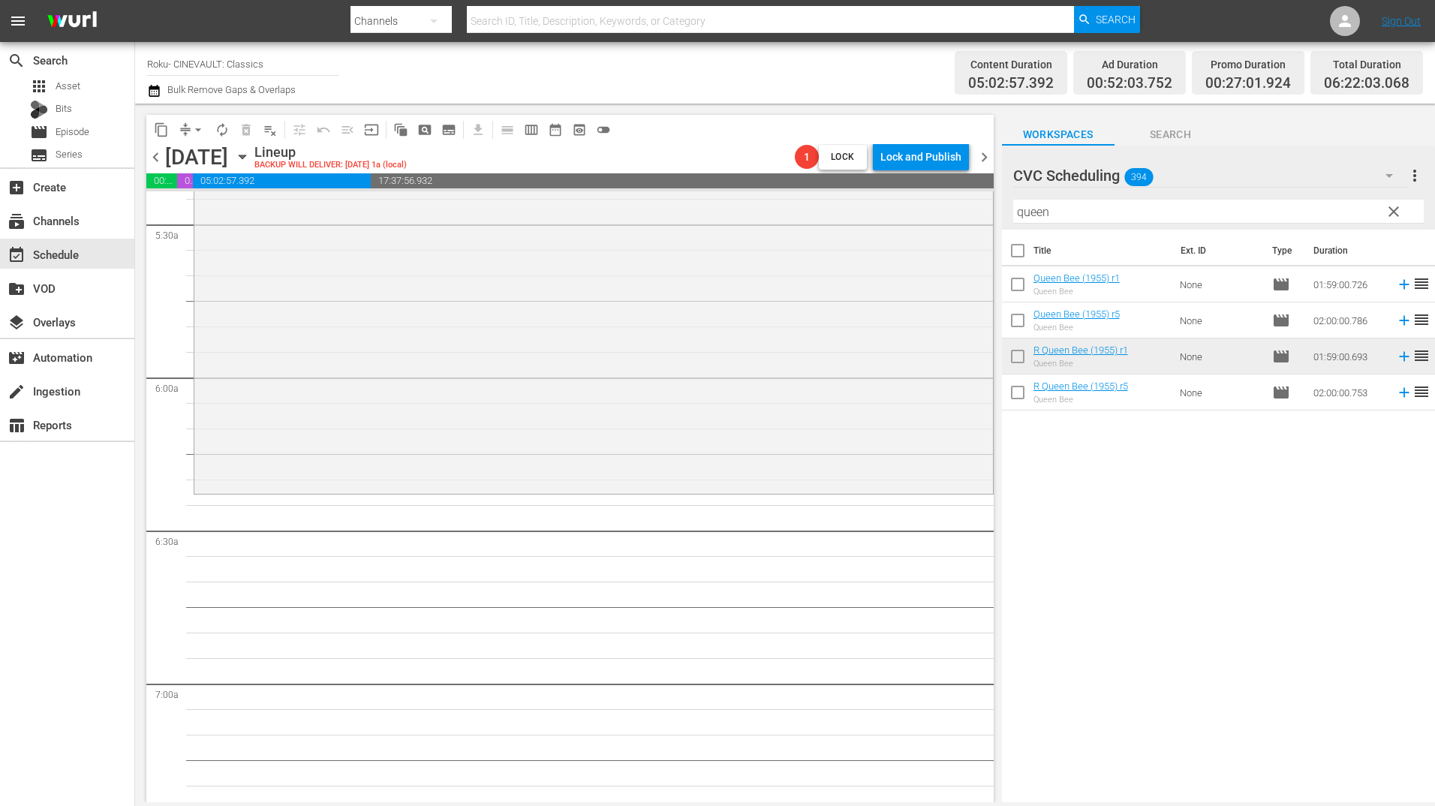
click at [1048, 209] on input "queen" at bounding box center [1218, 212] width 411 height 24
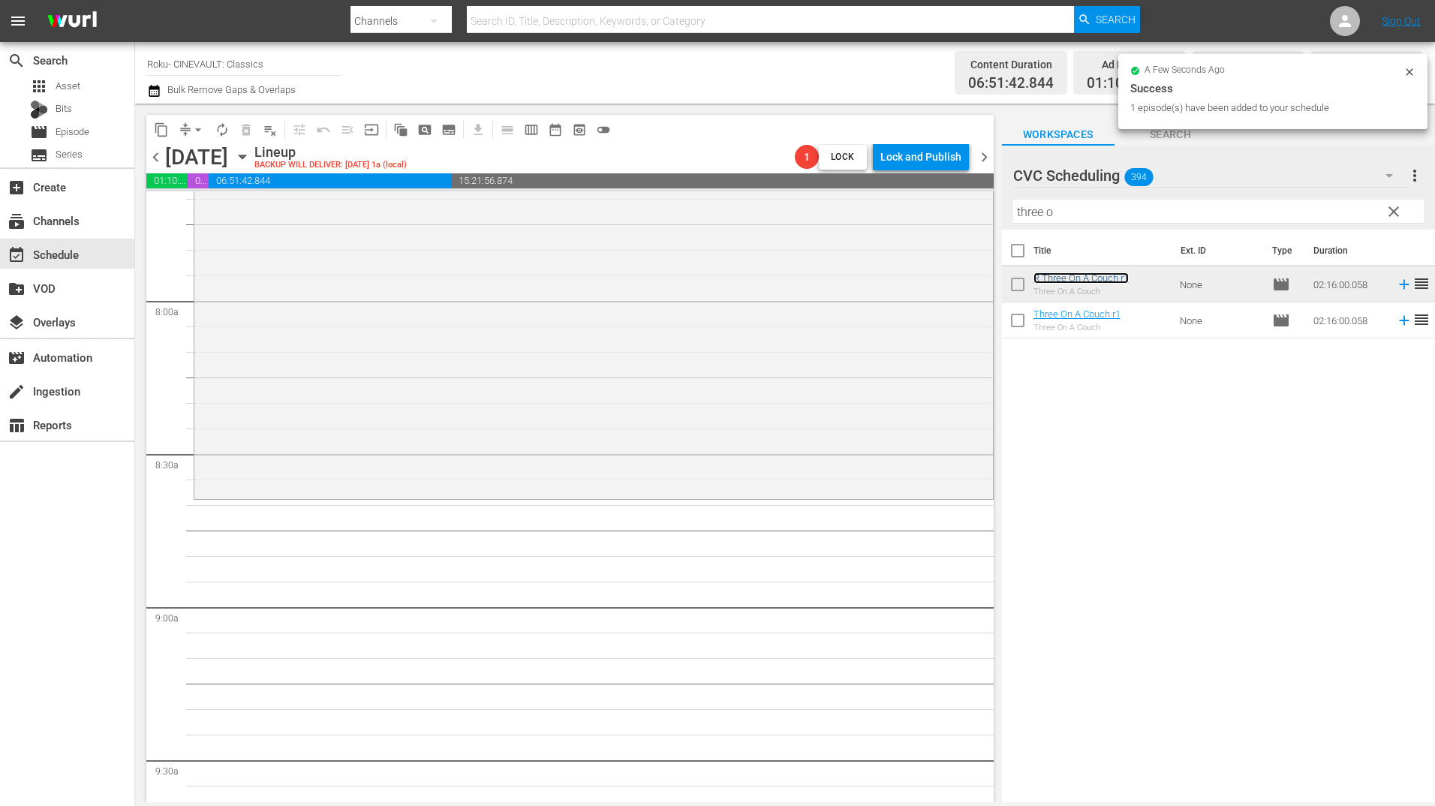
scroll to position [2402, 0]
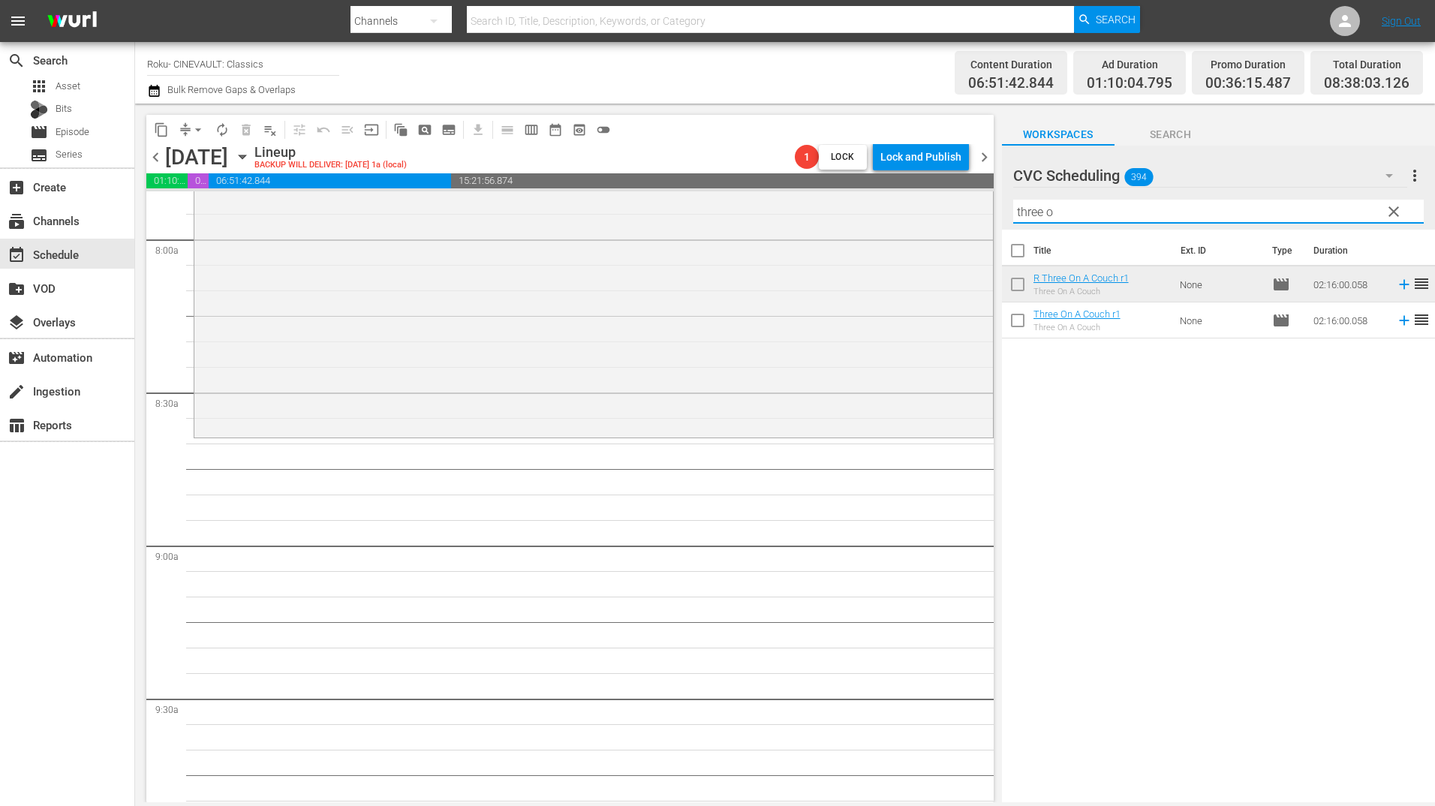
click at [1110, 203] on input "three o" at bounding box center [1218, 212] width 411 height 24
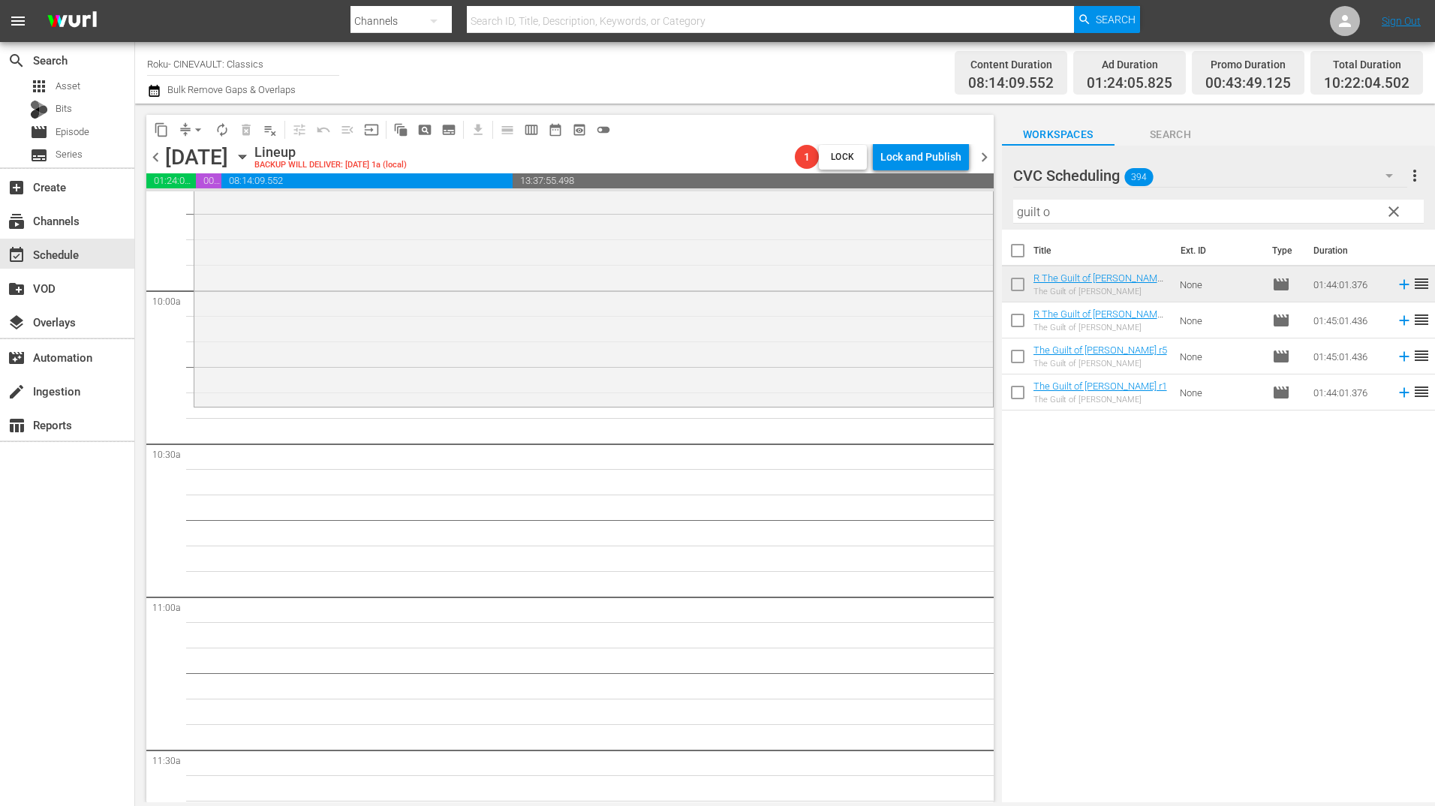
scroll to position [3077, 0]
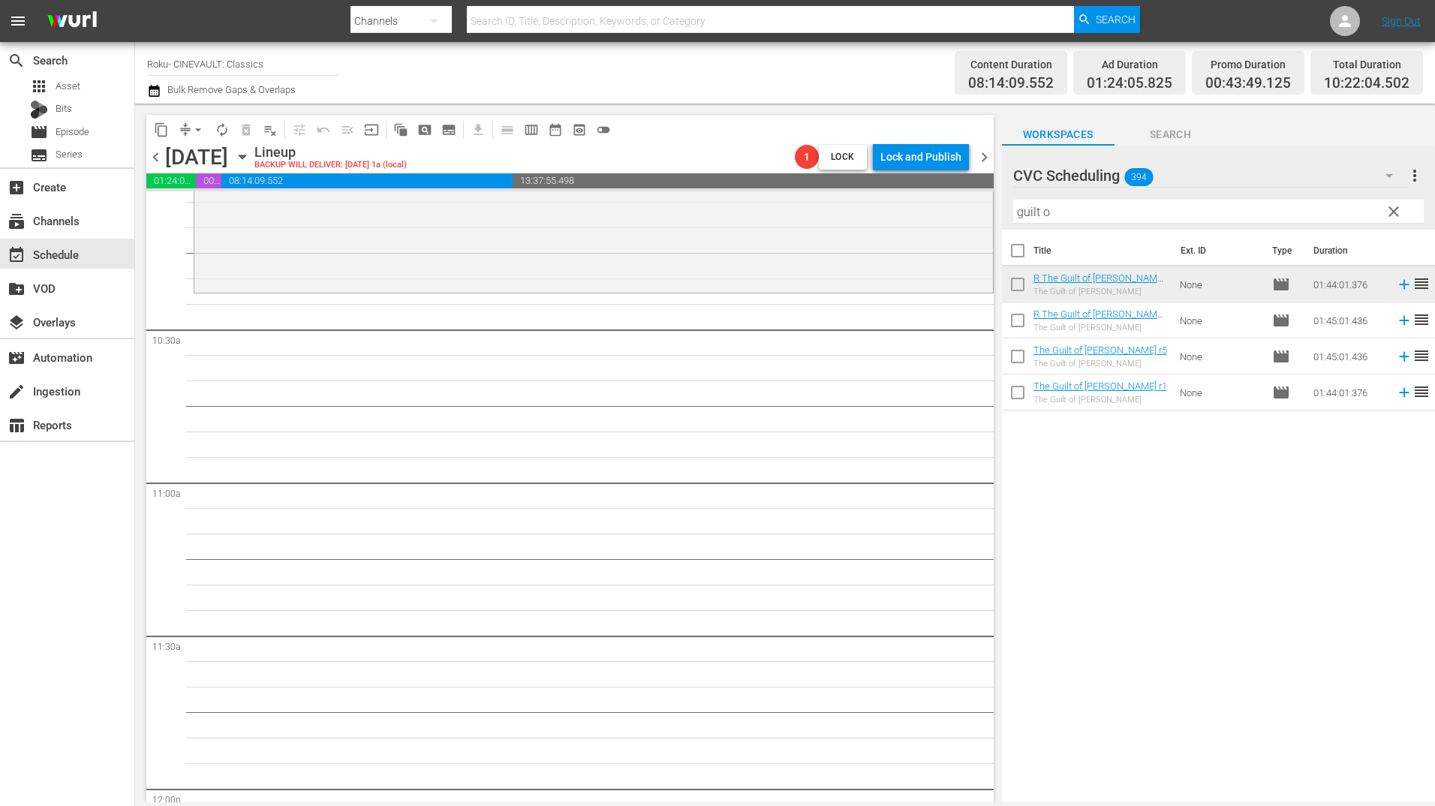
click at [1085, 213] on input "guilt o" at bounding box center [1218, 212] width 411 height 24
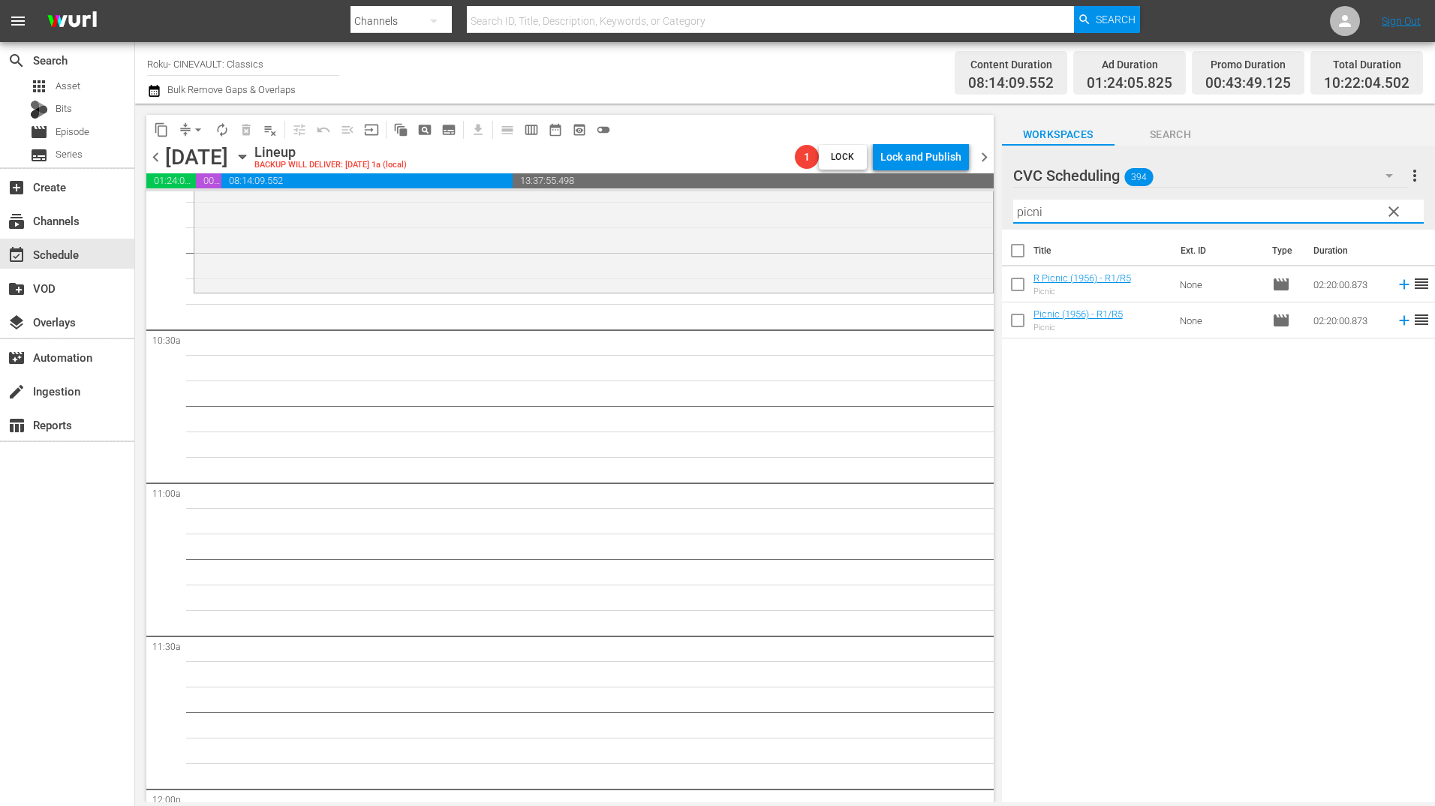
click at [1118, 285] on div "R Picnic (1956) - R1/R5 Picnic" at bounding box center [1083, 284] width 98 height 24
drag, startPoint x: 1112, startPoint y: 285, endPoint x: 1058, endPoint y: 288, distance: 54.1
click at [1046, 289] on div "R Picnic (1956) - R1/R5 Picnic" at bounding box center [1083, 284] width 98 height 24
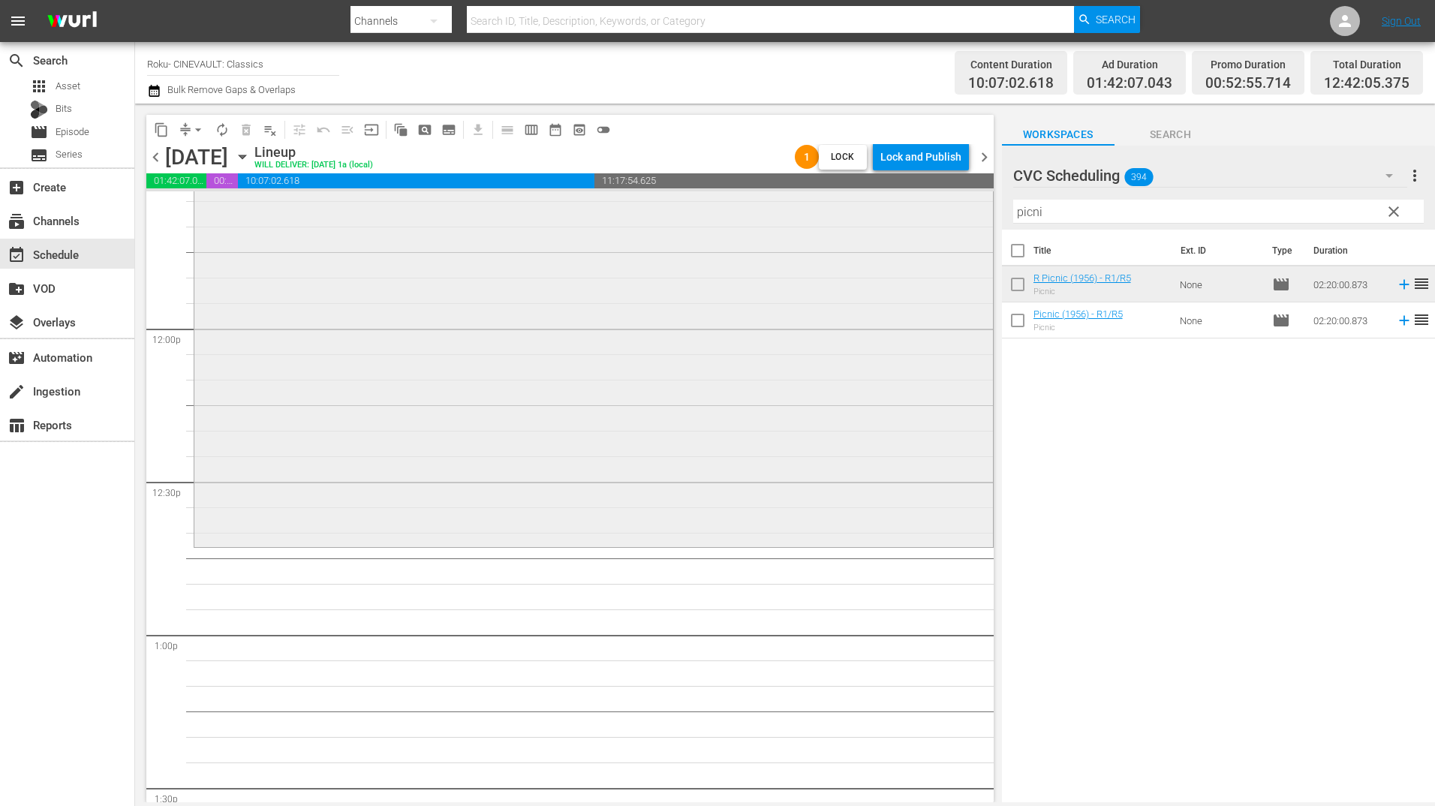
scroll to position [3678, 0]
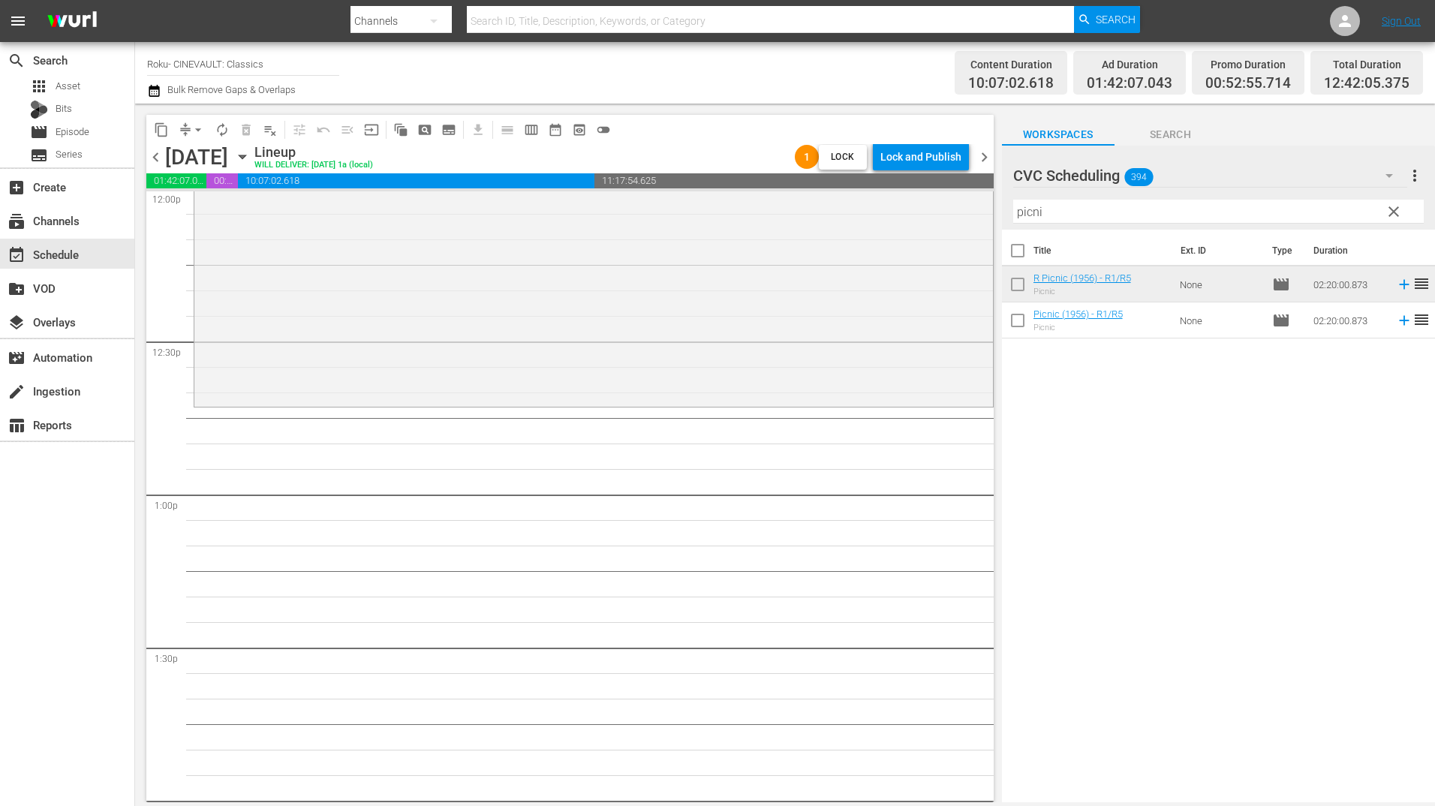
click at [1154, 197] on div "Filter by Title picni" at bounding box center [1218, 212] width 411 height 36
click at [1147, 205] on input "picni" at bounding box center [1218, 212] width 411 height 24
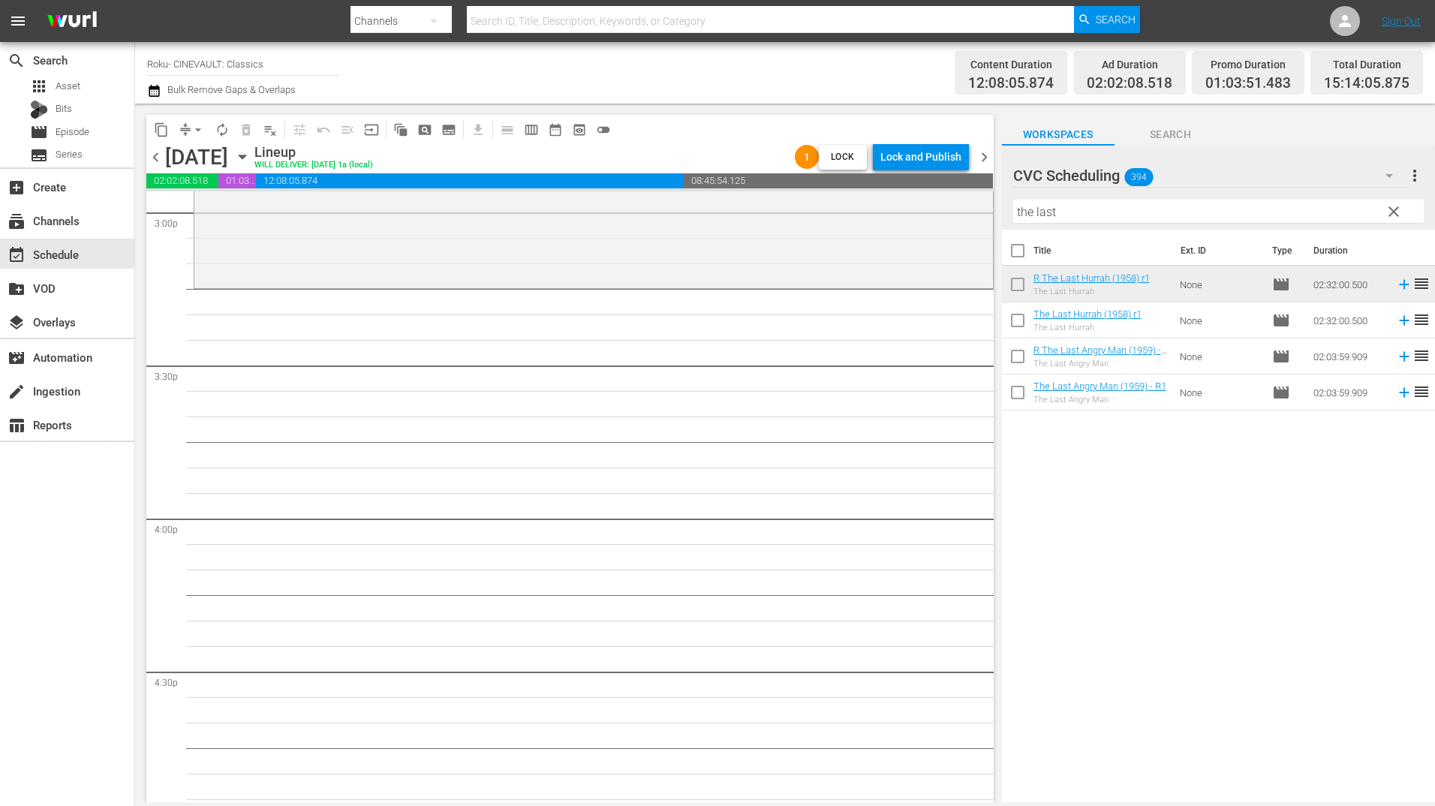
scroll to position [4579, 0]
click at [1088, 217] on input "the last" at bounding box center [1218, 212] width 411 height 24
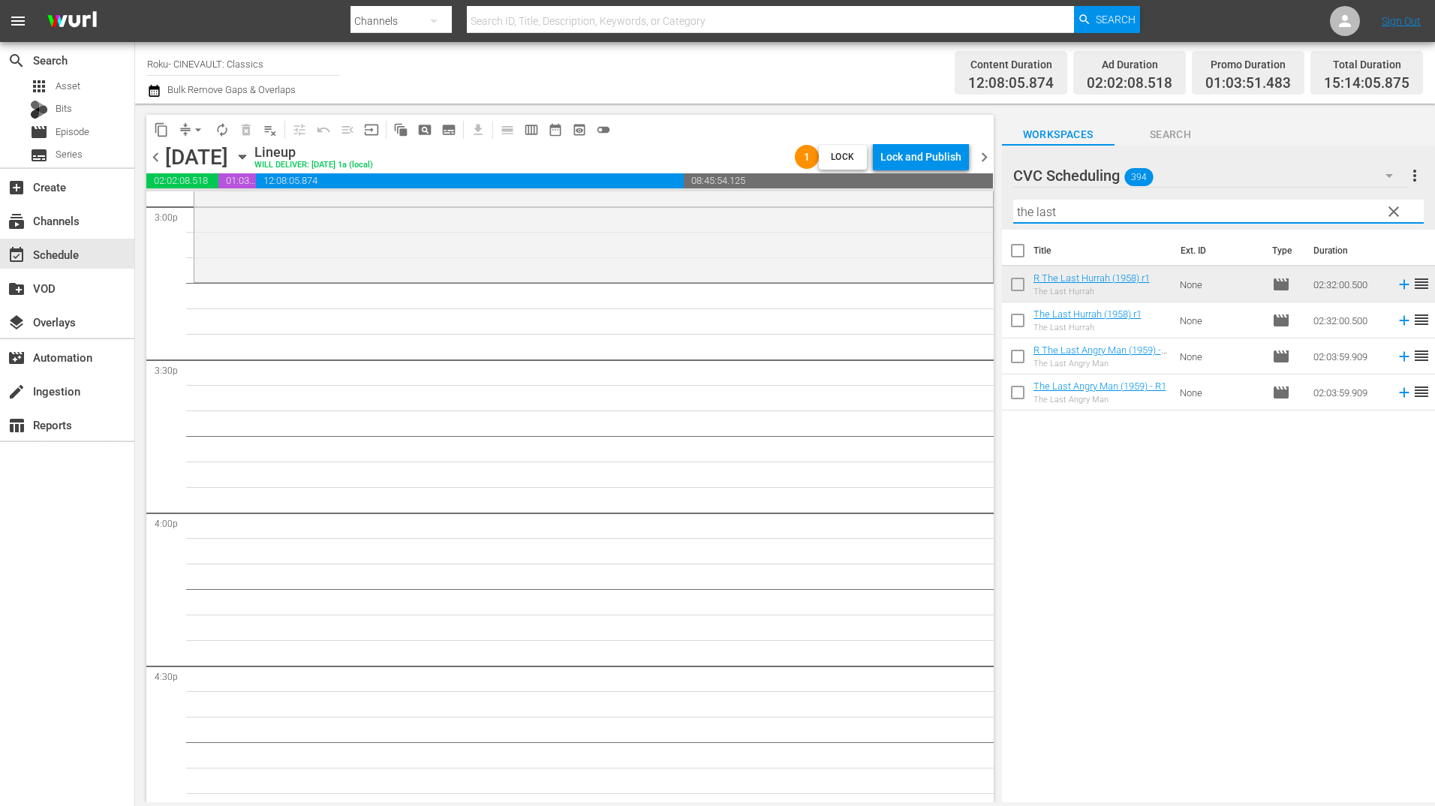
click at [1088, 217] on input "the last" at bounding box center [1218, 212] width 411 height 24
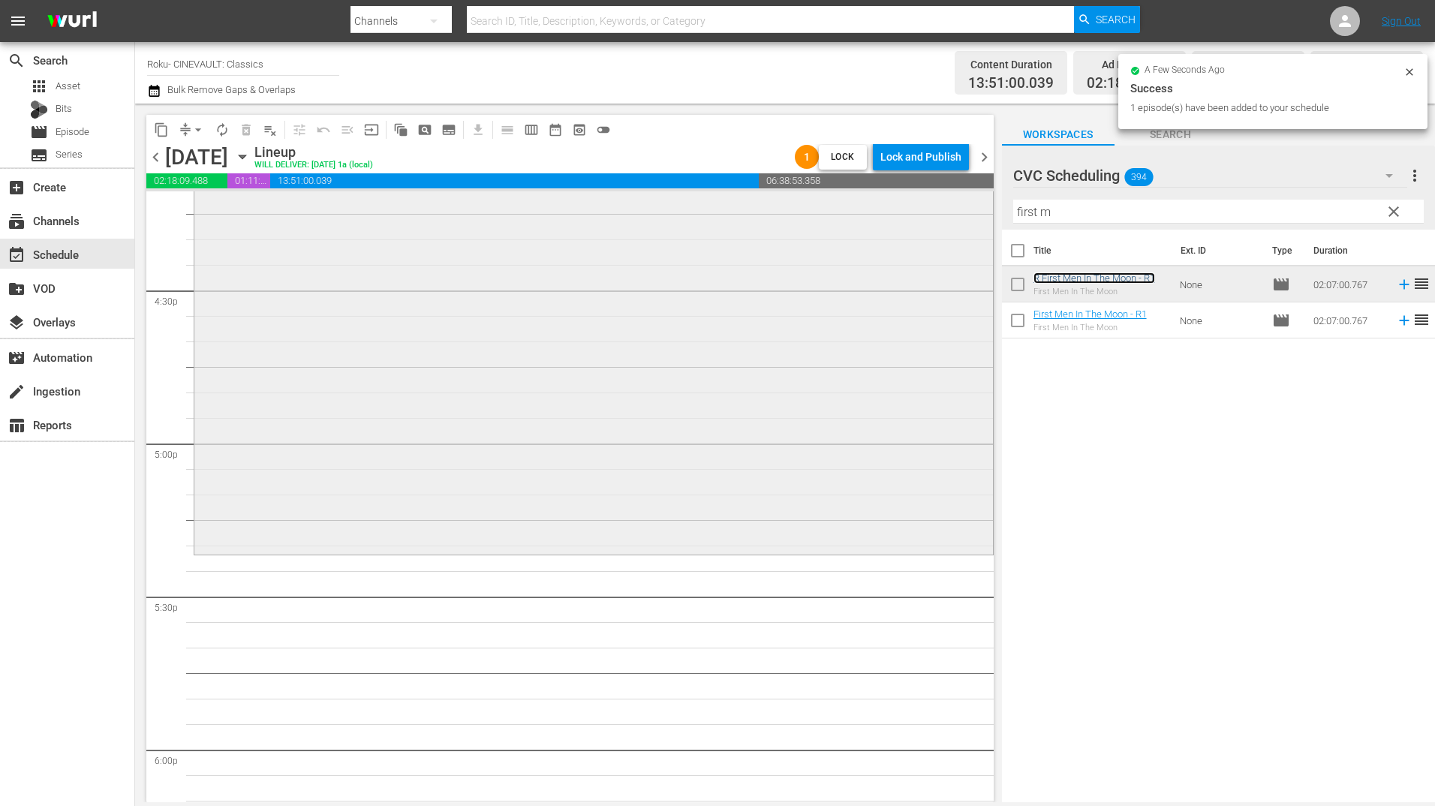
scroll to position [5179, 0]
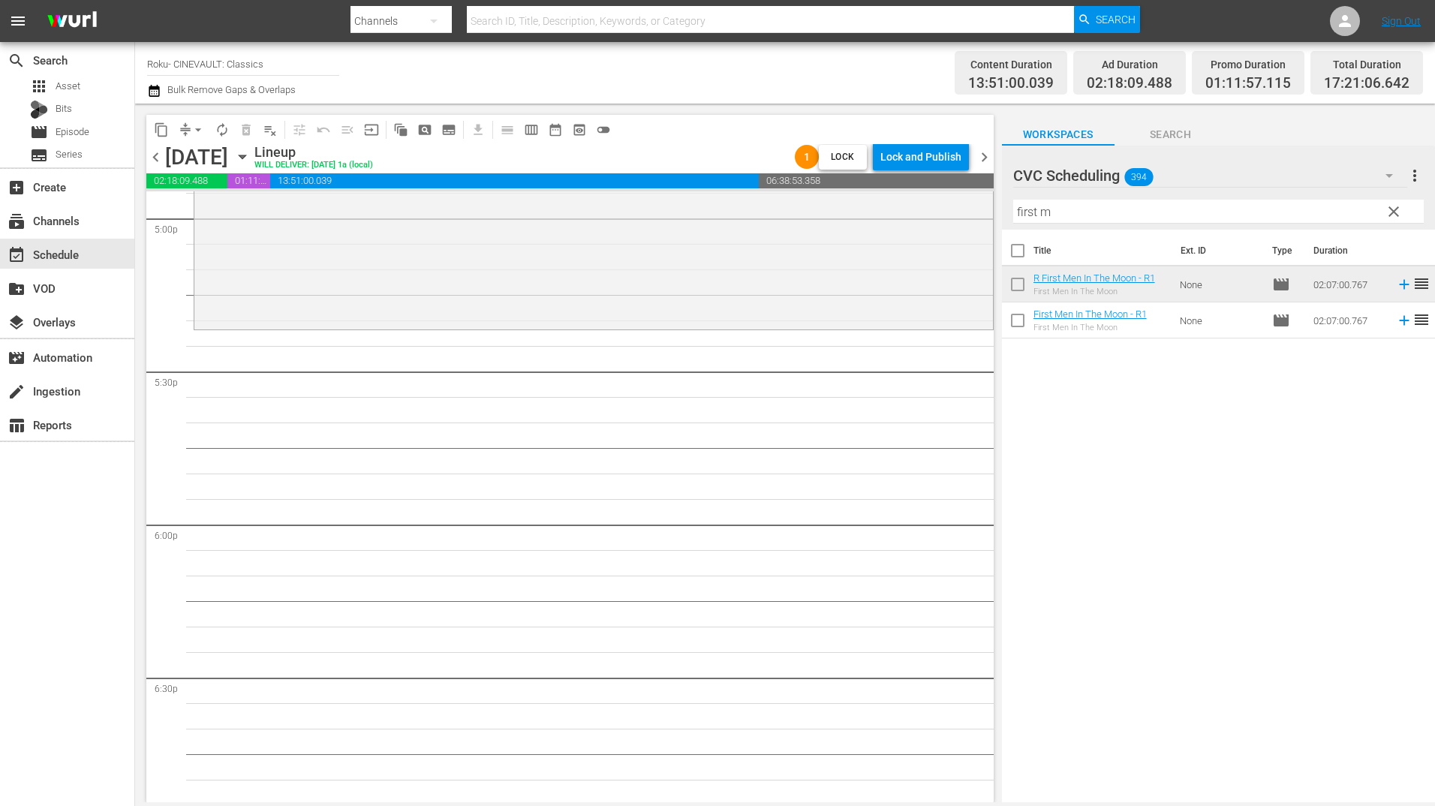
click at [1060, 215] on input "first m" at bounding box center [1218, 212] width 411 height 24
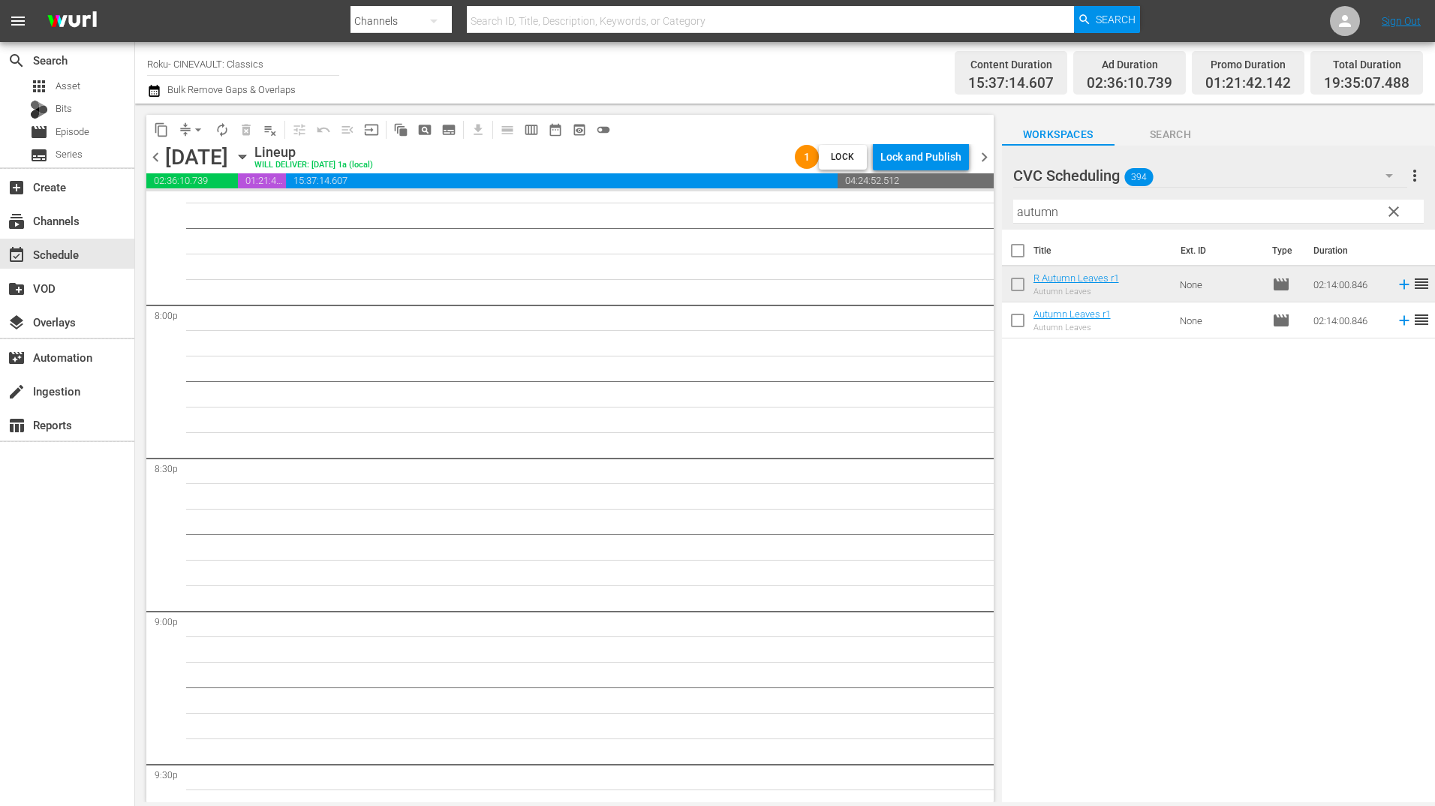
scroll to position [5930, 0]
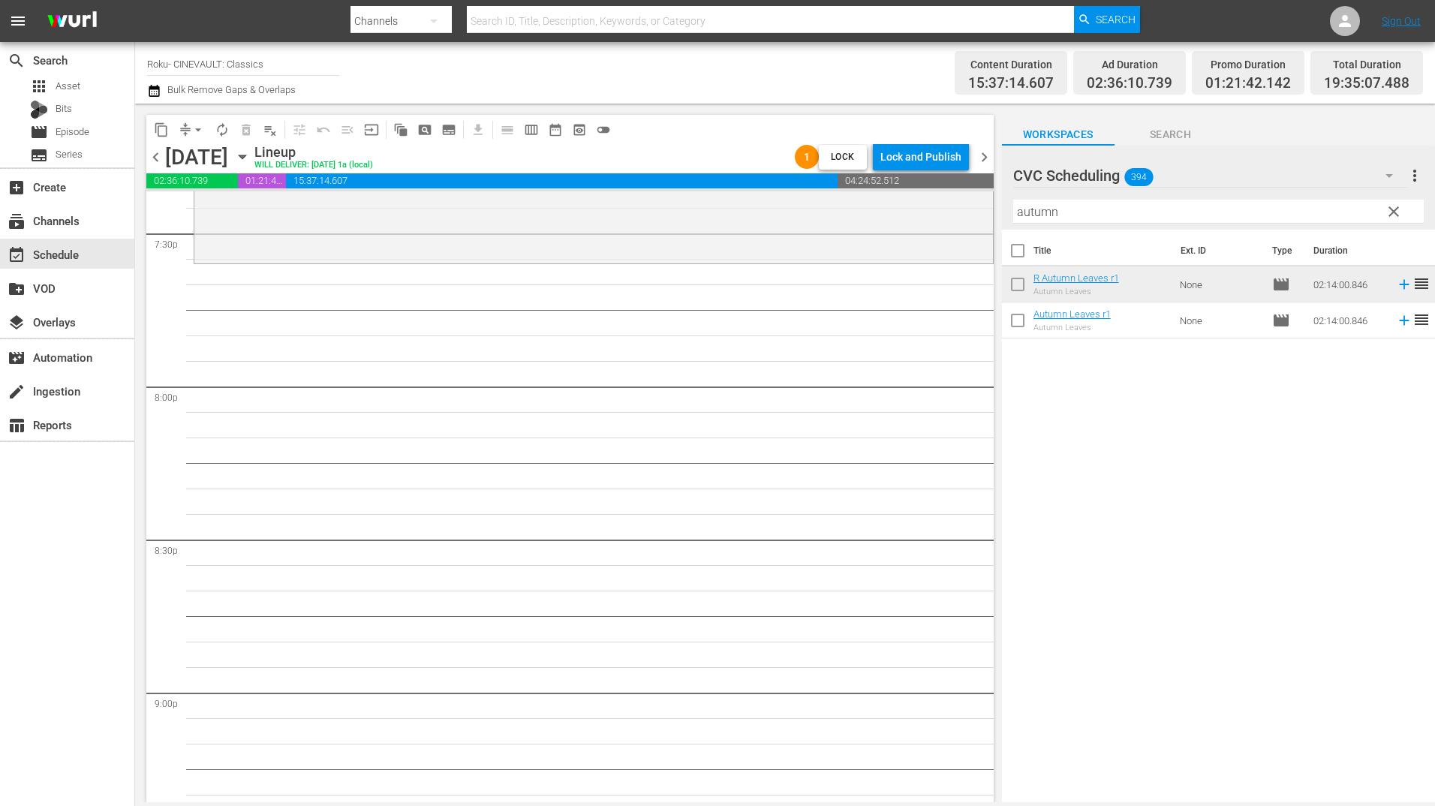
click at [1082, 210] on input "autumn" at bounding box center [1218, 212] width 411 height 24
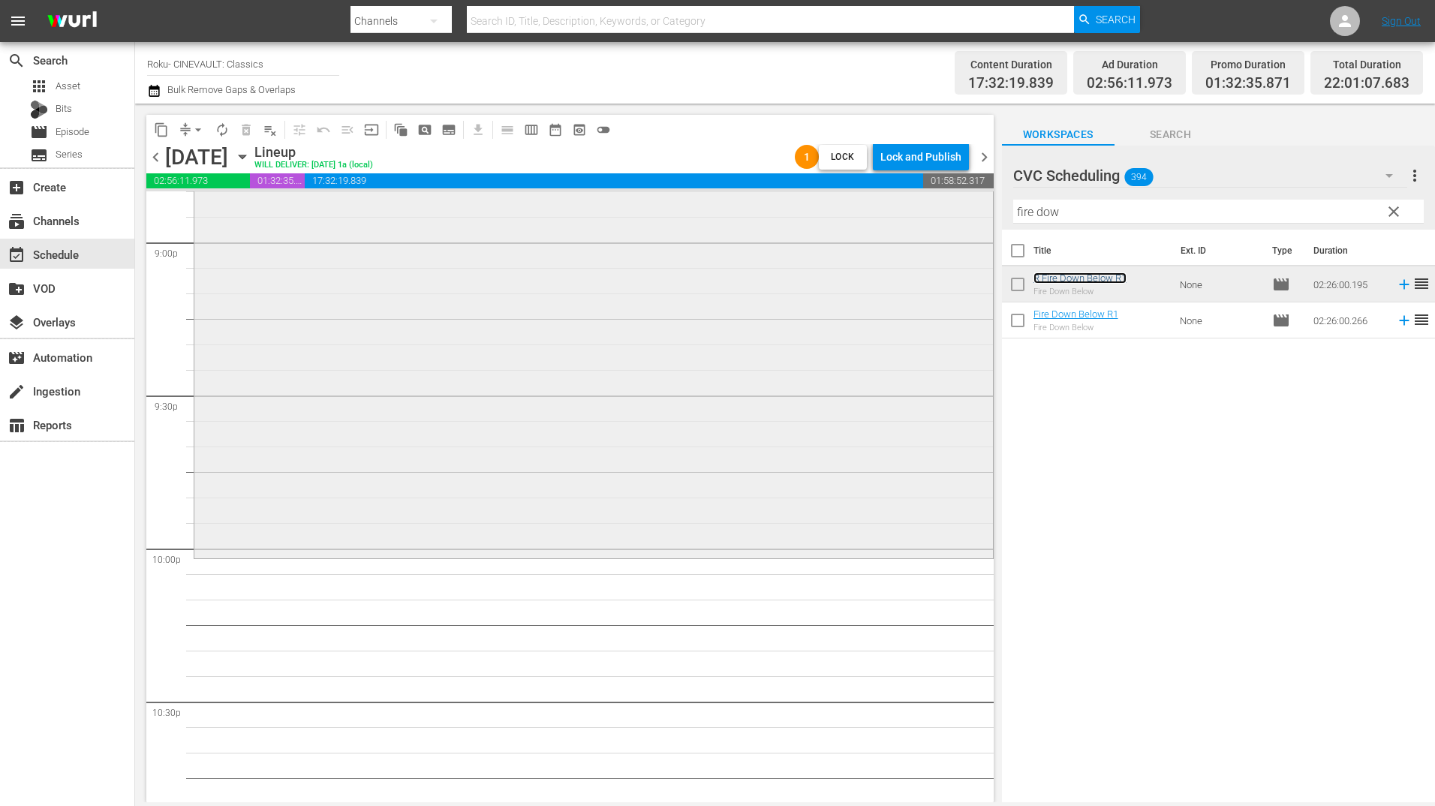
scroll to position [6605, 0]
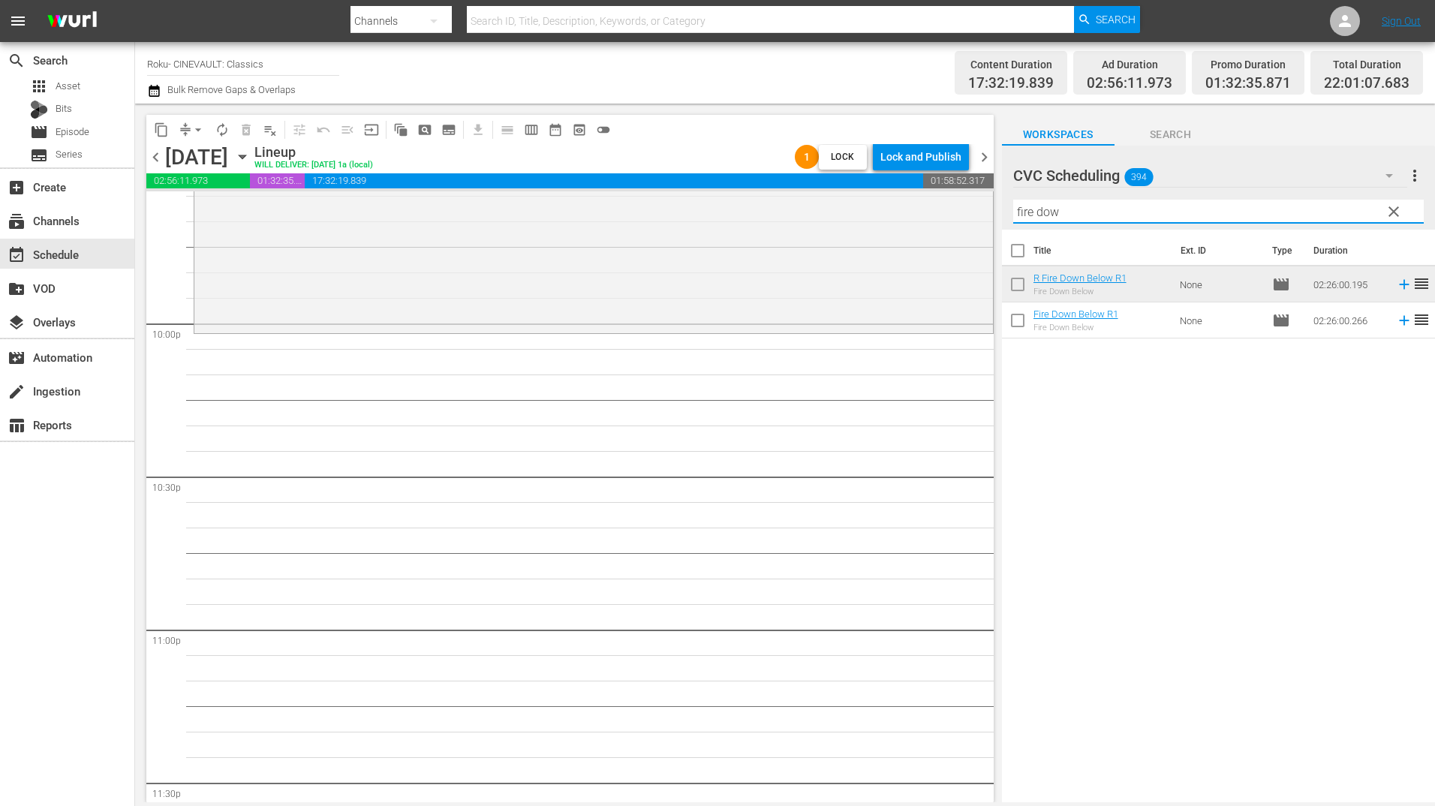
click at [1064, 212] on input "fire dow" at bounding box center [1218, 212] width 411 height 24
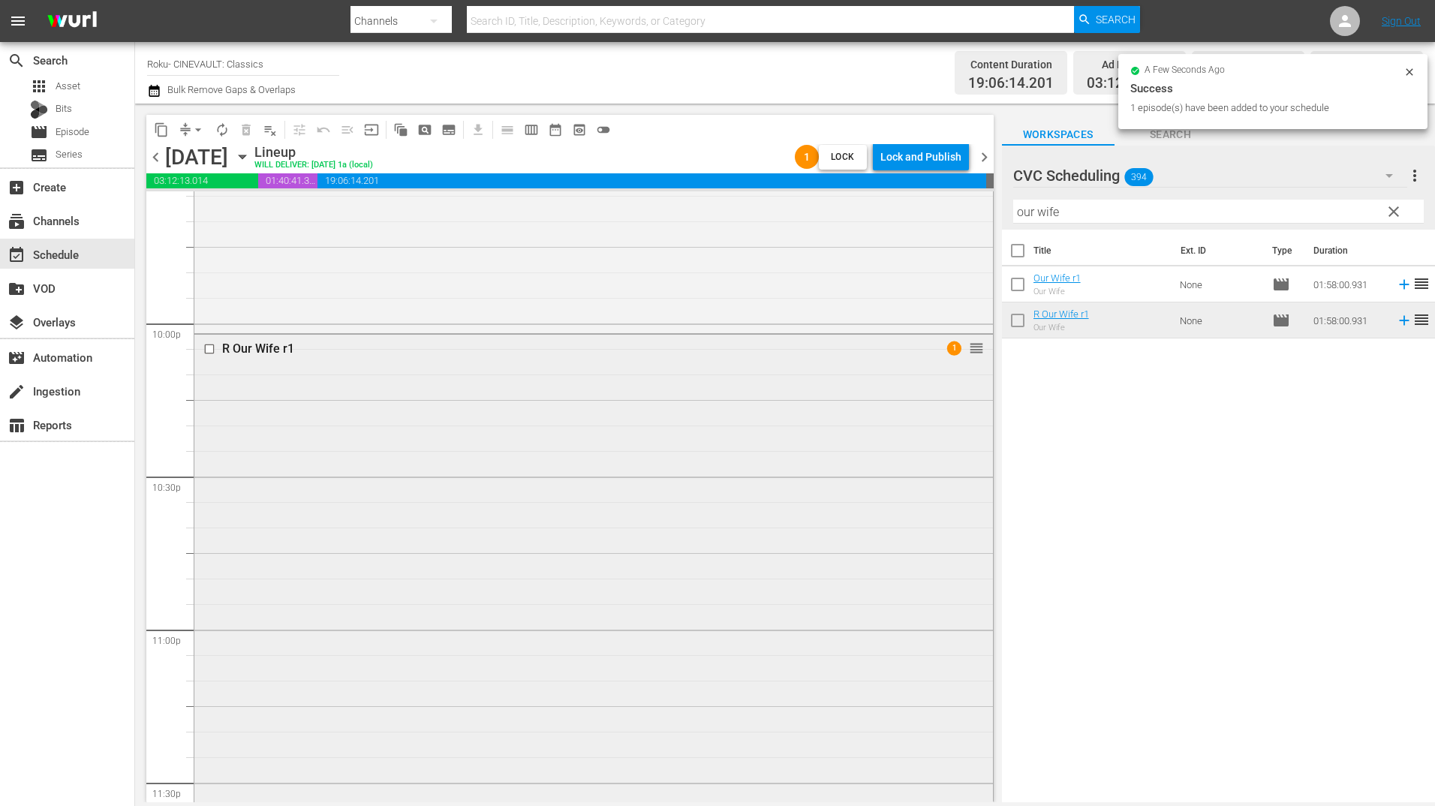
scroll to position [6739, 0]
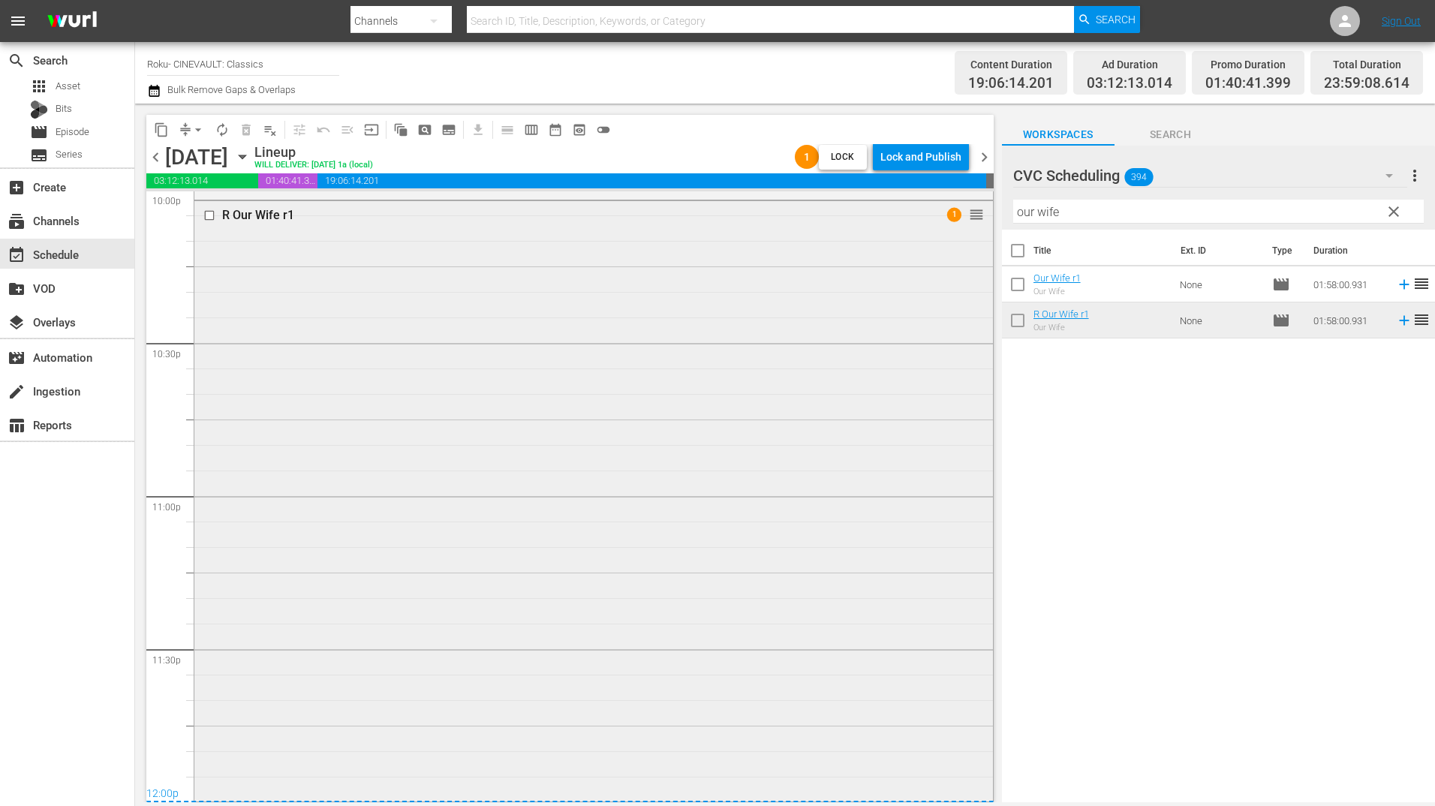
click at [668, 472] on div "R Our Wife r1 1 reorder" at bounding box center [593, 500] width 799 height 598
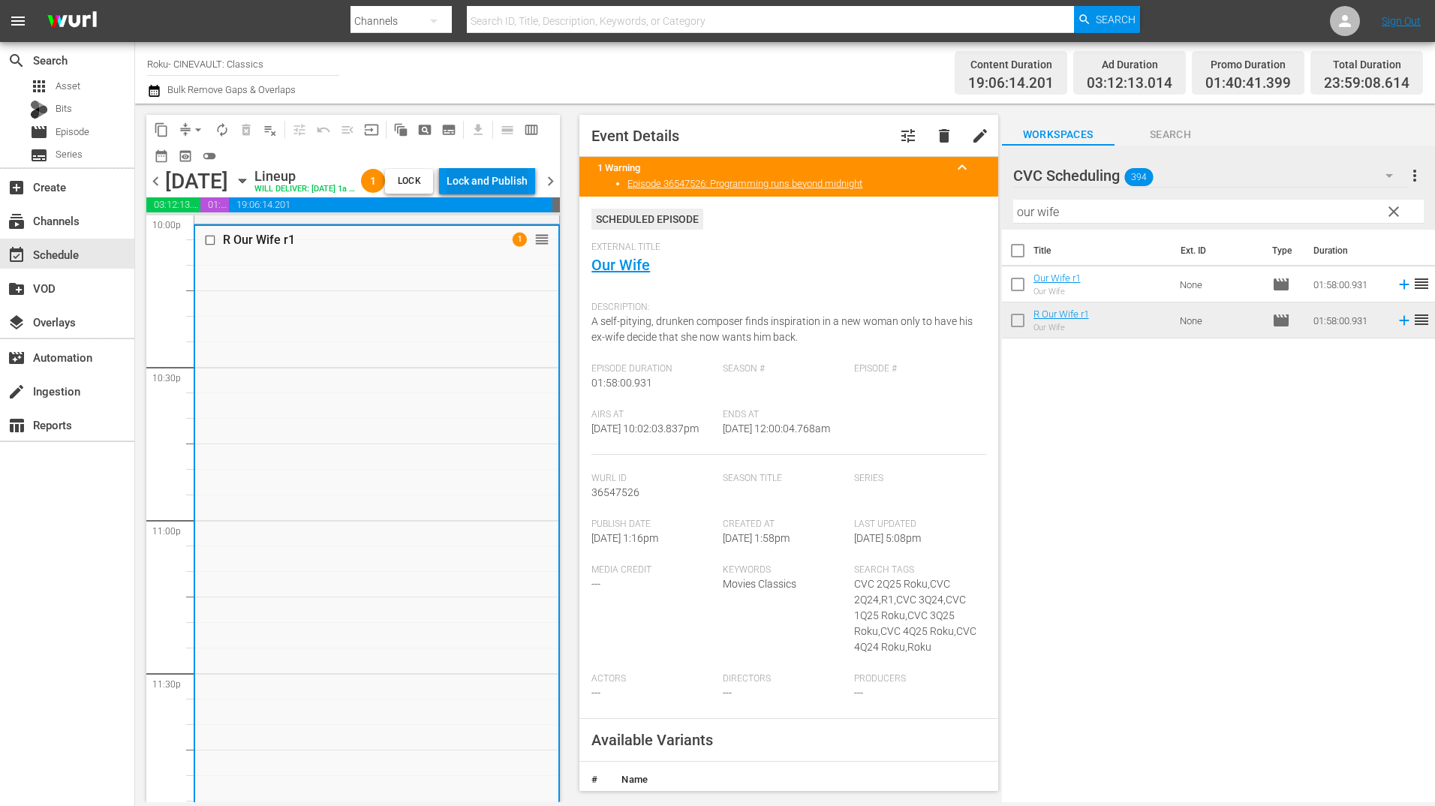
click at [509, 175] on div "Lock and Publish" at bounding box center [487, 180] width 81 height 27
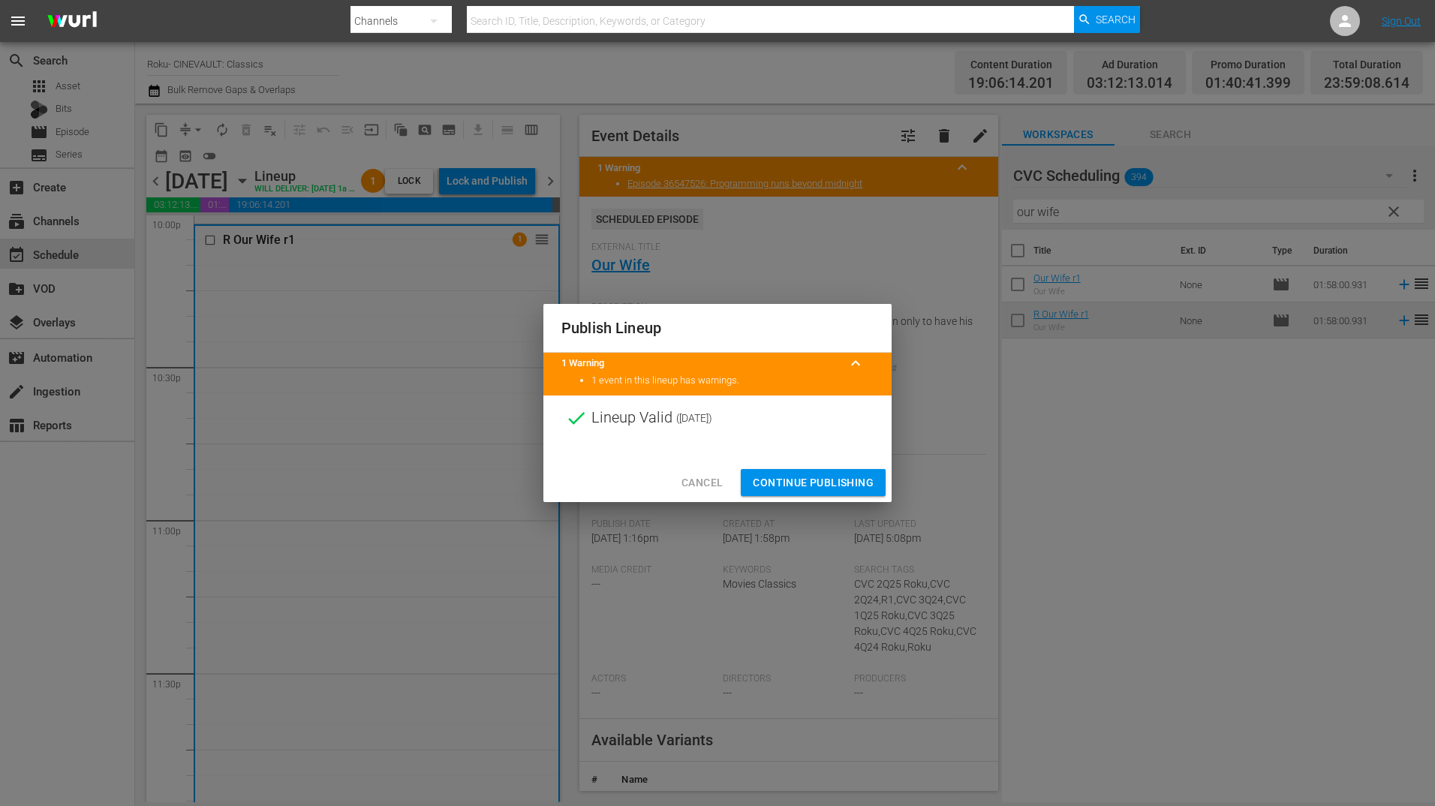
click at [823, 478] on span "Continue Publishing" at bounding box center [813, 483] width 121 height 19
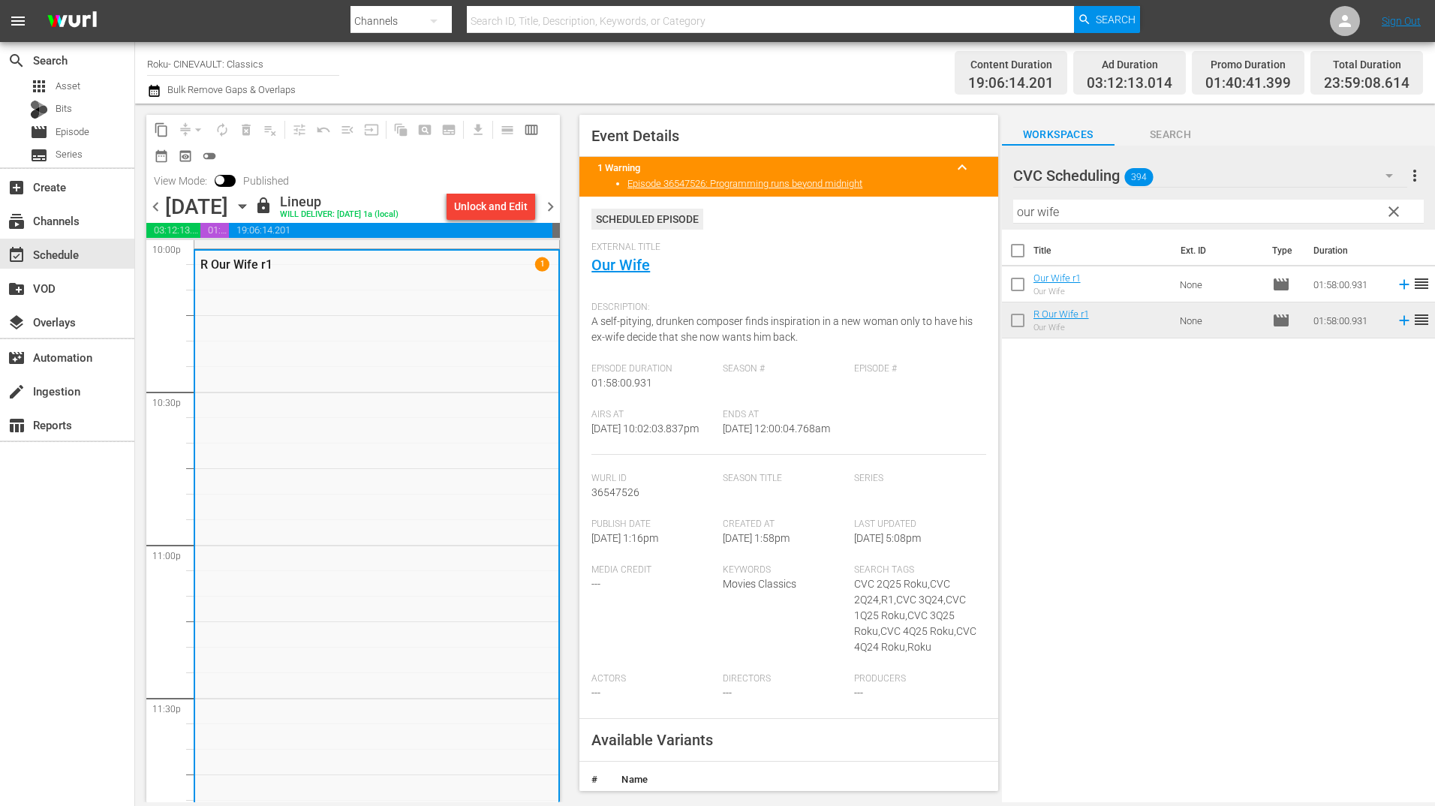
drag, startPoint x: 704, startPoint y: 430, endPoint x: 1080, endPoint y: 505, distance: 383.5
click at [1080, 505] on div "Title Ext. ID Type Duration Our Wife r1 Our Wife None movie 01:58:00.931 reorde…" at bounding box center [1218, 517] width 433 height 575
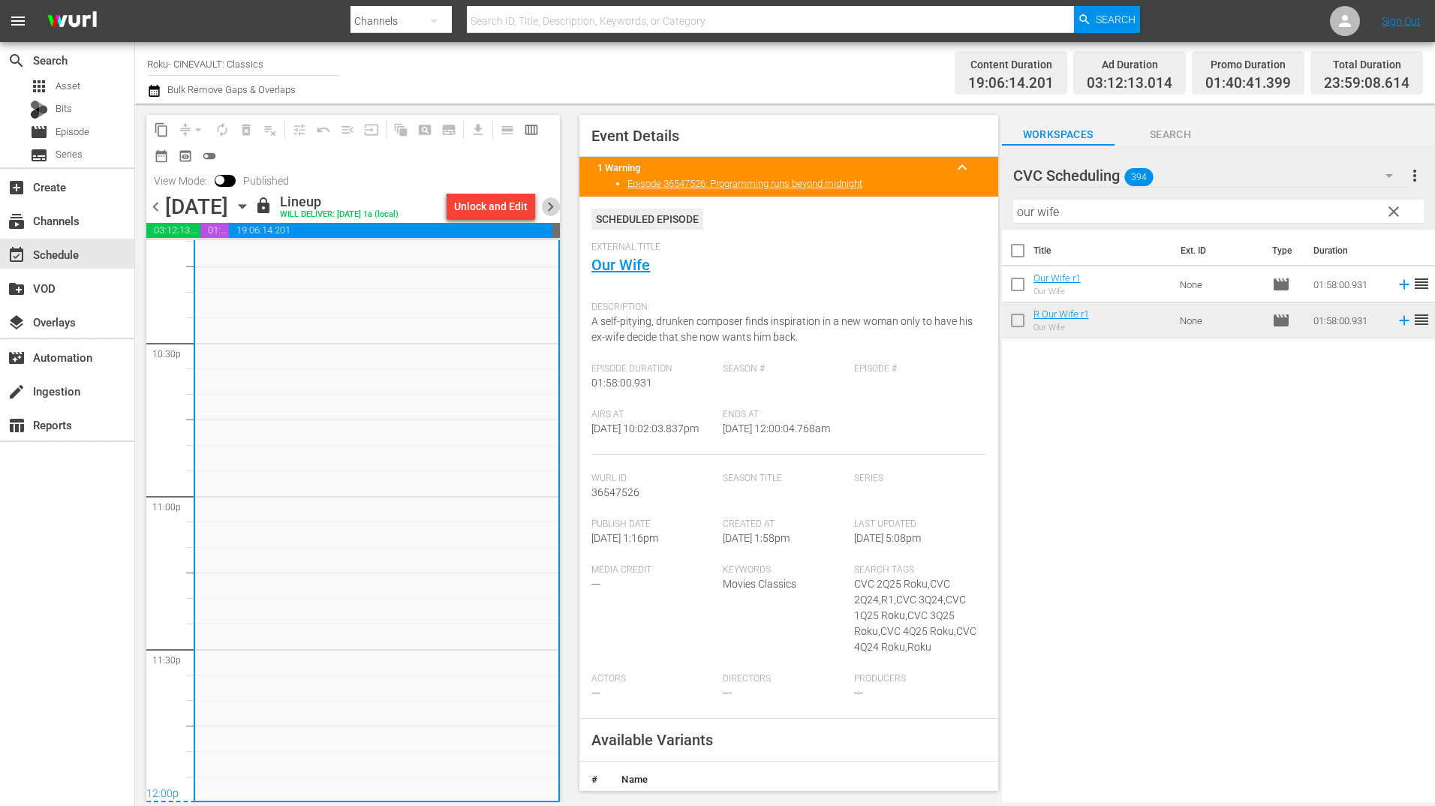
click at [555, 204] on span "chevron_right" at bounding box center [550, 206] width 19 height 19
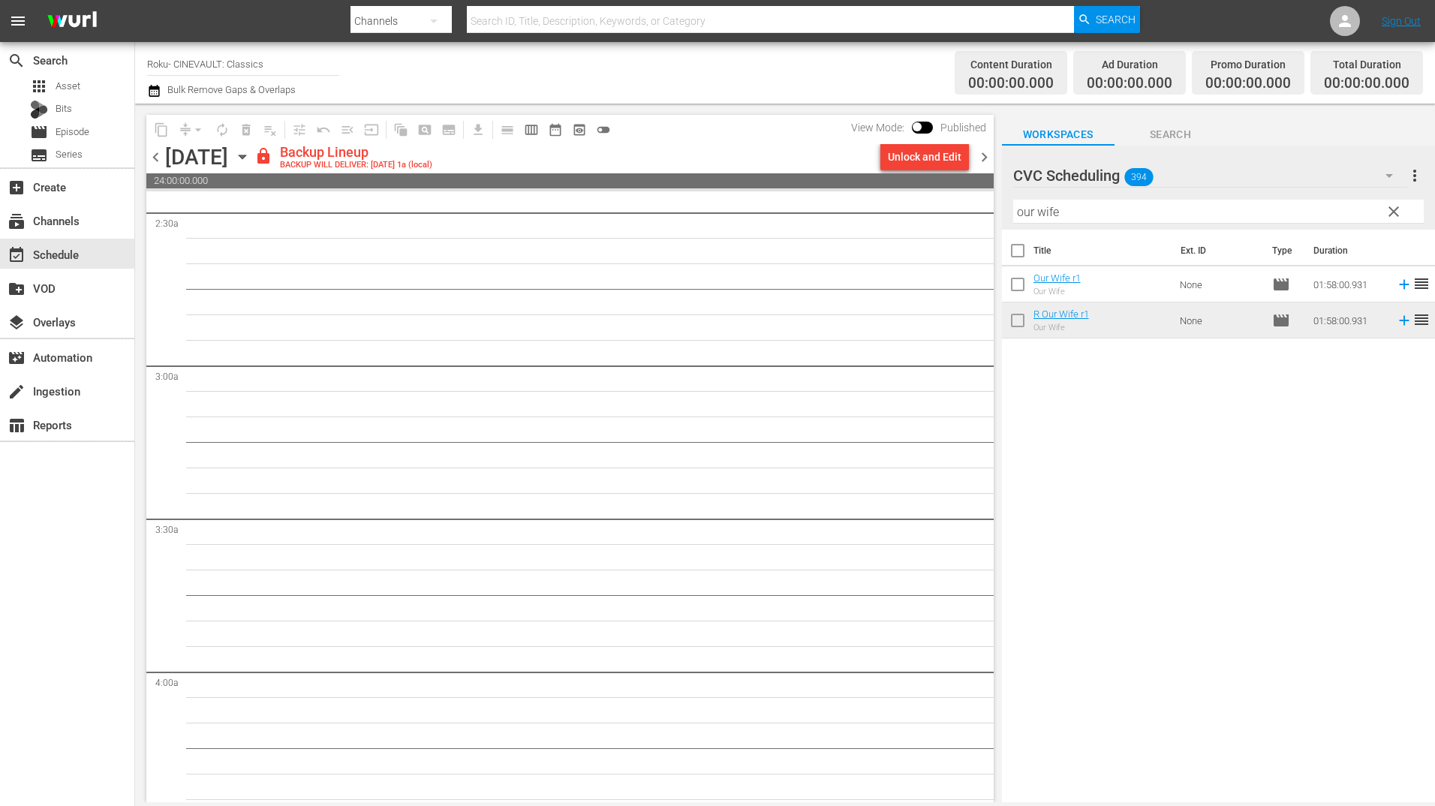
scroll to position [482, 0]
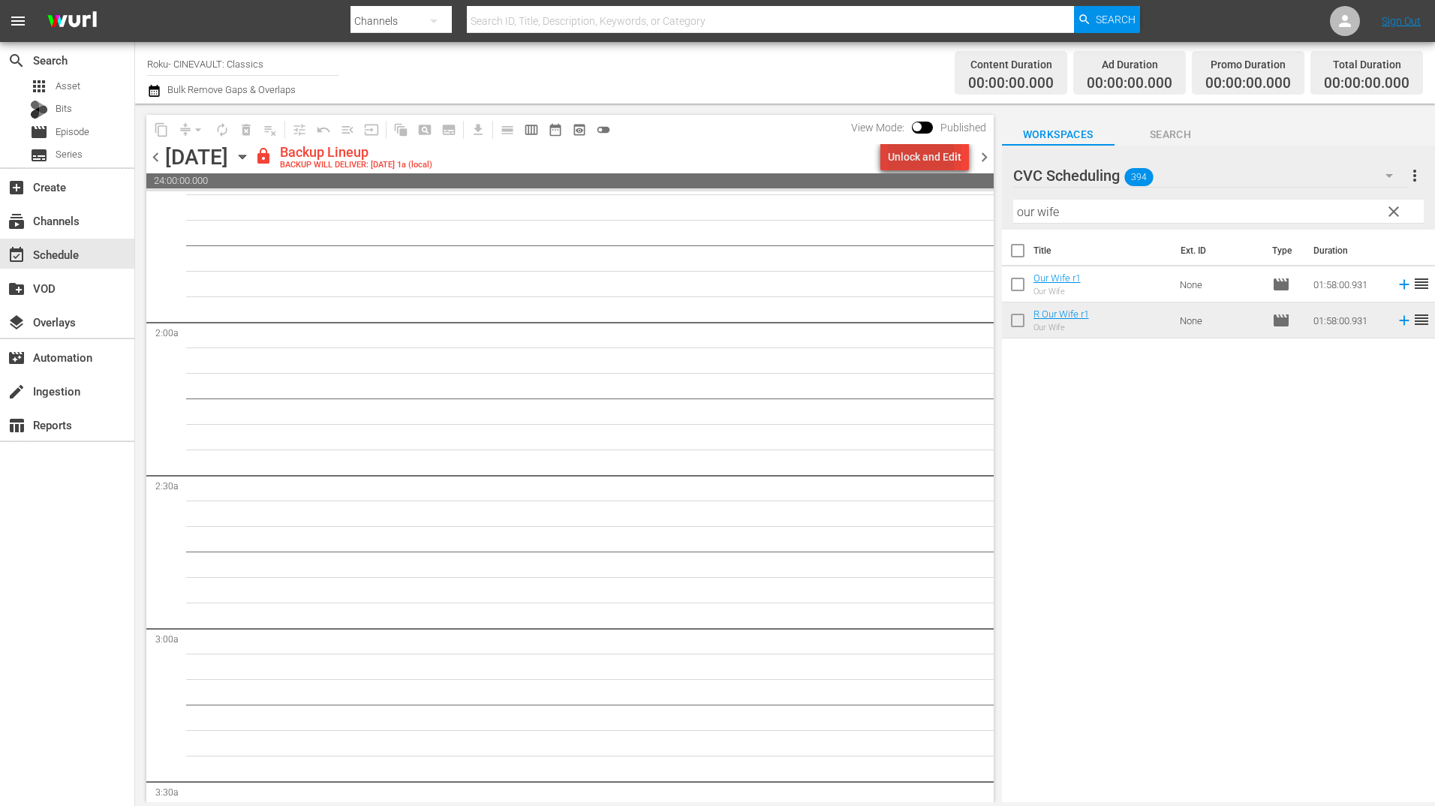
click at [901, 159] on div "Unlock and Edit" at bounding box center [925, 156] width 74 height 27
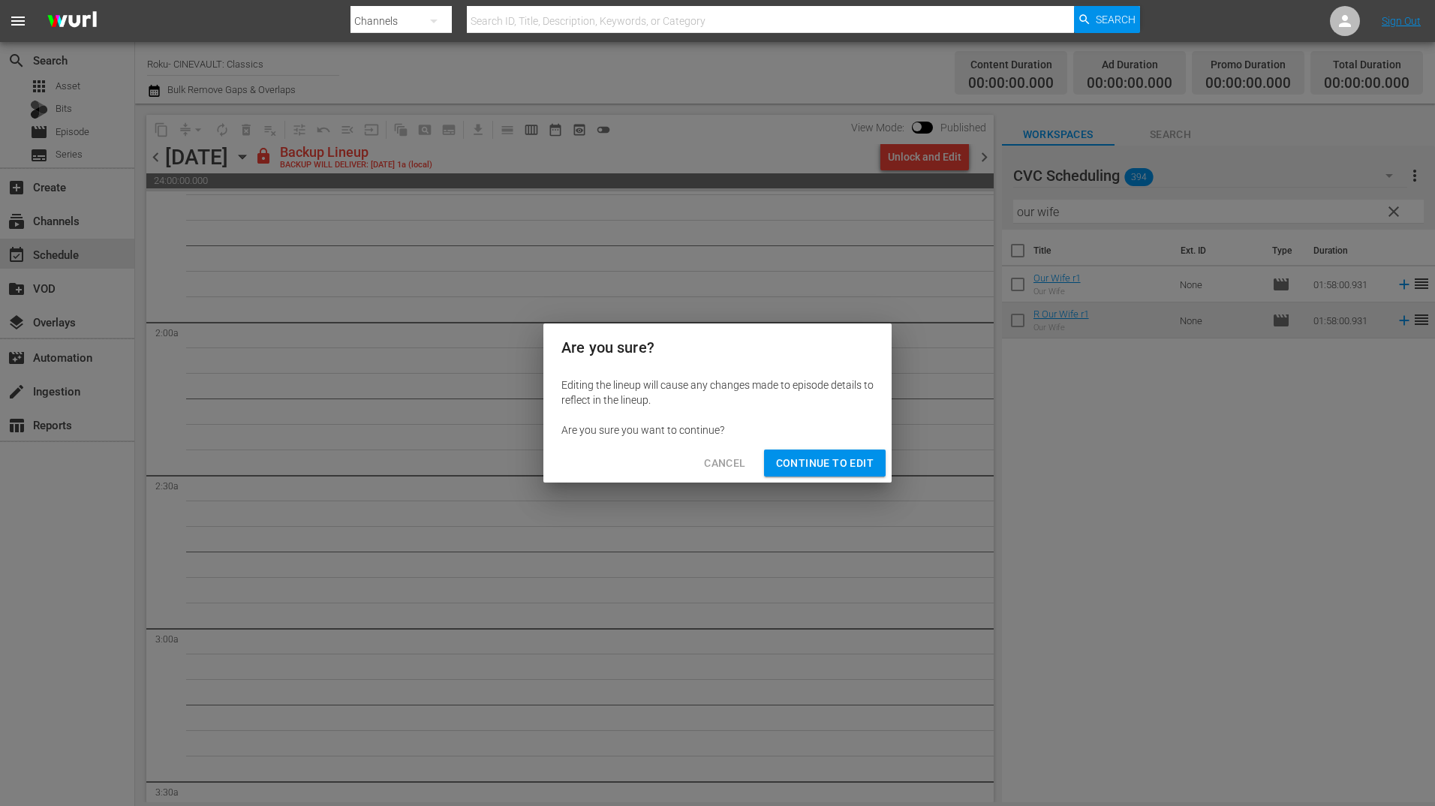
click at [838, 462] on span "Continue to Edit" at bounding box center [825, 463] width 98 height 19
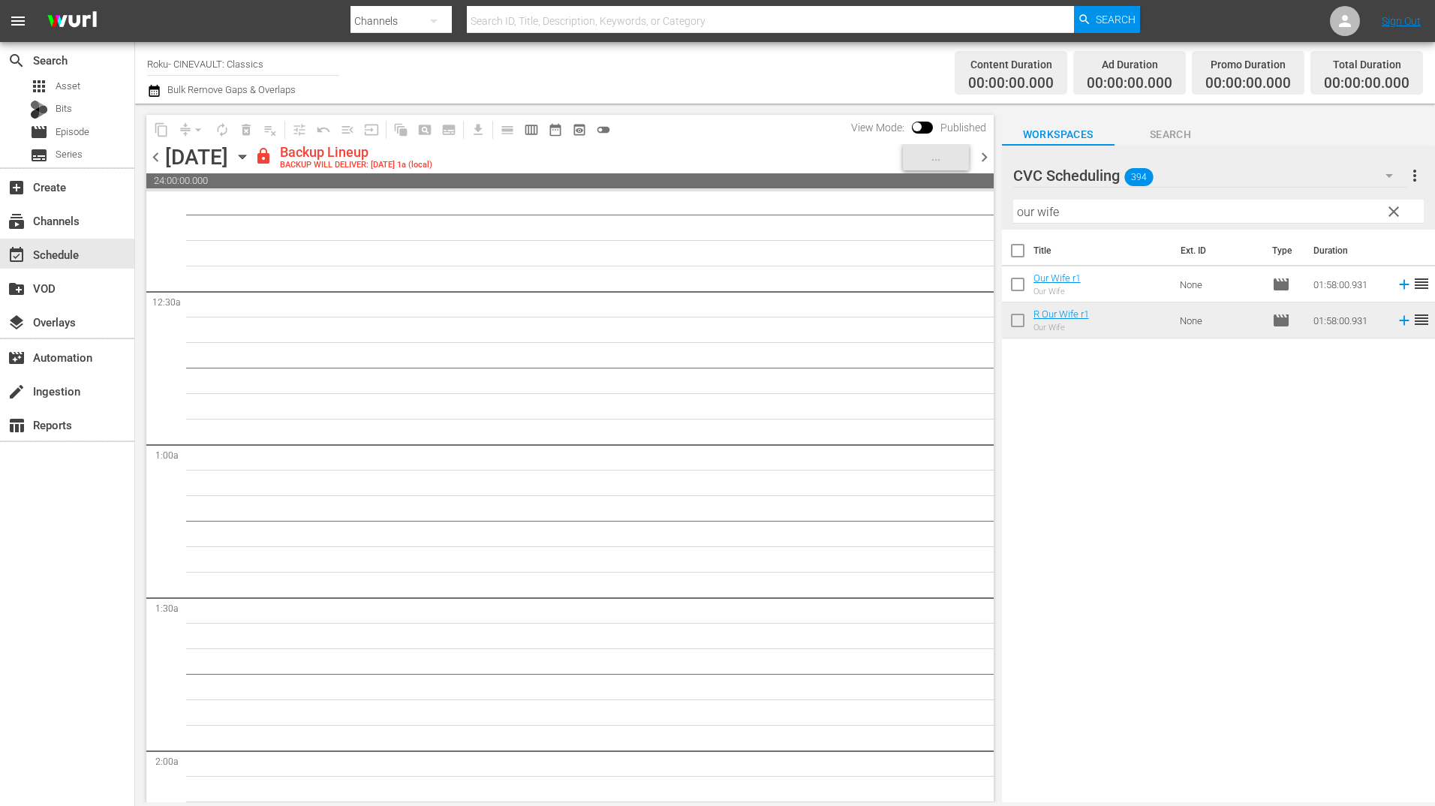
scroll to position [0, 0]
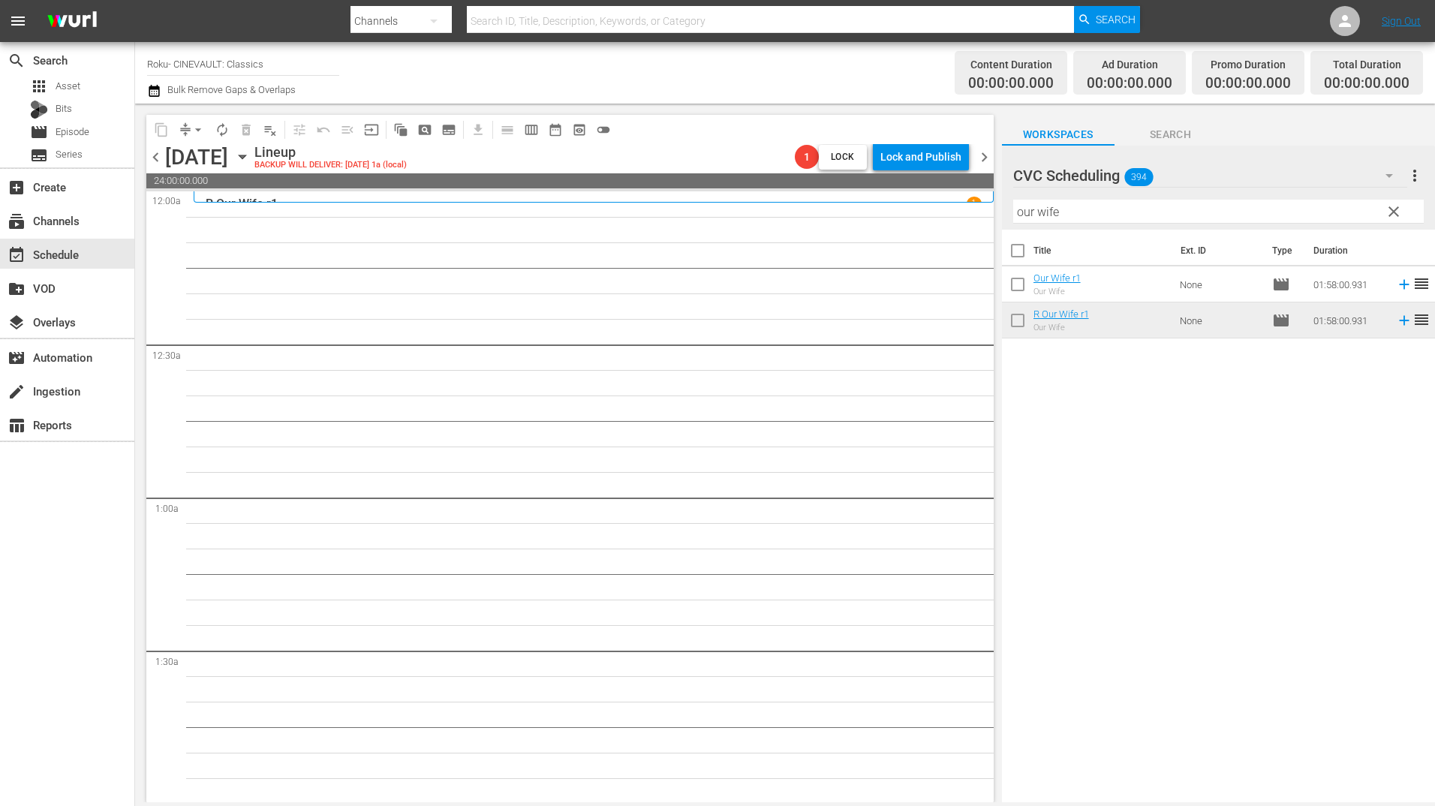
click at [1153, 216] on input "our wife" at bounding box center [1218, 212] width 411 height 24
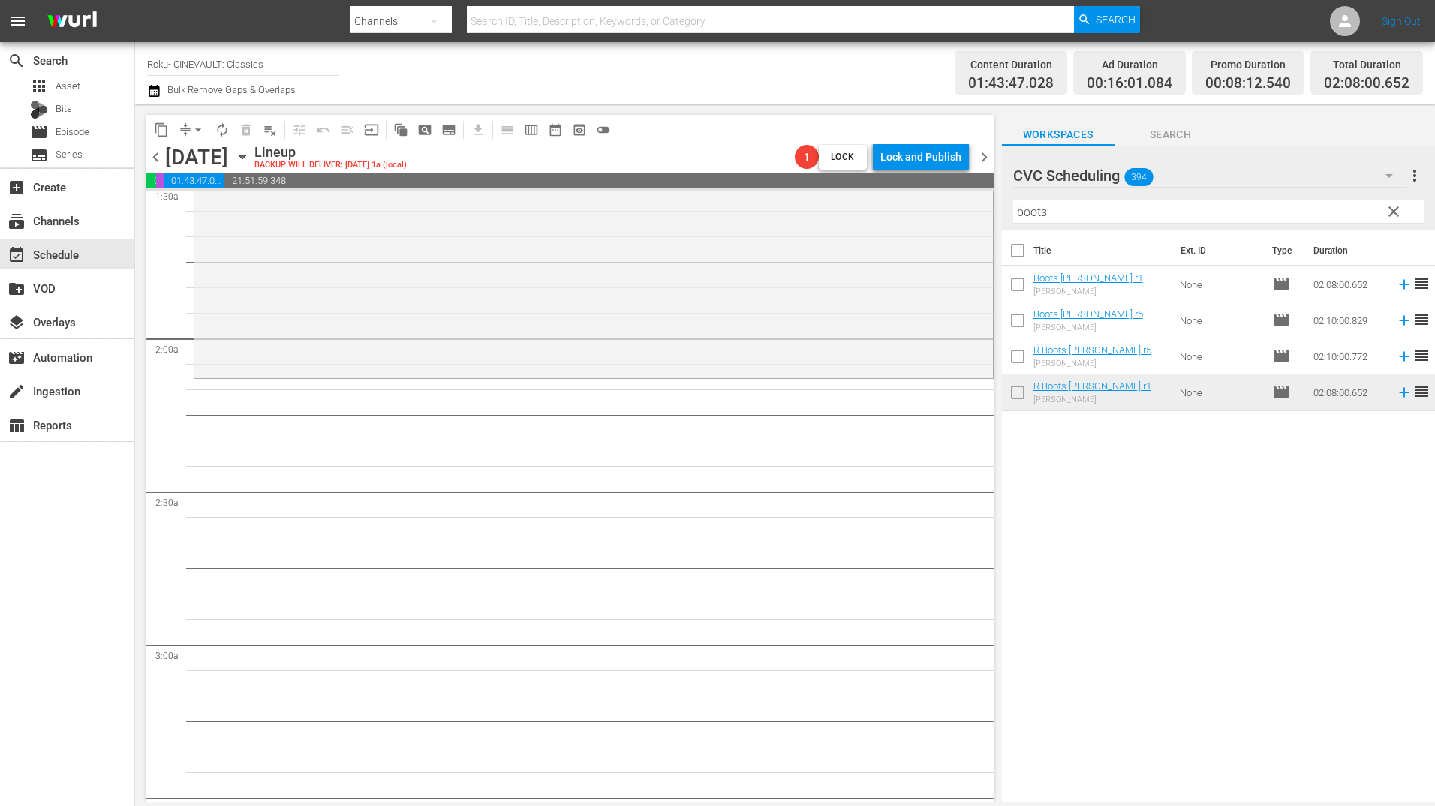
scroll to position [525, 0]
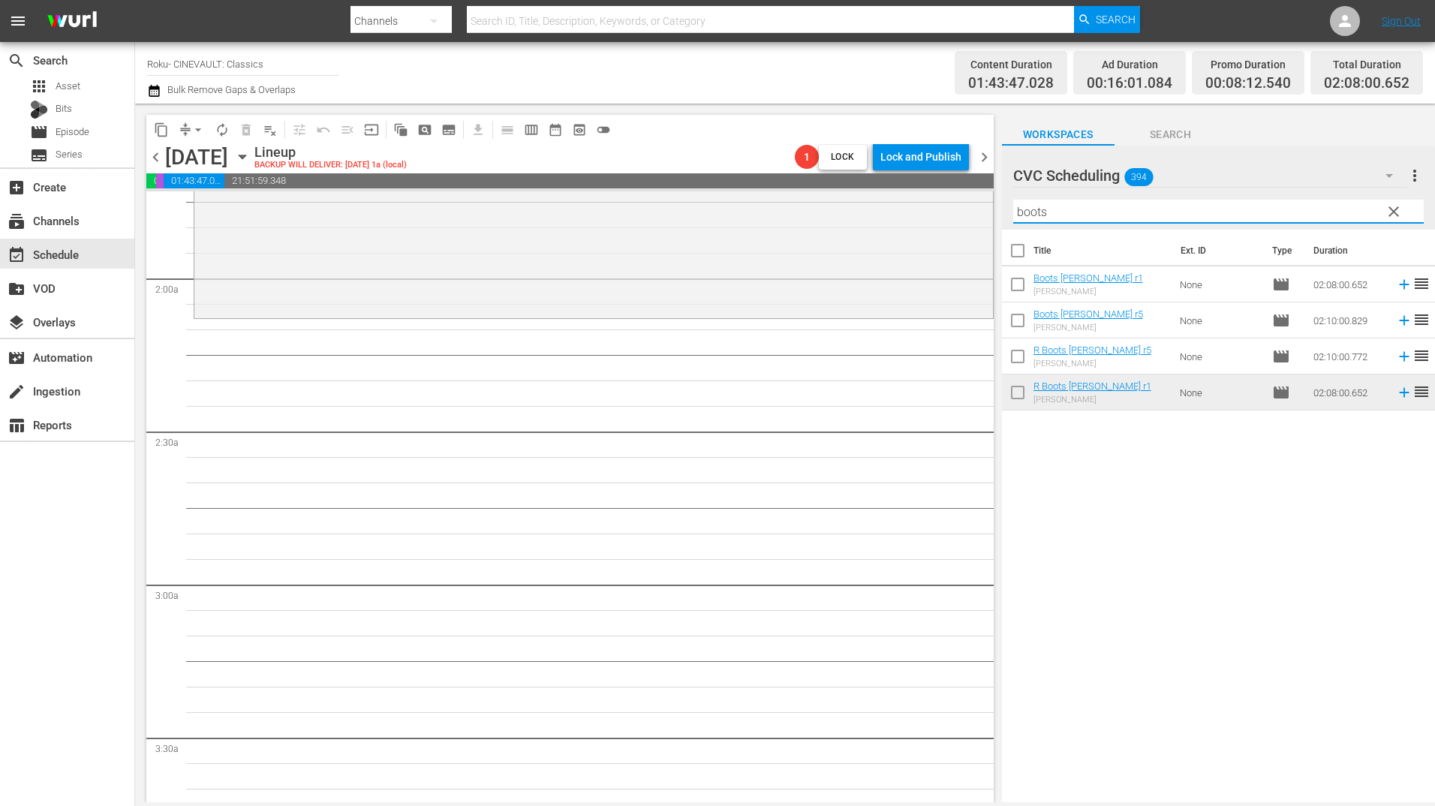
click at [1130, 218] on input "boots" at bounding box center [1218, 212] width 411 height 24
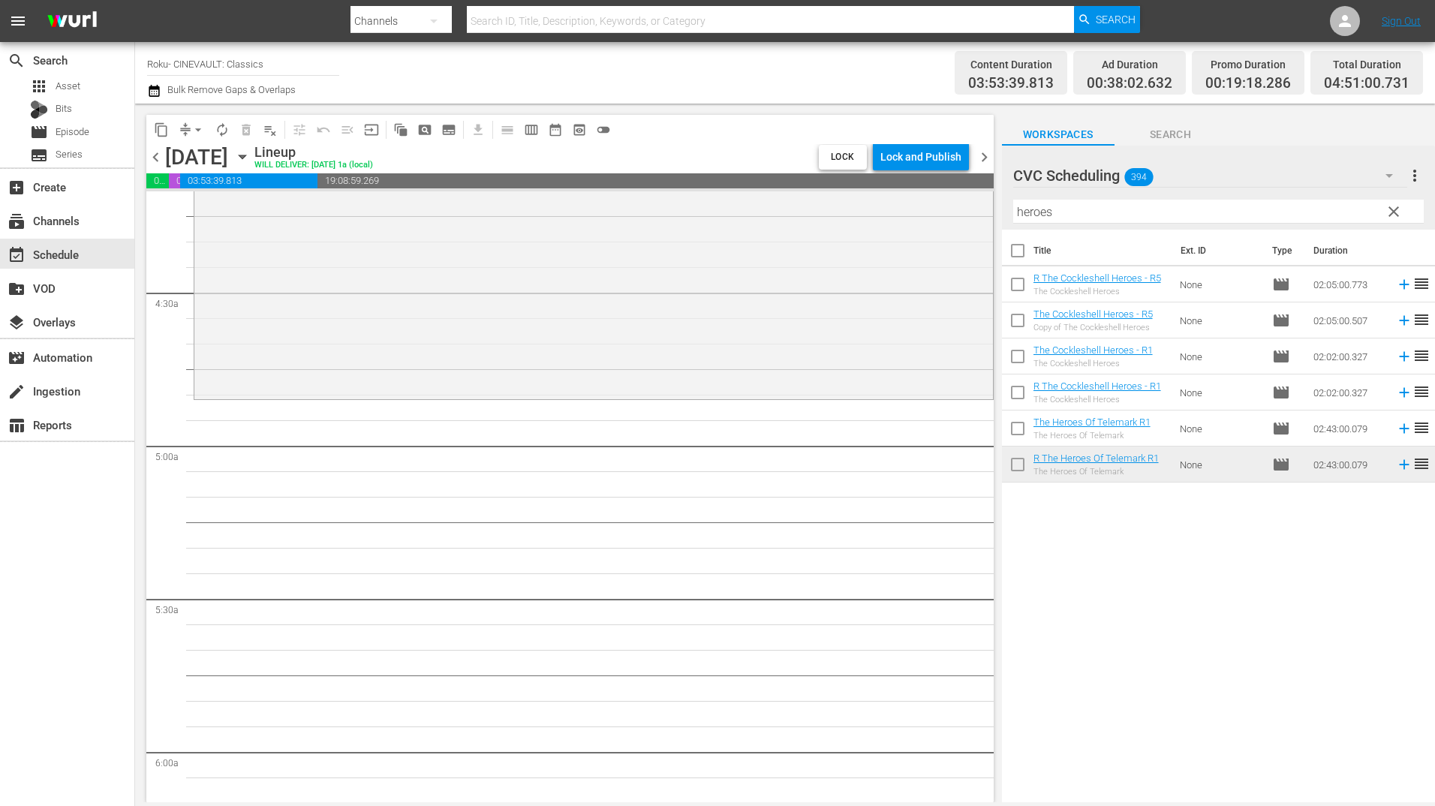
scroll to position [1426, 0]
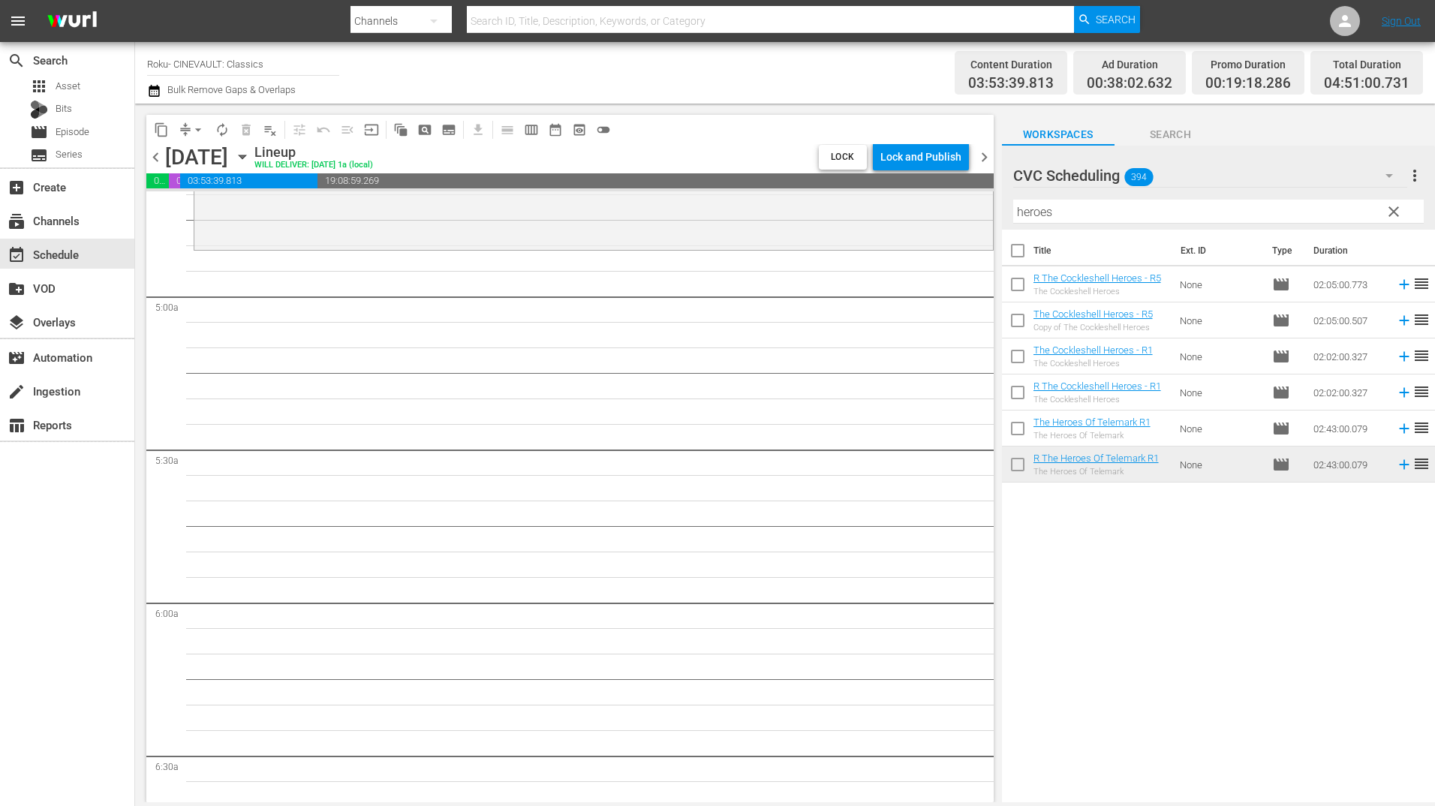
click at [1048, 210] on input "heroes" at bounding box center [1218, 212] width 411 height 24
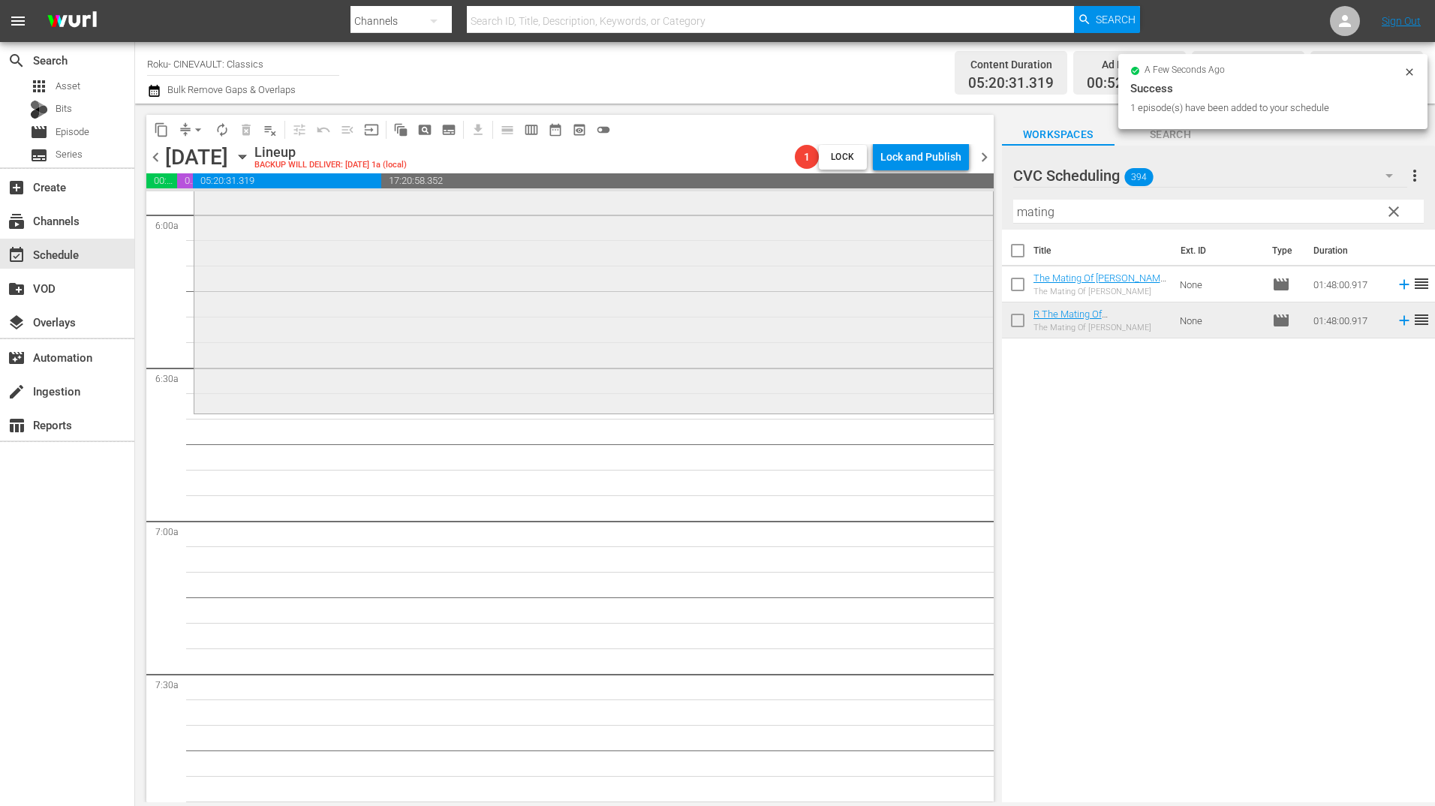
scroll to position [1877, 0]
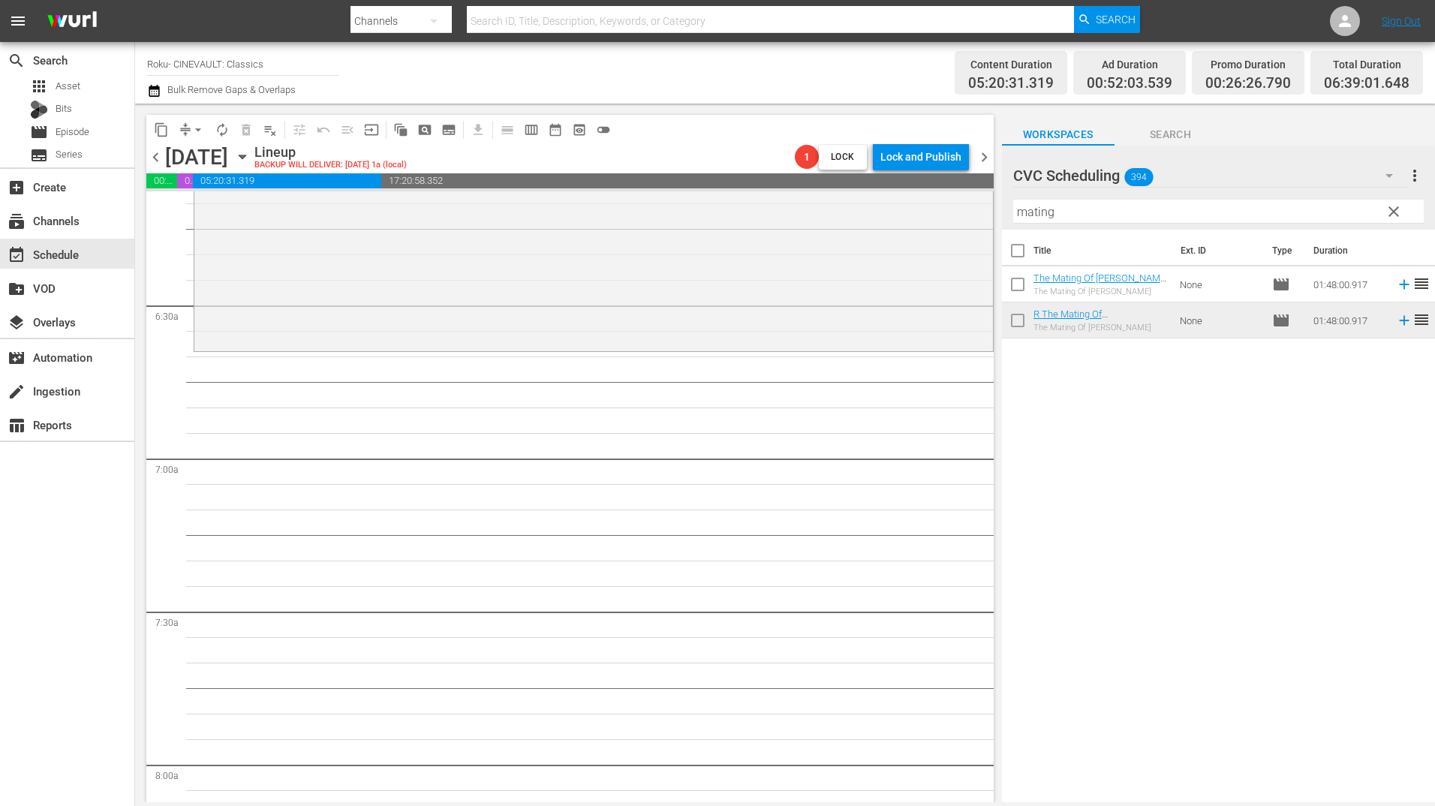
click at [1061, 212] on input "mating" at bounding box center [1218, 212] width 411 height 24
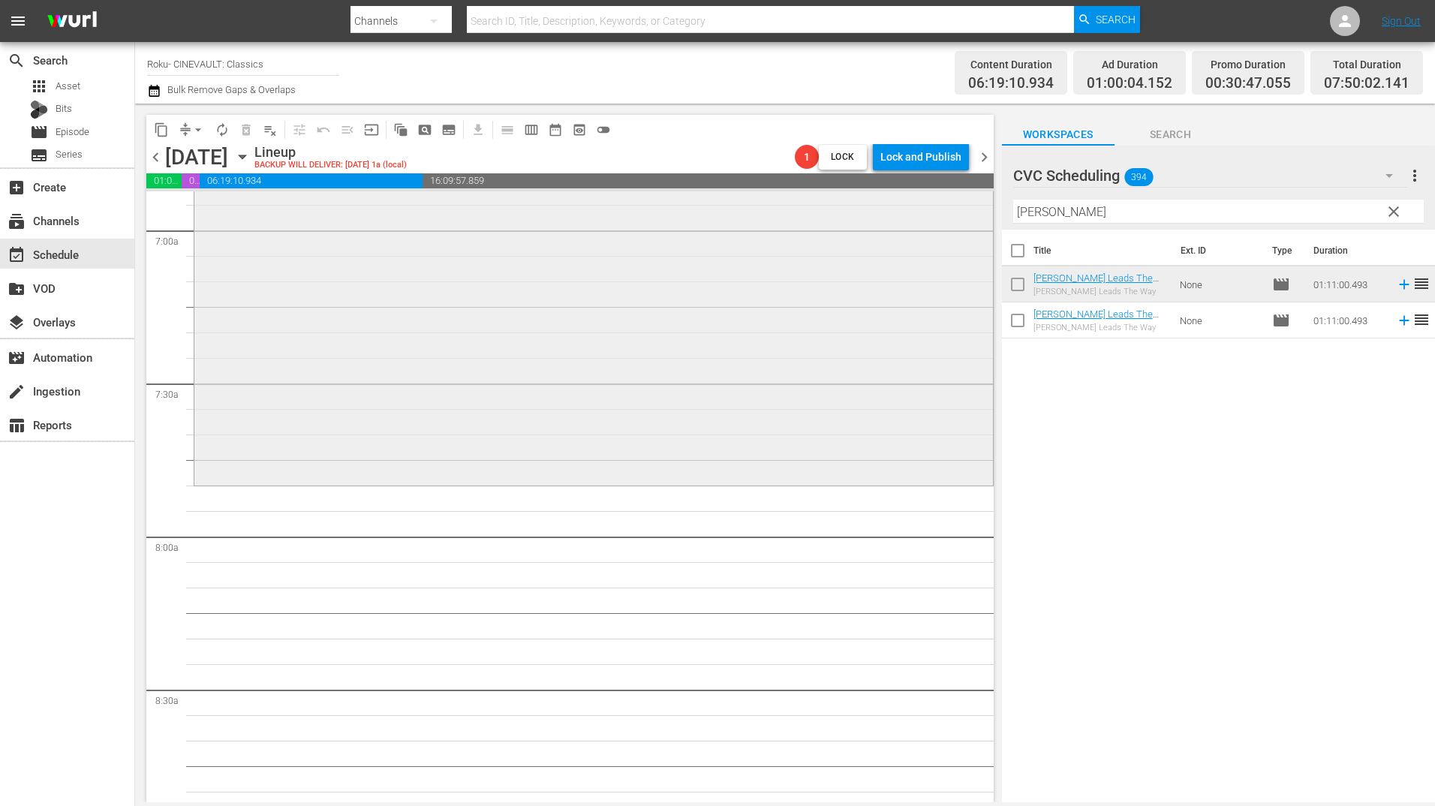
scroll to position [2252, 0]
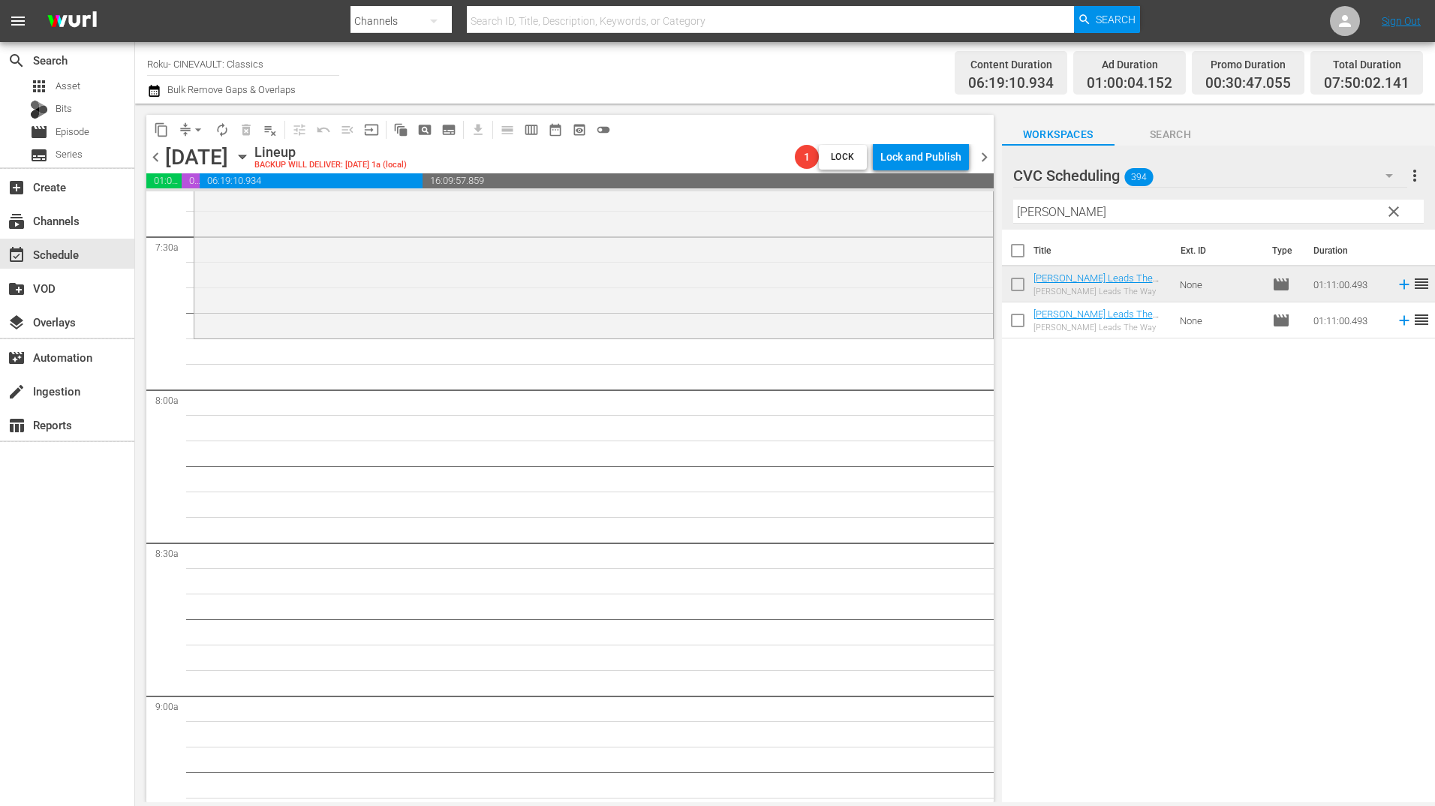
click at [1034, 209] on input "[PERSON_NAME]" at bounding box center [1218, 212] width 411 height 24
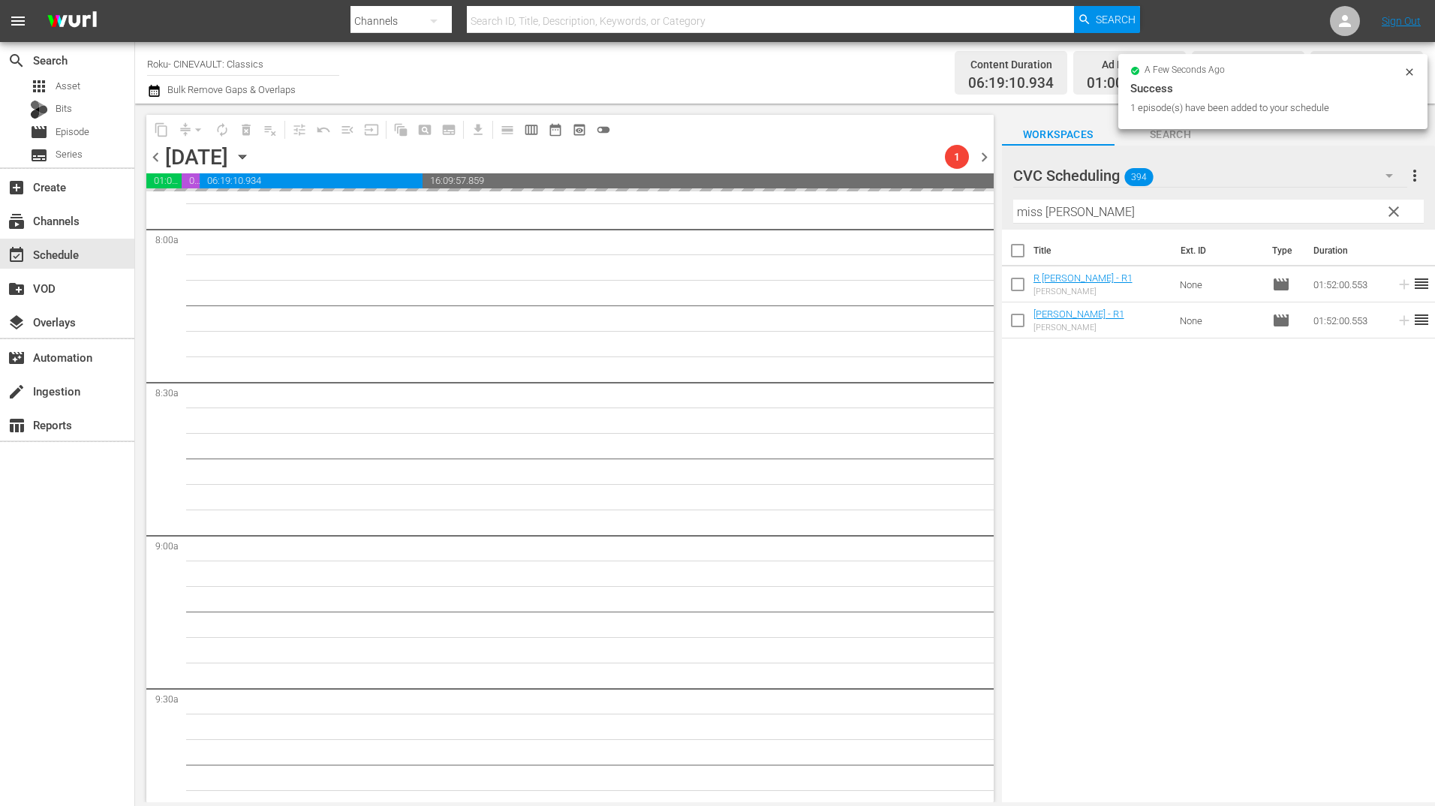
scroll to position [2552, 0]
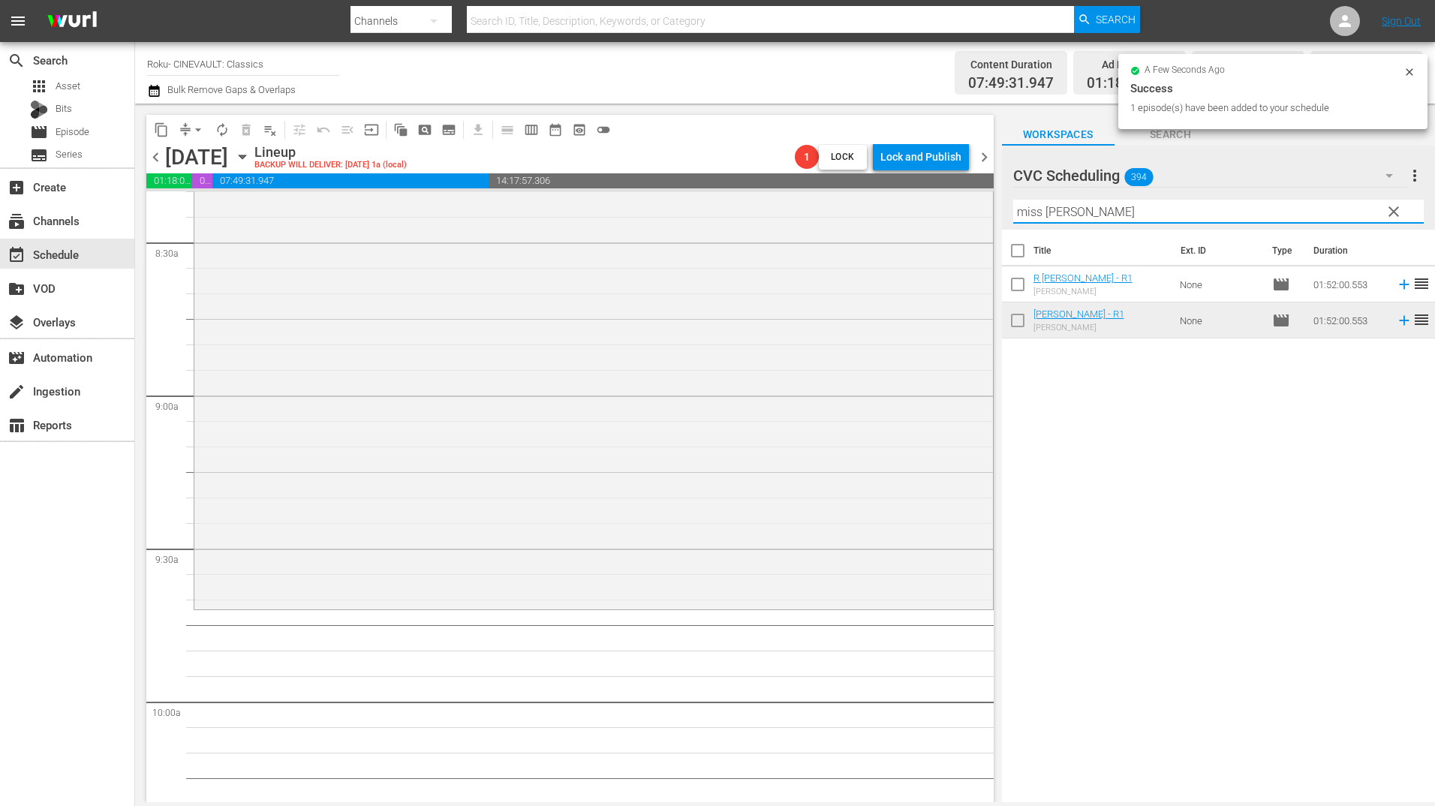
click at [1093, 218] on input "miss [PERSON_NAME]" at bounding box center [1218, 212] width 411 height 24
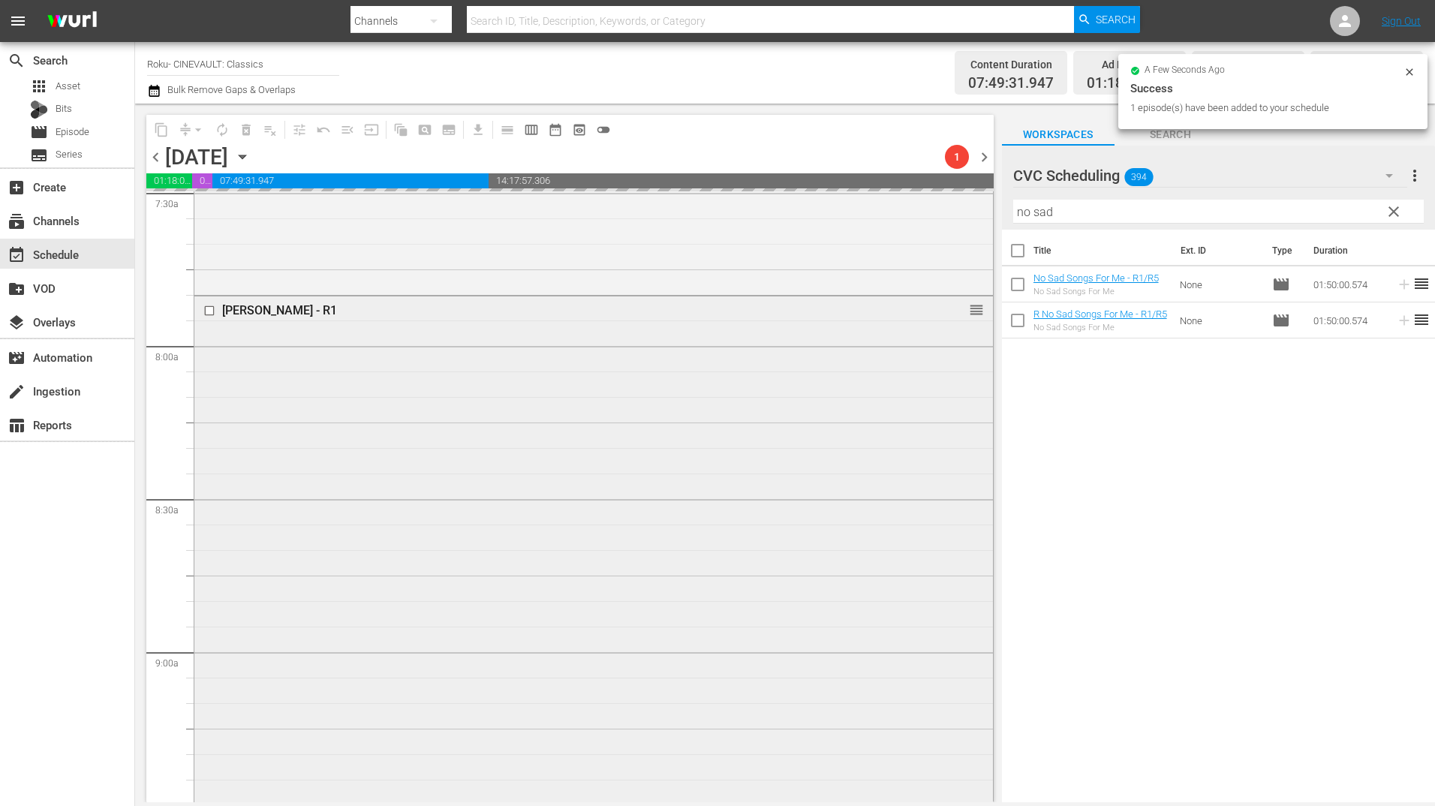
scroll to position [2102, 0]
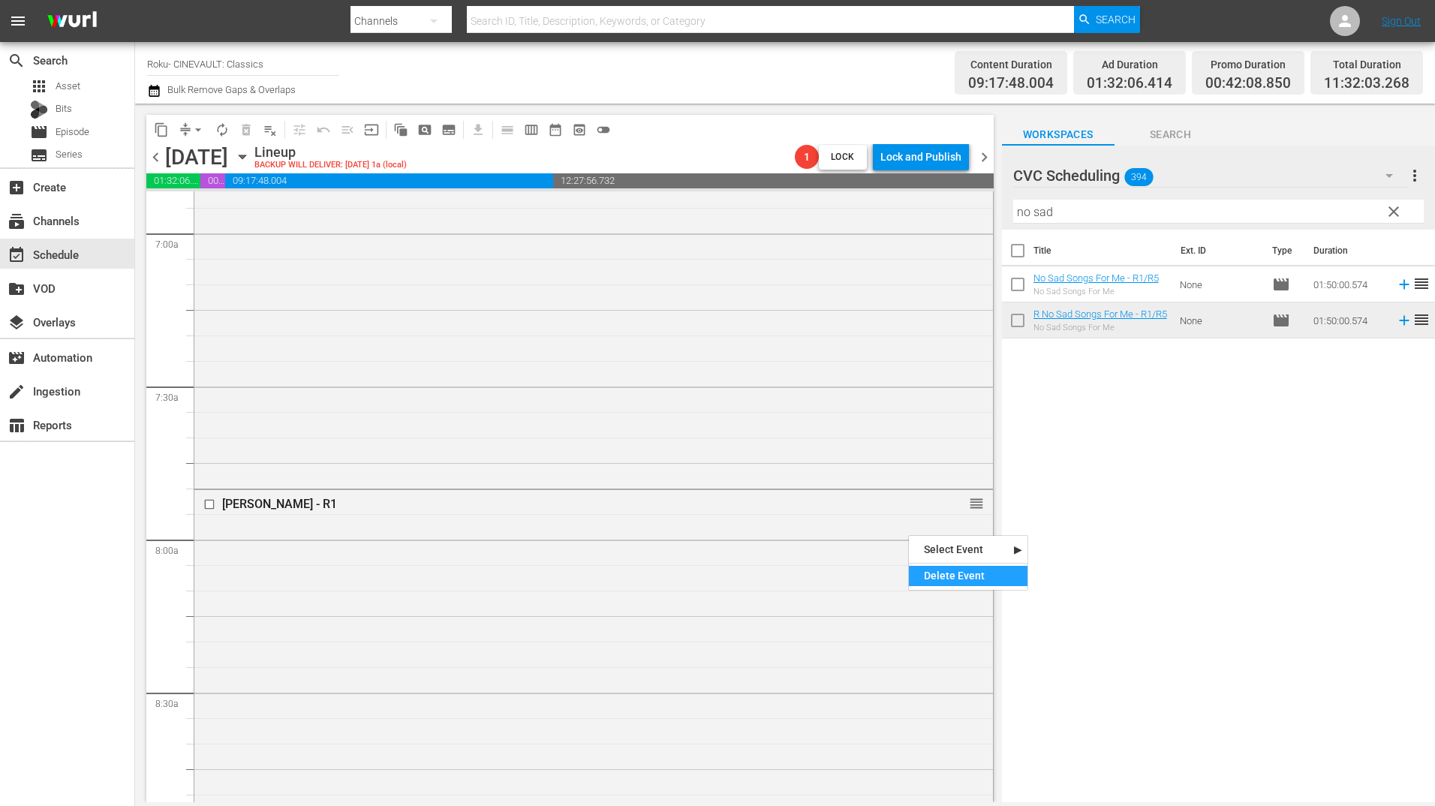
click at [946, 575] on div "Delete Event" at bounding box center [968, 576] width 119 height 20
click at [1056, 219] on input "no sad" at bounding box center [1218, 212] width 411 height 24
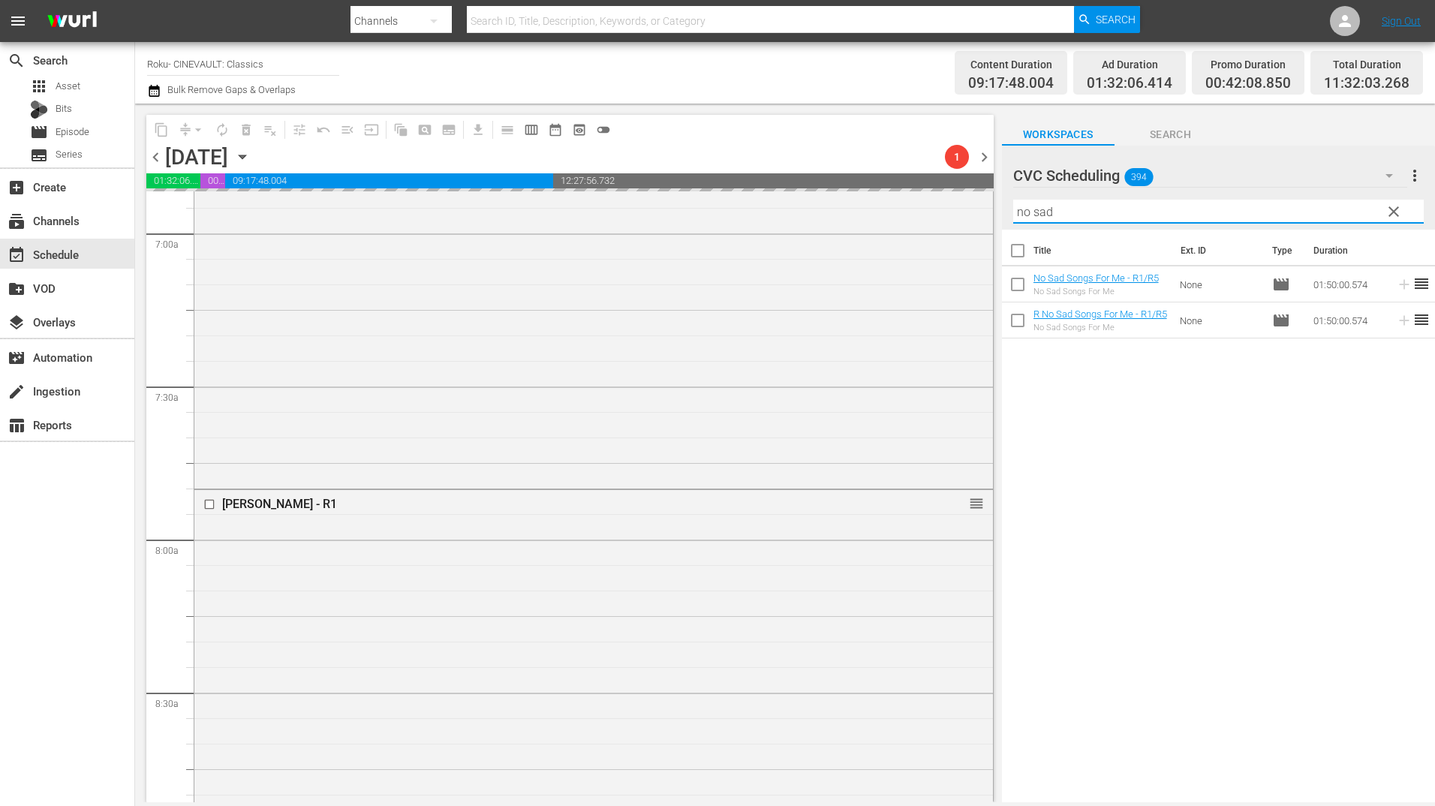
click at [1056, 219] on input "no sad" at bounding box center [1218, 212] width 411 height 24
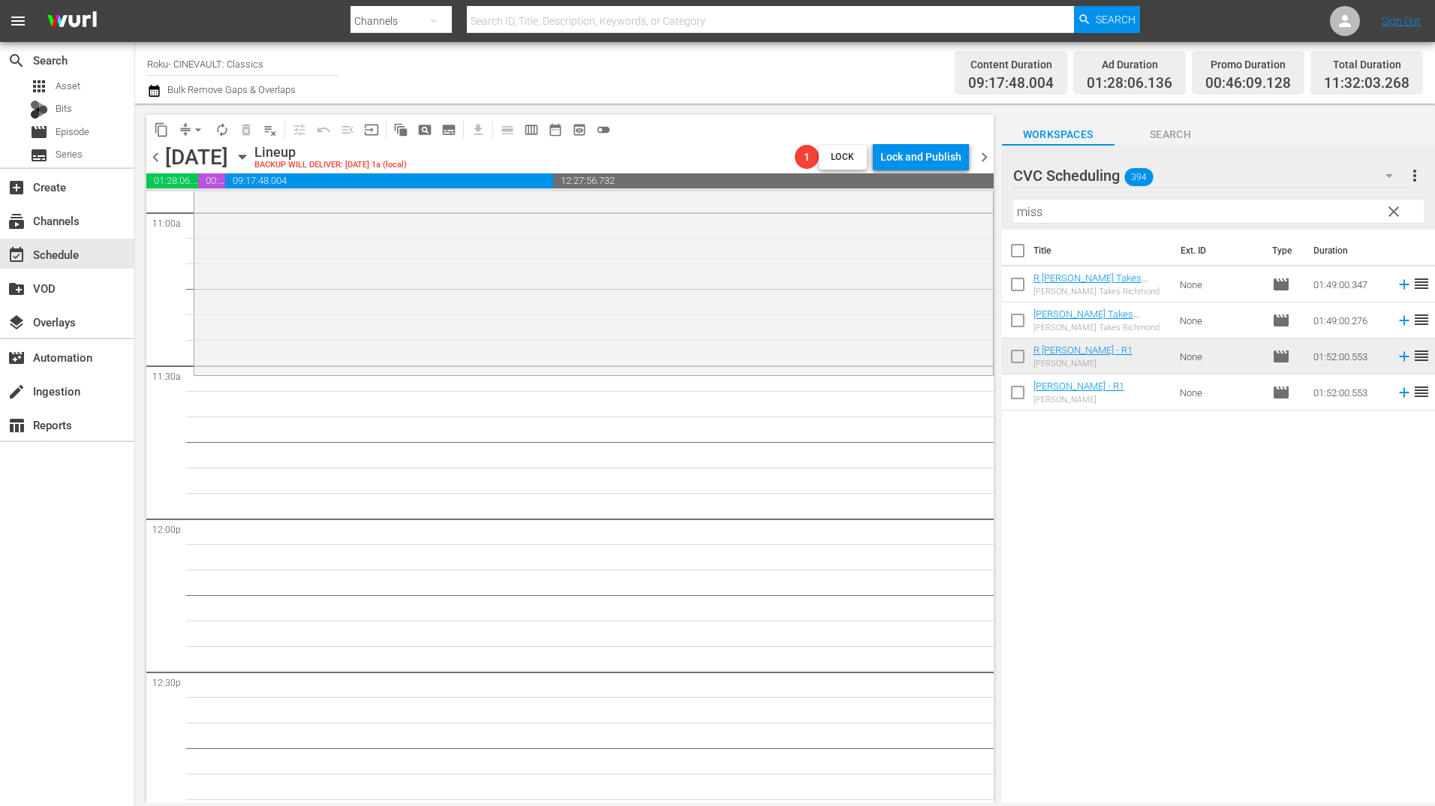
scroll to position [3378, 0]
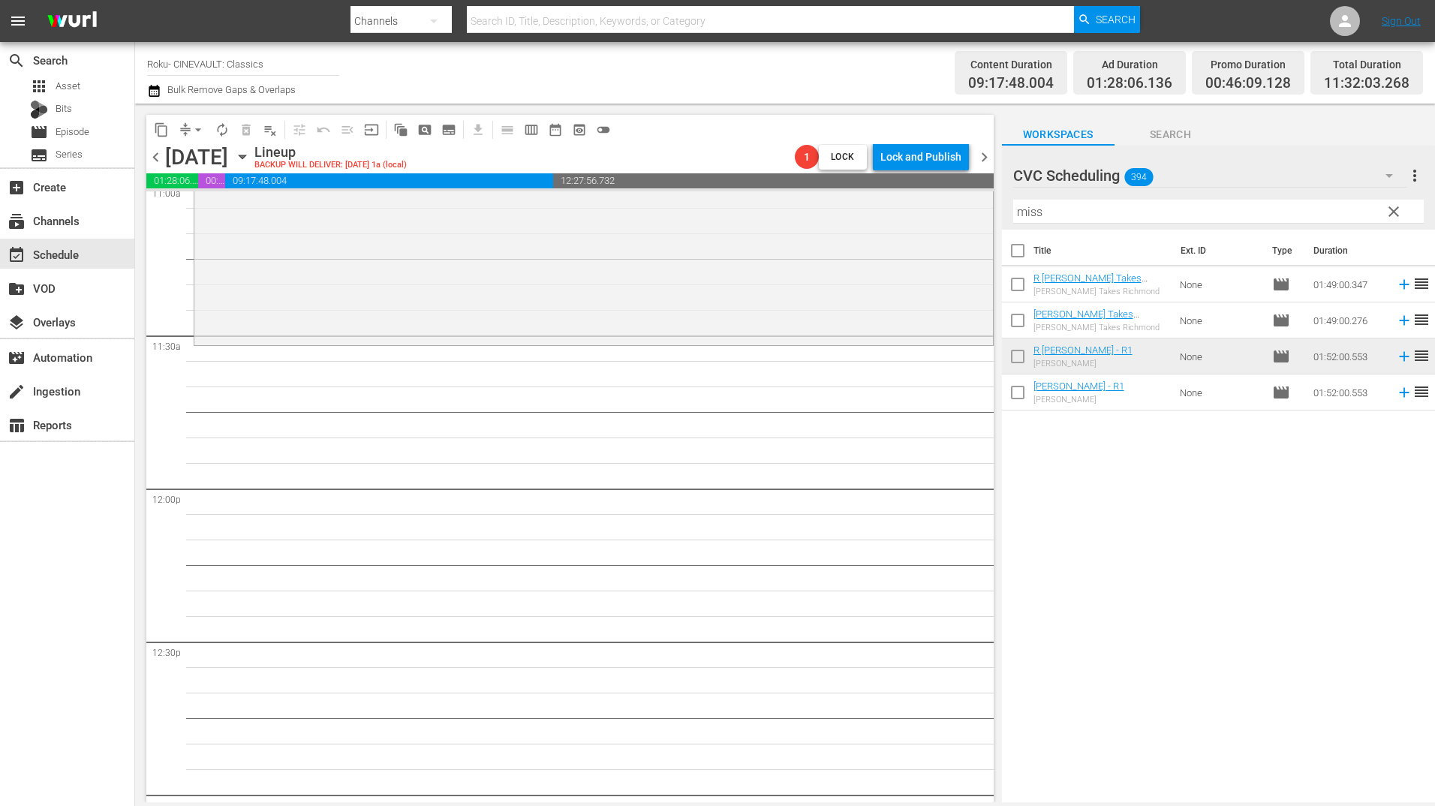
click at [1140, 203] on input "miss" at bounding box center [1218, 212] width 411 height 24
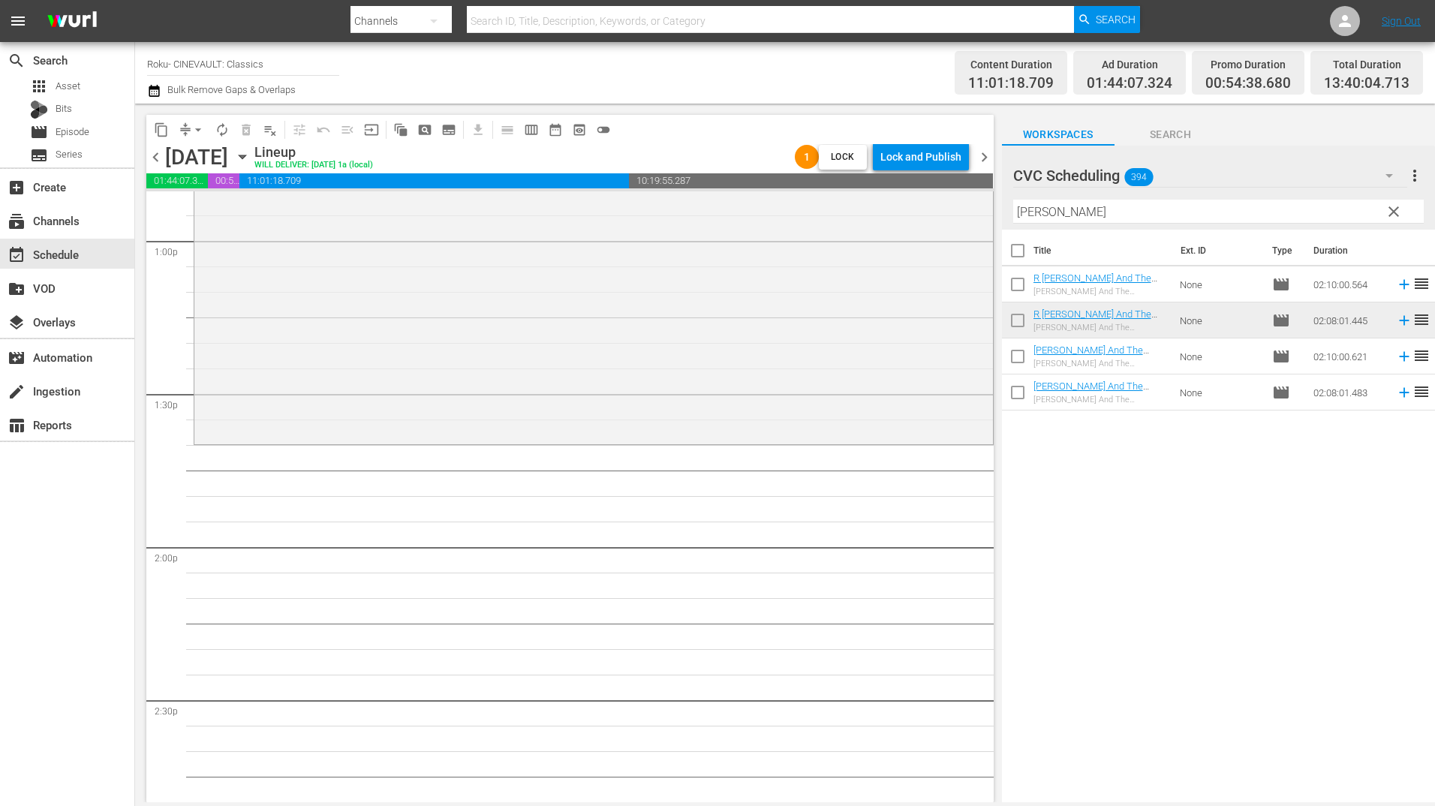
scroll to position [4053, 0]
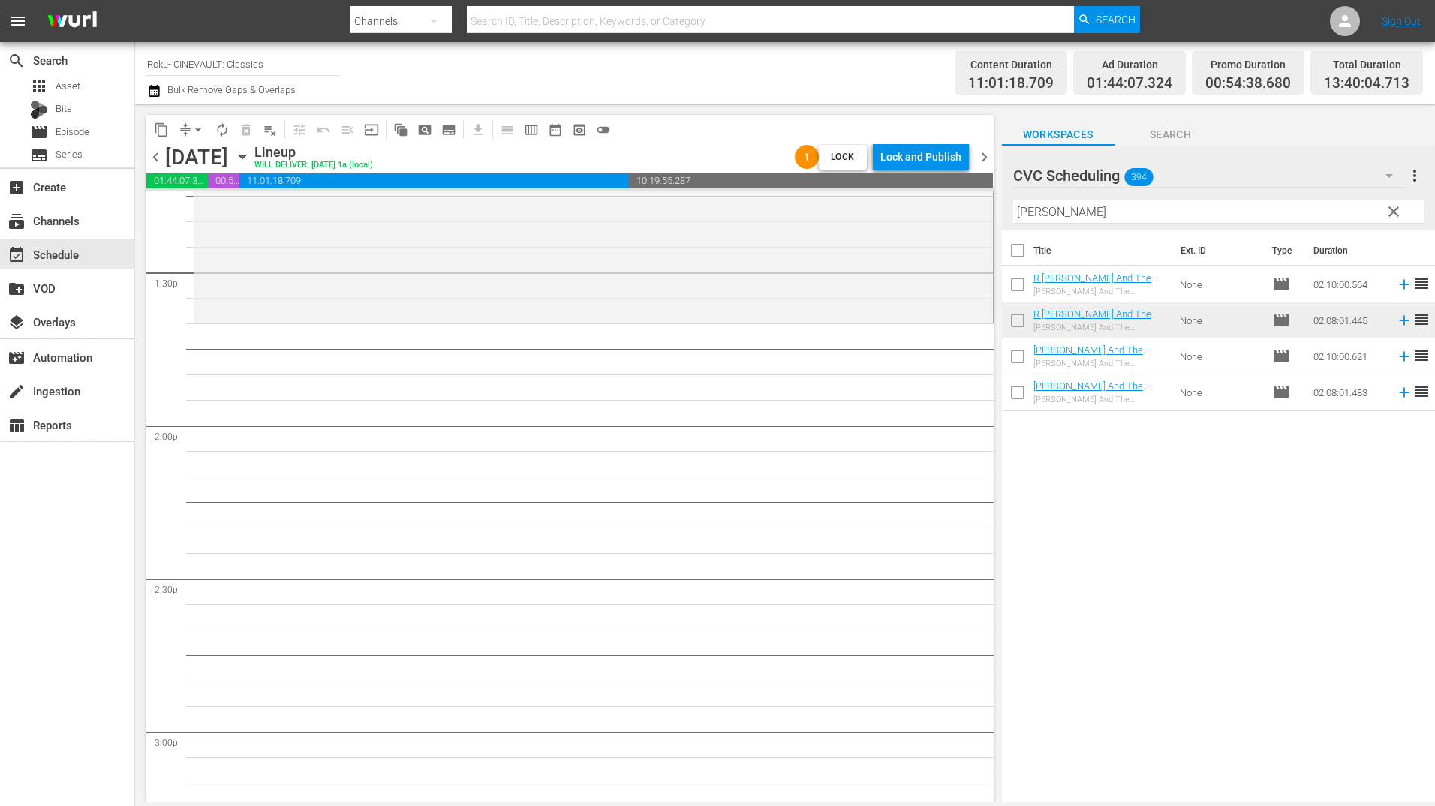
click at [1079, 218] on input "[PERSON_NAME]" at bounding box center [1218, 212] width 411 height 24
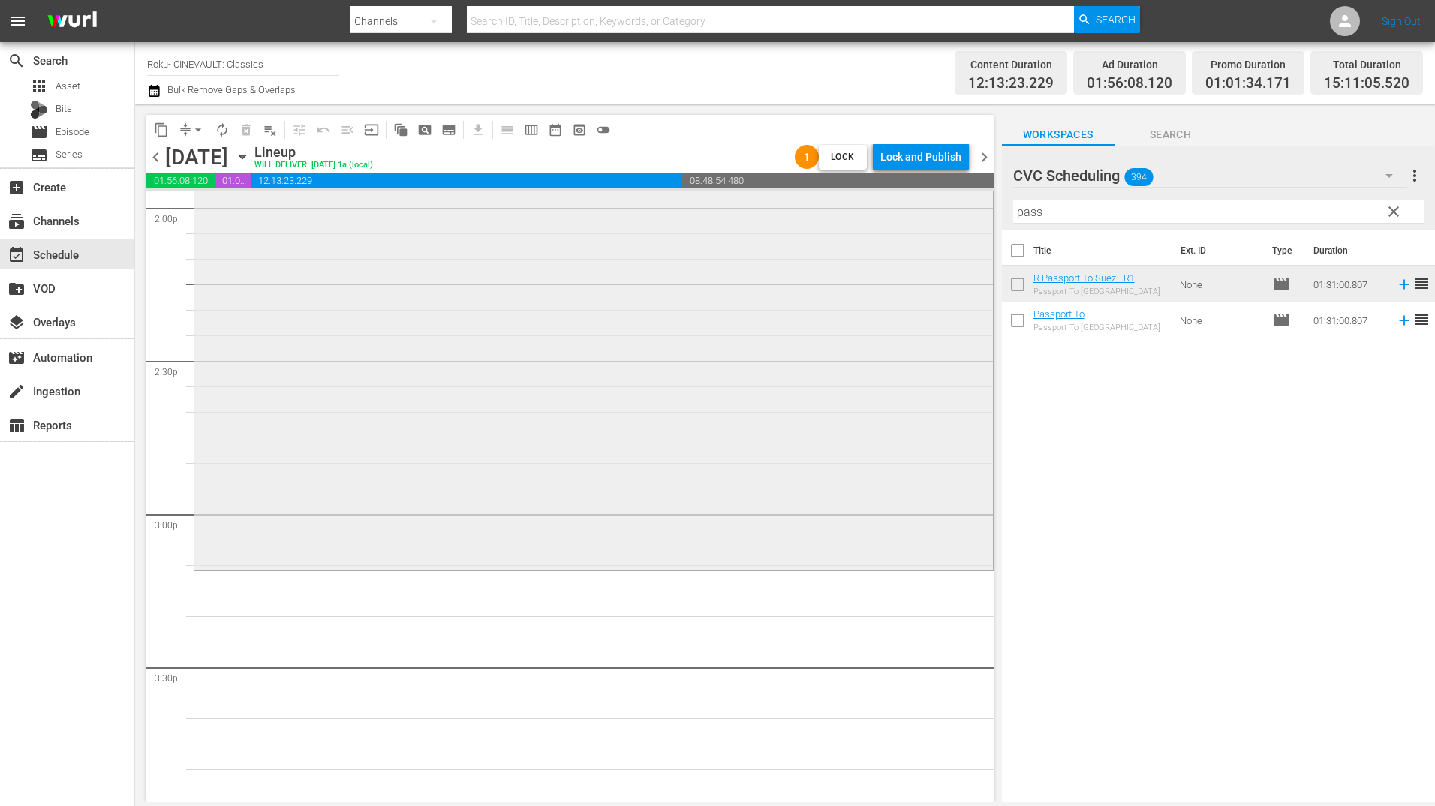
scroll to position [4504, 0]
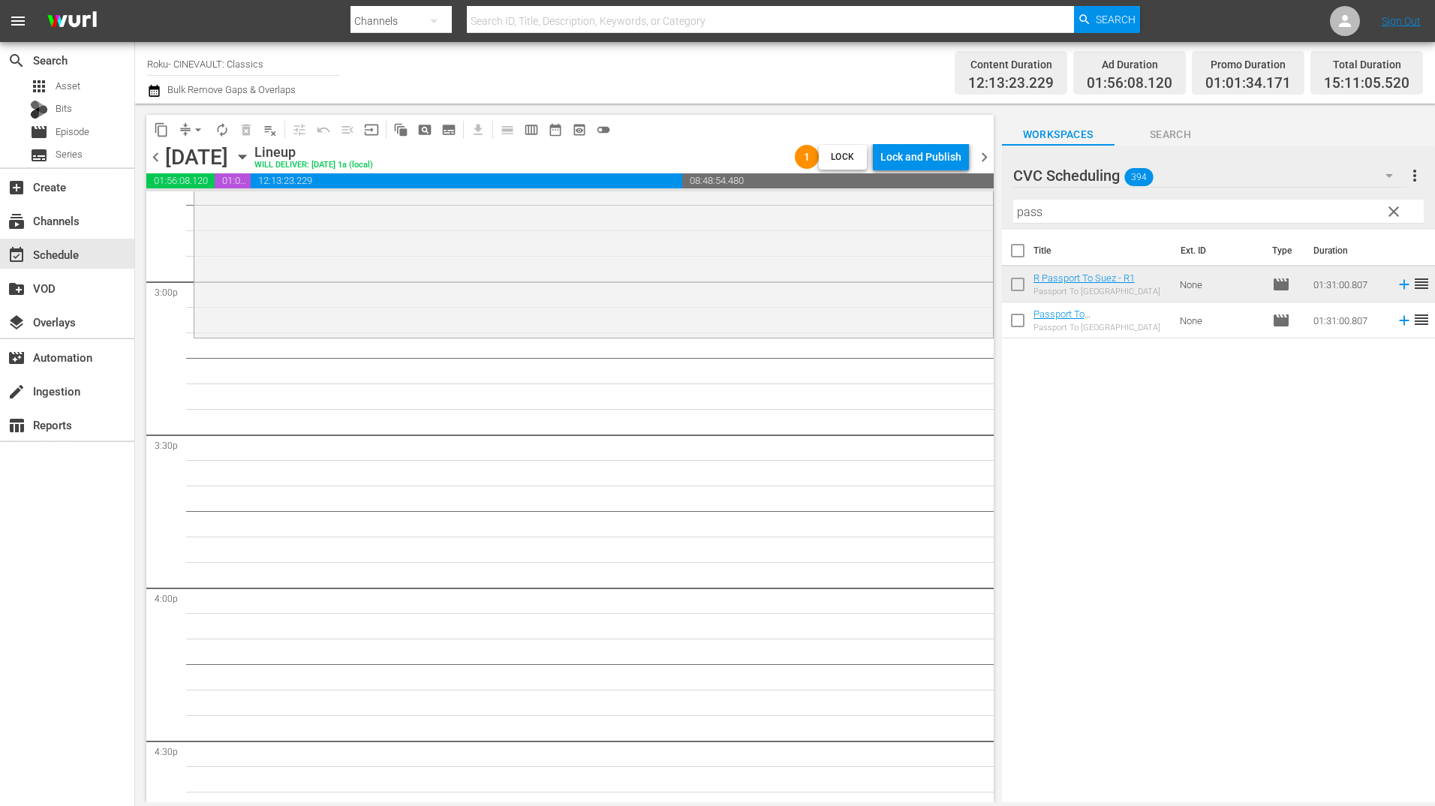
click at [1124, 209] on input "pass" at bounding box center [1218, 212] width 411 height 24
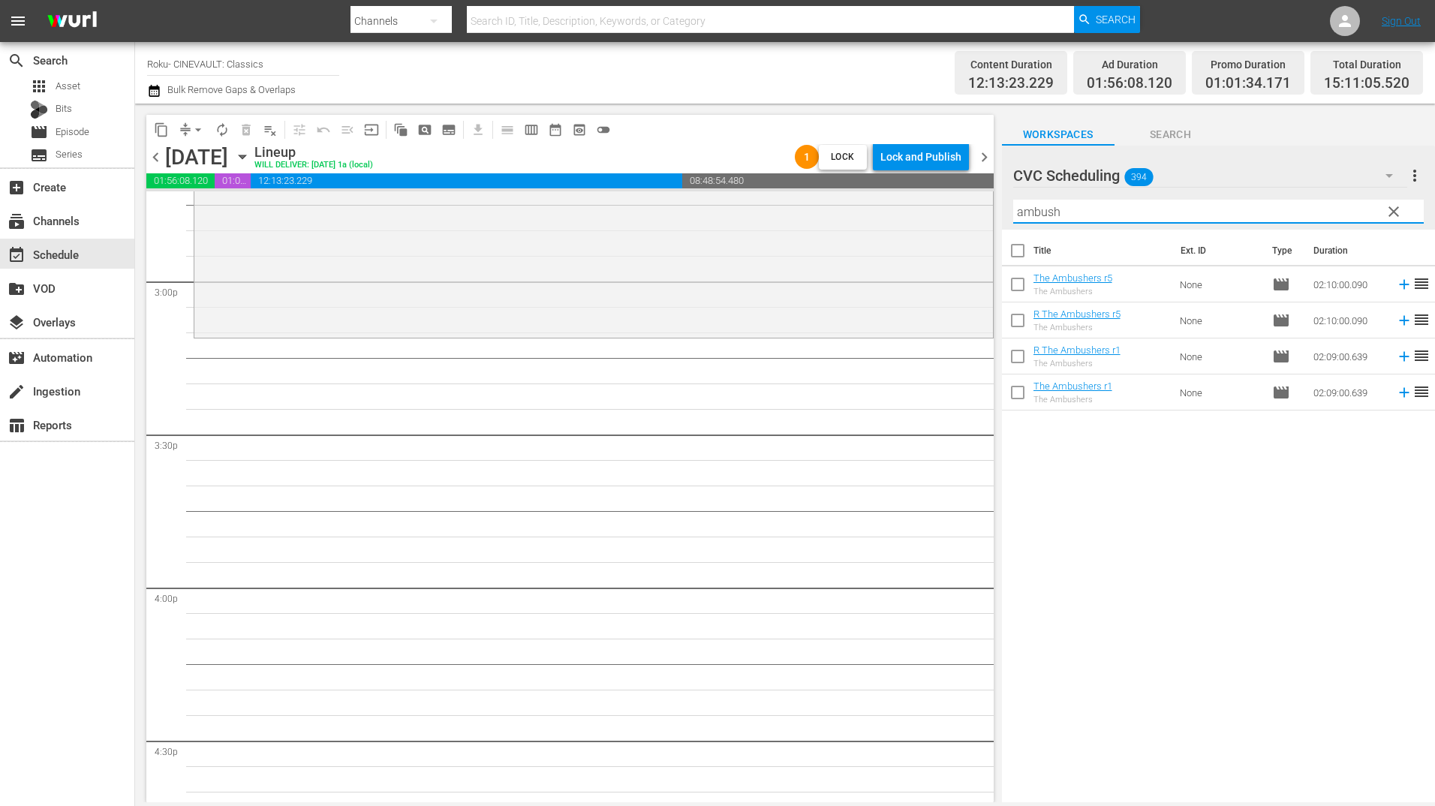
click at [1143, 355] on td "R The Ambushers r1 The Ambushers" at bounding box center [1104, 357] width 141 height 36
drag, startPoint x: 1143, startPoint y: 355, endPoint x: 949, endPoint y: 311, distance: 199.4
click at [901, 344] on div "content_copy compress arrow_drop_down autorenew_outlined delete_forever_outline…" at bounding box center [785, 453] width 1300 height 699
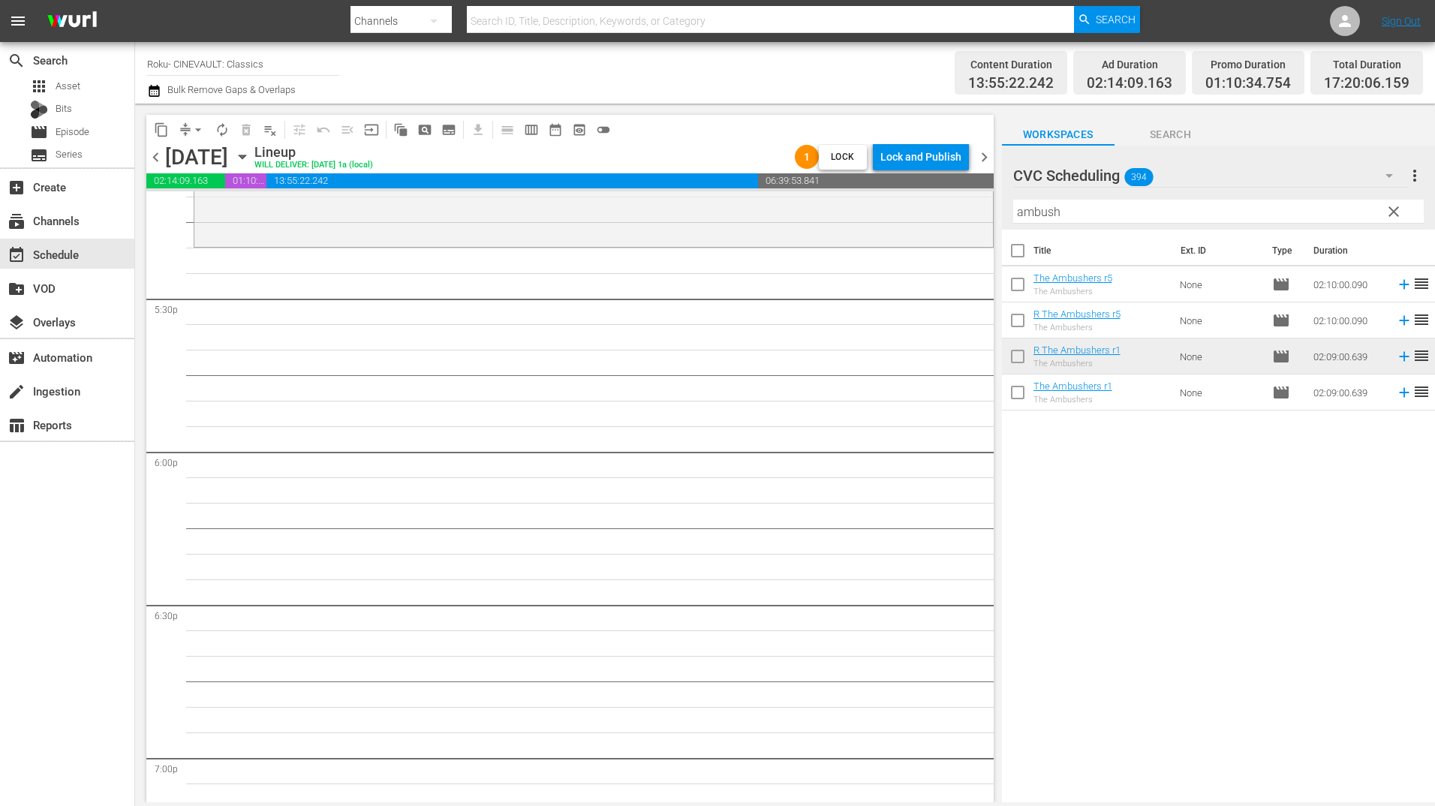
scroll to position [5254, 0]
click at [1079, 217] on input "ambush" at bounding box center [1218, 212] width 411 height 24
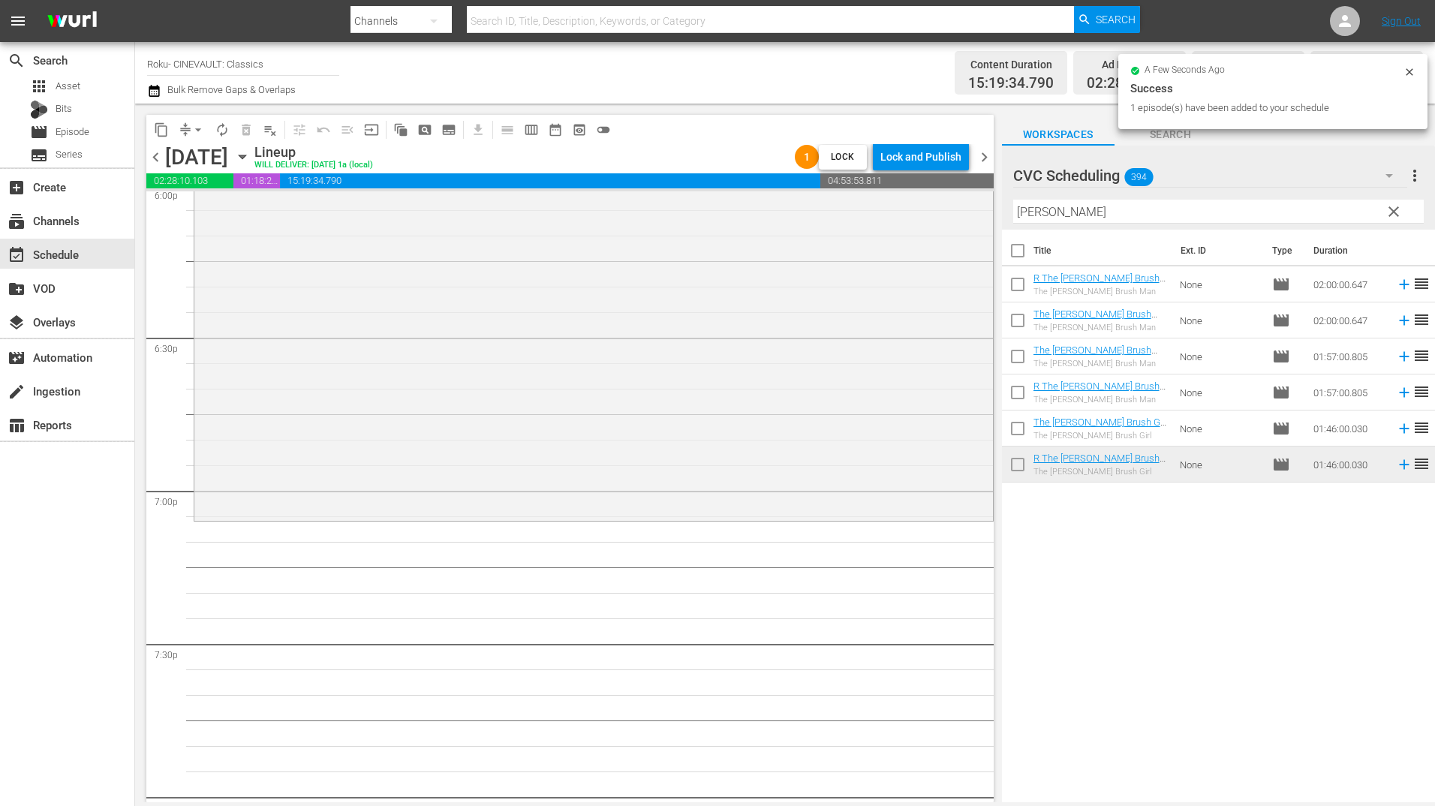
scroll to position [5705, 0]
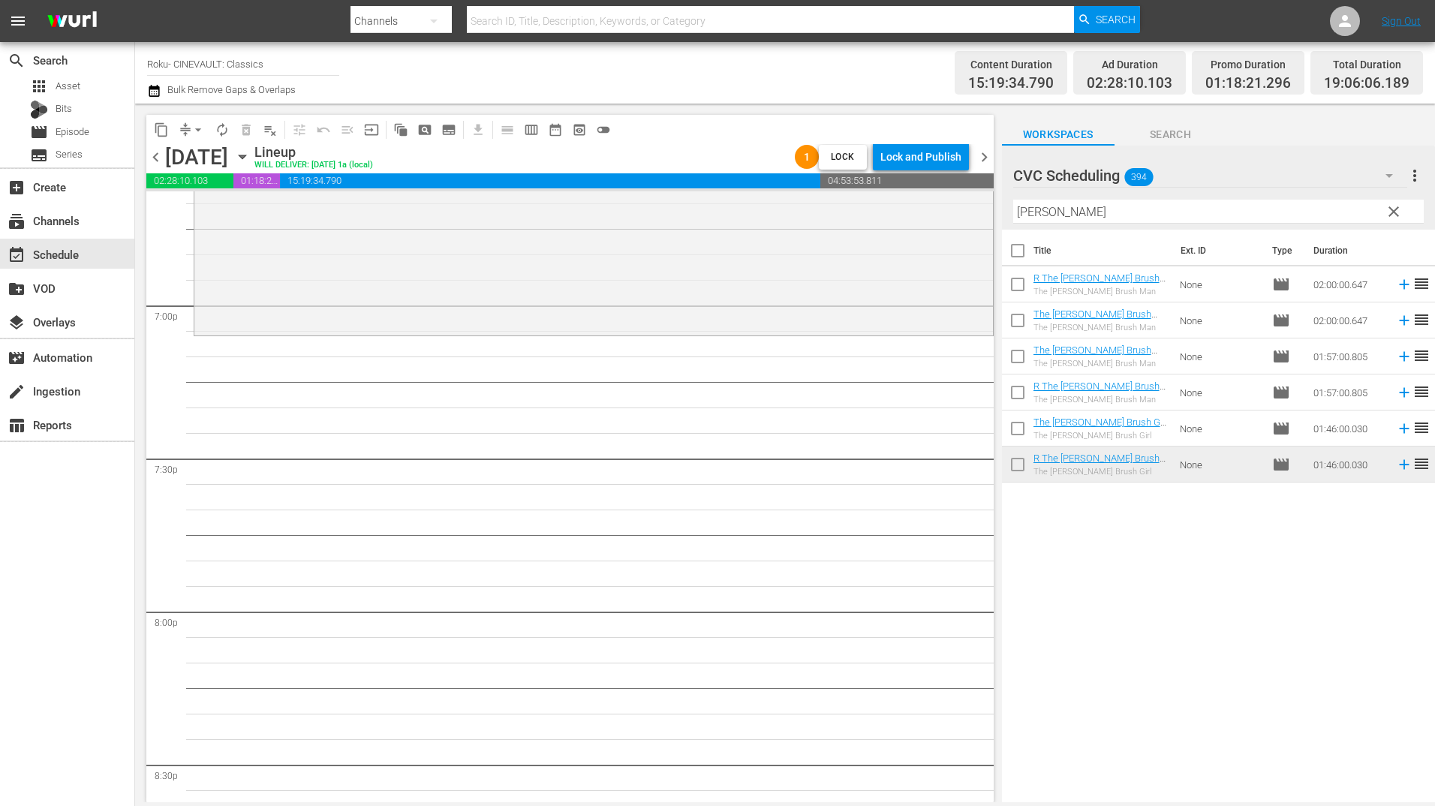
click at [1074, 215] on input "[PERSON_NAME]" at bounding box center [1218, 212] width 411 height 24
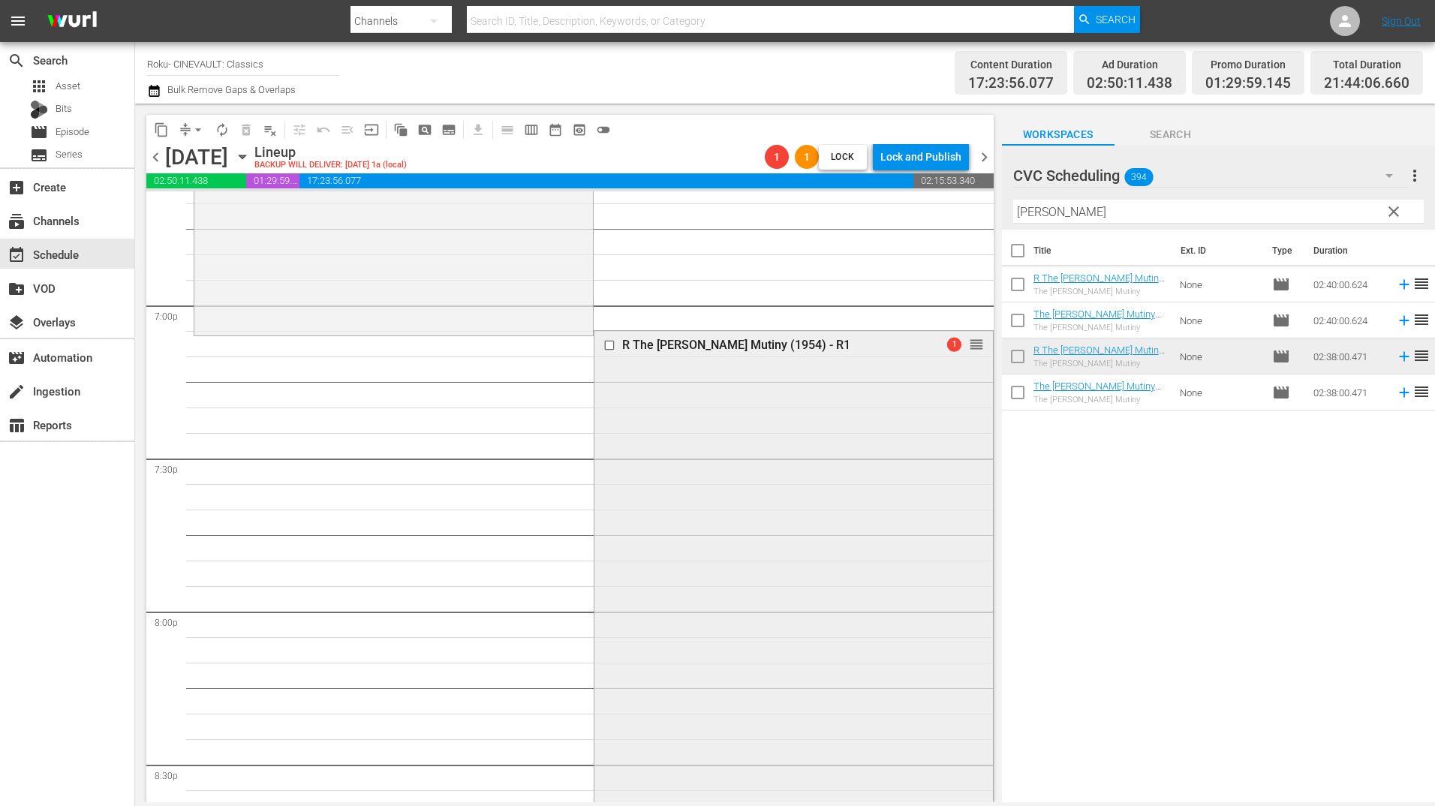
drag, startPoint x: 962, startPoint y: 335, endPoint x: 968, endPoint y: 358, distance: 24.0
drag, startPoint x: 968, startPoint y: 343, endPoint x: 968, endPoint y: 355, distance: 12.0
click at [968, 355] on div "Select Event" at bounding box center [1022, 351] width 119 height 20
click at [916, 345] on div "1 reorder" at bounding box center [950, 343] width 68 height 15
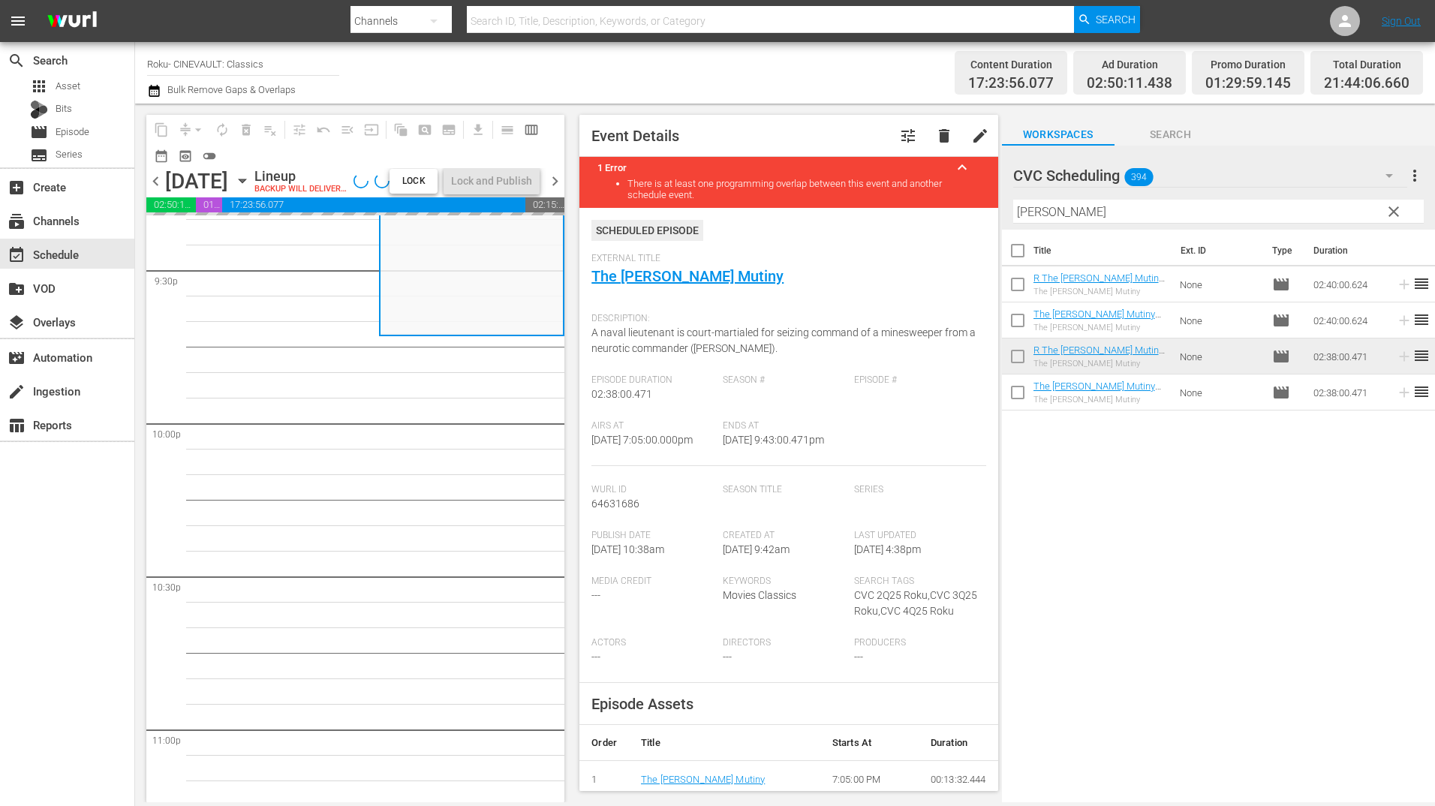
scroll to position [6530, 0]
click at [1145, 215] on input "[PERSON_NAME]" at bounding box center [1218, 212] width 411 height 24
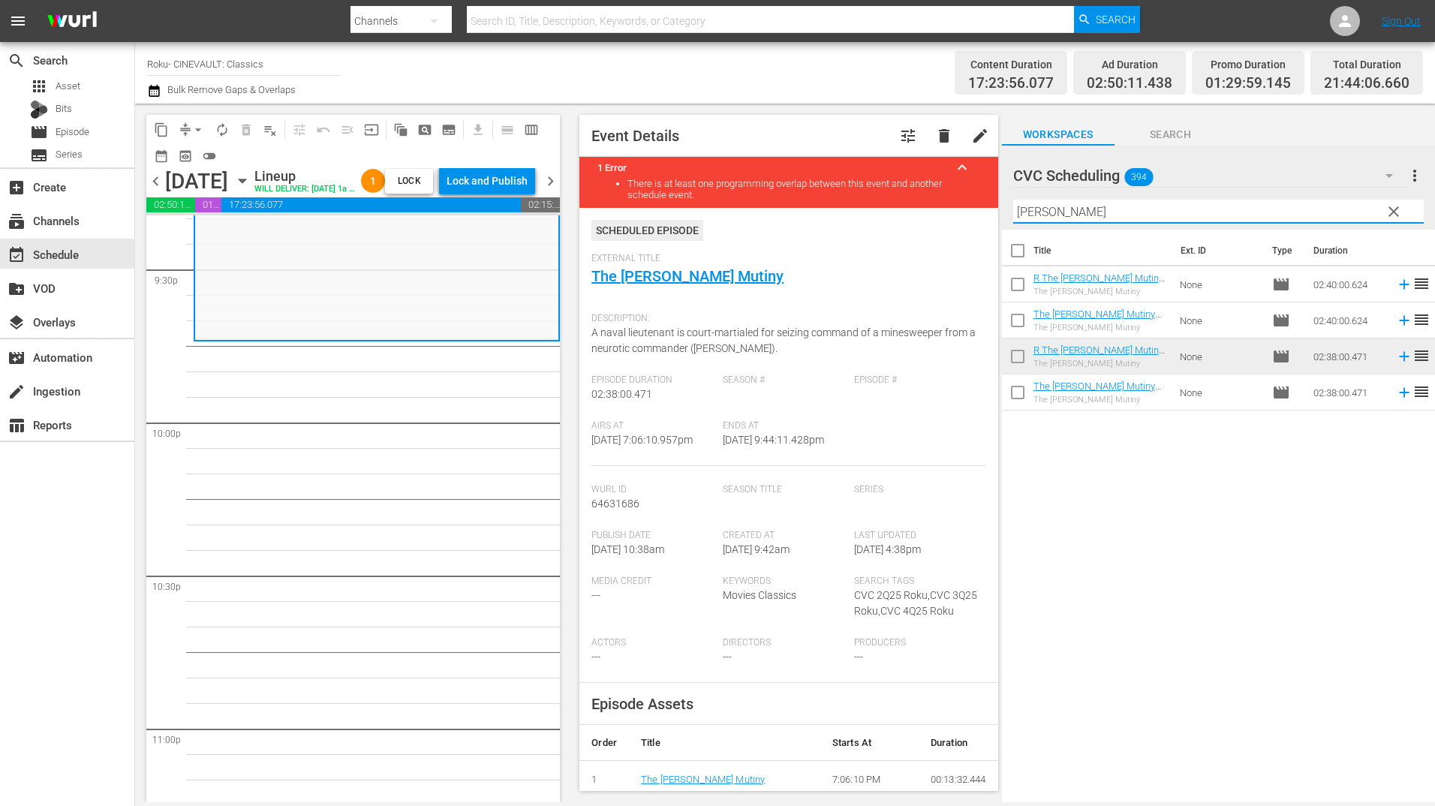
click at [1145, 215] on input "[PERSON_NAME]" at bounding box center [1218, 212] width 411 height 24
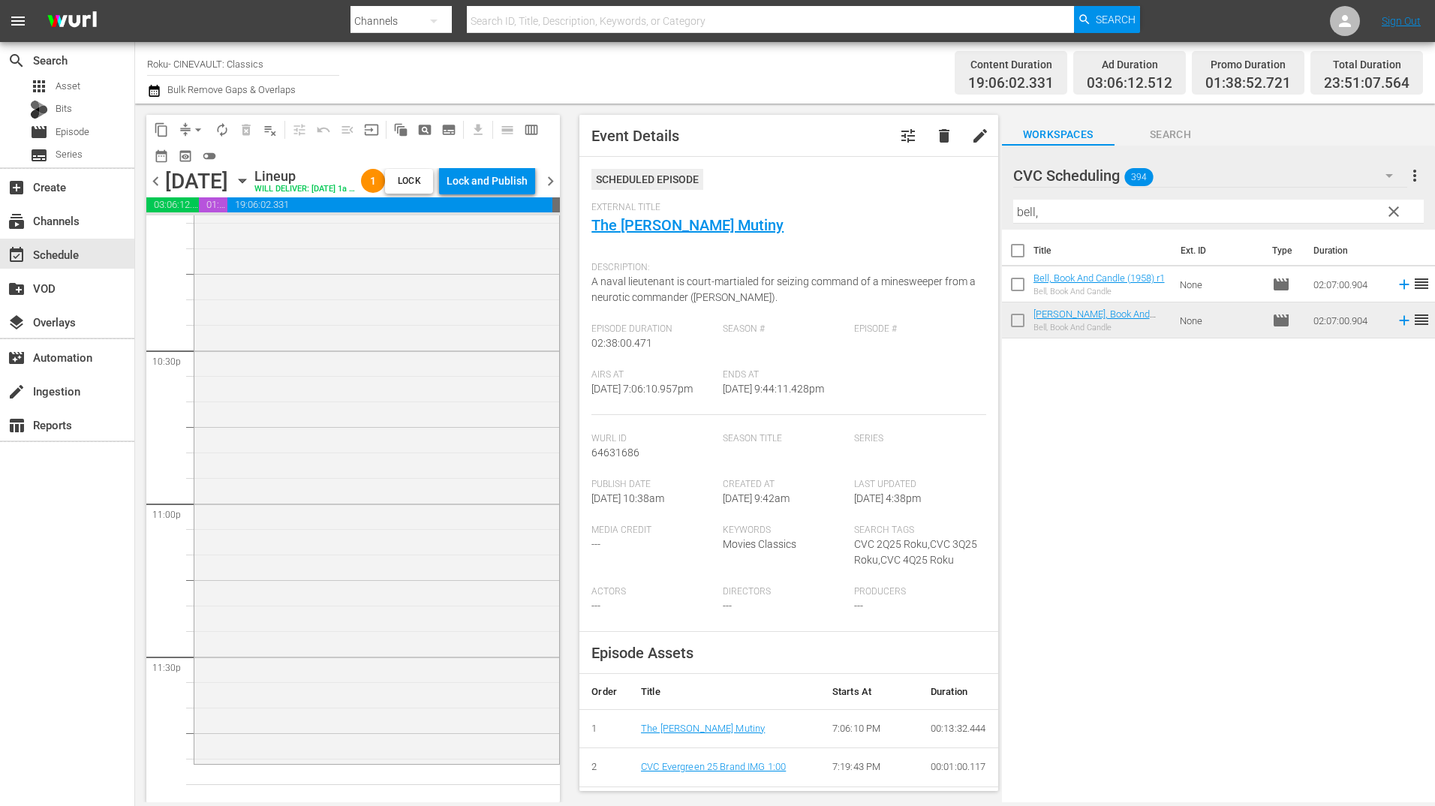
scroll to position [6788, 0]
click at [489, 357] on div "[PERSON_NAME], Book And Candle (1958) r1 reorder" at bounding box center [376, 432] width 365 height 644
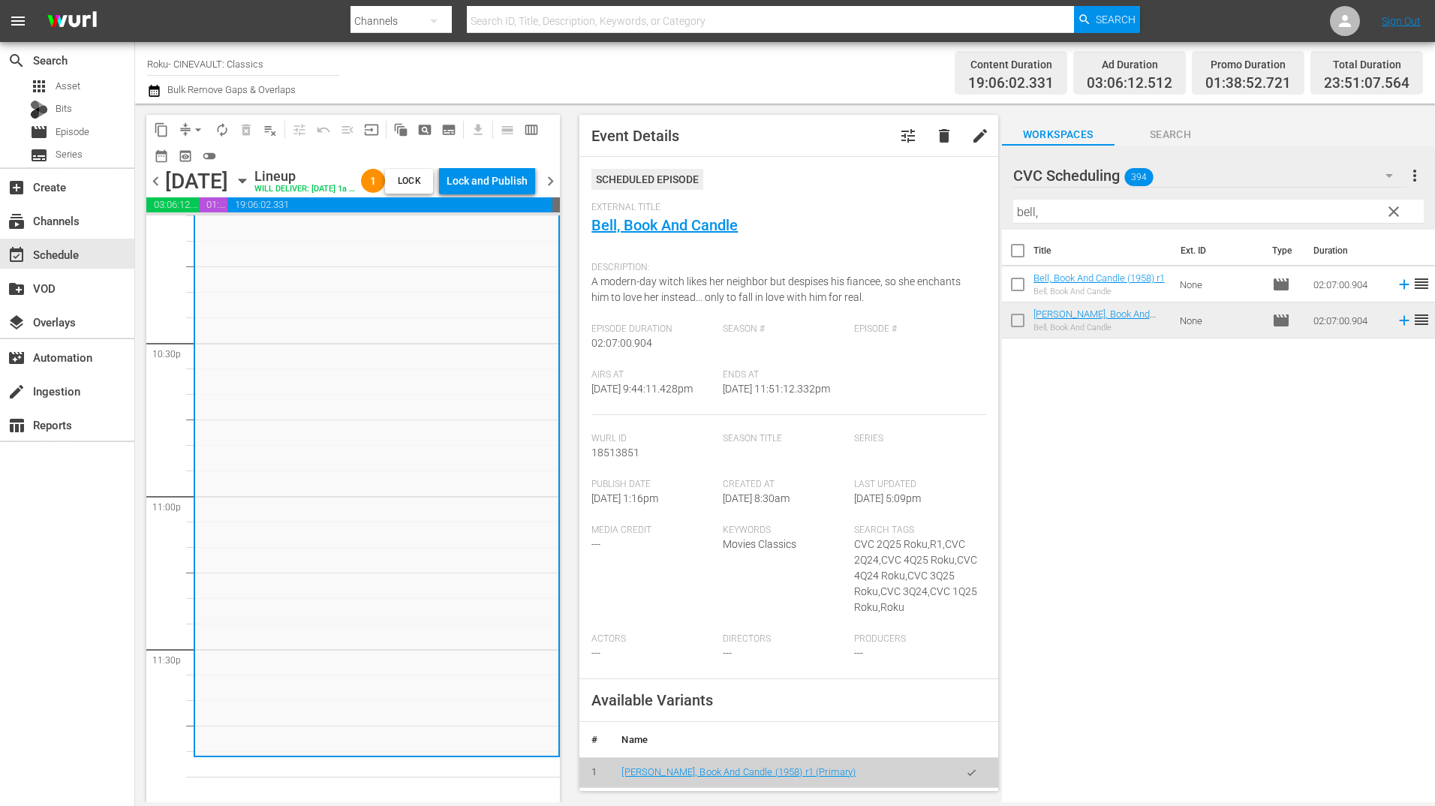
click at [1118, 224] on hr at bounding box center [1218, 223] width 411 height 1
click at [1121, 213] on input "bell," at bounding box center [1218, 212] width 411 height 24
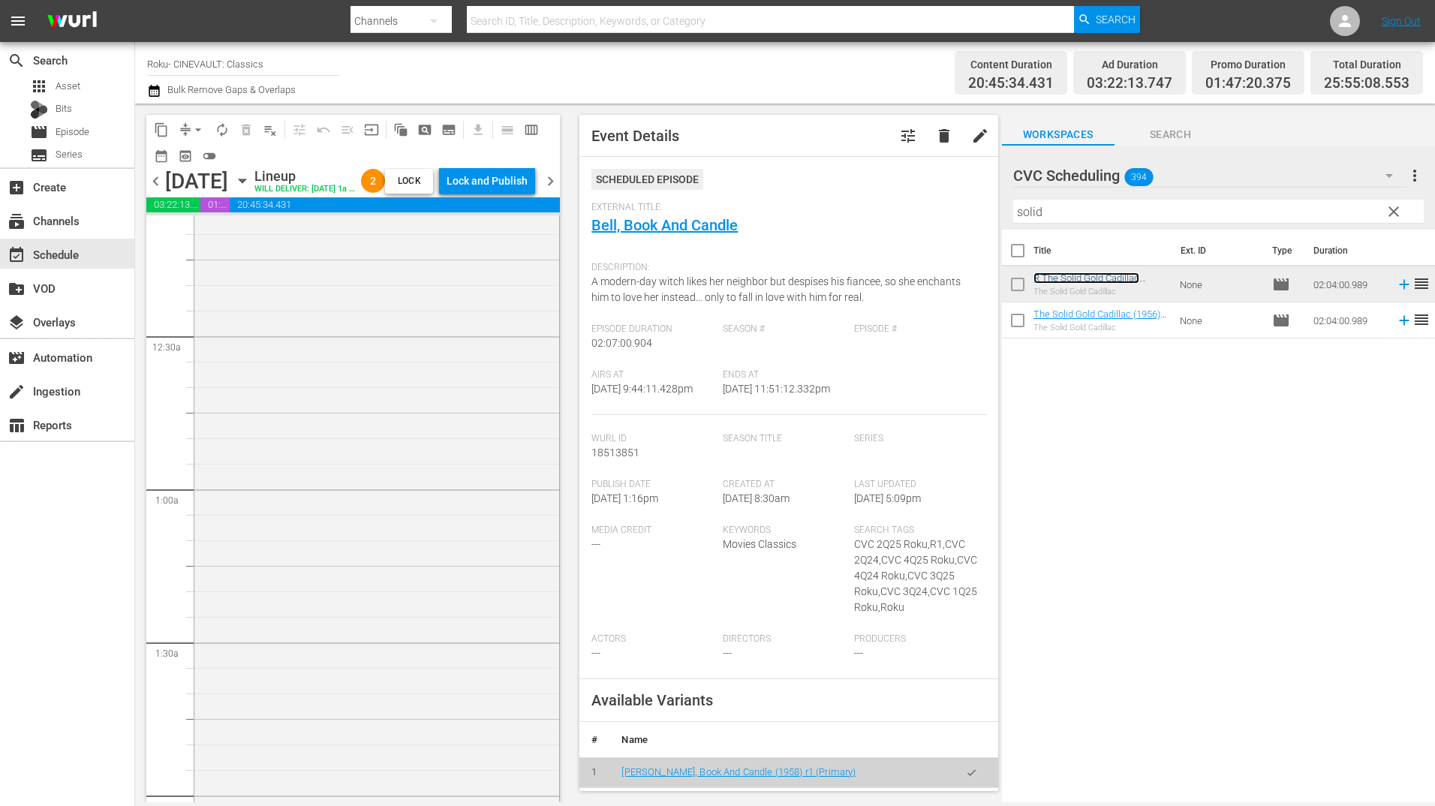
scroll to position [0, 0]
click at [494, 186] on div "Lock and Publish" at bounding box center [487, 180] width 81 height 27
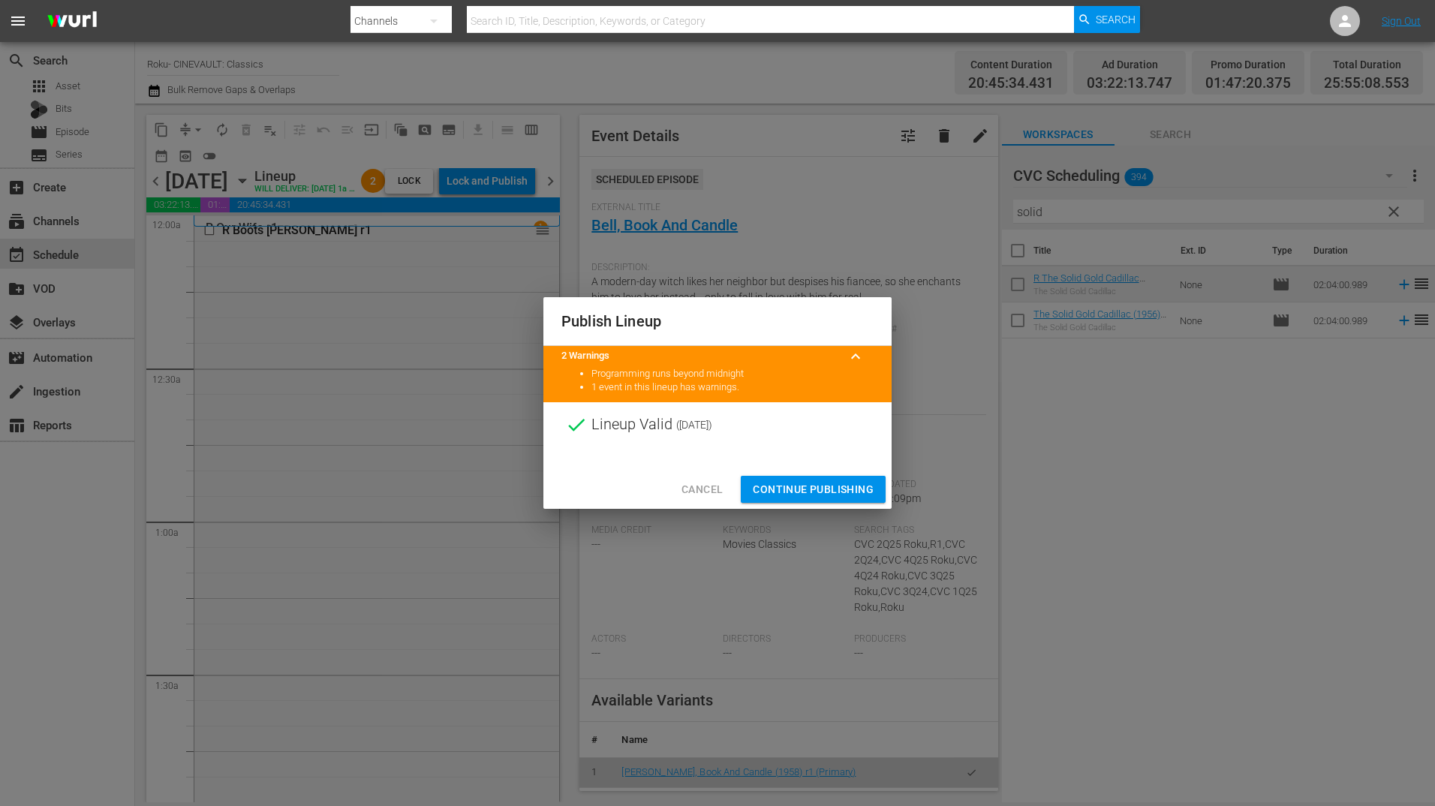
click at [821, 492] on span "Continue Publishing" at bounding box center [813, 489] width 121 height 19
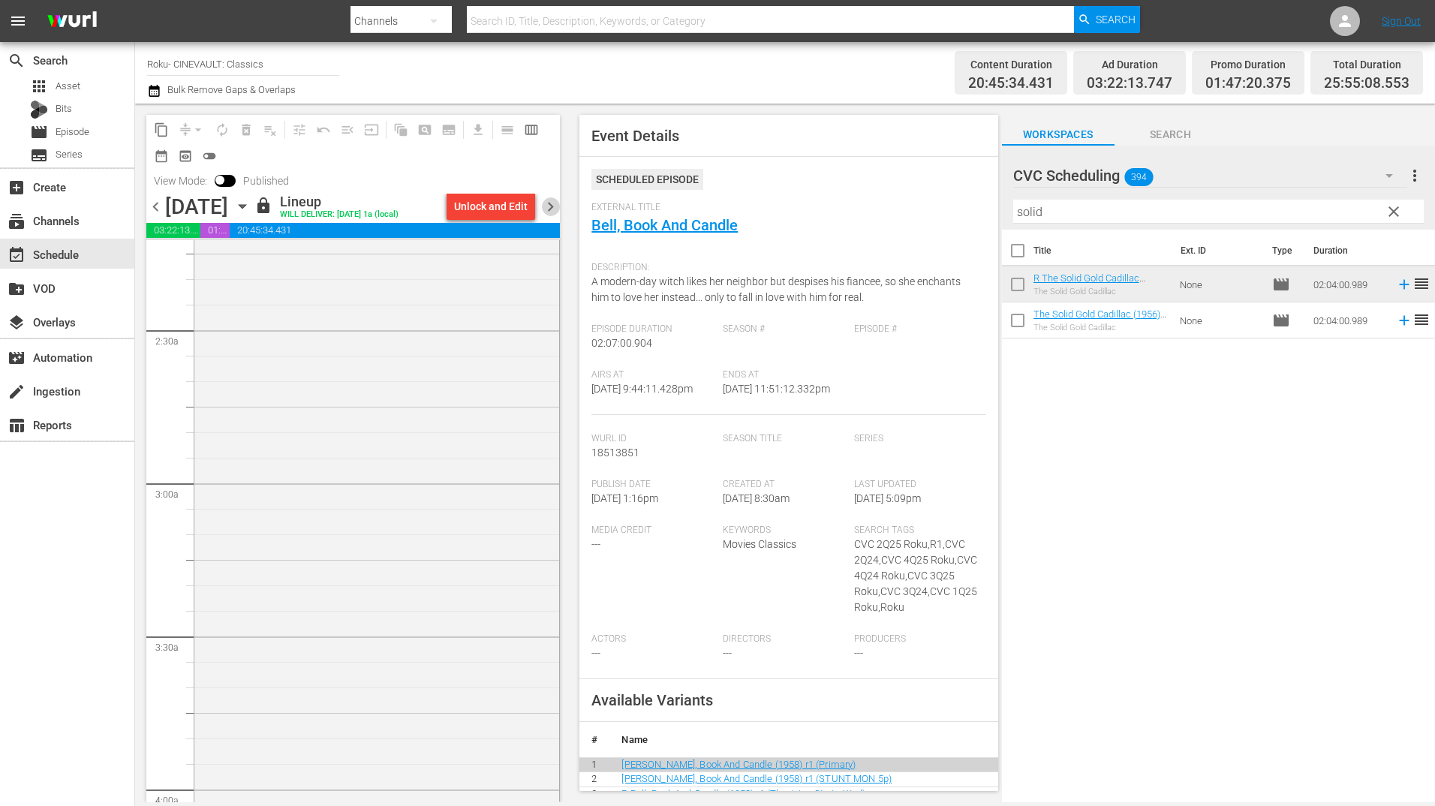
click at [543, 204] on span "chevron_right" at bounding box center [550, 206] width 19 height 19
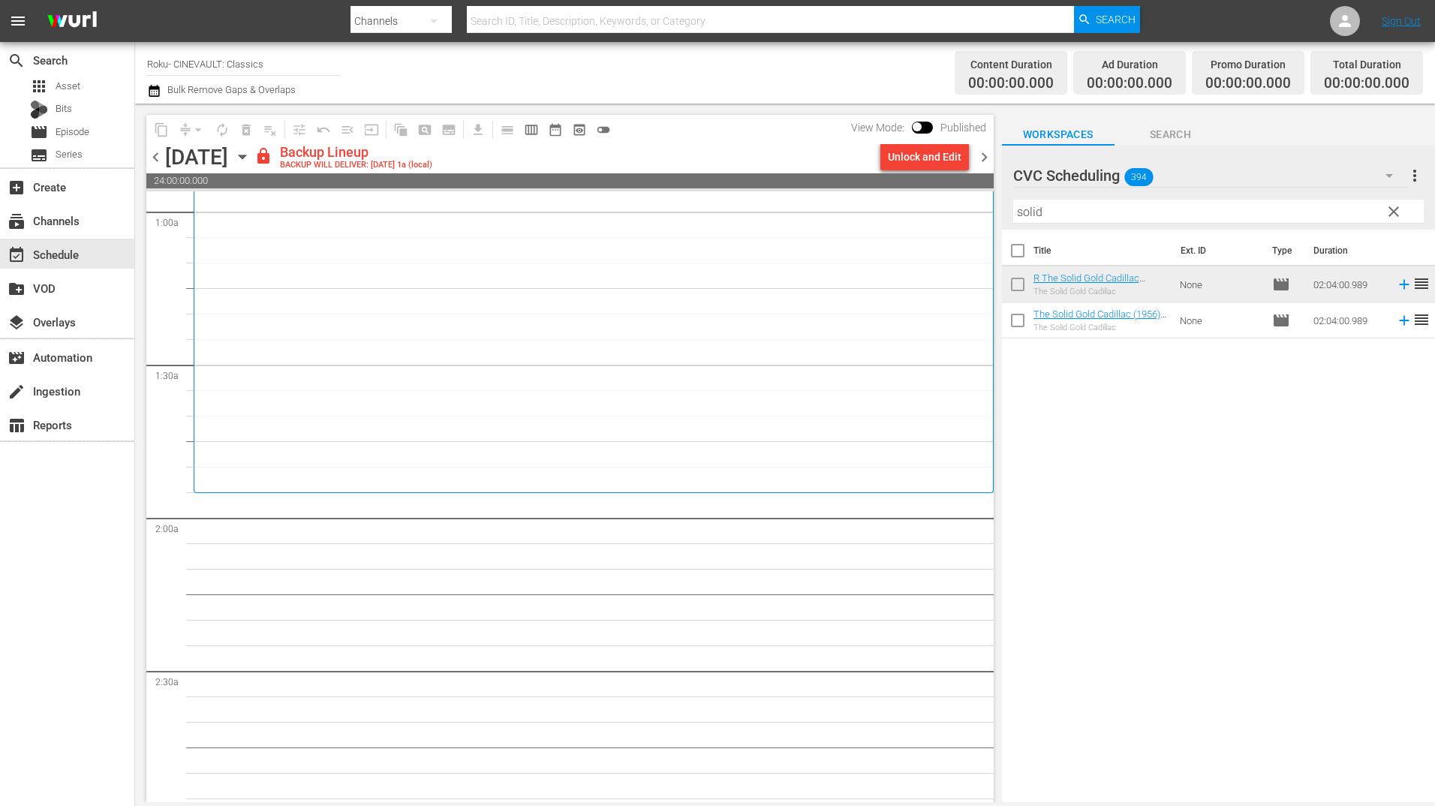
scroll to position [300, 0]
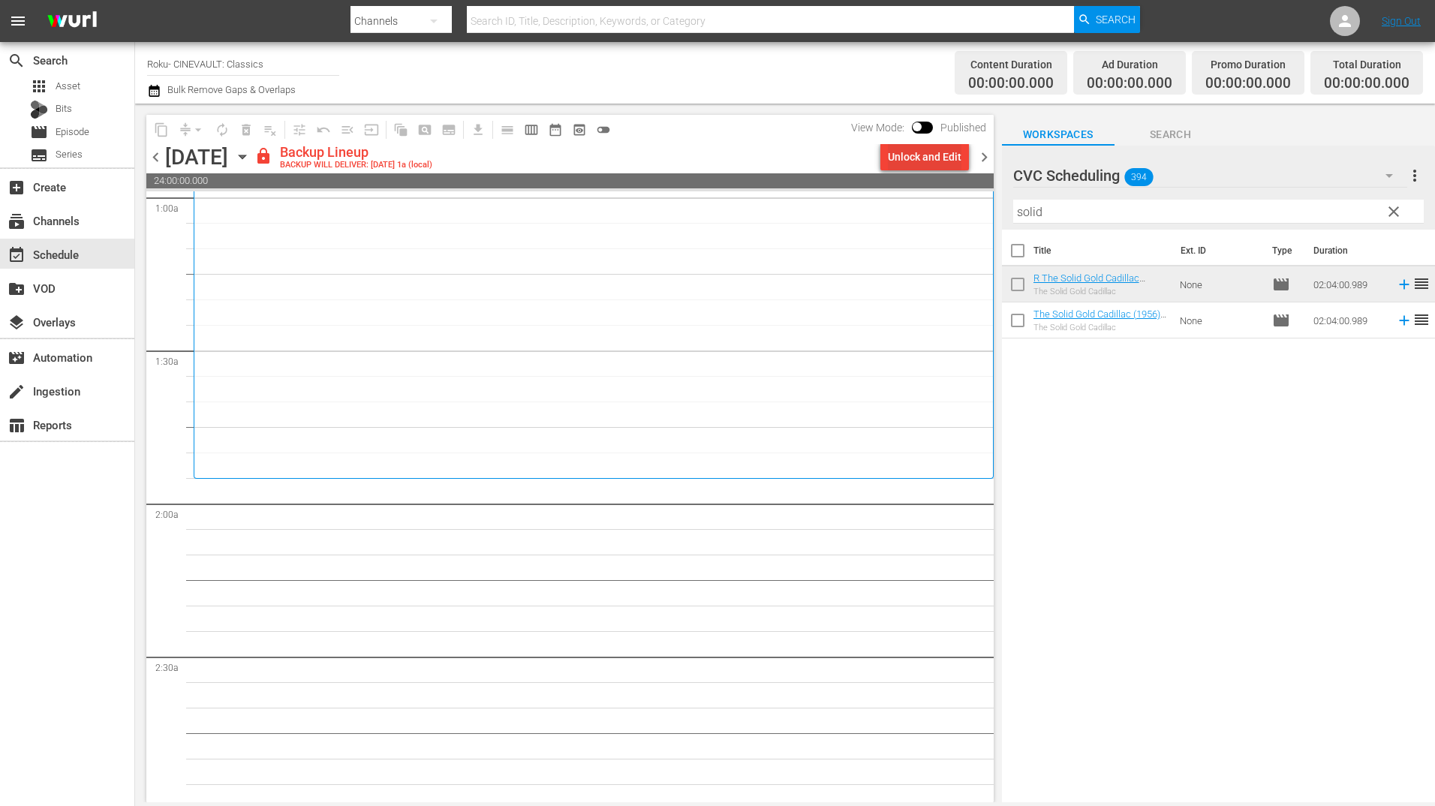
click at [947, 165] on div "Unlock and Edit" at bounding box center [925, 156] width 74 height 27
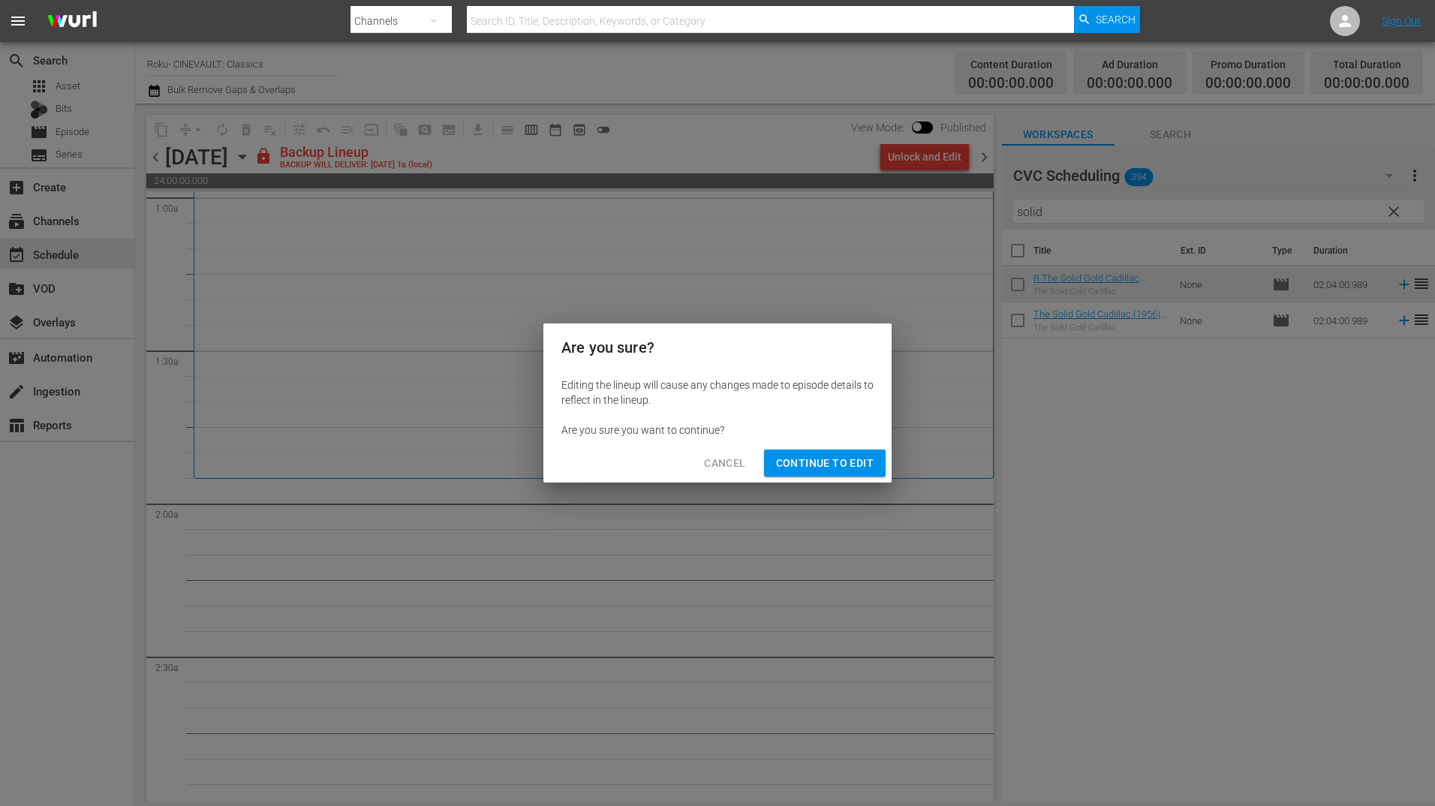
click at [828, 469] on span "Continue to Edit" at bounding box center [825, 463] width 98 height 19
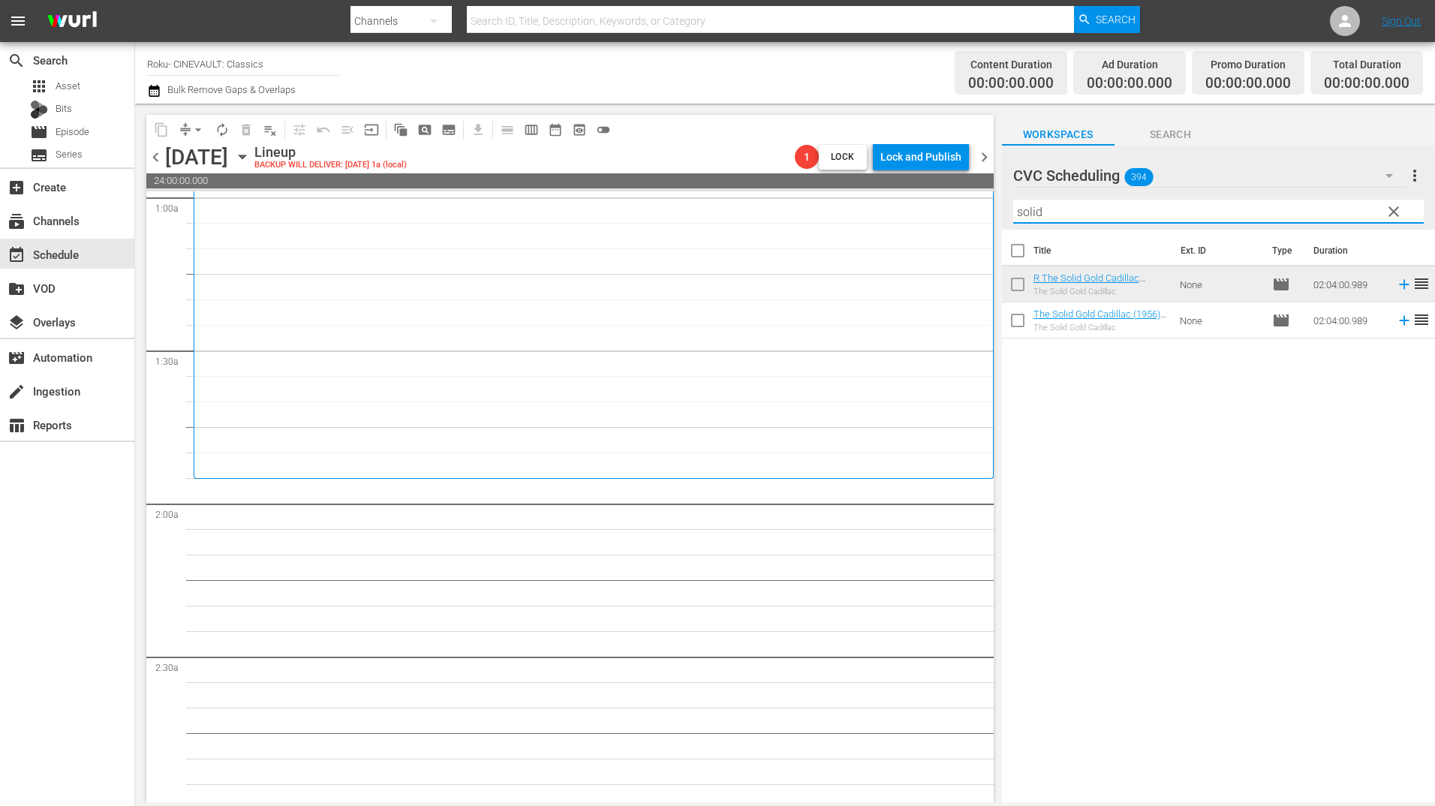
click at [1046, 209] on input "solid" at bounding box center [1218, 212] width 411 height 24
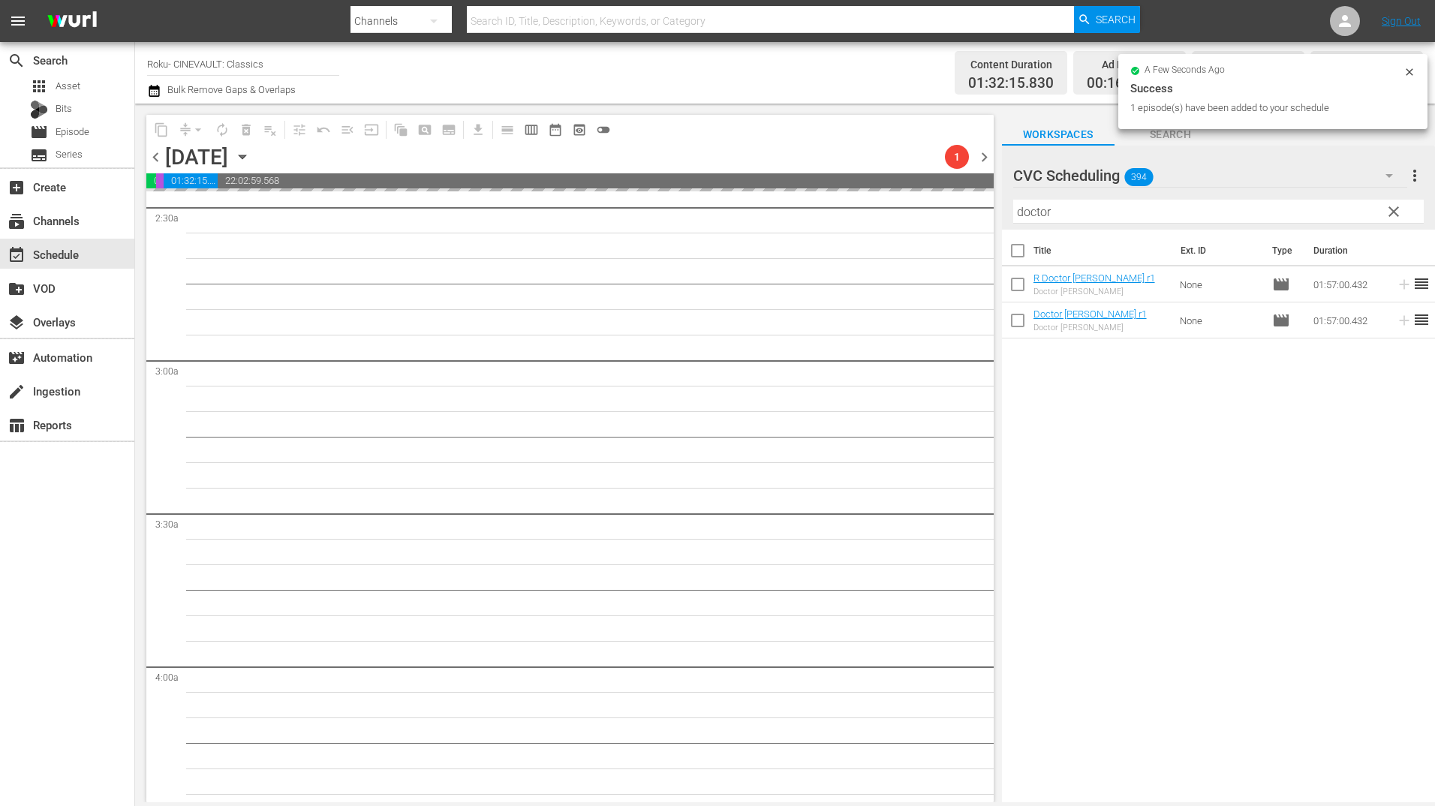
scroll to position [751, 0]
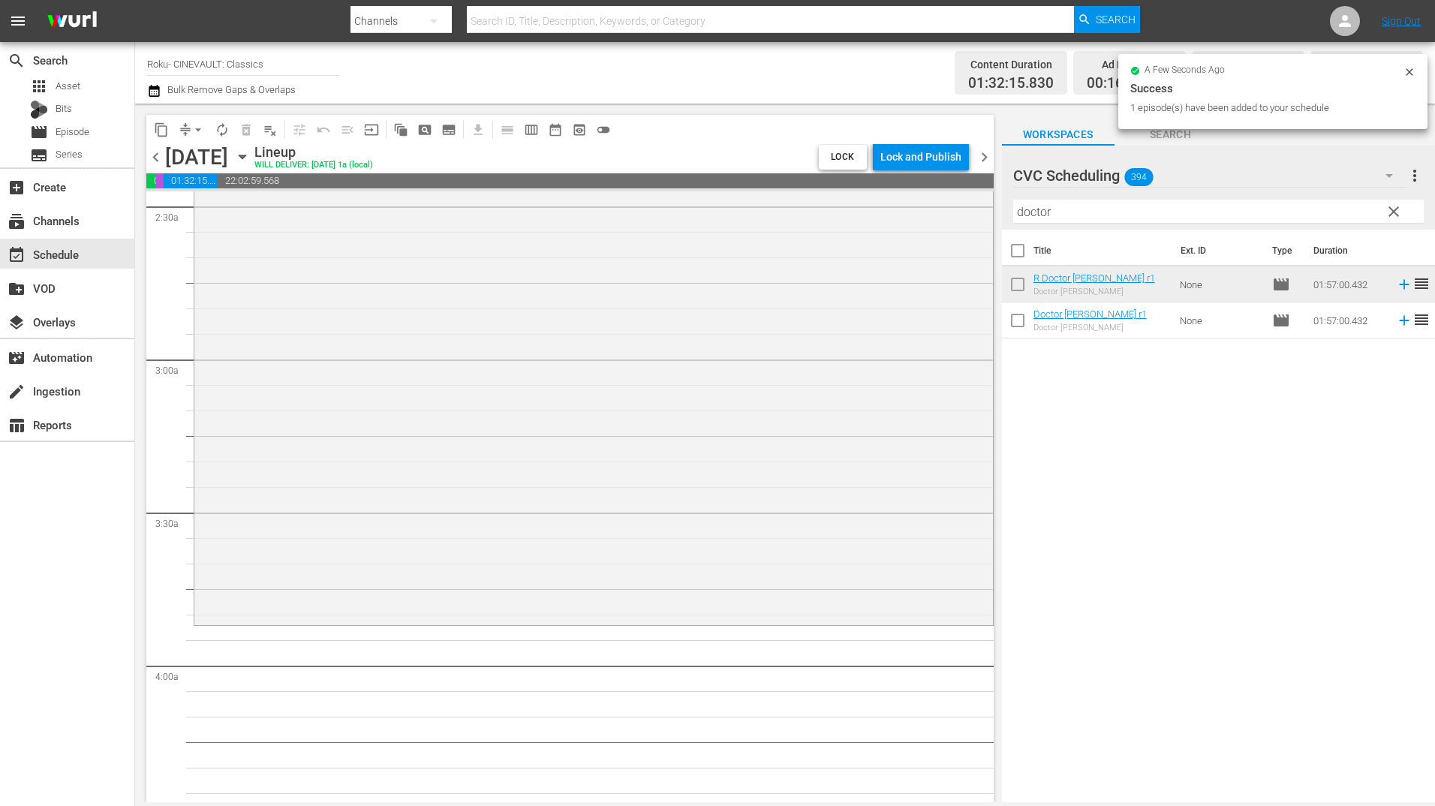
click at [1099, 208] on input "doctor" at bounding box center [1218, 212] width 411 height 24
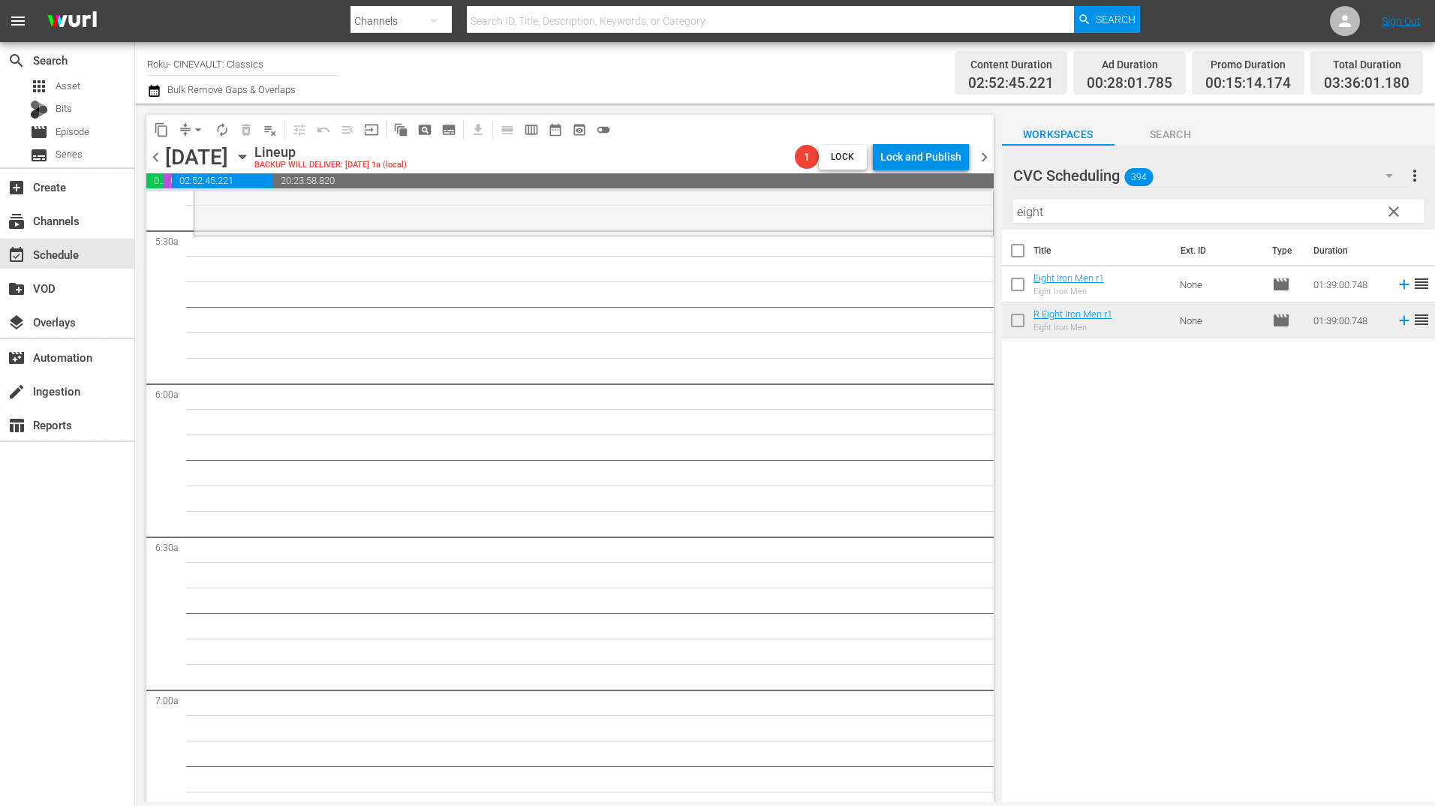
scroll to position [1651, 0]
click at [1060, 215] on input "eight" at bounding box center [1218, 212] width 411 height 24
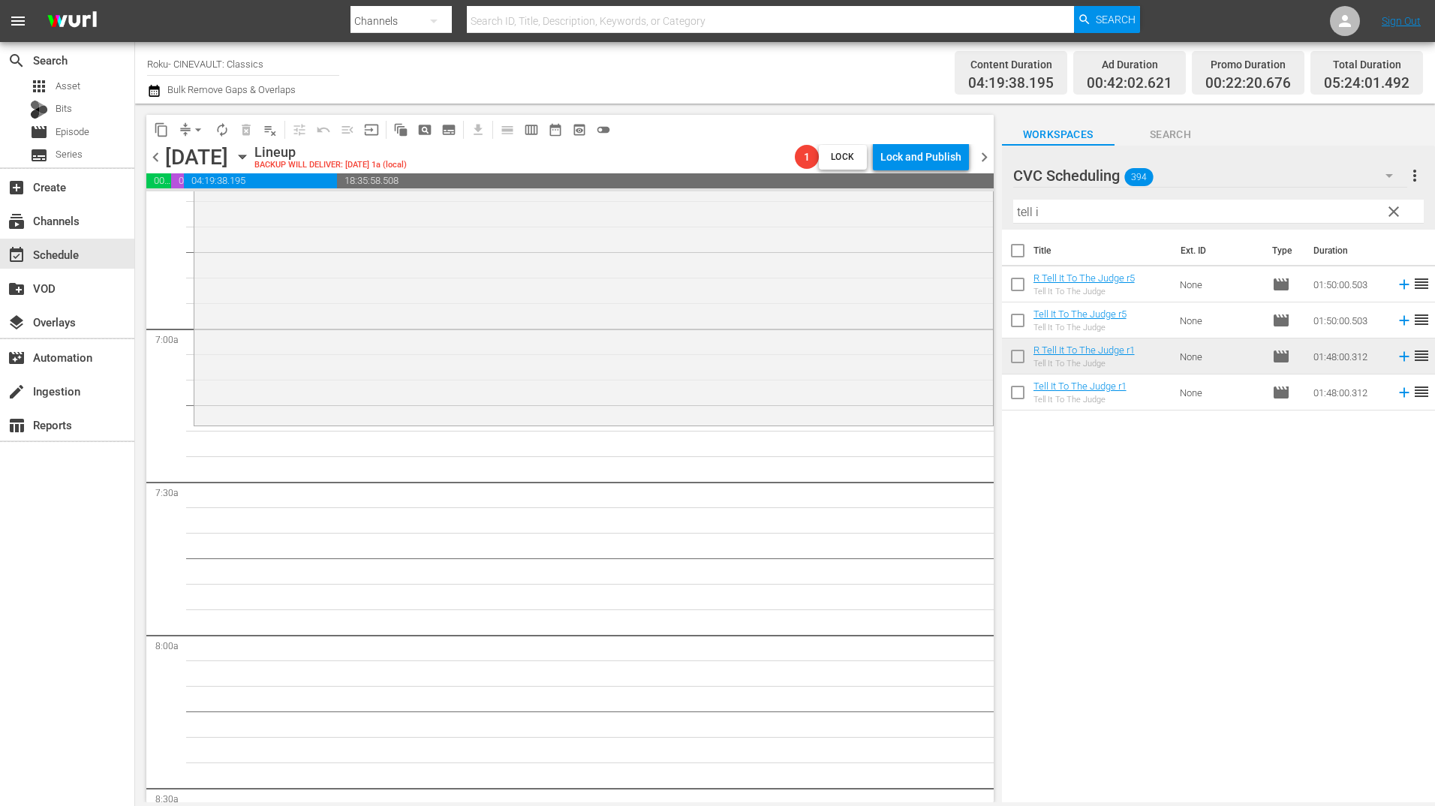
scroll to position [2102, 0]
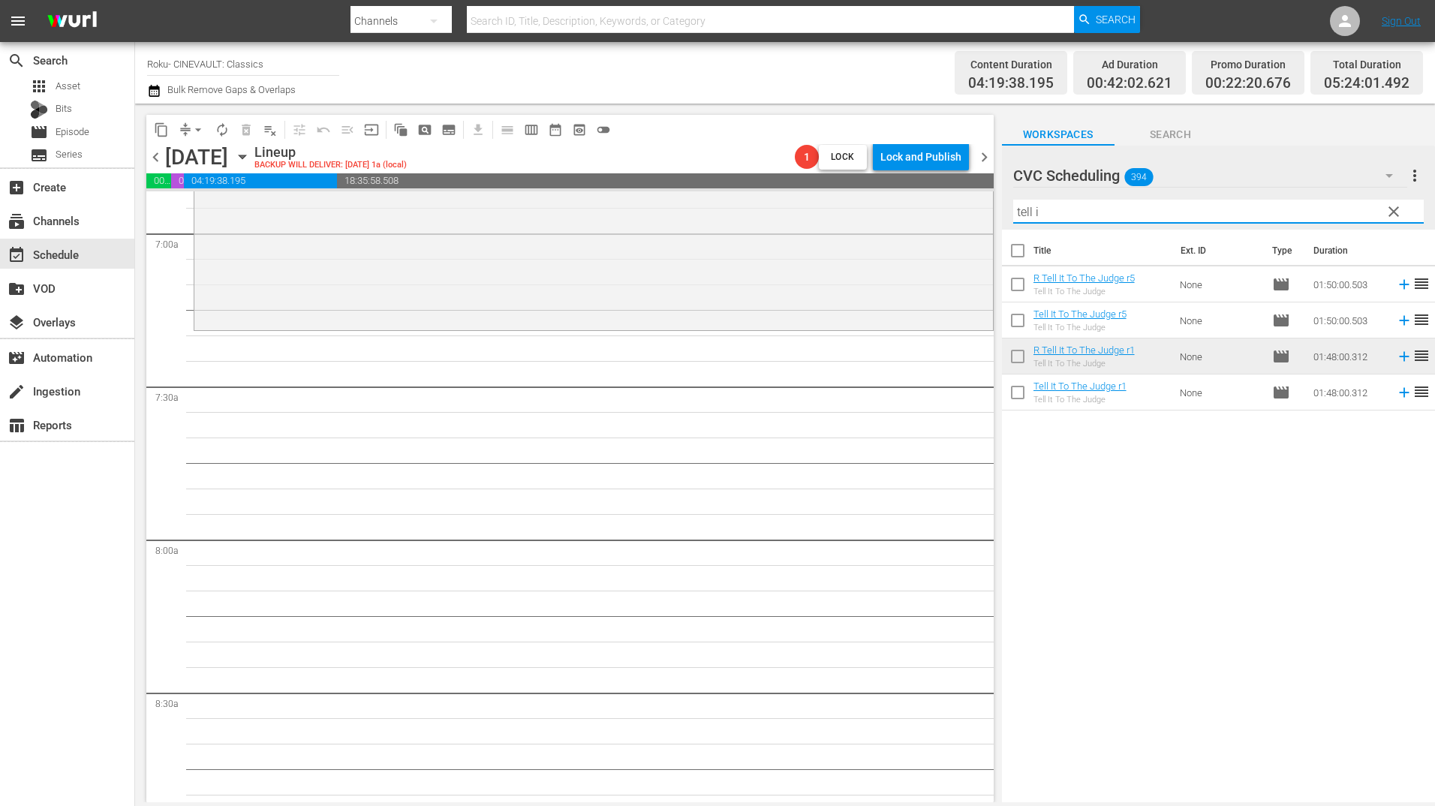
click at [1060, 209] on input "tell i" at bounding box center [1218, 212] width 411 height 24
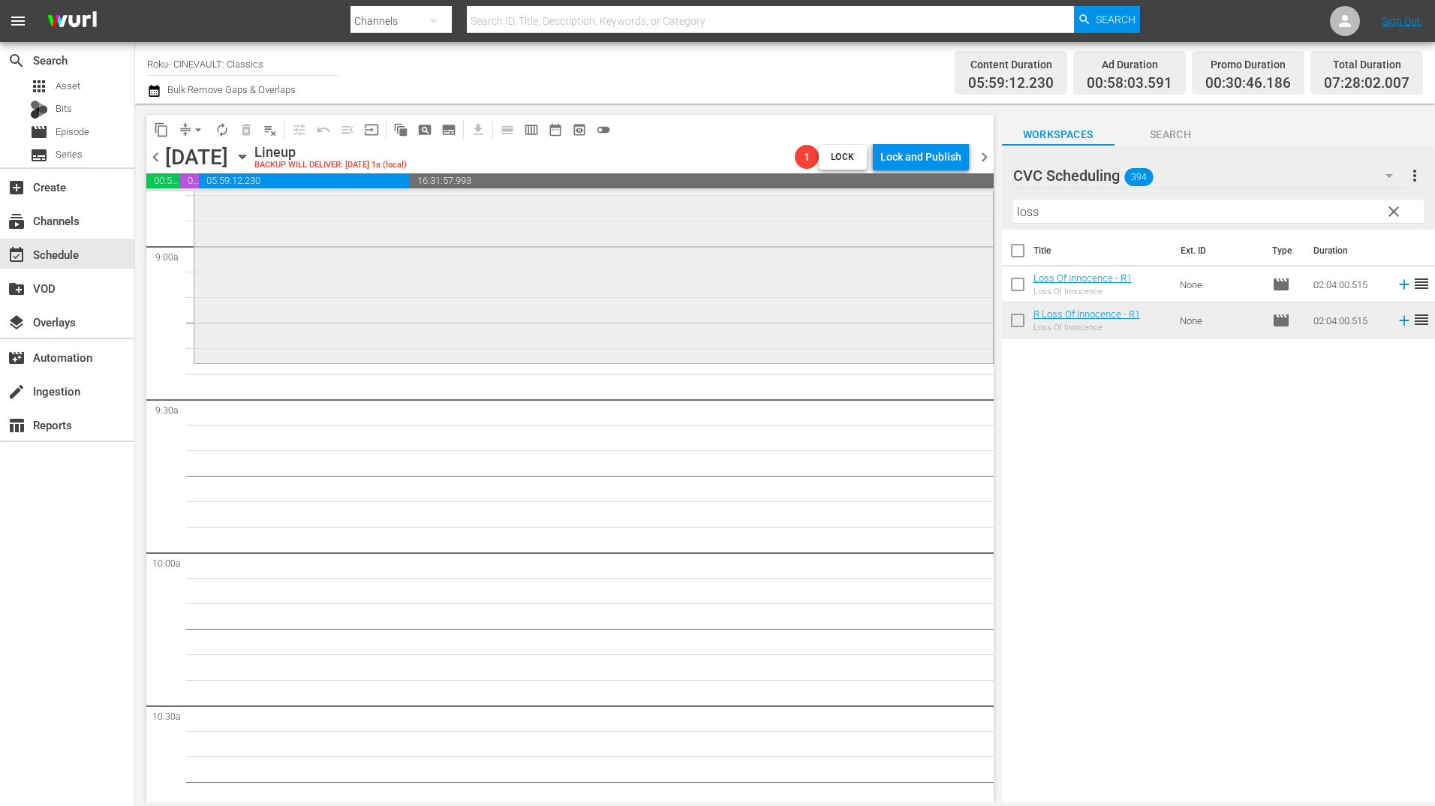
scroll to position [2702, 0]
click at [1135, 213] on input "loss" at bounding box center [1218, 212] width 411 height 24
click at [1135, 217] on input "loss" at bounding box center [1218, 212] width 411 height 24
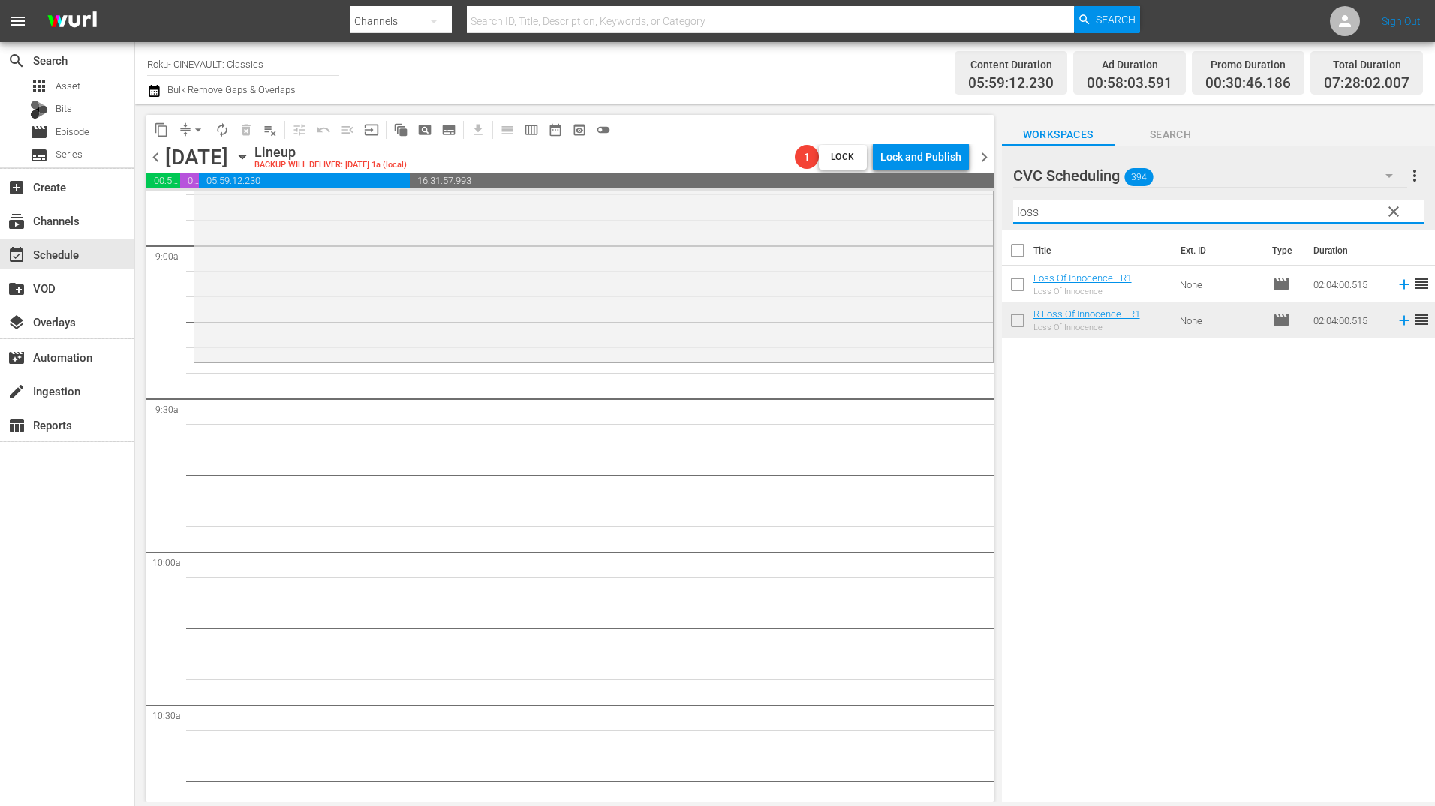
click at [1135, 217] on input "loss" at bounding box center [1218, 212] width 411 height 24
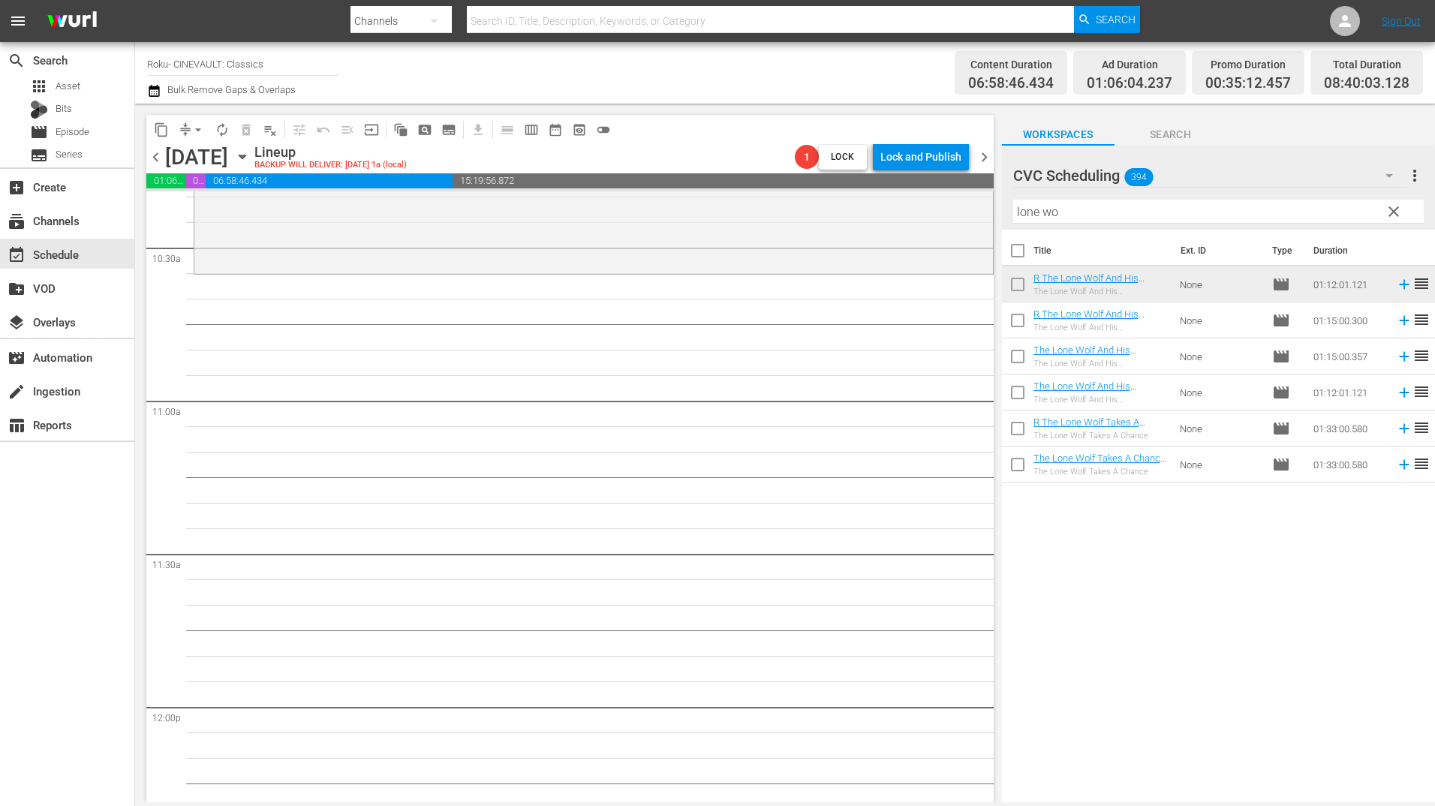
scroll to position [3153, 0]
click at [1073, 216] on input "lone wo" at bounding box center [1218, 212] width 411 height 24
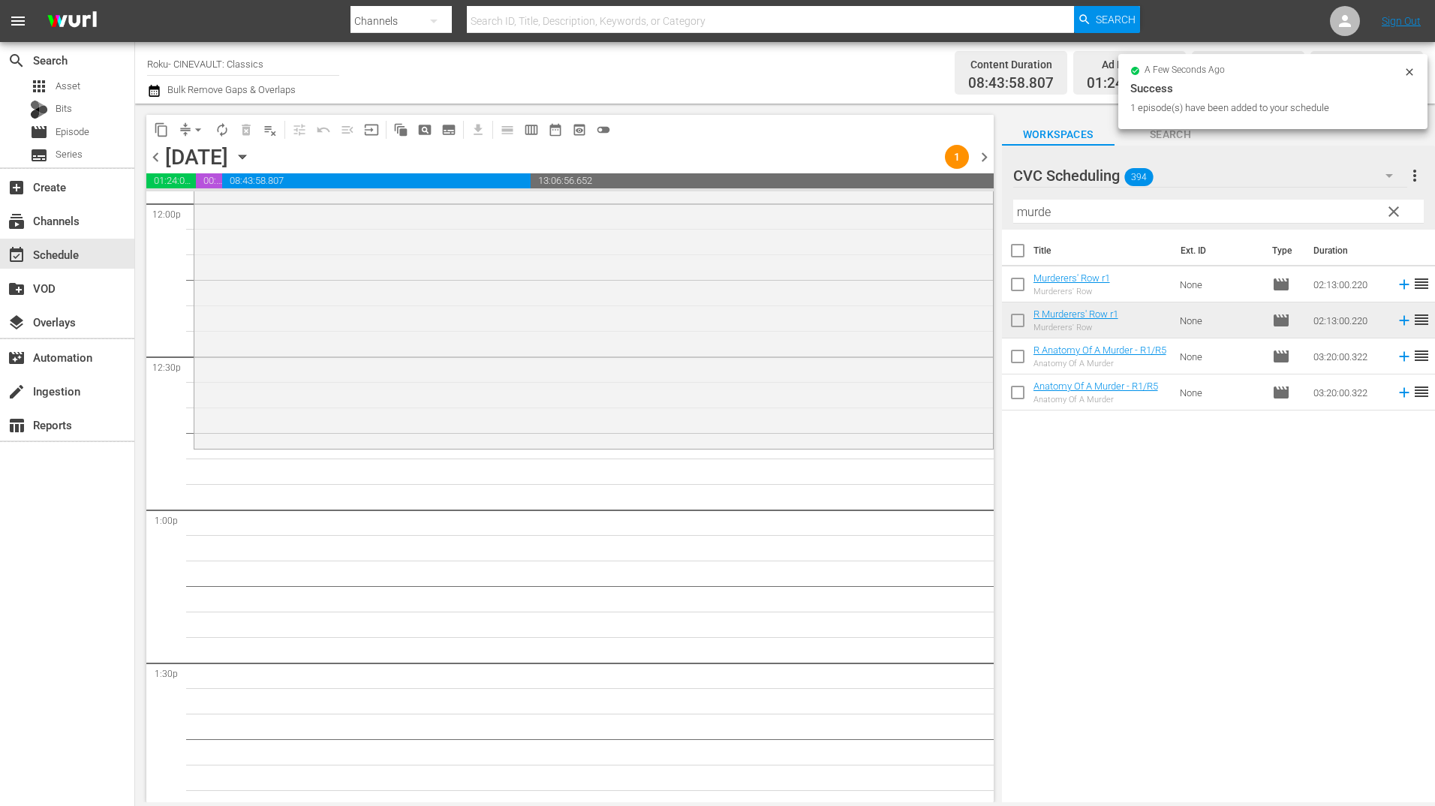
scroll to position [3678, 0]
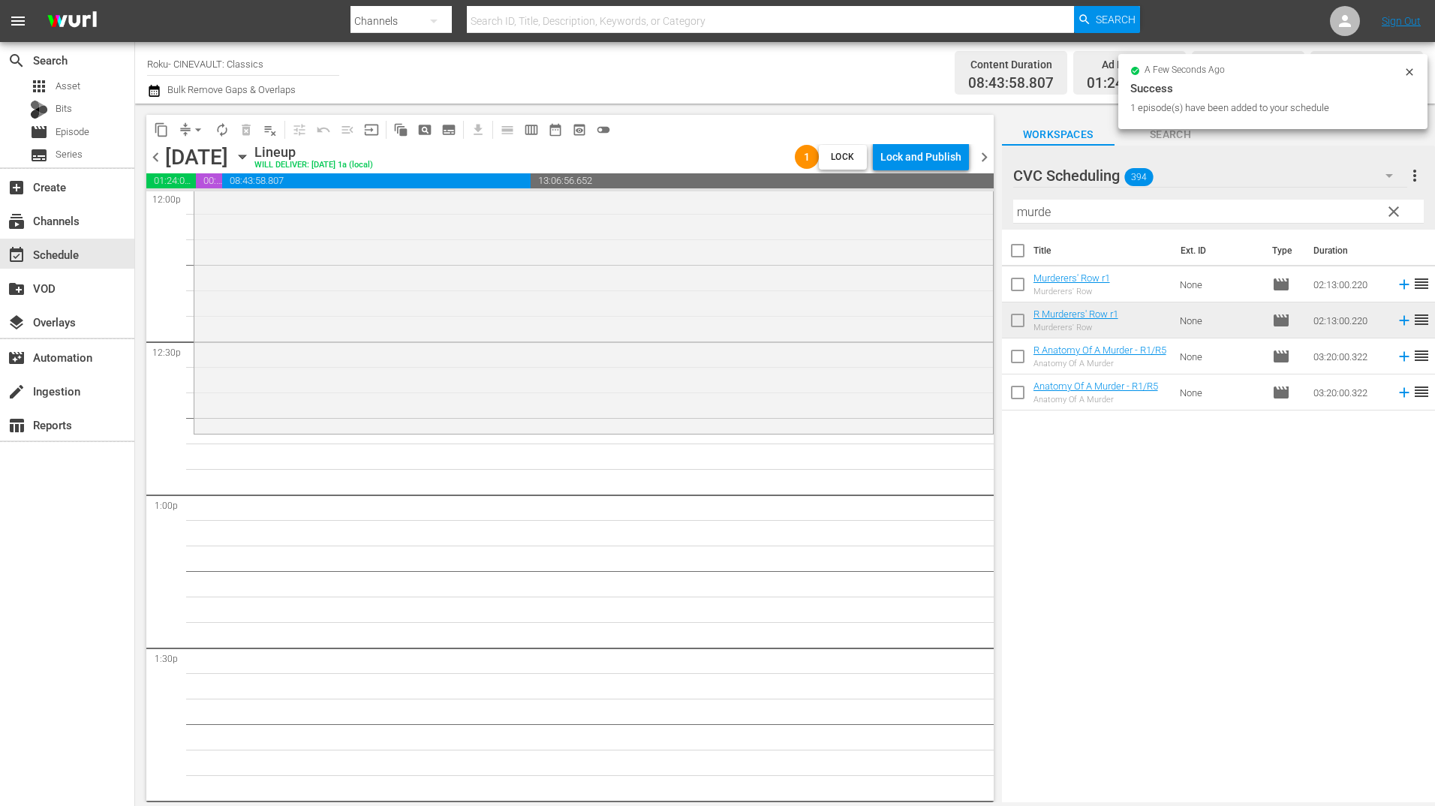
click at [1060, 207] on input "murde" at bounding box center [1218, 212] width 411 height 24
click at [1060, 206] on input "murde" at bounding box center [1218, 212] width 411 height 24
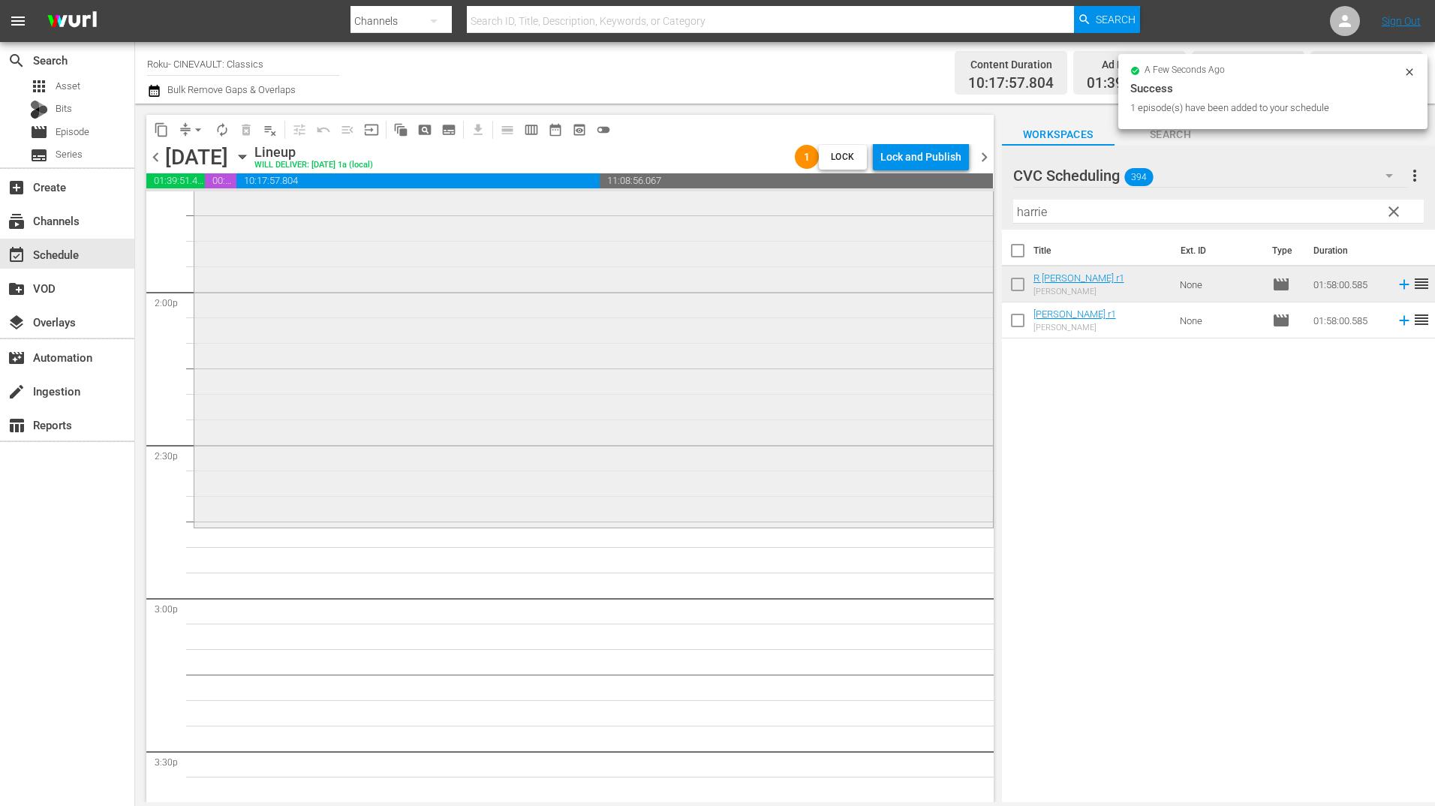
scroll to position [4203, 0]
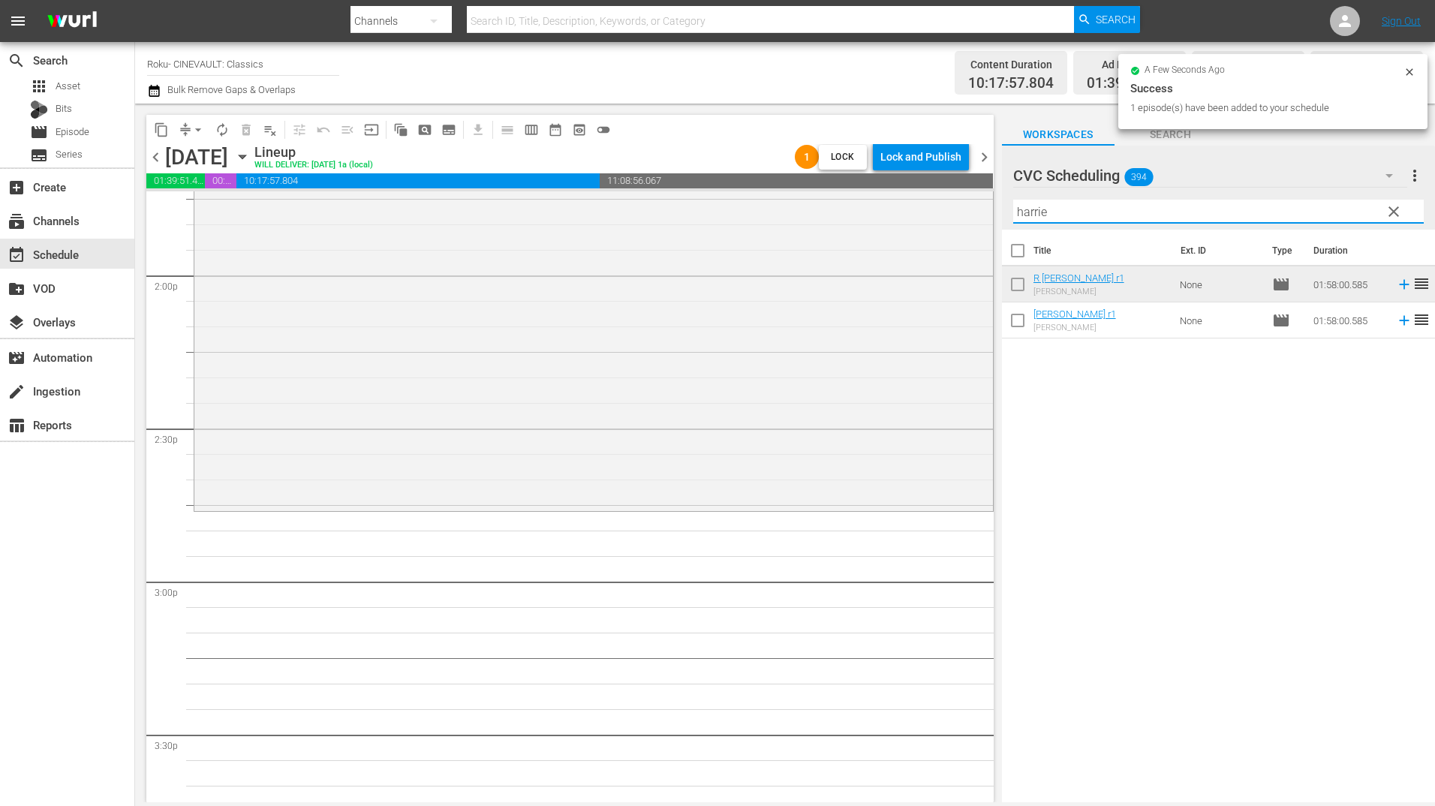
click at [1068, 217] on input "harrie" at bounding box center [1218, 212] width 411 height 24
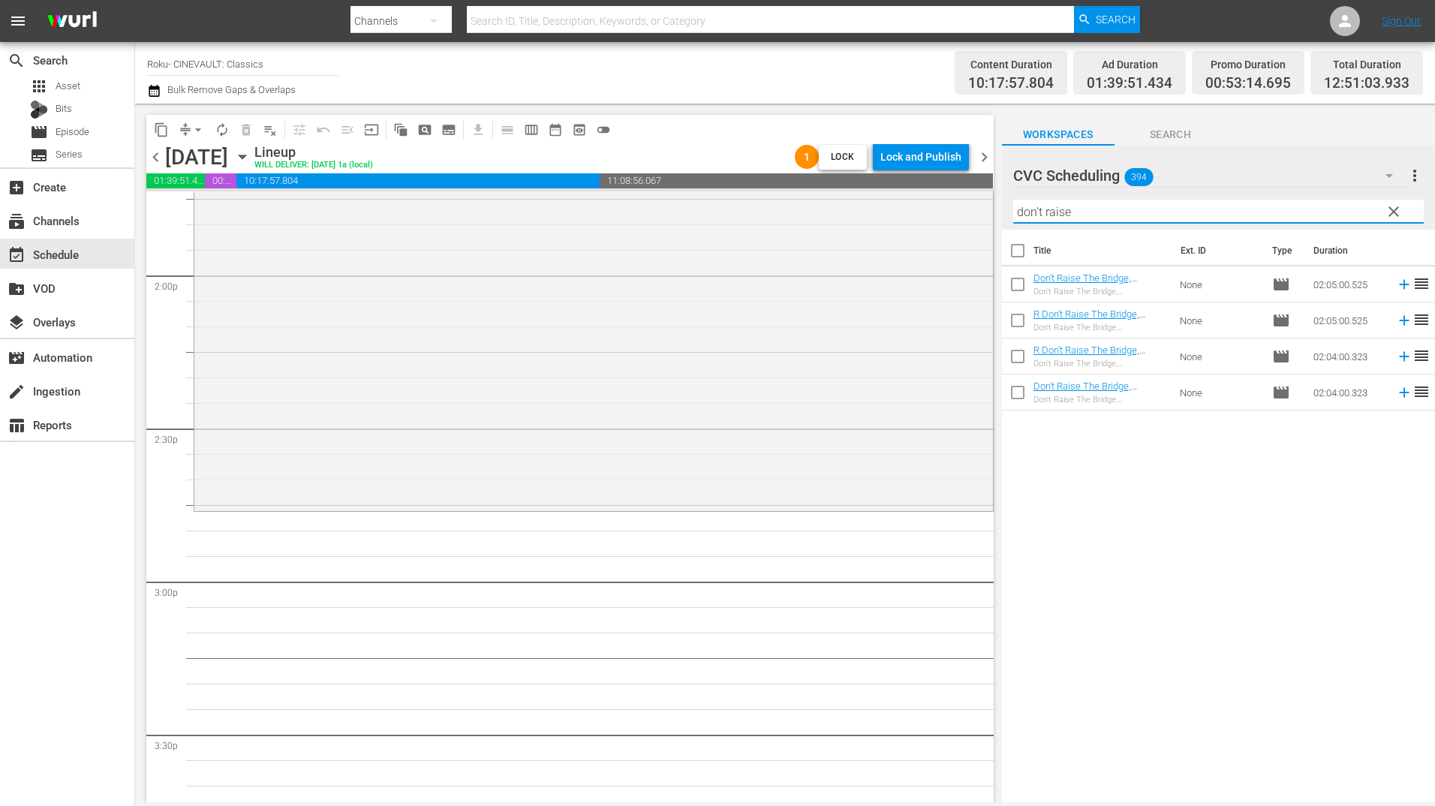
drag, startPoint x: 1169, startPoint y: 362, endPoint x: 1157, endPoint y: 363, distance: 12.8
click at [1174, 362] on td "None" at bounding box center [1220, 357] width 92 height 36
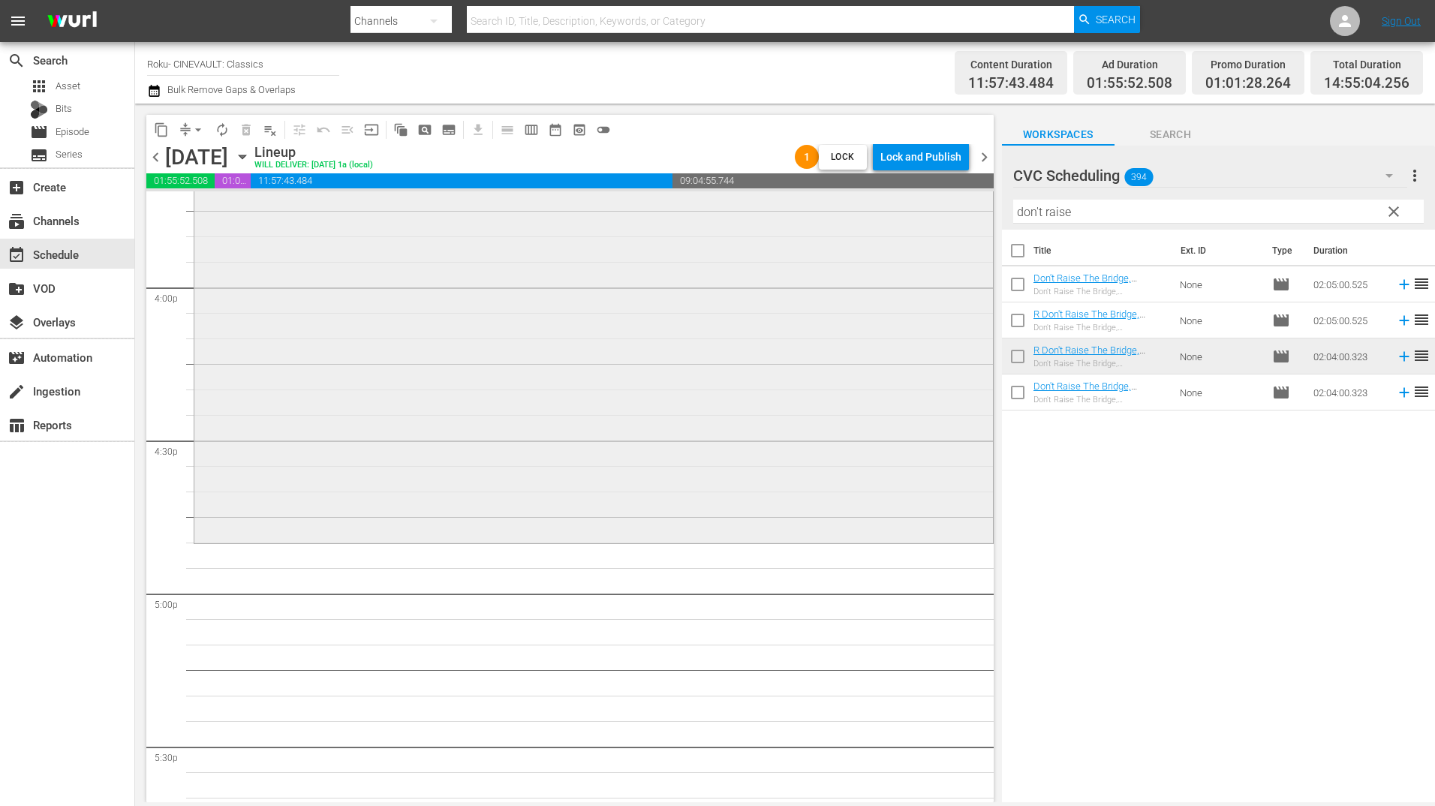
scroll to position [4879, 0]
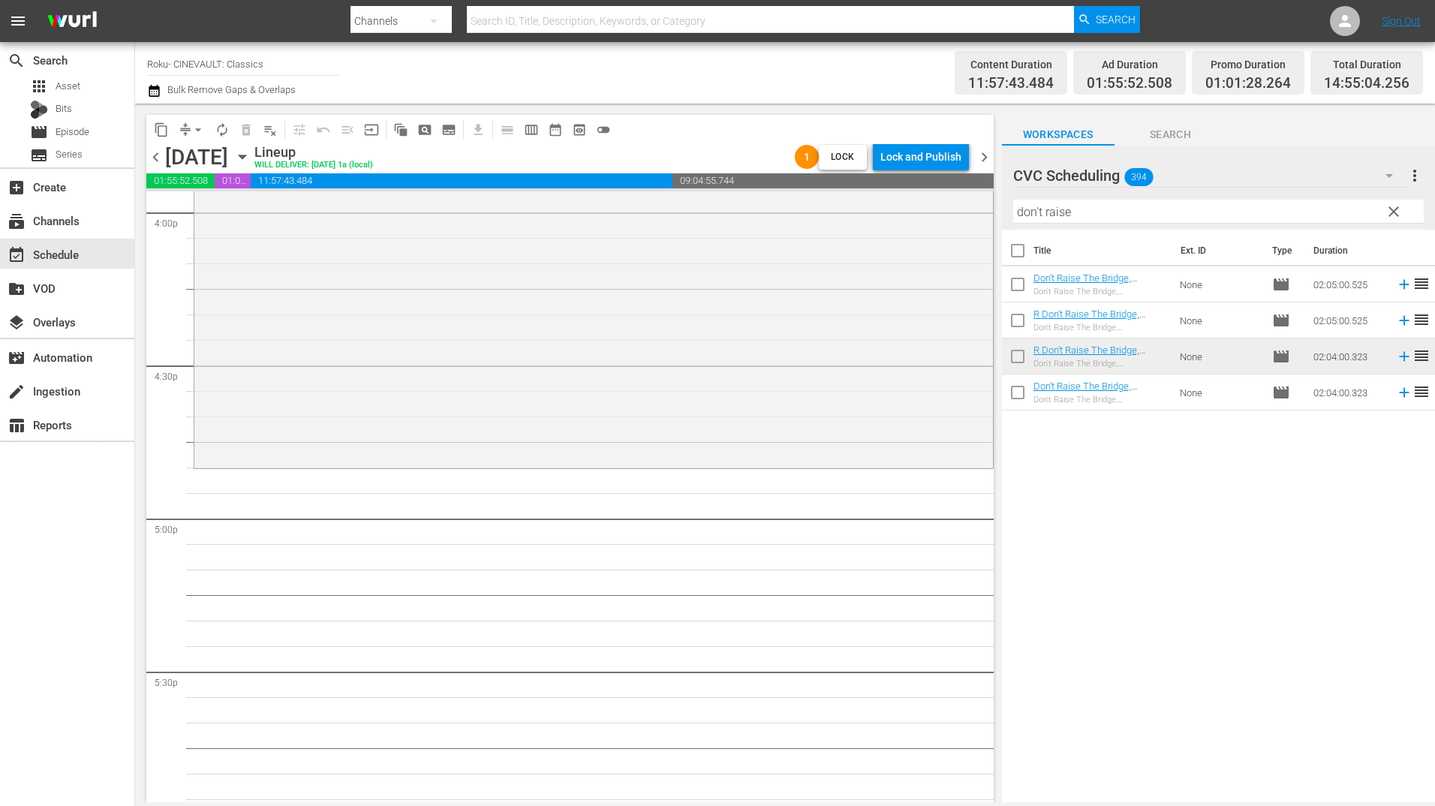
click at [1076, 215] on input "don't raise" at bounding box center [1218, 212] width 411 height 24
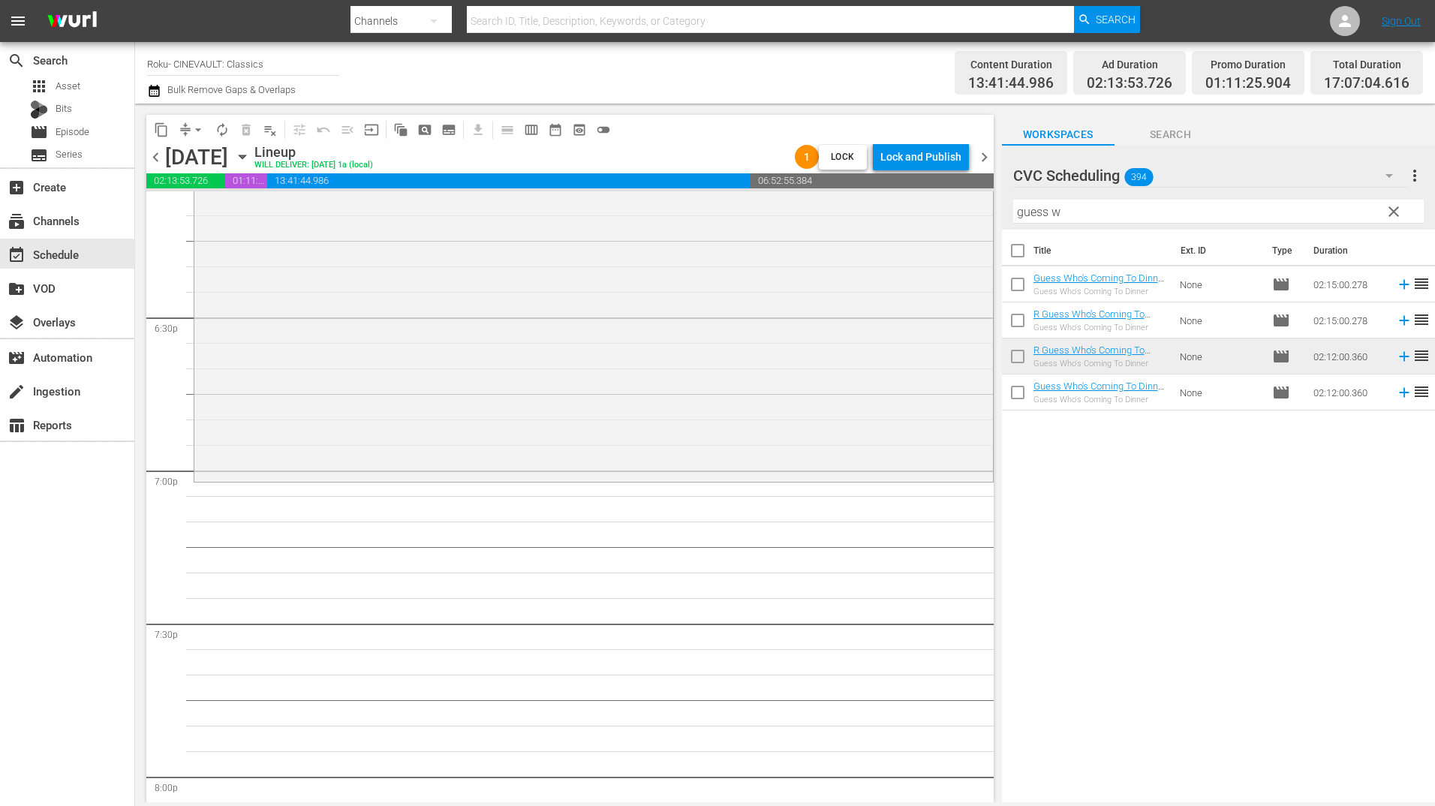
scroll to position [5630, 0]
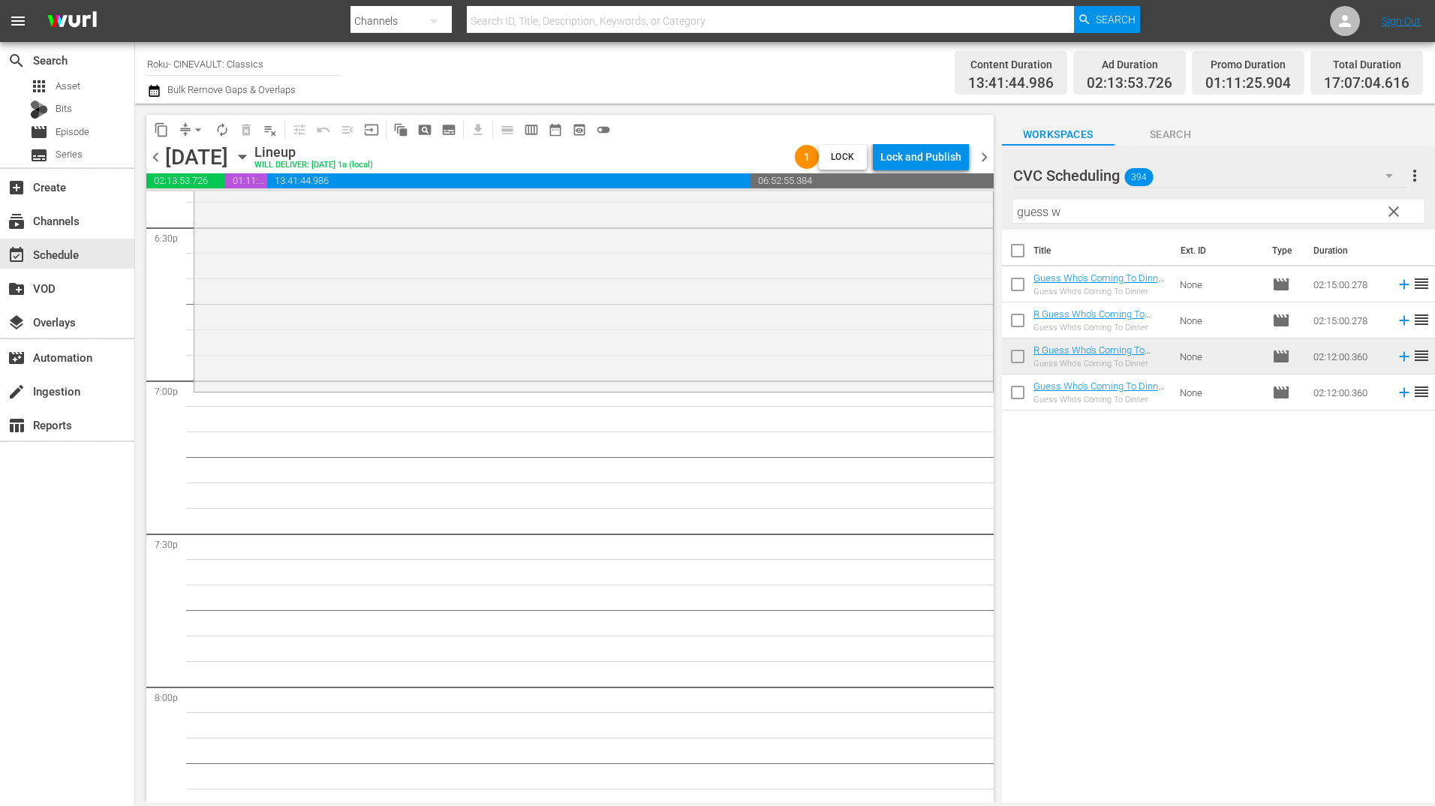
click at [1115, 213] on input "guess w" at bounding box center [1218, 212] width 411 height 24
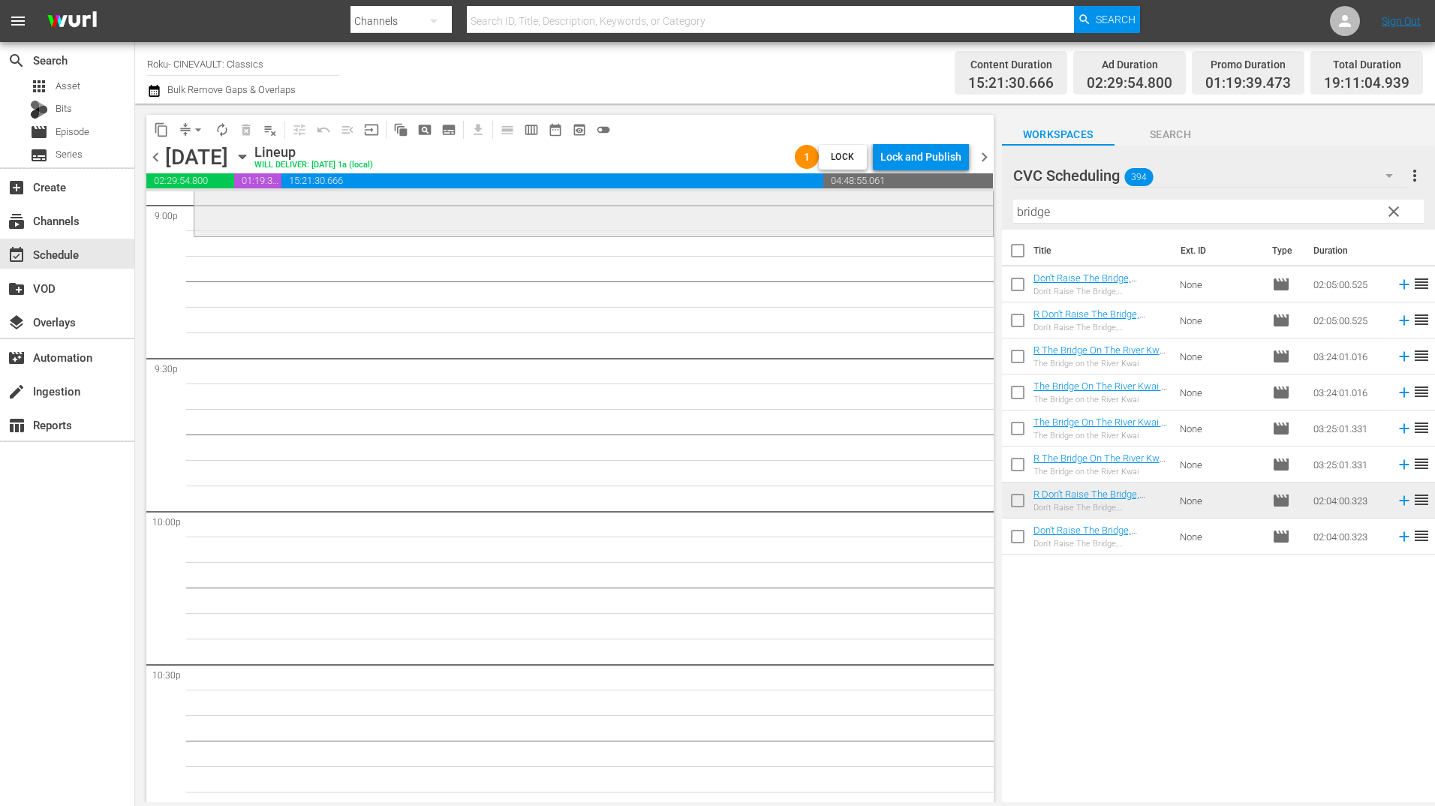
scroll to position [6455, 0]
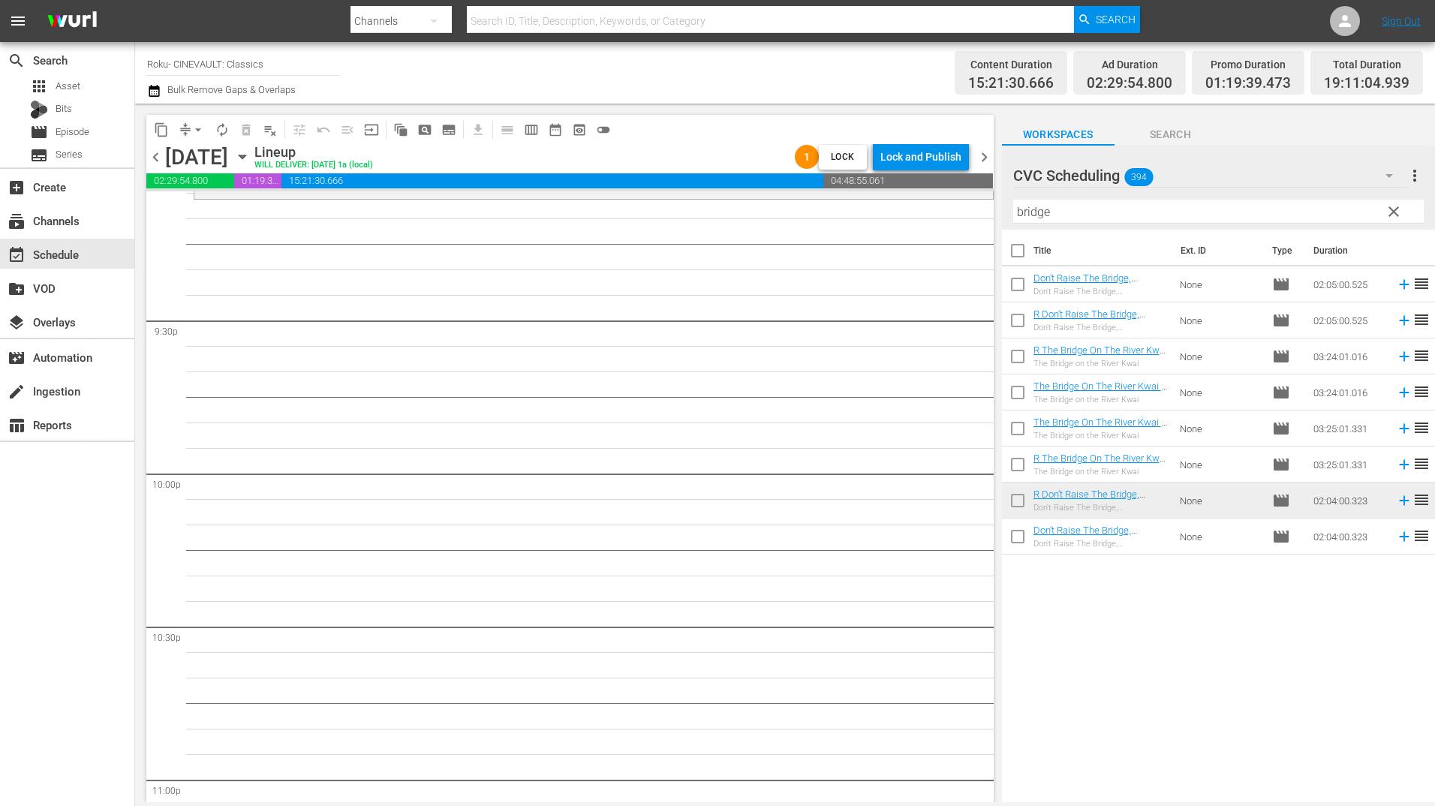
click at [1143, 219] on input "bridge" at bounding box center [1218, 212] width 411 height 24
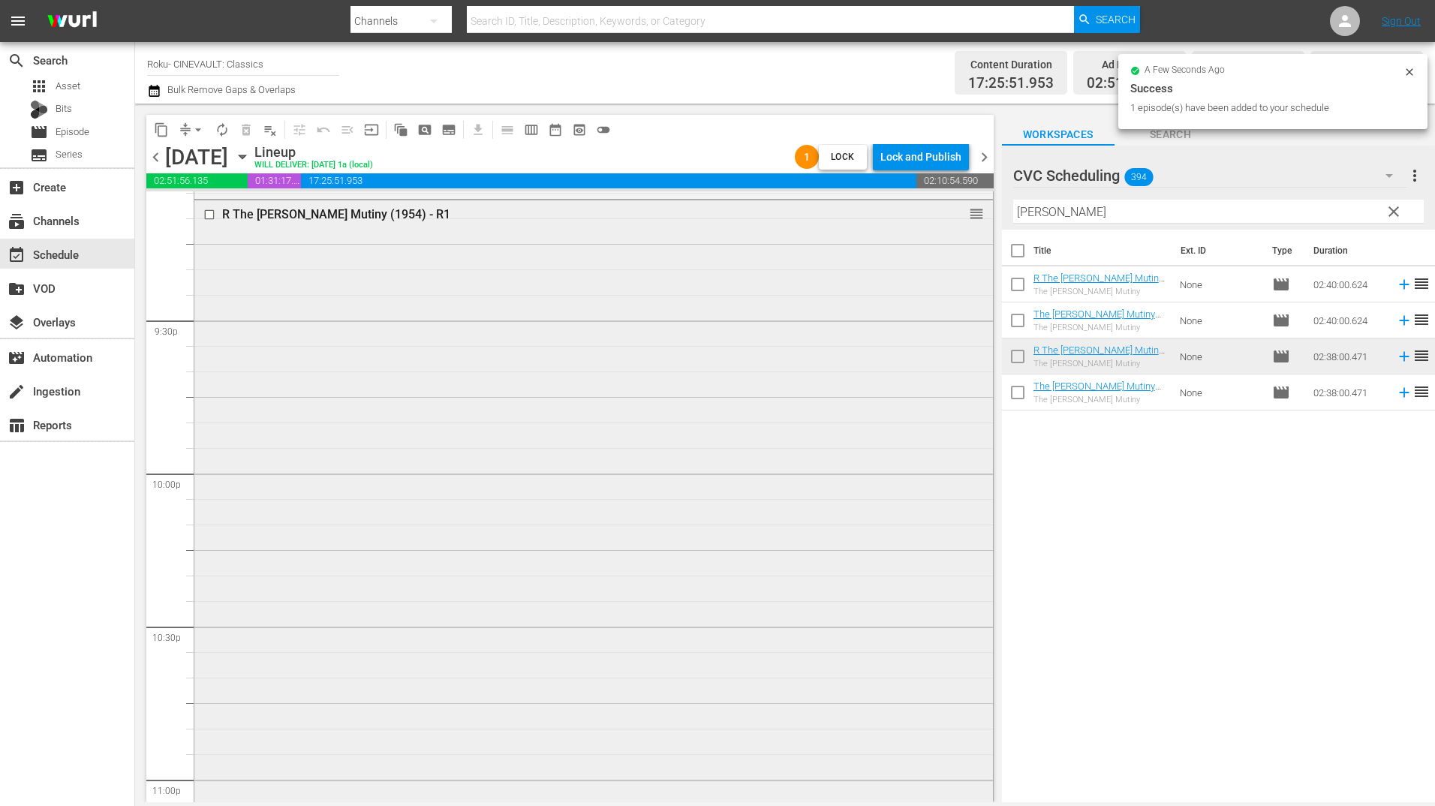
scroll to position [6739, 0]
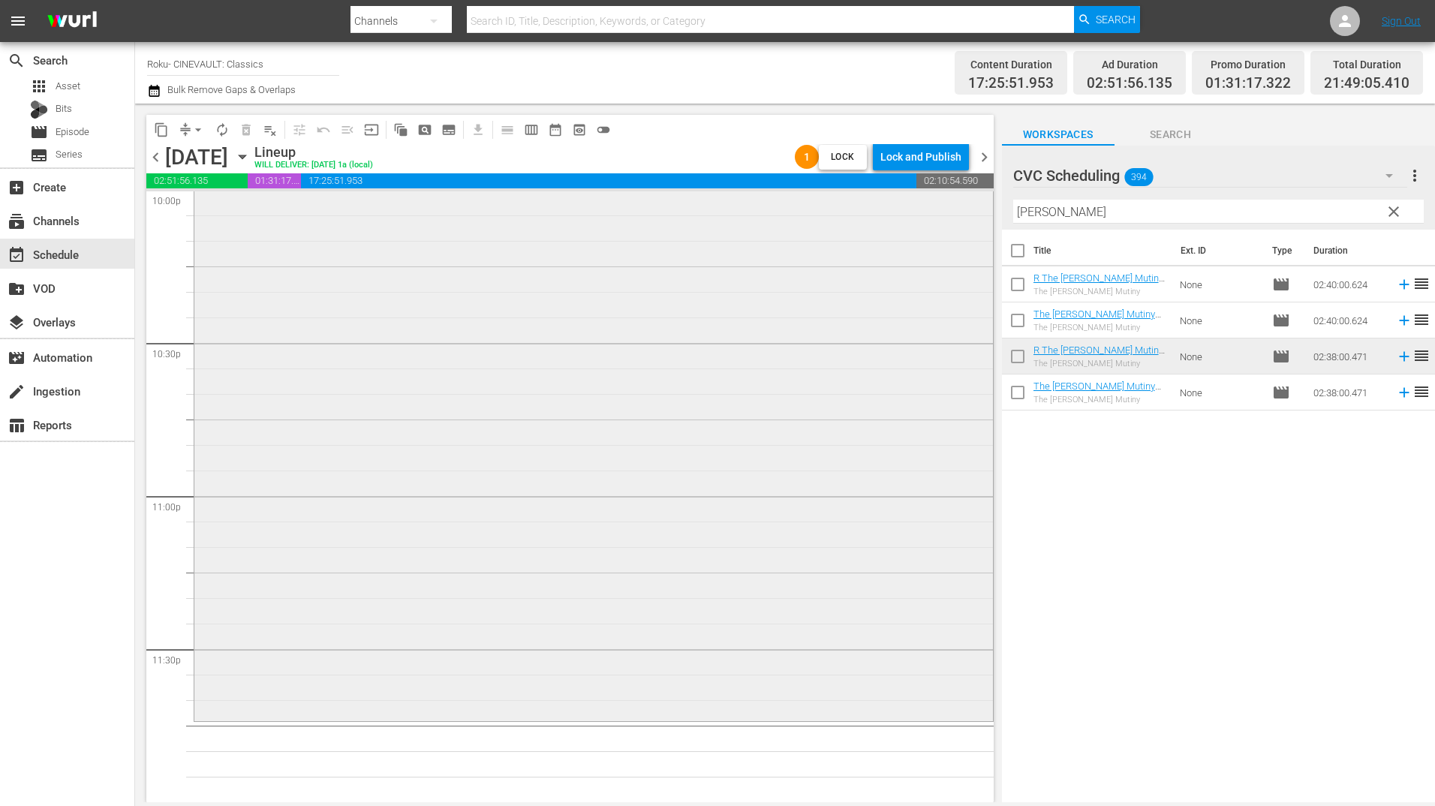
click at [786, 396] on div "R The [PERSON_NAME] Mutiny (1954) - R1 reorder" at bounding box center [593, 318] width 799 height 802
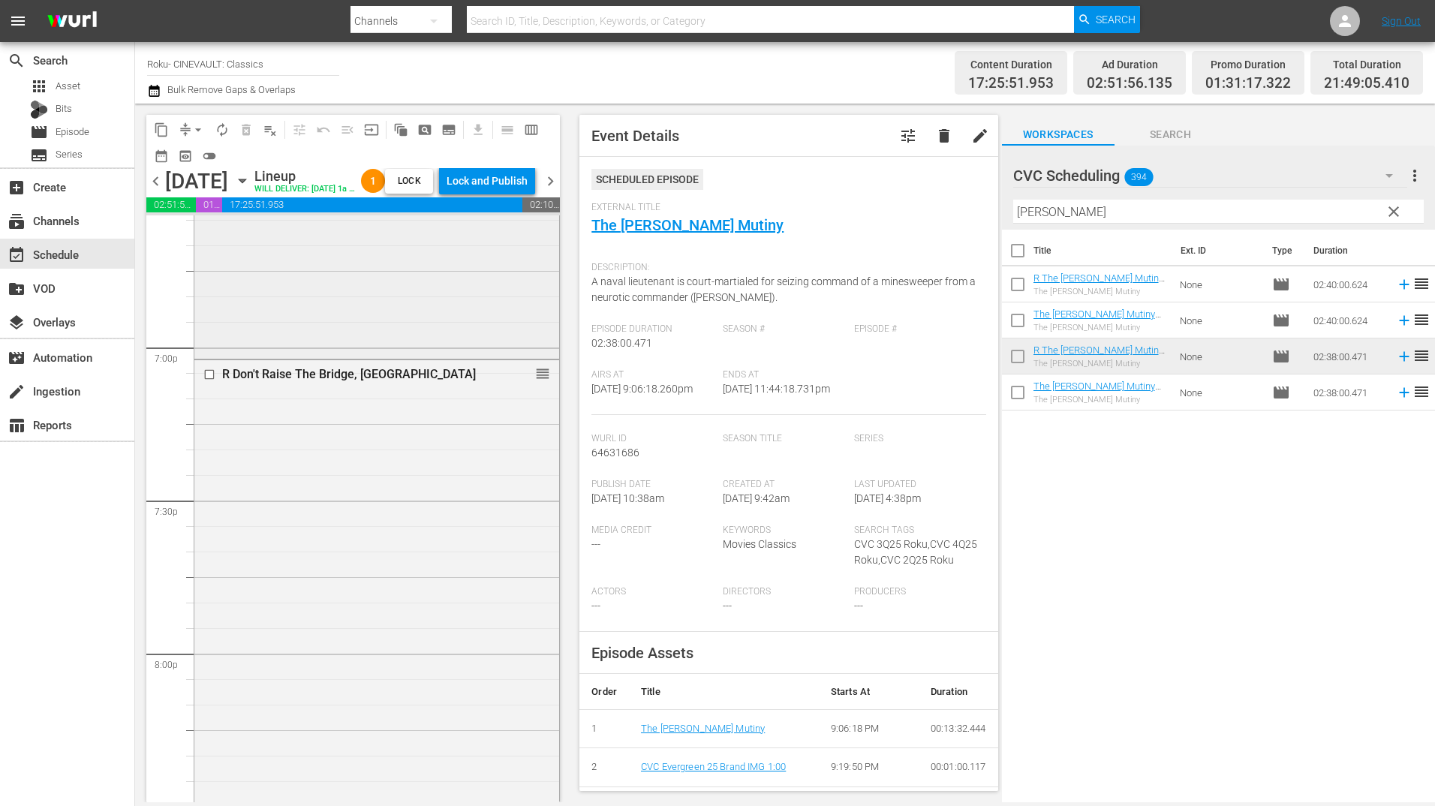
scroll to position [5688, 0]
click at [206, 379] on input "checkbox" at bounding box center [211, 372] width 16 height 13
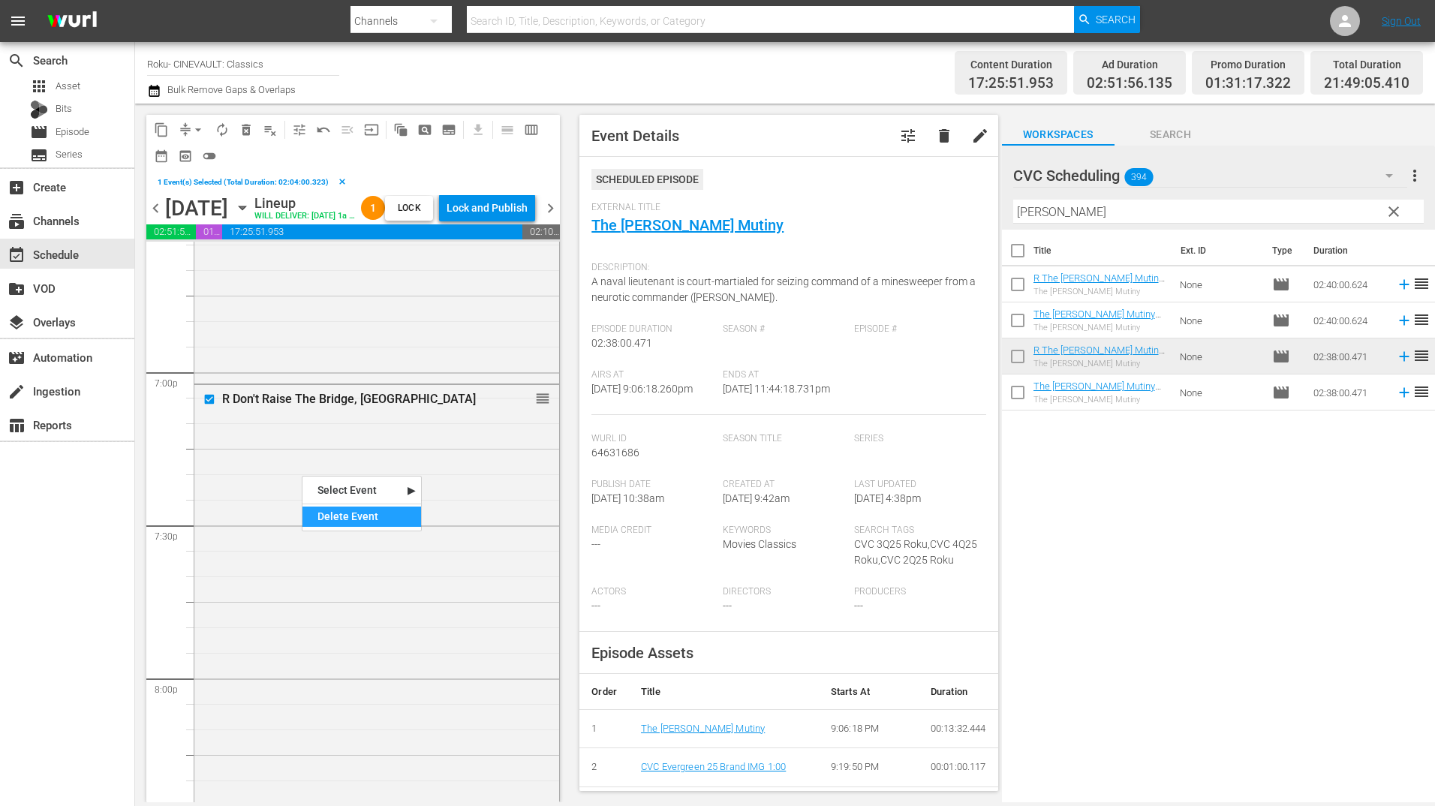
click at [388, 523] on div "Delete Event" at bounding box center [361, 517] width 119 height 20
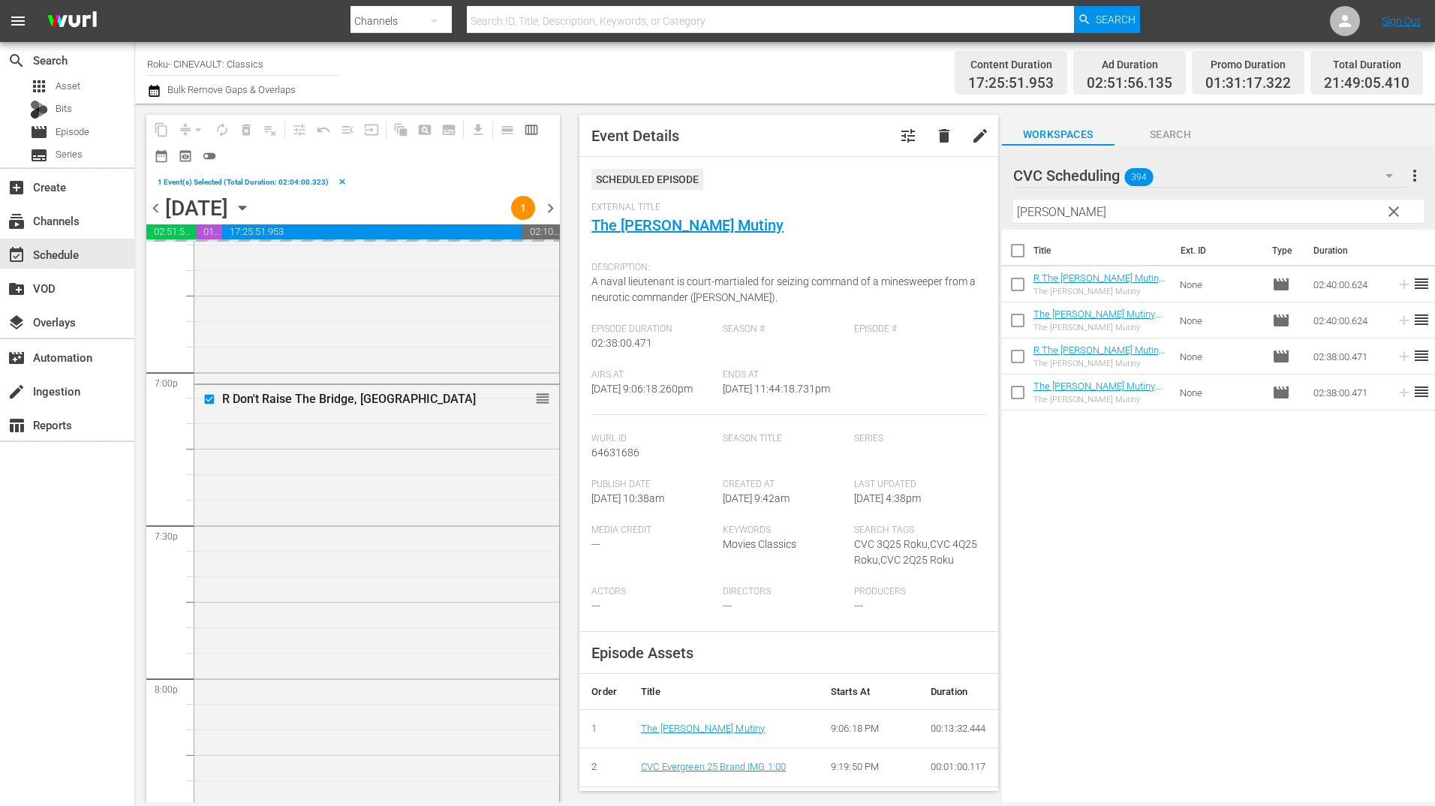
click at [1088, 217] on input "[PERSON_NAME]" at bounding box center [1218, 212] width 411 height 24
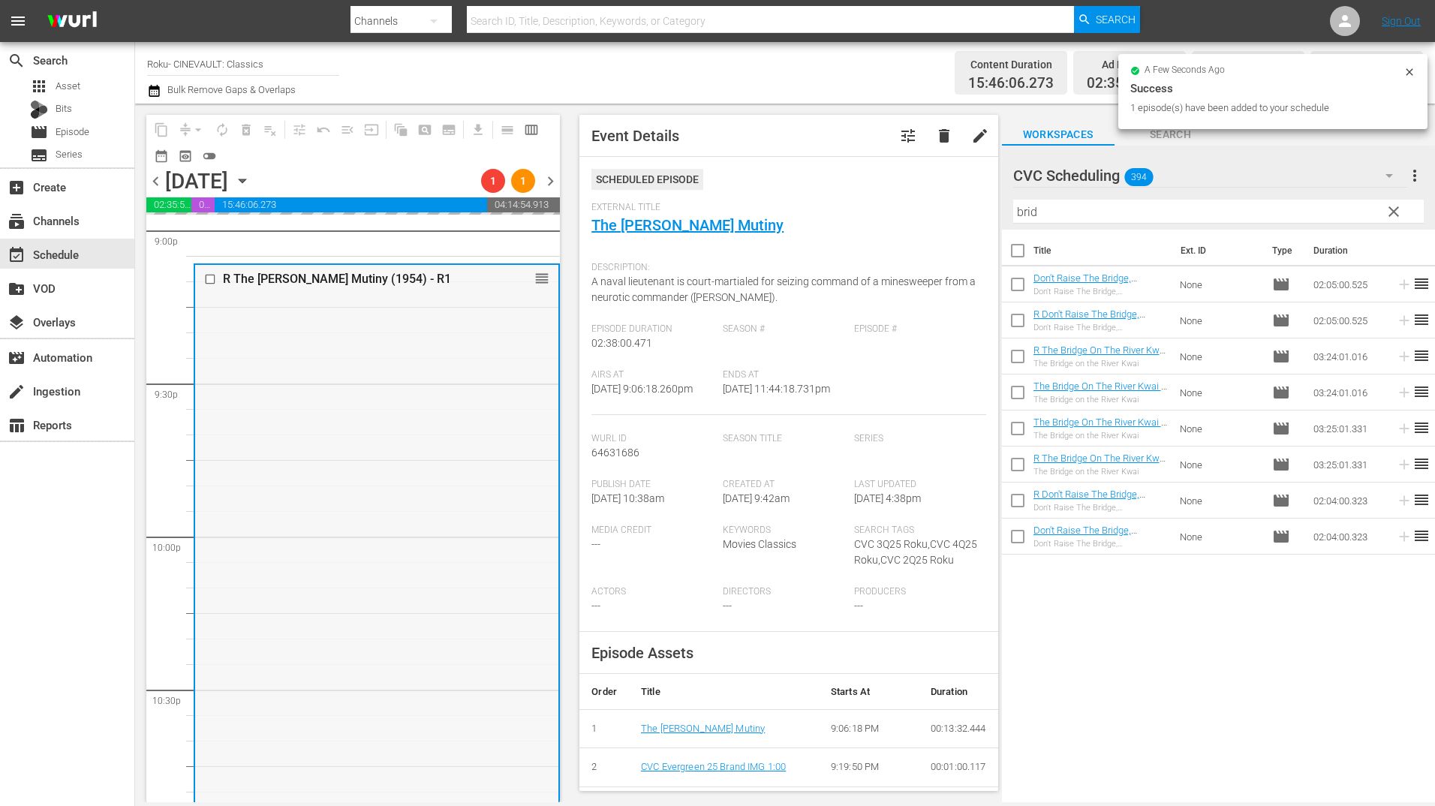
scroll to position [6439, 0]
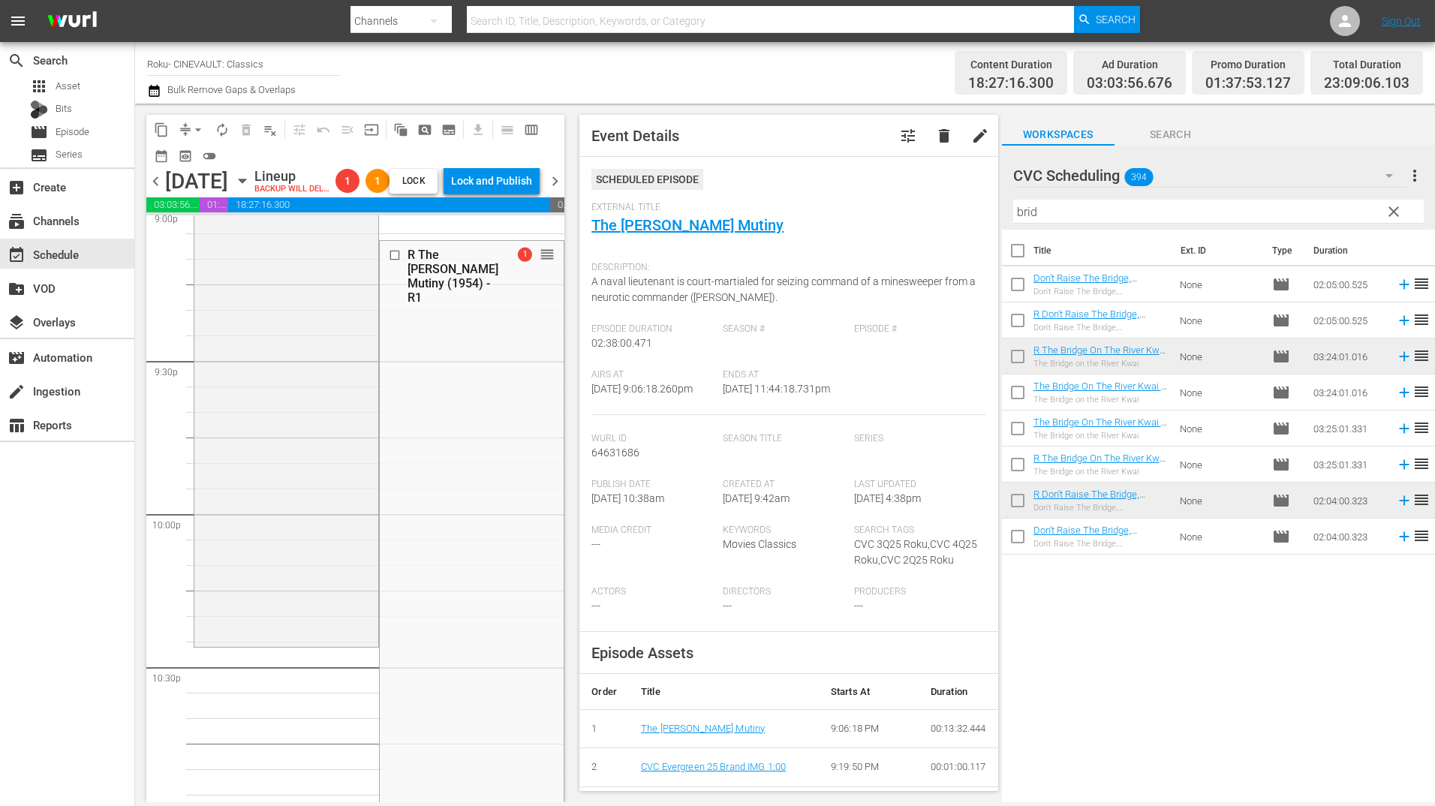
drag, startPoint x: 540, startPoint y: 280, endPoint x: 428, endPoint y: 679, distance: 414.9
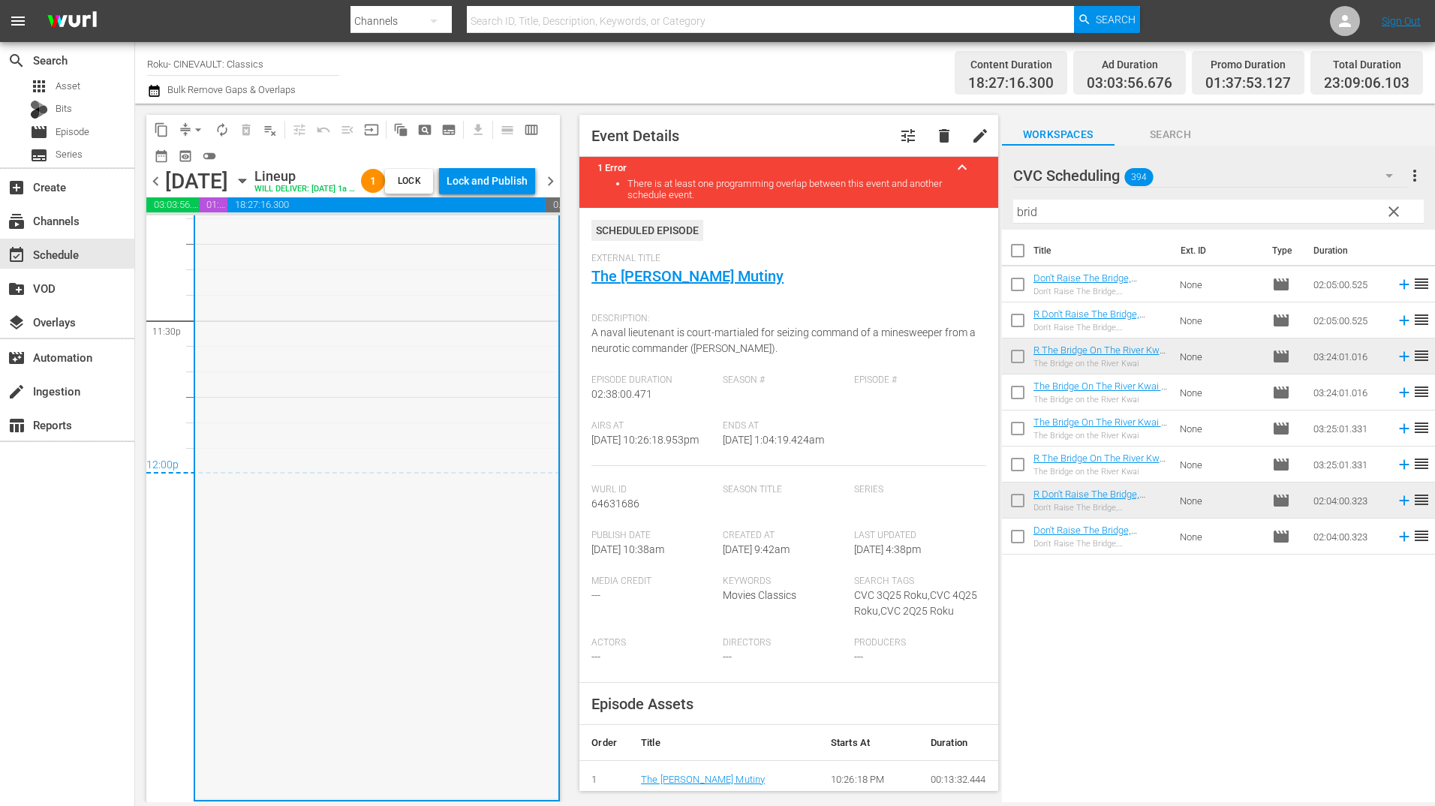
scroll to position [7117, 0]
click at [447, 539] on div "R The [PERSON_NAME] Mutiny (1954) - R1 1 reorder" at bounding box center [376, 397] width 363 height 802
click at [484, 185] on div "Lock and Publish" at bounding box center [487, 180] width 81 height 27
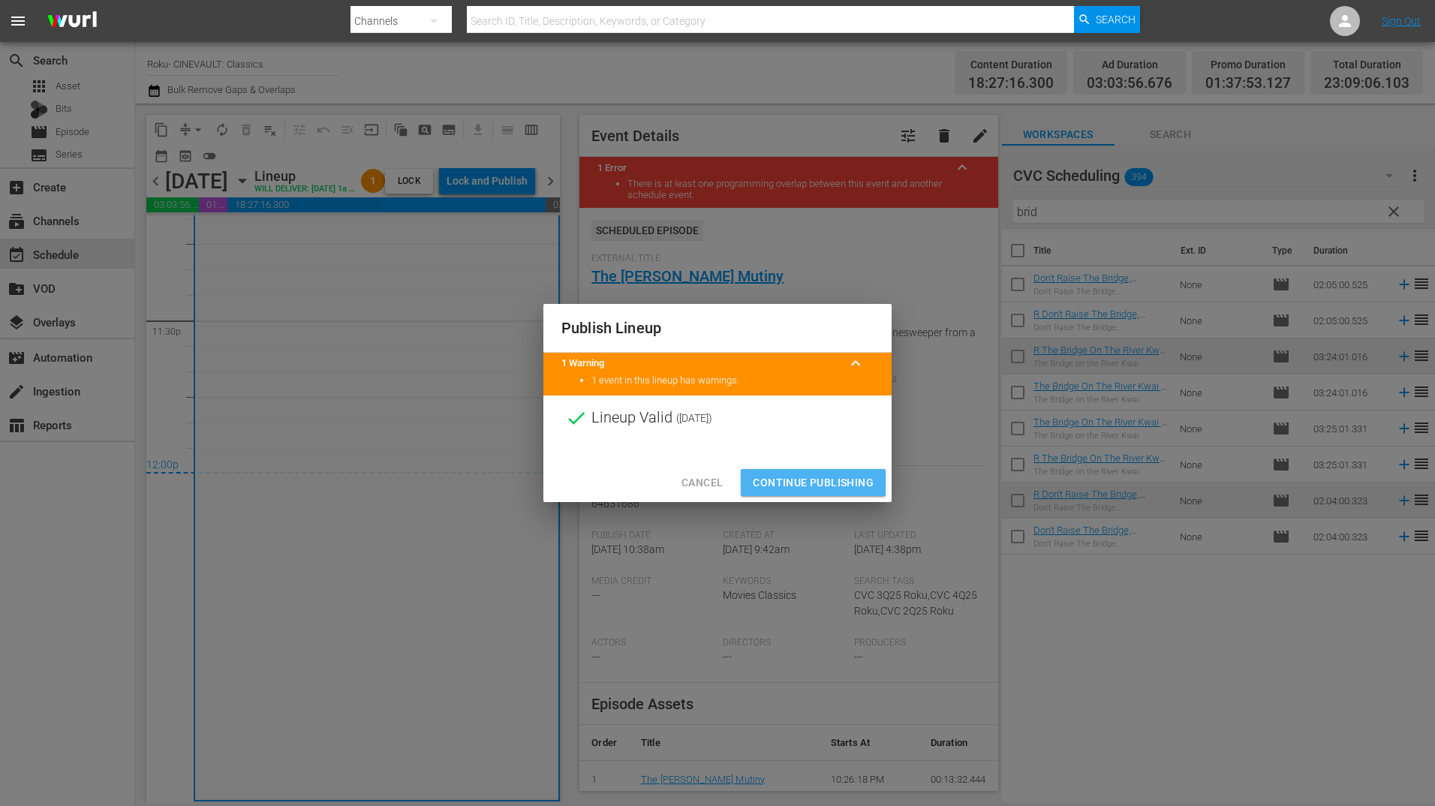
click at [825, 484] on span "Continue Publishing" at bounding box center [813, 483] width 121 height 19
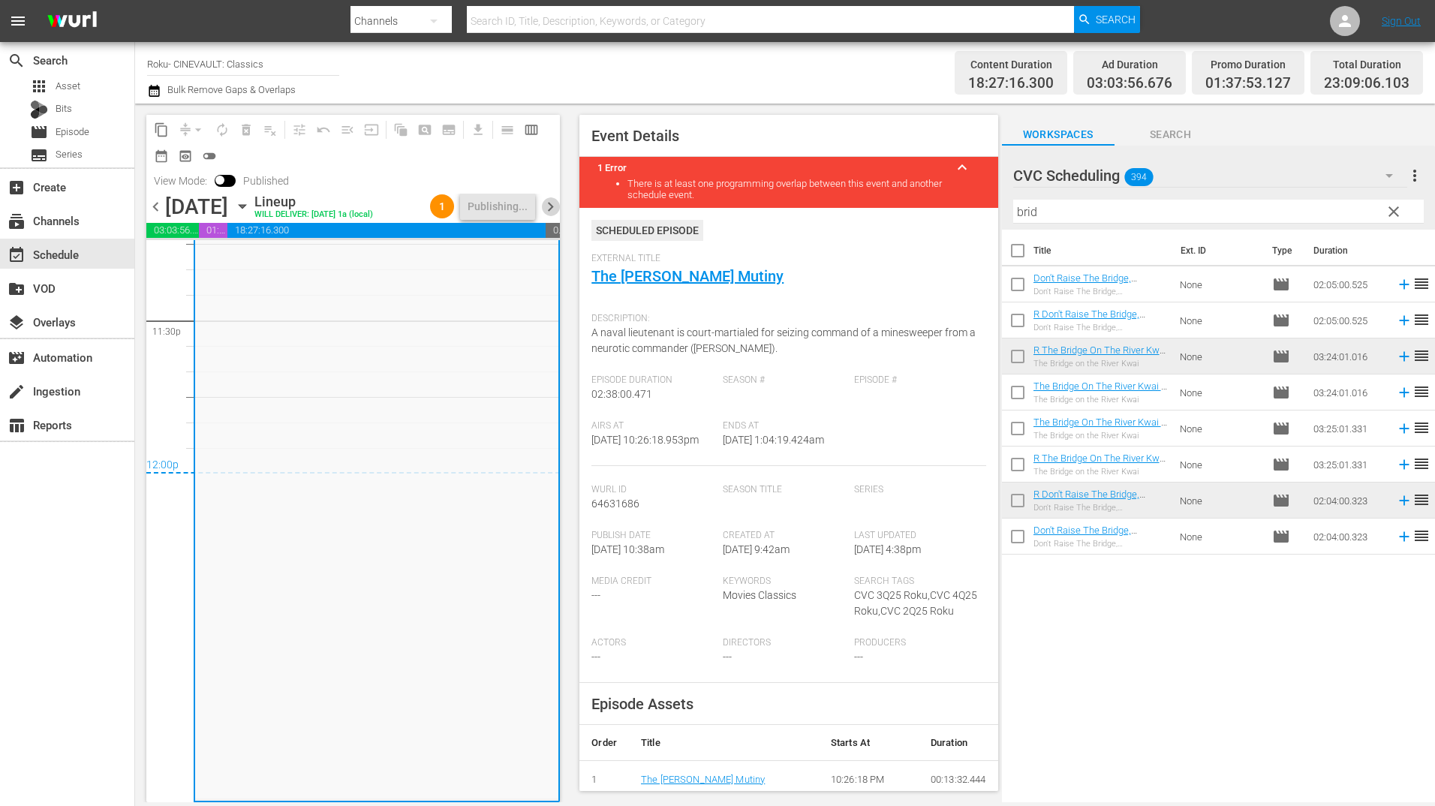
click at [555, 203] on span "chevron_right" at bounding box center [550, 206] width 19 height 19
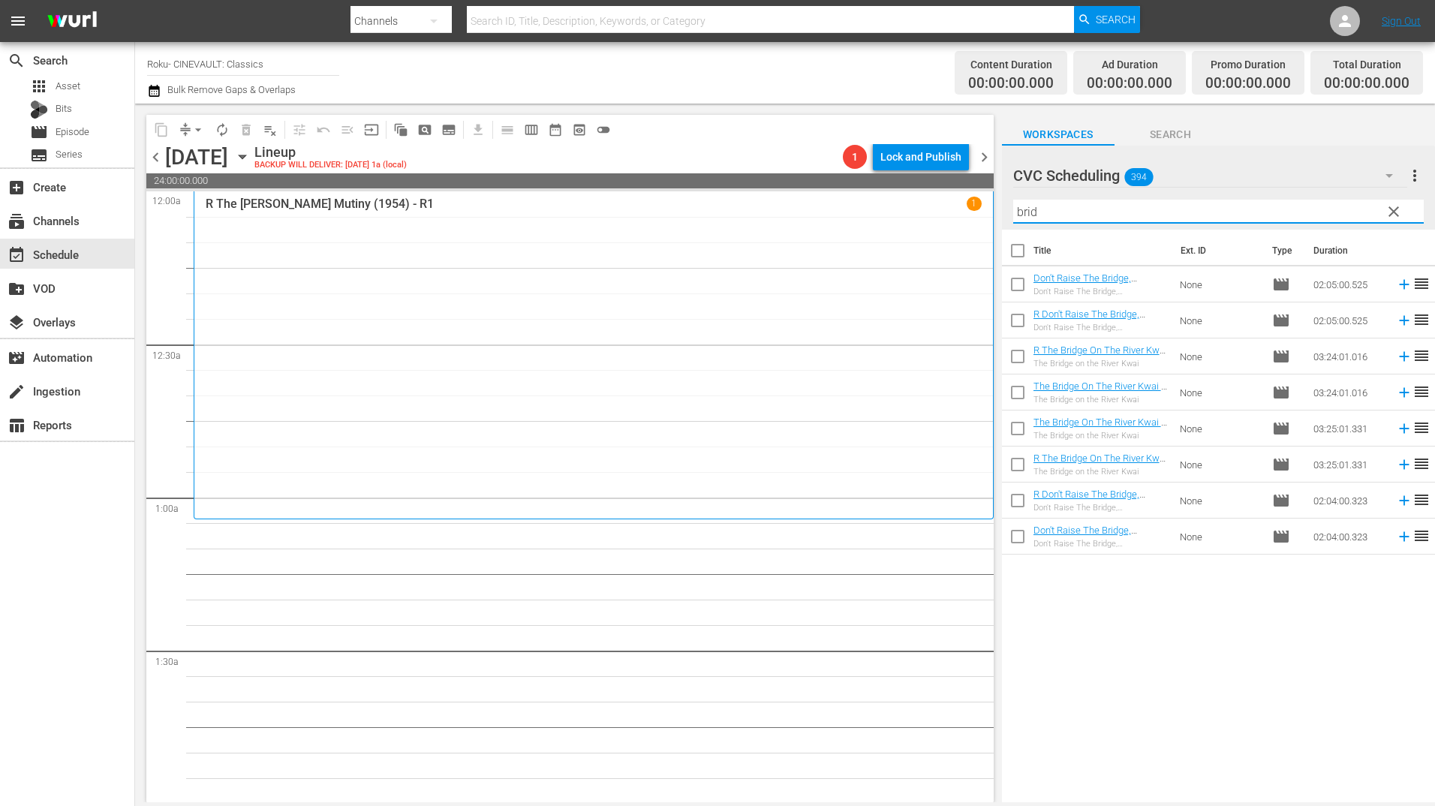
click at [1076, 217] on input "brid" at bounding box center [1218, 212] width 411 height 24
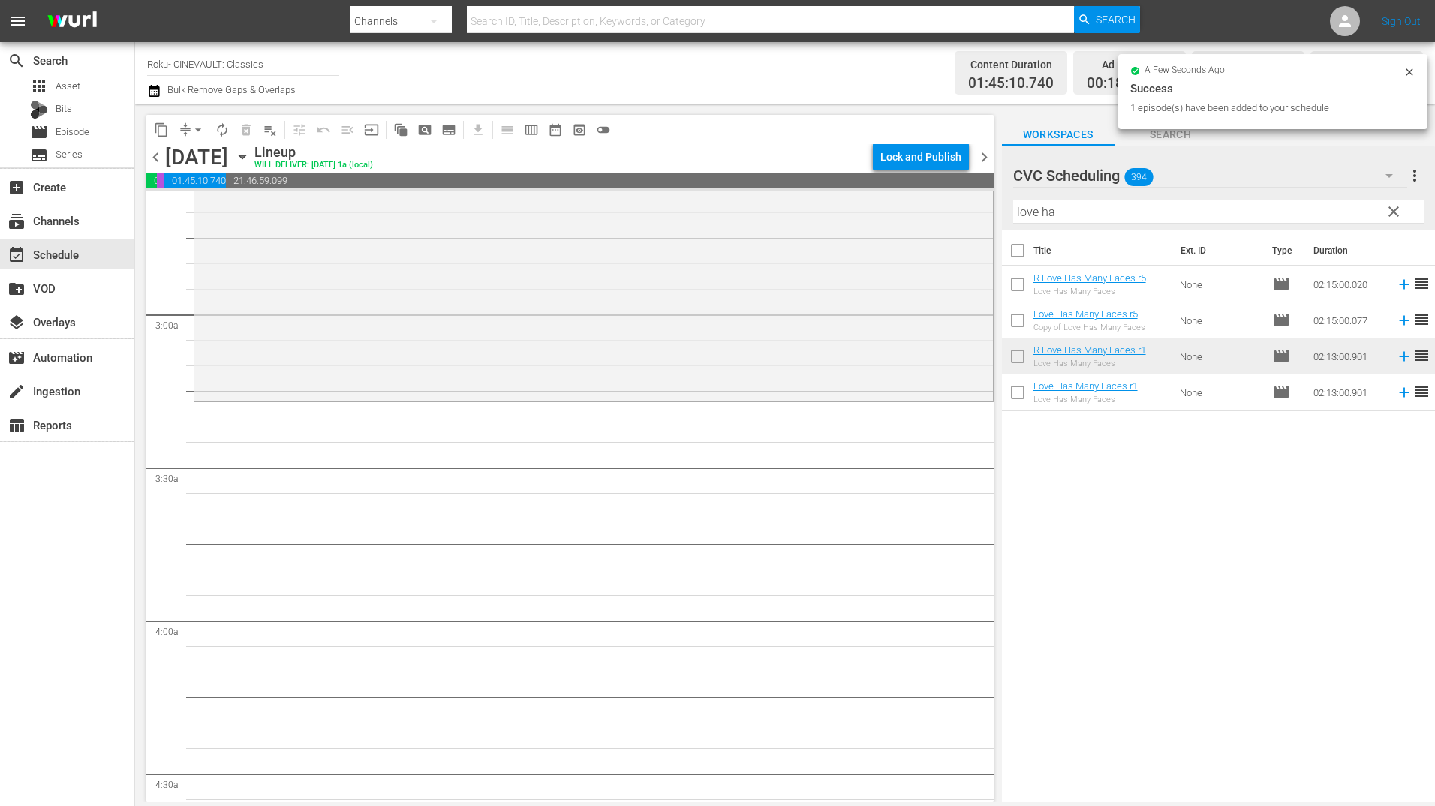
scroll to position [826, 0]
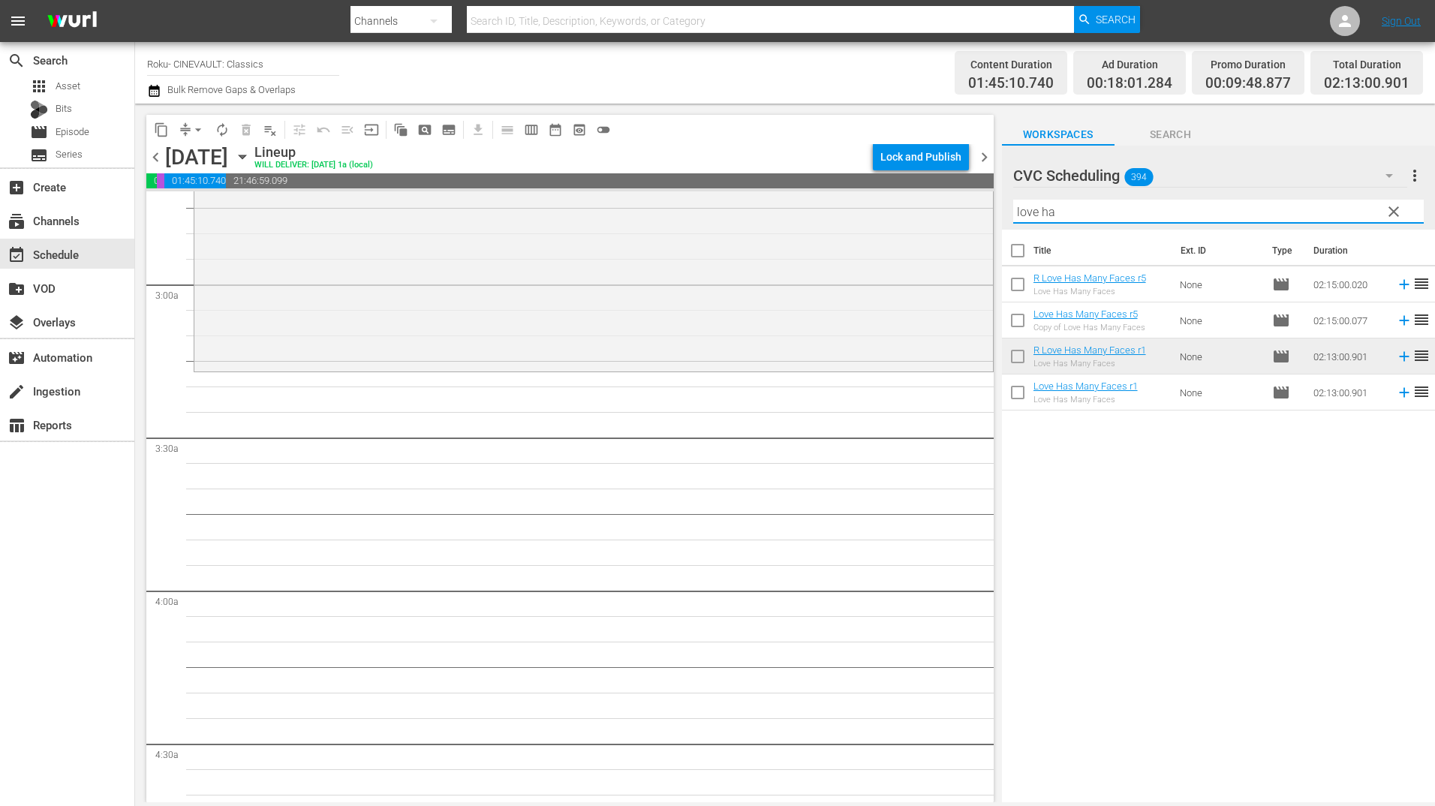
click at [1056, 212] on input "love ha" at bounding box center [1218, 212] width 411 height 24
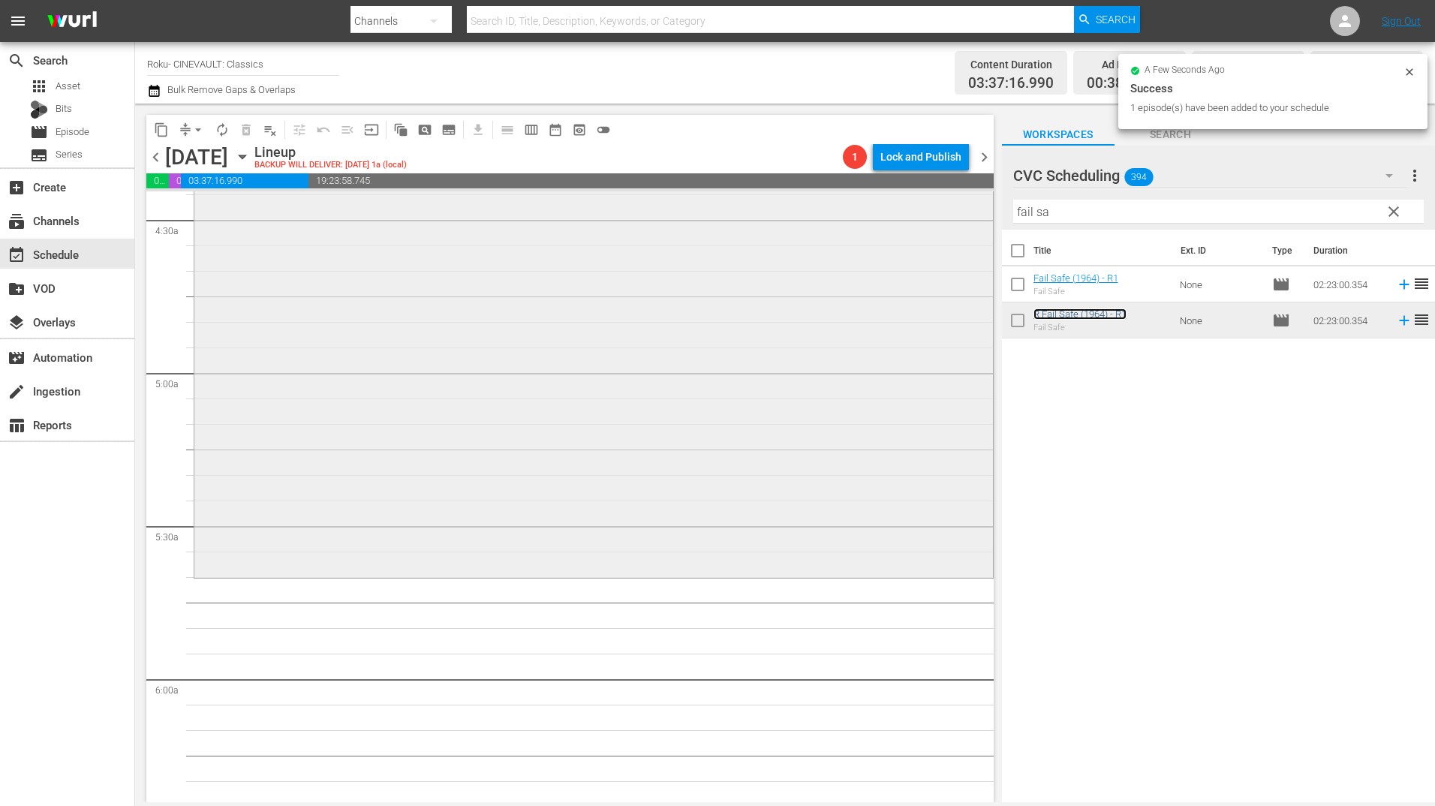
scroll to position [1351, 0]
click at [1070, 221] on input "fail sa" at bounding box center [1218, 212] width 411 height 24
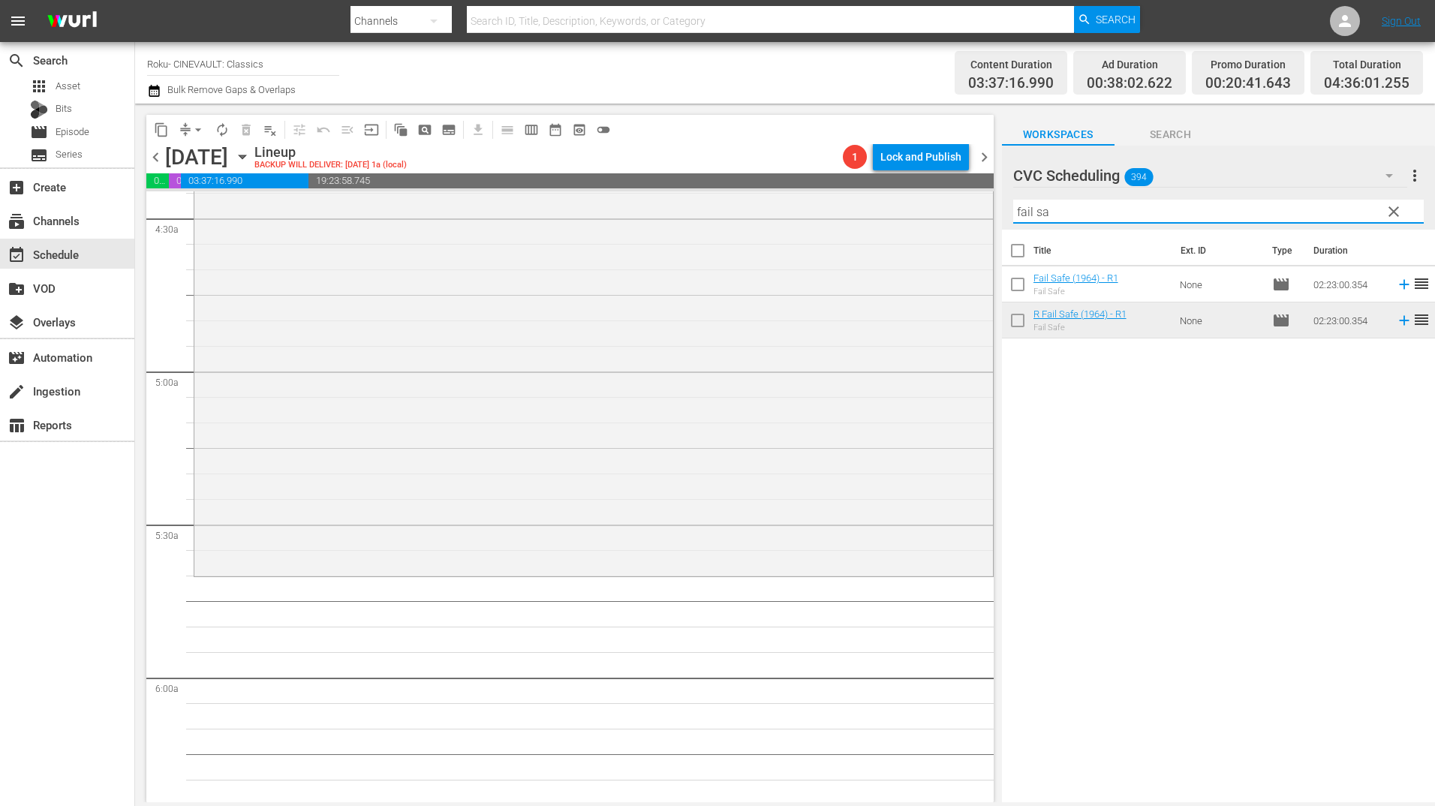
click at [1070, 221] on input "fail sa" at bounding box center [1218, 212] width 411 height 24
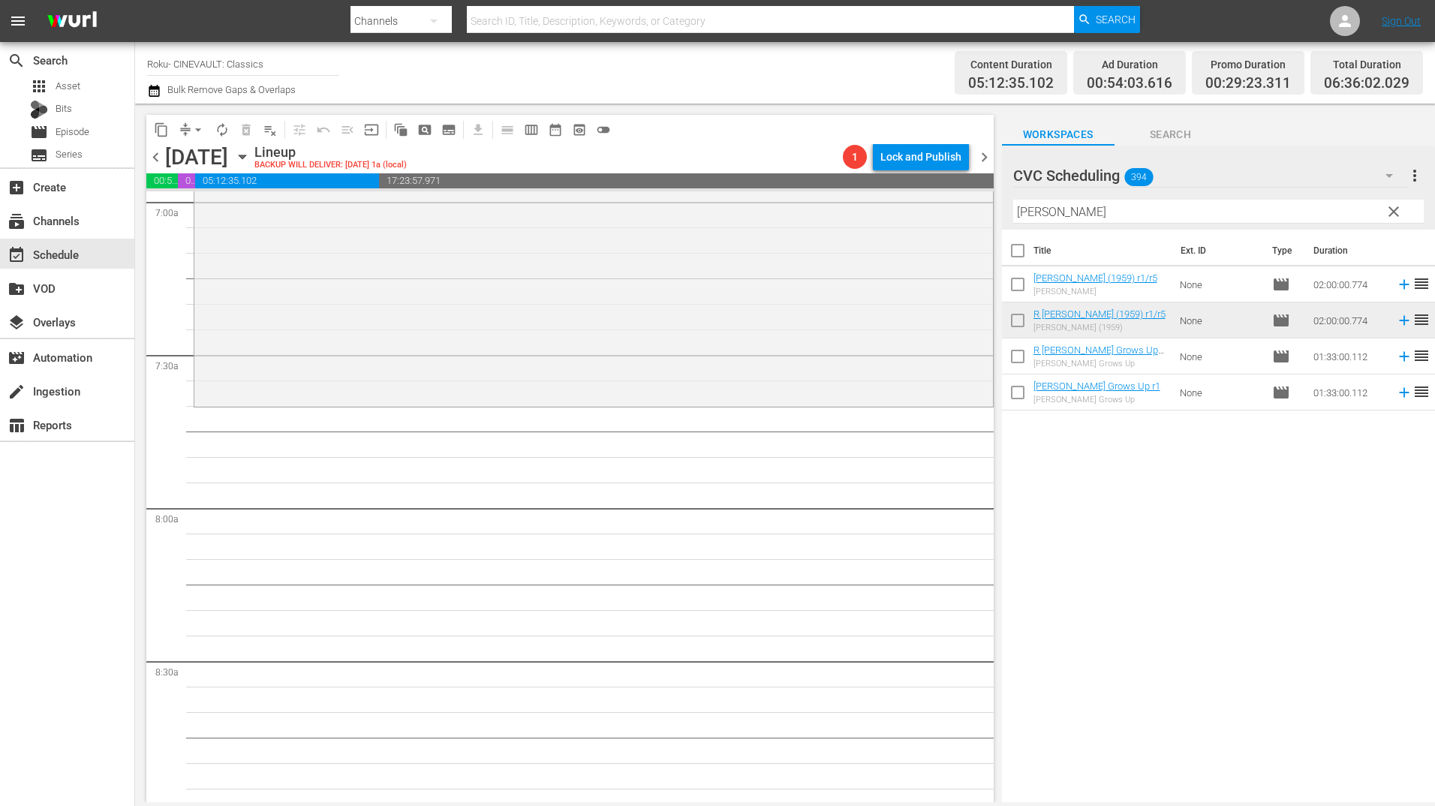
scroll to position [2177, 0]
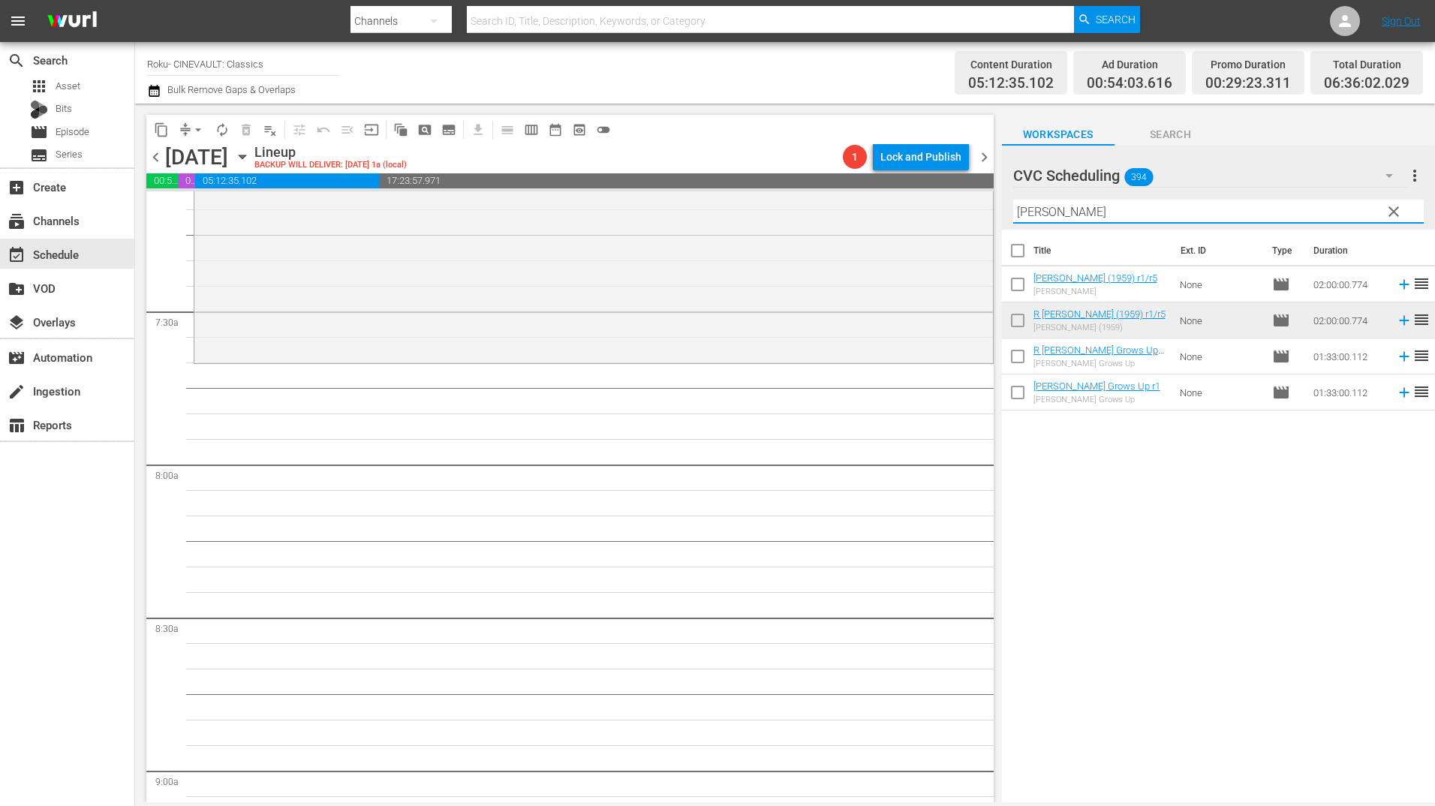
click at [1079, 211] on input "[PERSON_NAME]" at bounding box center [1218, 212] width 411 height 24
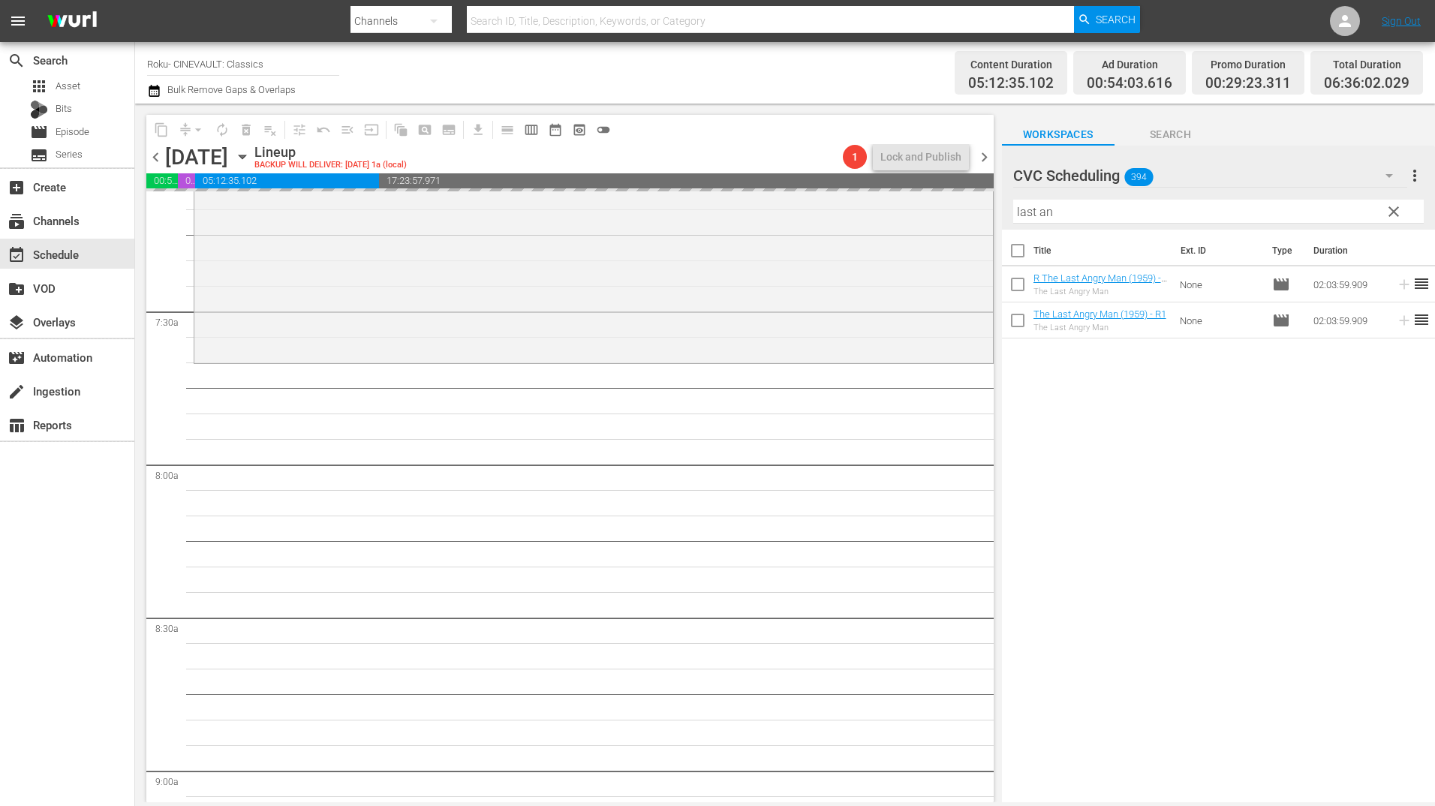
drag, startPoint x: 1190, startPoint y: 299, endPoint x: 615, endPoint y: 369, distance: 579.2
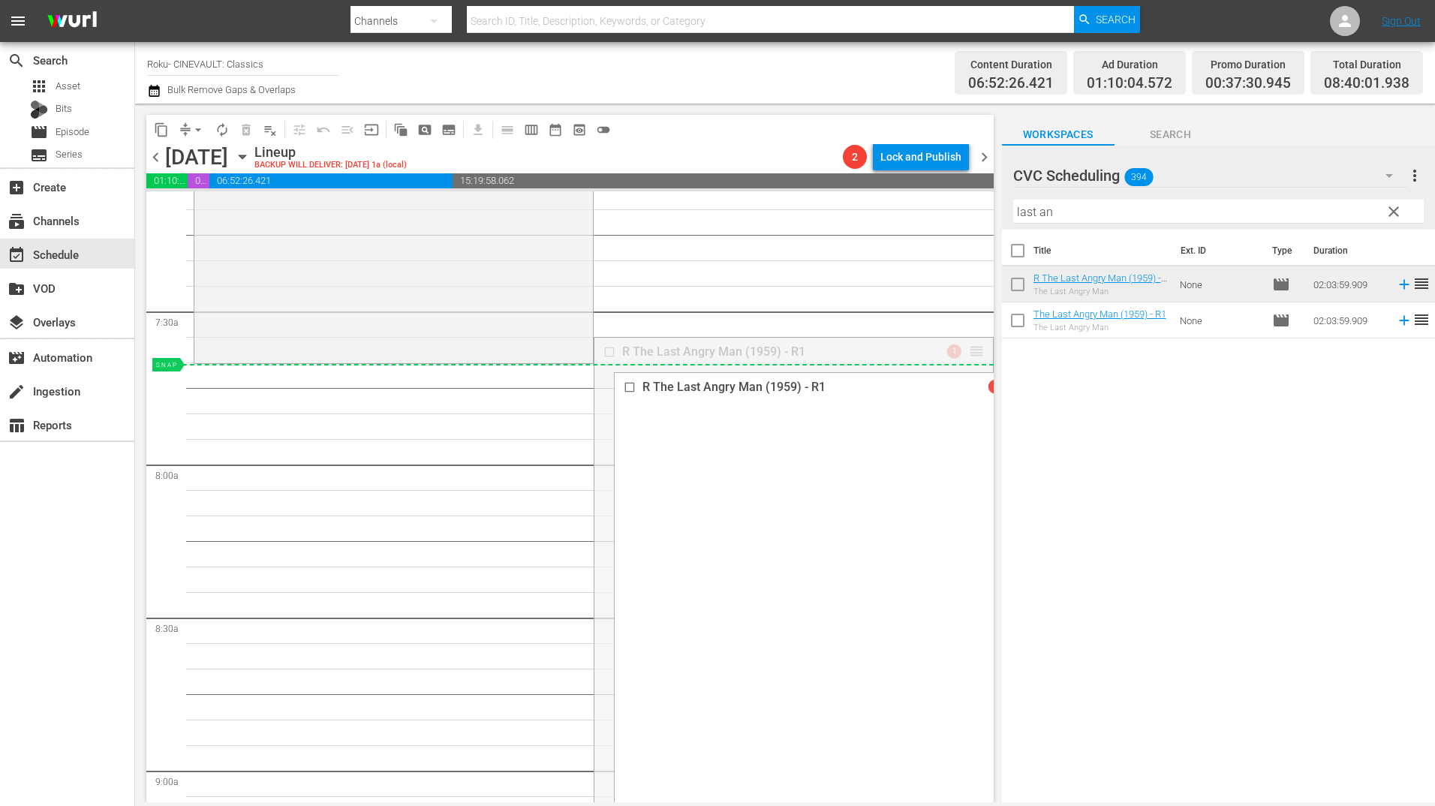
drag, startPoint x: 964, startPoint y: 343, endPoint x: 962, endPoint y: 375, distance: 32.4
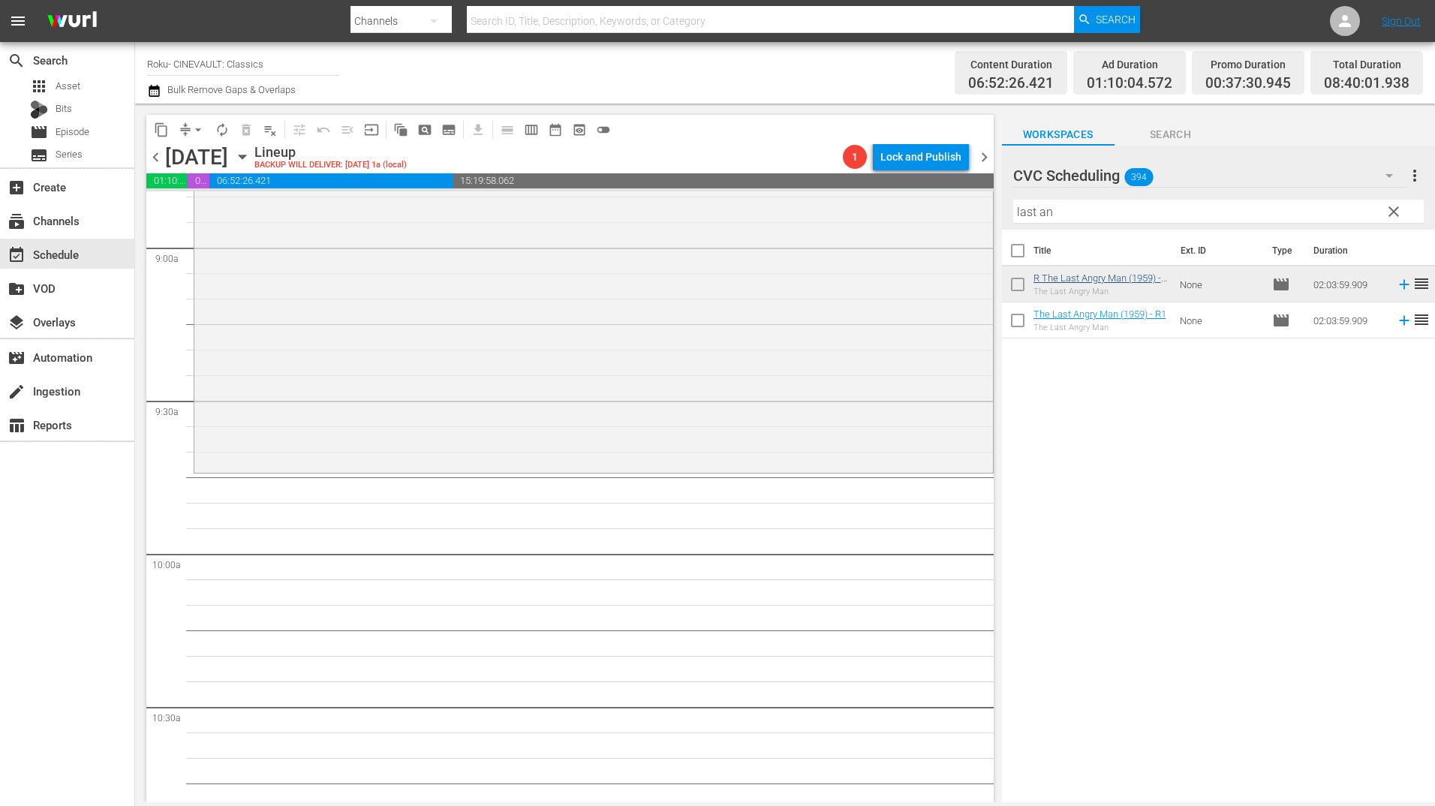
scroll to position [2777, 0]
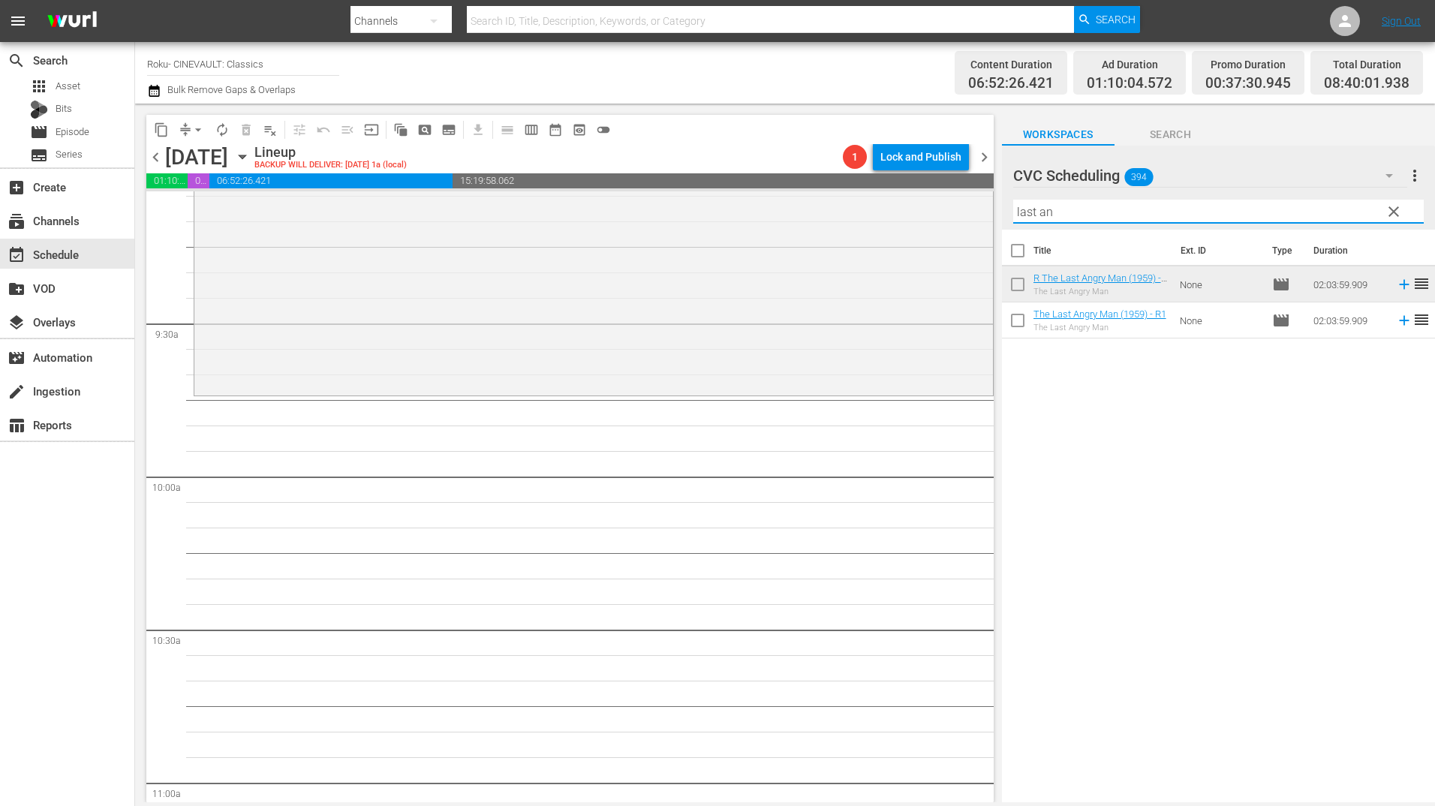
click at [1100, 214] on input "last an" at bounding box center [1218, 212] width 411 height 24
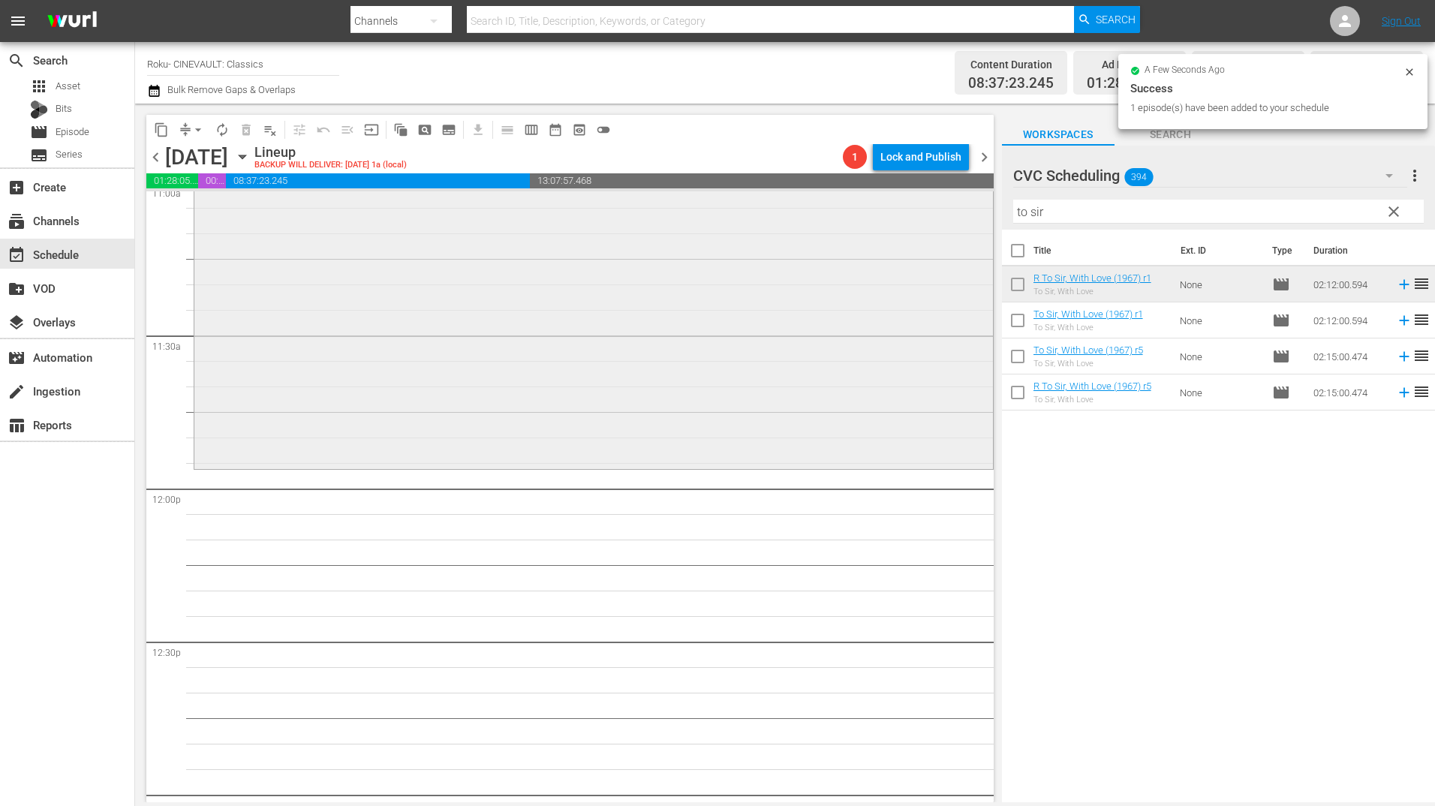
scroll to position [3378, 0]
click at [1151, 207] on input "to sir" at bounding box center [1218, 212] width 411 height 24
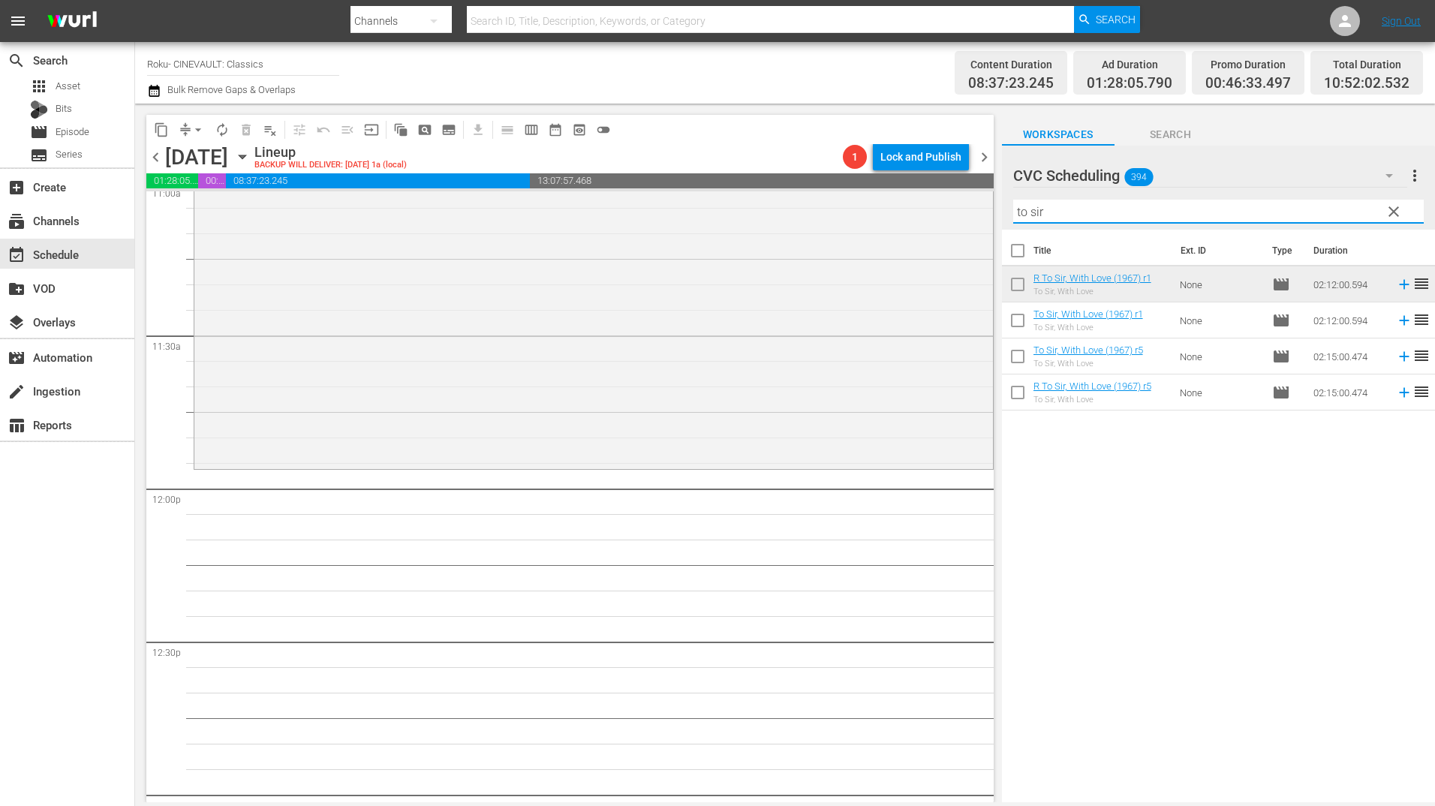
click at [1151, 207] on input "to sir" at bounding box center [1218, 212] width 411 height 24
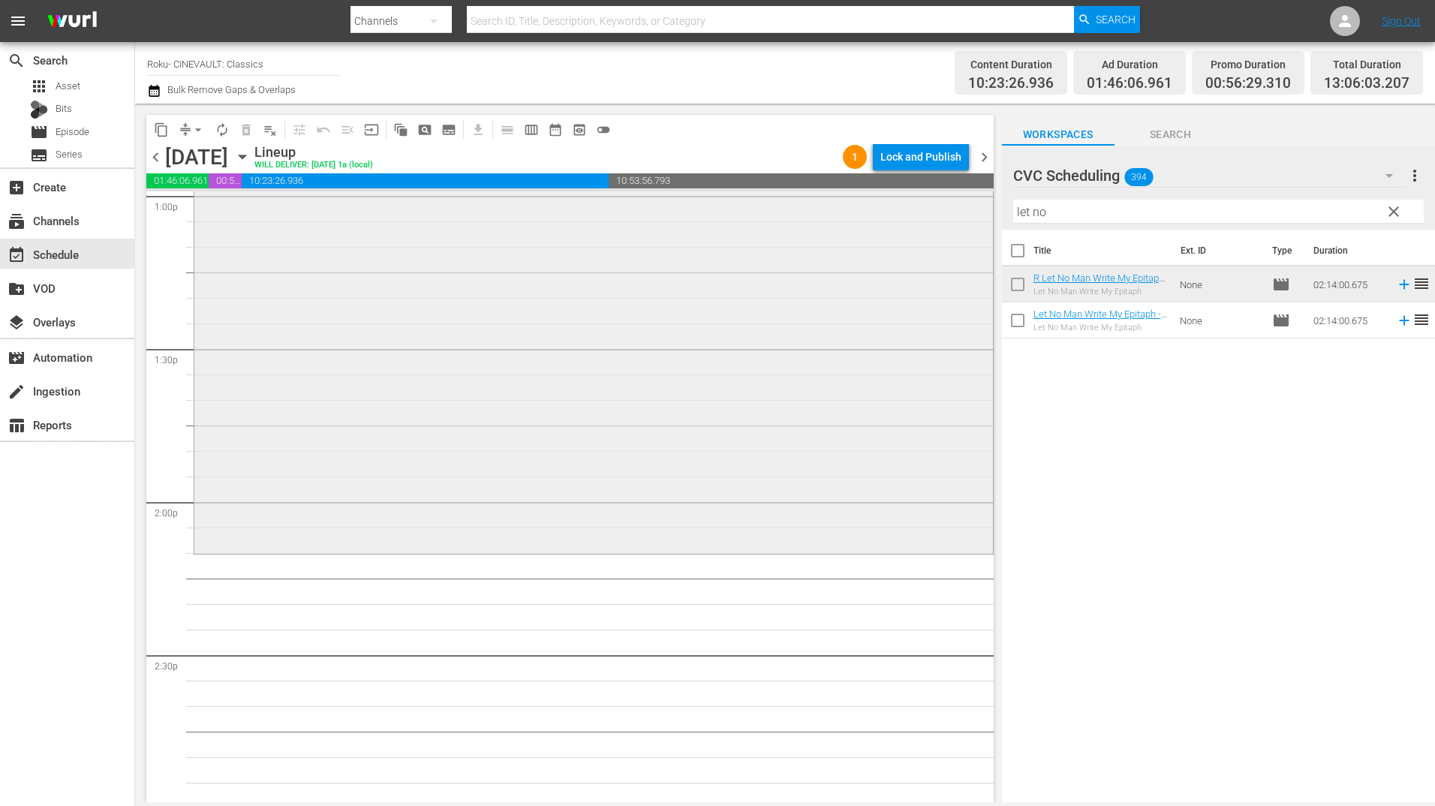
scroll to position [3978, 0]
click at [1061, 203] on input "let no" at bounding box center [1218, 212] width 411 height 24
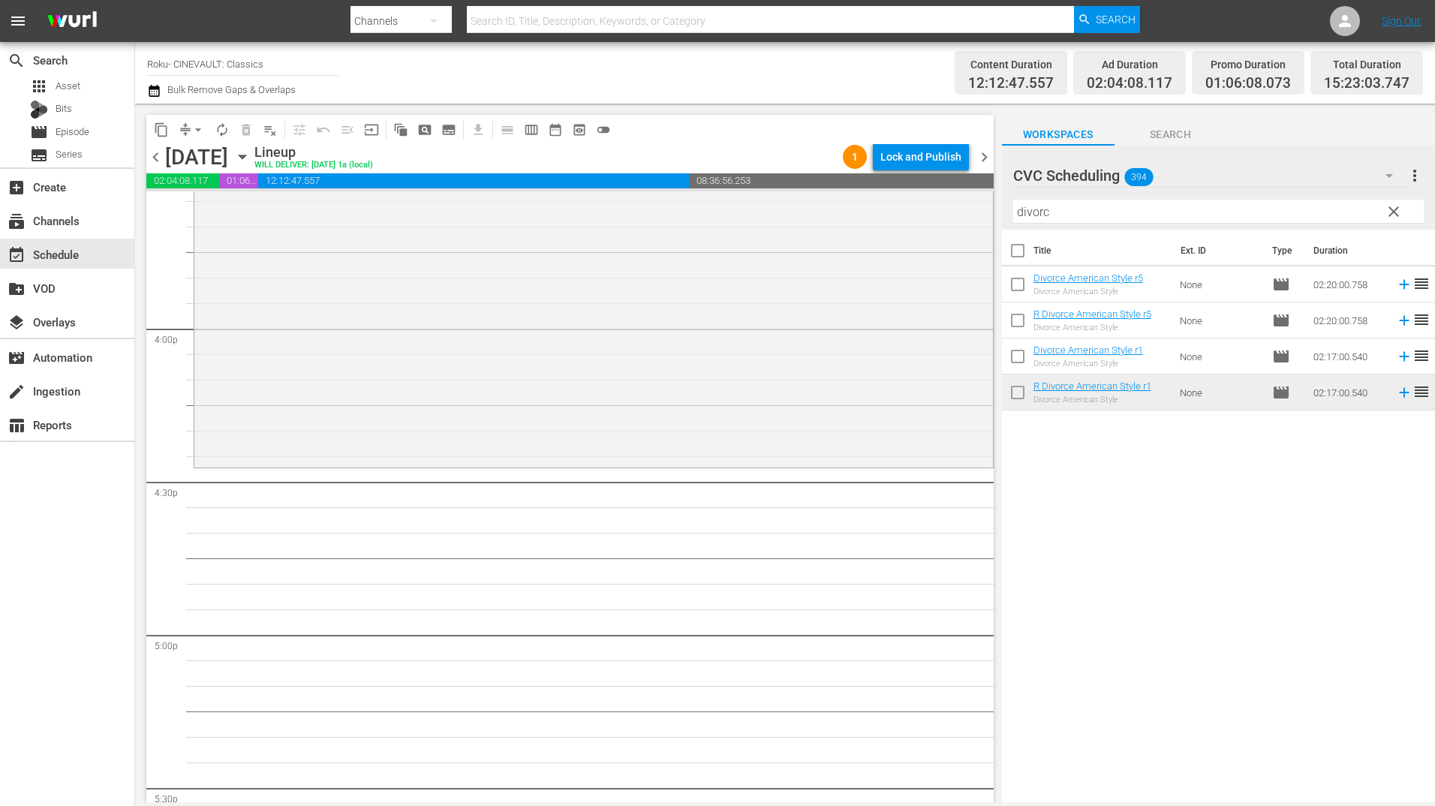
scroll to position [4804, 0]
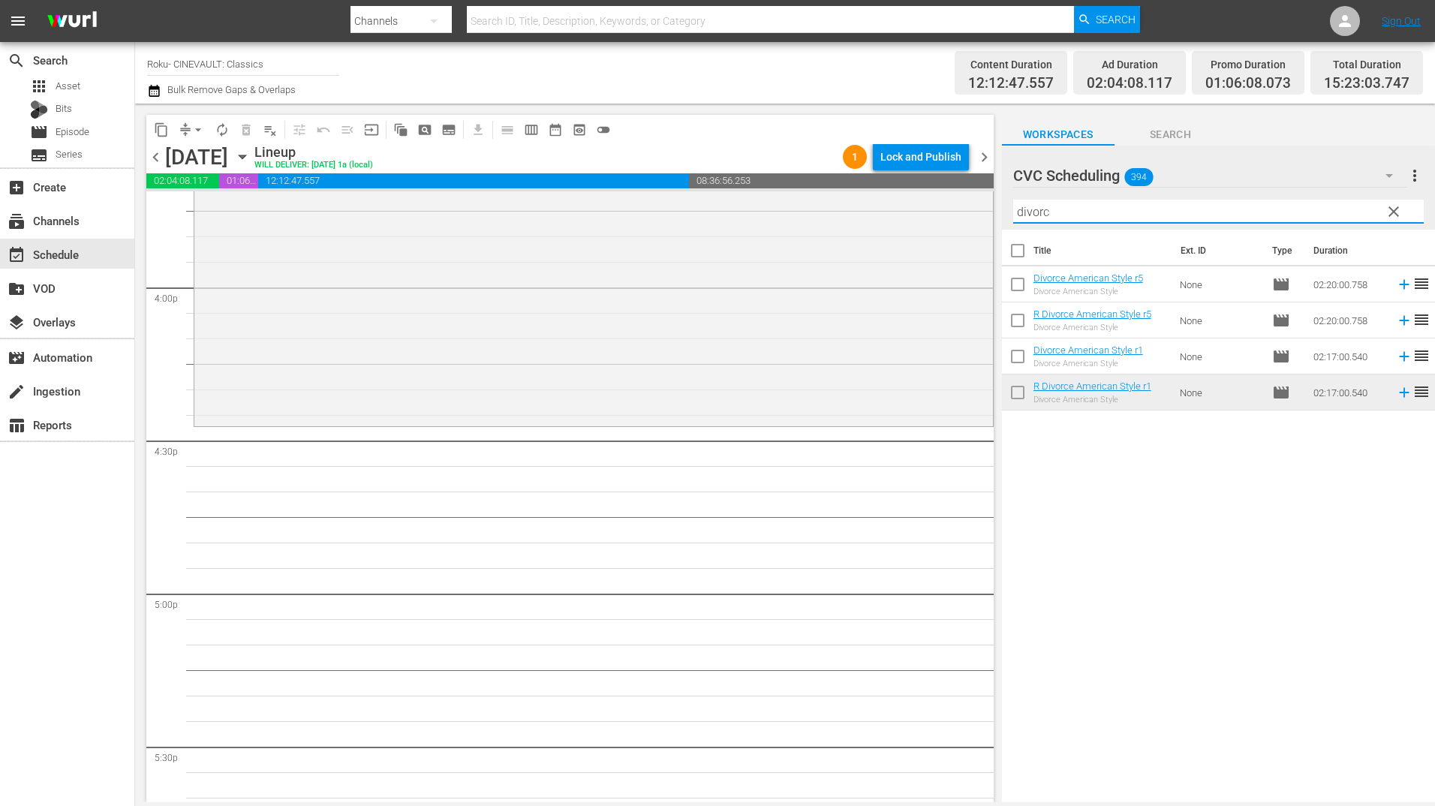
click at [1040, 217] on input "divorc" at bounding box center [1218, 212] width 411 height 24
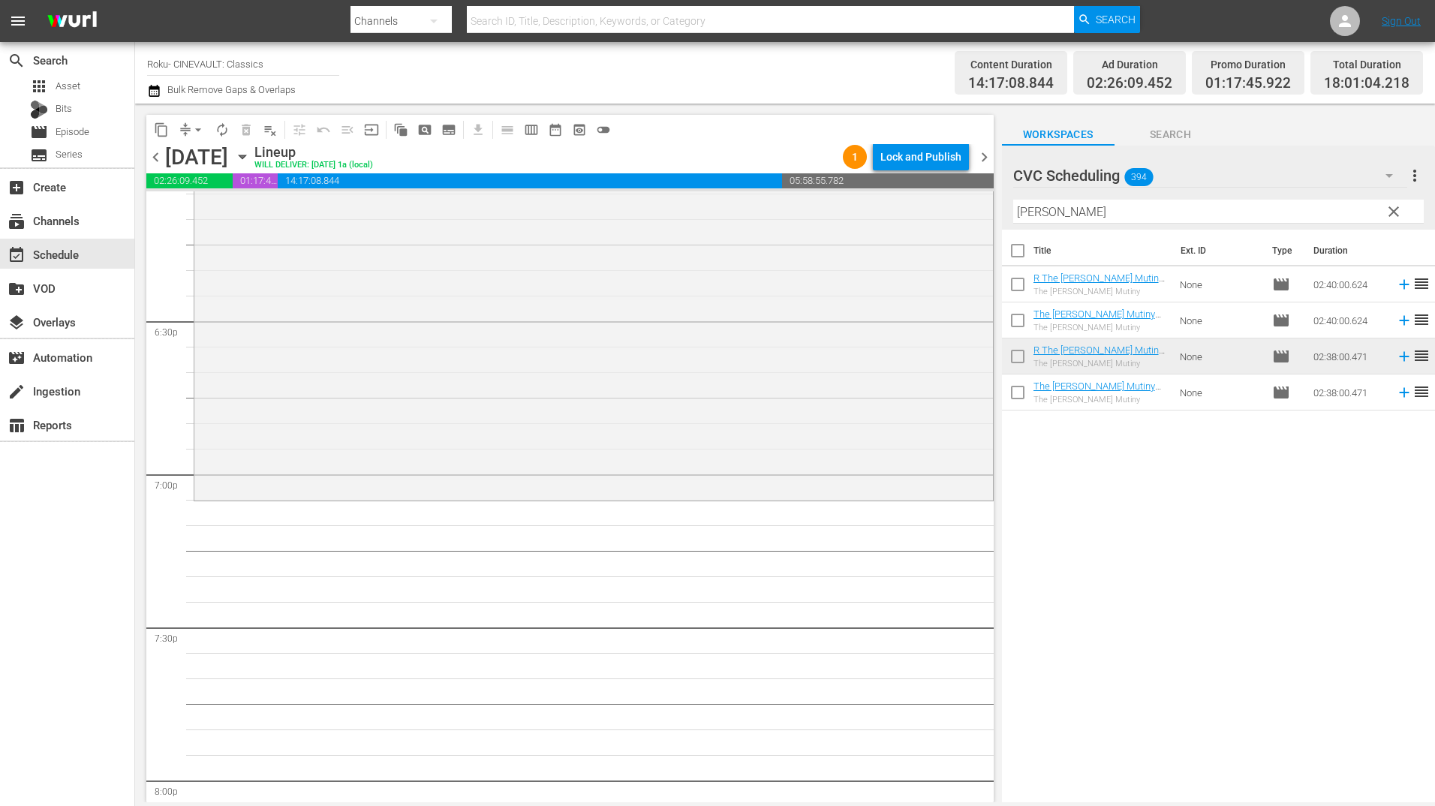
scroll to position [5630, 0]
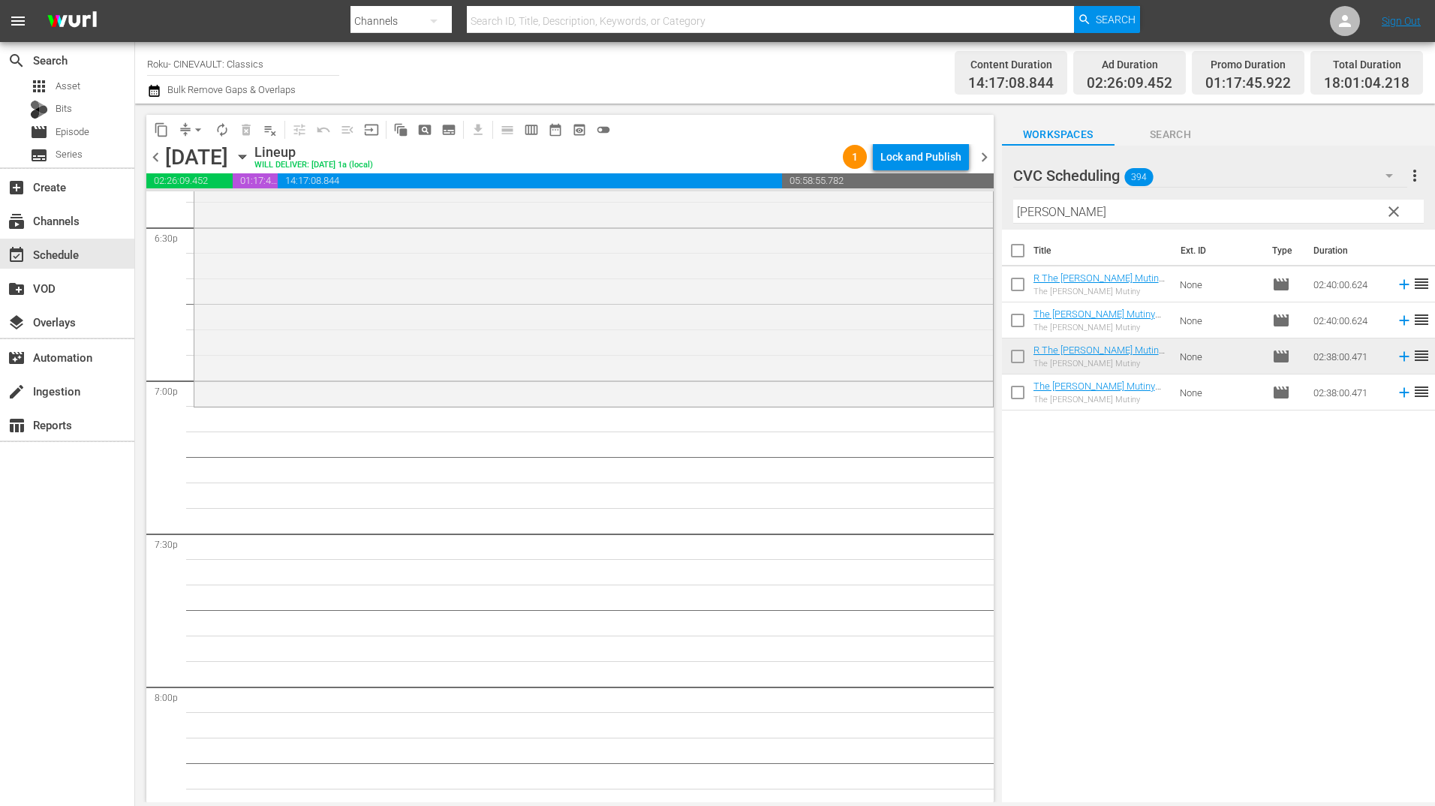
click at [1144, 216] on input "[PERSON_NAME]" at bounding box center [1218, 212] width 411 height 24
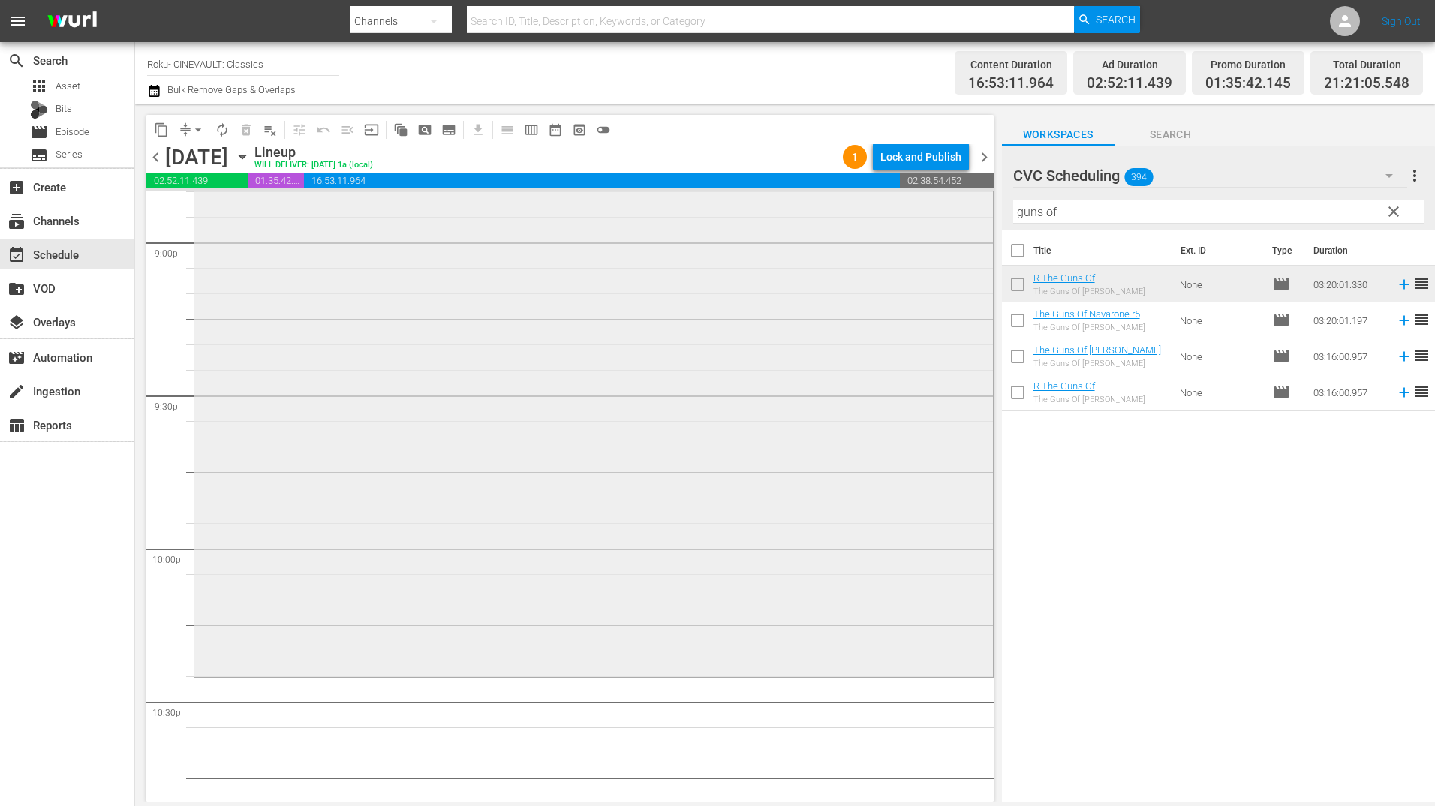
scroll to position [6530, 0]
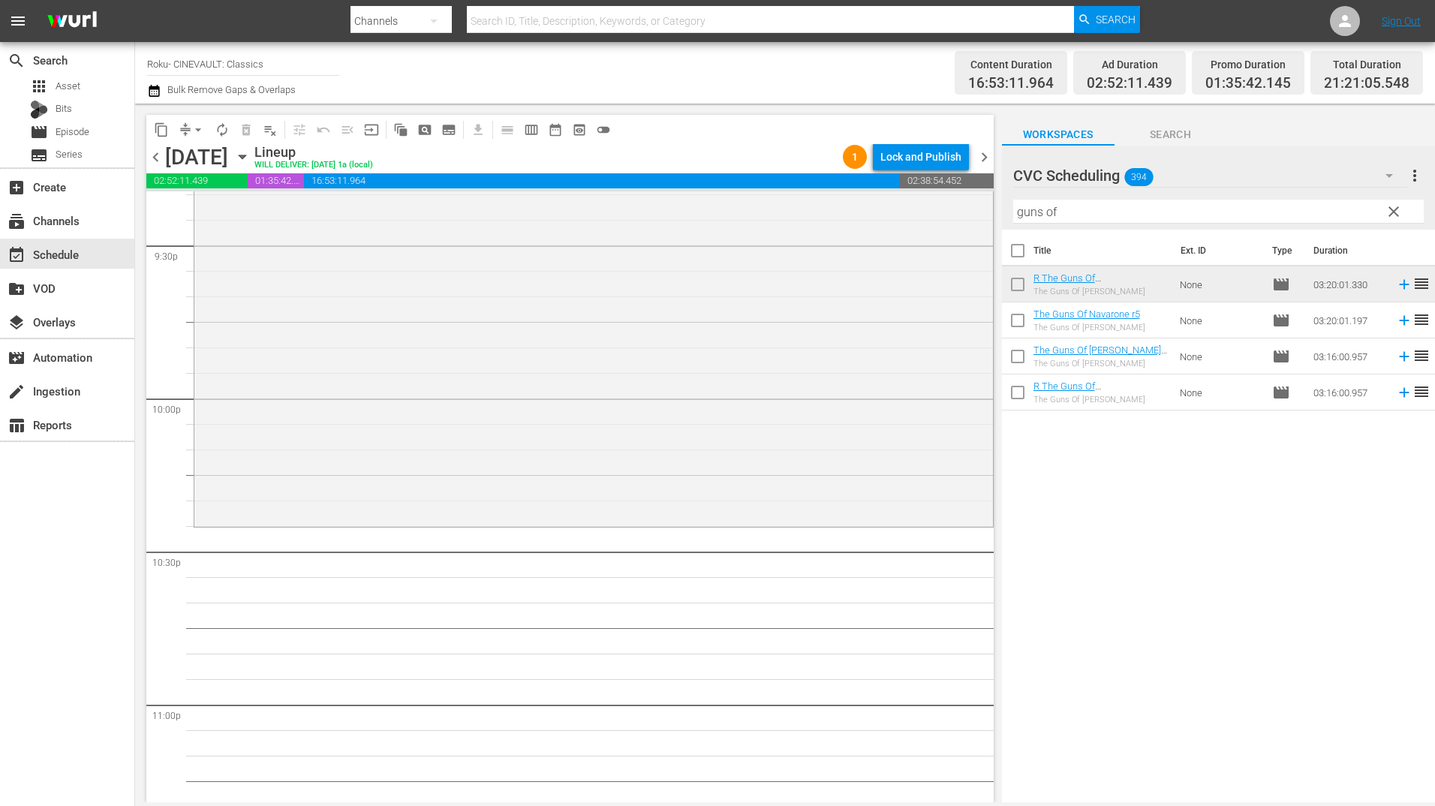
click at [1085, 224] on hr at bounding box center [1218, 223] width 411 height 1
click at [1090, 218] on input "guns of" at bounding box center [1218, 212] width 411 height 24
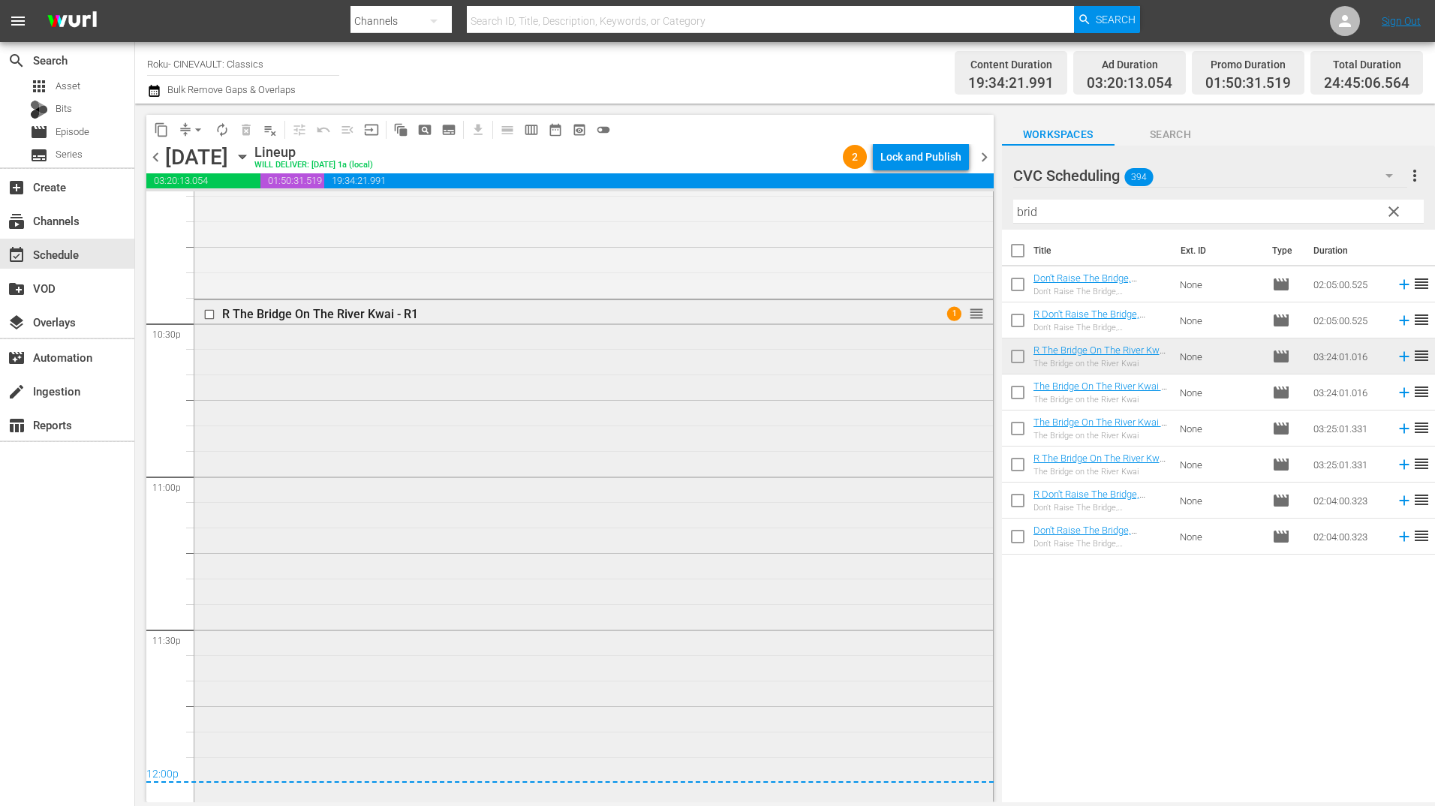
scroll to position [6755, 0]
click at [519, 494] on div "R The Bridge On The River Kwai - R1 1 reorder" at bounding box center [593, 821] width 799 height 1037
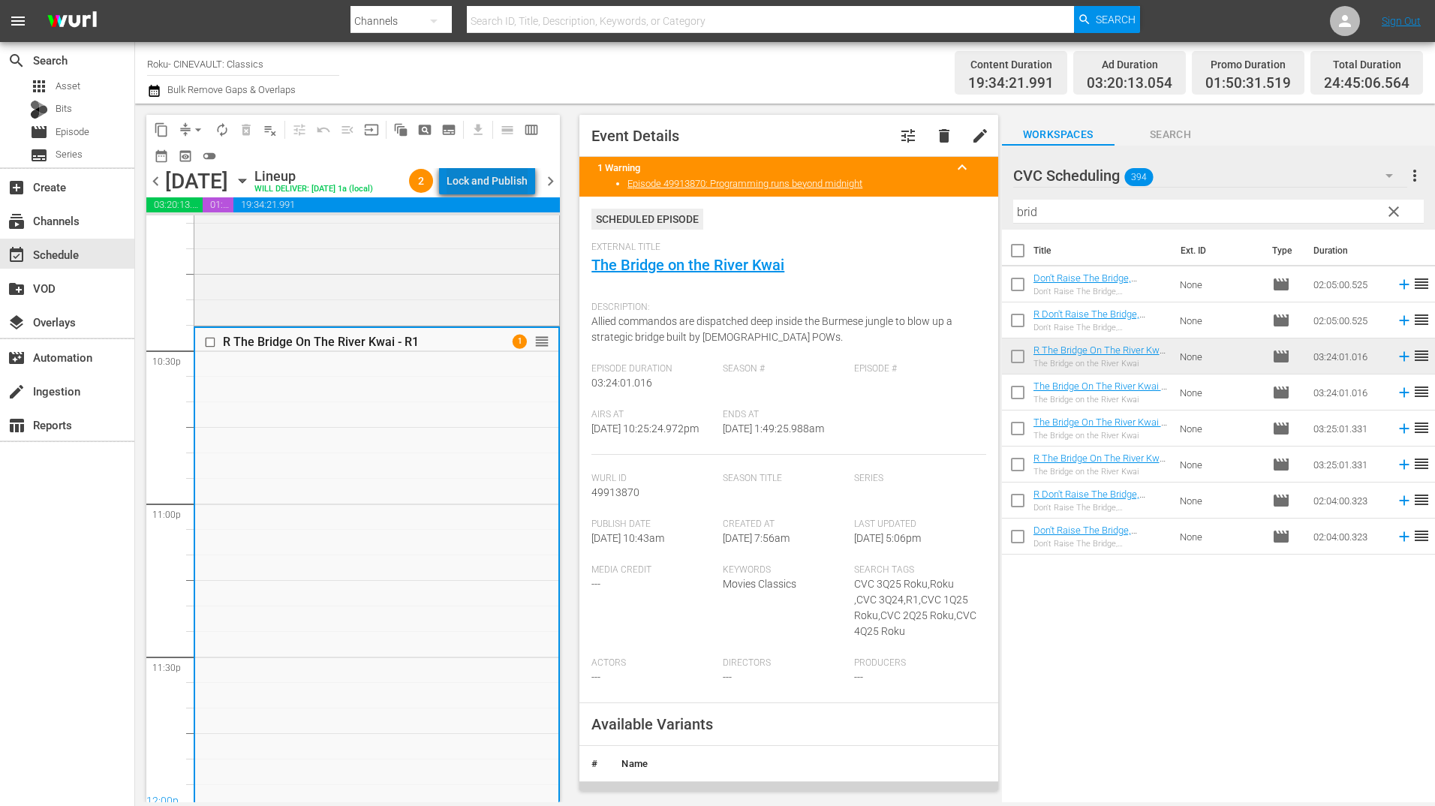
click at [510, 184] on div "Lock and Publish" at bounding box center [487, 180] width 81 height 27
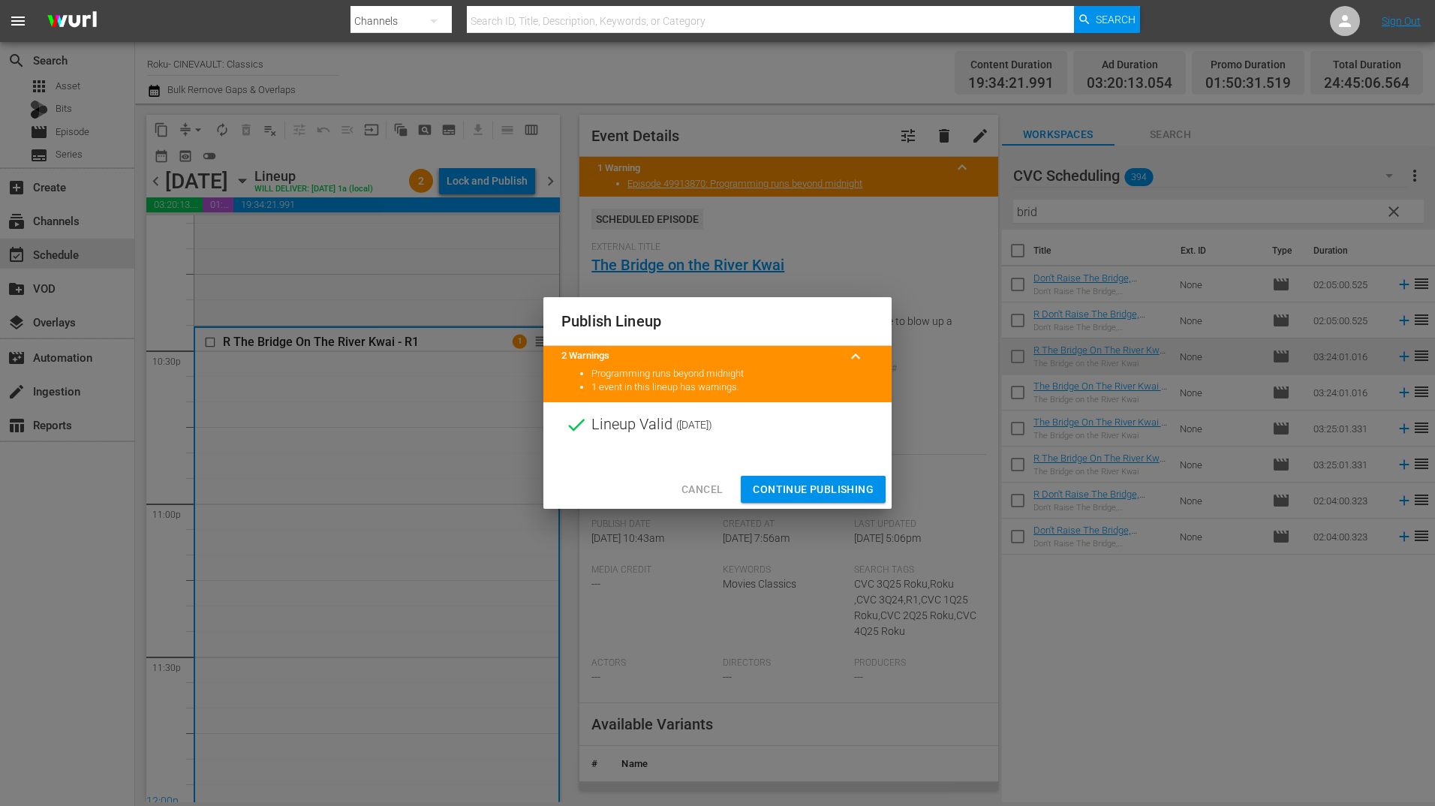
click at [814, 482] on span "Continue Publishing" at bounding box center [813, 489] width 121 height 19
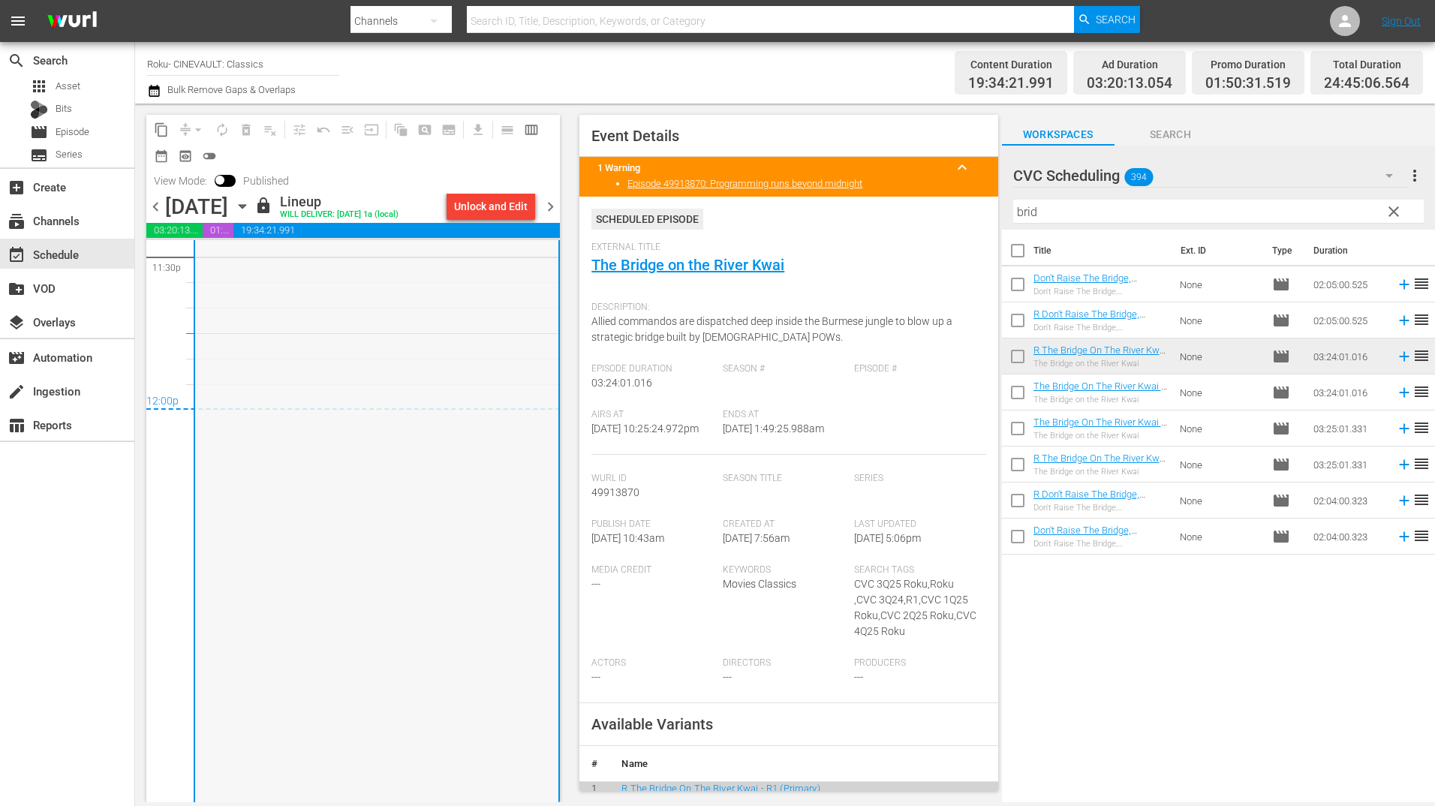
scroll to position [6831, 0]
click at [553, 207] on span "chevron_right" at bounding box center [550, 206] width 19 height 19
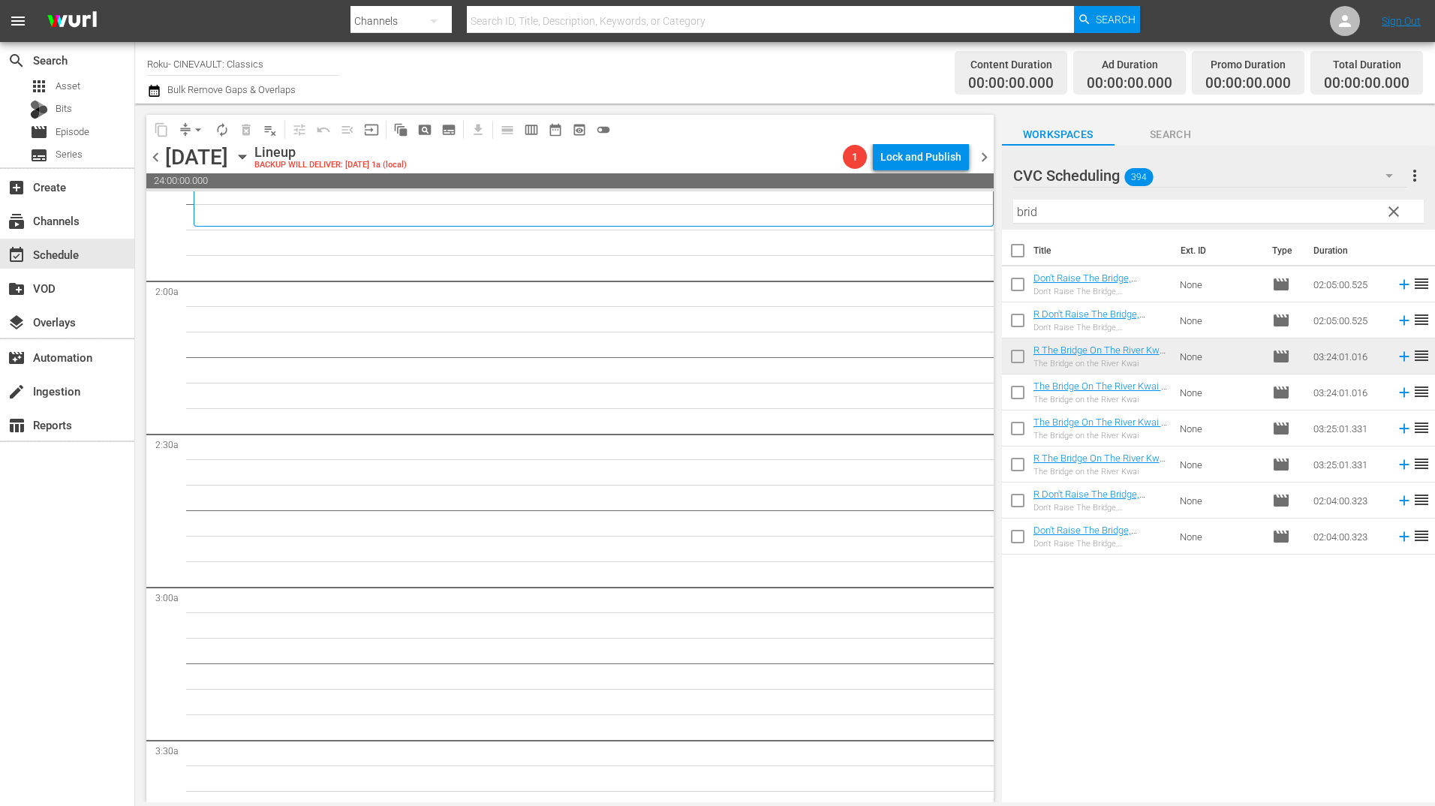
scroll to position [450, 0]
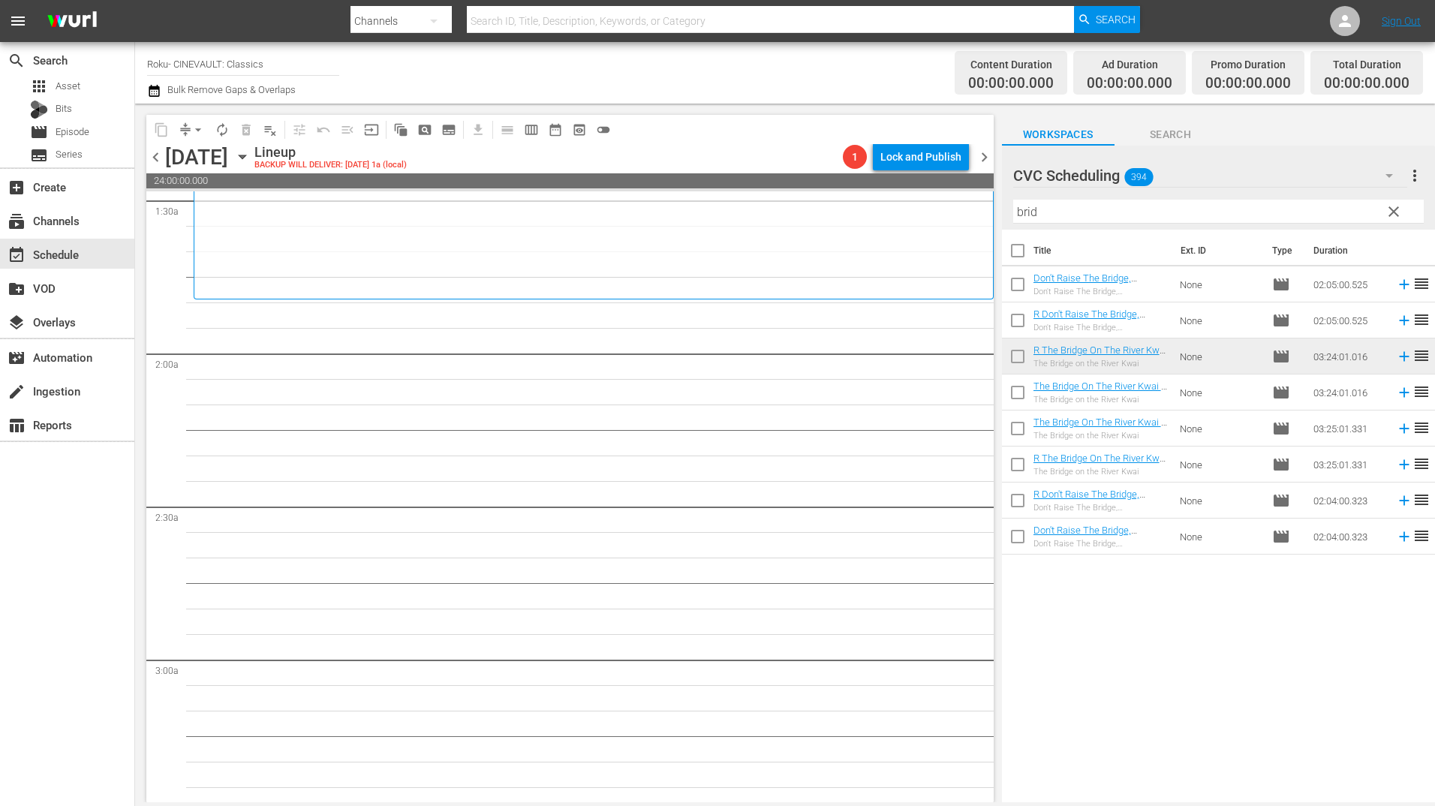
click at [1107, 206] on input "brid" at bounding box center [1218, 212] width 411 height 24
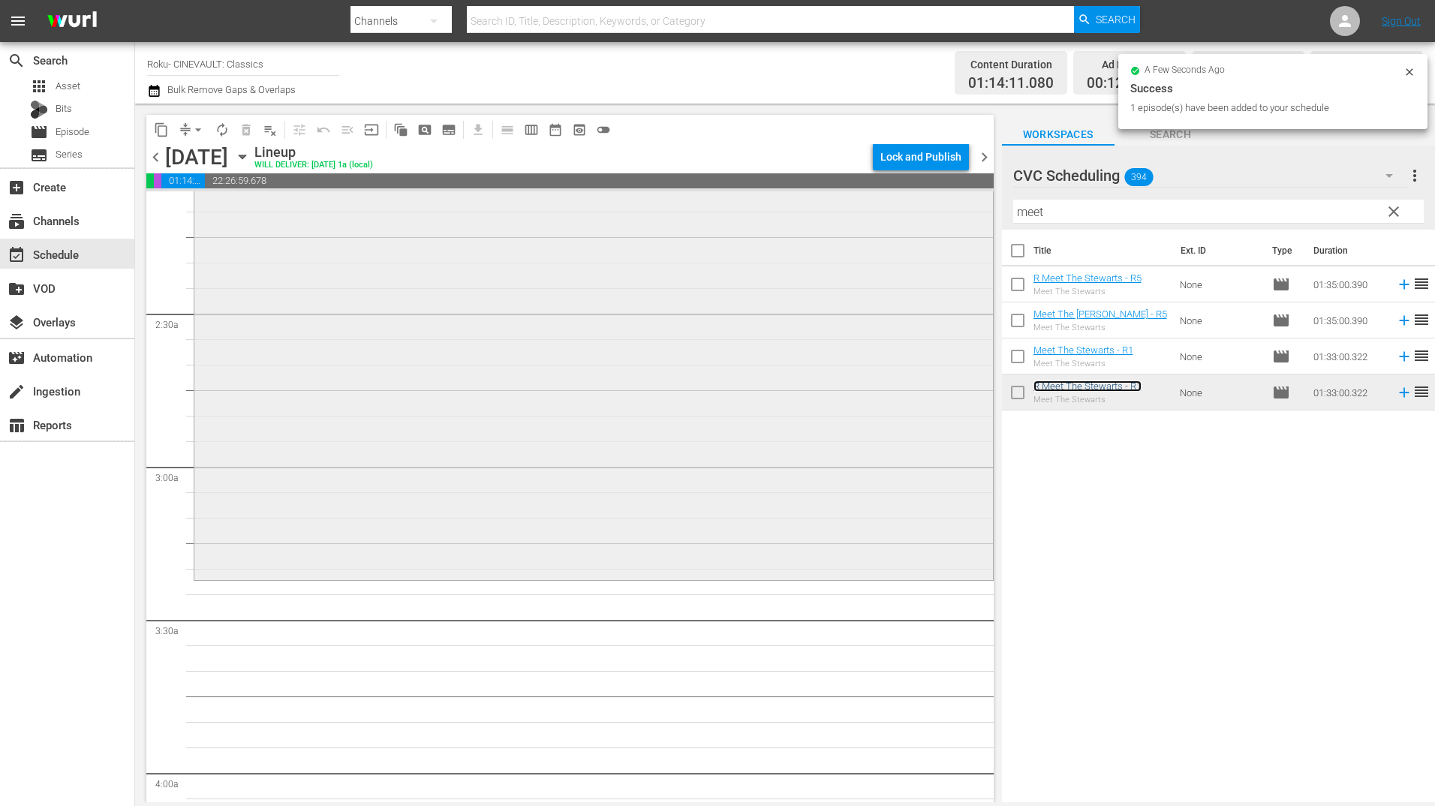
scroll to position [976, 0]
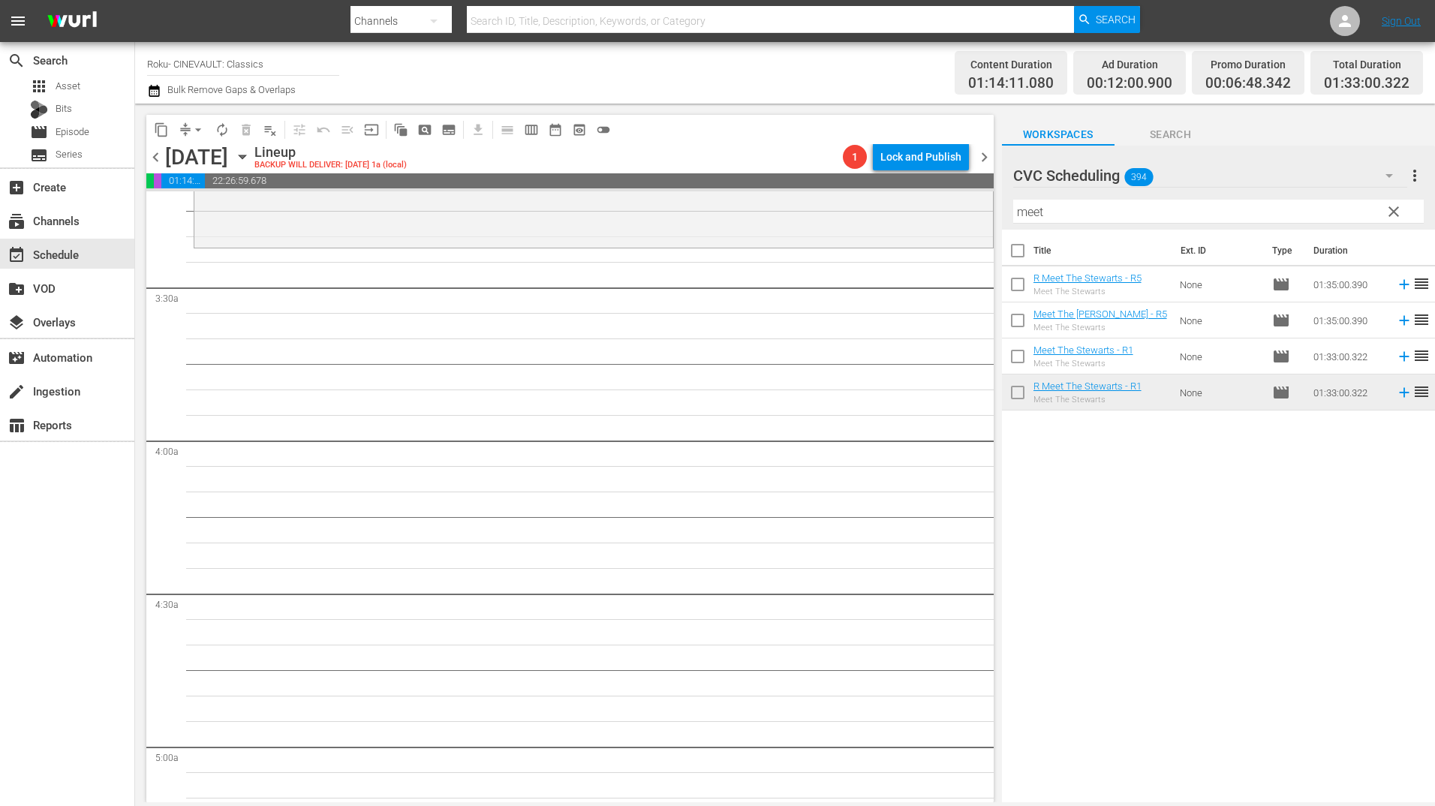
click at [1064, 214] on input "meet" at bounding box center [1218, 212] width 411 height 24
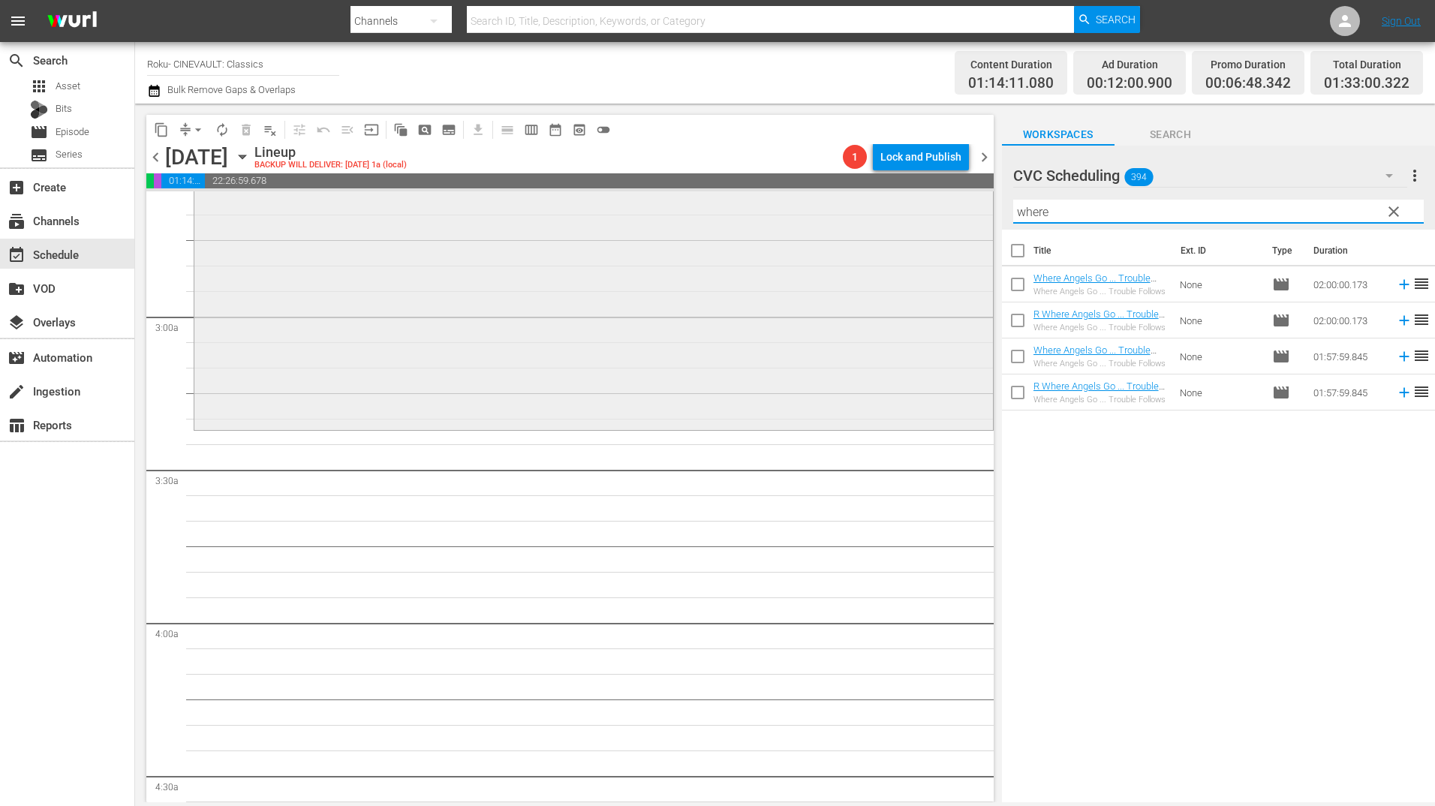
scroll to position [826, 0]
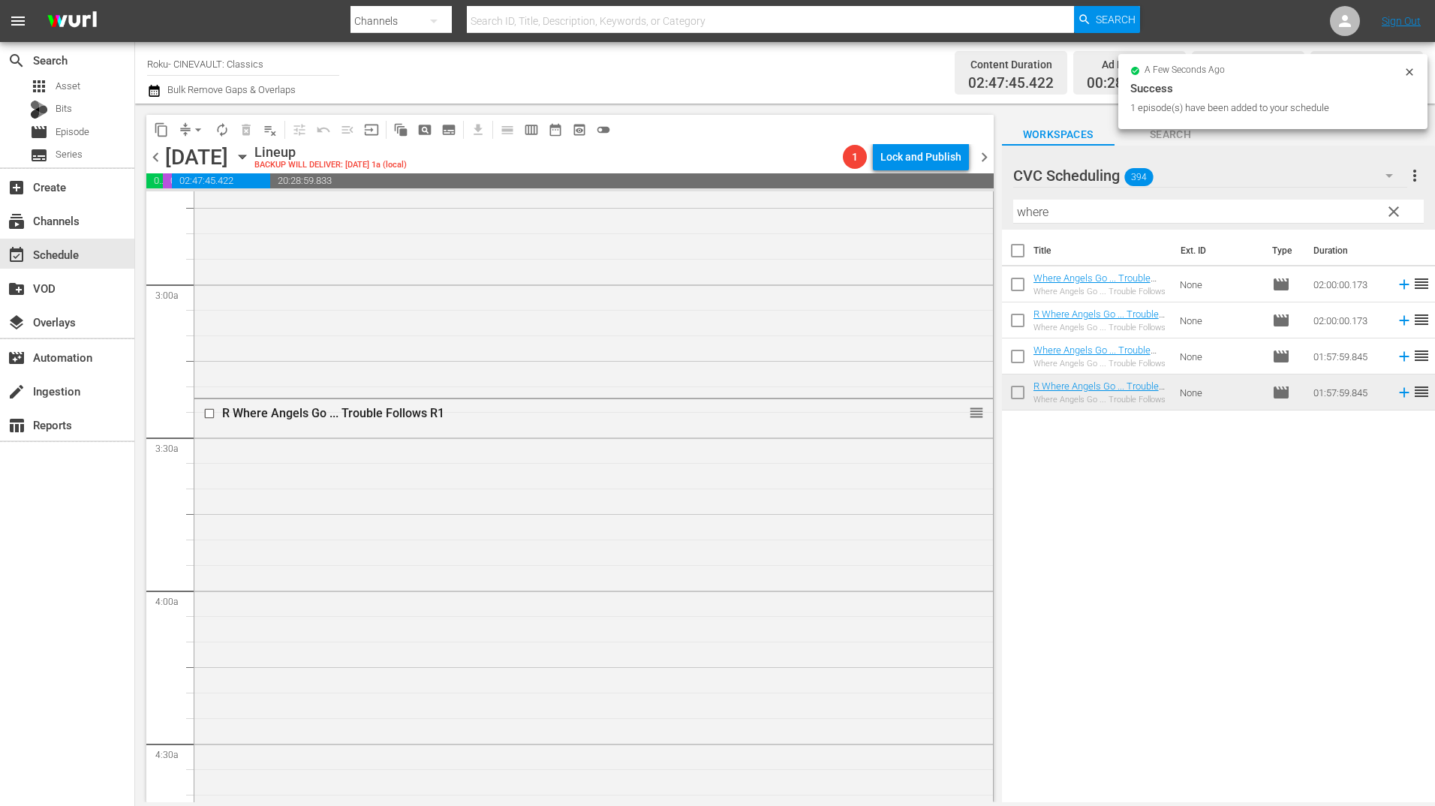
click at [156, 154] on span "chevron_left" at bounding box center [155, 157] width 19 height 19
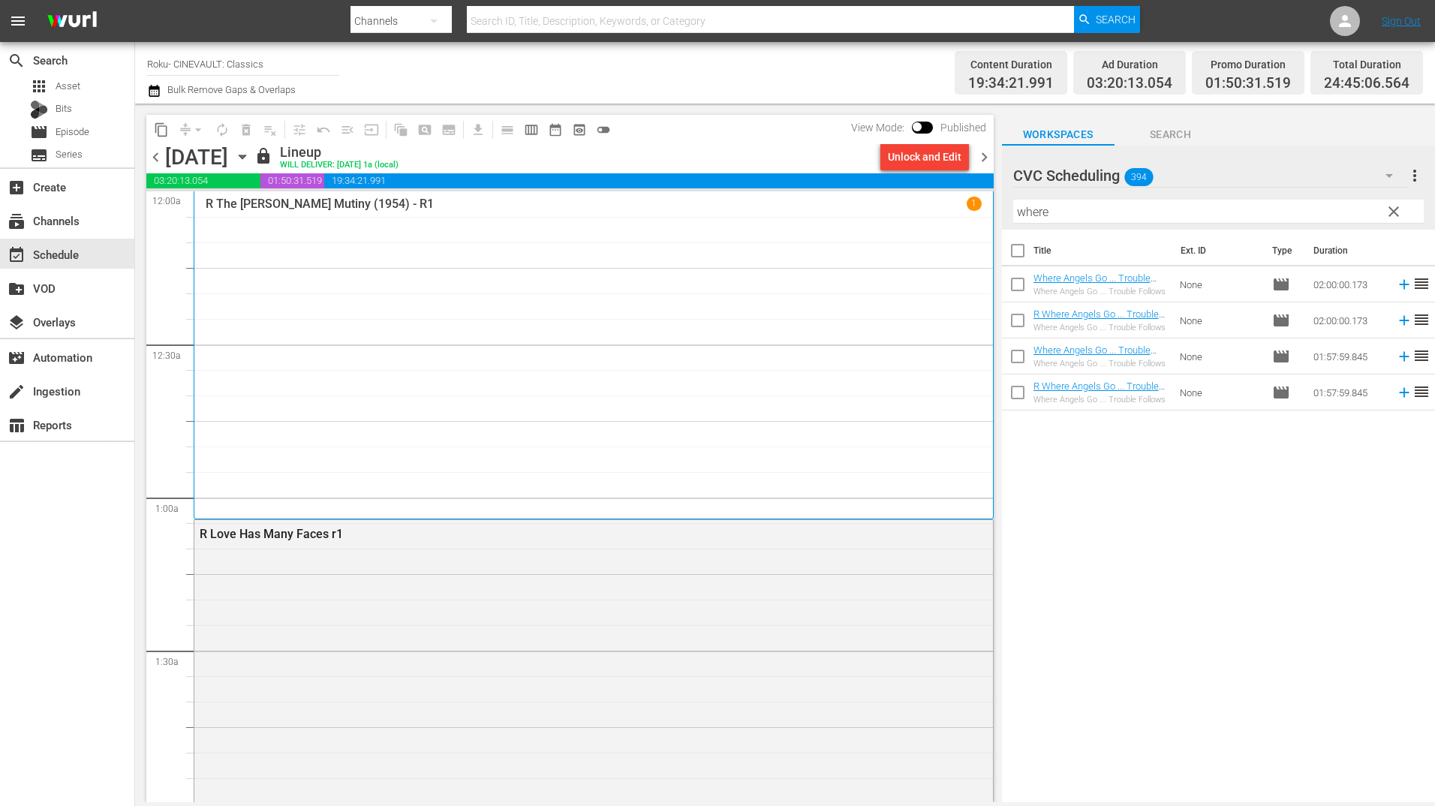
click at [987, 156] on span "chevron_right" at bounding box center [984, 157] width 19 height 19
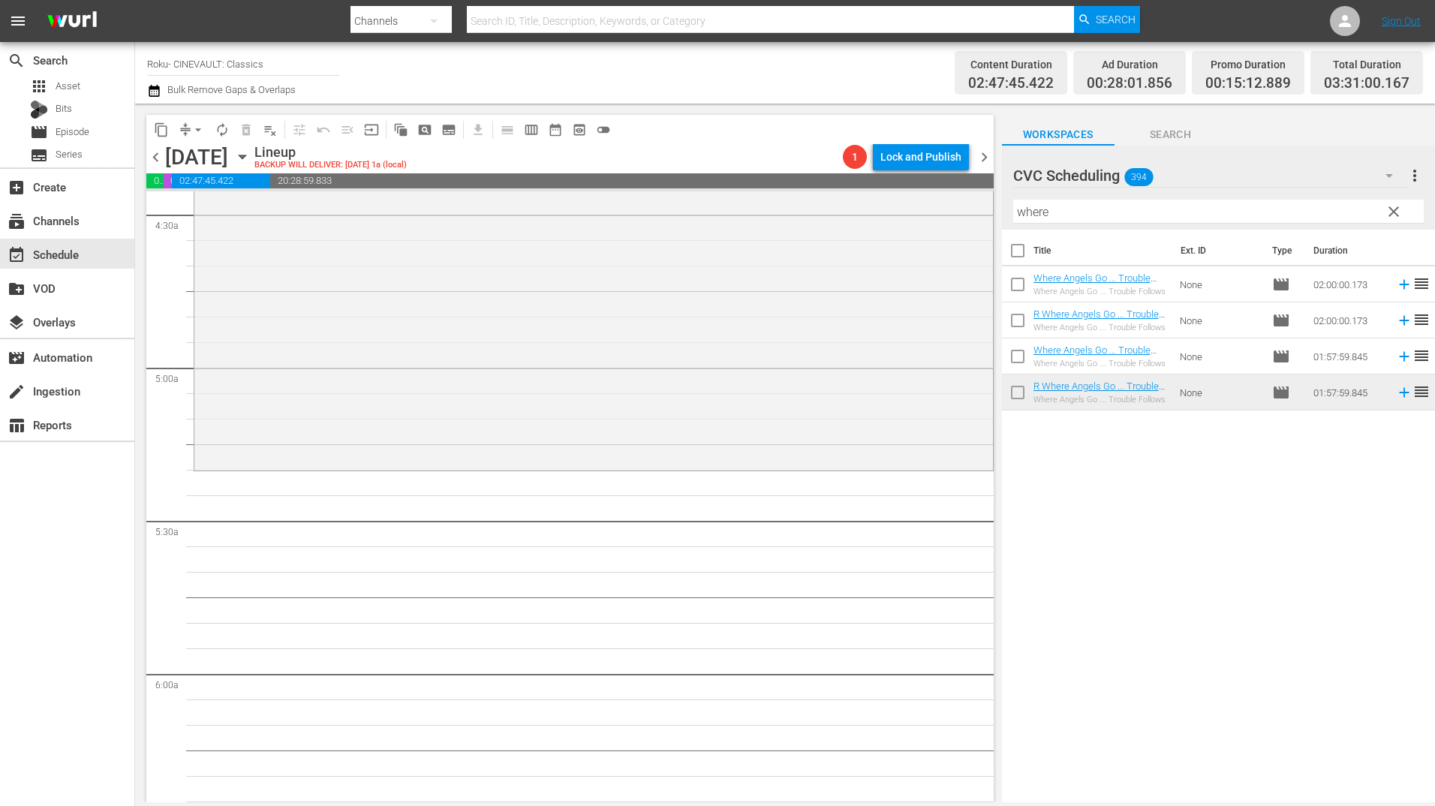
scroll to position [1426, 0]
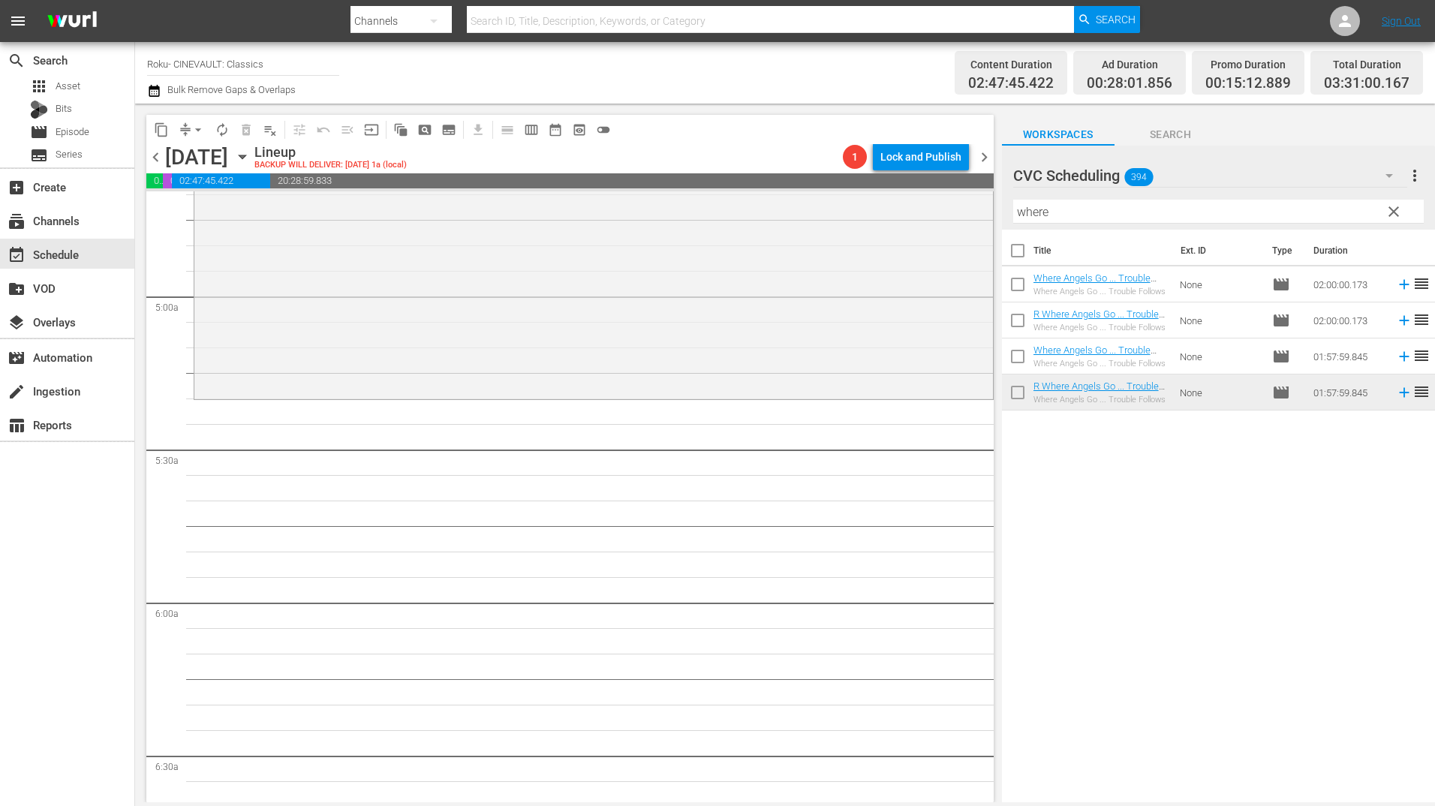
click at [1061, 213] on input "where" at bounding box center [1218, 212] width 411 height 24
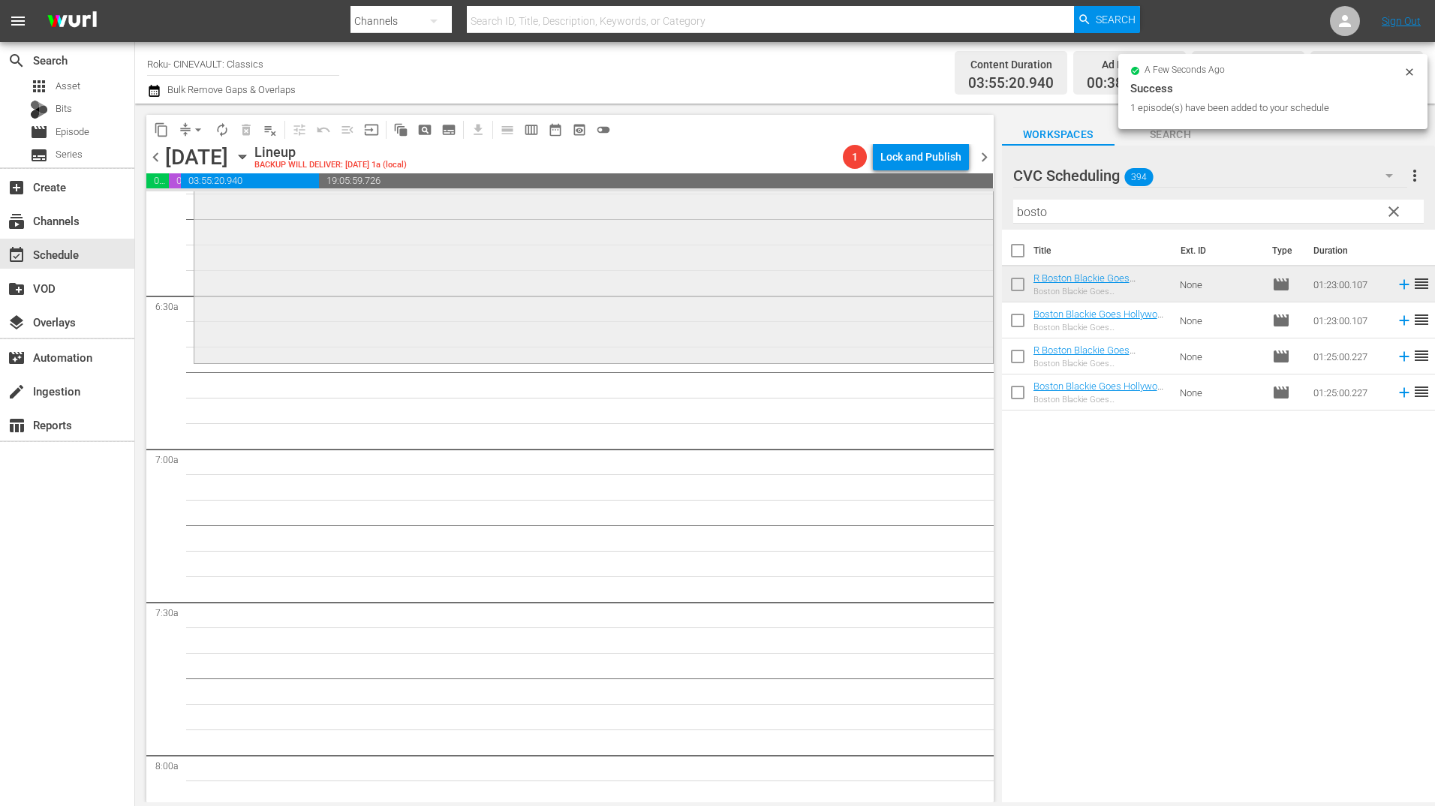
scroll to position [1801, 0]
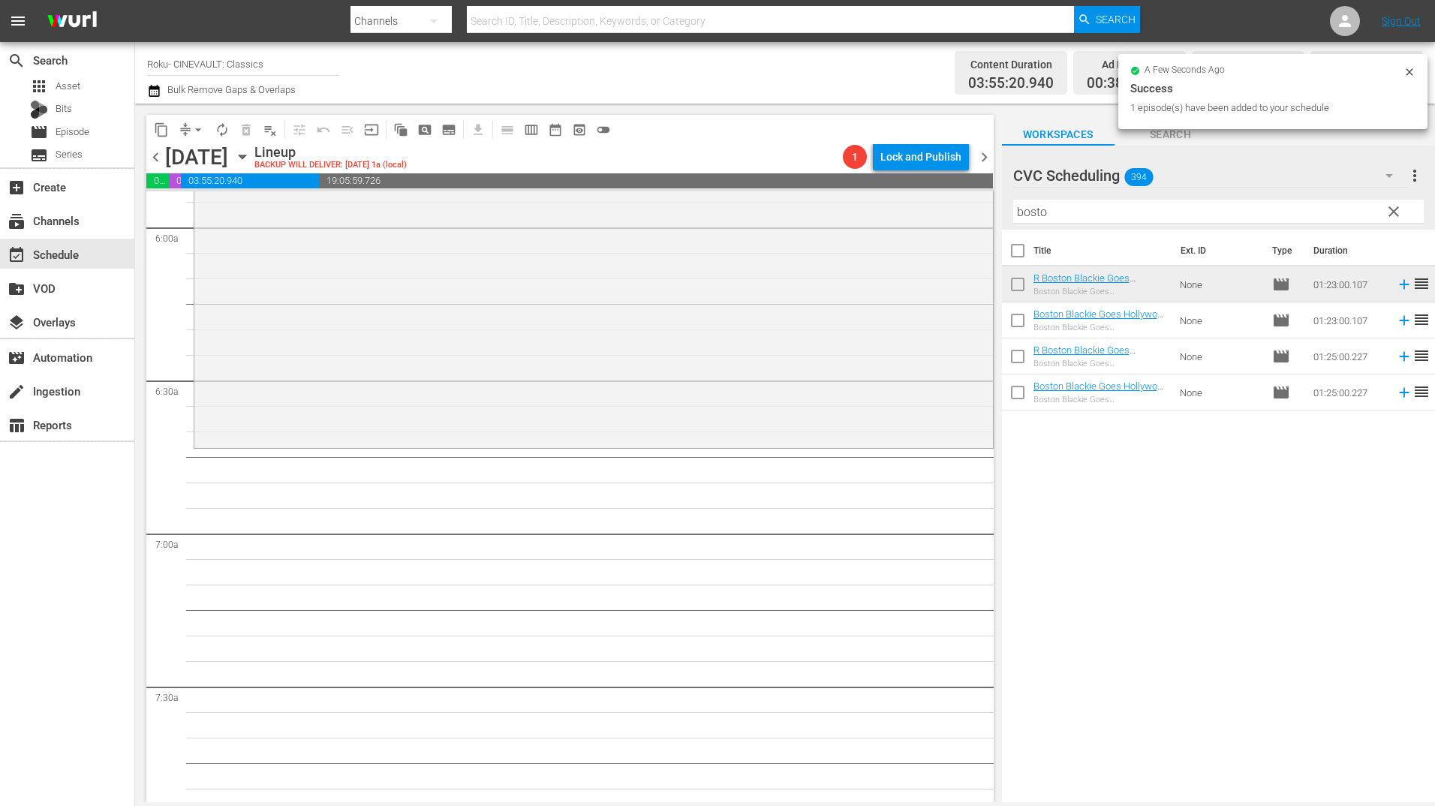
click at [1076, 215] on input "bosto" at bounding box center [1218, 212] width 411 height 24
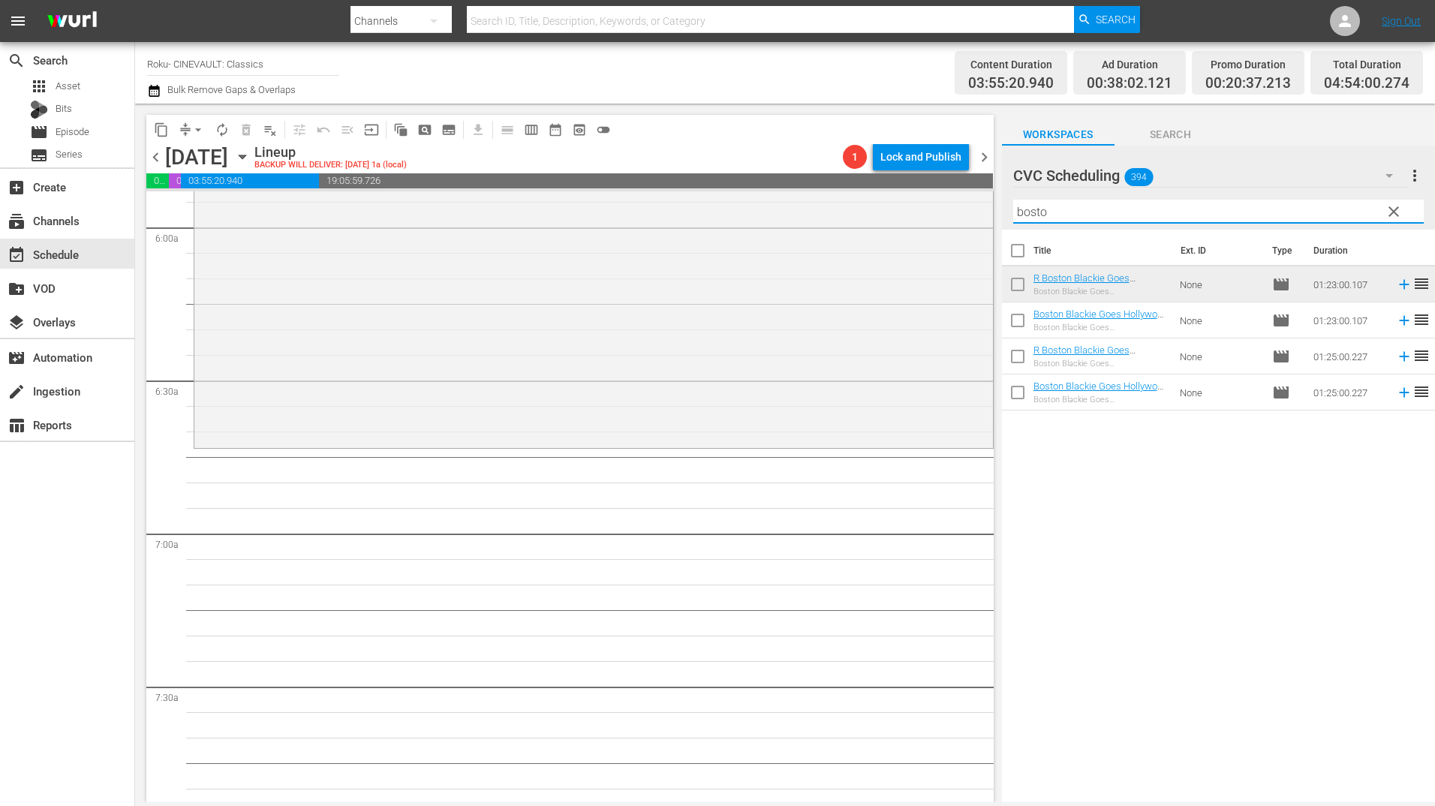
click at [1076, 215] on input "bosto" at bounding box center [1218, 212] width 411 height 24
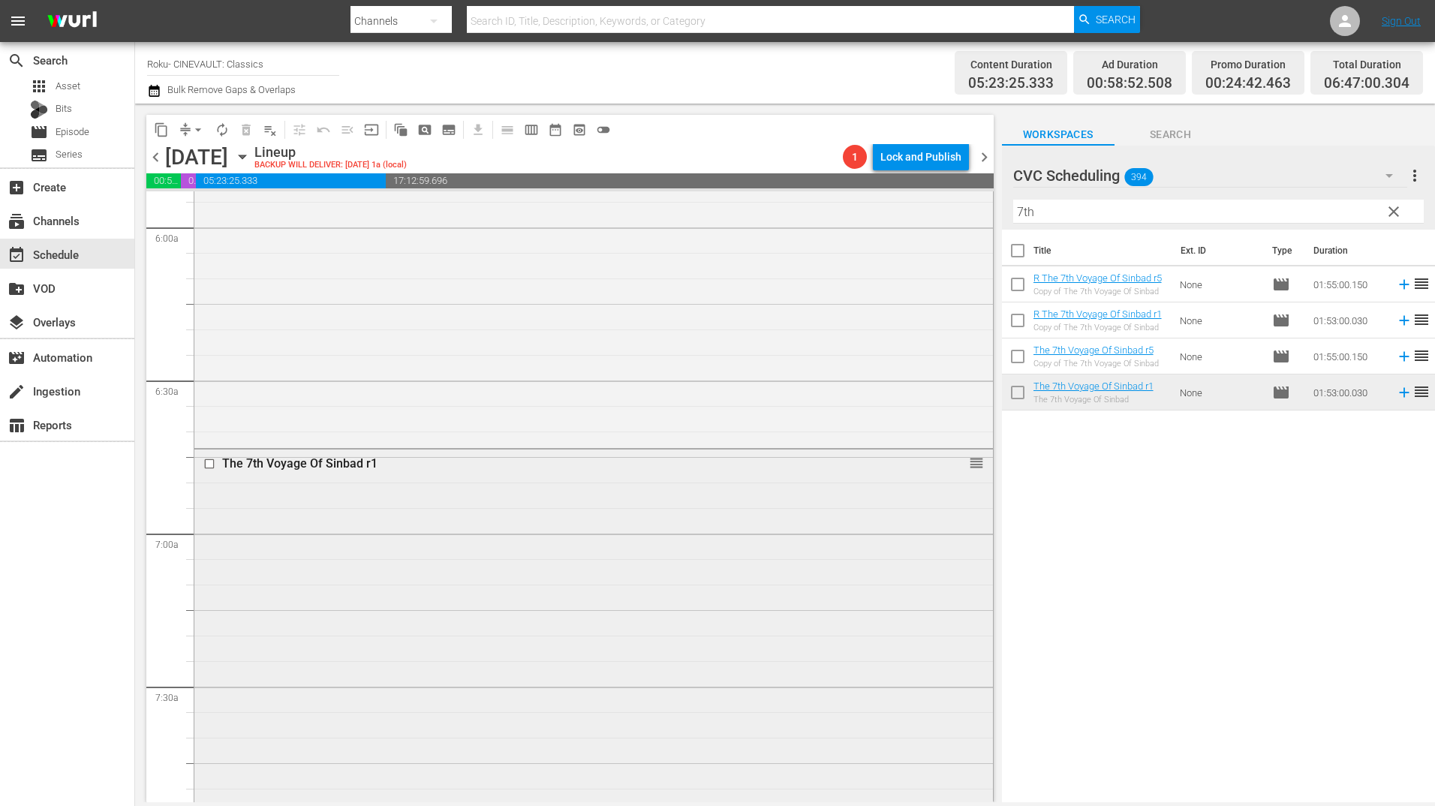
click at [210, 461] on input "checkbox" at bounding box center [211, 464] width 16 height 13
click at [289, 505] on div "Delete Event" at bounding box center [270, 503] width 119 height 20
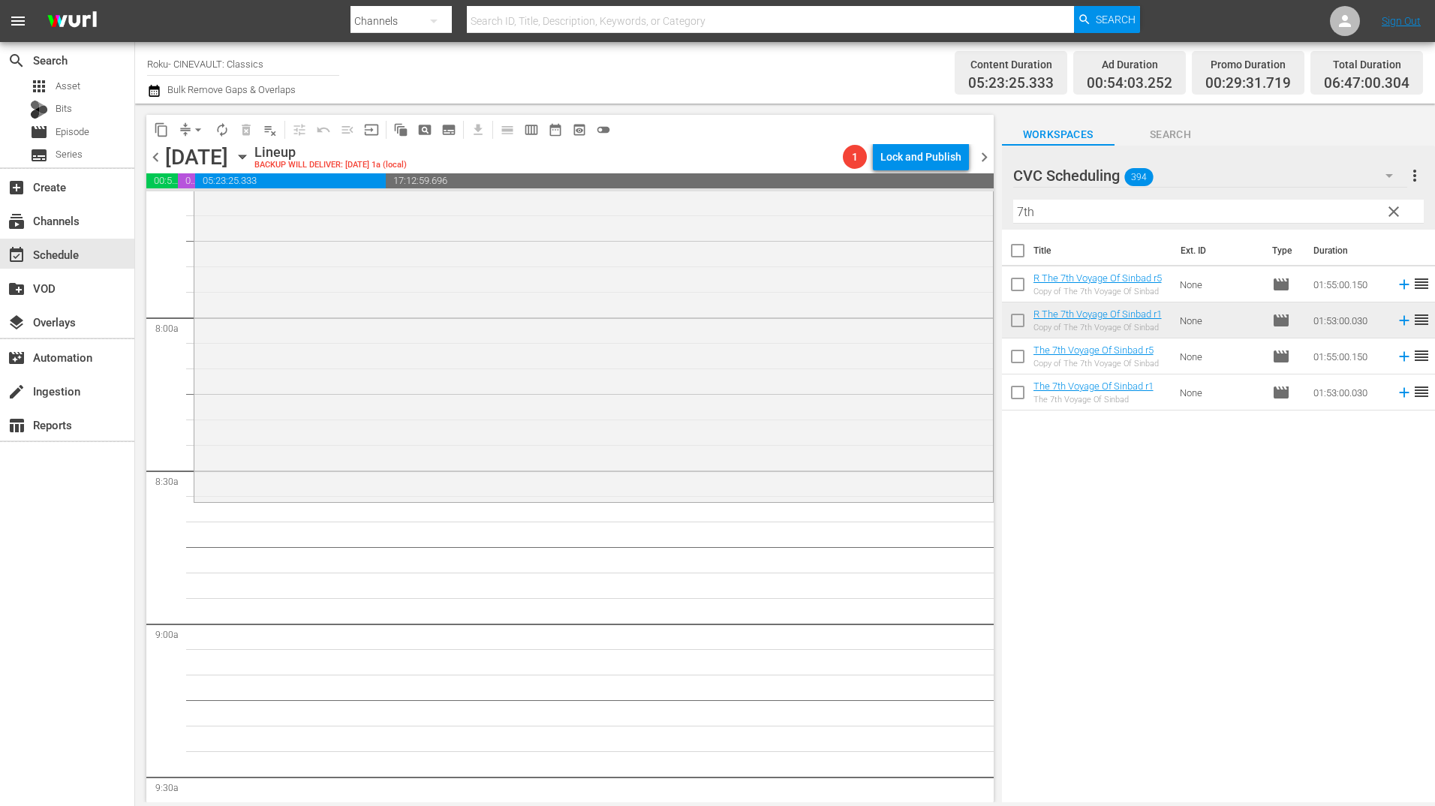
scroll to position [2327, 0]
click at [1060, 206] on input "7th" at bounding box center [1218, 212] width 411 height 24
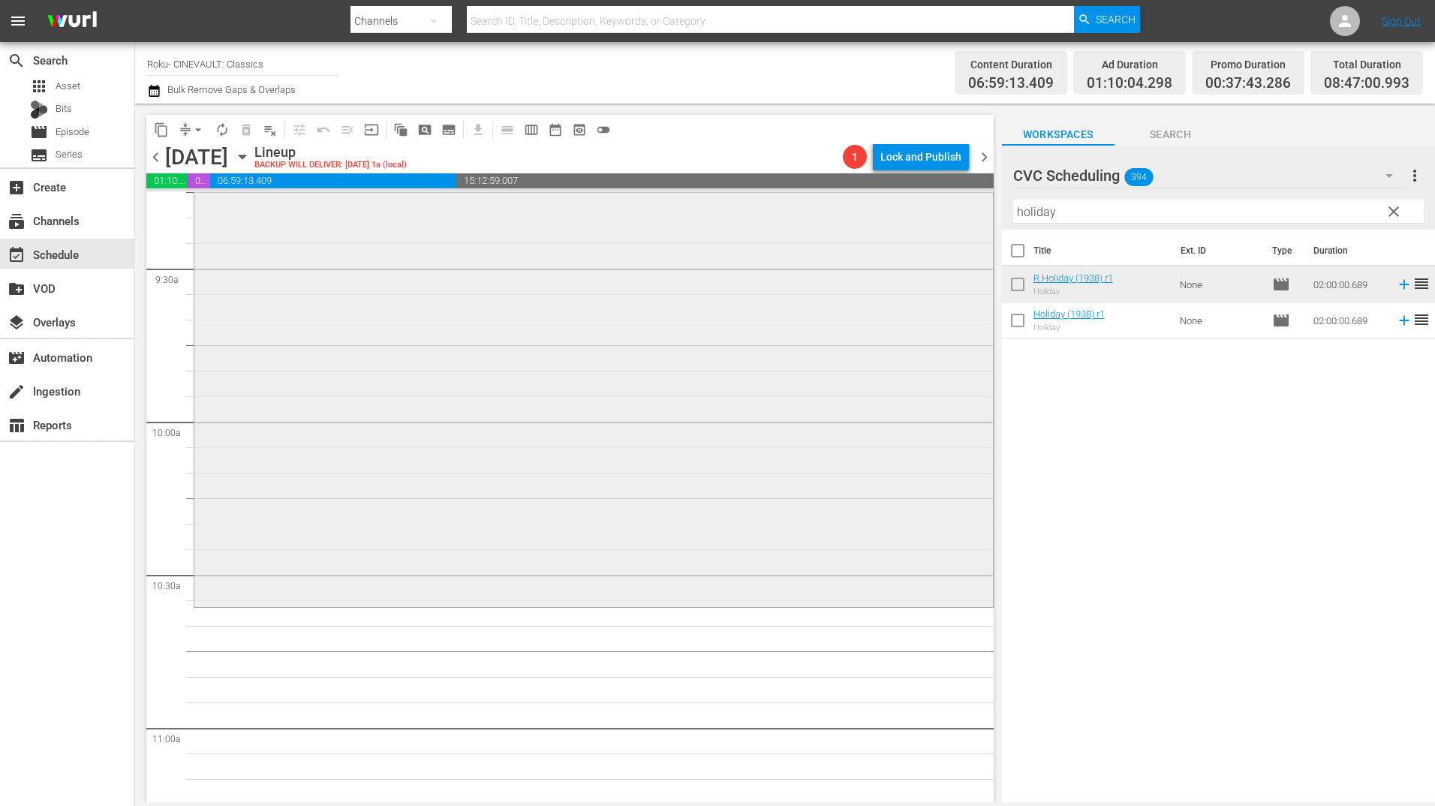
scroll to position [2852, 0]
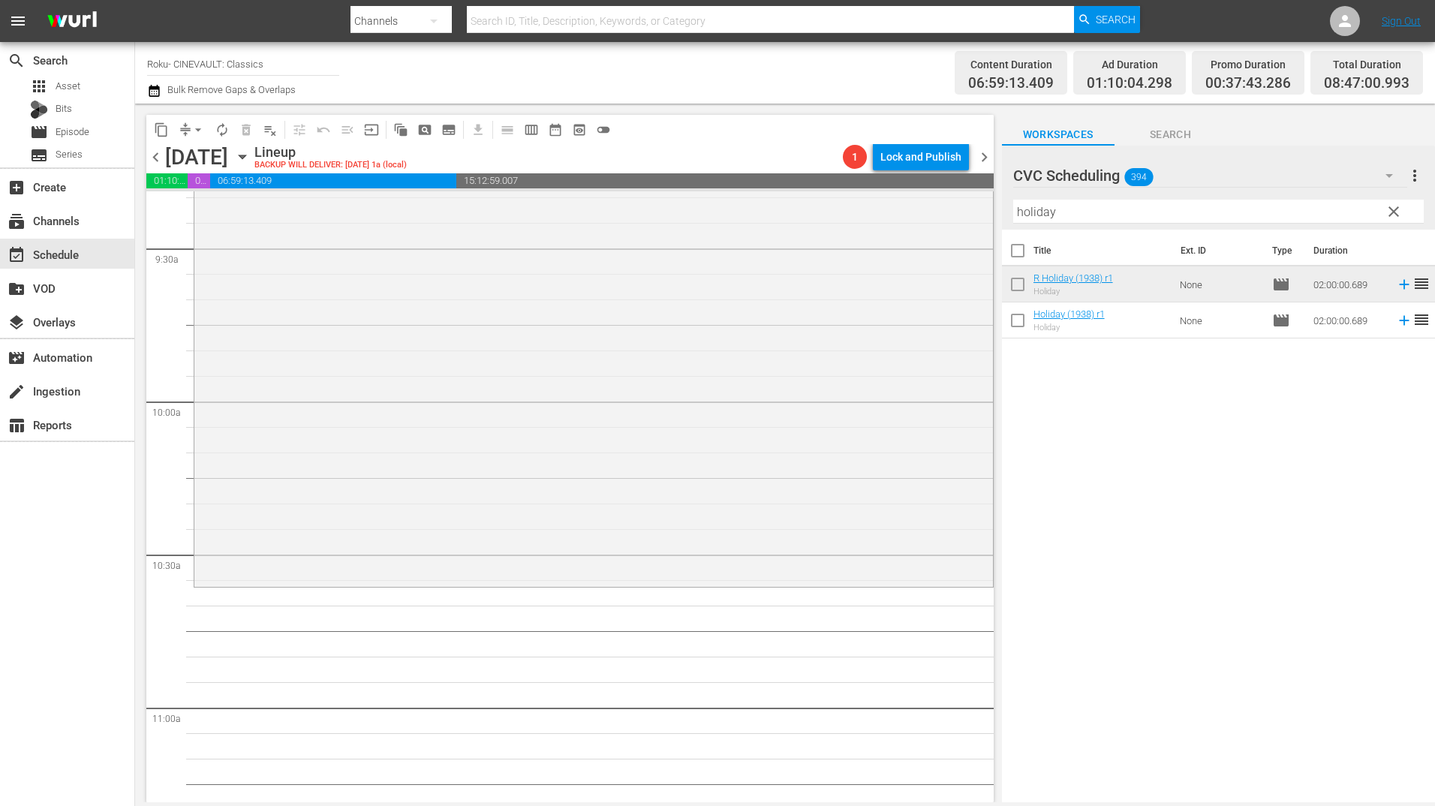
click at [1100, 207] on input "holiday" at bounding box center [1218, 212] width 411 height 24
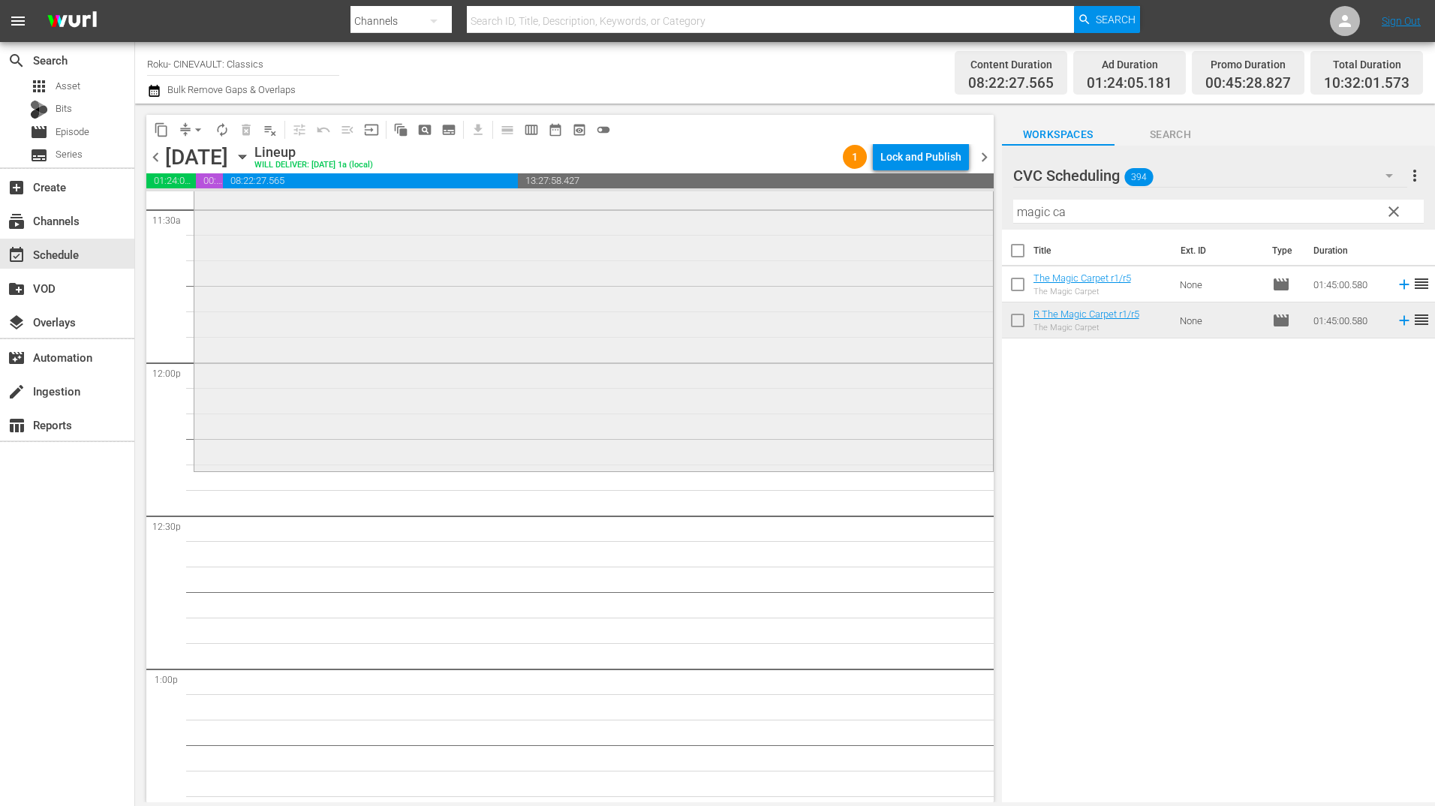
scroll to position [3528, 0]
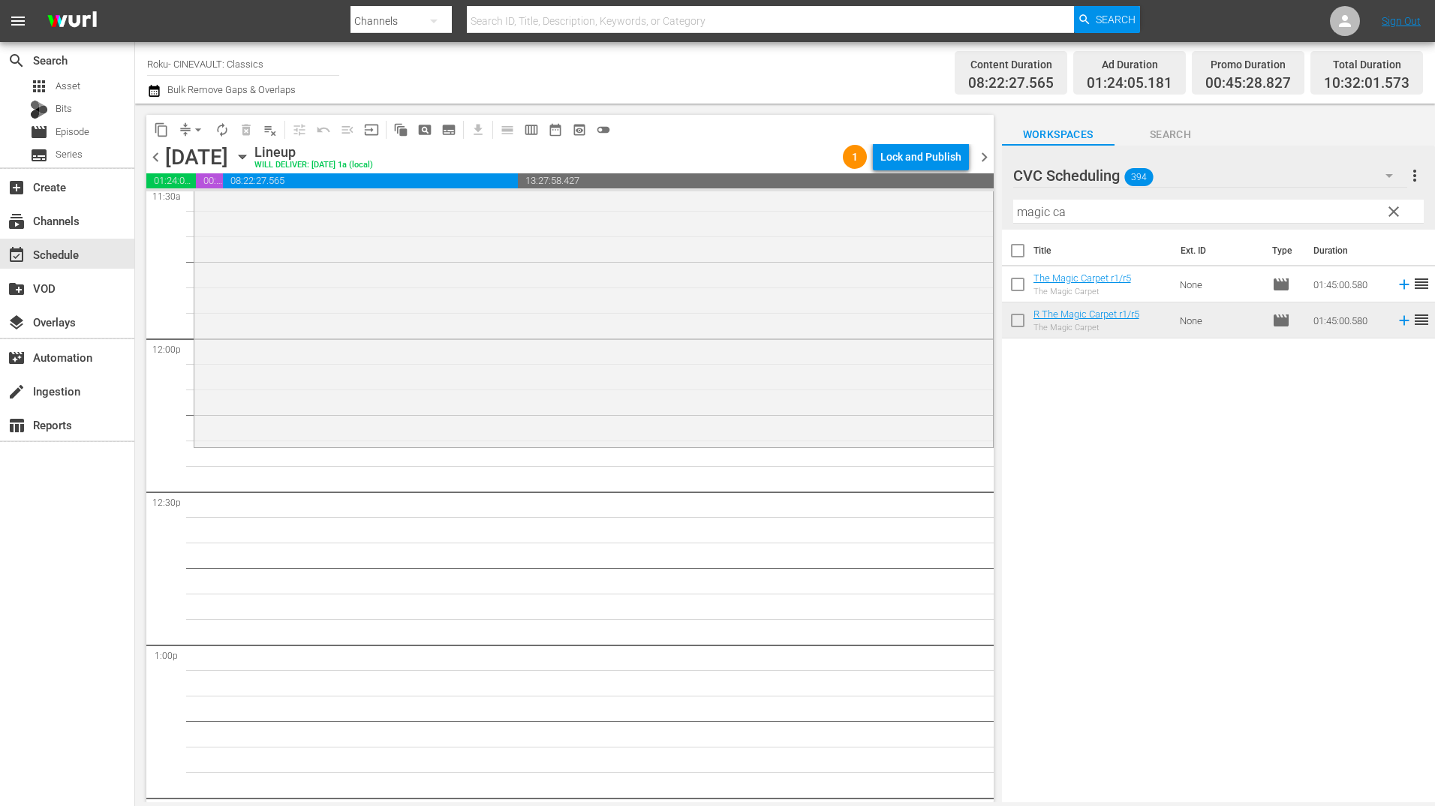
click at [1035, 210] on input "magic ca" at bounding box center [1218, 212] width 411 height 24
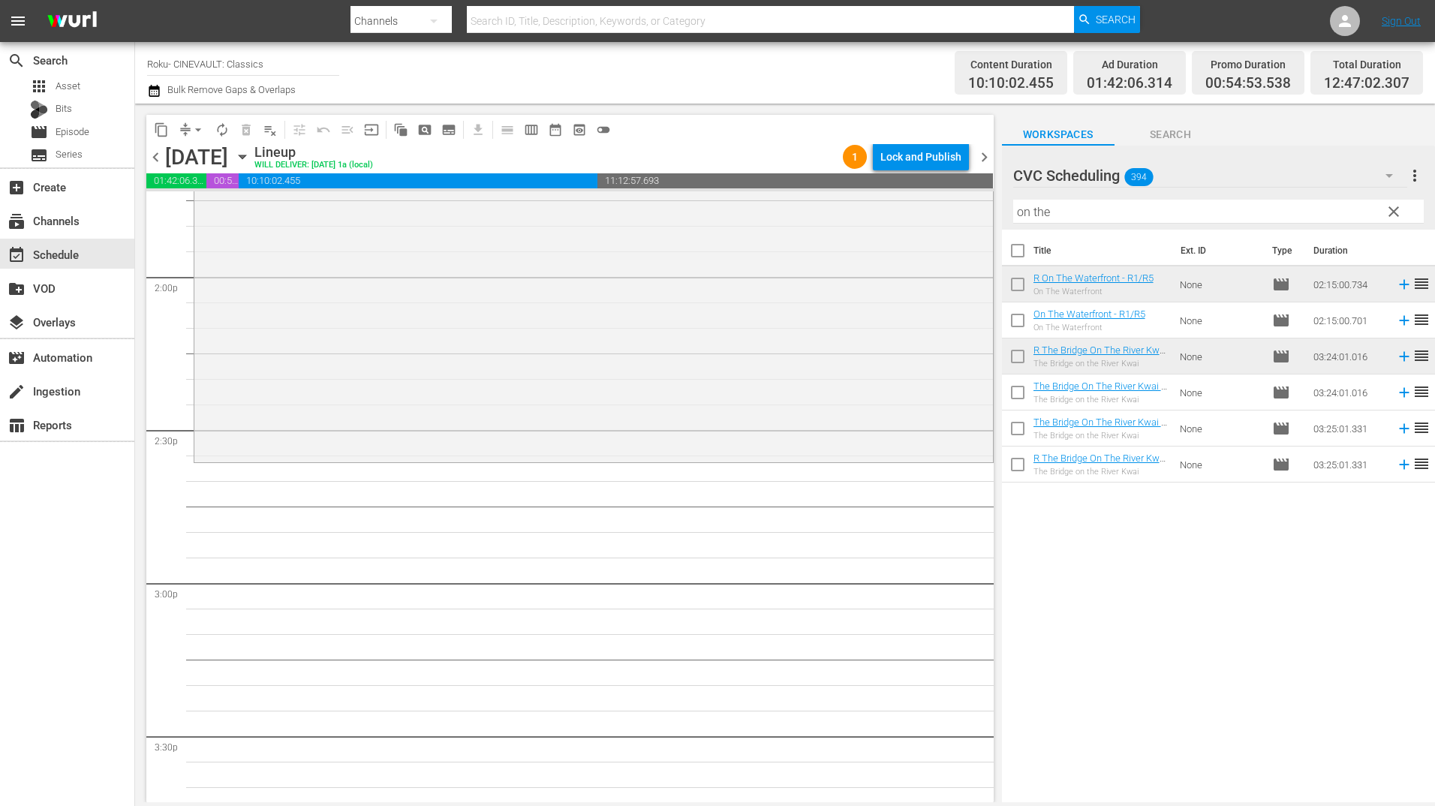
scroll to position [4203, 0]
click at [1049, 214] on input "on the" at bounding box center [1218, 212] width 411 height 24
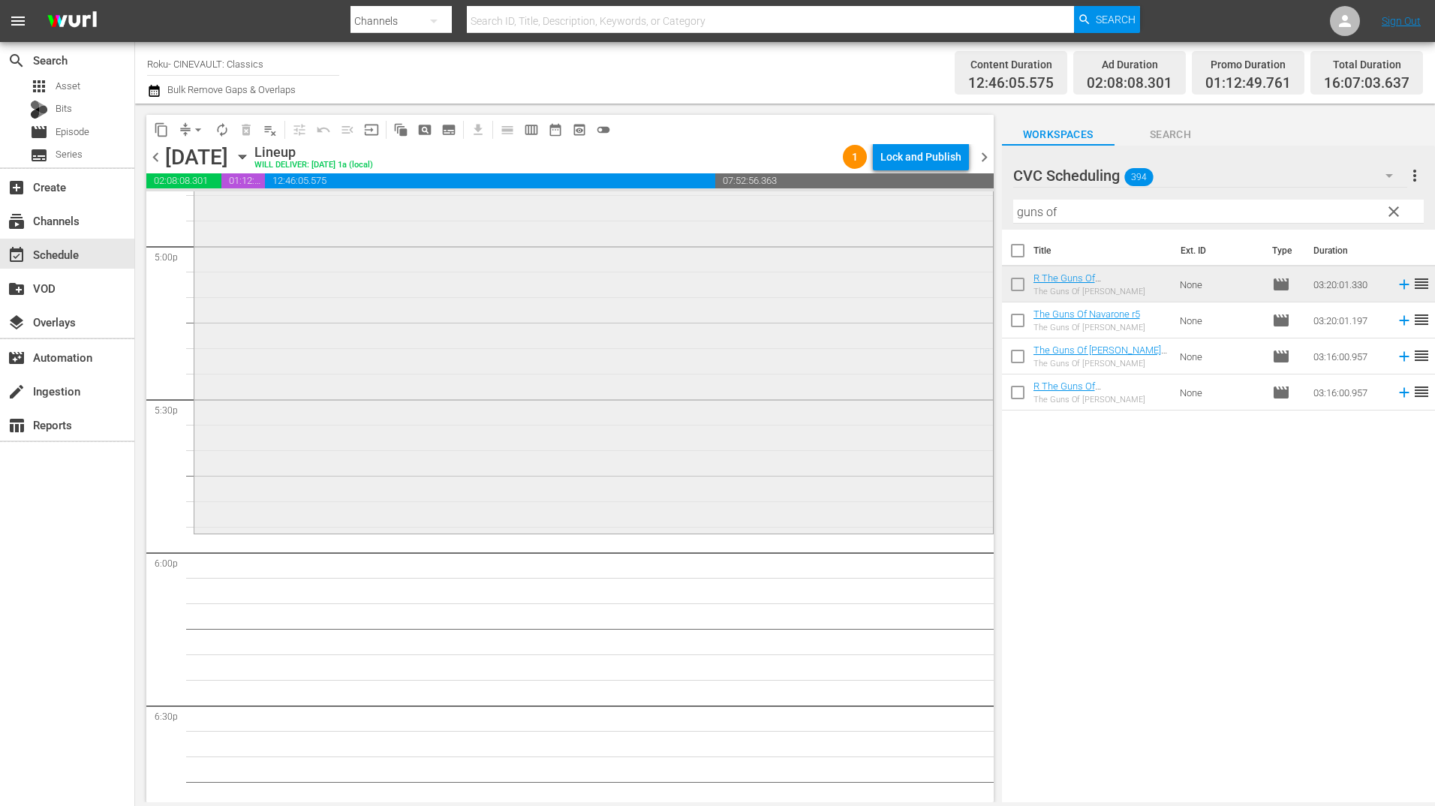
scroll to position [5254, 0]
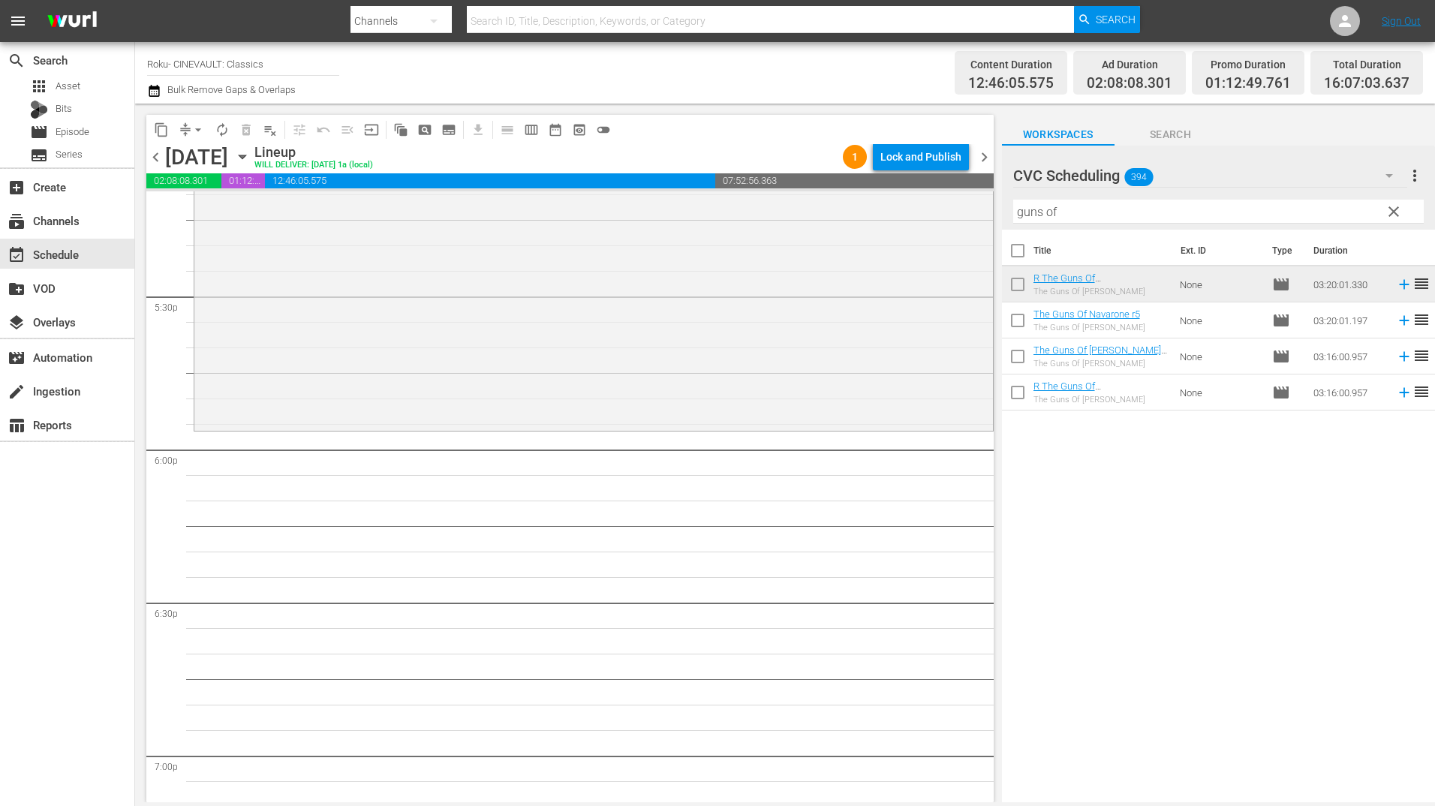
click at [1039, 208] on input "guns of" at bounding box center [1218, 212] width 411 height 24
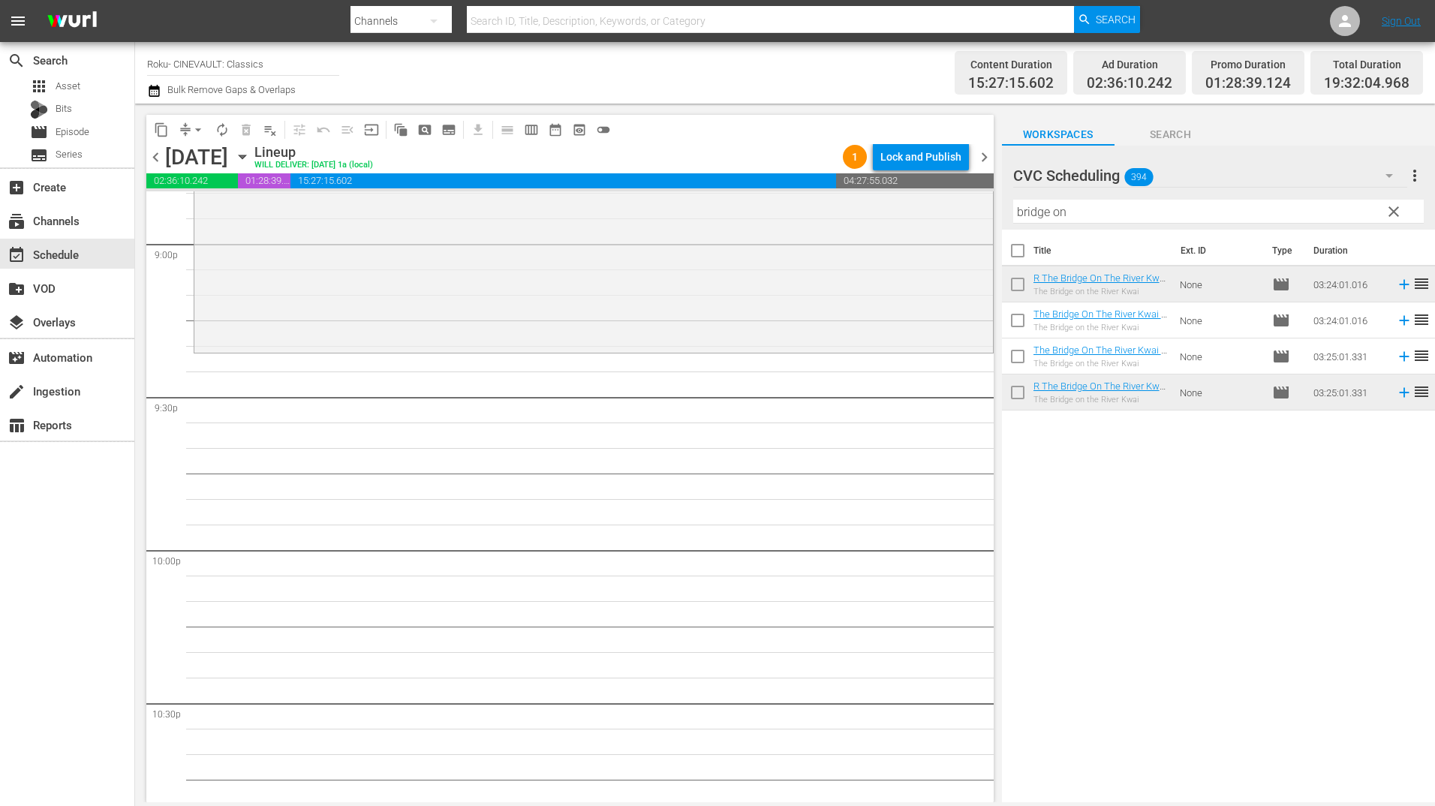
scroll to position [6380, 0]
click at [1148, 202] on input "bridge on" at bounding box center [1218, 212] width 411 height 24
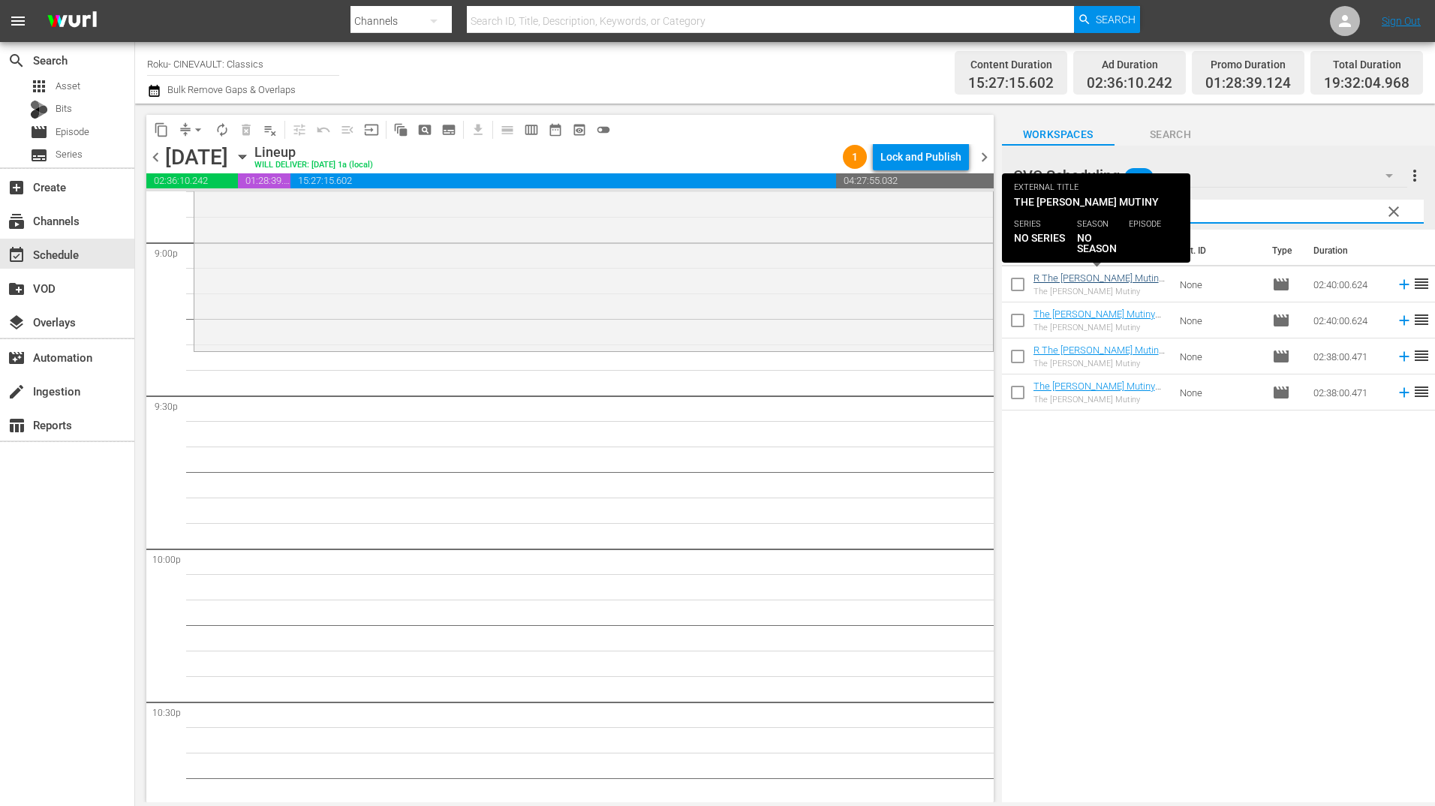
type input "[PERSON_NAME]"
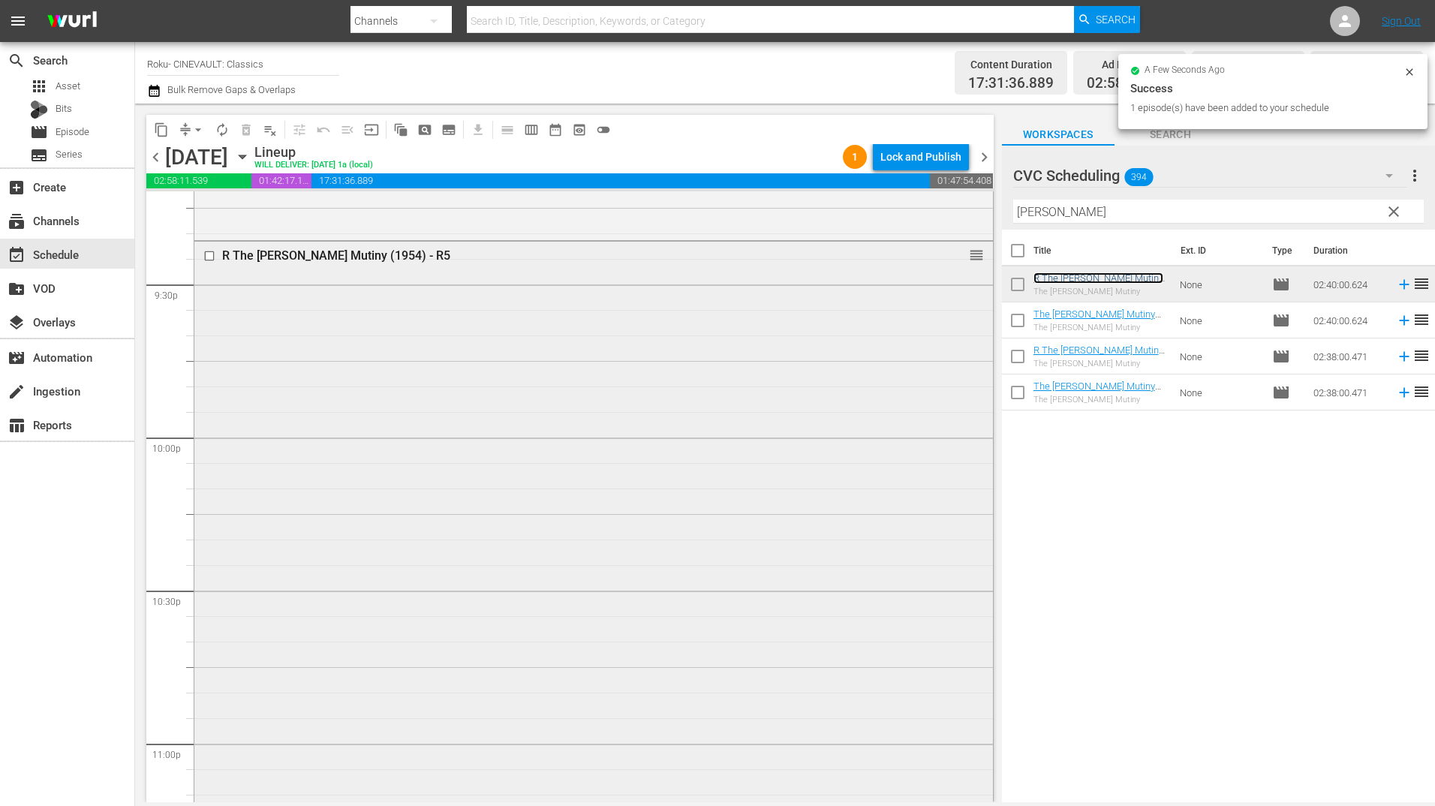
scroll to position [6746, 0]
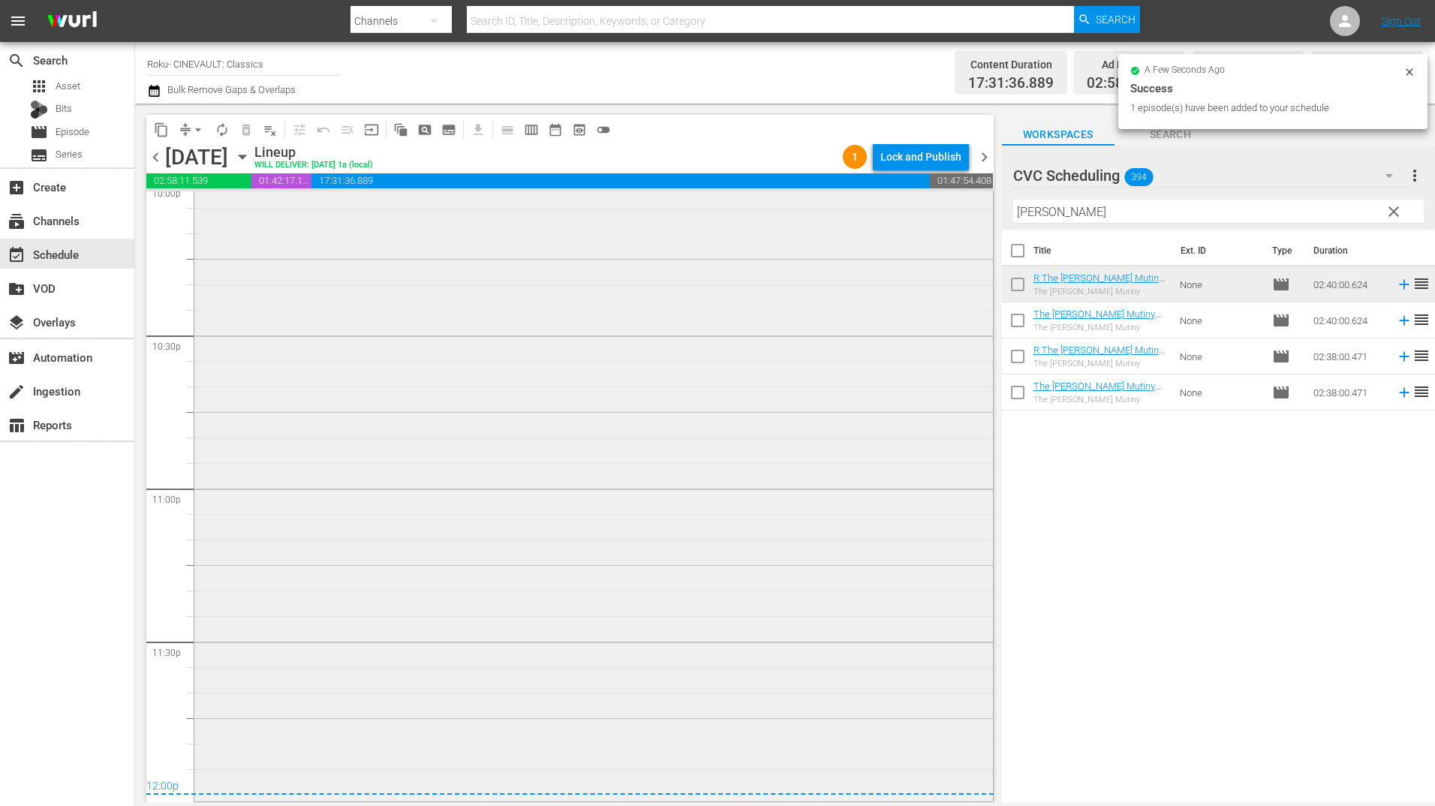
click at [664, 426] on div "R The [PERSON_NAME] Mutiny (1954) - R5 1 reorder" at bounding box center [593, 392] width 799 height 812
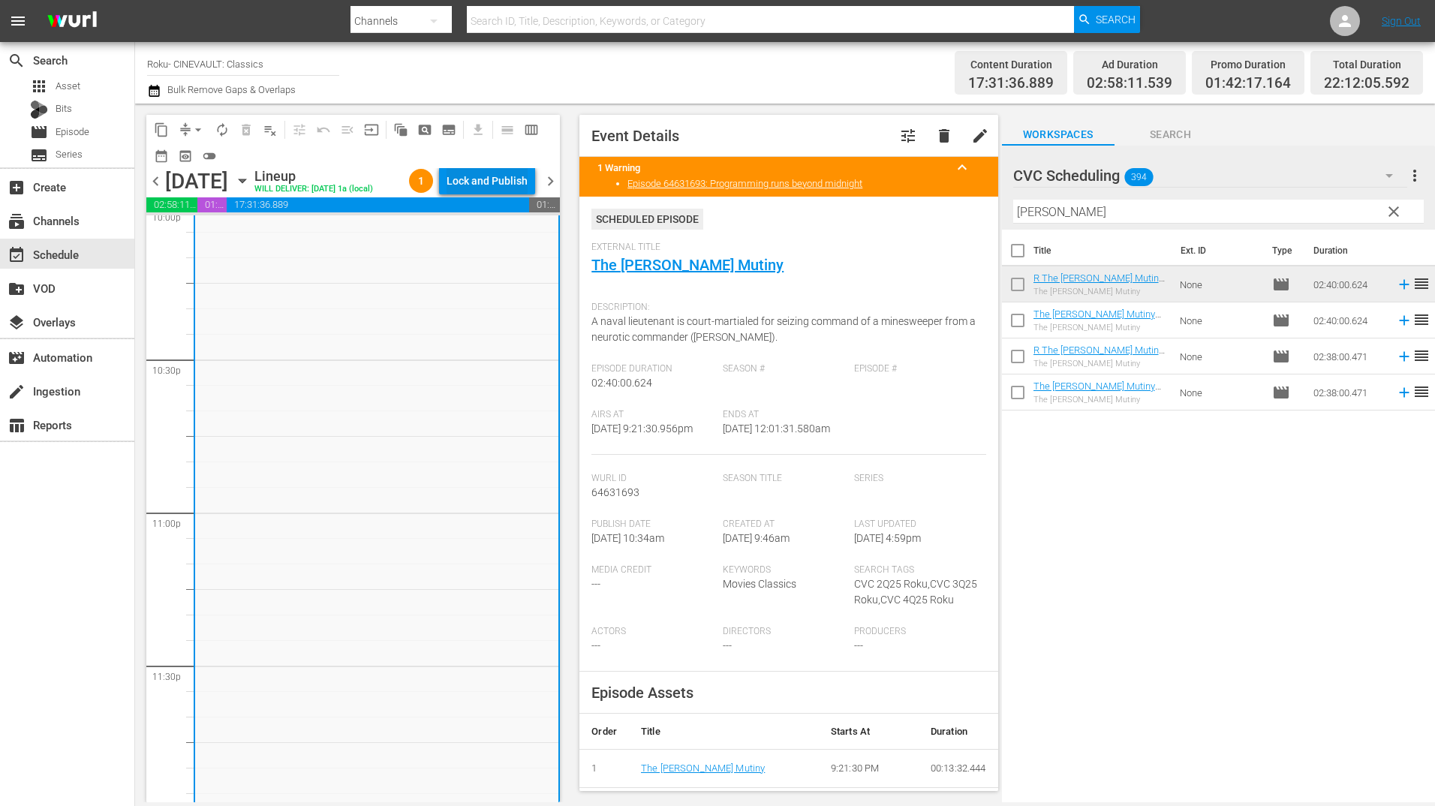
click at [459, 173] on div "Lock and Publish" at bounding box center [487, 180] width 81 height 27
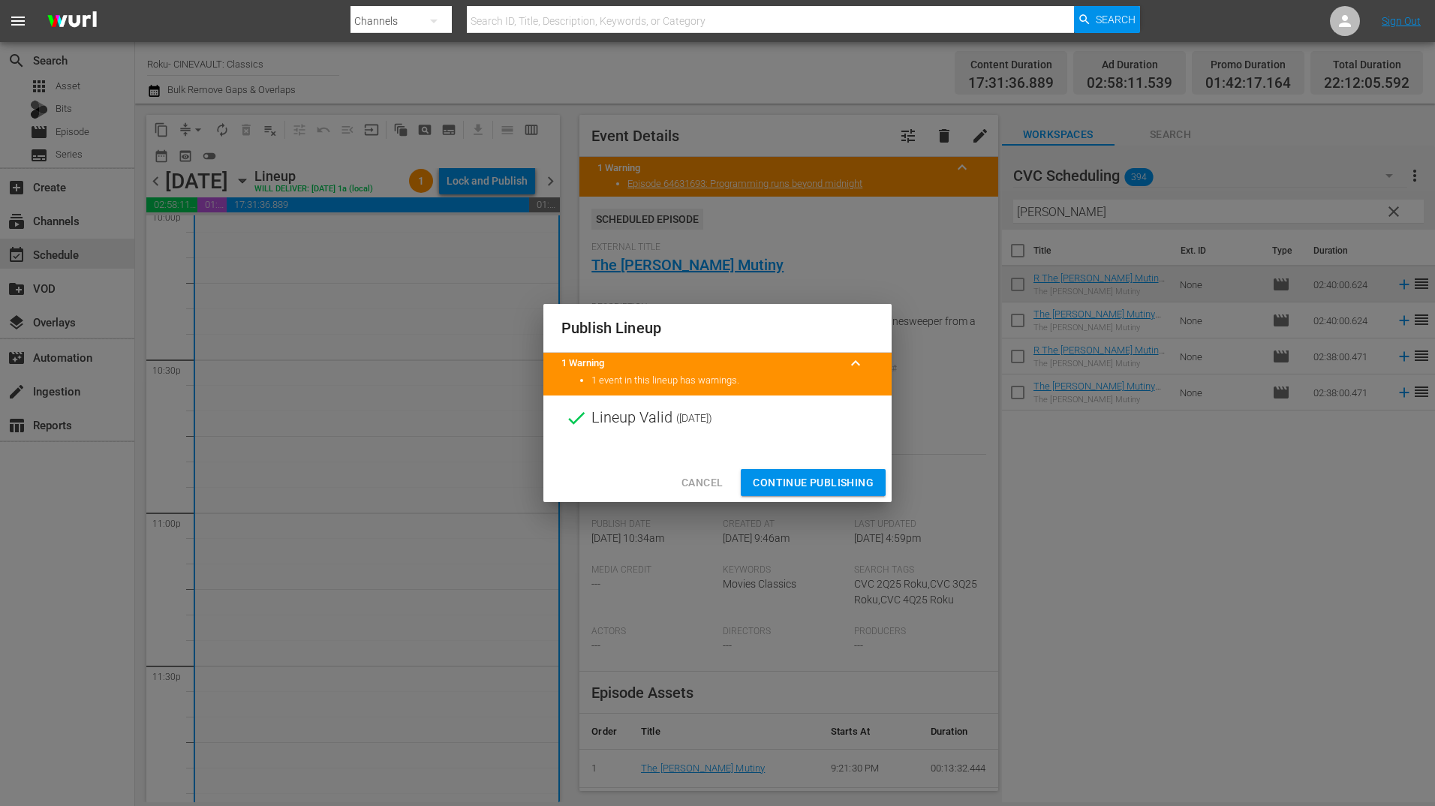
click at [816, 474] on span "Continue Publishing" at bounding box center [813, 483] width 121 height 19
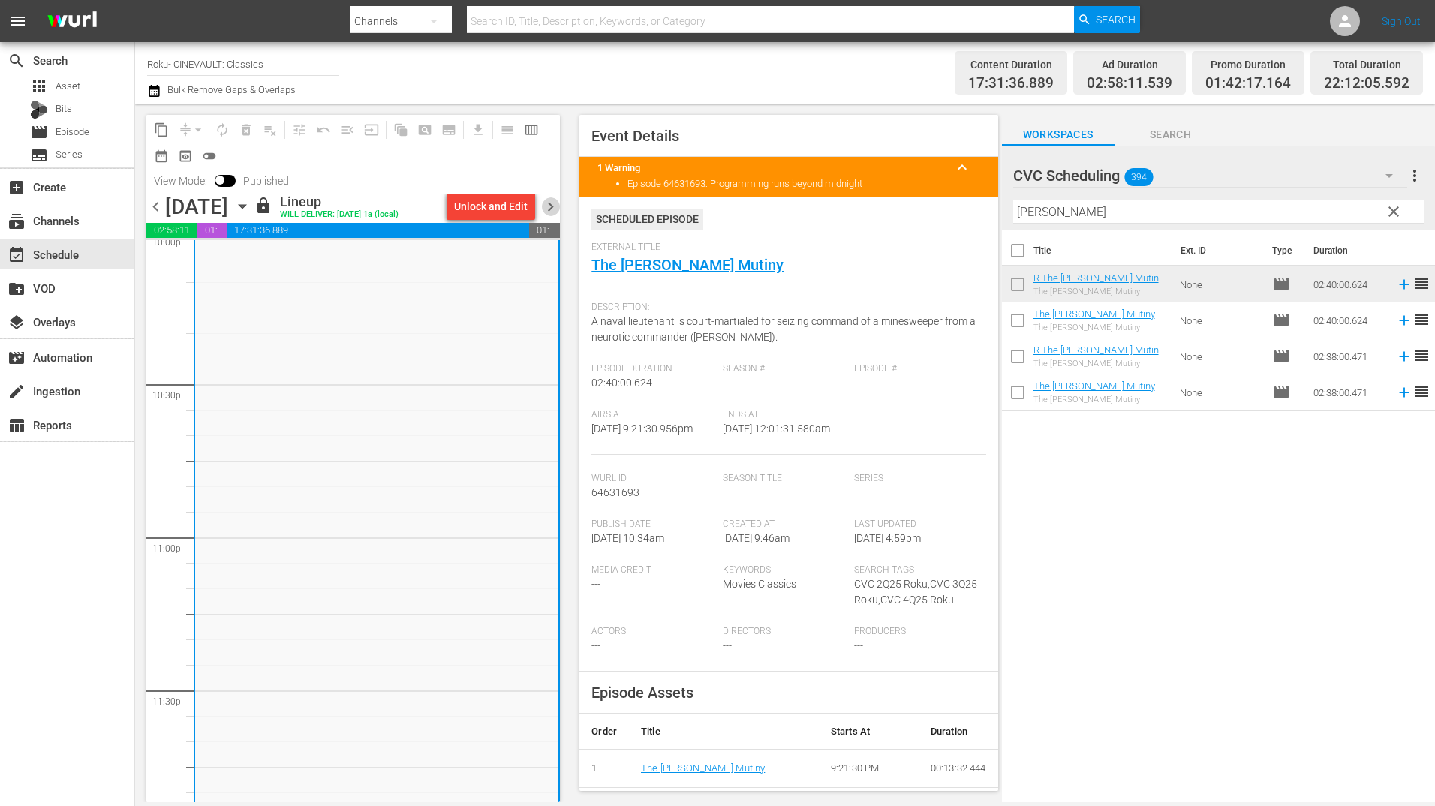
click at [549, 201] on span "chevron_right" at bounding box center [550, 206] width 19 height 19
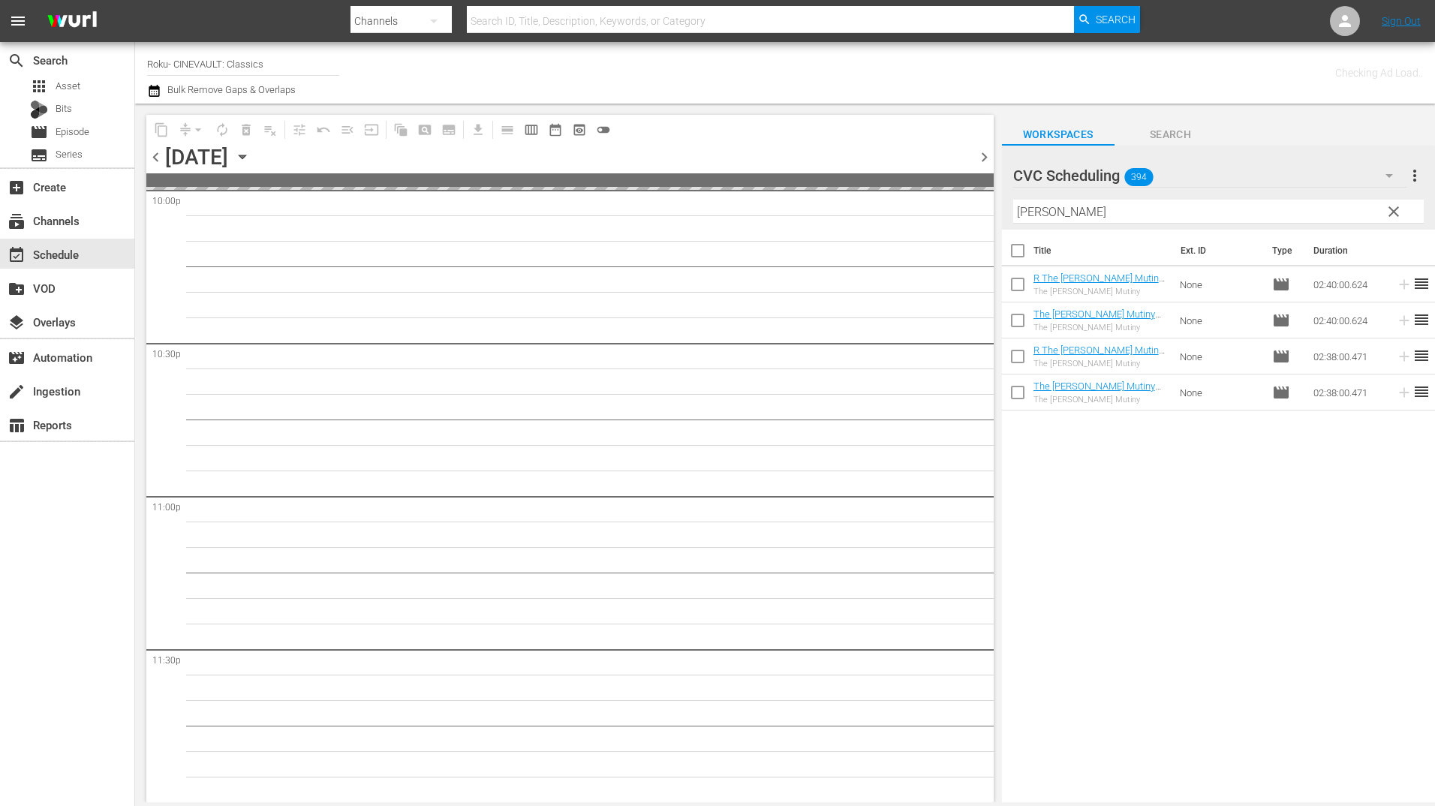
scroll to position [6737, 0]
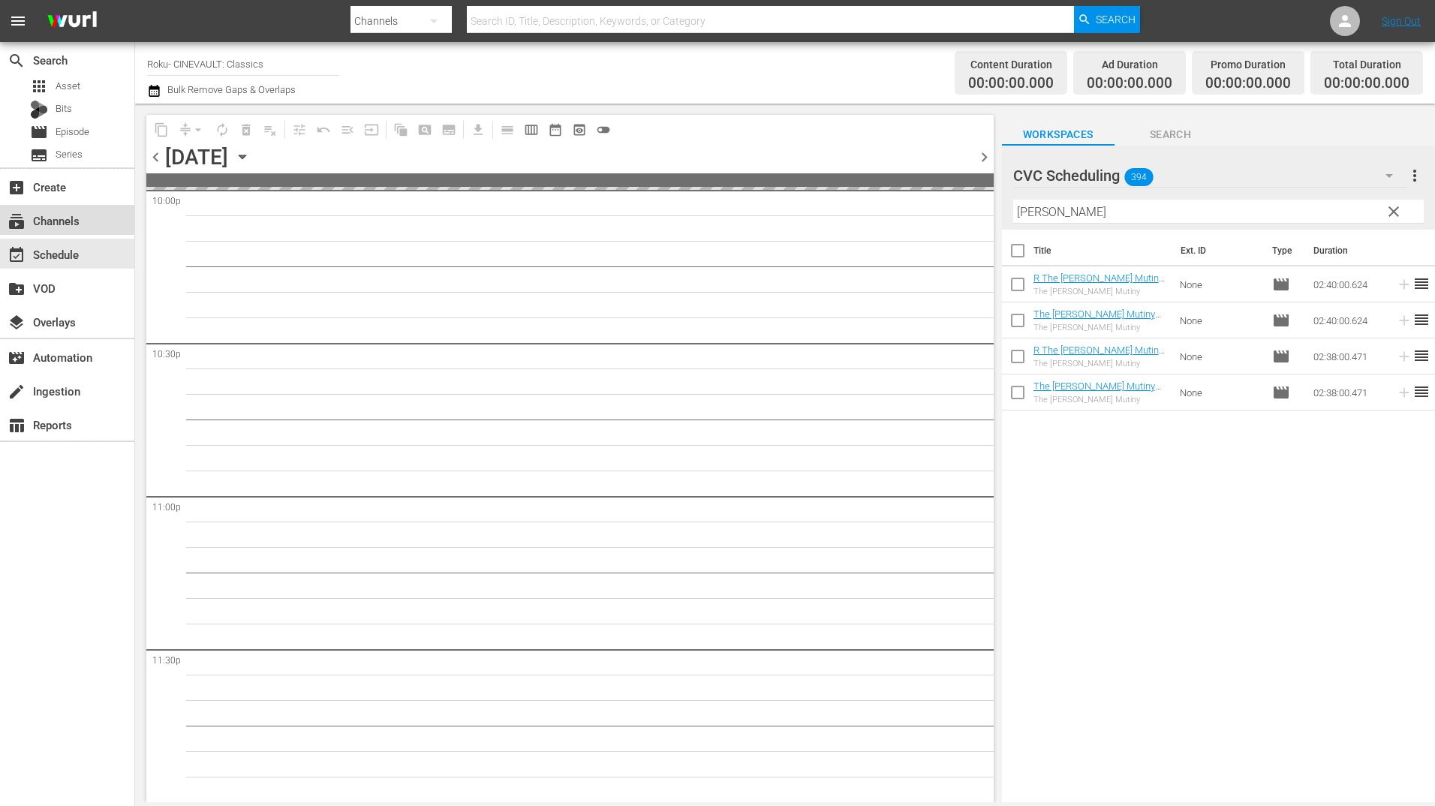
click at [55, 224] on div "subscriptions Channels" at bounding box center [42, 219] width 84 height 14
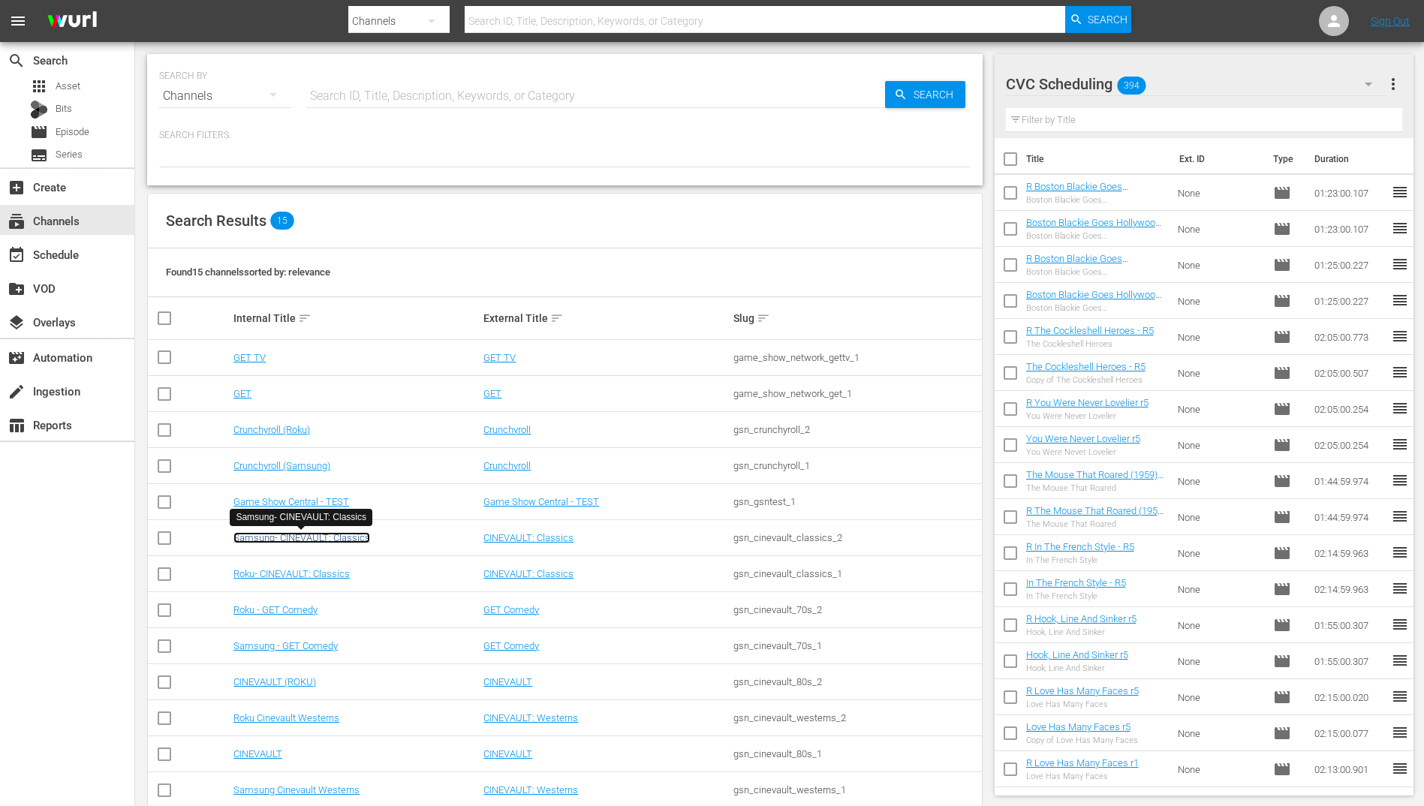
click at [284, 540] on link "Samsung- CINEVAULT: Classics" at bounding box center [301, 537] width 137 height 11
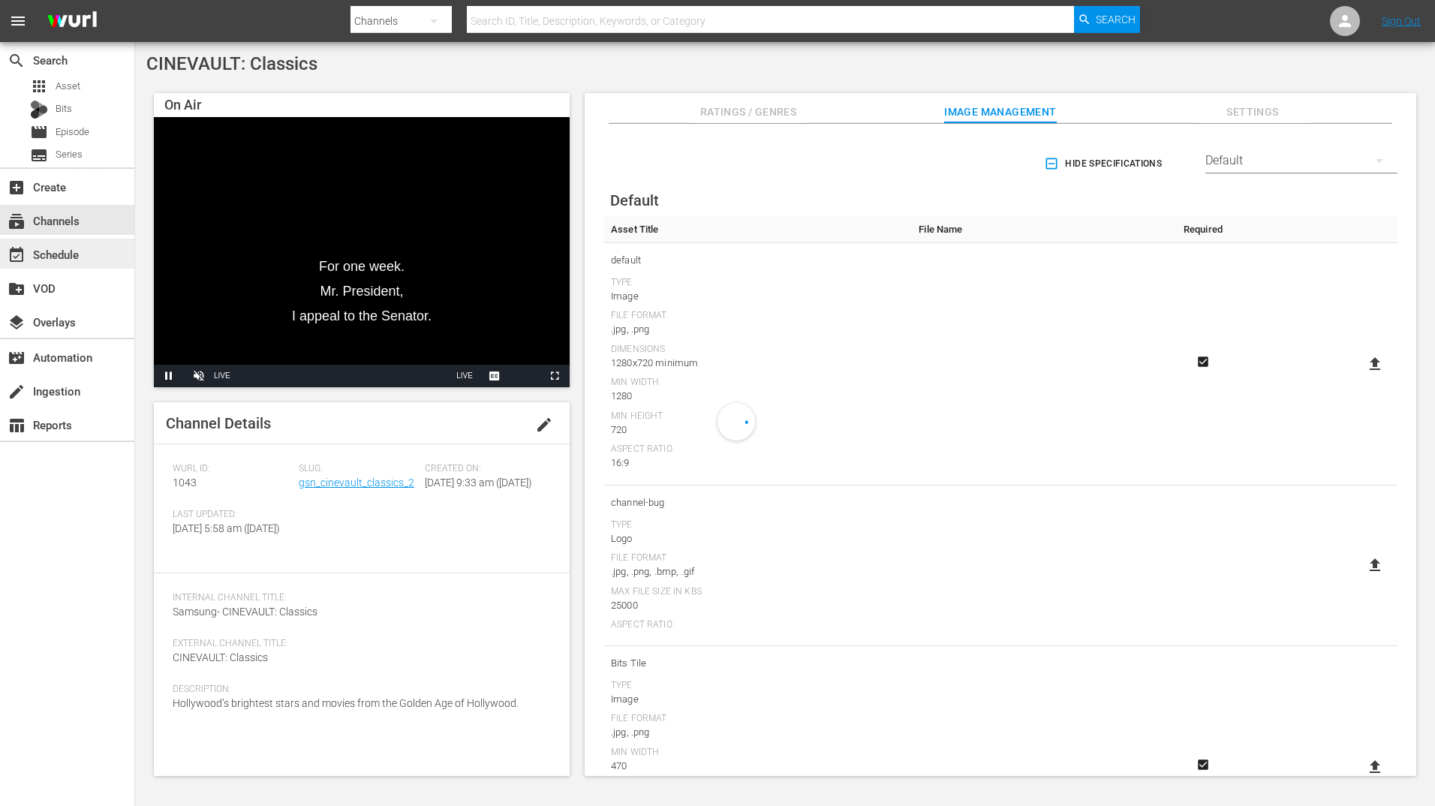
click at [58, 258] on div "event_available Schedule" at bounding box center [42, 252] width 84 height 14
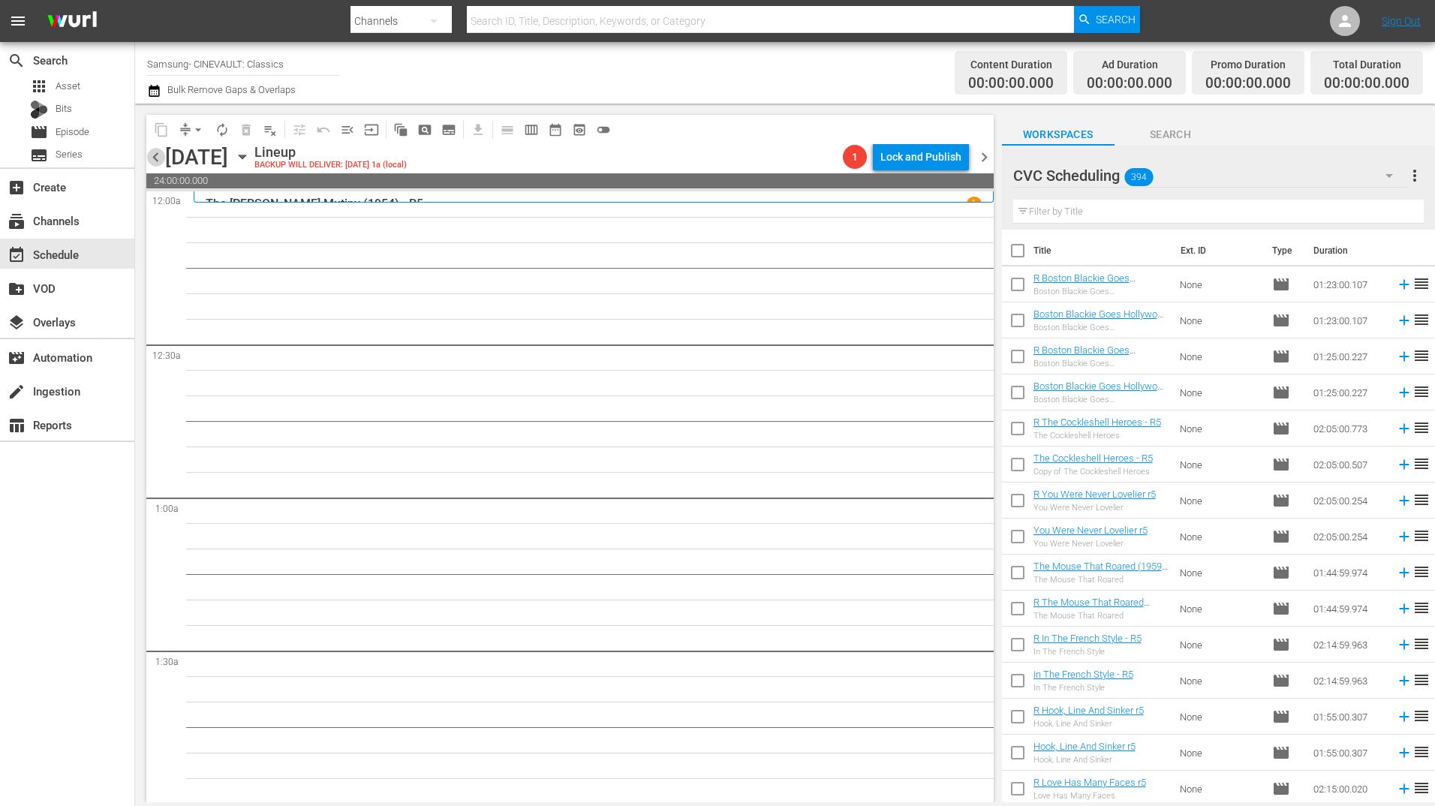
click at [156, 157] on span "chevron_left" at bounding box center [155, 157] width 19 height 19
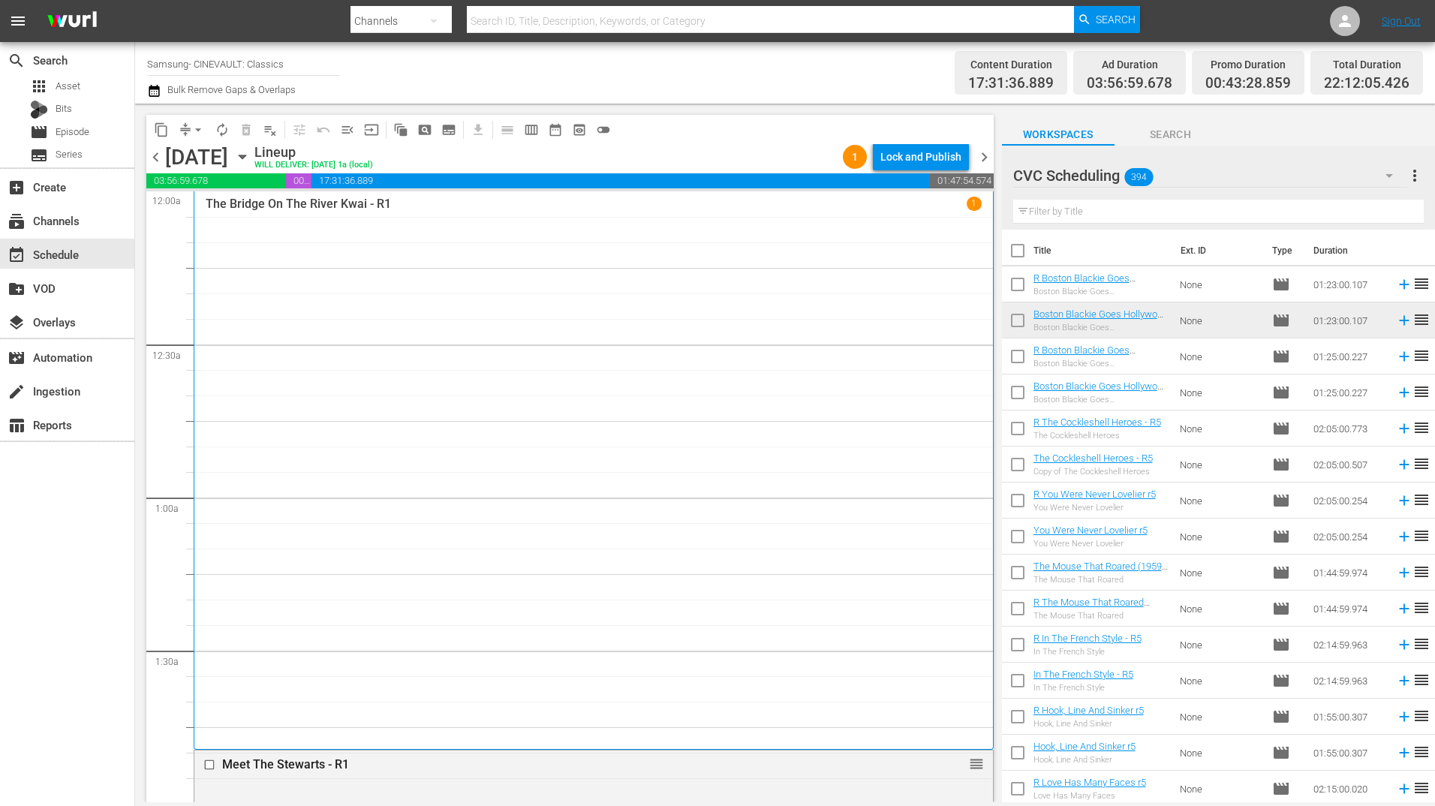
click at [917, 158] on div "Lock and Publish" at bounding box center [920, 156] width 81 height 27
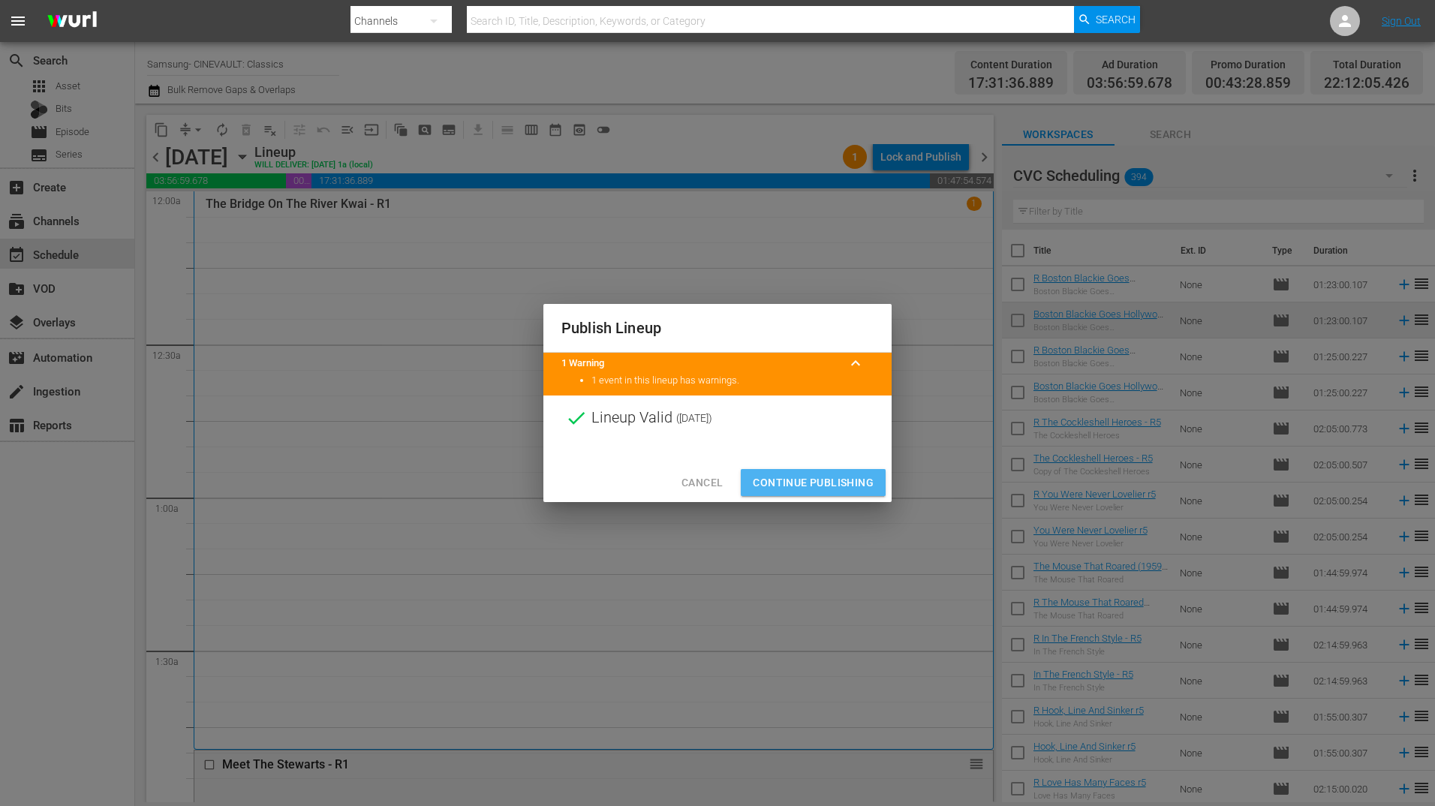
click at [829, 480] on span "Continue Publishing" at bounding box center [813, 483] width 121 height 19
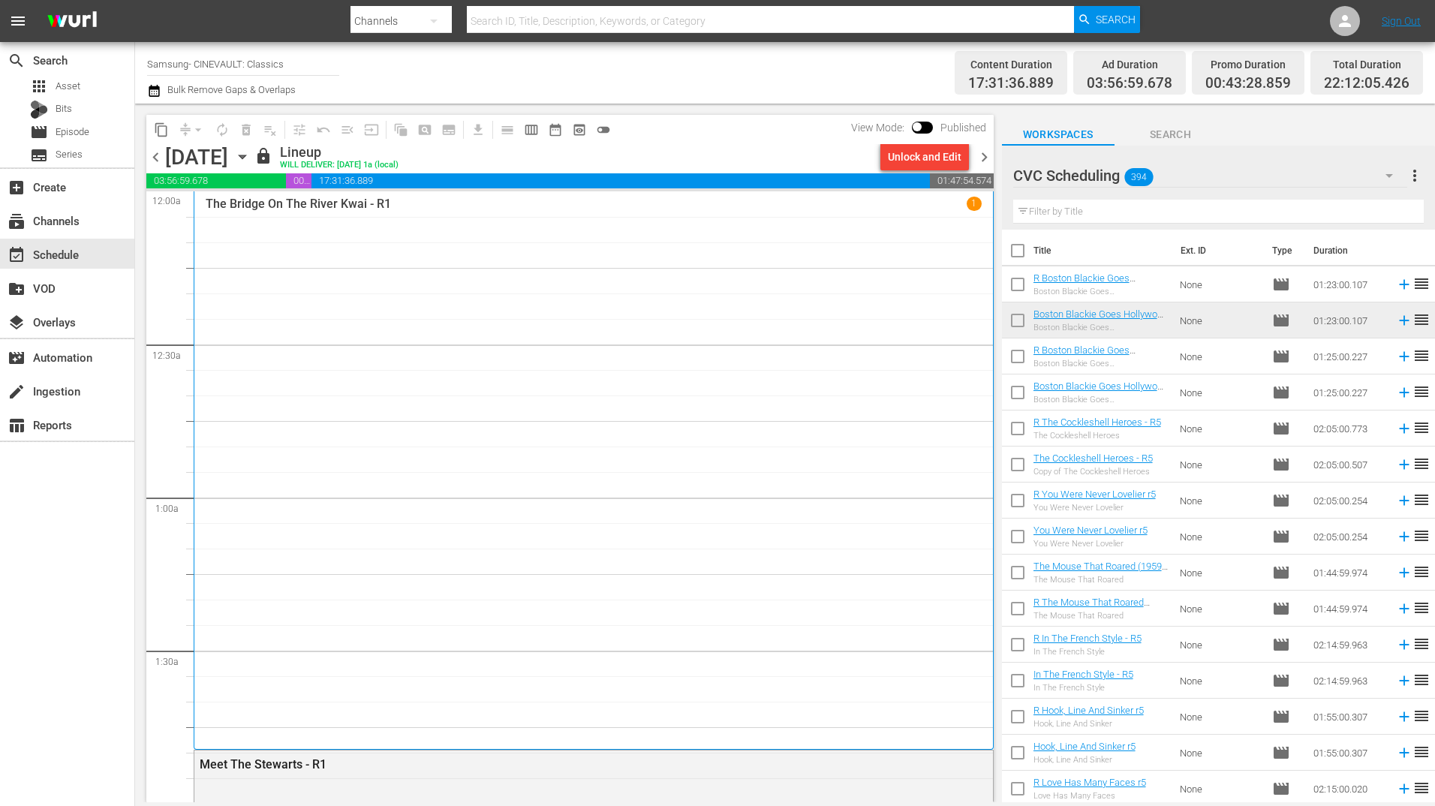
click at [155, 158] on span "chevron_left" at bounding box center [155, 157] width 19 height 19
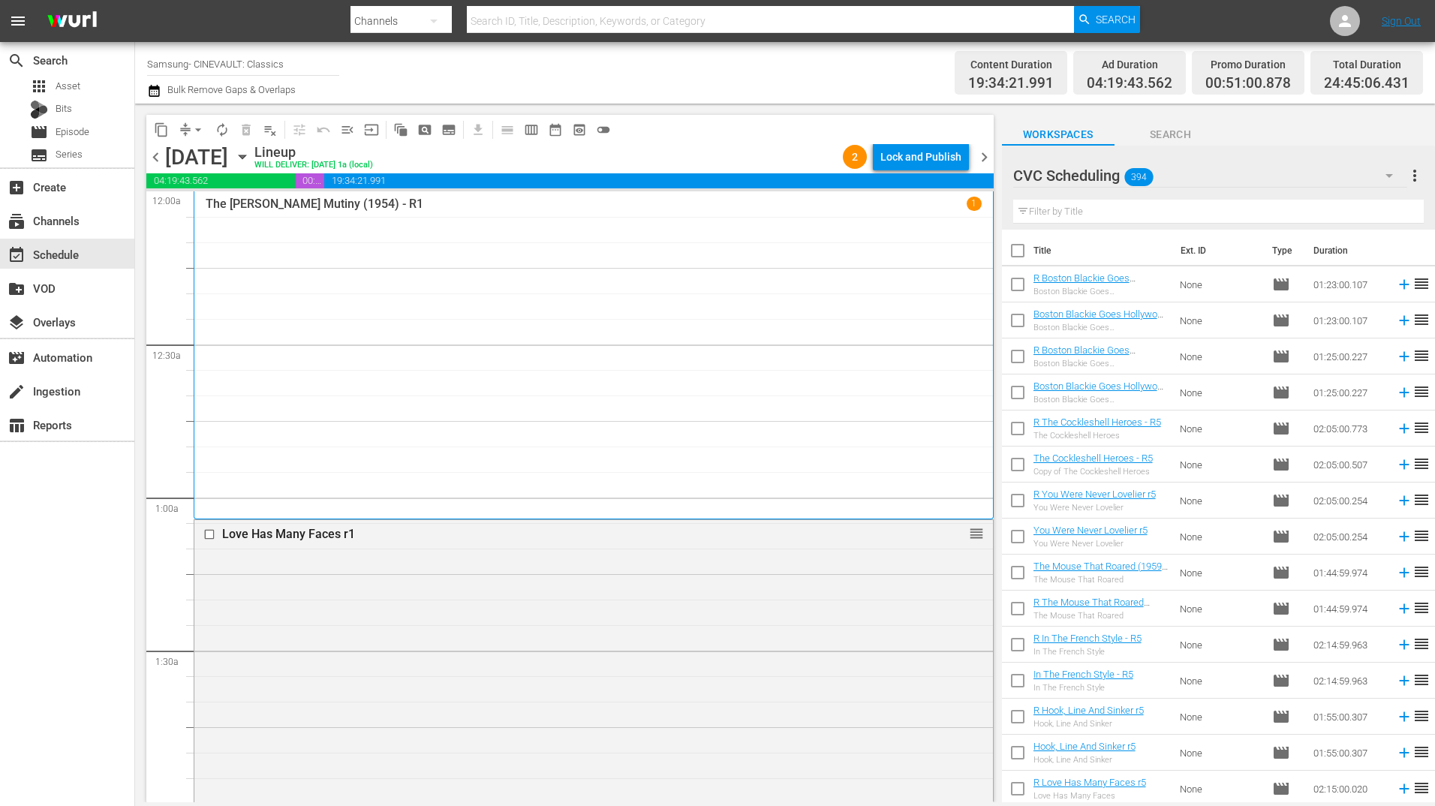
click at [929, 159] on div "Lock and Publish" at bounding box center [920, 156] width 81 height 27
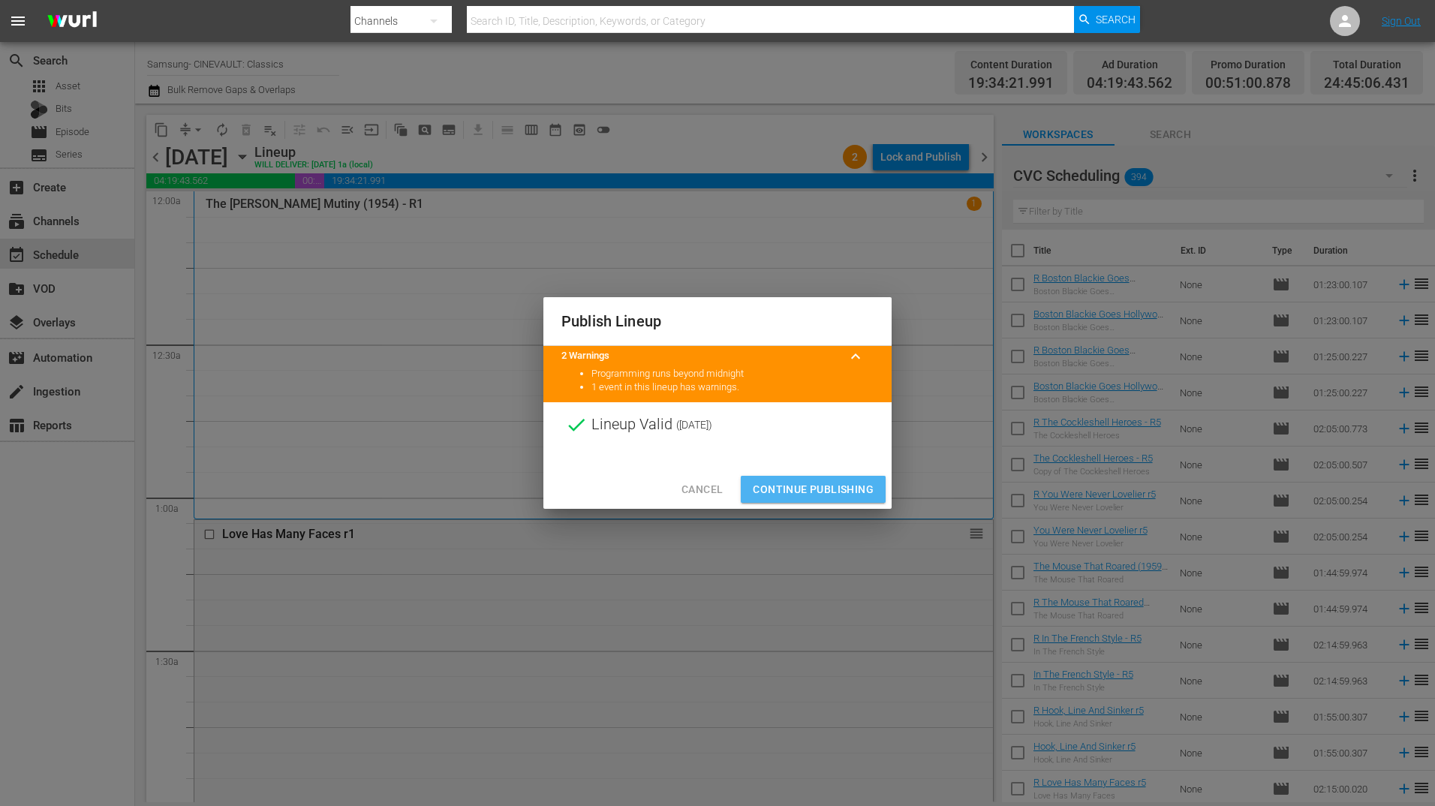
click at [832, 489] on span "Continue Publishing" at bounding box center [813, 489] width 121 height 19
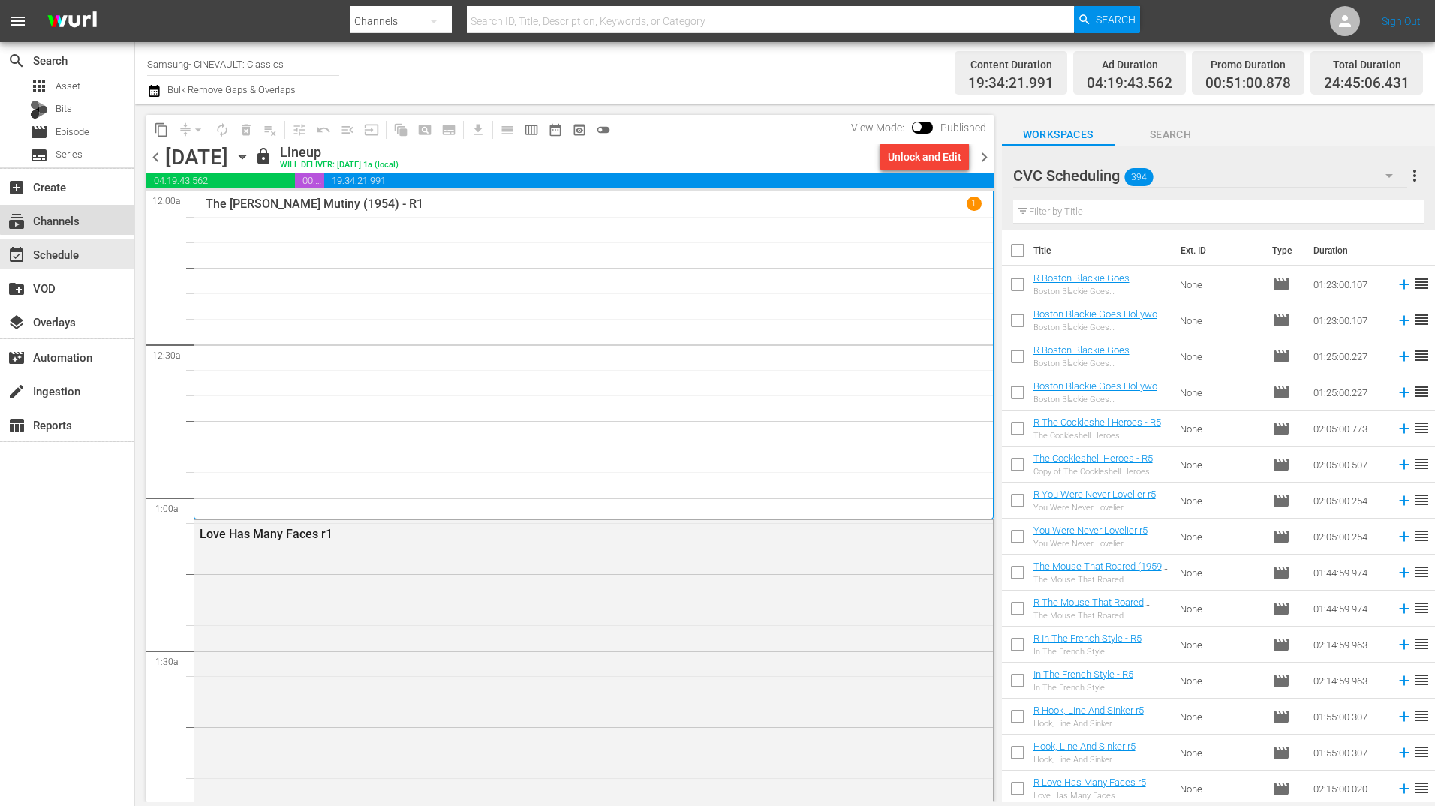
click at [68, 213] on div "subscriptions Channels" at bounding box center [42, 219] width 84 height 14
